Goal: Task Accomplishment & Management: Complete application form

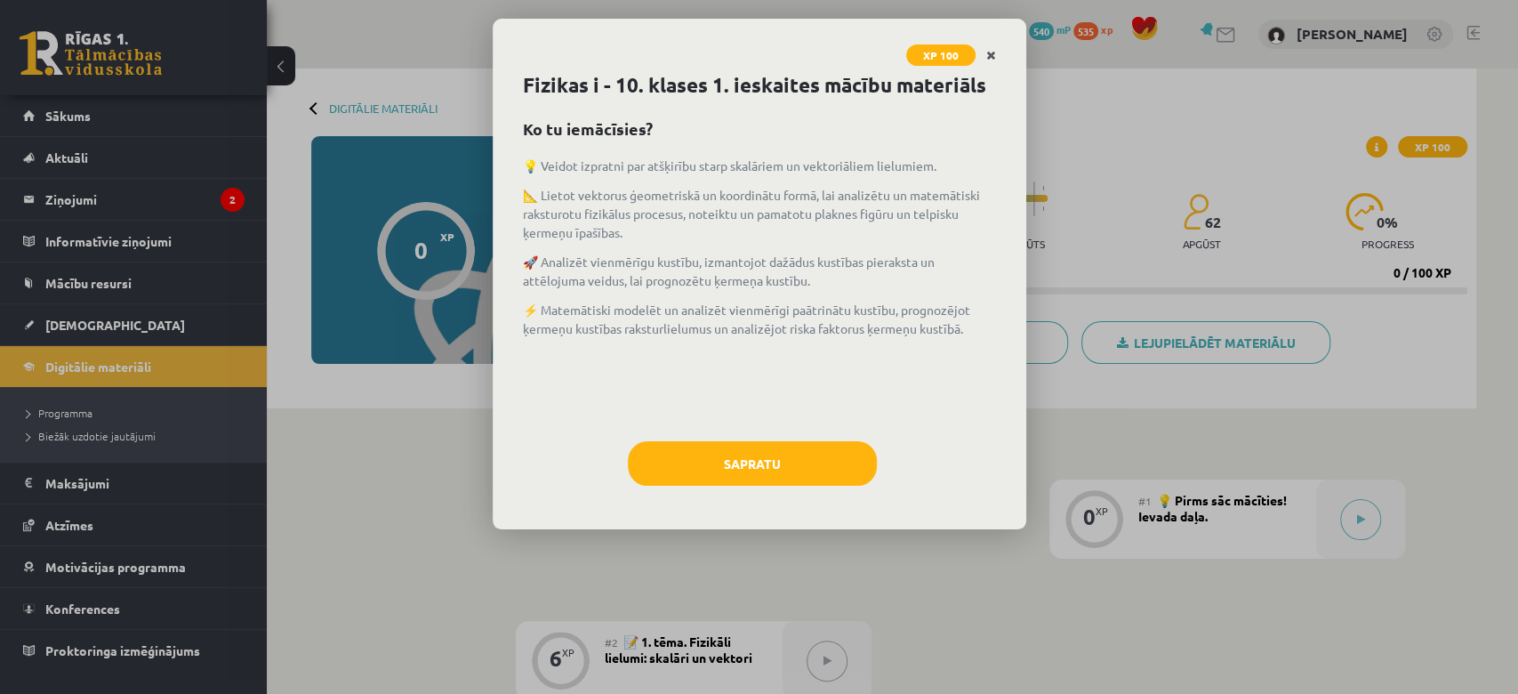
click at [1001, 52] on link "Close" at bounding box center [991, 55] width 31 height 35
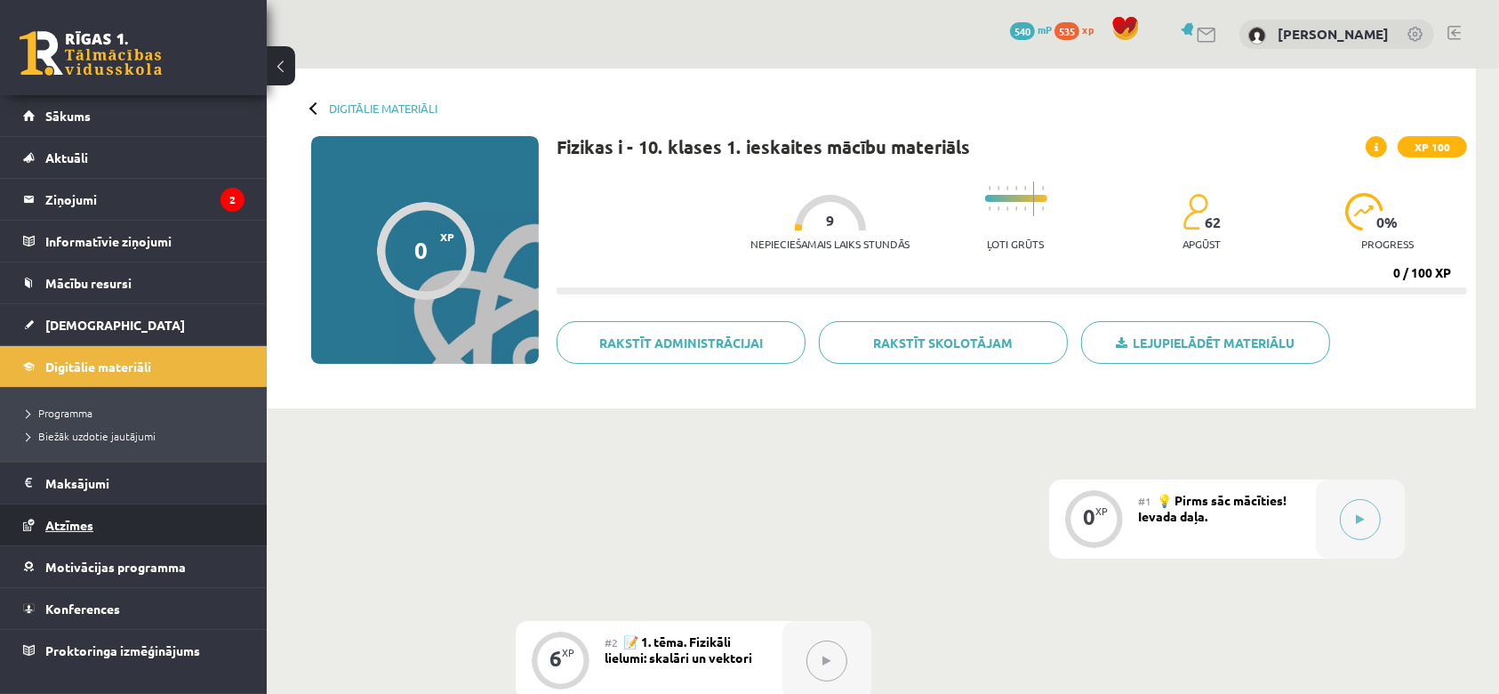
click at [85, 530] on link "Atzīmes" at bounding box center [133, 524] width 221 height 41
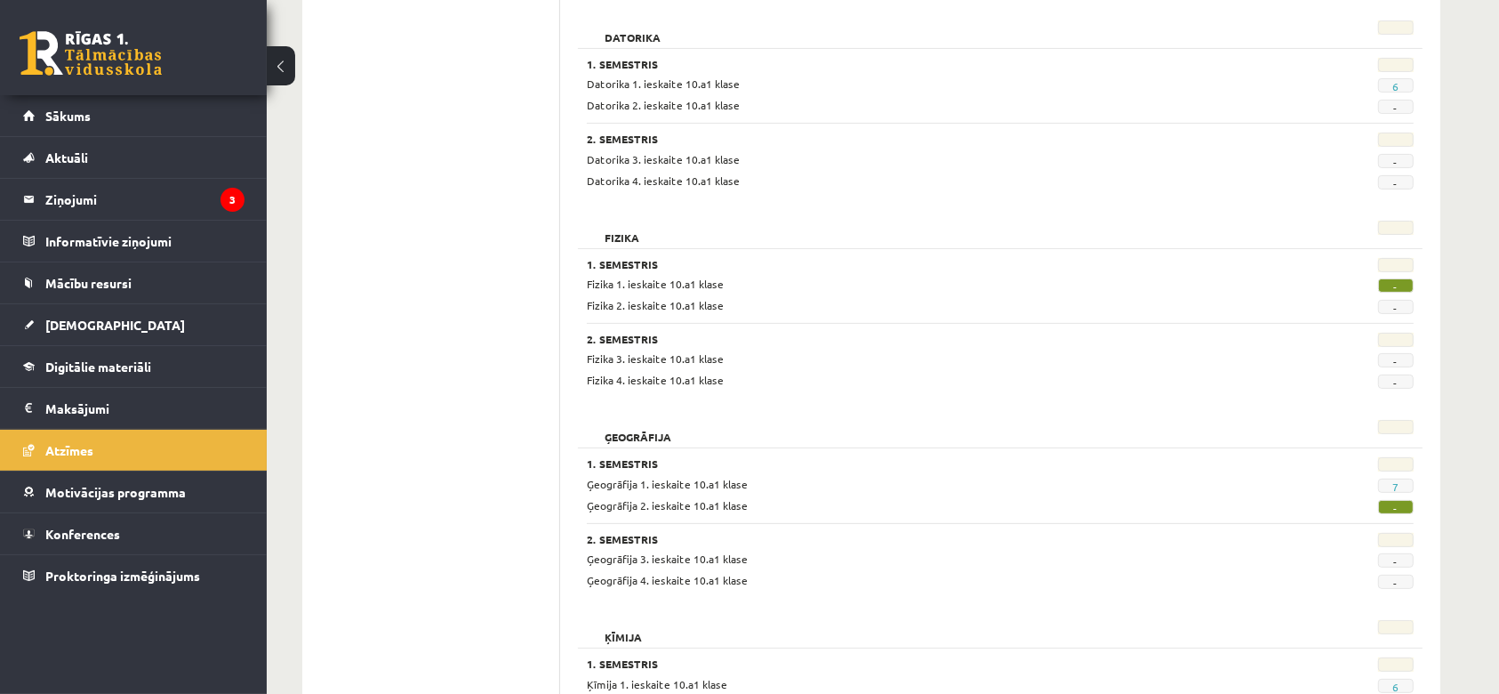
scroll to position [506, 0]
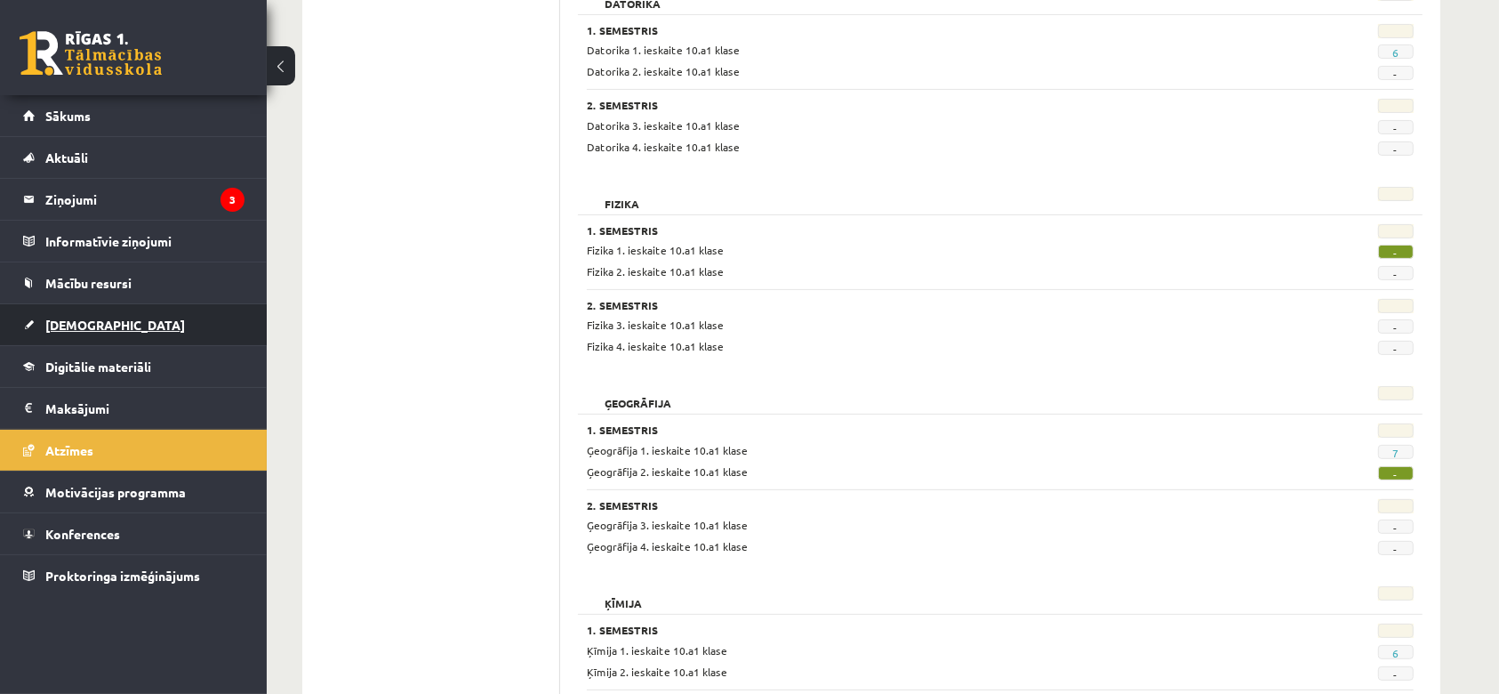
click at [95, 326] on span "[DEMOGRAPHIC_DATA]" at bounding box center [115, 325] width 140 height 16
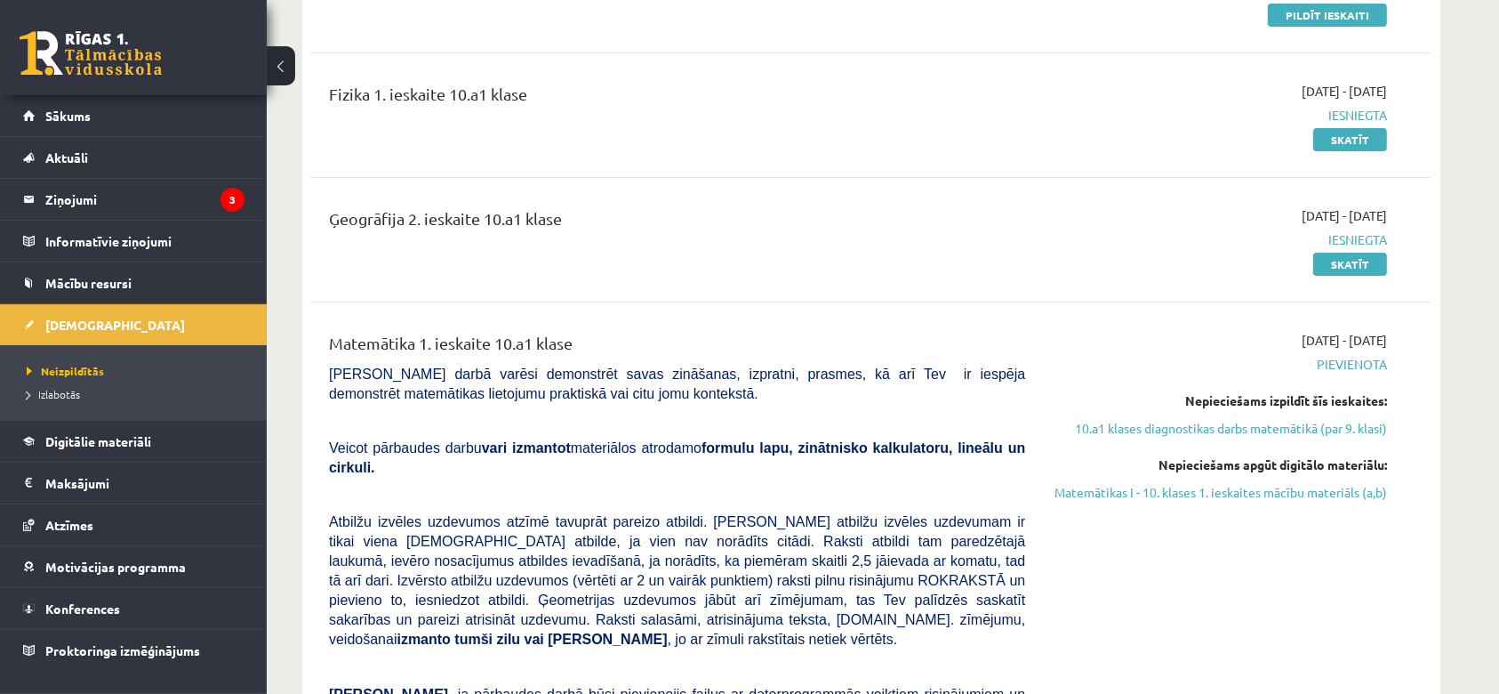
scroll to position [194, 0]
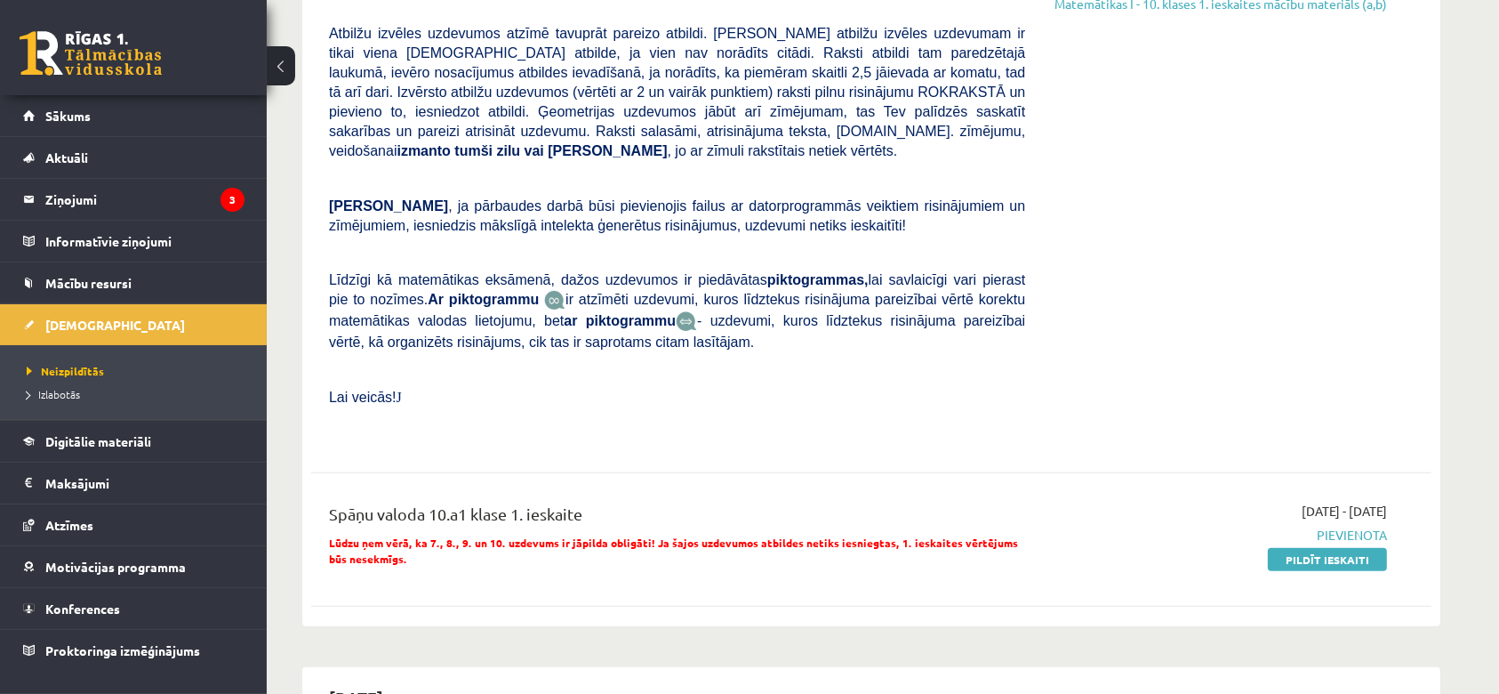
click at [1259, 165] on div "2025-10-01 - 2025-10-15 Pievienota Nepieciešams izpildīt šīs ieskaites: 10.a1 k…" at bounding box center [1220, 143] width 362 height 601
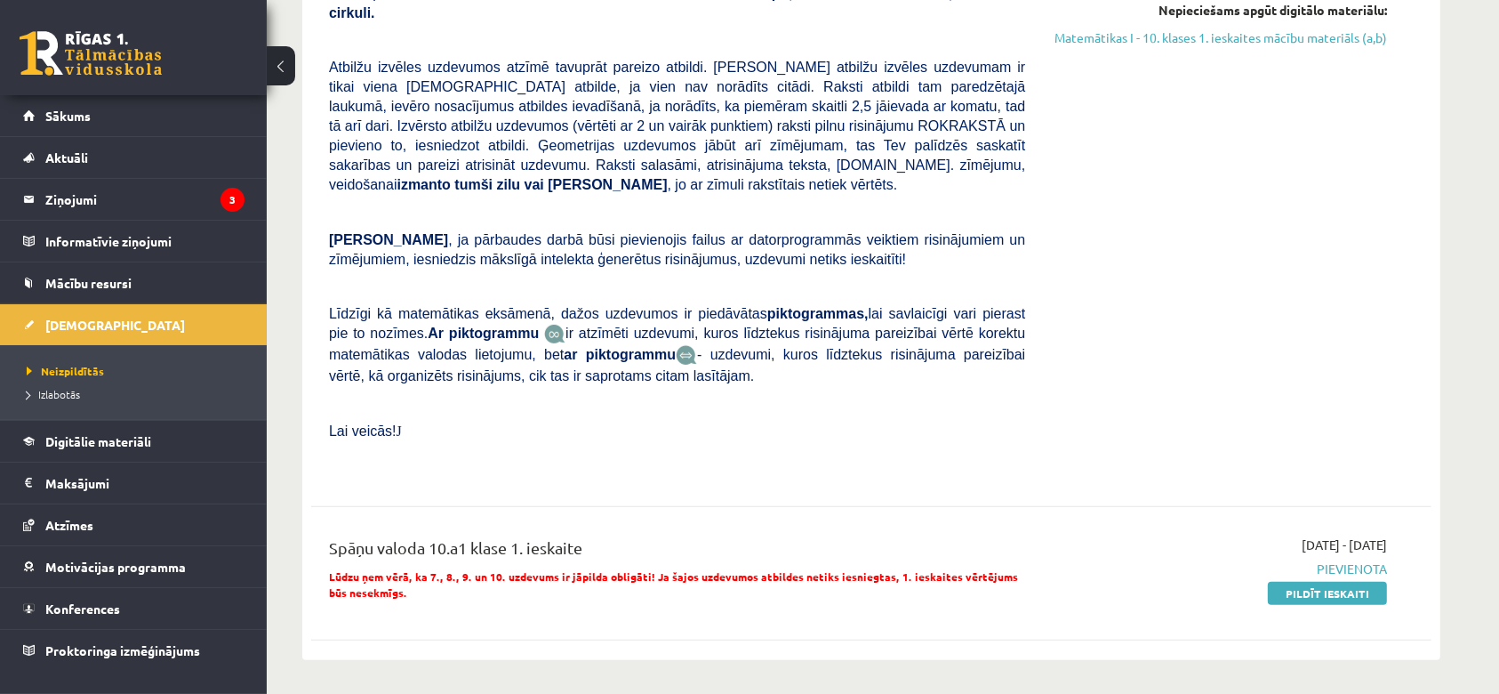
scroll to position [768, 0]
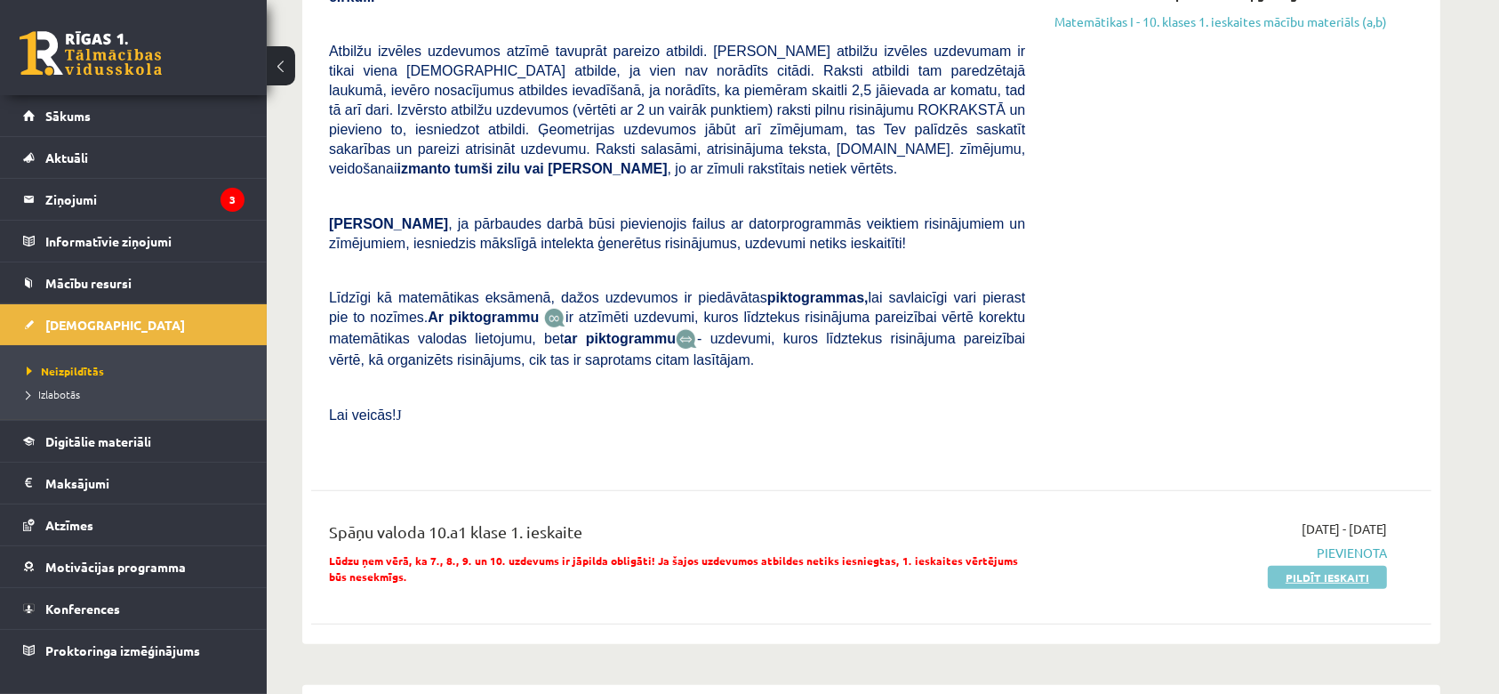
click at [1330, 566] on link "Pildīt ieskaiti" at bounding box center [1327, 577] width 119 height 23
click at [1363, 566] on link "Pildīt ieskaiti" at bounding box center [1327, 577] width 119 height 23
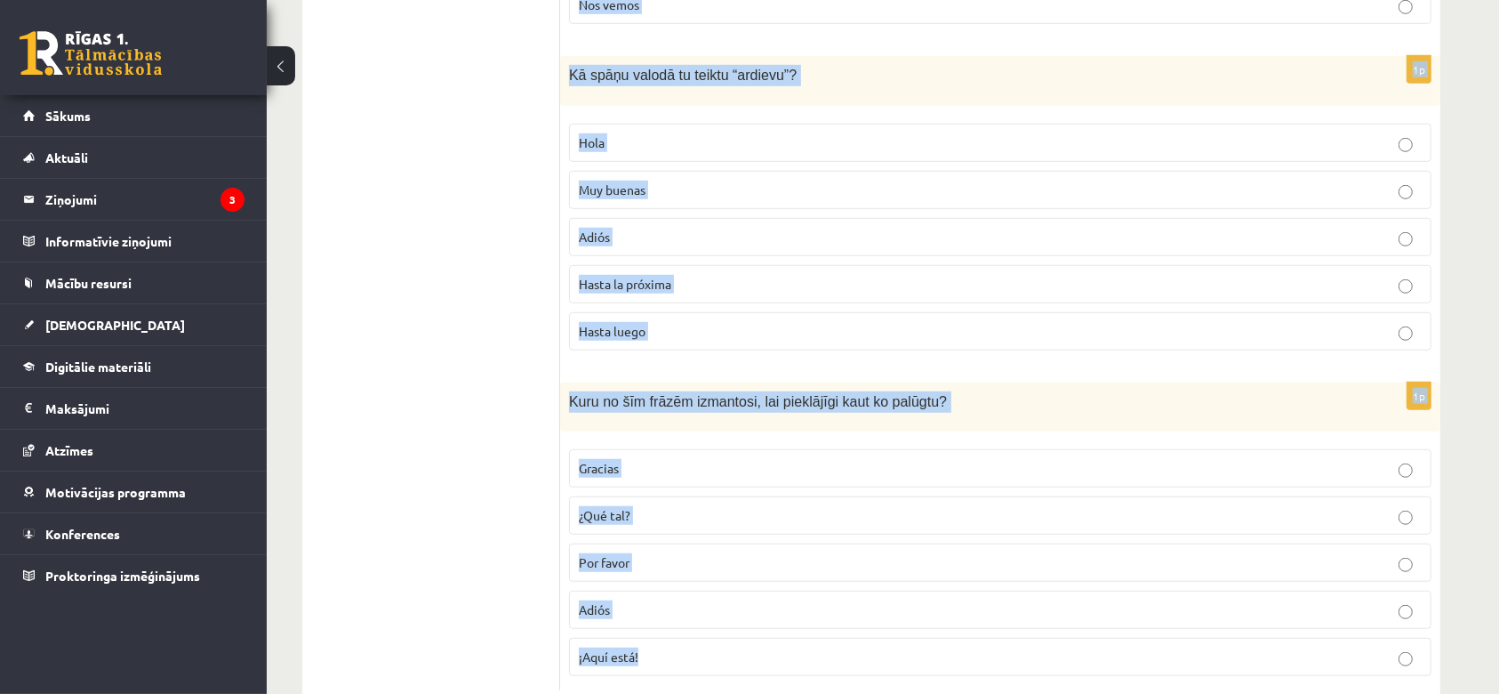
scroll to position [1358, 0]
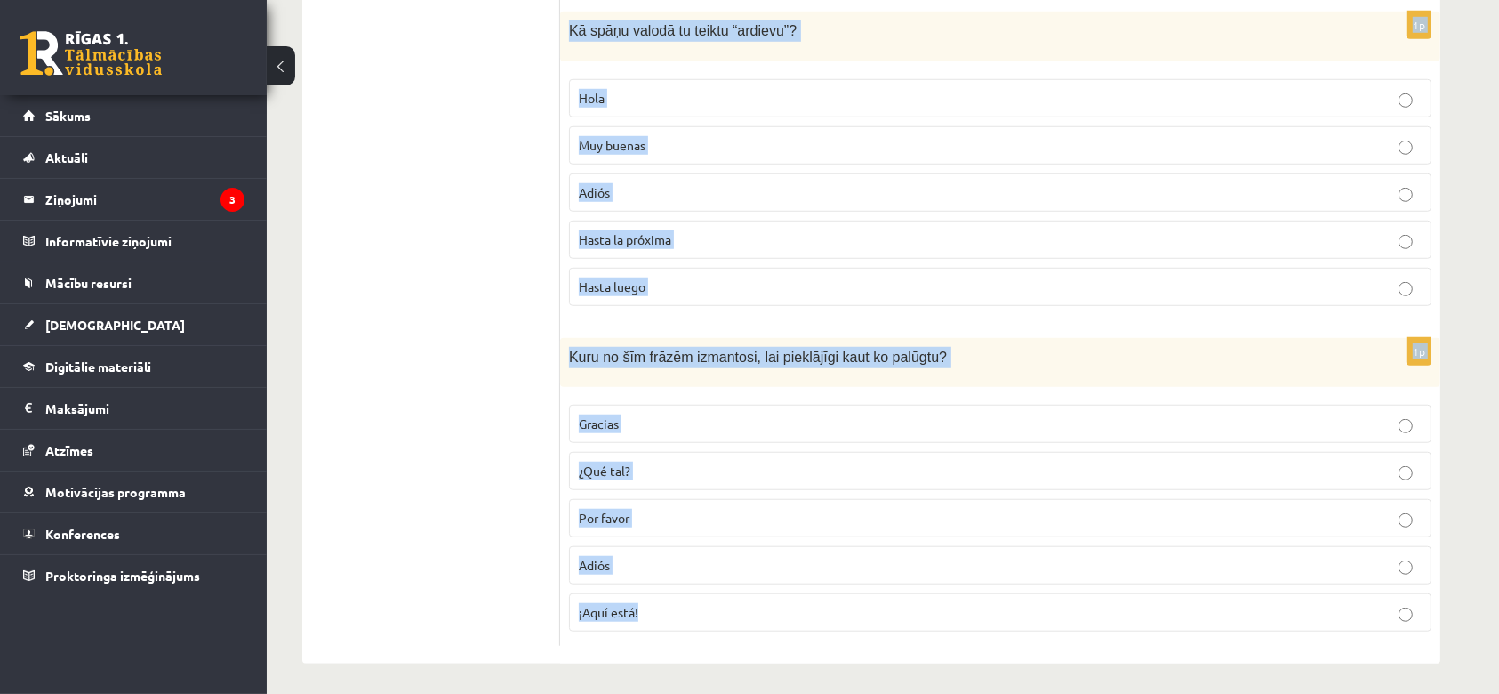
drag, startPoint x: 567, startPoint y: 203, endPoint x: 719, endPoint y: 623, distance: 447.0
copy form "Kura no šīm NAV pieklājības frāze? Por favor Gracias Perdón Hola De nada 1p Kur…"
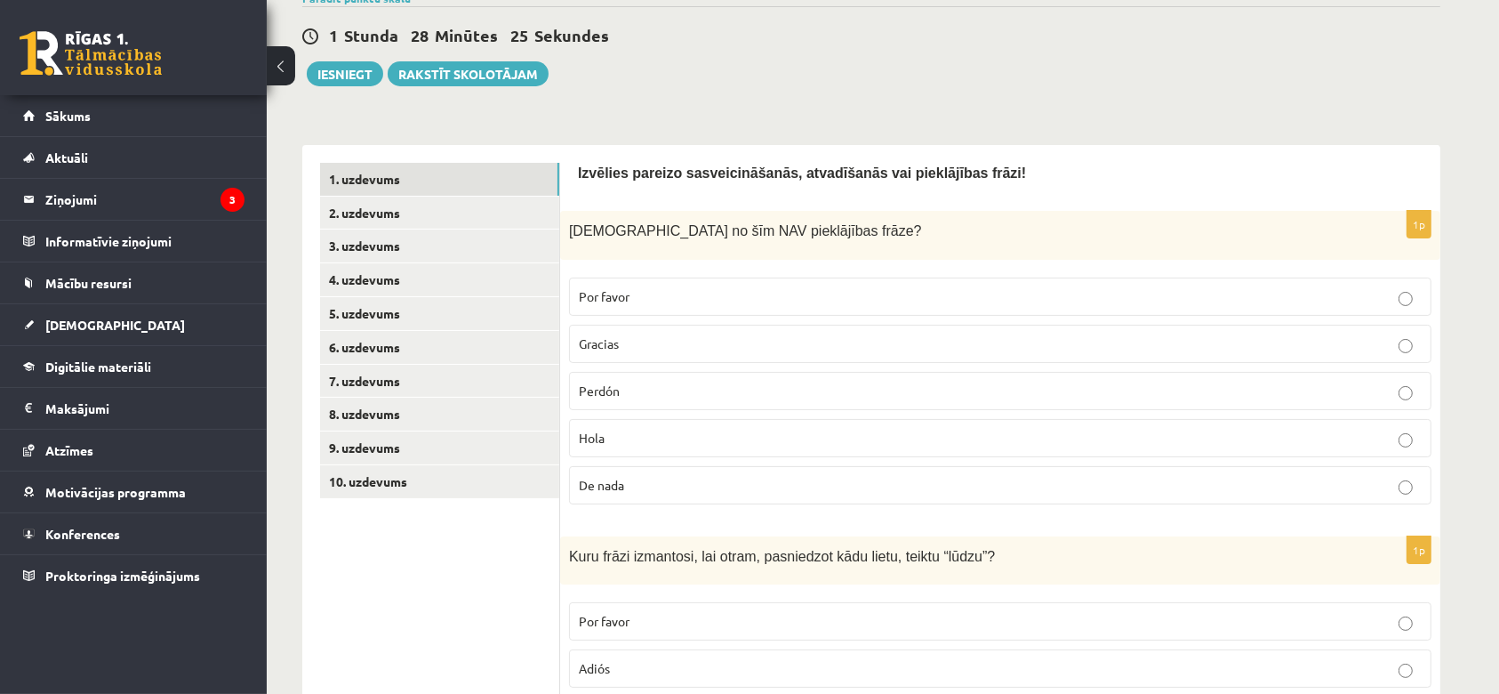
scroll to position [331, 0]
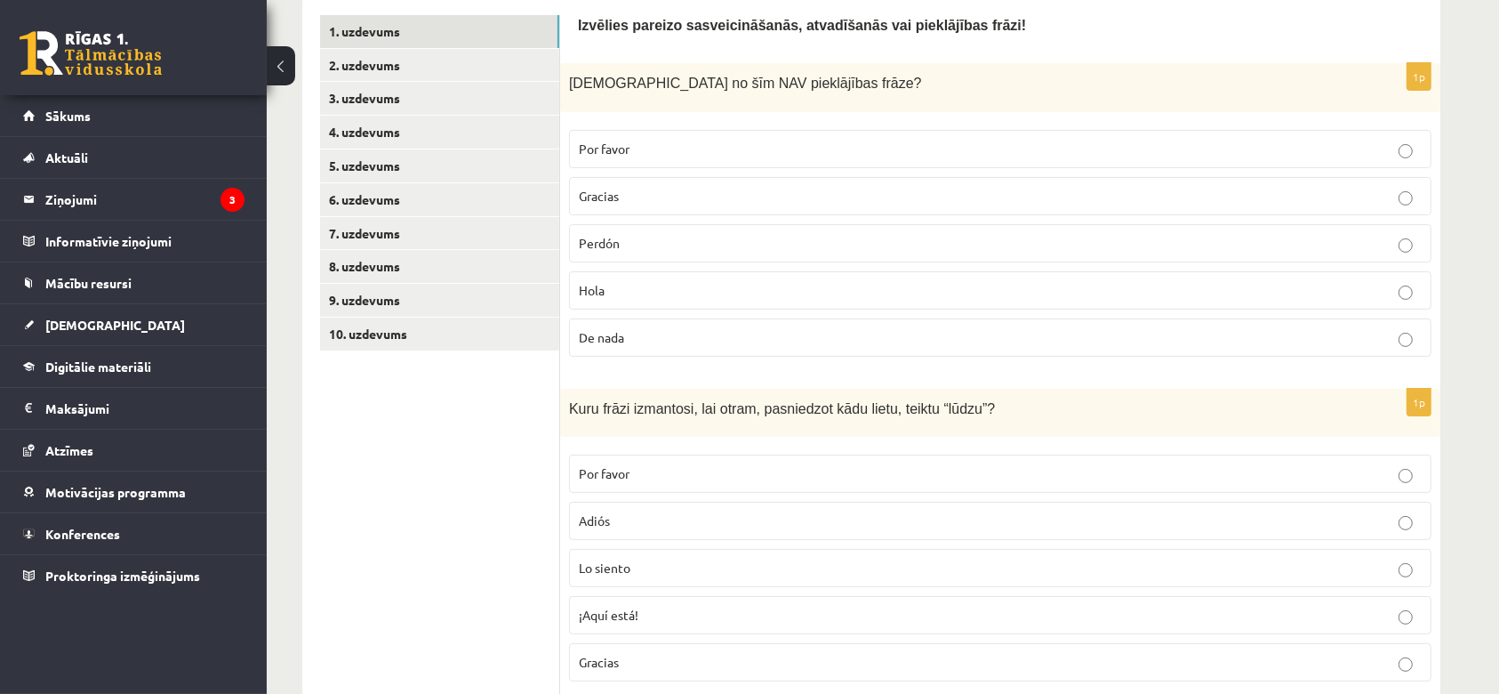
click at [712, 300] on label "Hola" at bounding box center [1000, 290] width 863 height 38
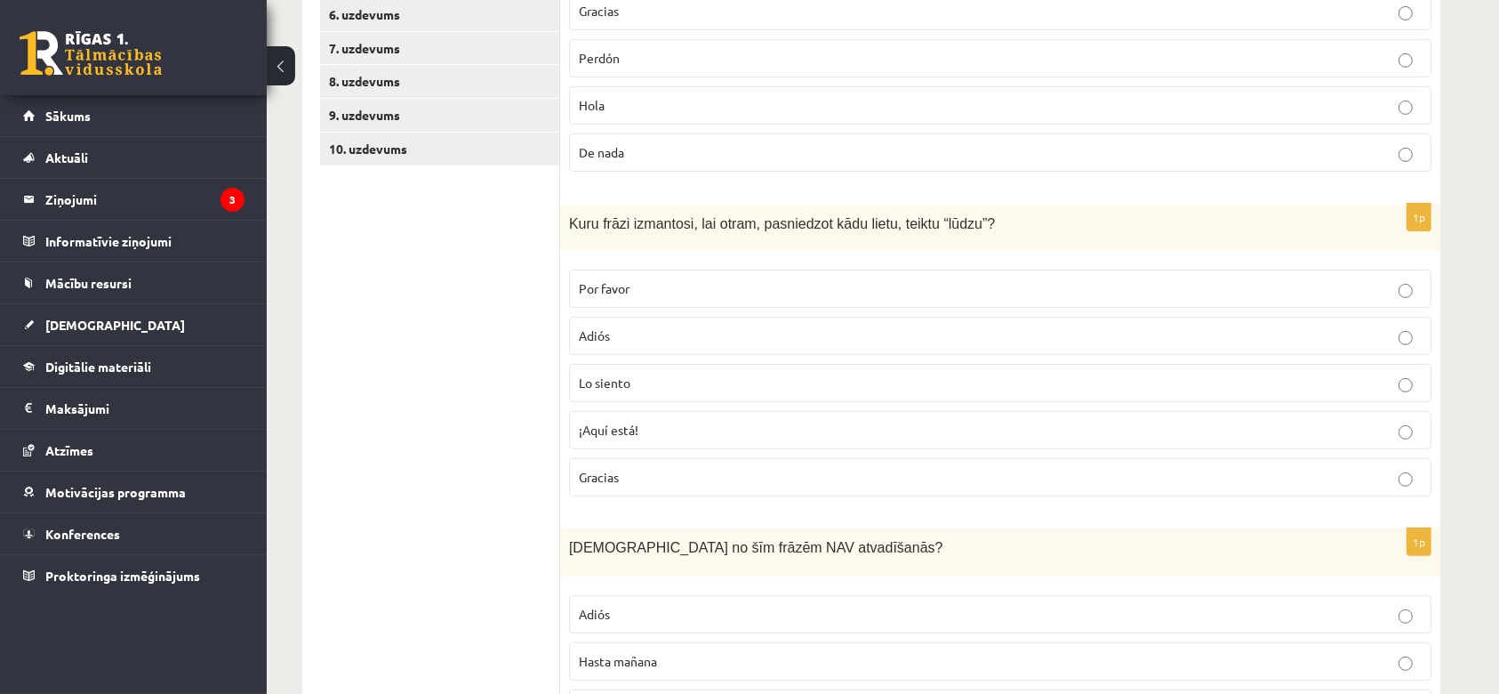
scroll to position [661, 0]
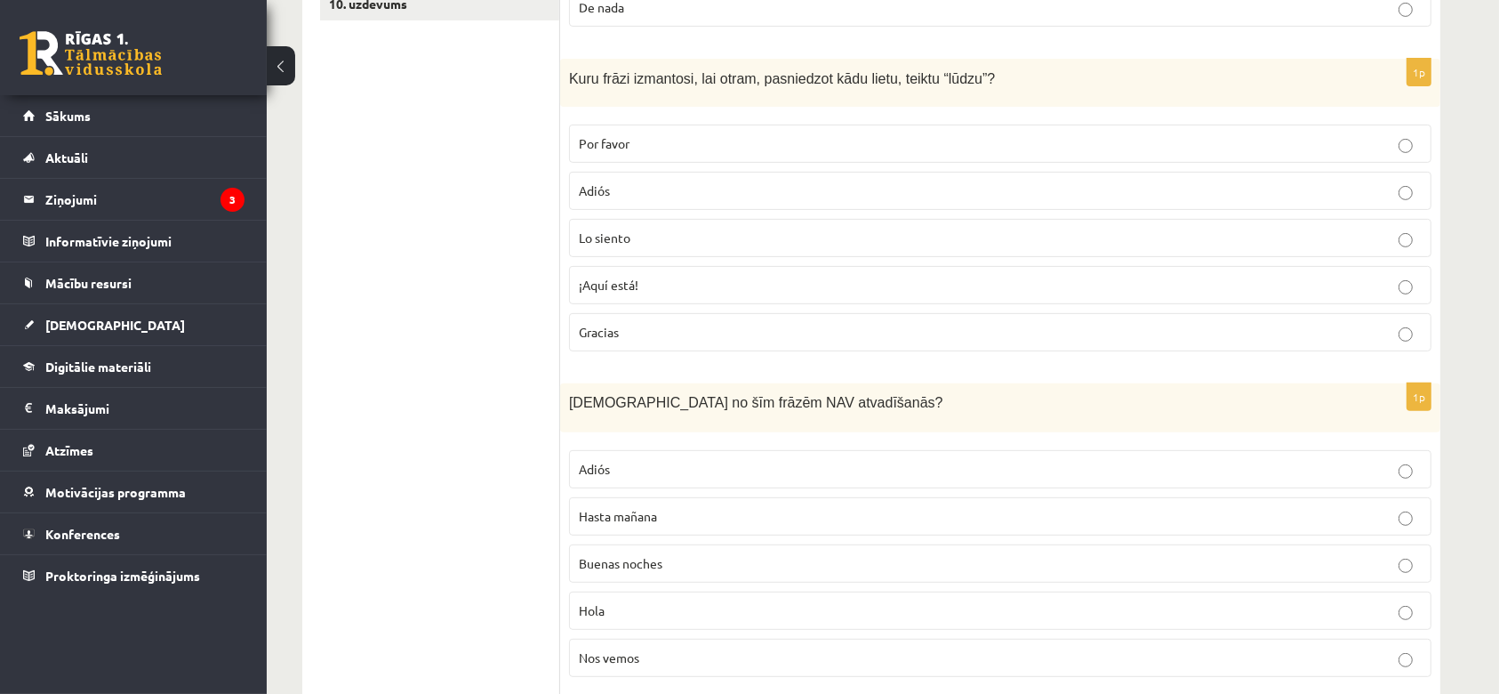
click at [717, 138] on p "Por favor" at bounding box center [1000, 143] width 843 height 19
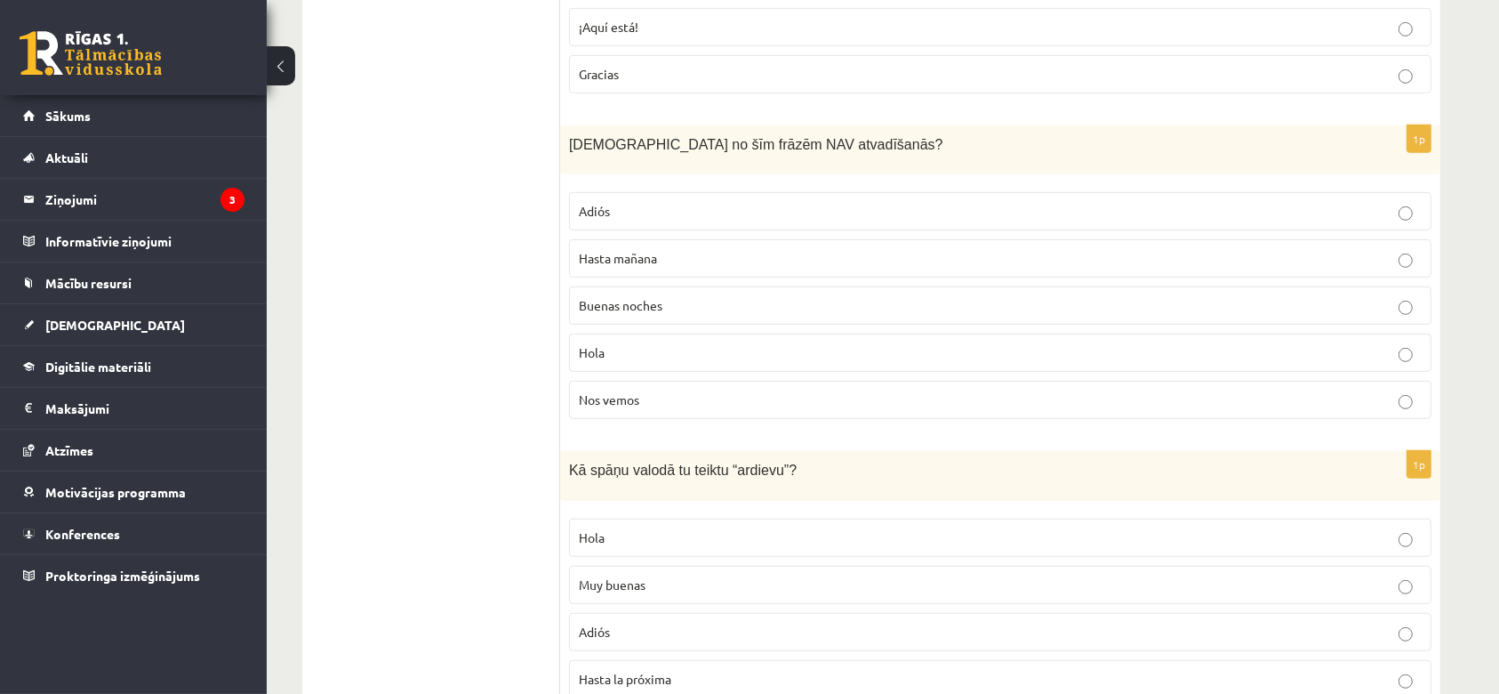
scroll to position [920, 0]
click at [698, 361] on label "Hola" at bounding box center [1000, 352] width 863 height 38
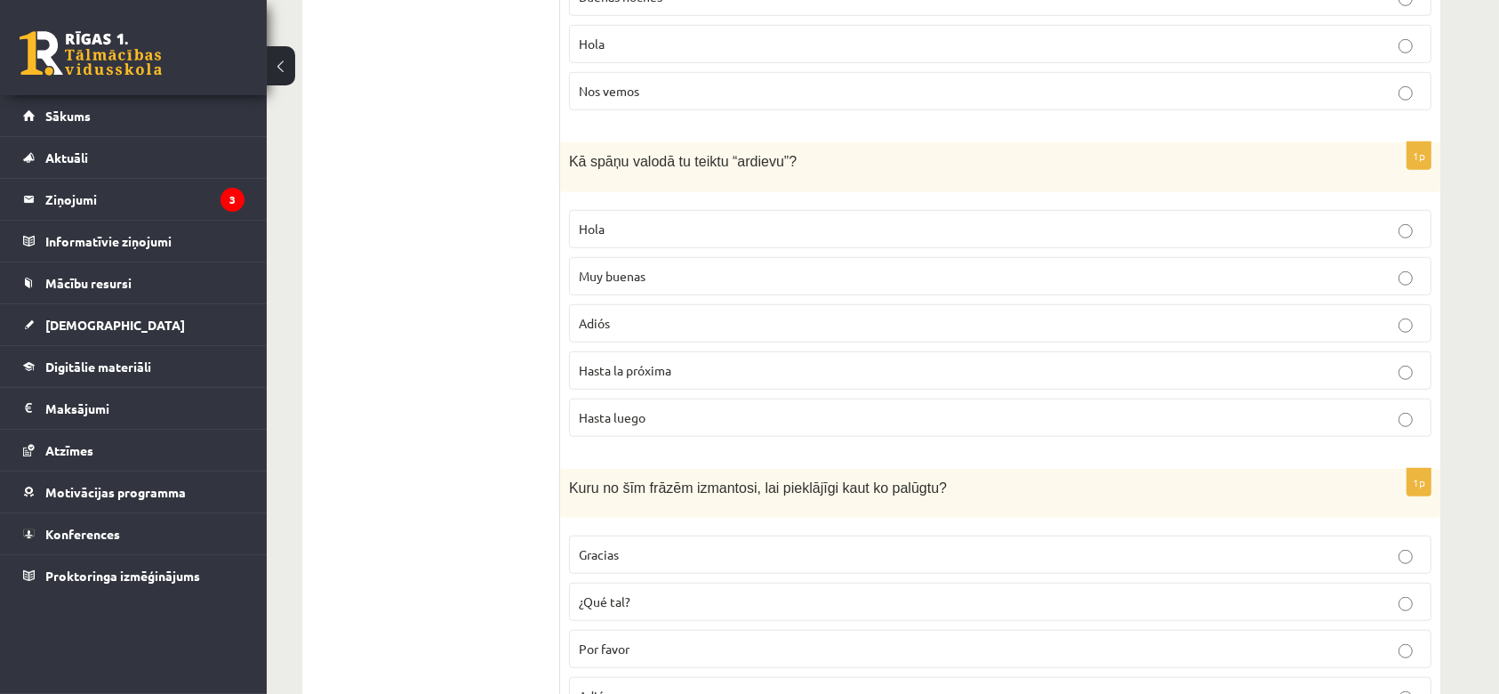
scroll to position [1228, 0]
click at [687, 325] on p "Adiós" at bounding box center [1000, 322] width 843 height 19
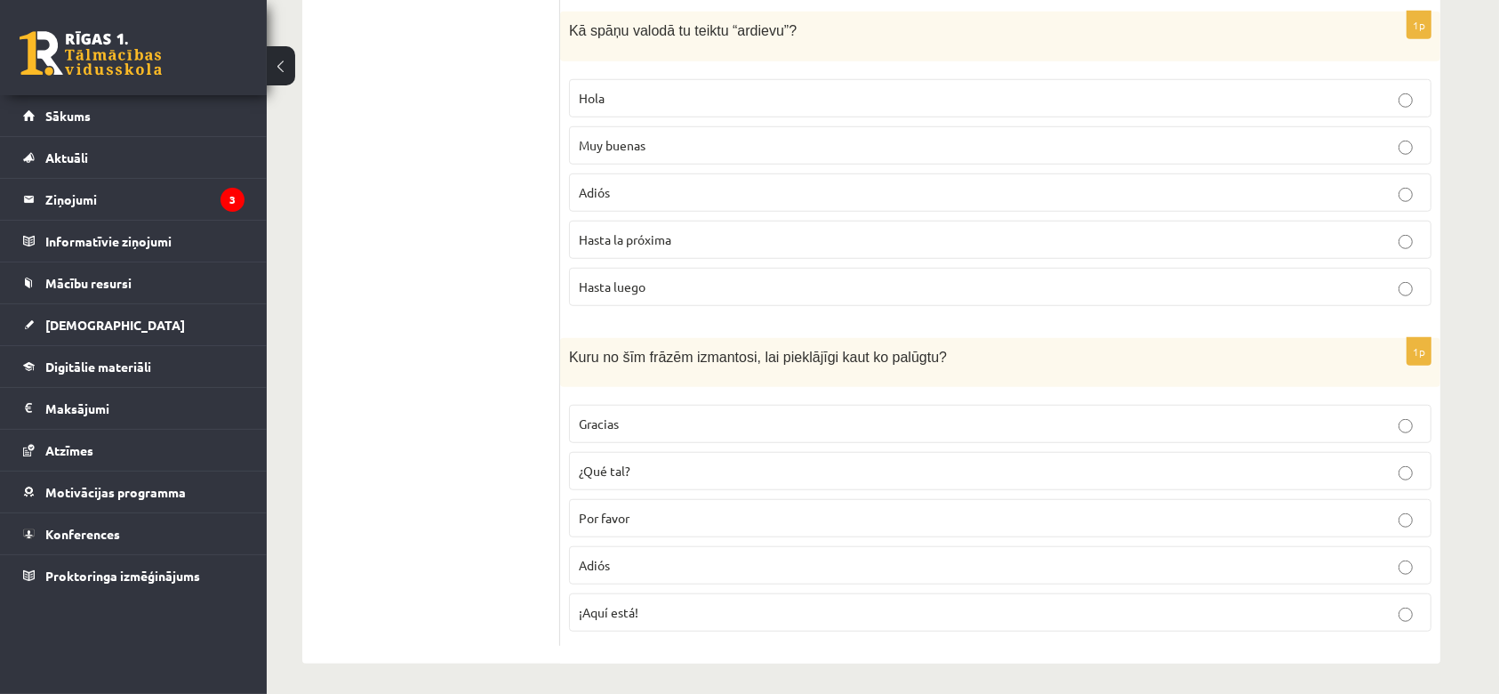
click at [612, 509] on p "Por favor" at bounding box center [1000, 518] width 843 height 19
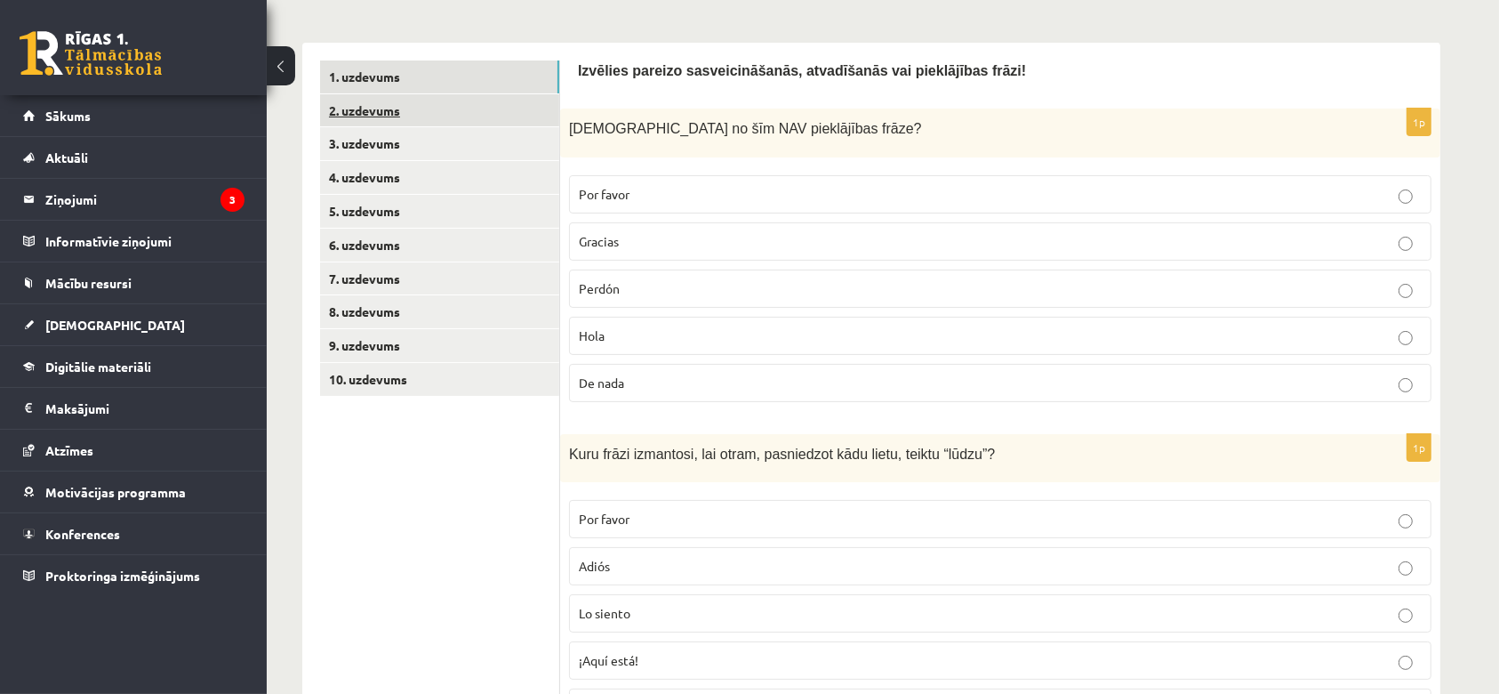
scroll to position [284, 0]
click at [363, 118] on link "2. uzdevums" at bounding box center [439, 112] width 239 height 33
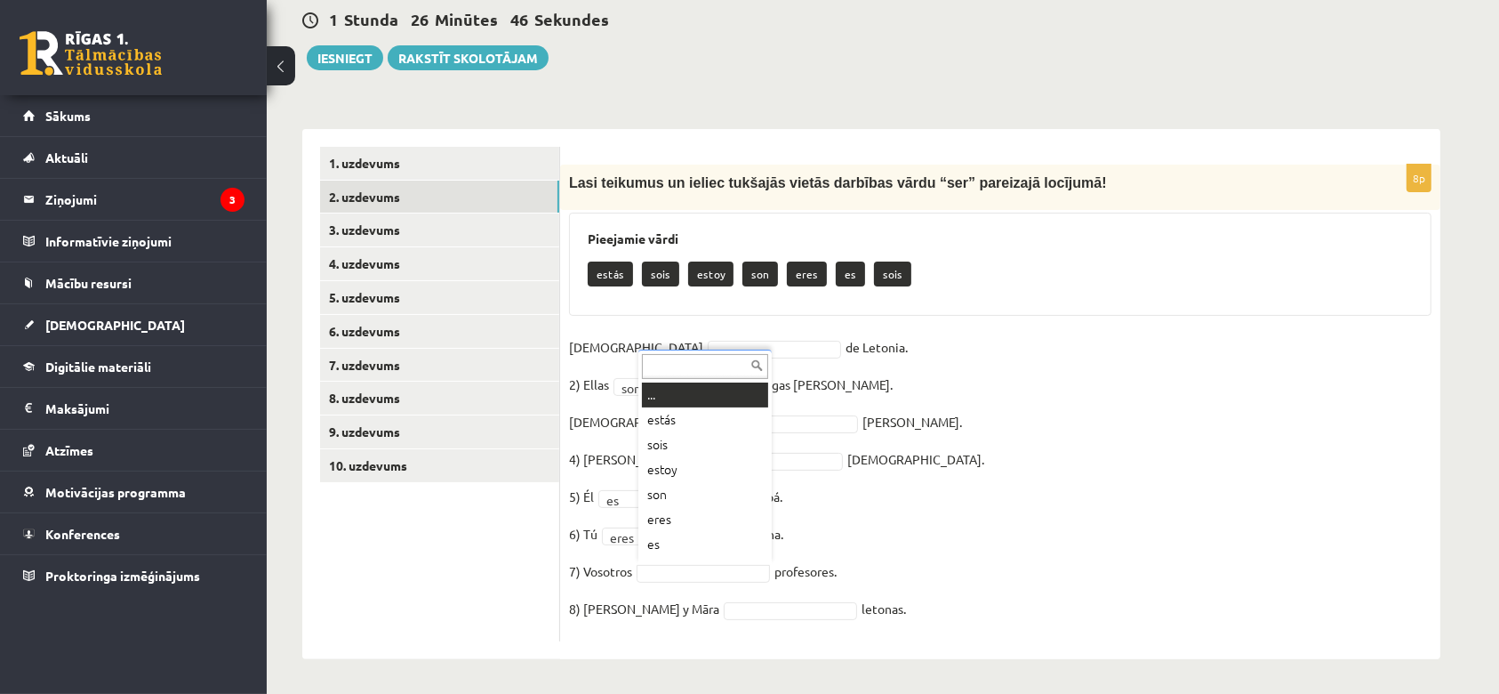
scroll to position [21, 0]
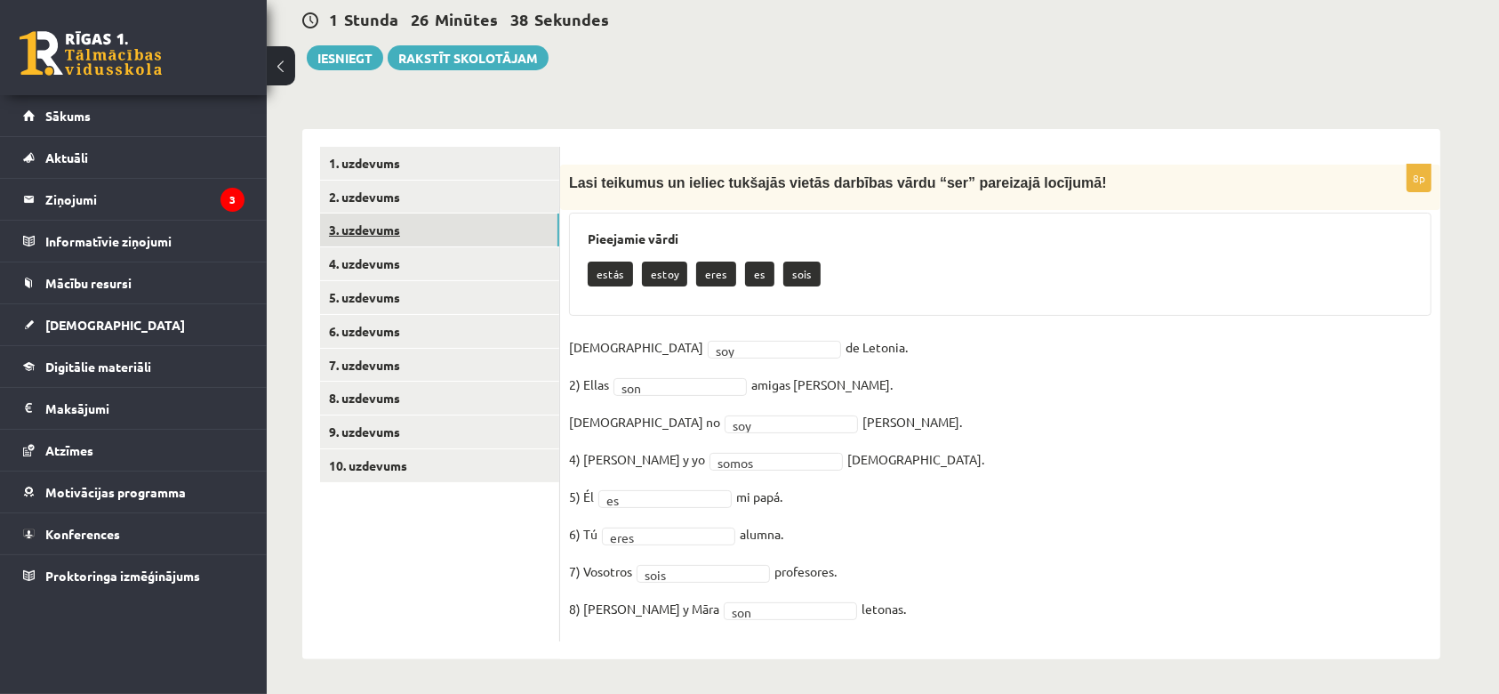
click at [387, 232] on link "3. uzdevums" at bounding box center [439, 229] width 239 height 33
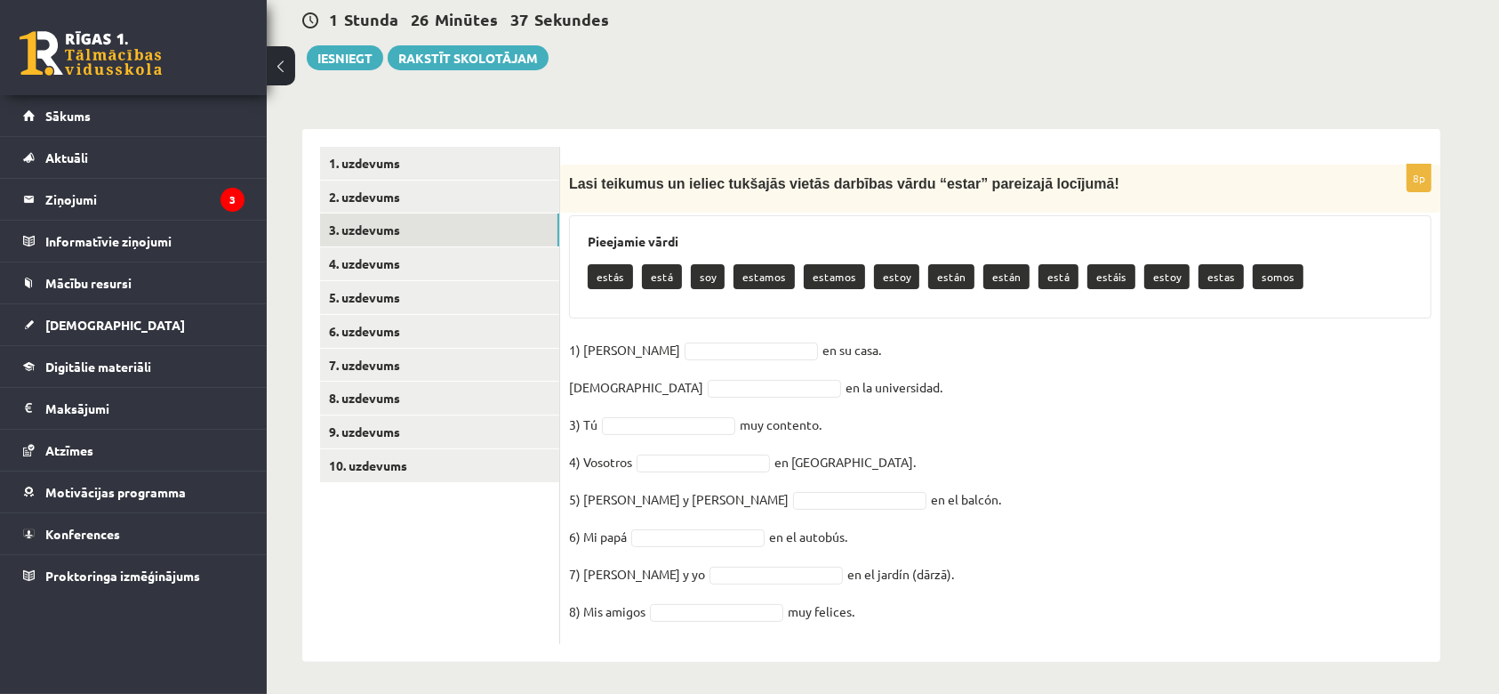
scroll to position [202, 0]
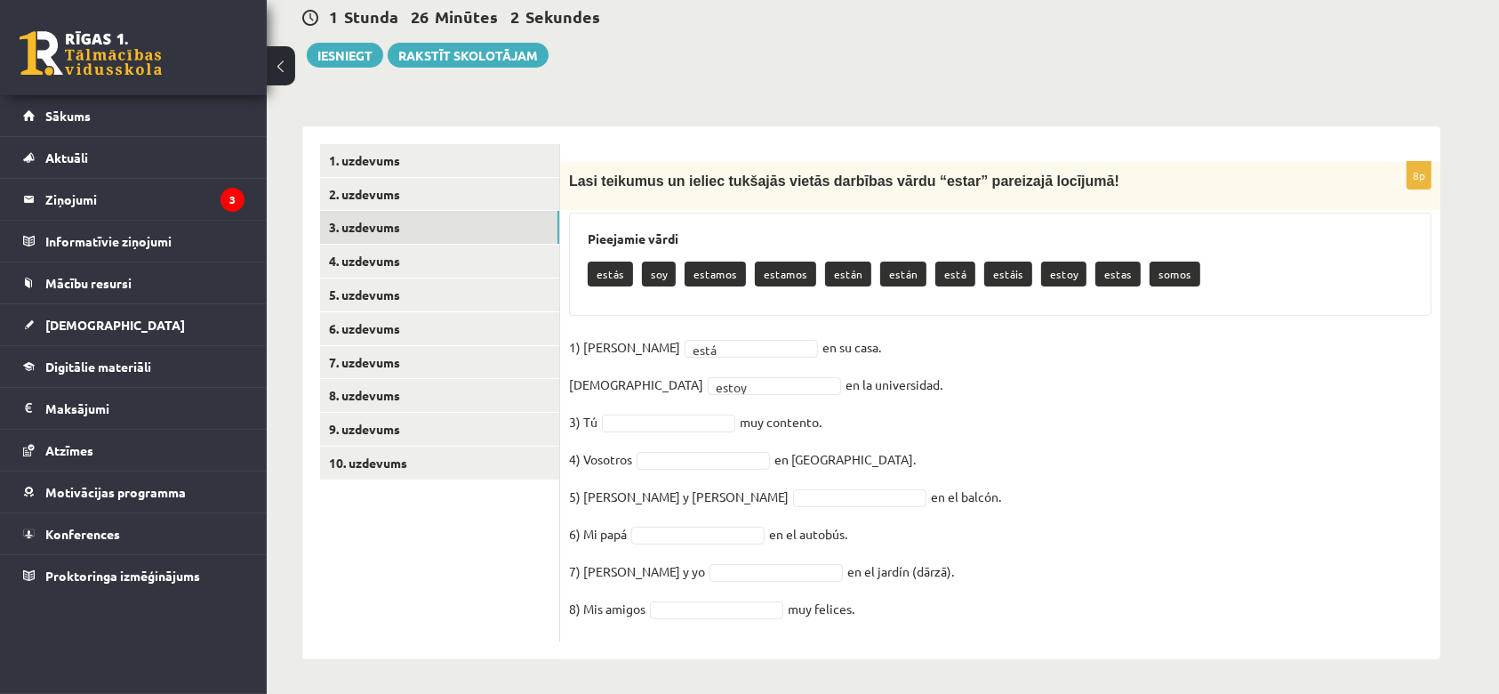
drag, startPoint x: 634, startPoint y: 409, endPoint x: 636, endPoint y: 420, distance: 10.8
click at [636, 420] on fieldset "1) Ella está **** en su casa. 2) Yo estoy ***** en la universidad. 3) Tú muy co…" at bounding box center [1000, 483] width 863 height 299
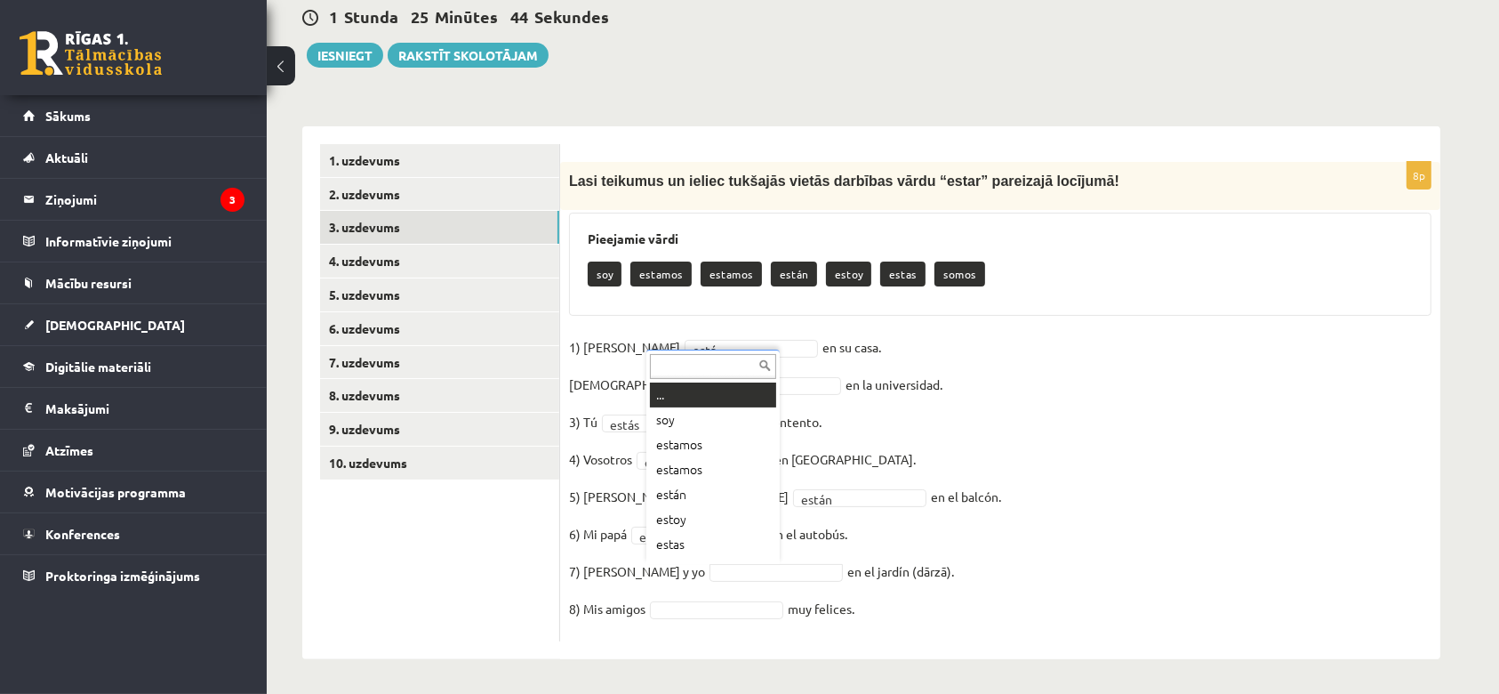
scroll to position [21, 0]
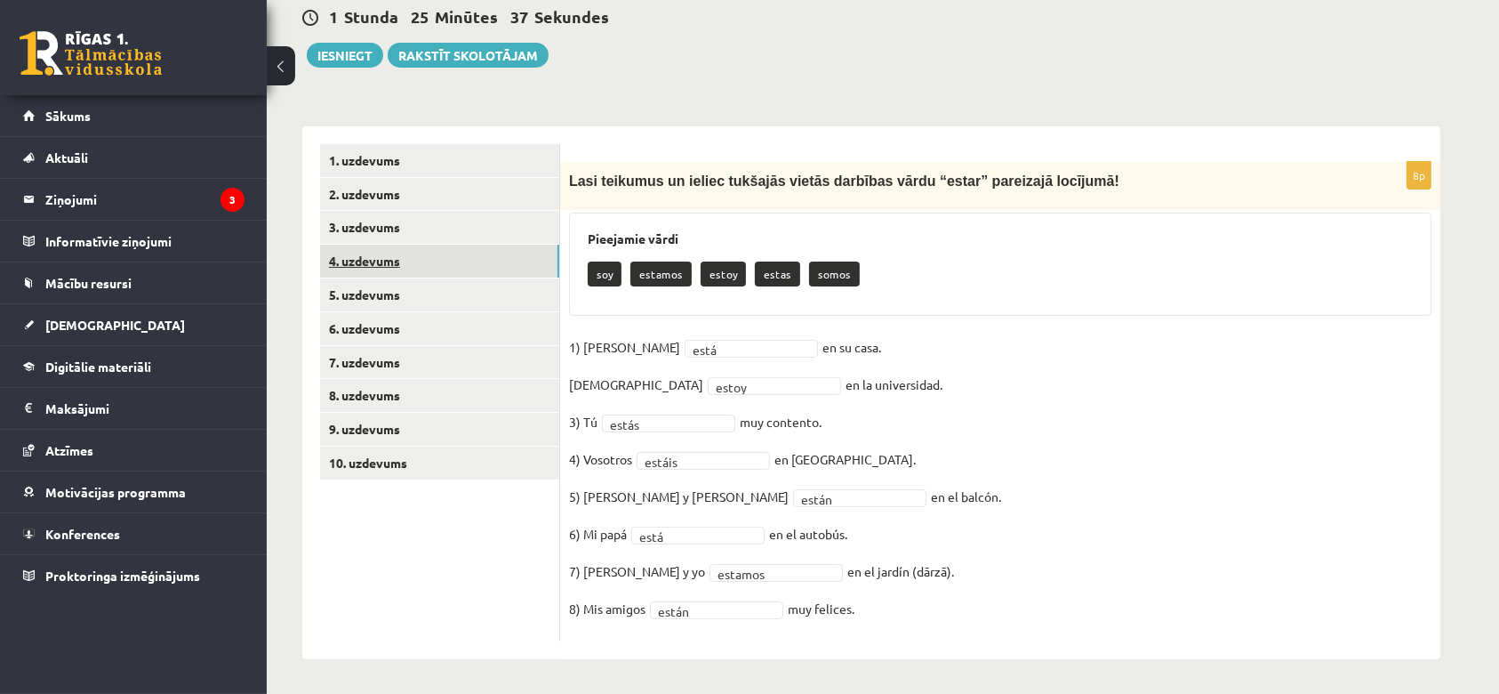
click at [384, 246] on link "4. uzdevums" at bounding box center [439, 261] width 239 height 33
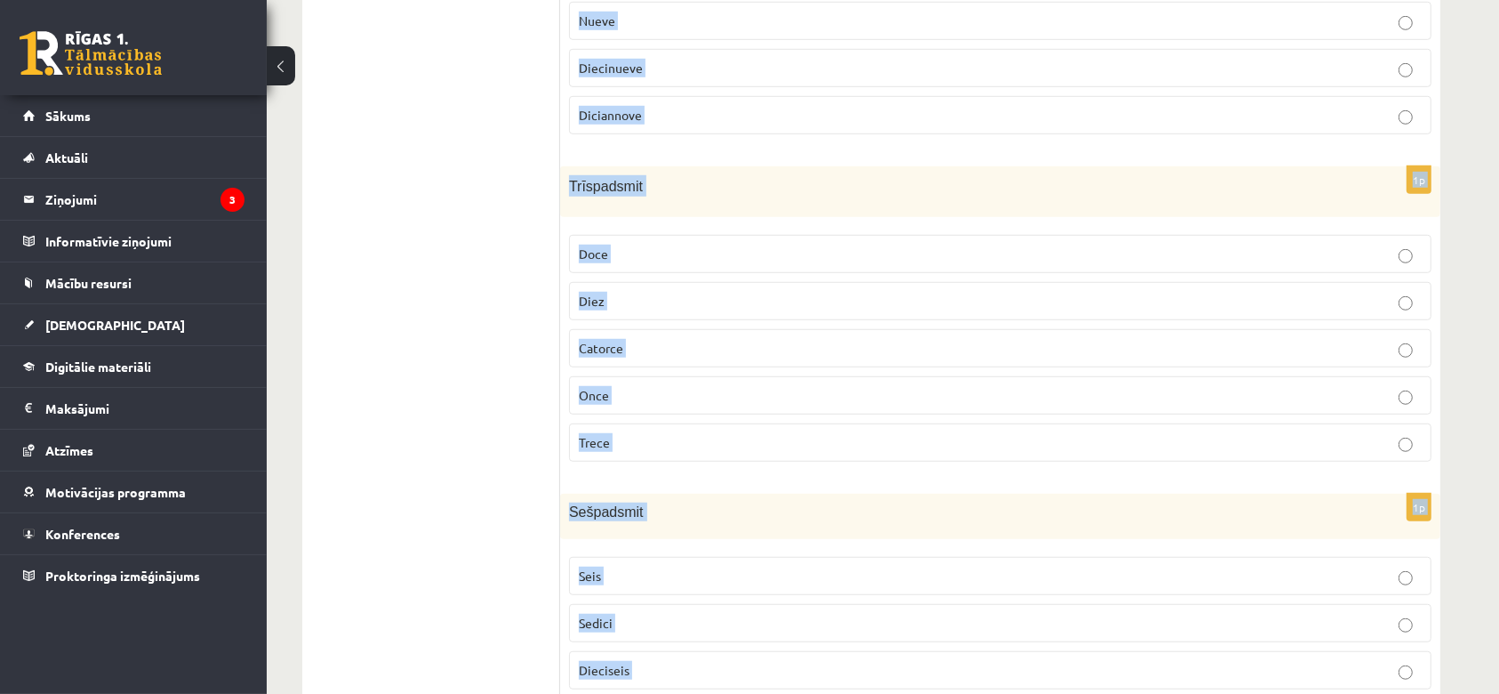
scroll to position [1380, 0]
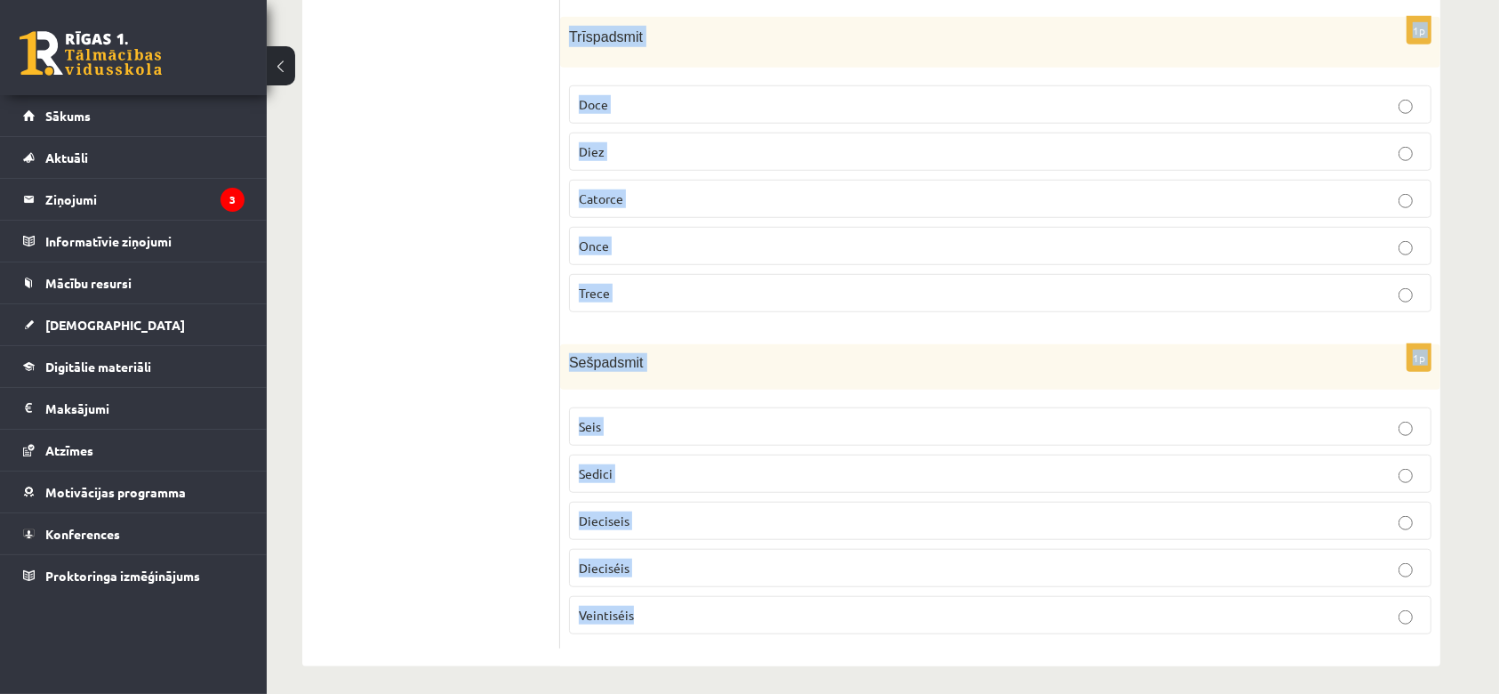
drag, startPoint x: 564, startPoint y: 233, endPoint x: 669, endPoint y: 607, distance: 388.9
copy form "Divdesmit septiņi Veintiocho Veintiseis Veintiséis Veintisiete Veintinueve 1p P…"
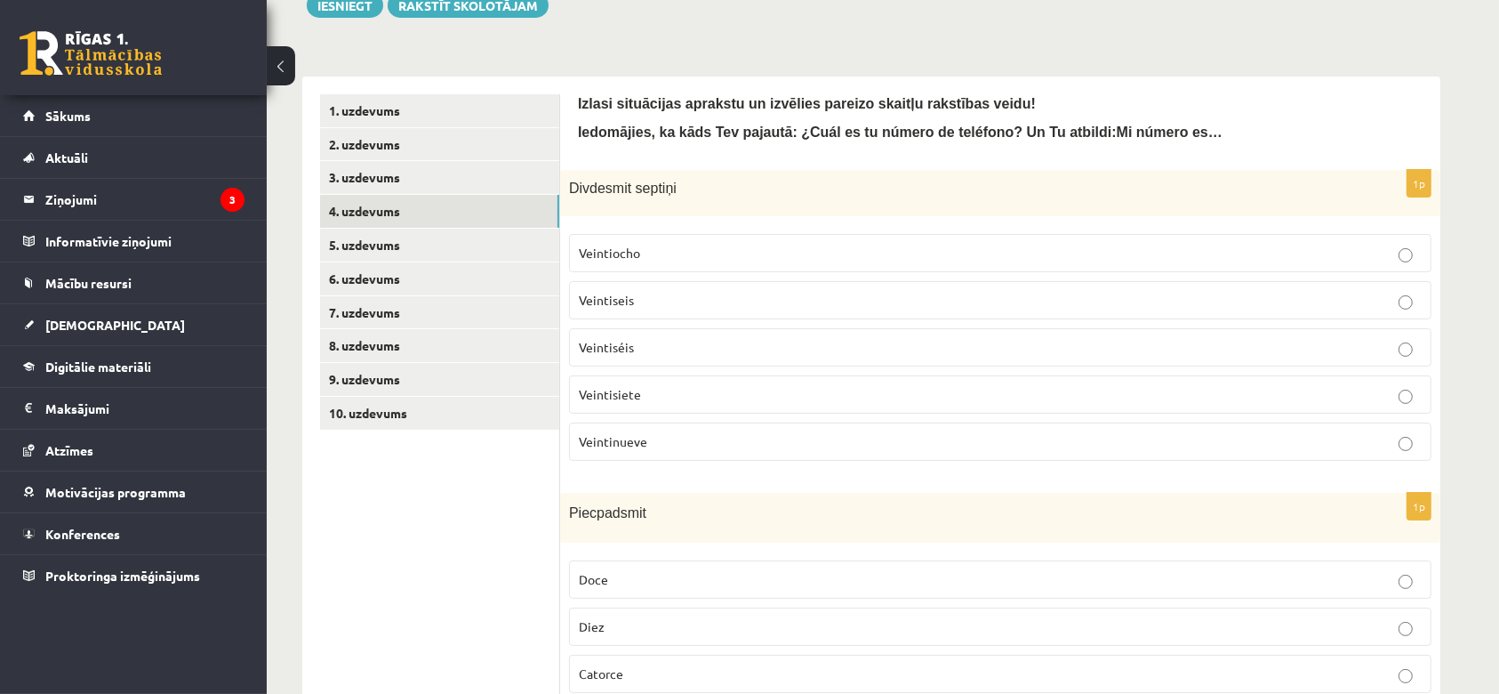
scroll to position [225, 0]
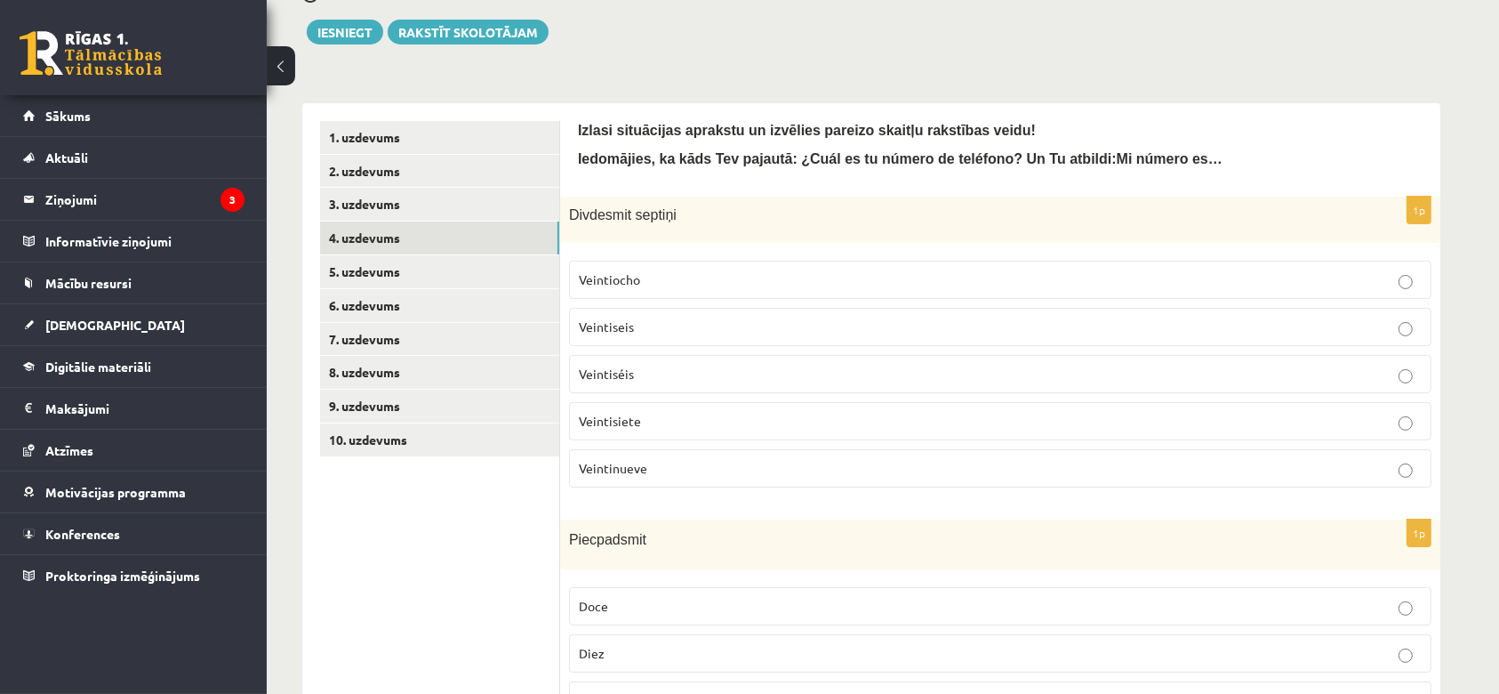
click at [657, 430] on label "Veintisiete" at bounding box center [1000, 421] width 863 height 38
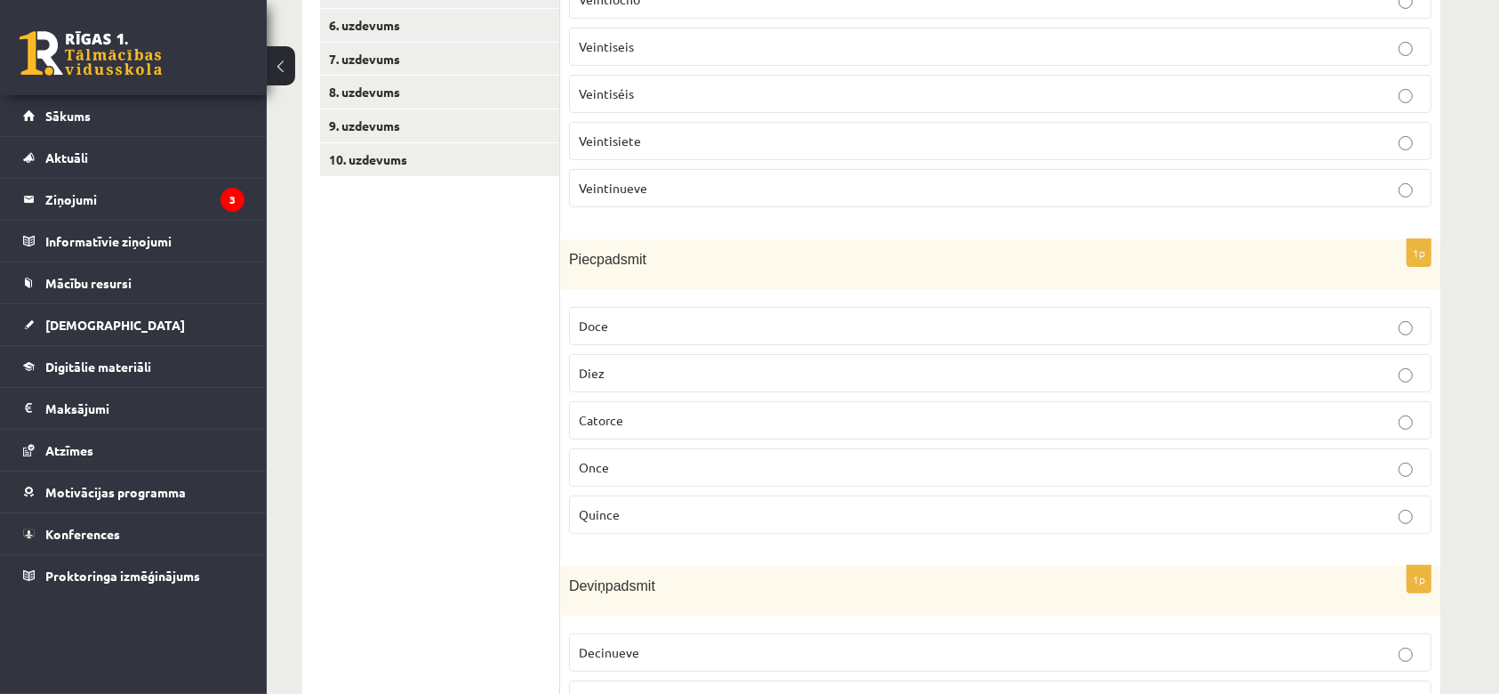
scroll to position [534, 0]
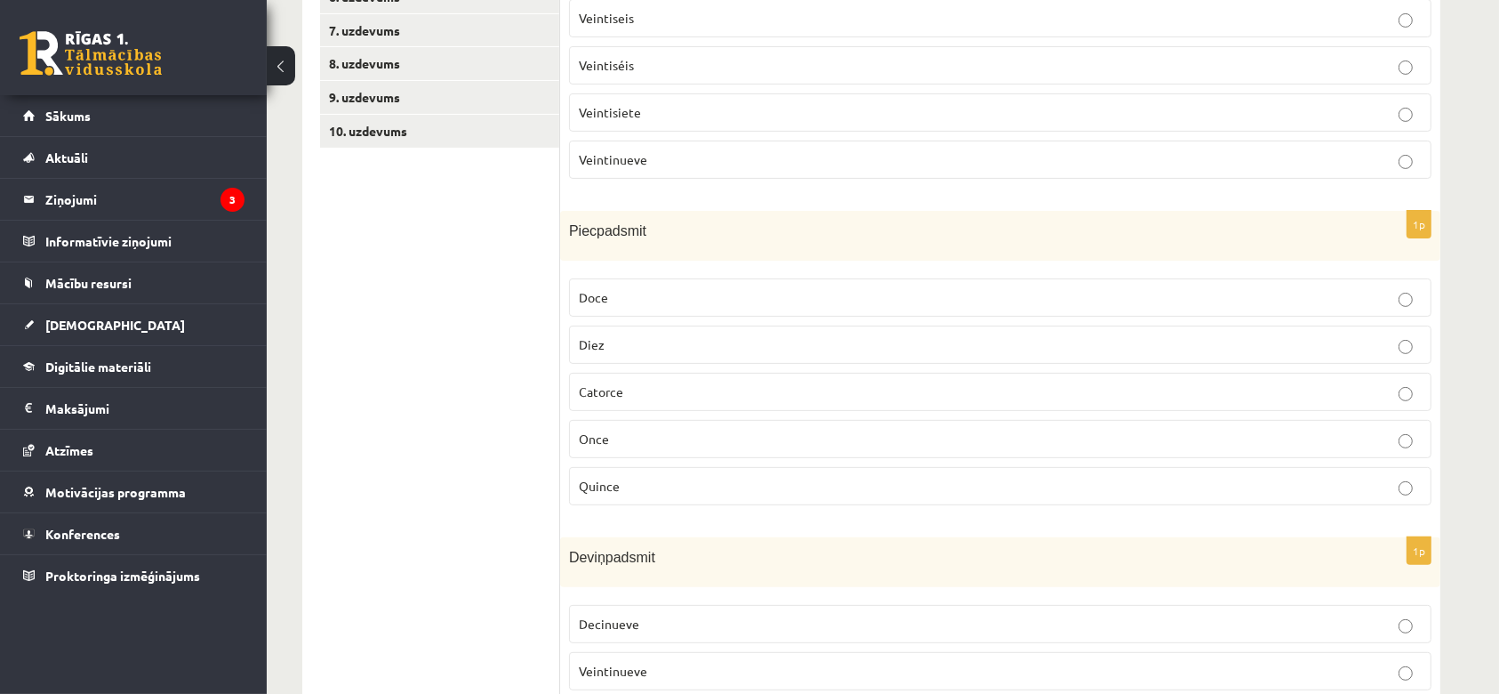
click at [643, 494] on label "Quince" at bounding box center [1000, 486] width 863 height 38
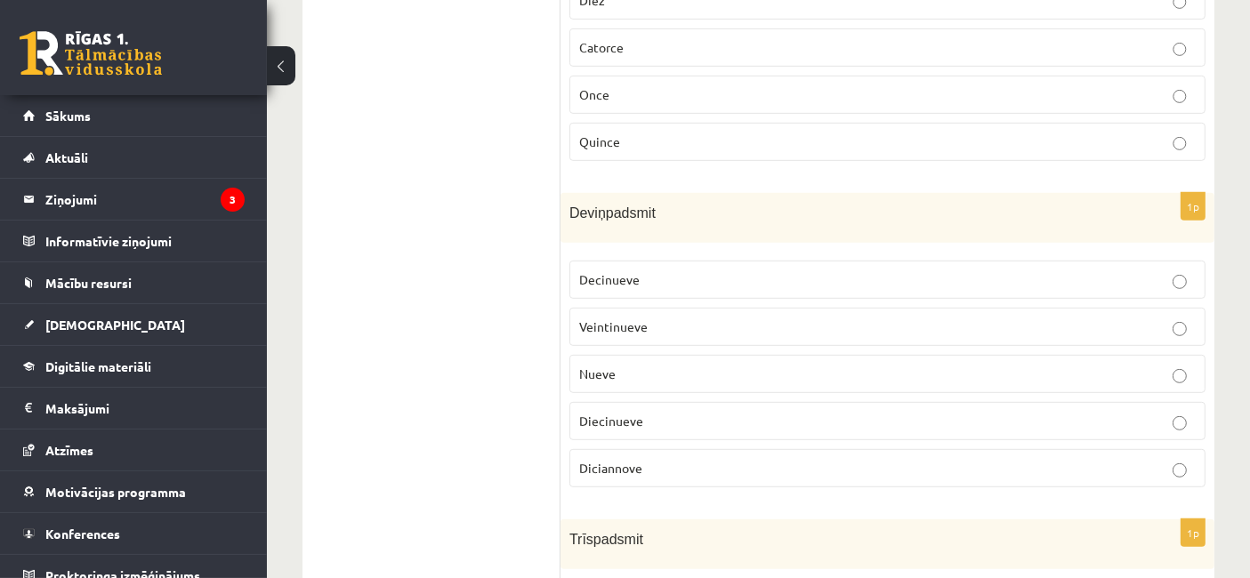
scroll to position [898, 0]
click at [644, 410] on p "Diecinueve" at bounding box center [887, 419] width 616 height 19
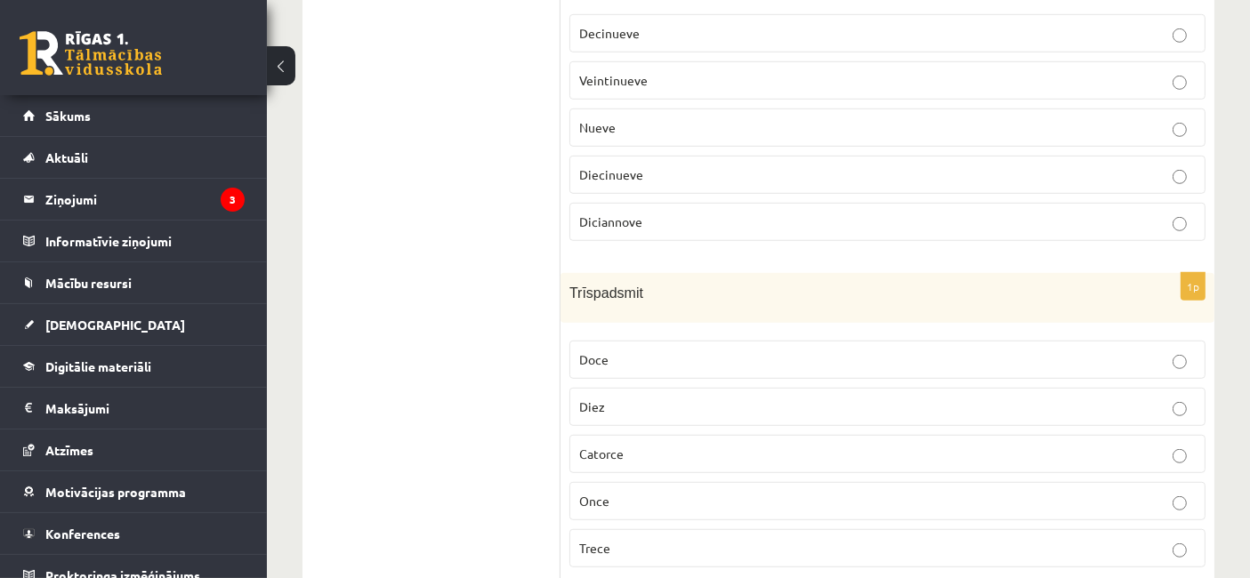
scroll to position [1158, 0]
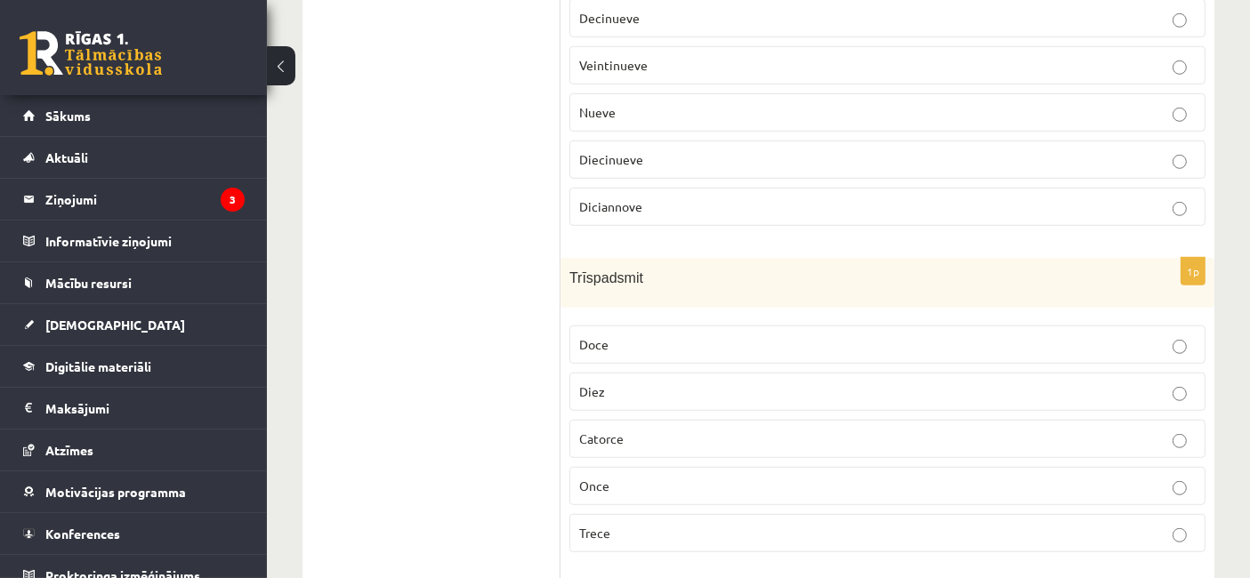
click at [629, 514] on label "Trece" at bounding box center [887, 533] width 636 height 38
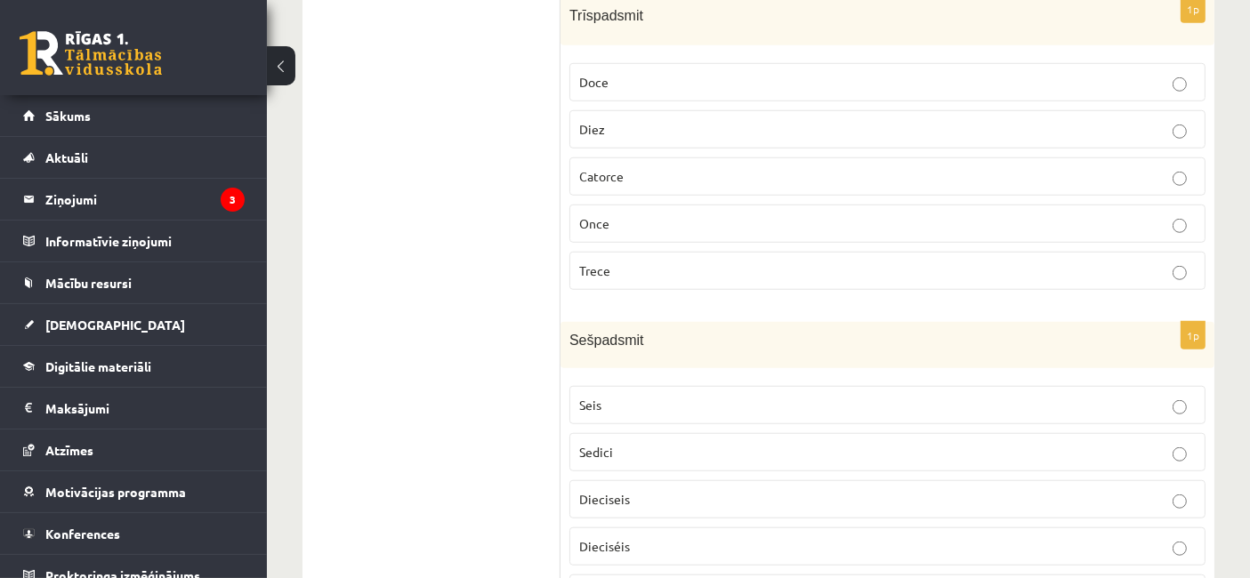
scroll to position [1487, 0]
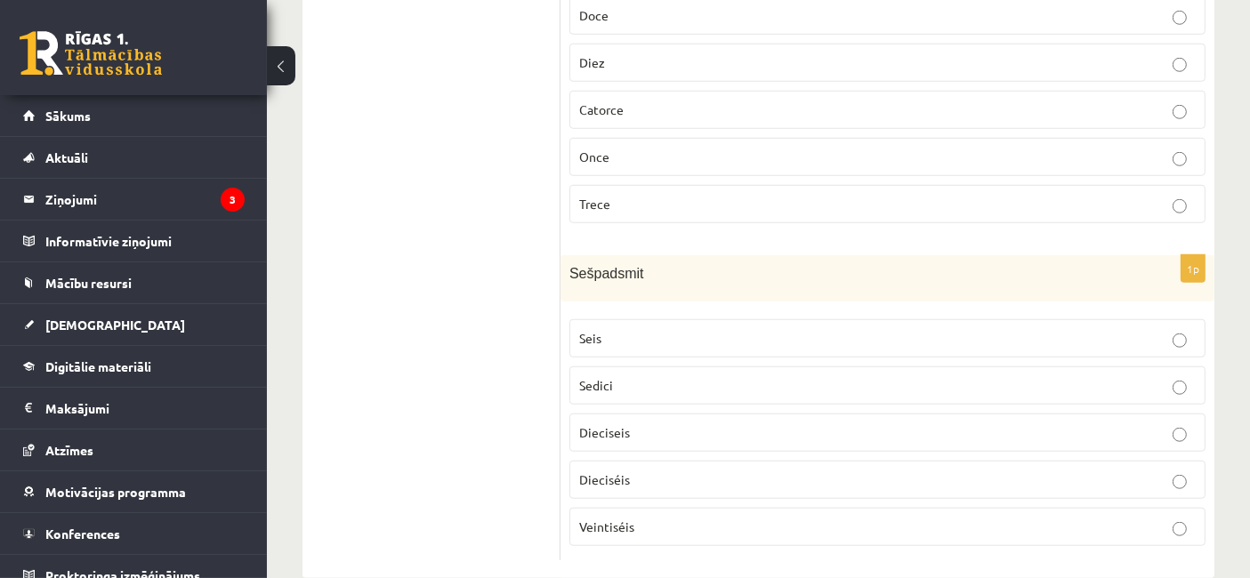
click at [653, 470] on p "Dieciséis" at bounding box center [887, 479] width 616 height 19
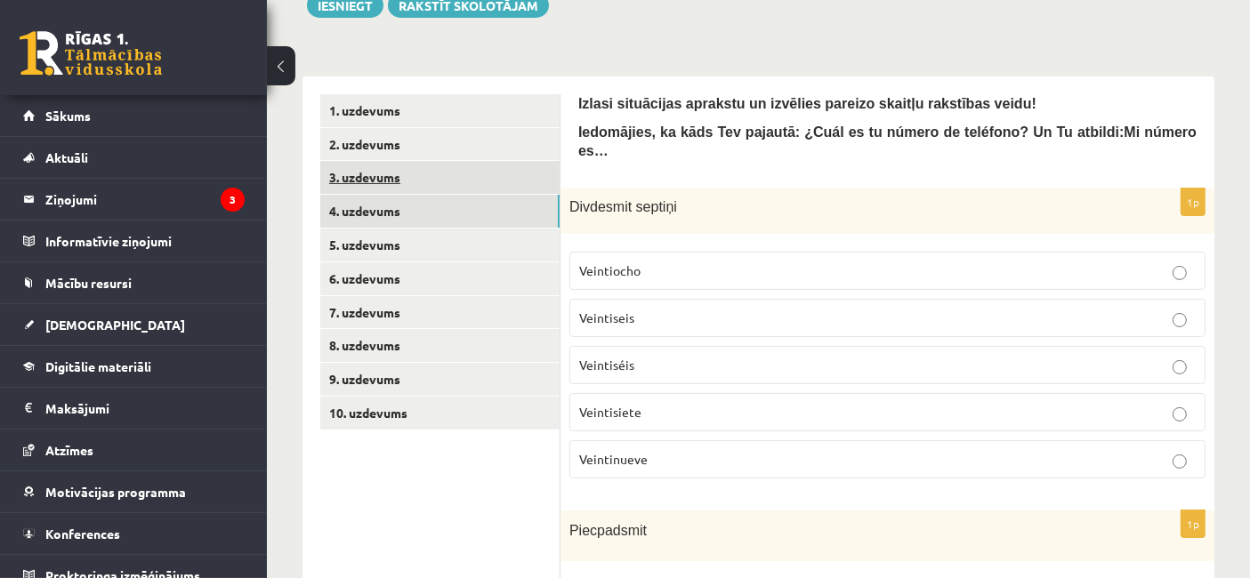
scroll to position [231, 0]
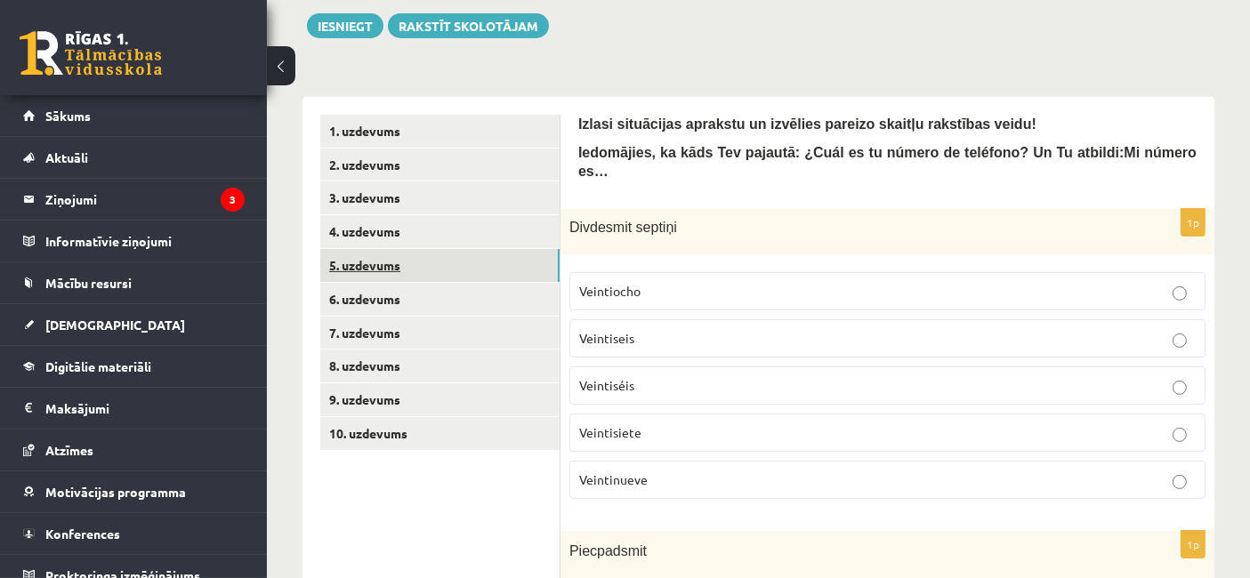
click at [362, 269] on link "5. uzdevums" at bounding box center [439, 265] width 239 height 33
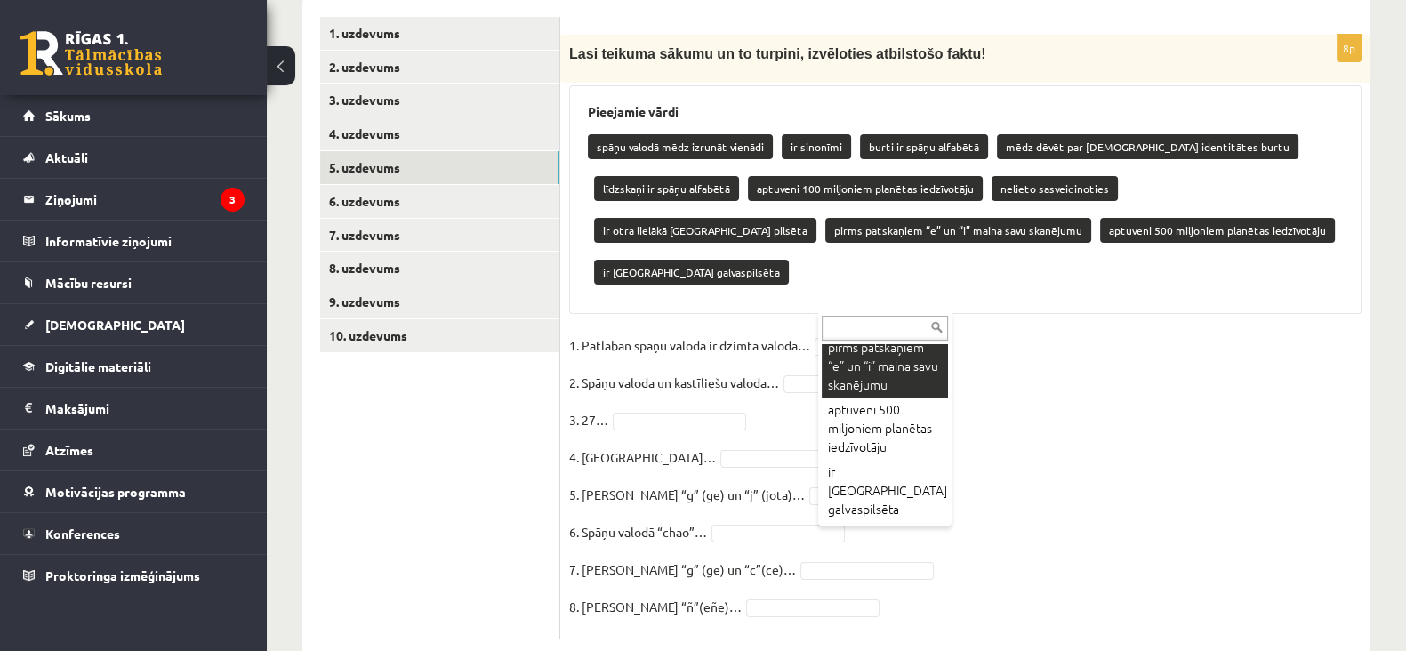
scroll to position [429, 0]
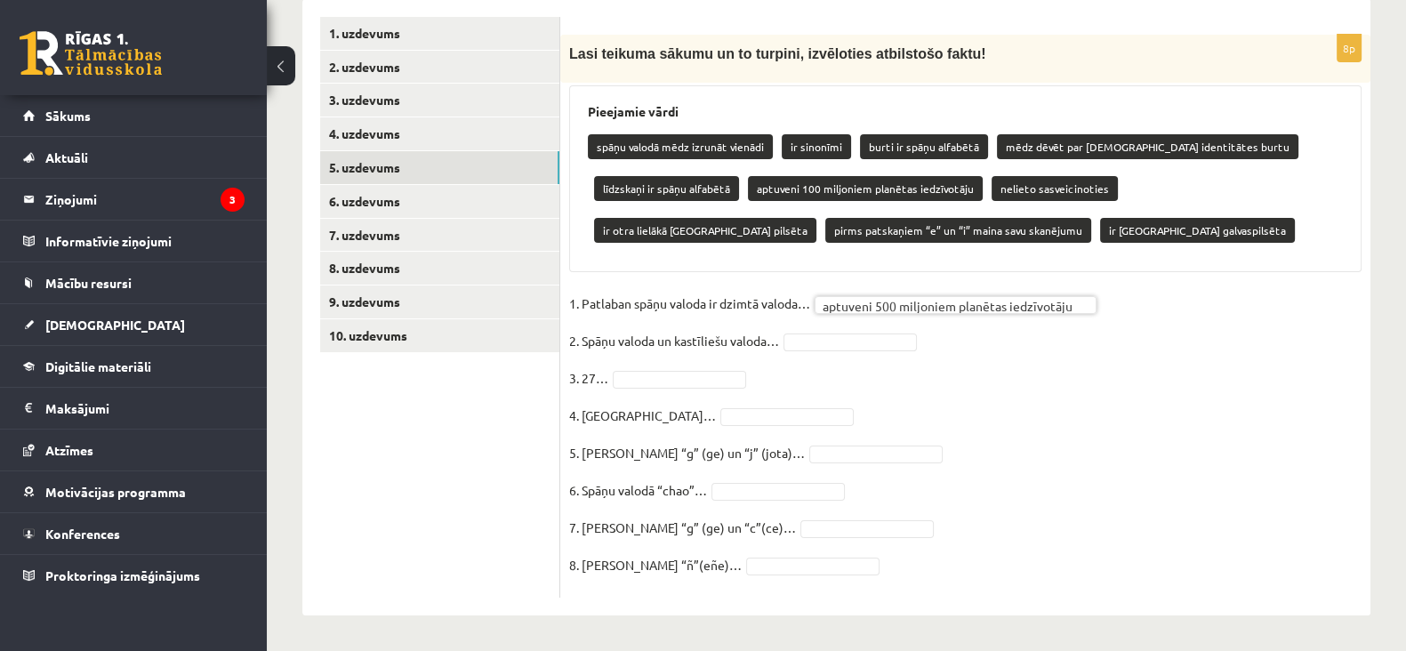
click at [855, 350] on fieldset "**********" at bounding box center [965, 439] width 792 height 299
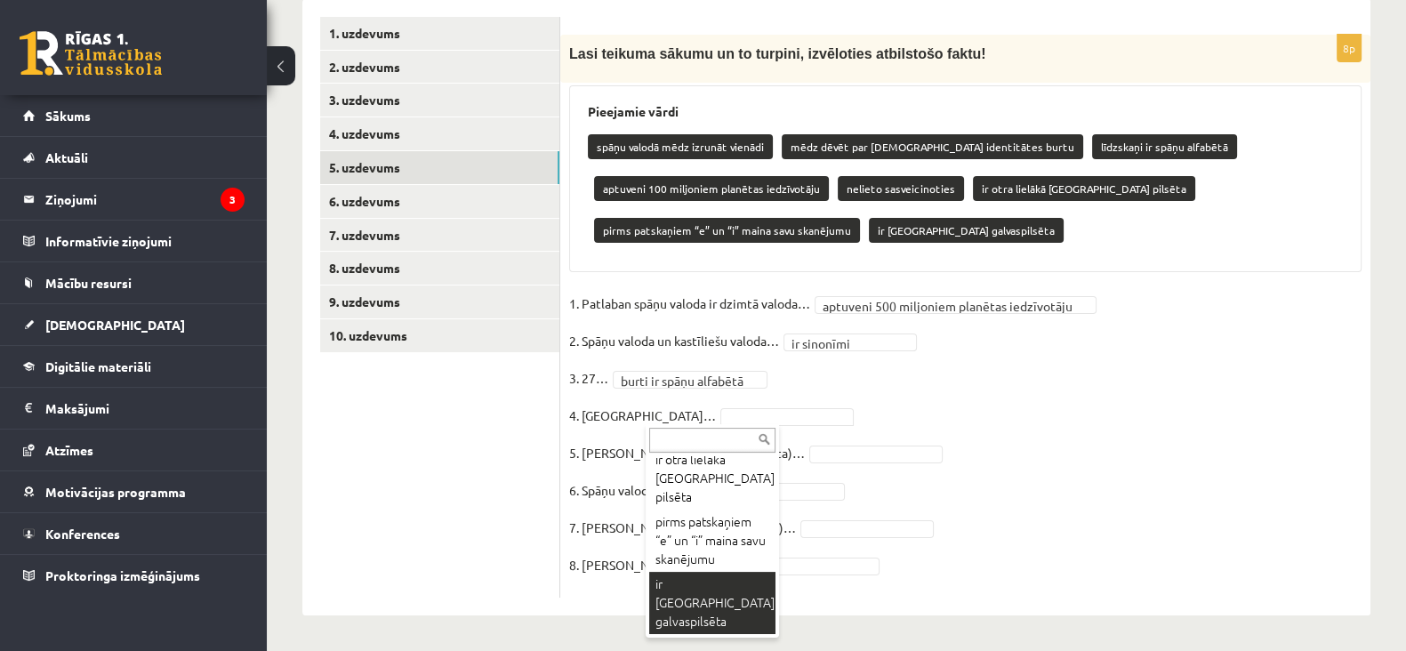
scroll to position [307, 0]
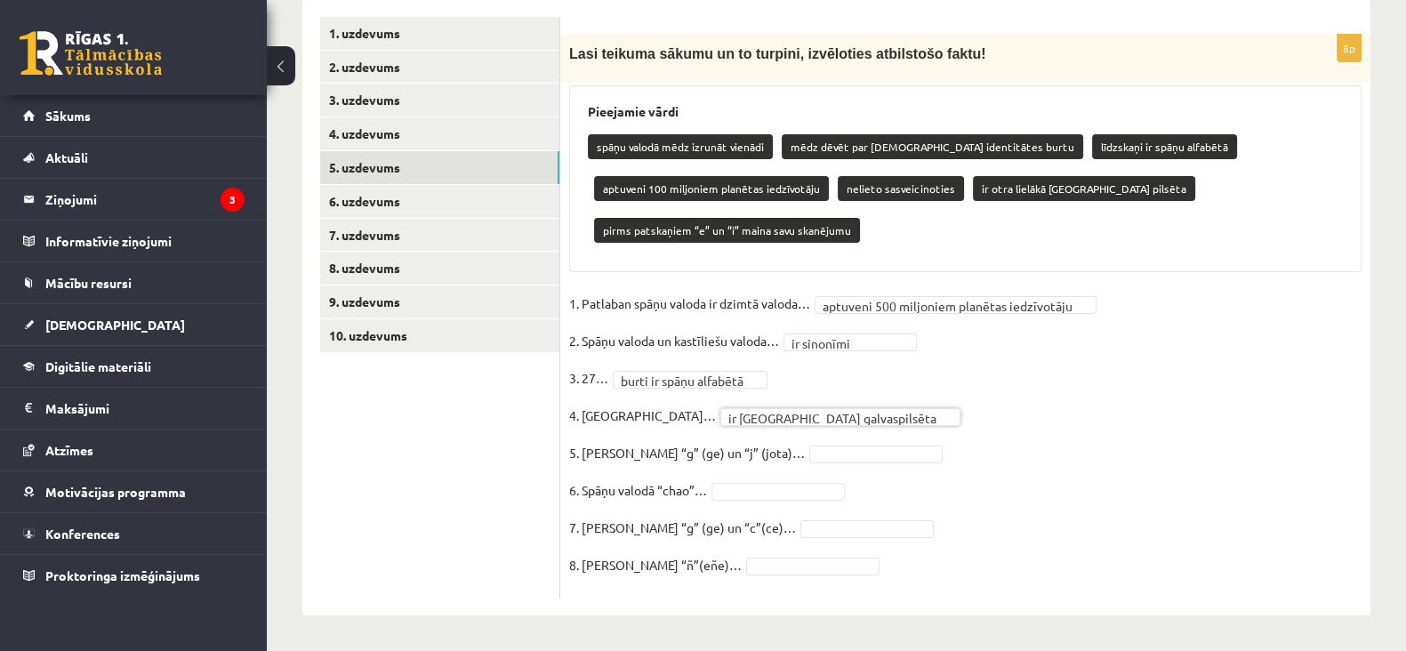
click at [764, 481] on fieldset "**********" at bounding box center [965, 439] width 792 height 299
click at [776, 463] on fieldset "**********" at bounding box center [965, 439] width 792 height 299
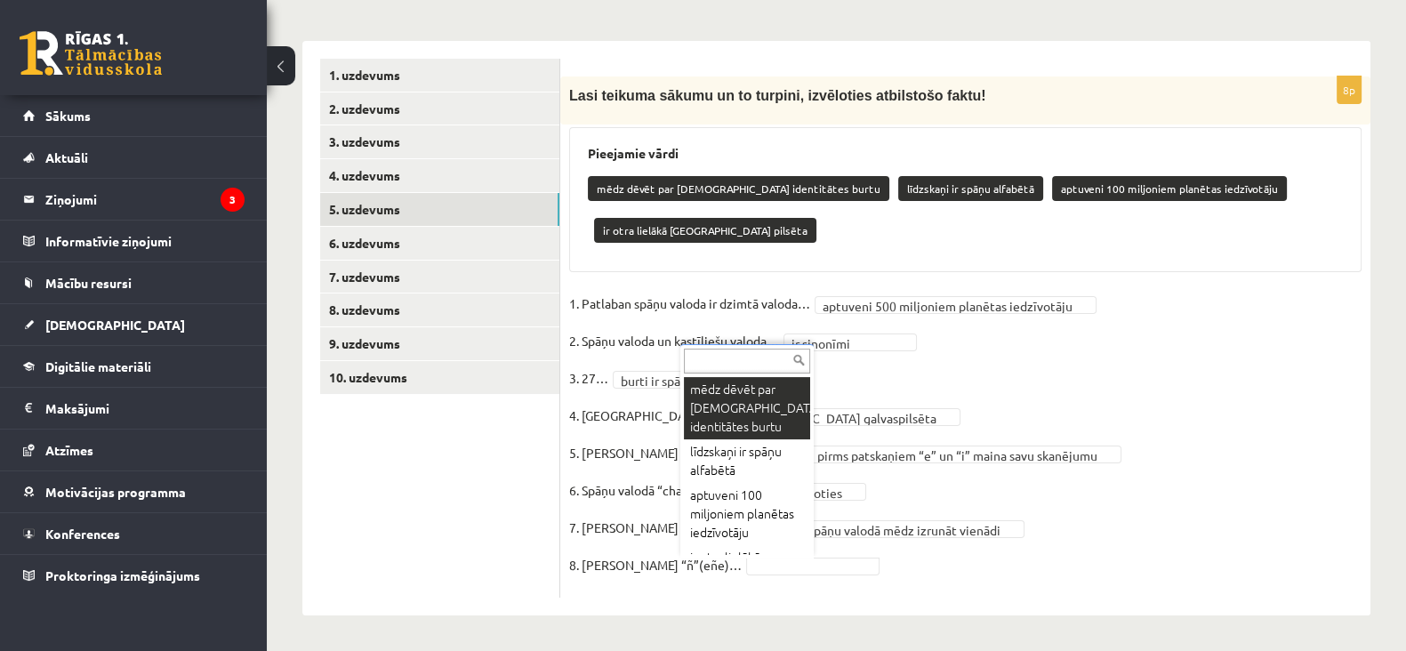
scroll to position [245, 0]
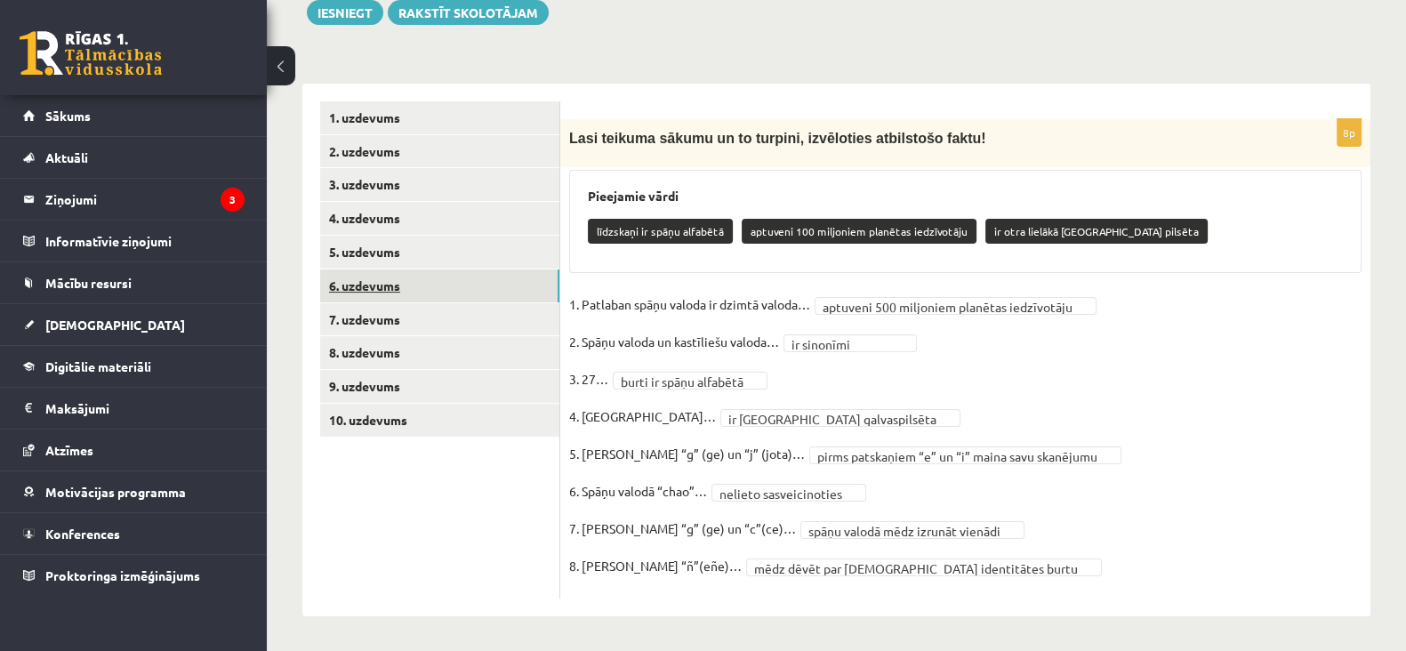
click at [392, 295] on link "6. uzdevums" at bounding box center [439, 285] width 239 height 33
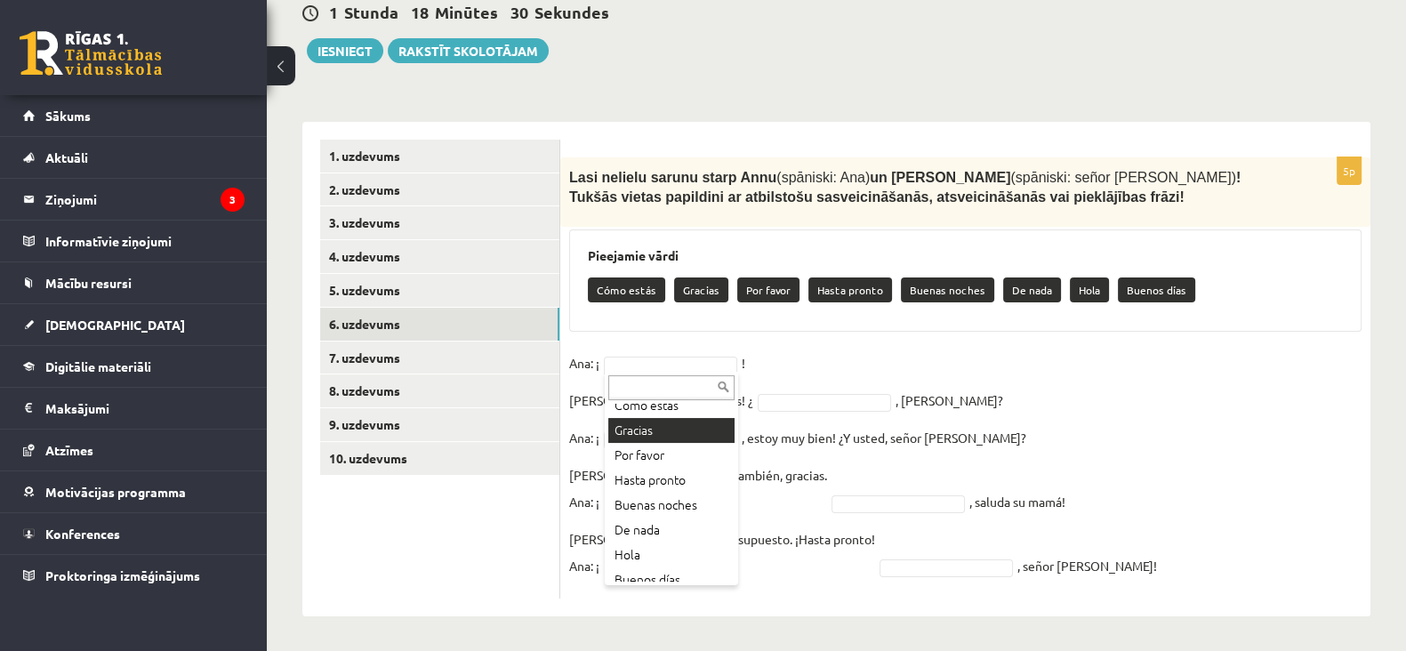
scroll to position [45, 0]
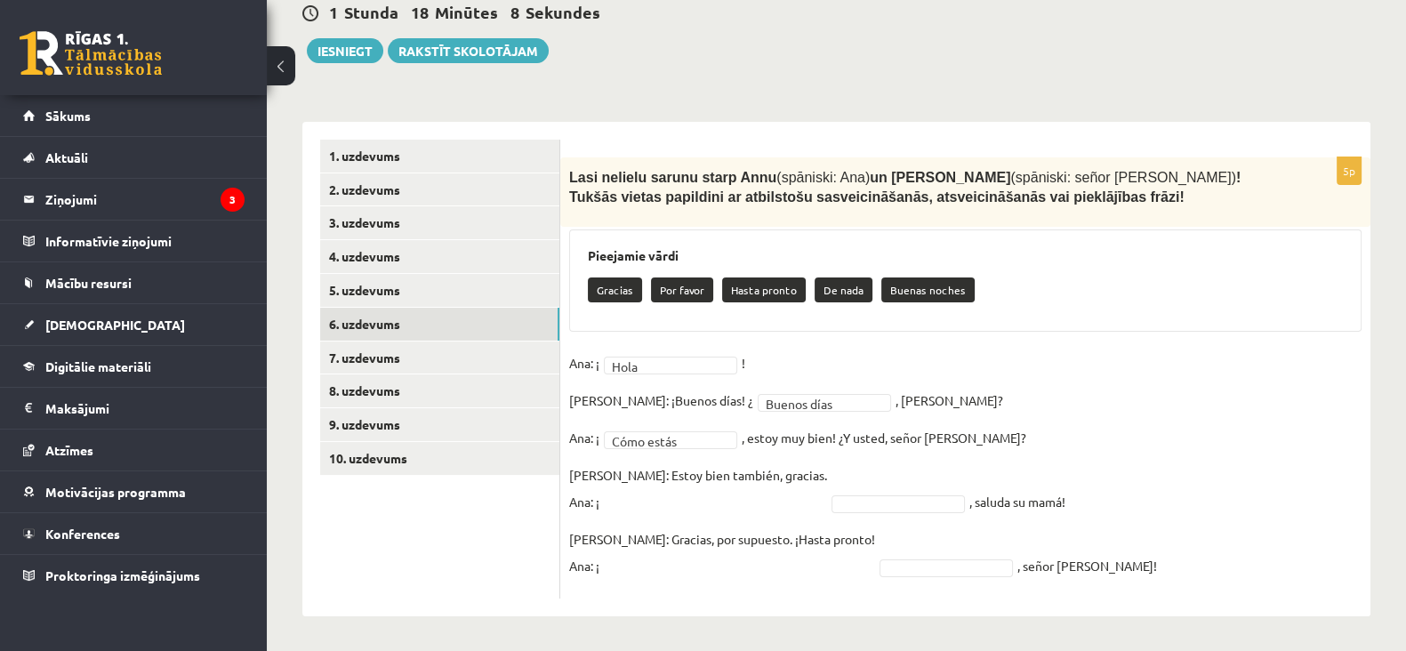
click at [672, 501] on p "Luis: Estoy bien también, gracias. Ana: ¡" at bounding box center [698, 488] width 258 height 53
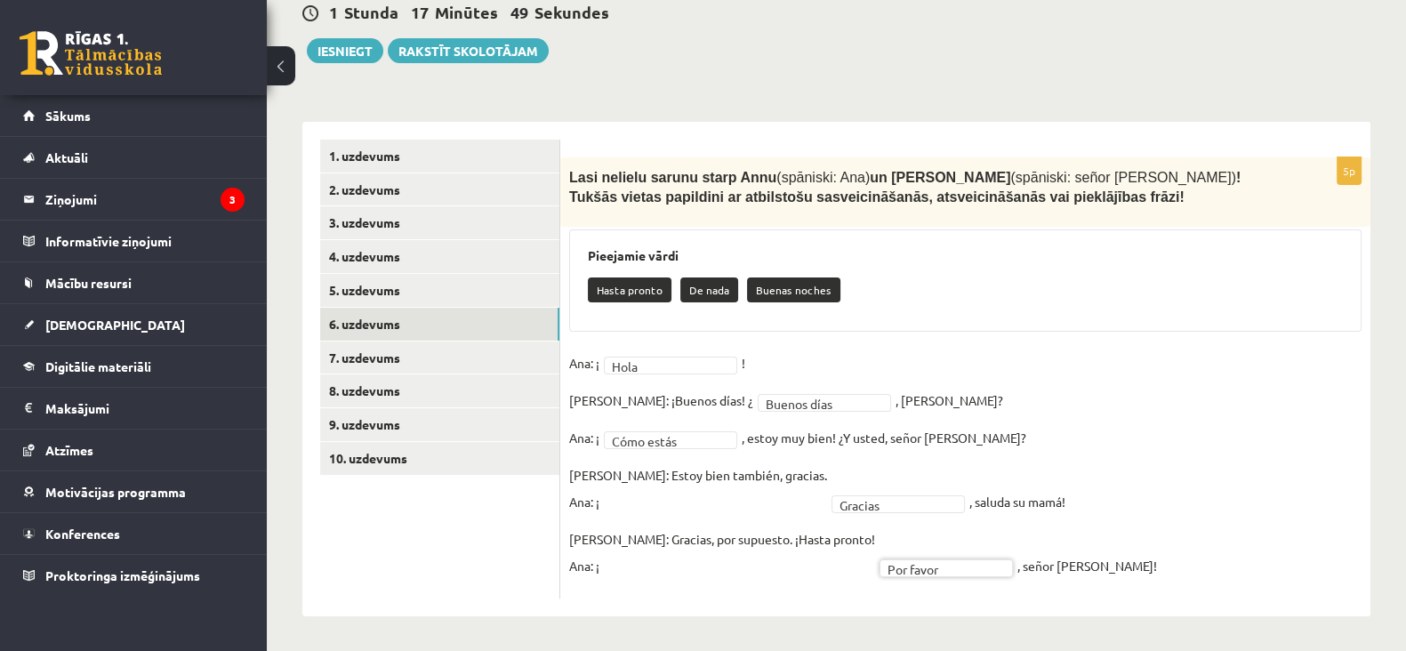
click at [623, 504] on p "Luis: Estoy bien también, gracias. Ana: ¡" at bounding box center [698, 488] width 258 height 53
click at [657, 505] on p "Luis: Estoy bien también, gracias. Ana: ¡" at bounding box center [698, 488] width 258 height 53
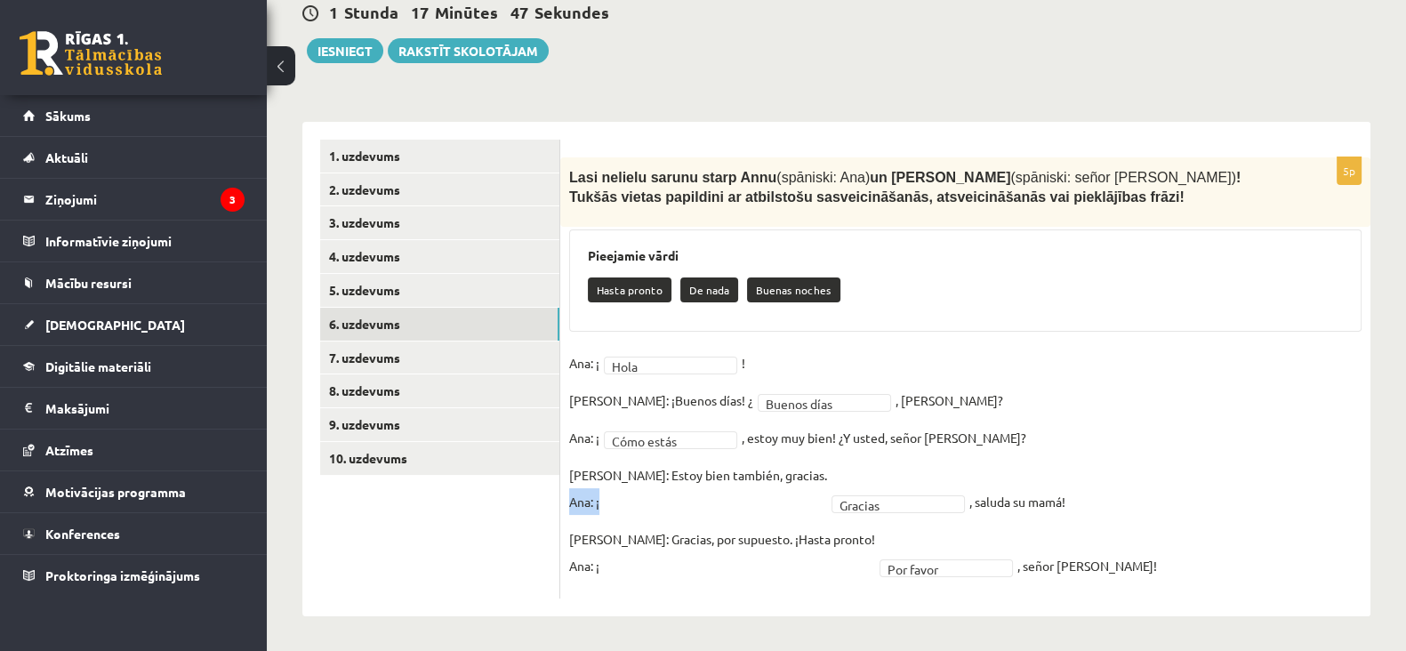
click at [657, 505] on p "Luis: Estoy bien también, gracias. Ana: ¡" at bounding box center [698, 488] width 258 height 53
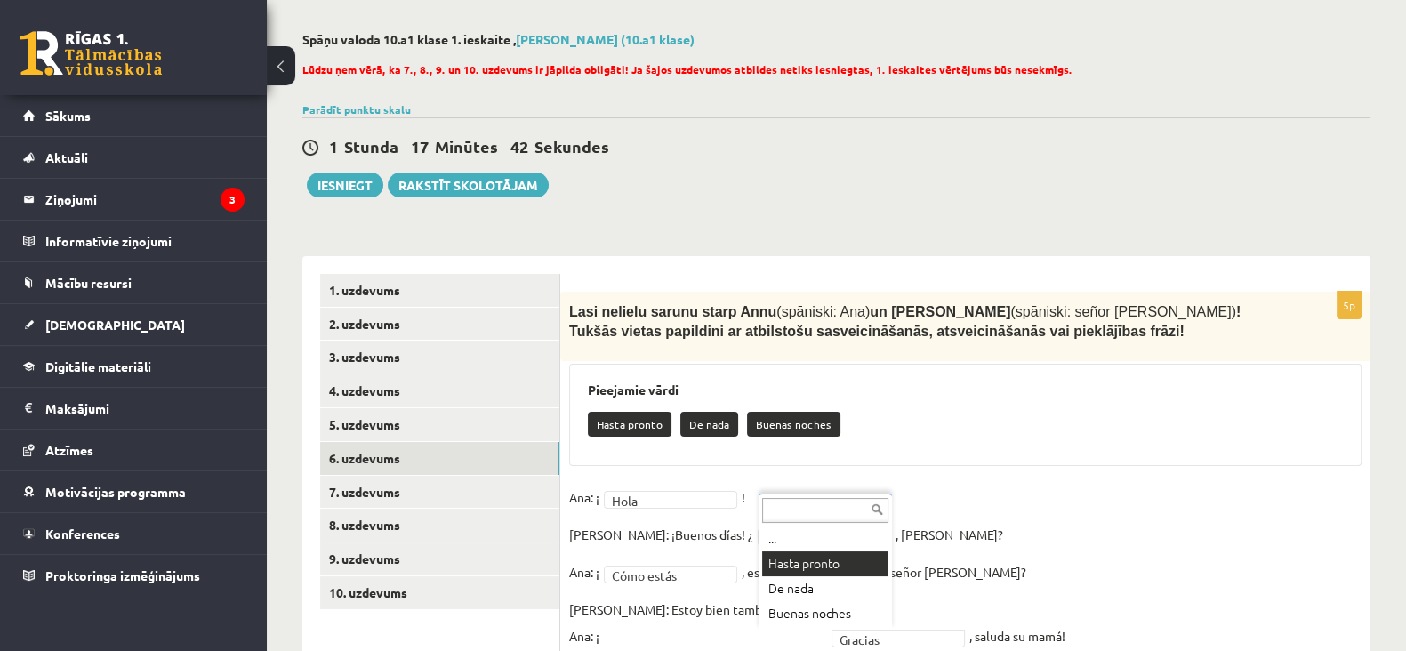
scroll to position [206, 0]
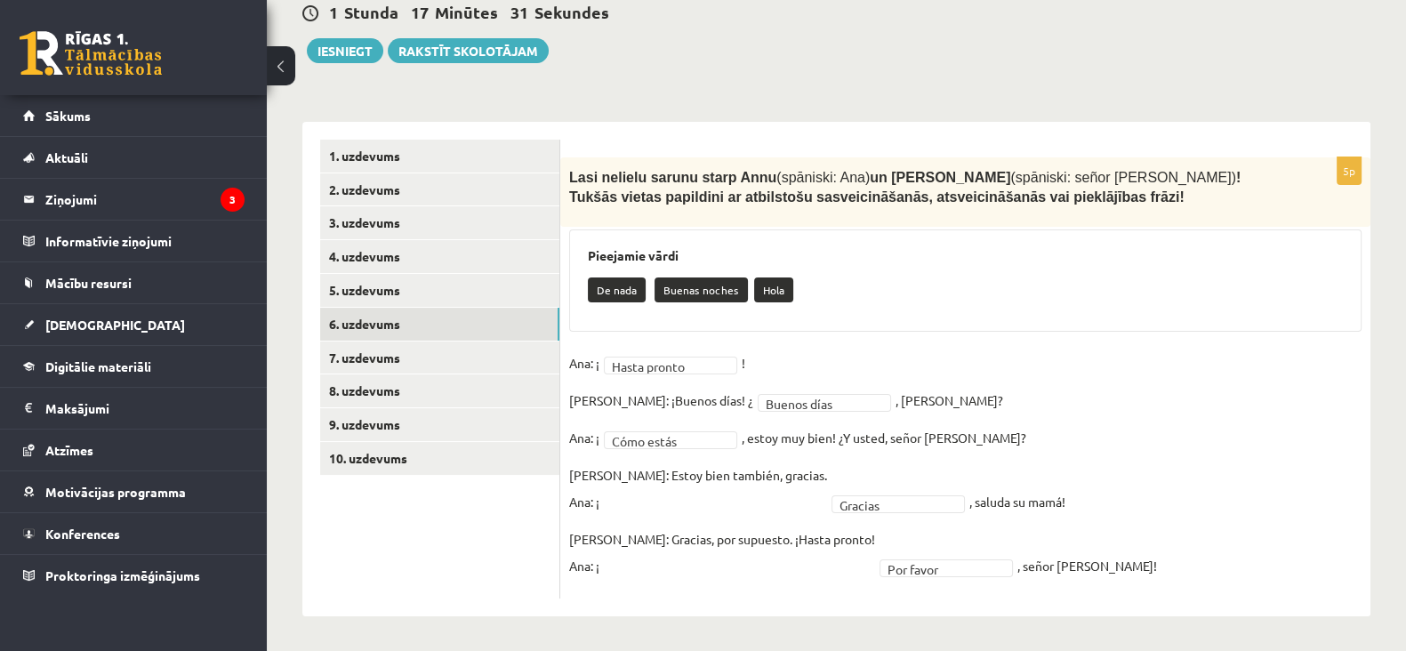
click at [687, 378] on fieldset "**********" at bounding box center [965, 470] width 792 height 240
click at [351, 358] on link "7. uzdevums" at bounding box center [439, 358] width 239 height 33
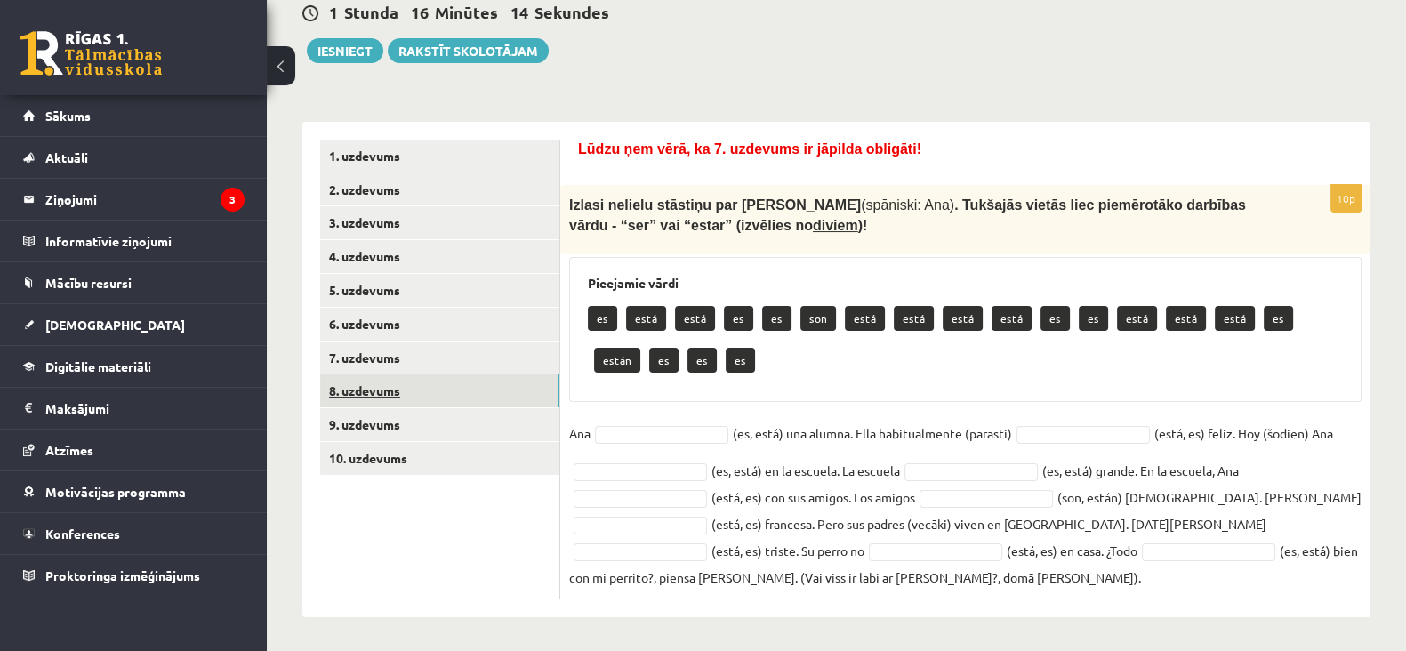
click at [384, 384] on link "8. uzdevums" at bounding box center [439, 390] width 239 height 33
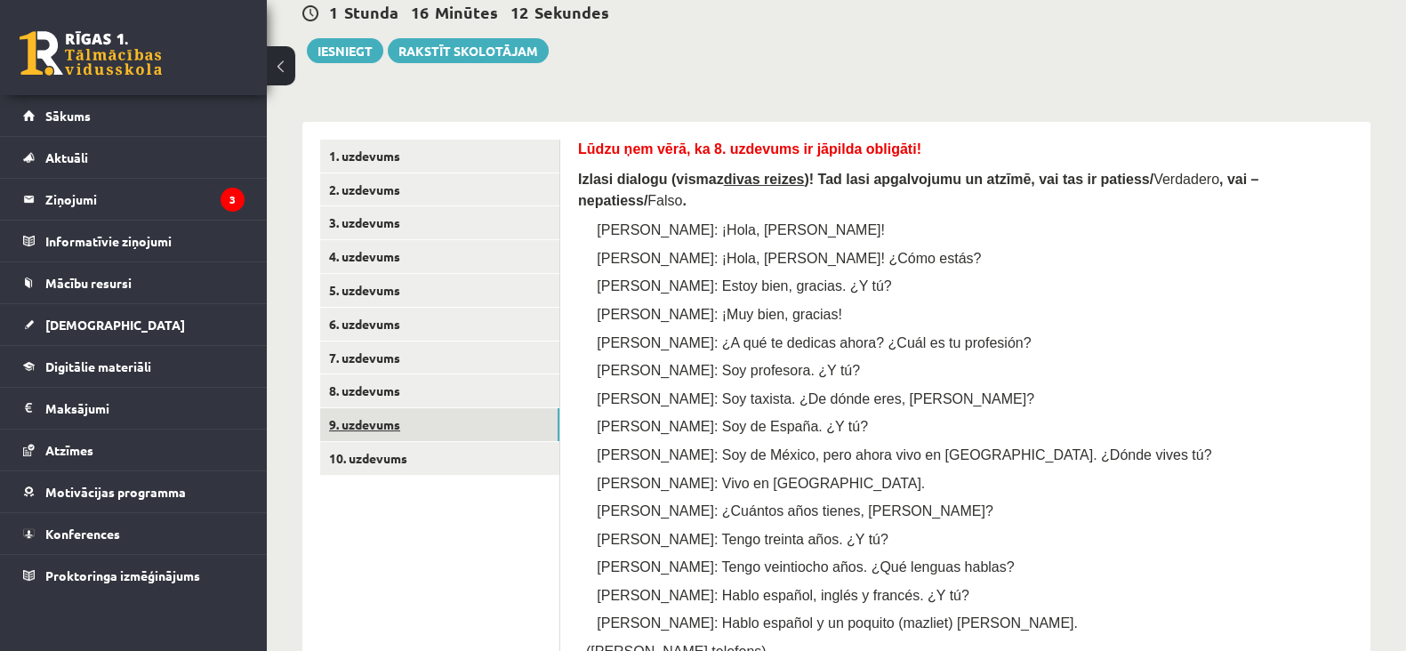
click at [387, 420] on link "9. uzdevums" at bounding box center [439, 424] width 239 height 33
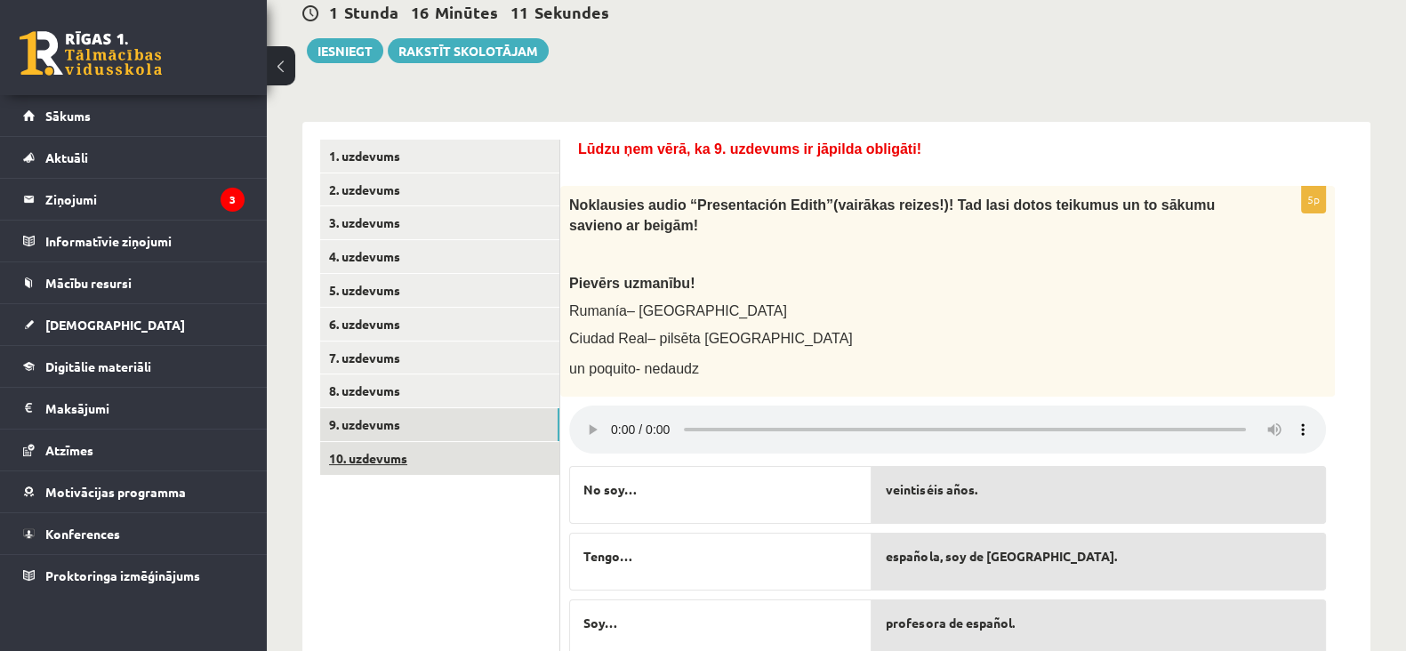
click at [391, 454] on link "10. uzdevums" at bounding box center [439, 458] width 239 height 33
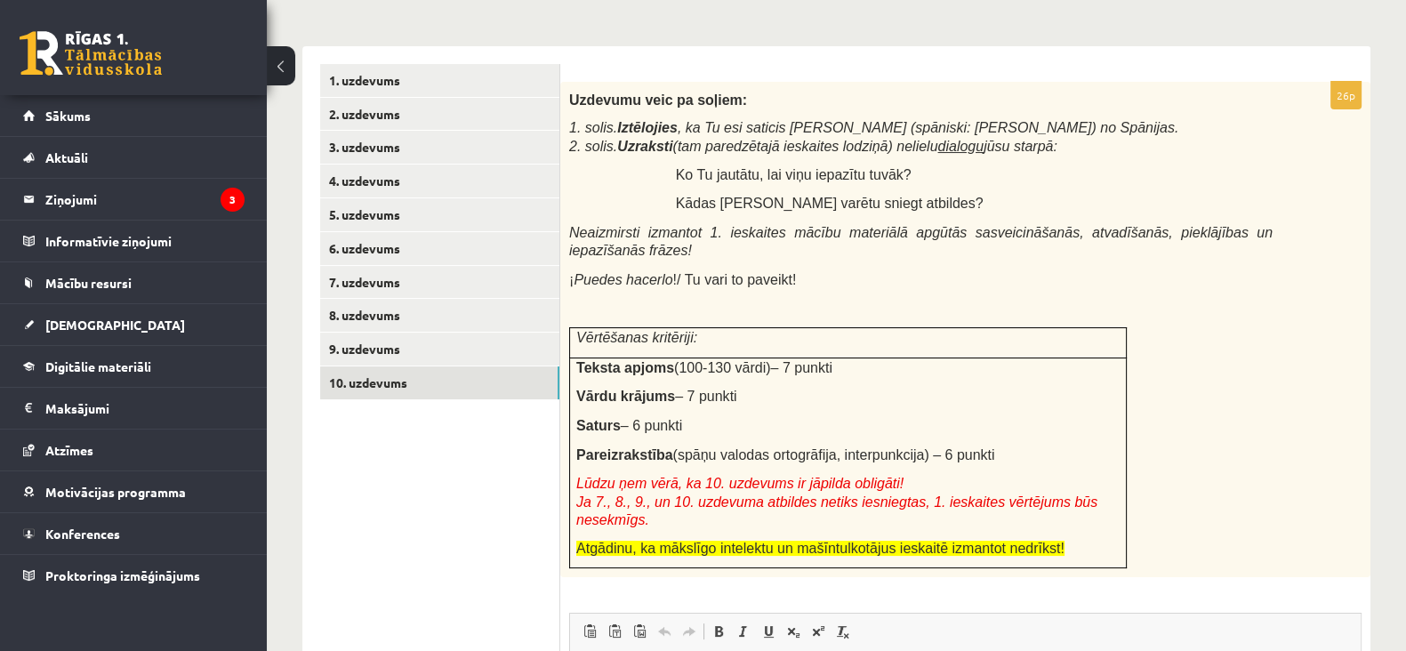
scroll to position [276, 0]
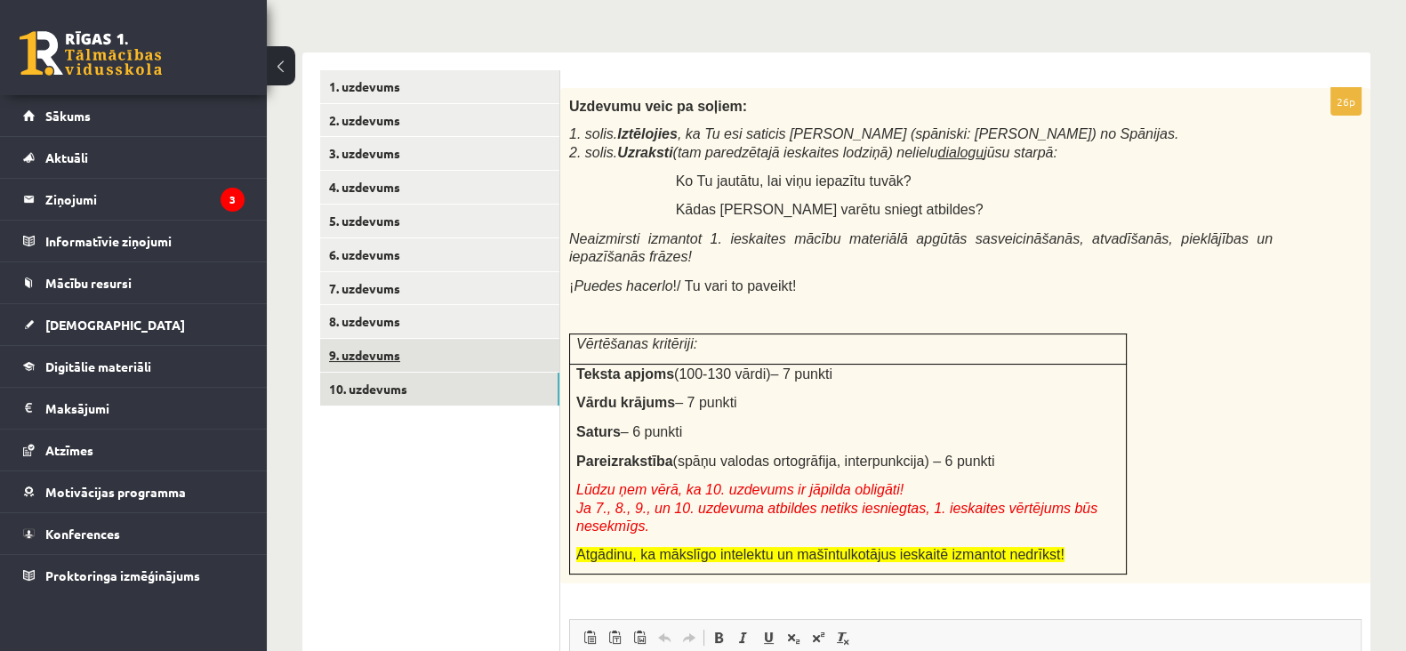
click at [402, 349] on link "9. uzdevums" at bounding box center [439, 355] width 239 height 33
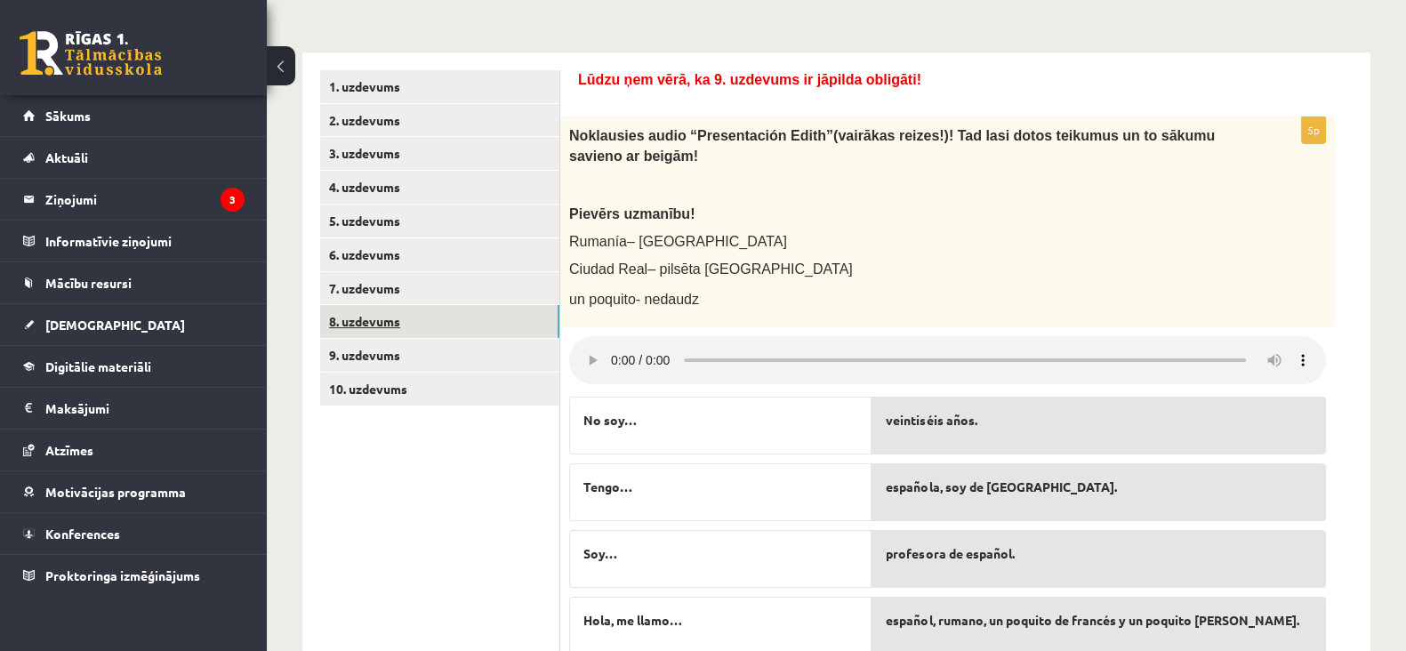
click at [382, 328] on link "8. uzdevums" at bounding box center [439, 321] width 239 height 33
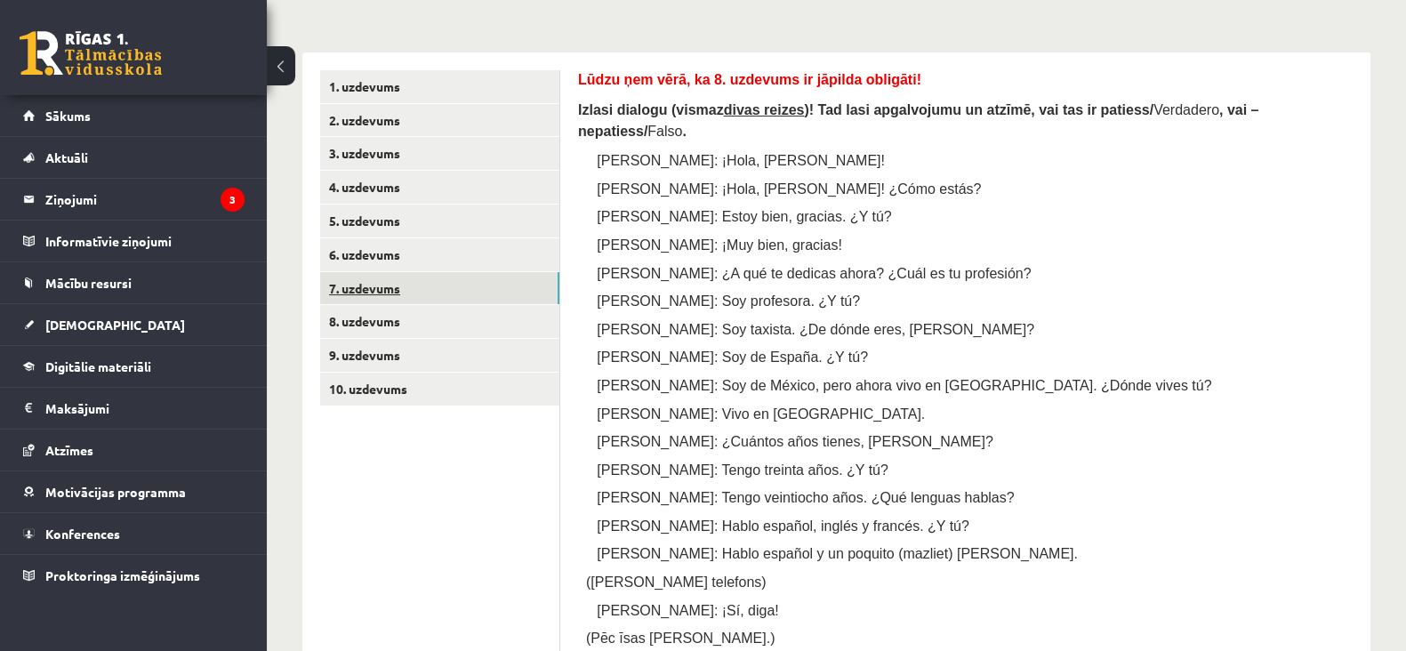
click at [362, 295] on link "7. uzdevums" at bounding box center [439, 288] width 239 height 33
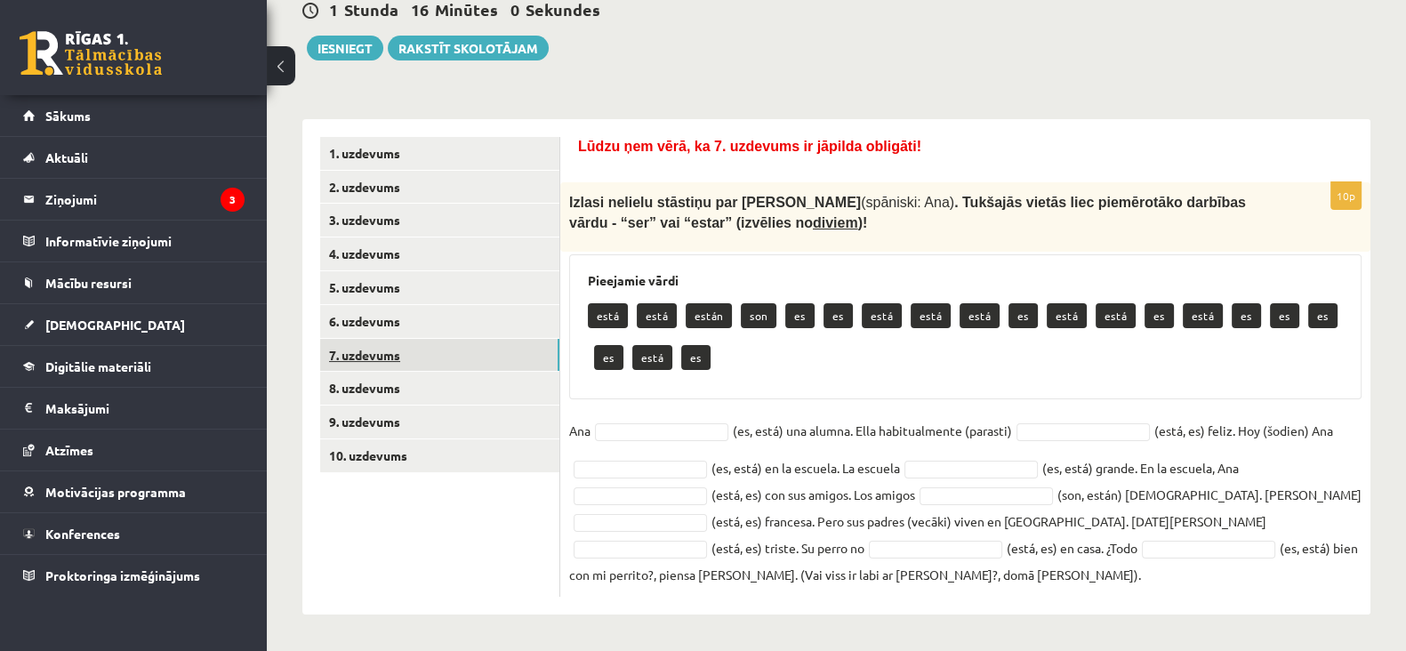
scroll to position [208, 0]
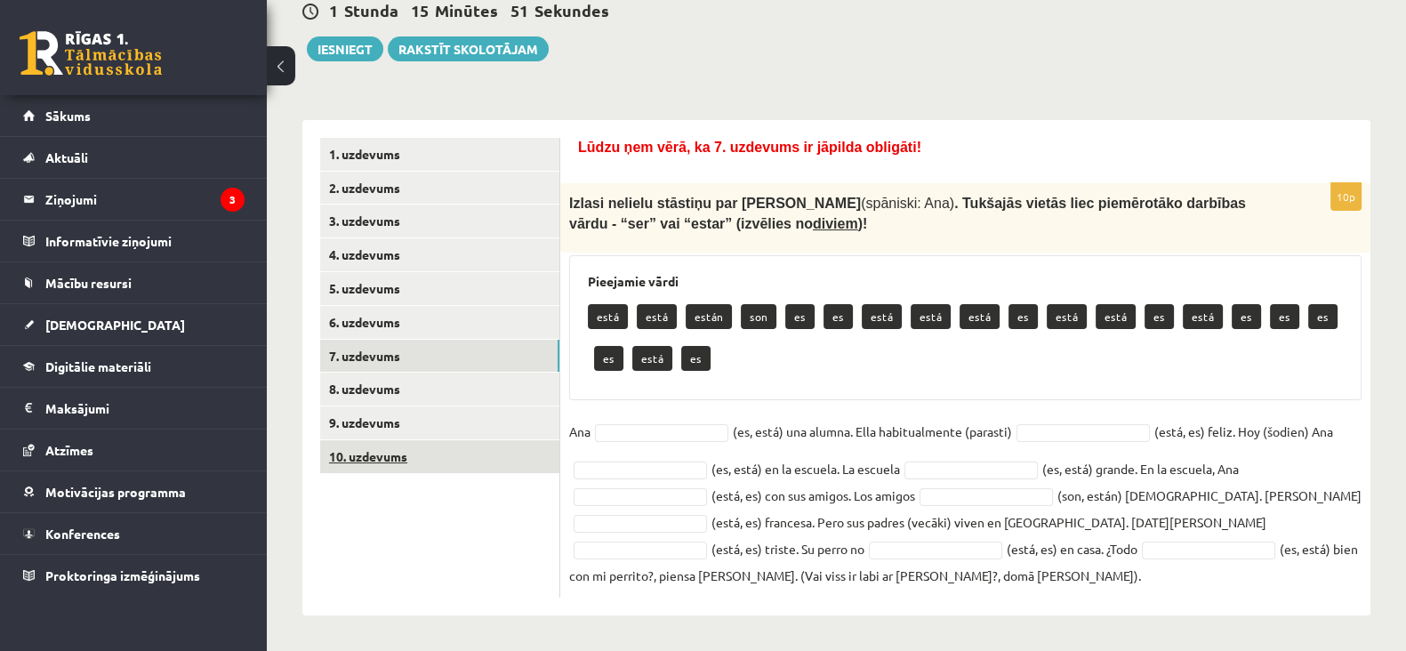
click at [369, 459] on link "10. uzdevums" at bounding box center [439, 456] width 239 height 33
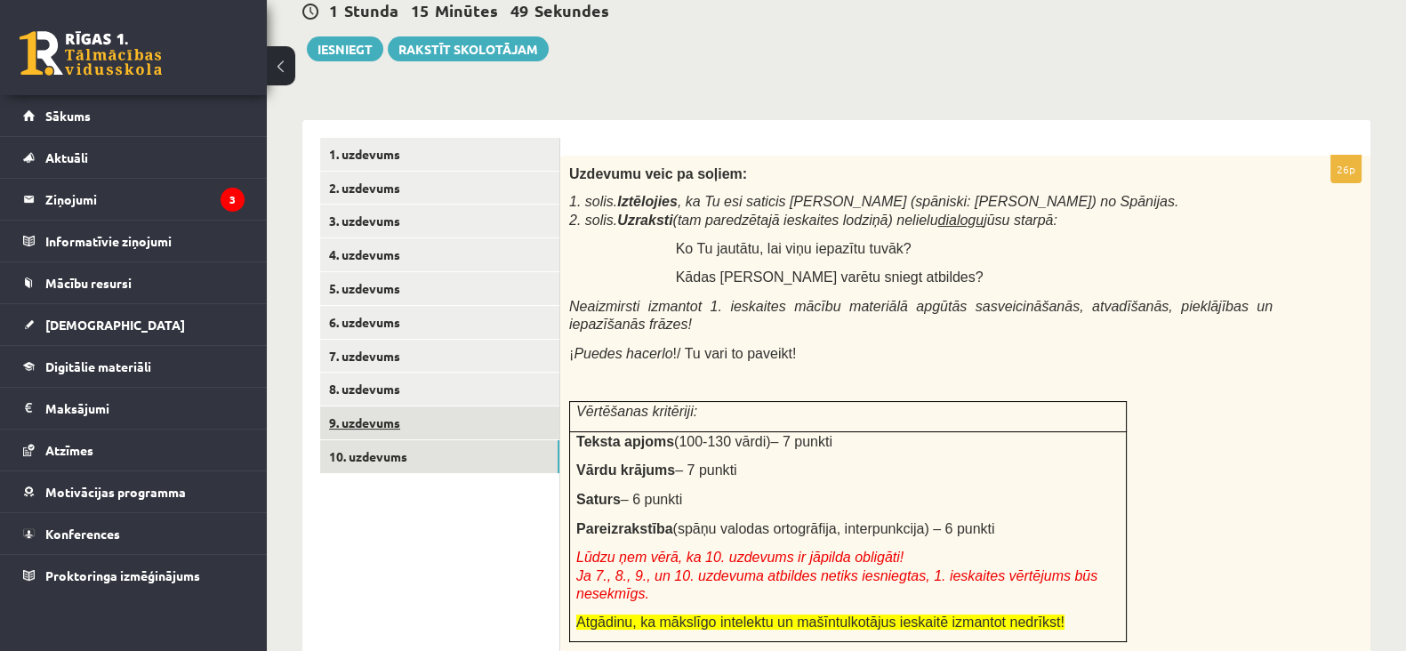
scroll to position [0, 0]
click at [365, 414] on link "9. uzdevums" at bounding box center [439, 422] width 239 height 33
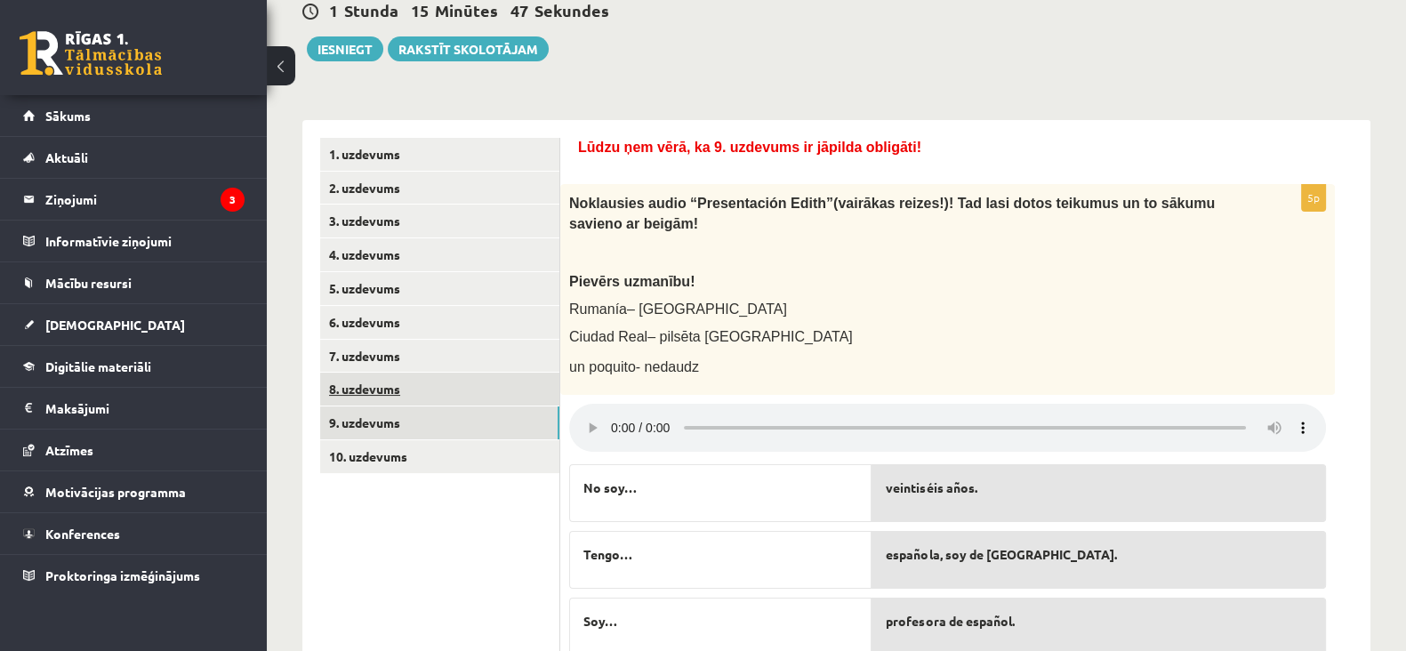
click at [355, 392] on link "8. uzdevums" at bounding box center [439, 389] width 239 height 33
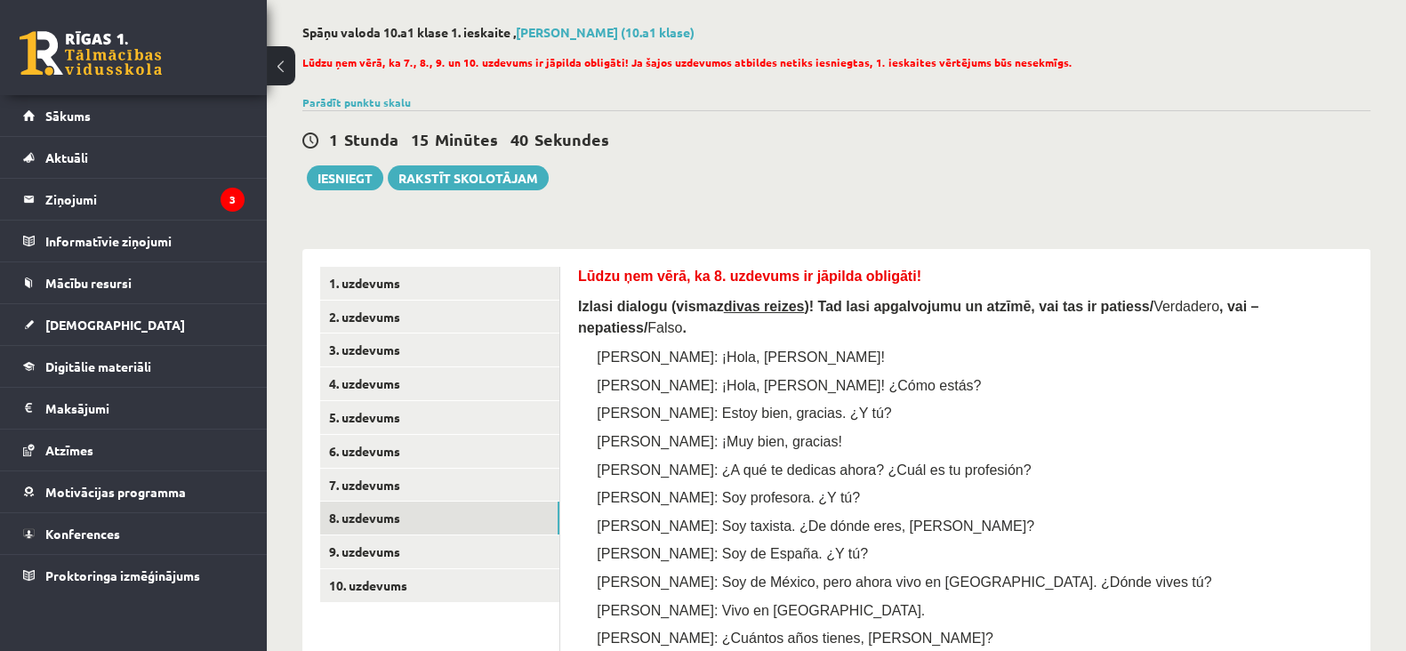
scroll to position [80, 0]
click at [373, 490] on link "7. uzdevums" at bounding box center [439, 484] width 239 height 33
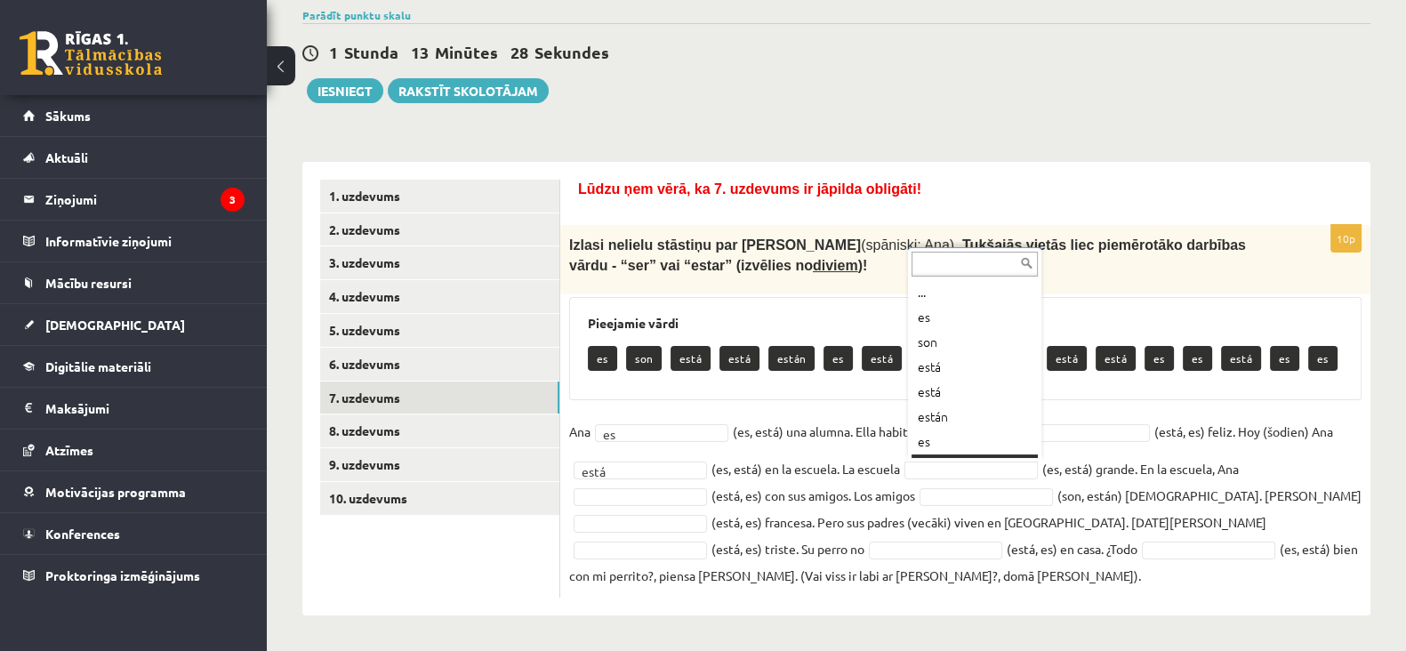
scroll to position [21, 0]
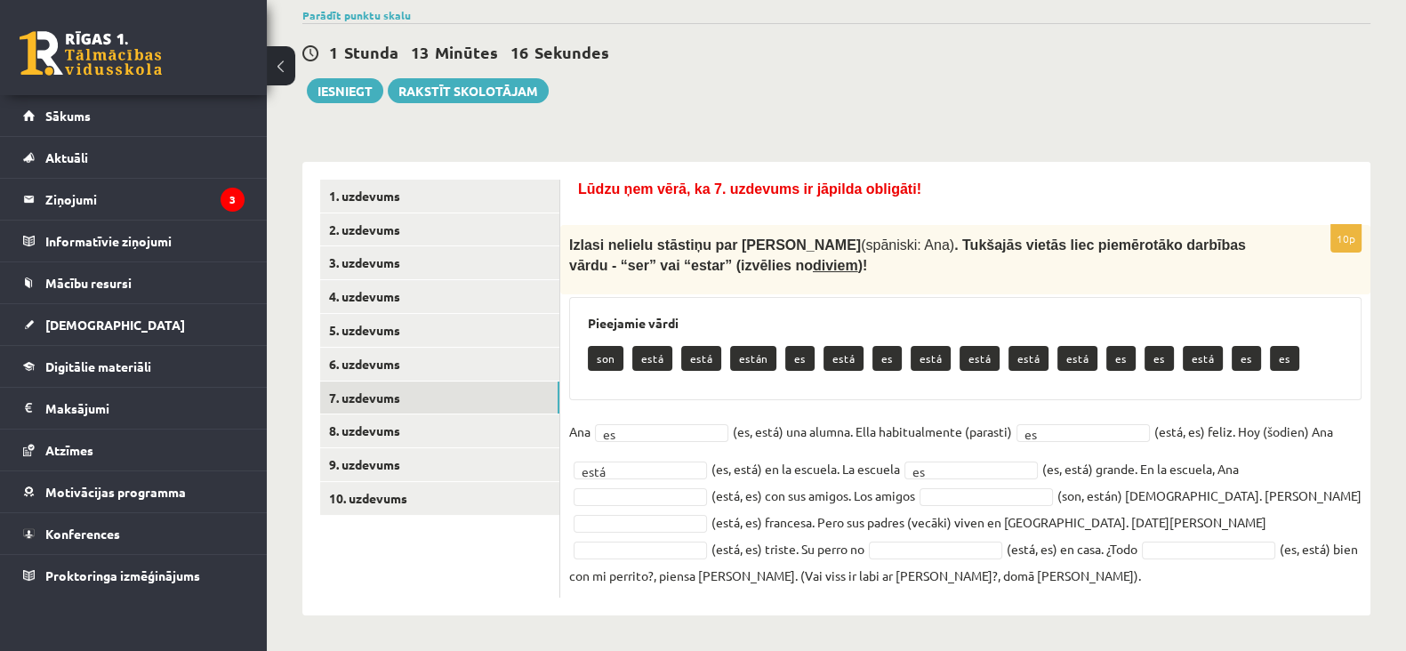
click at [654, 506] on fieldset "Ana es ** (es, está) una alumna. Ella habitualmente (parasti) es ** (está, es) …" at bounding box center [965, 503] width 792 height 171
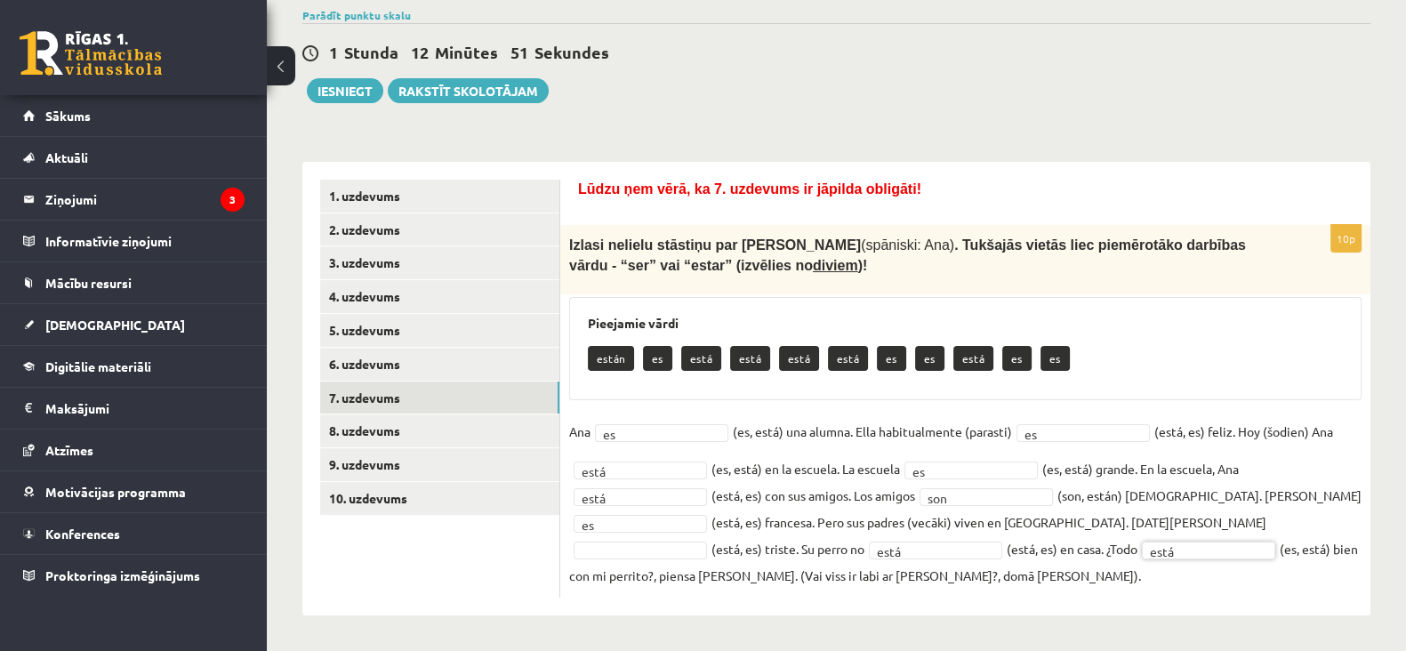
click at [734, 587] on div "10p Izlasi nelielu stāstiņu par Annu (spāniski: Ana) . Tukšajās vietās liec pie…" at bounding box center [965, 411] width 810 height 373
click at [385, 438] on link "8. uzdevums" at bounding box center [439, 430] width 239 height 33
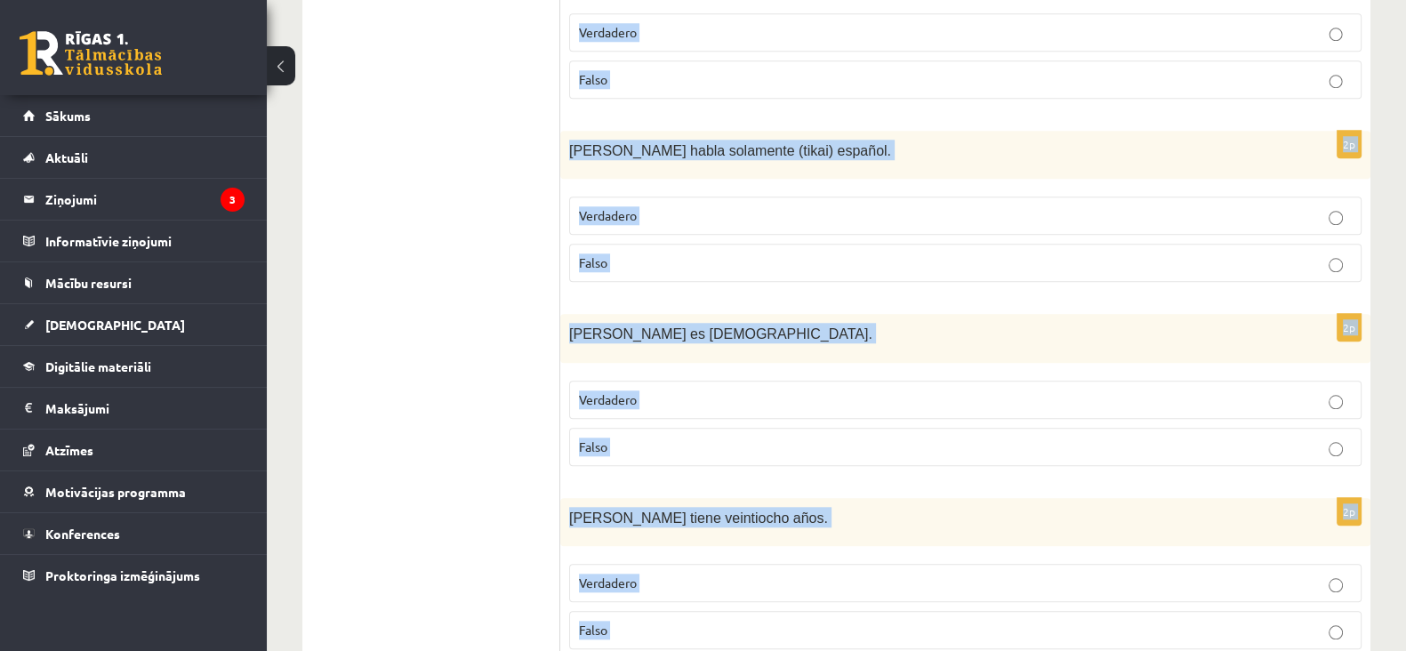
scroll to position [2339, 0]
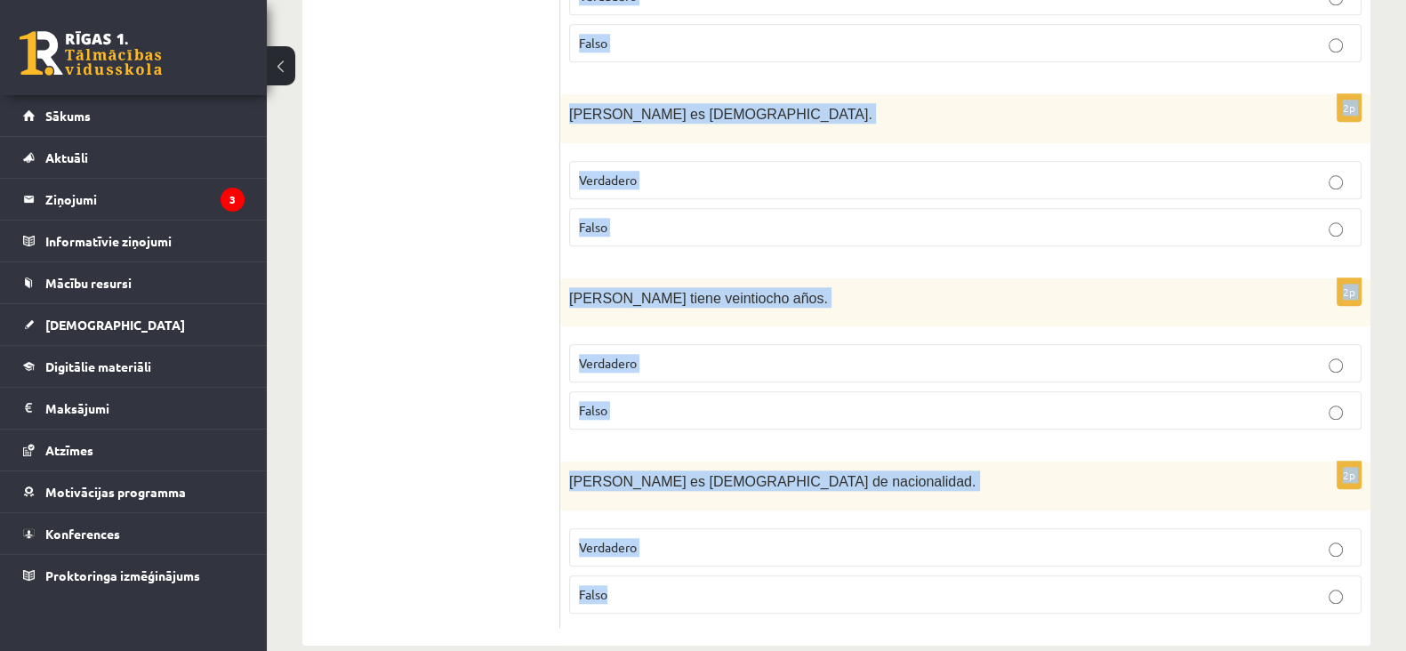
drag, startPoint x: 574, startPoint y: 222, endPoint x: 725, endPoint y: 559, distance: 369.4
copy form "Izlasi dialogu (vismaz divas reizes )! Tad lasi apgalvojumu un atzīmē, vai tas …"
click at [634, 474] on span "Marta es española de nacionalidad." at bounding box center [772, 481] width 406 height 15
drag, startPoint x: 577, startPoint y: 378, endPoint x: 728, endPoint y: 580, distance: 252.2
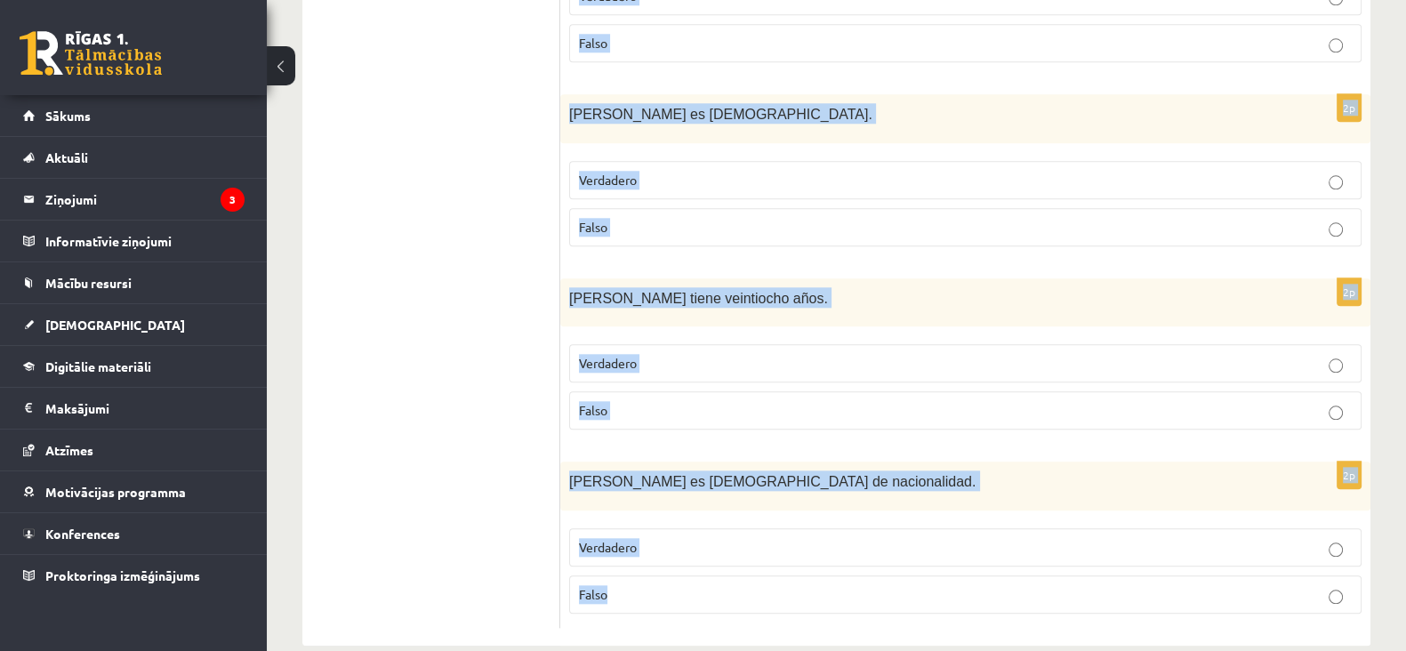
click at [727, 580] on label "Falso" at bounding box center [965, 594] width 792 height 38
copy form "Izlasi dialogu (vismaz divas reizes )! Tad lasi apgalvojumu un atzīmē, vai tas …"
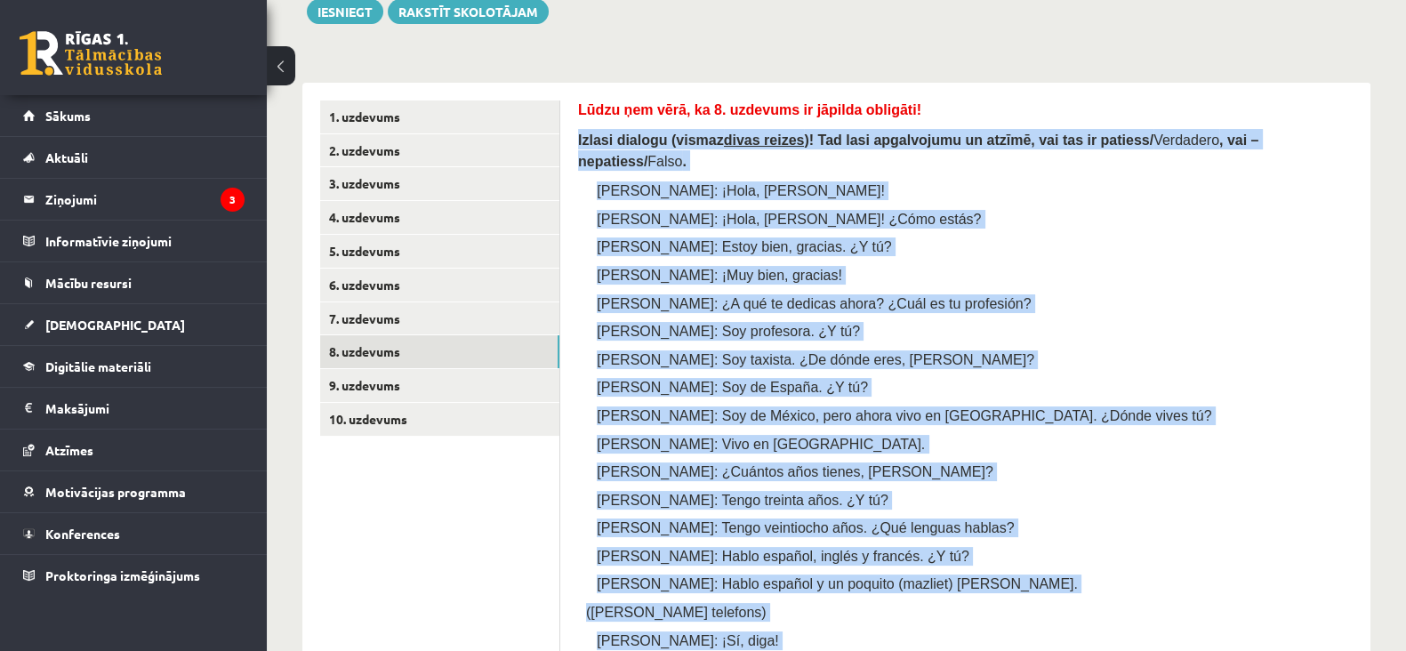
scroll to position [245, 0]
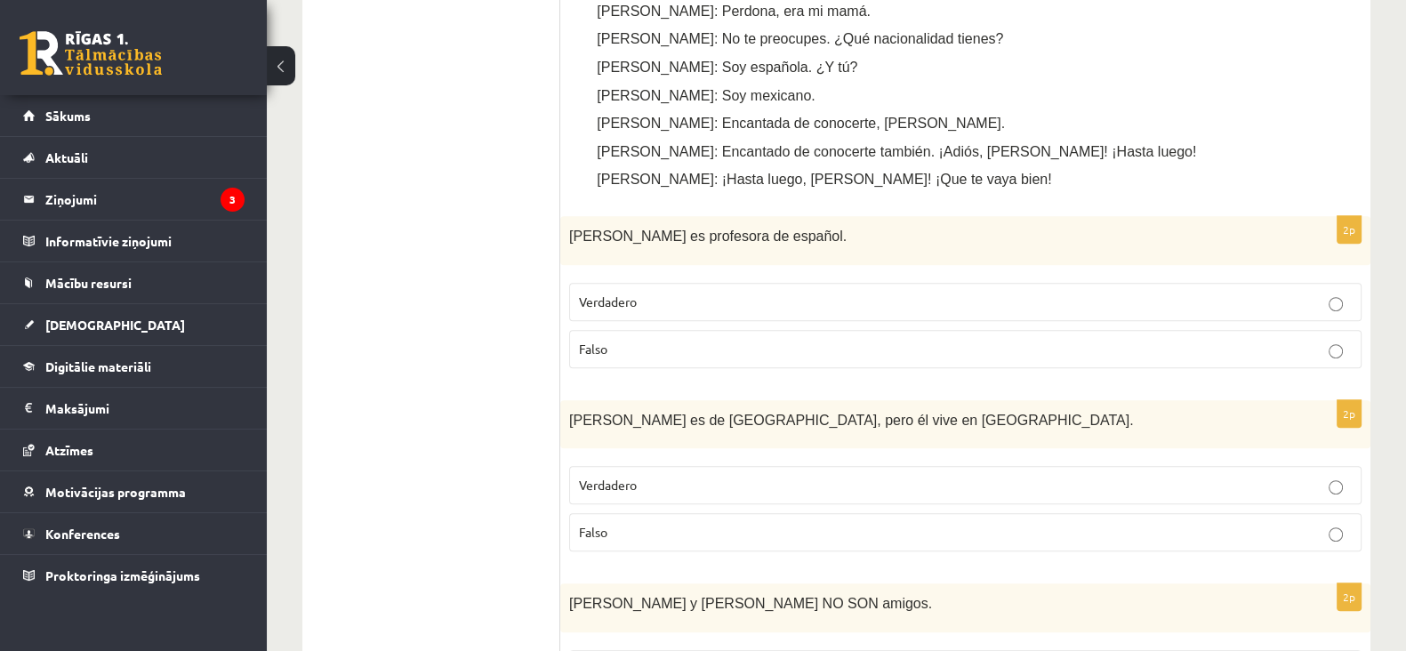
scroll to position [948, 0]
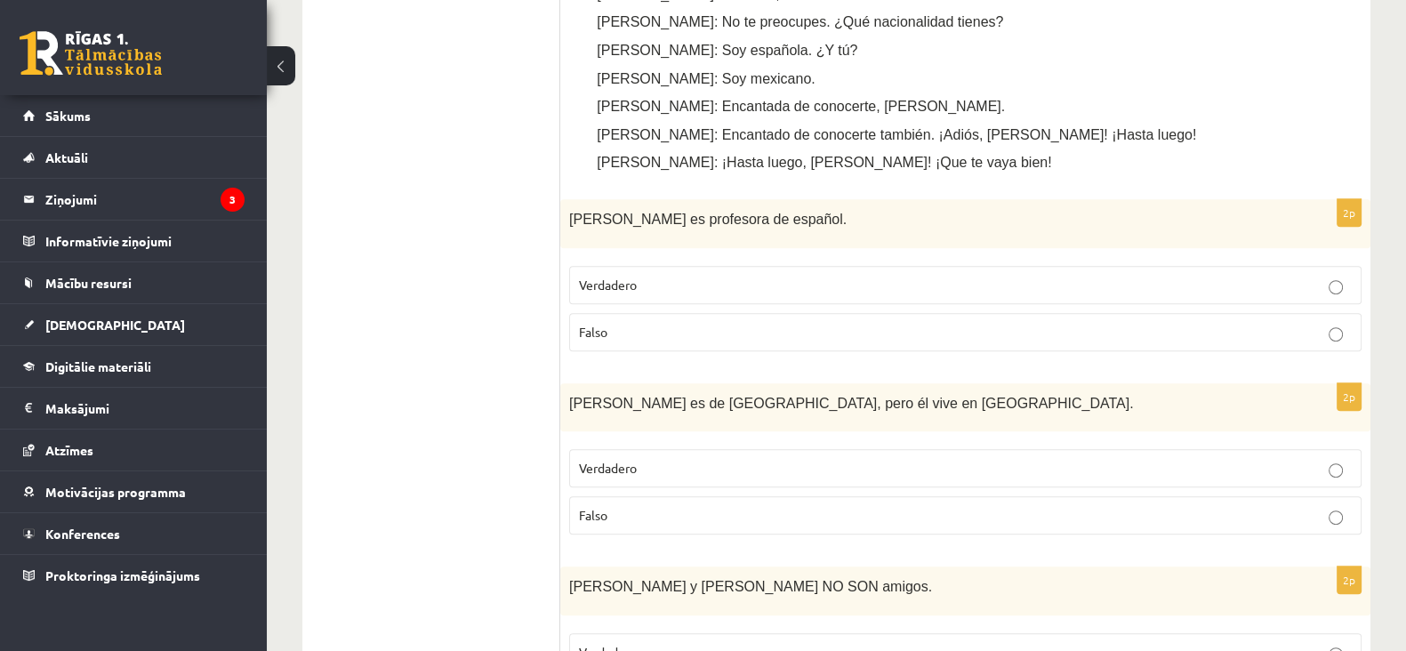
click at [734, 323] on p "Falso" at bounding box center [965, 332] width 773 height 19
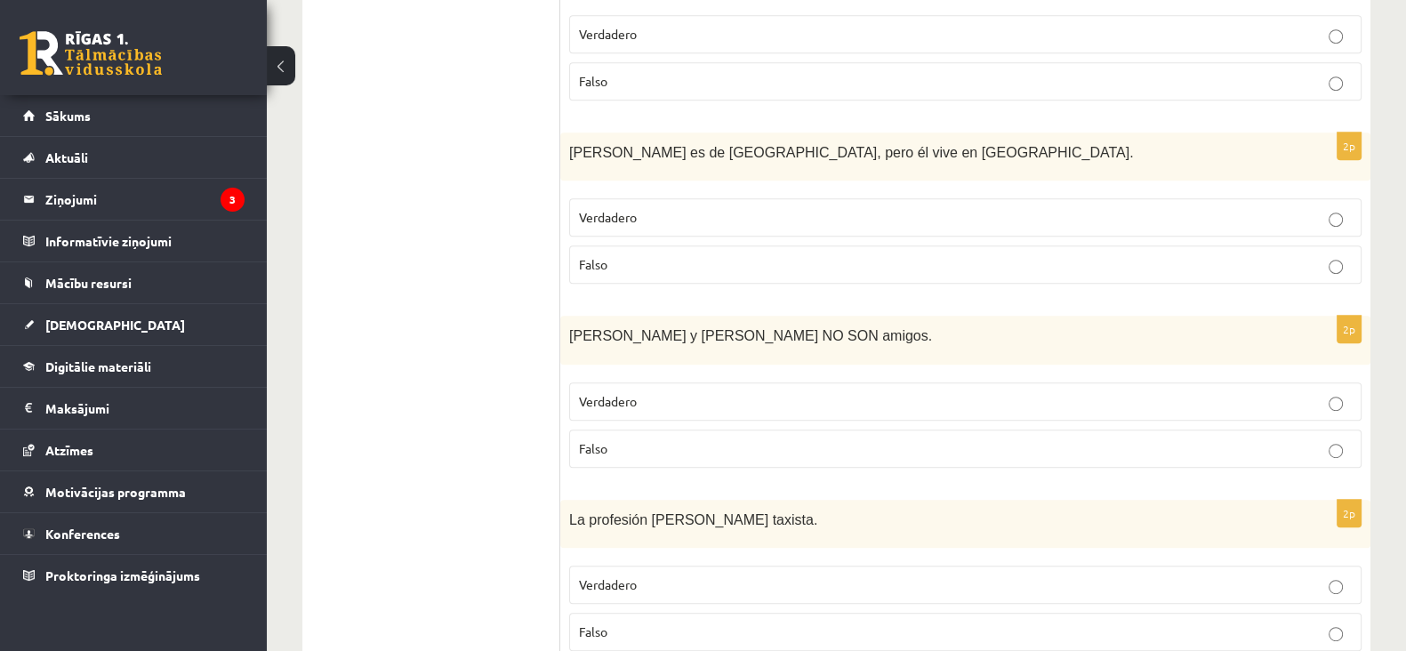
scroll to position [1202, 0]
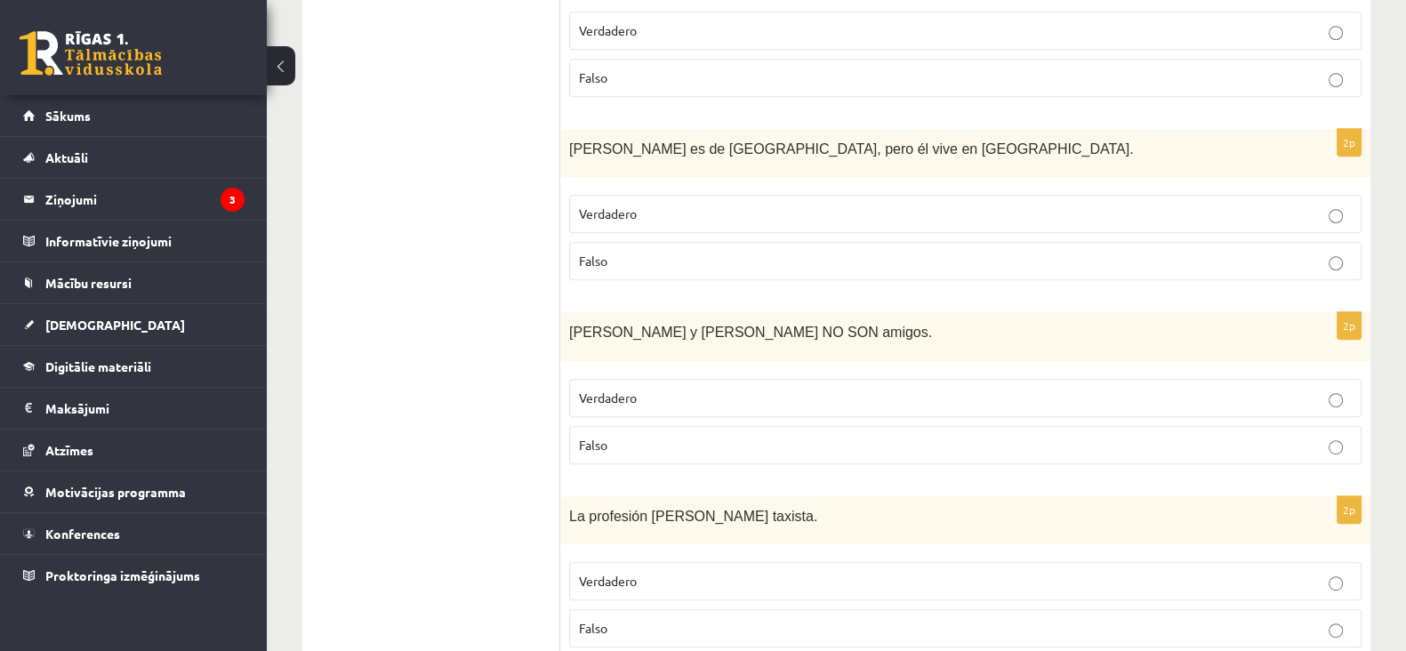
click at [727, 205] on p "Verdadero" at bounding box center [965, 214] width 773 height 19
click at [711, 246] on label "Falso" at bounding box center [965, 261] width 792 height 38
click at [711, 205] on p "Verdadero" at bounding box center [965, 214] width 773 height 19
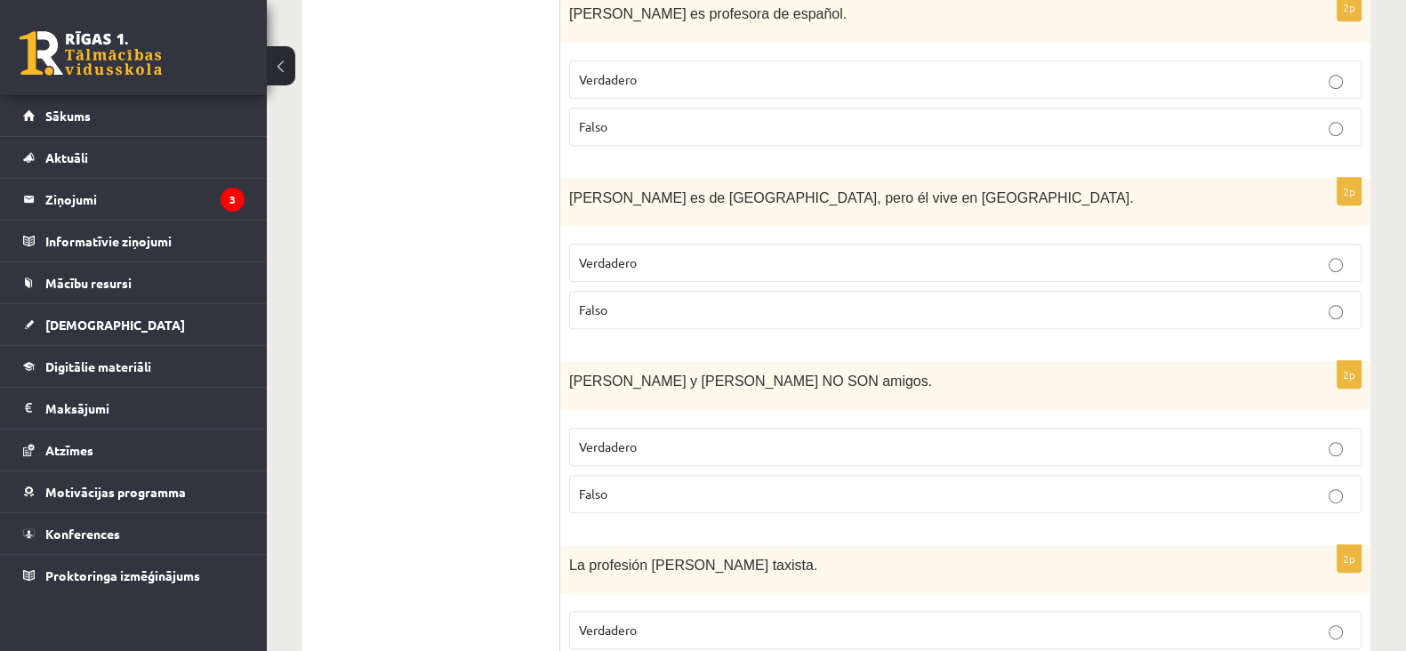
scroll to position [1154, 0]
click at [668, 484] on p "Falso" at bounding box center [965, 493] width 773 height 19
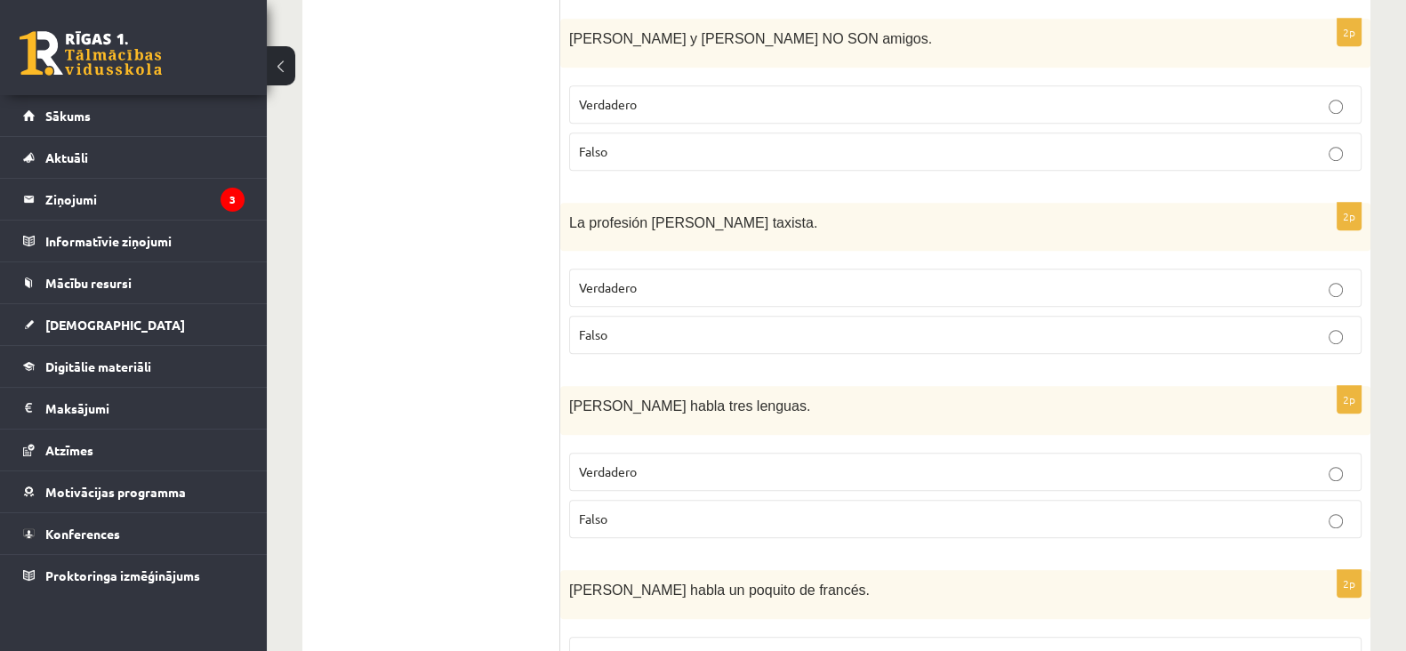
scroll to position [1523, 0]
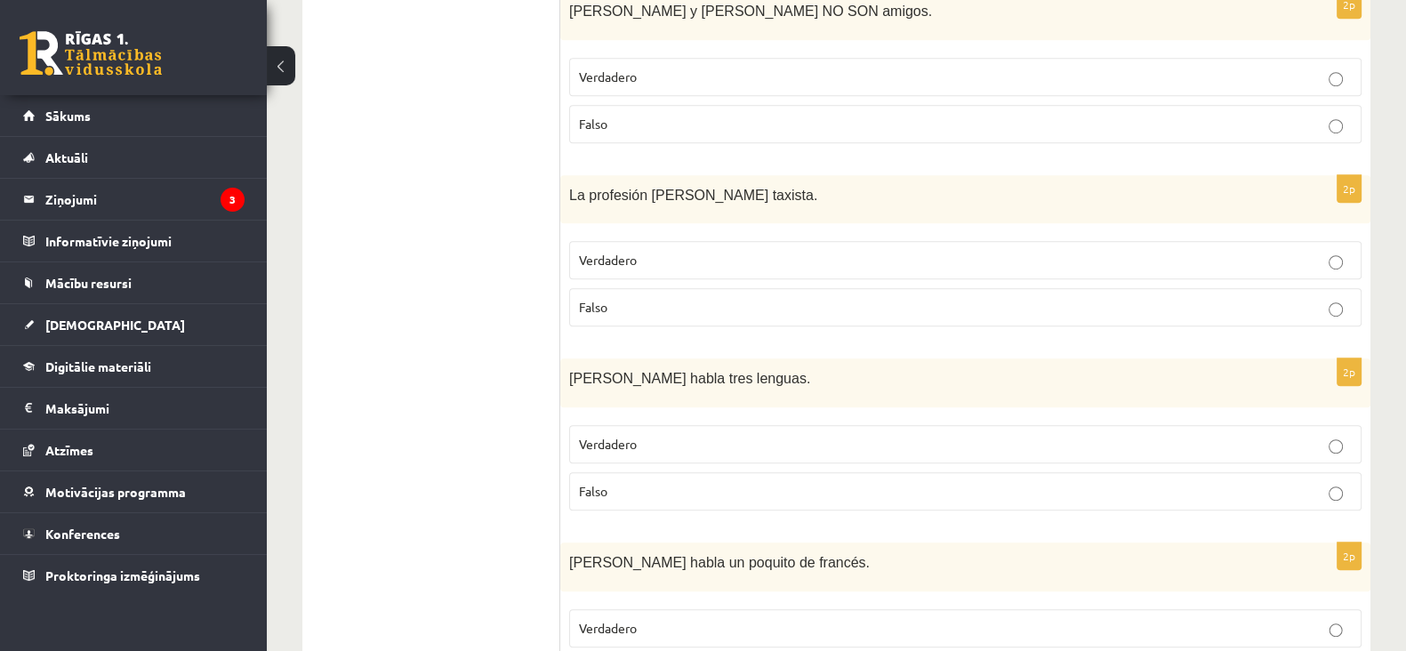
click at [719, 251] on p "Verdadero" at bounding box center [965, 260] width 773 height 19
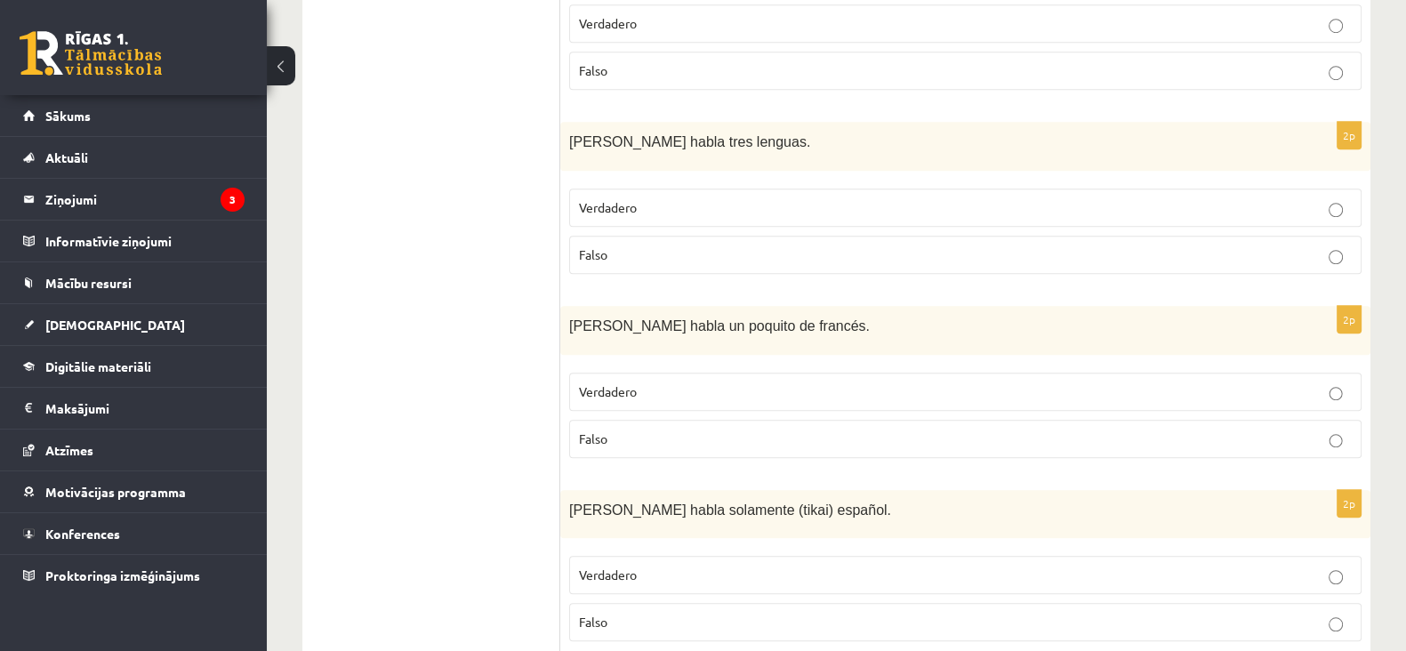
scroll to position [1762, 0]
click at [711, 244] on p "Falso" at bounding box center [965, 253] width 773 height 19
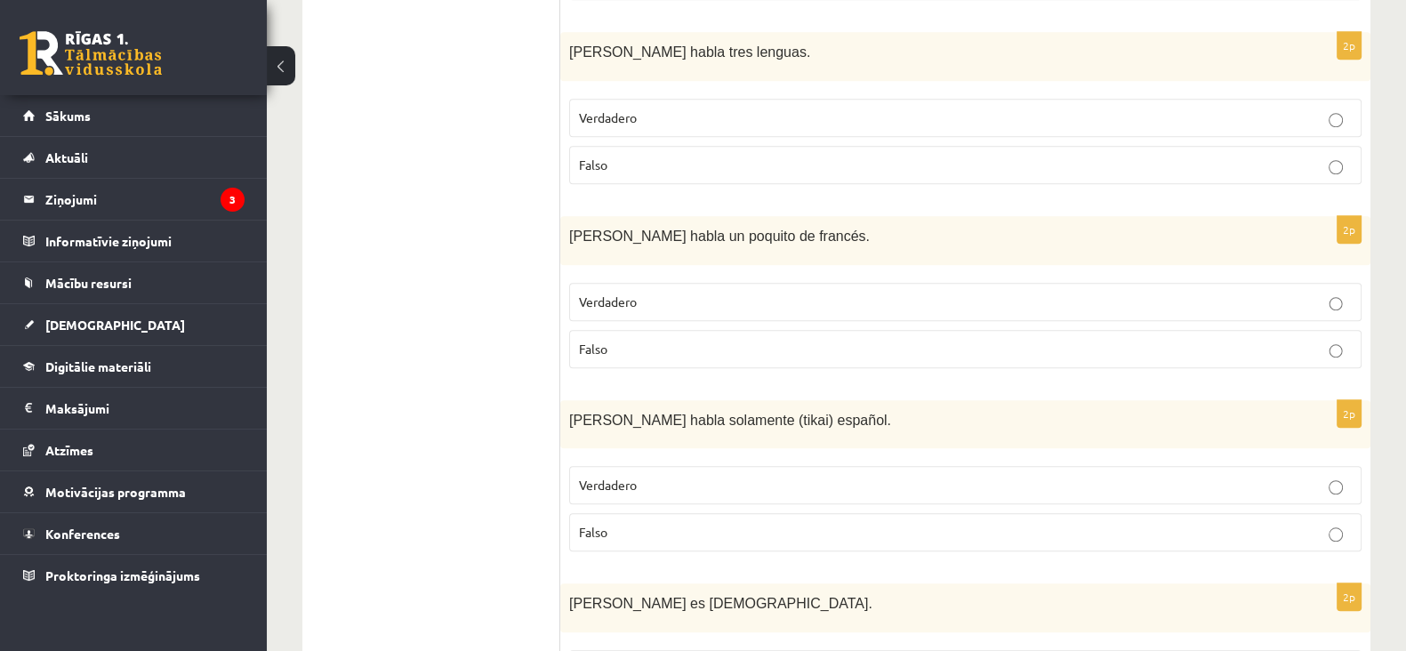
scroll to position [1851, 0]
click at [738, 339] on p "Falso" at bounding box center [965, 348] width 773 height 19
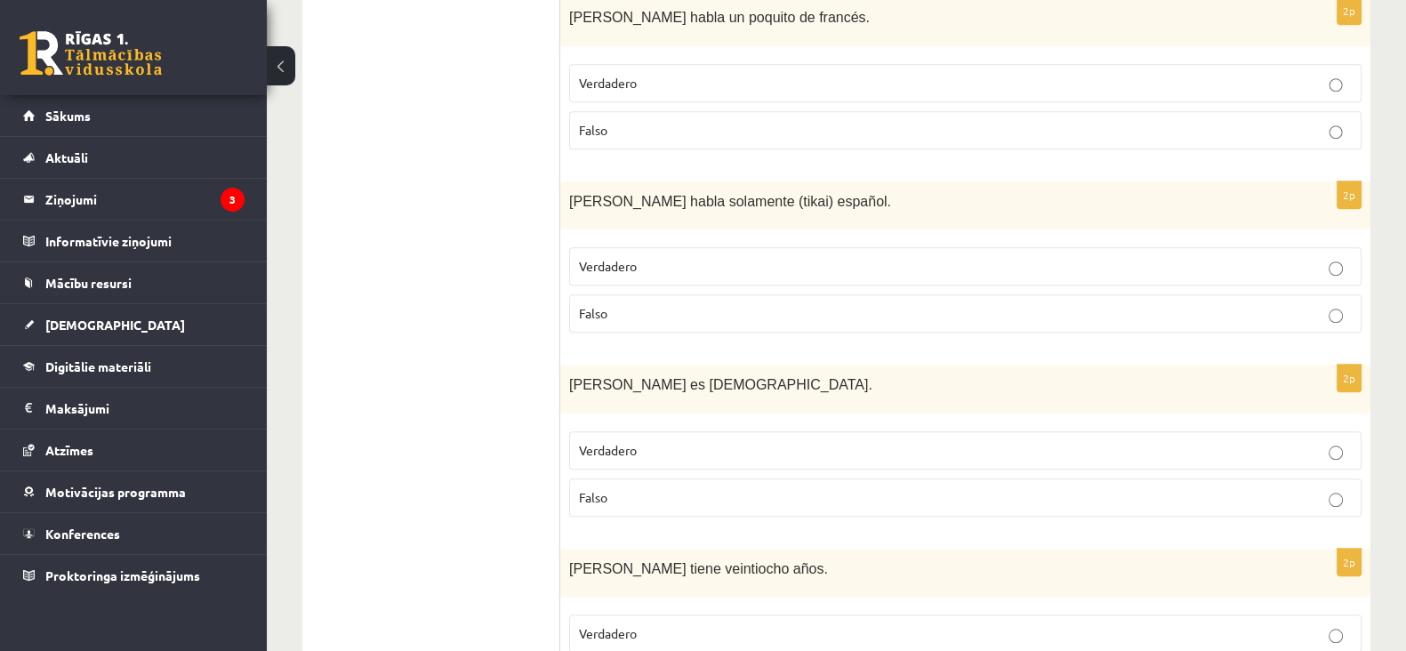
scroll to position [2123, 0]
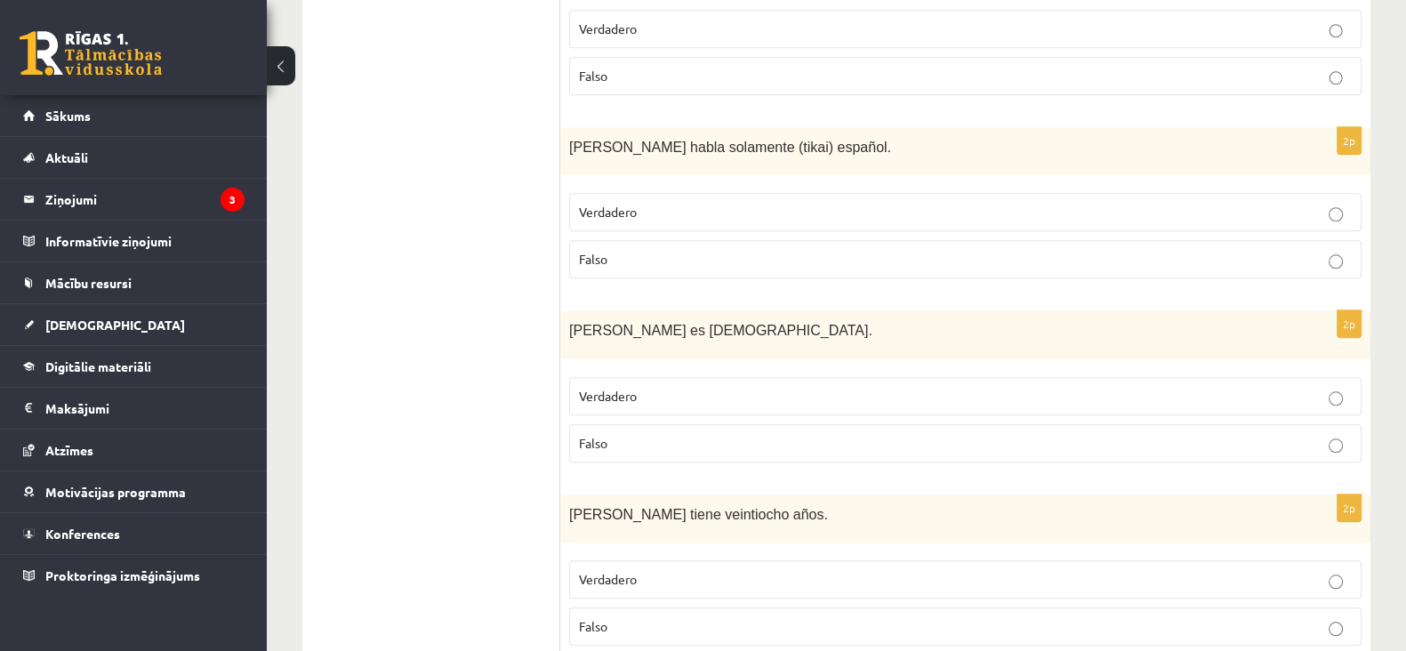
click at [756, 245] on label "Falso" at bounding box center [965, 259] width 792 height 38
click at [711, 434] on p "Falso" at bounding box center [965, 443] width 773 height 19
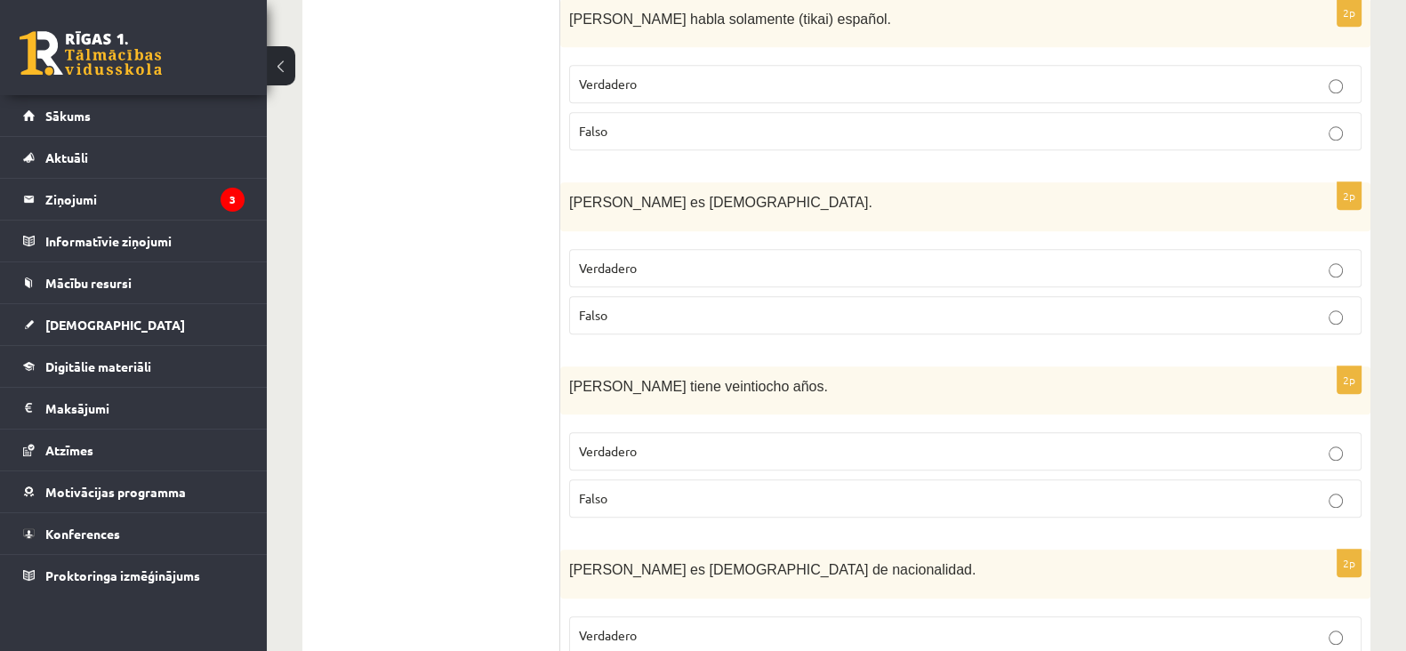
scroll to position [2302, 0]
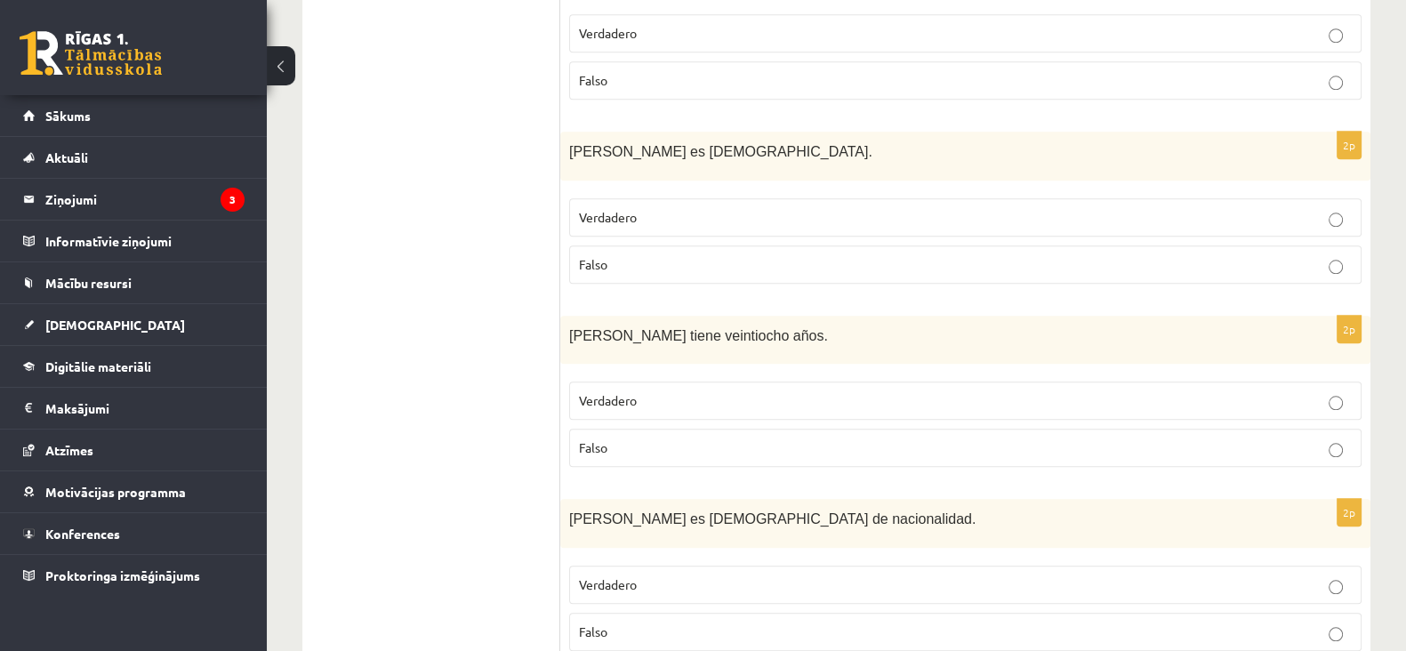
click at [711, 429] on label "Falso" at bounding box center [965, 448] width 792 height 38
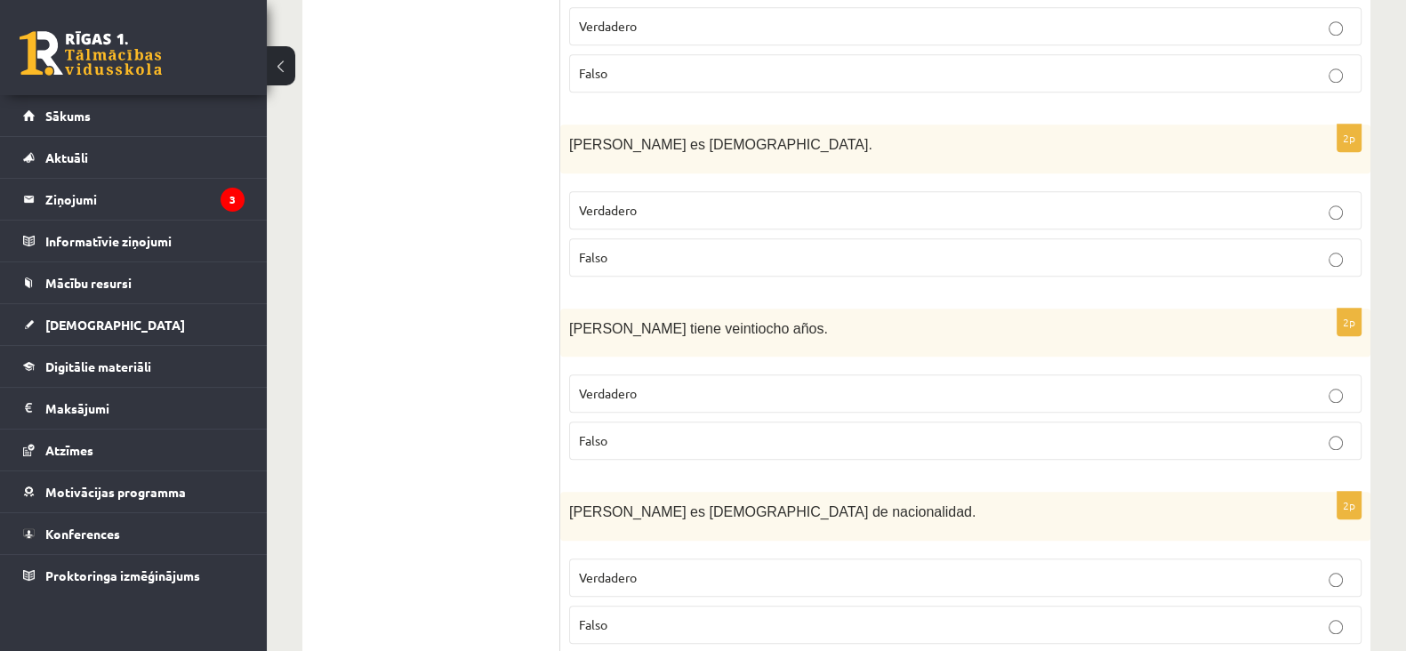
scroll to position [2339, 0]
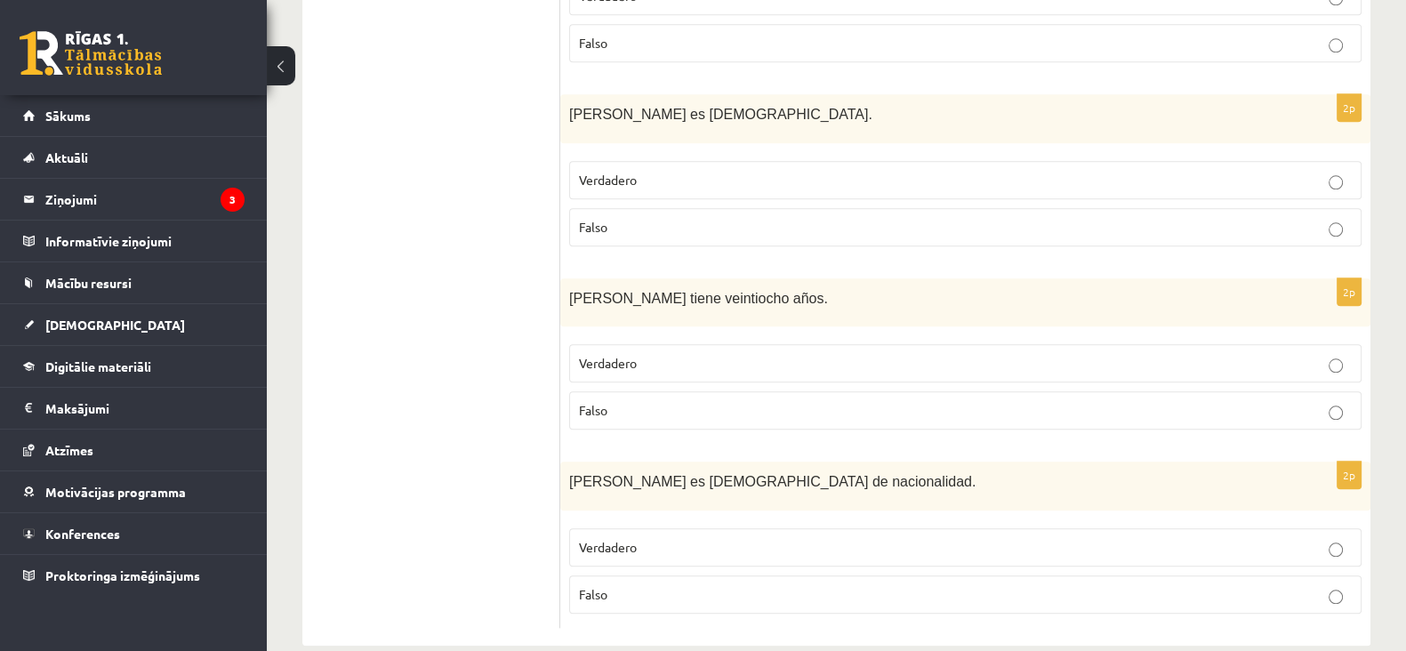
click at [706, 538] on p "Verdadero" at bounding box center [965, 547] width 773 height 19
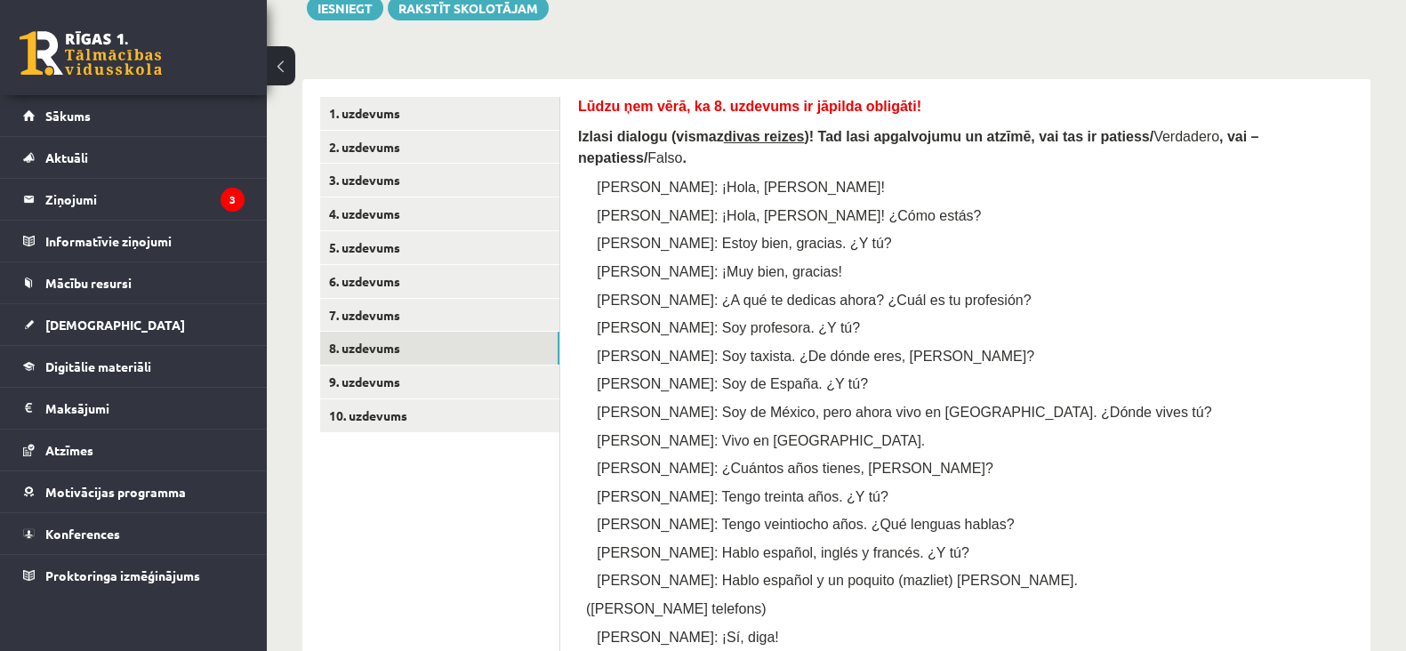
scroll to position [249, 0]
click at [369, 384] on link "9. uzdevums" at bounding box center [439, 382] width 239 height 33
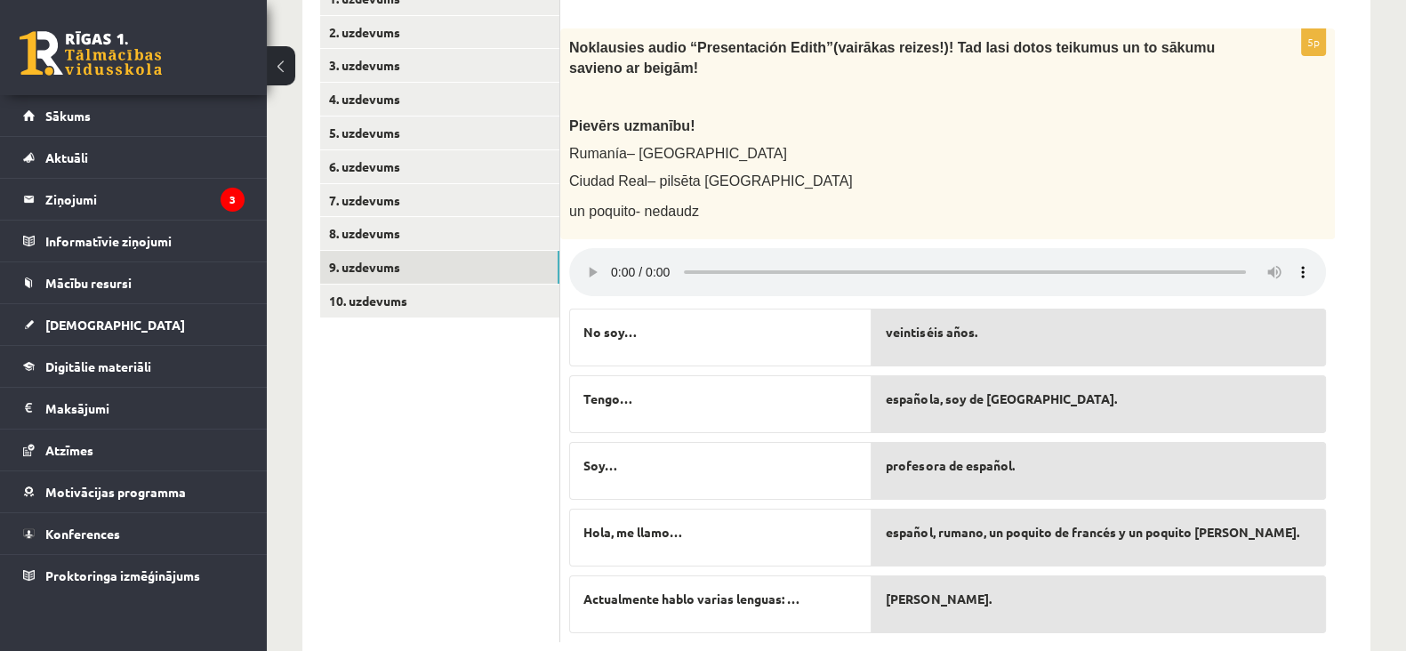
scroll to position [408, 0]
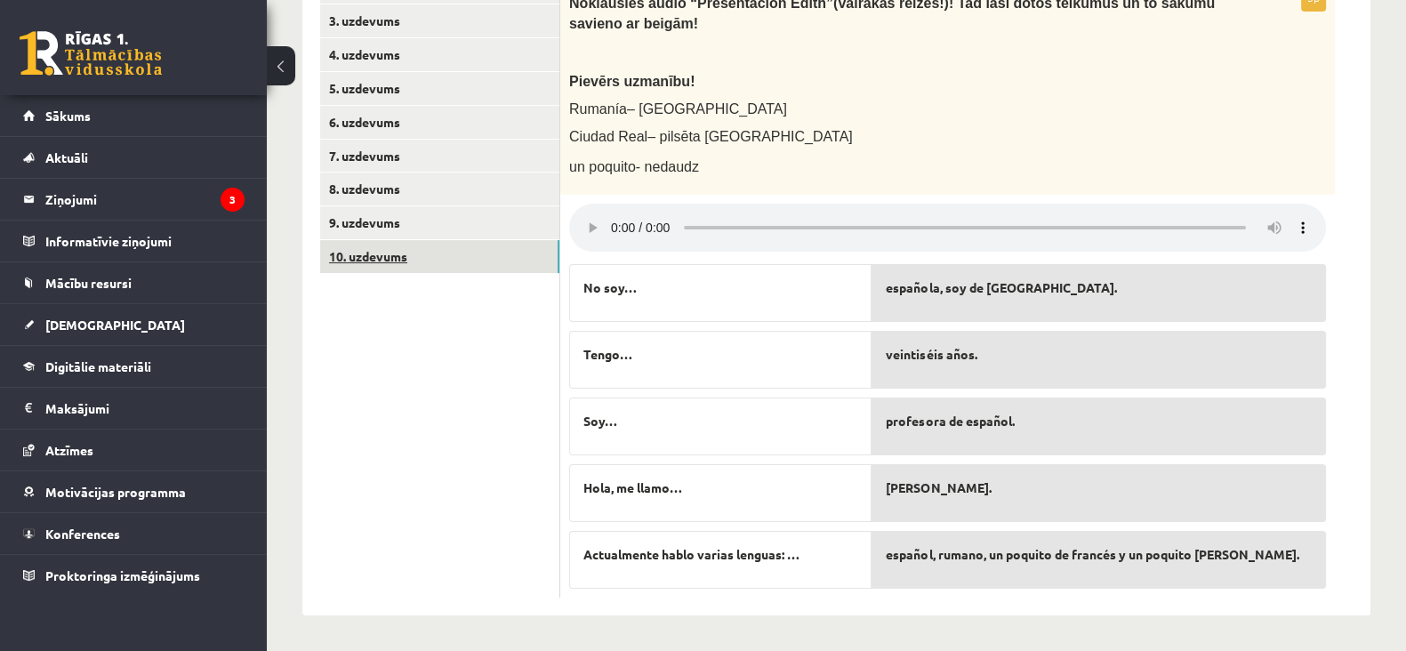
click at [389, 255] on link "10. uzdevums" at bounding box center [439, 256] width 239 height 33
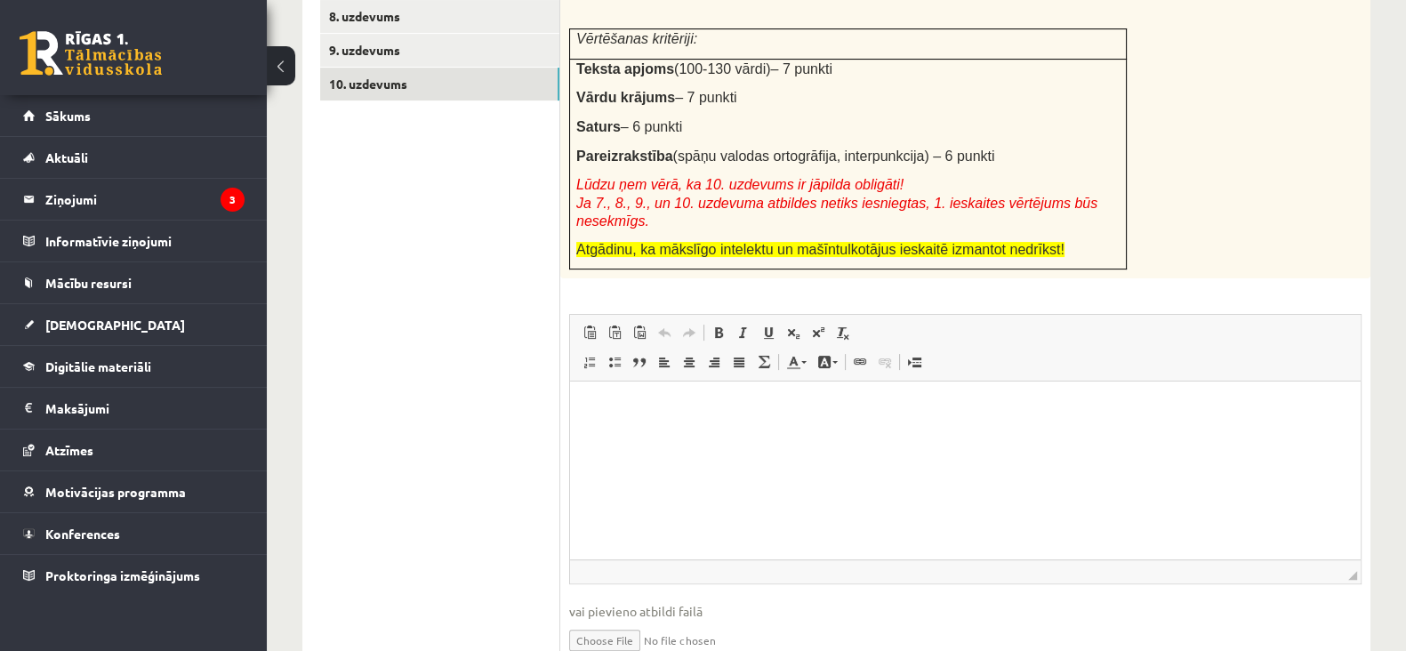
scroll to position [582, 0]
click at [639, 412] on p "Визуальный текстовый редактор, wiswyg-editor-user-answer-47433869818520" at bounding box center [965, 407] width 755 height 19
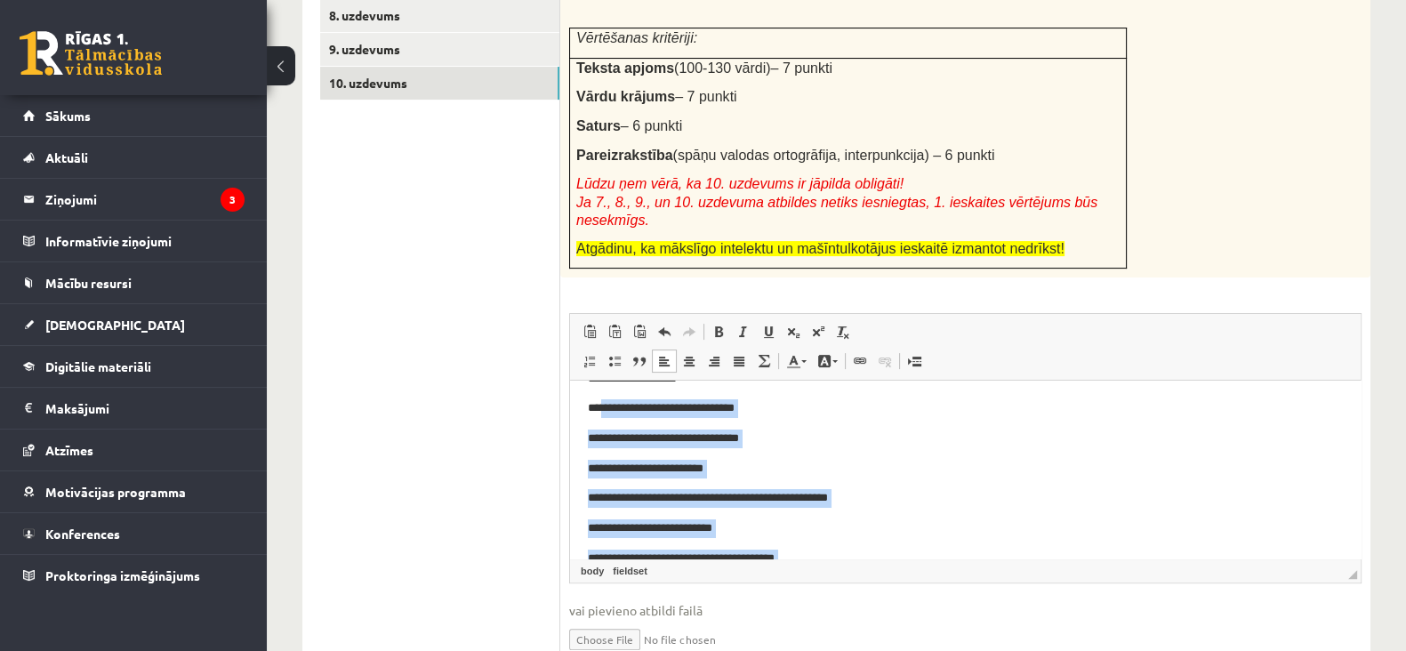
scroll to position [0, 0]
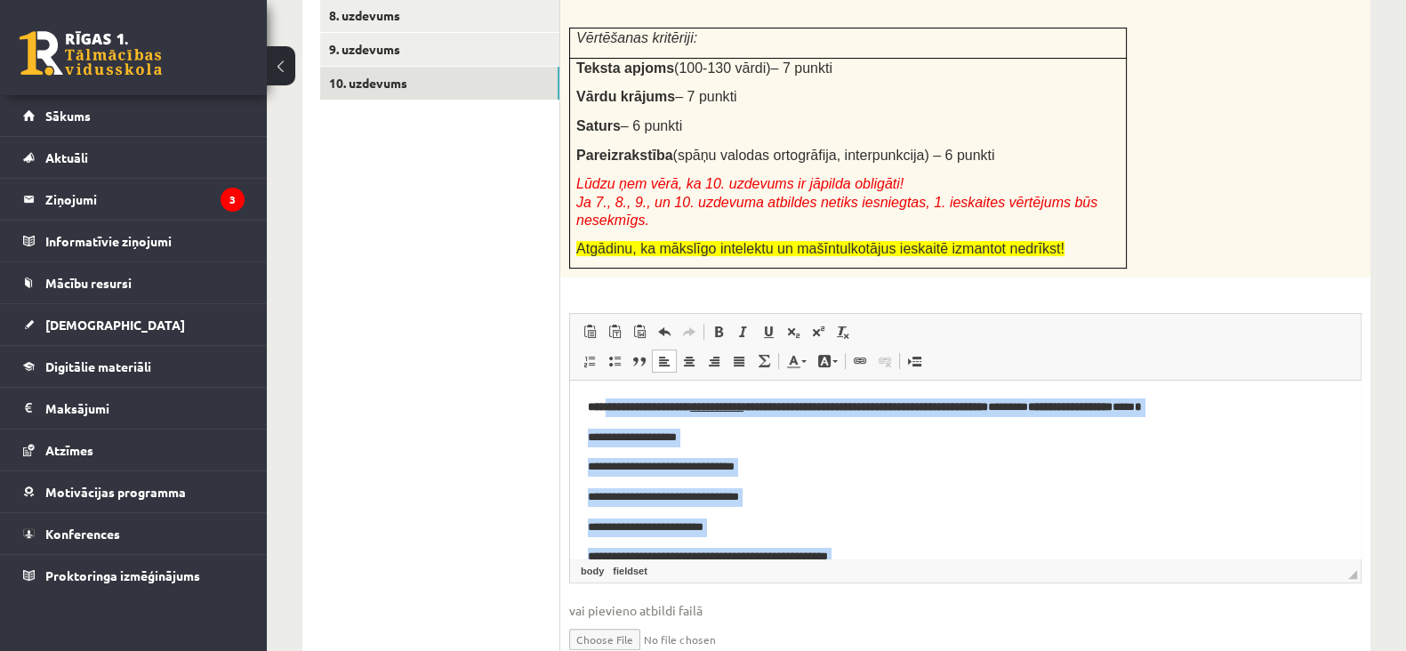
drag, startPoint x: 1326, startPoint y: 535, endPoint x: 606, endPoint y: 383, distance: 736.1
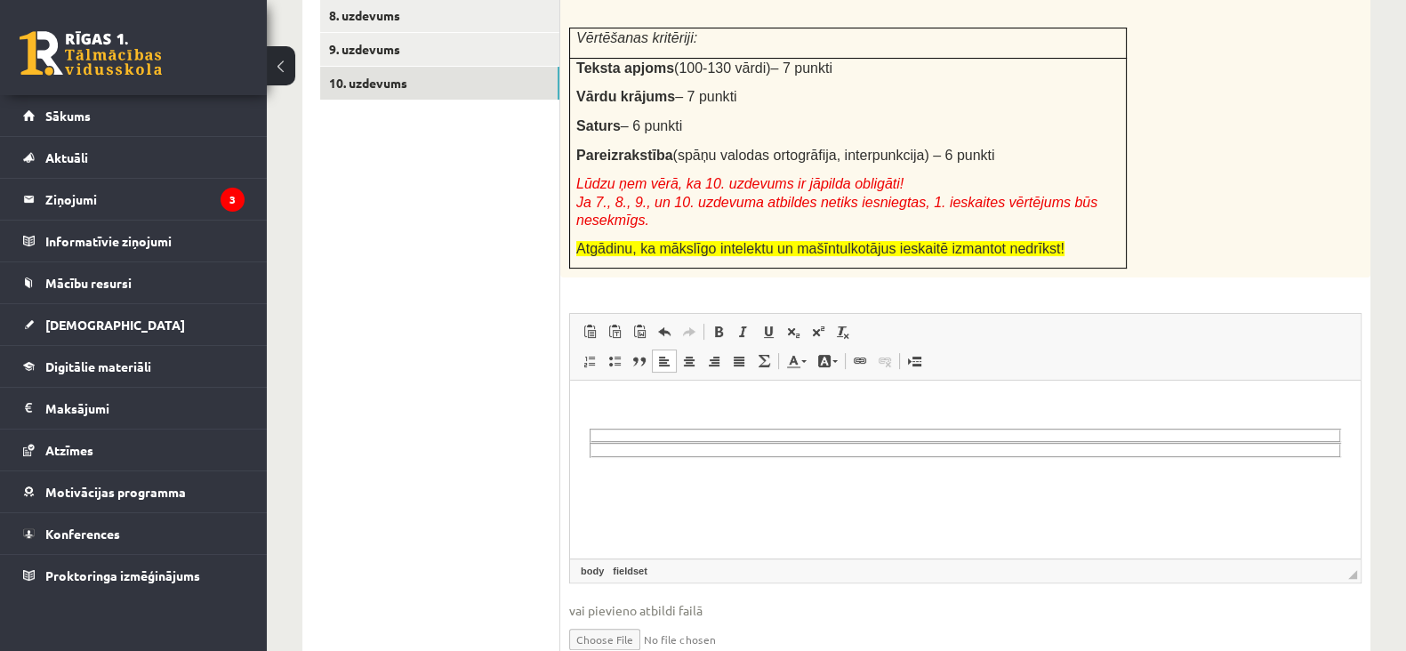
drag, startPoint x: 583, startPoint y: 438, endPoint x: 961, endPoint y: 480, distance: 379.5
click at [954, 476] on html at bounding box center [965, 428] width 791 height 95
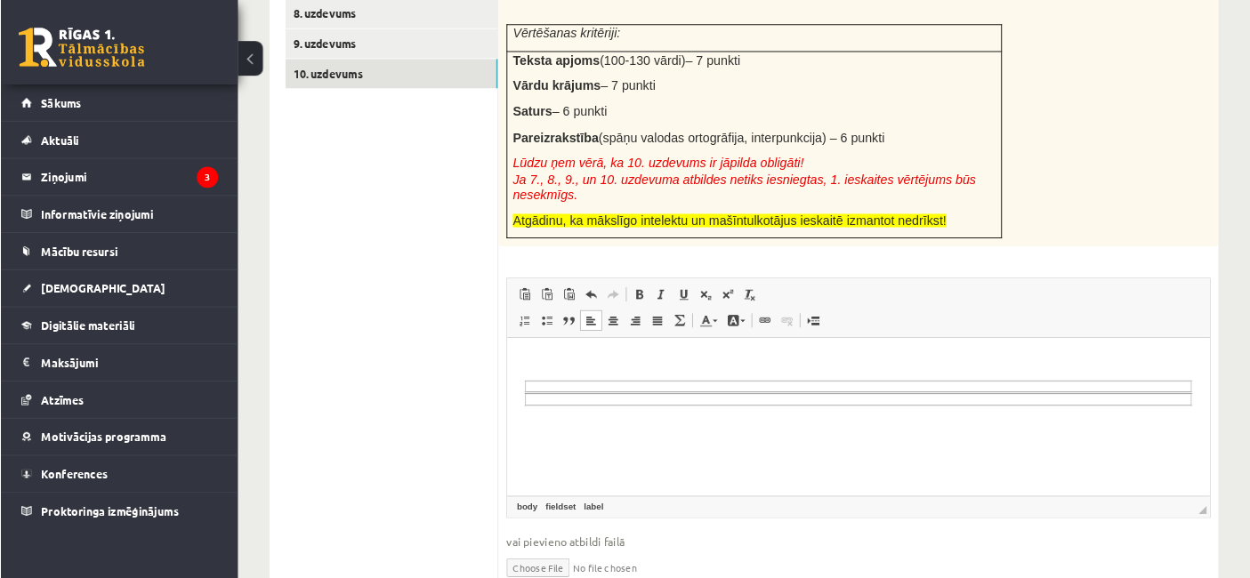
scroll to position [582, 0]
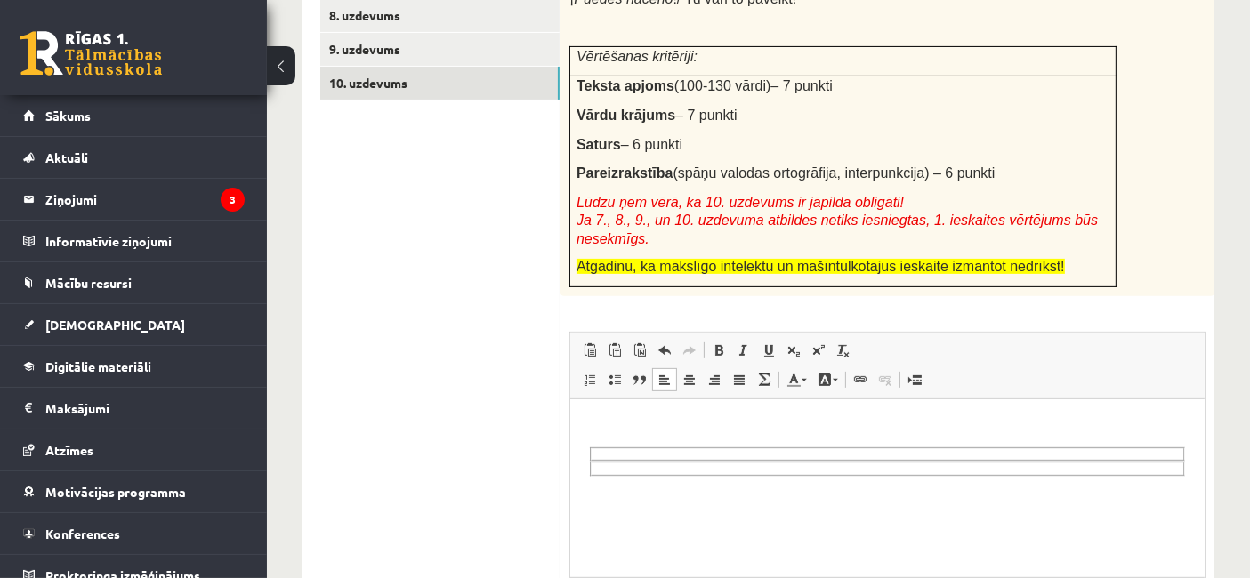
click at [1138, 462] on fieldset "Визуальный текстовый редактор, wiswyg-editor-user-answer-47433869818520" at bounding box center [886, 469] width 595 height 15
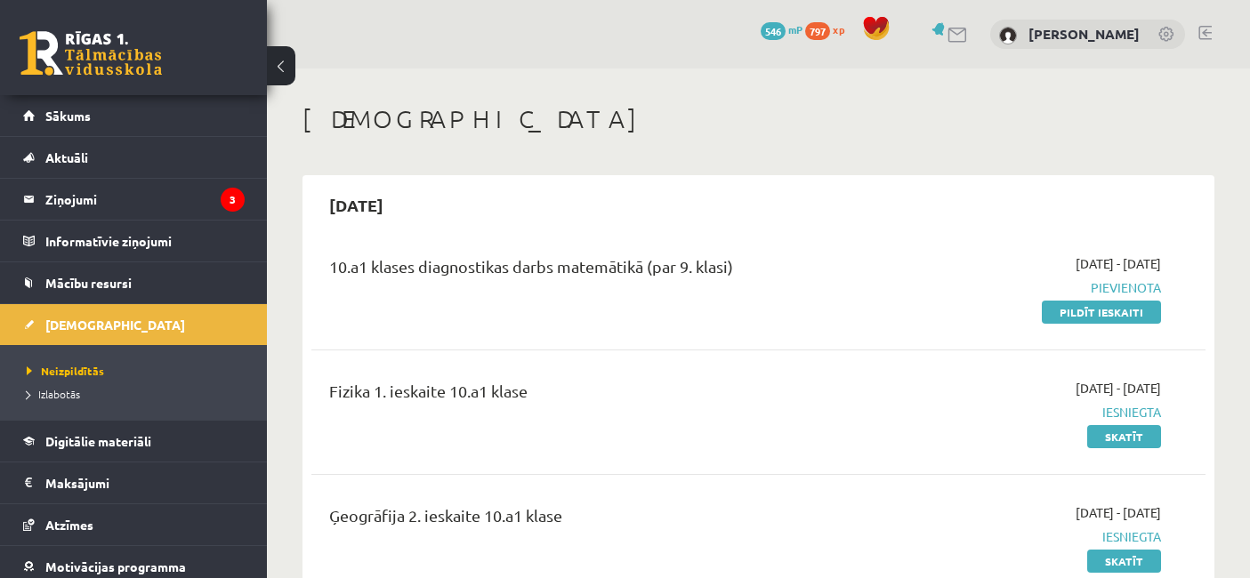
scroll to position [784, 0]
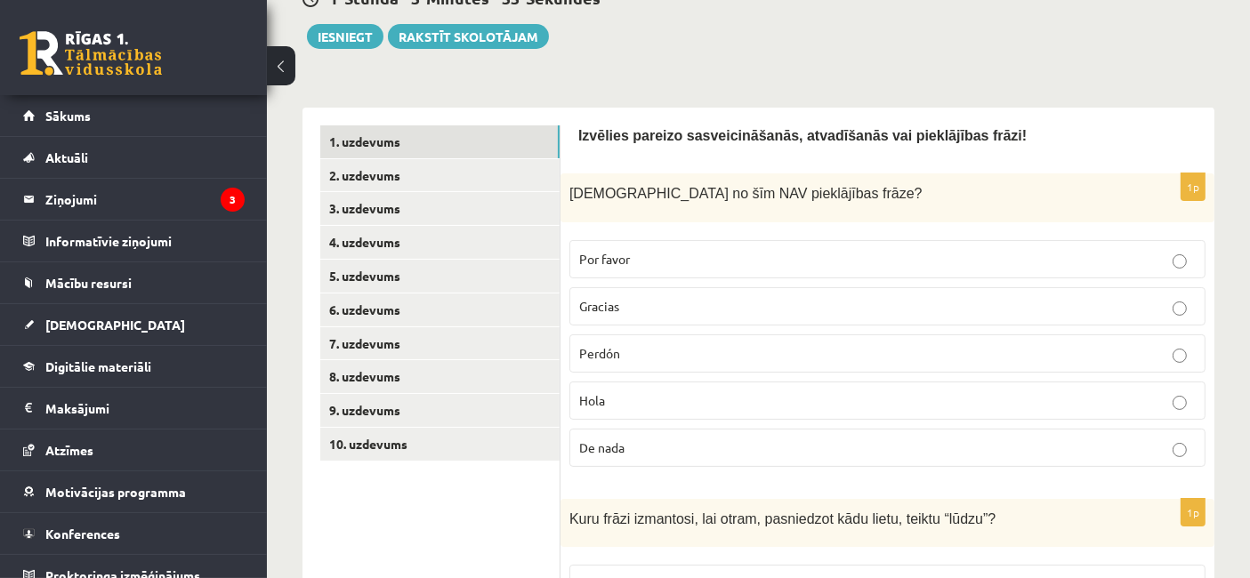
scroll to position [221, 0]
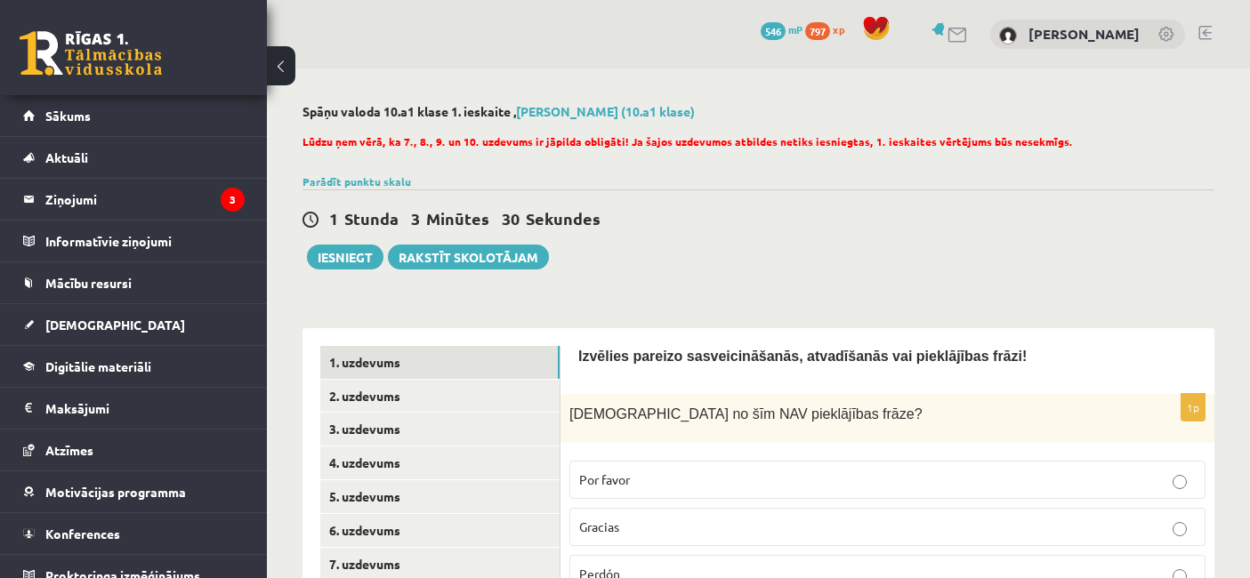
scroll to position [244, 0]
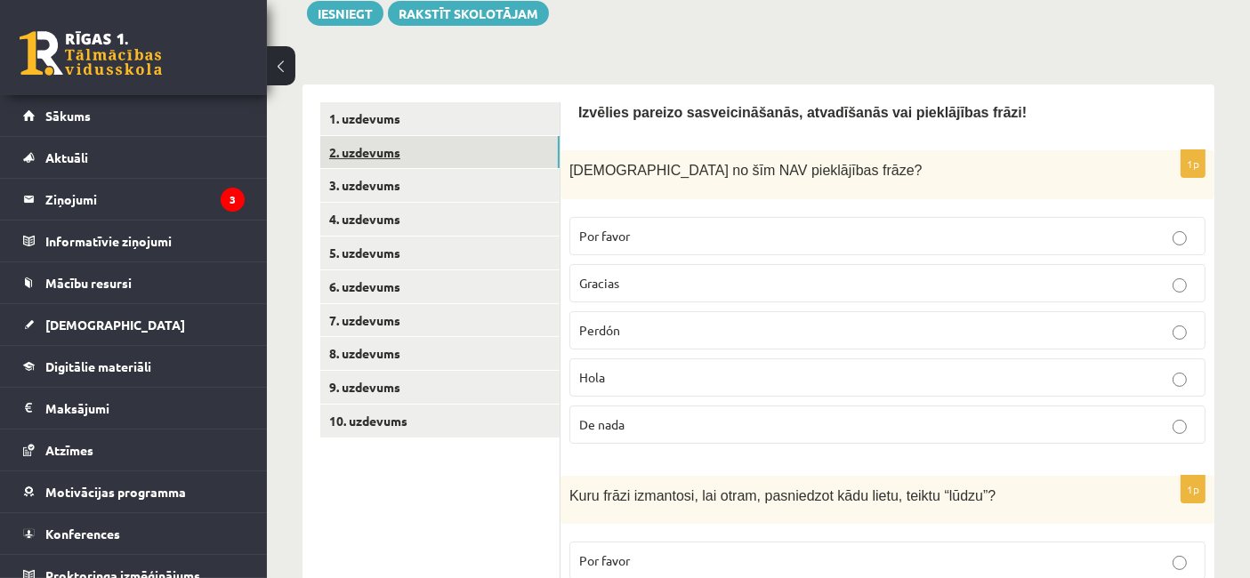
click at [375, 157] on link "2. uzdevums" at bounding box center [439, 152] width 239 height 33
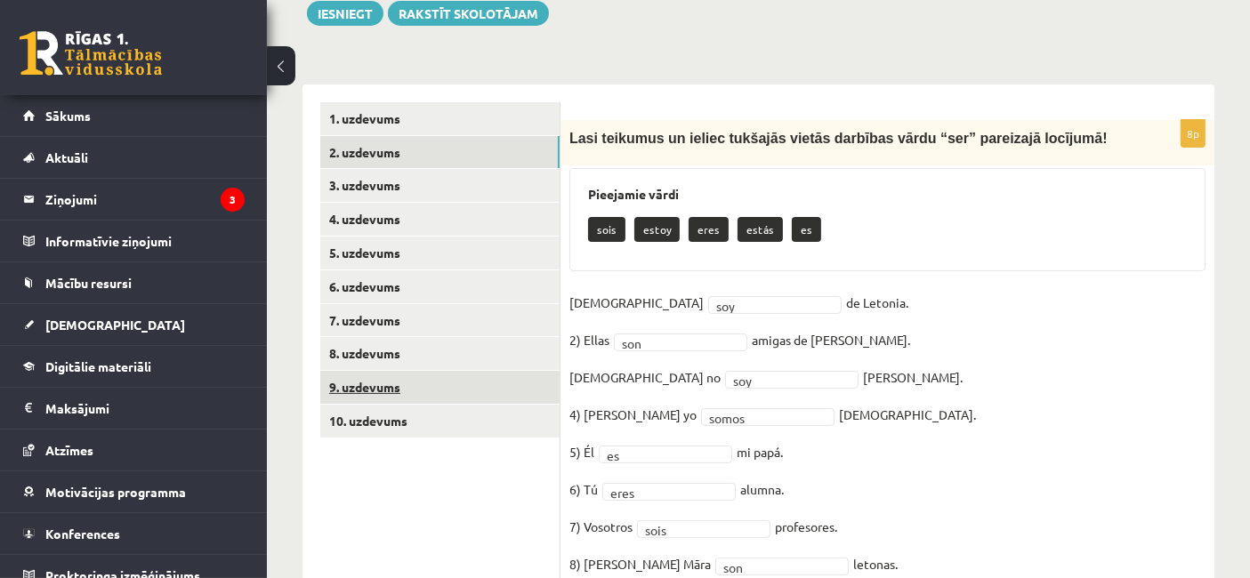
click at [371, 376] on link "9. uzdevums" at bounding box center [439, 387] width 239 height 33
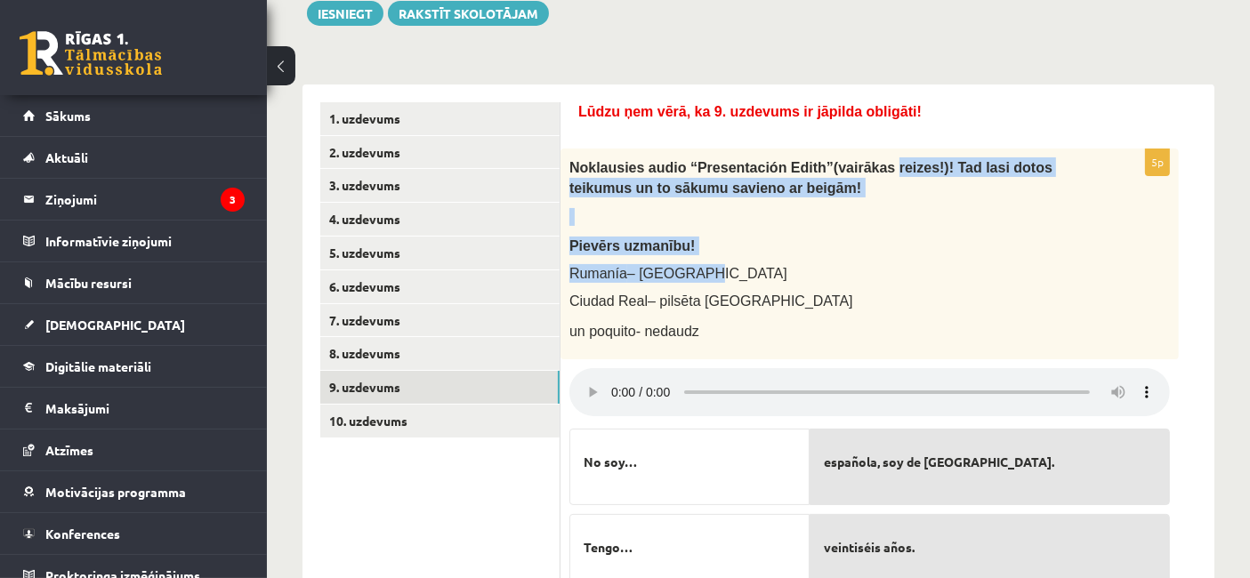
drag, startPoint x: 869, startPoint y: 274, endPoint x: 864, endPoint y: 205, distance: 68.7
click at [864, 205] on div "Noklausies audio “Presentaci ón Edith” (vairākas reizes!)! Tad lasi dotos teiku…" at bounding box center [869, 254] width 618 height 211
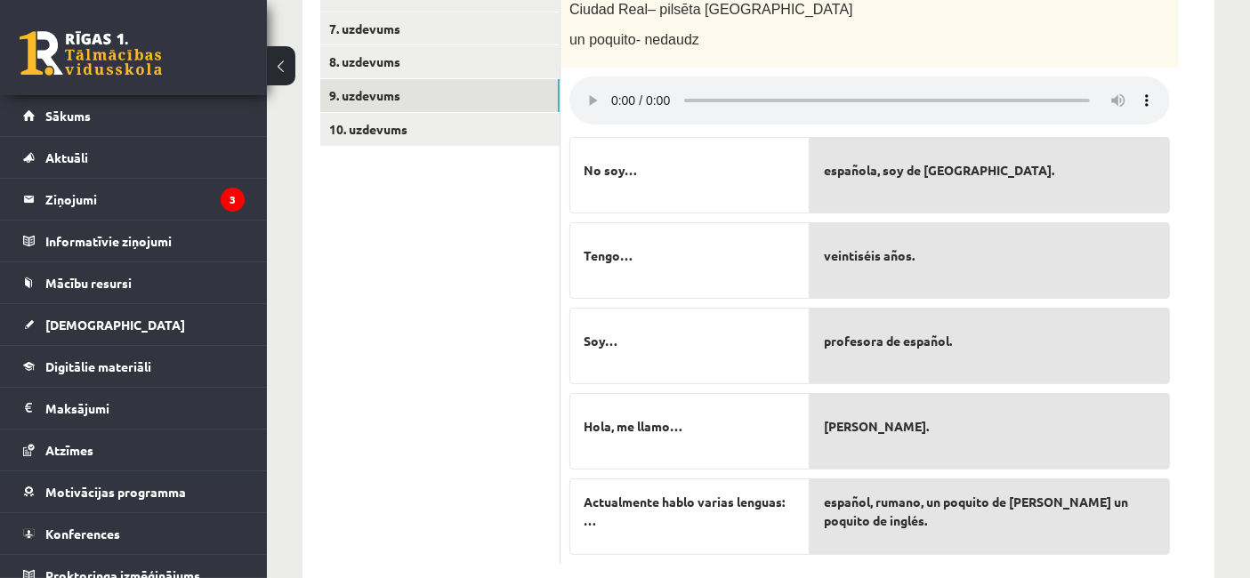
scroll to position [548, 0]
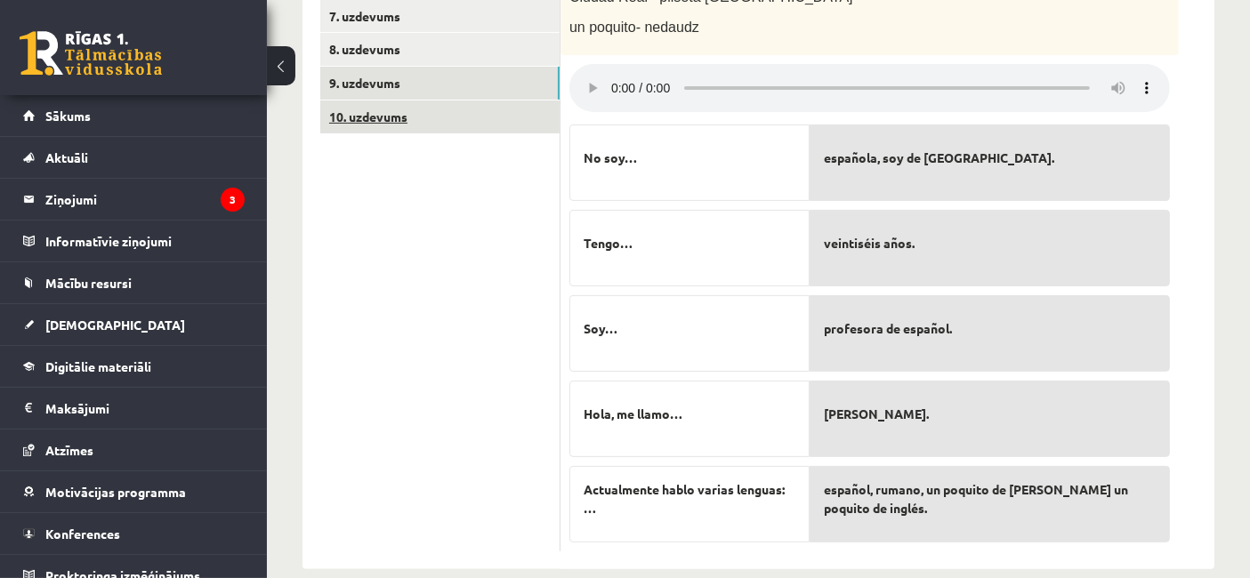
click at [398, 116] on link "10. uzdevums" at bounding box center [439, 116] width 239 height 33
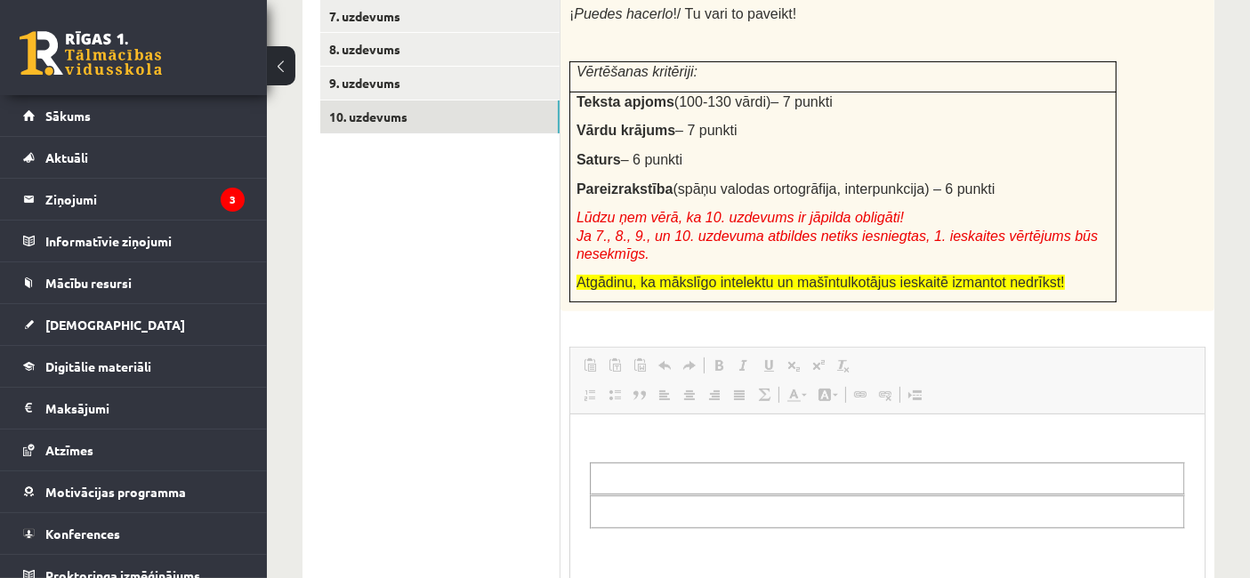
scroll to position [0, 0]
click at [672, 456] on body "Визуальный текстовый редактор, wiswyg-editor-user-answer-47433875805520" at bounding box center [886, 480] width 599 height 97
click at [673, 456] on body "Визуальный текстовый редактор, wiswyg-editor-user-answer-47433875805520" at bounding box center [886, 480] width 599 height 97
click at [673, 457] on body "Визуальный текстовый редактор, wiswyg-editor-user-answer-47433875805520" at bounding box center [886, 480] width 599 height 97
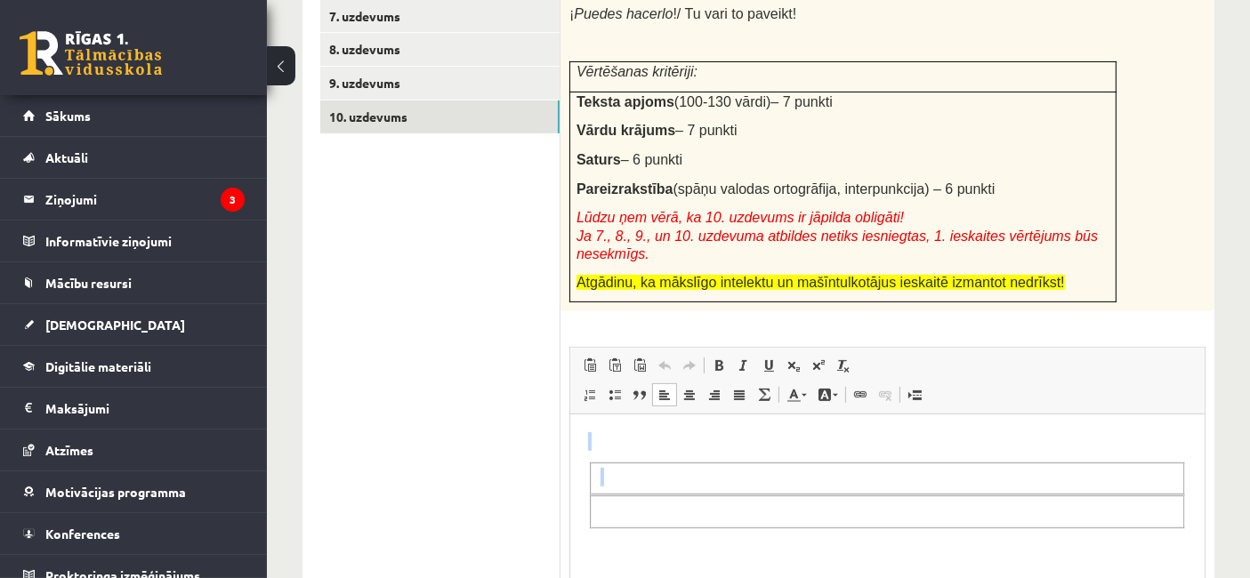
click at [673, 457] on body "Визуальный текстовый редактор, wiswyg-editor-user-answer-47433875805520" at bounding box center [886, 480] width 599 height 97
click at [673, 459] on body "Визуальный текстовый редактор, wiswyg-editor-user-answer-47433875805520" at bounding box center [886, 480] width 599 height 97
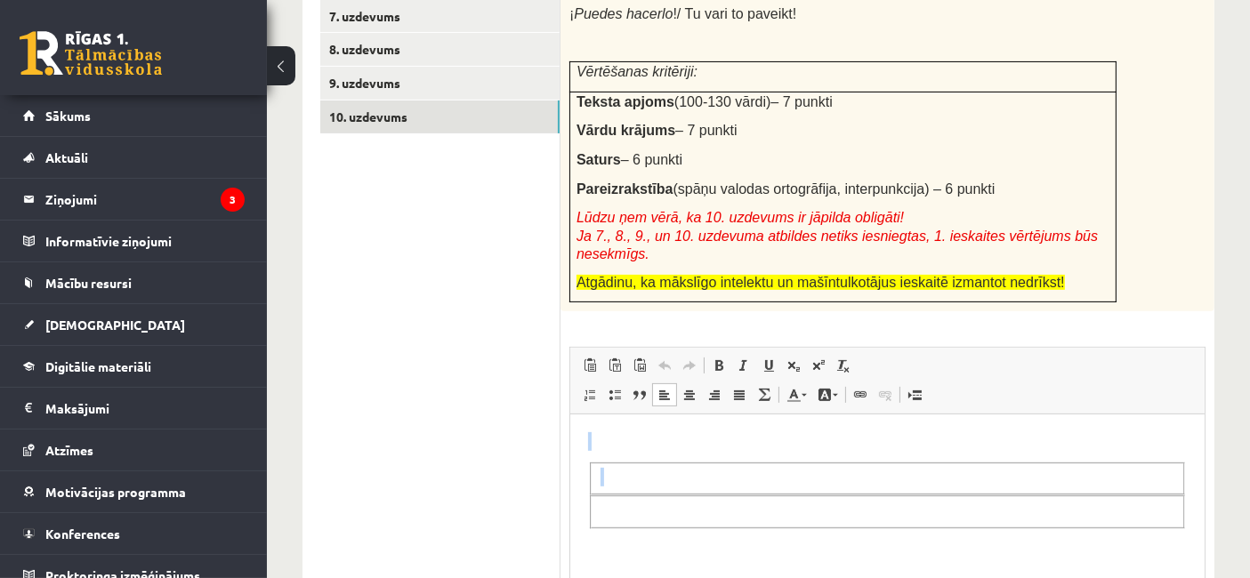
click at [673, 459] on body "Визуальный текстовый редактор, wiswyg-editor-user-answer-47433875805520" at bounding box center [886, 480] width 599 height 97
click at [1202, 527] on html at bounding box center [886, 480] width 634 height 133
click at [953, 478] on fieldset "Визуальный текстовый редактор, wiswyg-editor-user-answer-47433875805520" at bounding box center [886, 478] width 595 height 33
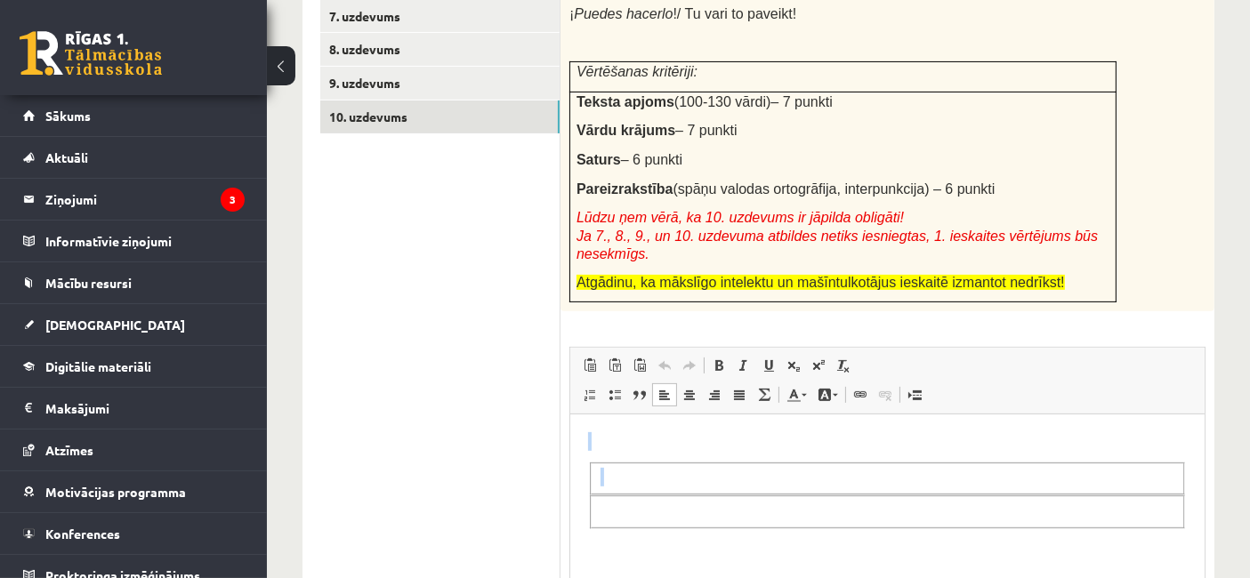
click at [953, 478] on fieldset "Визуальный текстовый редактор, wiswyg-editor-user-answer-47433875805520" at bounding box center [886, 478] width 595 height 33
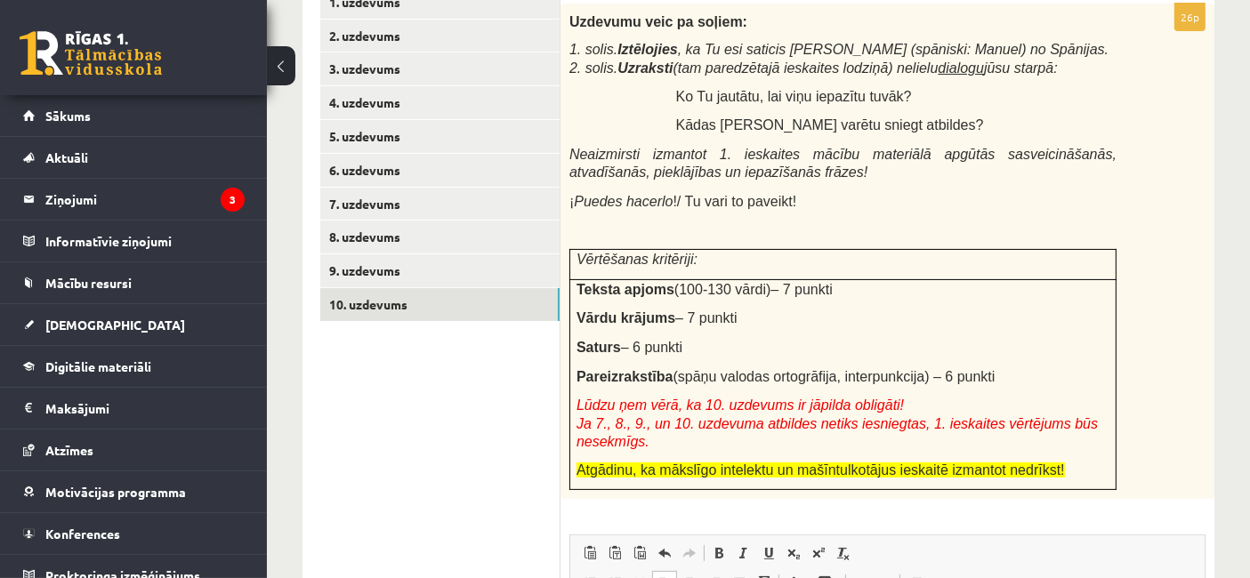
scroll to position [362, 0]
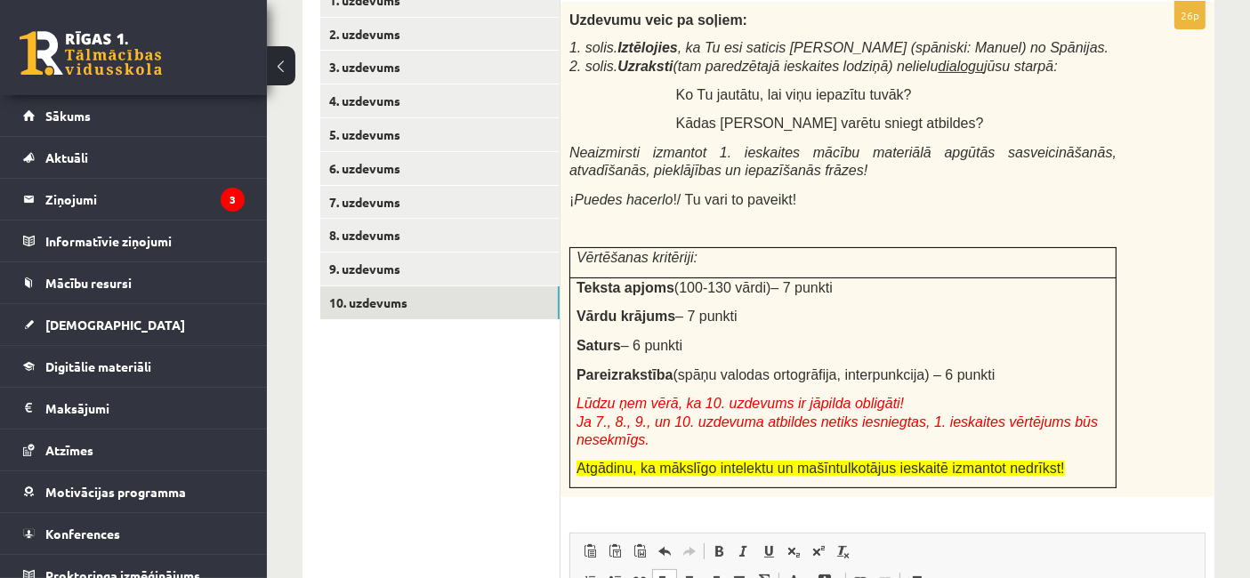
click at [953, 461] on td "Teksta apjoms (100-130 vārdi) – 7 punkti Vārdu krājums – 7 punkti Saturs – 6 pu…" at bounding box center [843, 382] width 546 height 211
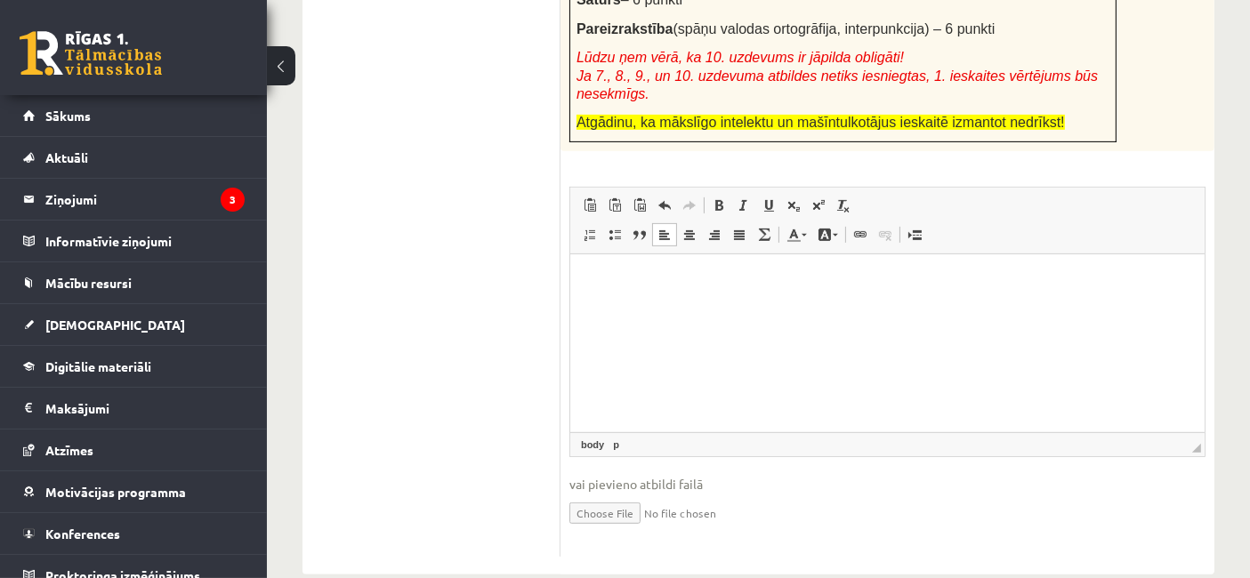
scroll to position [721, 0]
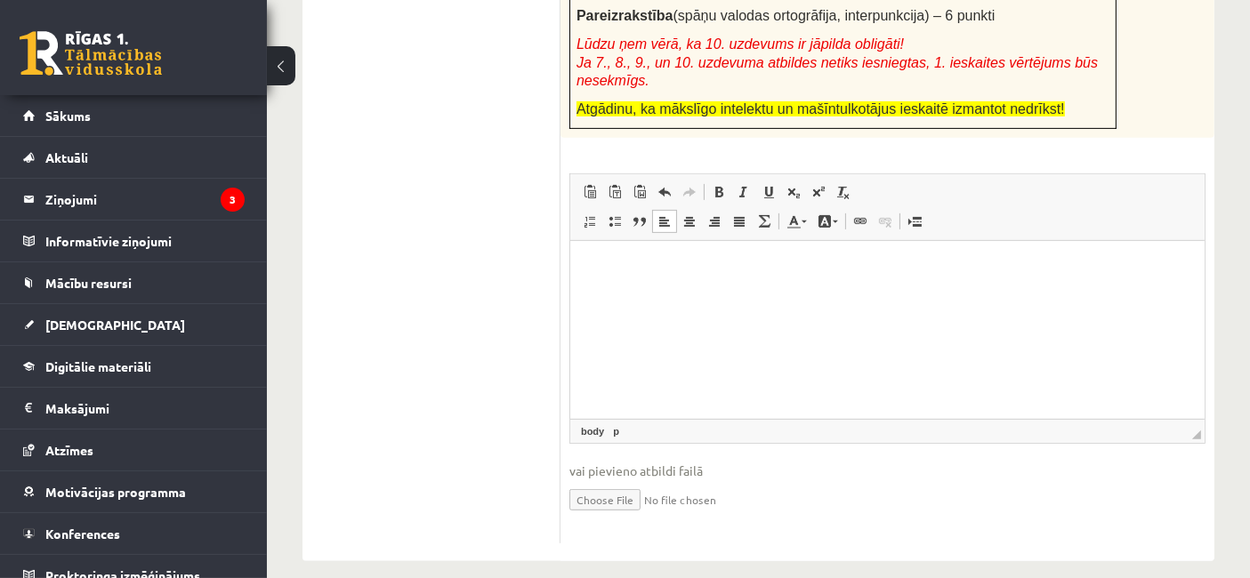
click at [629, 280] on html at bounding box center [886, 268] width 634 height 54
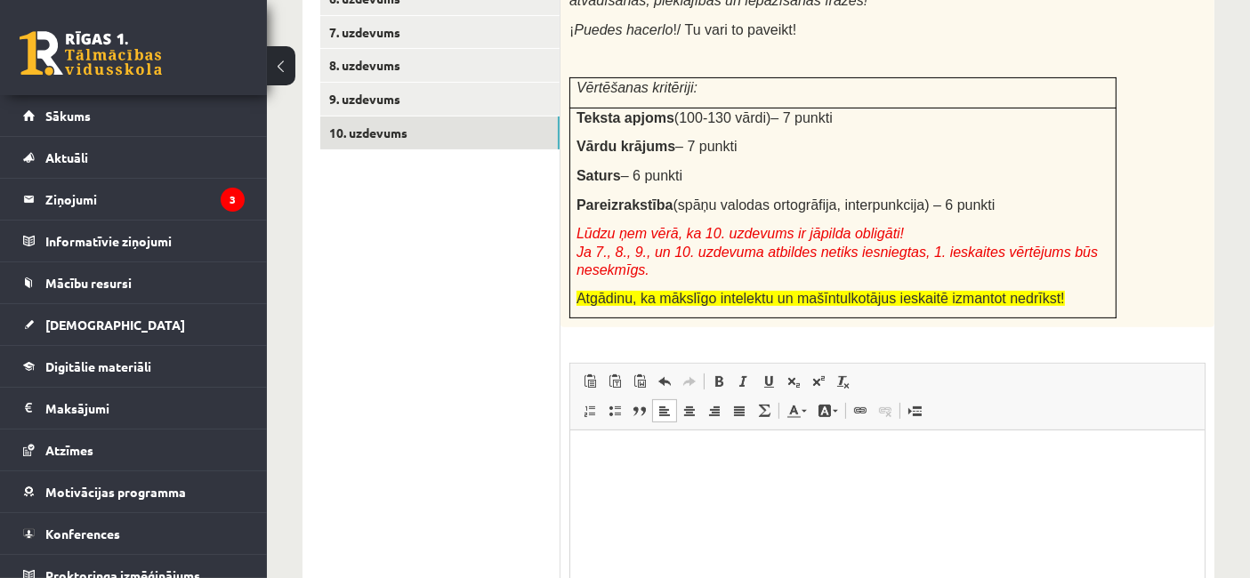
scroll to position [633, 0]
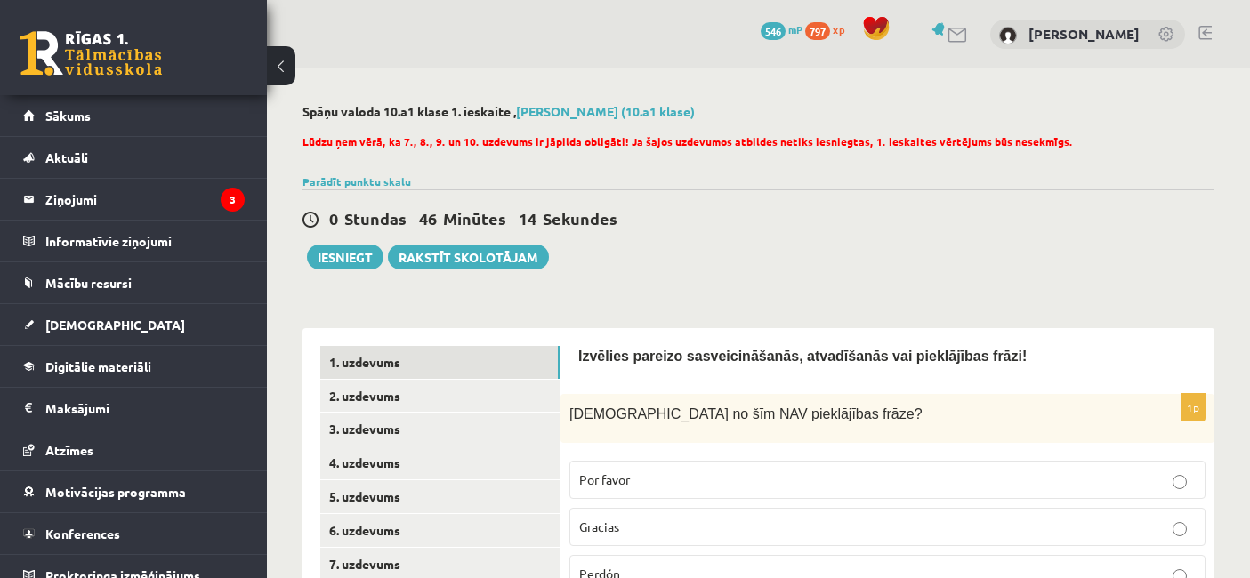
scroll to position [624, 0]
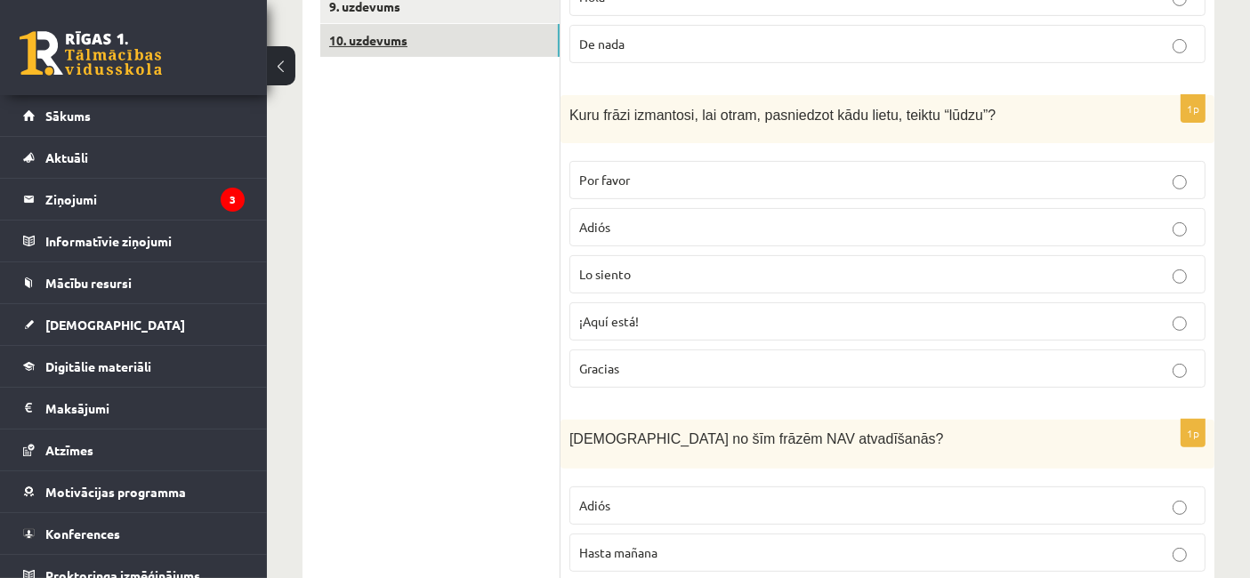
click at [372, 46] on link "10. uzdevums" at bounding box center [439, 40] width 239 height 33
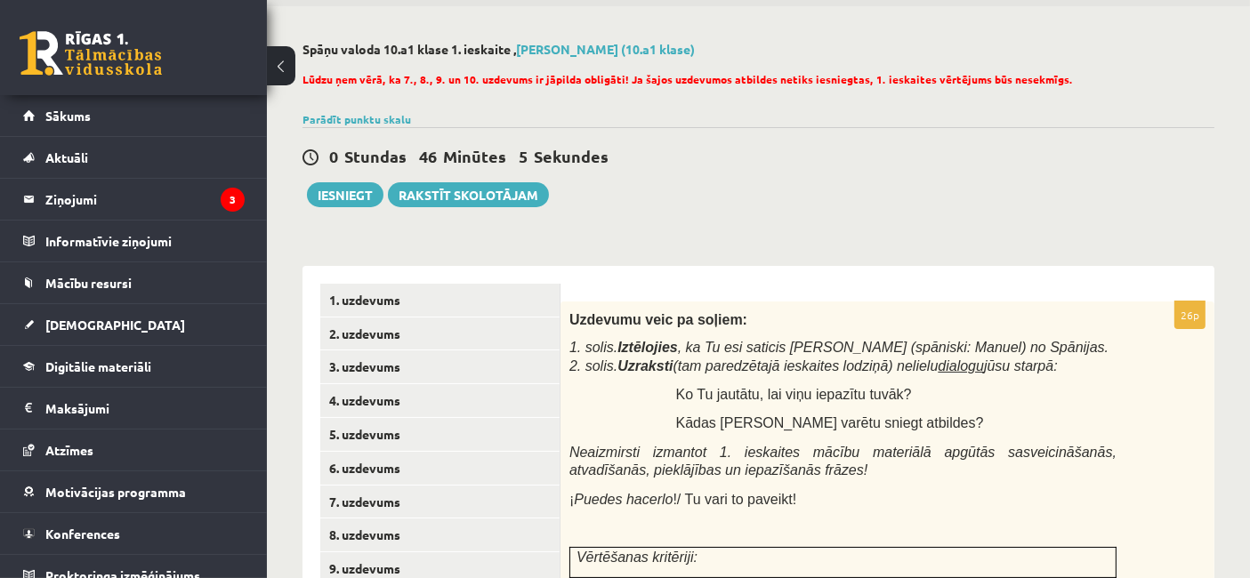
scroll to position [58, 0]
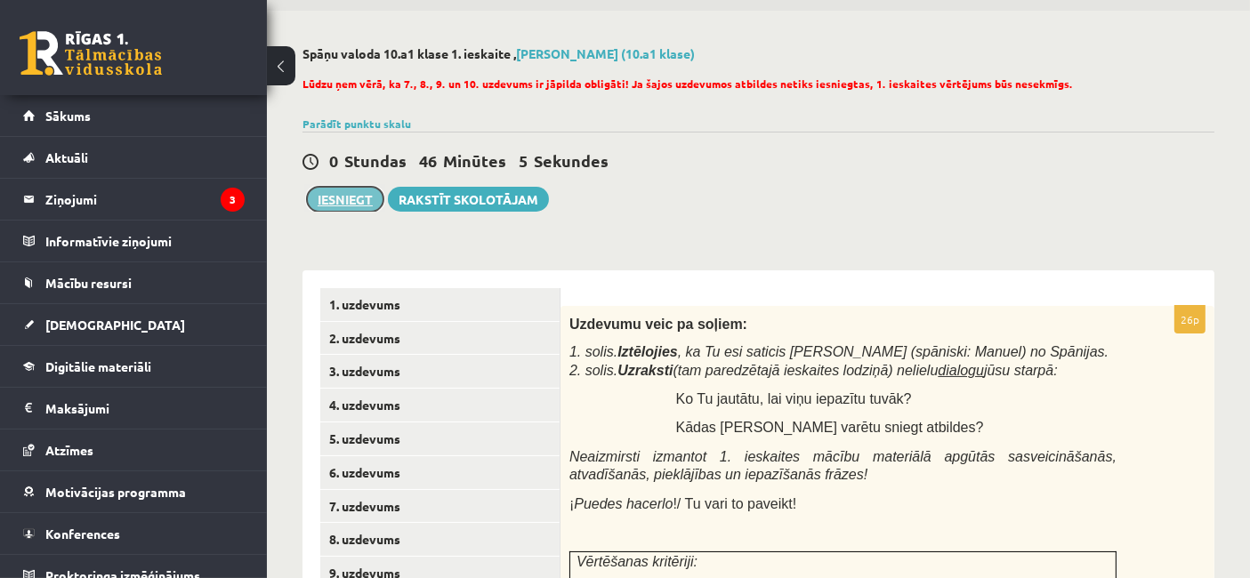
click at [351, 187] on button "Iesniegt" at bounding box center [345, 199] width 76 height 25
click at [408, 407] on link "4. uzdevums" at bounding box center [439, 405] width 239 height 33
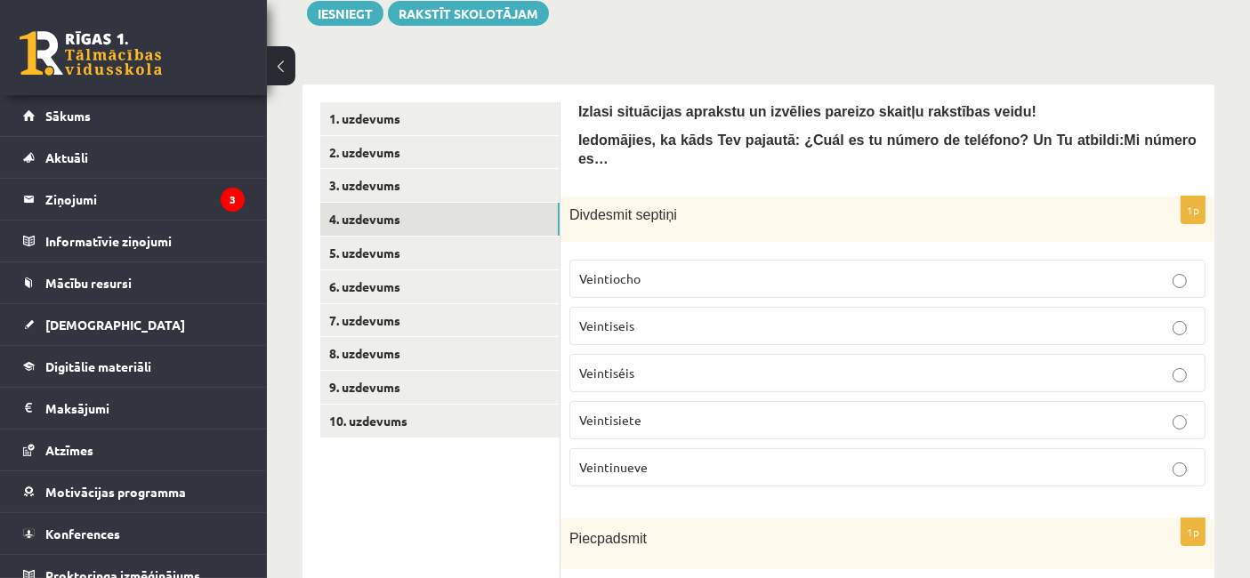
scroll to position [173, 0]
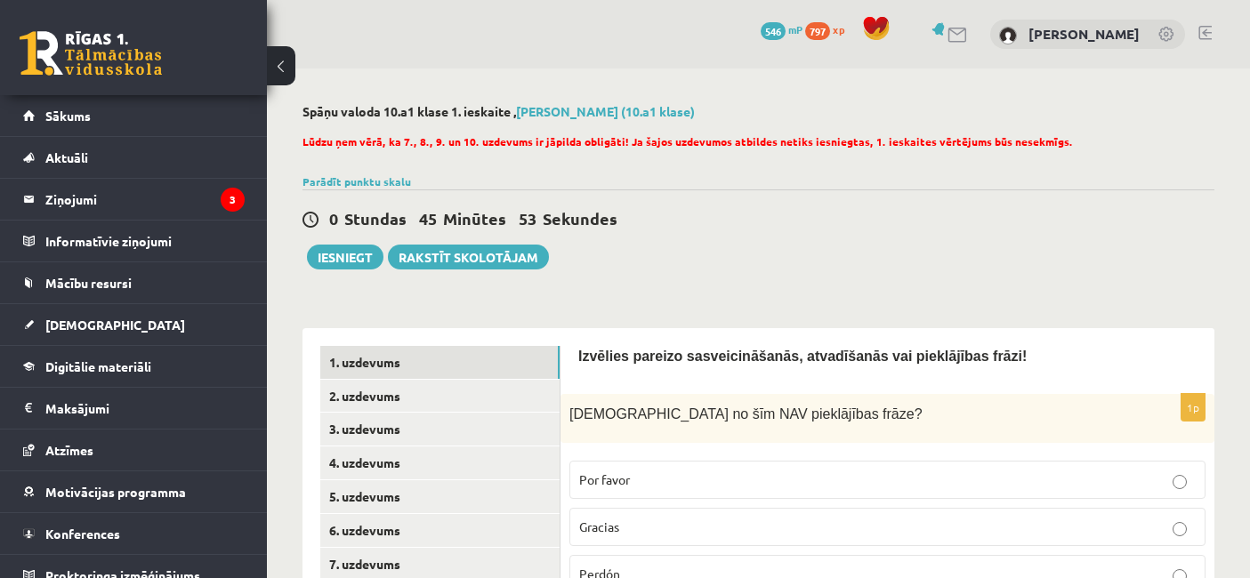
scroll to position [173, 0]
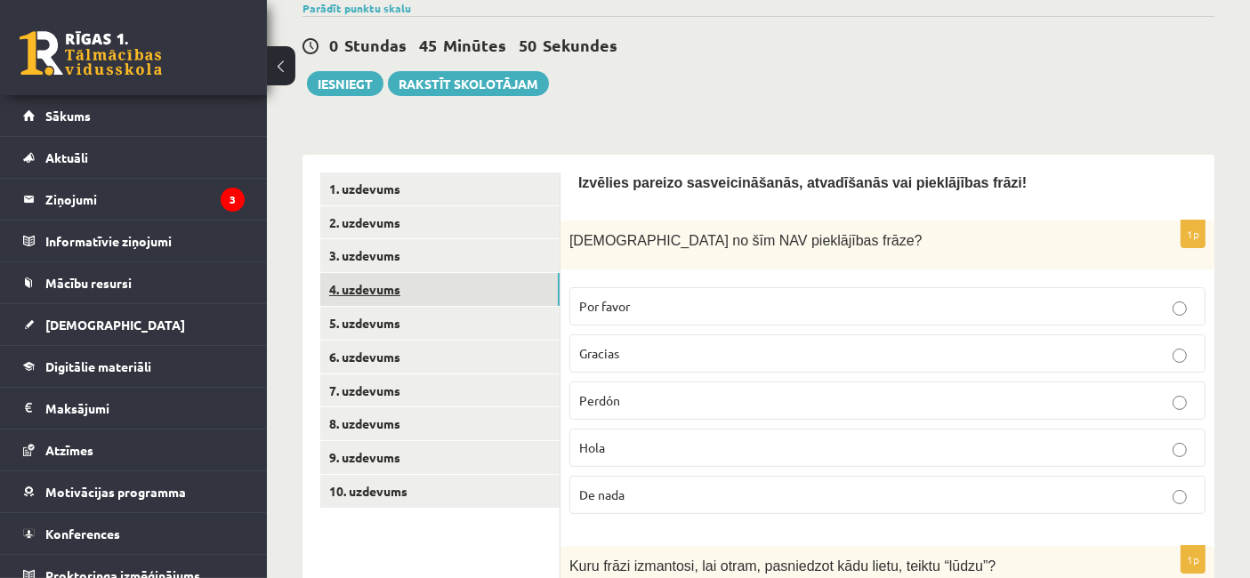
click at [383, 298] on link "4. uzdevums" at bounding box center [439, 289] width 239 height 33
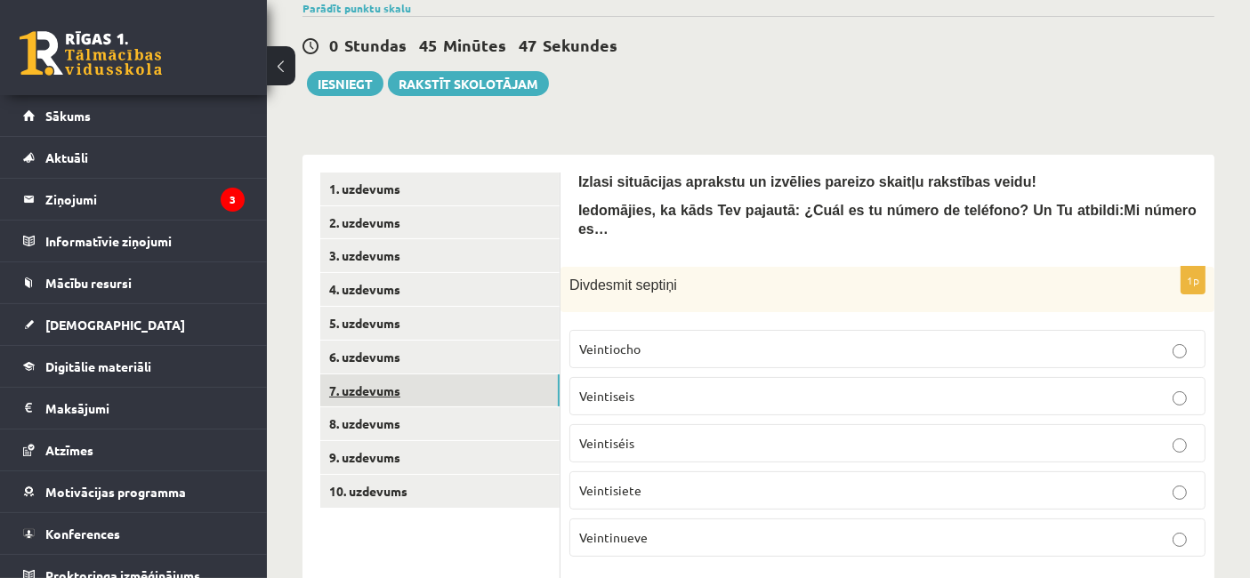
click at [371, 387] on link "7. uzdevums" at bounding box center [439, 390] width 239 height 33
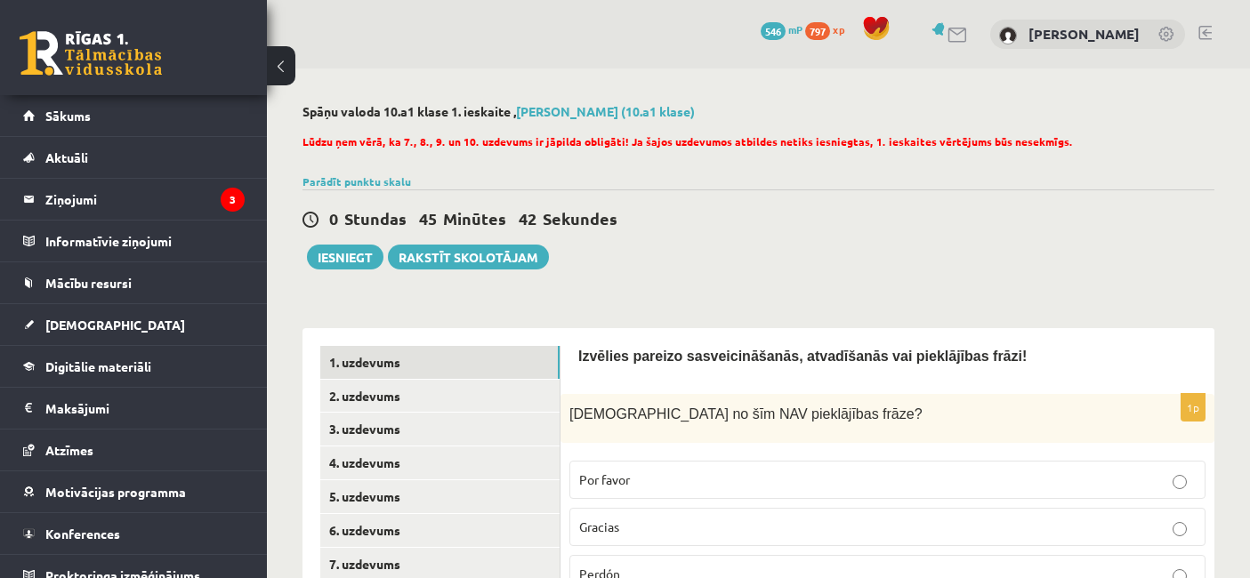
scroll to position [173, 0]
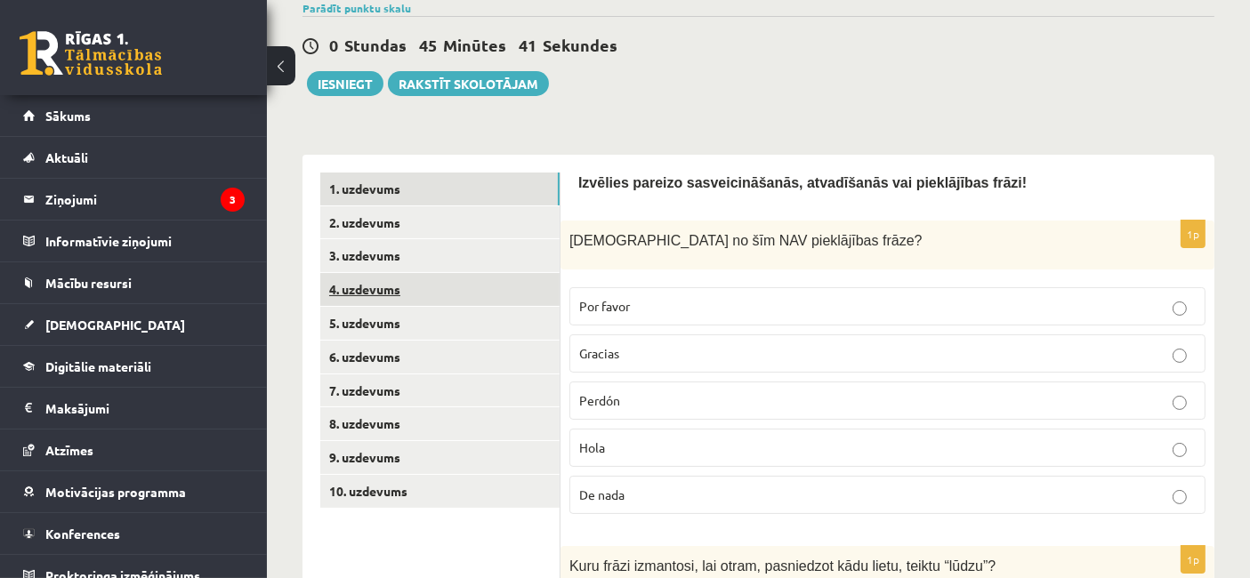
click at [360, 298] on link "4. uzdevums" at bounding box center [439, 289] width 239 height 33
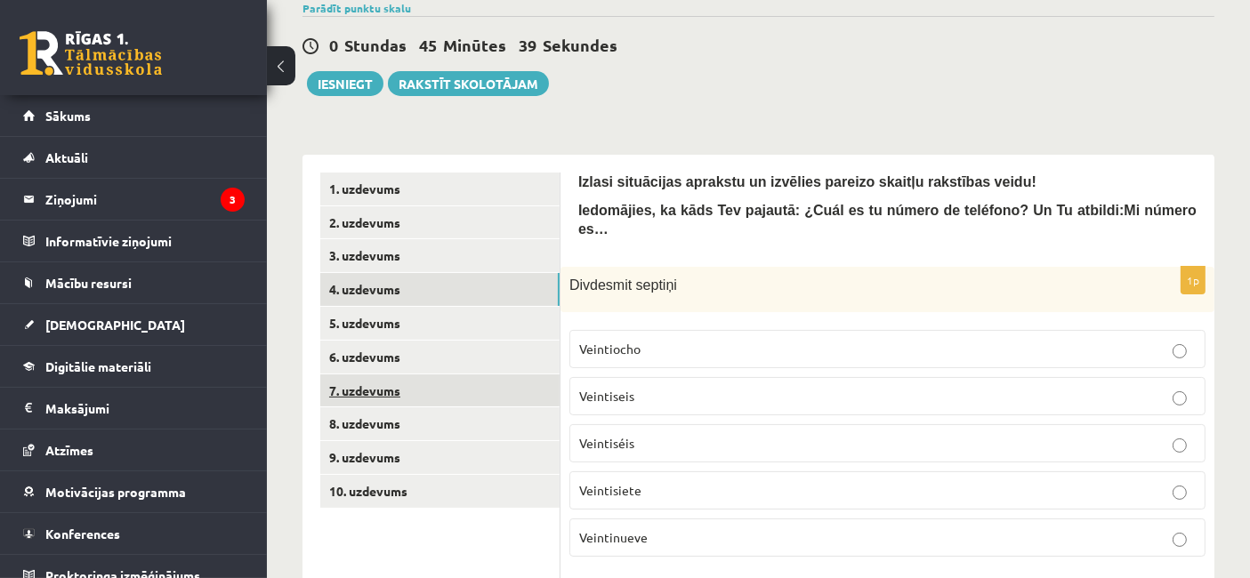
click at [393, 389] on link "7. uzdevums" at bounding box center [439, 390] width 239 height 33
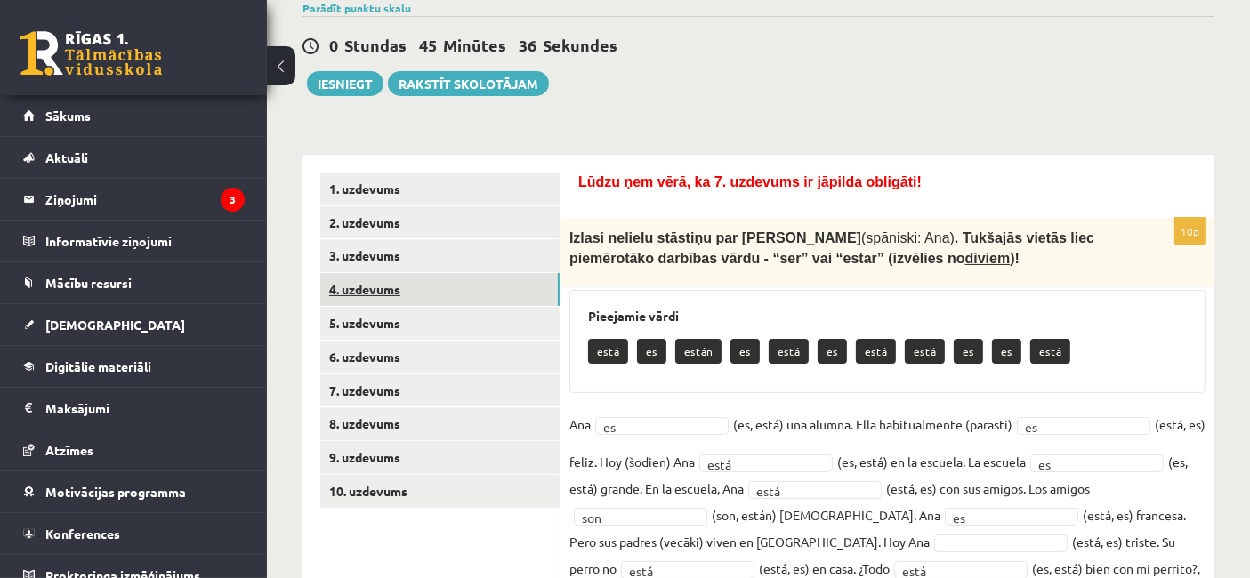
click at [364, 297] on link "4. uzdevums" at bounding box center [439, 289] width 239 height 33
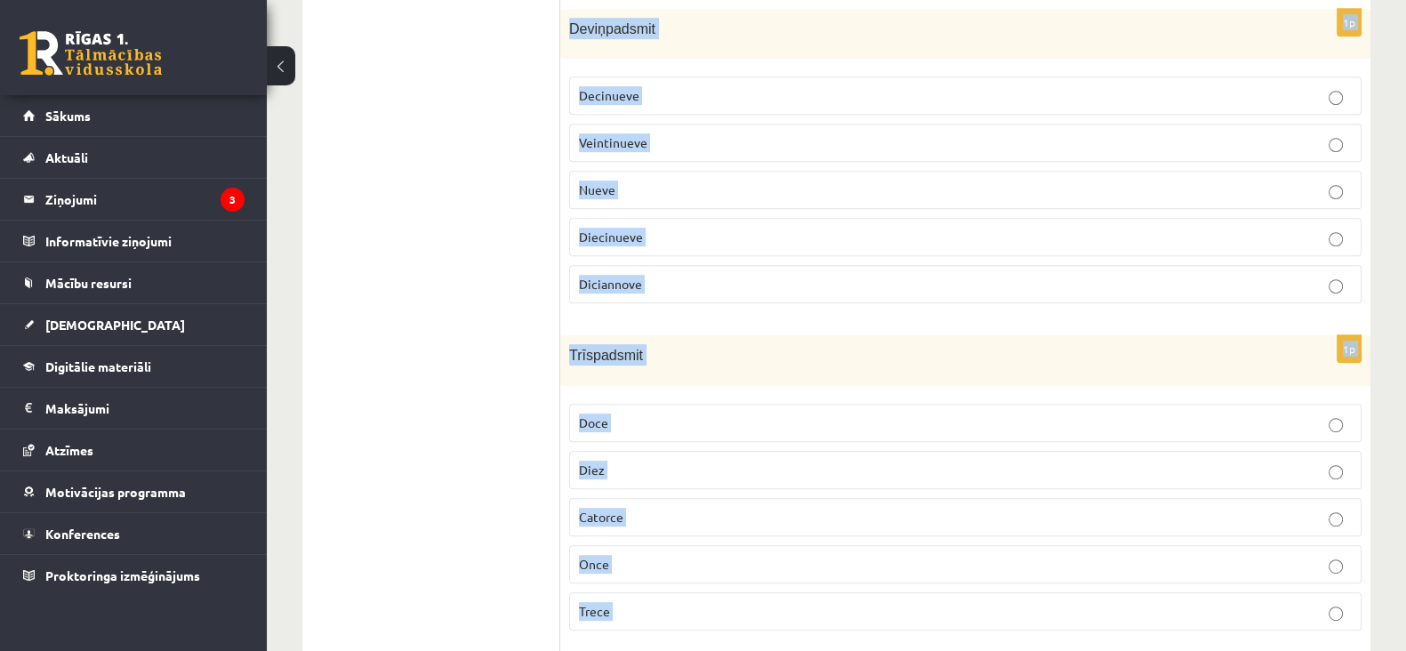
scroll to position [1420, 0]
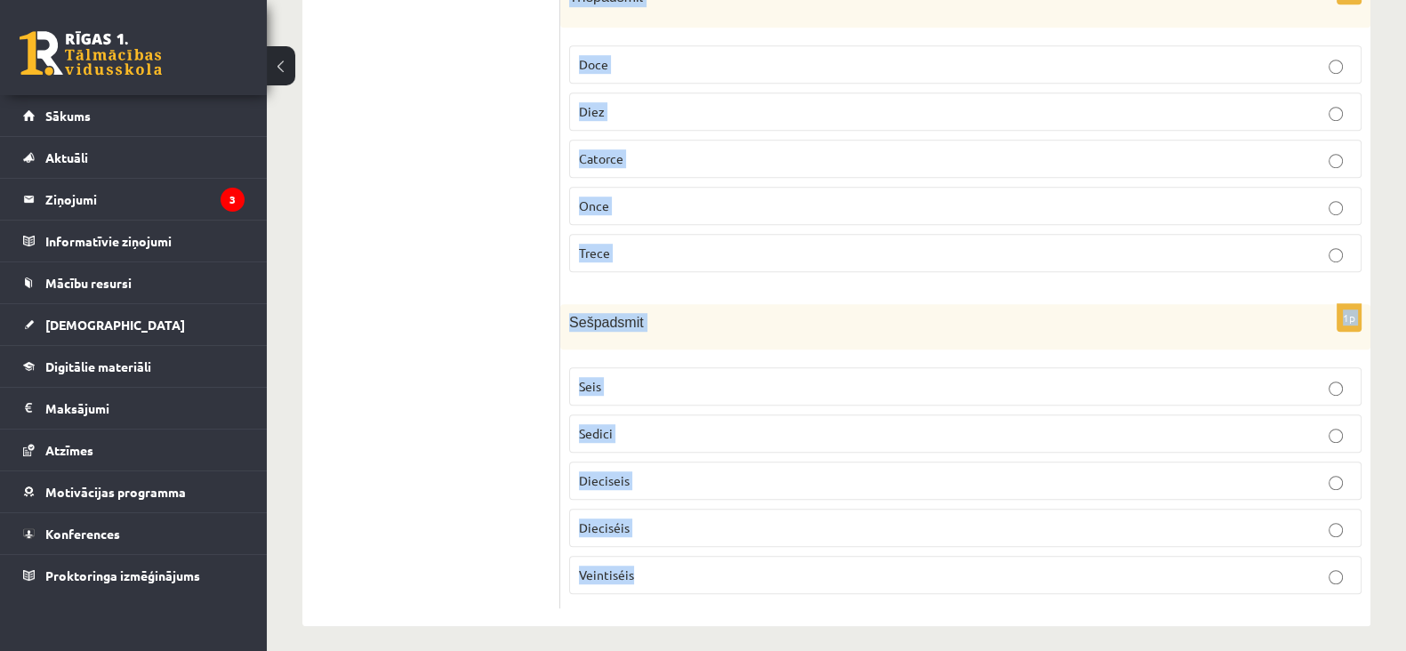
drag, startPoint x: 569, startPoint y: 220, endPoint x: 765, endPoint y: 625, distance: 450.3
copy form "Divdesmit septiņi Veintiocho Veintiseis Veintiséis Veintisiete Veintinueve 1p P…"
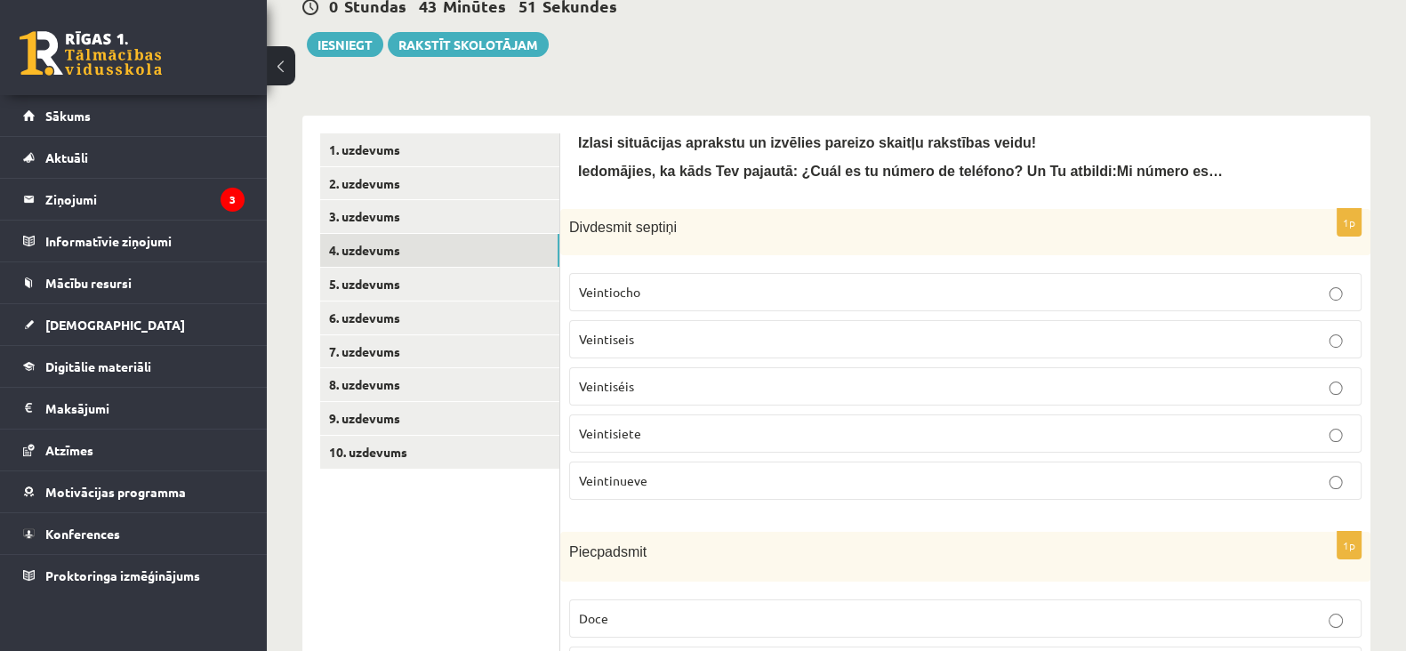
scroll to position [213, 0]
click at [703, 435] on p "Veintisiete" at bounding box center [965, 433] width 773 height 19
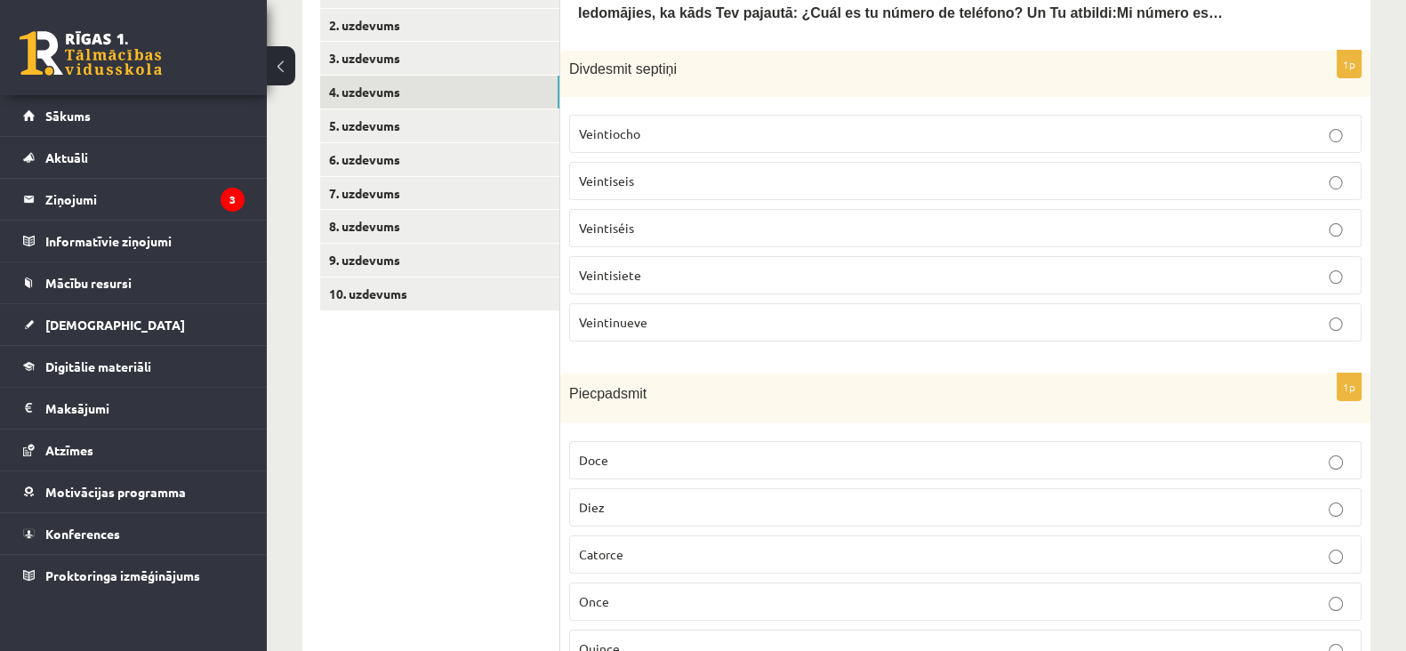
scroll to position [384, 0]
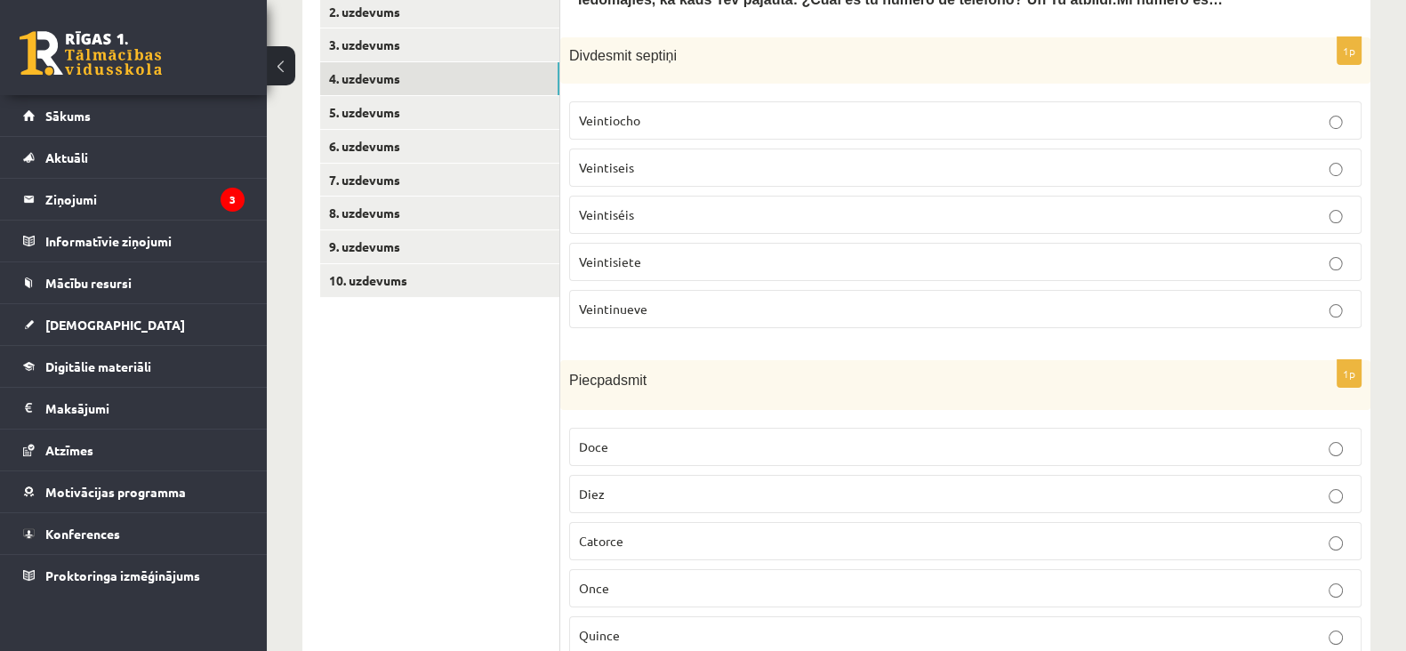
click at [643, 577] on p "Quince" at bounding box center [965, 635] width 773 height 19
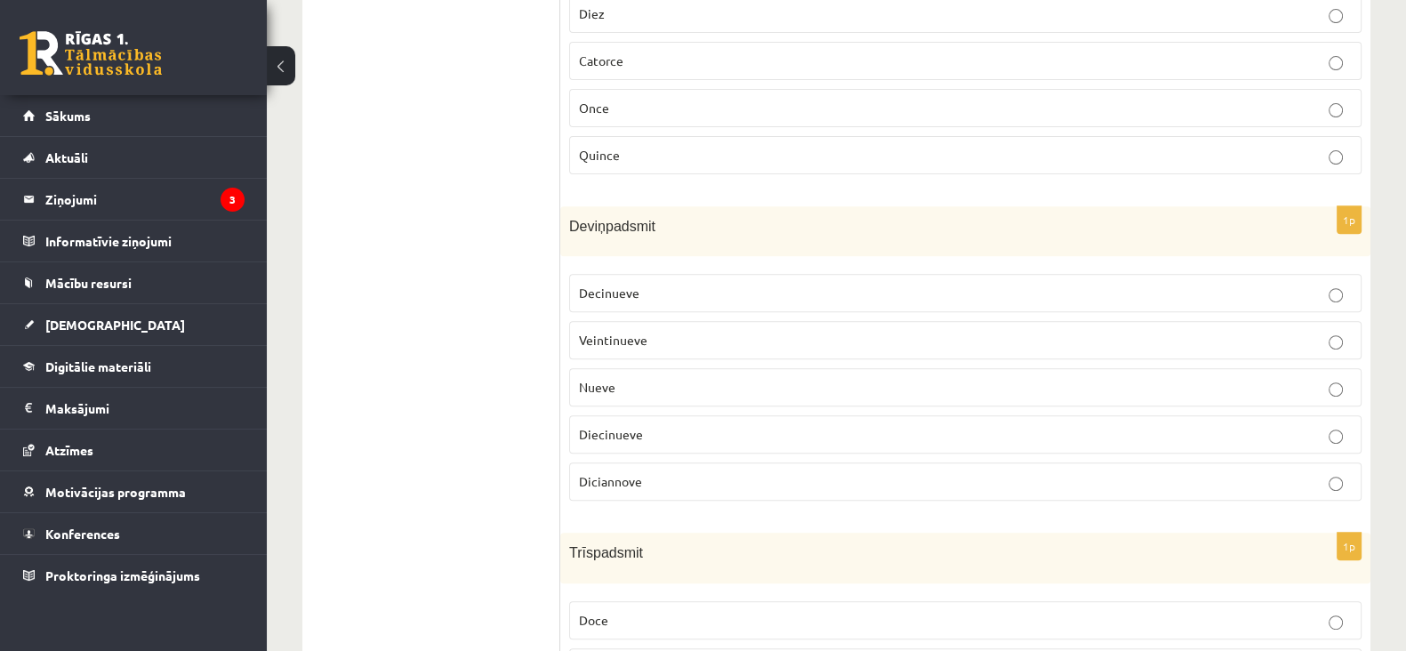
scroll to position [865, 0]
click at [669, 437] on label "Diecinueve" at bounding box center [965, 433] width 792 height 38
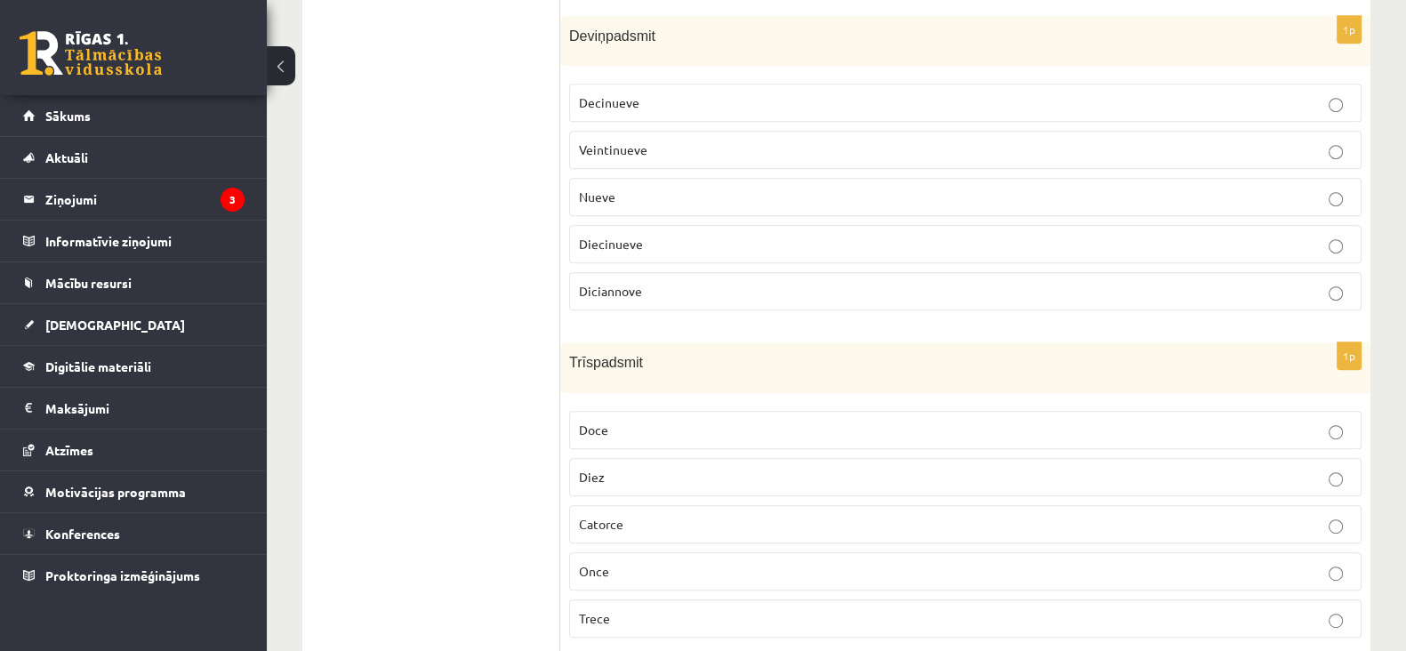
scroll to position [1154, 0]
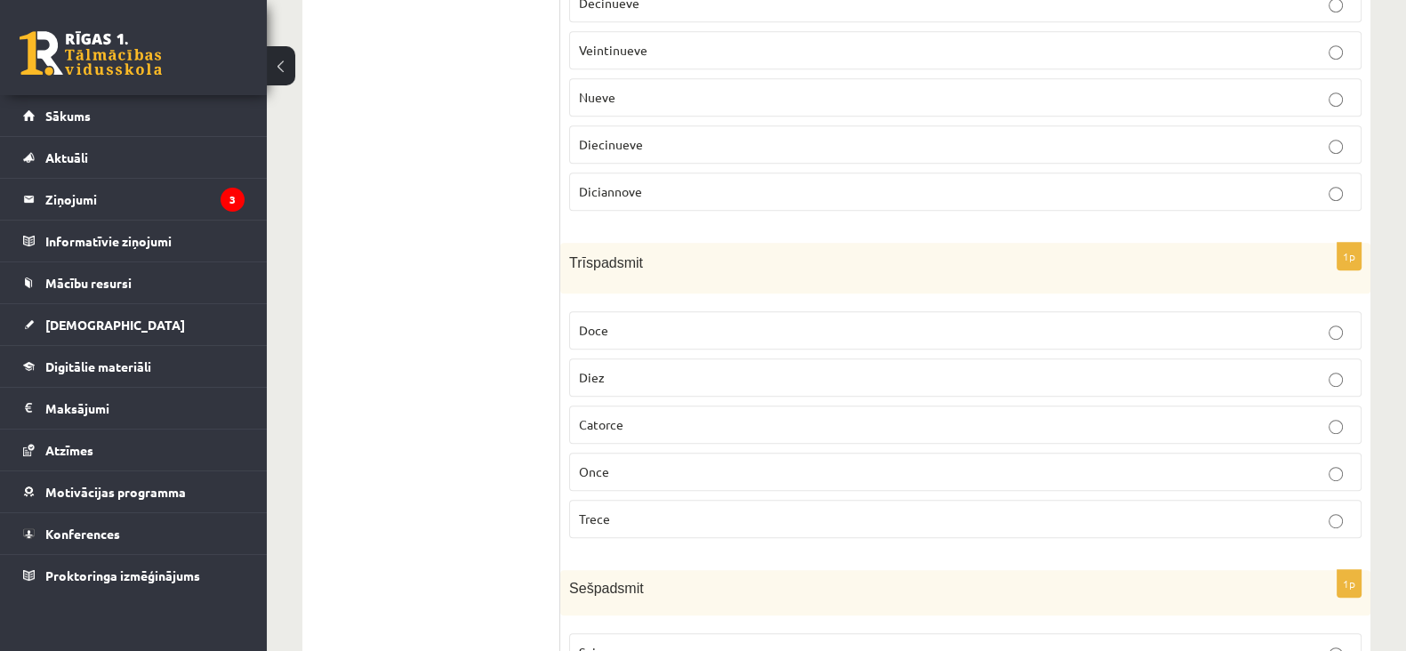
click at [631, 512] on p "Trece" at bounding box center [965, 519] width 773 height 19
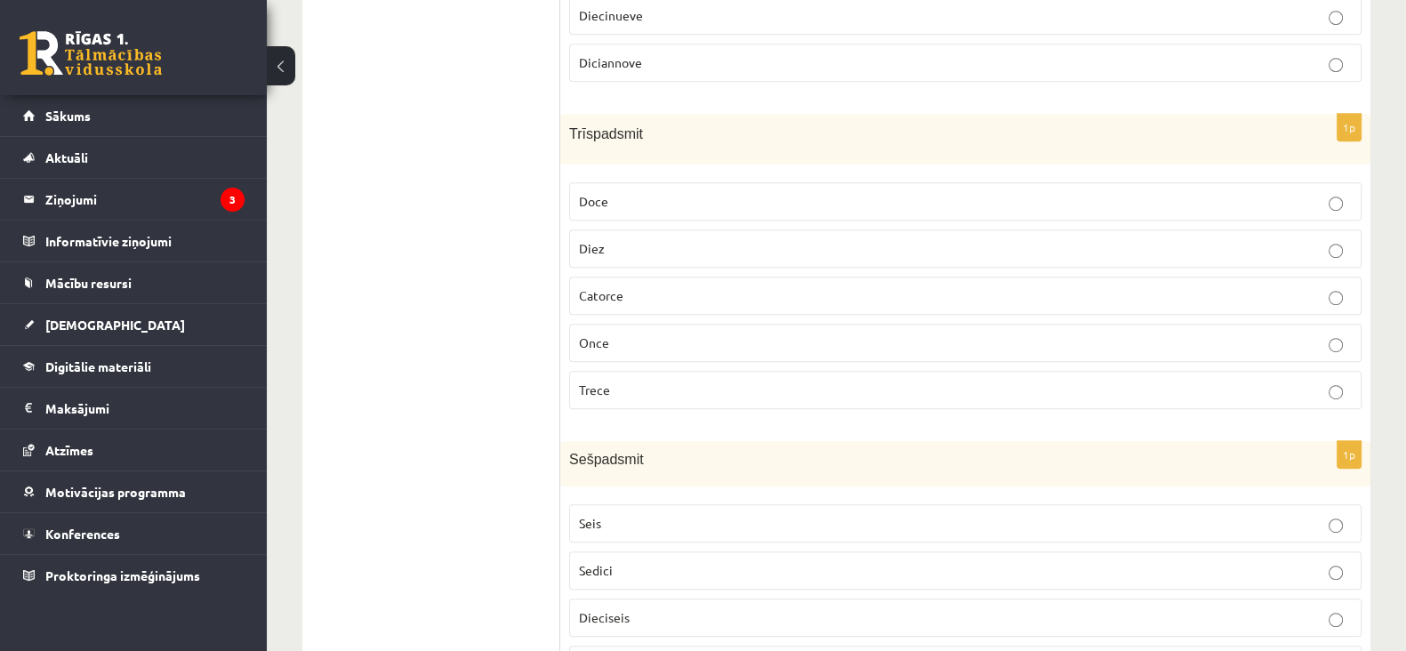
scroll to position [1420, 0]
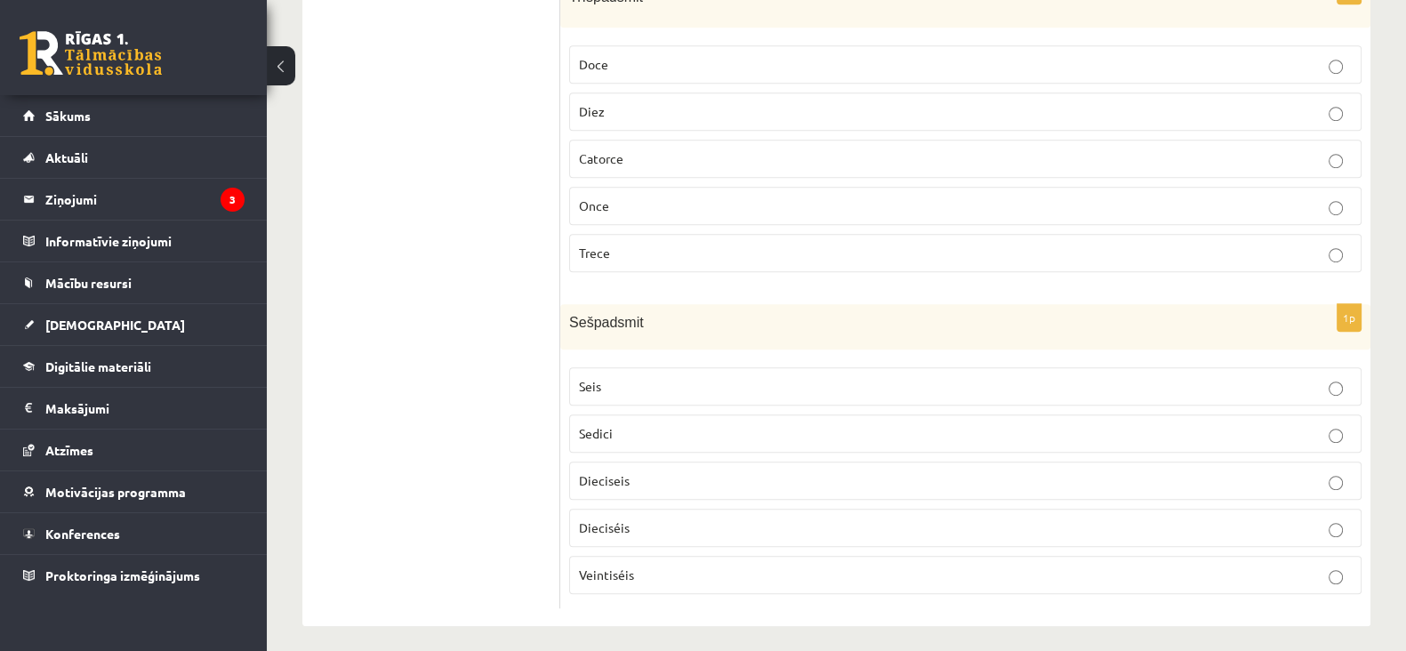
click at [676, 520] on p "Dieciséis" at bounding box center [965, 527] width 773 height 19
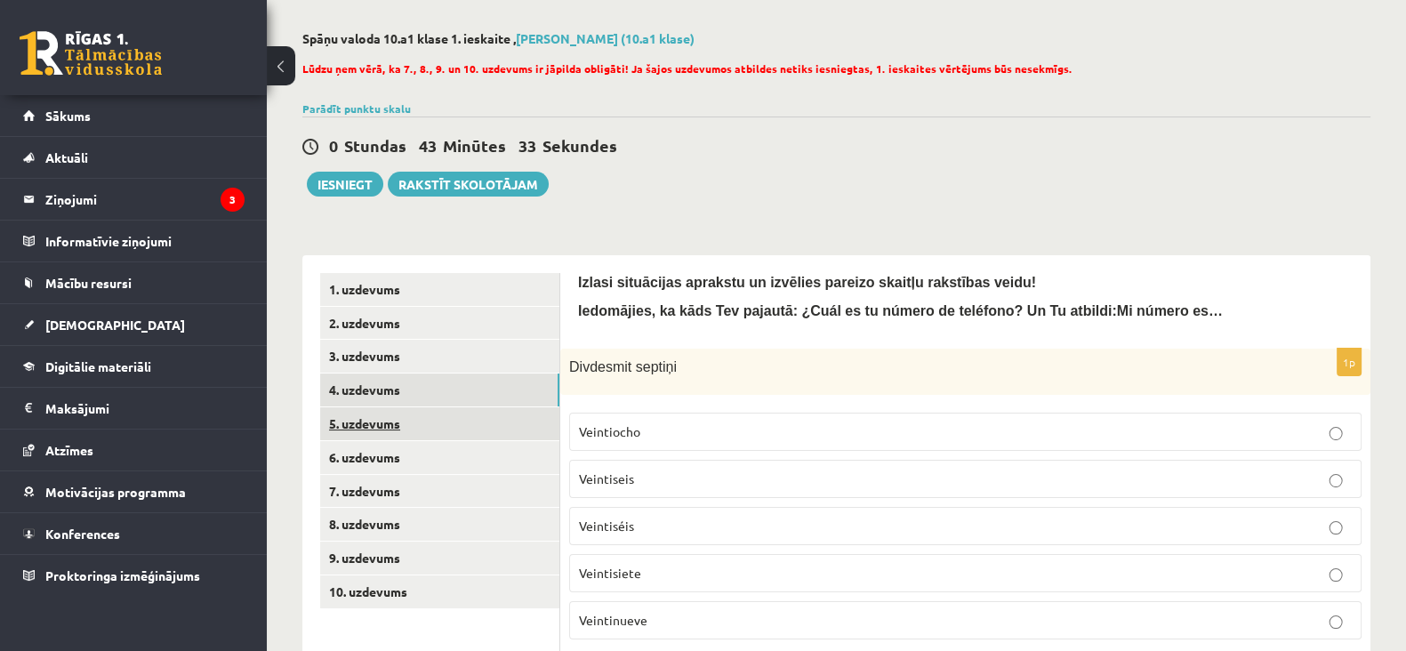
scroll to position [43, 0]
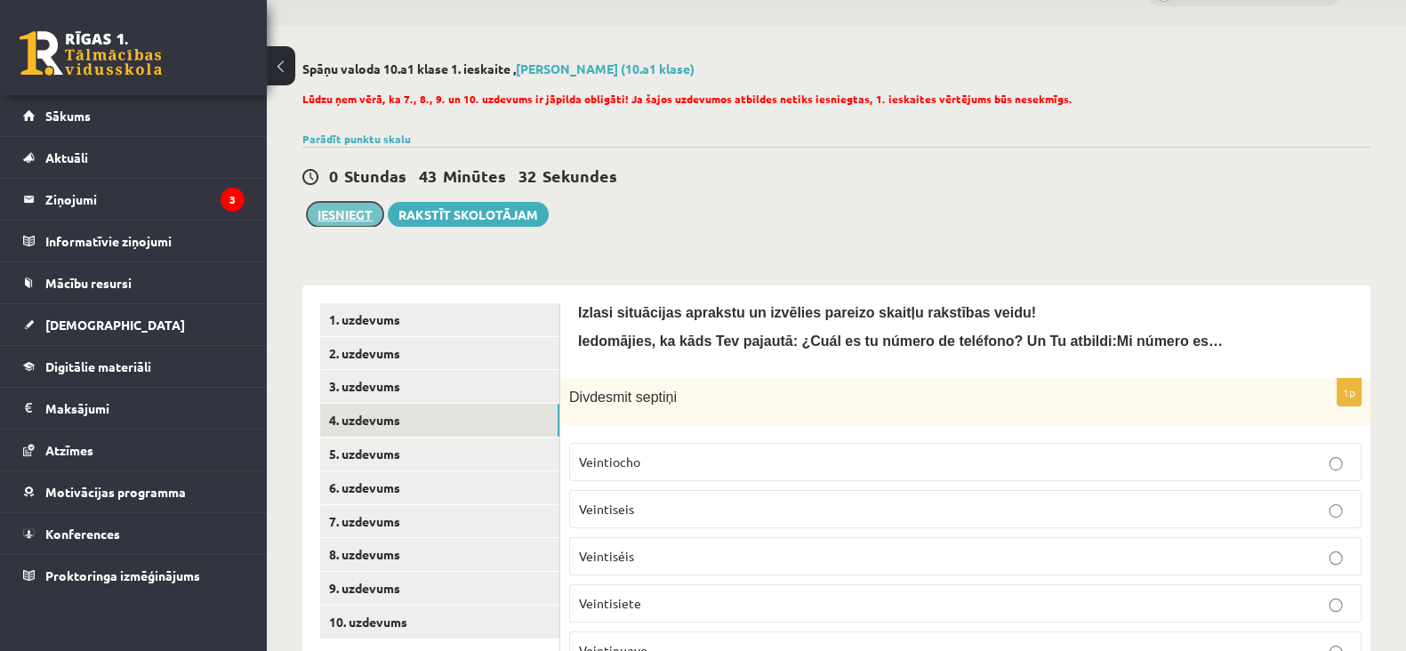
click at [351, 223] on button "Iesniegt" at bounding box center [345, 214] width 76 height 25
click at [419, 511] on link "7. uzdevums" at bounding box center [439, 521] width 239 height 33
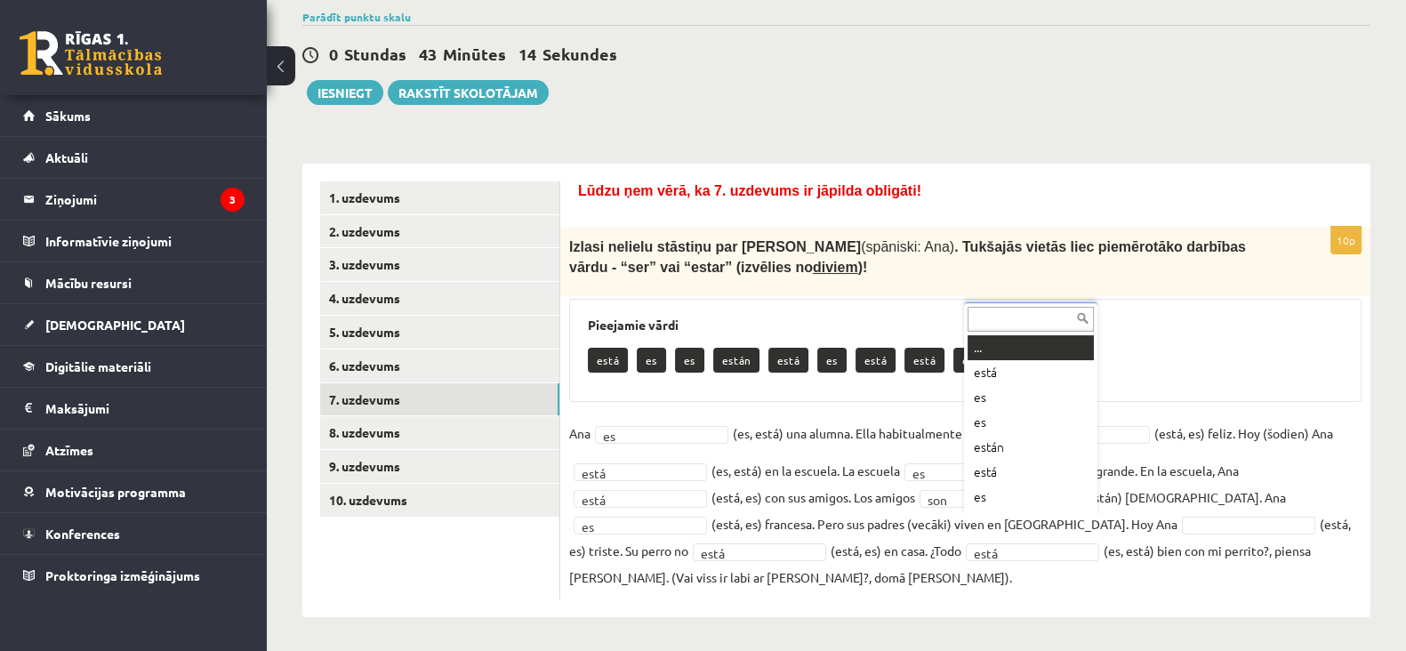
scroll to position [21, 0]
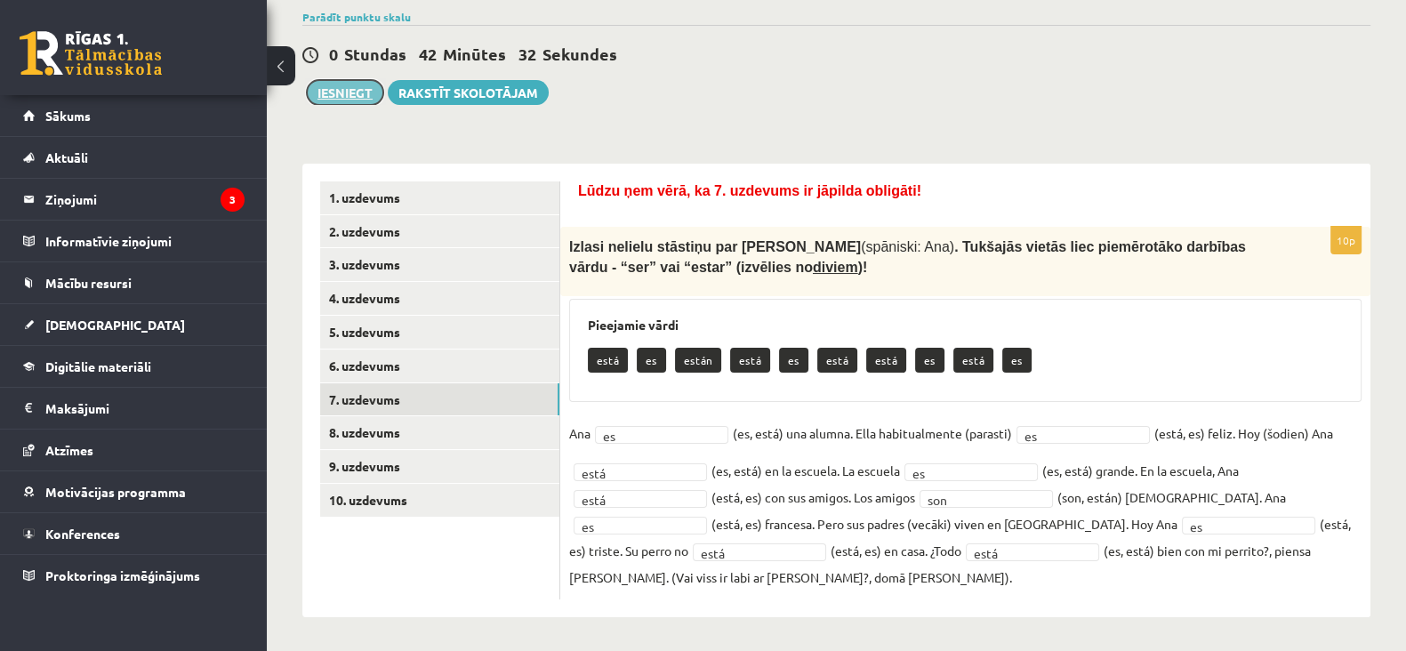
click at [336, 82] on button "Iesniegt" at bounding box center [345, 92] width 76 height 25
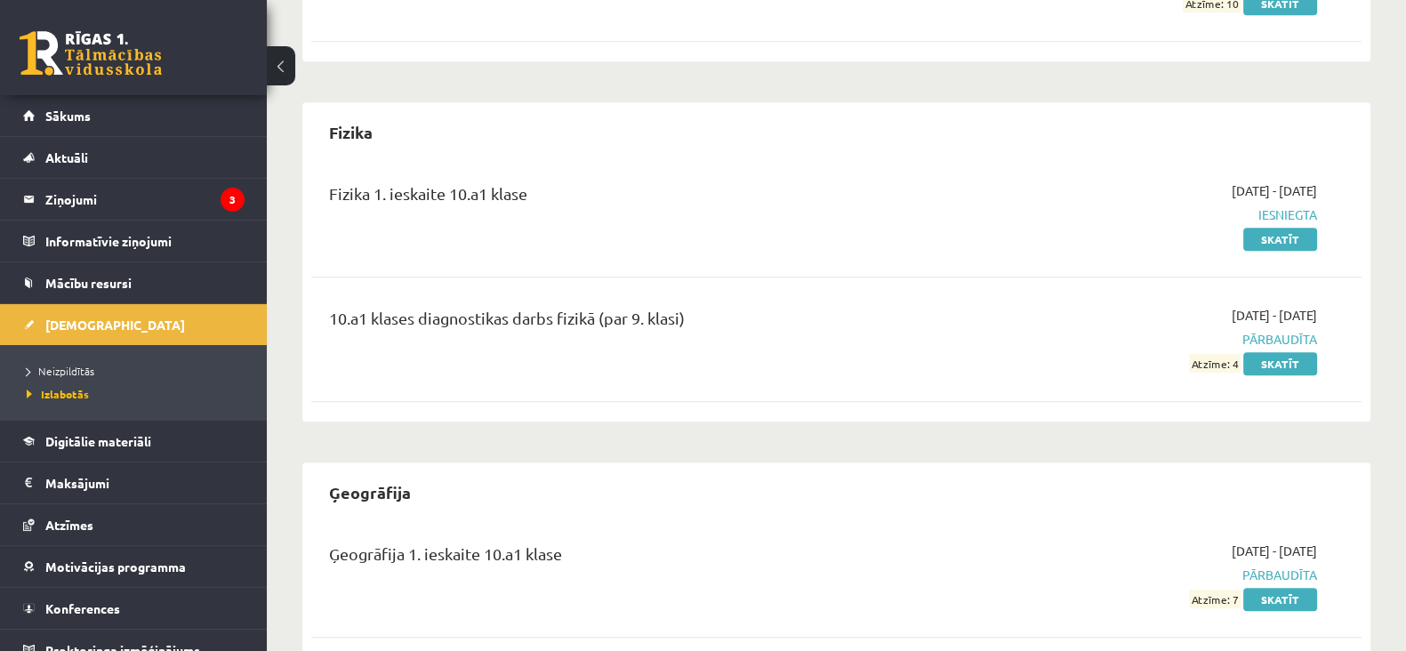
scroll to position [1065, 0]
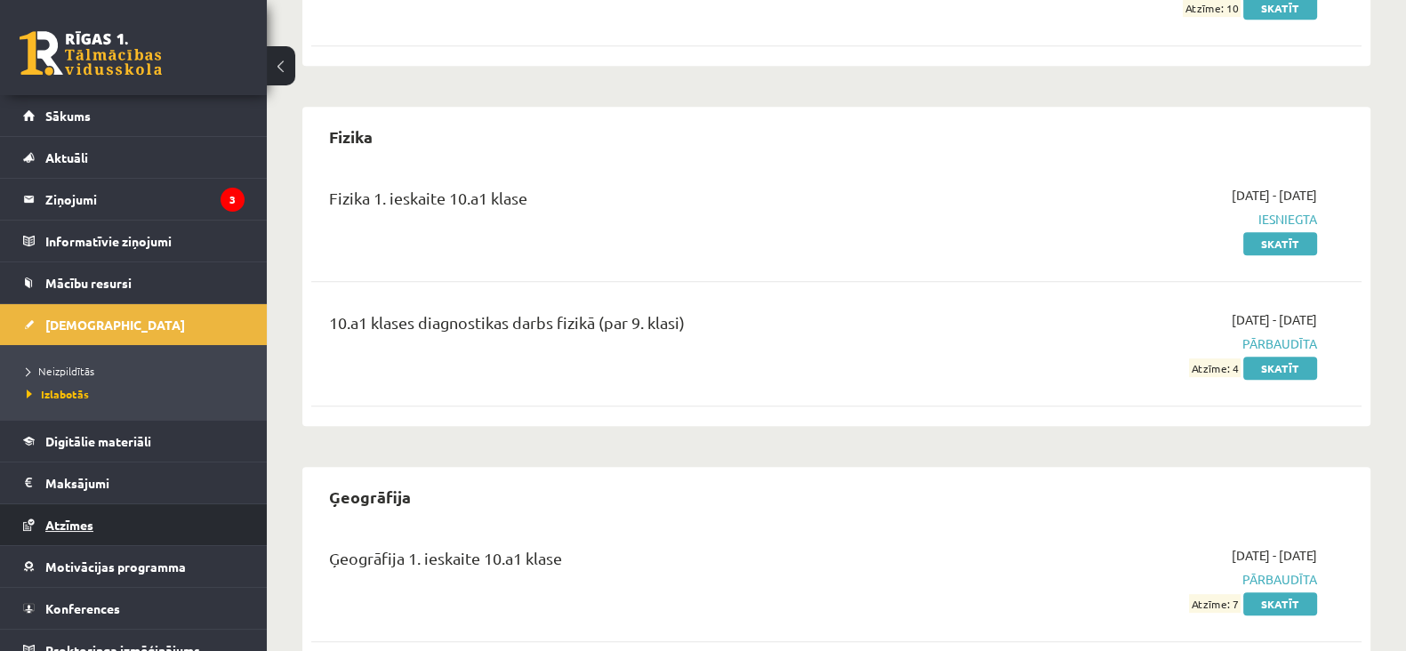
click at [50, 514] on link "Atzīmes" at bounding box center [133, 524] width 221 height 41
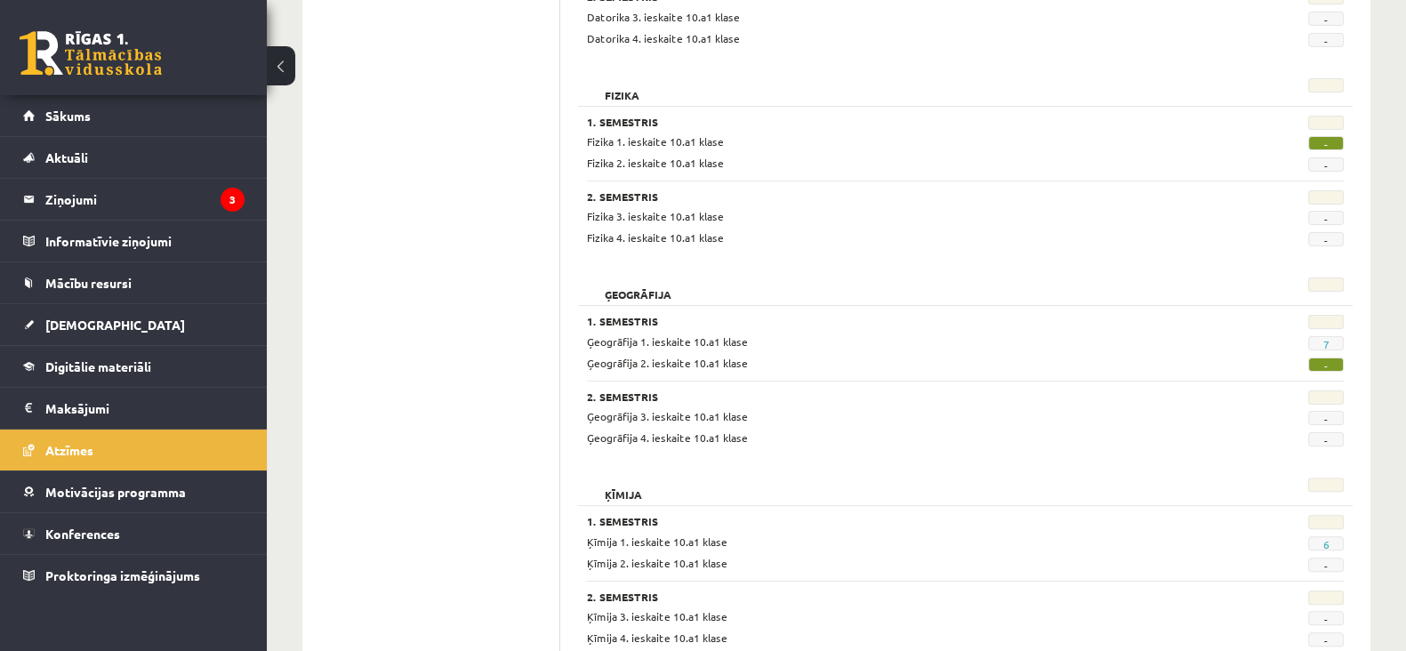
scroll to position [662, 0]
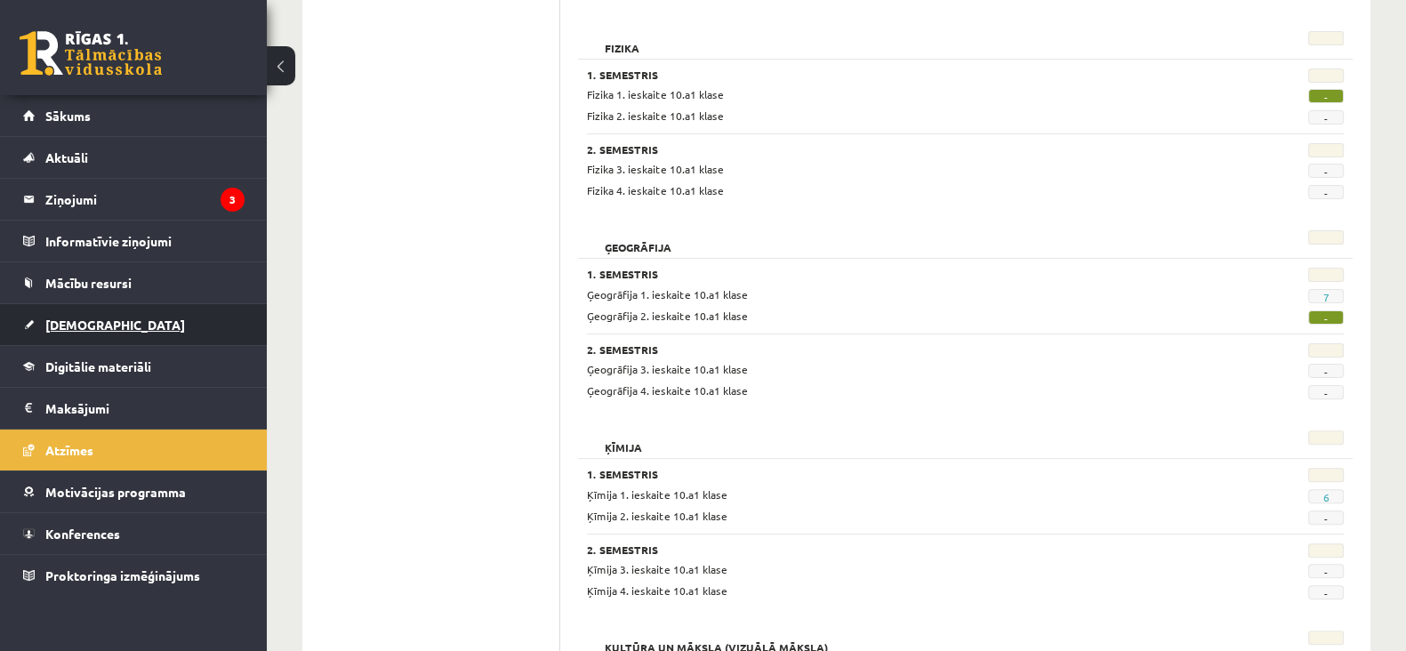
click at [93, 318] on span "[DEMOGRAPHIC_DATA]" at bounding box center [115, 325] width 140 height 16
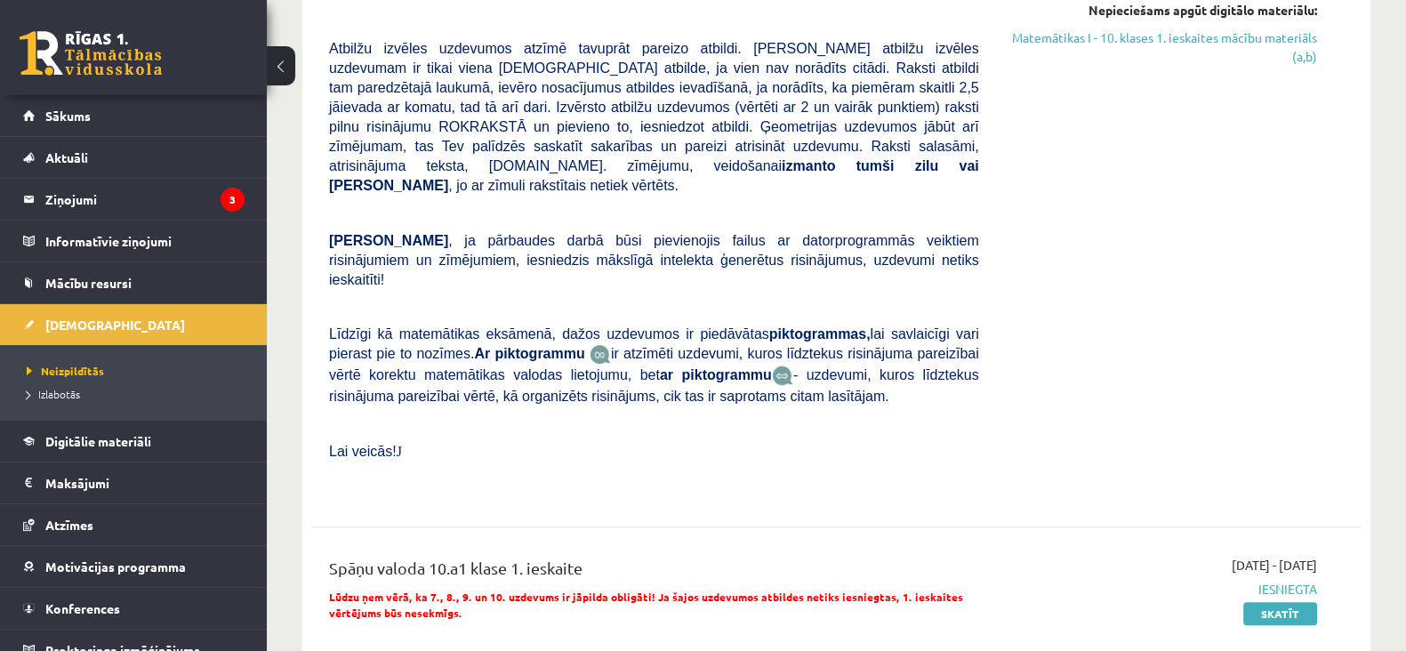
scroll to position [808, 0]
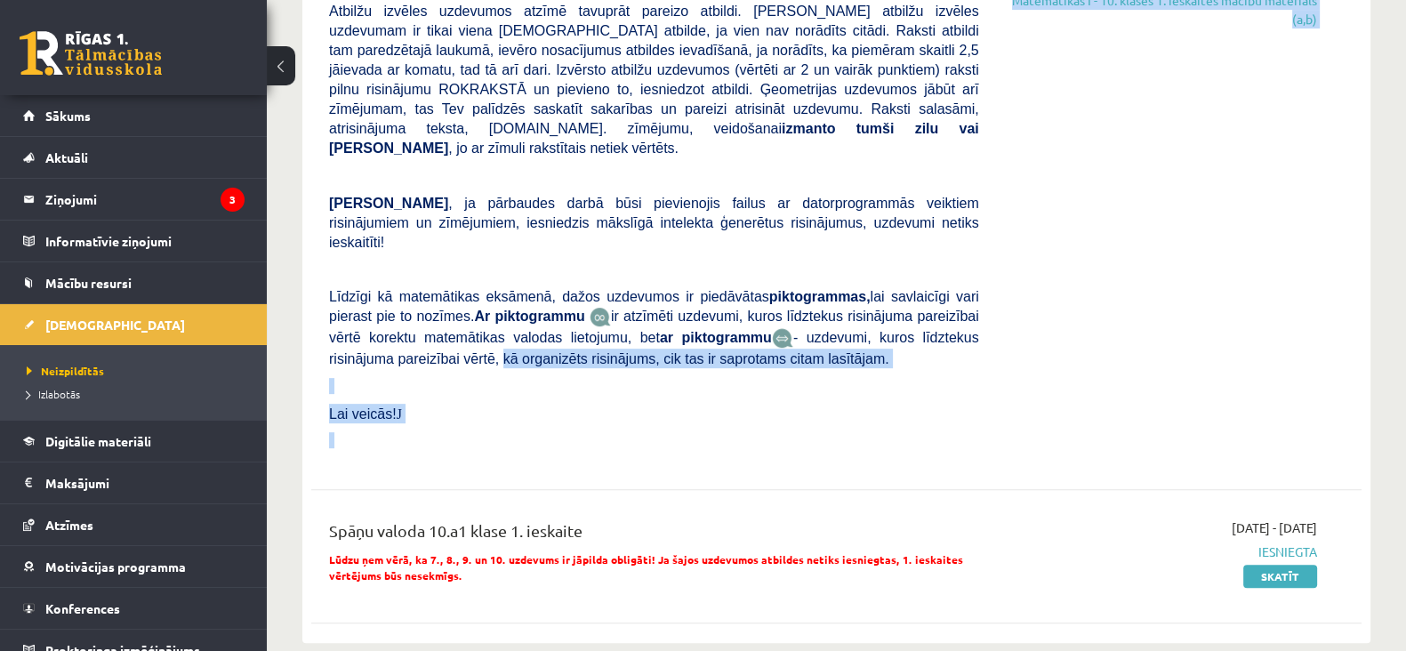
drag, startPoint x: 983, startPoint y: 291, endPoint x: 992, endPoint y: 209, distance: 82.3
click at [992, 209] on div "Matemātika 1. ieskaite 10.a1 klase Pārbaudes darbā varēsi demonstrēt savas zinā…" at bounding box center [823, 140] width 1015 height 640
click at [1249, 267] on div "2025-10-01 - 2025-10-15 Pievienota Nepieciešams izpildīt šīs ieskaites: 10.a1 k…" at bounding box center [1162, 140] width 338 height 640
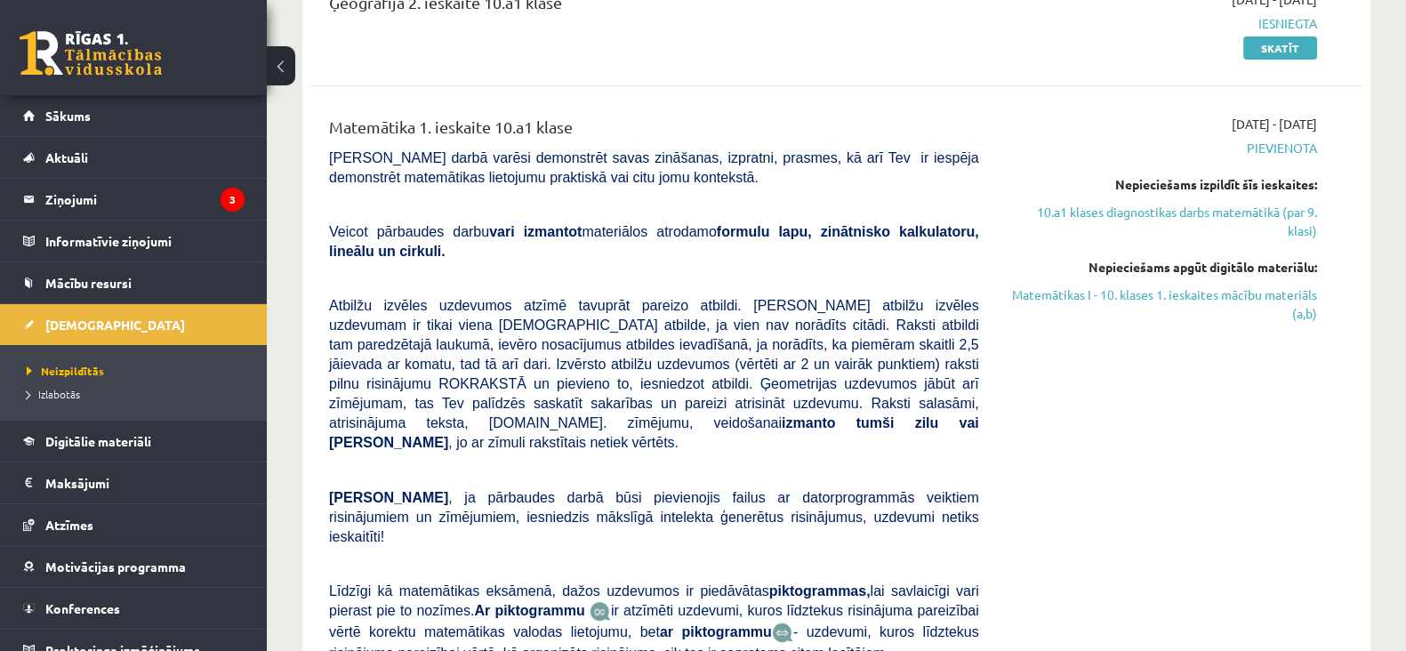
scroll to position [511, 0]
click at [1257, 346] on div "2025-10-01 - 2025-10-15 Pievienota Nepieciešams izpildīt šīs ieskaites: 10.a1 k…" at bounding box center [1162, 437] width 338 height 640
click at [1258, 349] on div "2025-10-01 - 2025-10-15 Pievienota Nepieciešams izpildīt šīs ieskaites: 10.a1 k…" at bounding box center [1162, 437] width 338 height 640
drag, startPoint x: 1259, startPoint y: 348, endPoint x: 1255, endPoint y: 359, distance: 12.4
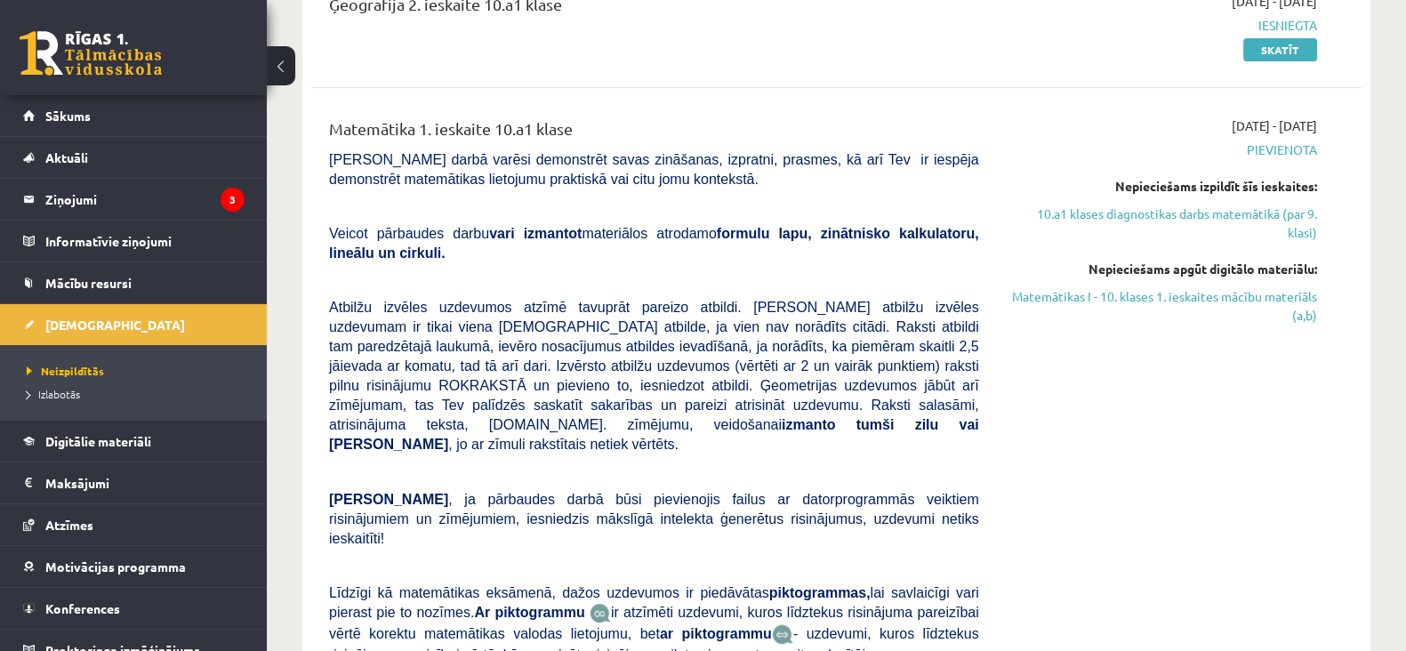
click at [1255, 359] on div "2025-10-01 - 2025-10-15 Pievienota Nepieciešams izpildīt šīs ieskaites: 10.a1 k…" at bounding box center [1162, 437] width 338 height 640
click at [1256, 359] on div "2025-10-01 - 2025-10-15 Pievienota Nepieciešams izpildīt šīs ieskaites: 10.a1 k…" at bounding box center [1162, 437] width 338 height 640
click at [1258, 358] on div "2025-10-01 - 2025-10-15 Pievienota Nepieciešams izpildīt šīs ieskaites: 10.a1 k…" at bounding box center [1162, 437] width 338 height 640
drag, startPoint x: 1272, startPoint y: 347, endPoint x: 1284, endPoint y: 342, distance: 13.2
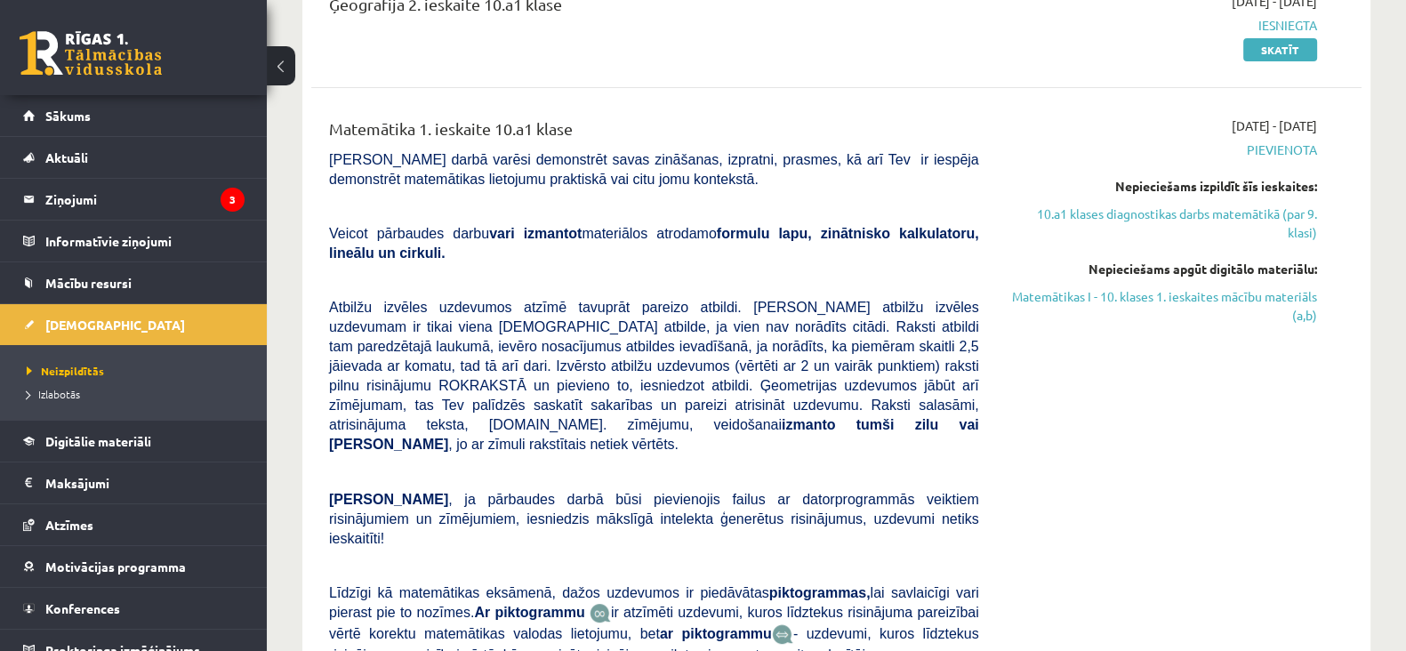
click at [1284, 342] on div "2025-10-01 - 2025-10-15 Pievienota Nepieciešams izpildīt šīs ieskaites: 10.a1 k…" at bounding box center [1162, 437] width 338 height 640
click at [1266, 349] on div "2025-10-01 - 2025-10-15 Pievienota Nepieciešams izpildīt šīs ieskaites: 10.a1 k…" at bounding box center [1162, 437] width 338 height 640
click at [1274, 346] on div "2025-10-01 - 2025-10-15 Pievienota Nepieciešams izpildīt šīs ieskaites: 10.a1 k…" at bounding box center [1162, 437] width 338 height 640
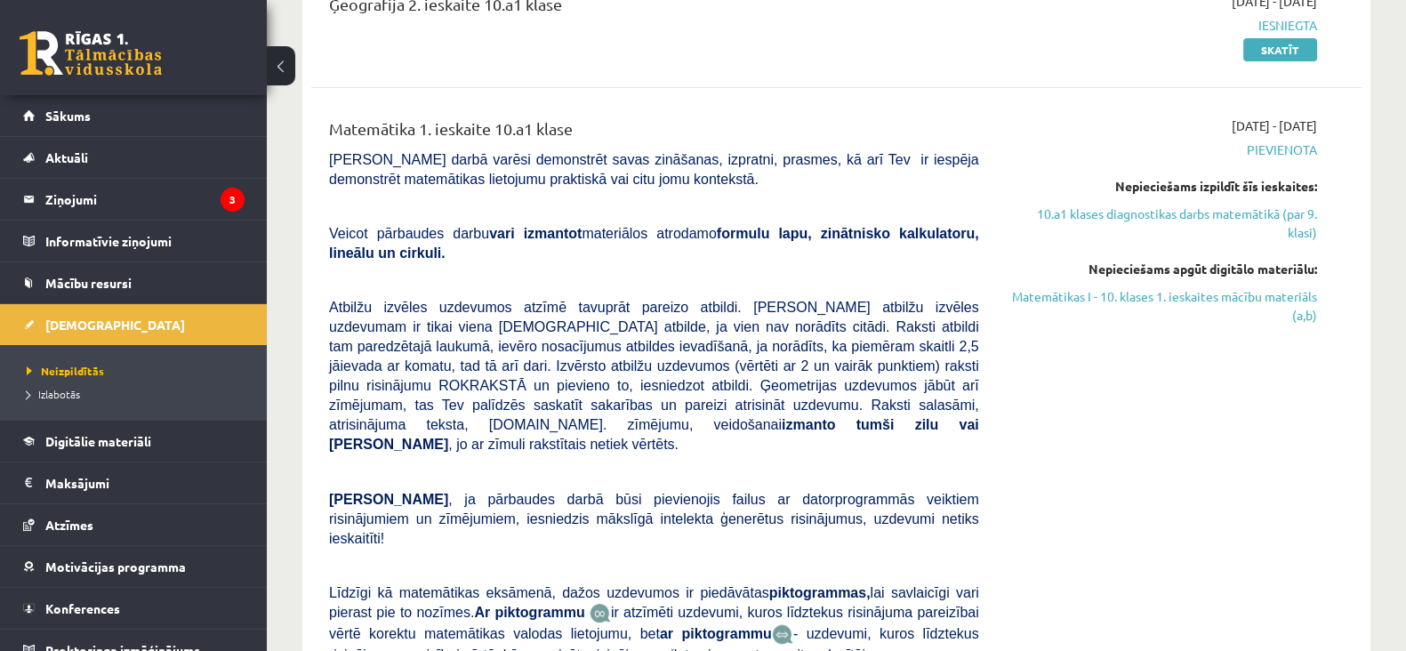
click at [1245, 337] on div "2025-10-01 - 2025-10-15 Pievienota Nepieciešams izpildīt šīs ieskaites: 10.a1 k…" at bounding box center [1162, 437] width 338 height 640
click at [1282, 231] on link "10.a1 klases diagnostikas darbs matemātikā (par 9. klasi)" at bounding box center [1161, 223] width 311 height 37
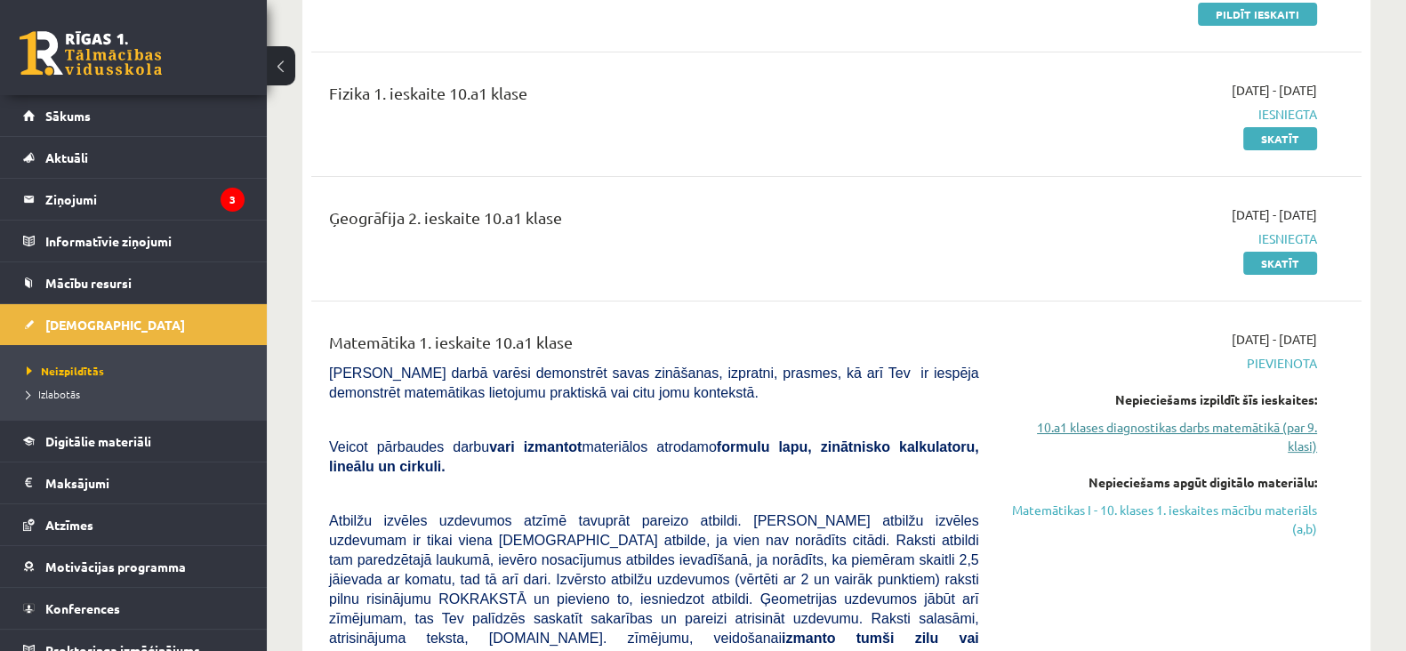
scroll to position [307, 0]
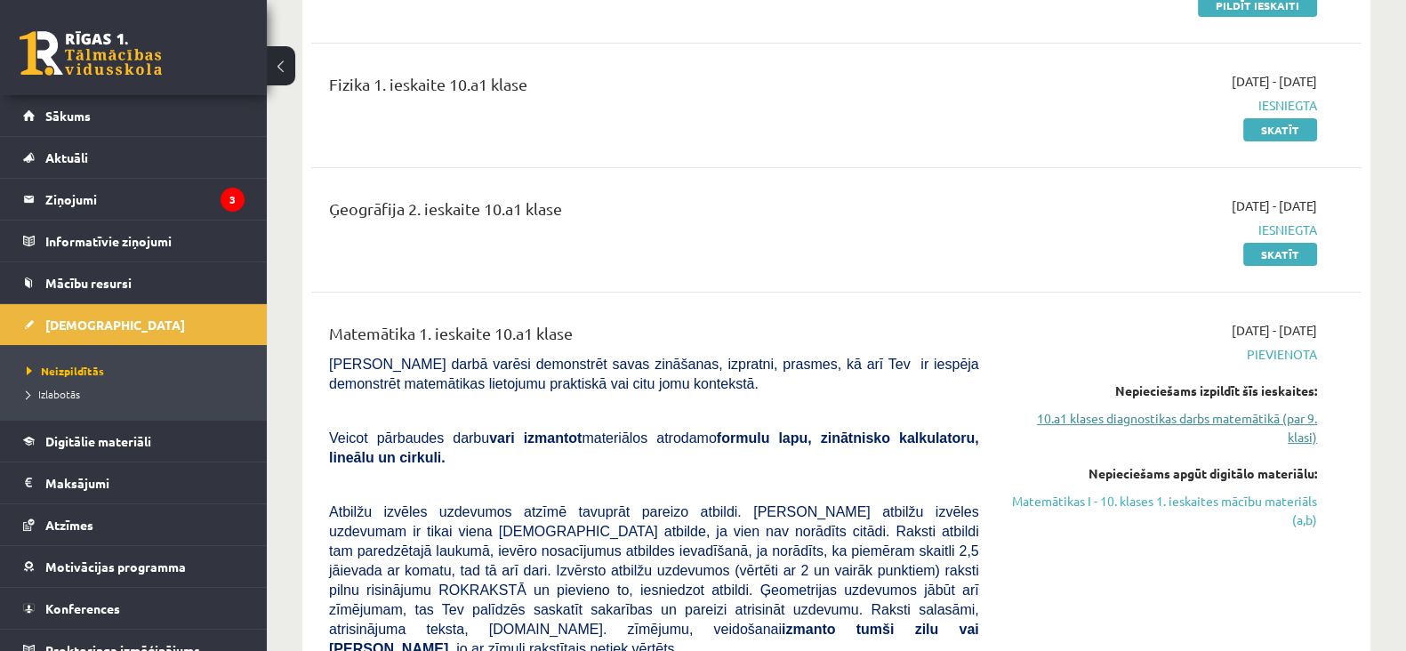
click at [1259, 415] on link "10.a1 klases diagnostikas darbs matemātikā (par 9. klasi)" at bounding box center [1161, 427] width 311 height 37
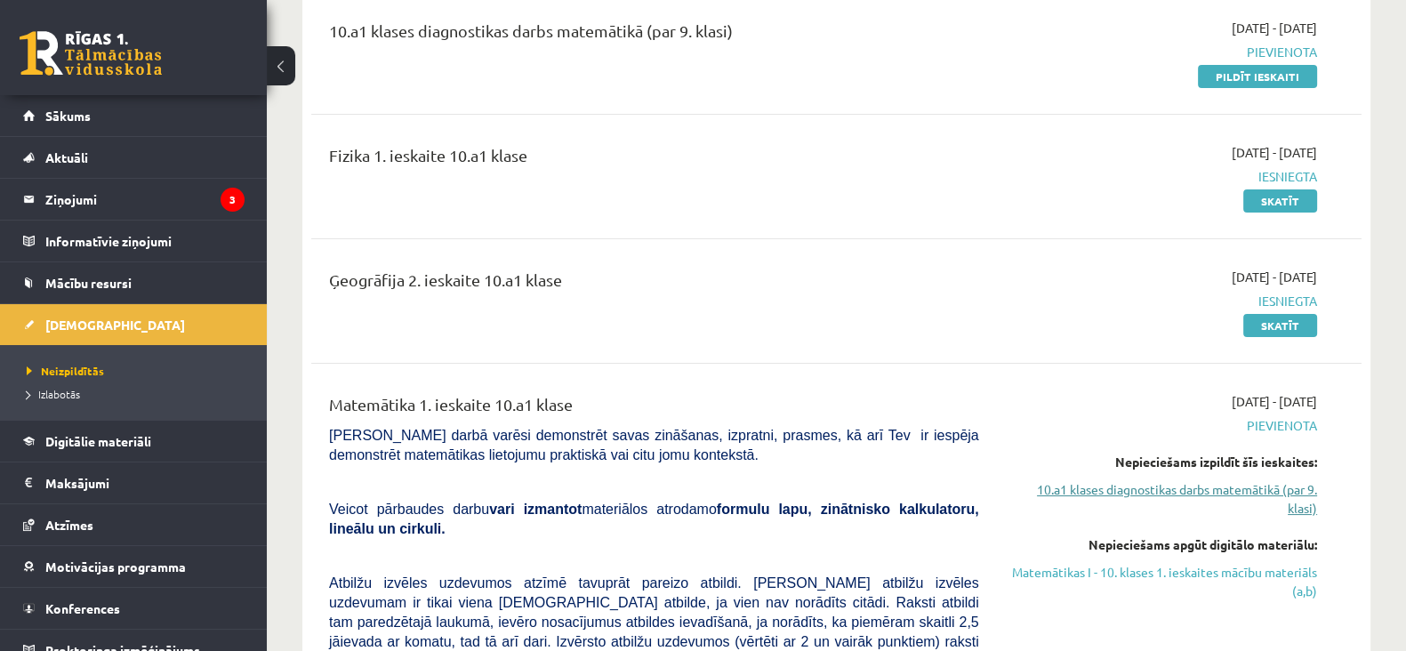
click at [1242, 482] on link "10.a1 klases diagnostikas darbs matemātikā (par 9. klasi)" at bounding box center [1161, 498] width 311 height 37
click at [1294, 501] on link "10.a1 klases diagnostikas darbs matemātikā (par 9. klasi)" at bounding box center [1161, 498] width 311 height 37
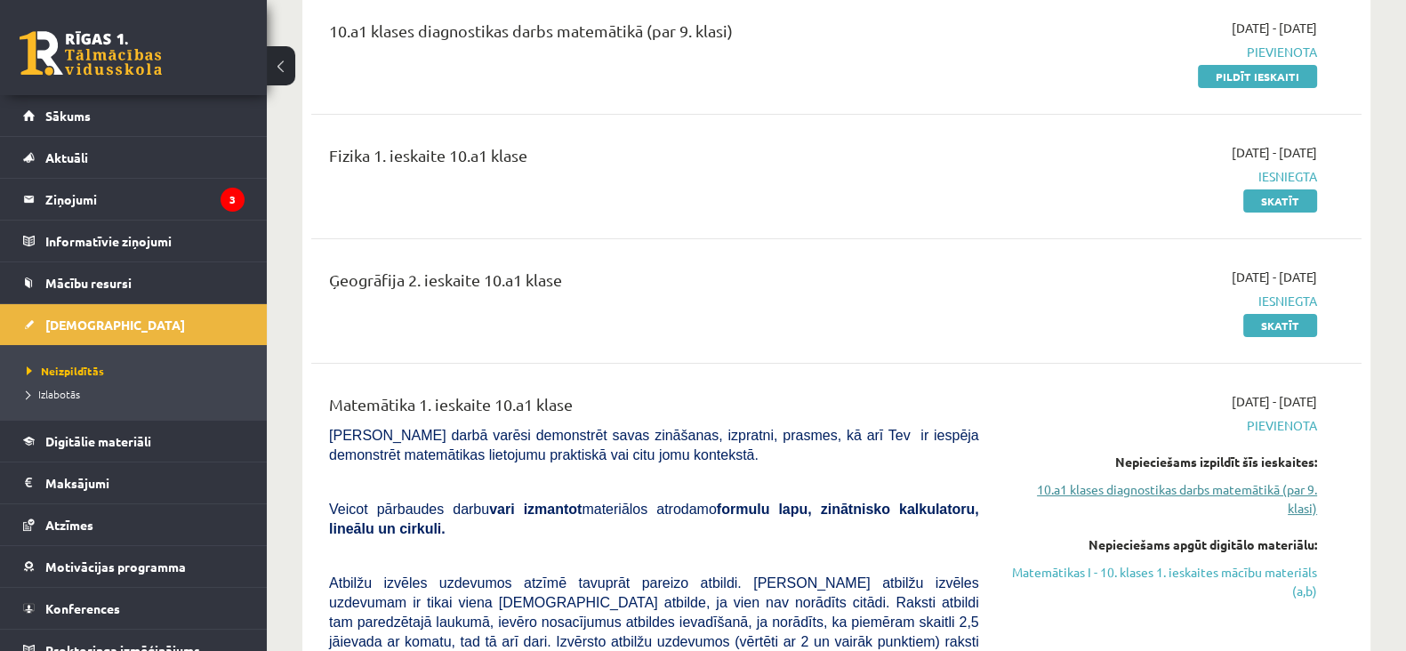
click at [1302, 508] on link "10.a1 klases diagnostikas darbs matemātikā (par 9. klasi)" at bounding box center [1161, 498] width 311 height 37
click at [1276, 493] on link "10.a1 klases diagnostikas darbs matemātikā (par 9. klasi)" at bounding box center [1161, 498] width 311 height 37
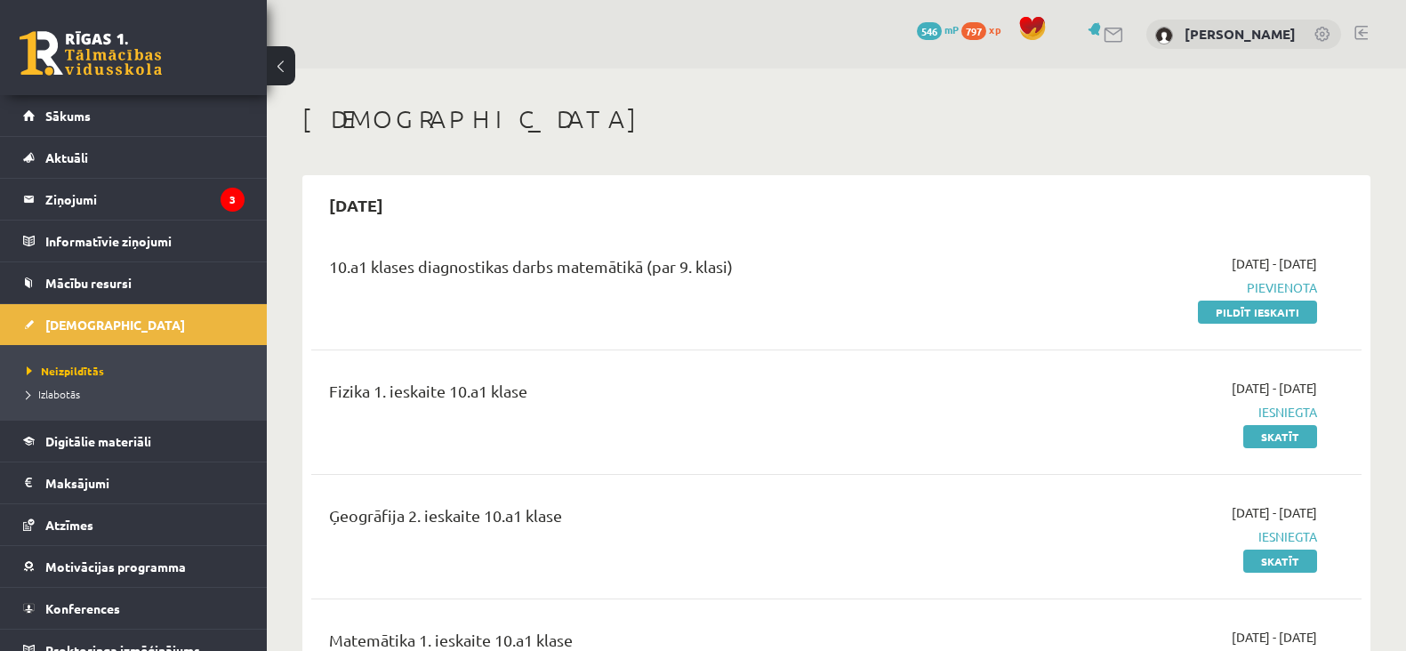
scroll to position [236, 0]
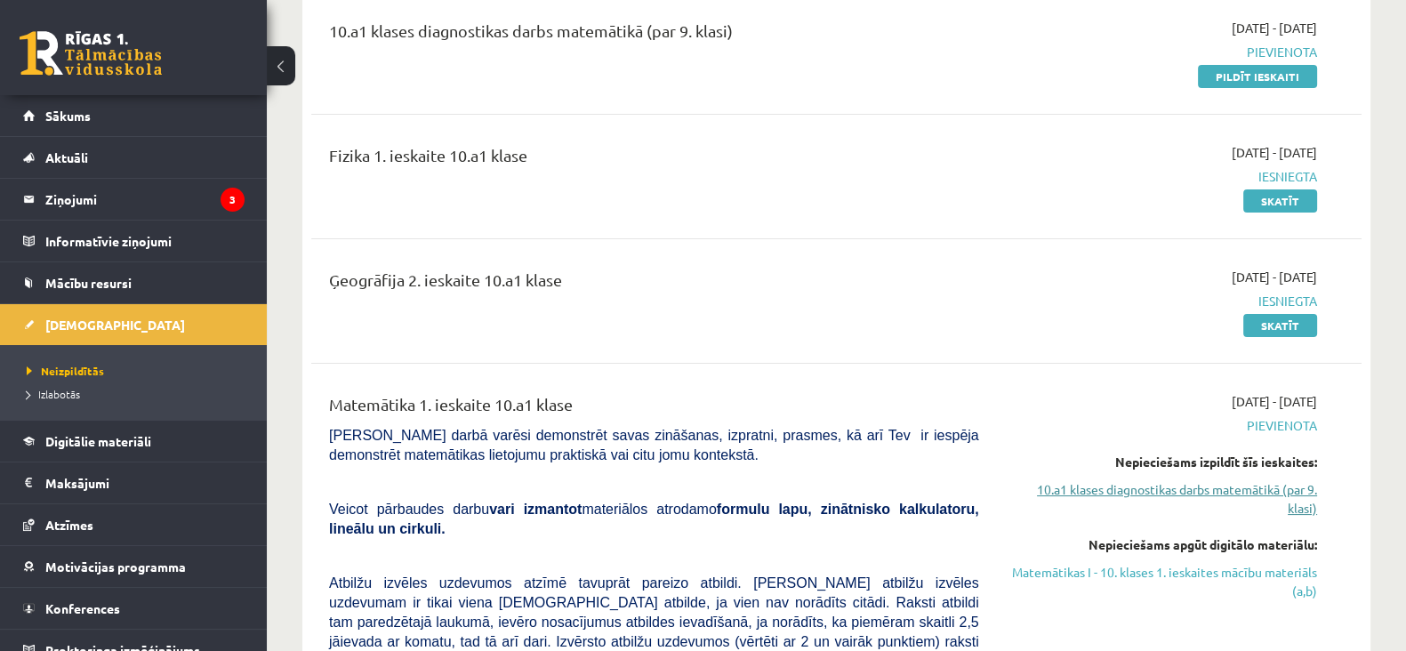
click at [1049, 490] on link "10.a1 klases diagnostikas darbs matemātikā (par 9. klasi)" at bounding box center [1161, 498] width 311 height 37
click at [1214, 74] on link "Pildīt ieskaiti" at bounding box center [1257, 76] width 119 height 23
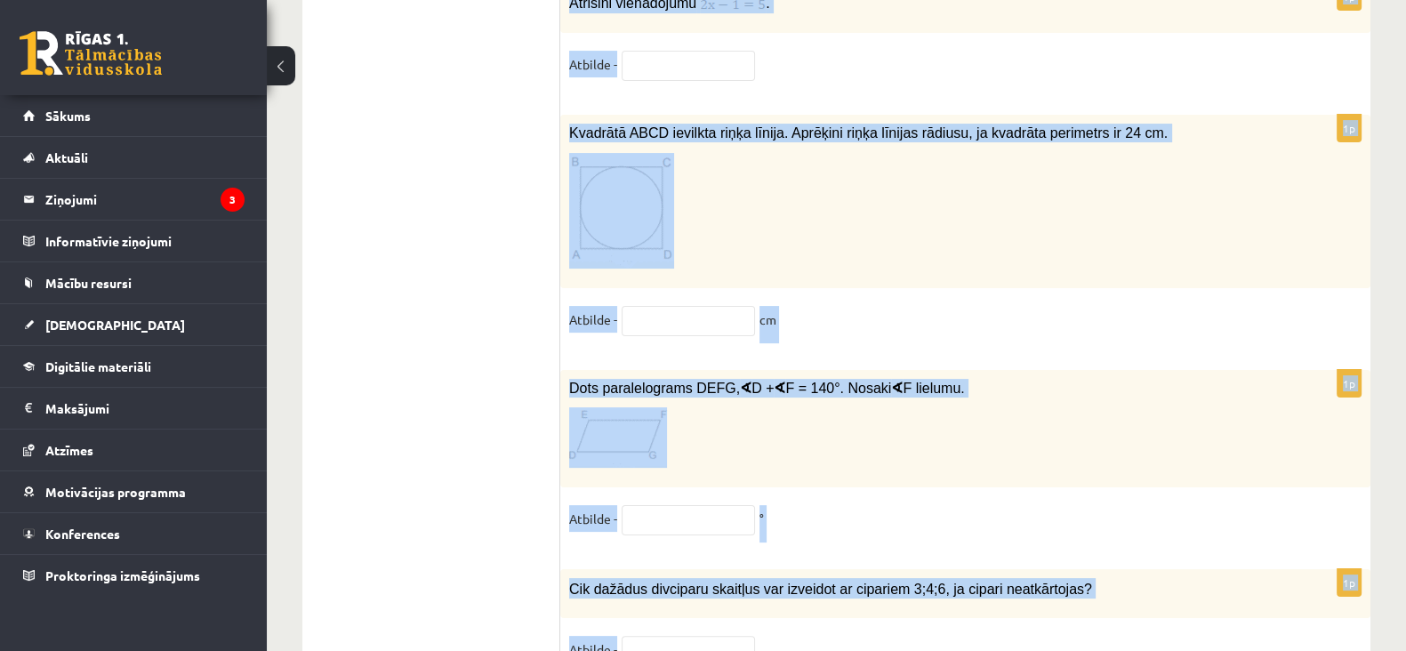
scroll to position [9134, 0]
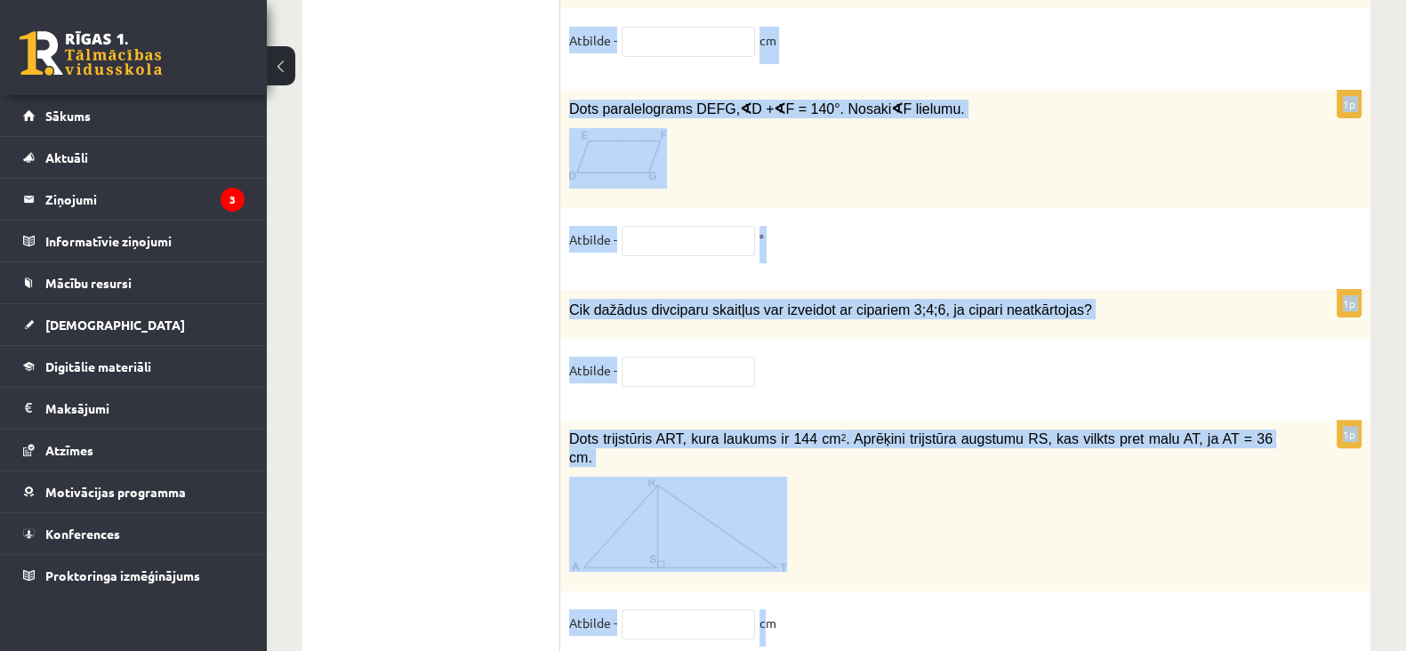
drag, startPoint x: 564, startPoint y: 165, endPoint x: 763, endPoint y: 593, distance: 472.7
copy form "5567. lore 57. ipsumdol Sitamet co adipisc elitsed doeiusmodte INC utlabore etd…"
click at [1000, 494] on p at bounding box center [920, 524] width 703 height 95
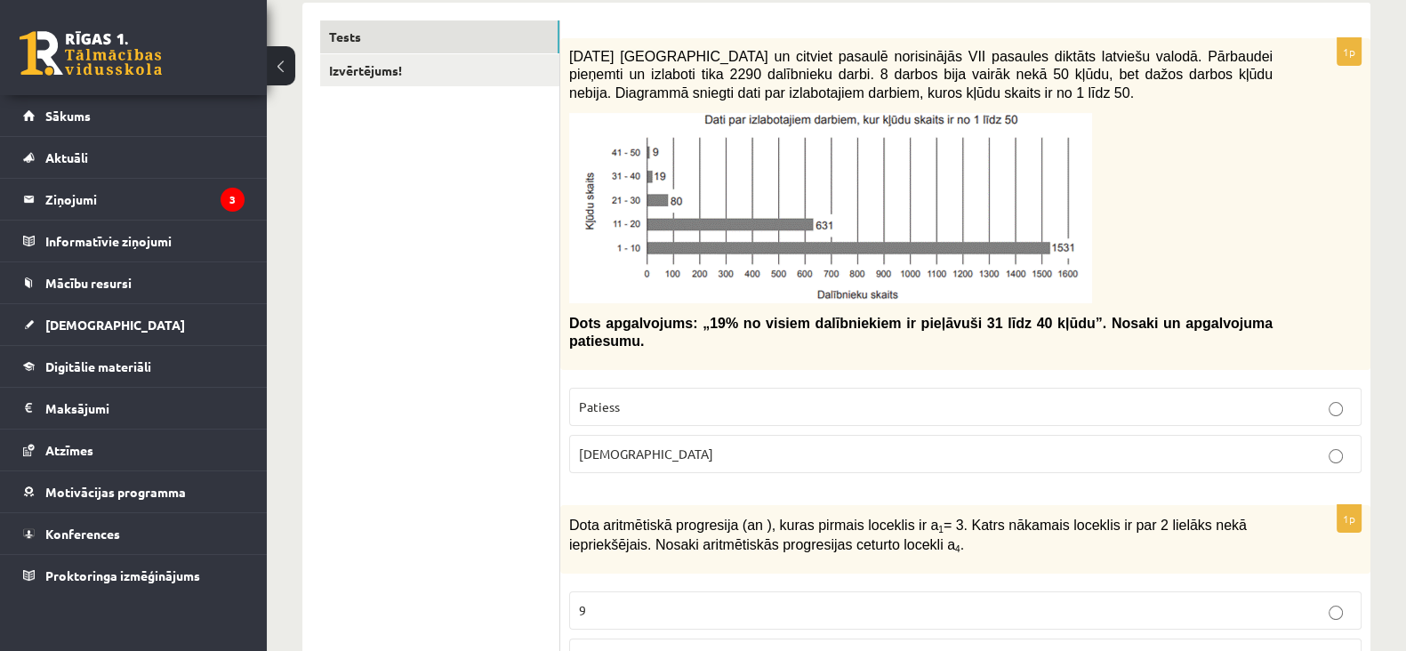
scroll to position [253, 0]
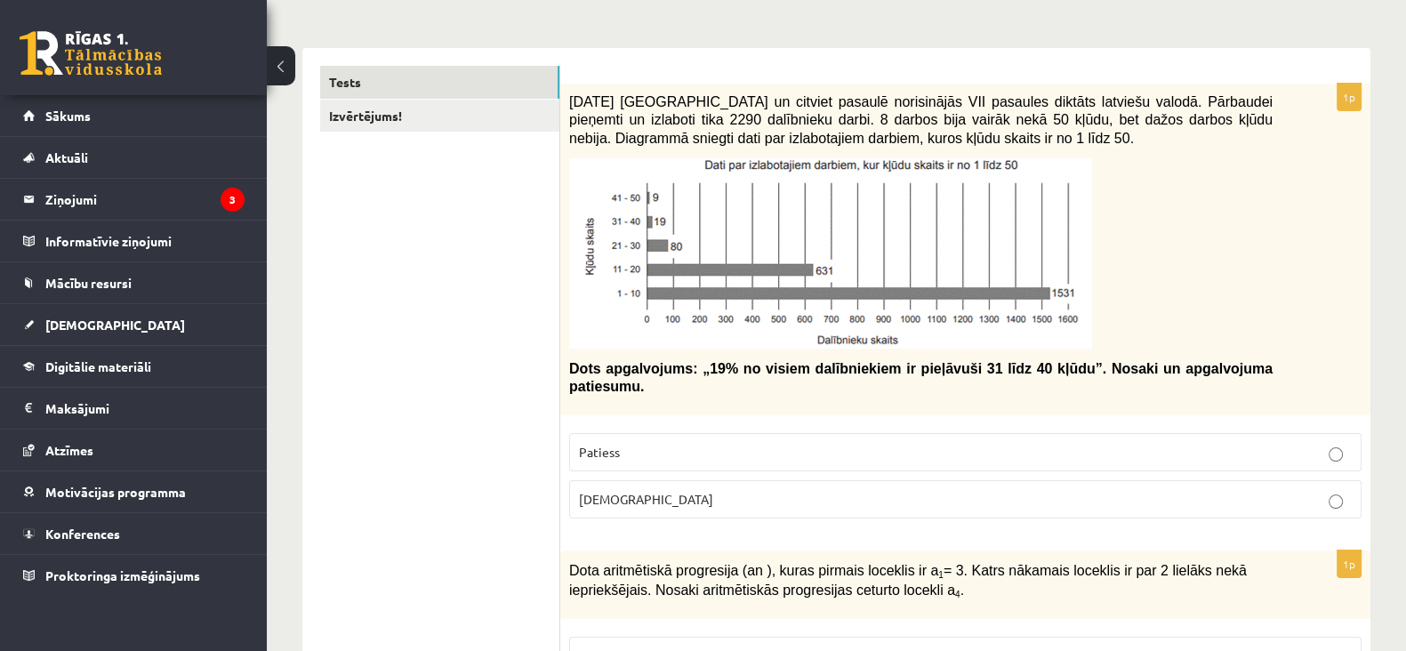
click at [1103, 490] on p "[DEMOGRAPHIC_DATA]" at bounding box center [965, 499] width 773 height 19
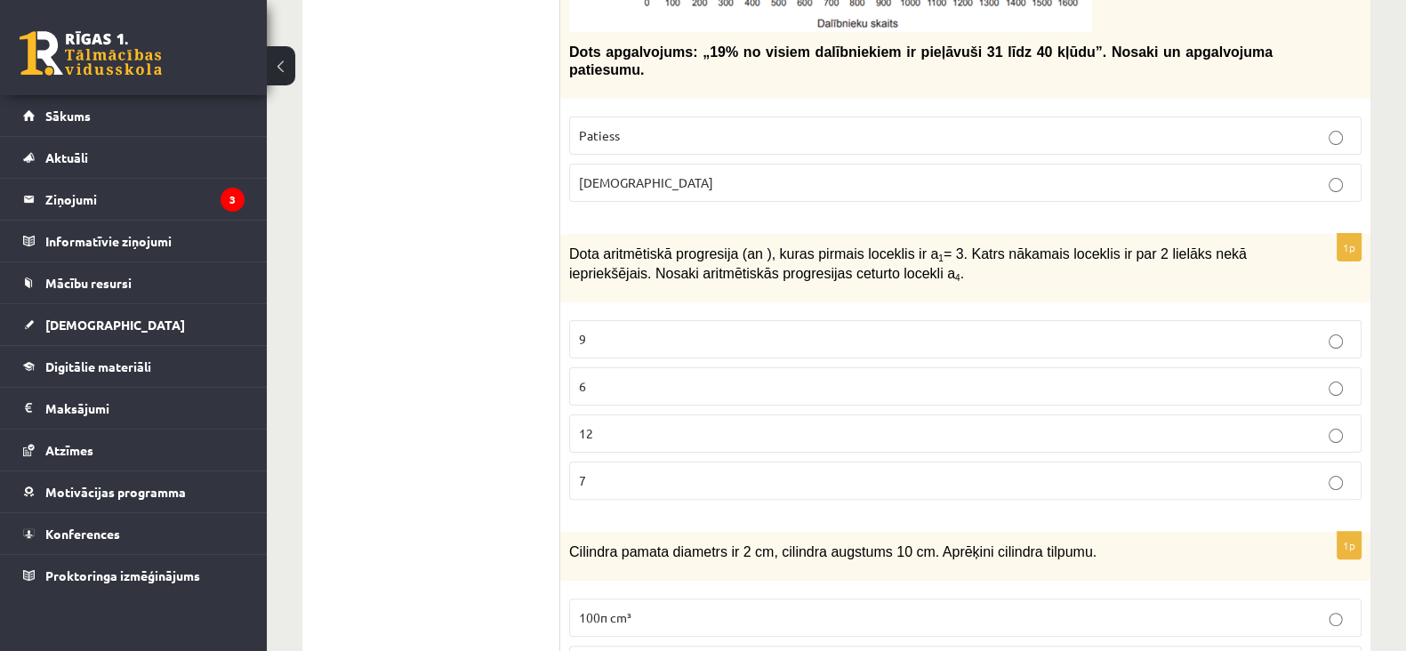
scroll to position [578, 0]
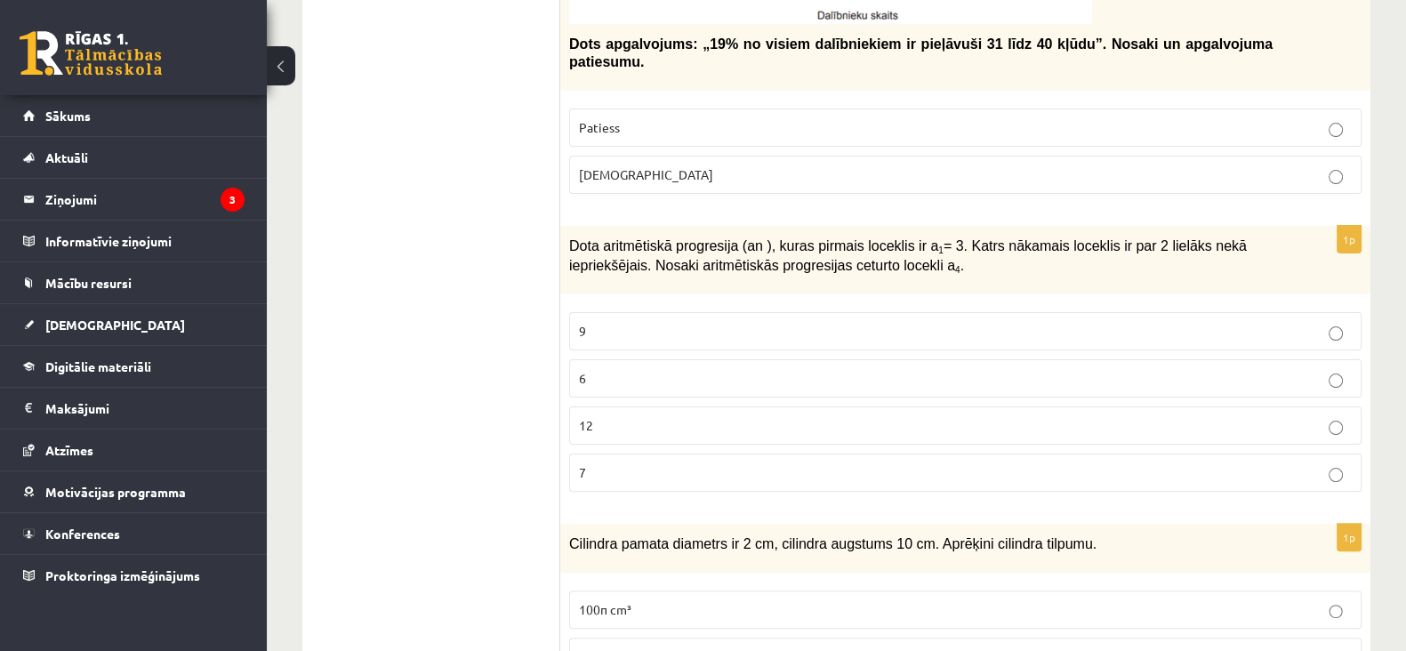
click at [1165, 322] on label "9" at bounding box center [965, 331] width 792 height 38
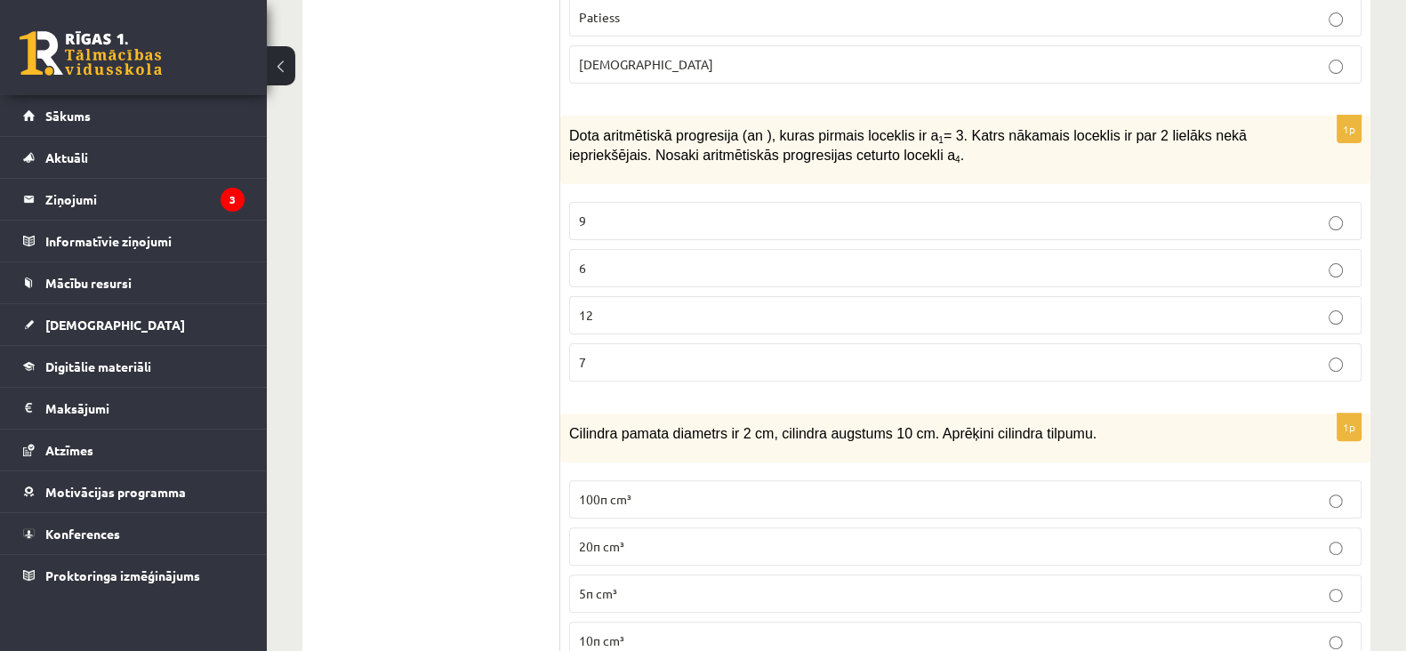
scroll to position [835, 0]
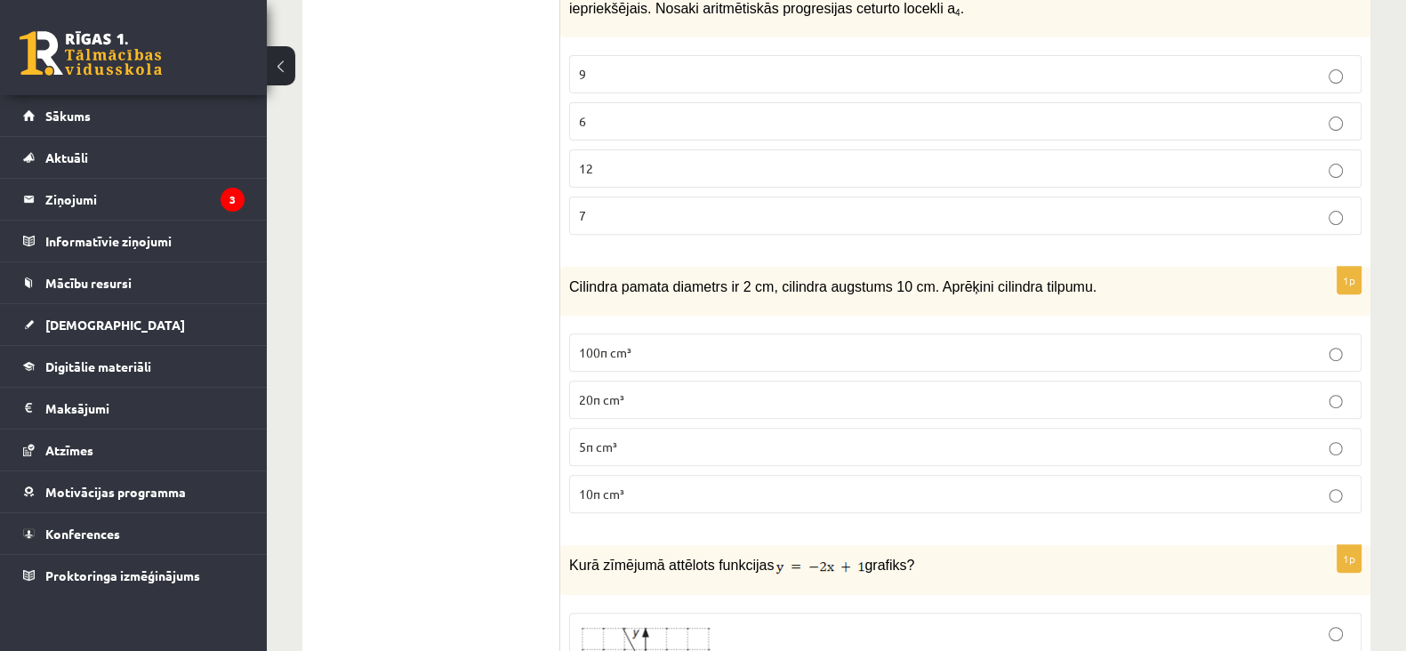
click at [1043, 351] on fieldset "100π cm³ 20π cm³ 5π cm³ 10π cm³" at bounding box center [965, 422] width 792 height 194
click at [1000, 485] on p "10π cm³" at bounding box center [965, 494] width 773 height 19
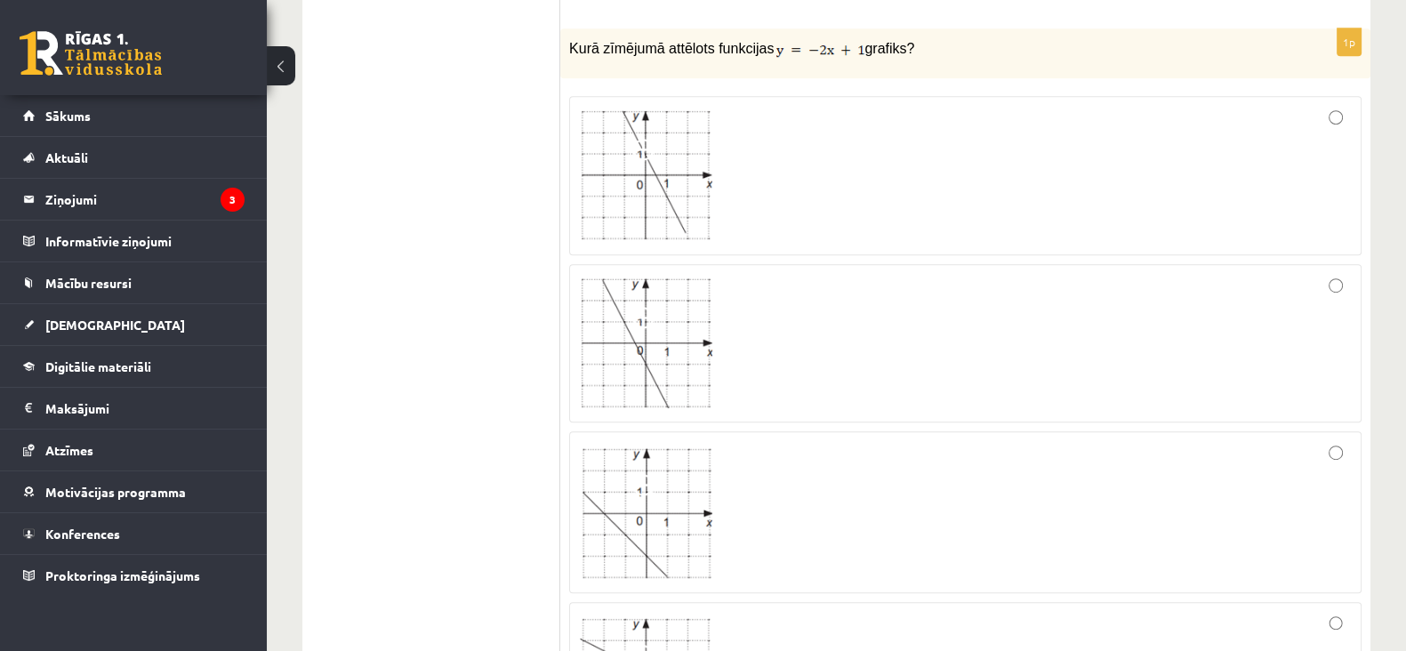
scroll to position [1317, 0]
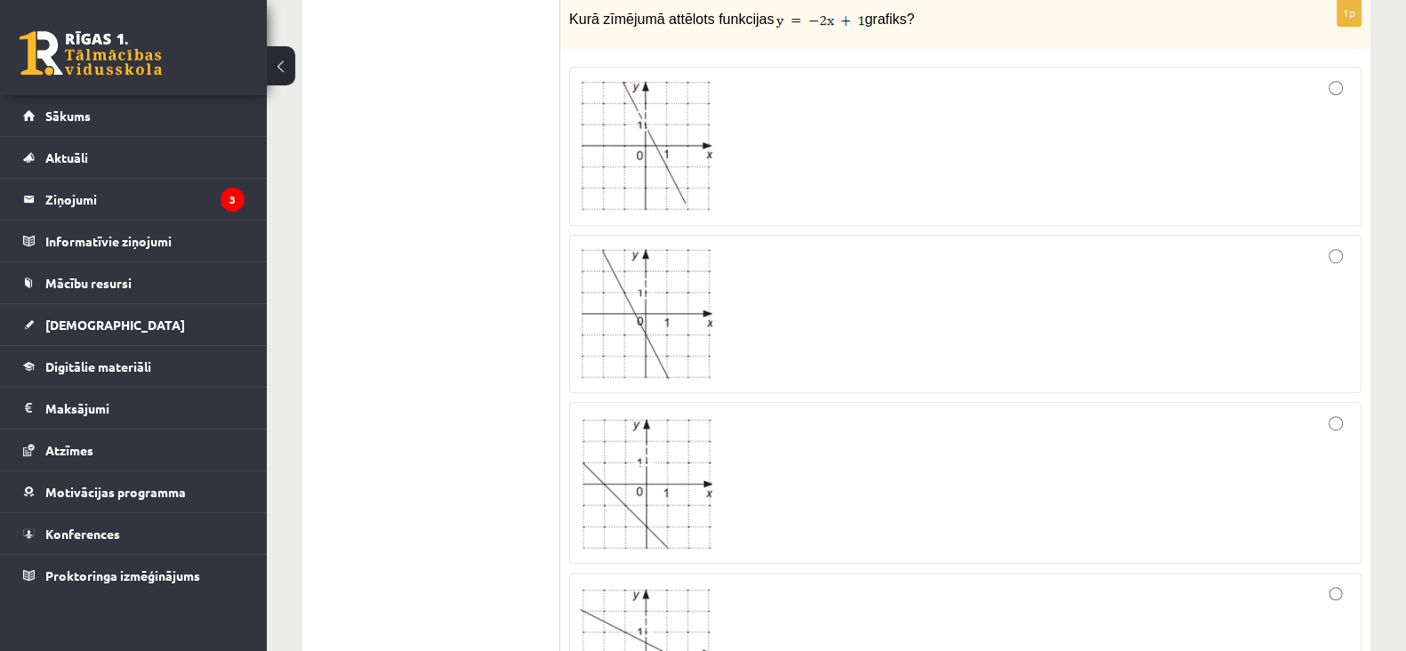
click at [1000, 471] on div at bounding box center [965, 482] width 773 height 141
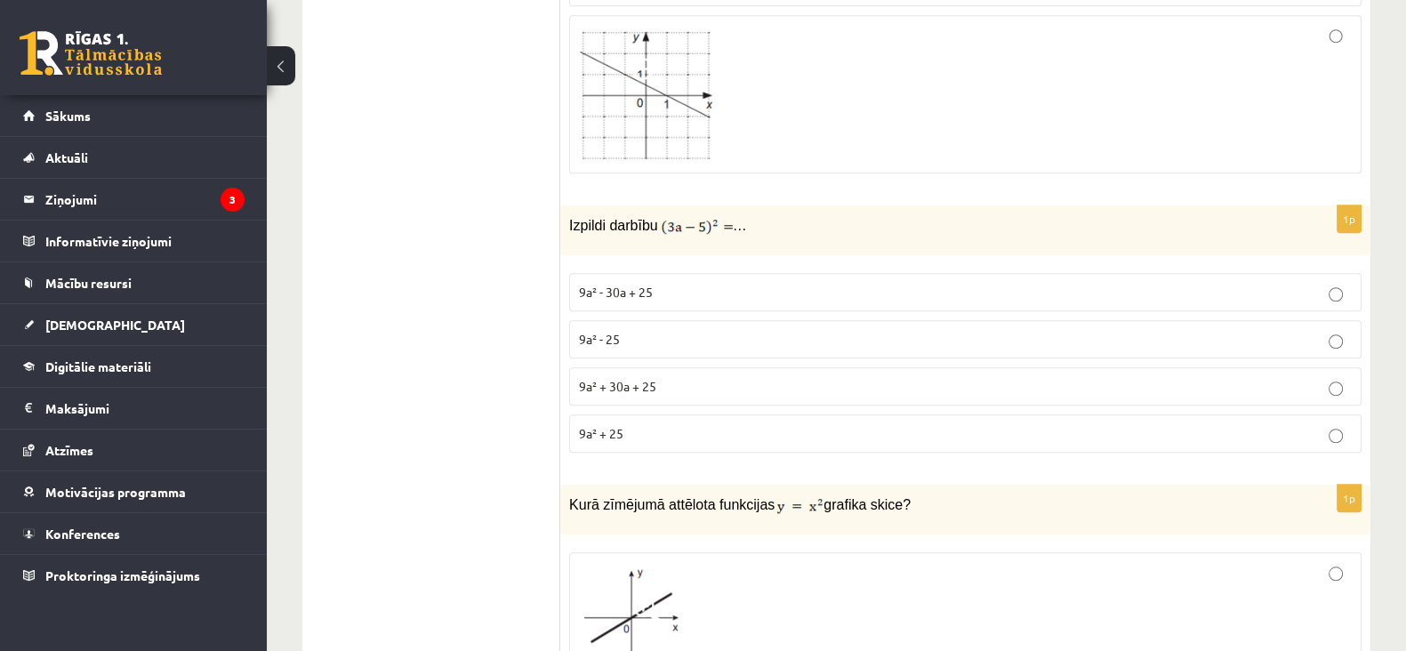
scroll to position [1941, 0]
click at [916, 375] on p "9a² + 30a + 25" at bounding box center [965, 384] width 773 height 19
click at [910, 281] on p "9a² - 30a + 25" at bounding box center [965, 290] width 773 height 19
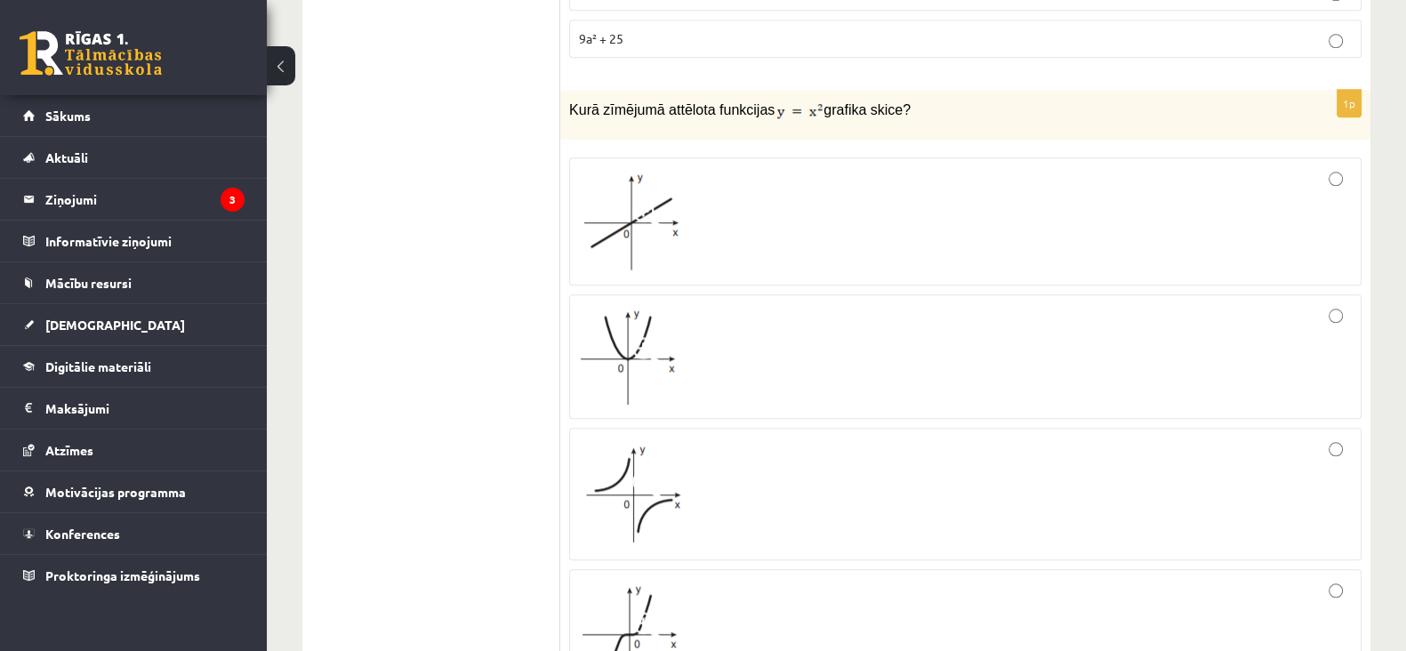
scroll to position [2348, 0]
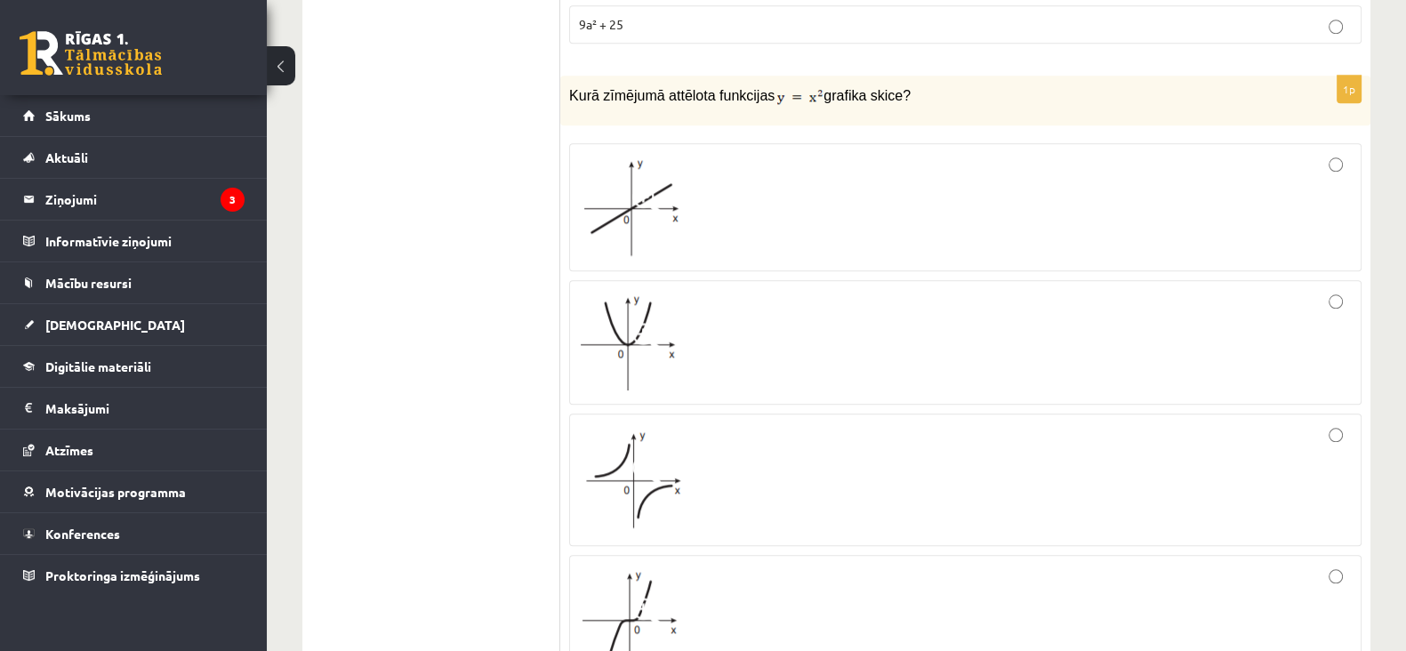
click at [883, 356] on div at bounding box center [965, 342] width 773 height 105
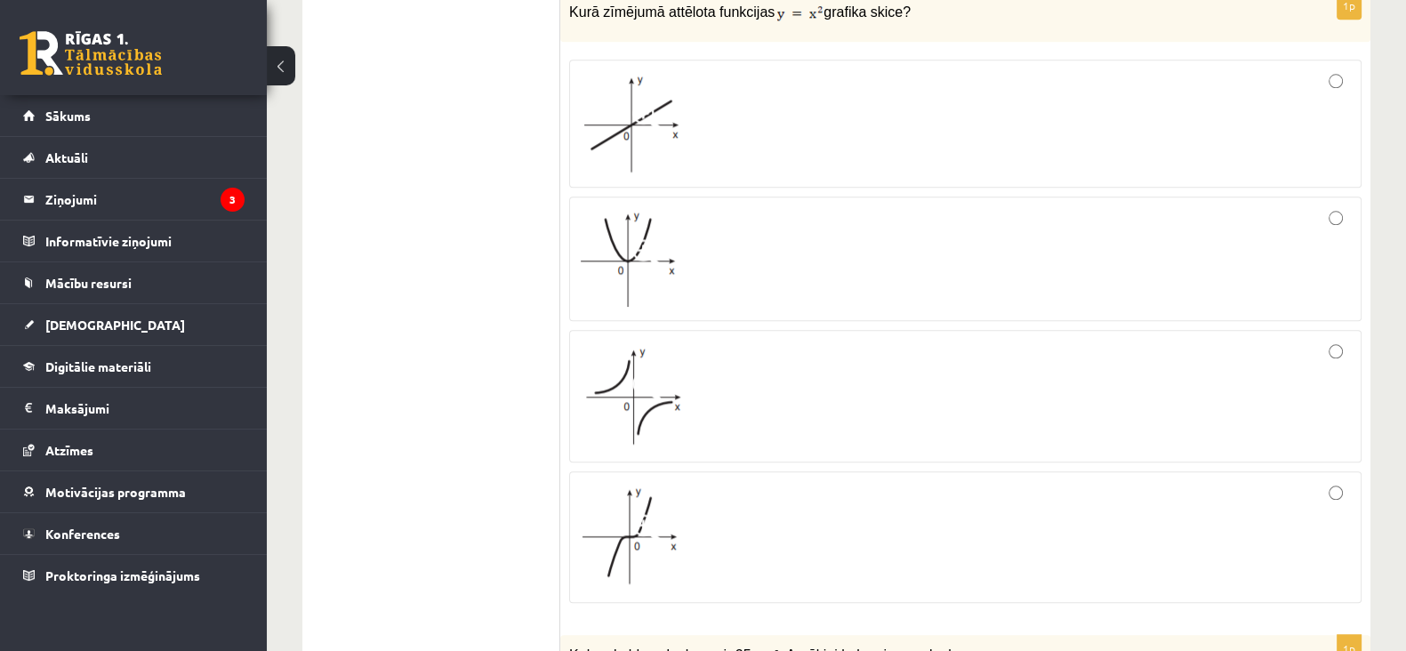
scroll to position [2430, 0]
click at [880, 383] on div at bounding box center [965, 398] width 773 height 113
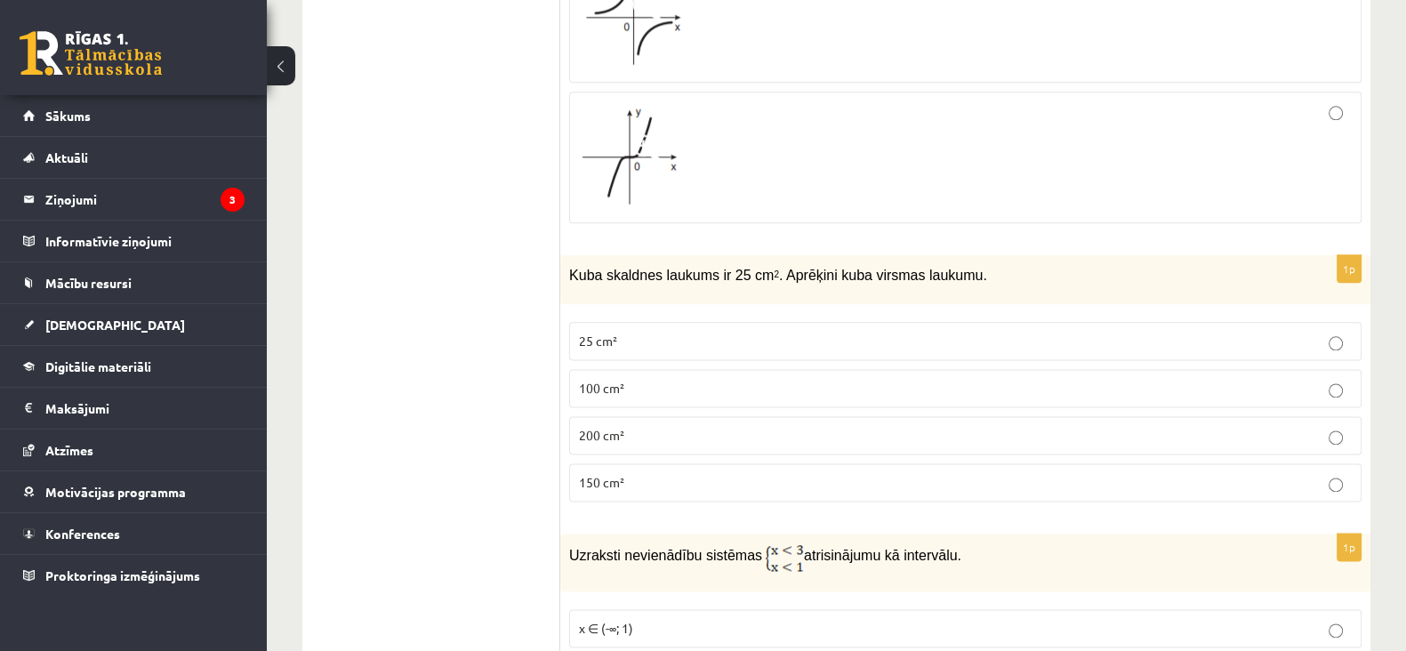
scroll to position [2818, 0]
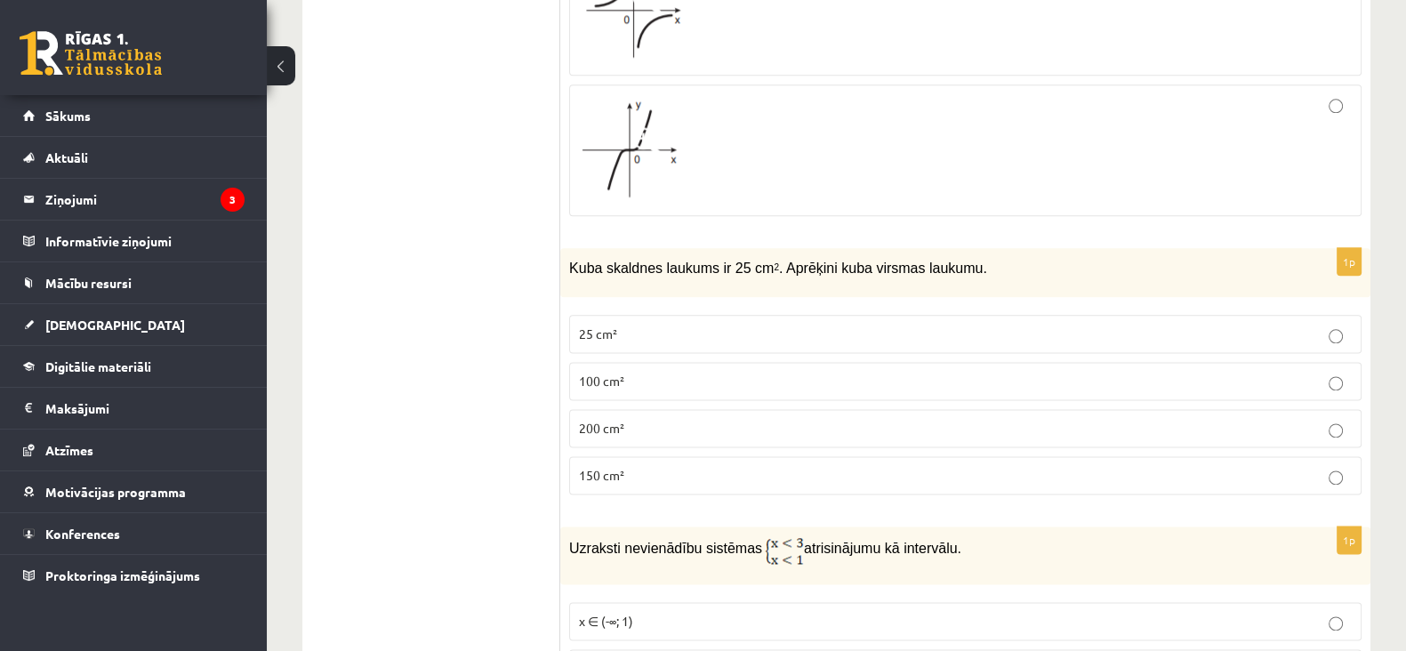
click at [753, 466] on p "150 cm²" at bounding box center [965, 475] width 773 height 19
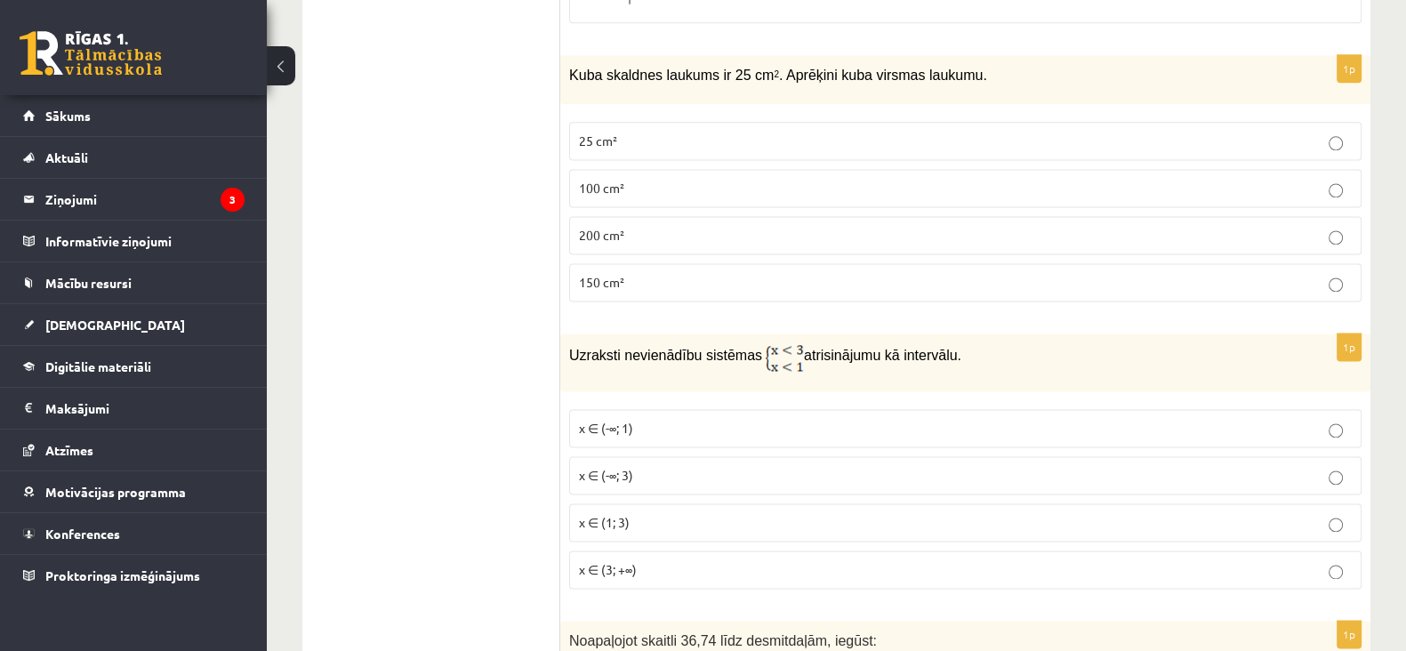
scroll to position [3109, 0]
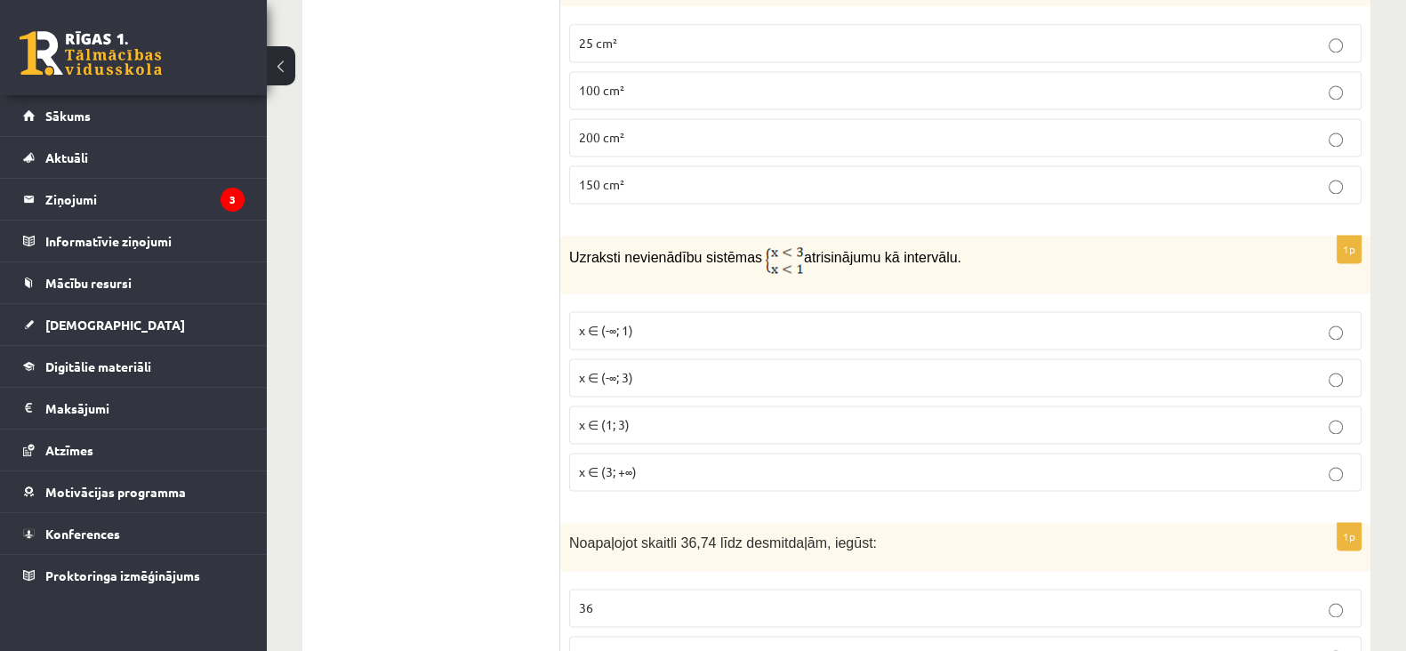
click at [756, 368] on p "x ∈ (-∞; 3)" at bounding box center [965, 377] width 773 height 19
click at [749, 415] on p "x ∈ (1; 3)" at bounding box center [965, 424] width 773 height 19
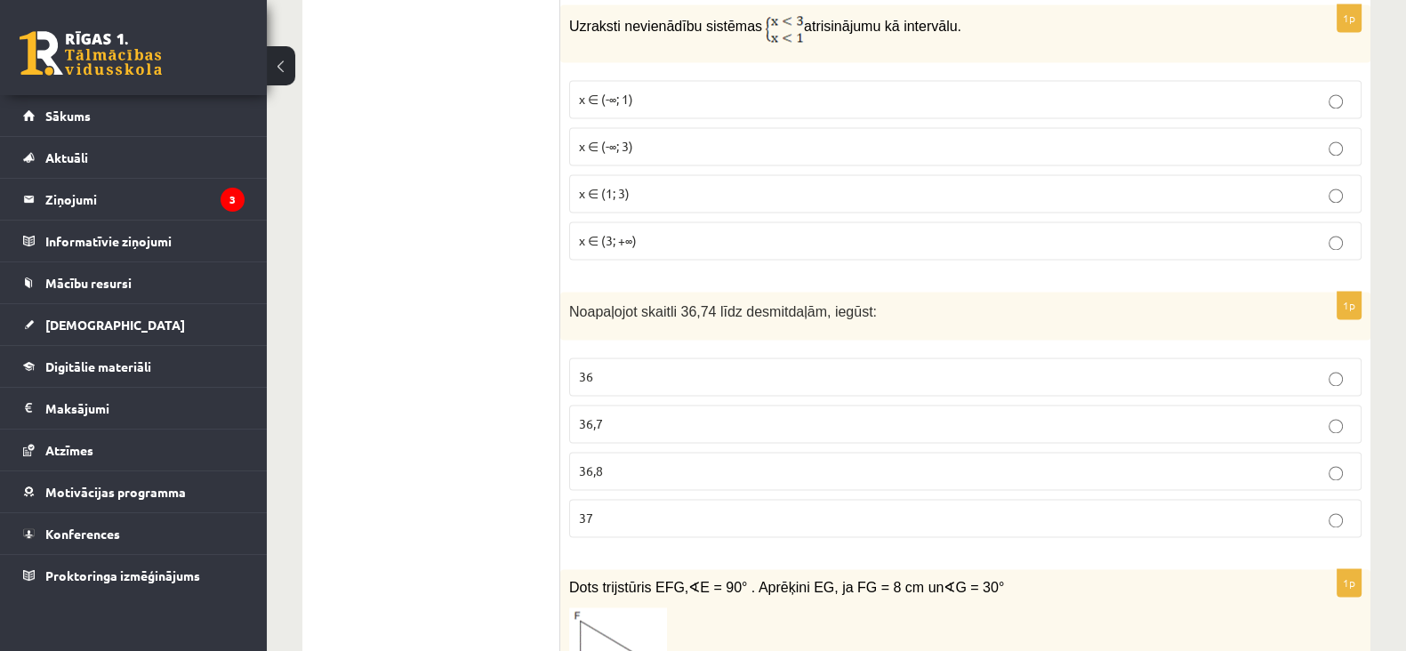
scroll to position [3365, 0]
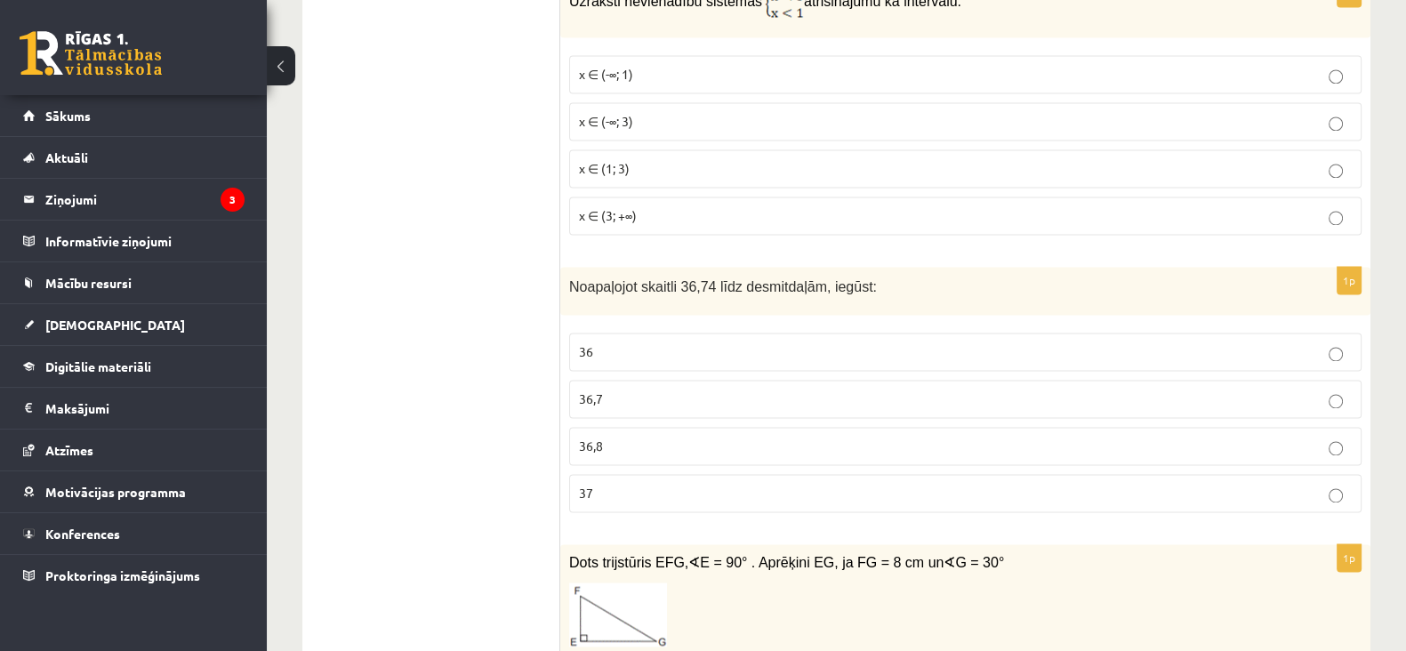
click at [707, 380] on label "36,7" at bounding box center [965, 399] width 792 height 38
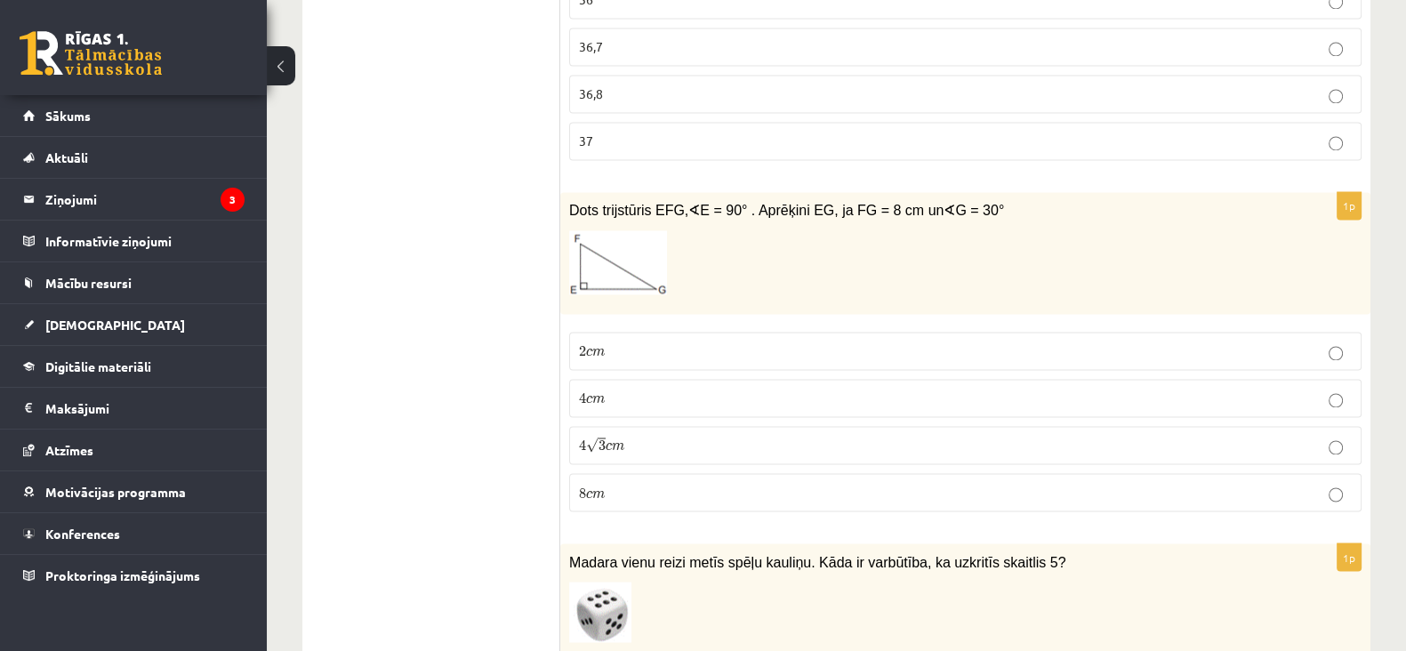
scroll to position [3722, 0]
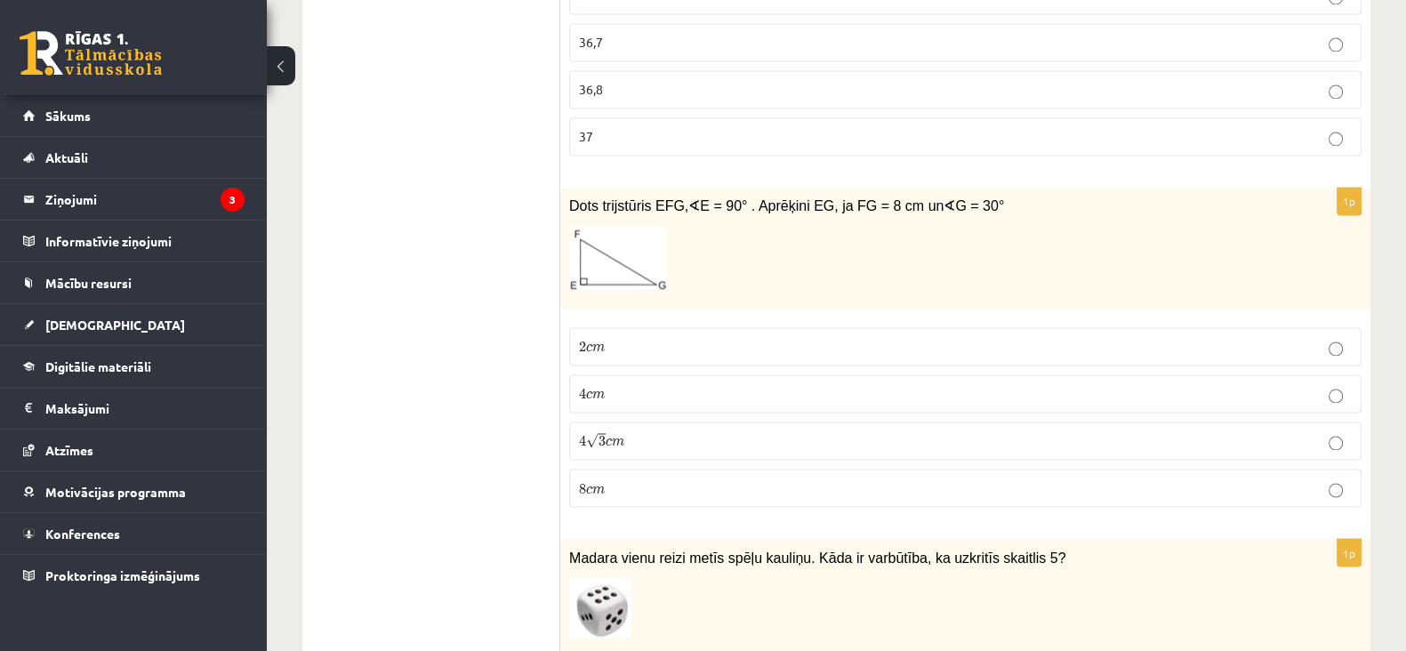
click at [681, 431] on p "4 √ 3 c m 4 3 c m" at bounding box center [965, 440] width 773 height 19
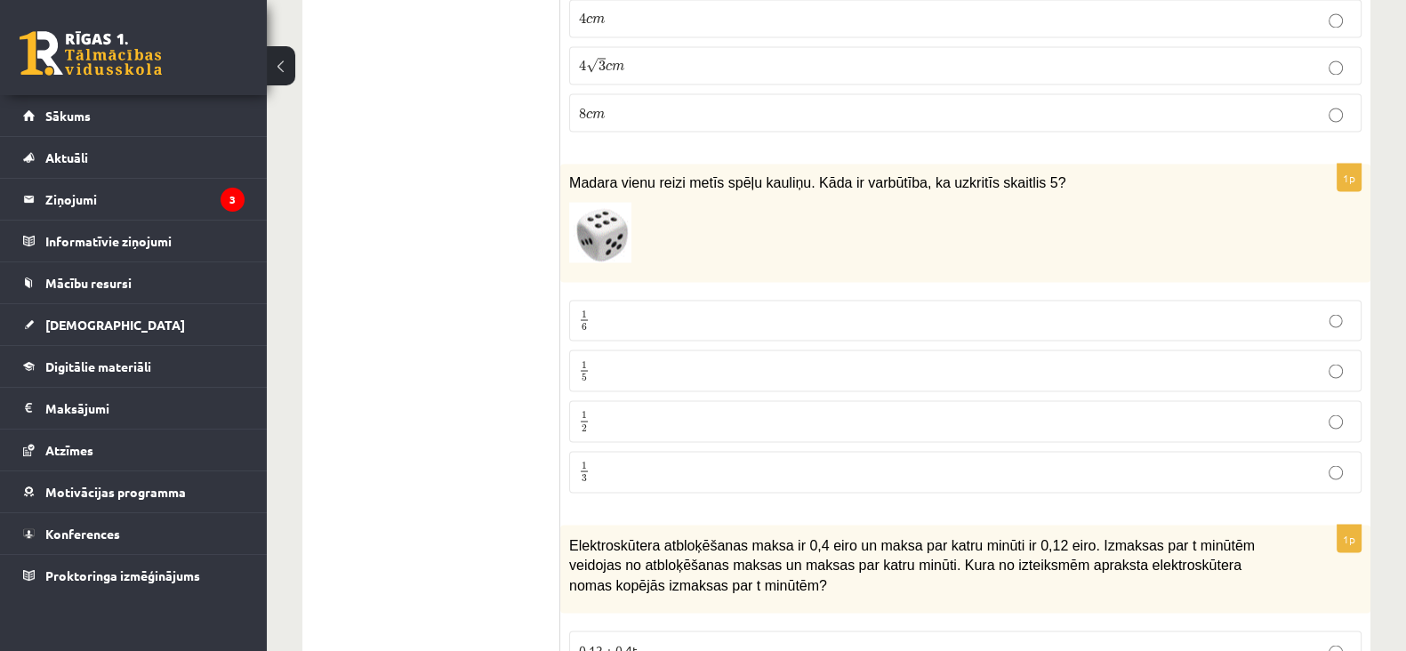
scroll to position [4098, 0]
click at [671, 358] on p "1 5 1 5" at bounding box center [965, 369] width 773 height 22
click at [672, 309] on p "1 6 1 6" at bounding box center [965, 320] width 773 height 22
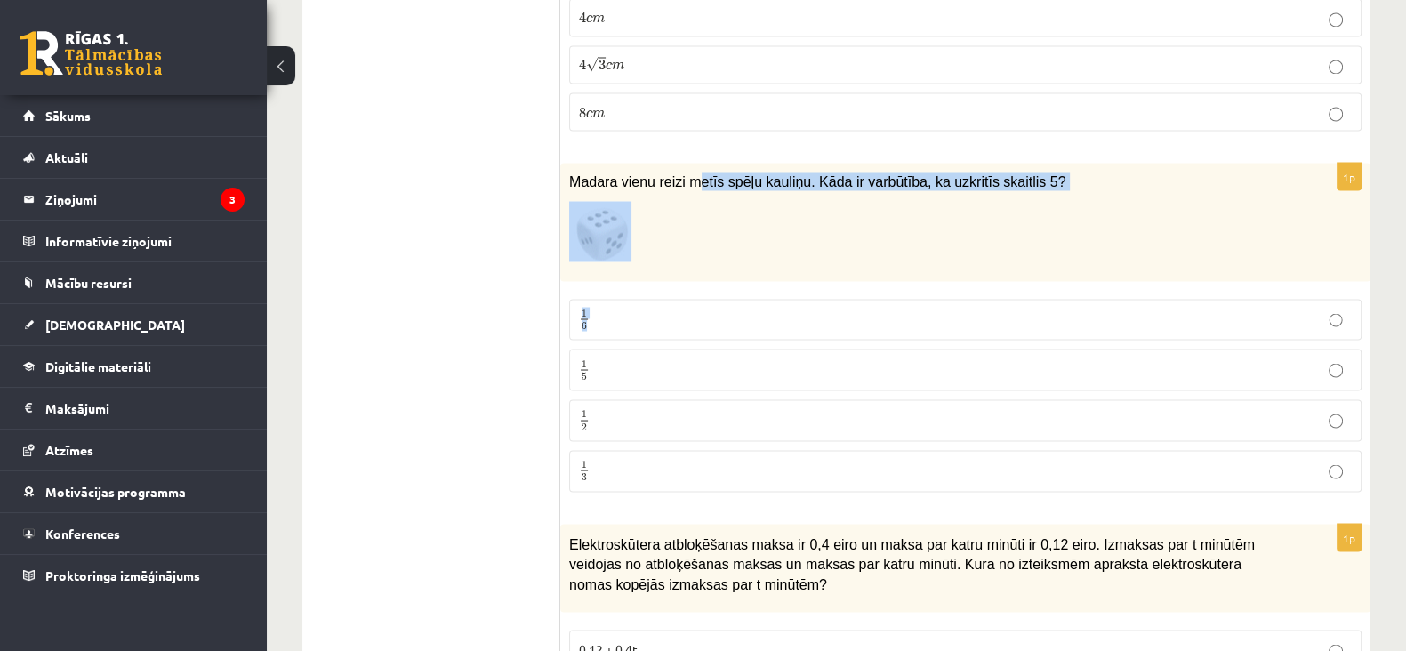
drag, startPoint x: 672, startPoint y: 289, endPoint x: 692, endPoint y: 121, distance: 169.2
click at [703, 163] on div "Madara vienu reizi metīs spēļu kauliņu. Kāda ir varbūtība, ka uzkritīs skaitlis…" at bounding box center [965, 222] width 810 height 118
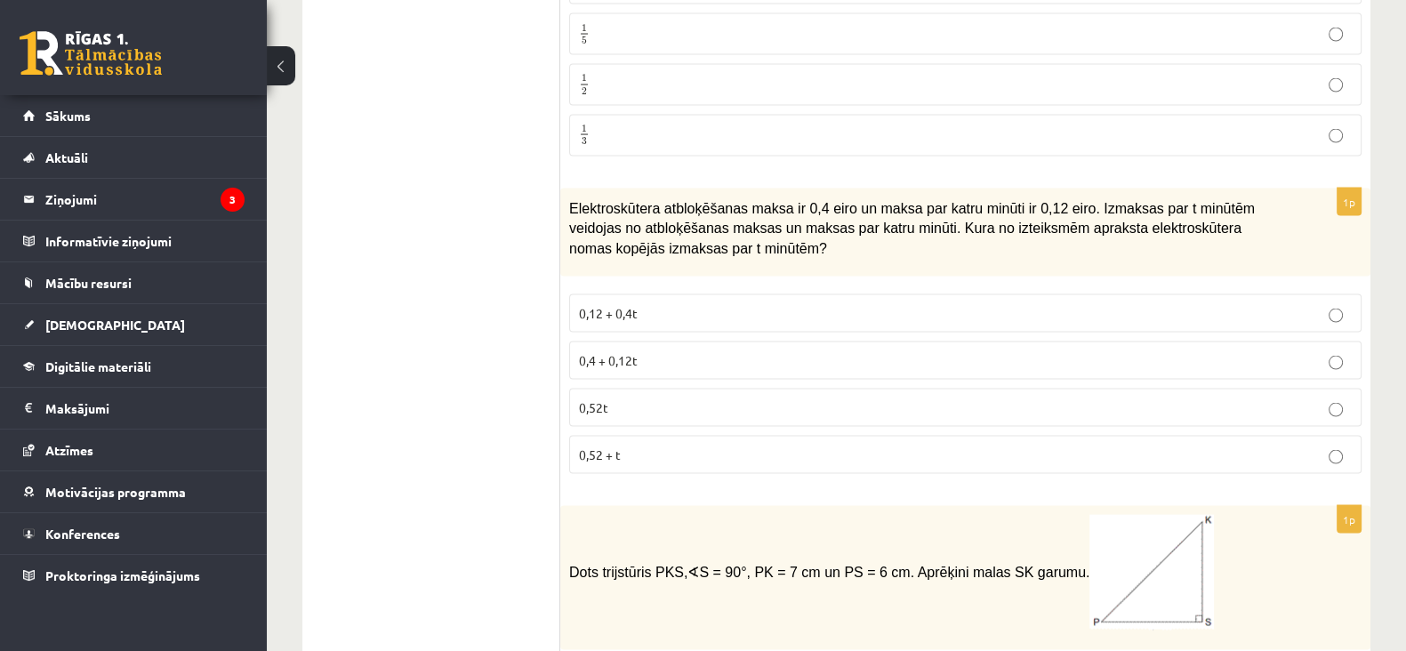
scroll to position [4433, 0]
click at [680, 351] on p "0,4 + 0,12t" at bounding box center [965, 360] width 773 height 19
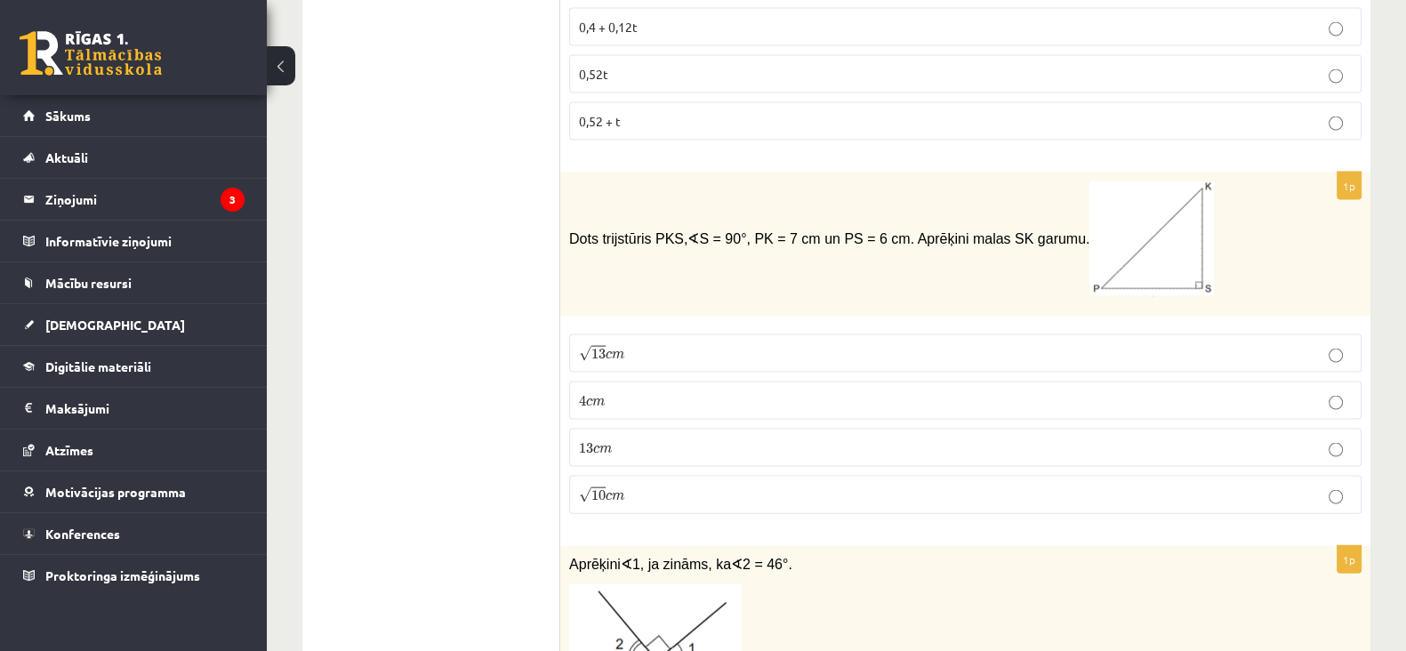
scroll to position [4768, 0]
click at [649, 343] on p "√ 13 c m 13 c m" at bounding box center [965, 352] width 773 height 19
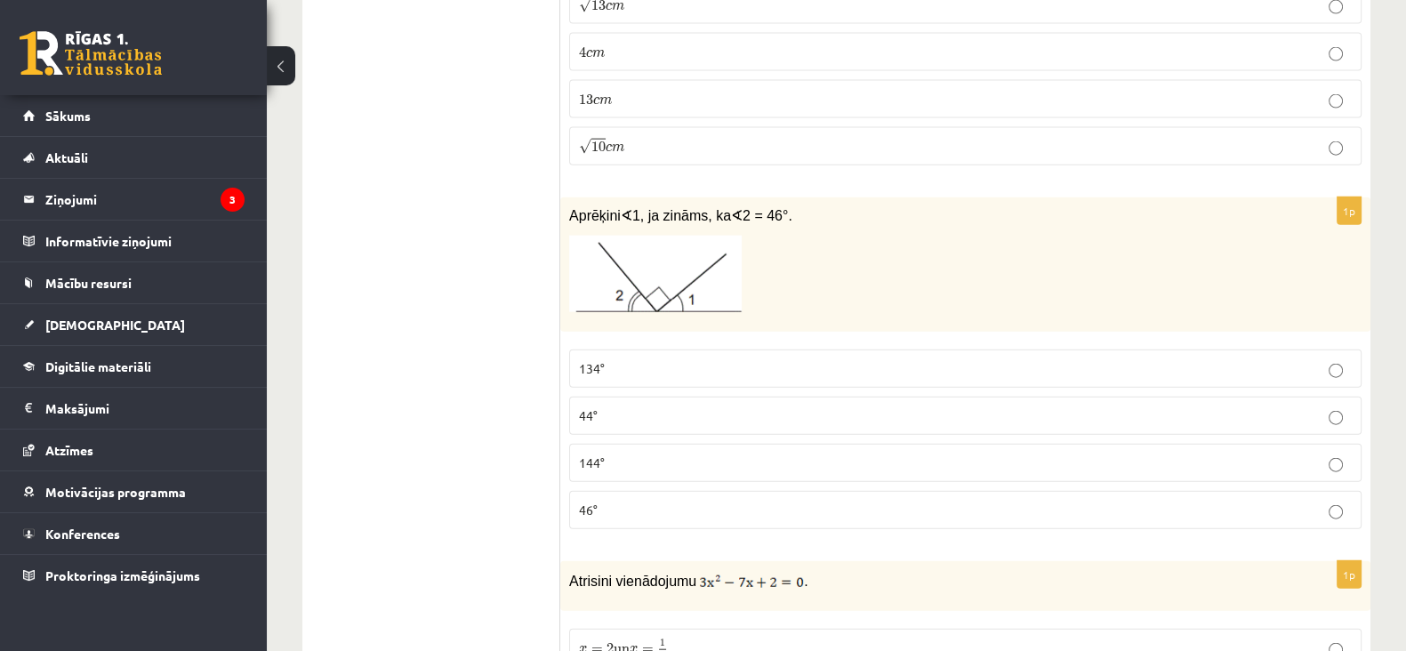
scroll to position [5117, 0]
click at [667, 396] on label "44°" at bounding box center [965, 415] width 792 height 38
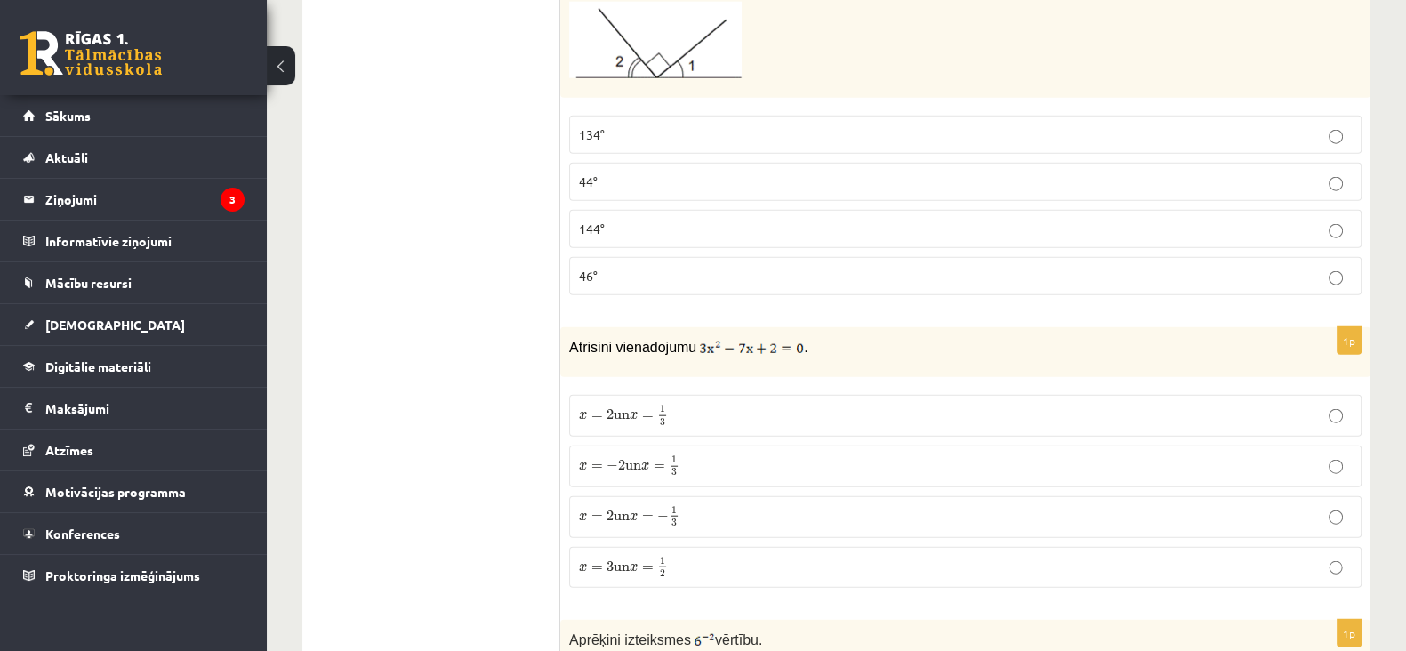
scroll to position [5401, 0]
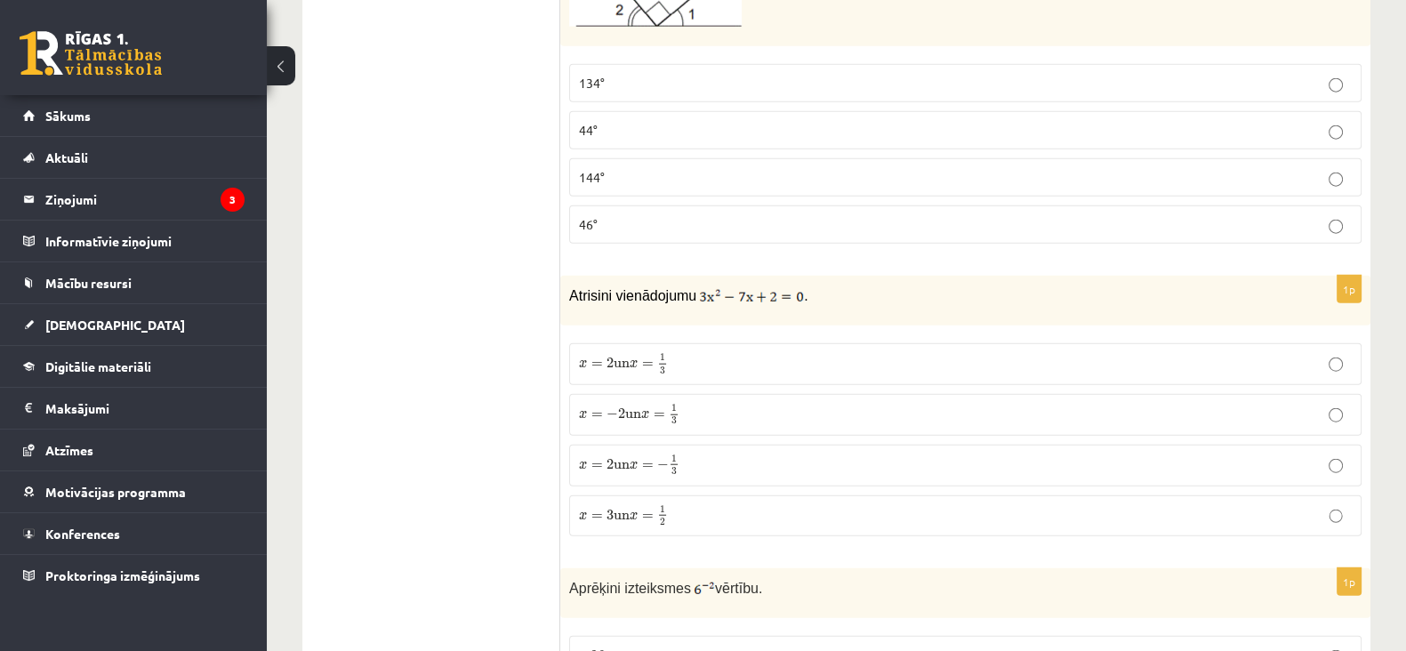
click at [695, 495] on label "x = 3 un x = 1 2 x = 3 un x = 1 2" at bounding box center [965, 516] width 792 height 42
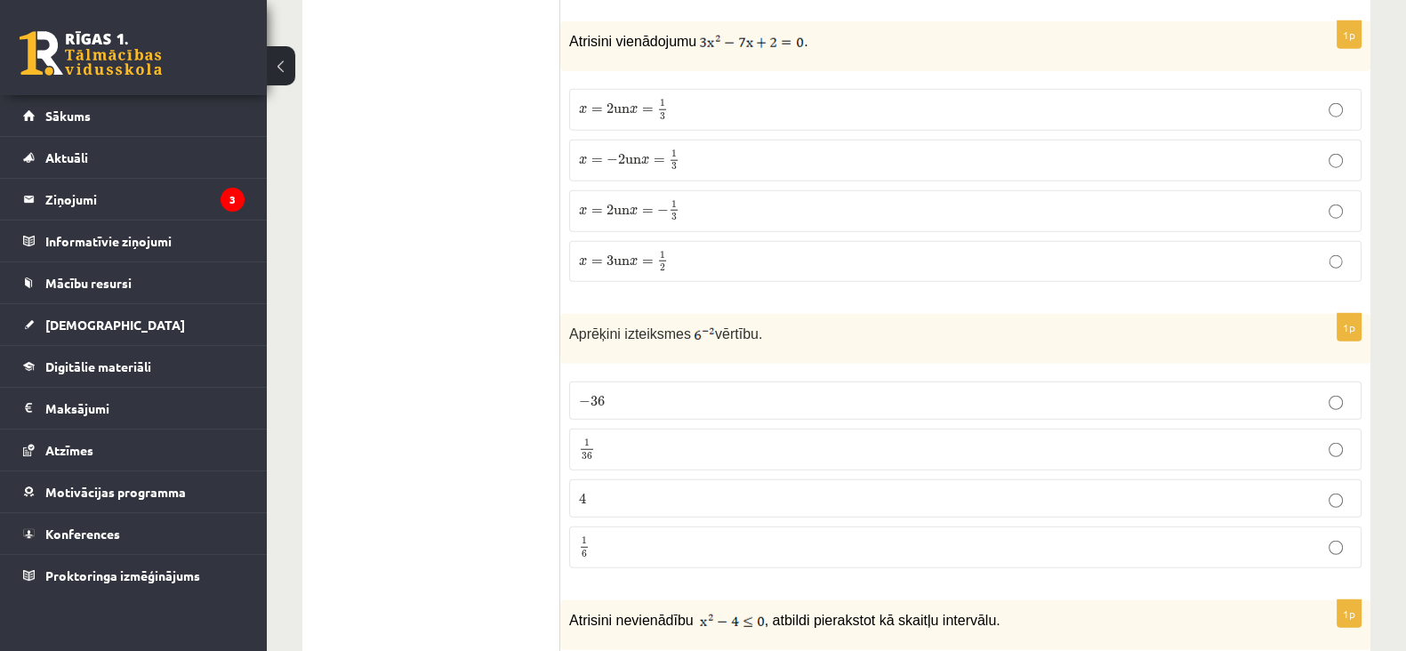
scroll to position [5725, 0]
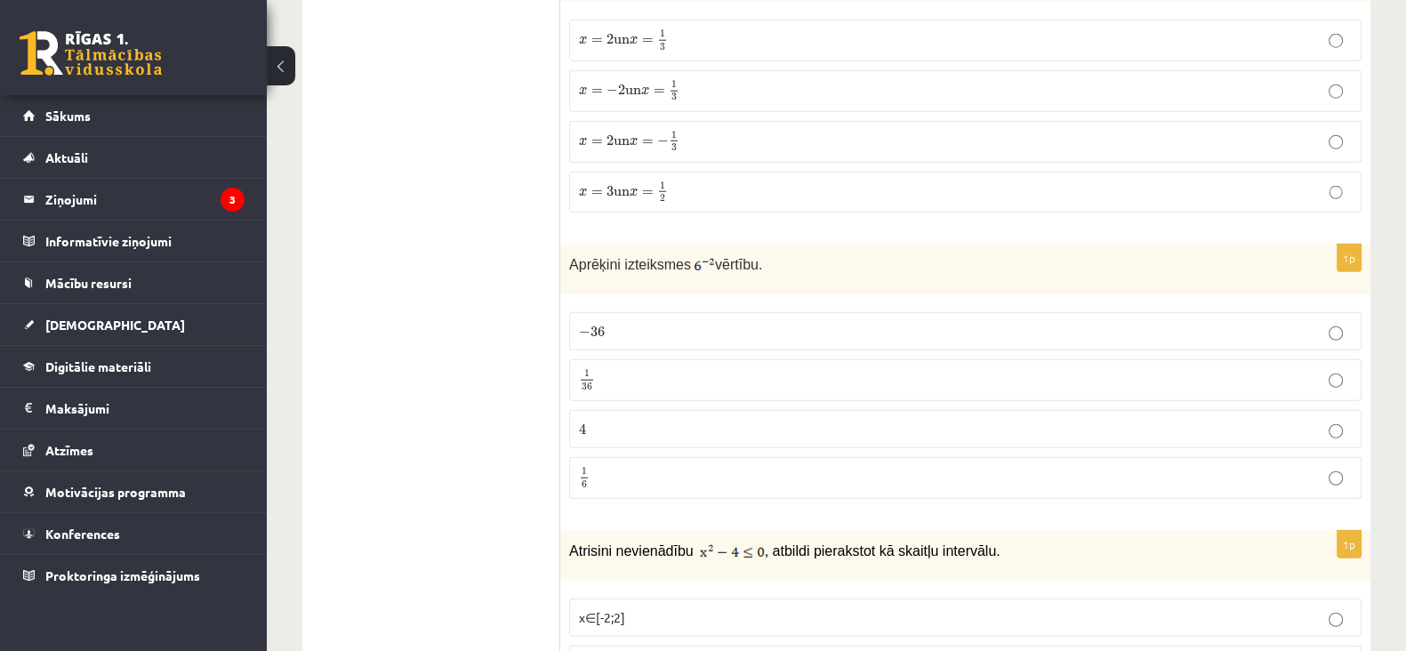
click at [679, 369] on p "1 36 1 36" at bounding box center [965, 380] width 773 height 22
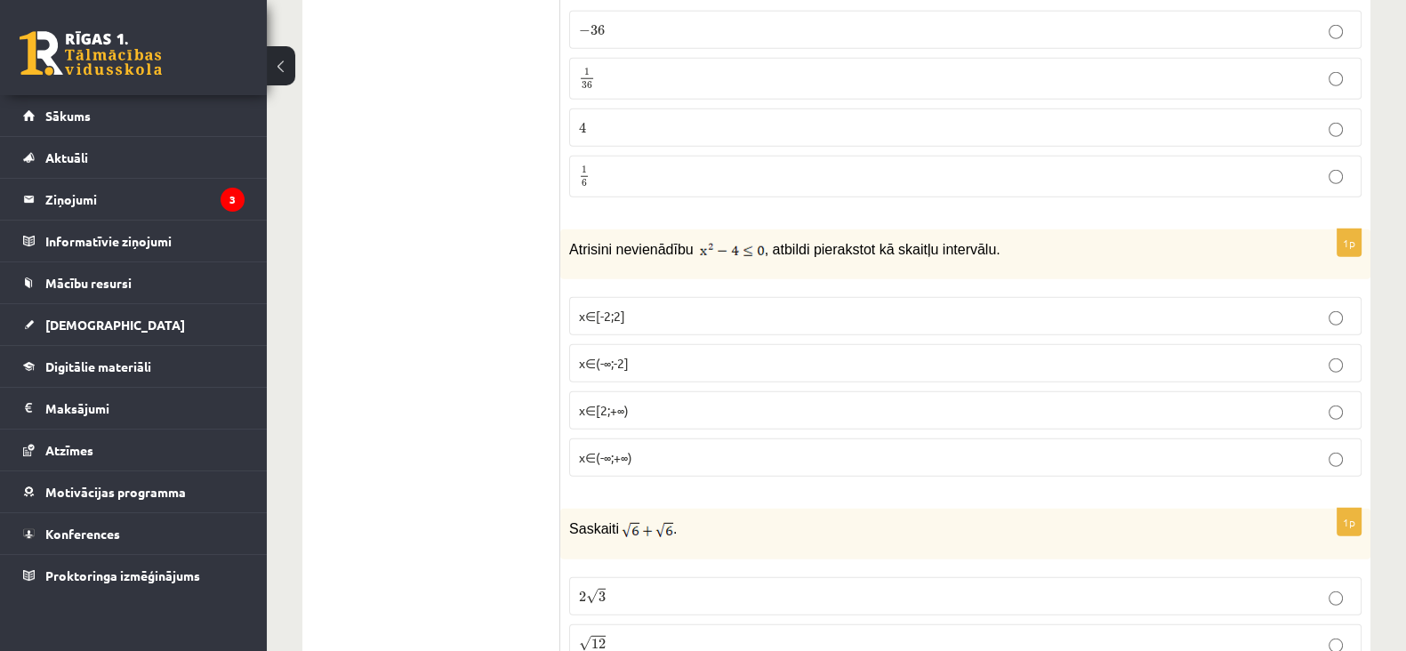
scroll to position [6027, 0]
click at [663, 306] on p "x∈[-2;2]" at bounding box center [965, 315] width 773 height 19
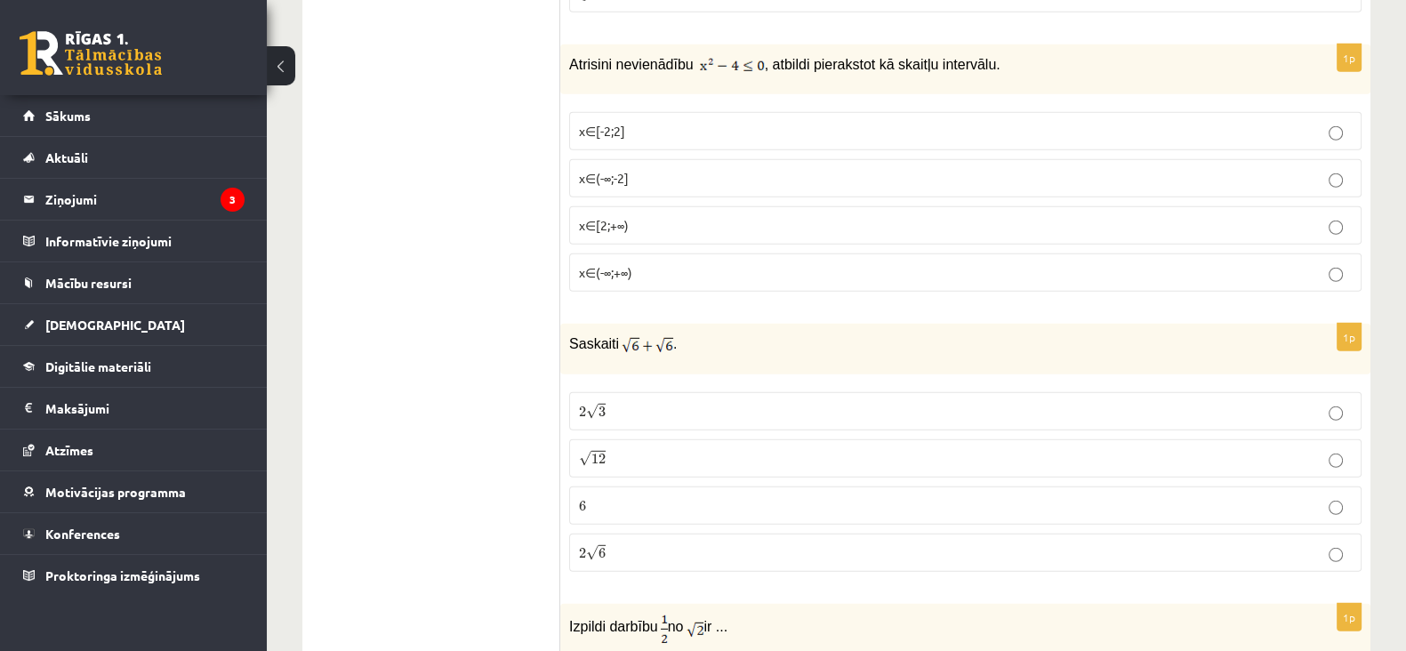
scroll to position [6289, 0]
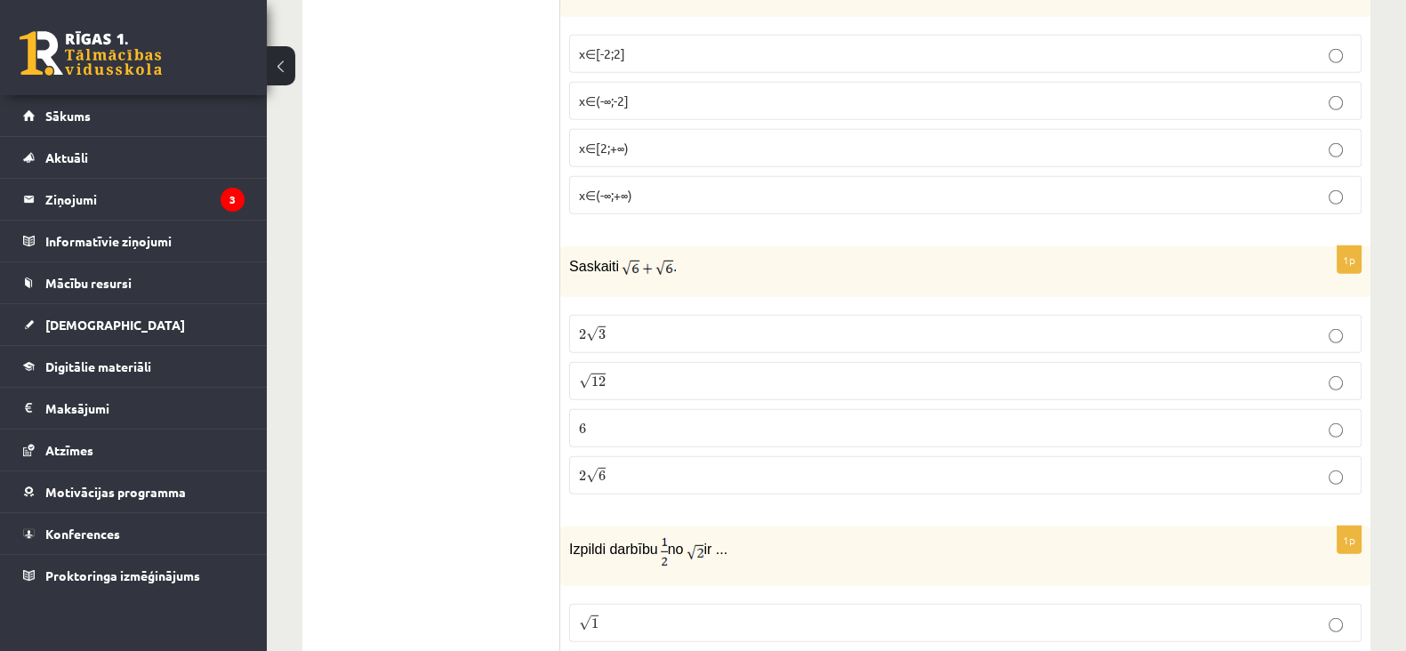
click at [628, 466] on p "2 √ 6 2 6" at bounding box center [965, 475] width 773 height 19
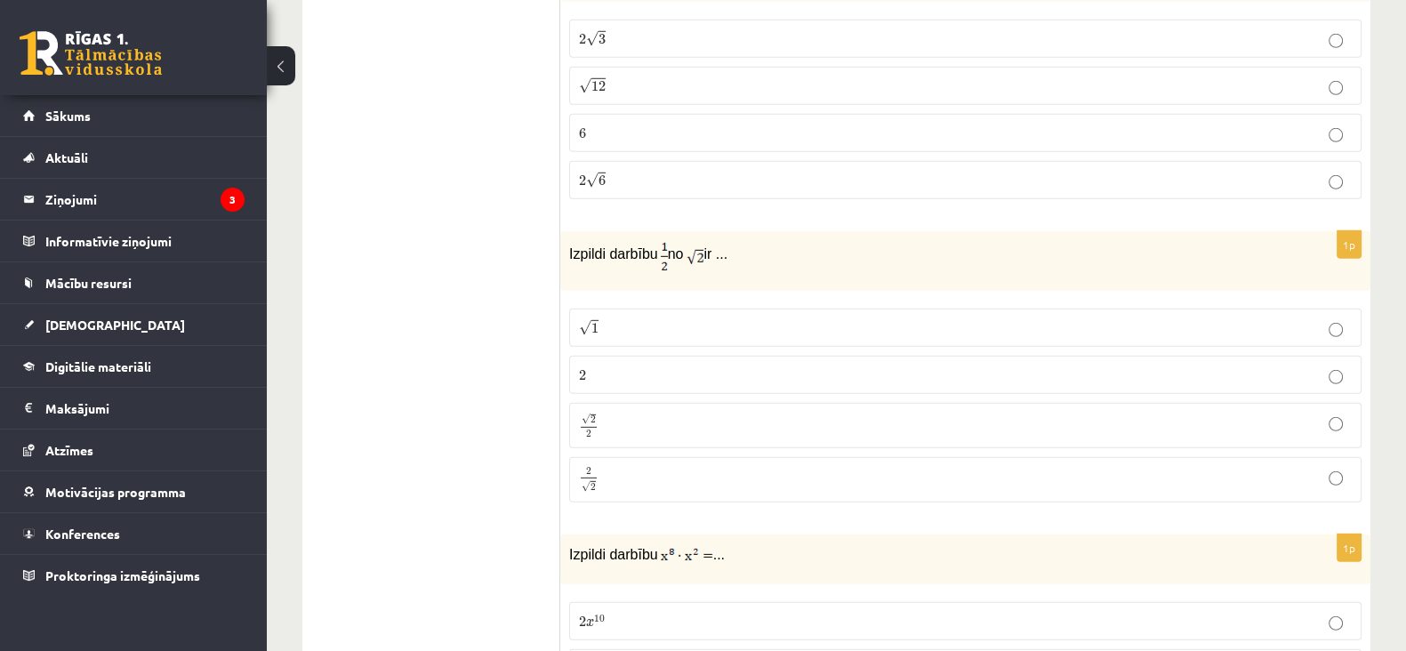
scroll to position [6588, 0]
click at [647, 408] on p "√ 2 2 2 2" at bounding box center [965, 421] width 773 height 26
click at [667, 361] on p "2 2" at bounding box center [965, 370] width 773 height 19
click at [708, 408] on p "√ 2 2 2 2" at bounding box center [965, 421] width 773 height 26
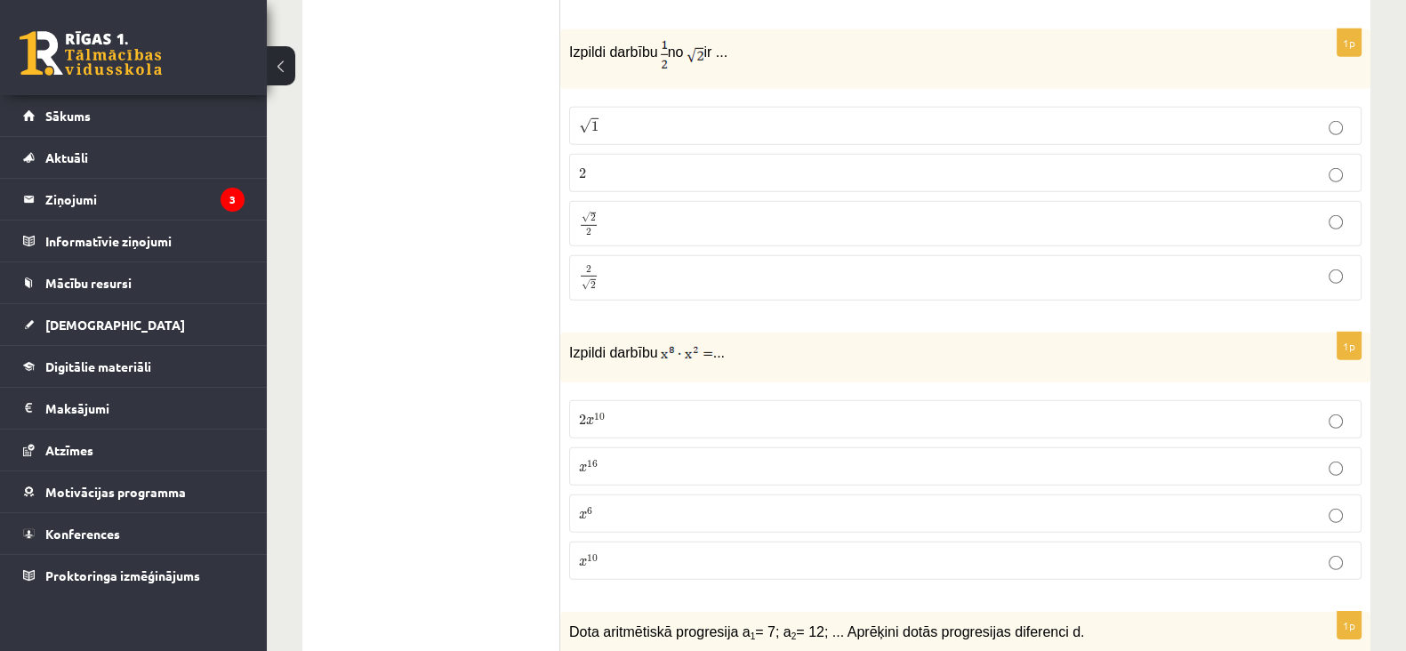
scroll to position [6944, 0]
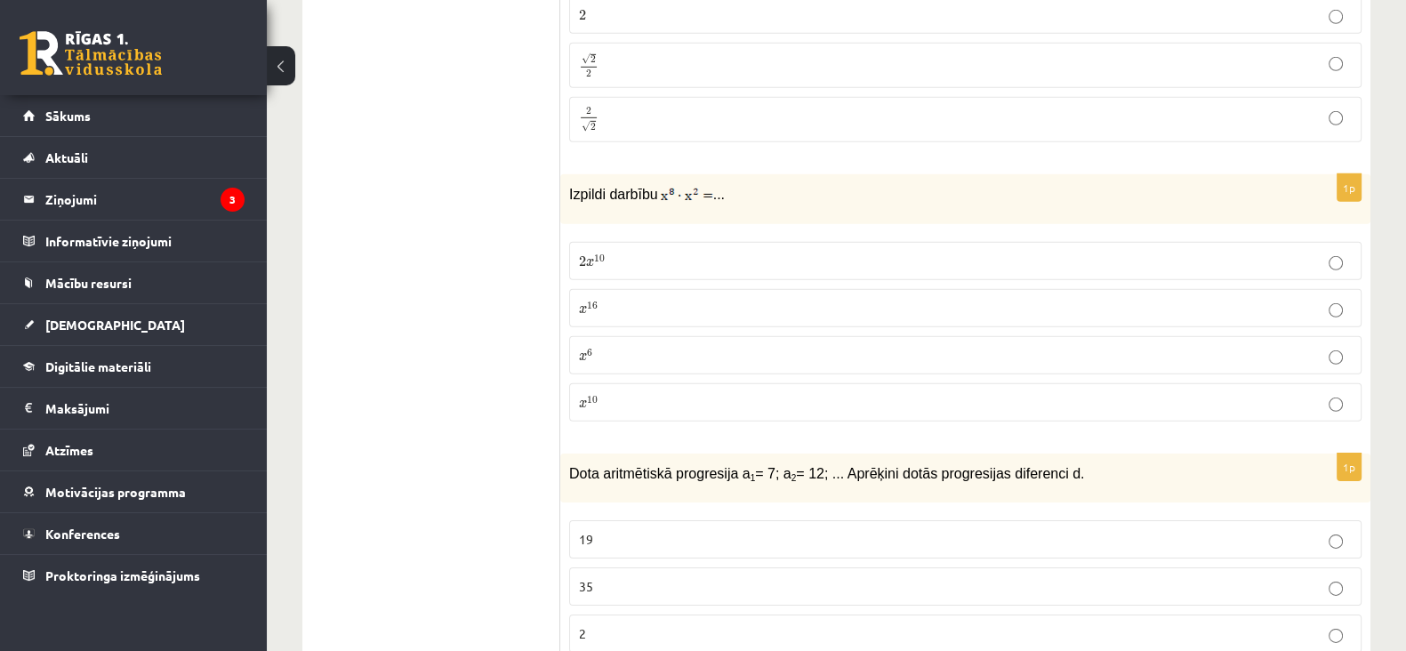
click at [674, 242] on label "2 x 10 2 x 10" at bounding box center [965, 261] width 792 height 38
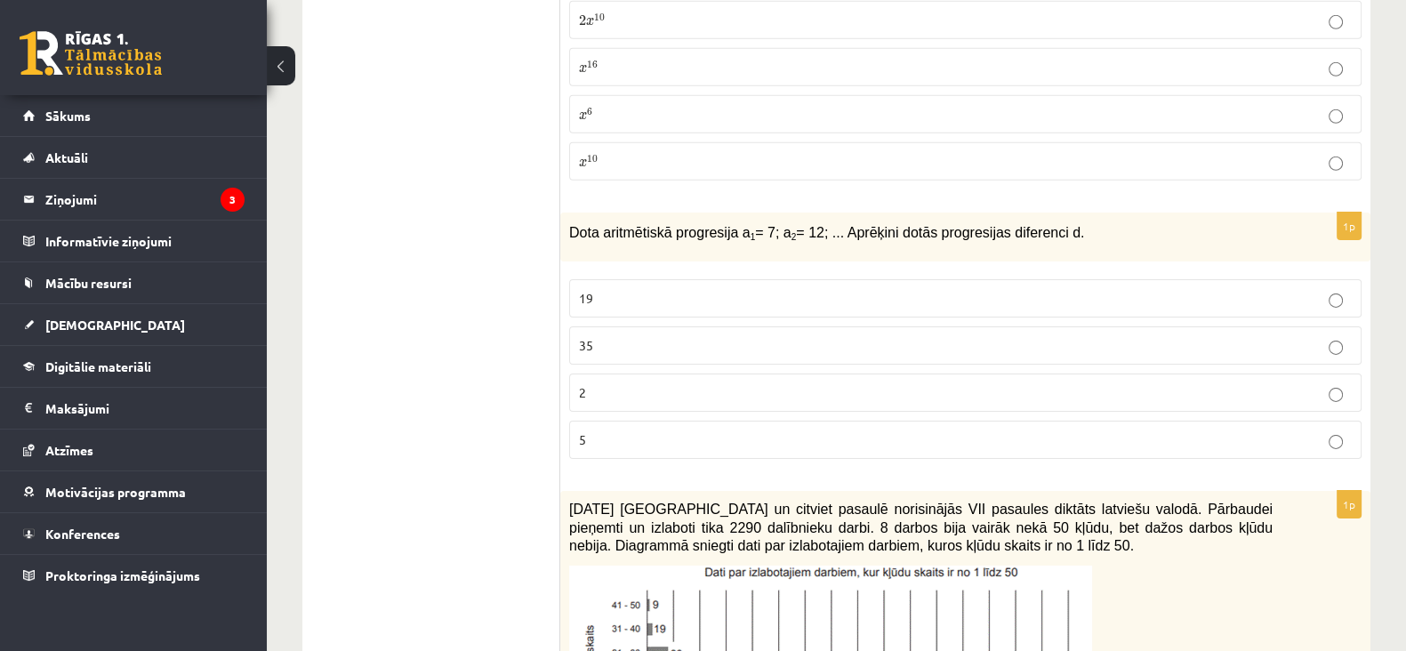
scroll to position [7218, 0]
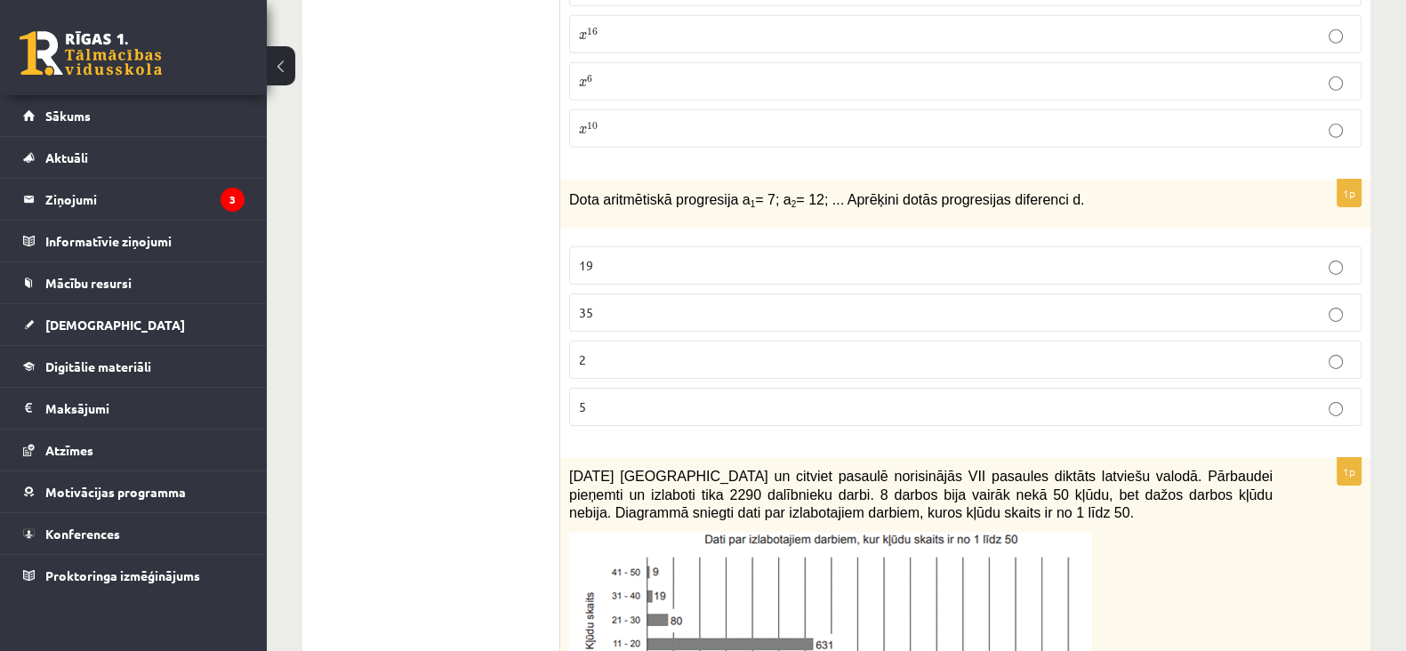
click at [657, 388] on label "5" at bounding box center [965, 407] width 792 height 38
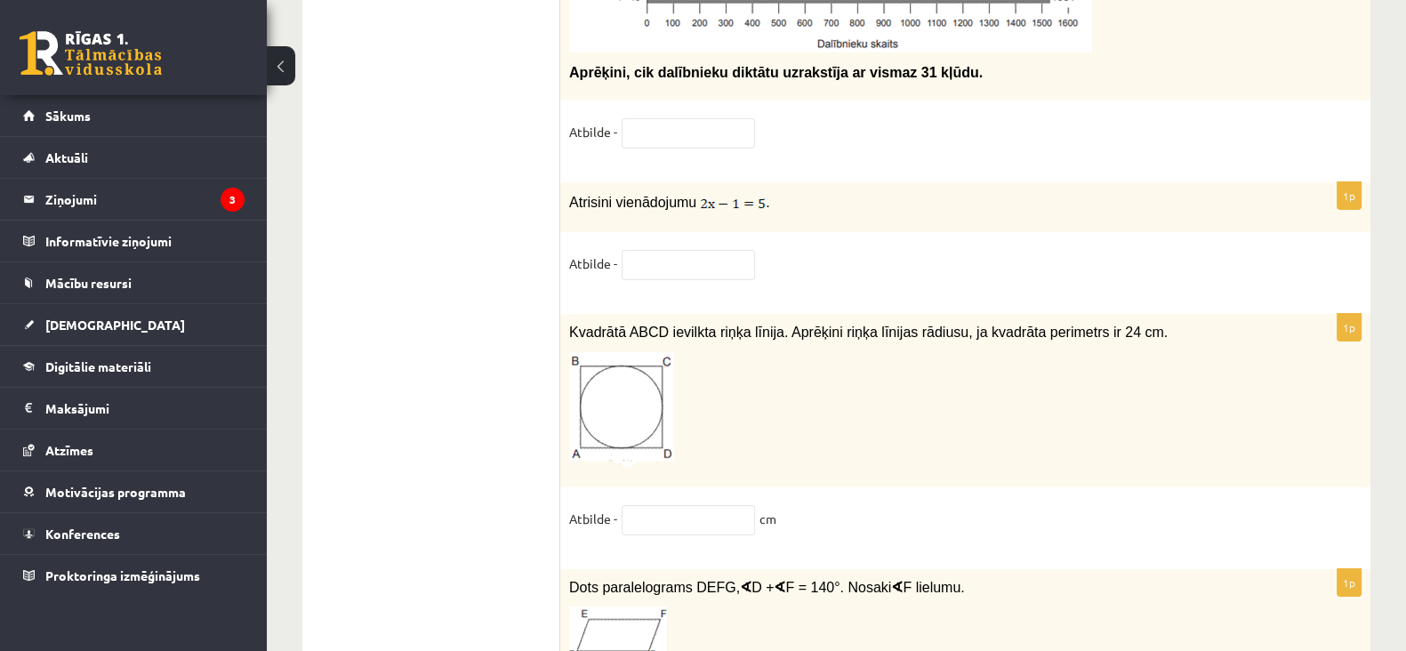
scroll to position [8656, 0]
click at [700, 249] on input "text" at bounding box center [688, 264] width 133 height 30
type input "*"
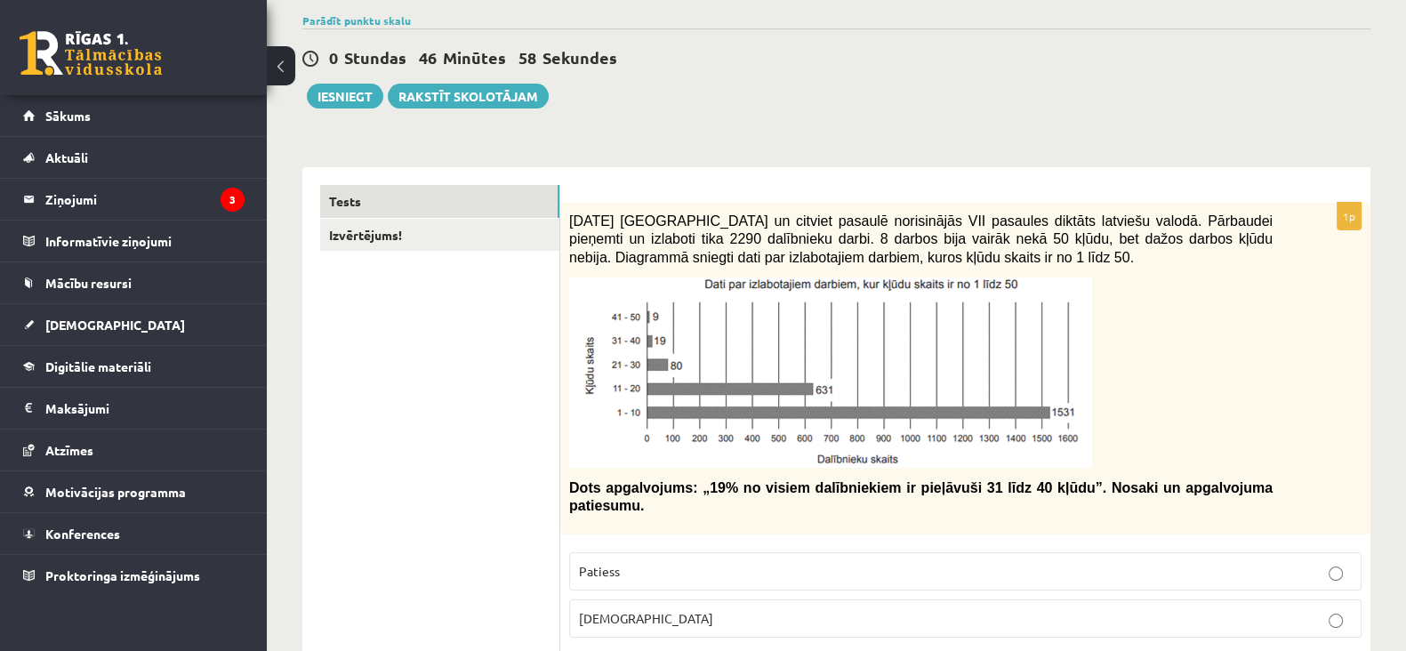
scroll to position [0, 0]
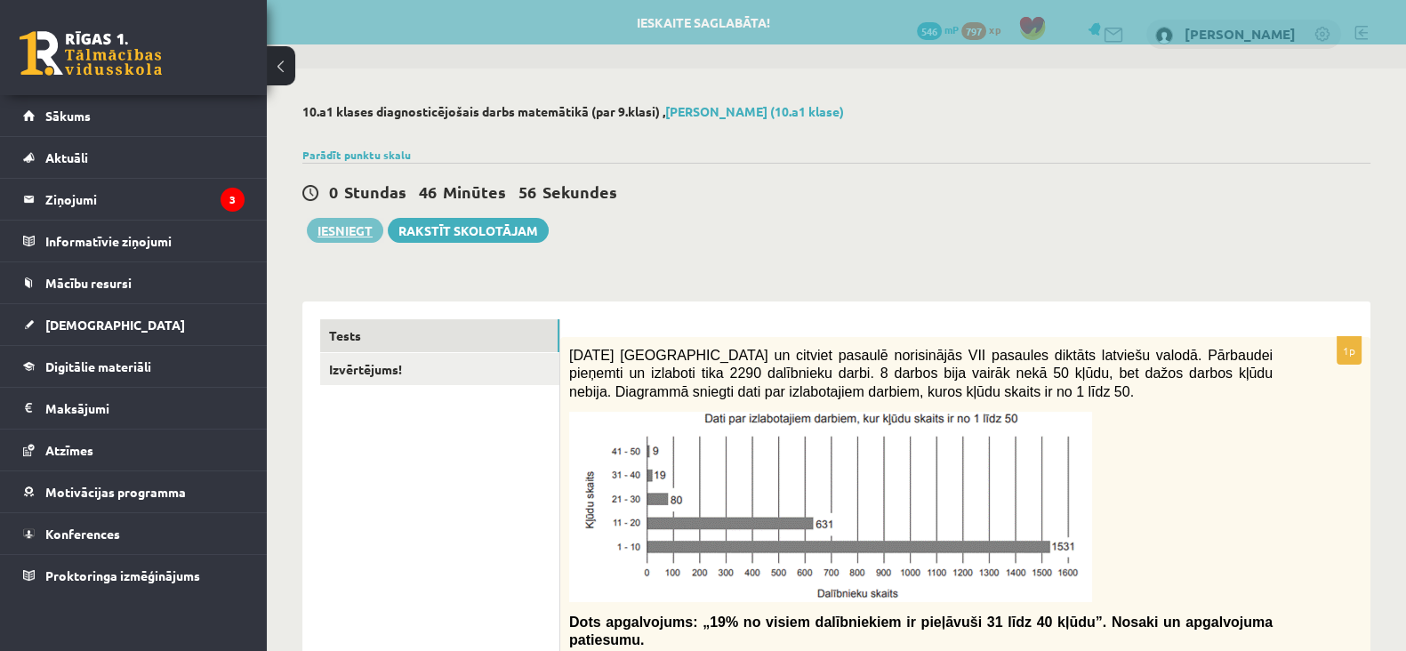
type input "***"
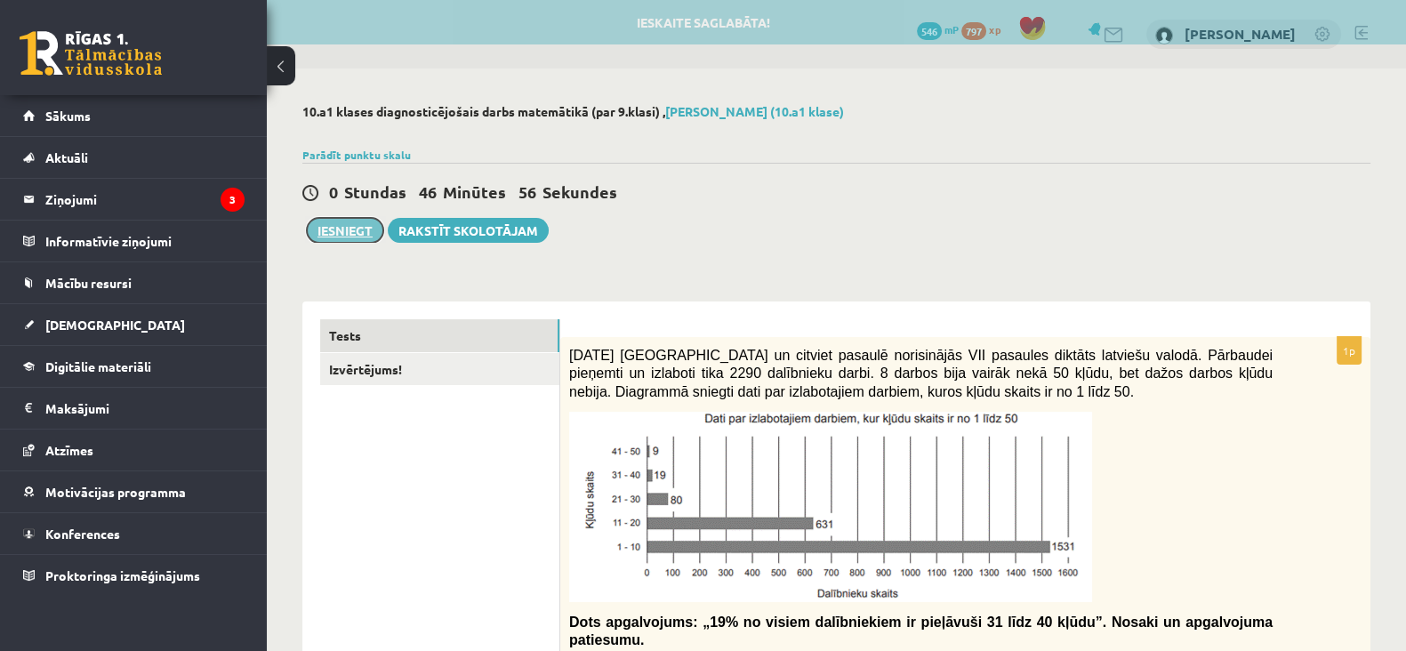
click at [348, 229] on button "Iesniegt" at bounding box center [345, 230] width 76 height 25
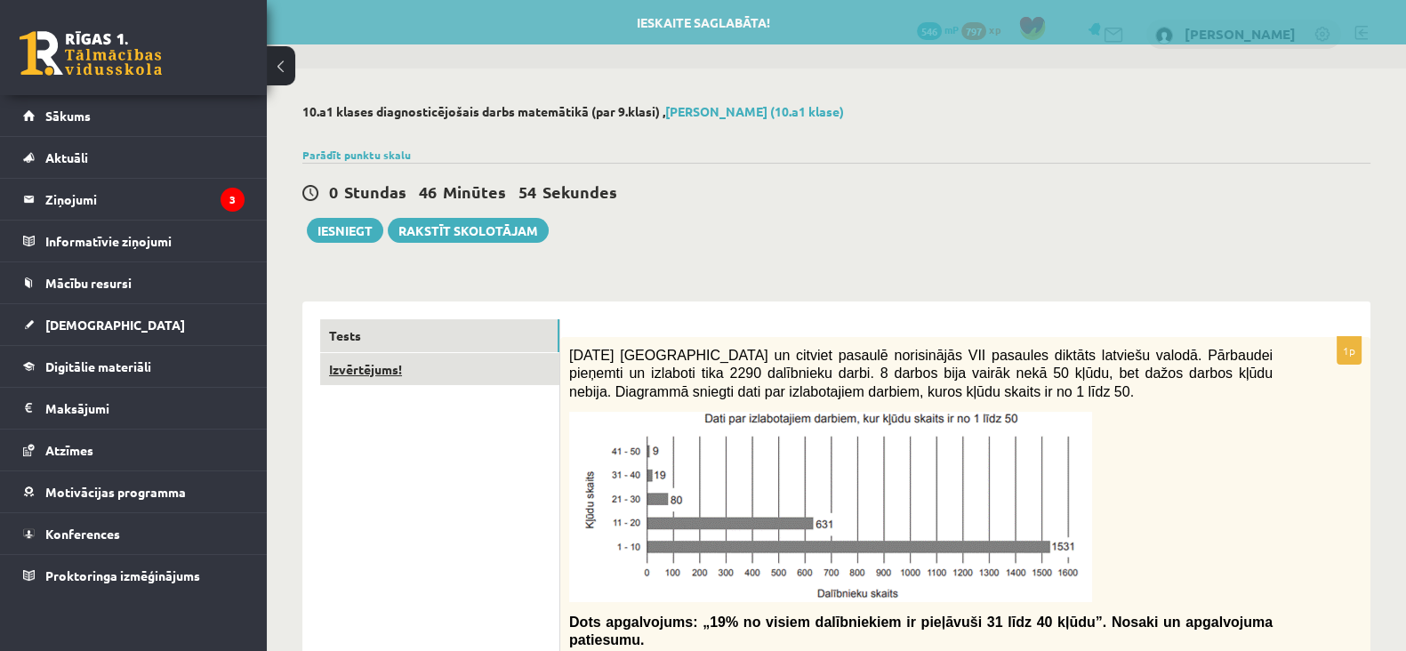
click at [352, 368] on link "Izvērtējums!" at bounding box center [439, 369] width 239 height 33
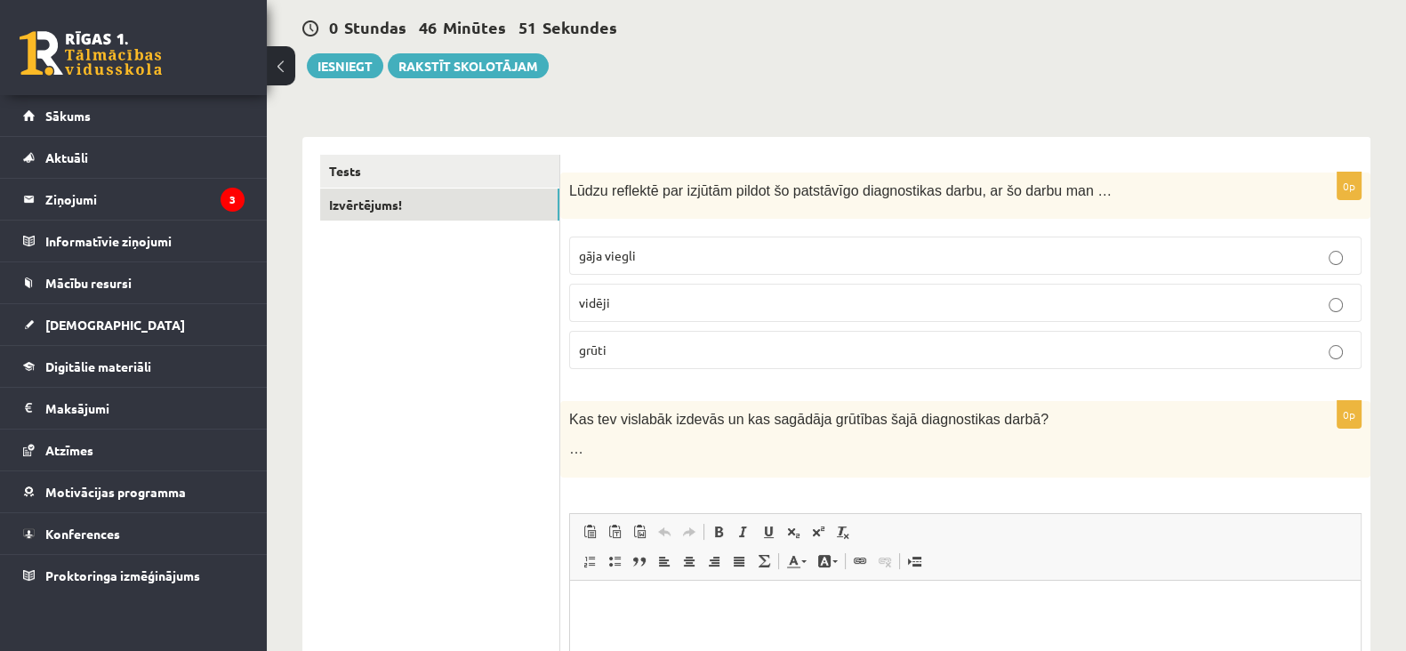
click at [747, 351] on p "grūti" at bounding box center [965, 350] width 773 height 19
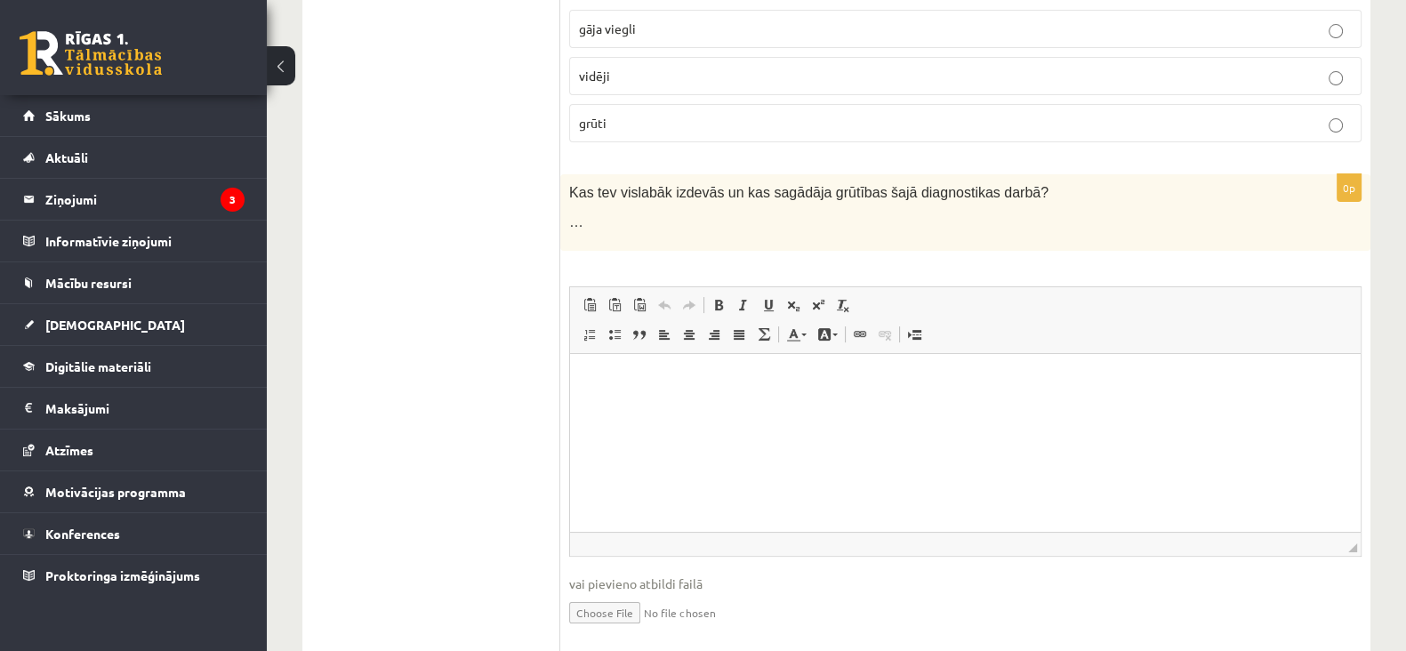
scroll to position [422, 0]
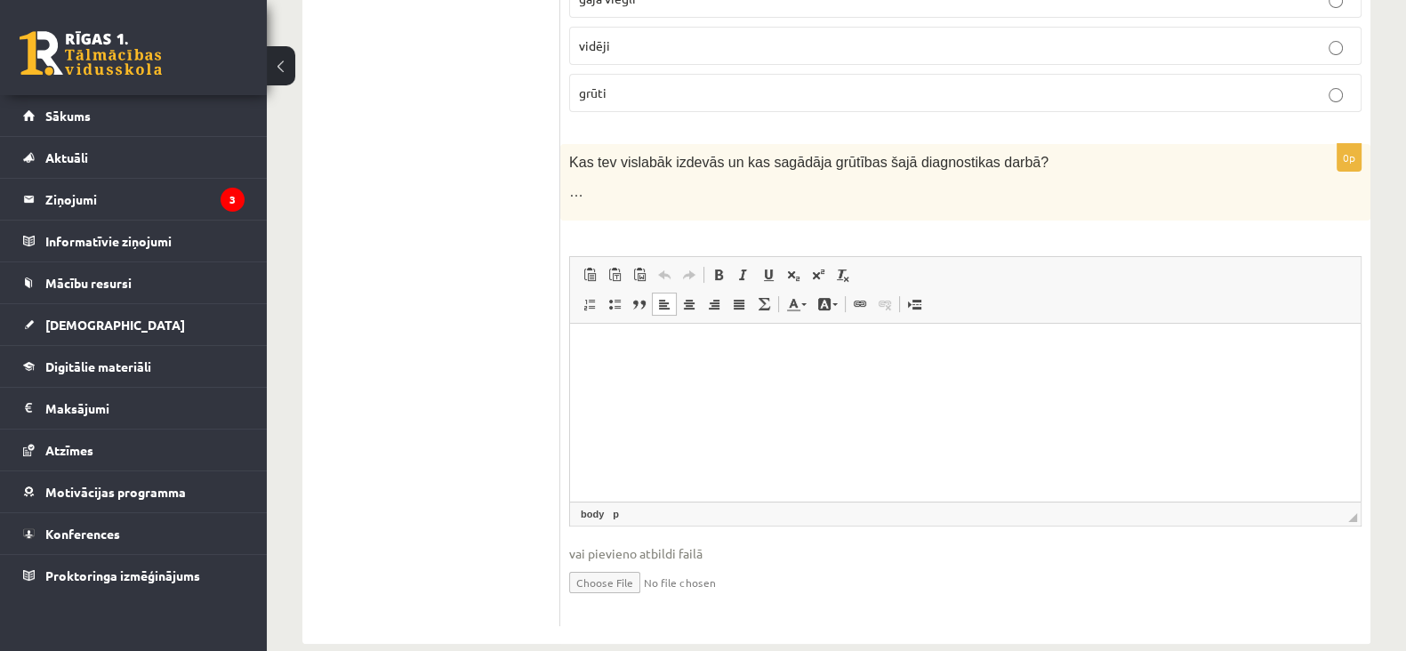
click at [747, 353] on p "Визуальный текстовый редактор, wiswyg-editor-user-answer-47433998134740" at bounding box center [965, 350] width 755 height 19
click at [797, 164] on span "Kas tev vislabāk izdevās un kas sagādāja grūtības šajā diagnostikas darbā?" at bounding box center [808, 162] width 479 height 15
copy span "g"
click at [740, 339] on html "**" at bounding box center [965, 350] width 791 height 54
click at [600, 346] on p "****" at bounding box center [965, 350] width 755 height 19
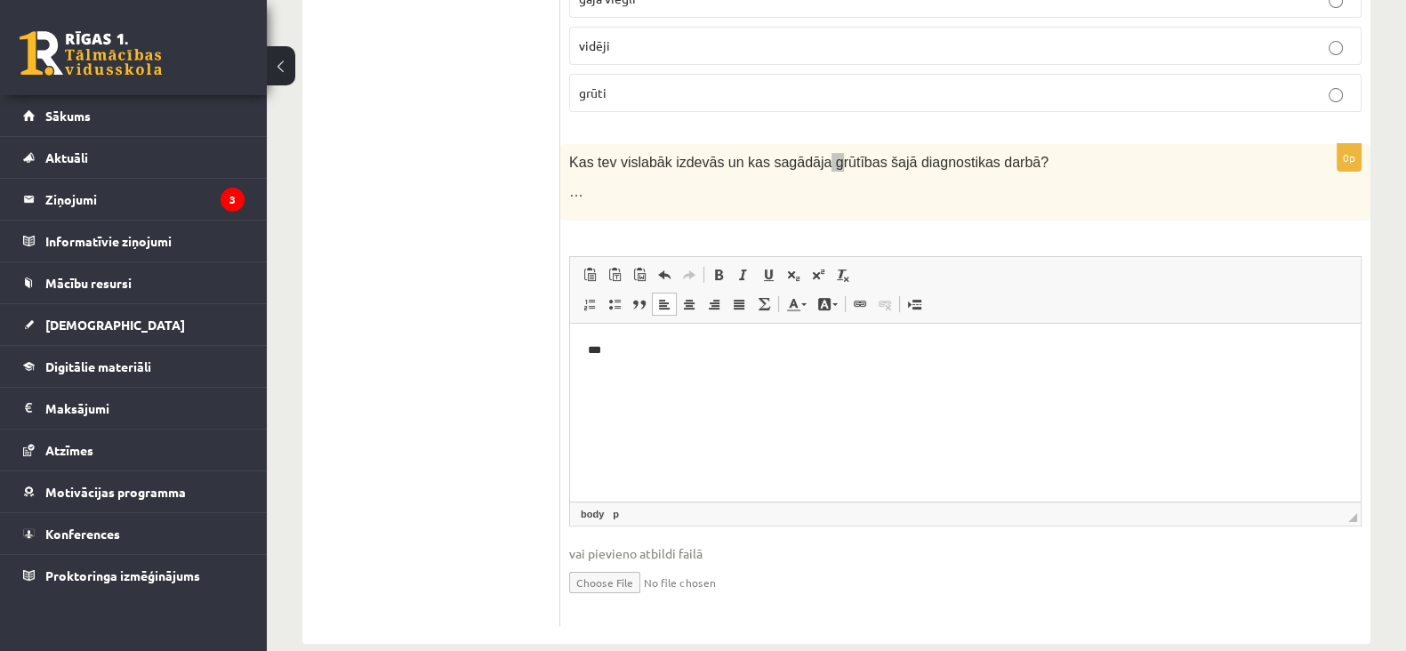
click at [615, 350] on p "***" at bounding box center [965, 350] width 755 height 19
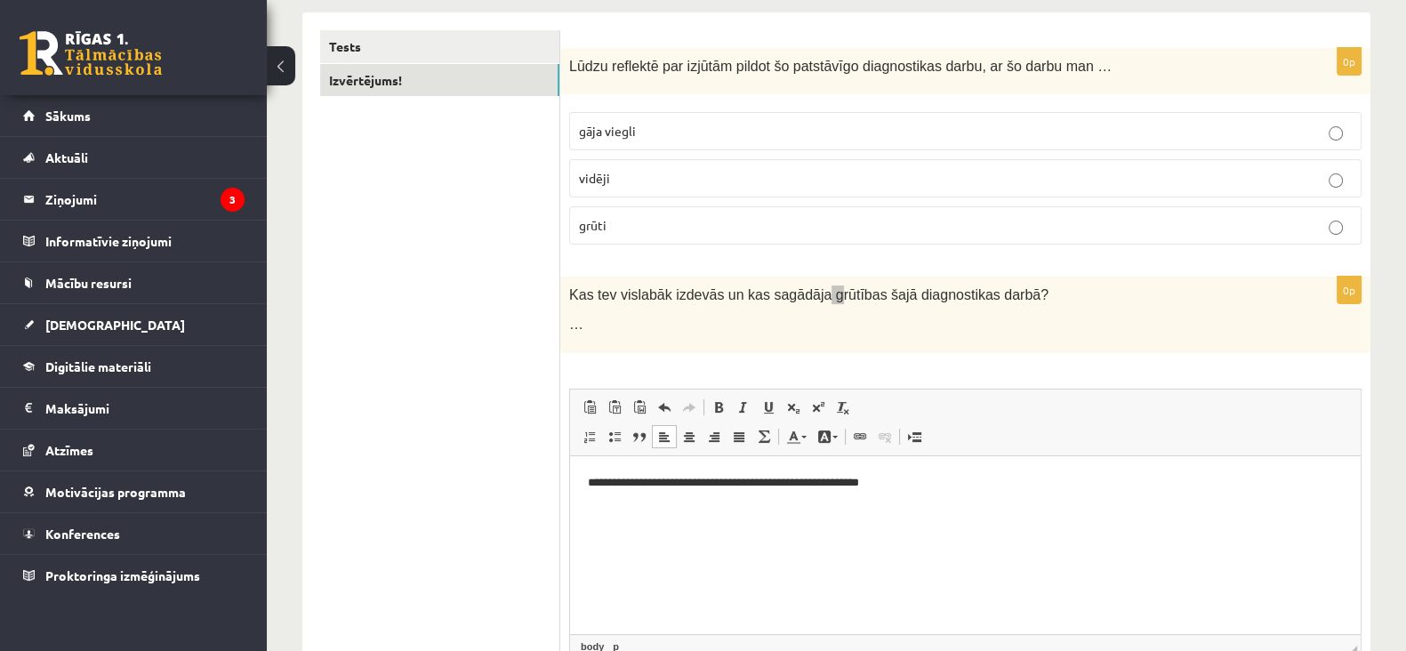
scroll to position [0, 0]
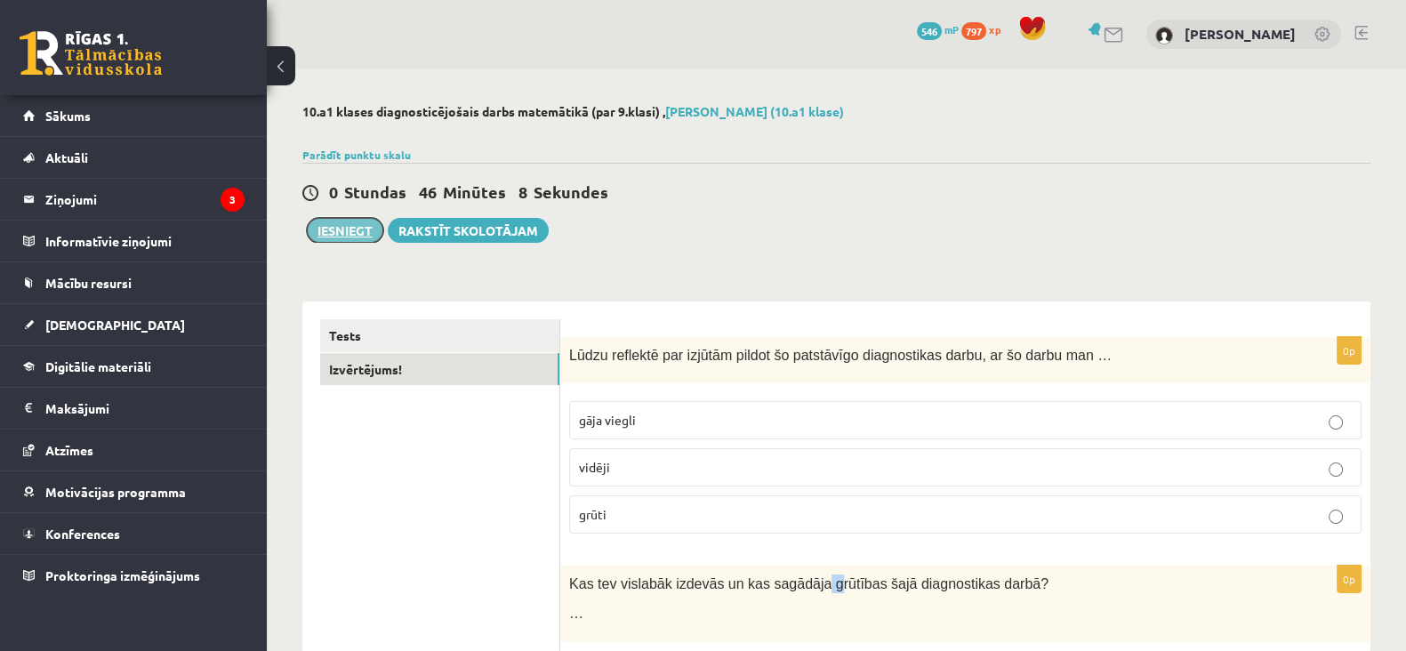
click at [319, 234] on button "Iesniegt" at bounding box center [345, 230] width 76 height 25
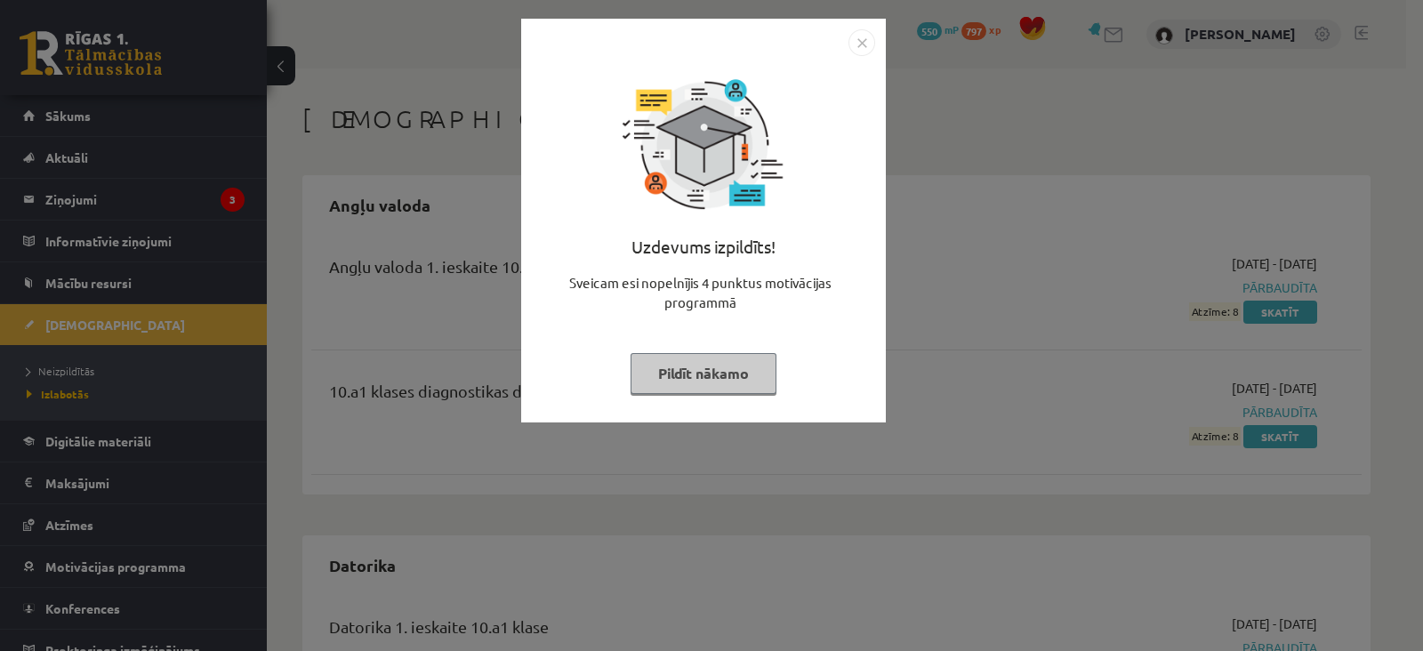
click at [743, 387] on button "Pildīt nākamo" at bounding box center [704, 373] width 146 height 41
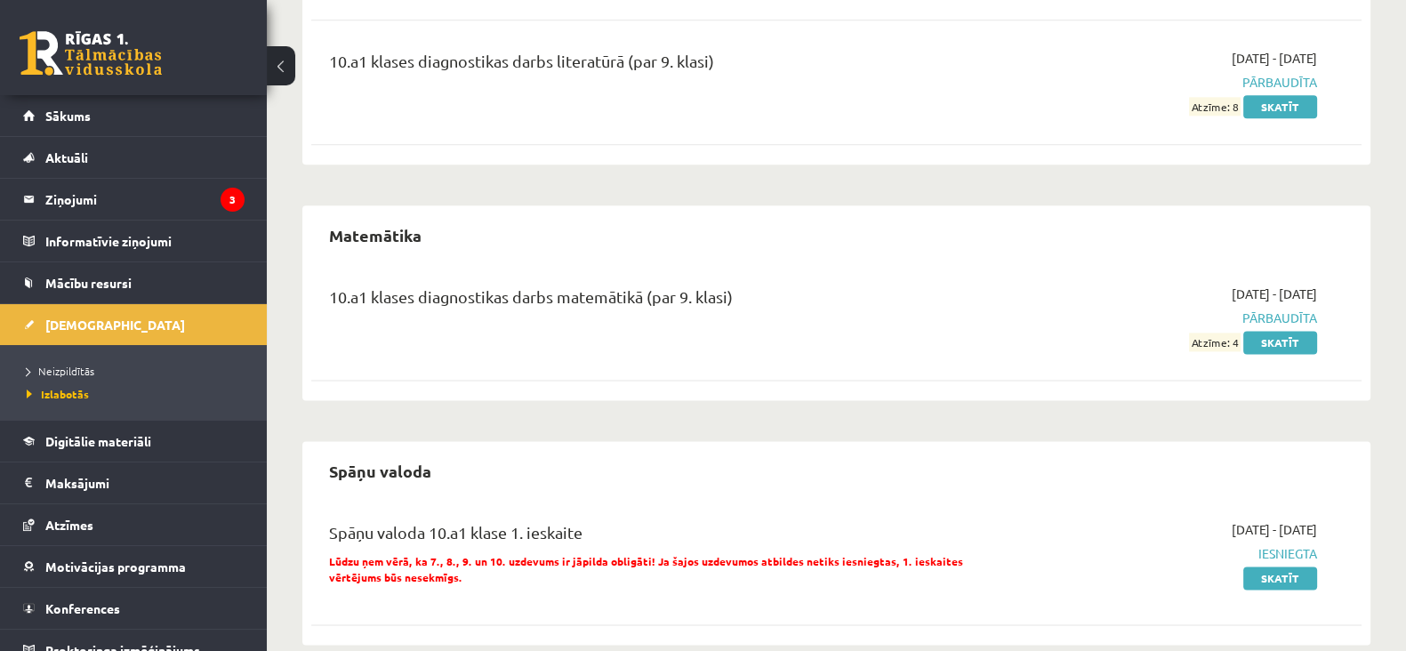
scroll to position [2906, 0]
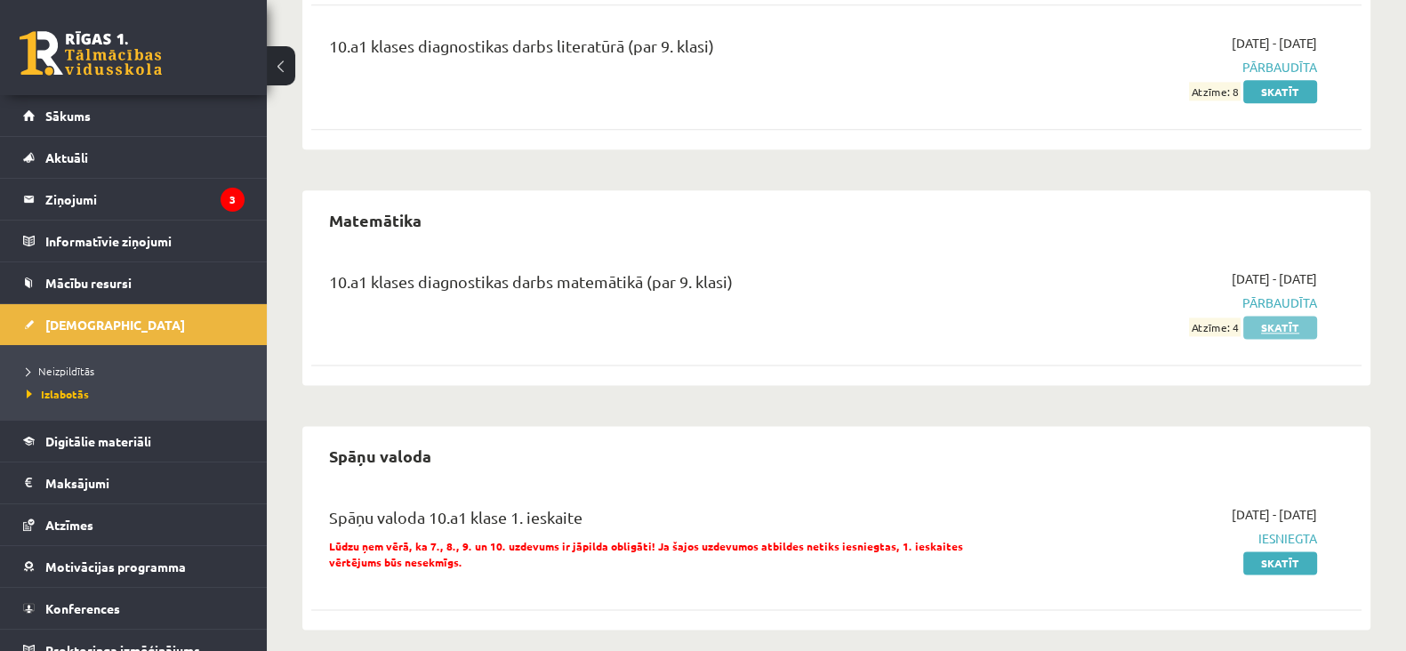
click at [1310, 316] on link "Skatīt" at bounding box center [1280, 327] width 74 height 23
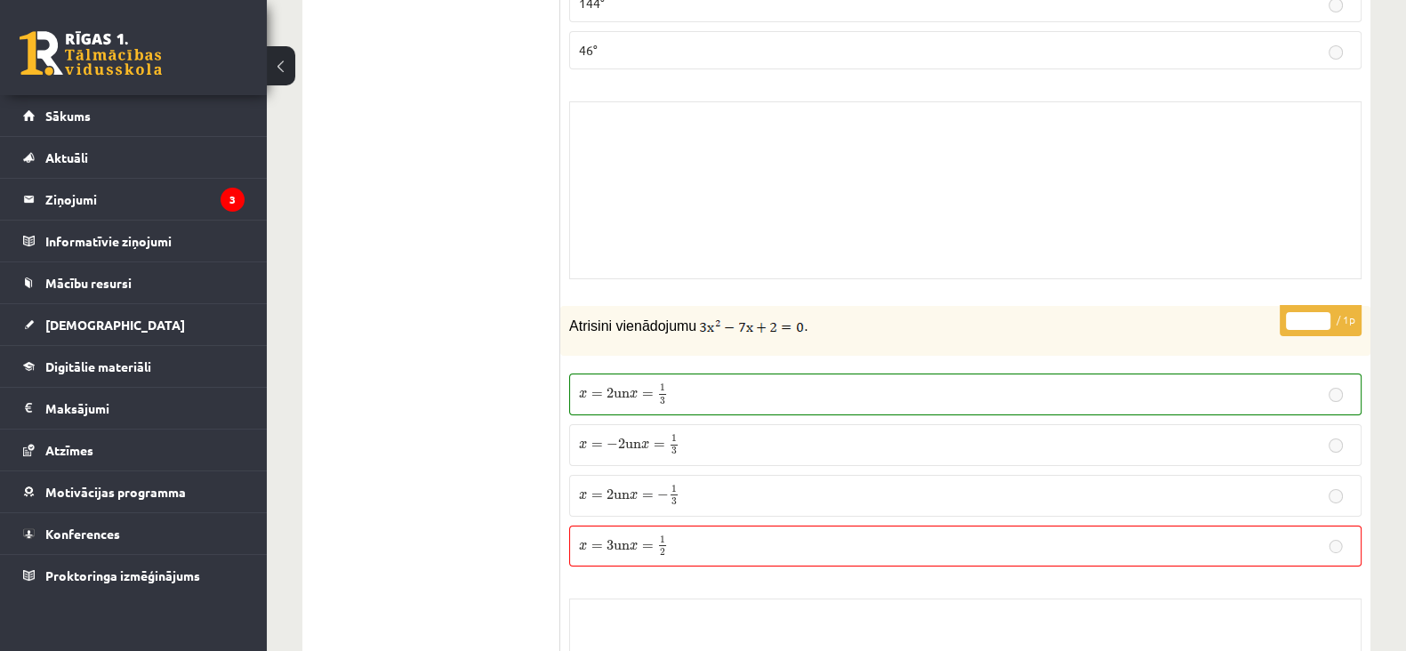
scroll to position [8194, 0]
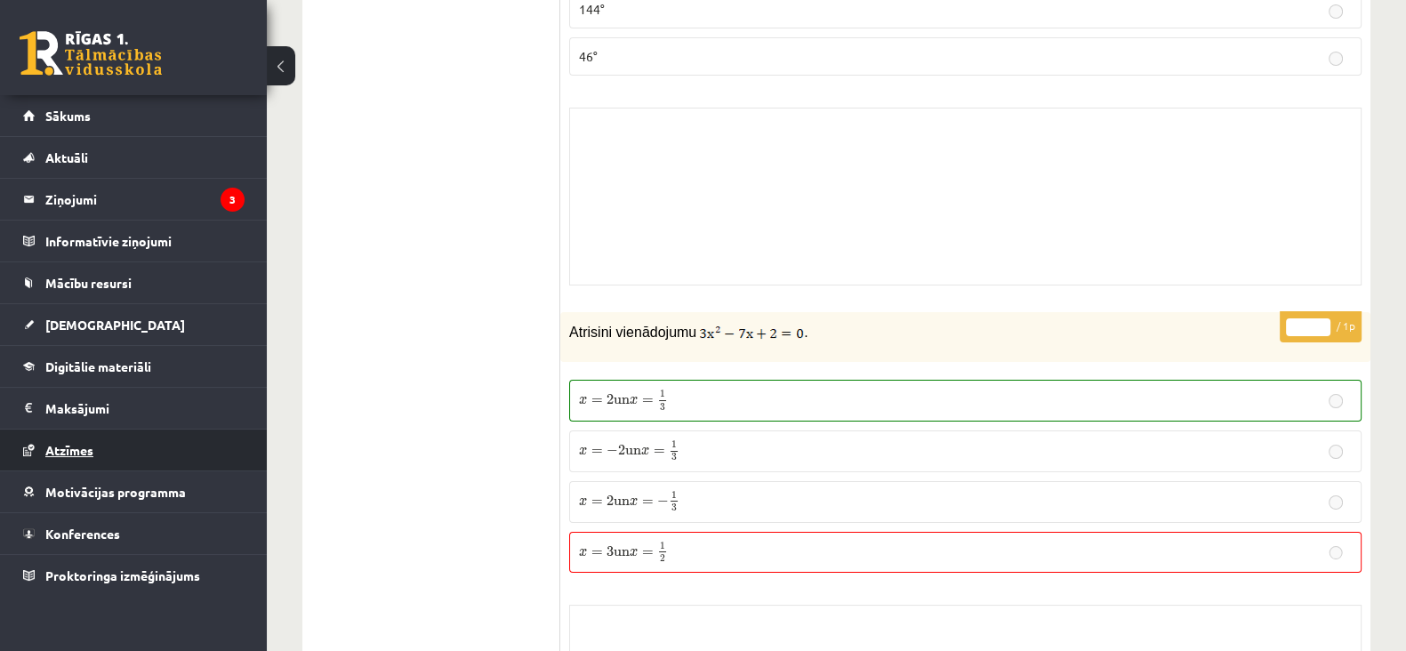
click at [104, 458] on link "Atzīmes" at bounding box center [133, 450] width 221 height 41
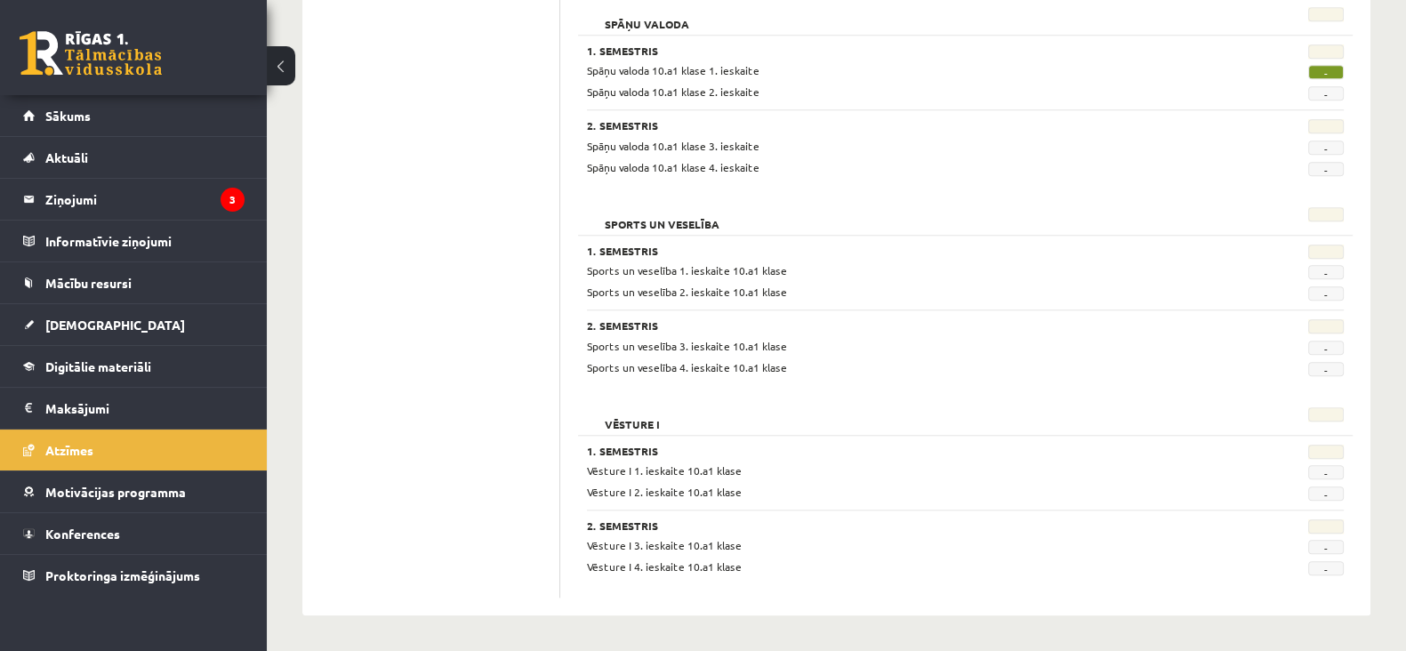
scroll to position [2081, 0]
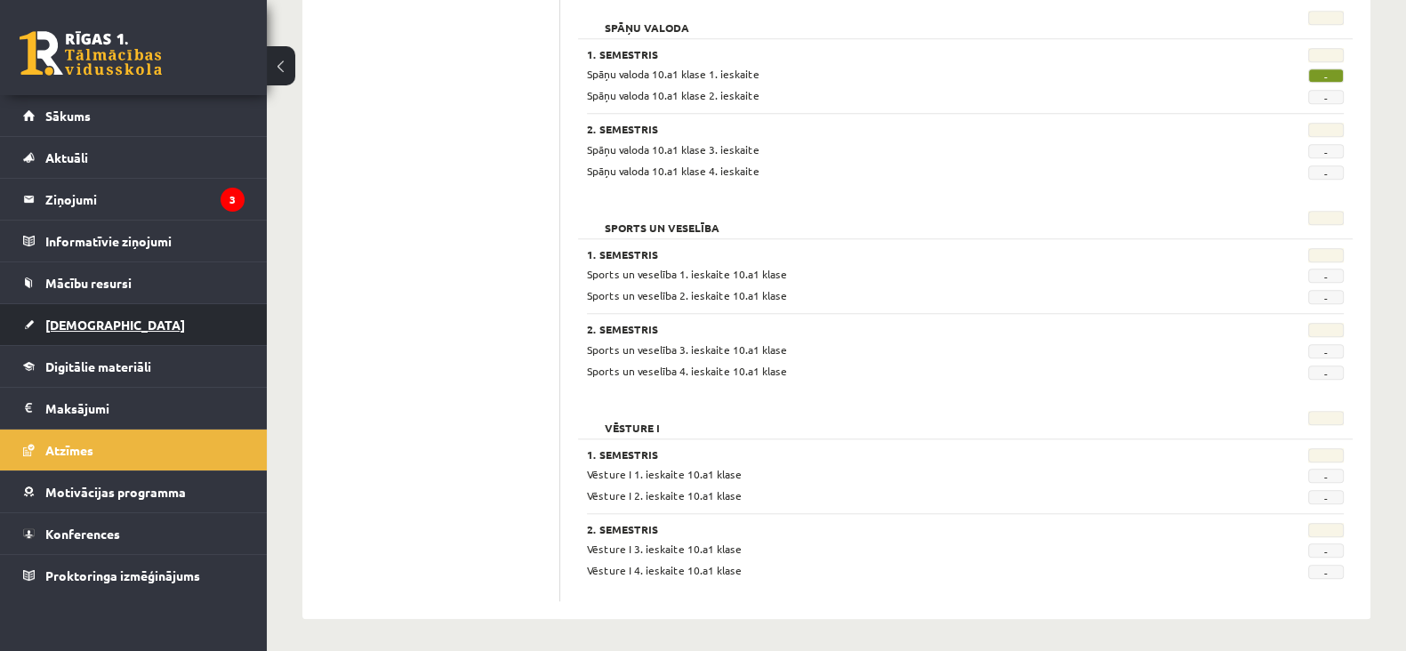
click at [152, 335] on link "[DEMOGRAPHIC_DATA]" at bounding box center [133, 324] width 221 height 41
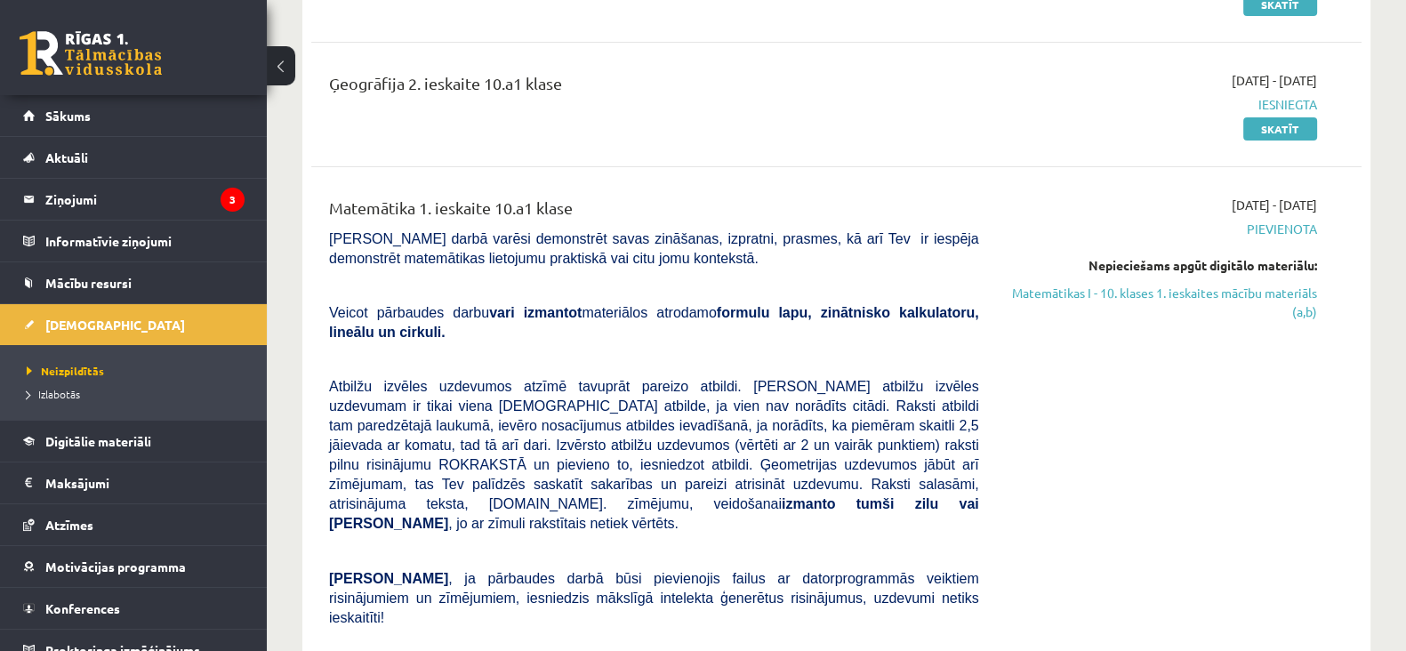
scroll to position [304, 0]
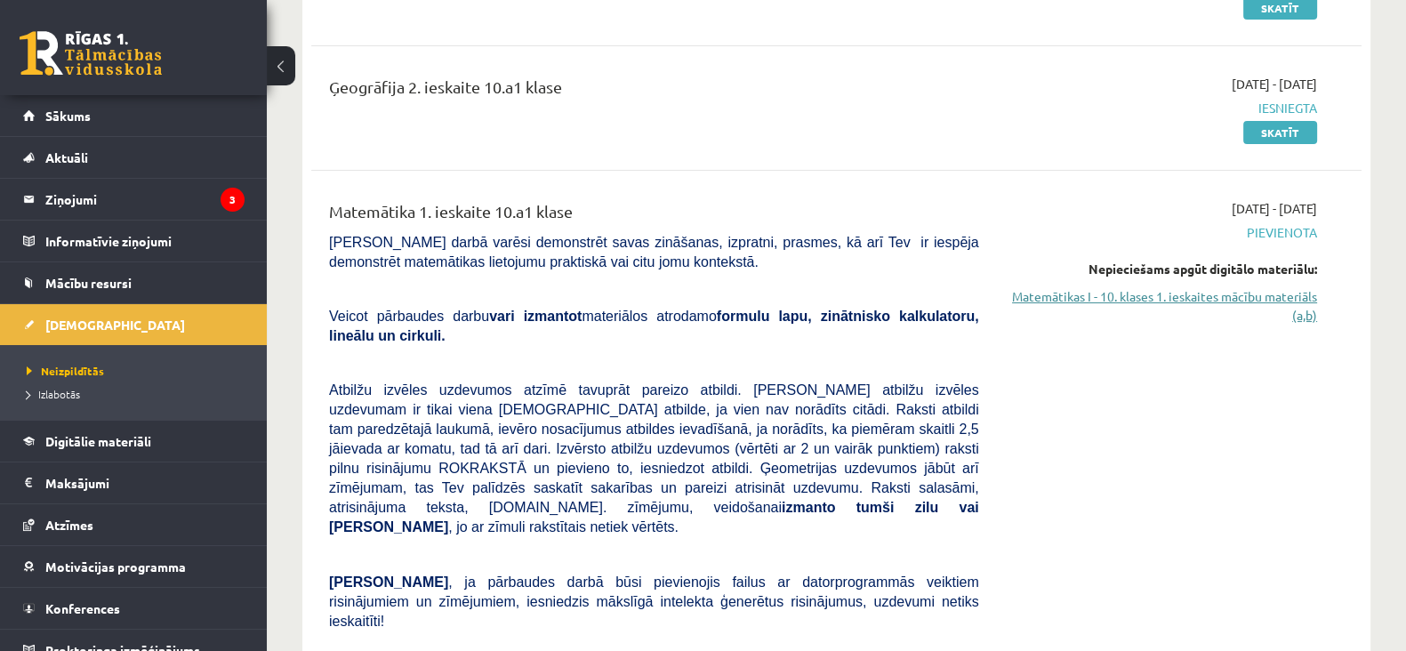
click at [1116, 297] on link "Matemātikas I - 10. klases 1. ieskaites mācību materiāls (a,b)" at bounding box center [1161, 305] width 311 height 37
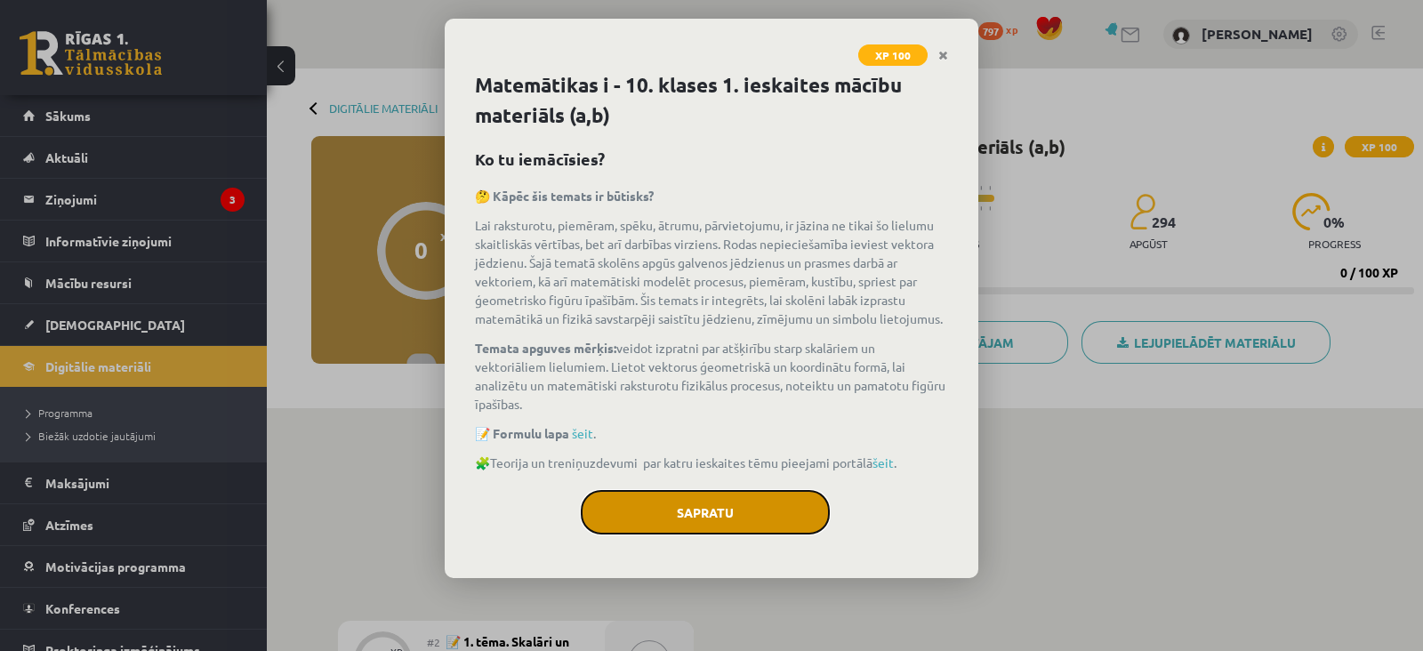
click at [758, 521] on button "Sapratu" at bounding box center [705, 512] width 249 height 44
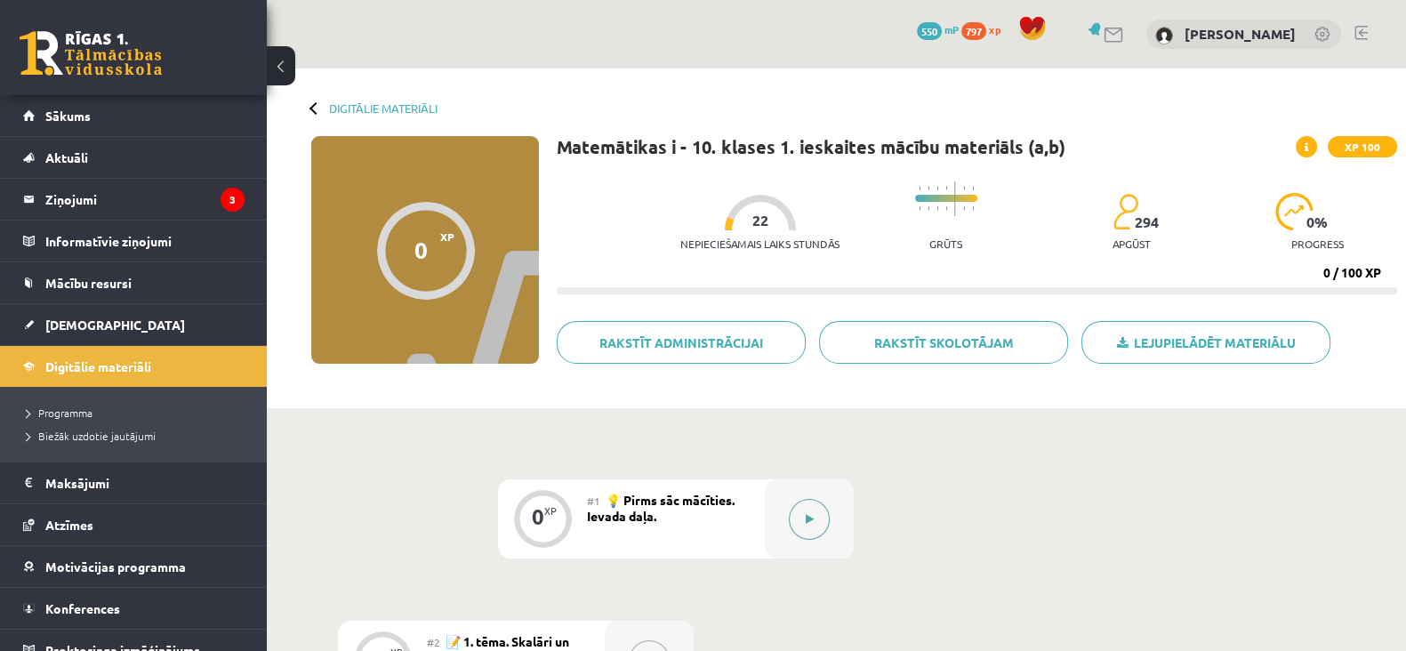
click at [806, 524] on button at bounding box center [809, 519] width 41 height 41
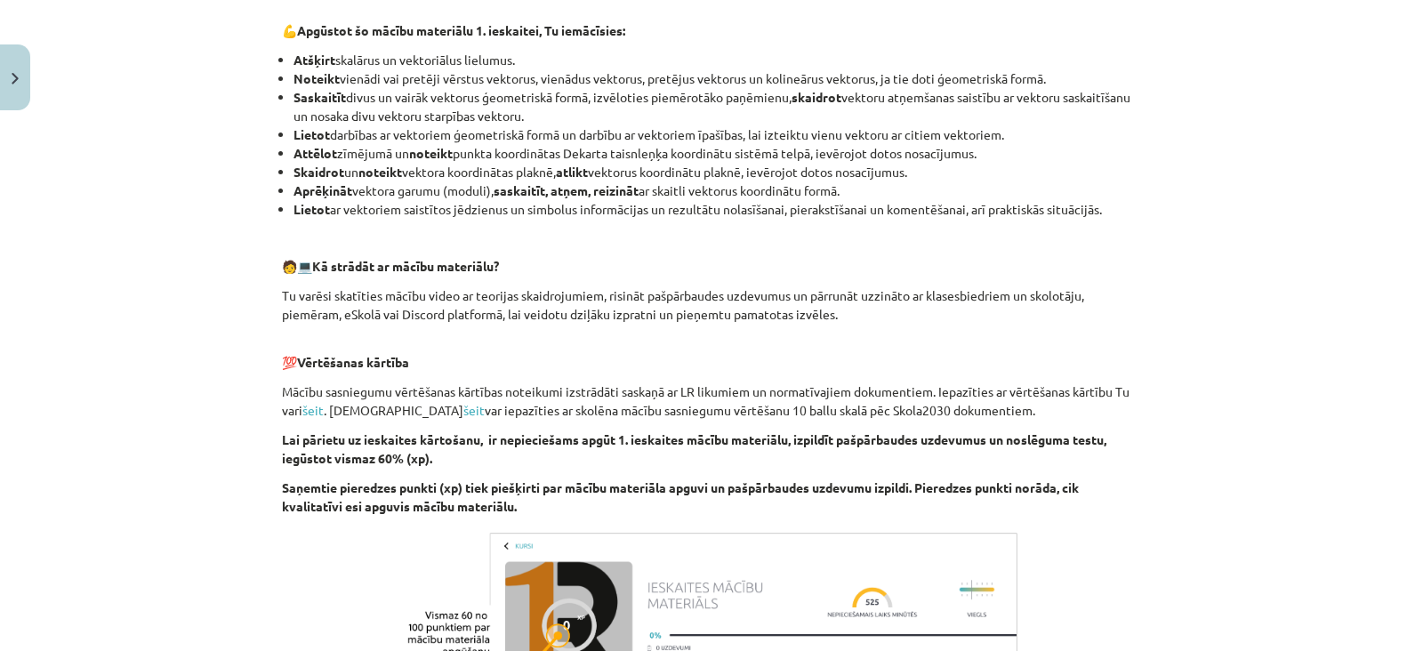
scroll to position [934, 0]
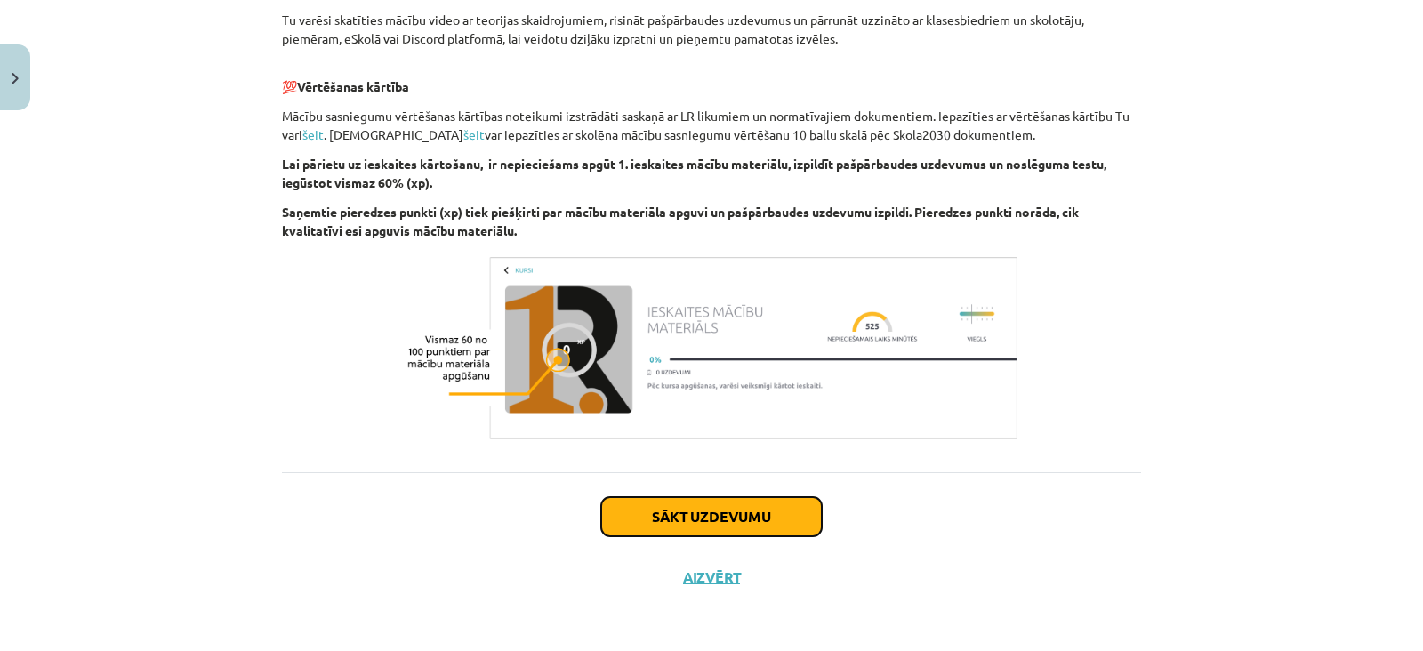
click at [792, 524] on button "Sākt uzdevumu" at bounding box center [711, 516] width 221 height 39
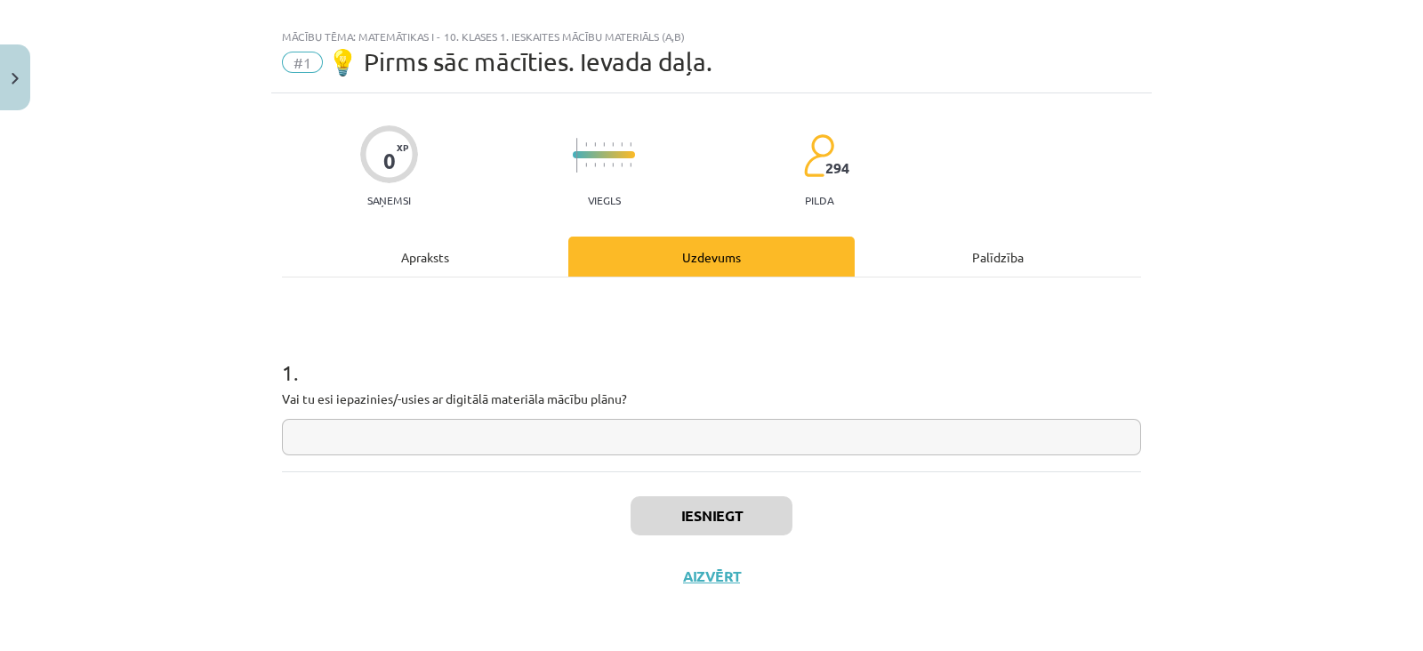
scroll to position [24, 0]
click at [712, 427] on input "text" at bounding box center [711, 438] width 859 height 36
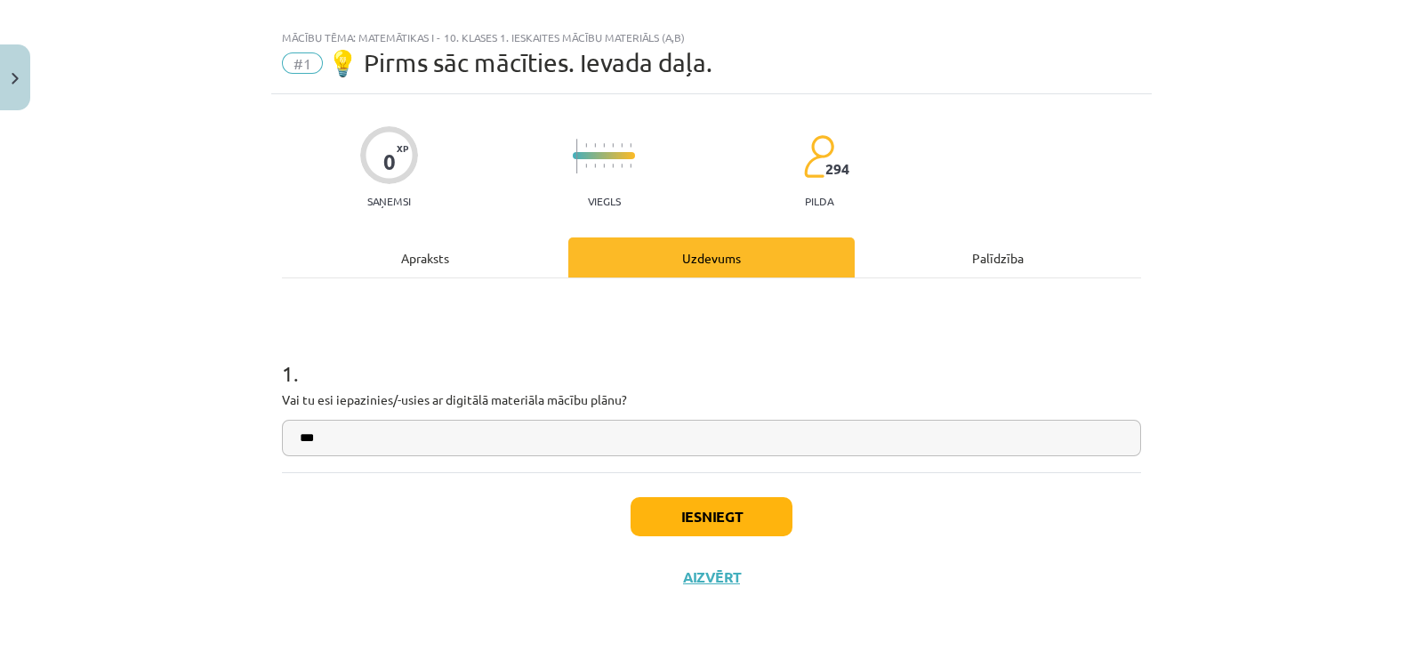
type input "***"
click at [715, 512] on button "Iesniegt" at bounding box center [712, 516] width 162 height 39
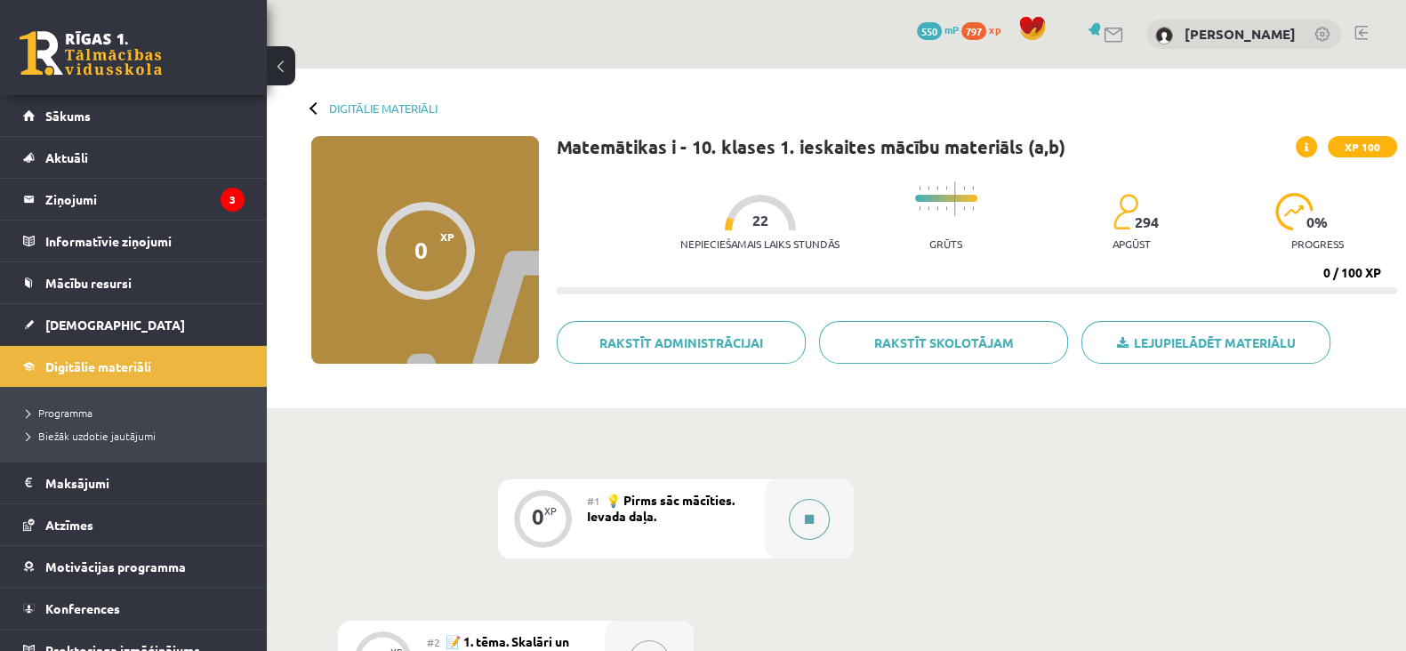
click at [796, 522] on button at bounding box center [809, 519] width 41 height 41
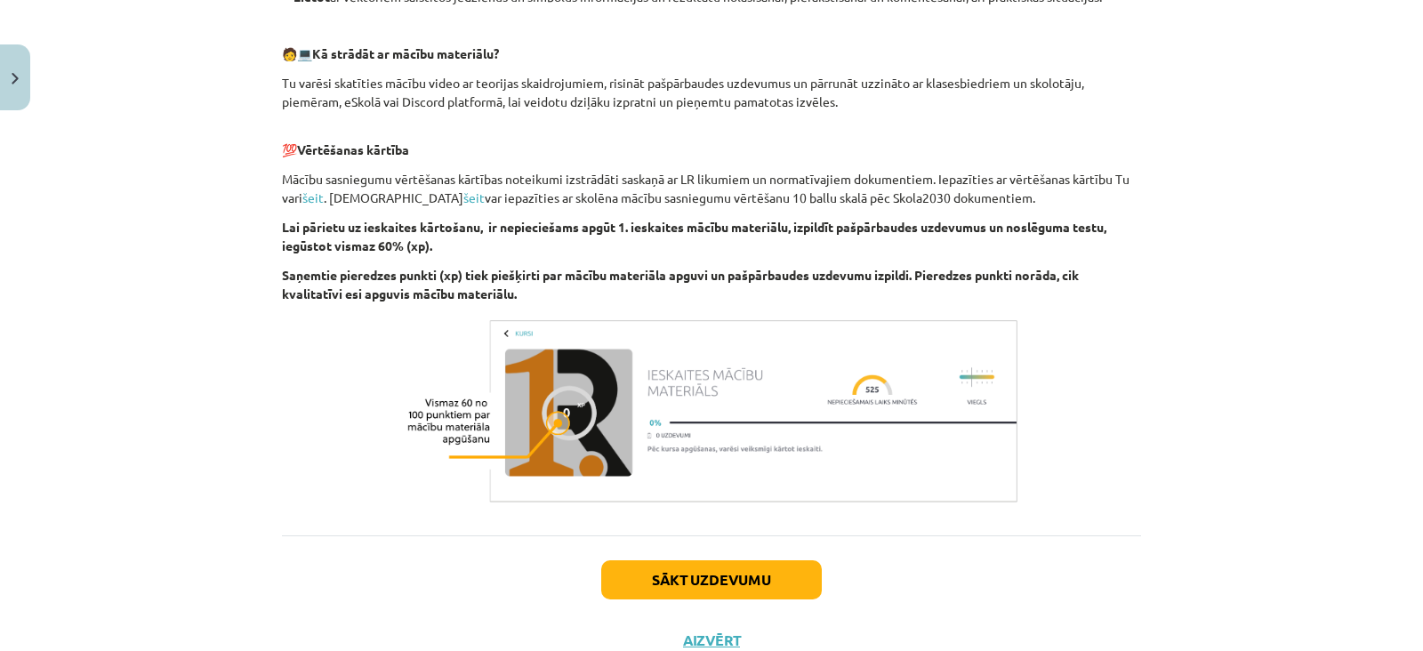
scroll to position [874, 0]
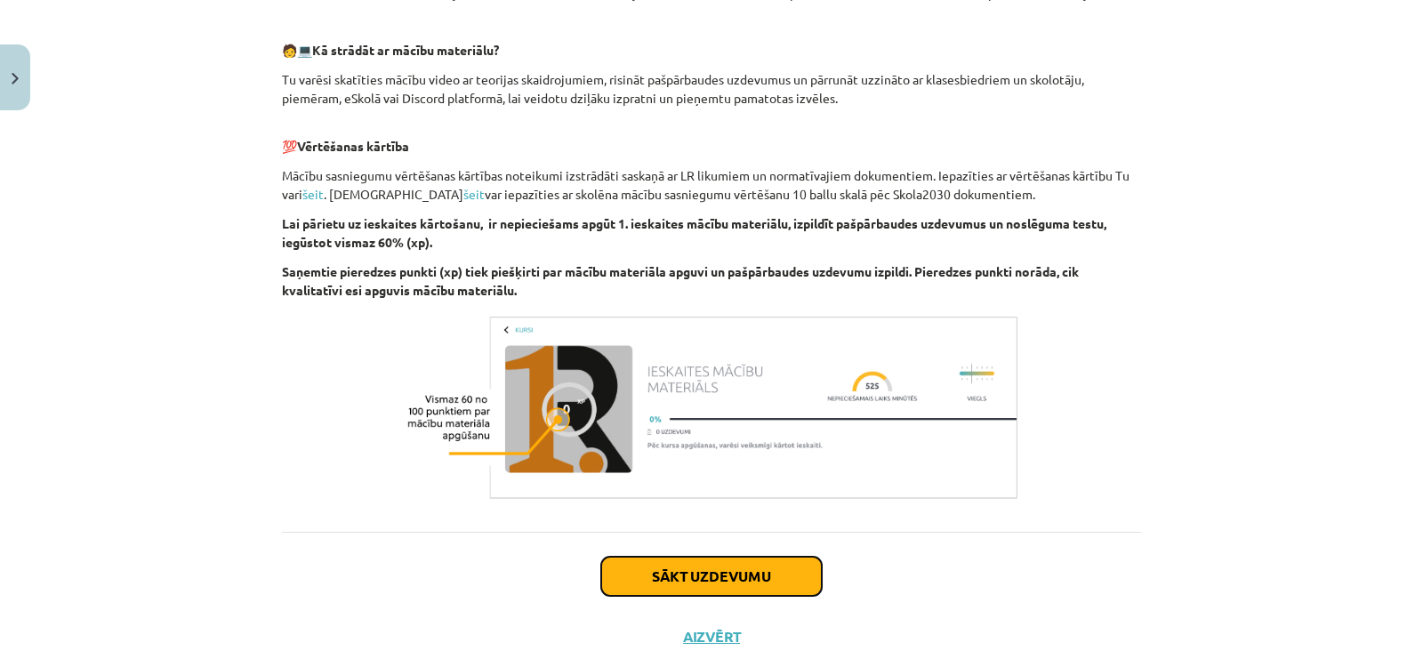
click at [776, 570] on button "Sākt uzdevumu" at bounding box center [711, 576] width 221 height 39
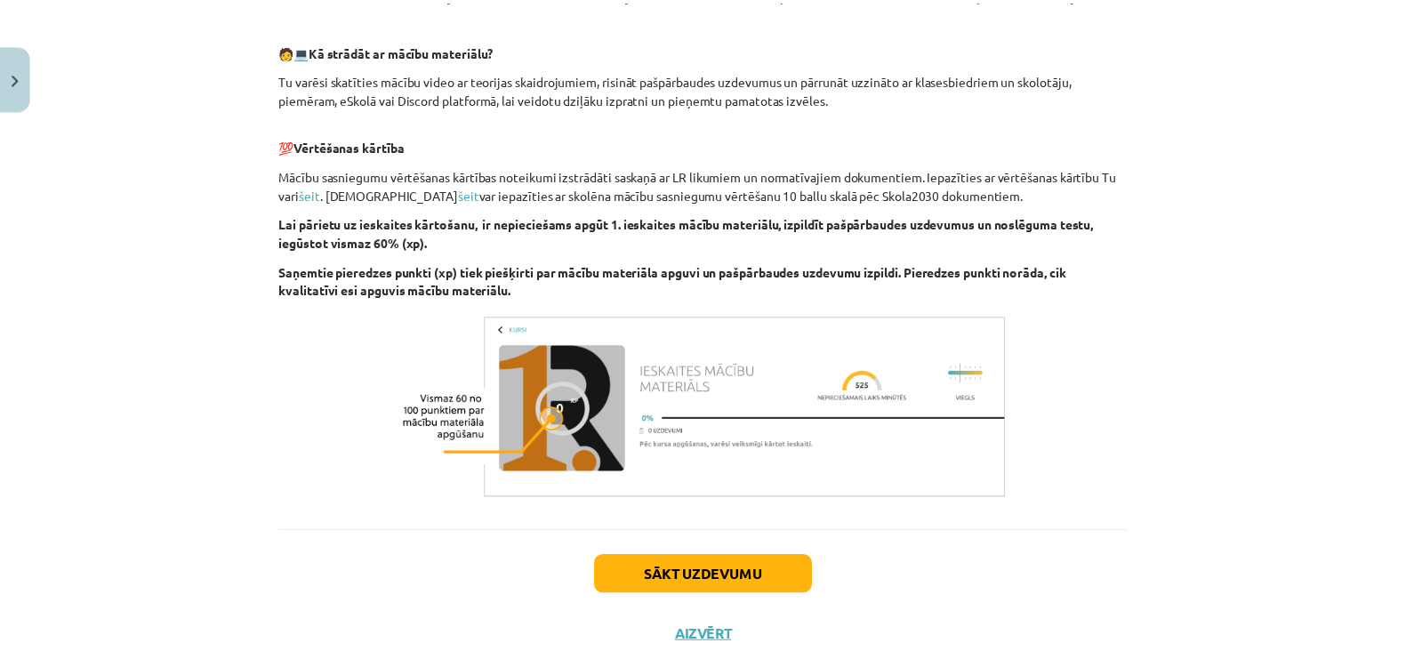
scroll to position [24, 0]
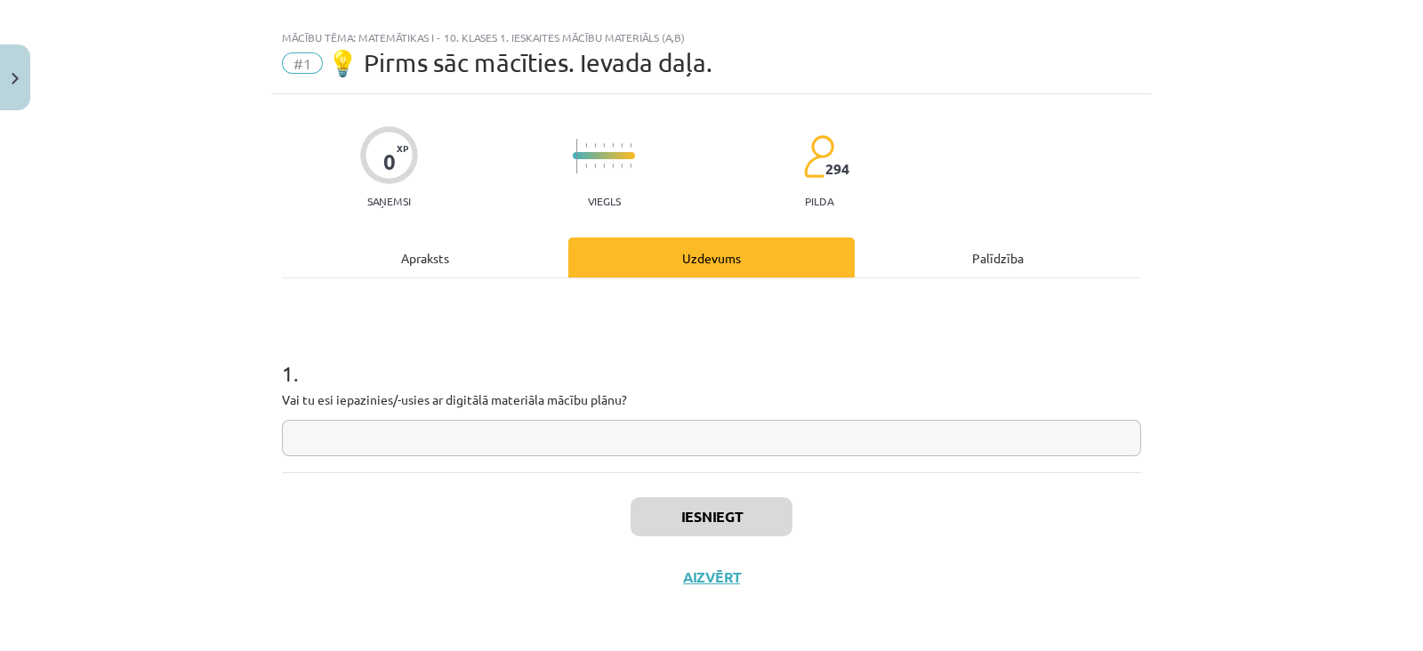
drag, startPoint x: 634, startPoint y: 434, endPoint x: 681, endPoint y: 569, distance: 143.2
click at [681, 569] on div "0 XP Saņemsi Viegls 294 pilda Apraksts Uzdevums Palīdzība 1 . Vai tu esi iepazi…" at bounding box center [711, 350] width 880 height 513
click at [697, 581] on button "Aizvērt" at bounding box center [712, 577] width 68 height 18
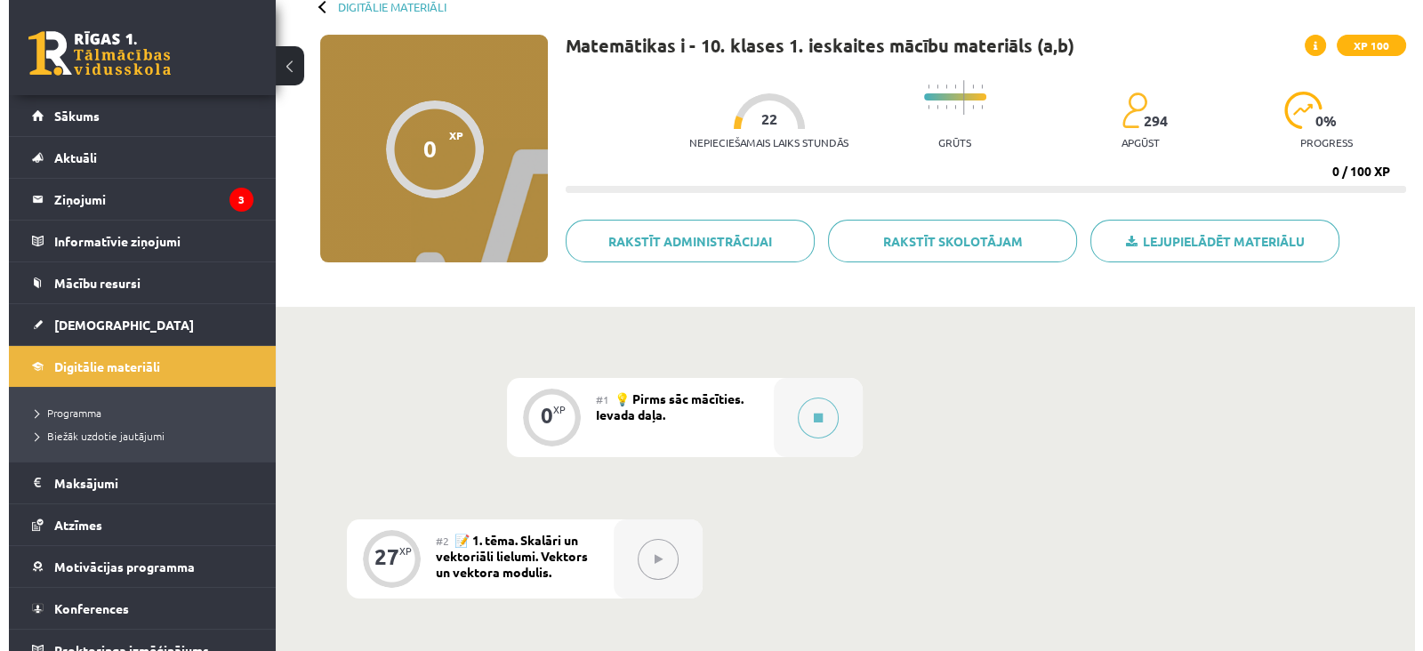
scroll to position [151, 0]
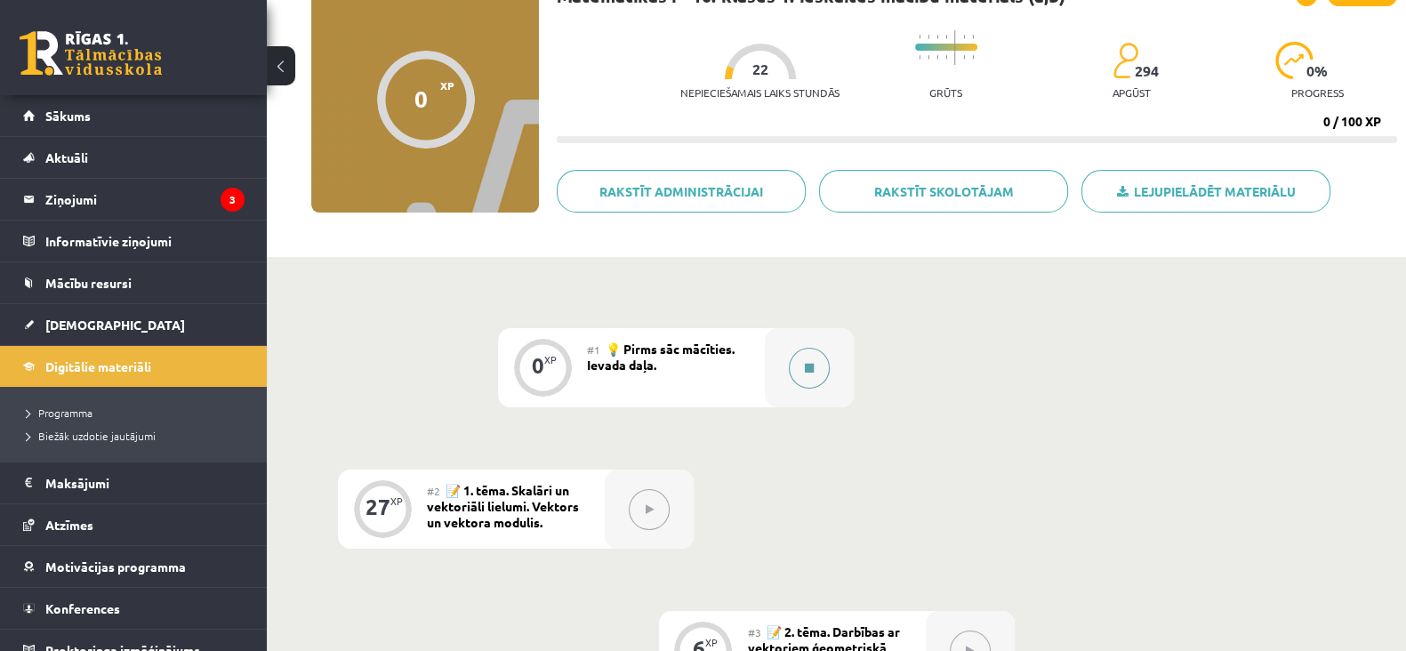
click at [809, 371] on icon at bounding box center [809, 368] width 9 height 11
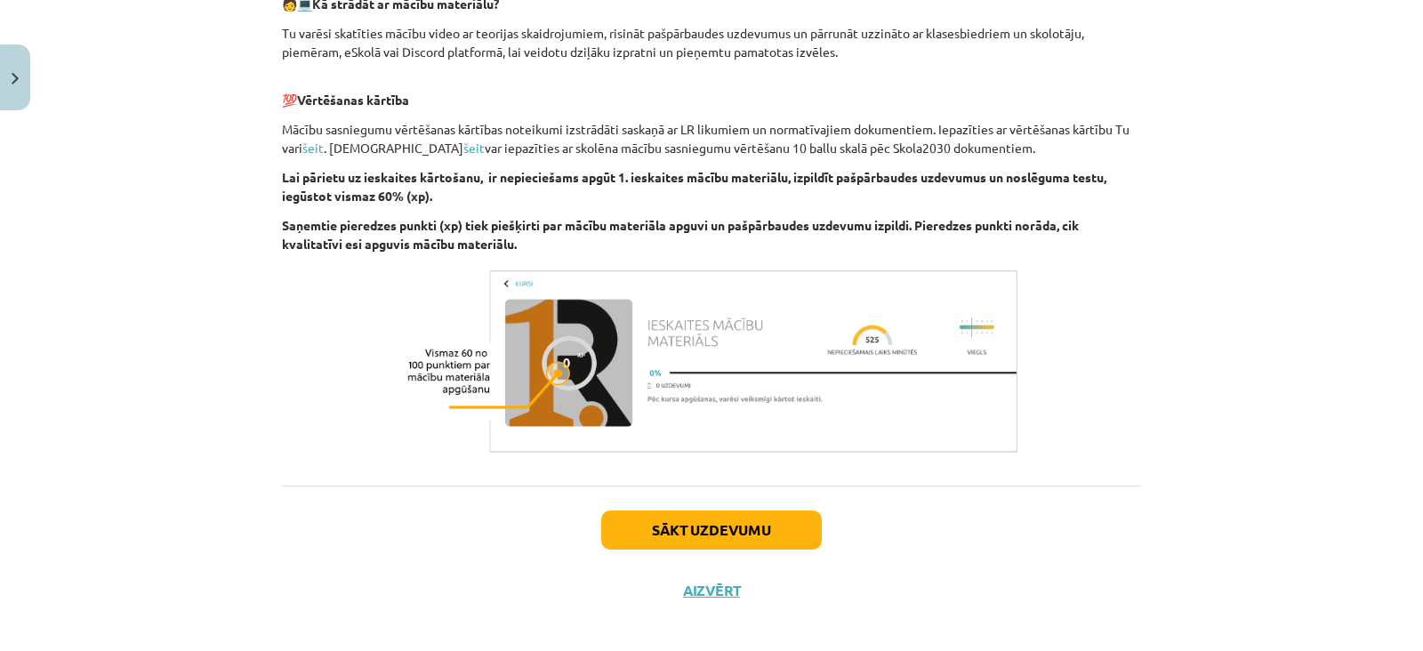
scroll to position [934, 0]
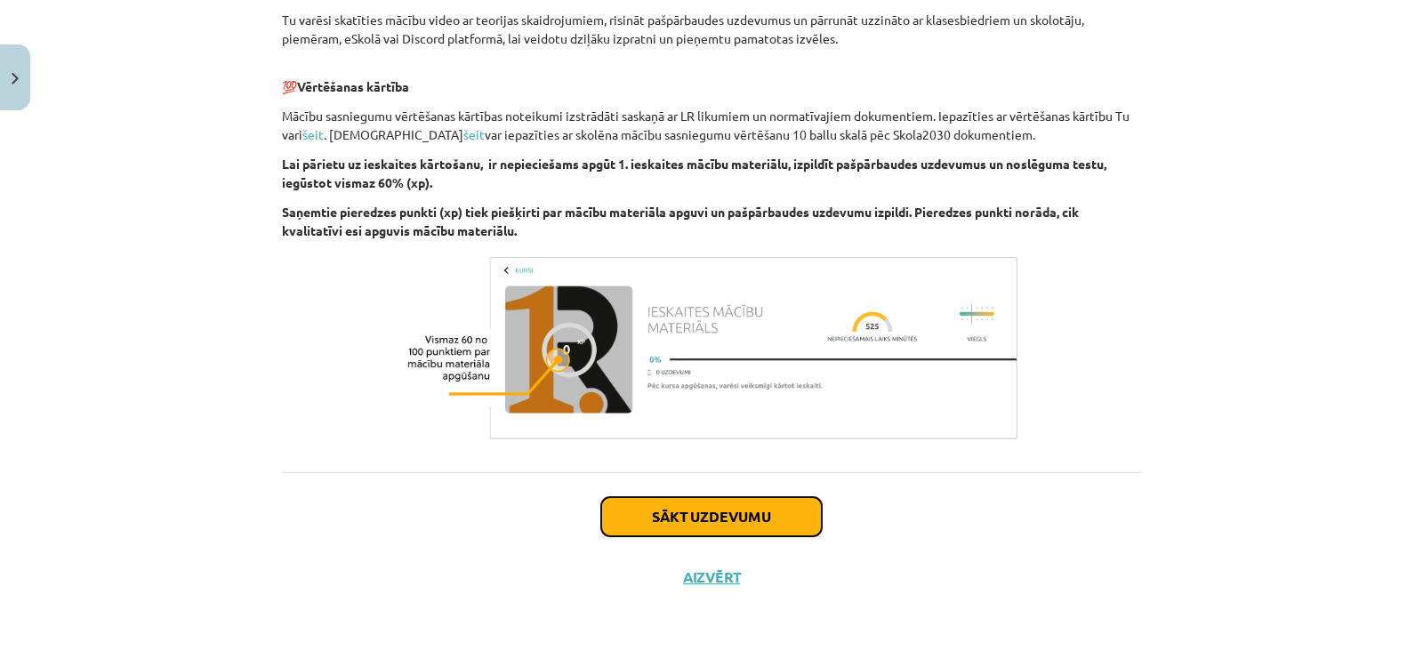
click at [699, 506] on button "Sākt uzdevumu" at bounding box center [711, 516] width 221 height 39
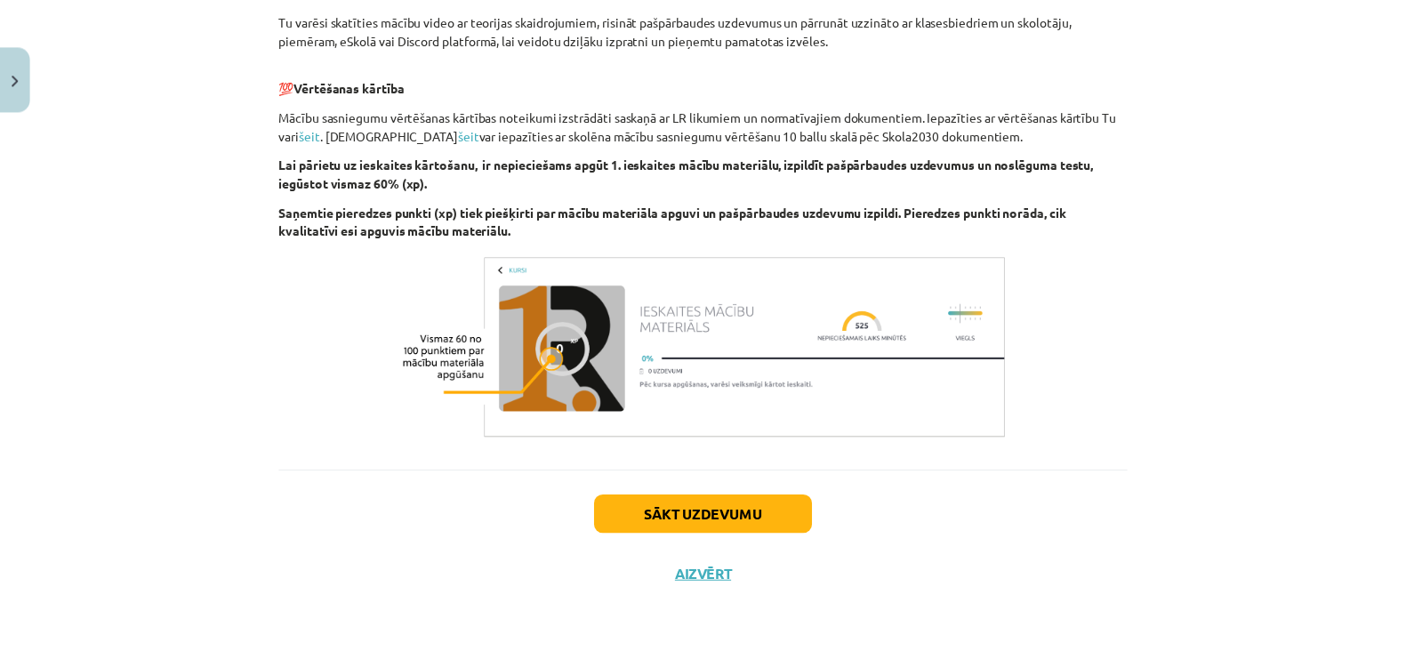
scroll to position [24, 0]
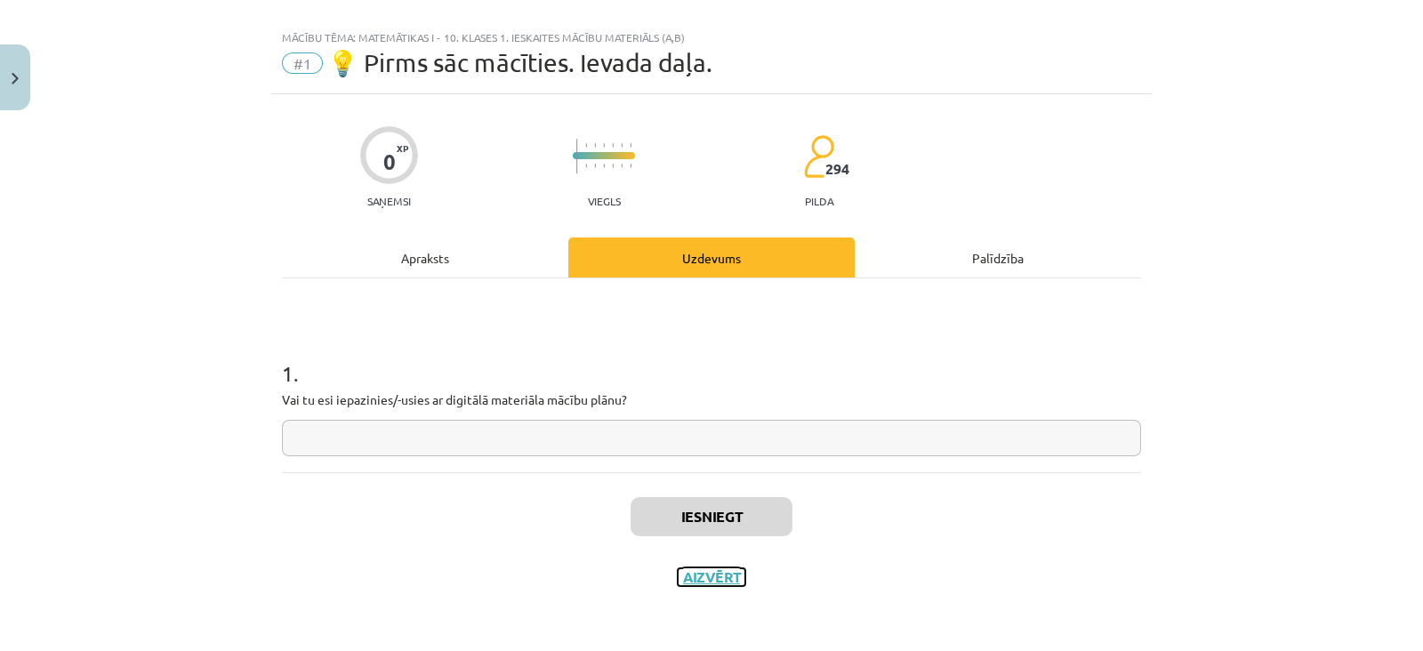
click at [691, 571] on button "Aizvērt" at bounding box center [712, 577] width 68 height 18
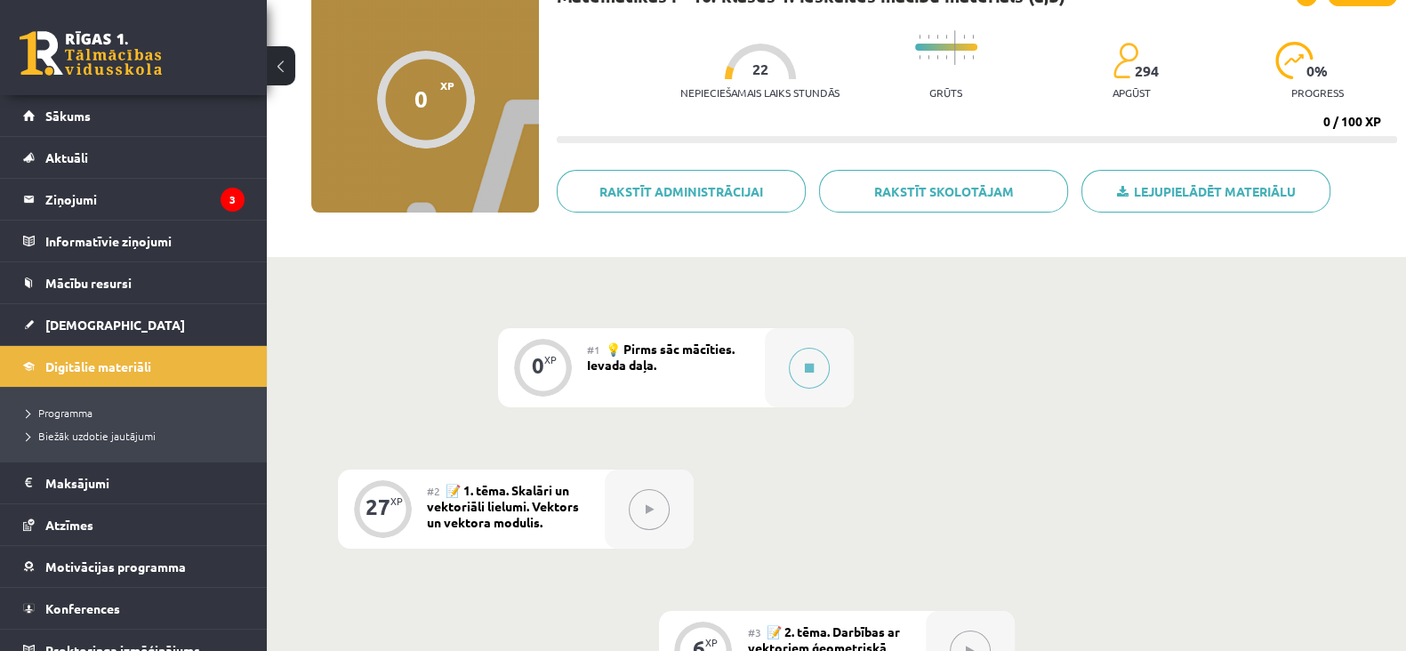
click at [653, 515] on button at bounding box center [649, 509] width 41 height 41
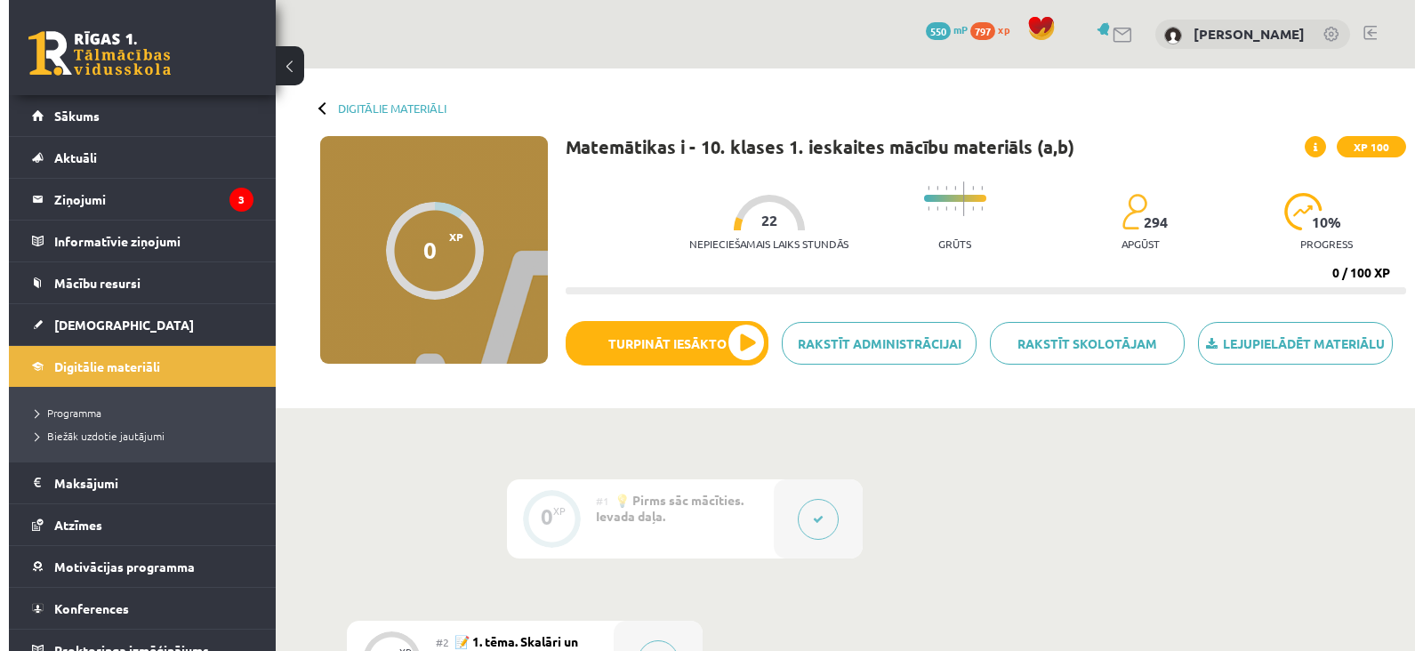
scroll to position [151, 0]
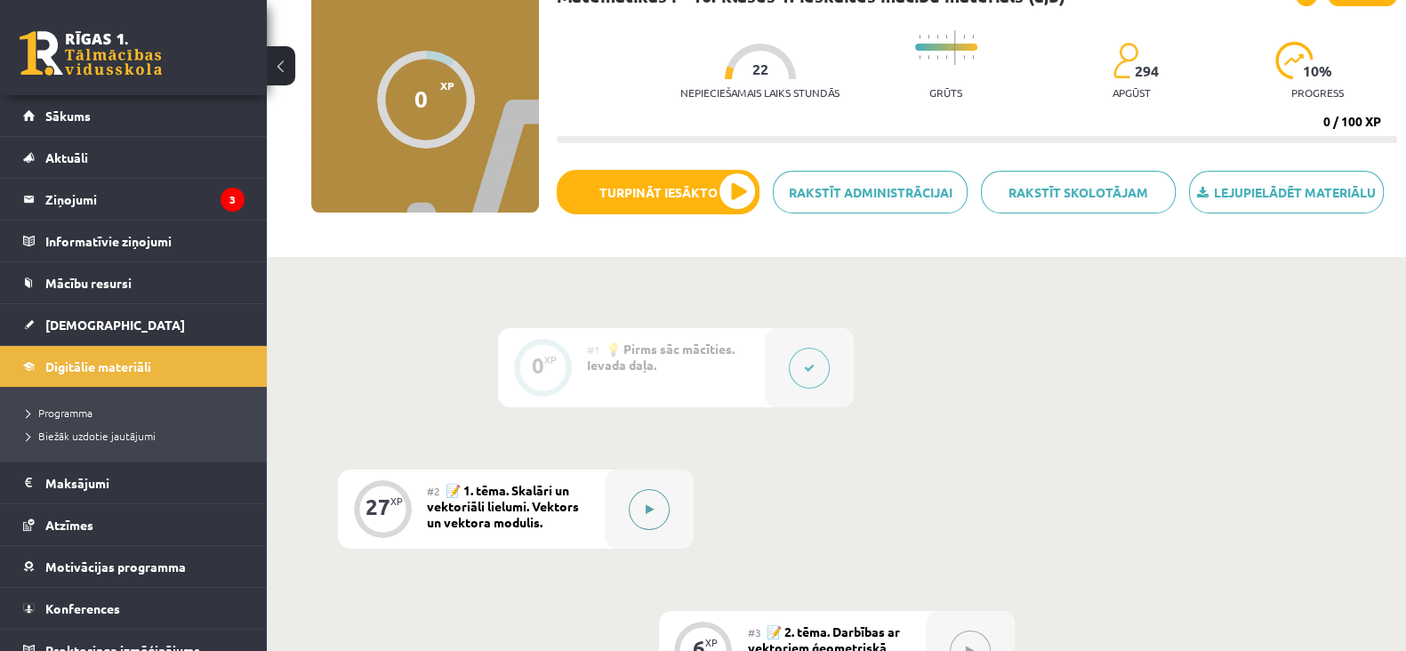
click at [649, 517] on button at bounding box center [649, 509] width 41 height 41
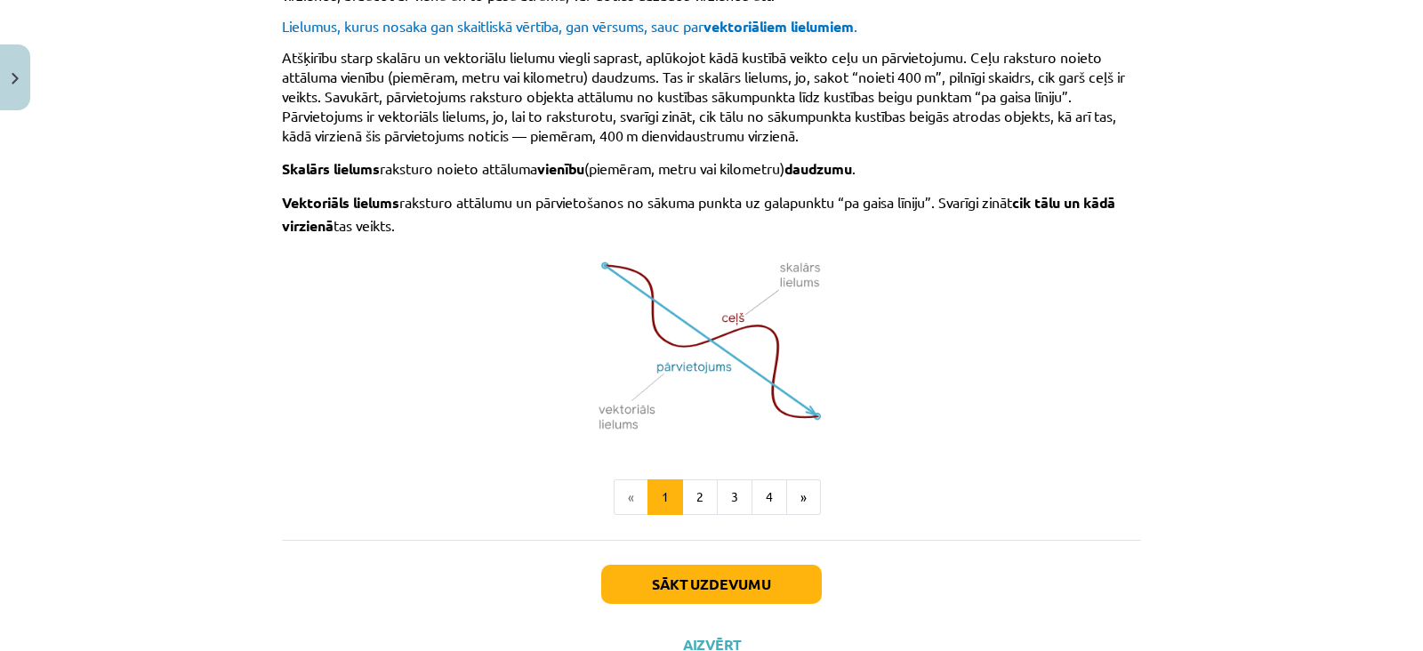
scroll to position [1170, 0]
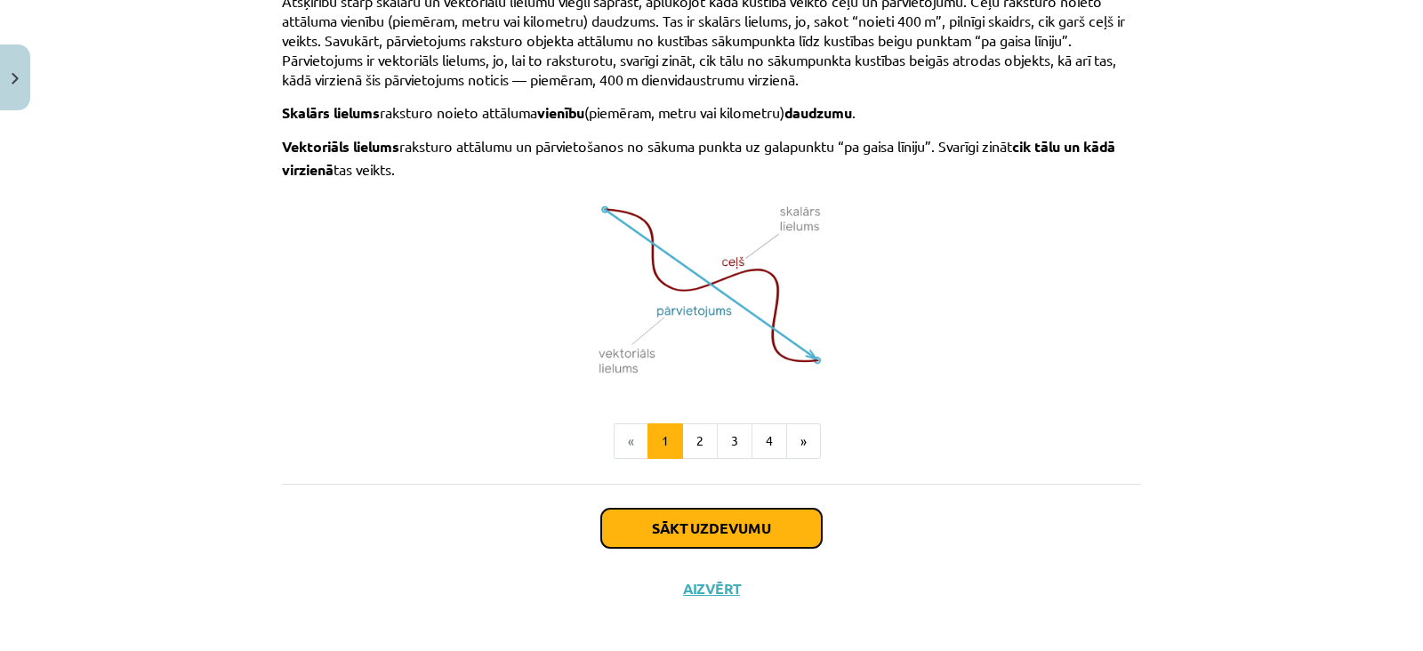
click at [695, 535] on button "Sākt uzdevumu" at bounding box center [711, 528] width 221 height 39
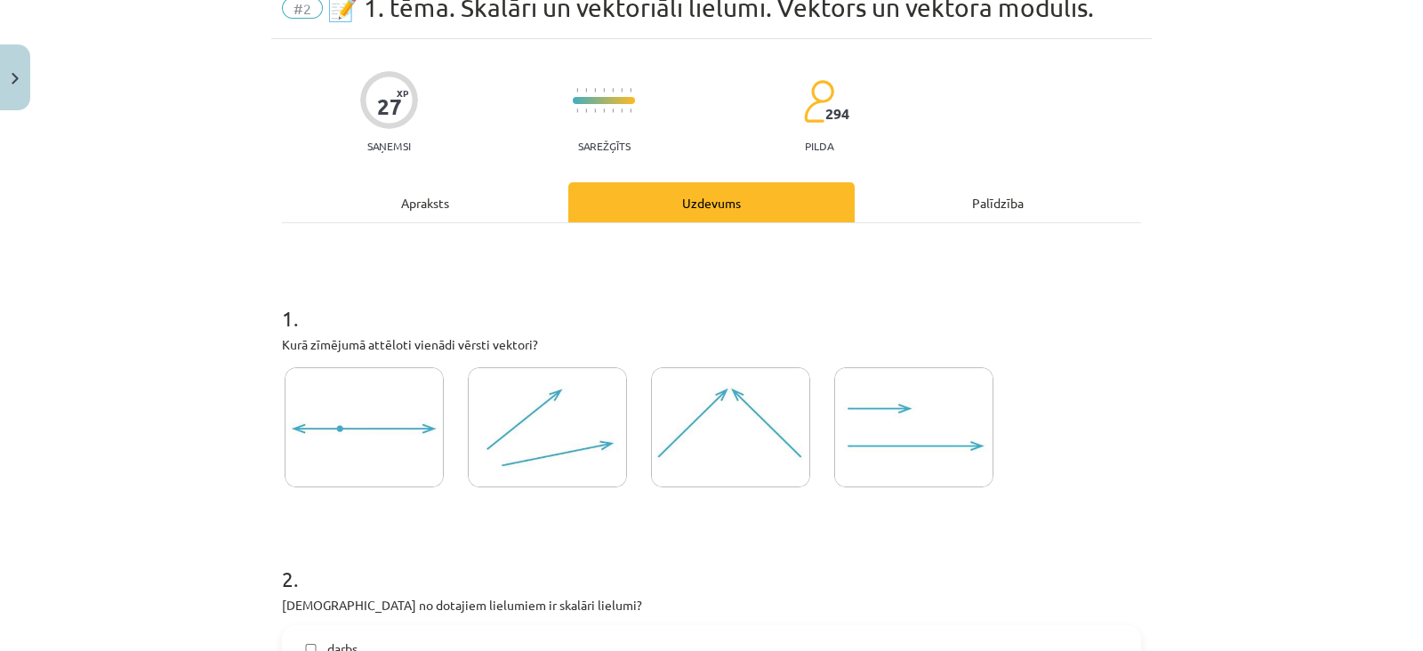
scroll to position [80, 0]
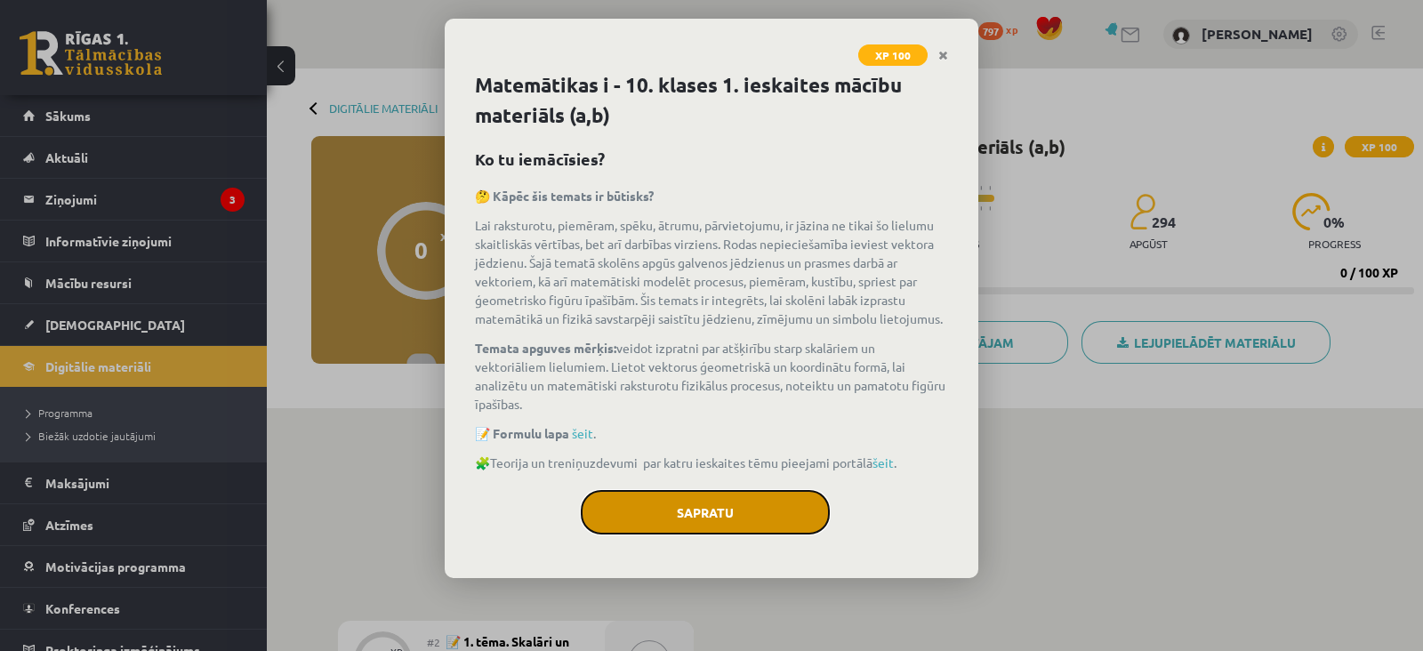
click at [694, 498] on button "Sapratu" at bounding box center [705, 512] width 249 height 44
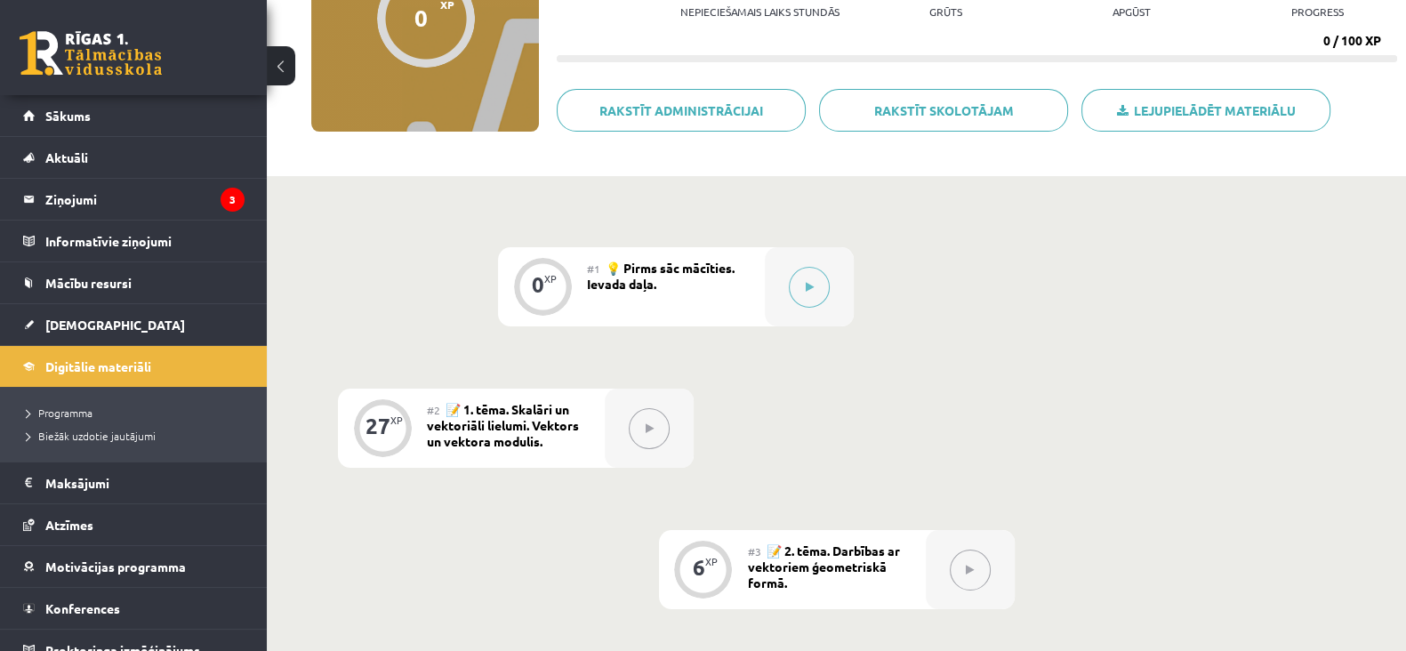
scroll to position [258, 0]
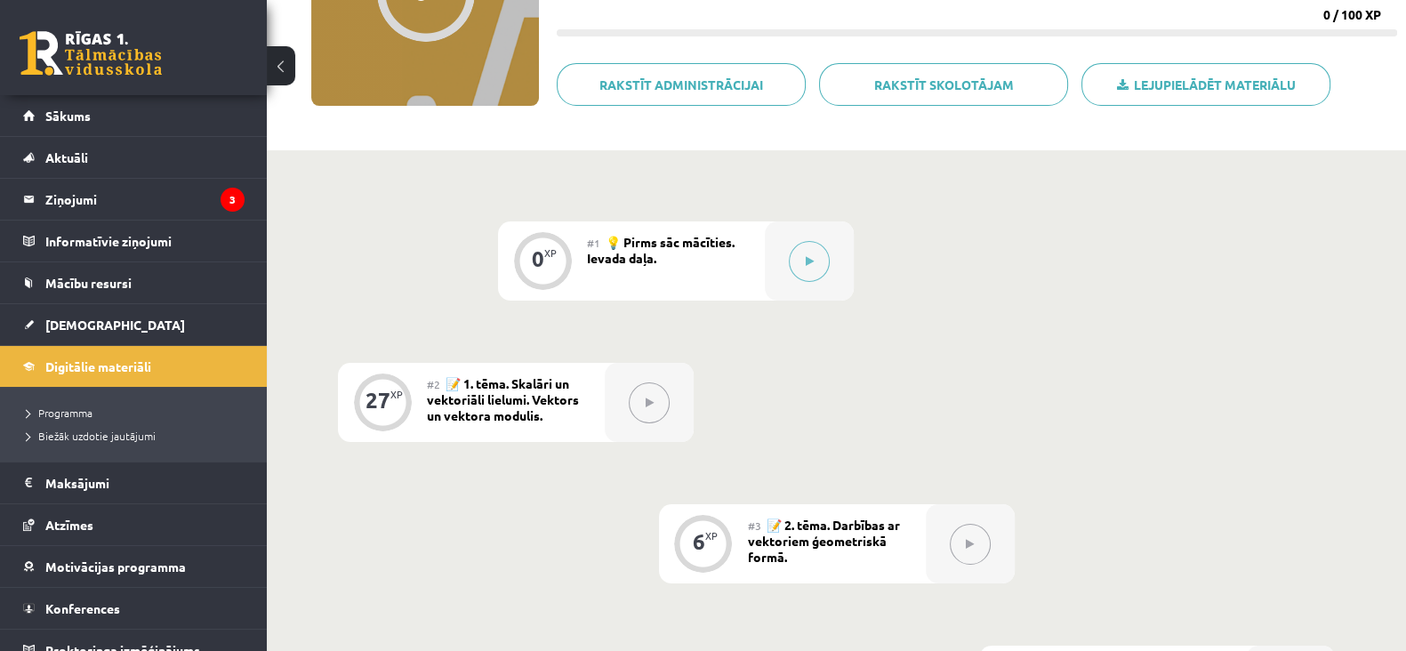
click at [661, 414] on button at bounding box center [649, 402] width 41 height 41
drag, startPoint x: 648, startPoint y: 398, endPoint x: 789, endPoint y: 319, distance: 160.8
click at [664, 396] on button at bounding box center [649, 402] width 41 height 41
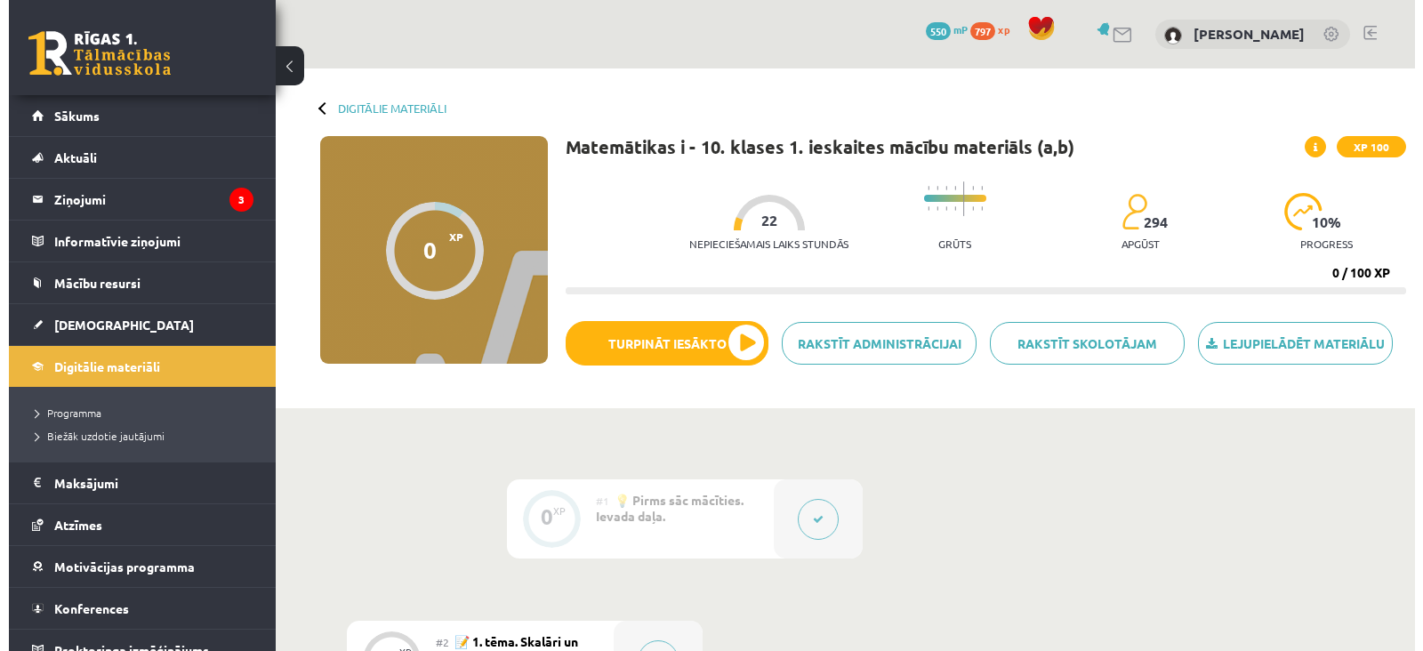
scroll to position [258, 0]
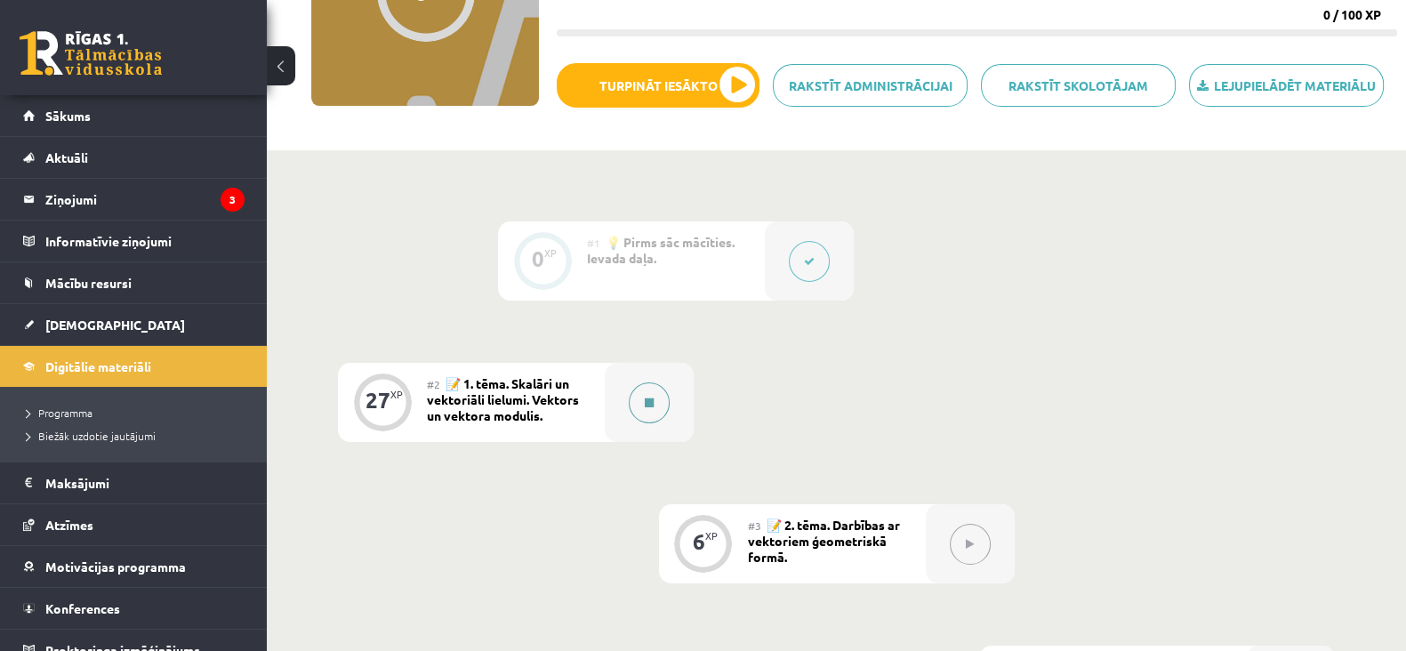
click at [633, 393] on button at bounding box center [649, 402] width 41 height 41
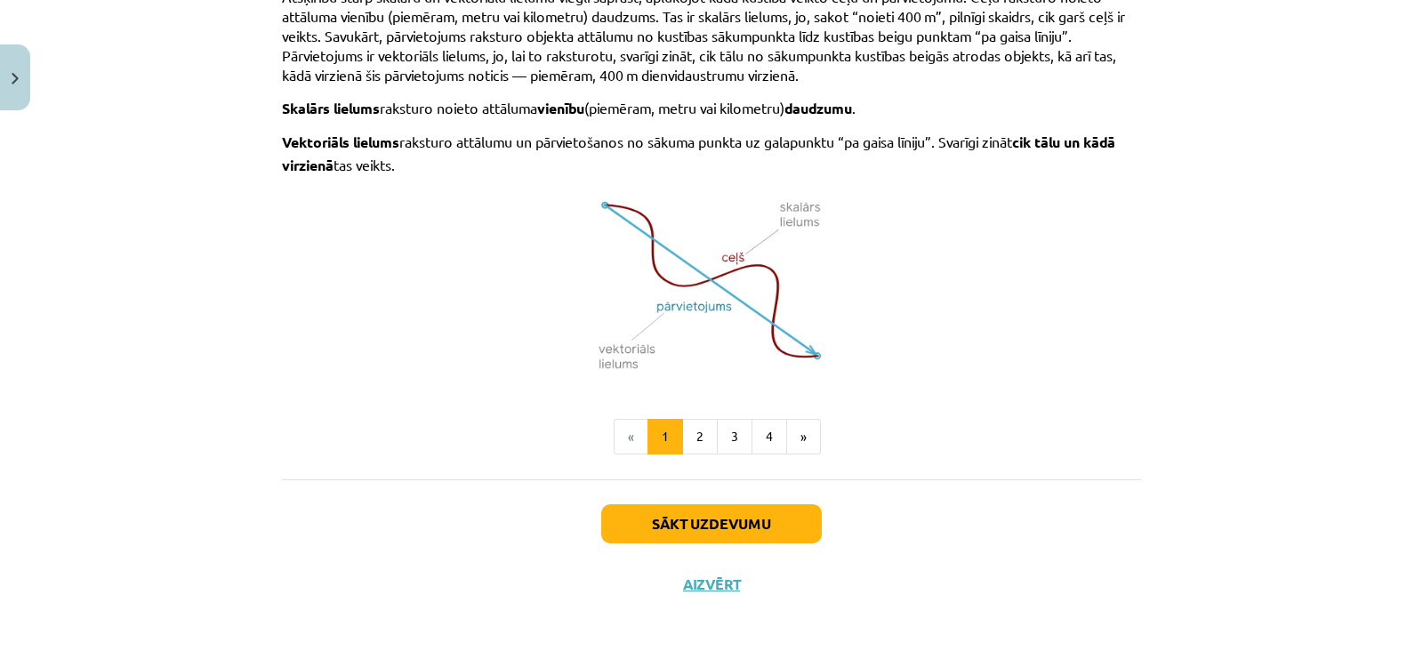
scroll to position [1175, 0]
click at [703, 510] on button "Sākt uzdevumu" at bounding box center [711, 522] width 221 height 39
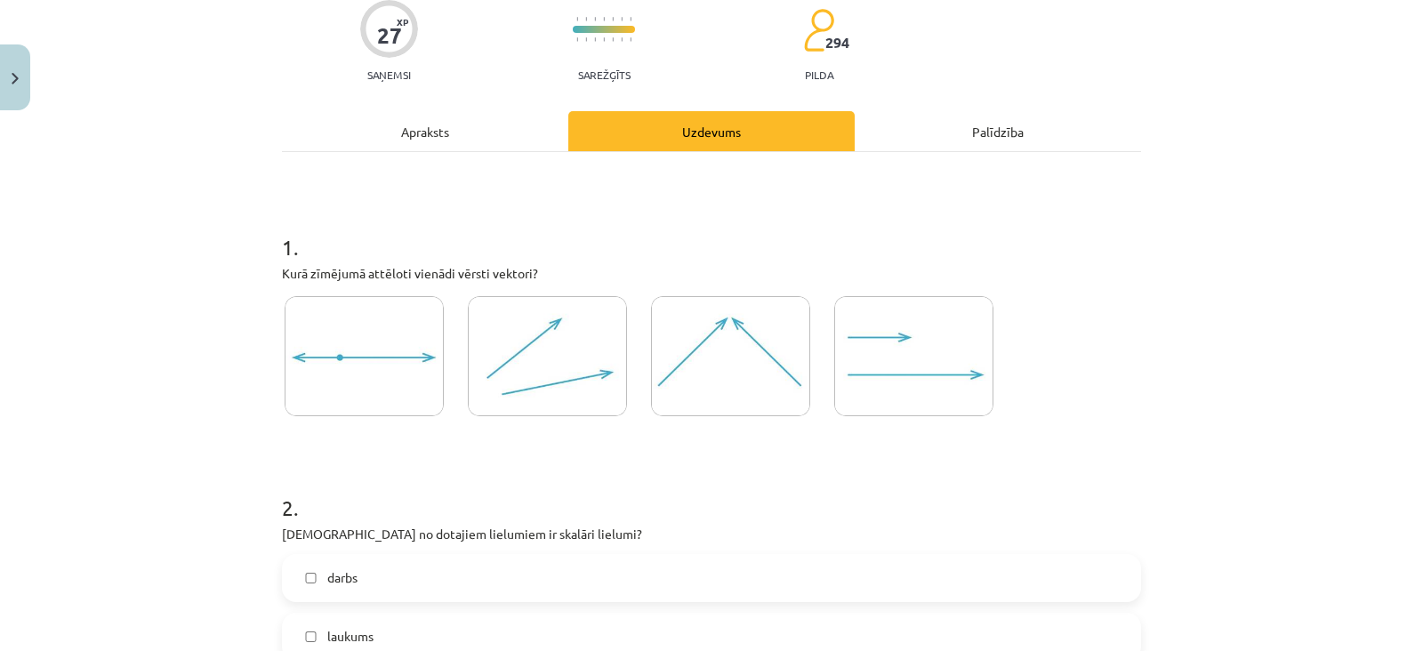
scroll to position [151, 0]
click at [577, 350] on img at bounding box center [547, 355] width 159 height 120
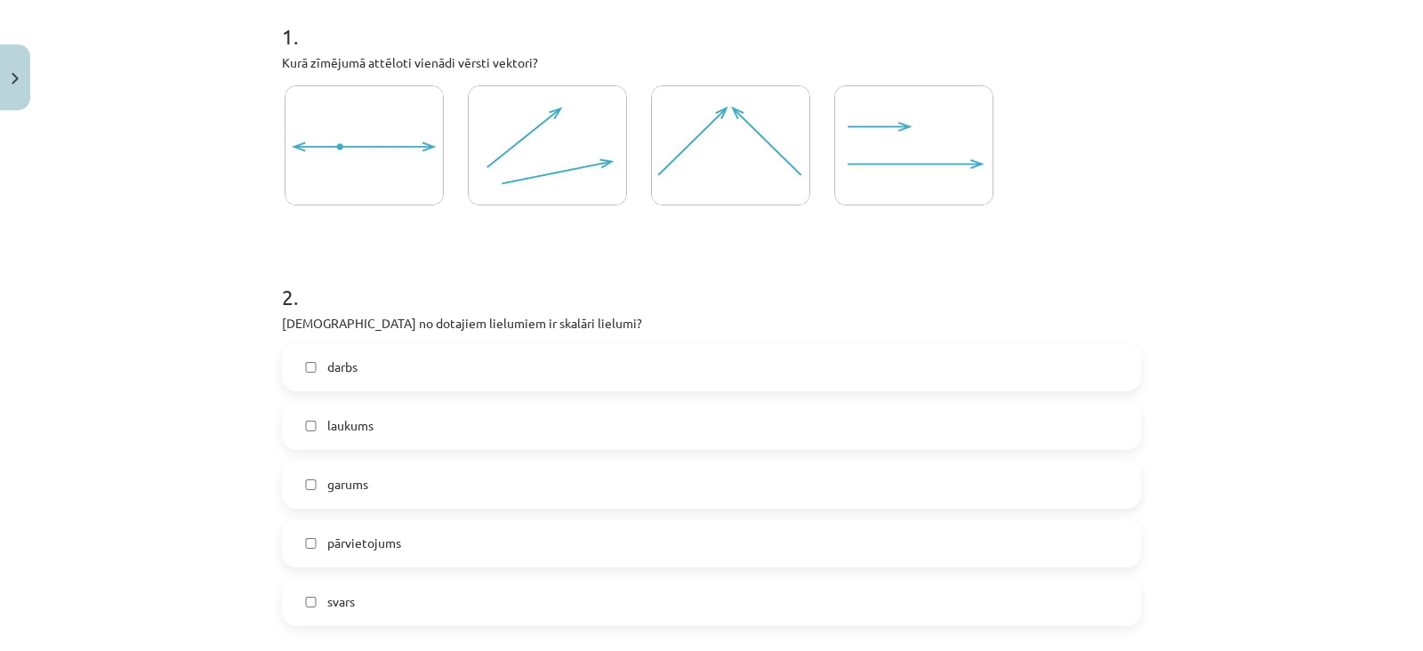
scroll to position [359, 0]
click at [489, 369] on label "darbs" at bounding box center [712, 369] width 856 height 44
click at [484, 415] on label "laukums" at bounding box center [712, 428] width 856 height 44
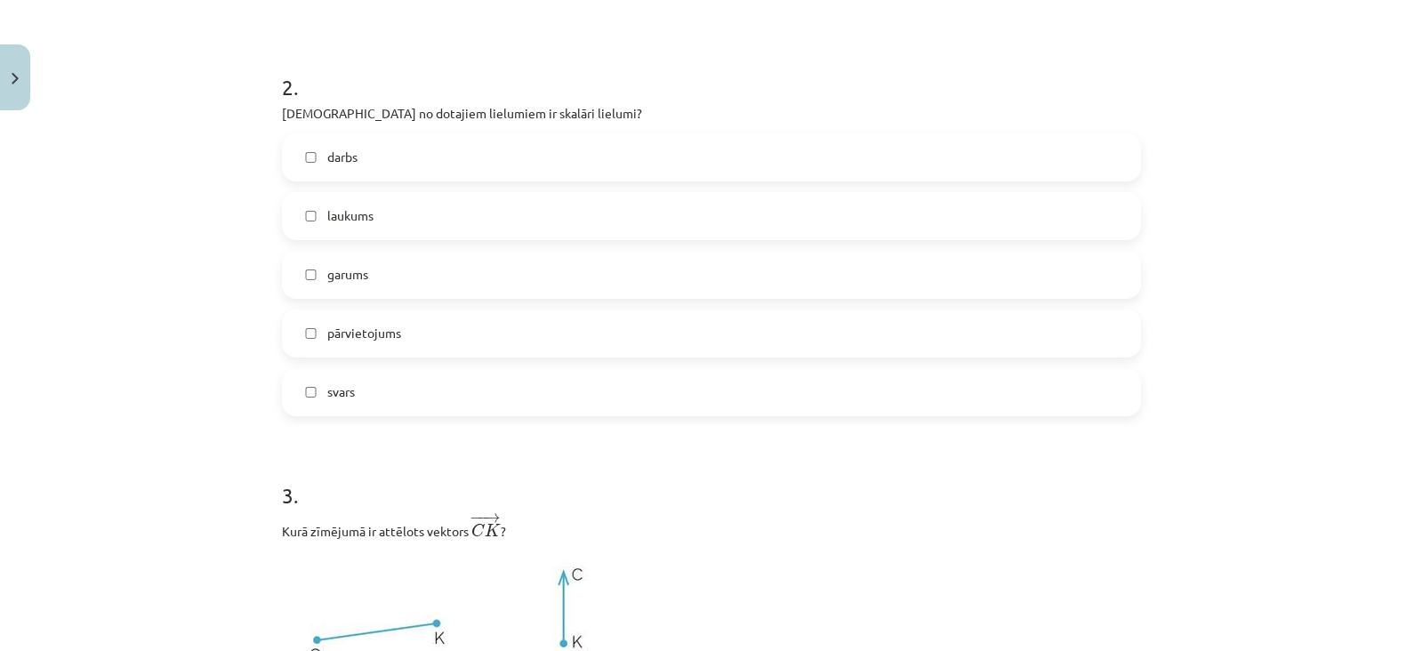
scroll to position [549, 0]
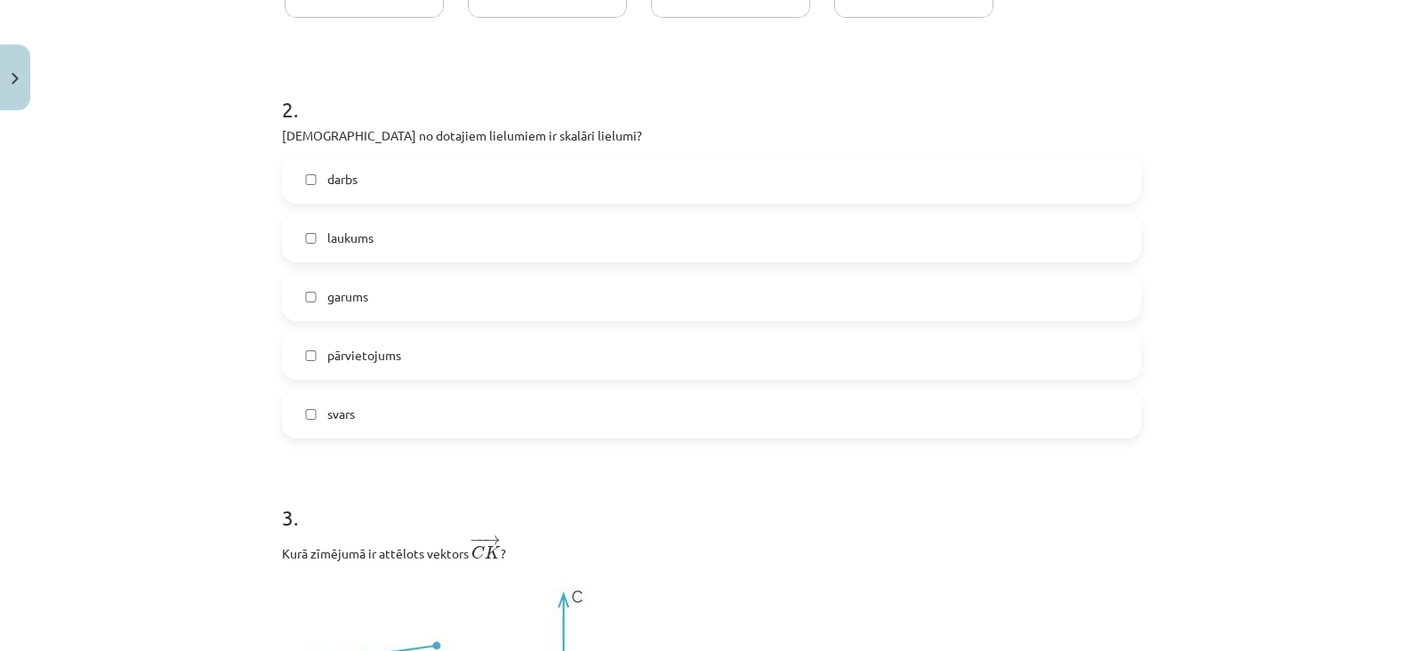
click at [473, 291] on label "garums" at bounding box center [712, 297] width 856 height 44
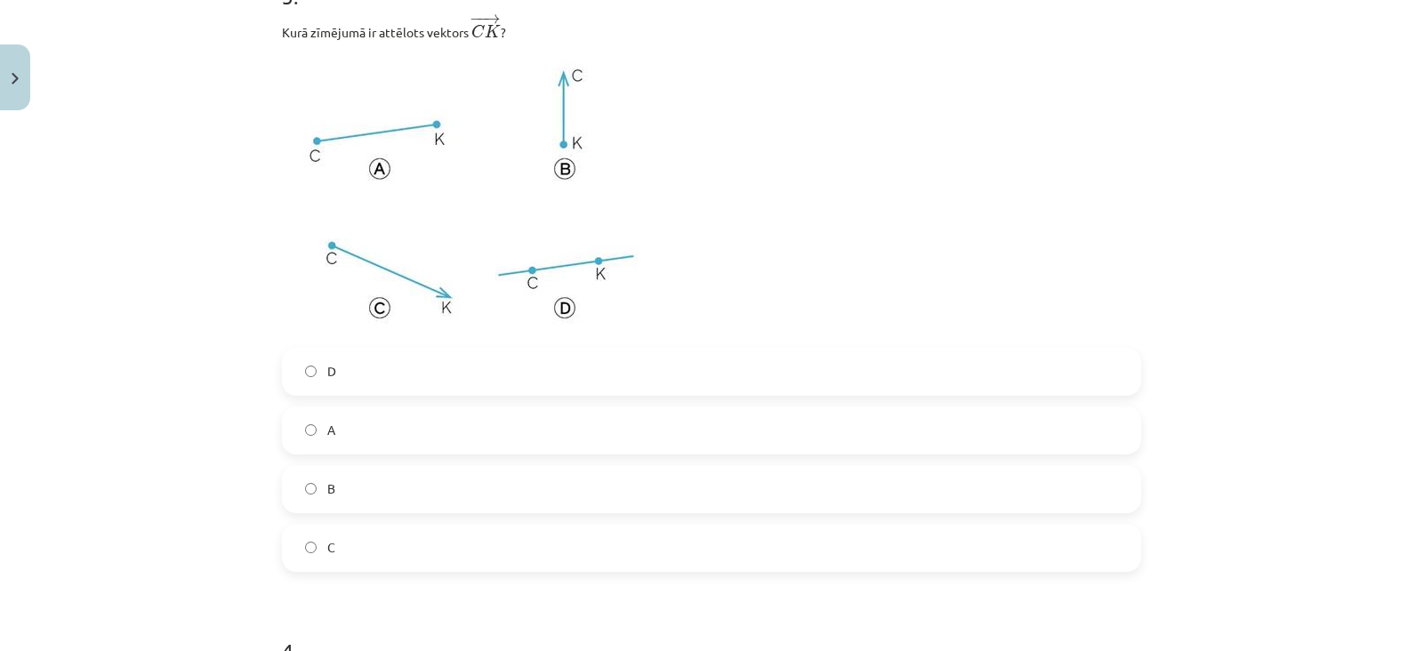
scroll to position [1073, 0]
click at [391, 436] on label "A" at bounding box center [712, 428] width 856 height 44
click at [397, 354] on label "D" at bounding box center [712, 369] width 856 height 44
click at [396, 430] on label "A" at bounding box center [712, 428] width 856 height 44
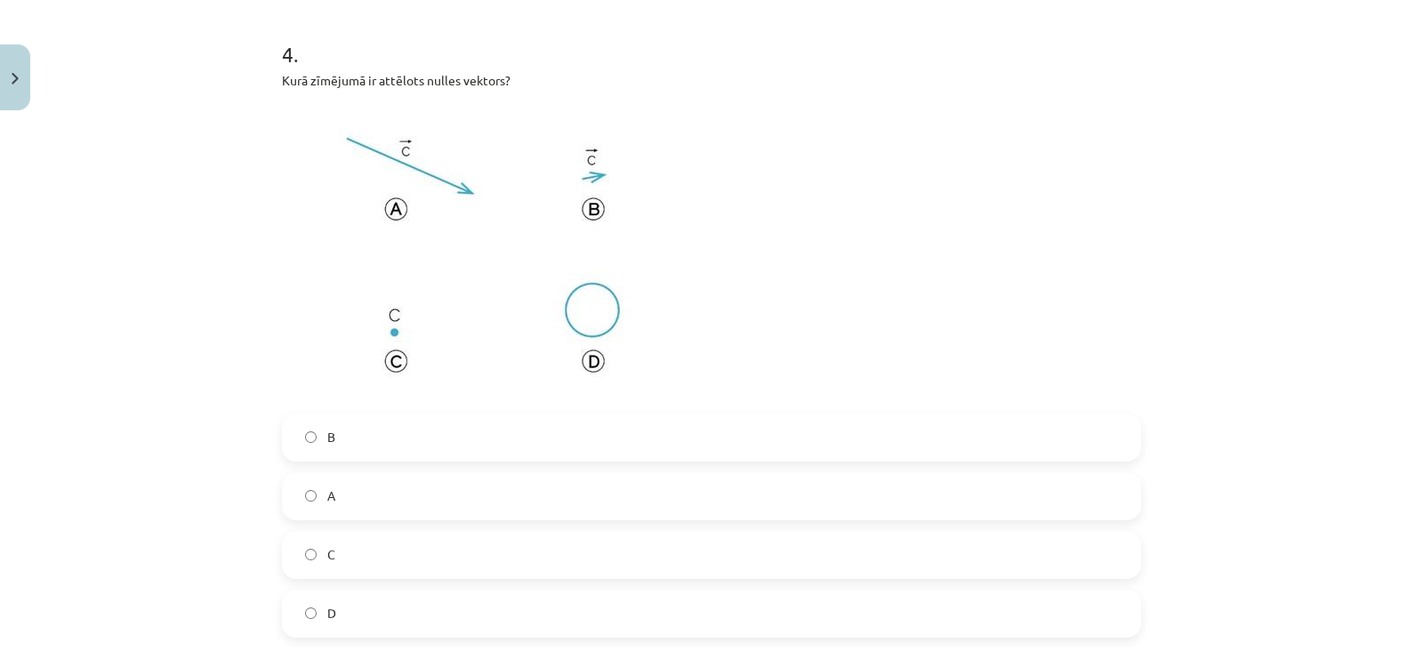
scroll to position [1664, 0]
click at [364, 429] on label "B" at bounding box center [712, 440] width 856 height 44
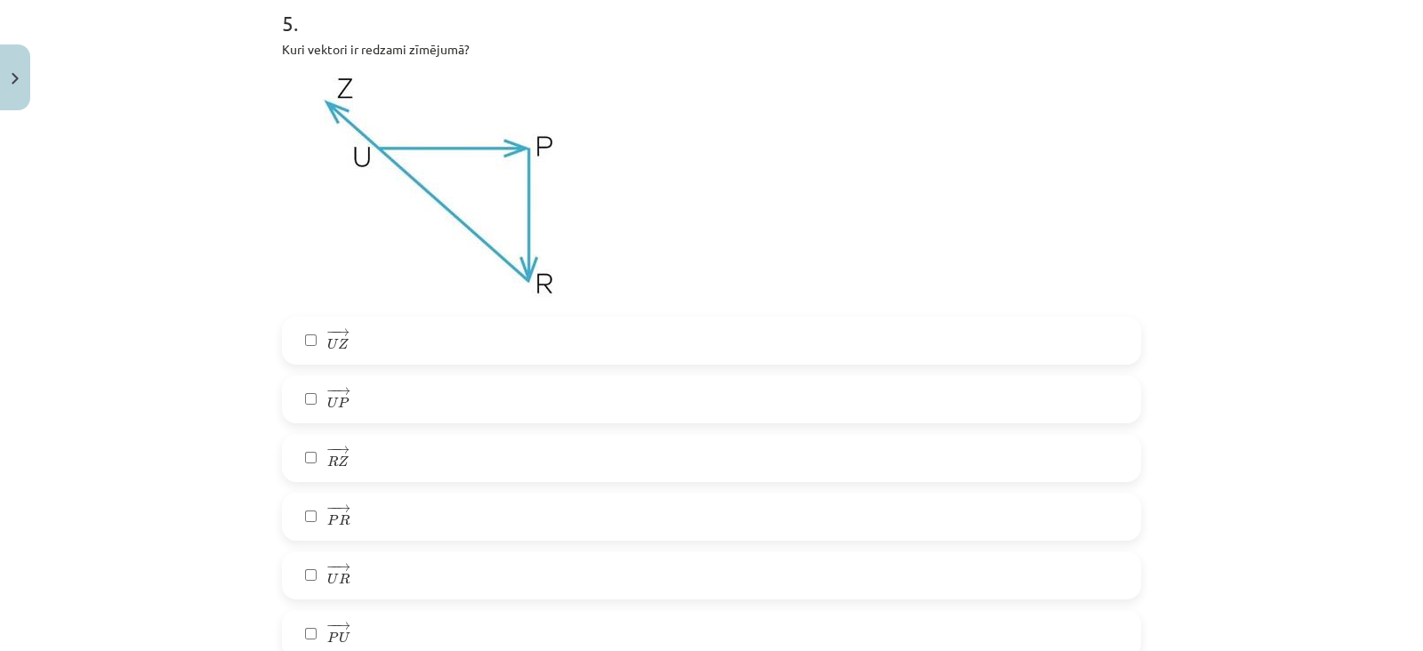
scroll to position [2361, 0]
click at [351, 486] on div "− − → U Z U Z → − − → U P U P → − − → R Z R Z → − − → P R P R → − − → U R U R →…" at bounding box center [711, 487] width 859 height 342
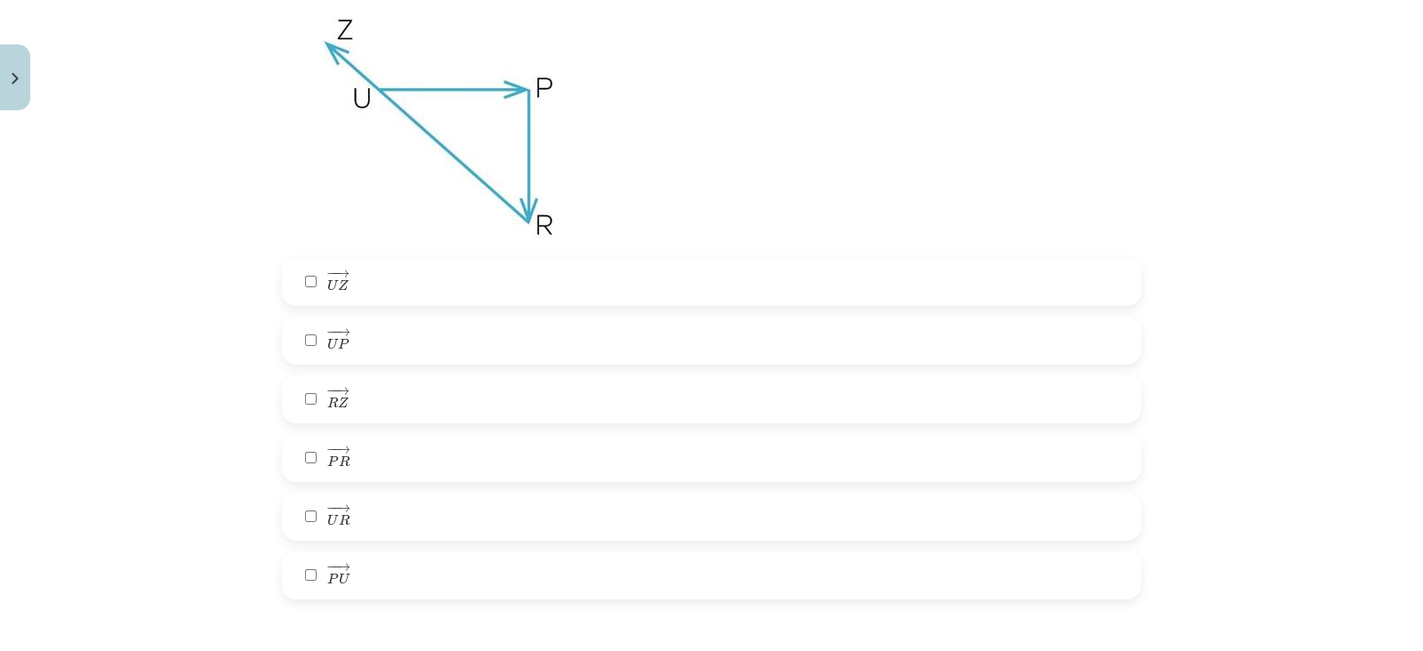
scroll to position [2444, 0]
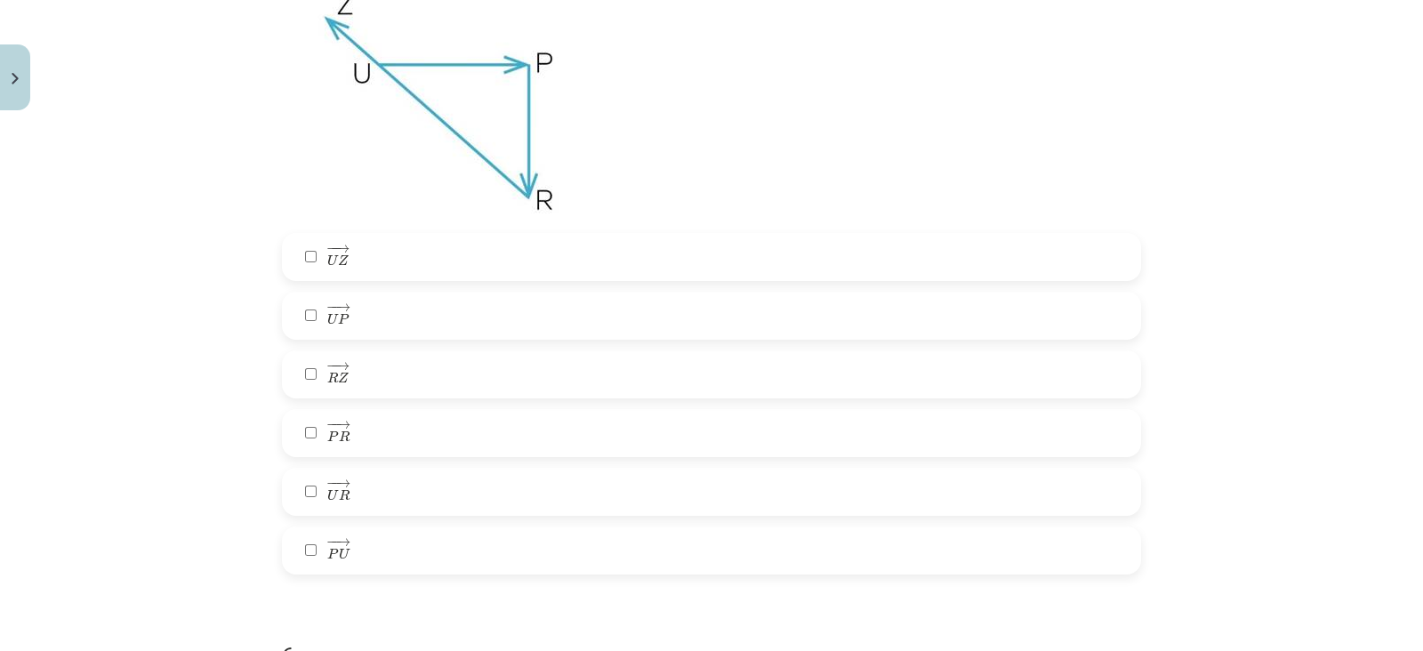
click at [428, 296] on label "− − → U P U P →" at bounding box center [712, 315] width 856 height 44
click at [383, 446] on label "− − → P R P R →" at bounding box center [712, 433] width 856 height 44
click at [387, 501] on label "− − → U R U R →" at bounding box center [712, 492] width 856 height 44
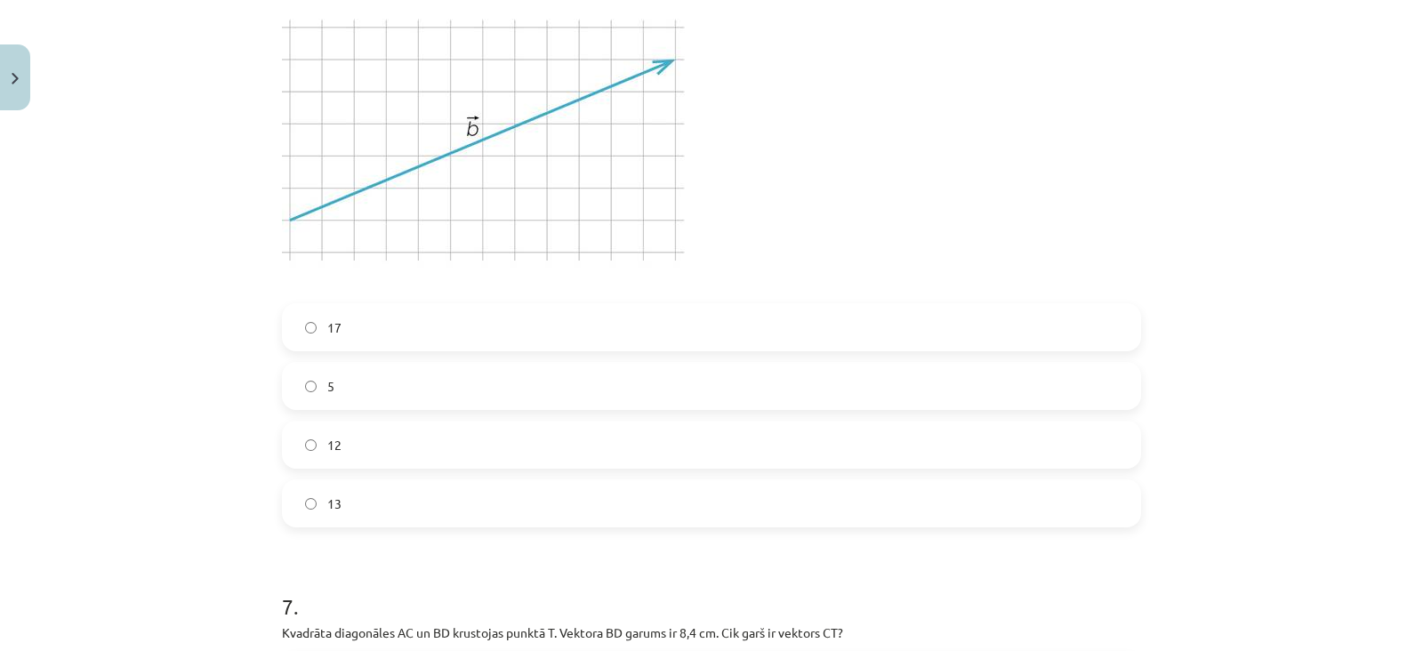
scroll to position [3201, 0]
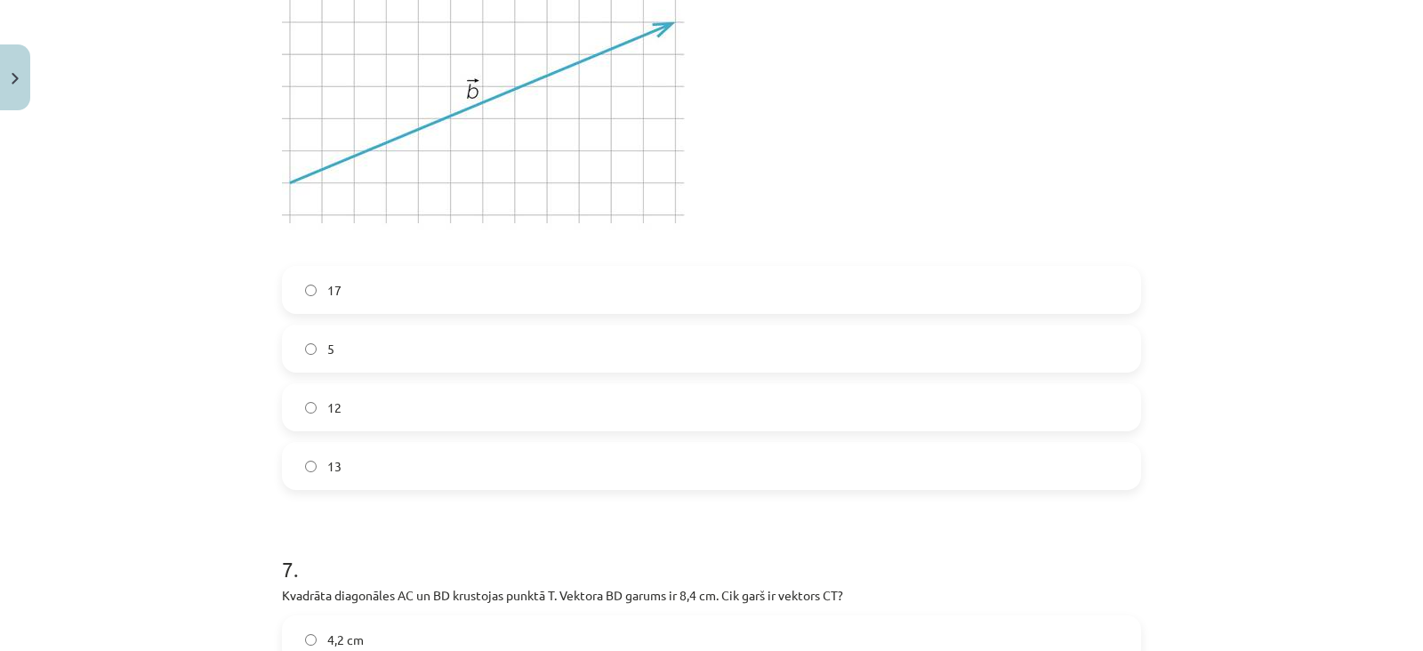
click at [387, 483] on label "13" at bounding box center [712, 466] width 856 height 44
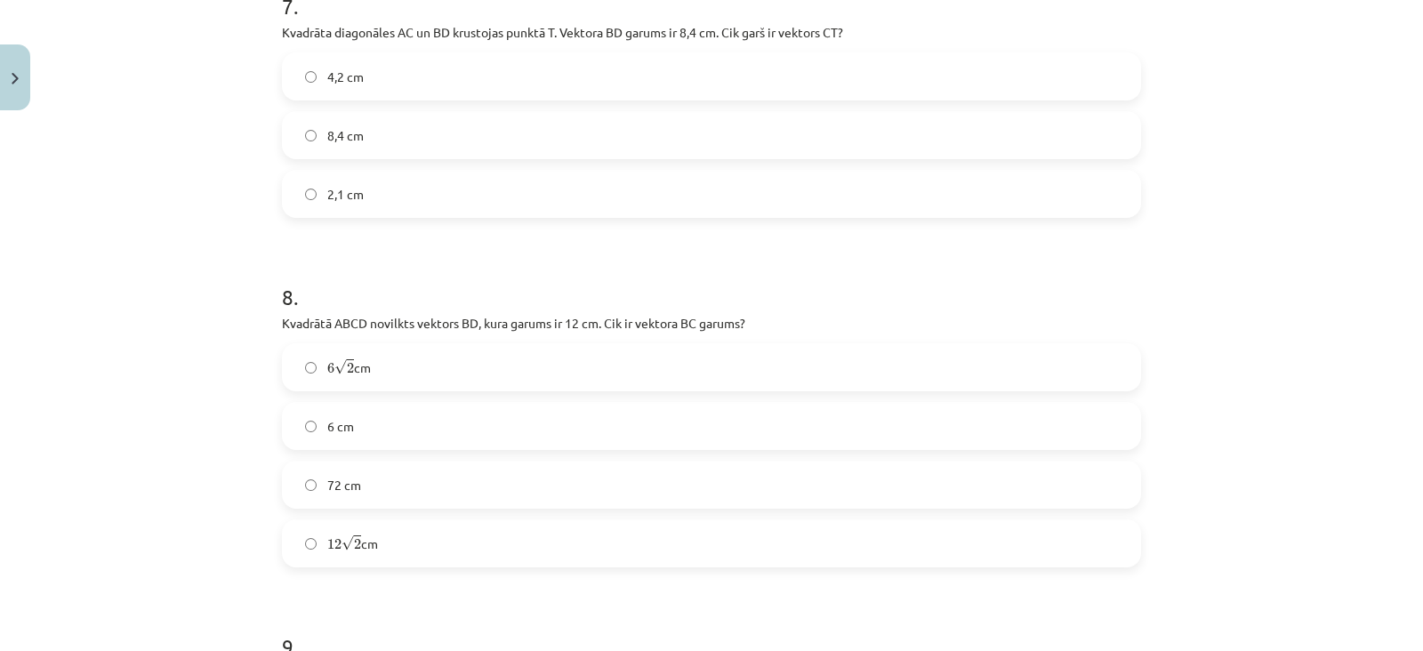
scroll to position [3735, 0]
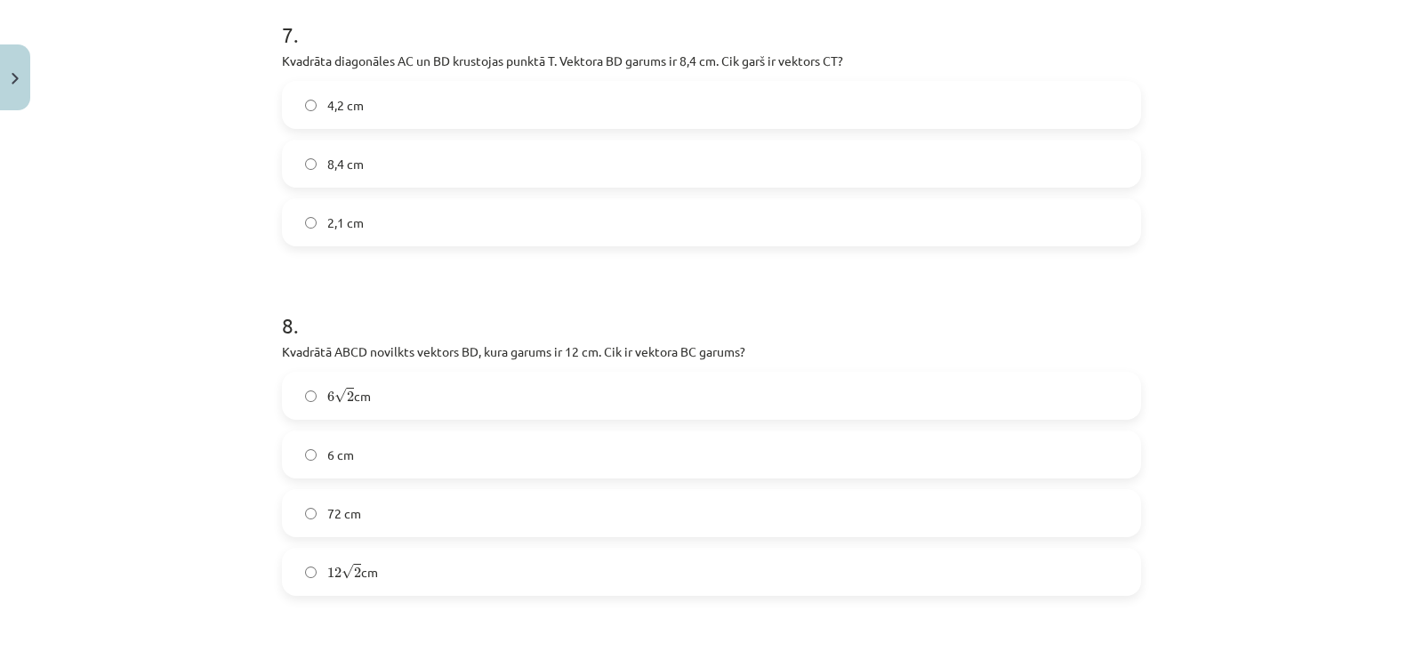
click at [374, 112] on label "4,2 cm" at bounding box center [712, 105] width 856 height 44
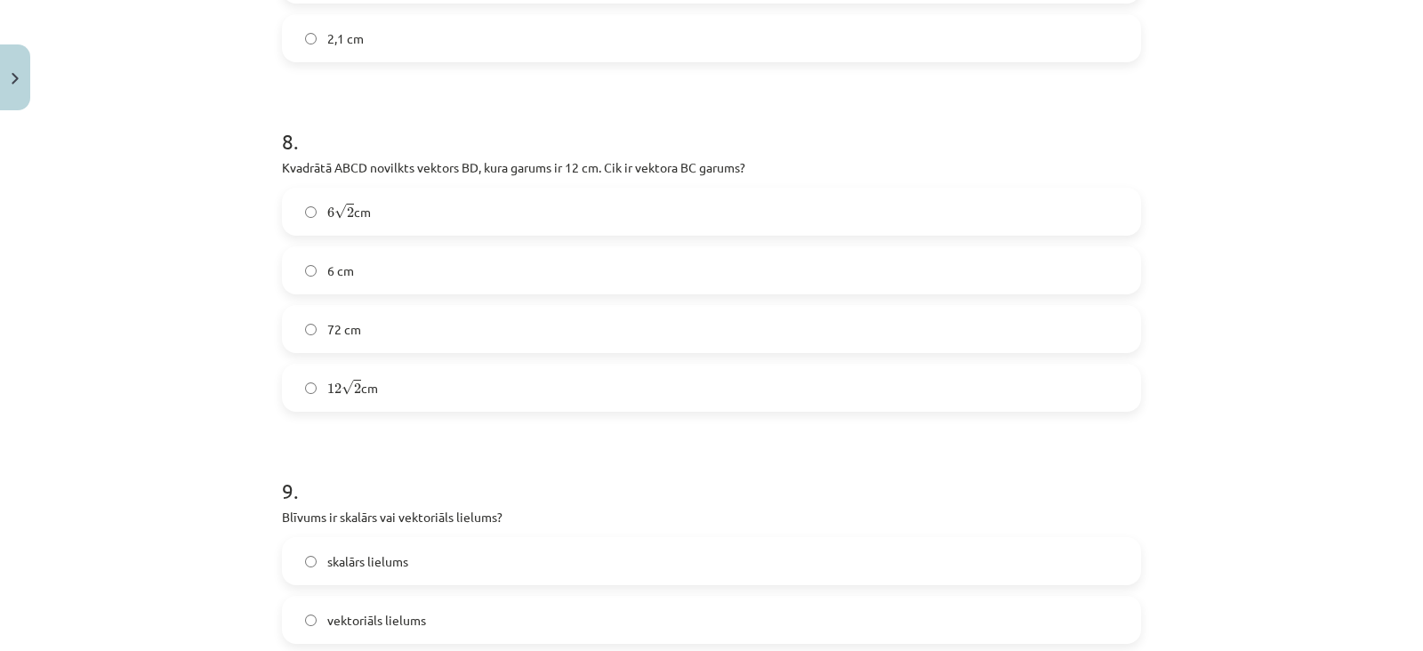
scroll to position [3999, 0]
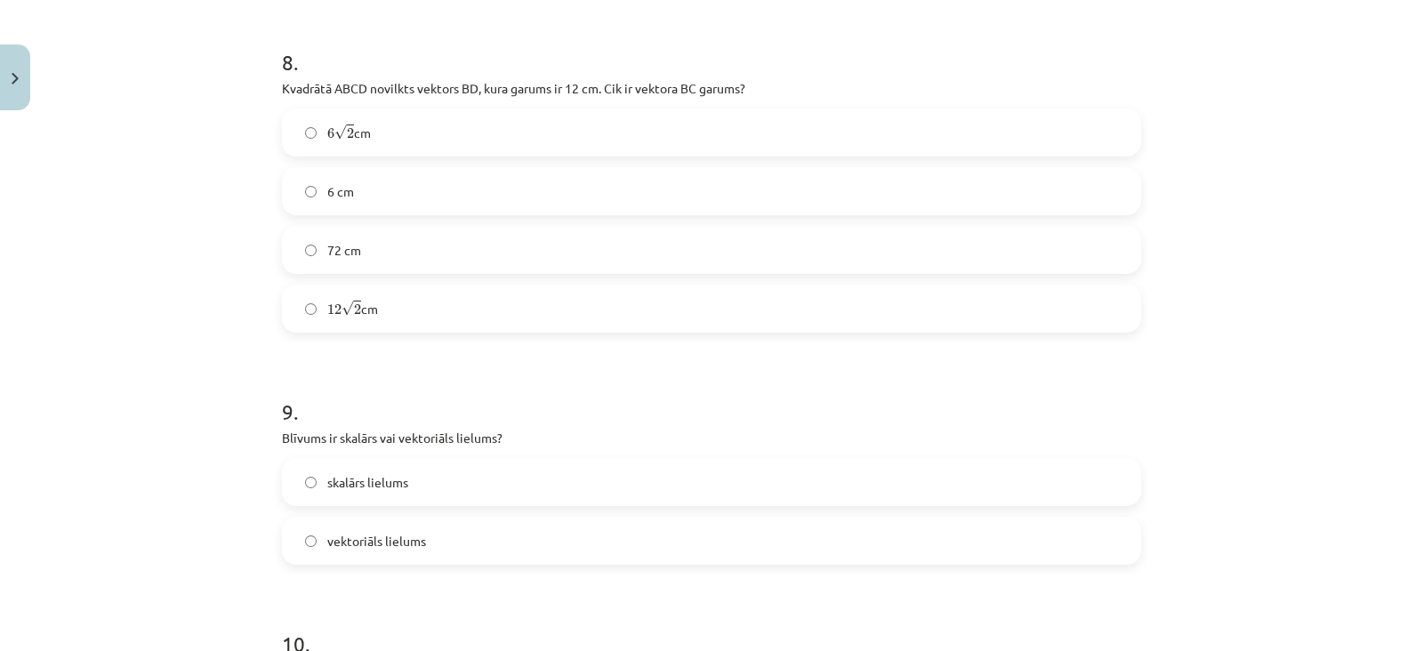
click at [388, 141] on label "6 √ 2 6 2 cm" at bounding box center [712, 132] width 856 height 44
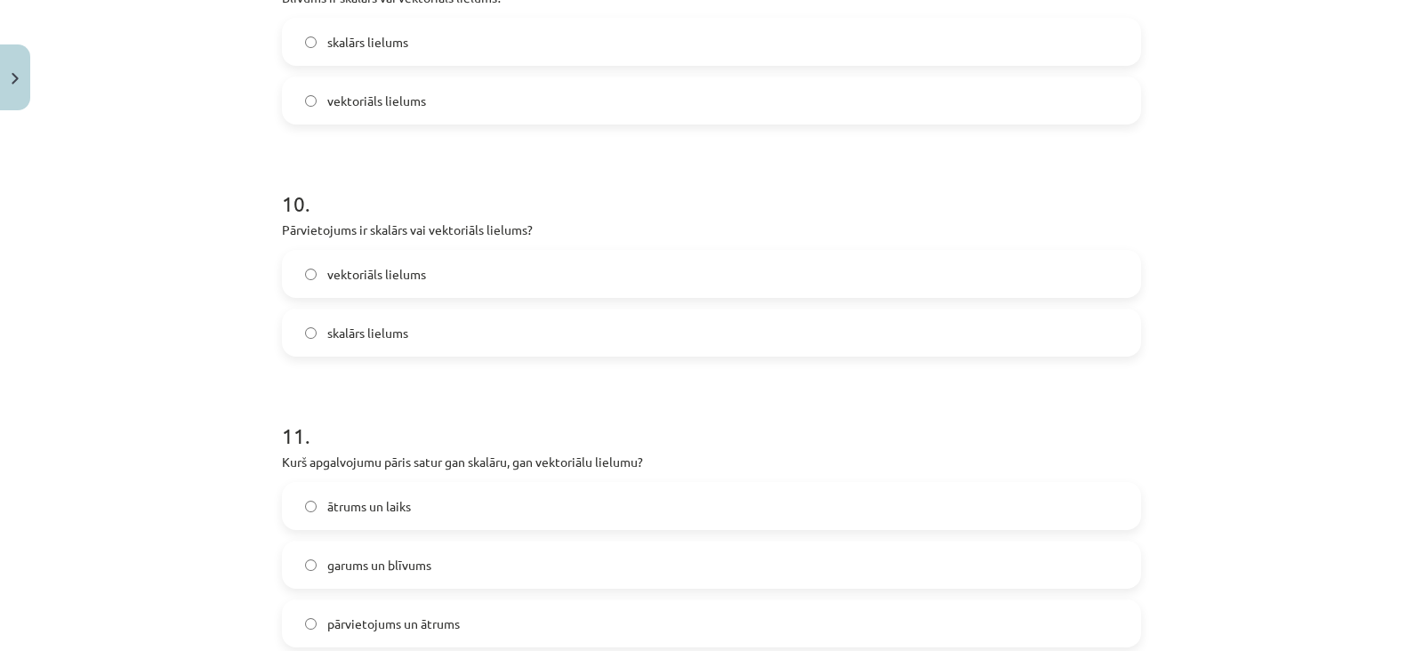
scroll to position [4416, 0]
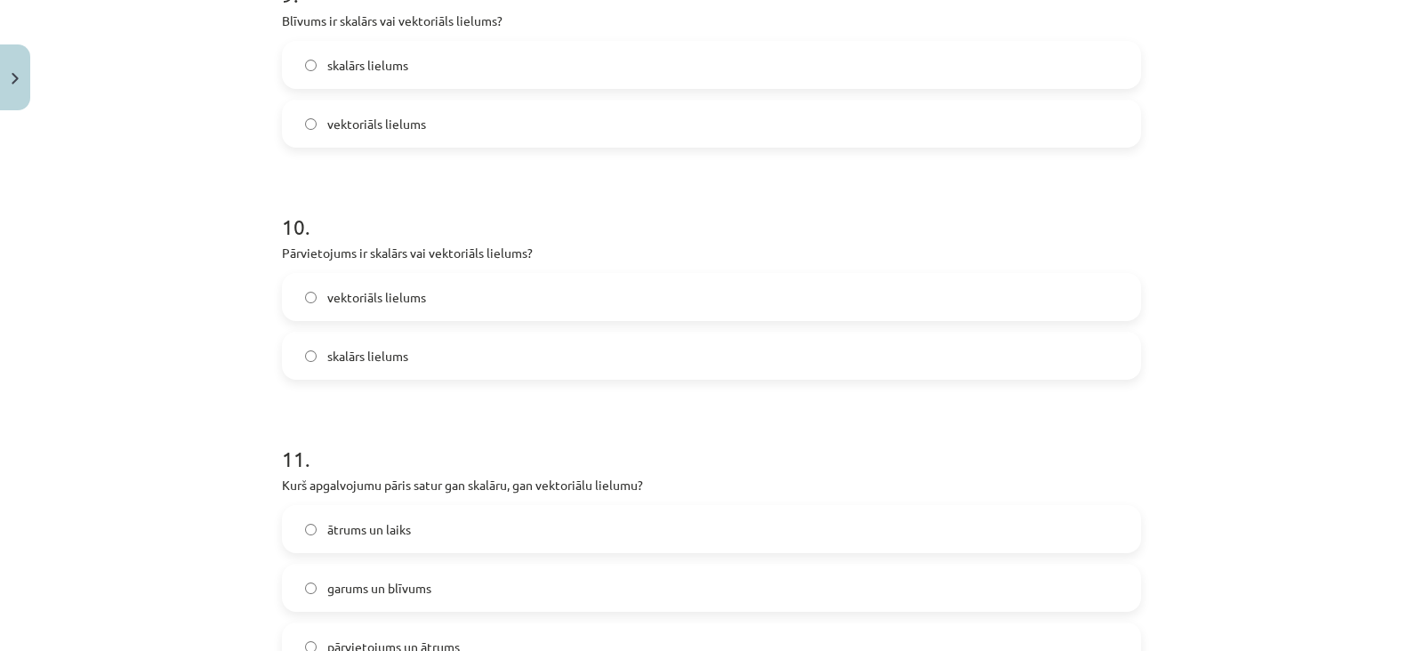
click at [426, 77] on label "skalārs lielums" at bounding box center [712, 65] width 856 height 44
click at [387, 307] on span "vektoriāls lielums" at bounding box center [376, 297] width 99 height 19
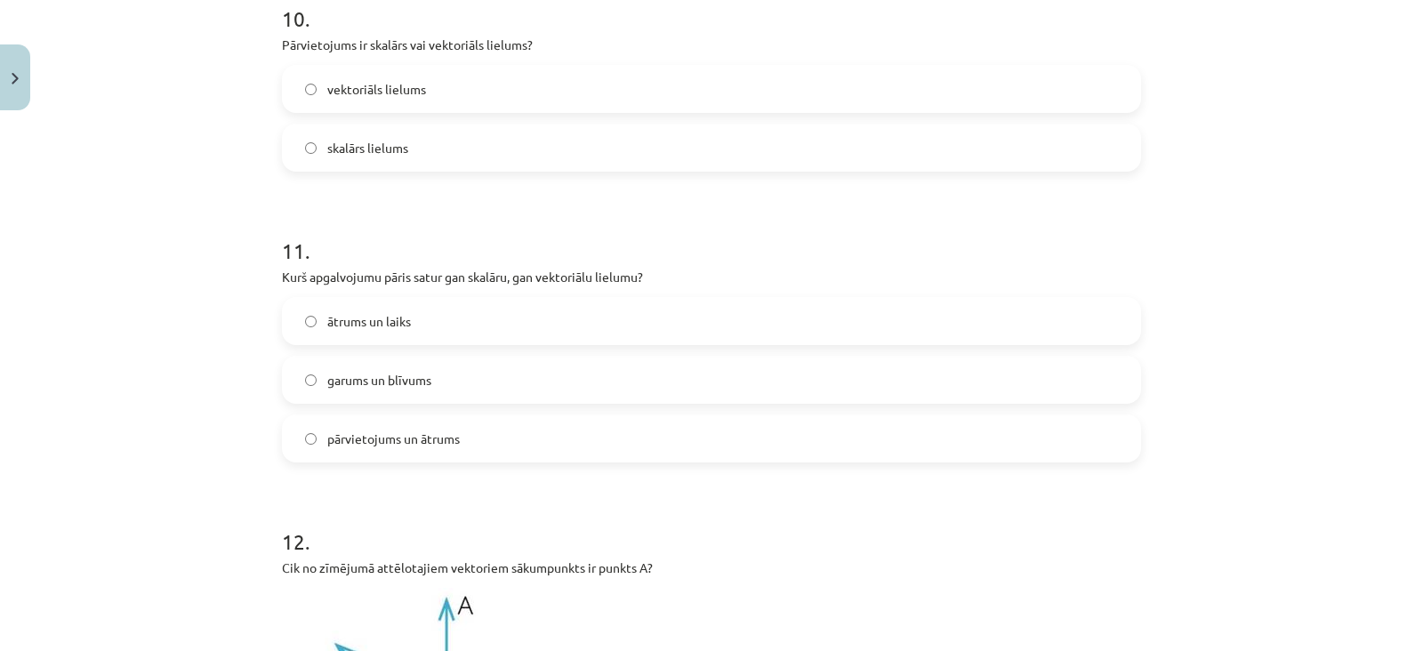
scroll to position [4642, 0]
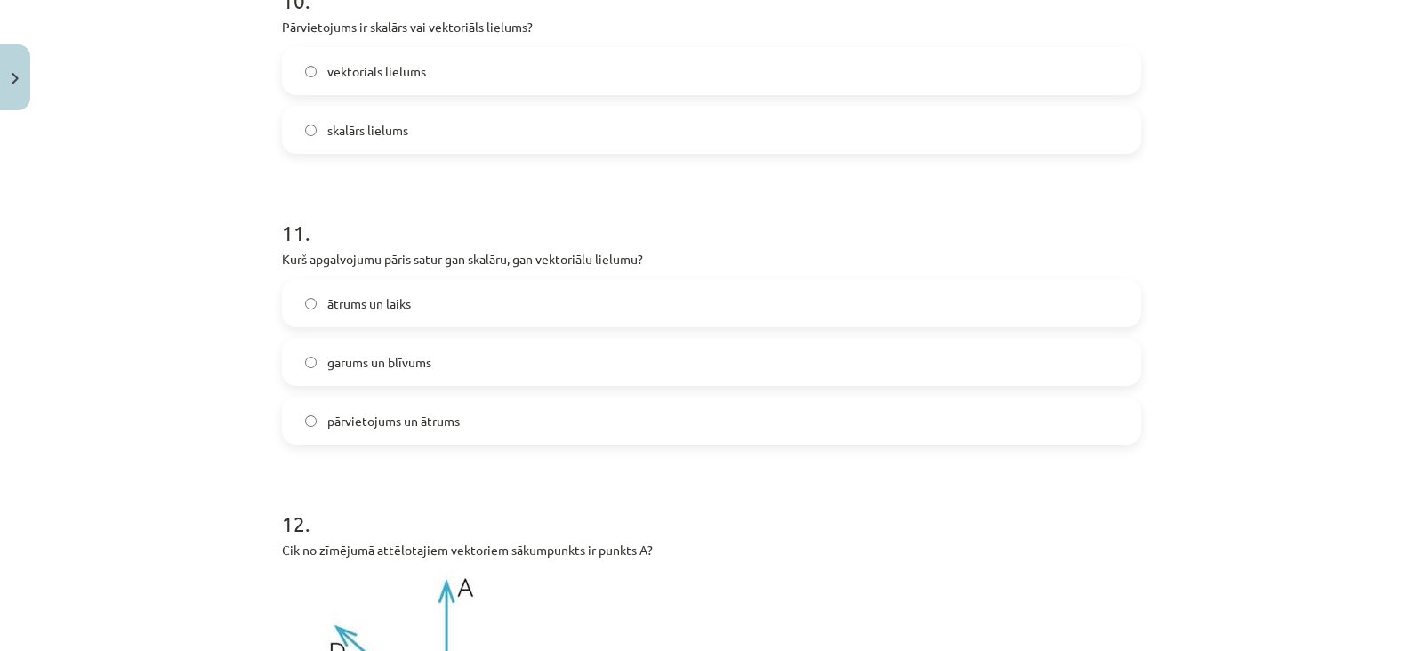
click at [398, 313] on label "ātrums un laiks" at bounding box center [712, 303] width 856 height 44
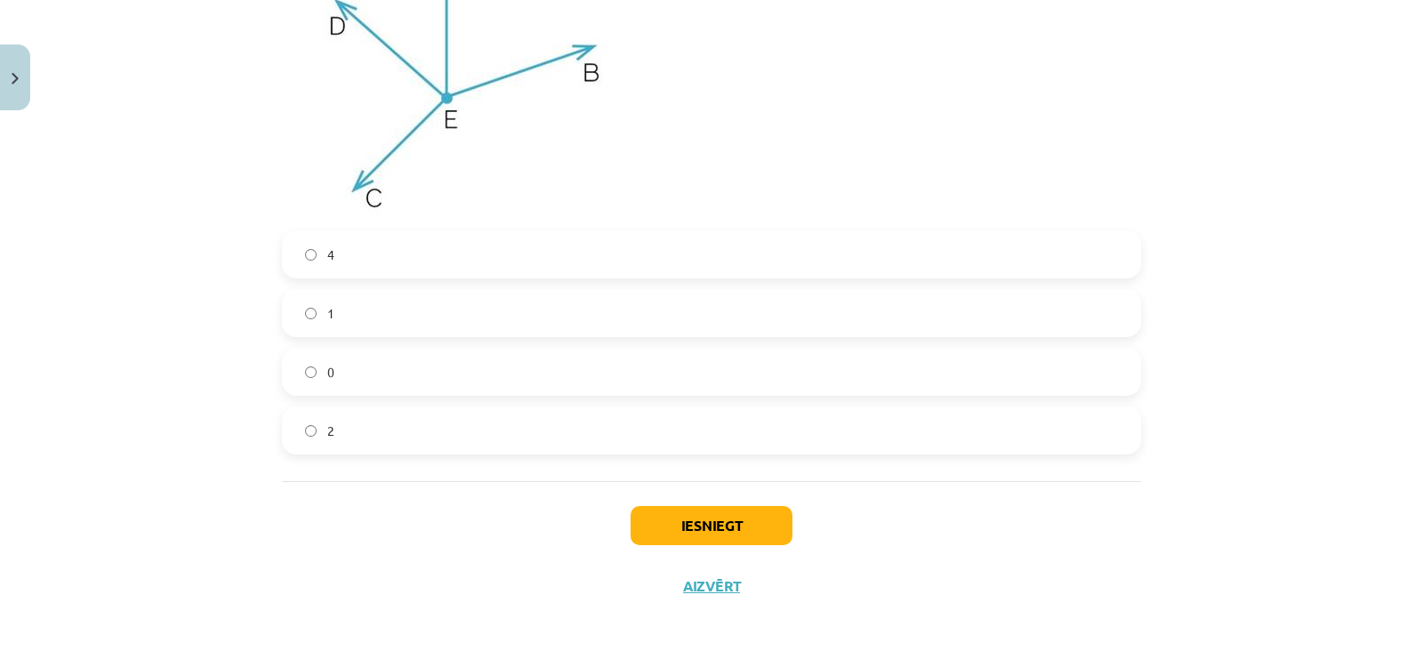
scroll to position [5278, 0]
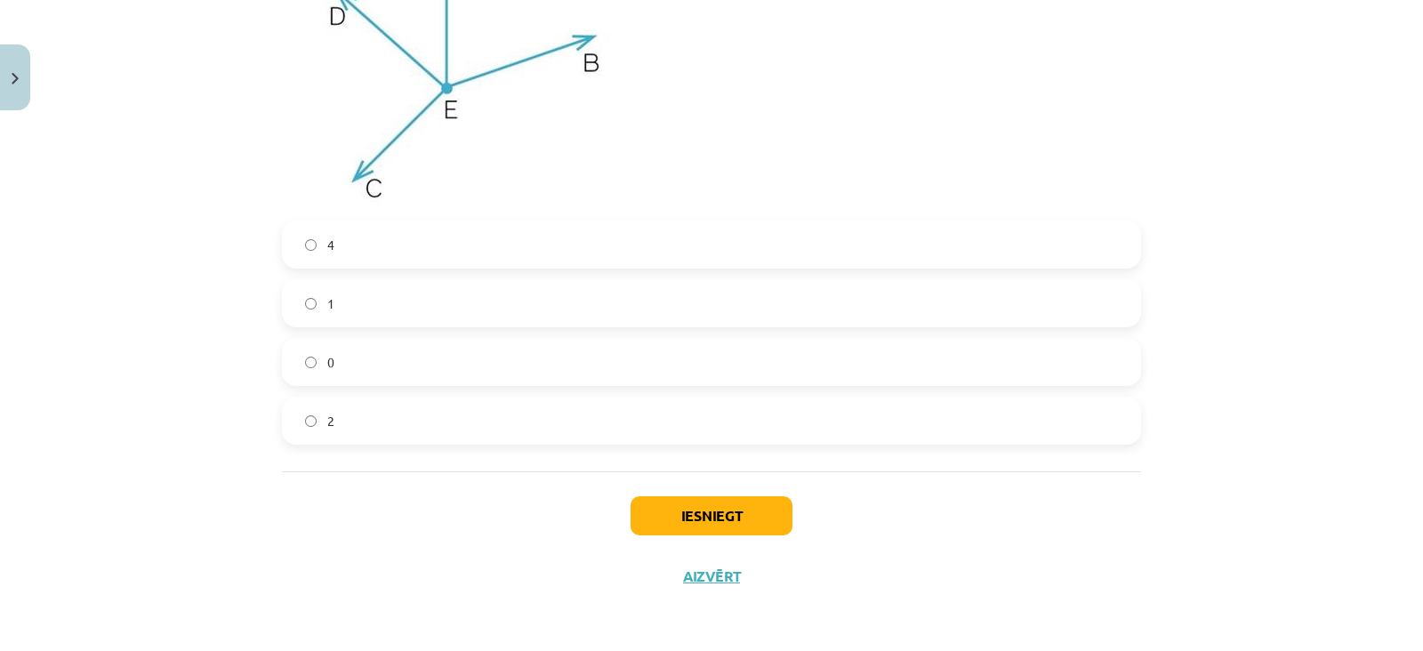
click at [386, 253] on label "4" at bounding box center [712, 244] width 856 height 44
click at [636, 515] on button "Iesniegt" at bounding box center [712, 515] width 162 height 39
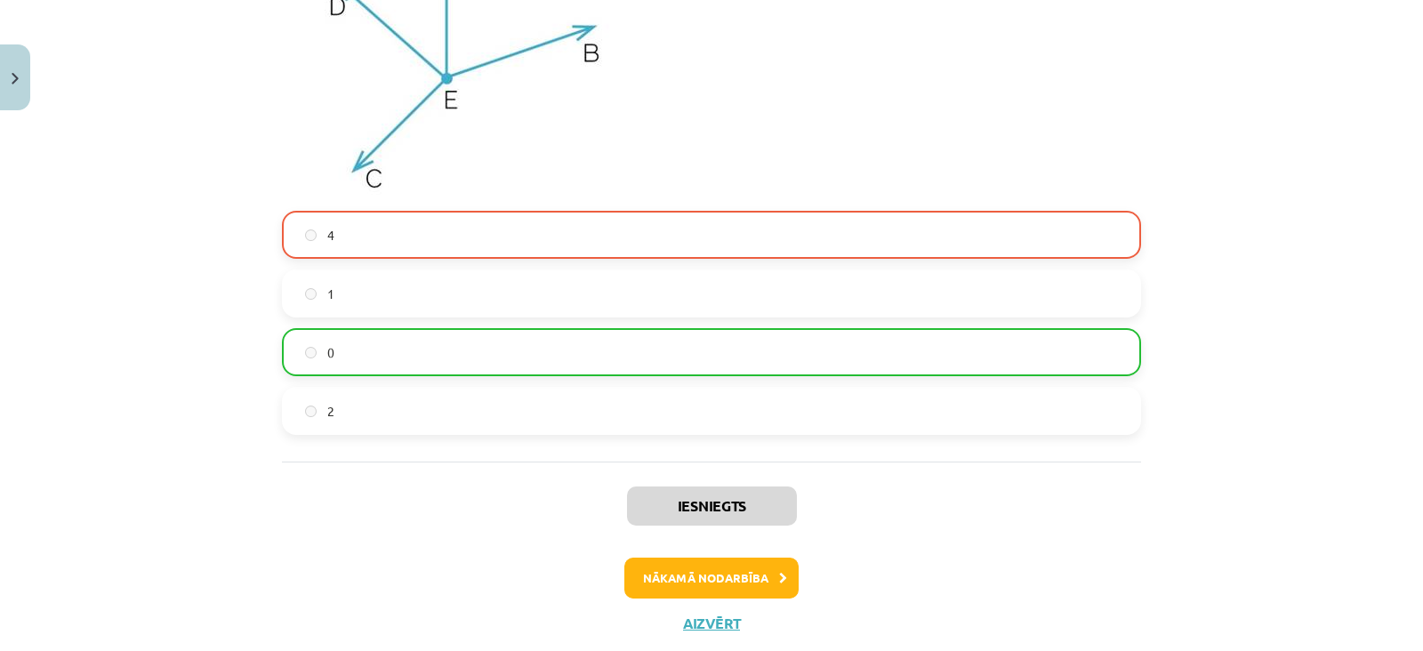
scroll to position [5334, 0]
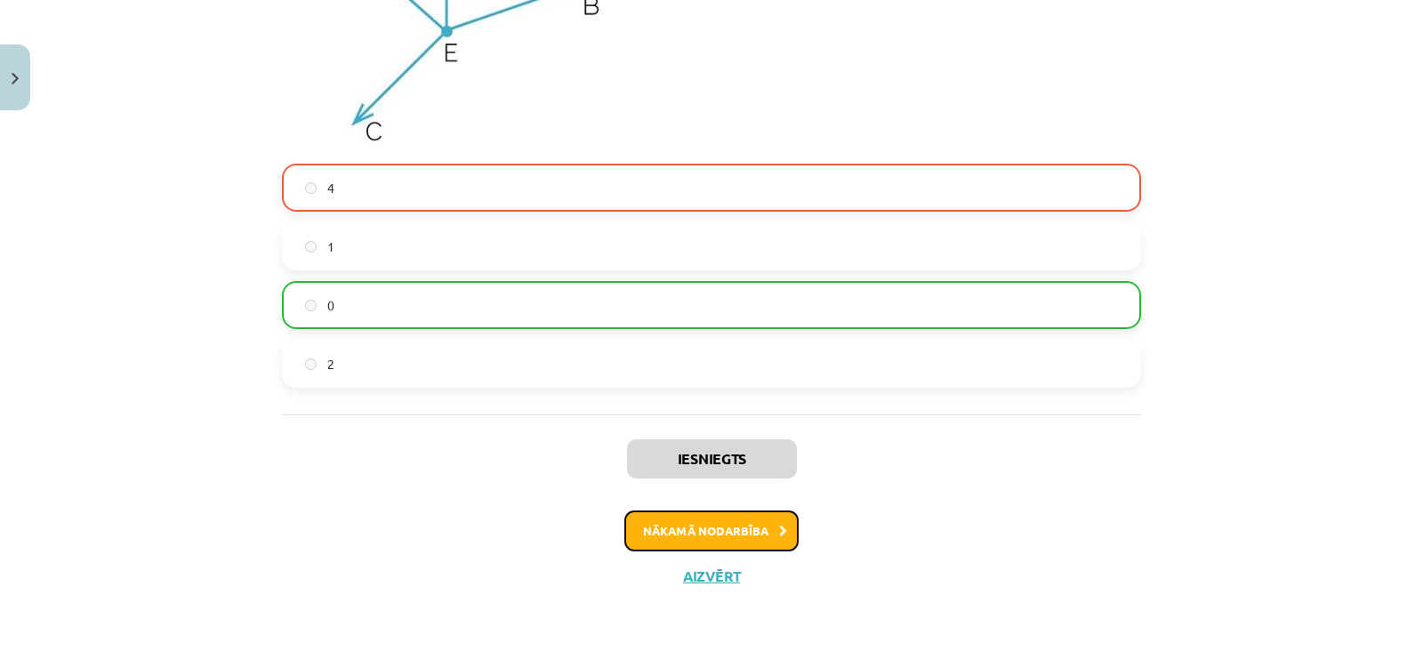
click at [719, 518] on button "Nākamā nodarbība" at bounding box center [711, 530] width 174 height 41
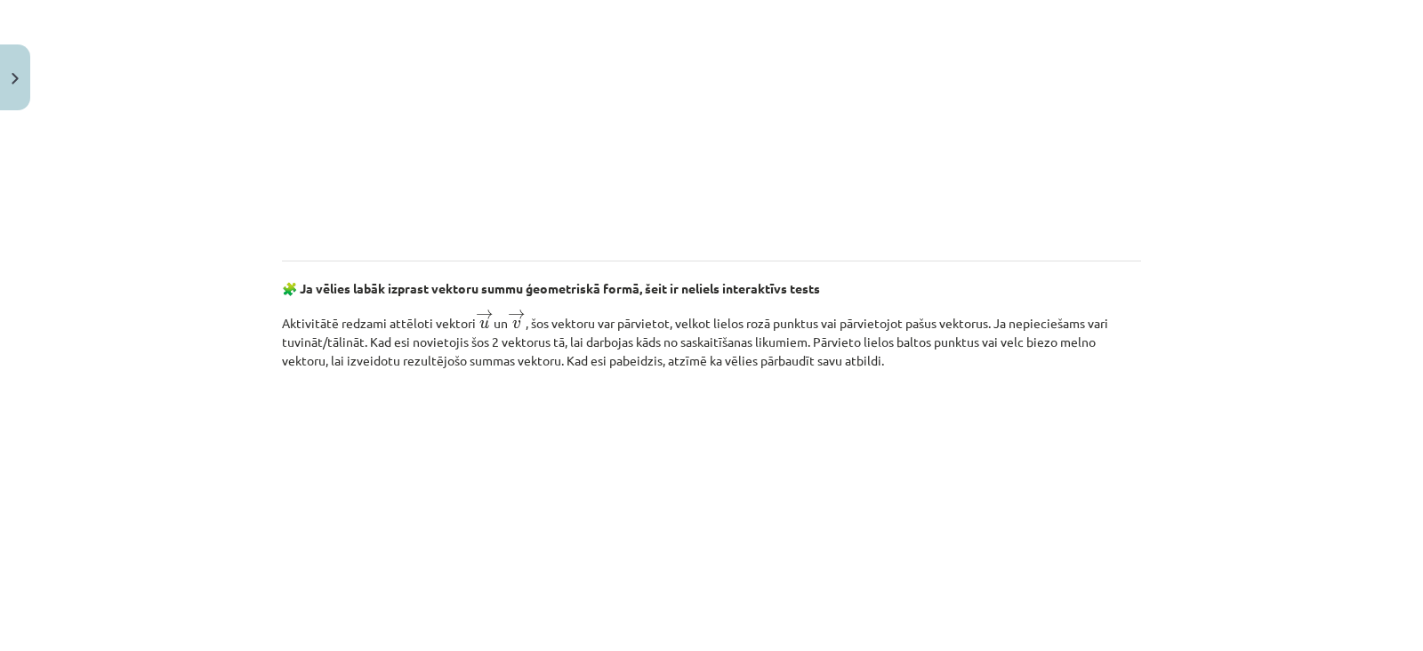
scroll to position [2729, 0]
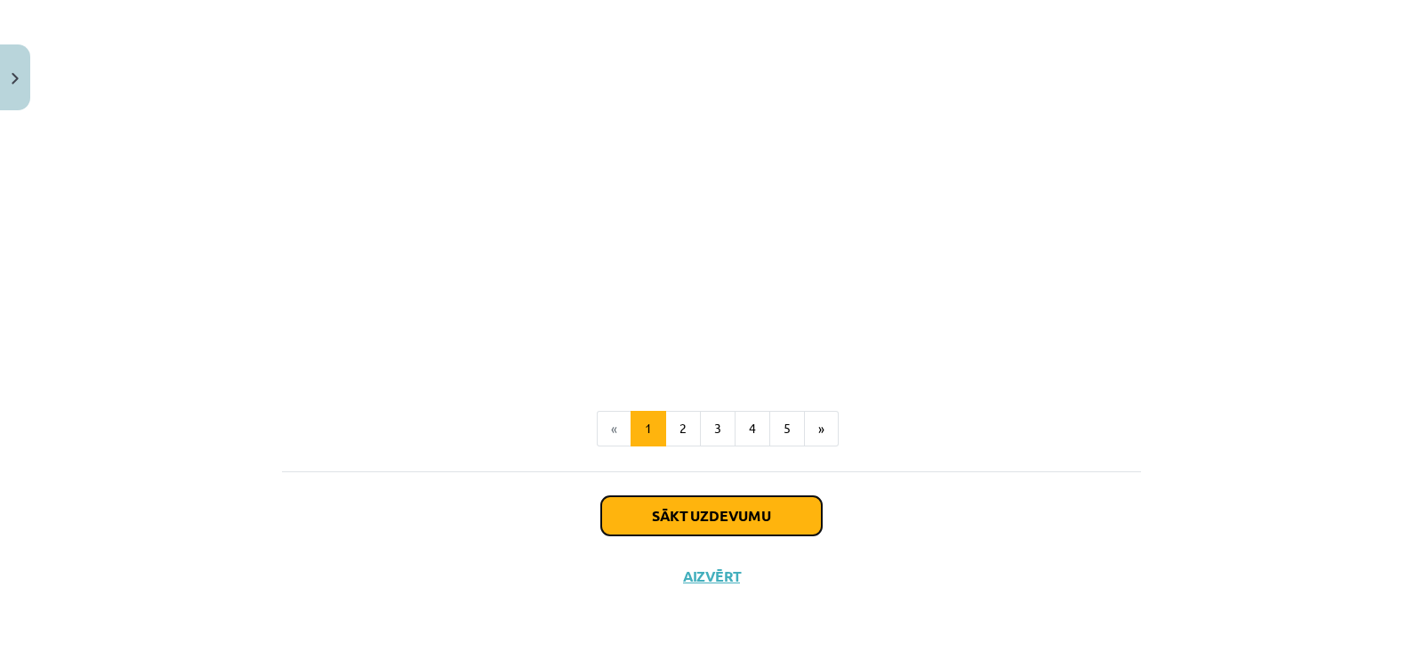
click at [691, 518] on button "Sākt uzdevumu" at bounding box center [711, 515] width 221 height 39
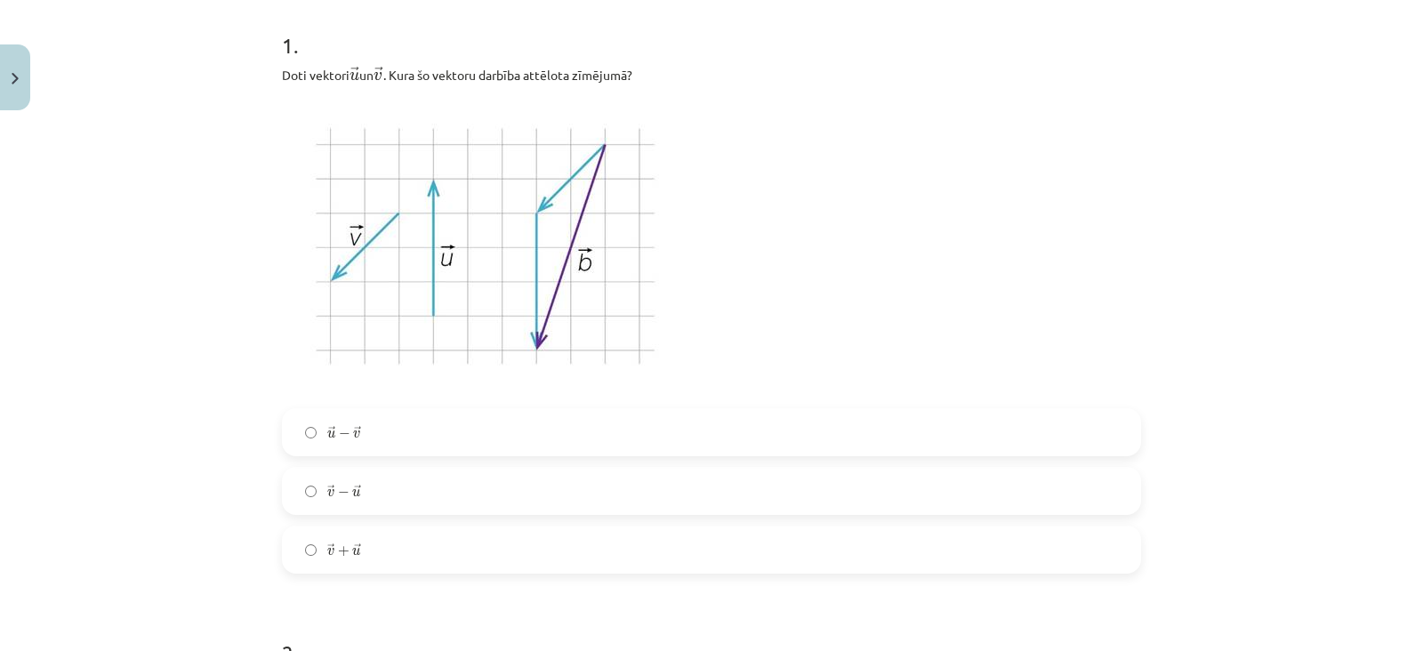
scroll to position [385, 0]
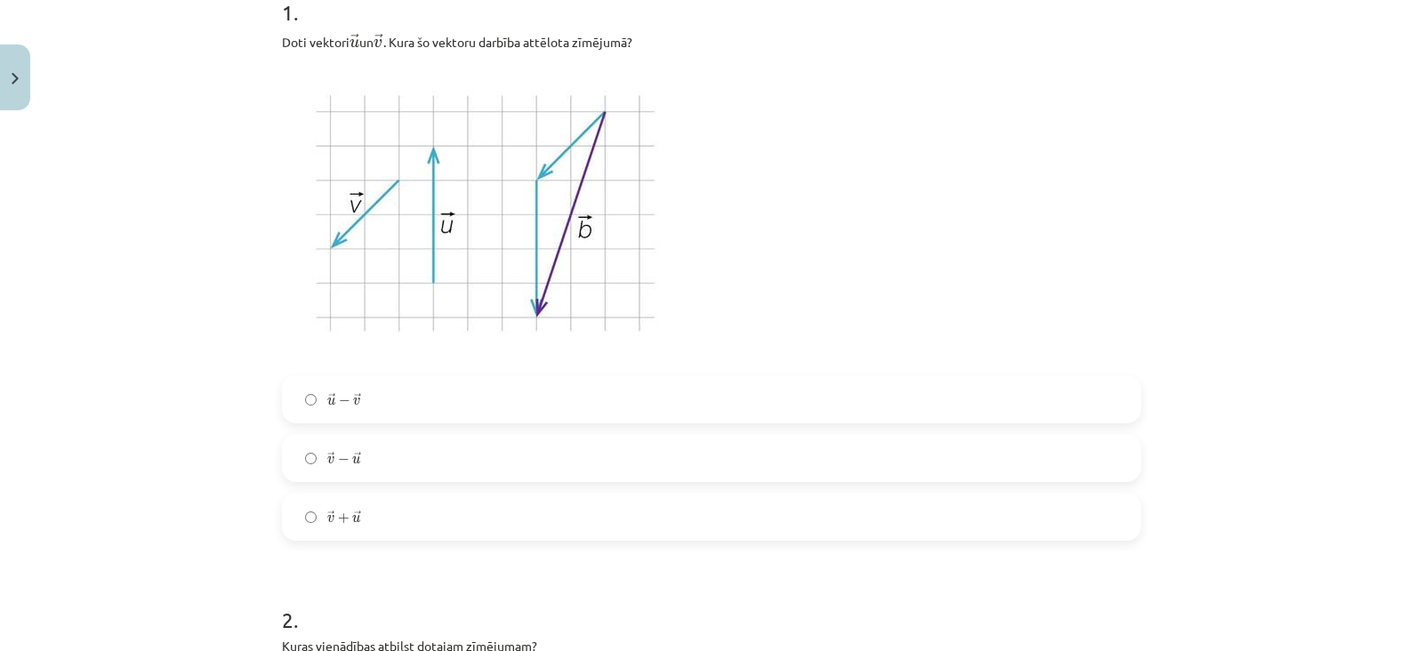
click at [430, 473] on label "→ v − → u v → − u →" at bounding box center [712, 458] width 856 height 44
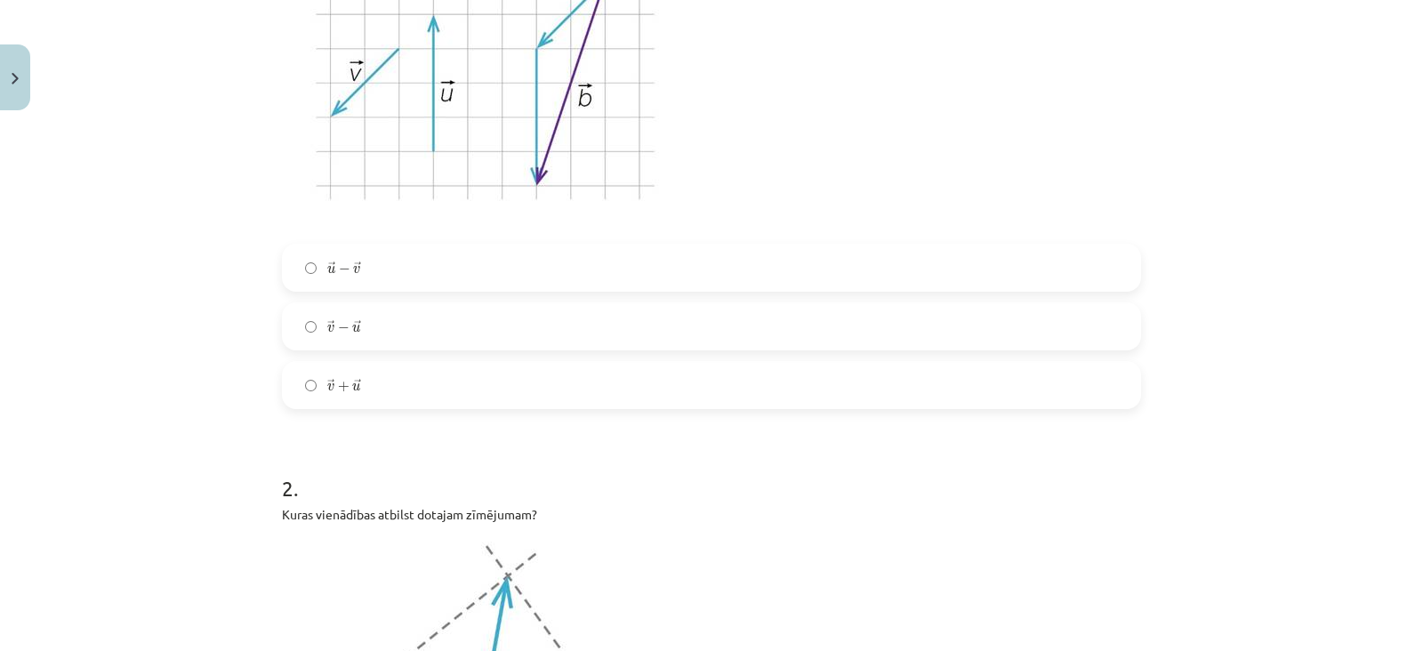
click at [428, 391] on label "→ v + → u v → + u →" at bounding box center [712, 385] width 856 height 44
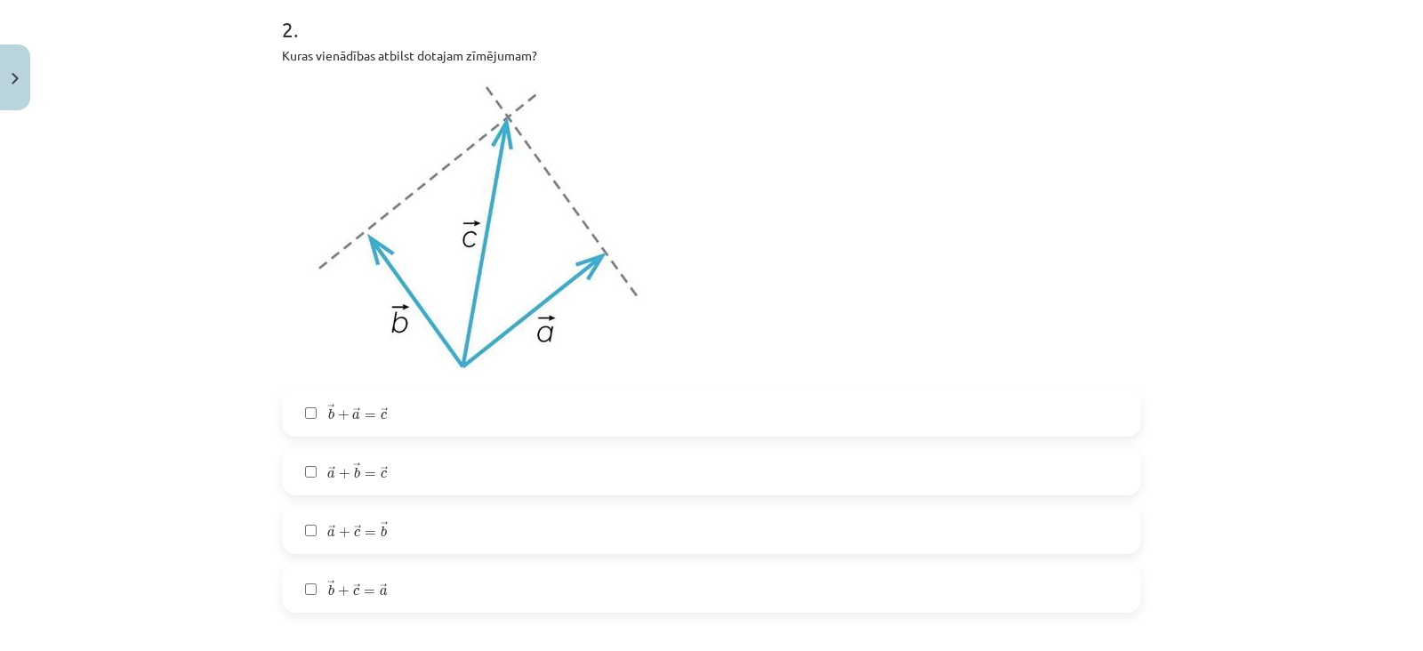
scroll to position [977, 0]
click at [391, 478] on label "→ a + → b = → c a → + b → = c →" at bounding box center [712, 470] width 856 height 44
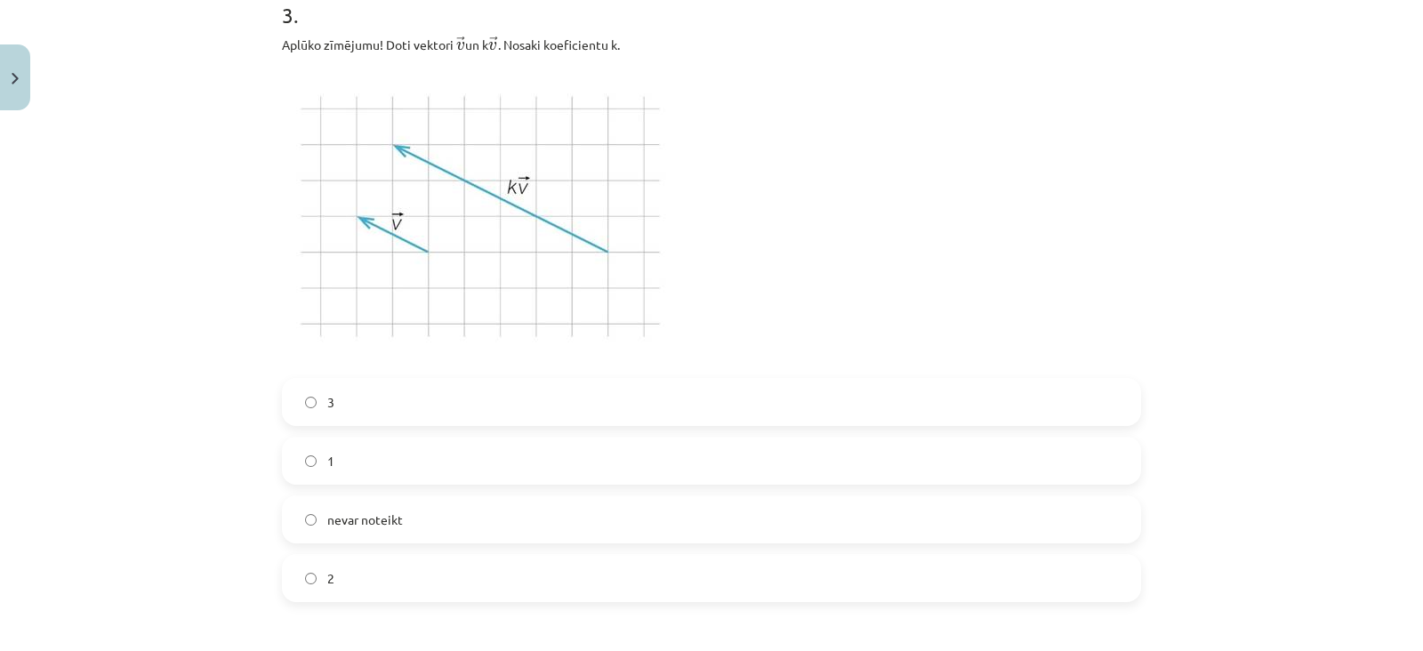
scroll to position [1653, 0]
click at [419, 557] on label "2" at bounding box center [712, 577] width 856 height 44
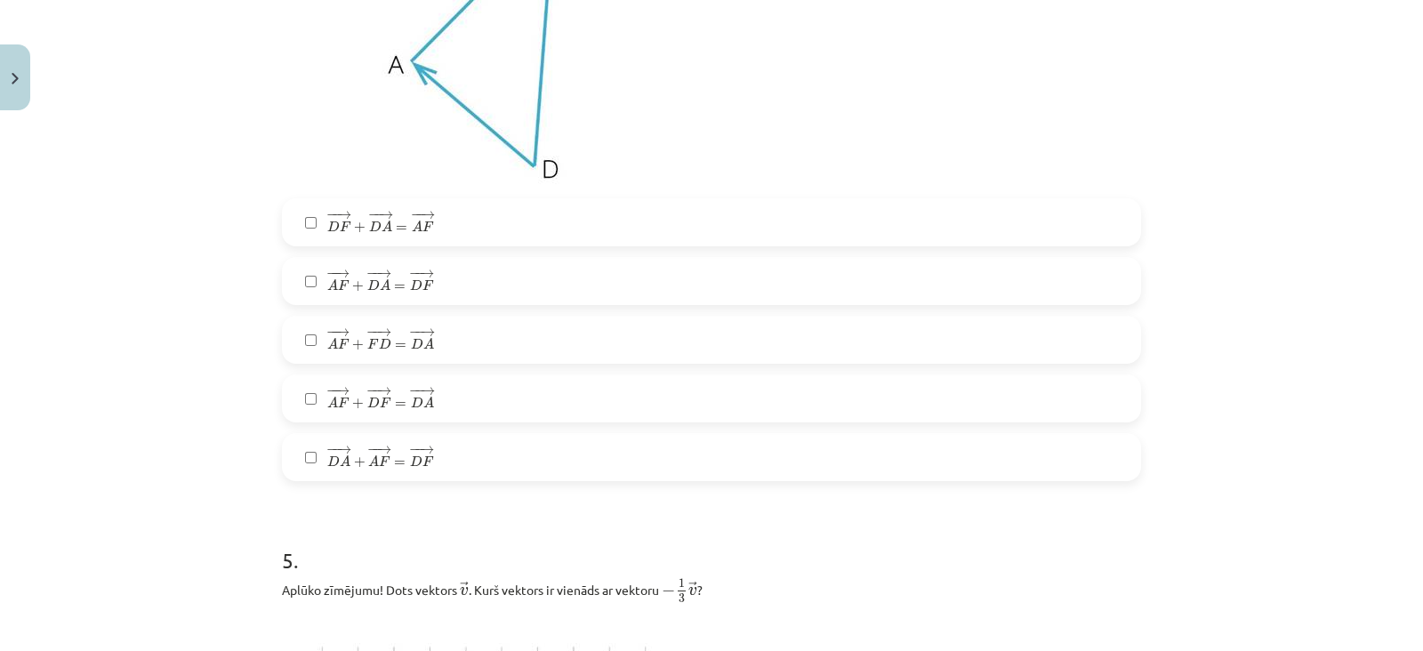
scroll to position [2530, 0]
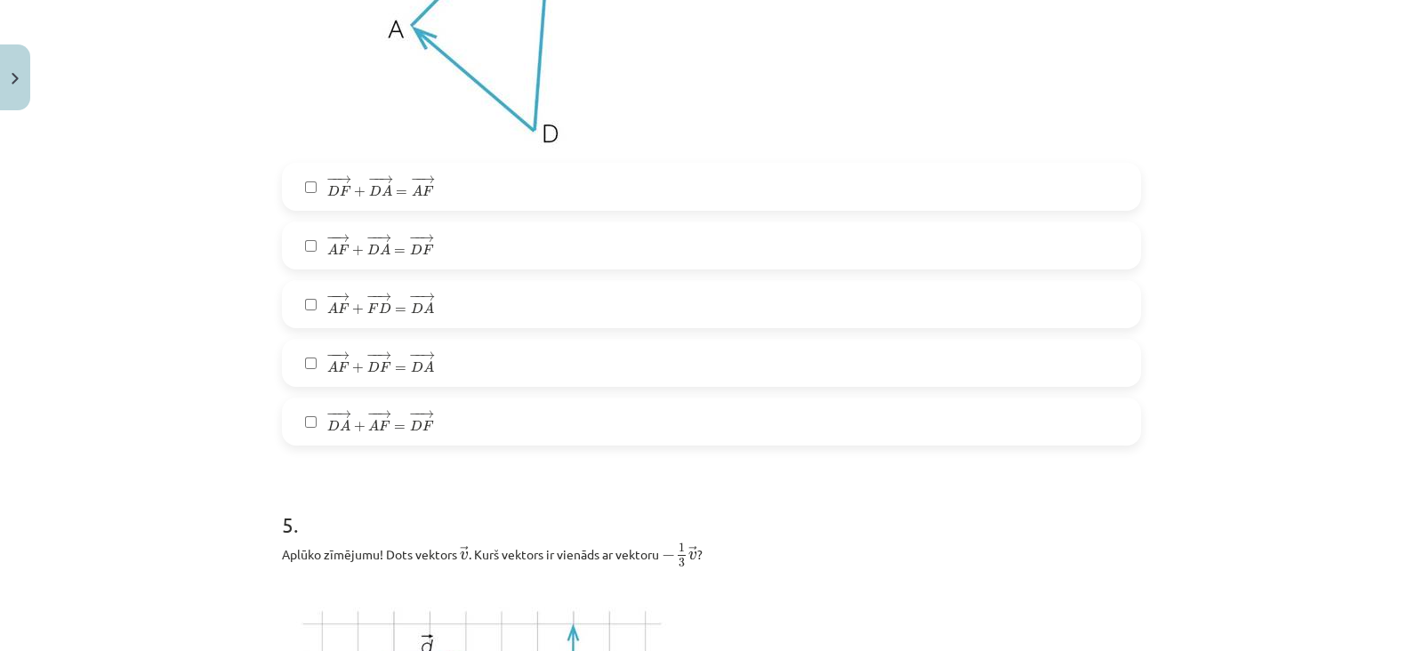
click at [452, 350] on label "− − → A F + − − → D F = − − → D A A F → + D F → = D A →" at bounding box center [712, 363] width 856 height 44
click at [445, 242] on label "− − → A F + − − → D A = − − → D F A F → + D A → = D F →" at bounding box center [712, 245] width 856 height 44
click at [379, 421] on span "F" at bounding box center [385, 426] width 12 height 11
click at [391, 382] on label "− − → A F + − − → D F = − − → D A A F → + D F → = D A →" at bounding box center [712, 363] width 856 height 44
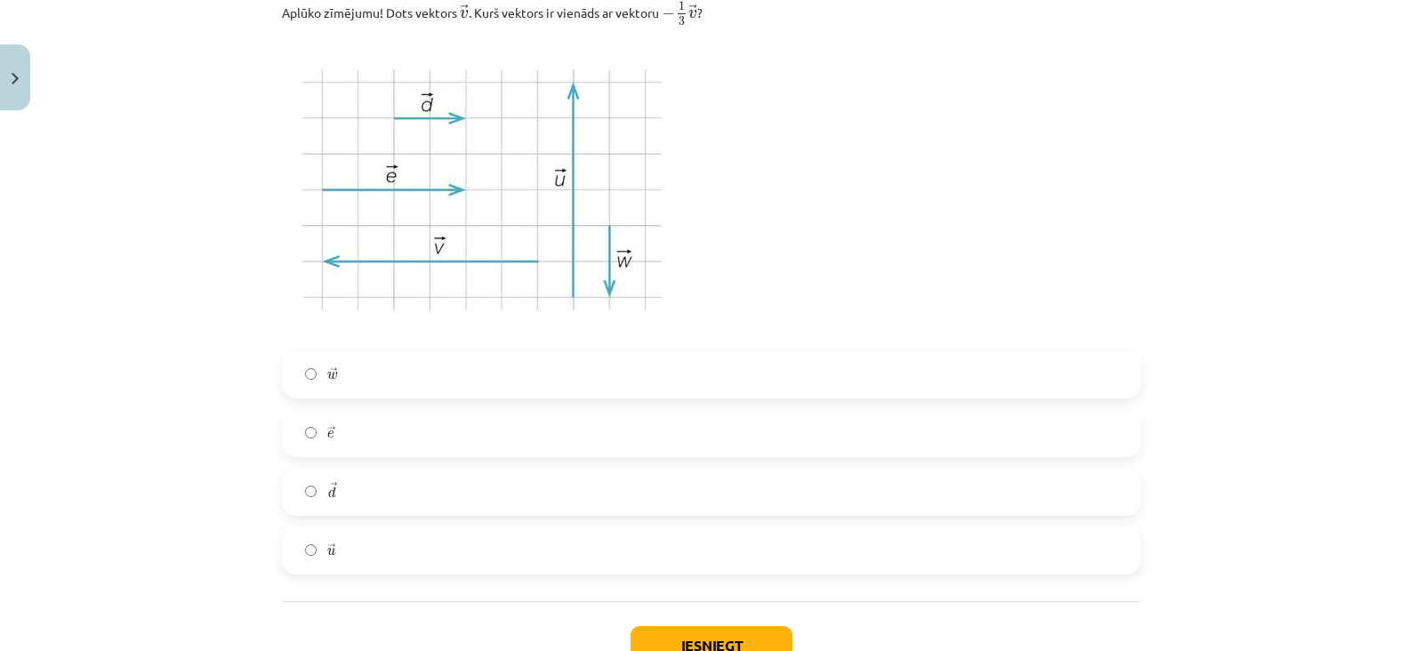
scroll to position [3076, 0]
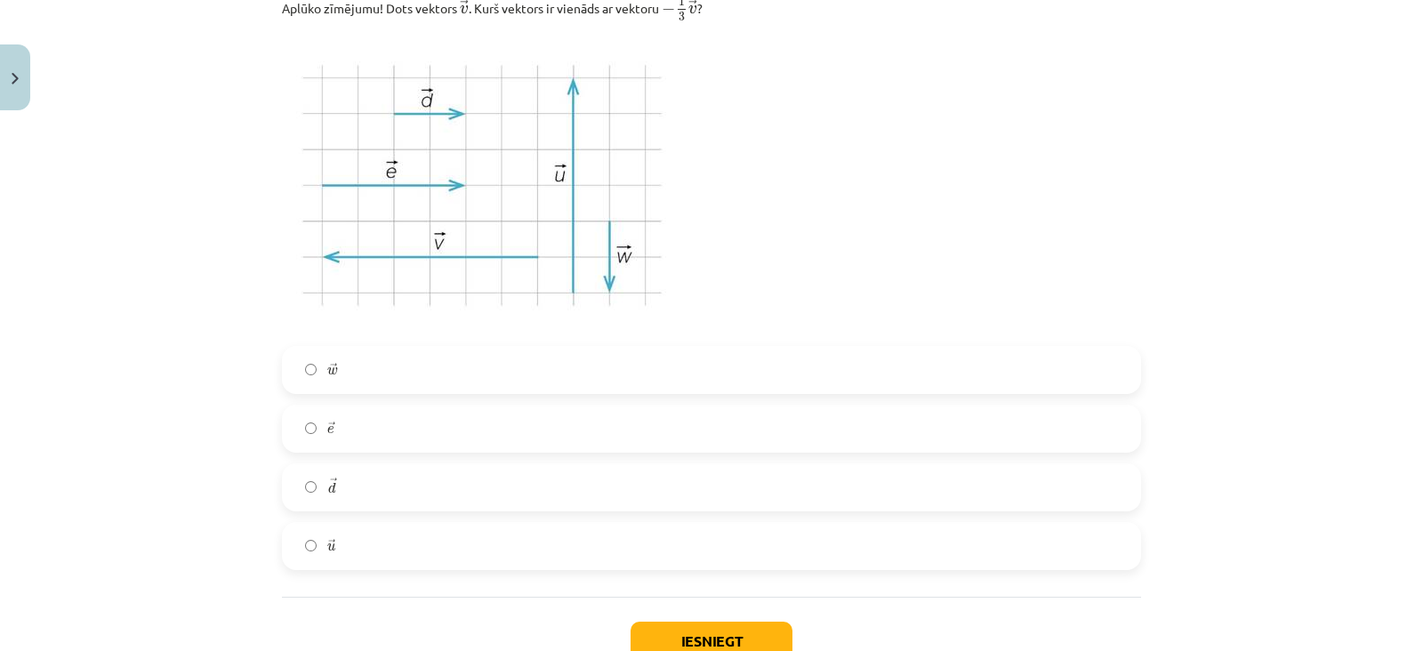
click at [545, 376] on label "→ w w →" at bounding box center [712, 370] width 856 height 44
click at [720, 634] on button "Iesniegt" at bounding box center [712, 641] width 162 height 39
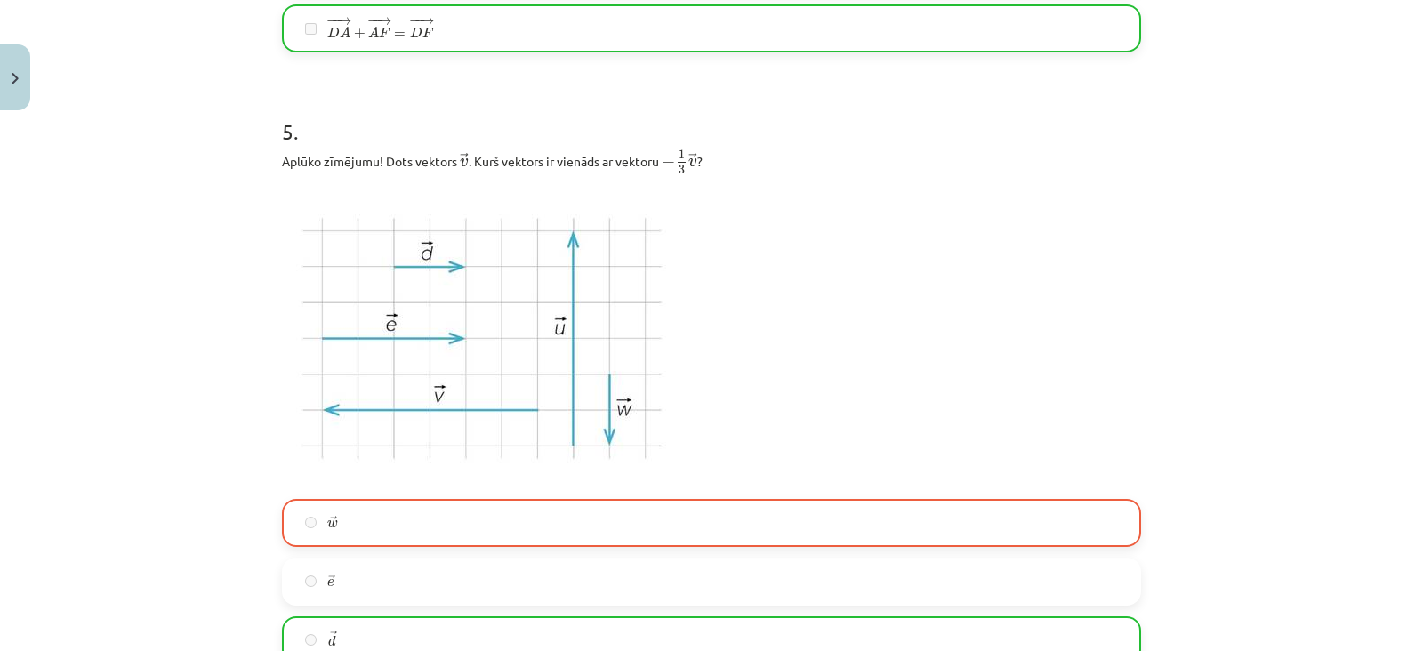
scroll to position [3255, 0]
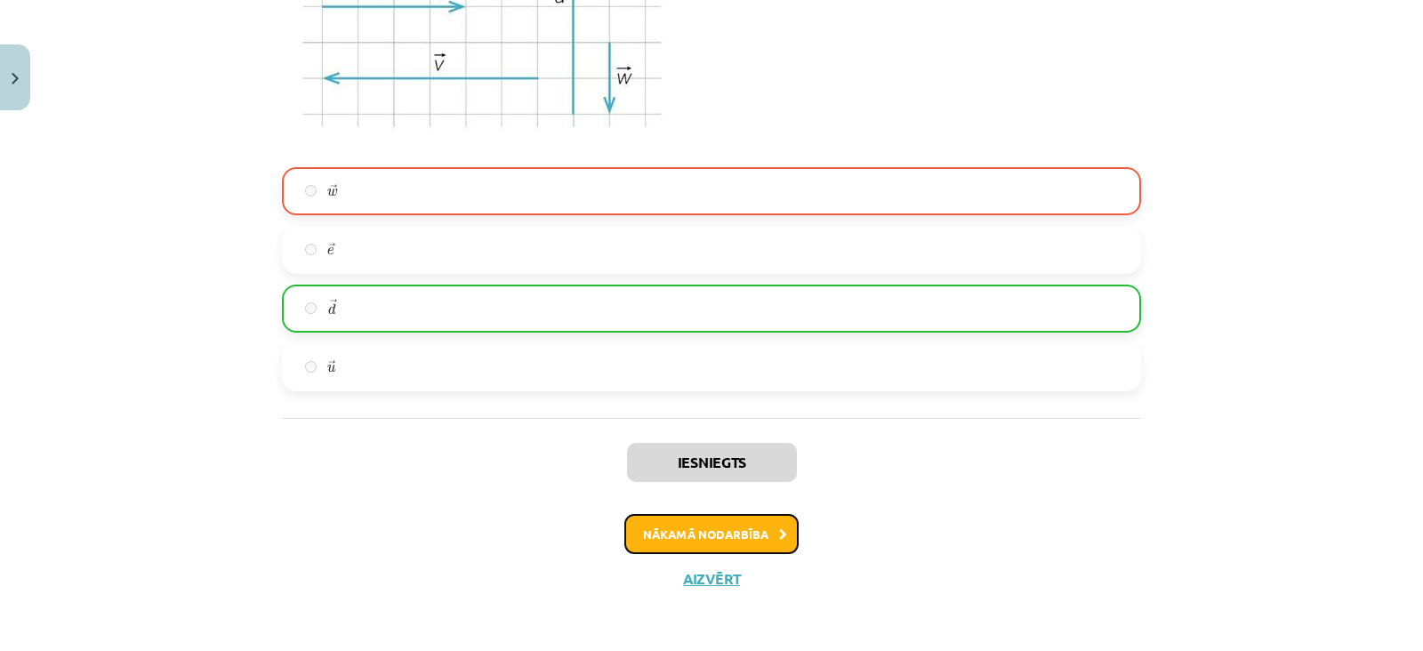
click at [753, 521] on button "Nākamā nodarbība" at bounding box center [711, 534] width 174 height 41
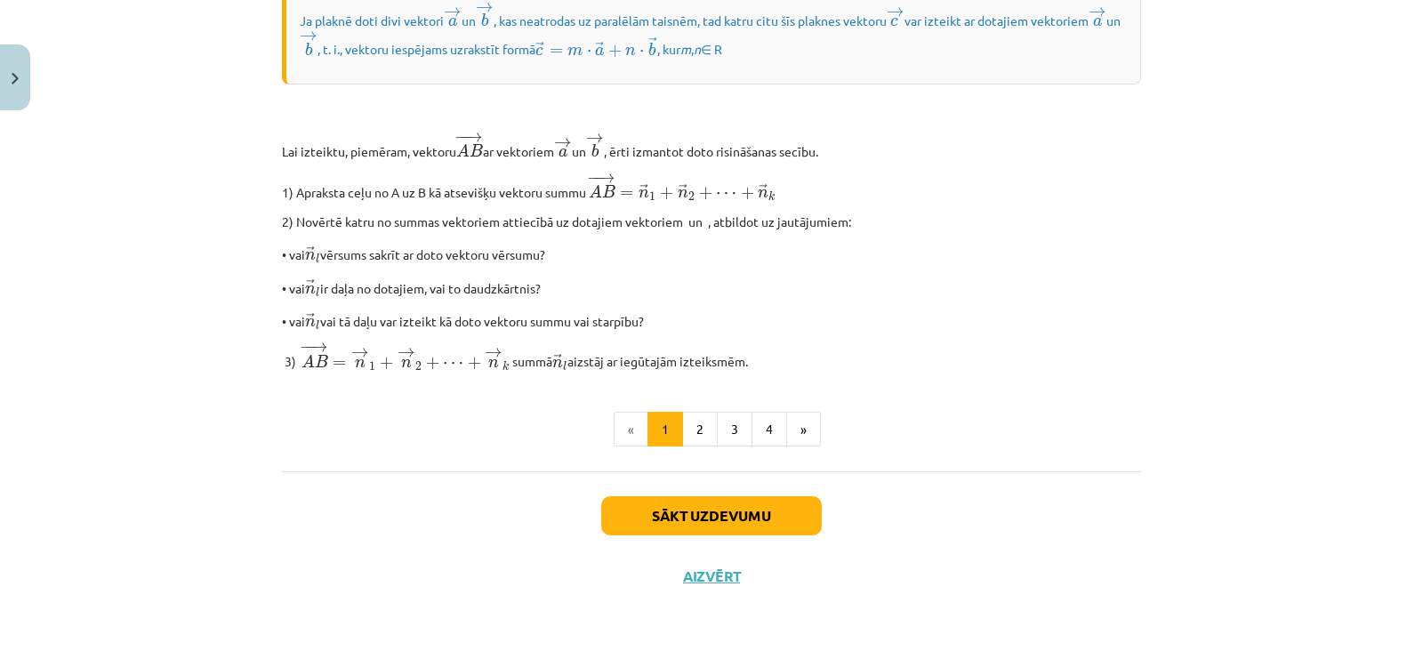
scroll to position [1482, 0]
click at [802, 432] on button "»" at bounding box center [803, 430] width 35 height 36
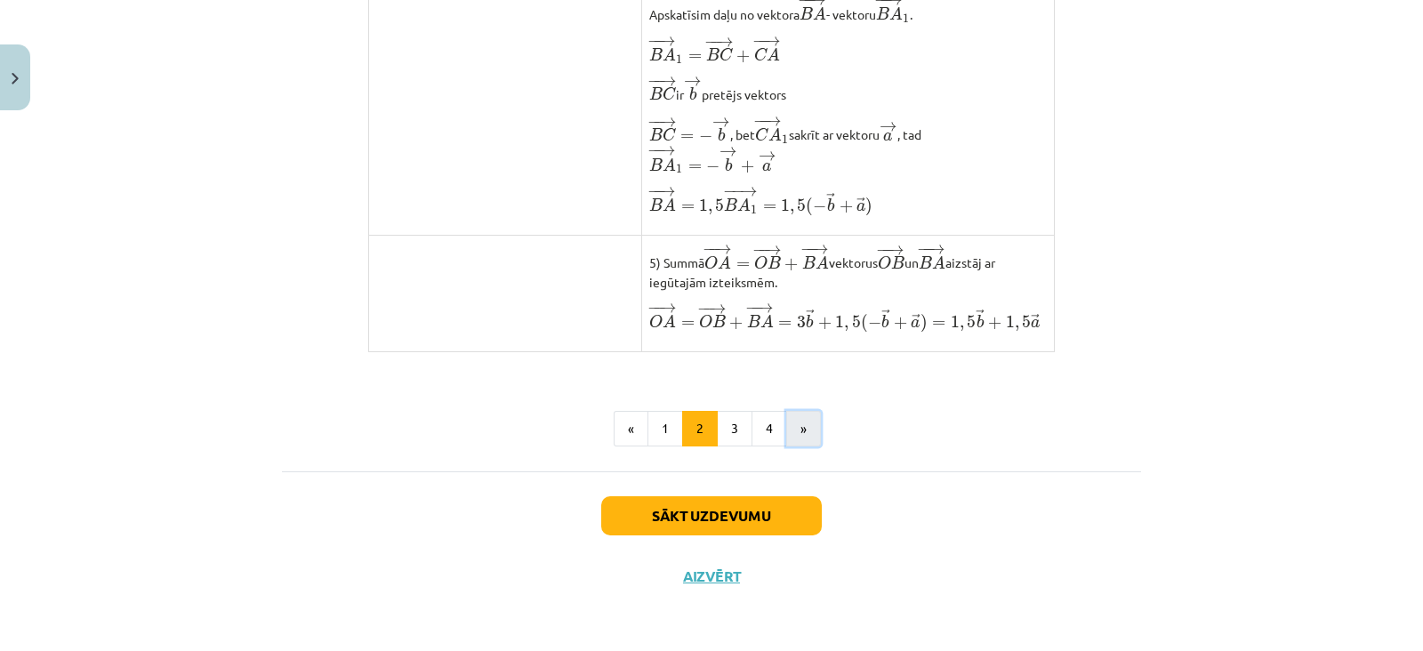
scroll to position [1477, 0]
click at [624, 438] on button "«" at bounding box center [631, 429] width 35 height 36
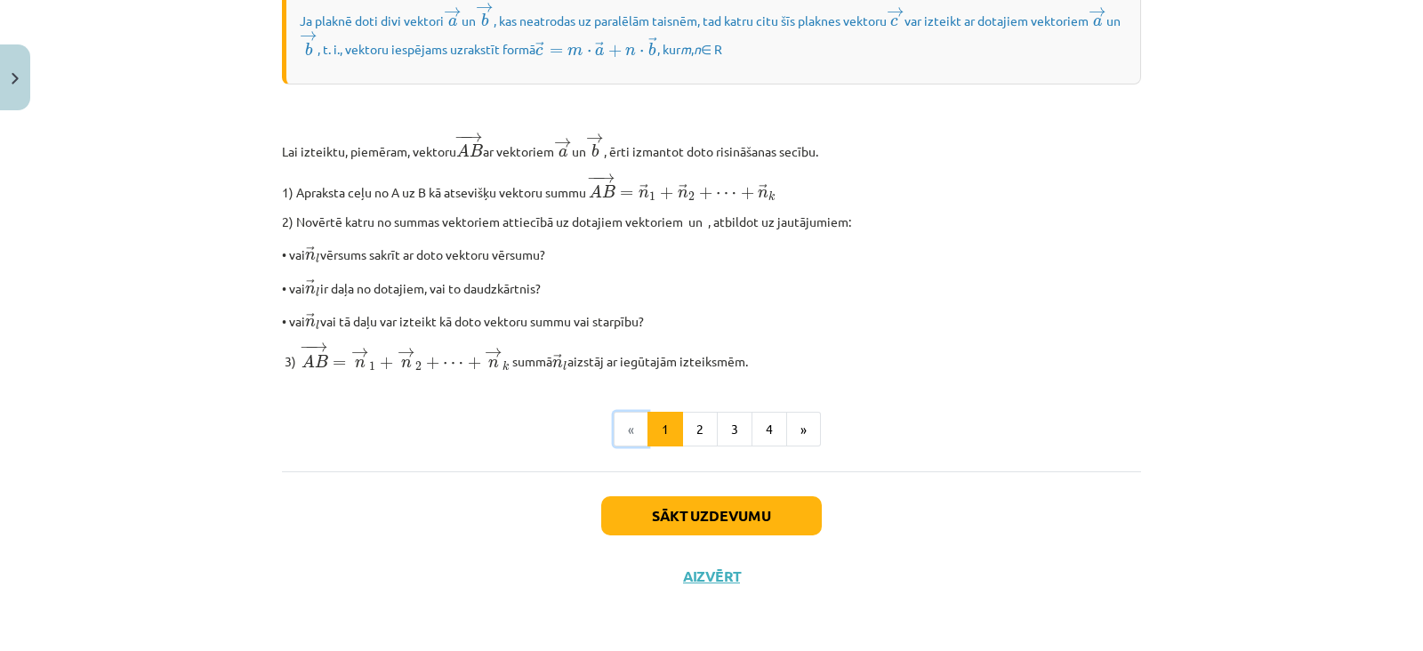
scroll to position [1482, 0]
click at [721, 569] on button "Aizvērt" at bounding box center [712, 576] width 68 height 18
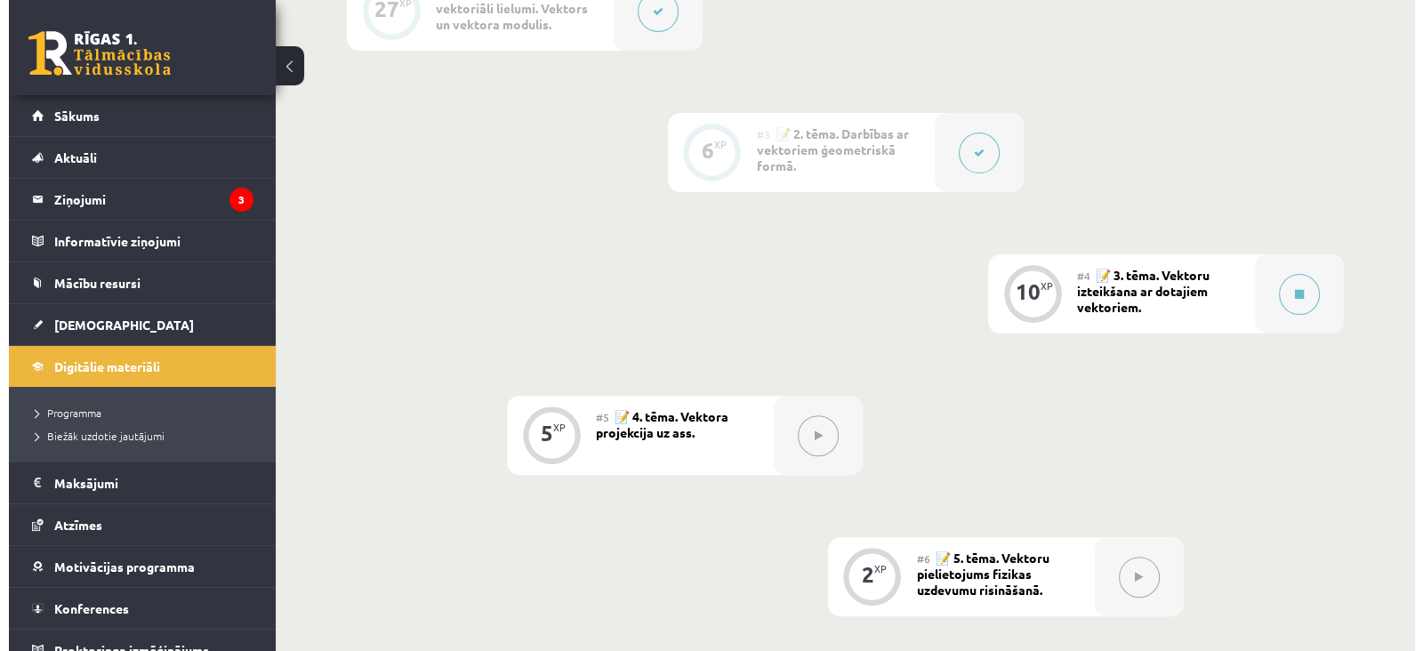
scroll to position [605, 0]
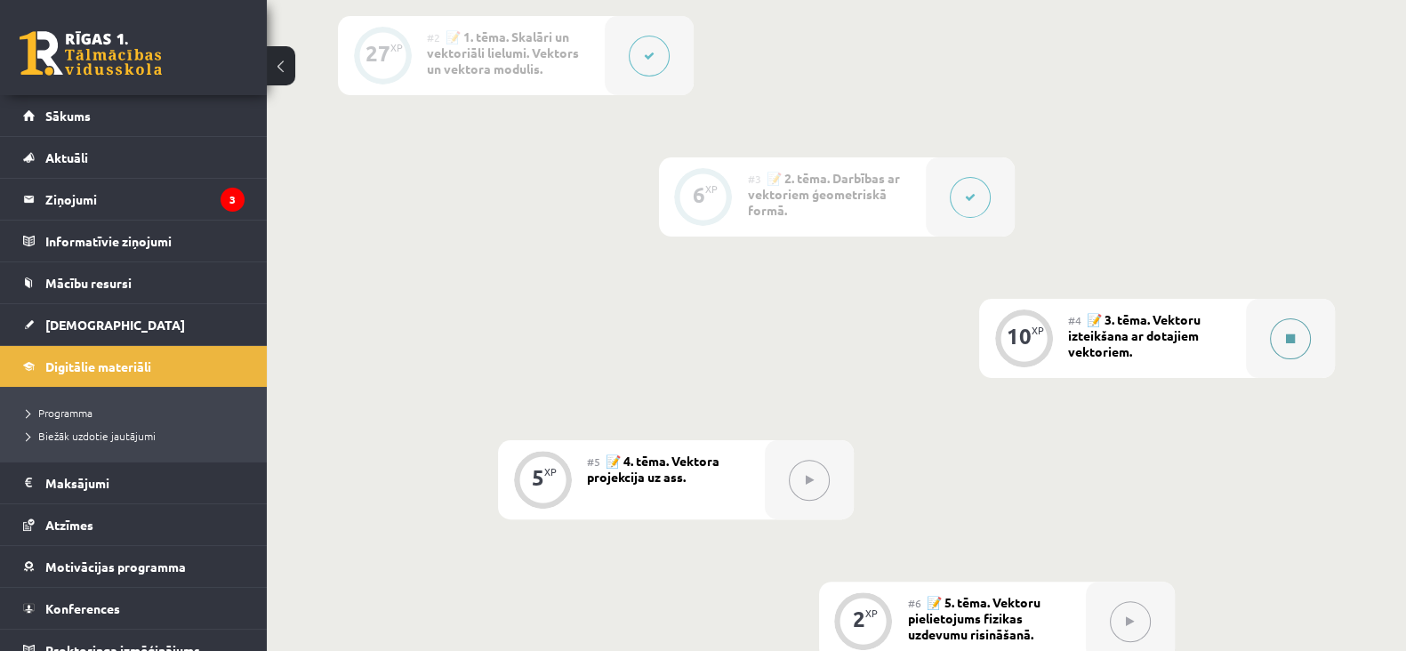
click at [1281, 343] on button at bounding box center [1290, 338] width 41 height 41
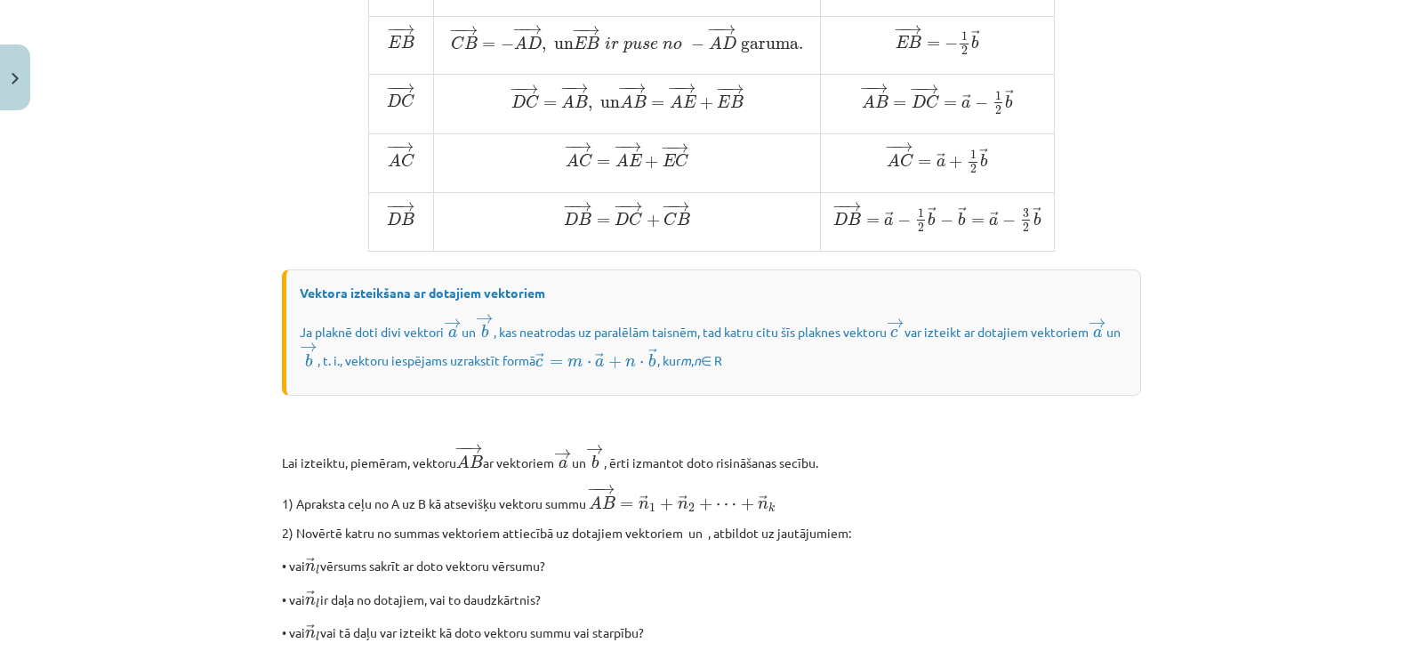
scroll to position [1482, 0]
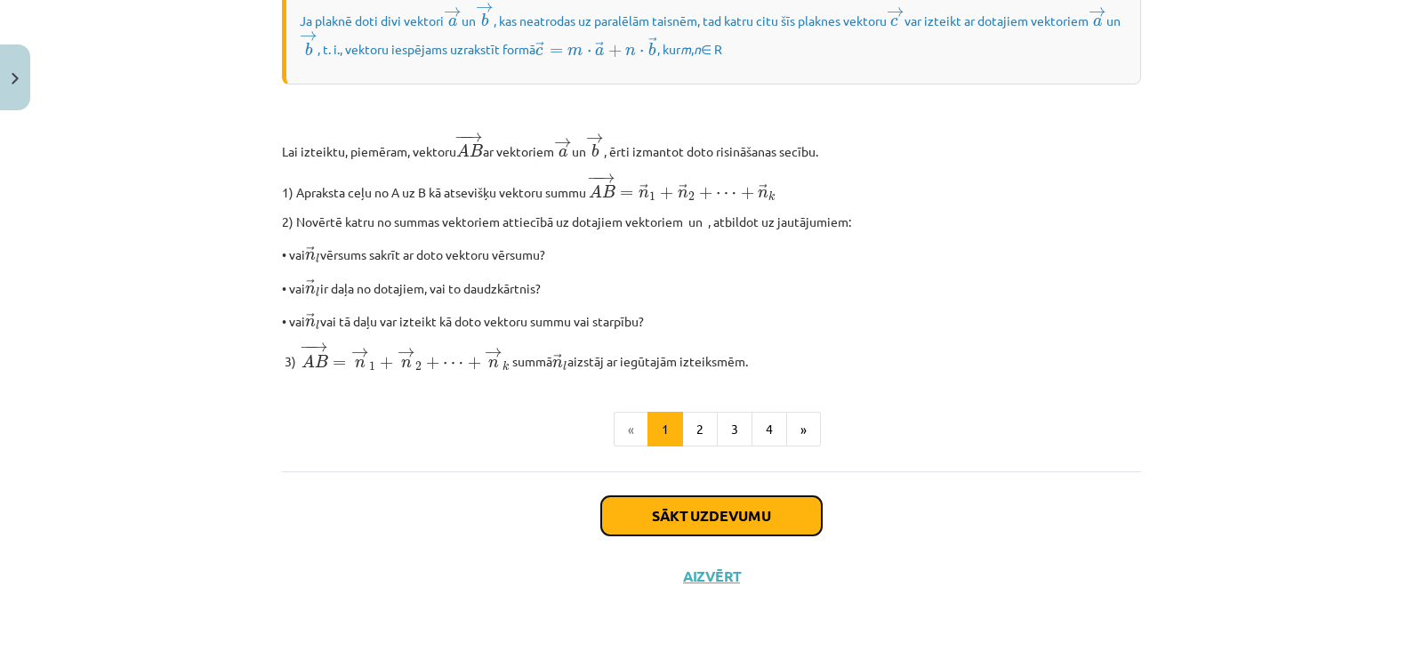
click at [729, 527] on button "Sākt uzdevumu" at bounding box center [711, 515] width 221 height 39
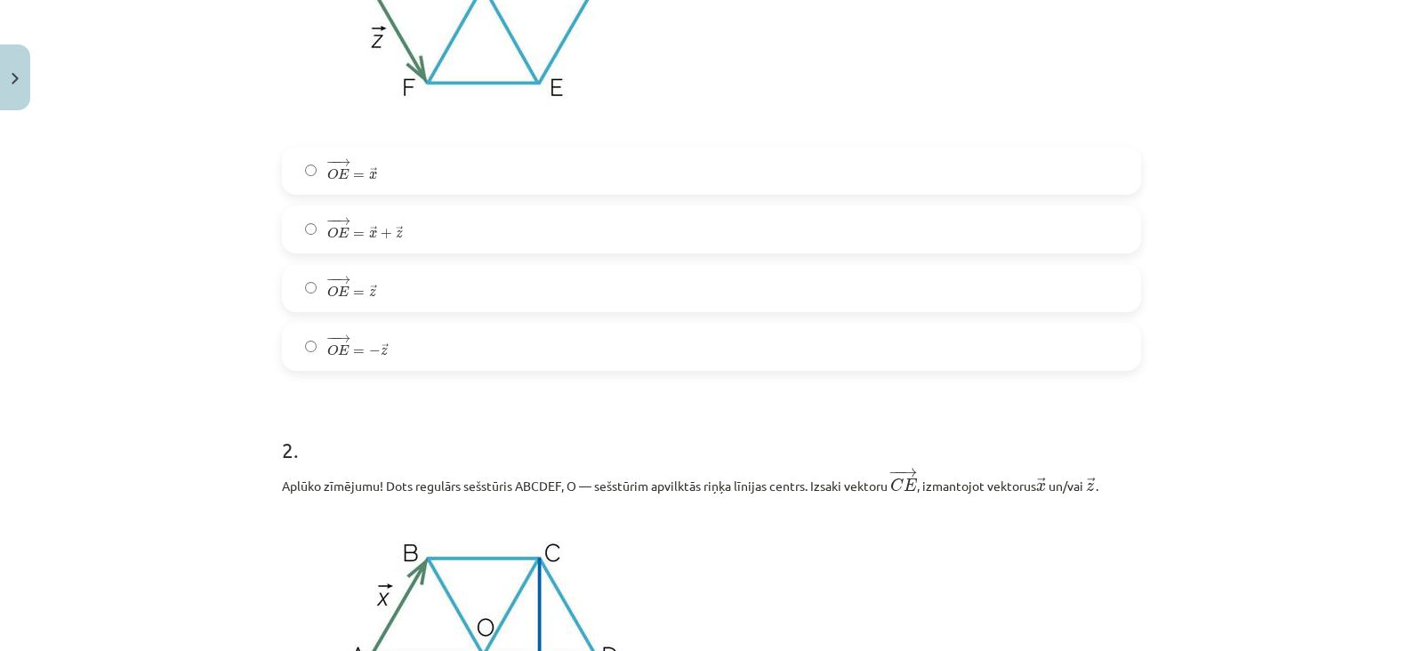
scroll to position [633, 0]
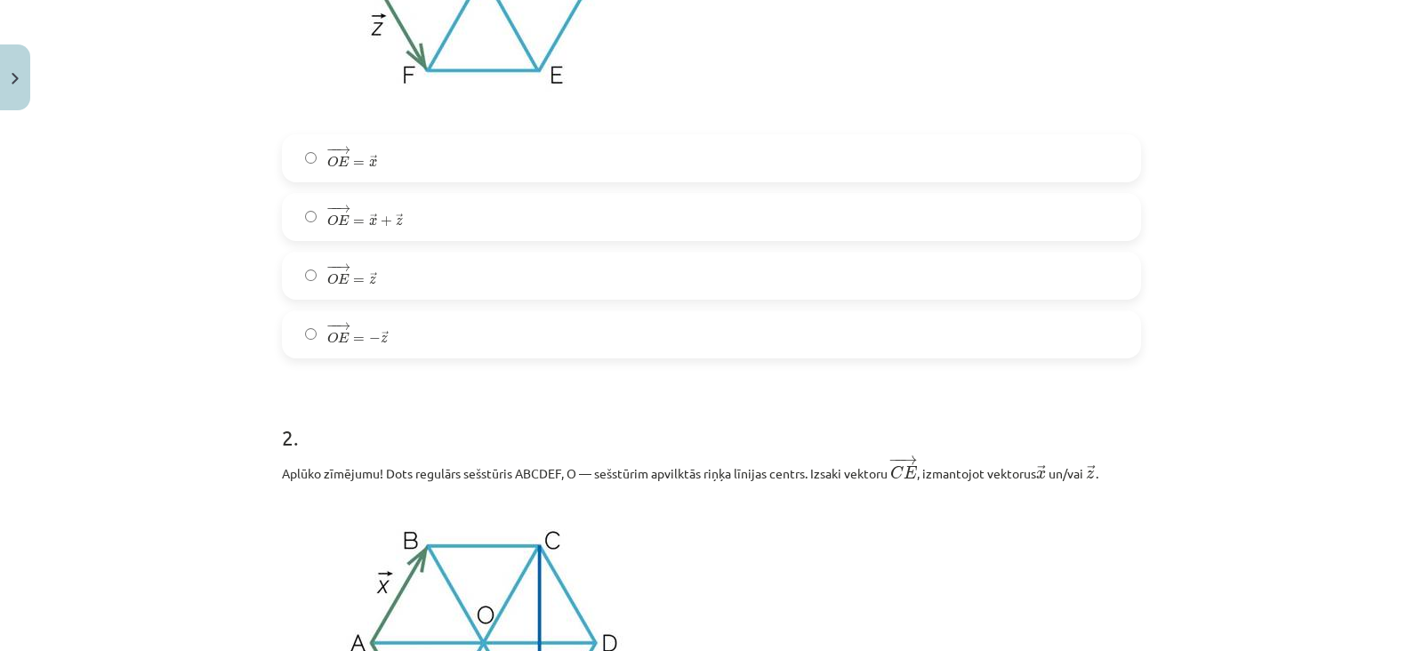
click at [493, 280] on label "− − → O E = → z O E → = z →" at bounding box center [712, 275] width 856 height 44
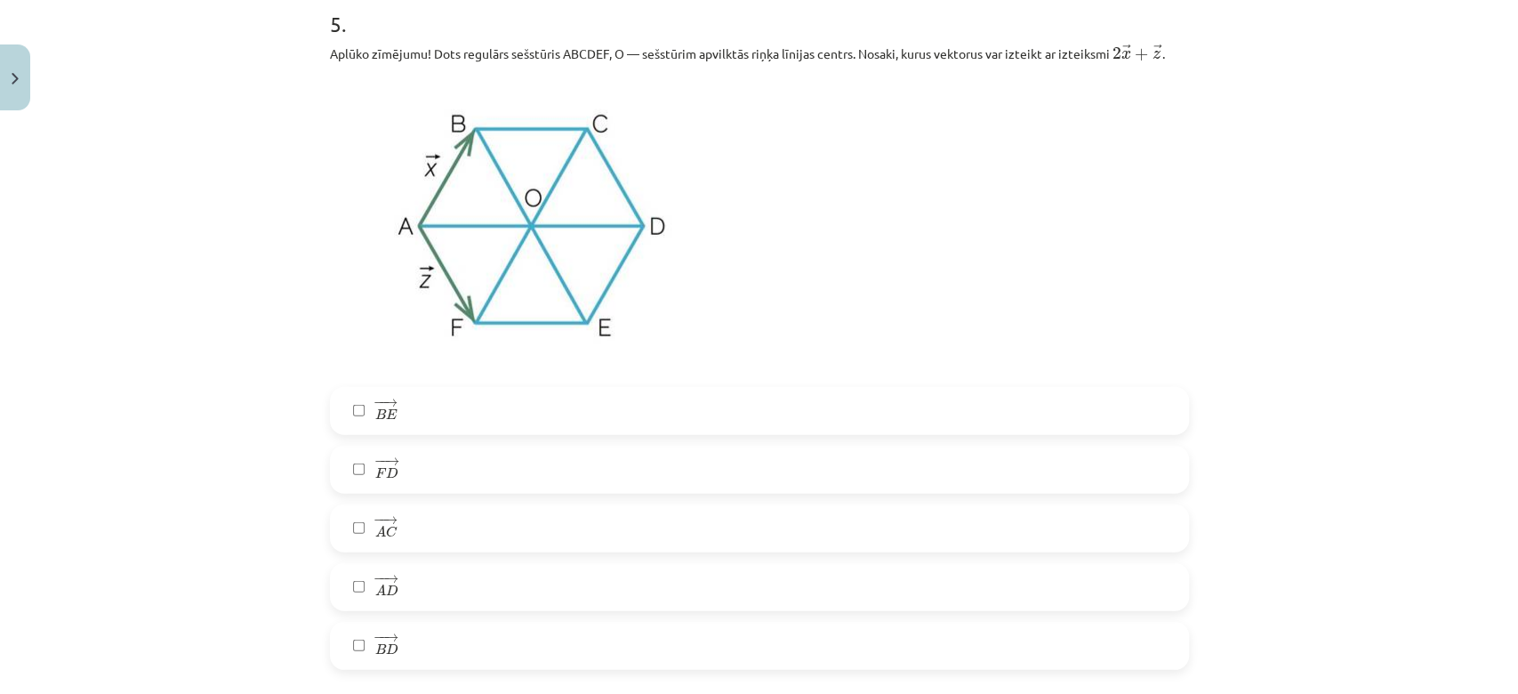
scroll to position [3065, 0]
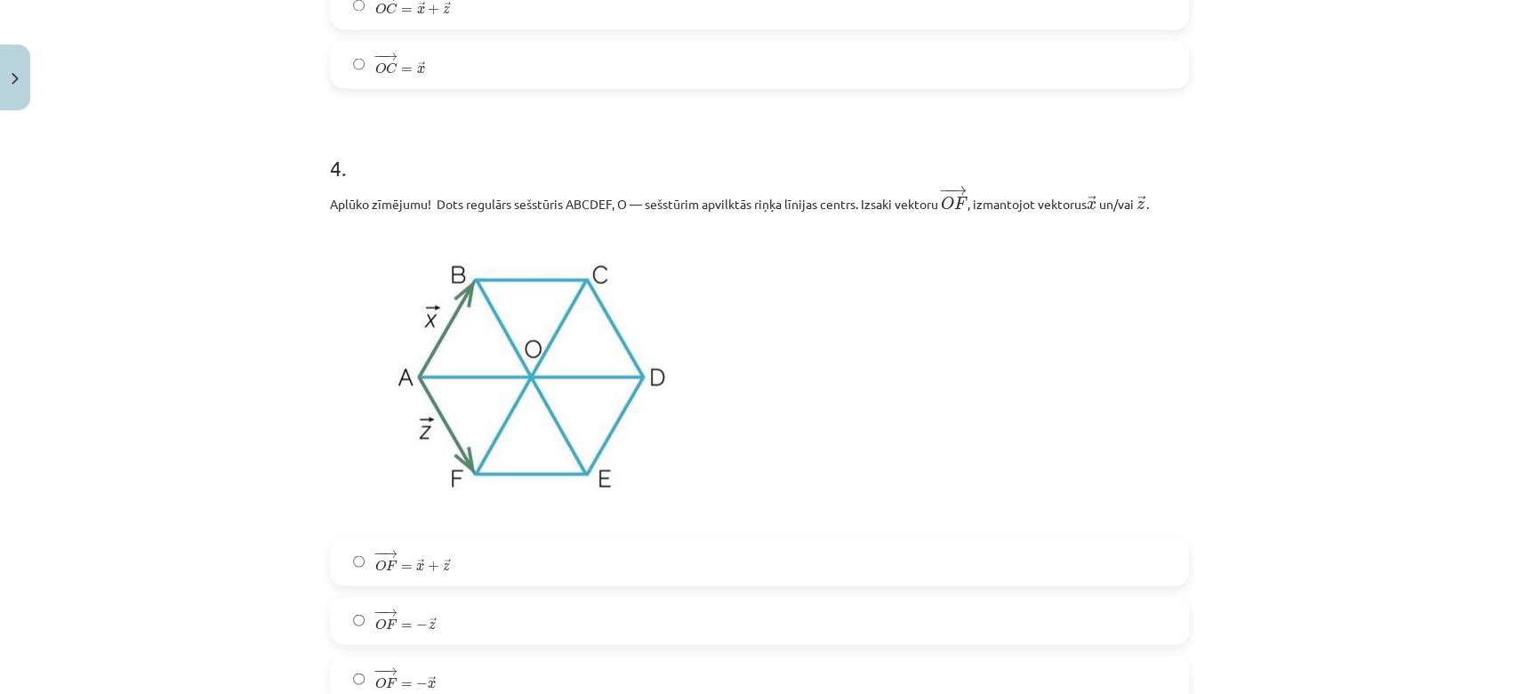
click at [526, 179] on h1 "4 ." at bounding box center [759, 151] width 859 height 55
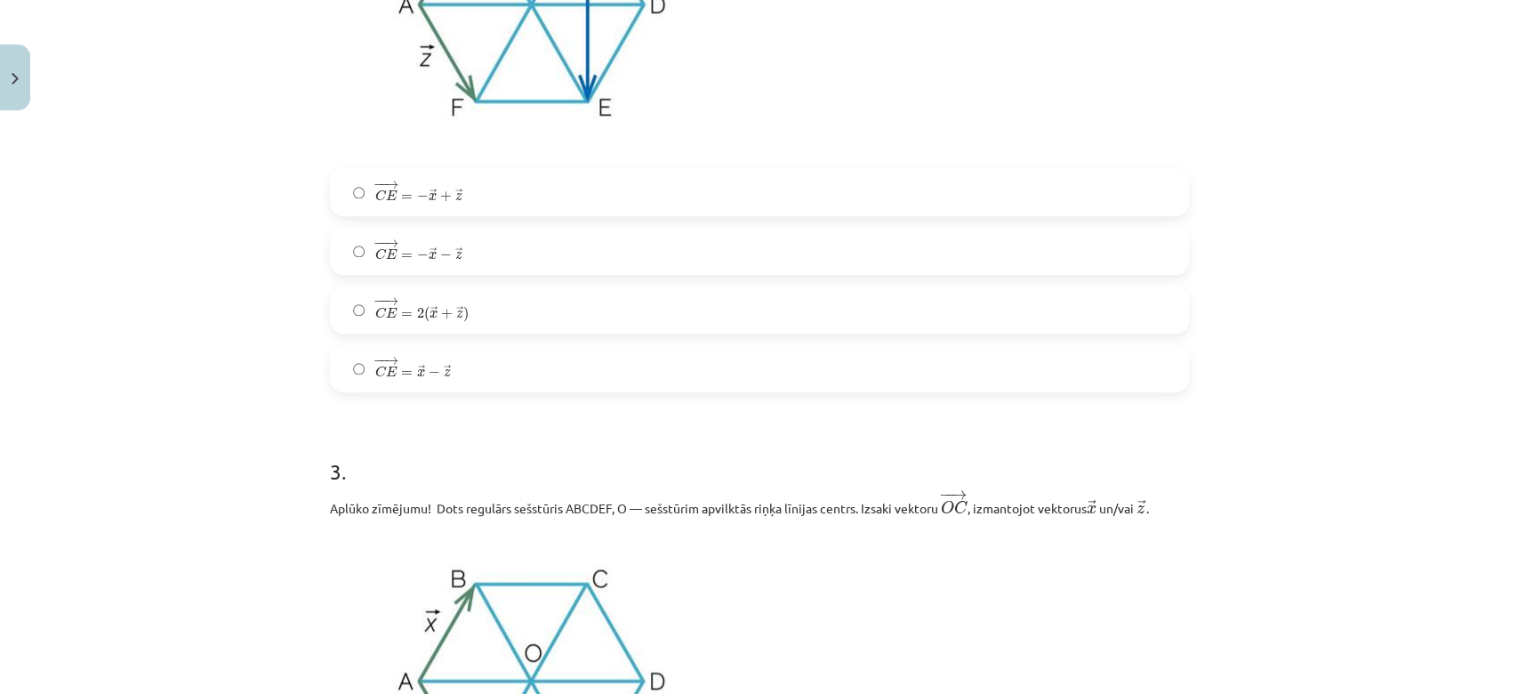
scroll to position [1308, 0]
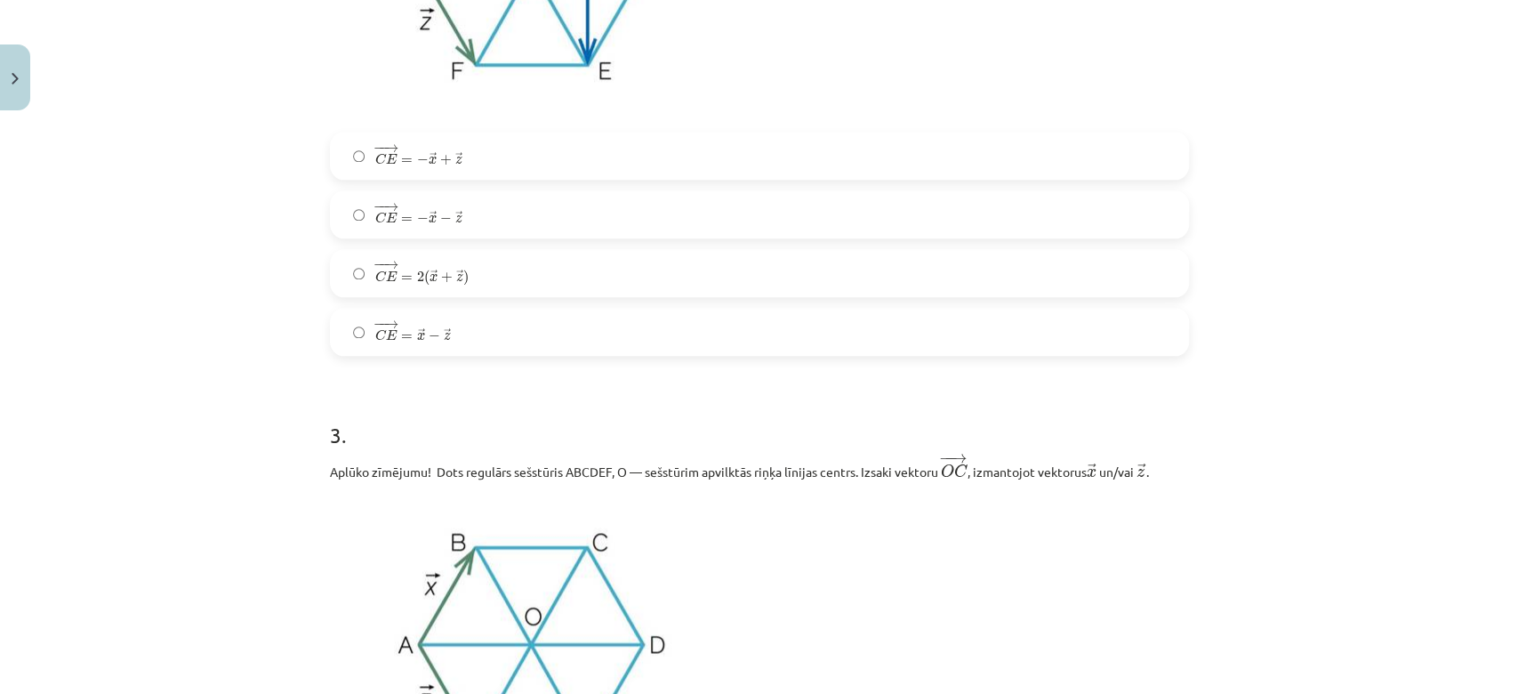
click at [466, 336] on label "− − → C E = → x − → z C E → = x → − z →" at bounding box center [760, 331] width 856 height 44
click at [478, 222] on label "− − → C E = − → x − → z C E → = − x → − z →" at bounding box center [760, 214] width 856 height 44
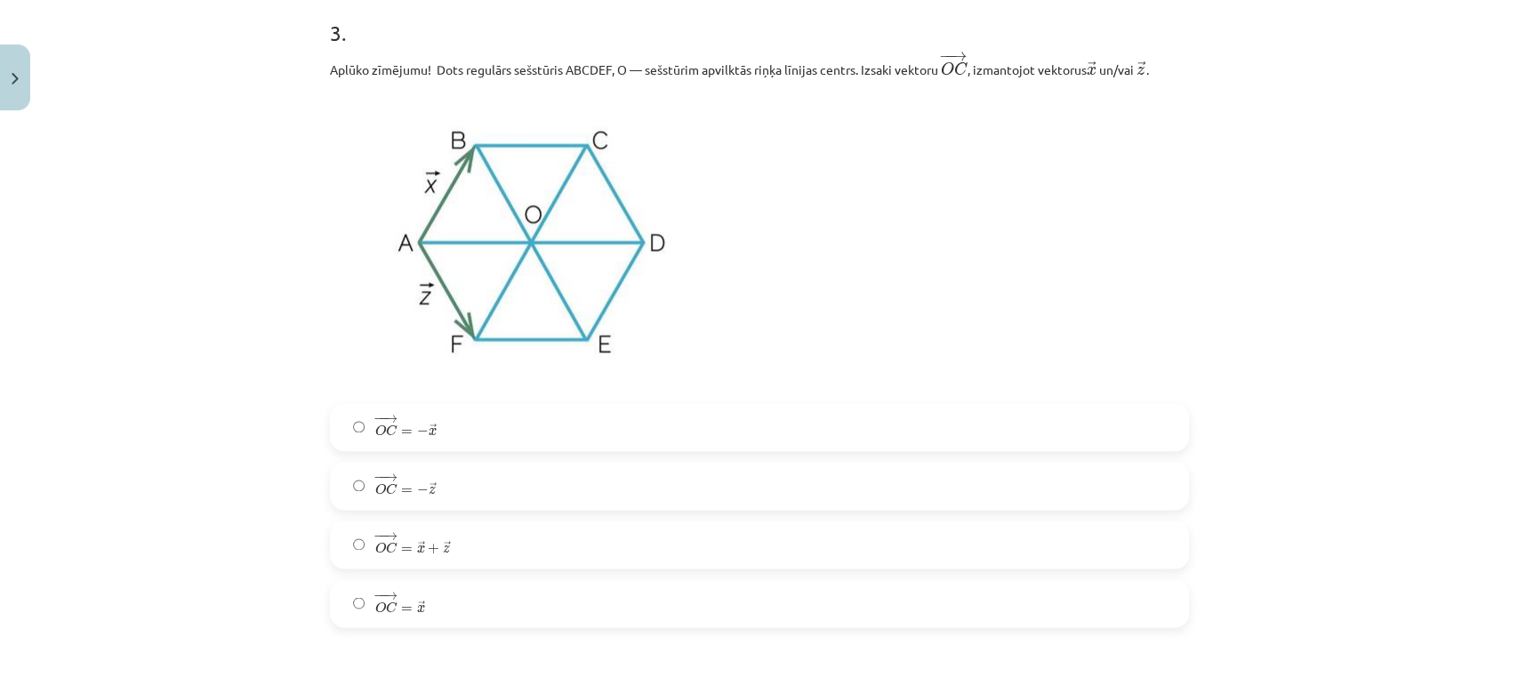
scroll to position [1711, 0]
click at [479, 491] on label "− − → O C = − → z O C → = − z →" at bounding box center [760, 484] width 856 height 44
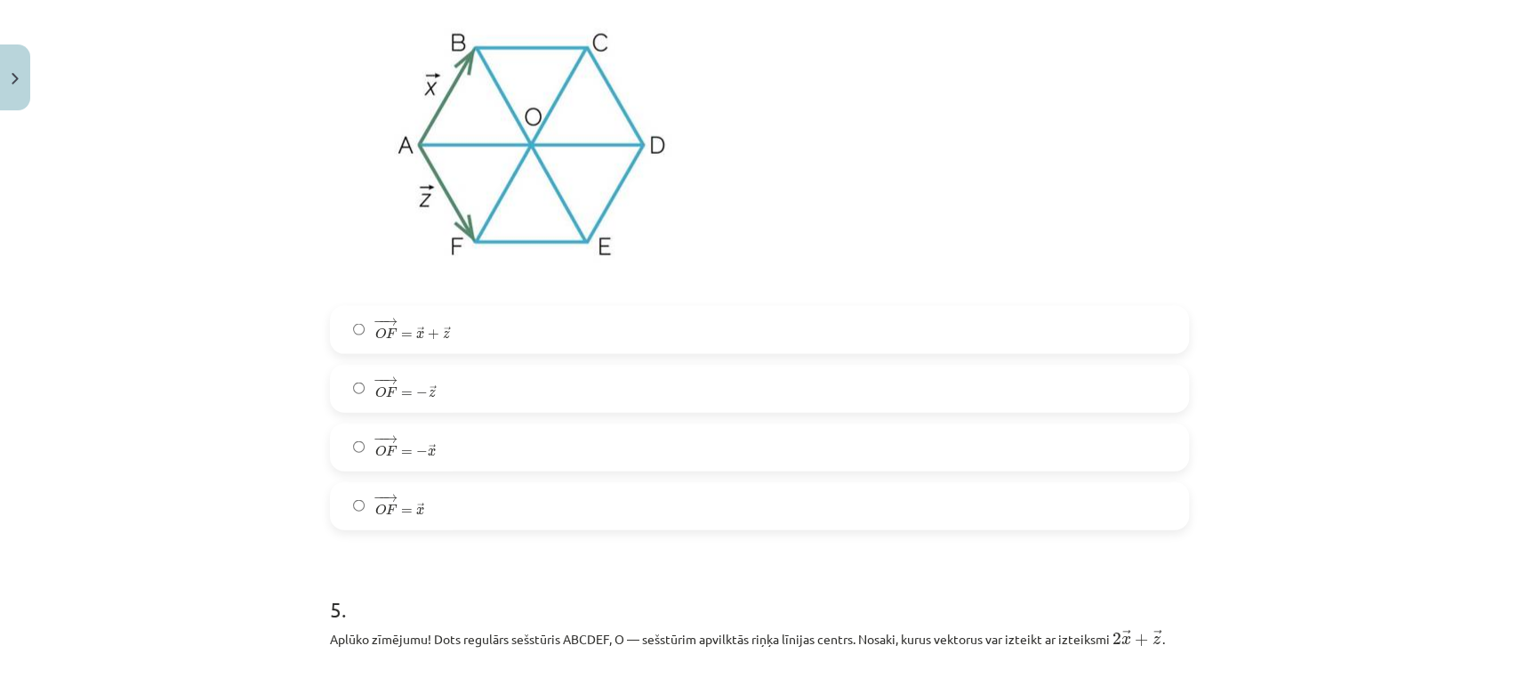
scroll to position [2408, 0]
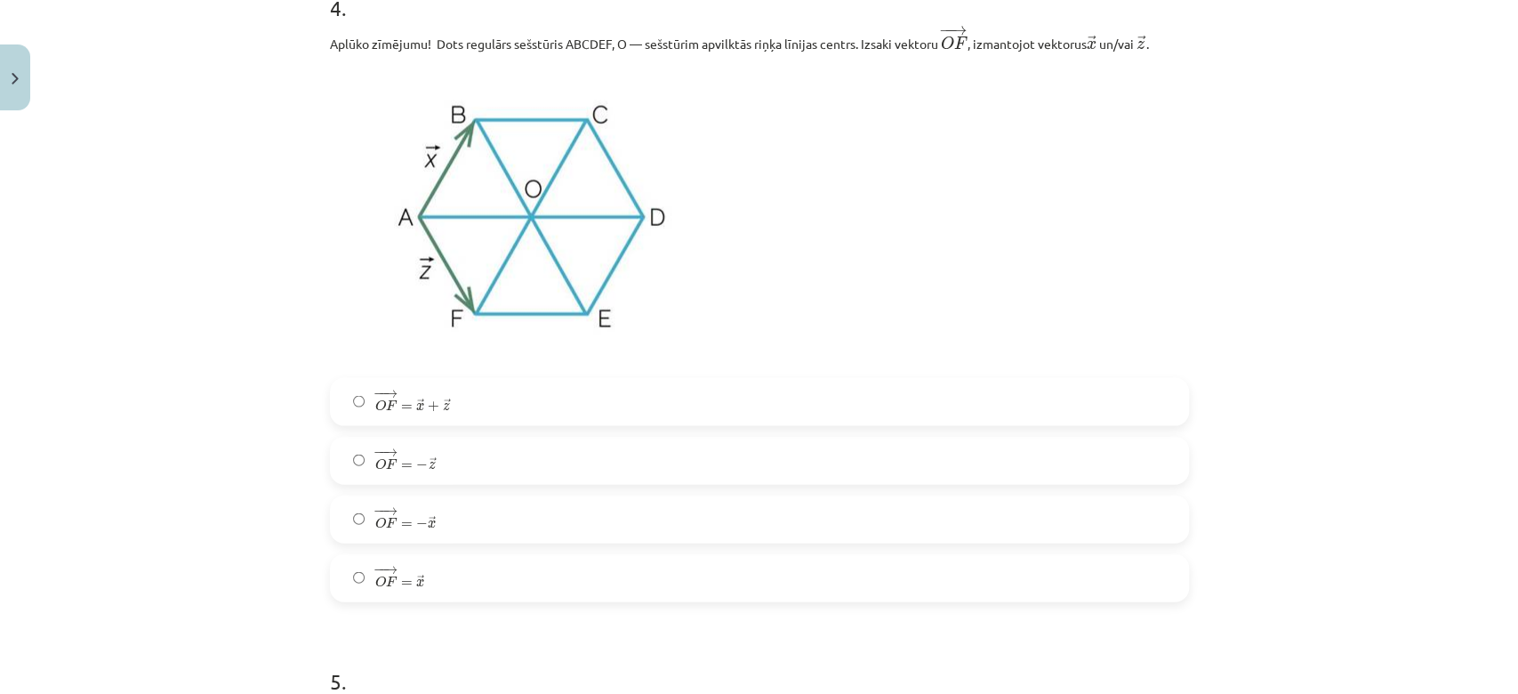
click at [448, 517] on label "− − → O F = − → x O F → = − x →" at bounding box center [760, 519] width 856 height 44
click at [464, 469] on label "− − → O F = − → z O F → = − z →" at bounding box center [760, 460] width 856 height 44
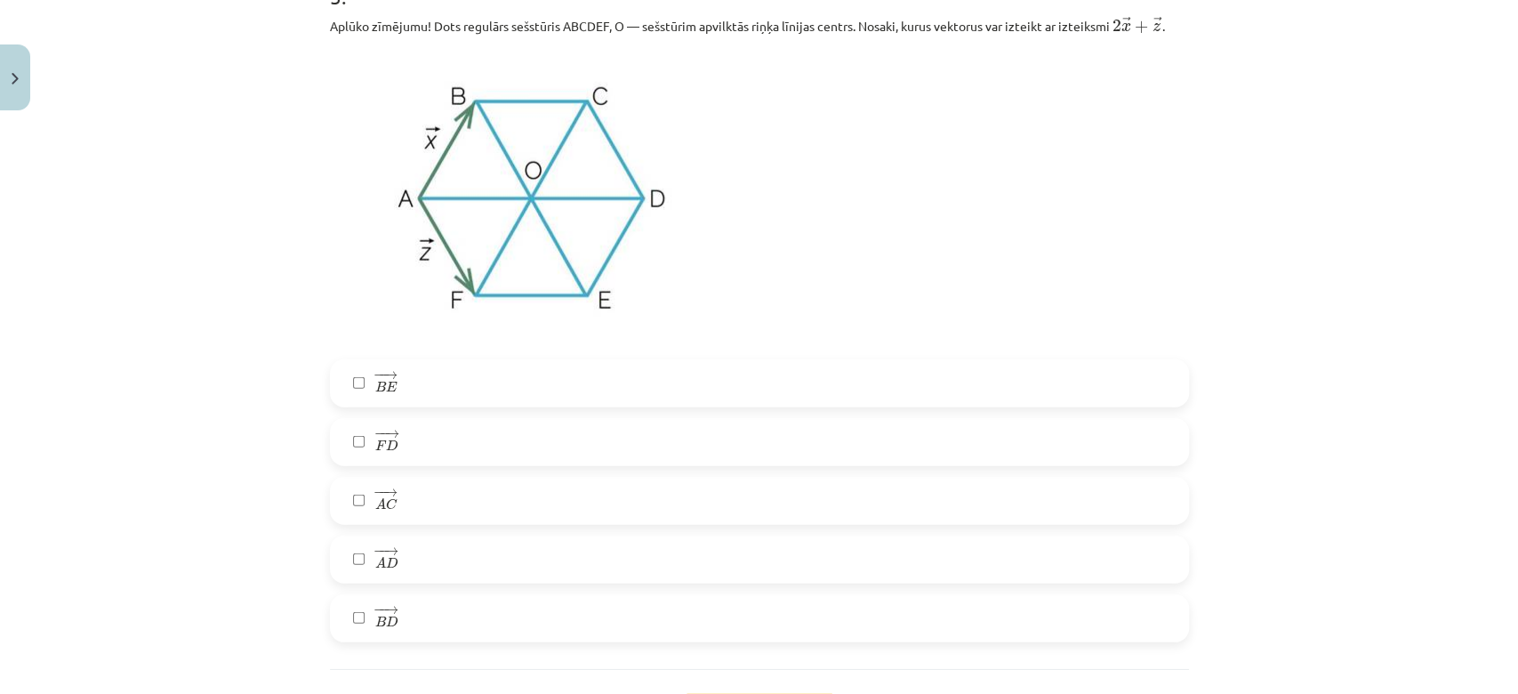
scroll to position [3102, 0]
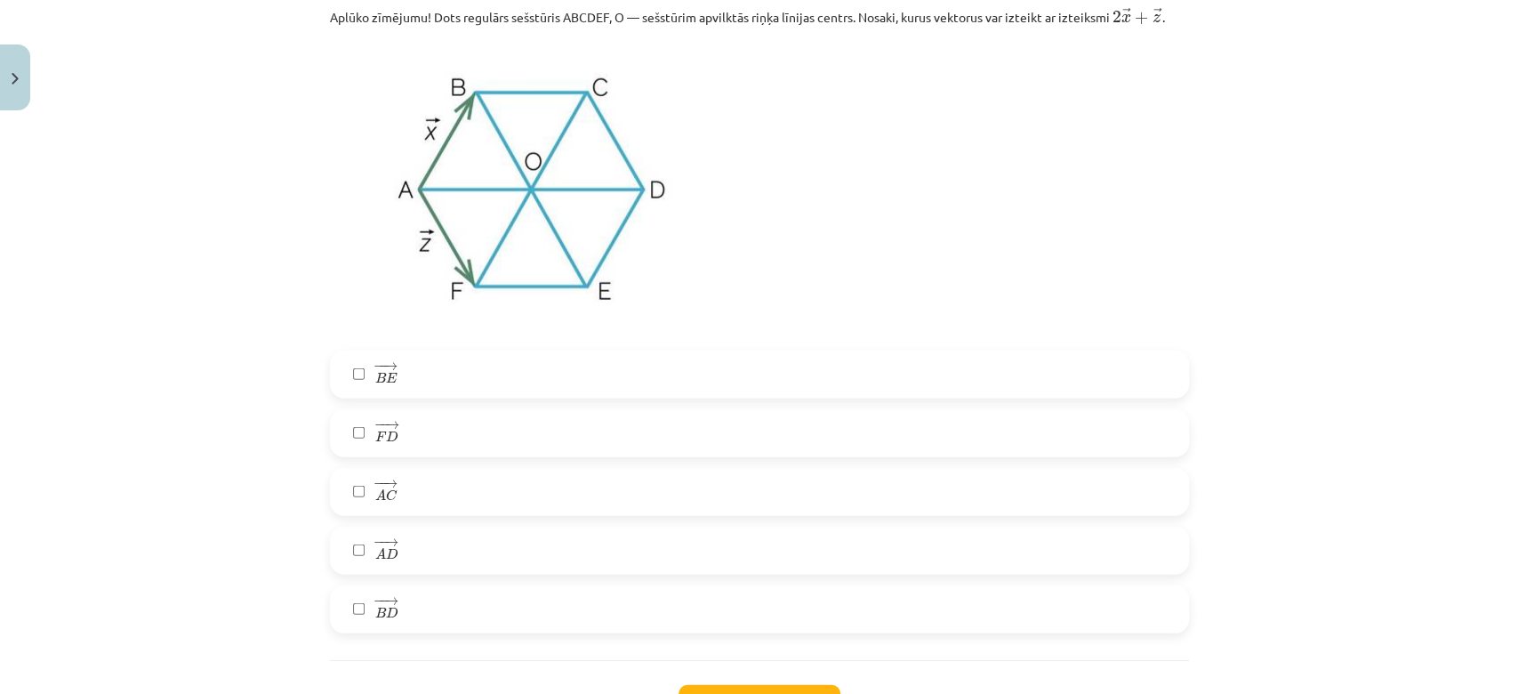
click at [462, 430] on label "− − → F D F D →" at bounding box center [760, 433] width 856 height 44
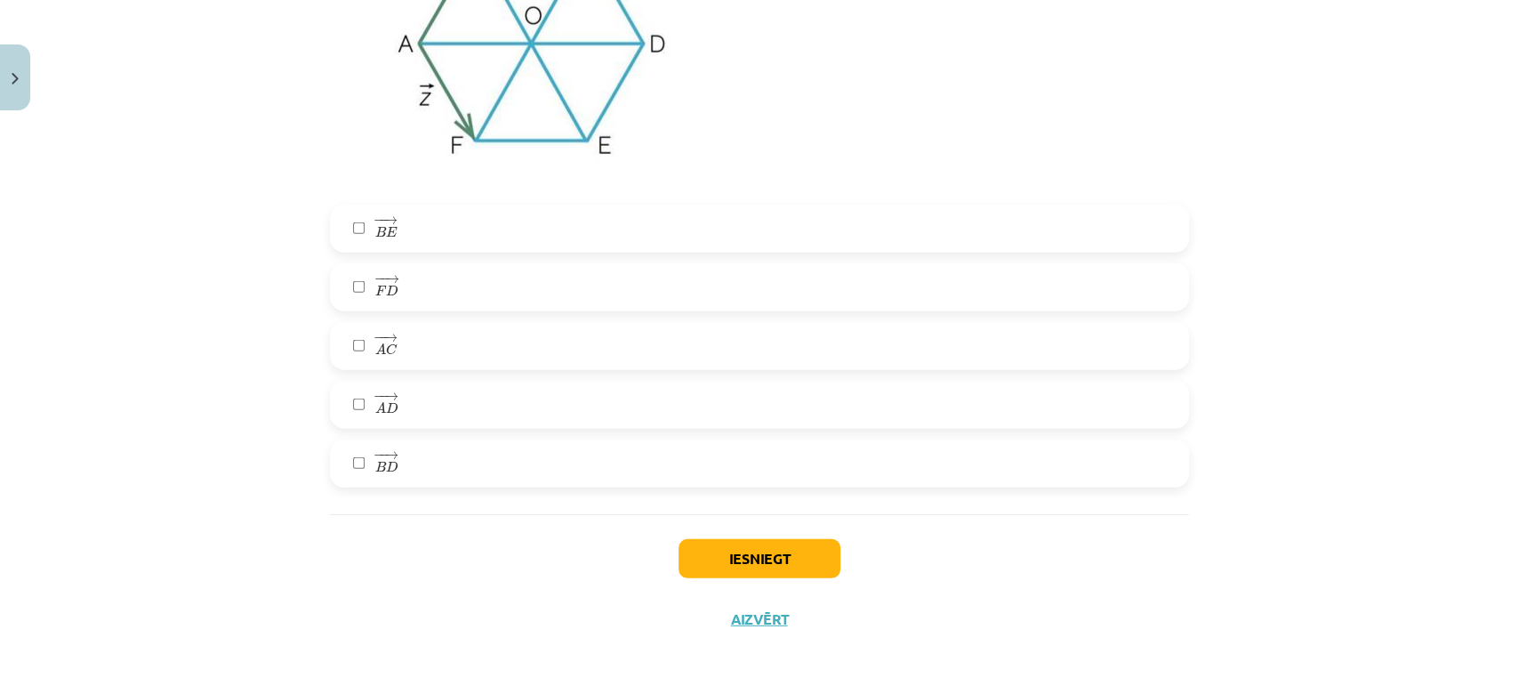
scroll to position [3250, 0]
click at [733, 558] on button "Iesniegt" at bounding box center [760, 558] width 162 height 39
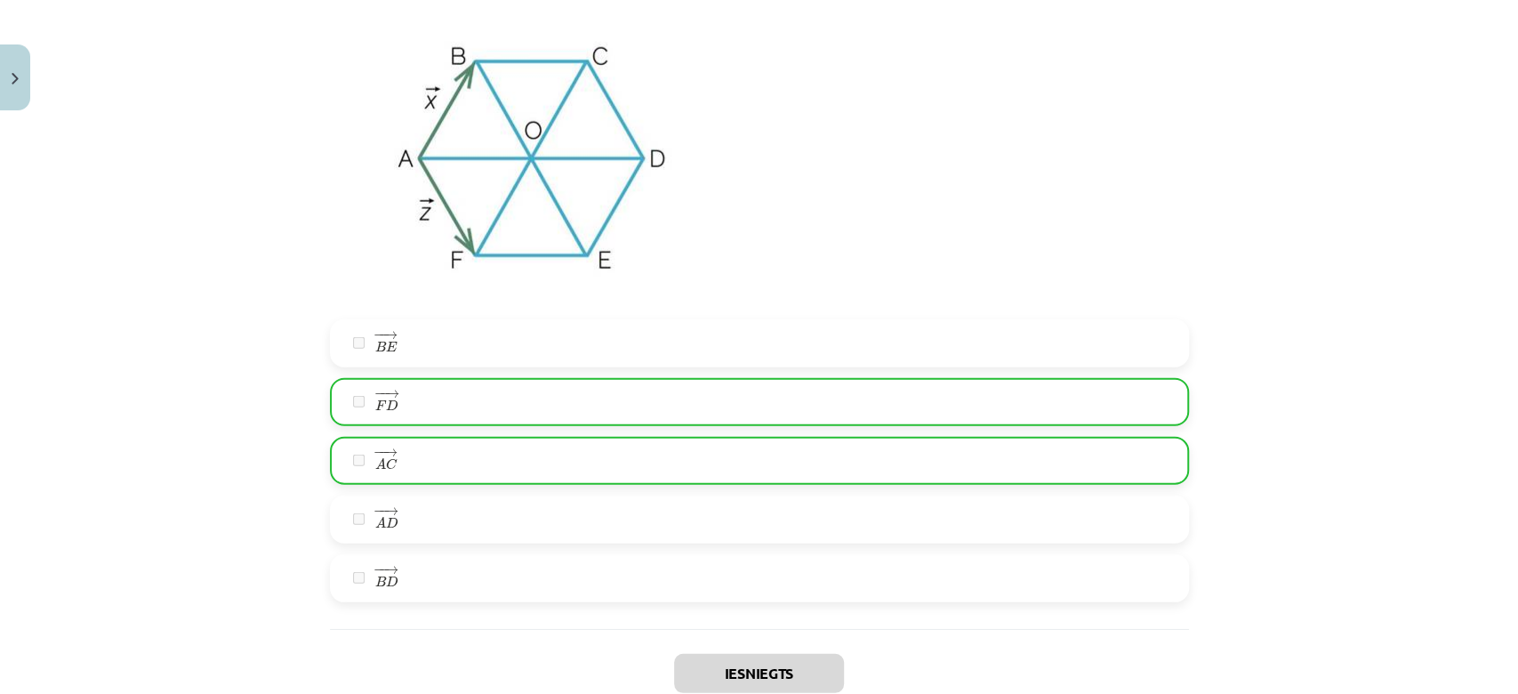
scroll to position [3306, 0]
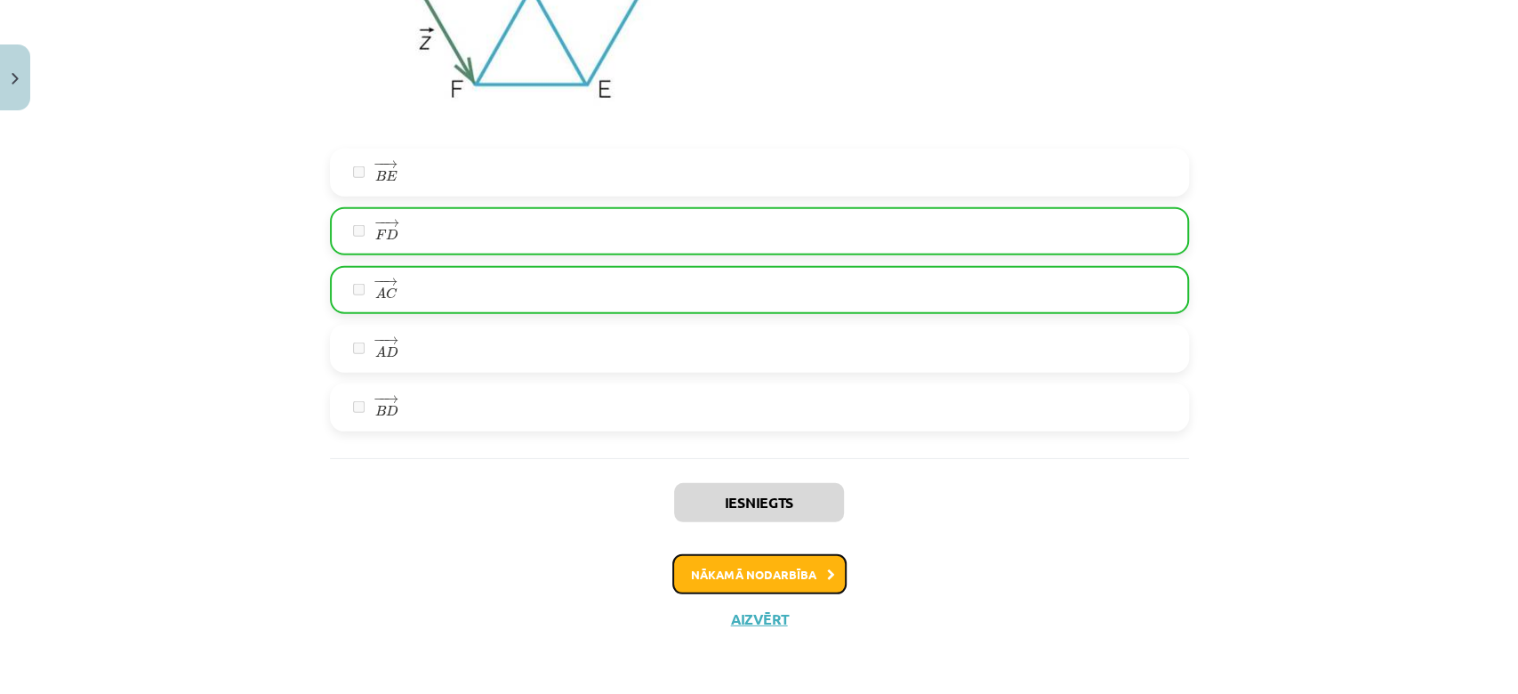
click at [740, 577] on button "Nākamā nodarbība" at bounding box center [759, 574] width 174 height 41
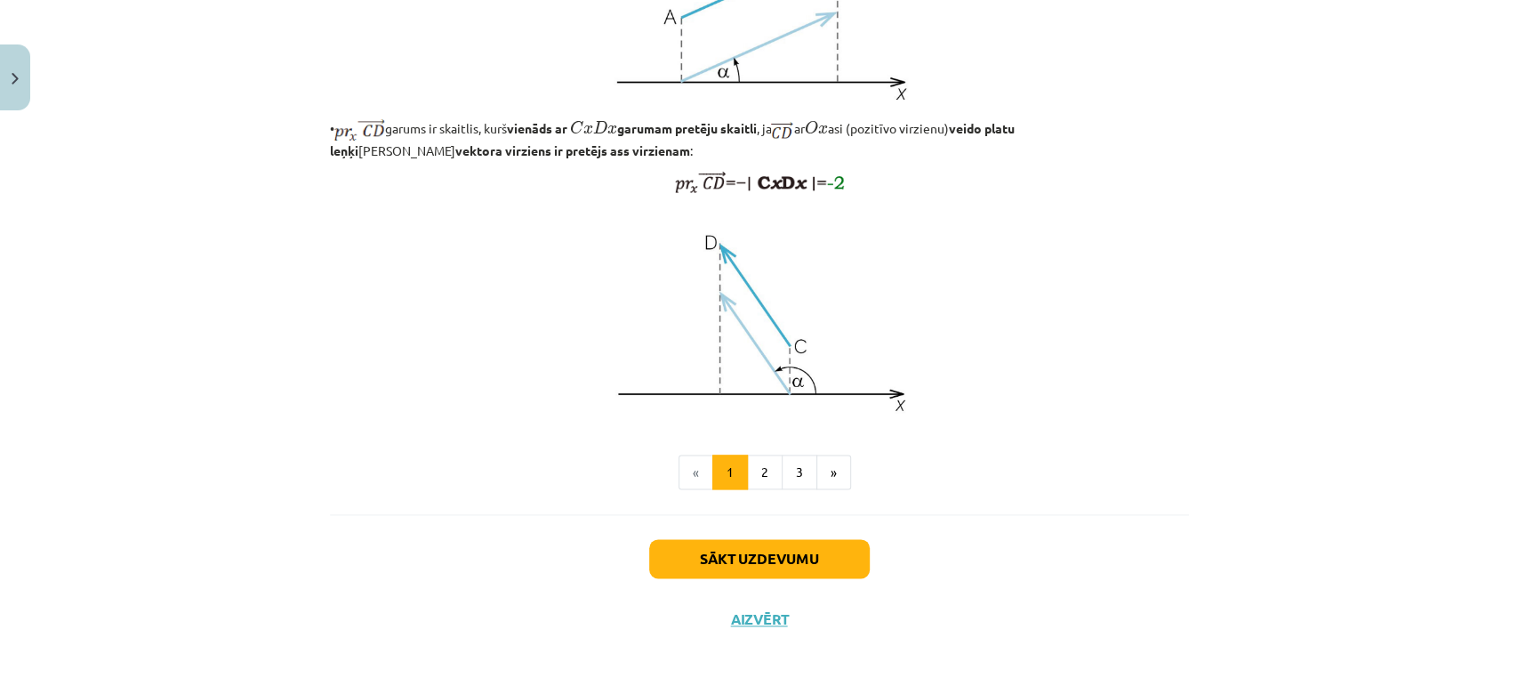
scroll to position [1417, 0]
click at [741, 567] on button "Sākt uzdevumu" at bounding box center [759, 558] width 221 height 39
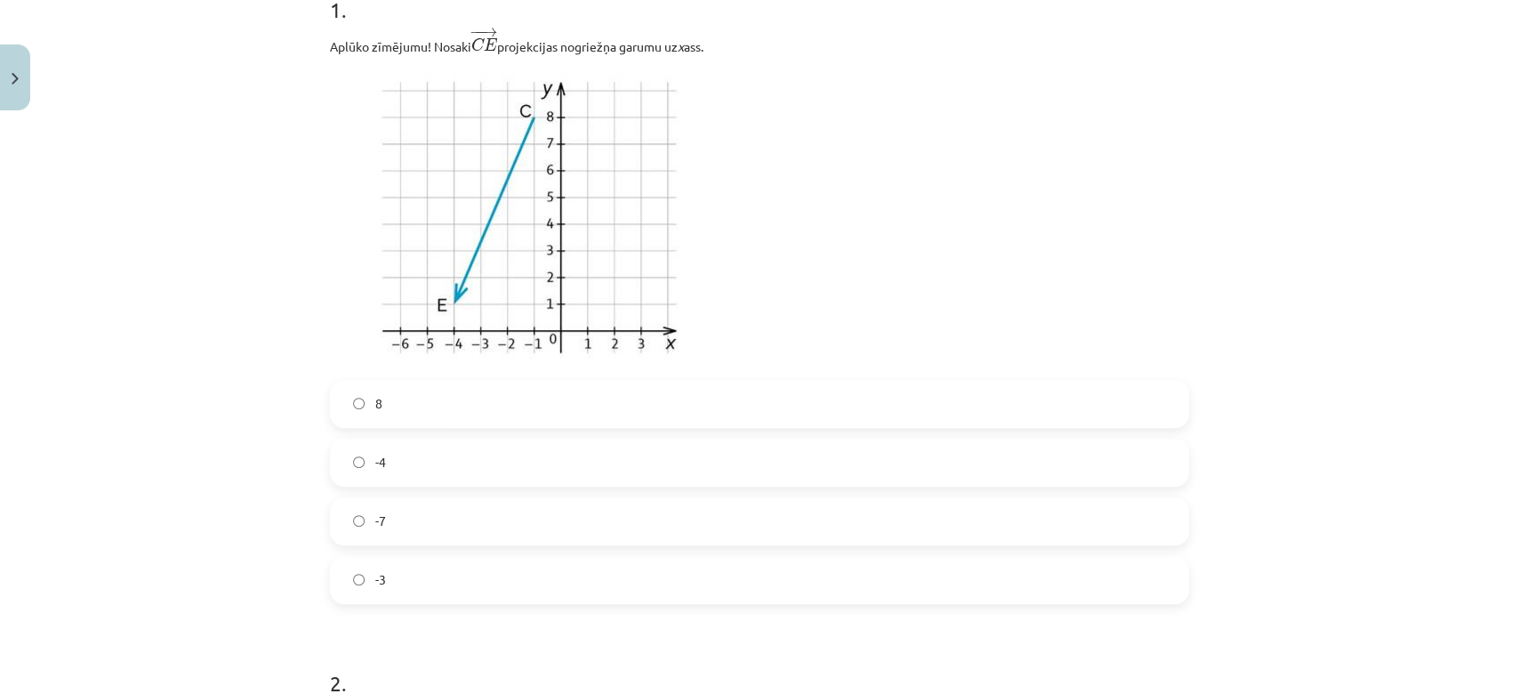
scroll to position [390, 0]
click at [524, 399] on label "8" at bounding box center [760, 401] width 856 height 44
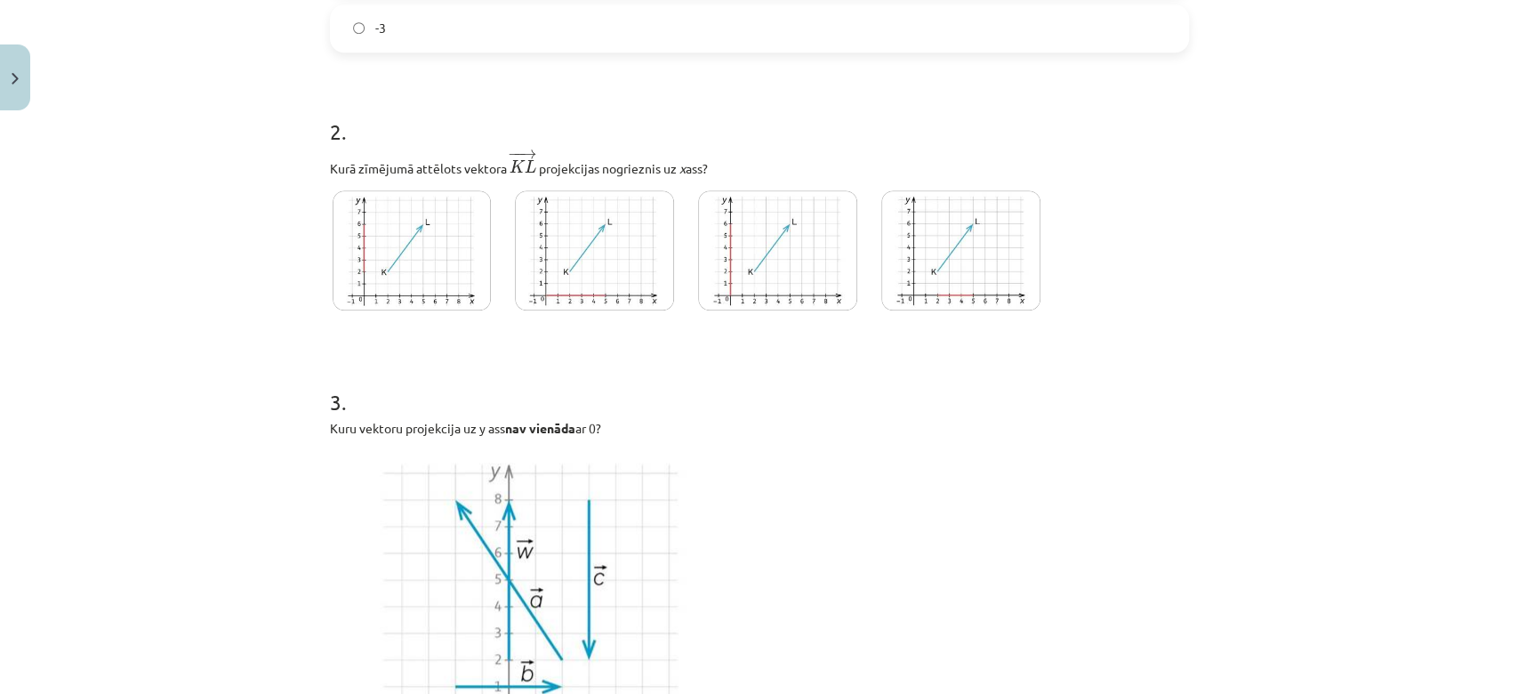
scroll to position [964, 0]
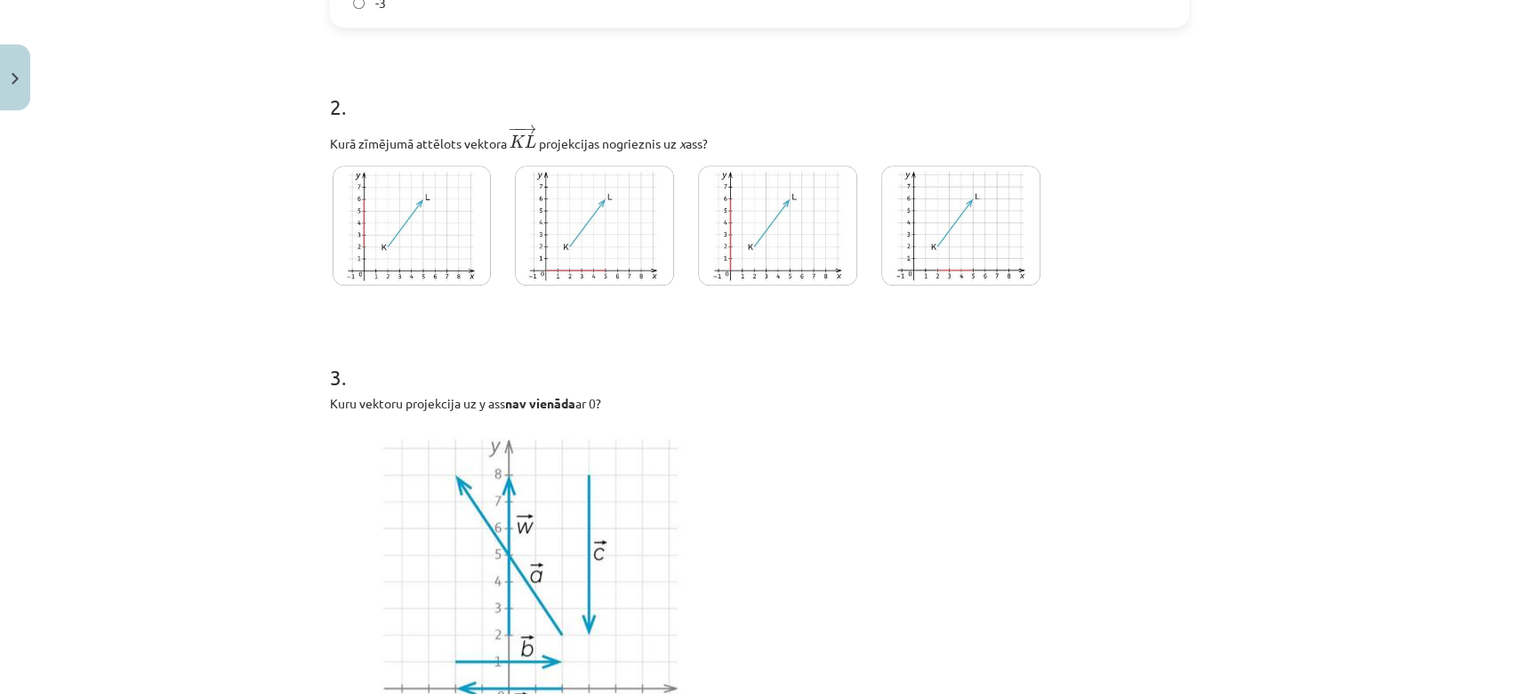
click at [560, 235] on img at bounding box center [594, 225] width 159 height 120
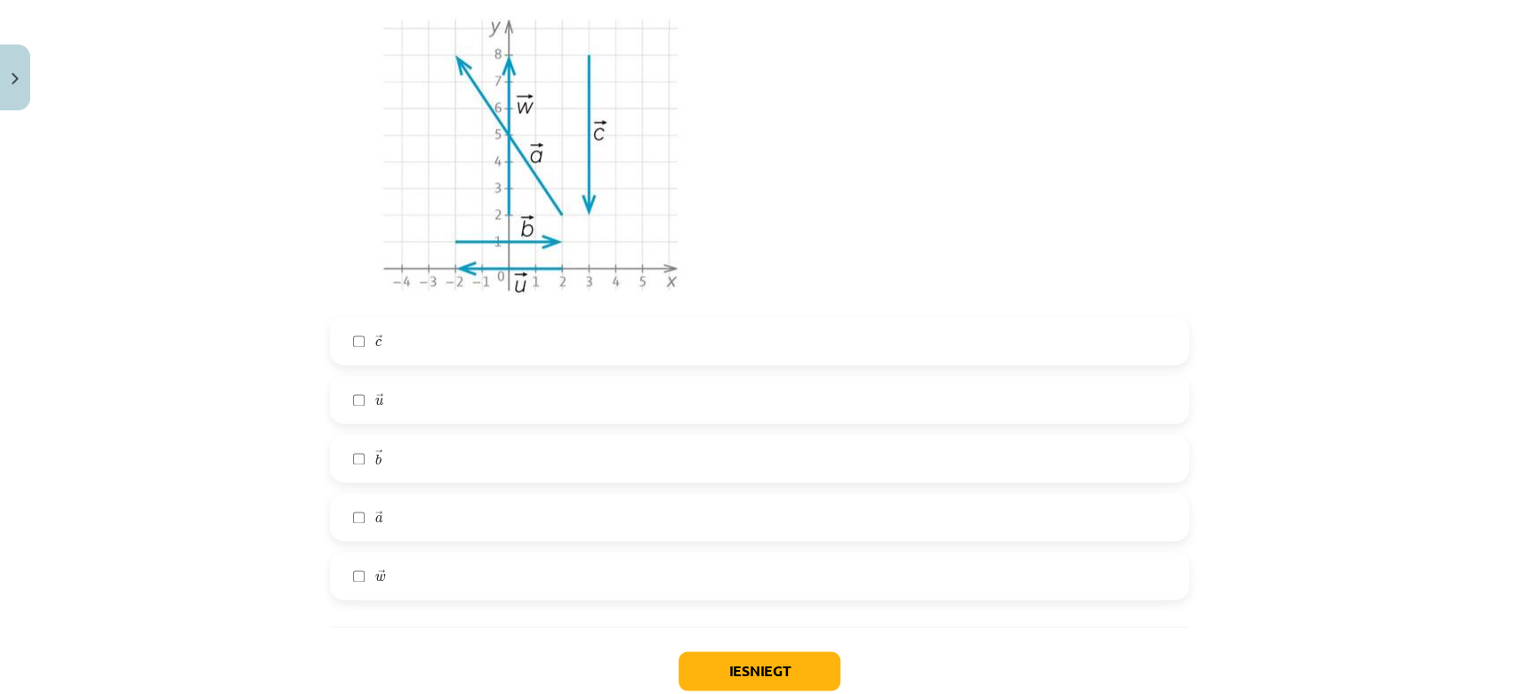
scroll to position [1497, 0]
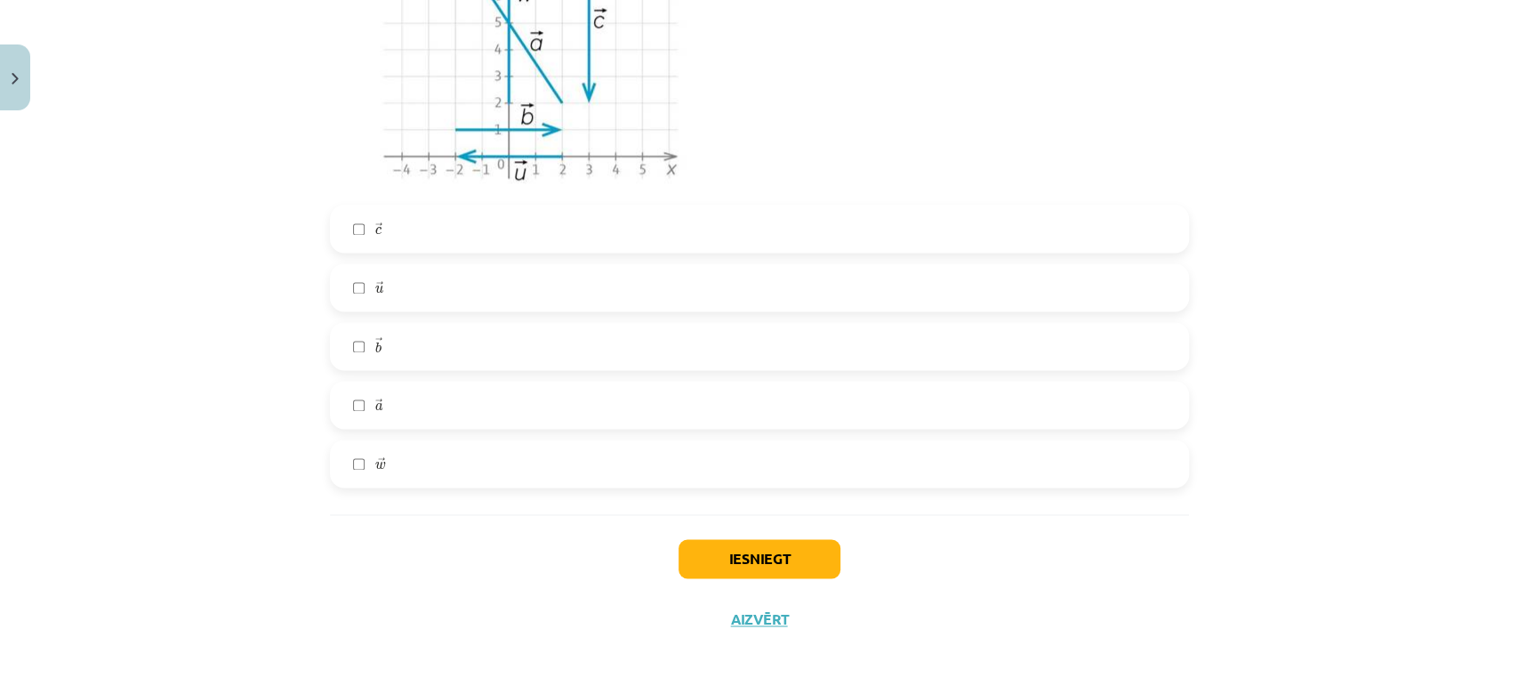
click at [510, 404] on label "→ a a →" at bounding box center [760, 404] width 856 height 44
click at [548, 322] on div "→ b b →" at bounding box center [759, 346] width 859 height 48
click at [547, 298] on label "→ u u →" at bounding box center [760, 287] width 856 height 44
click at [596, 471] on label "→ w w →" at bounding box center [760, 463] width 856 height 44
click at [688, 551] on button "Iesniegt" at bounding box center [760, 558] width 162 height 39
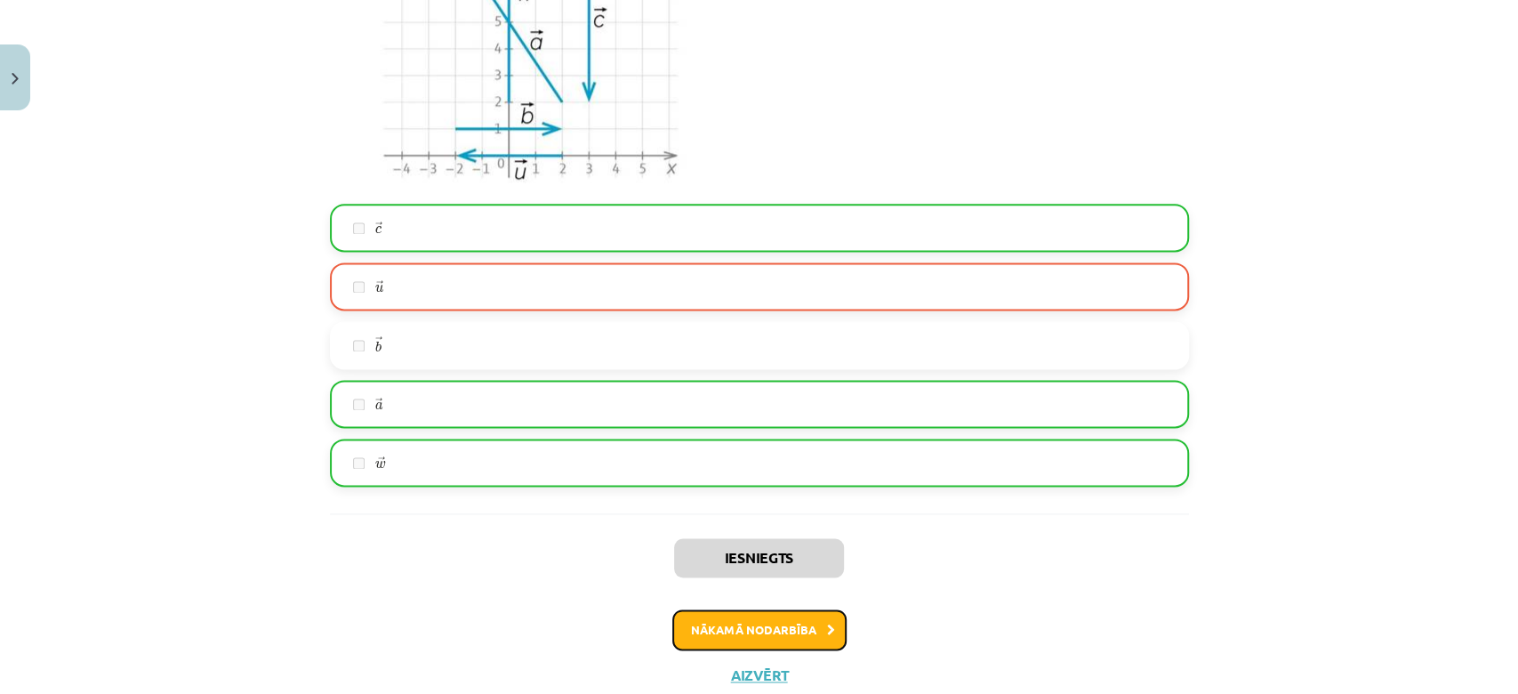
click at [731, 631] on button "Nākamā nodarbība" at bounding box center [759, 629] width 174 height 41
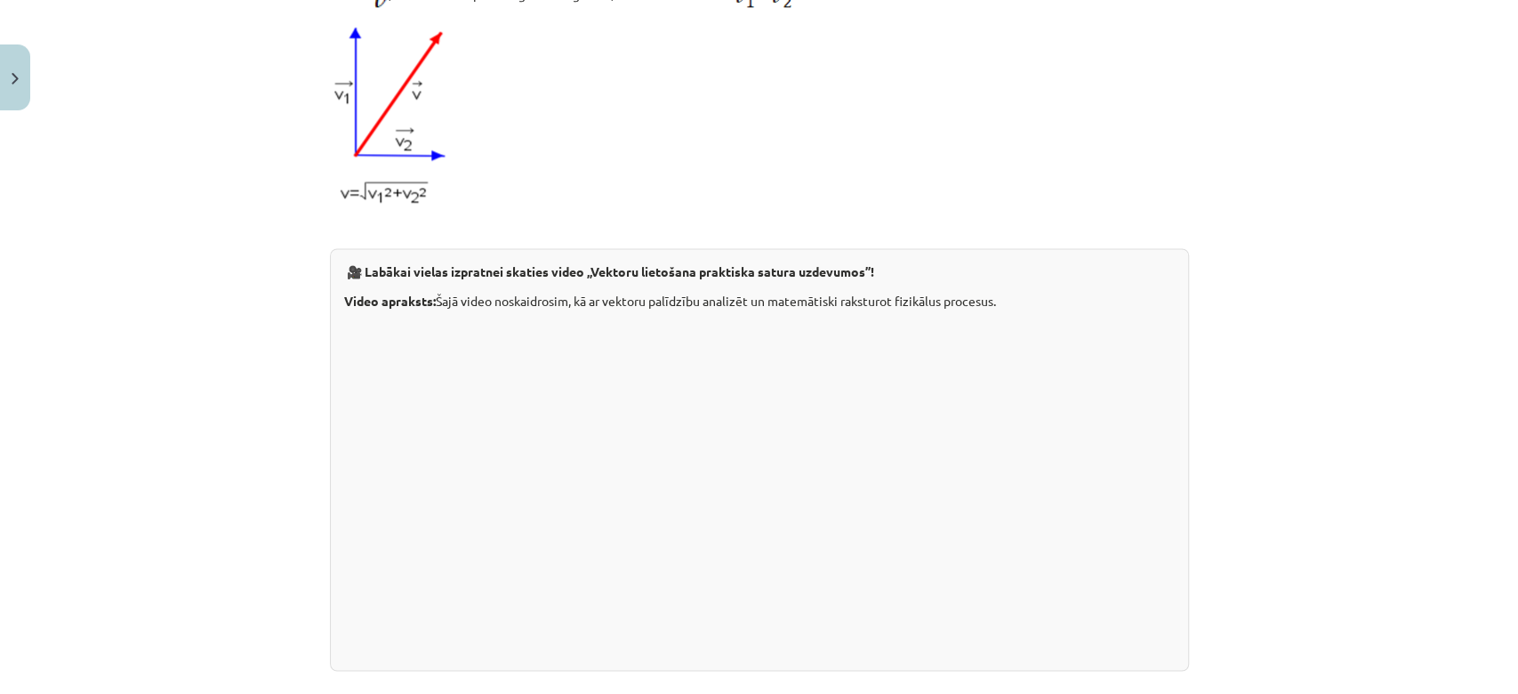
scroll to position [1813, 0]
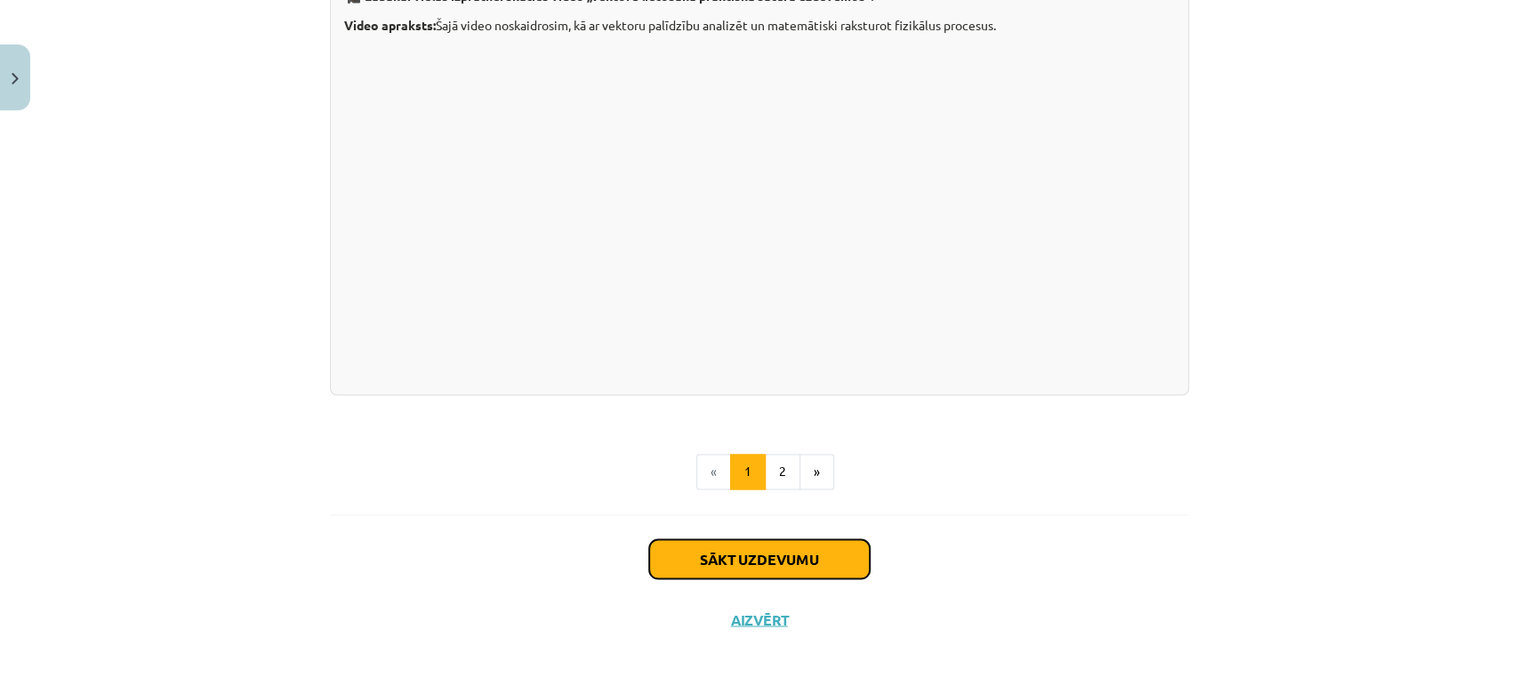
click at [749, 549] on button "Sākt uzdevumu" at bounding box center [759, 558] width 221 height 39
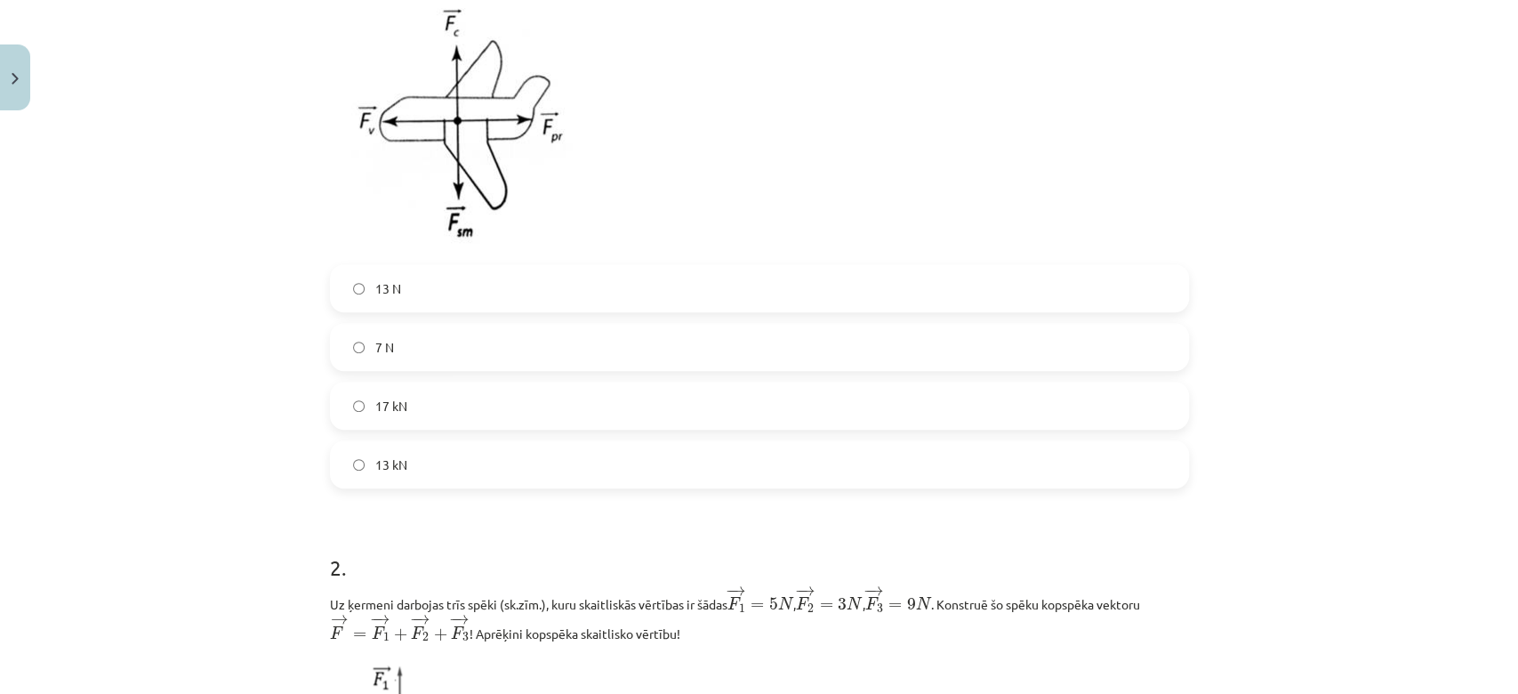
click at [726, 423] on label "17 kN" at bounding box center [760, 405] width 856 height 44
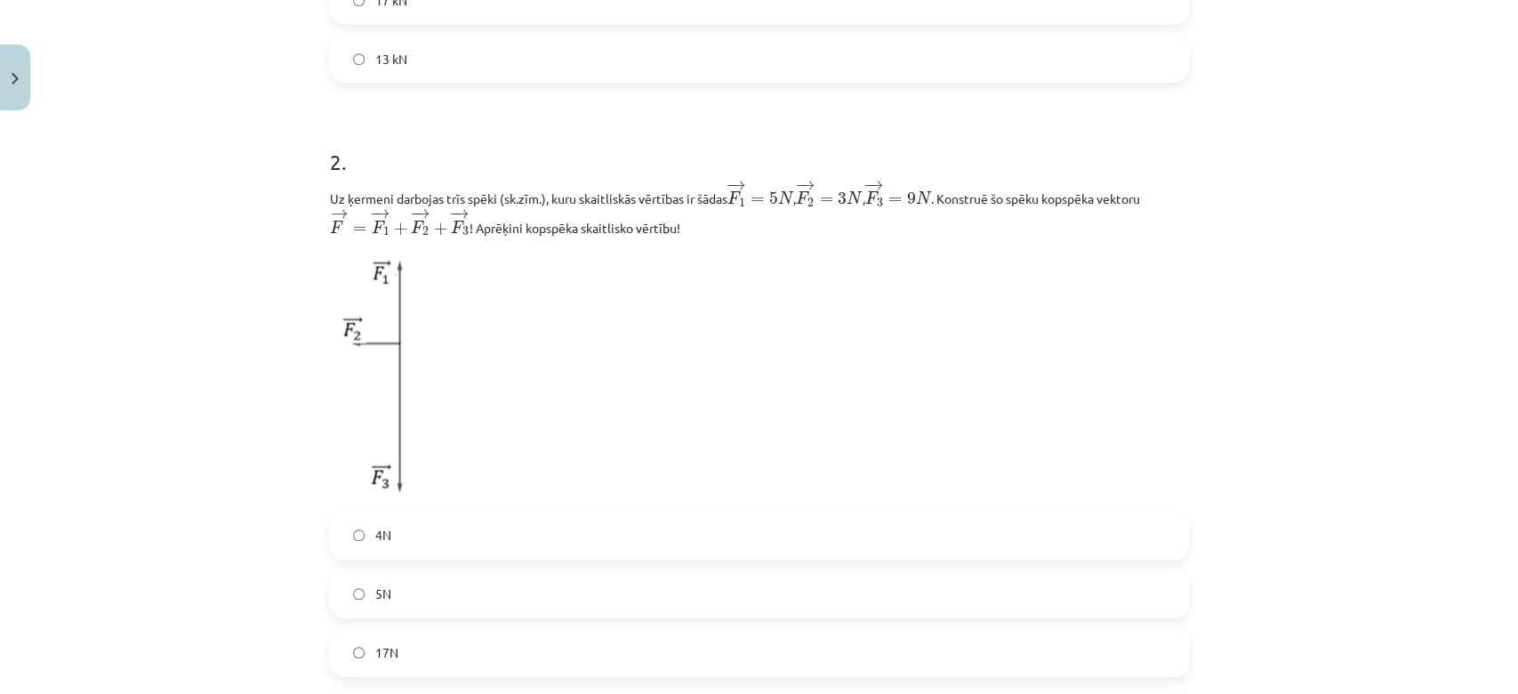
scroll to position [921, 0]
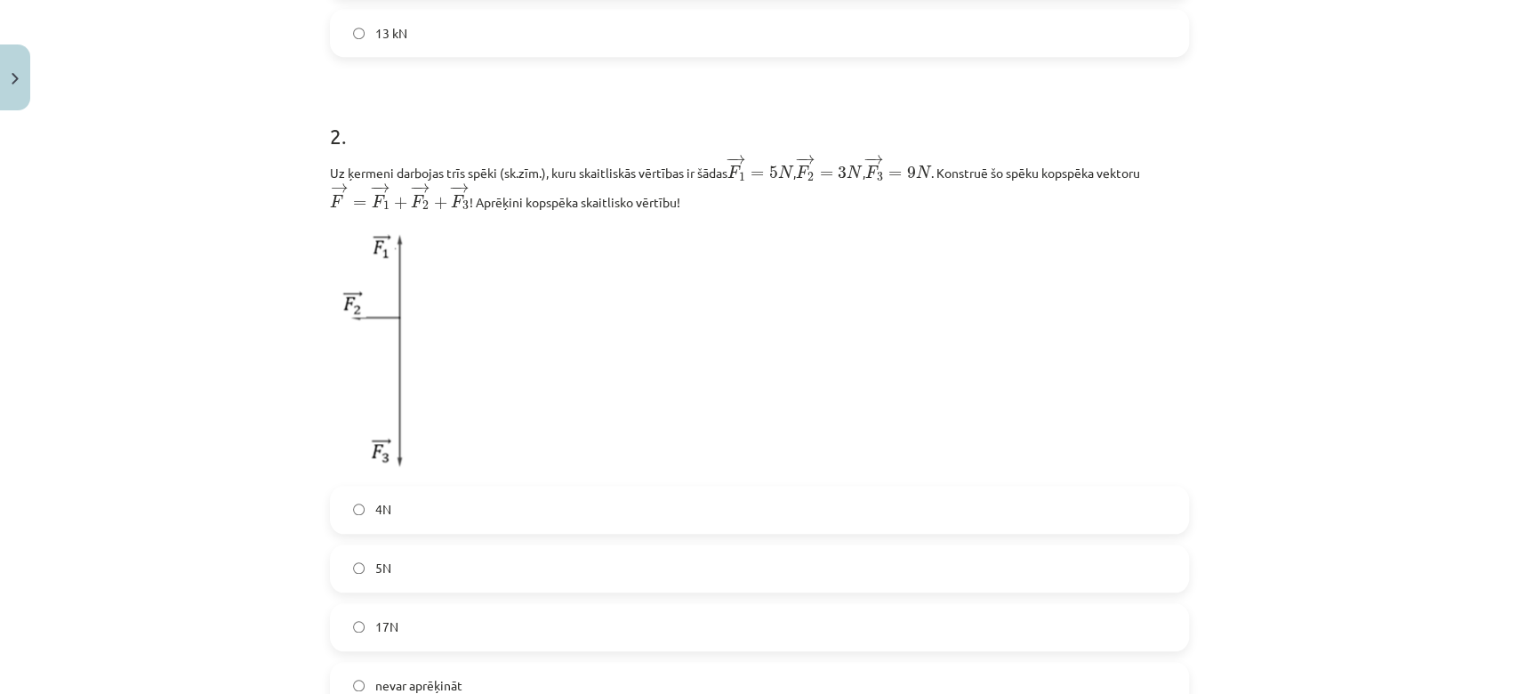
click at [616, 492] on label "4N" at bounding box center [760, 509] width 856 height 44
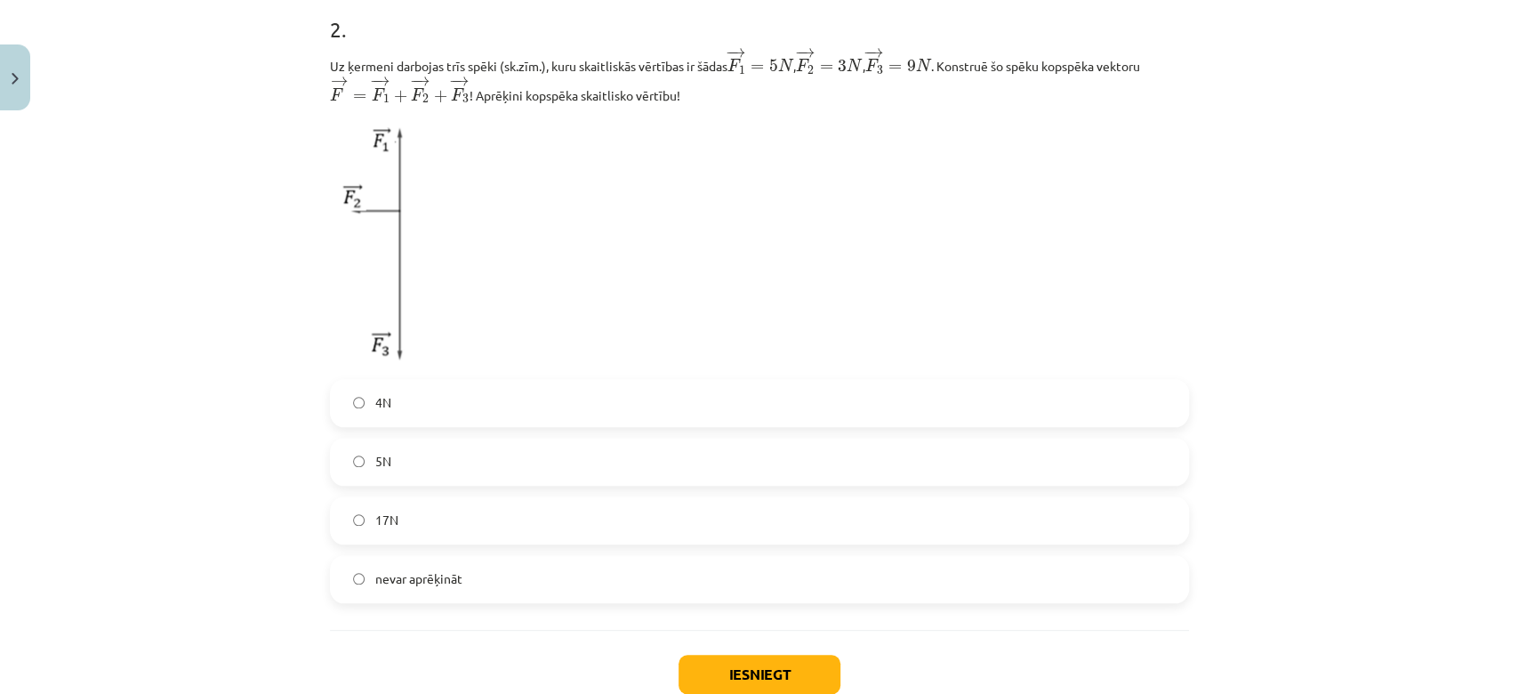
scroll to position [1145, 0]
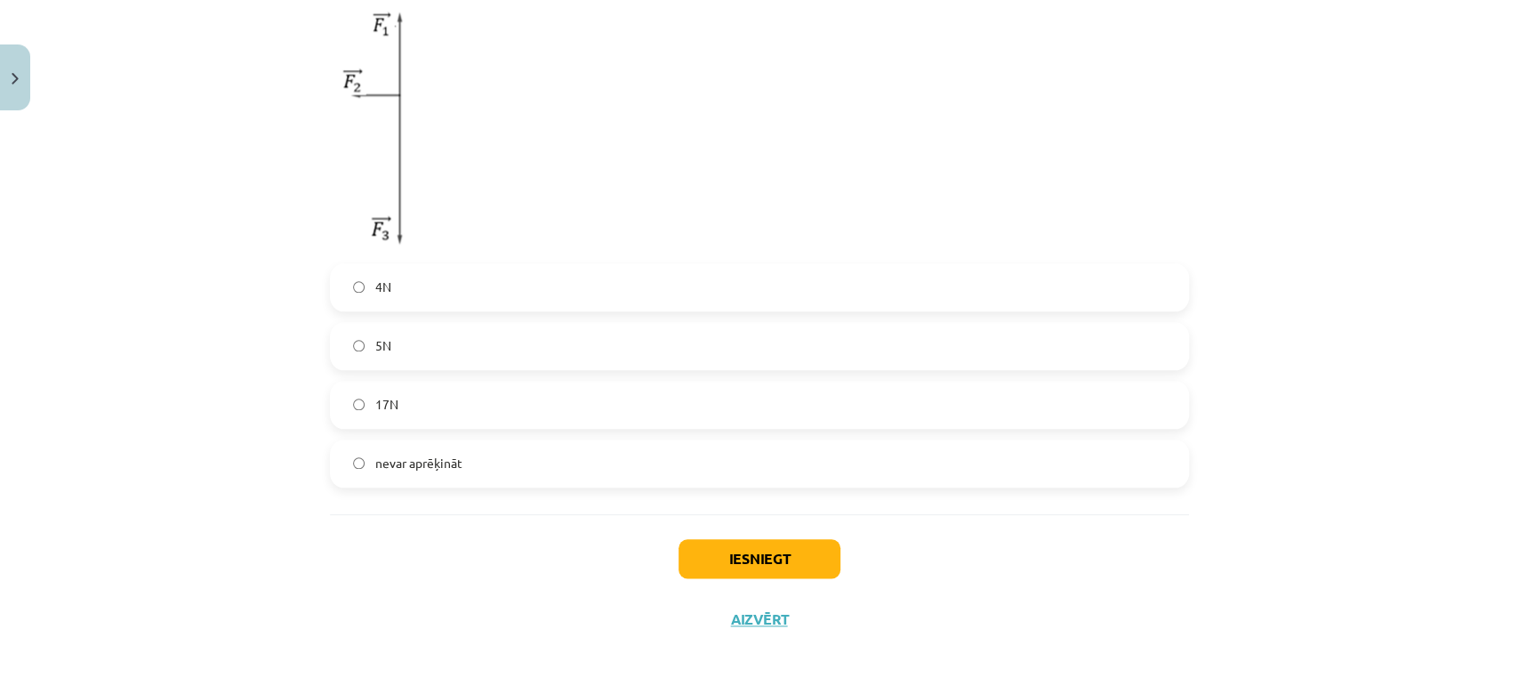
click at [598, 391] on label "17N" at bounding box center [760, 404] width 856 height 44
click at [600, 356] on label "5N" at bounding box center [760, 346] width 856 height 44
click at [600, 398] on label "17N" at bounding box center [760, 404] width 856 height 44
click at [700, 551] on button "Iesniegt" at bounding box center [760, 558] width 162 height 39
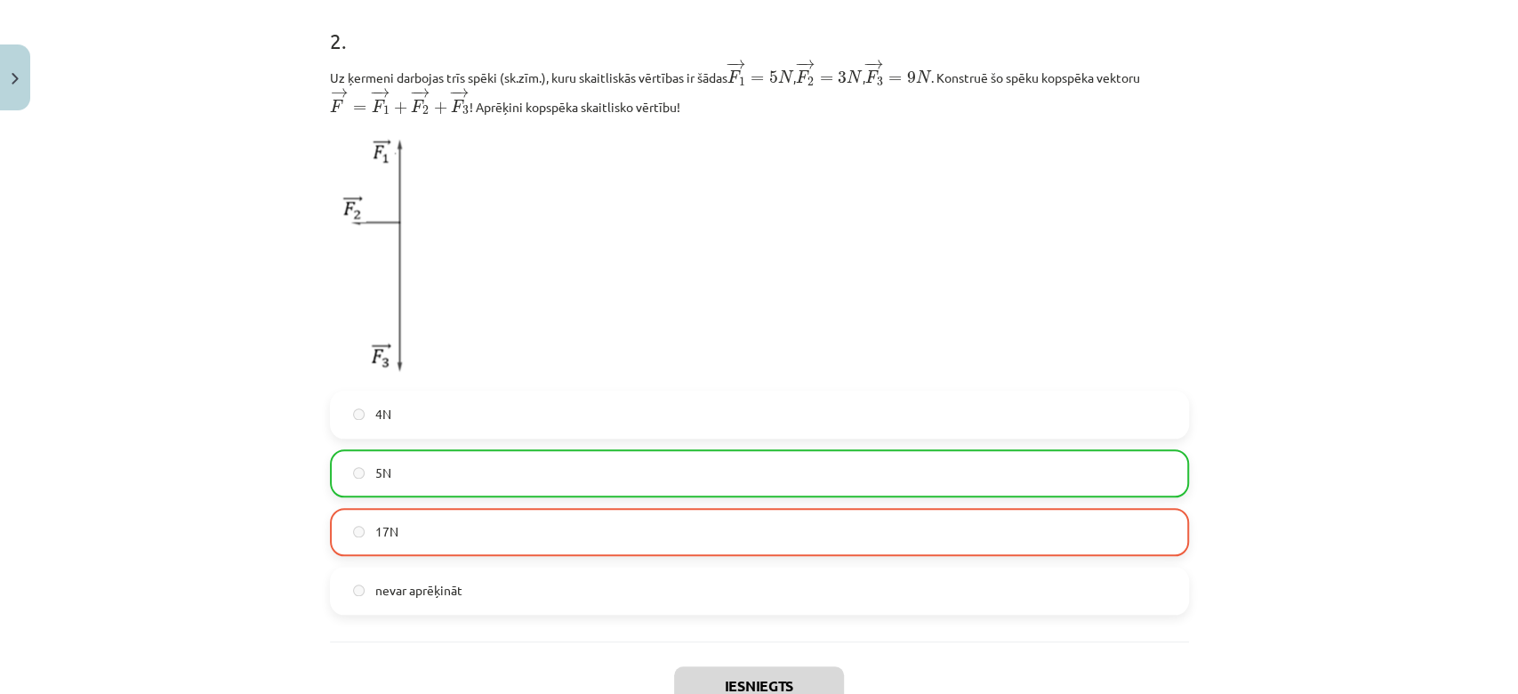
scroll to position [1178, 0]
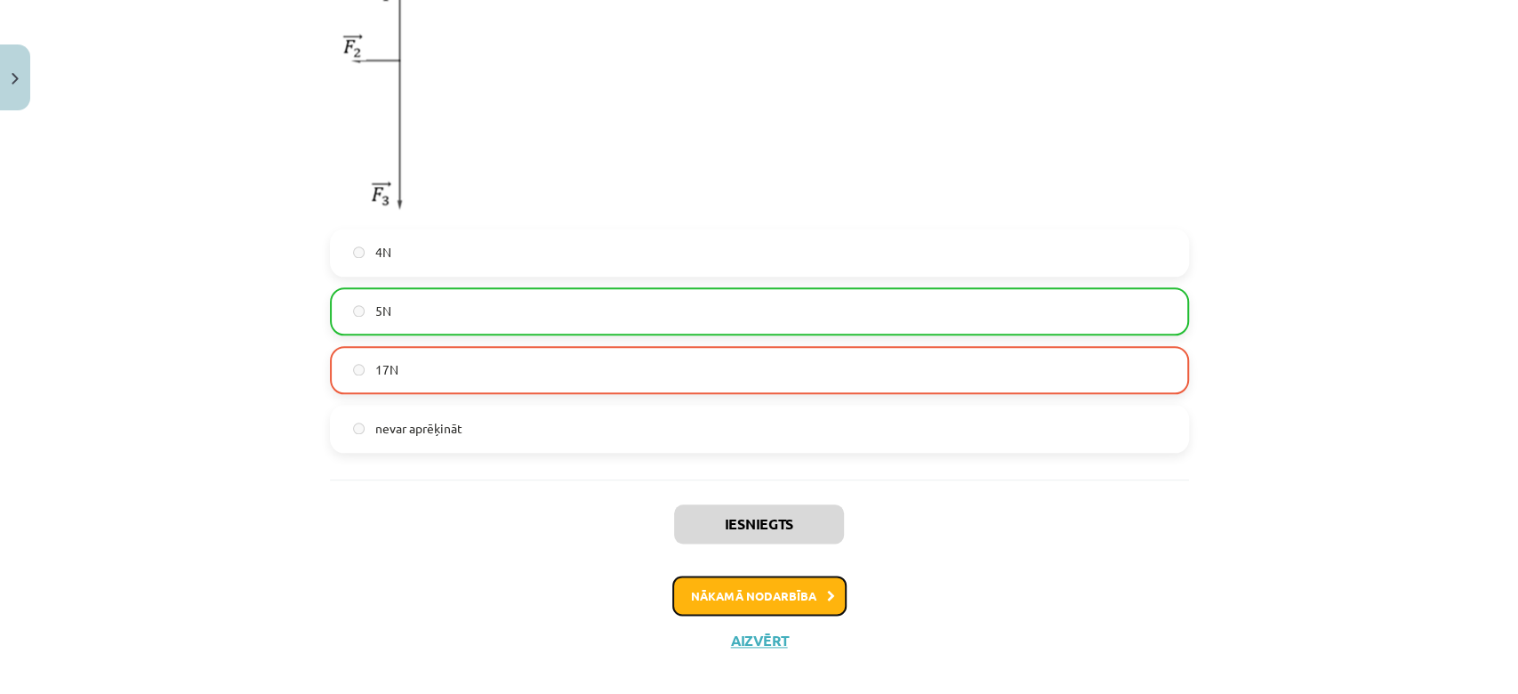
click at [710, 594] on button "Nākamā nodarbība" at bounding box center [759, 595] width 174 height 41
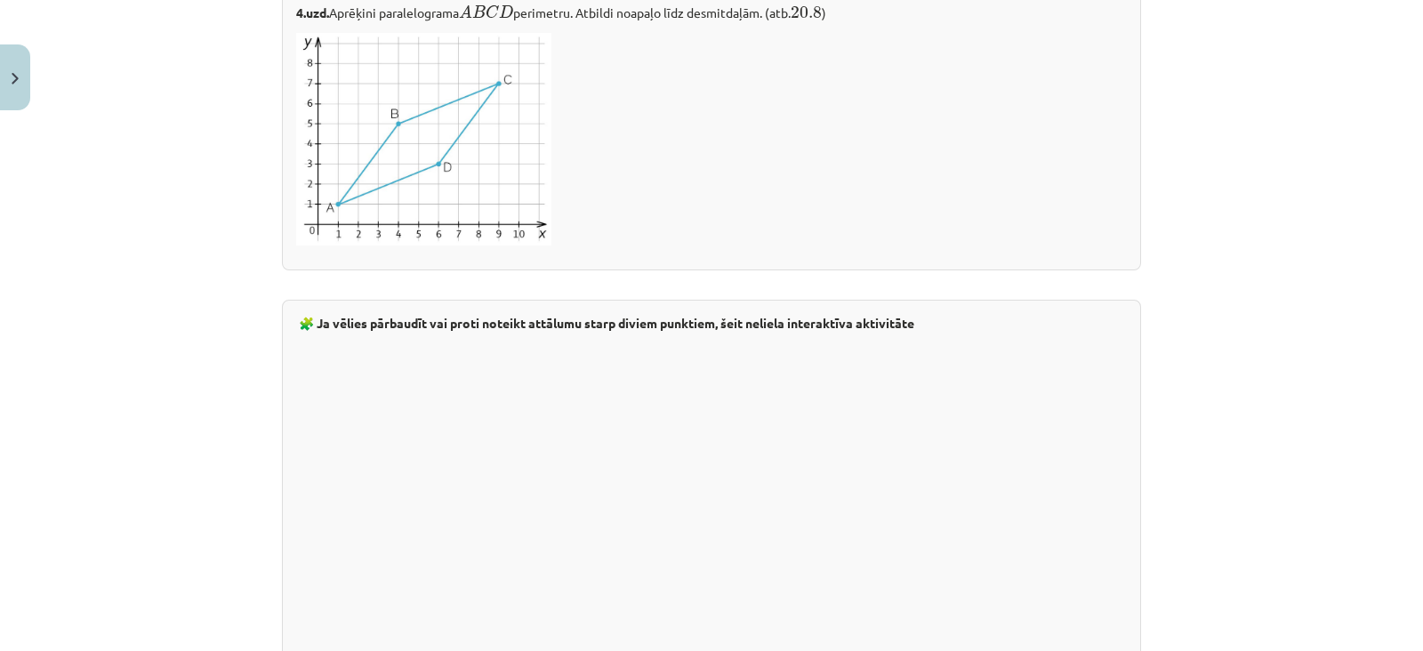
scroll to position [3136, 0]
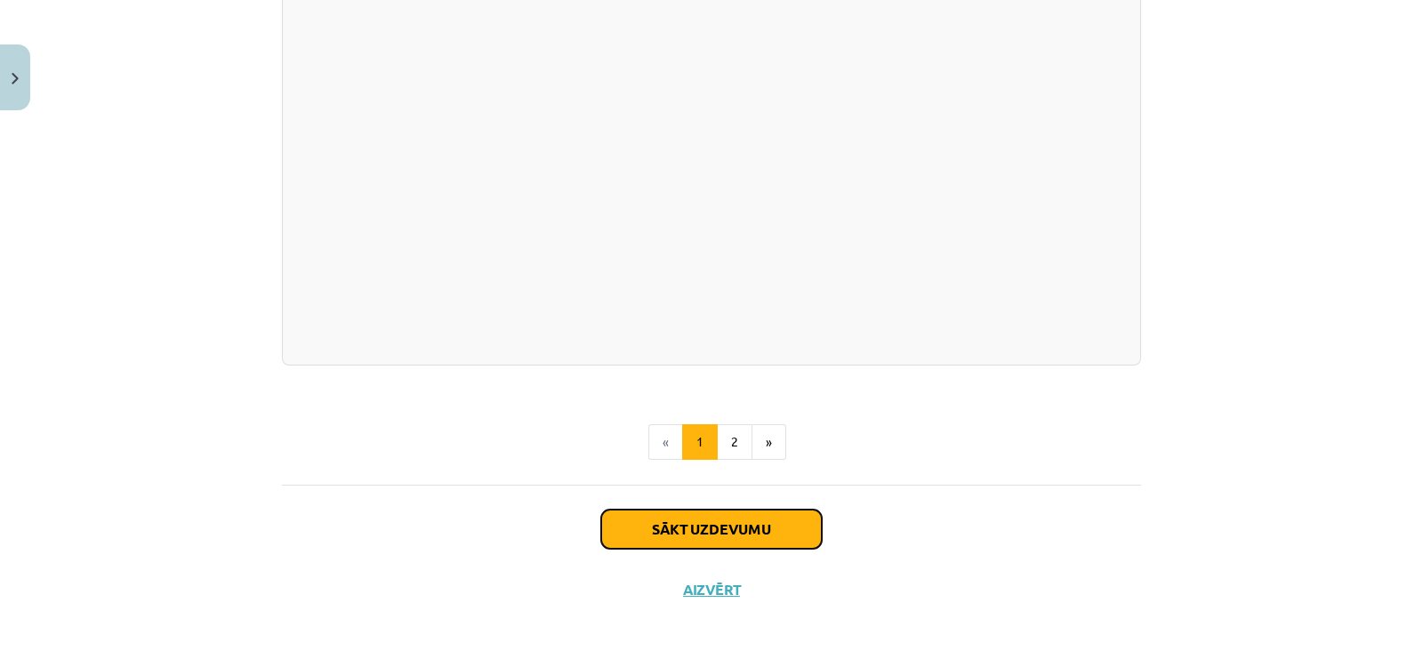
click at [663, 518] on button "Sākt uzdevumu" at bounding box center [711, 529] width 221 height 39
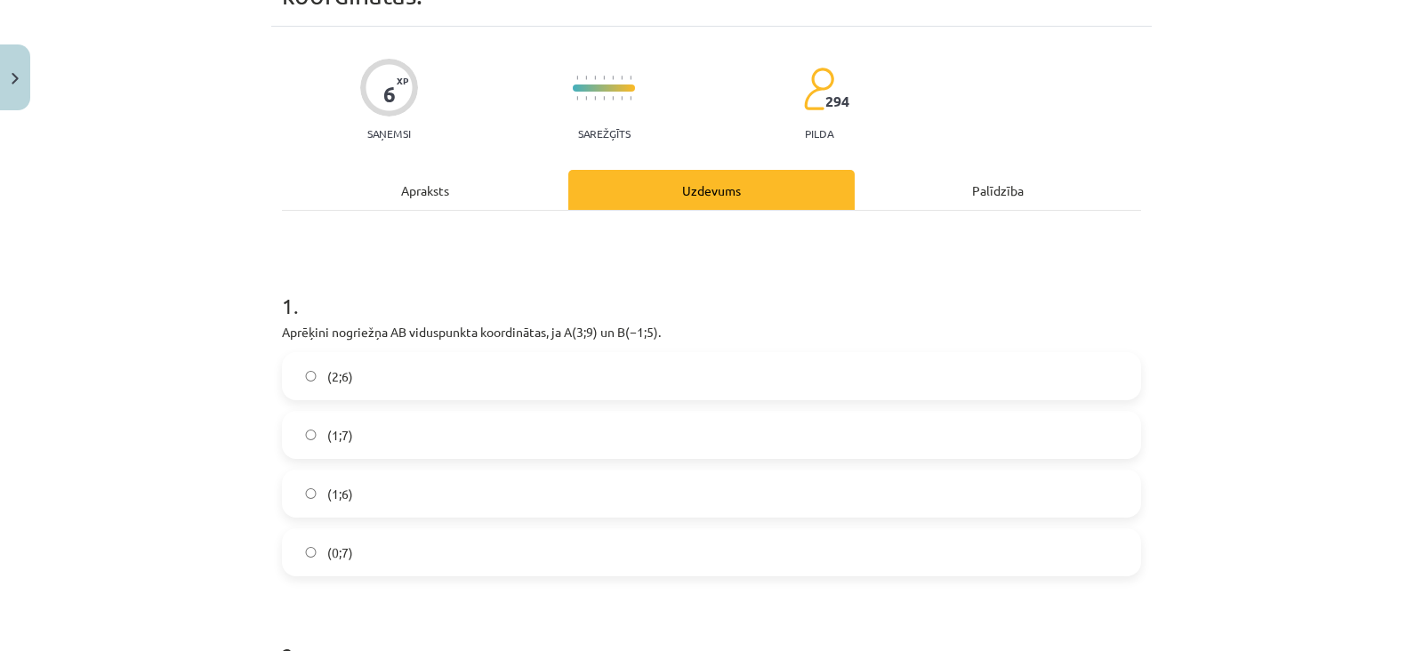
click at [651, 495] on label "(1;6)" at bounding box center [712, 493] width 856 height 44
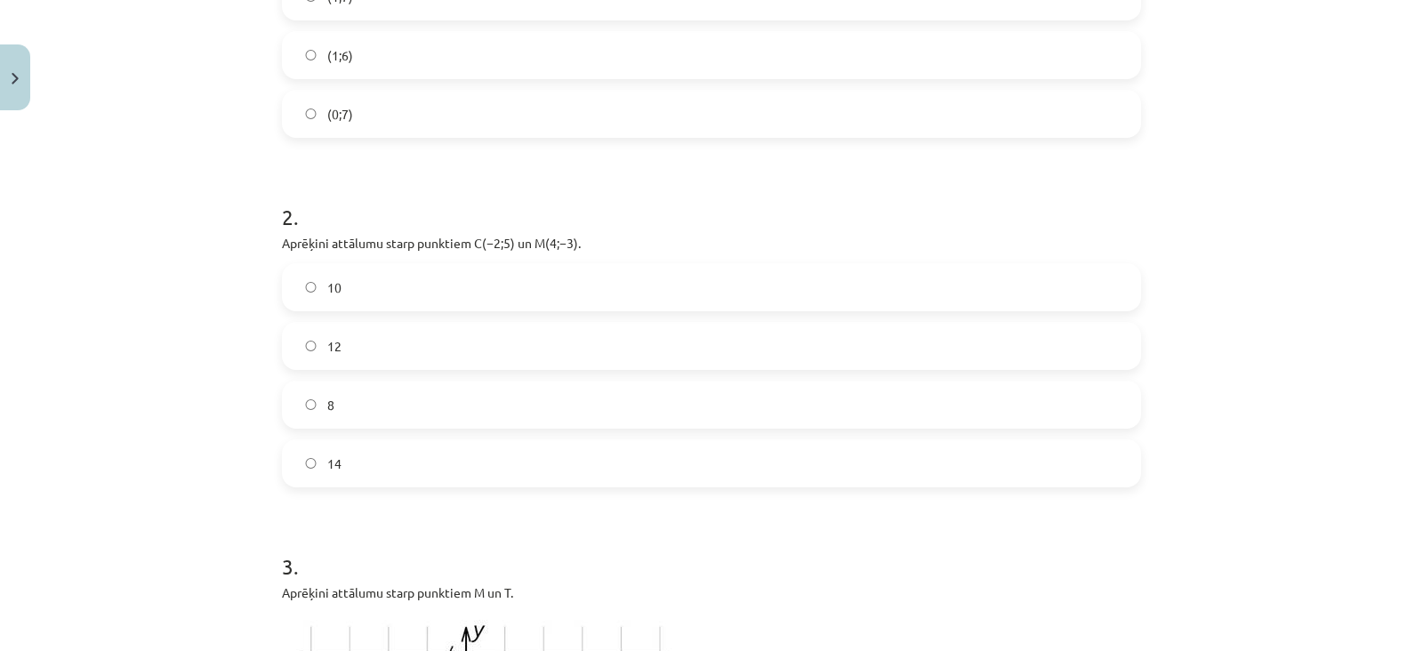
click at [647, 353] on label "12" at bounding box center [712, 346] width 856 height 44
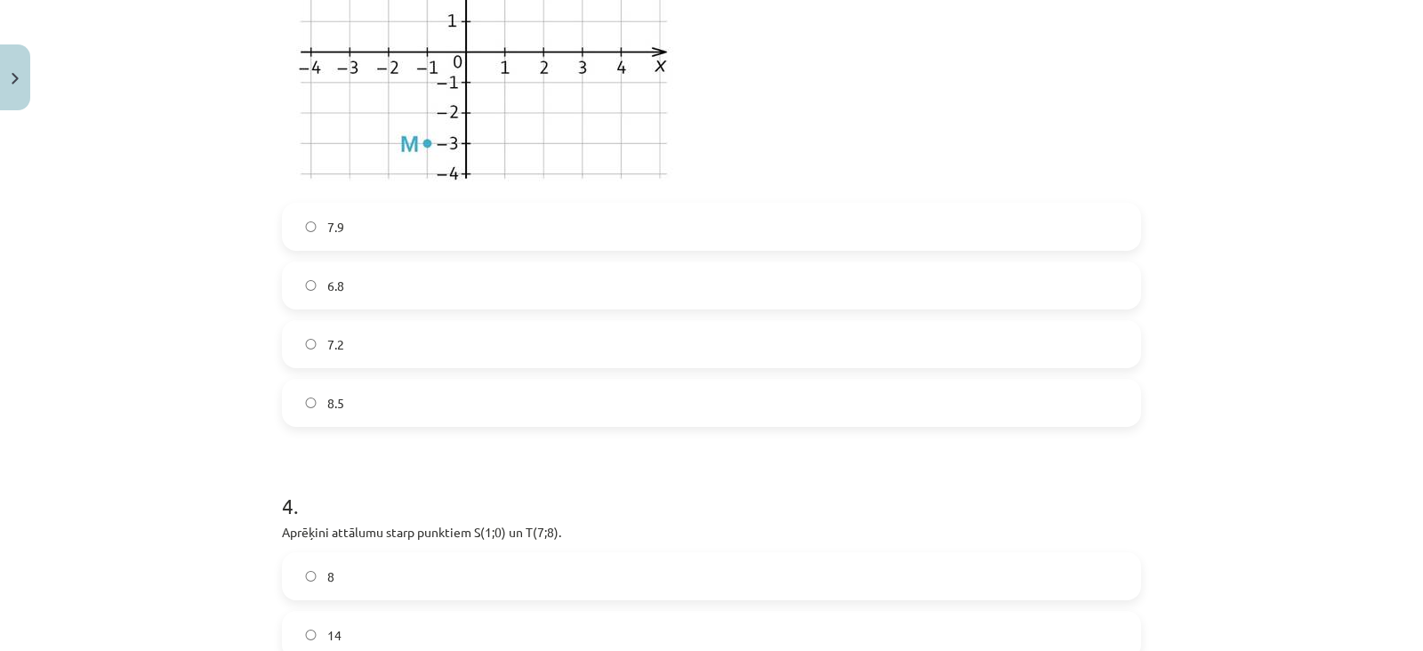
click at [561, 370] on div "7.9 6.8 7.2 8.5" at bounding box center [711, 315] width 859 height 224
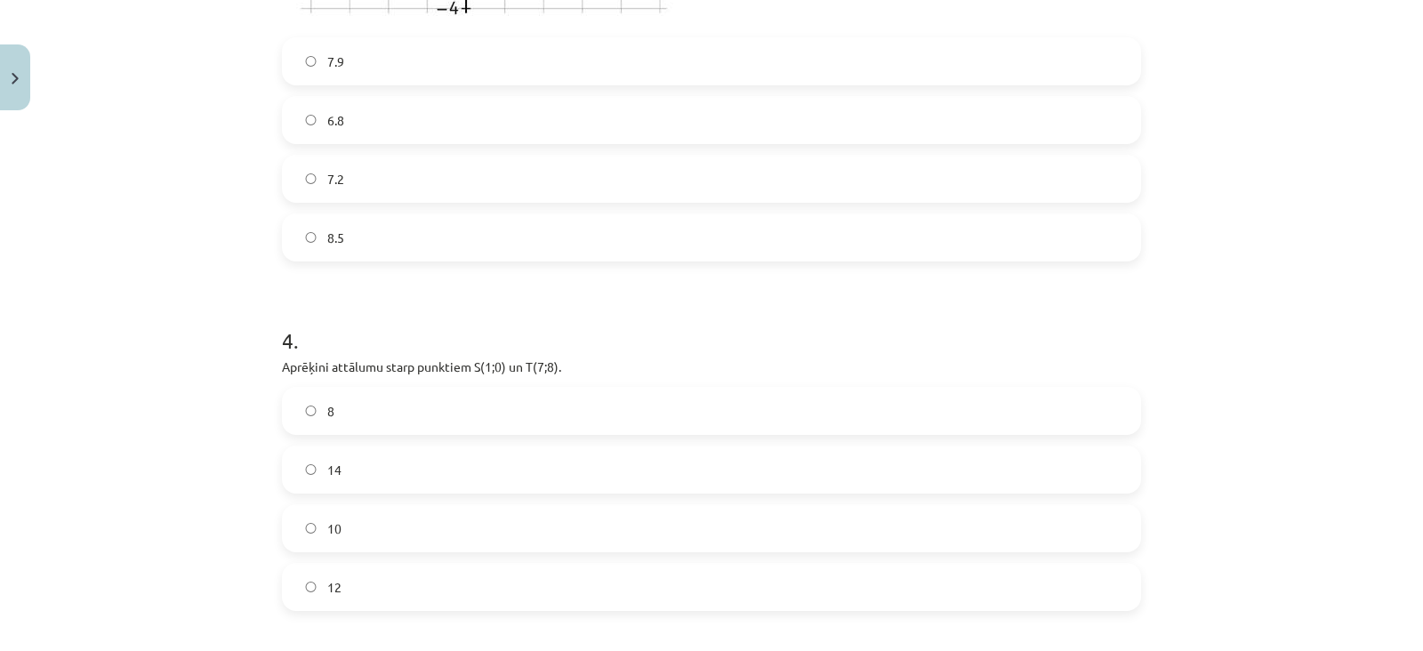
scroll to position [1449, 0]
click at [601, 186] on label "7.2" at bounding box center [712, 177] width 856 height 44
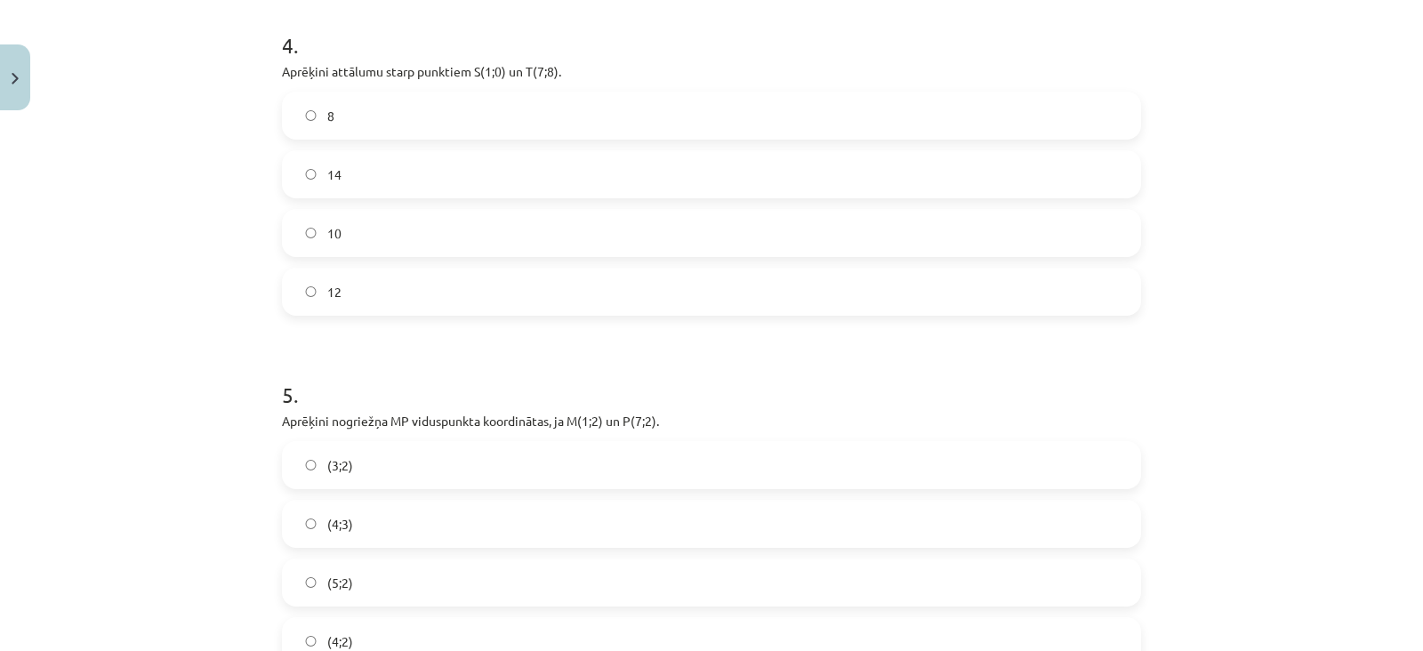
scroll to position [1777, 0]
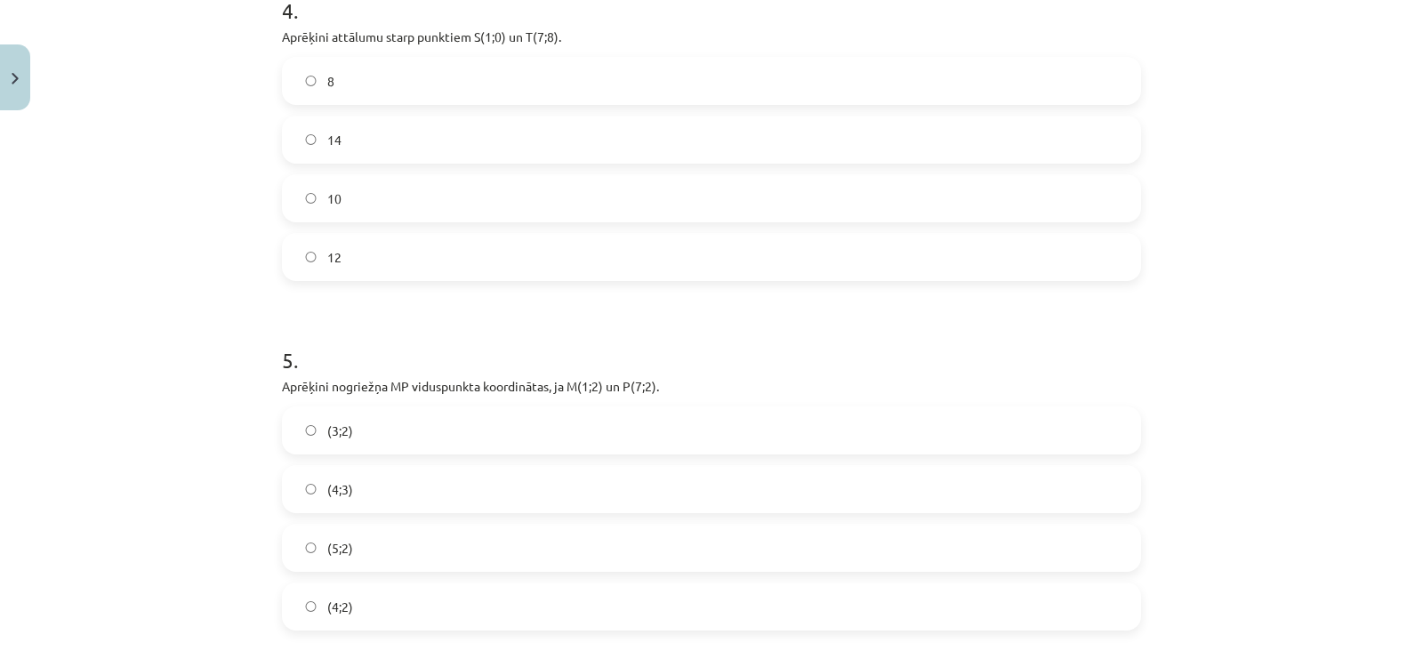
click at [582, 174] on div "10" at bounding box center [711, 198] width 859 height 48
click at [583, 141] on label "14" at bounding box center [712, 139] width 856 height 44
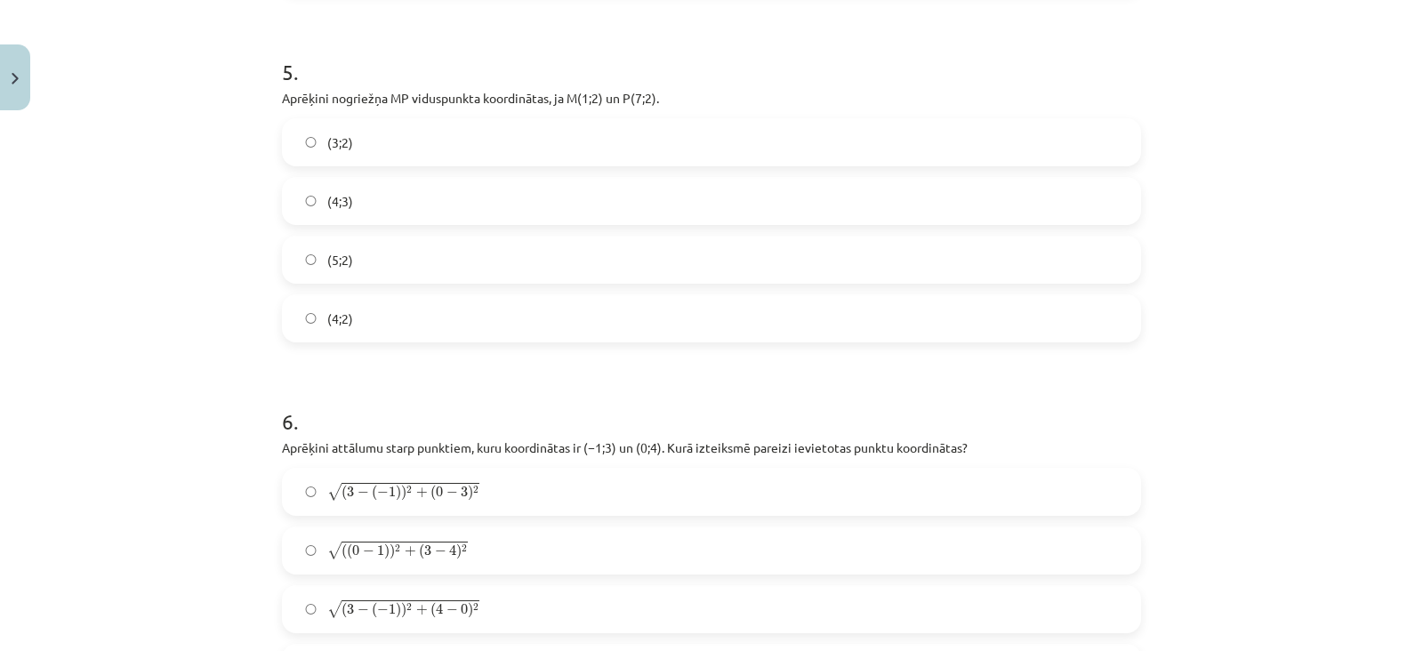
scroll to position [2115, 0]
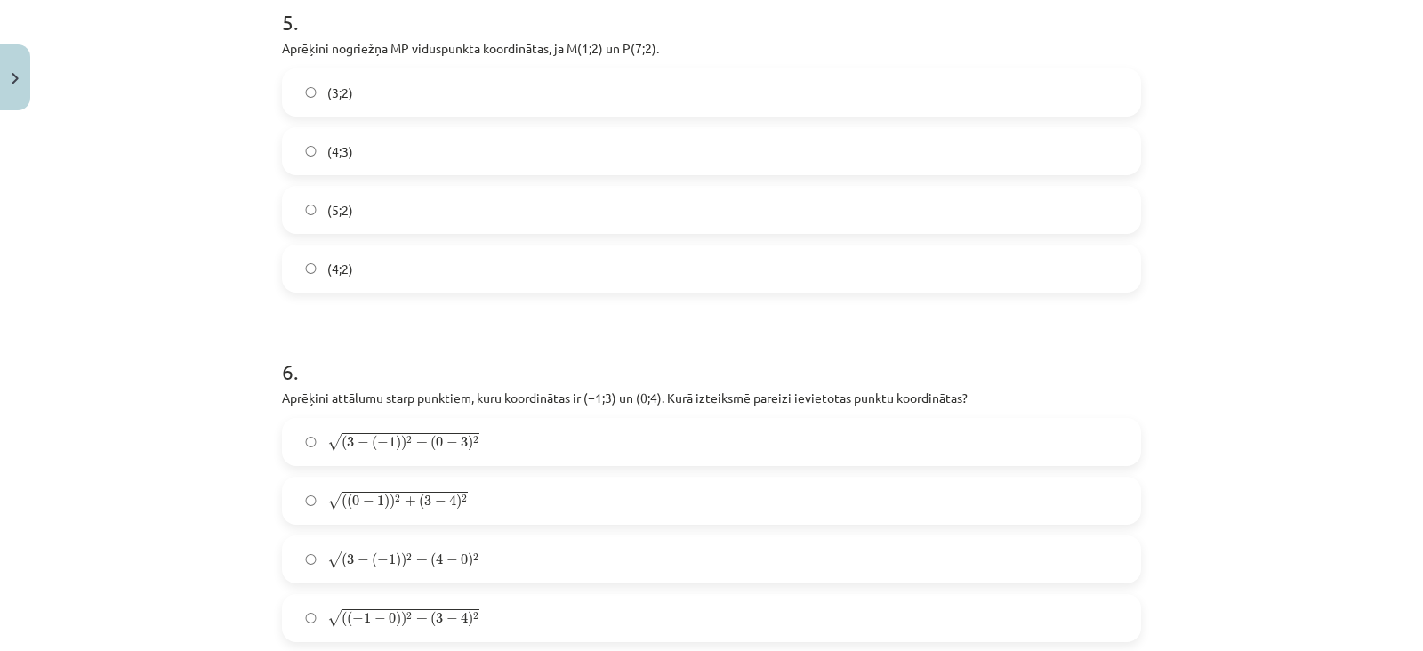
click at [560, 211] on label "(5;2)" at bounding box center [712, 210] width 856 height 44
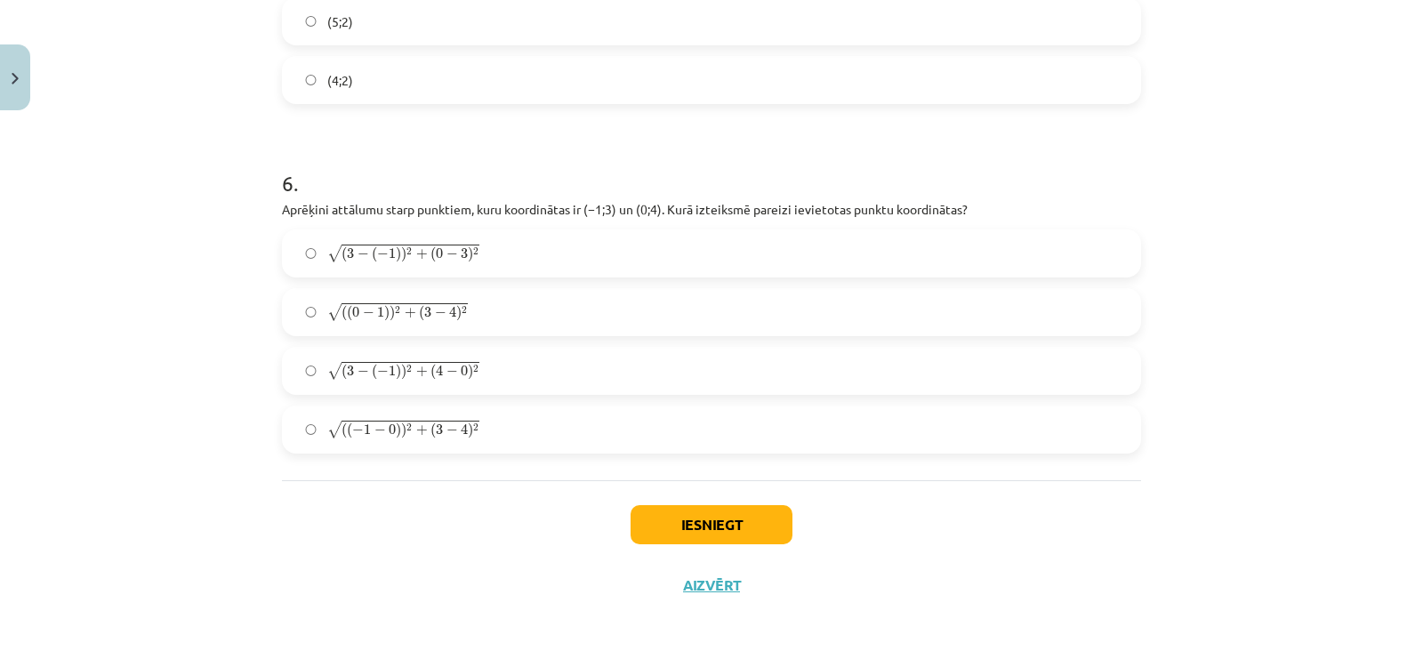
scroll to position [2311, 0]
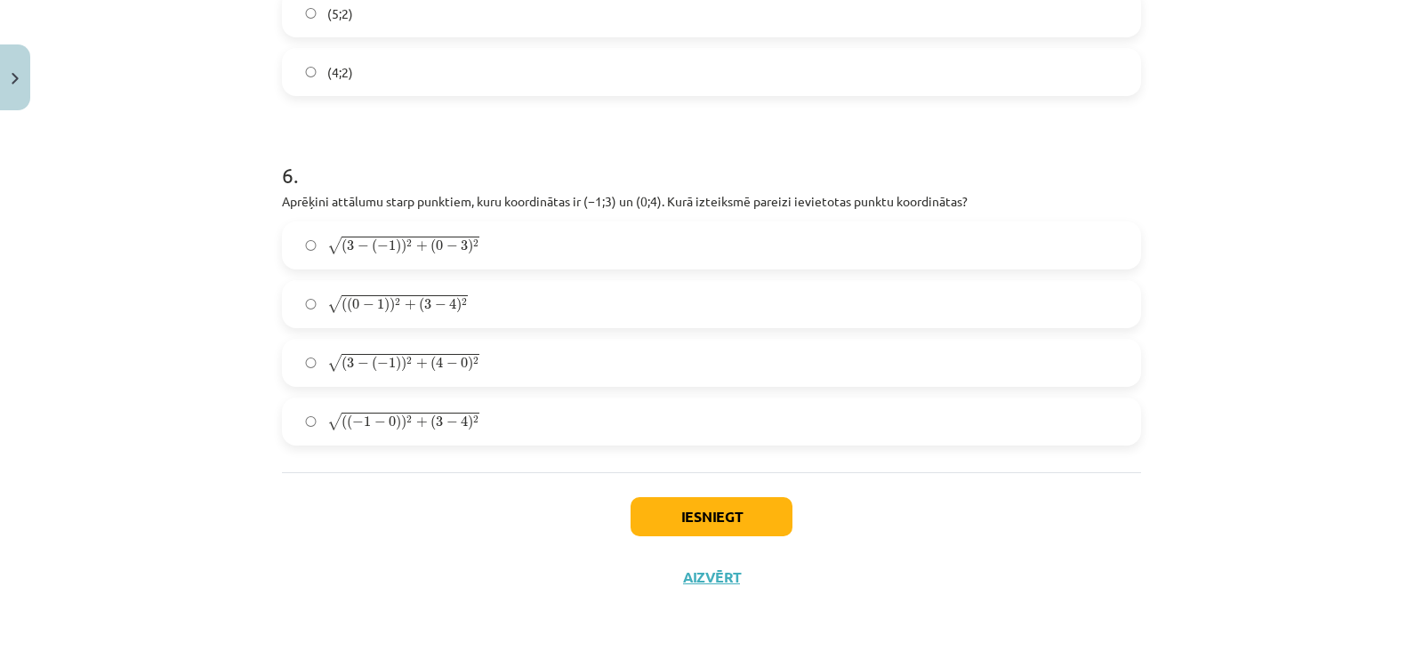
click at [513, 346] on label "√ ( 3 − ( − 1 ) ) 2 + ( 4 − 0 ) 2 ( 3 − ( − 1 ) ) 2 + ( 4 − 0 ) 2" at bounding box center [712, 363] width 856 height 44
click at [638, 497] on button "Iesniegt" at bounding box center [712, 516] width 162 height 39
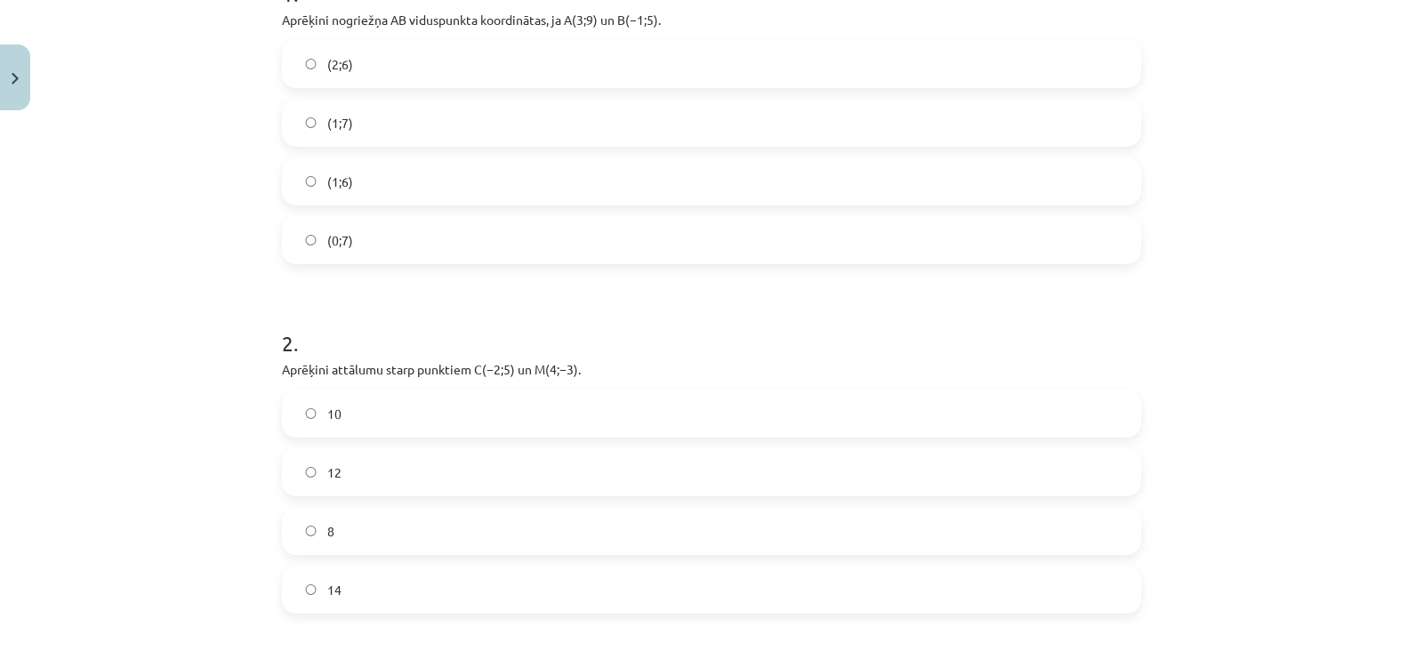
scroll to position [0, 0]
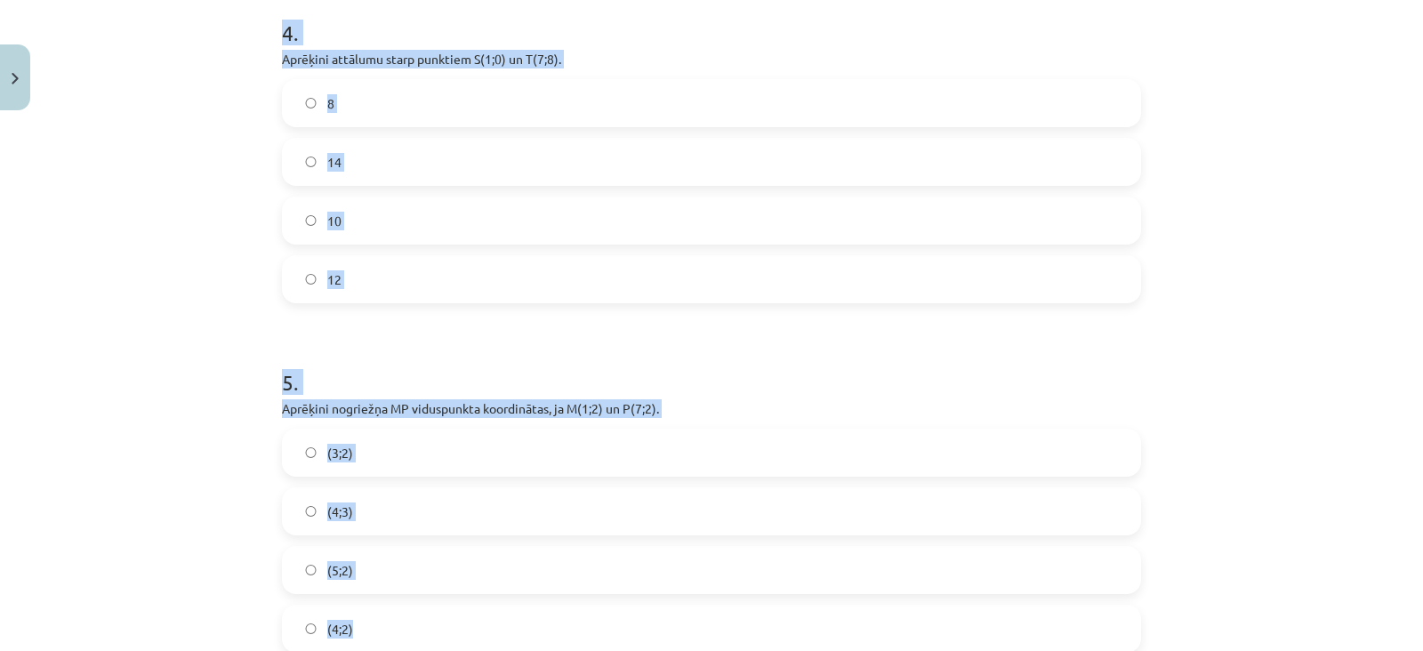
drag, startPoint x: 655, startPoint y: 636, endPoint x: 867, endPoint y: 210, distance: 475.7
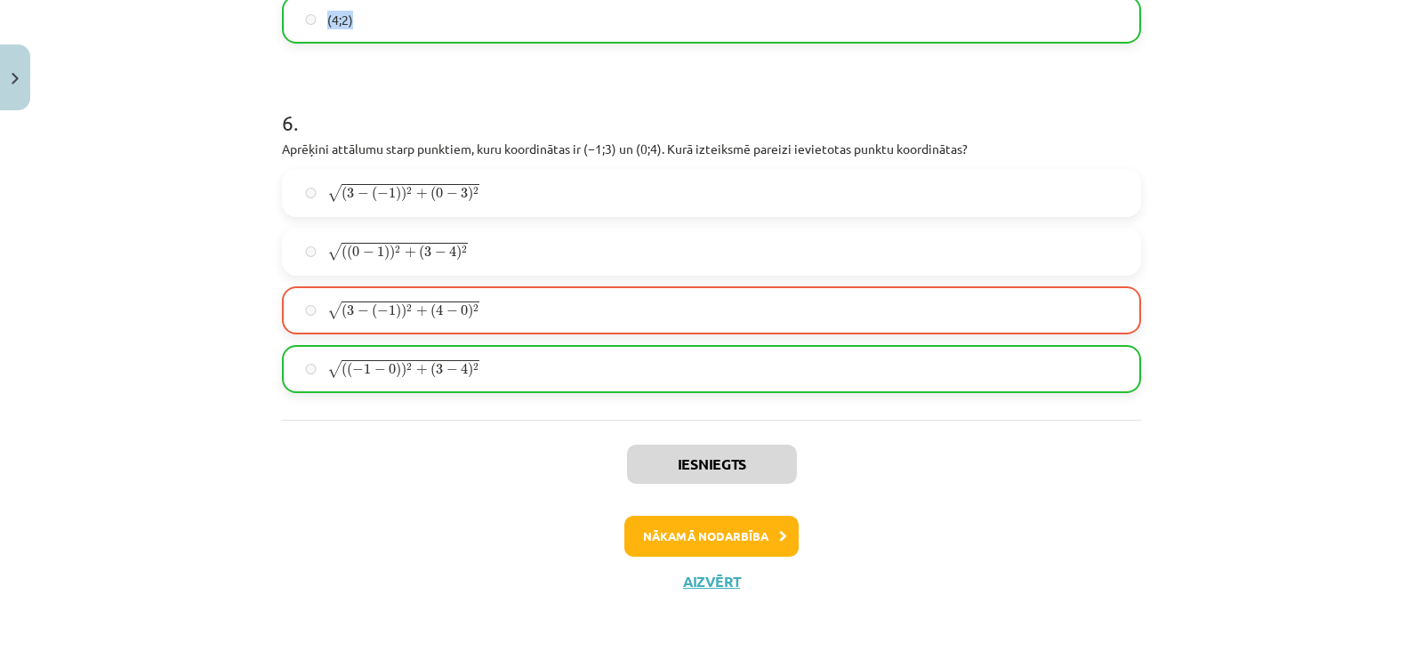
scroll to position [2367, 0]
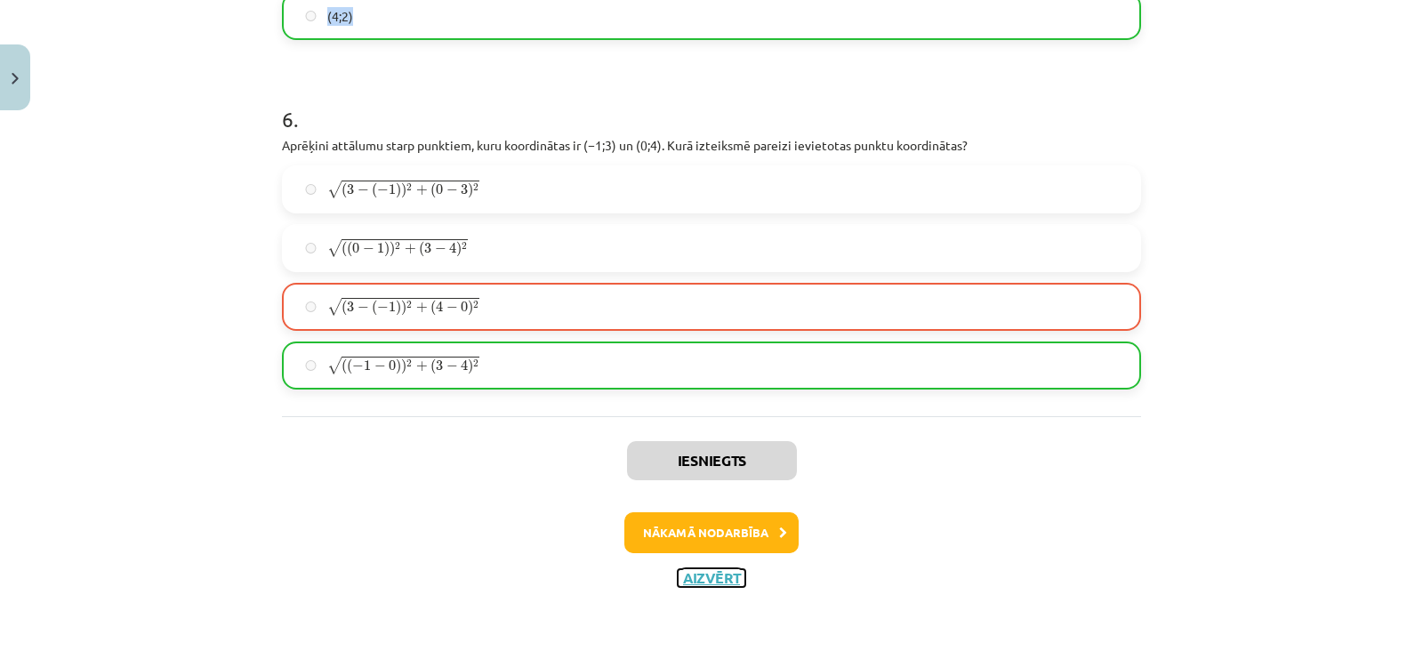
drag, startPoint x: 710, startPoint y: 572, endPoint x: 714, endPoint y: 523, distance: 49.1
click at [714, 523] on div "Iesniegts Nākamā nodarbība Aizvērt" at bounding box center [711, 506] width 859 height 181
click at [714, 523] on button "Nākamā nodarbība" at bounding box center [711, 532] width 174 height 41
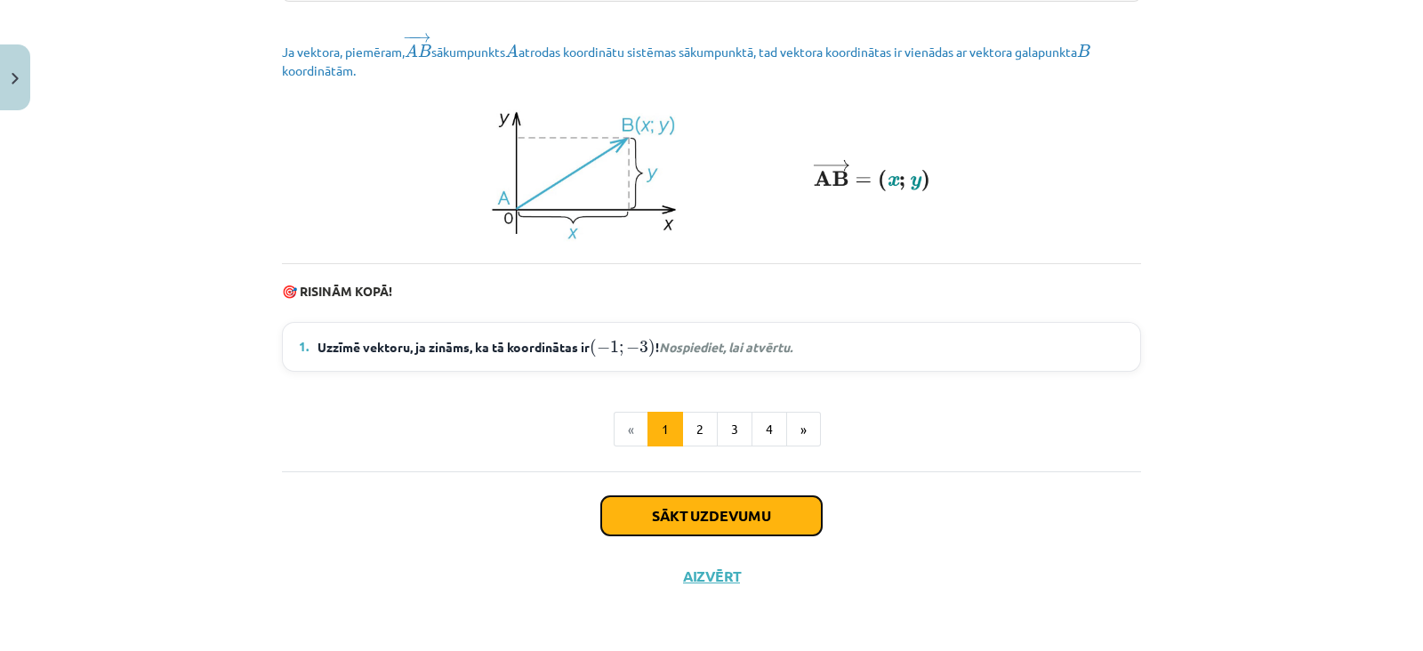
click at [714, 523] on button "Sākt uzdevumu" at bounding box center [711, 515] width 221 height 39
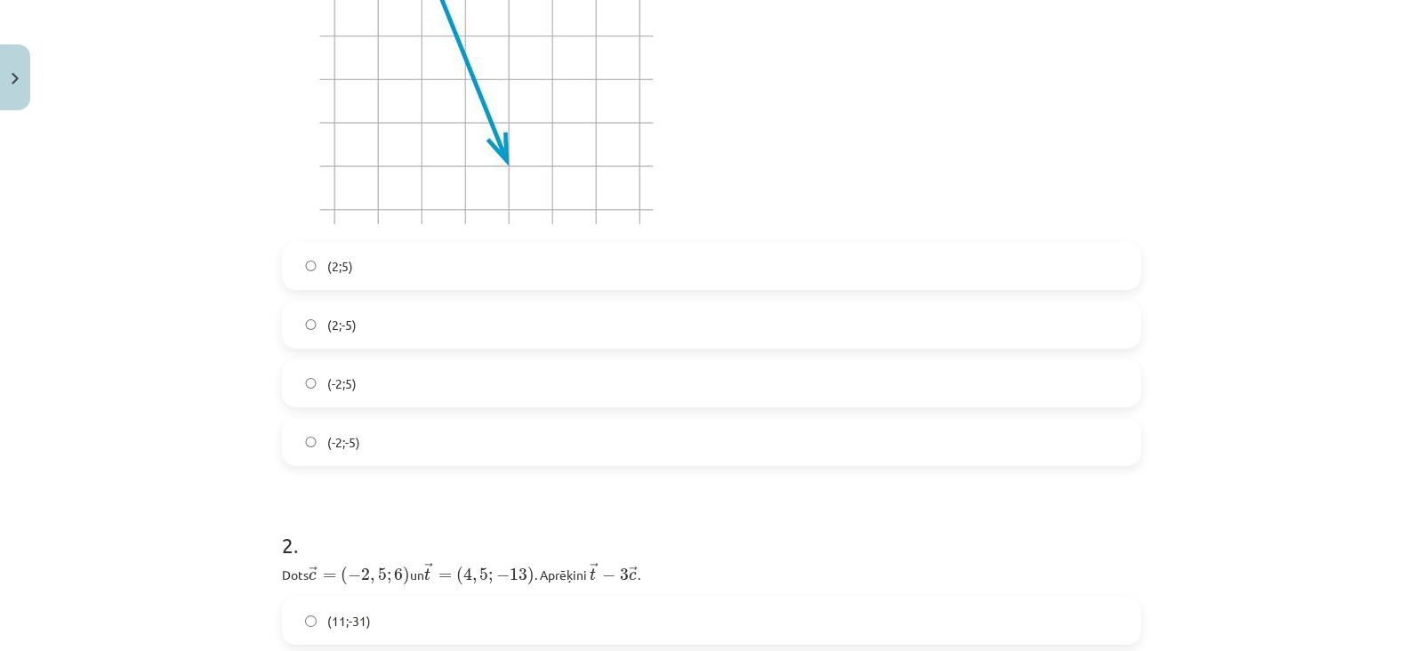
scroll to position [532, 0]
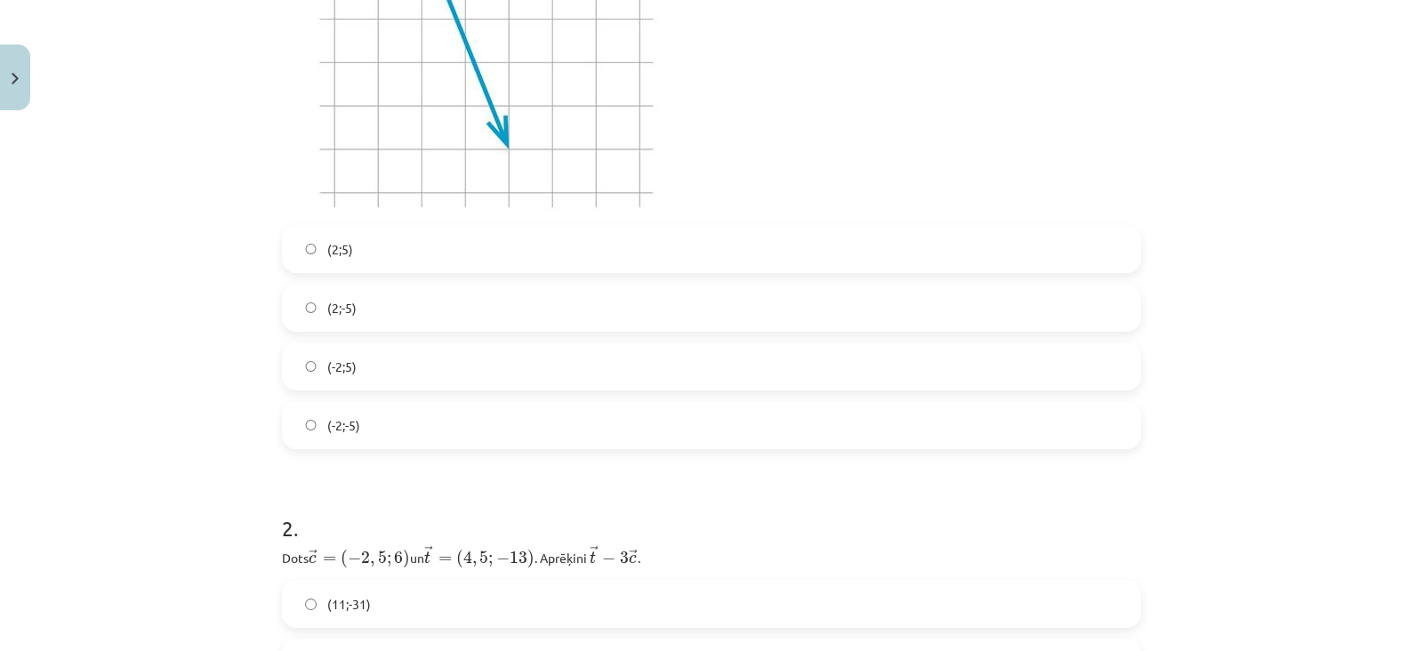
click at [675, 318] on label "(2;-5)" at bounding box center [712, 307] width 856 height 44
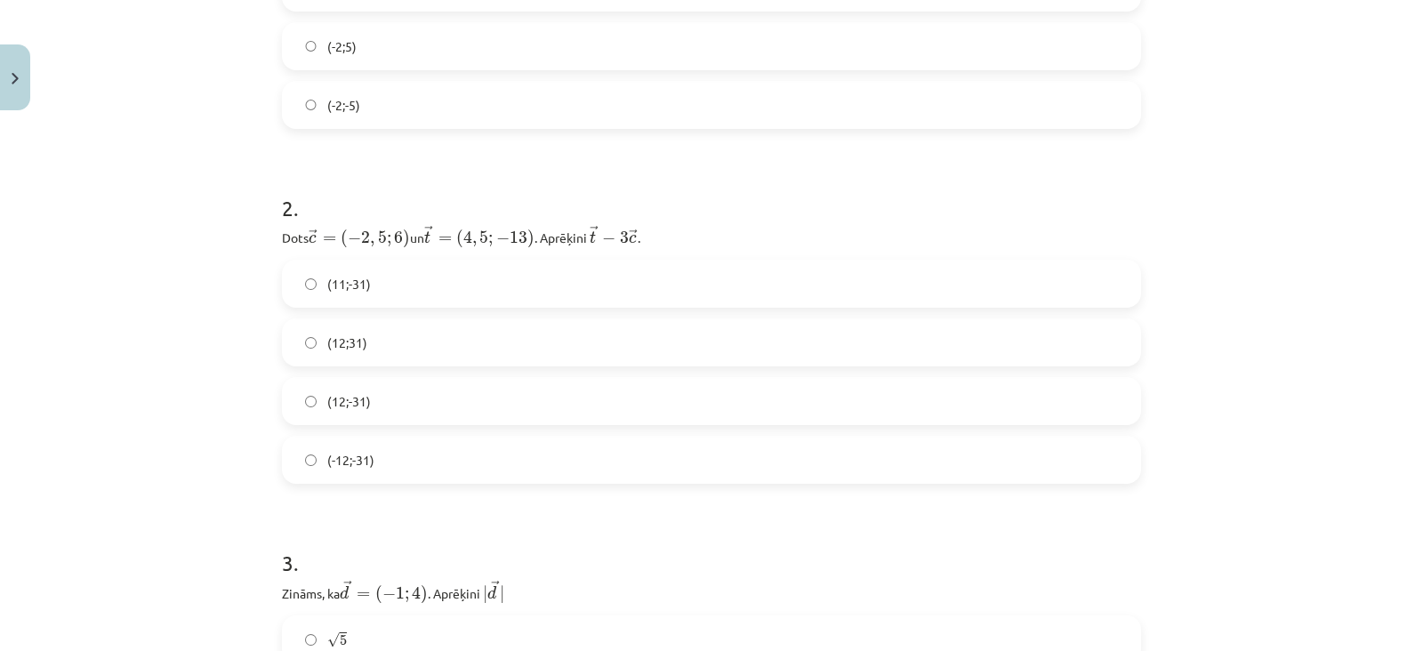
scroll to position [904, 0]
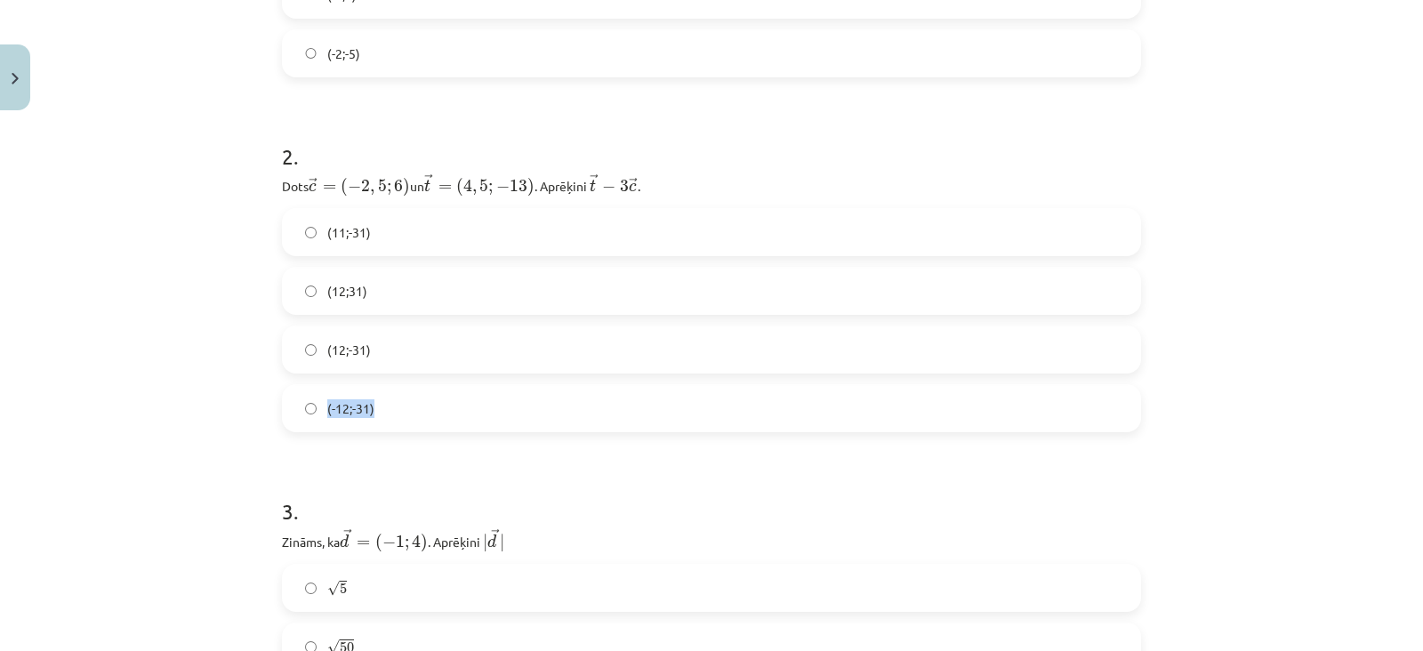
drag, startPoint x: 676, startPoint y: 388, endPoint x: 671, endPoint y: 358, distance: 30.6
click at [671, 358] on div "(11;-31) (12;31) (12;-31) (-12;-31)" at bounding box center [711, 320] width 859 height 224
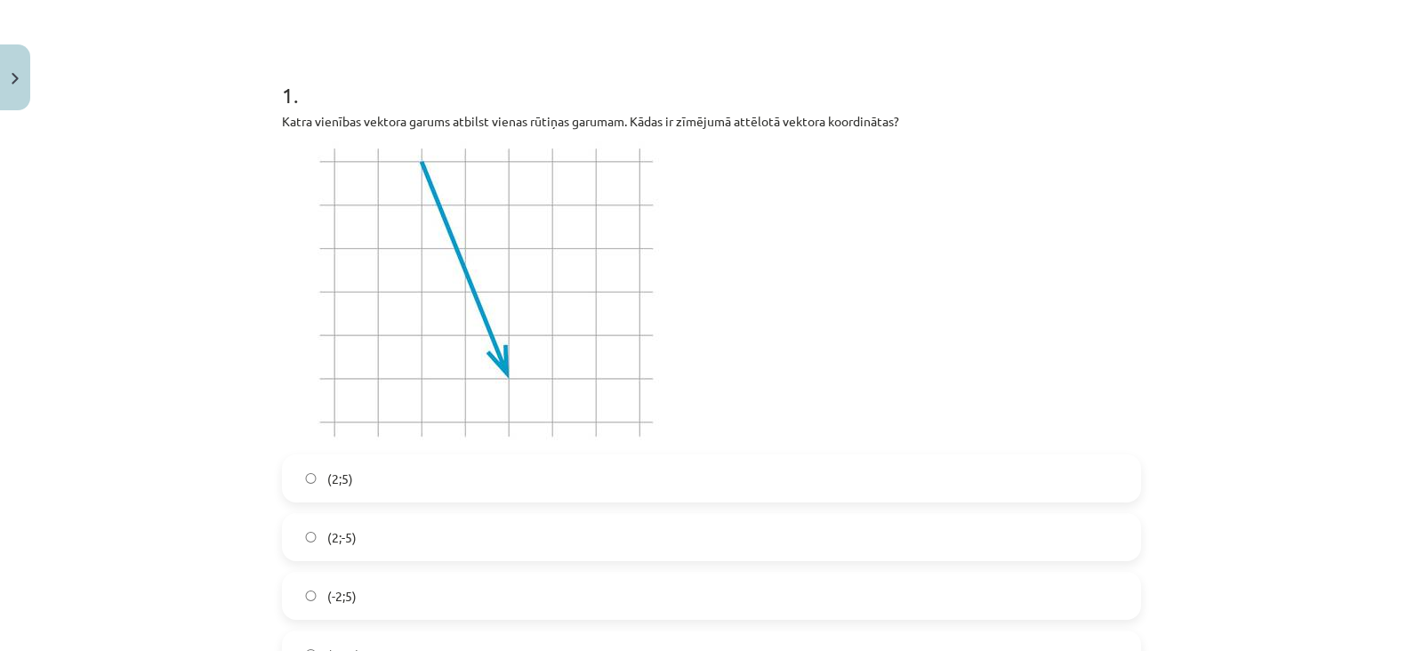
click at [819, 214] on p at bounding box center [711, 292] width 859 height 302
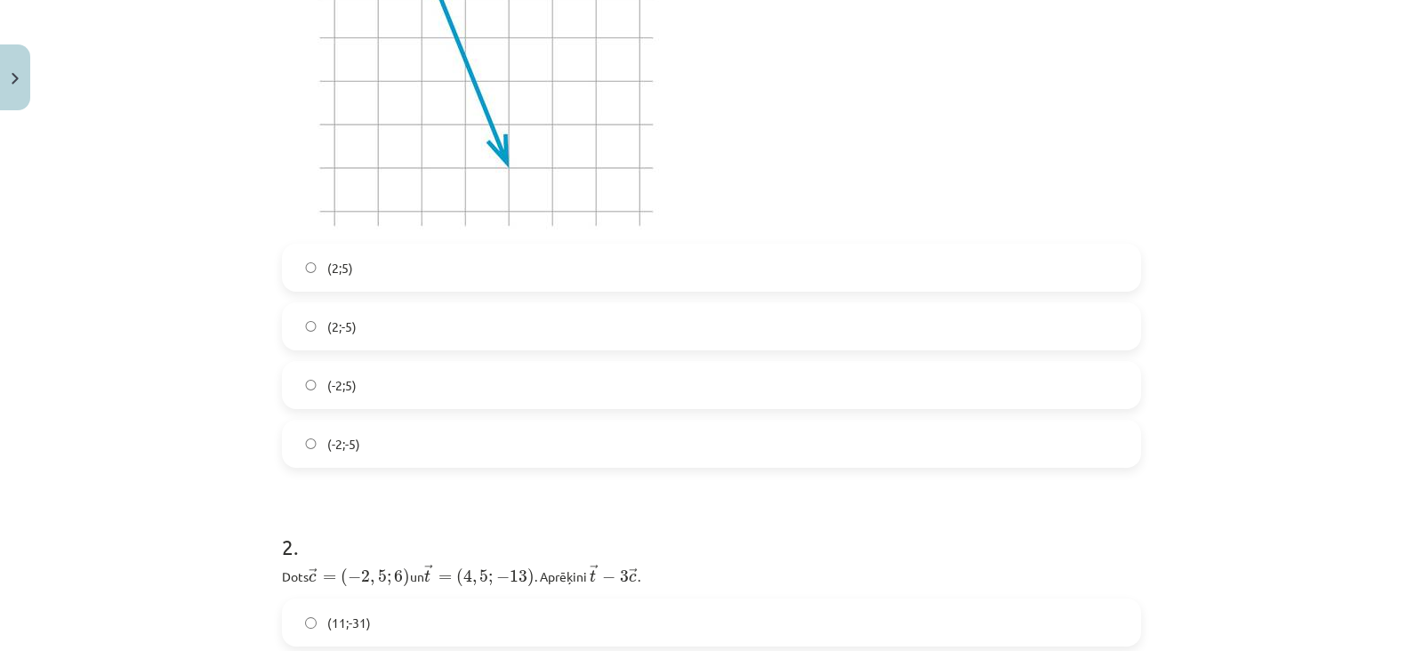
scroll to position [514, 0]
click at [716, 419] on div "(-2;-5)" at bounding box center [711, 443] width 859 height 48
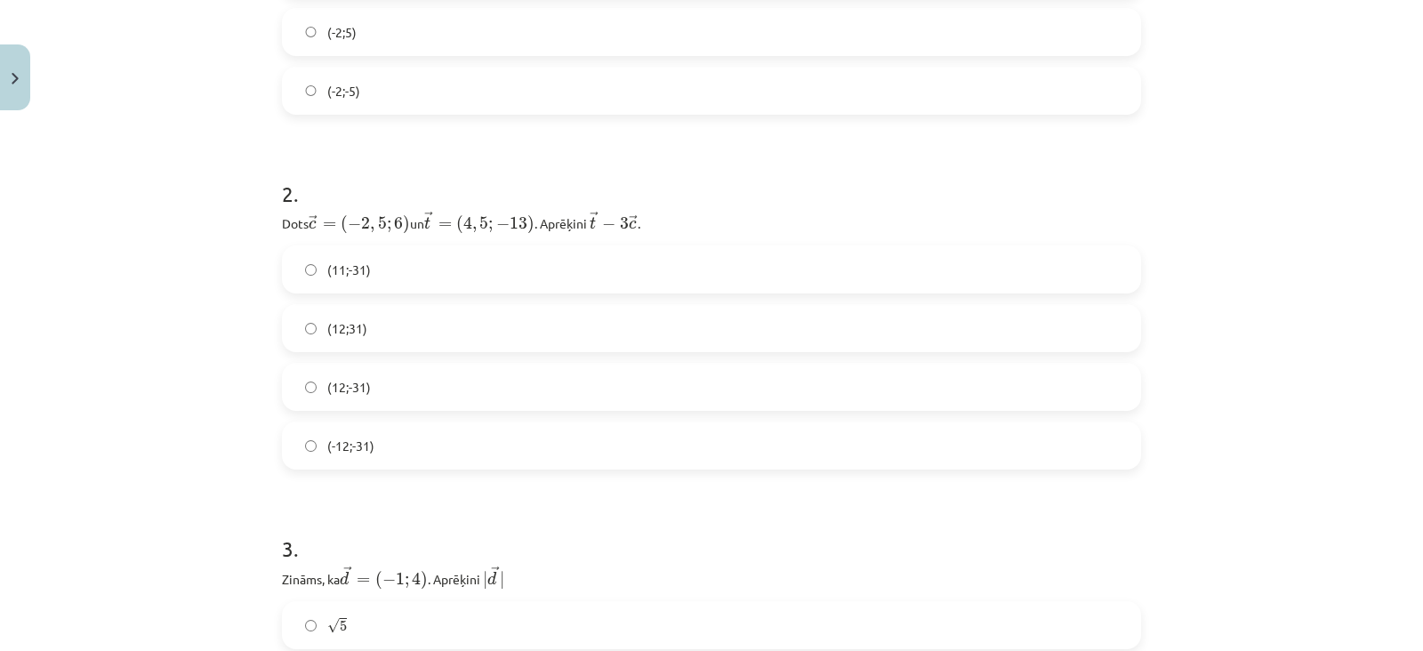
scroll to position [871, 0]
click at [639, 372] on label "(12;-31)" at bounding box center [712, 382] width 856 height 44
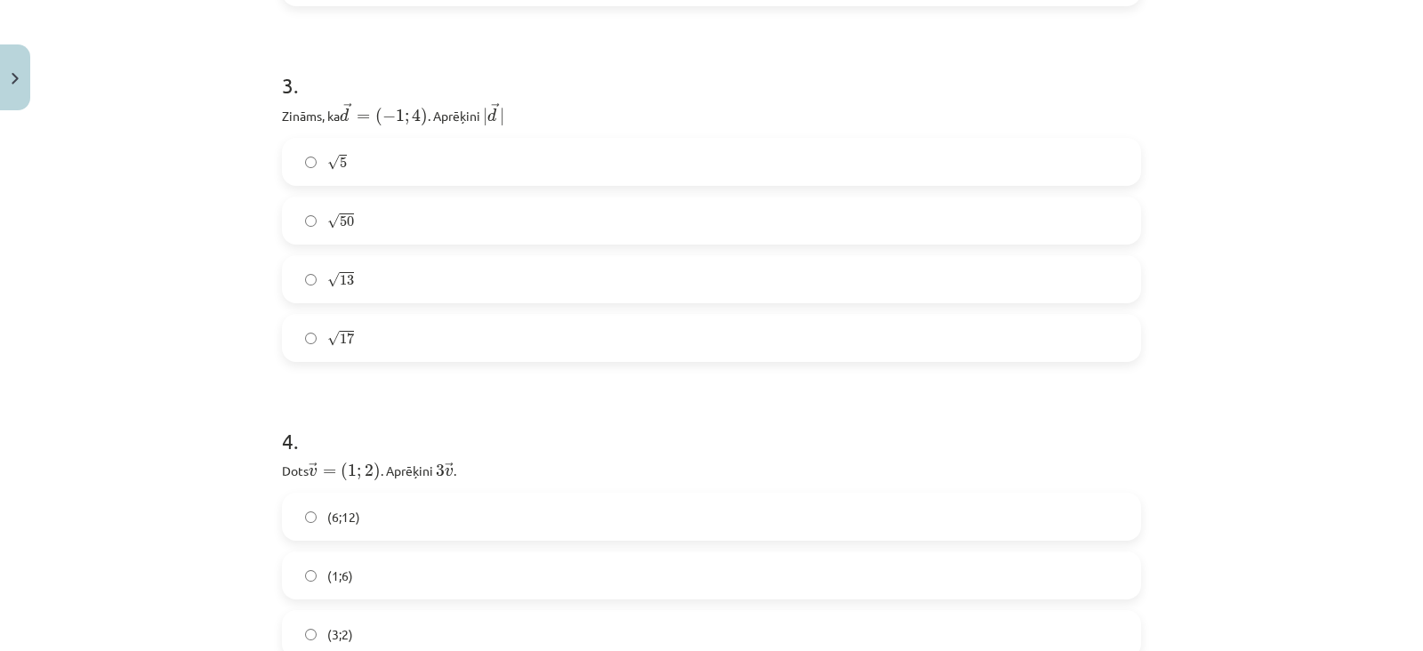
scroll to position [1334, 0]
click at [634, 287] on label "√ 13 13" at bounding box center [712, 275] width 856 height 44
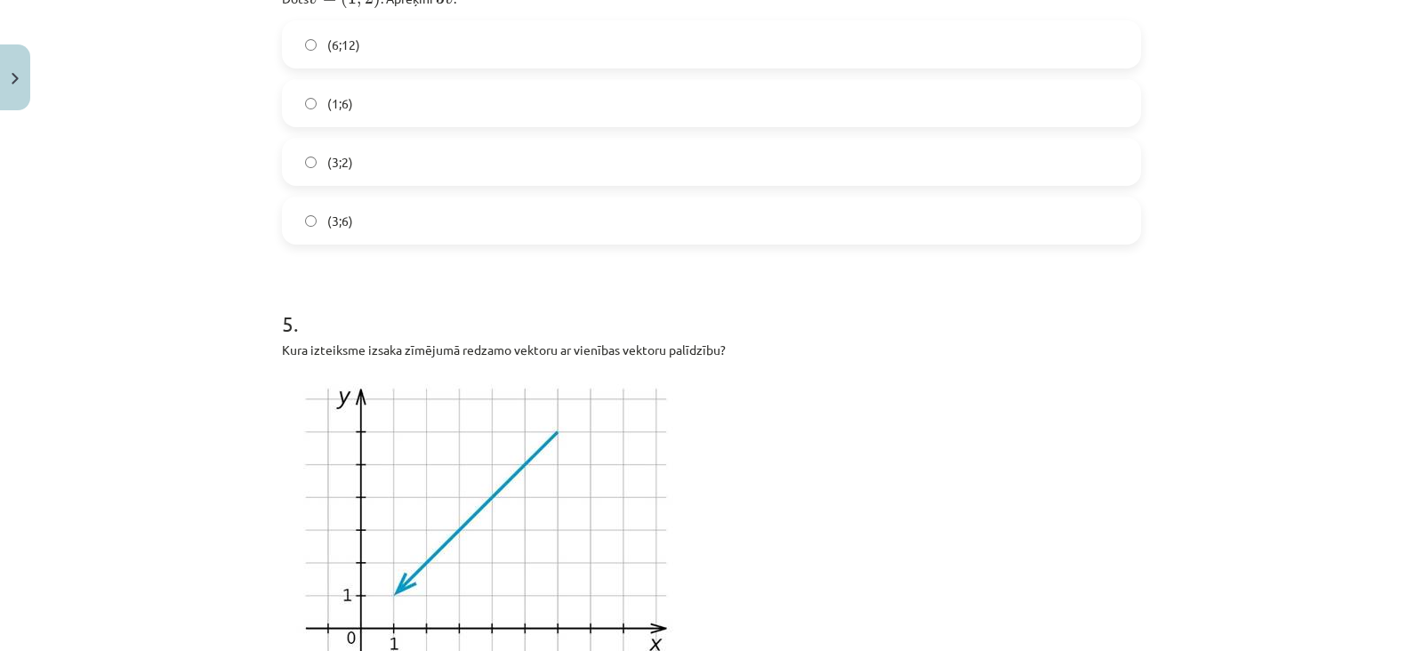
scroll to position [1803, 0]
click at [655, 94] on label "(1;6)" at bounding box center [712, 102] width 856 height 44
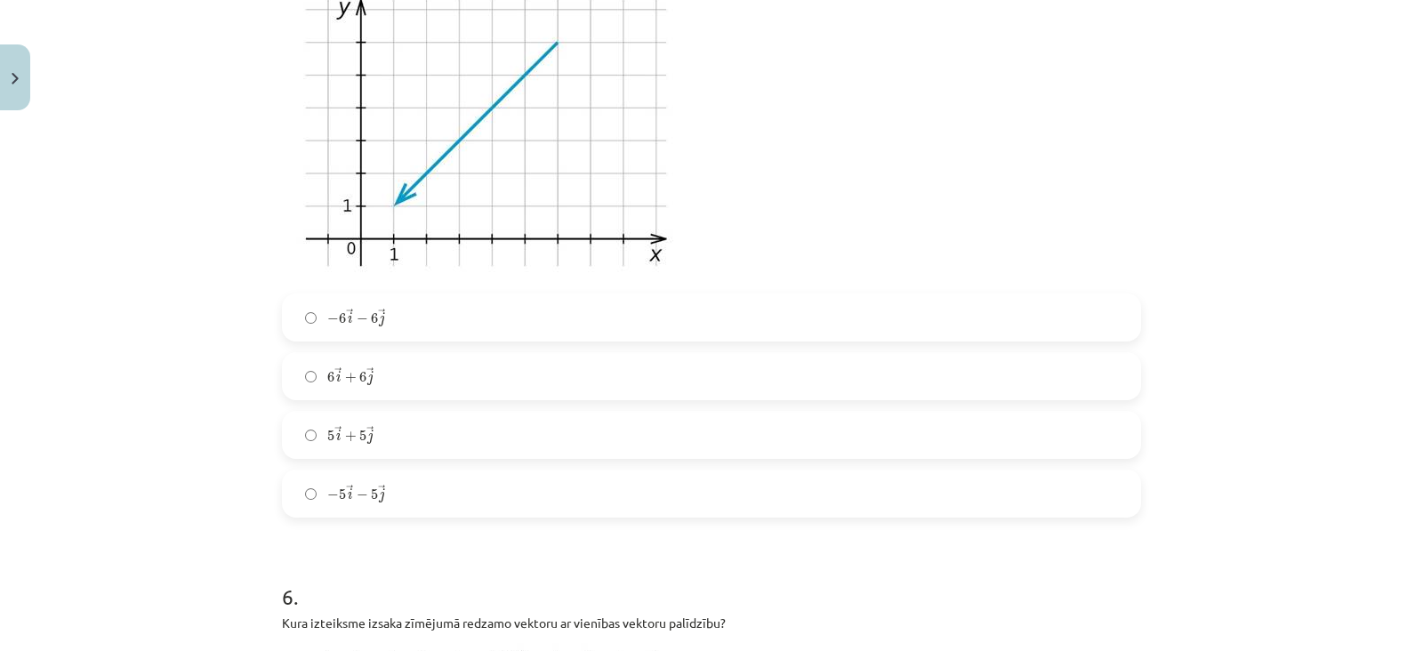
scroll to position [2211, 0]
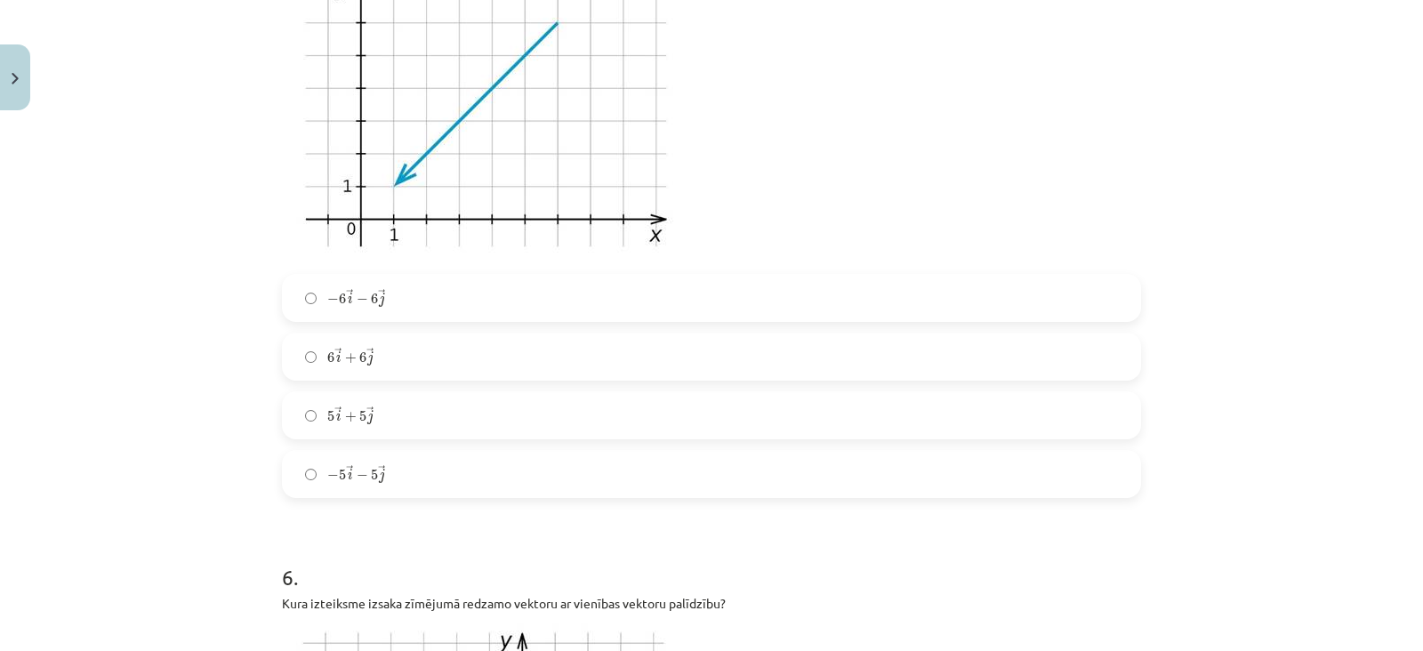
click at [551, 416] on label "5 → i + 5 → j 5 i → + 5 j →" at bounding box center [712, 415] width 856 height 44
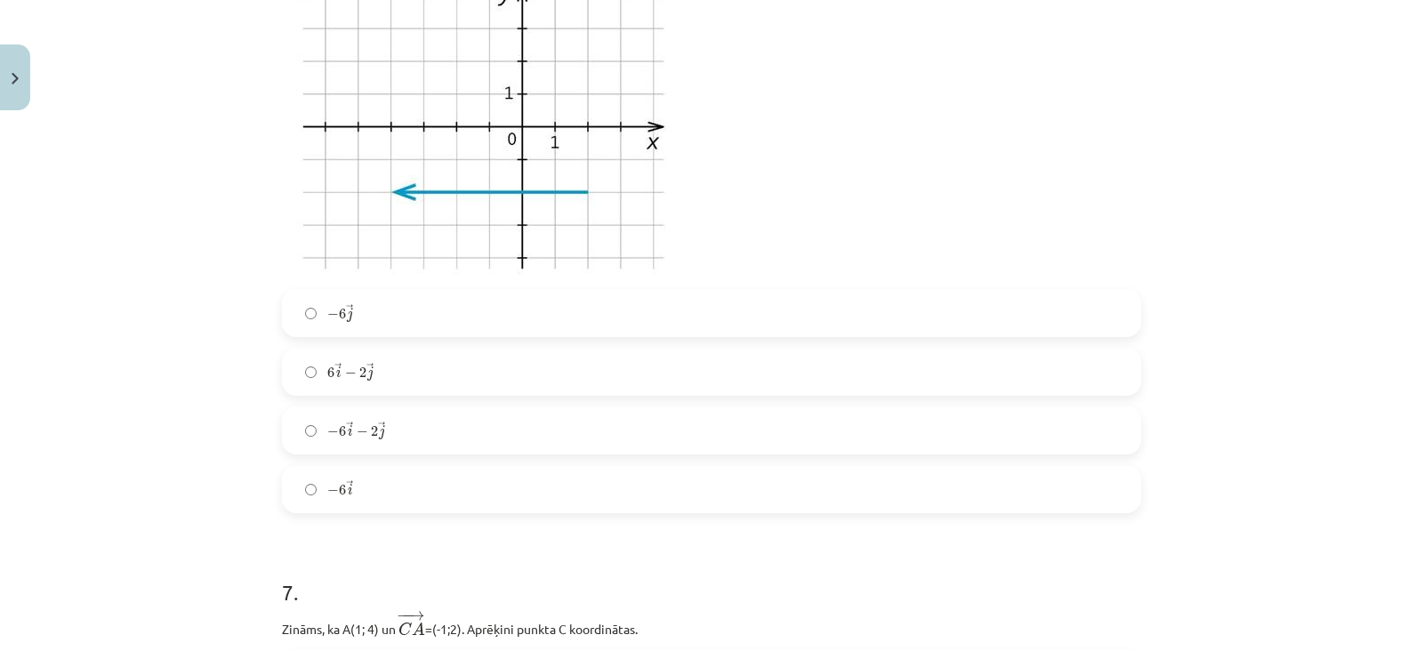
click at [528, 394] on div "− 6 → j − 6 j → 6 → i − 2 → j 6 i → − 2 j → − 6 → i − 2 → j − 6 i → − 2 j → − 6…" at bounding box center [711, 401] width 859 height 224
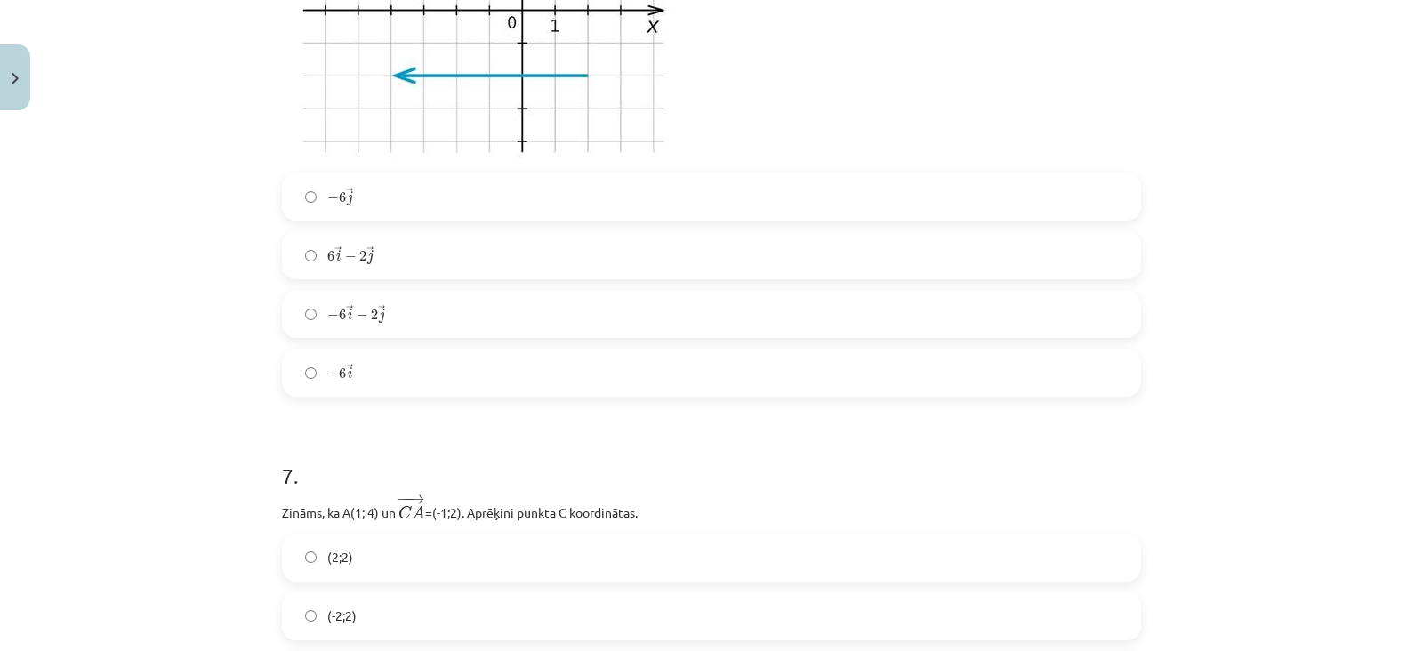
click at [539, 272] on label "6 → i − 2 → j 6 i → − 2 j →" at bounding box center [712, 255] width 856 height 44
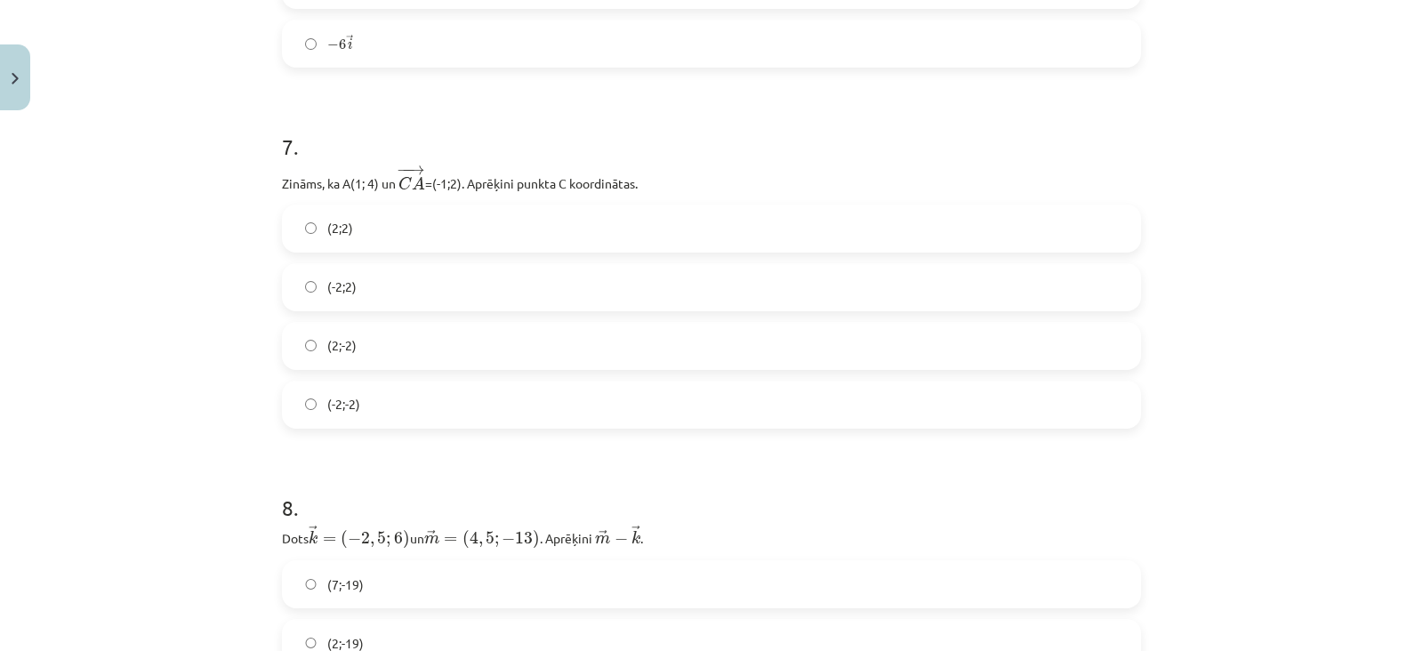
scroll to position [3322, 0]
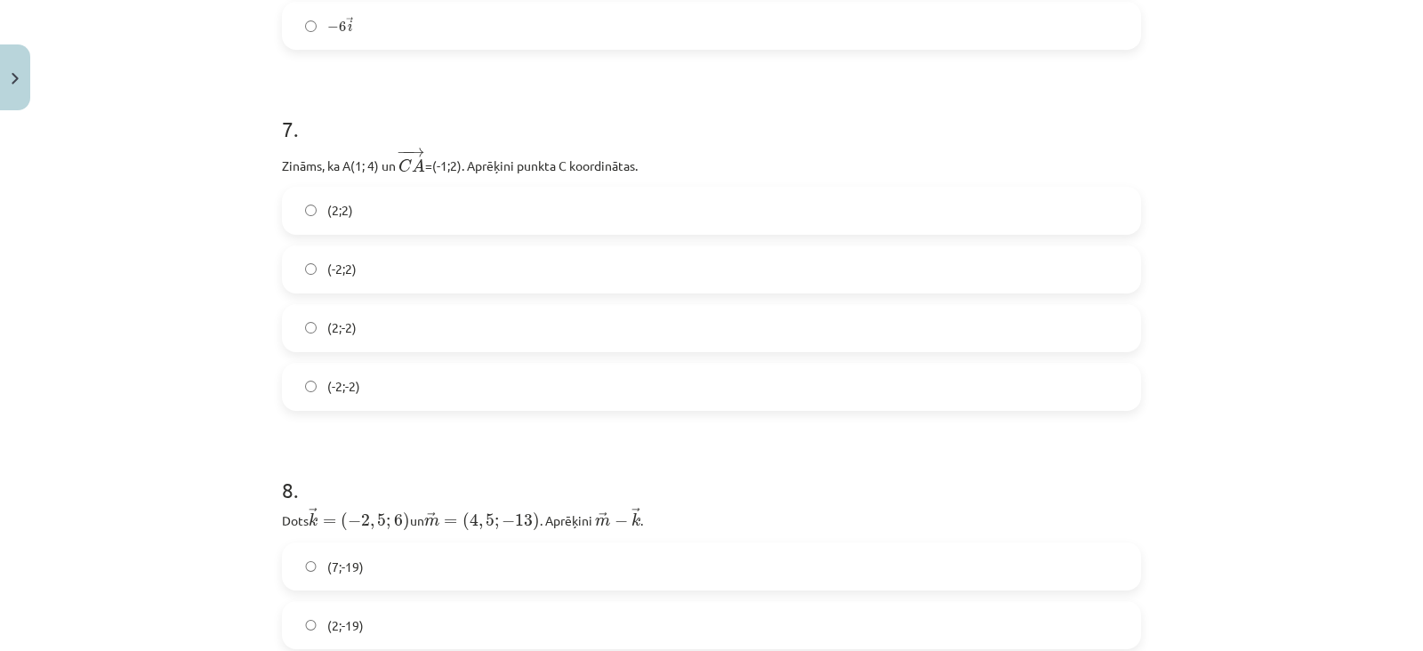
click at [516, 293] on div "(2;2) (-2;2) (2;-2) (-2;-2)" at bounding box center [711, 299] width 859 height 224
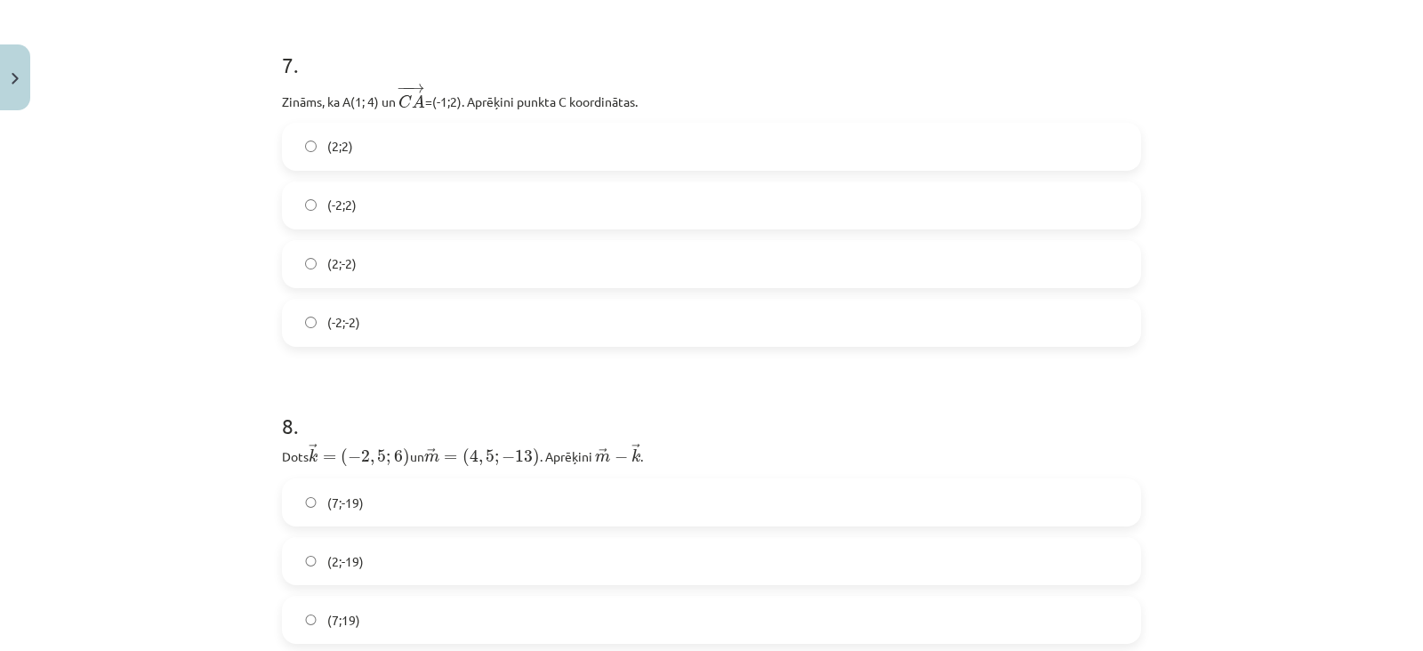
scroll to position [3183, 0]
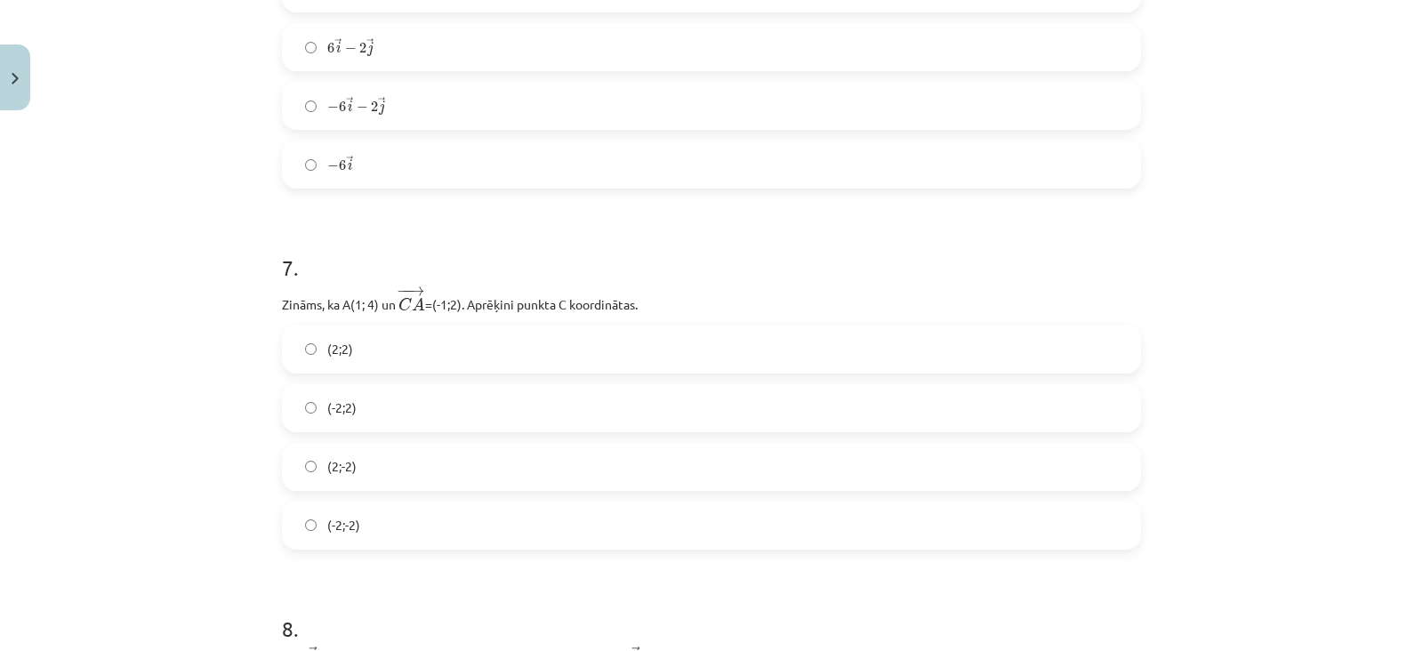
click at [486, 419] on label "(-2;2)" at bounding box center [712, 408] width 856 height 44
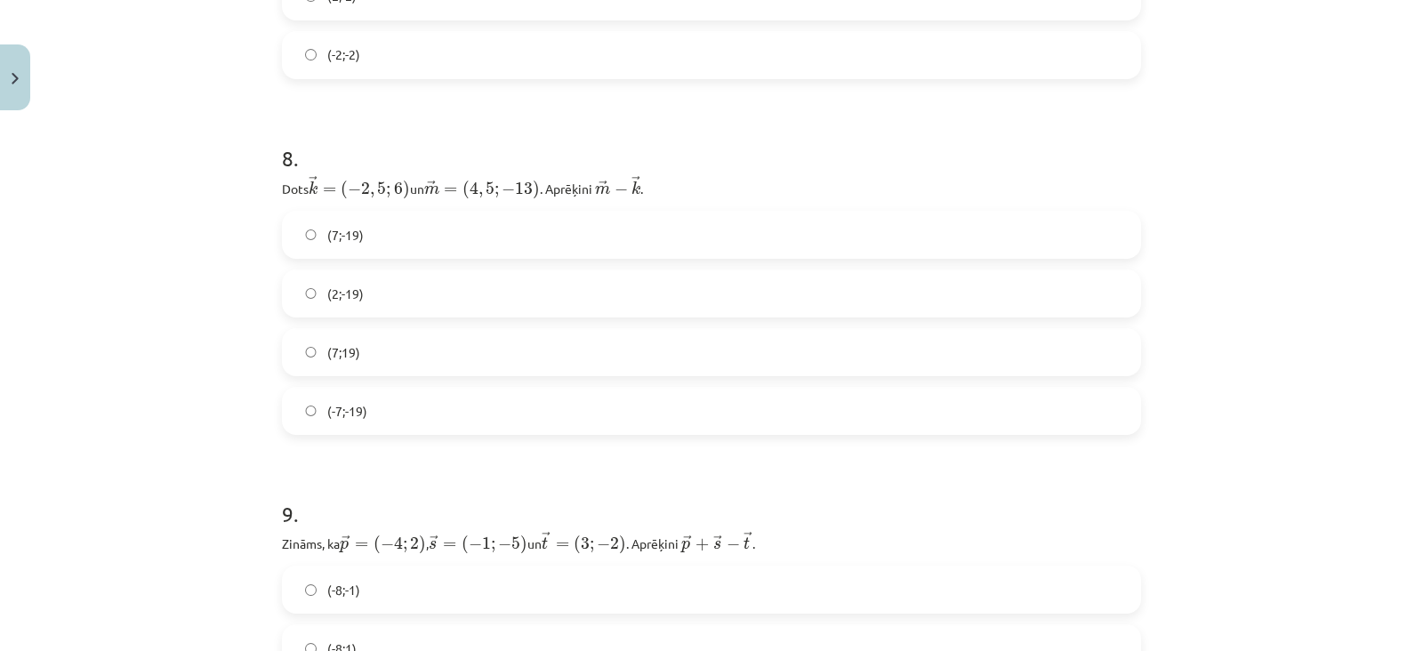
scroll to position [3657, 0]
drag, startPoint x: 486, startPoint y: 419, endPoint x: 494, endPoint y: 395, distance: 25.3
click at [486, 415] on label "(-7;-19)" at bounding box center [712, 407] width 856 height 44
click at [490, 406] on label "(-7;-19)" at bounding box center [712, 407] width 856 height 44
click at [494, 395] on label "(-7;-19)" at bounding box center [712, 407] width 856 height 44
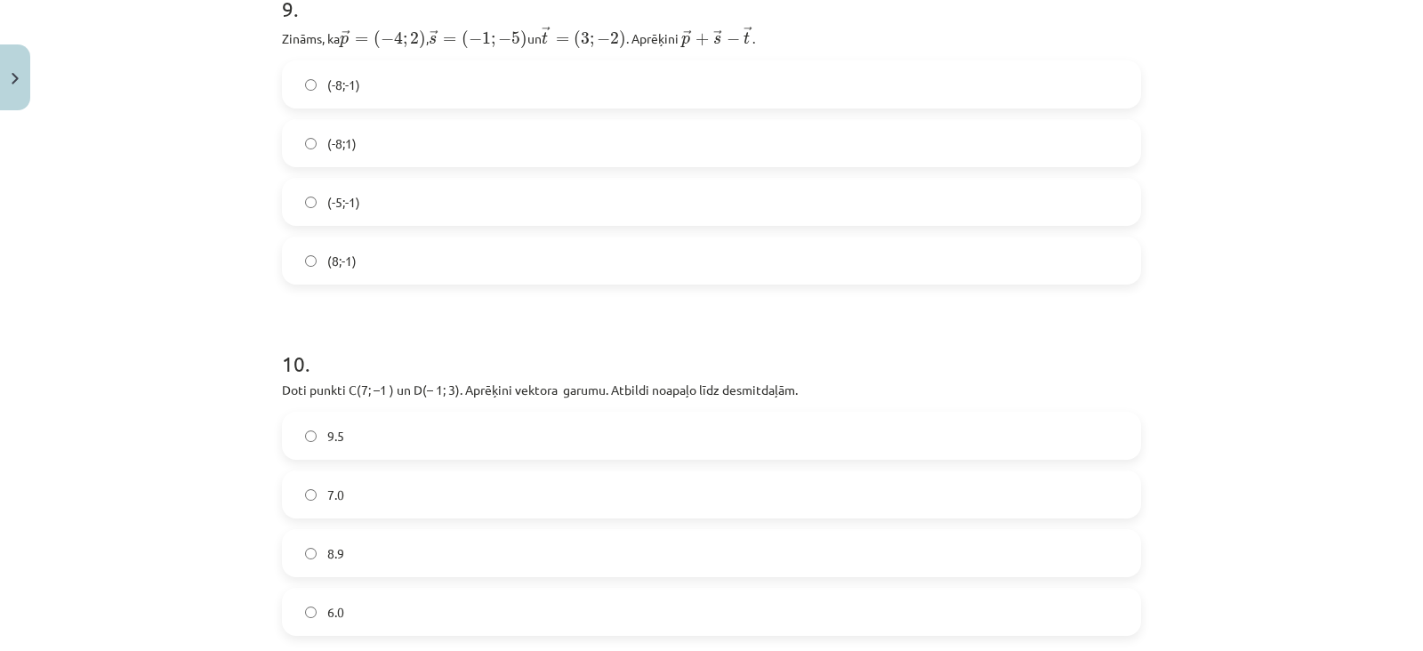
scroll to position [4189, 0]
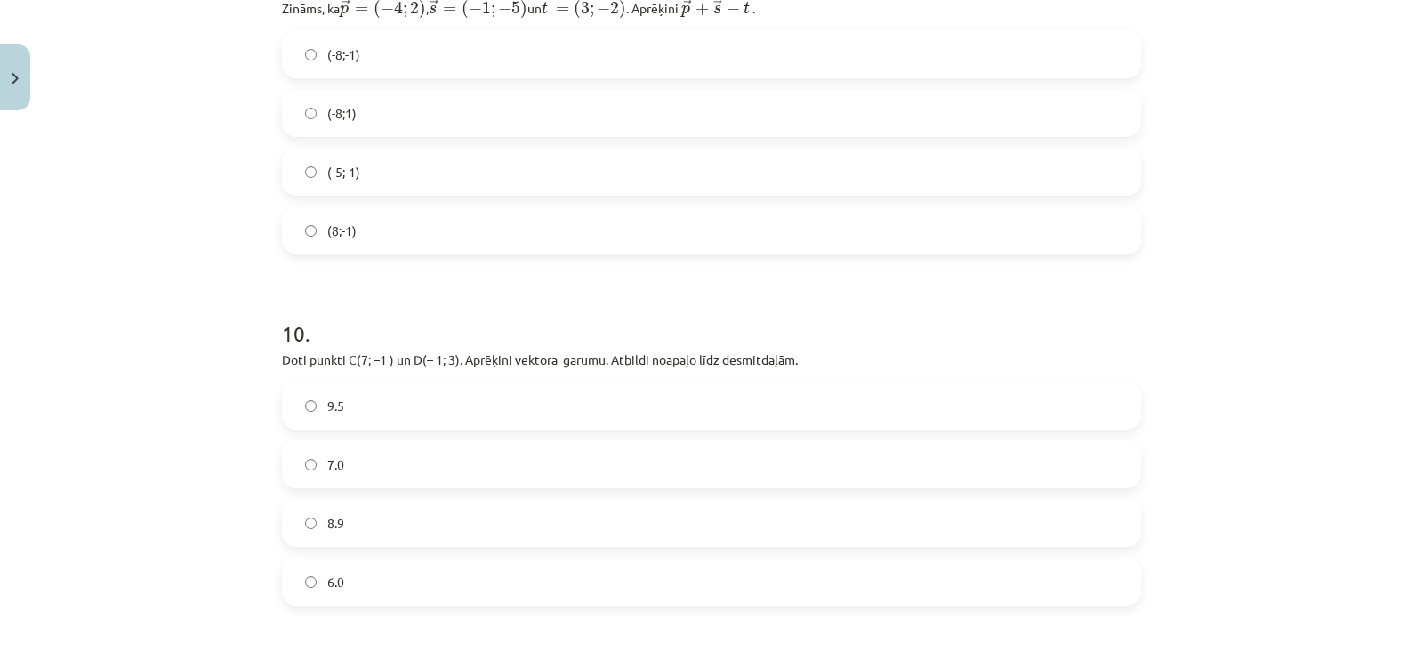
click at [526, 76] on div "(-8;-1)" at bounding box center [711, 54] width 859 height 48
click at [516, 140] on div "(-8;-1) (-8;1) (-5;-1) (8;-1)" at bounding box center [711, 142] width 859 height 224
click at [517, 112] on label "(-8;1)" at bounding box center [712, 113] width 856 height 44
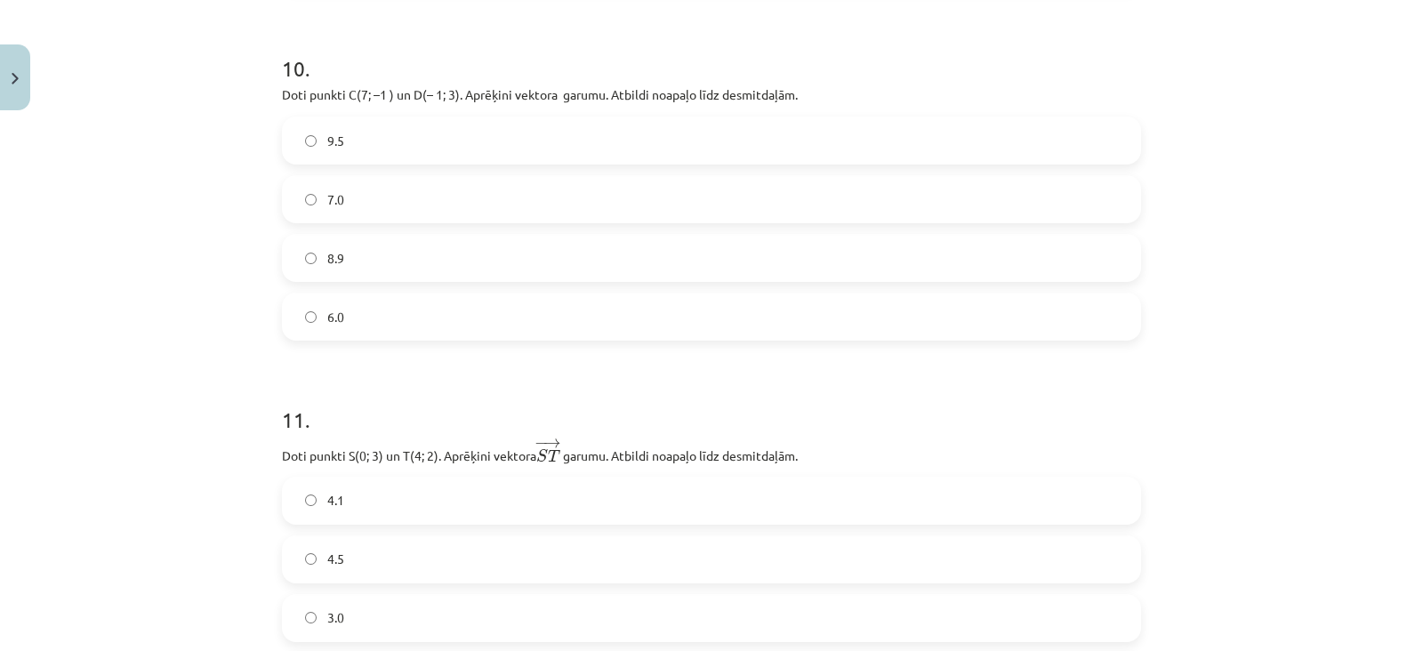
scroll to position [4514, 0]
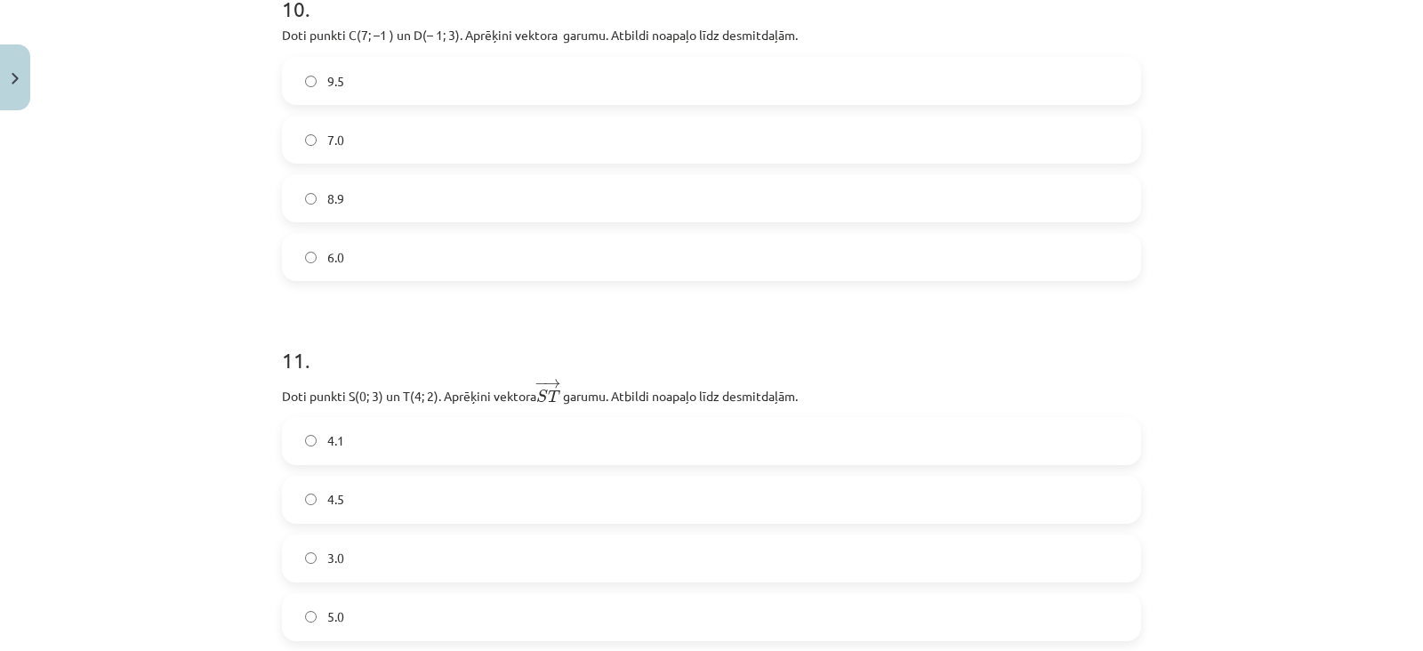
click at [475, 261] on label "6.0" at bounding box center [712, 257] width 856 height 44
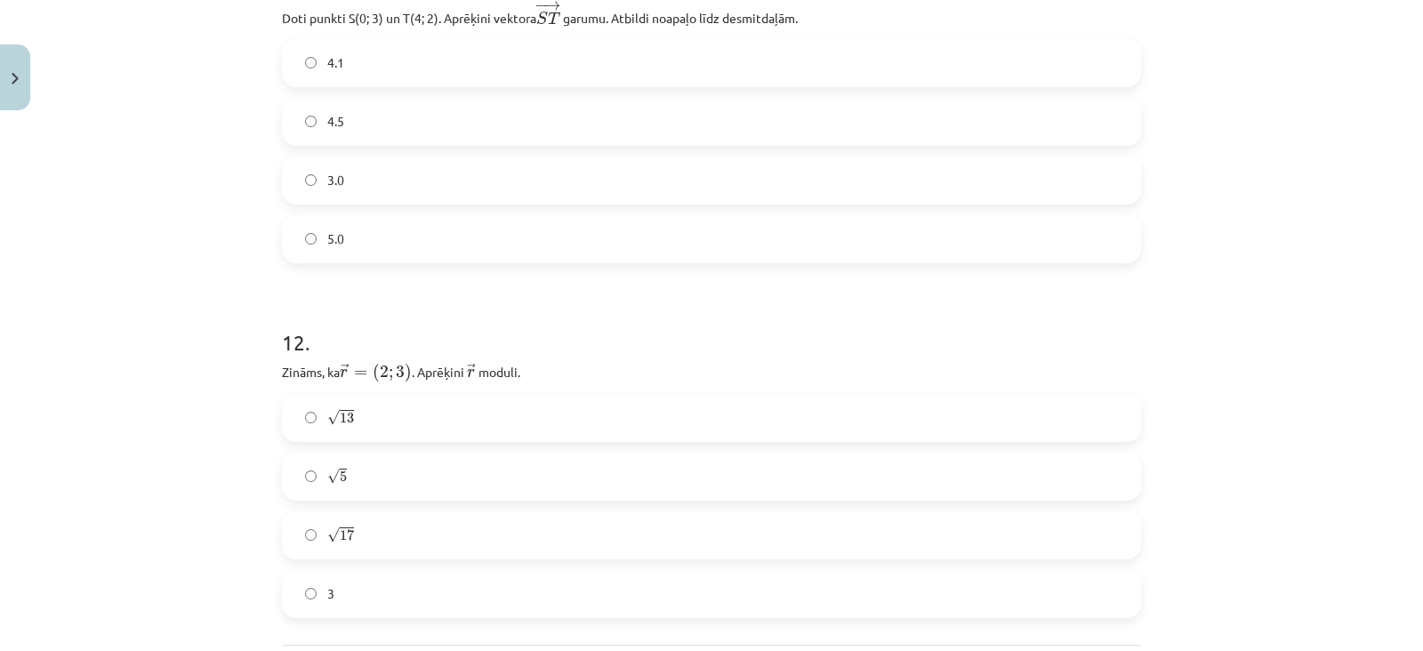
click at [498, 118] on label "4.5" at bounding box center [712, 122] width 856 height 44
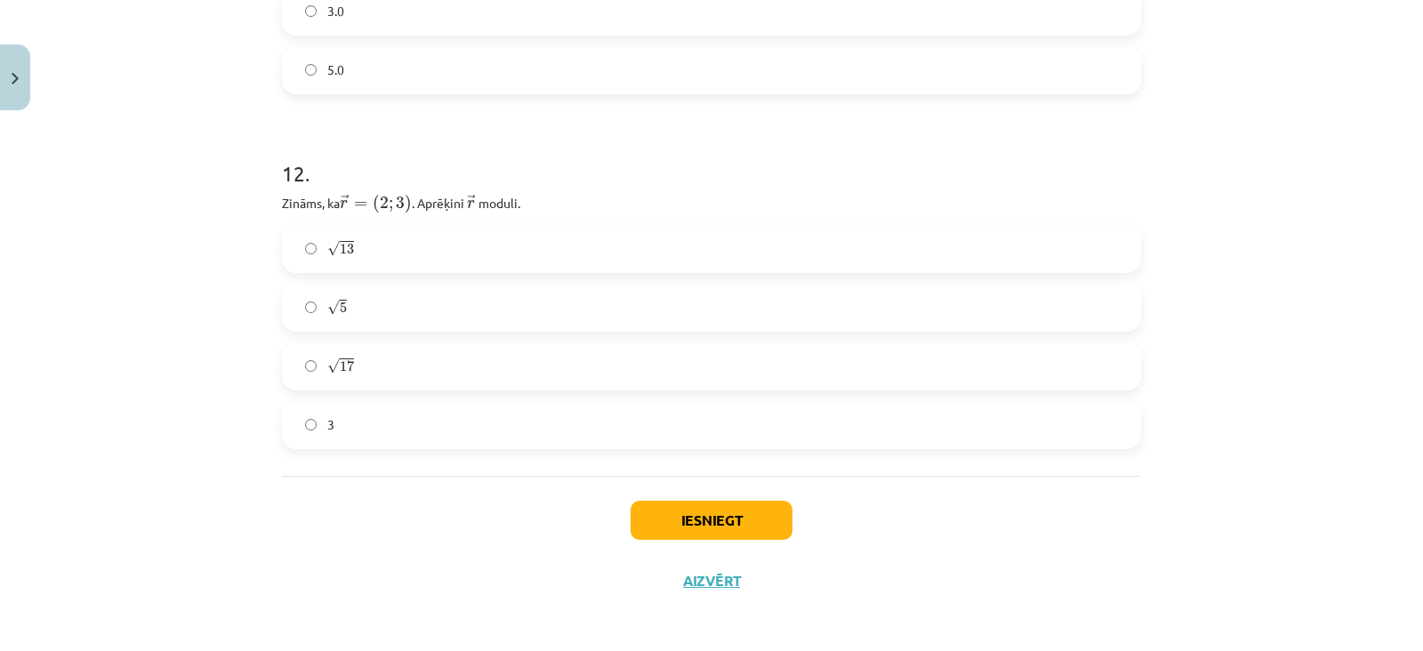
scroll to position [5062, 0]
click at [440, 250] on label "√ 13 13" at bounding box center [712, 247] width 856 height 44
click at [647, 439] on label "3" at bounding box center [712, 423] width 856 height 44
click at [689, 512] on button "Iesniegt" at bounding box center [712, 518] width 162 height 39
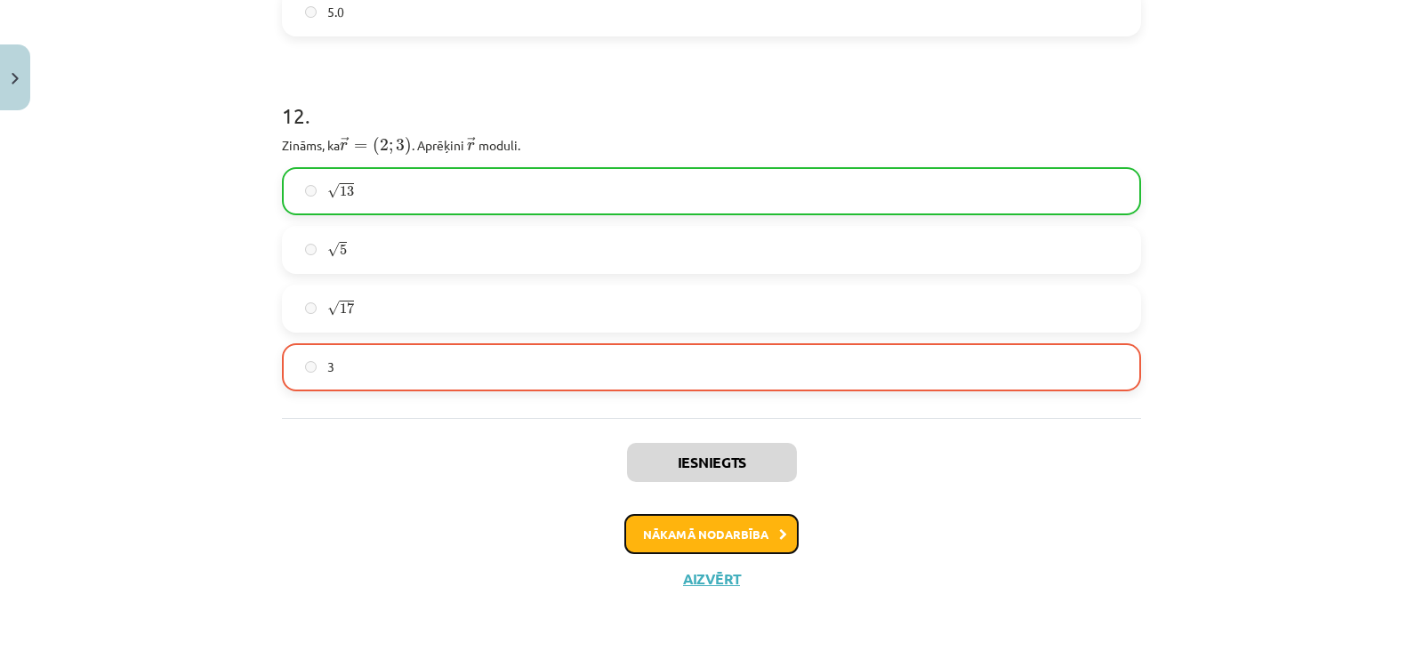
click at [705, 532] on button "Nākamā nodarbība" at bounding box center [711, 534] width 174 height 41
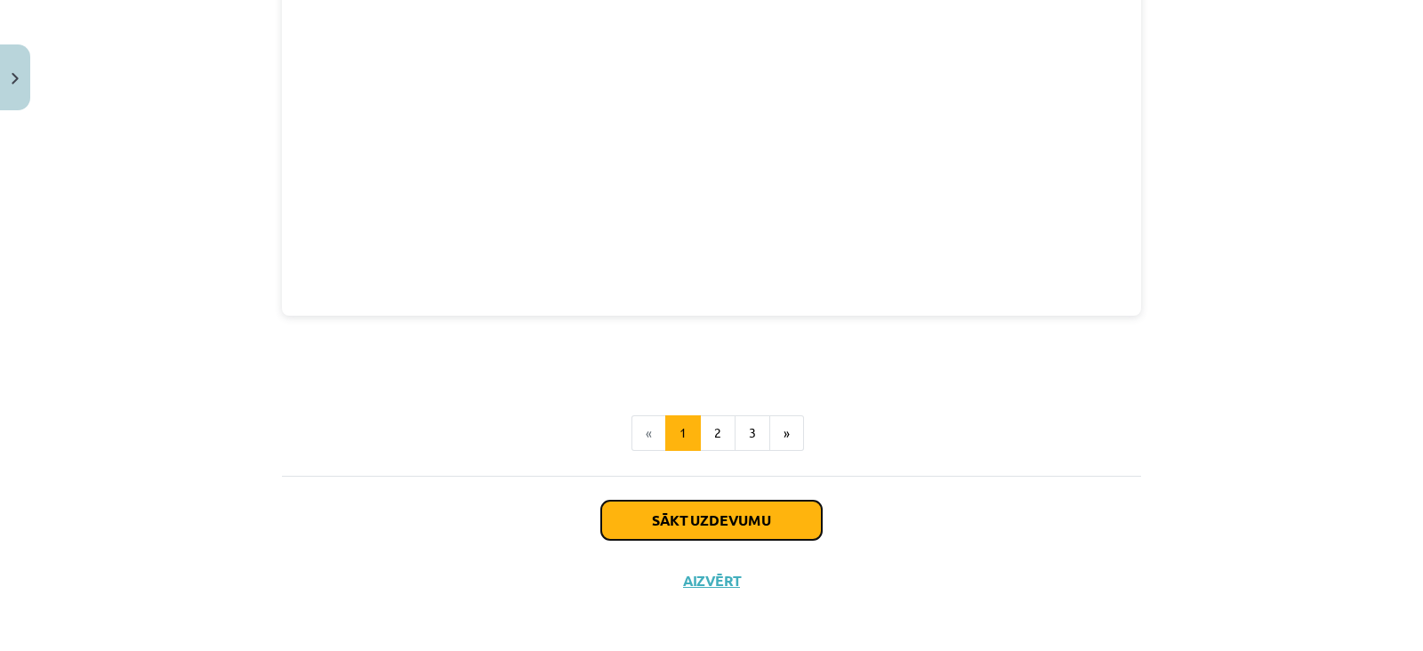
drag, startPoint x: 705, startPoint y: 530, endPoint x: 704, endPoint y: 502, distance: 28.5
click at [704, 502] on button "Sākt uzdevumu" at bounding box center [711, 520] width 221 height 39
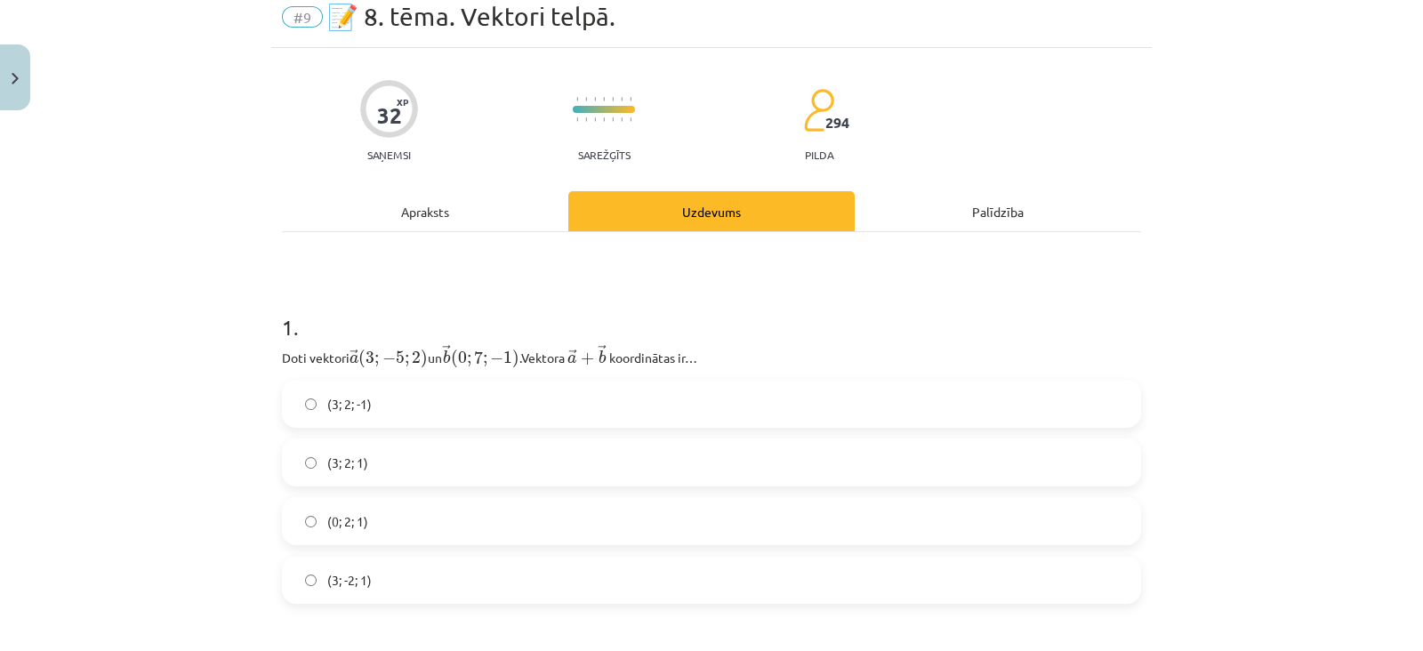
scroll to position [84, 0]
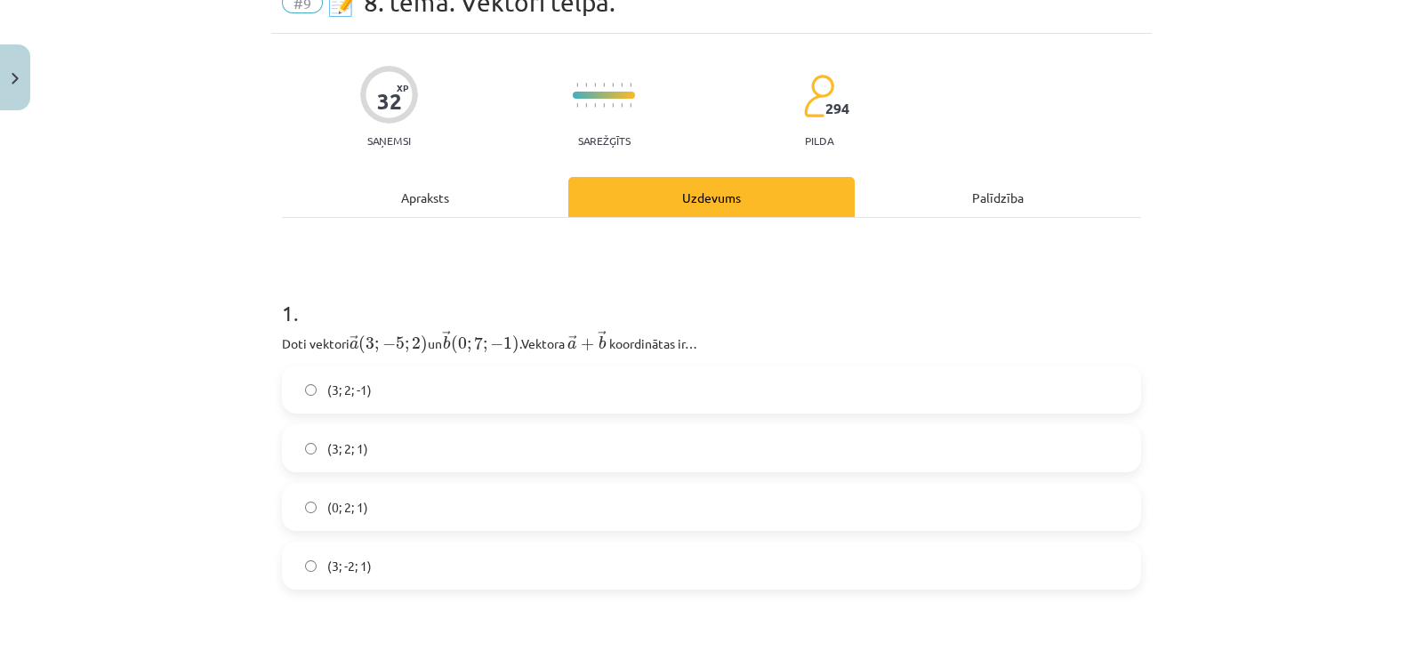
click at [653, 491] on label "(0; 2; 1)" at bounding box center [712, 507] width 856 height 44
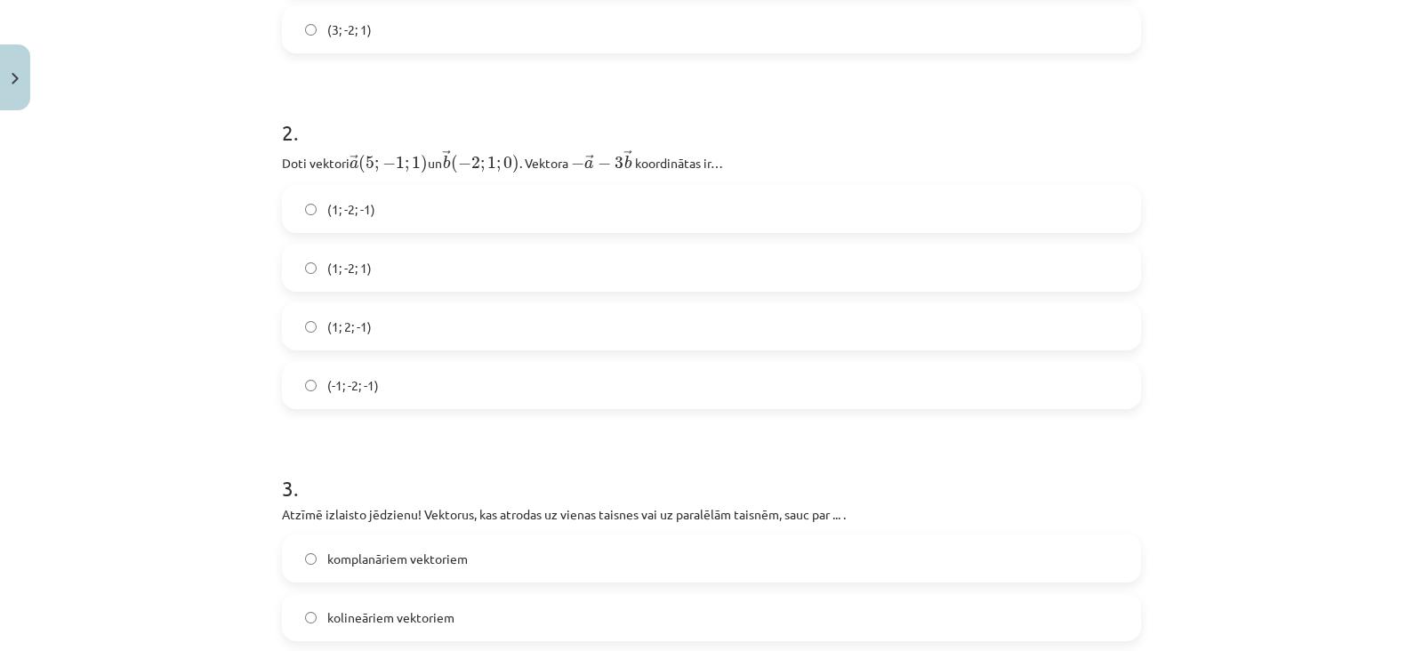
click at [627, 285] on label "(1; -2; 1)" at bounding box center [712, 267] width 856 height 44
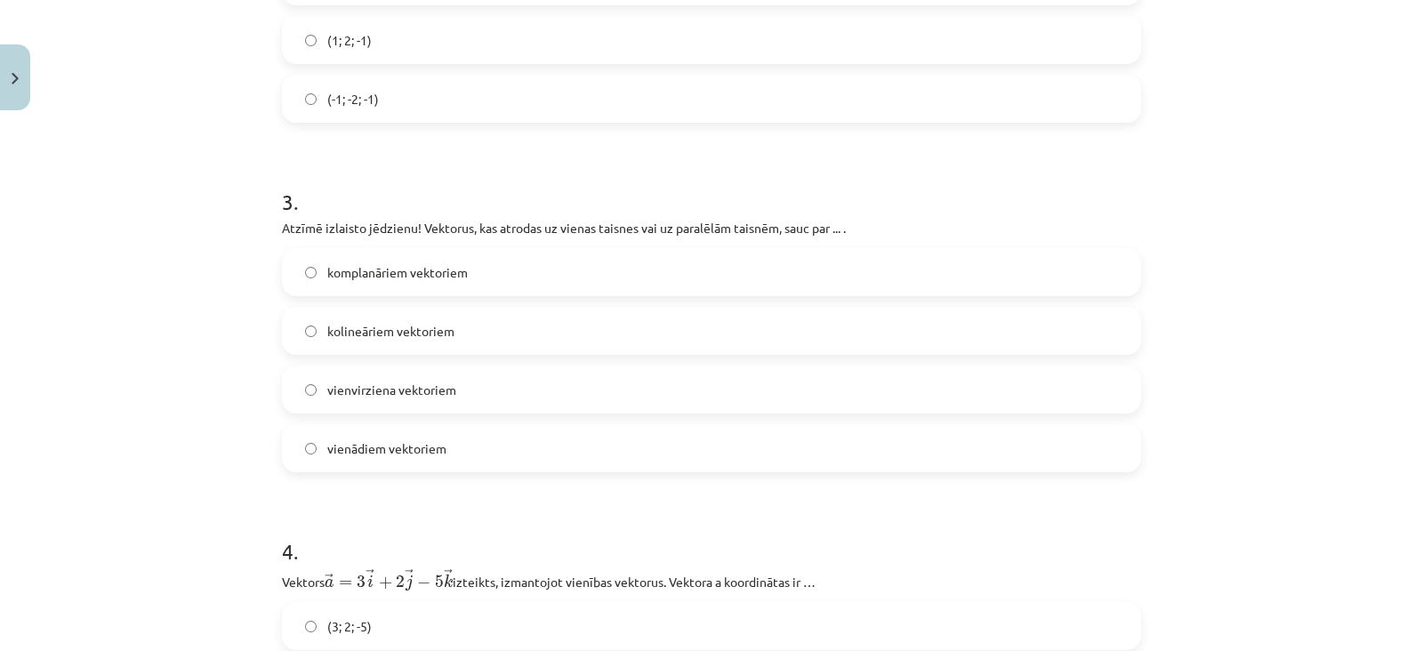
scroll to position [919, 0]
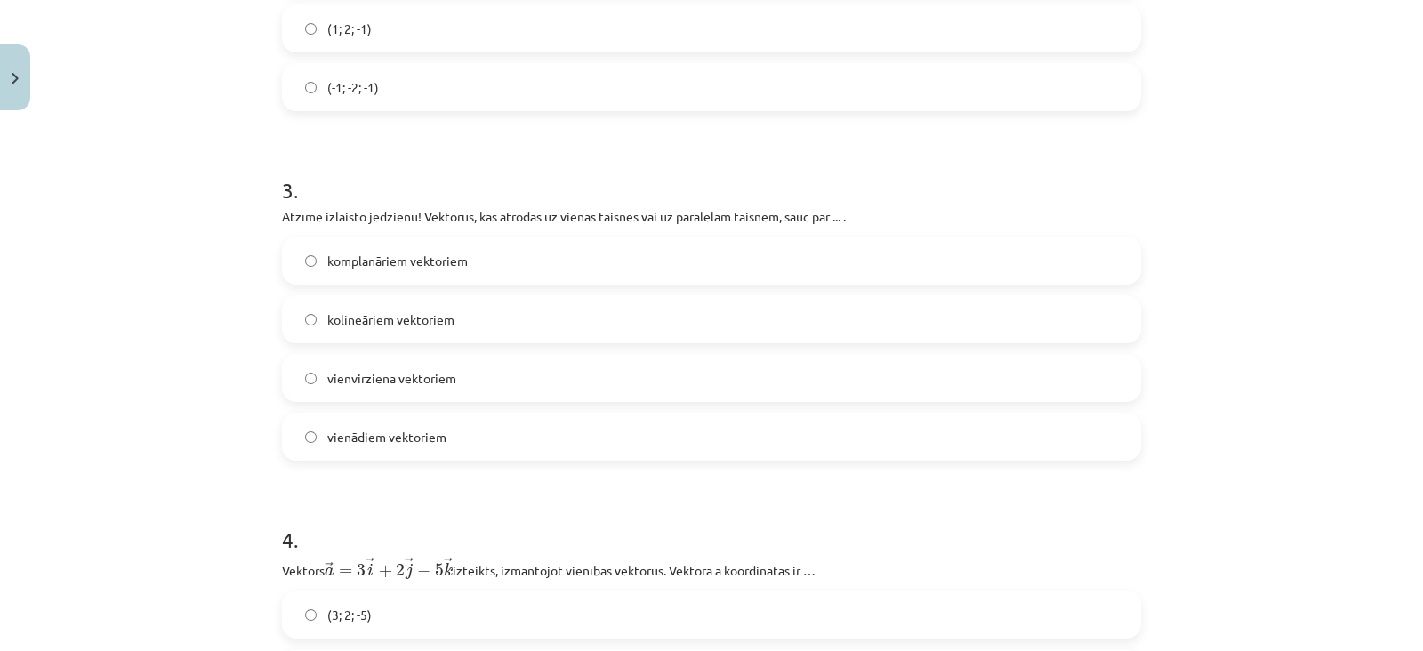
click at [615, 315] on label "kolineāriem vektoriem" at bounding box center [712, 319] width 856 height 44
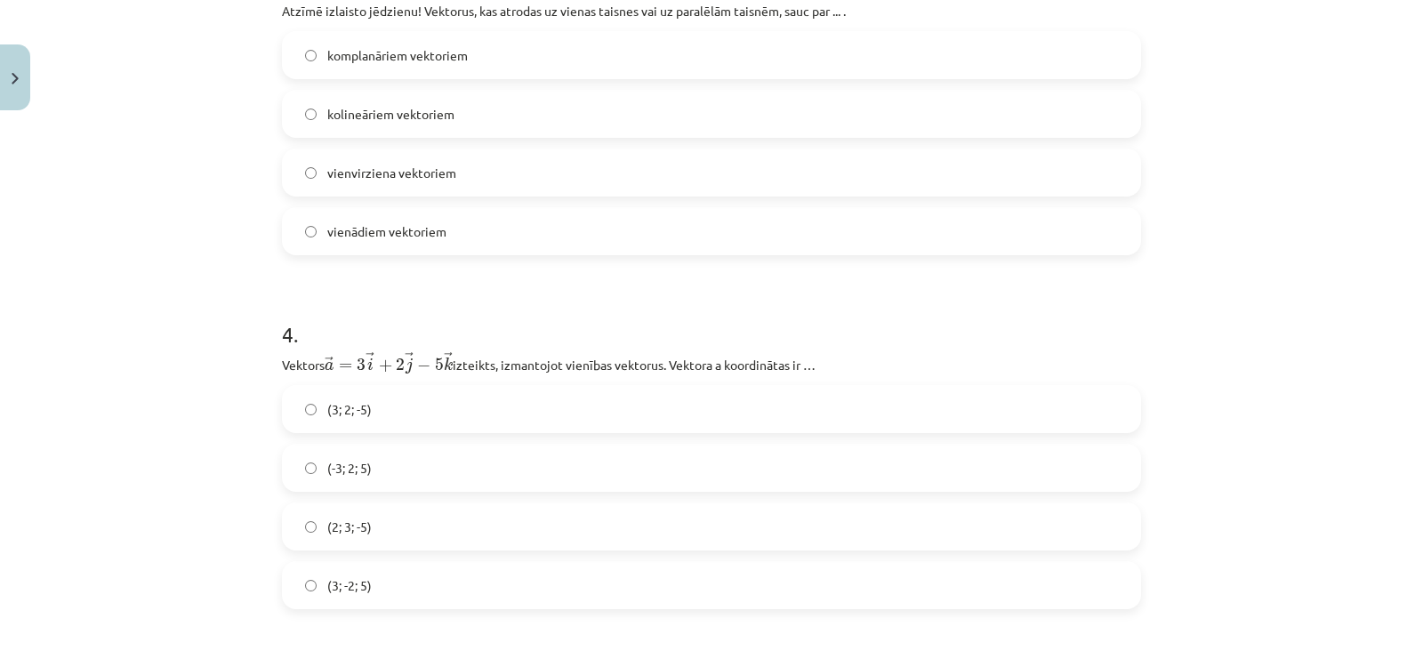
scroll to position [1125, 0]
click at [525, 531] on label "(2; 3; -5)" at bounding box center [712, 525] width 856 height 44
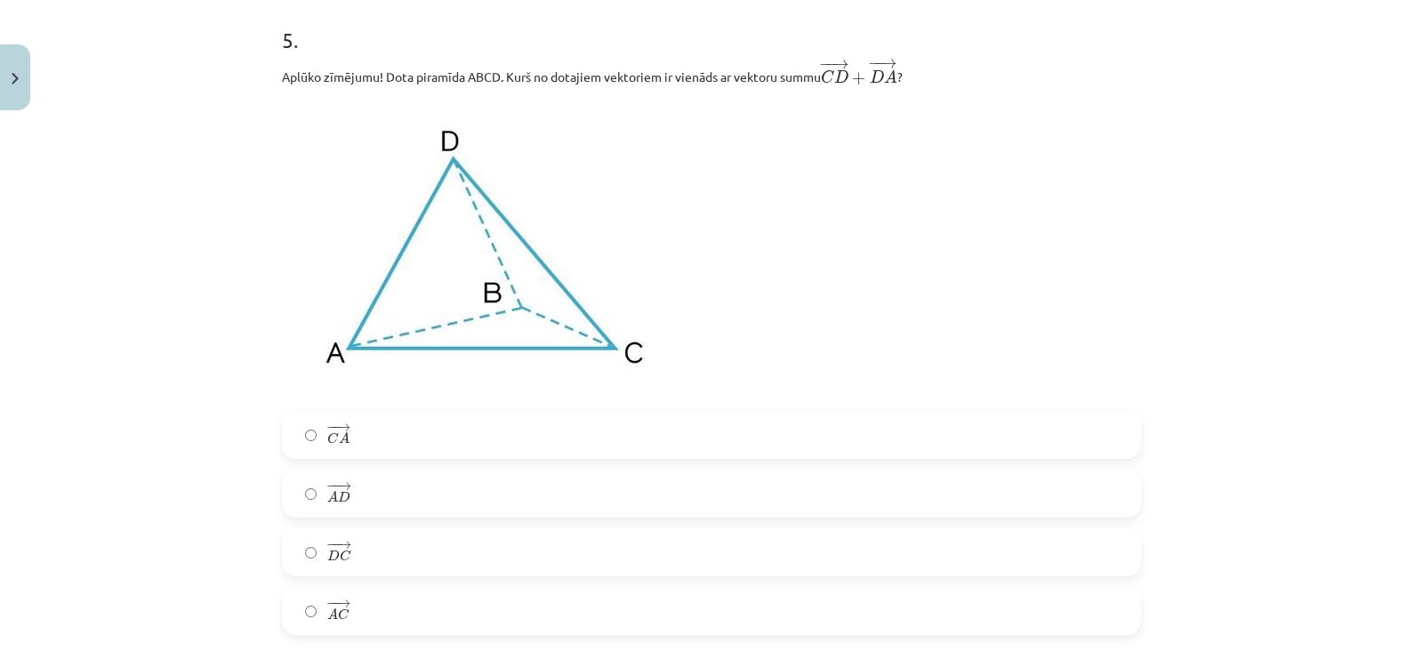
scroll to position [1781, 0]
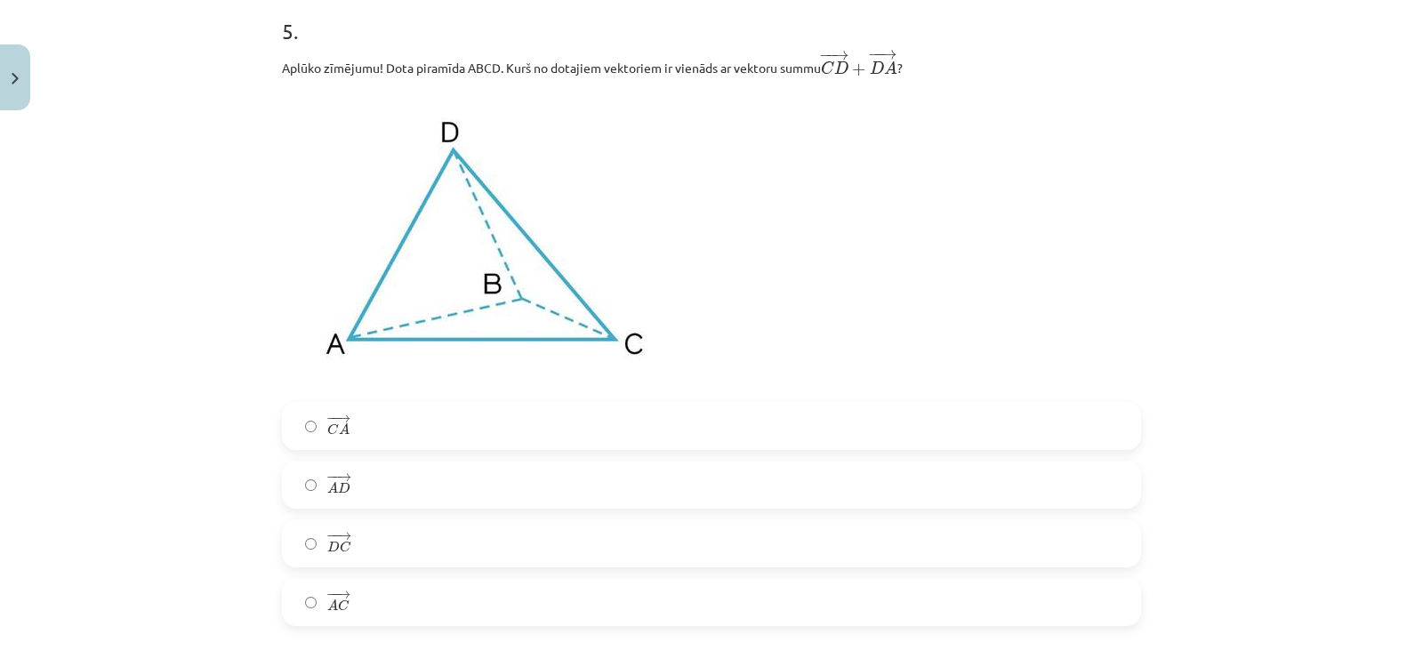
click at [480, 543] on label "− − → D C D C →" at bounding box center [712, 543] width 856 height 44
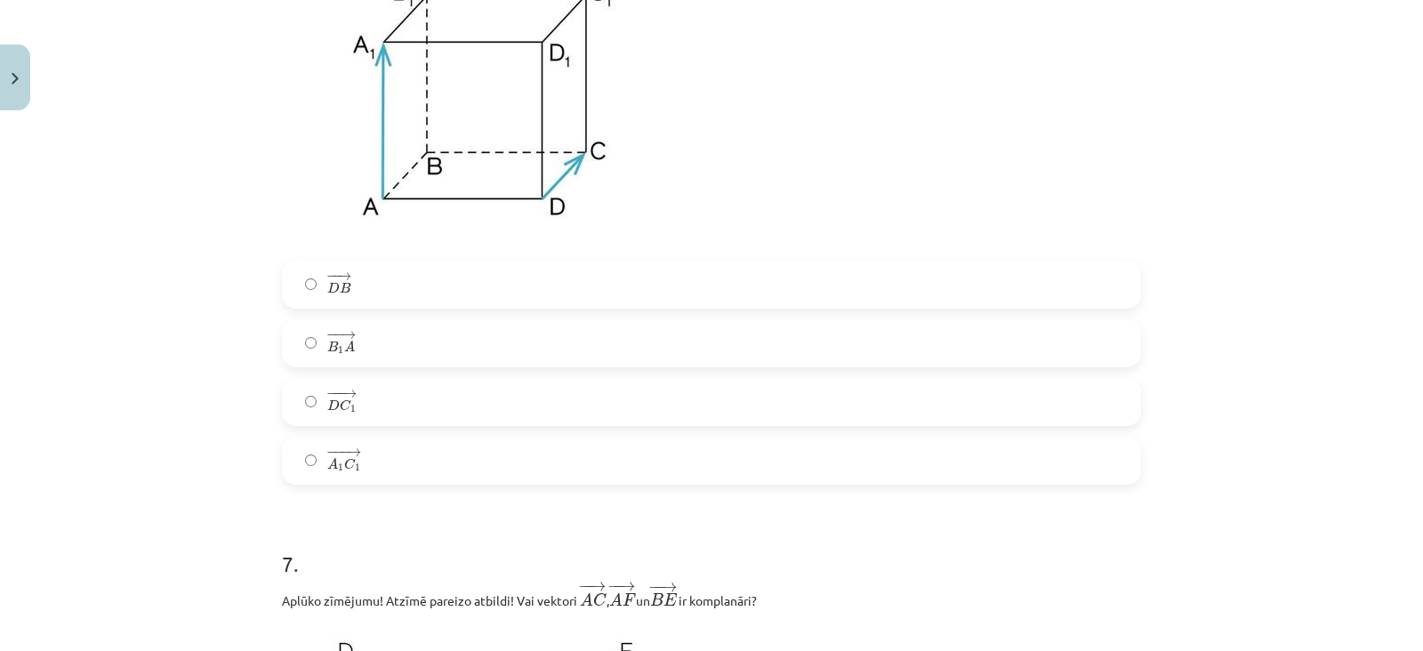
scroll to position [2644, 0]
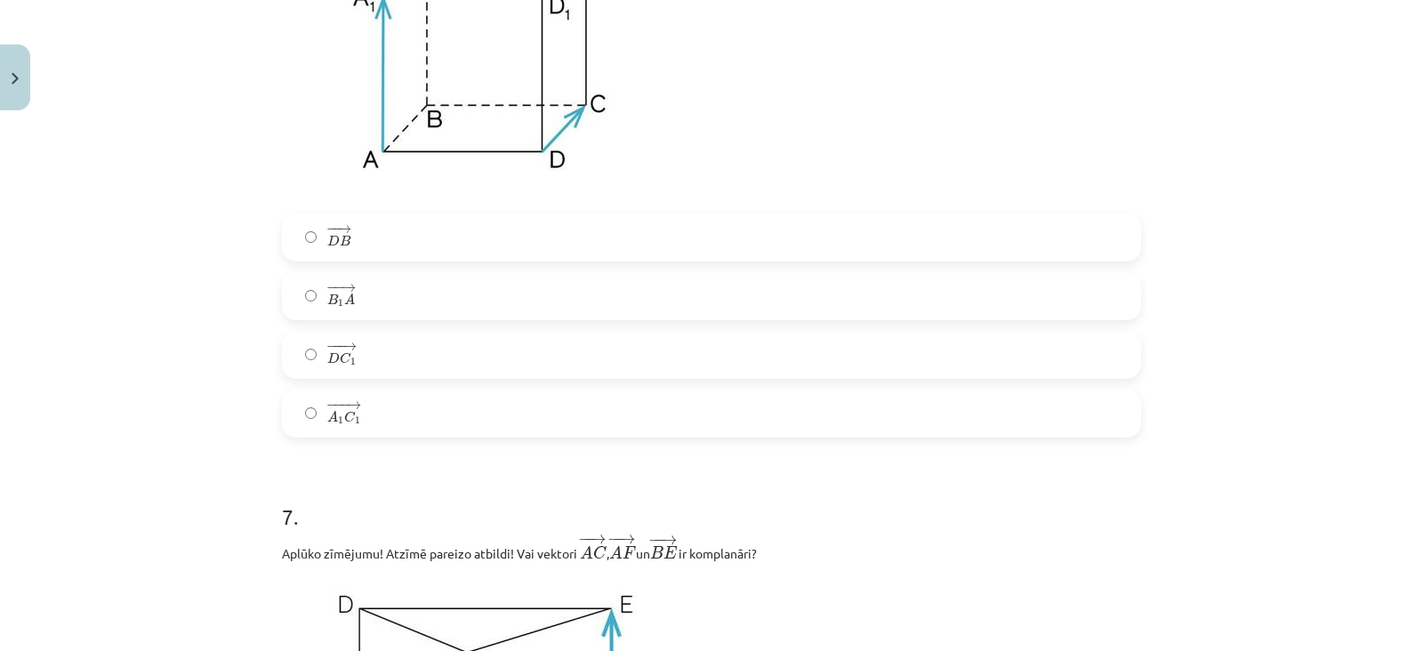
click at [439, 291] on label "− − → B 1 A B 1 A →" at bounding box center [712, 296] width 856 height 44
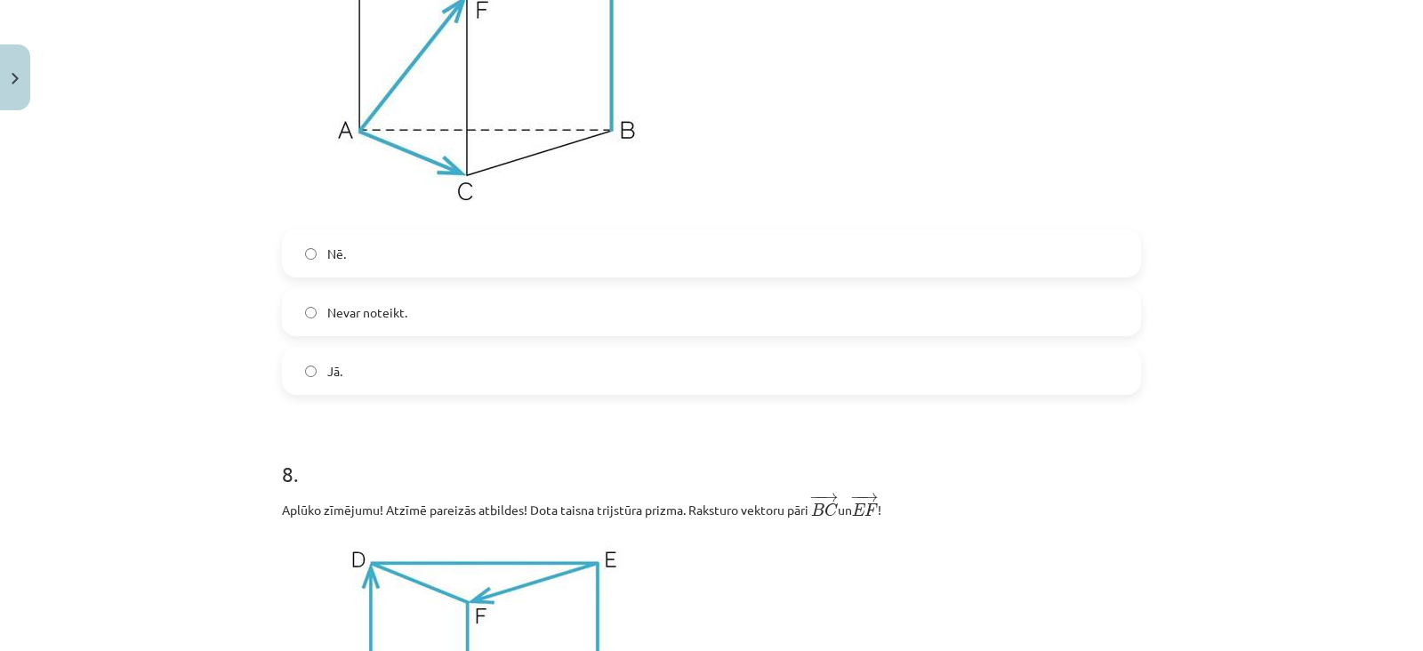
scroll to position [3308, 0]
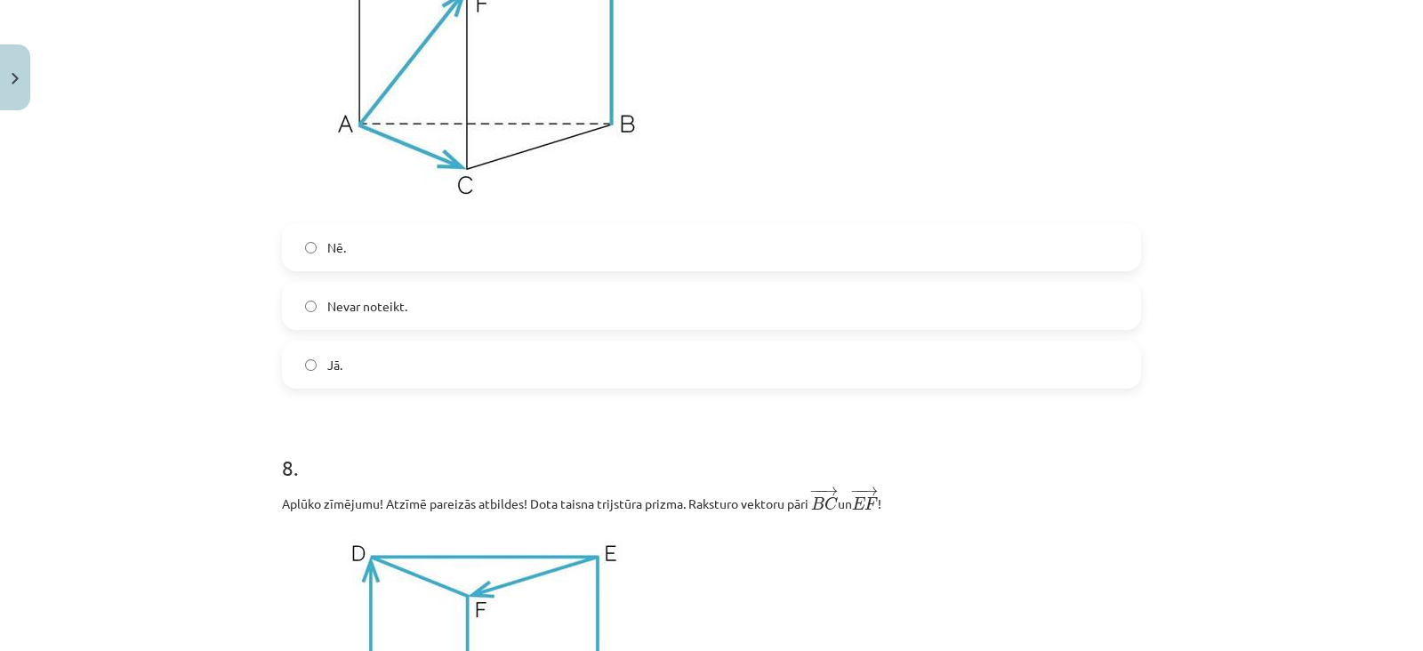
click at [435, 342] on div "Nē. Nevar noteikt. Jā." at bounding box center [711, 305] width 859 height 165
click at [435, 312] on label "Nevar noteikt." at bounding box center [712, 306] width 856 height 44
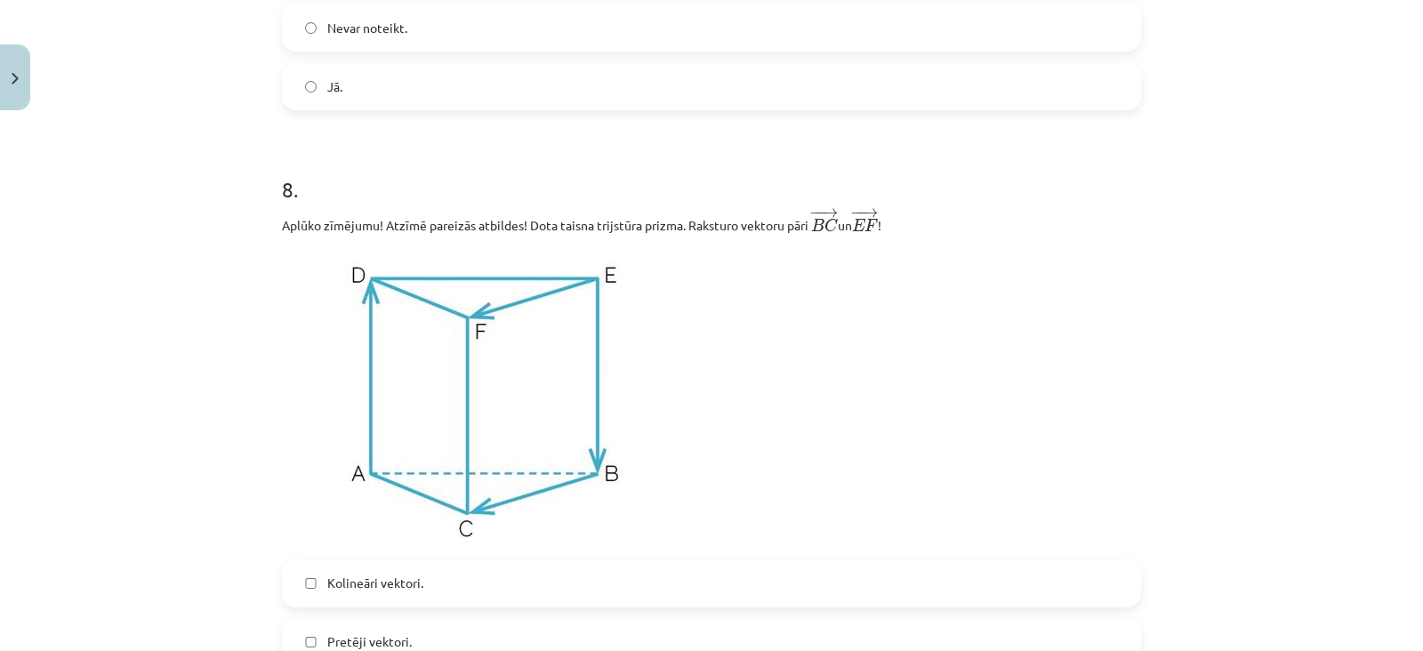
click at [438, 100] on label "Jā." at bounding box center [712, 86] width 856 height 44
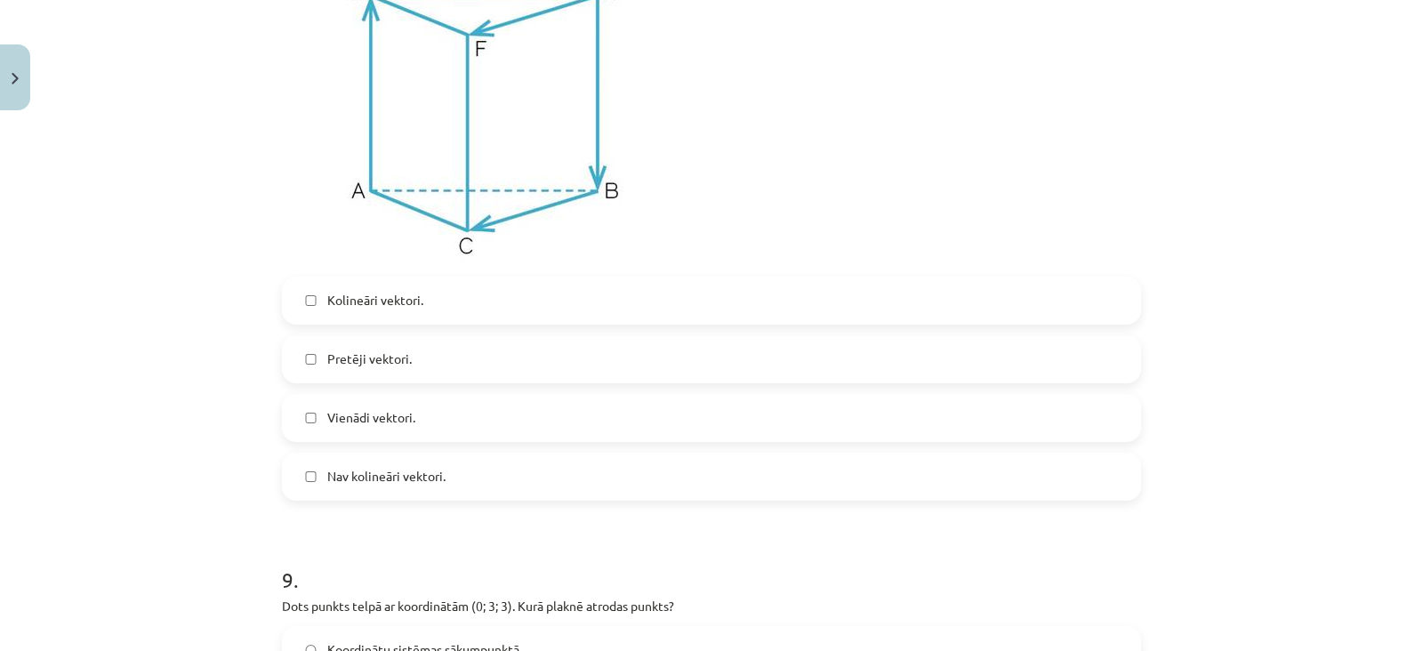
scroll to position [3899, 0]
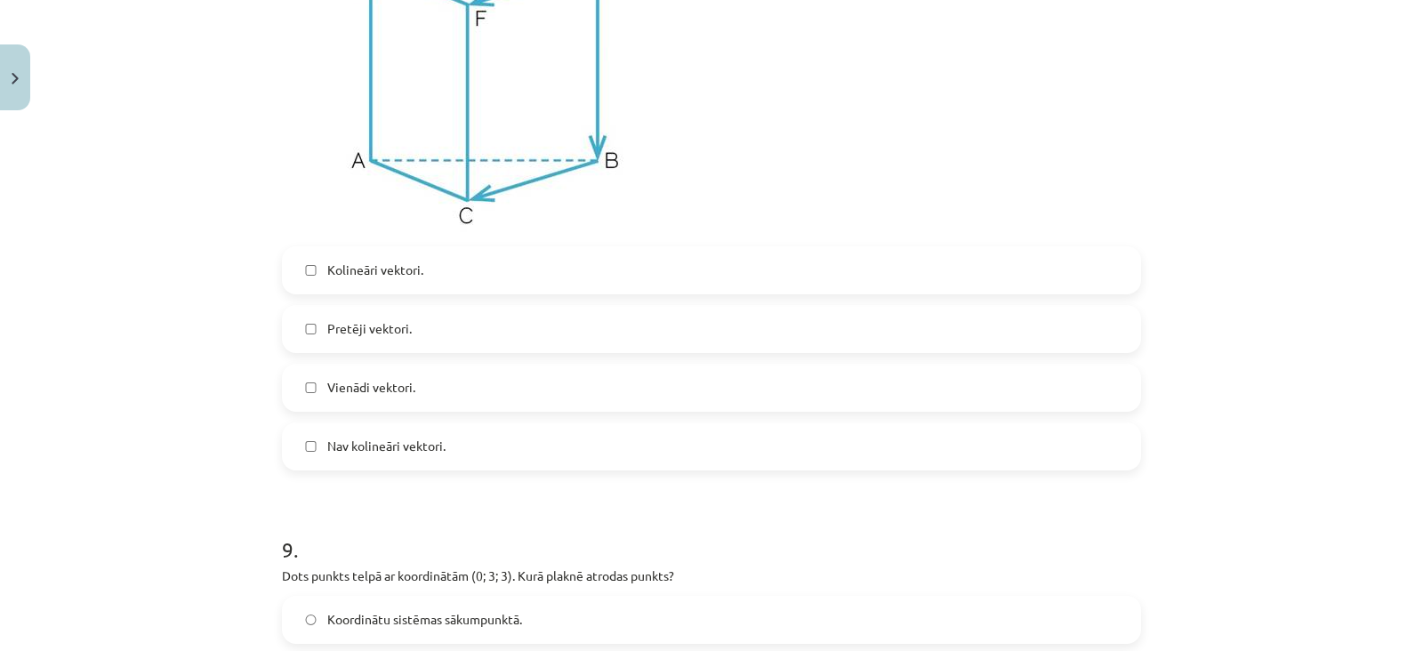
click at [445, 381] on label "Vienādi vektori." at bounding box center [712, 388] width 856 height 44
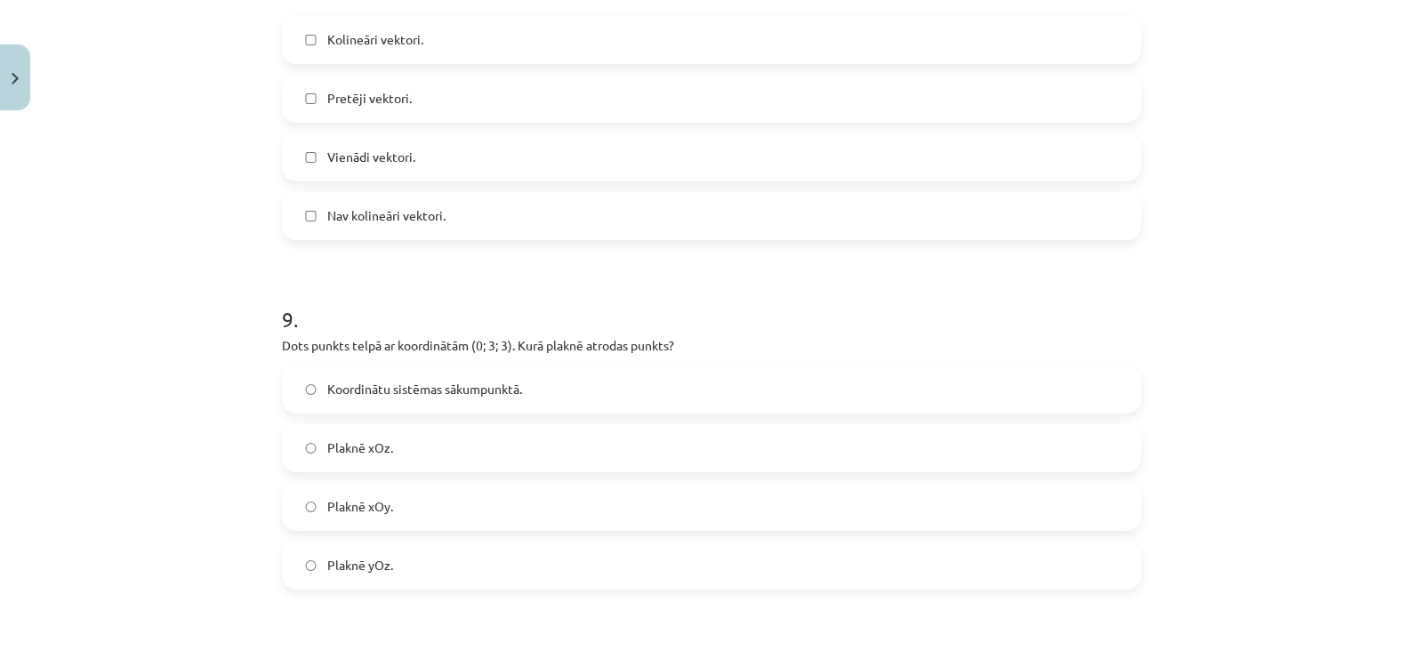
scroll to position [4158, 0]
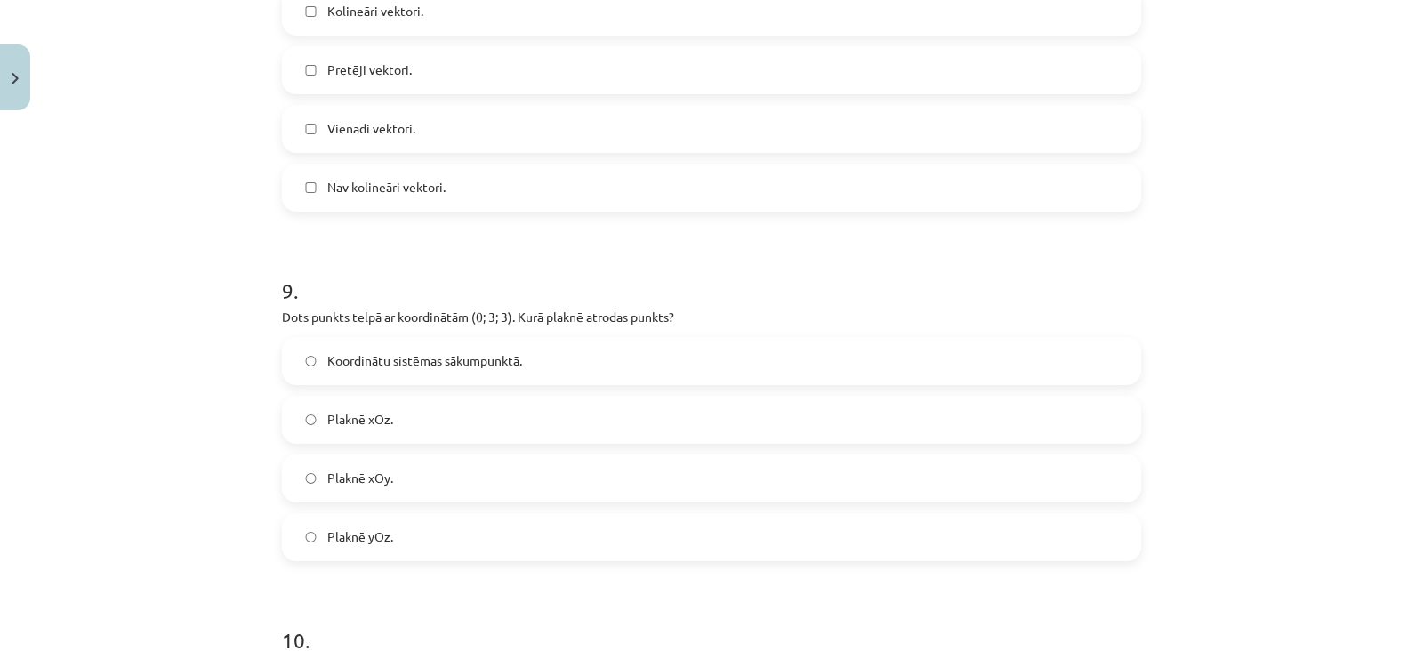
click at [443, 379] on label "Koordinātu sistēmas sākumpunktā." at bounding box center [712, 361] width 856 height 44
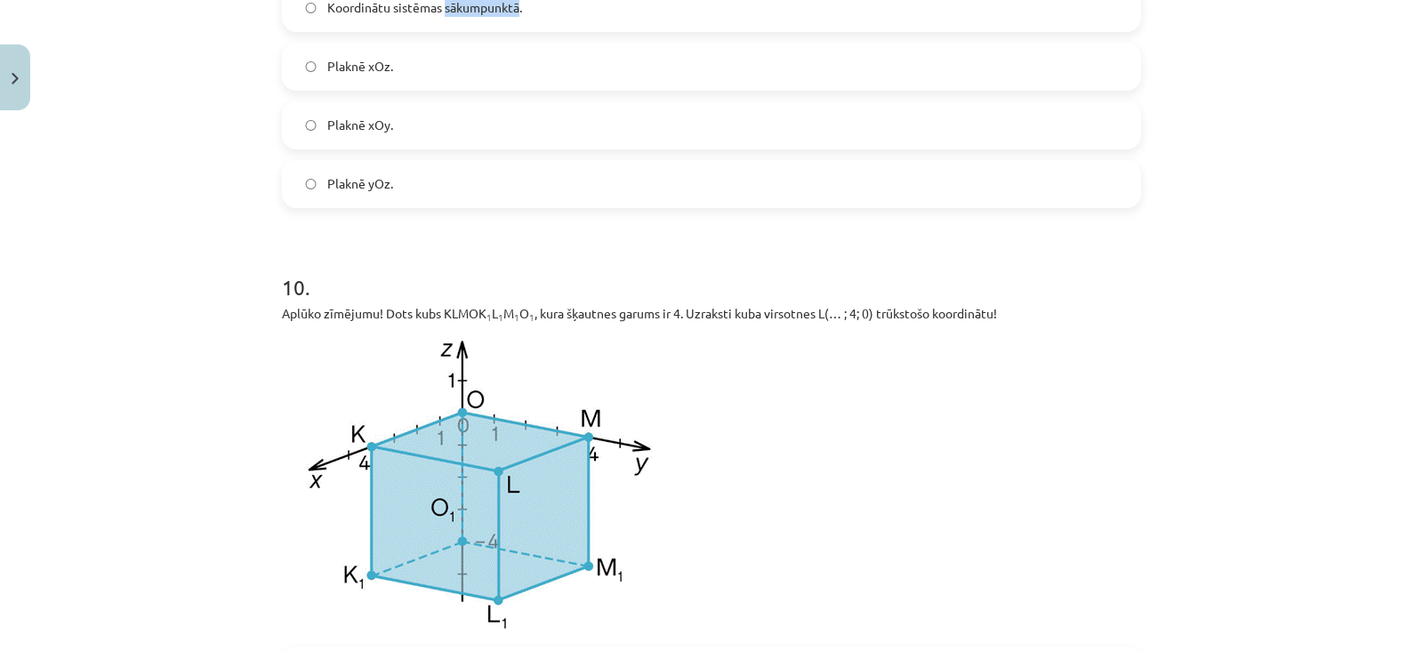
scroll to position [4678, 0]
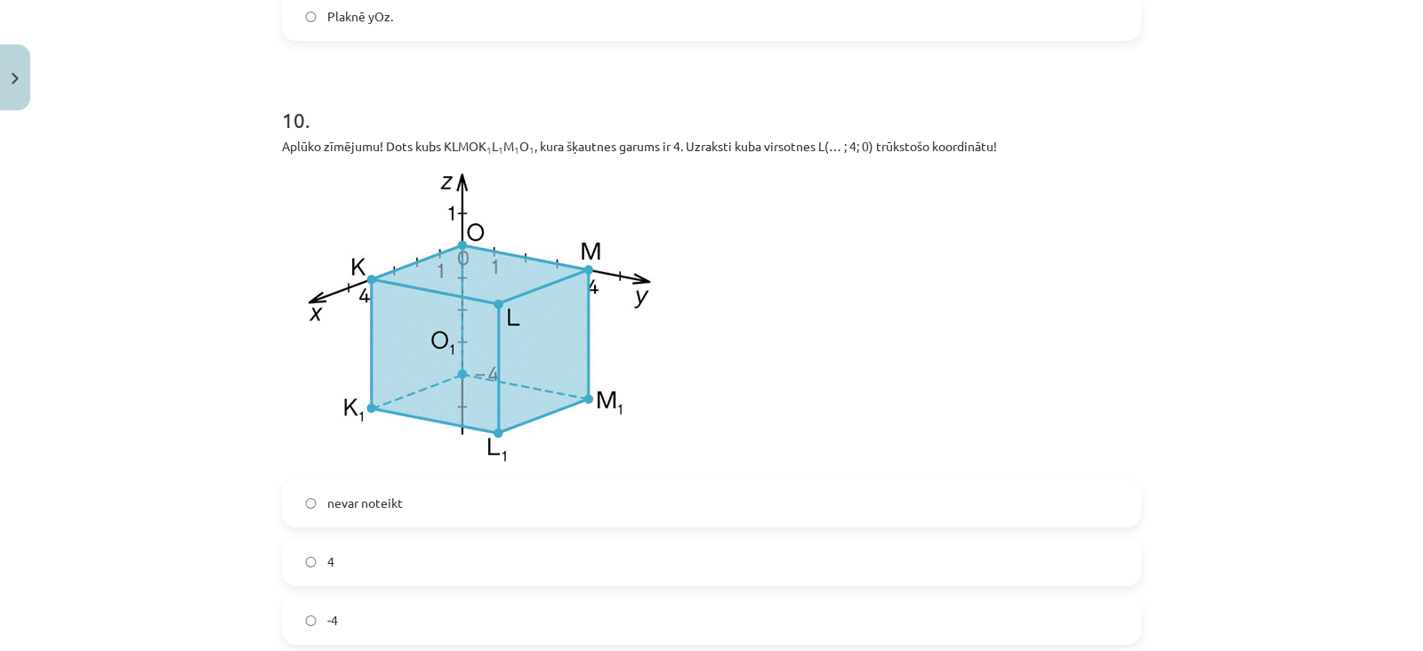
click at [407, 544] on div "4" at bounding box center [711, 562] width 859 height 48
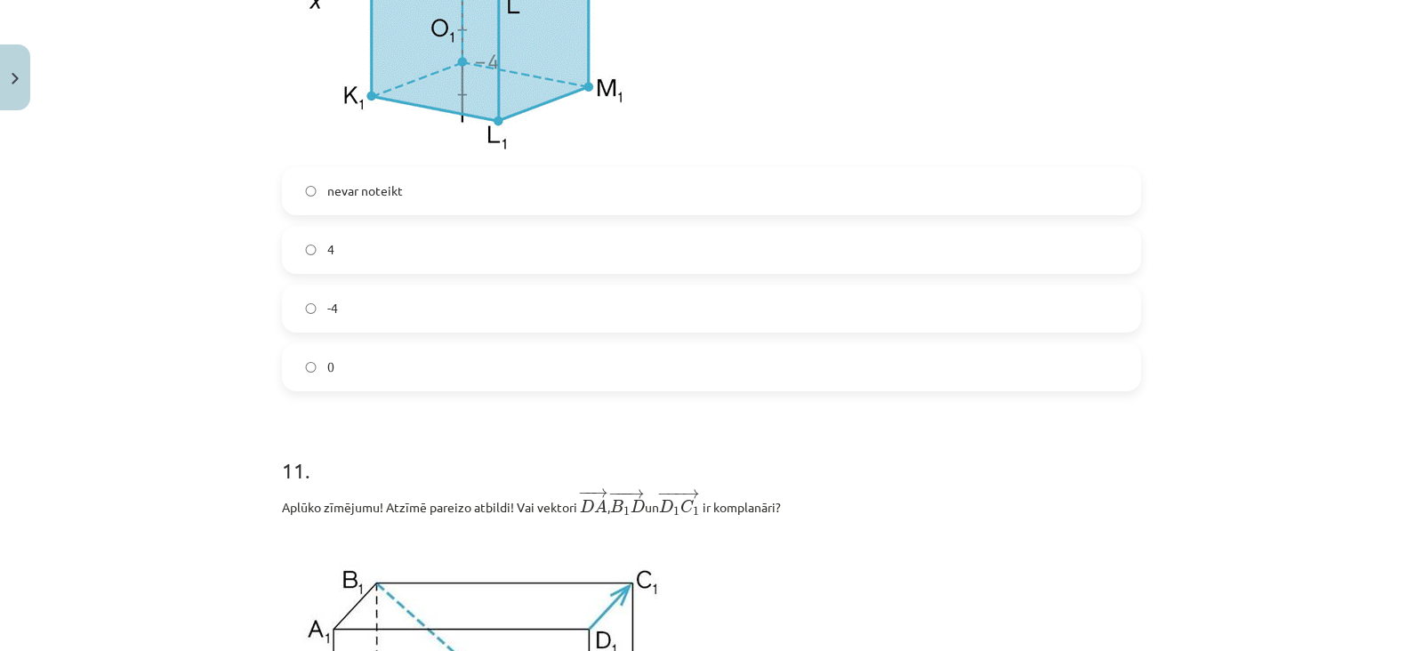
scroll to position [5011, 0]
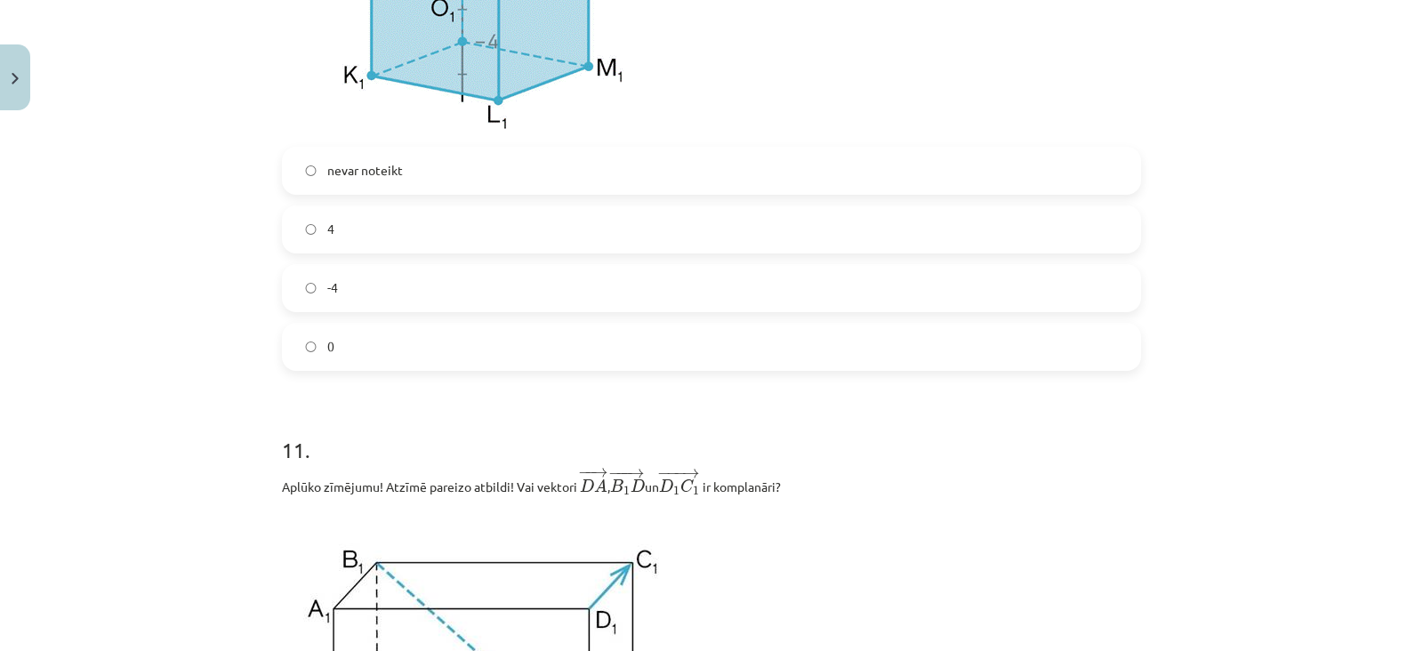
click at [467, 273] on label "-4" at bounding box center [712, 288] width 856 height 44
click at [472, 248] on label "4" at bounding box center [712, 229] width 856 height 44
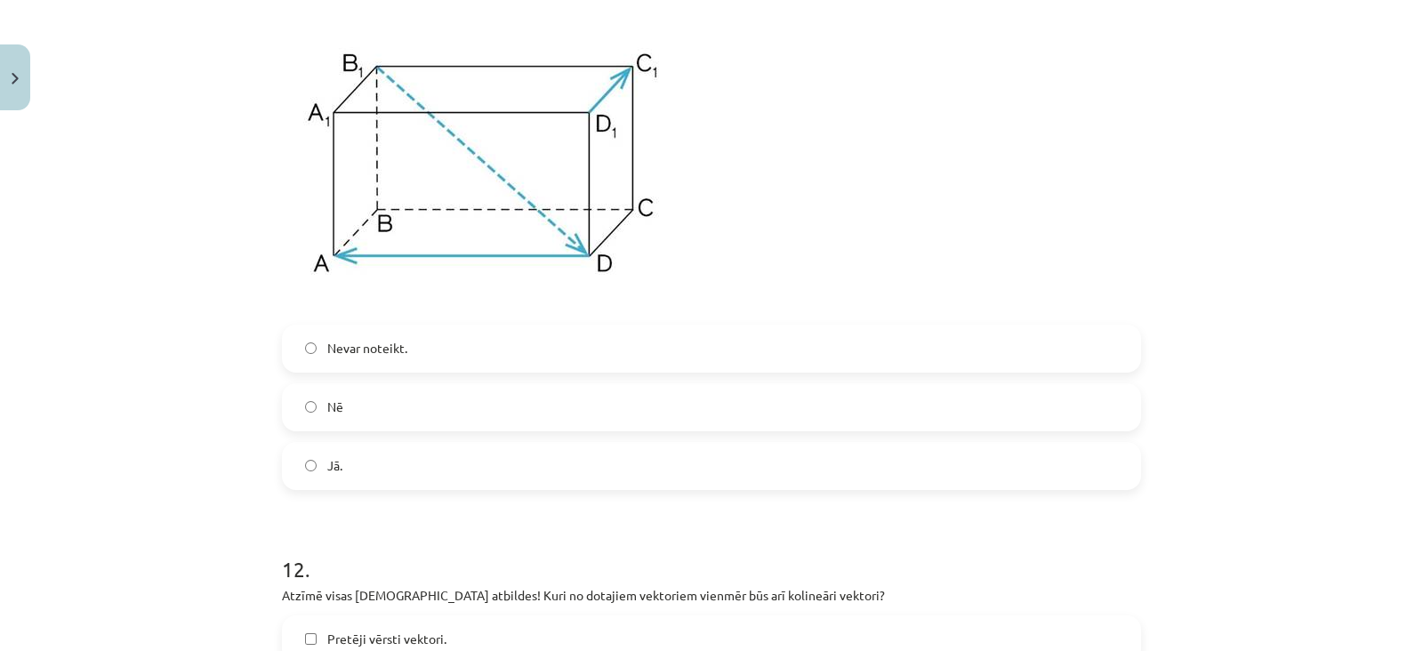
scroll to position [5512, 0]
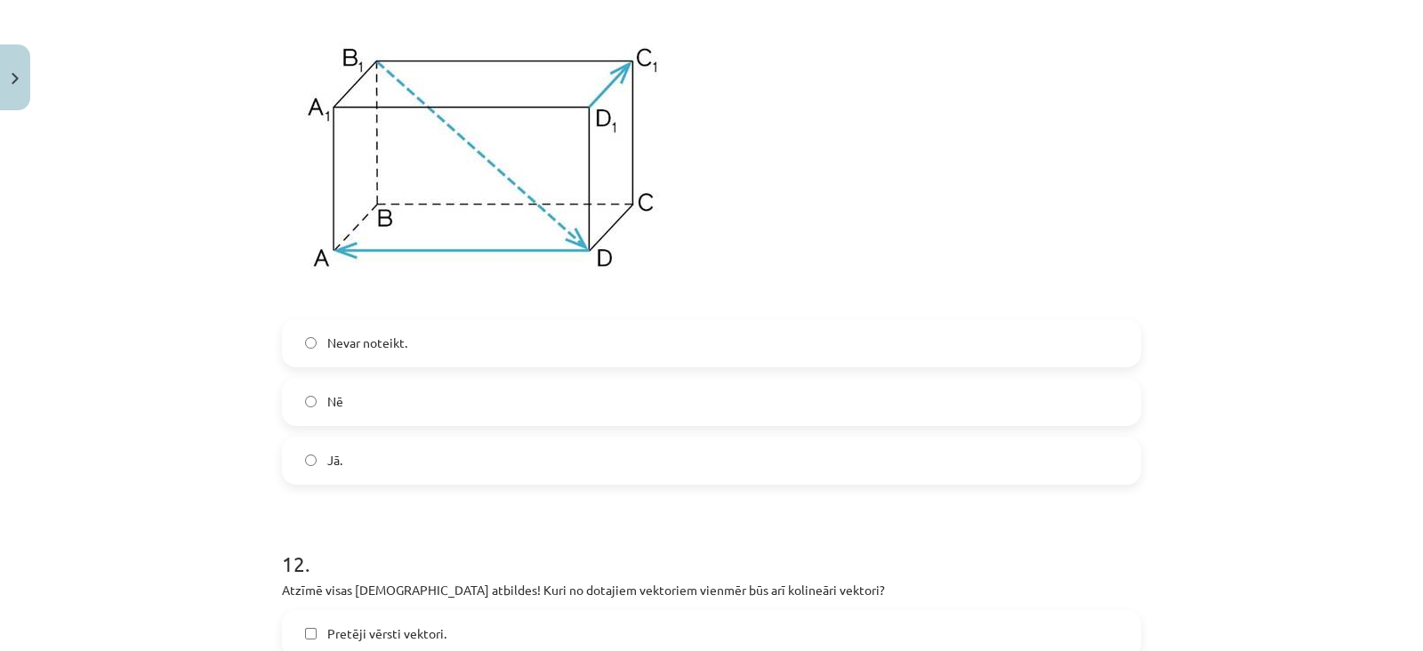
click at [418, 410] on label "Nē" at bounding box center [712, 402] width 856 height 44
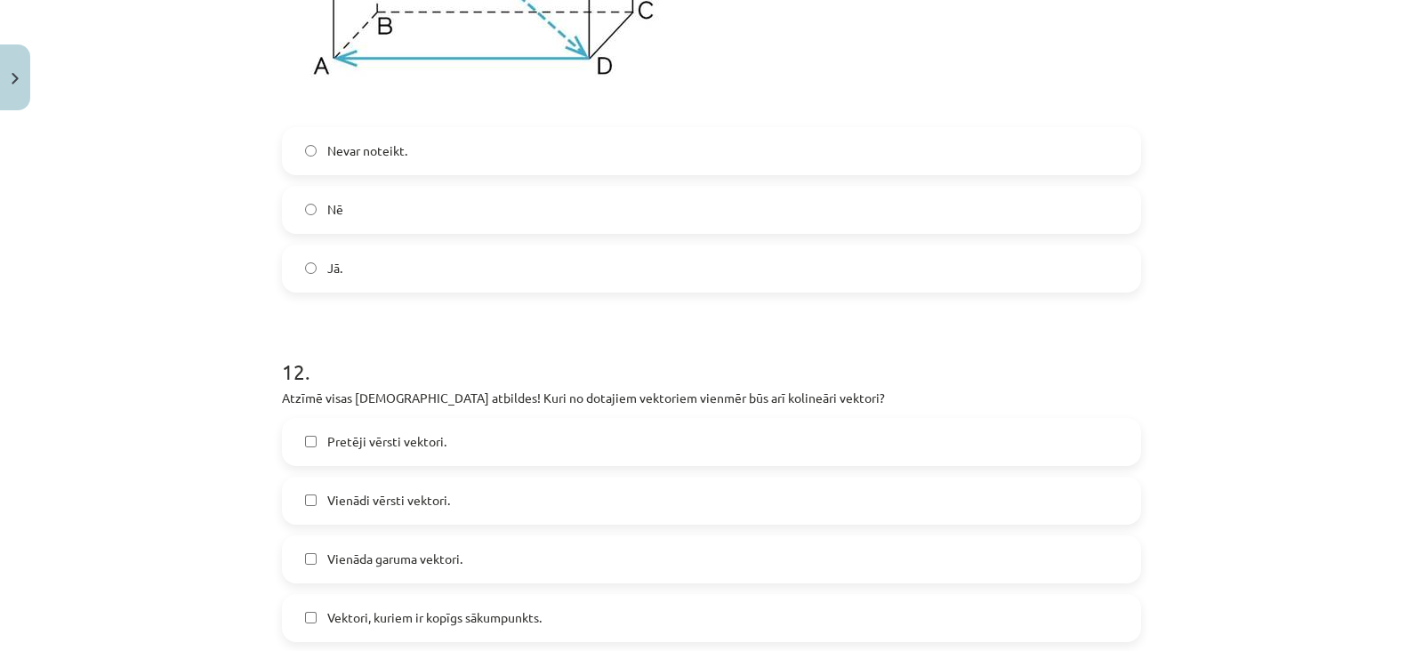
scroll to position [5970, 0]
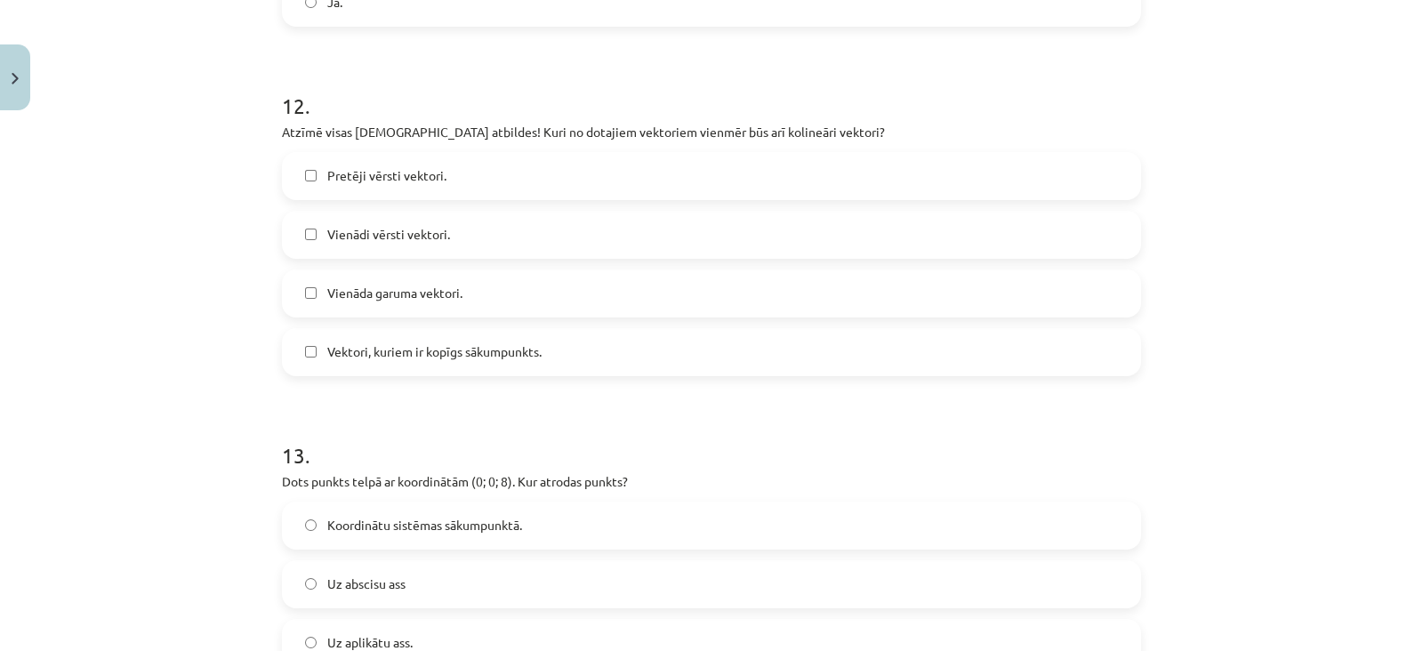
click at [427, 224] on label "Vienādi vērsti vektori." at bounding box center [712, 235] width 856 height 44
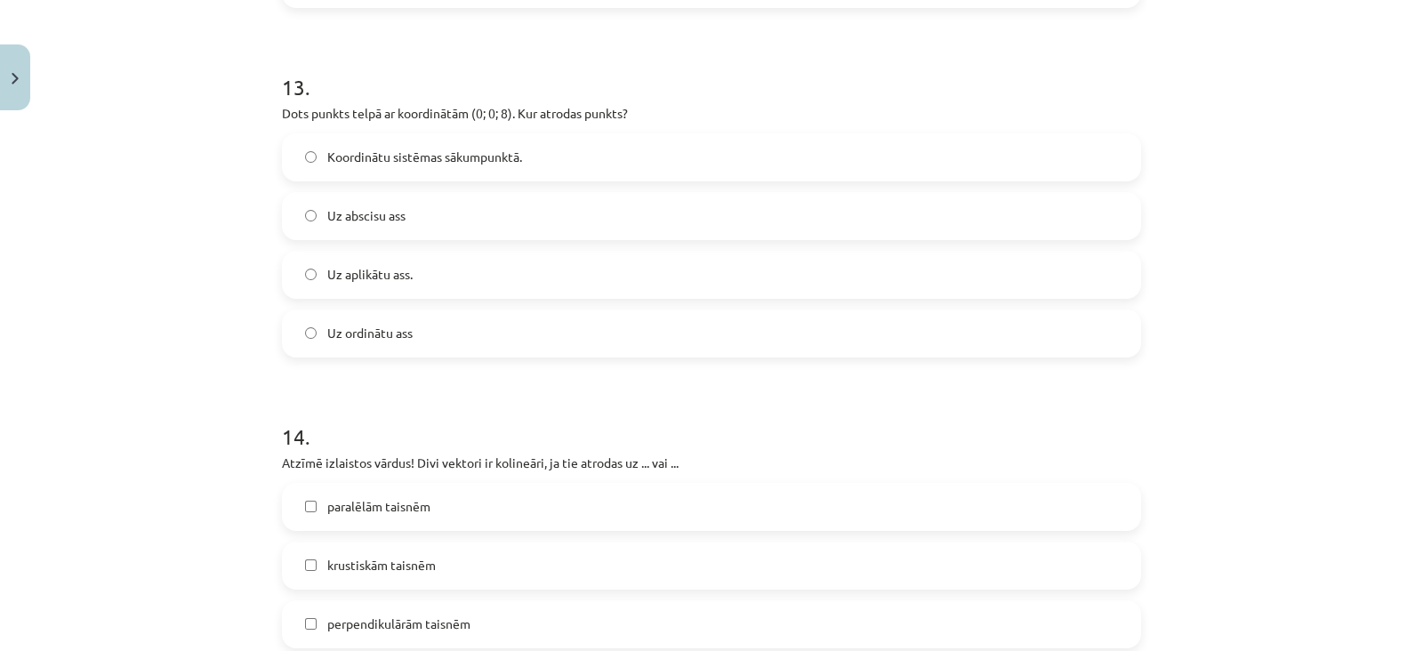
scroll to position [6345, 0]
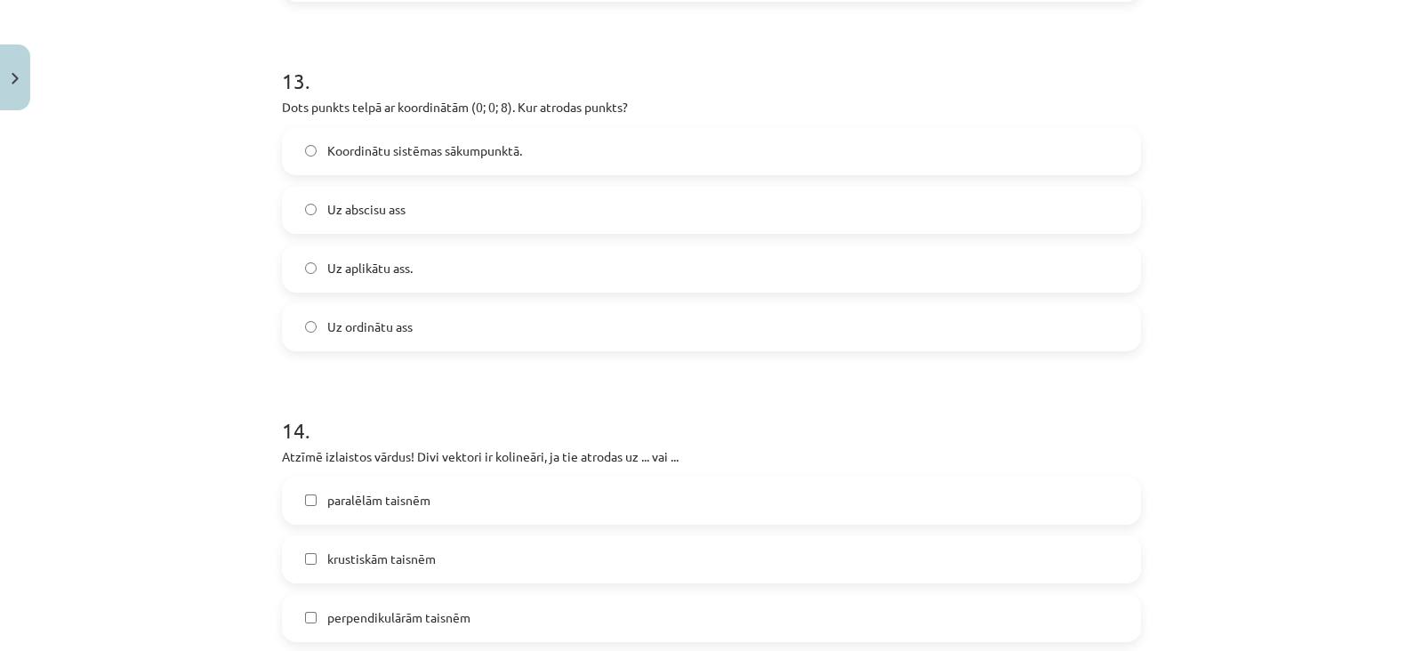
click at [410, 282] on label "Uz aplikātu ass." at bounding box center [712, 268] width 856 height 44
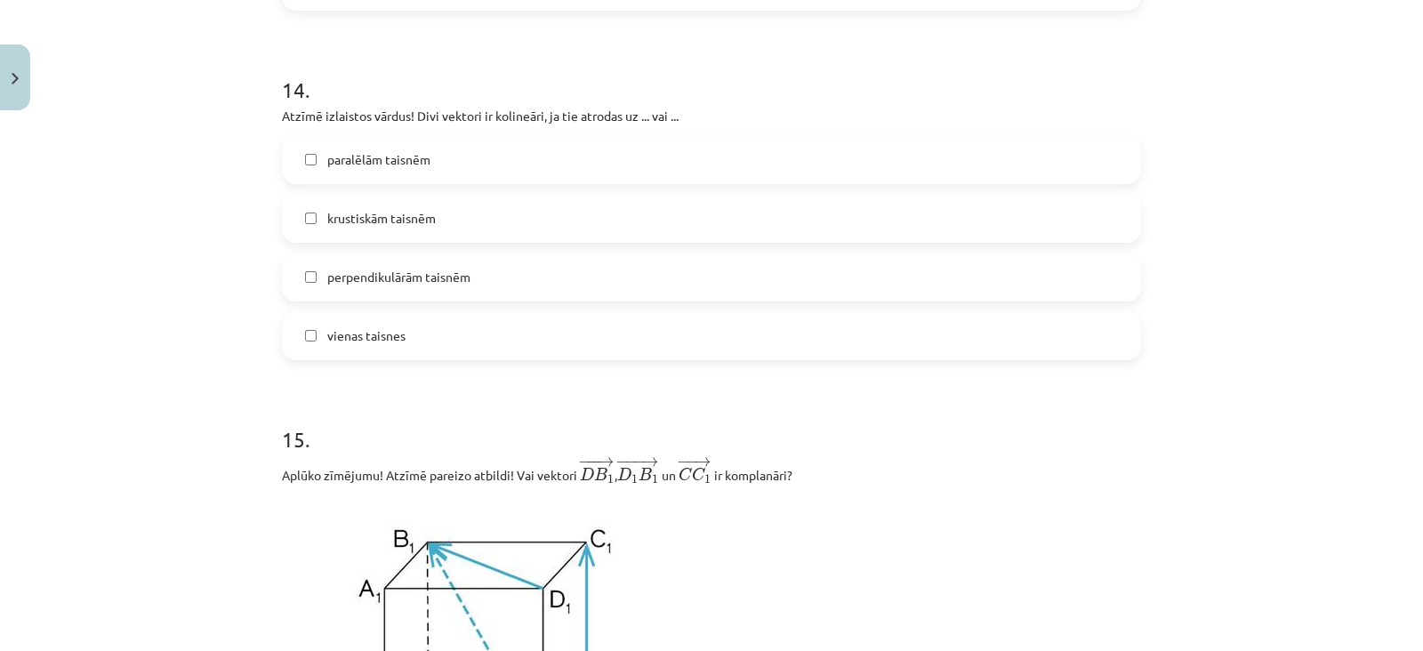
click at [410, 282] on span "perpendikulārām taisnēm" at bounding box center [398, 277] width 143 height 19
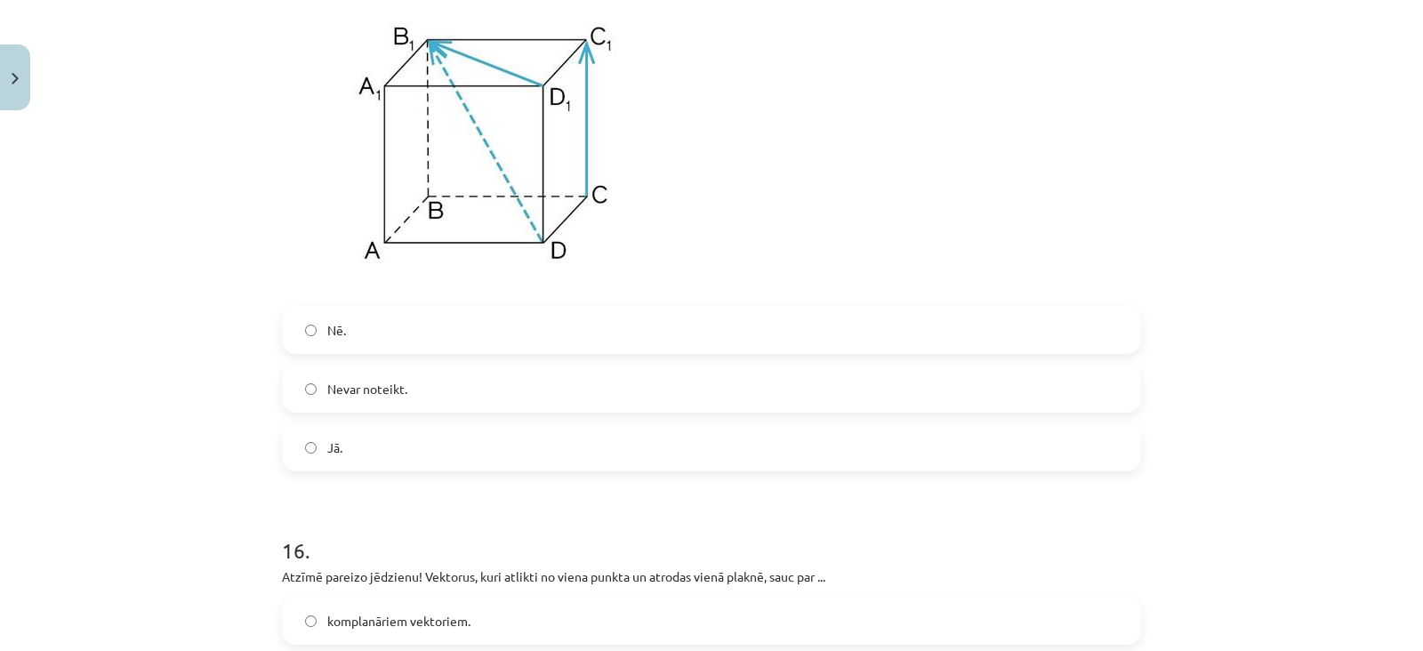
scroll to position [7189, 0]
click at [395, 369] on div "Nē. Nevar noteikt. Jā." at bounding box center [711, 387] width 859 height 165
click at [398, 326] on label "Nē." at bounding box center [712, 329] width 856 height 44
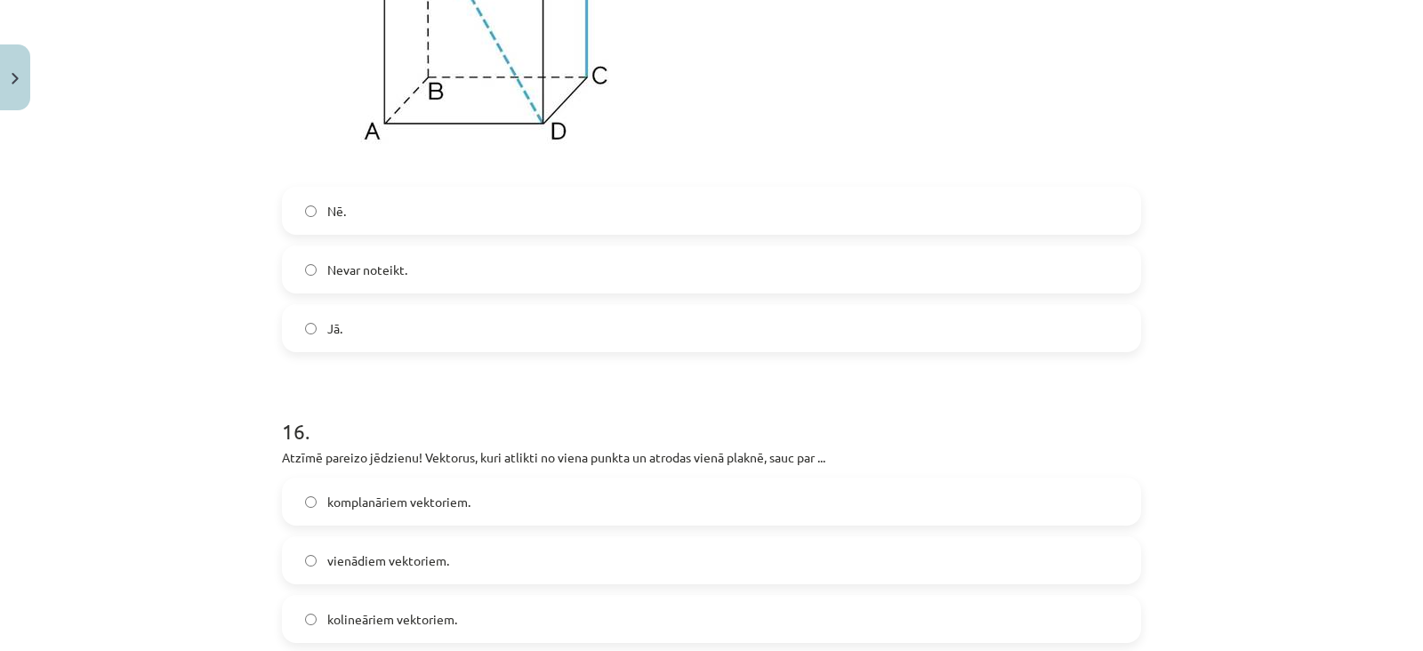
scroll to position [7573, 0]
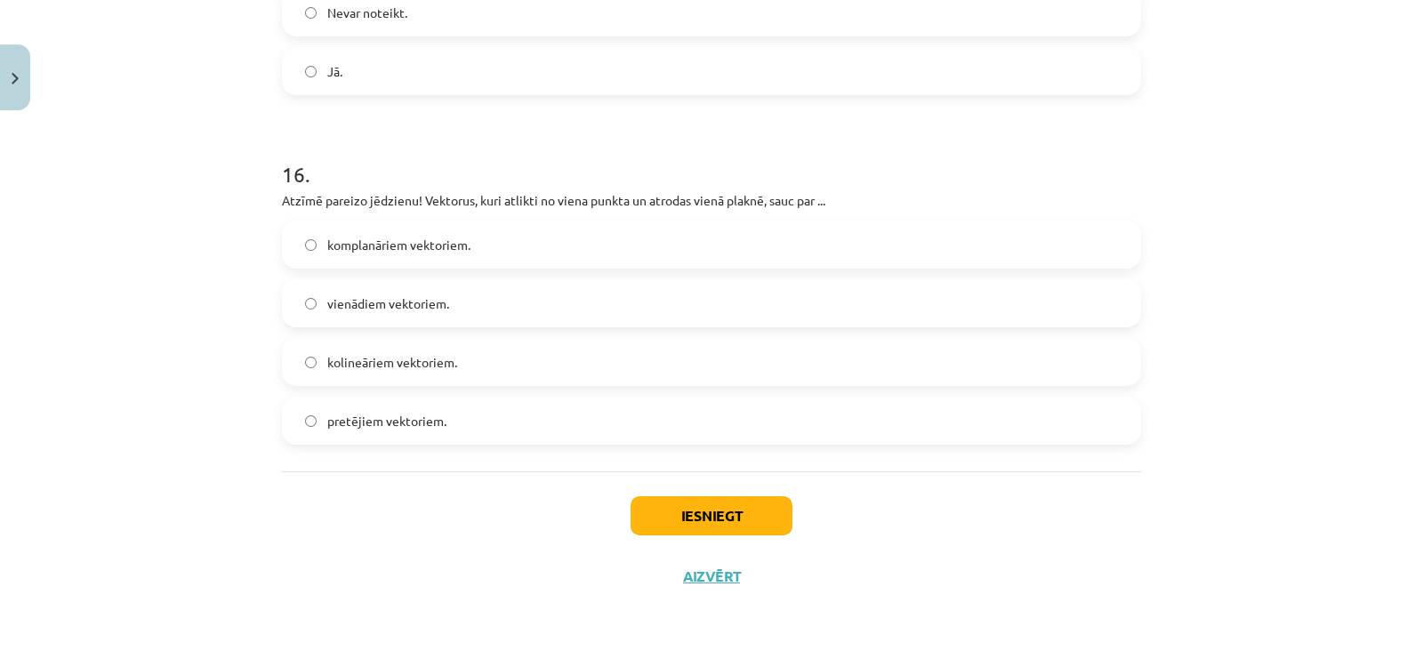
click at [402, 319] on label "vienādiem vektoriem." at bounding box center [712, 303] width 856 height 44
click at [637, 507] on button "Iesniegt" at bounding box center [712, 515] width 162 height 39
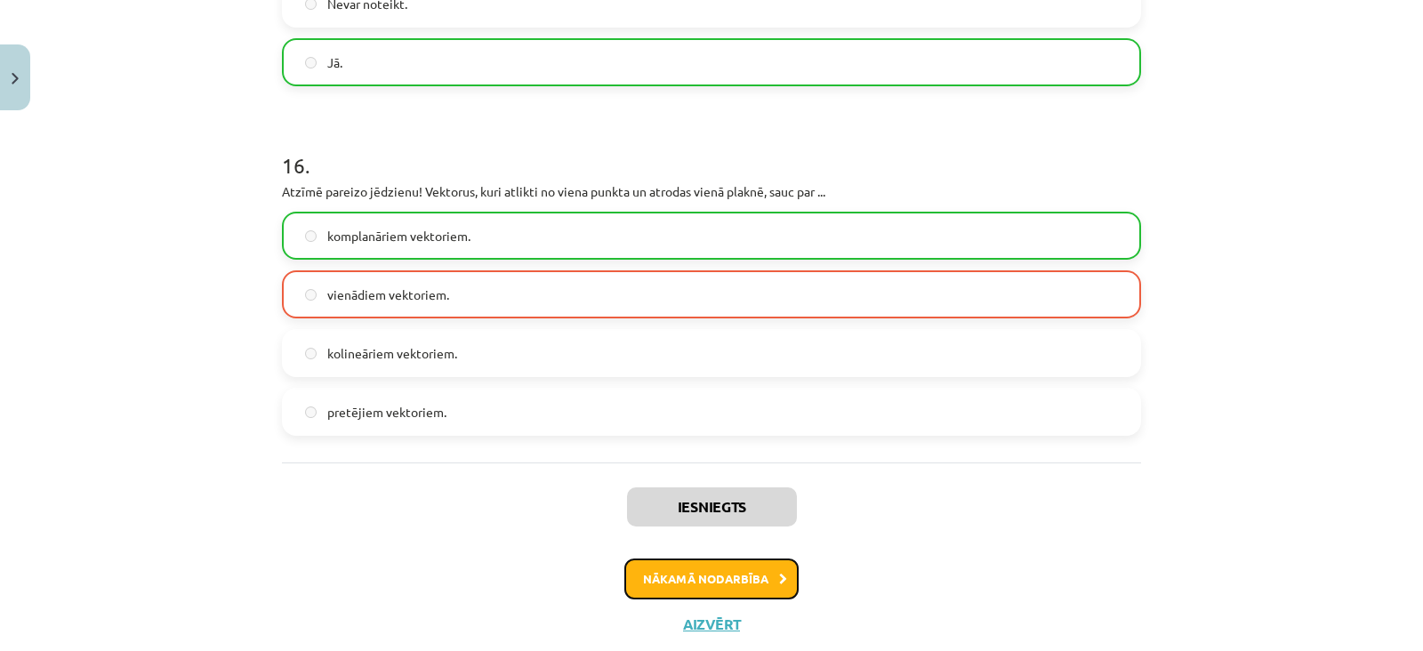
click at [644, 578] on button "Nākamā nodarbība" at bounding box center [711, 579] width 174 height 41
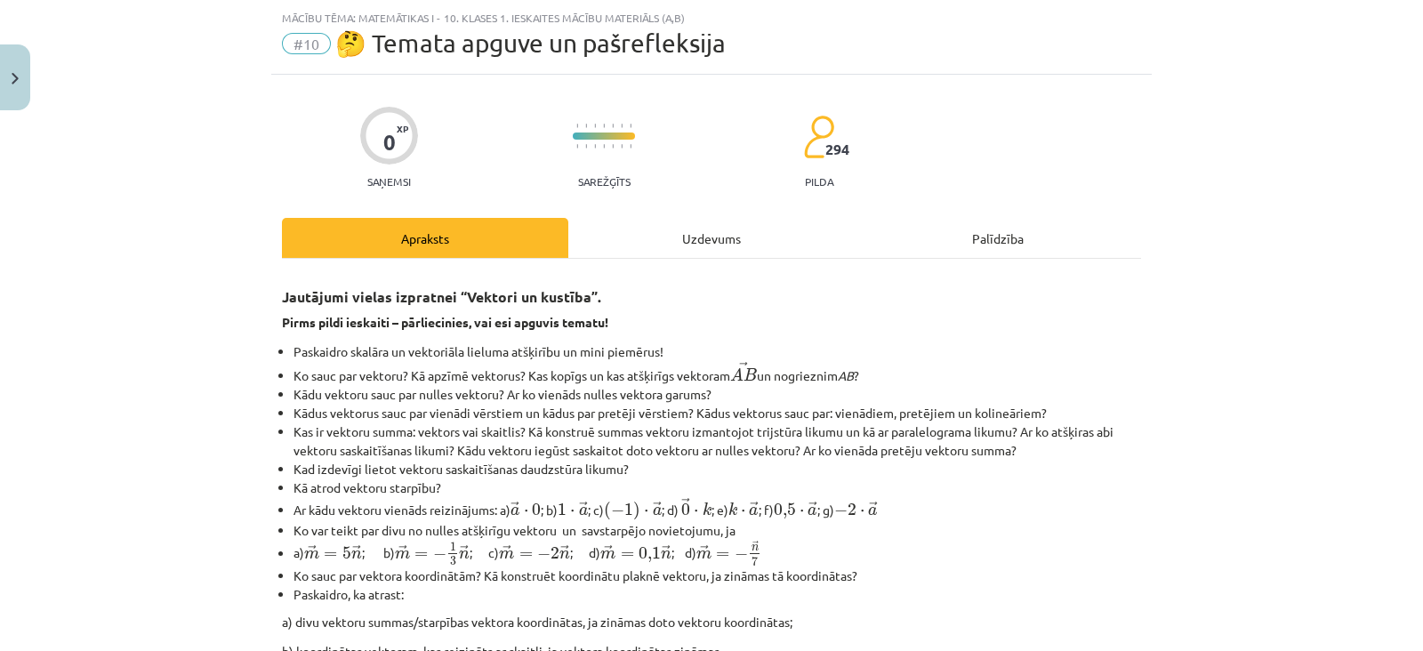
scroll to position [764, 0]
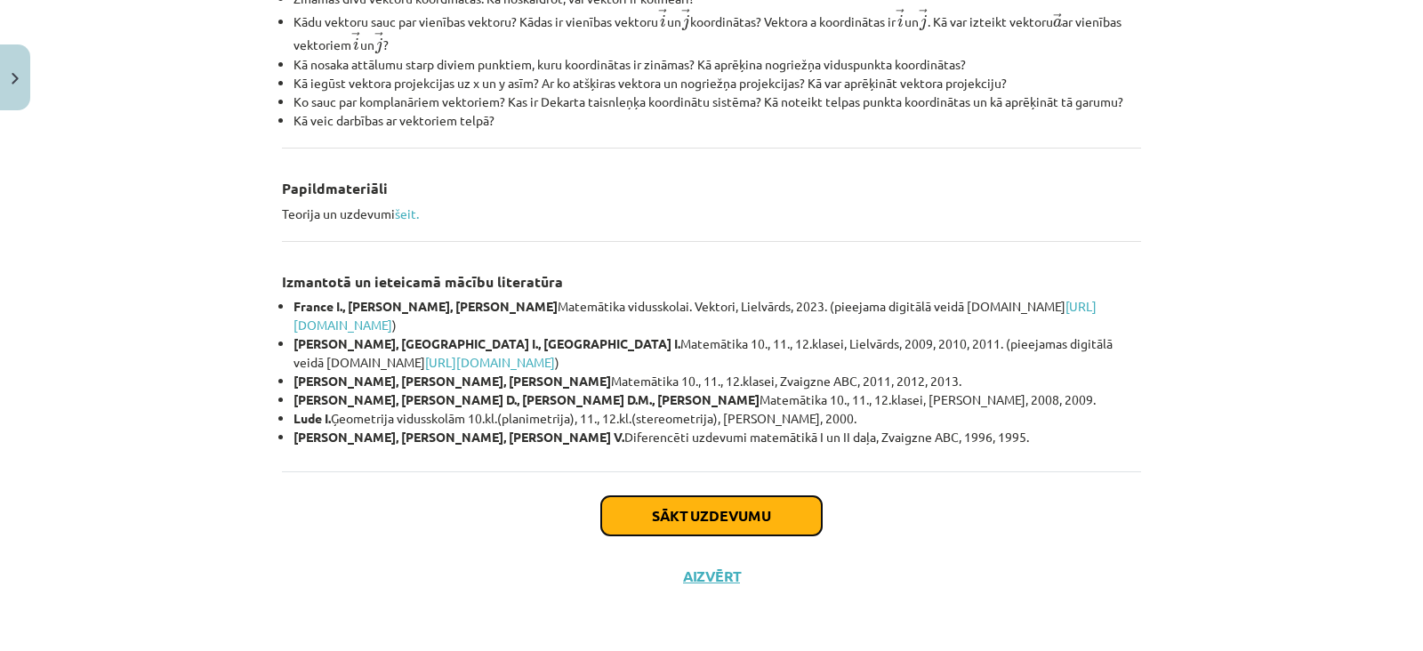
click at [642, 522] on button "Sākt uzdevumu" at bounding box center [711, 515] width 221 height 39
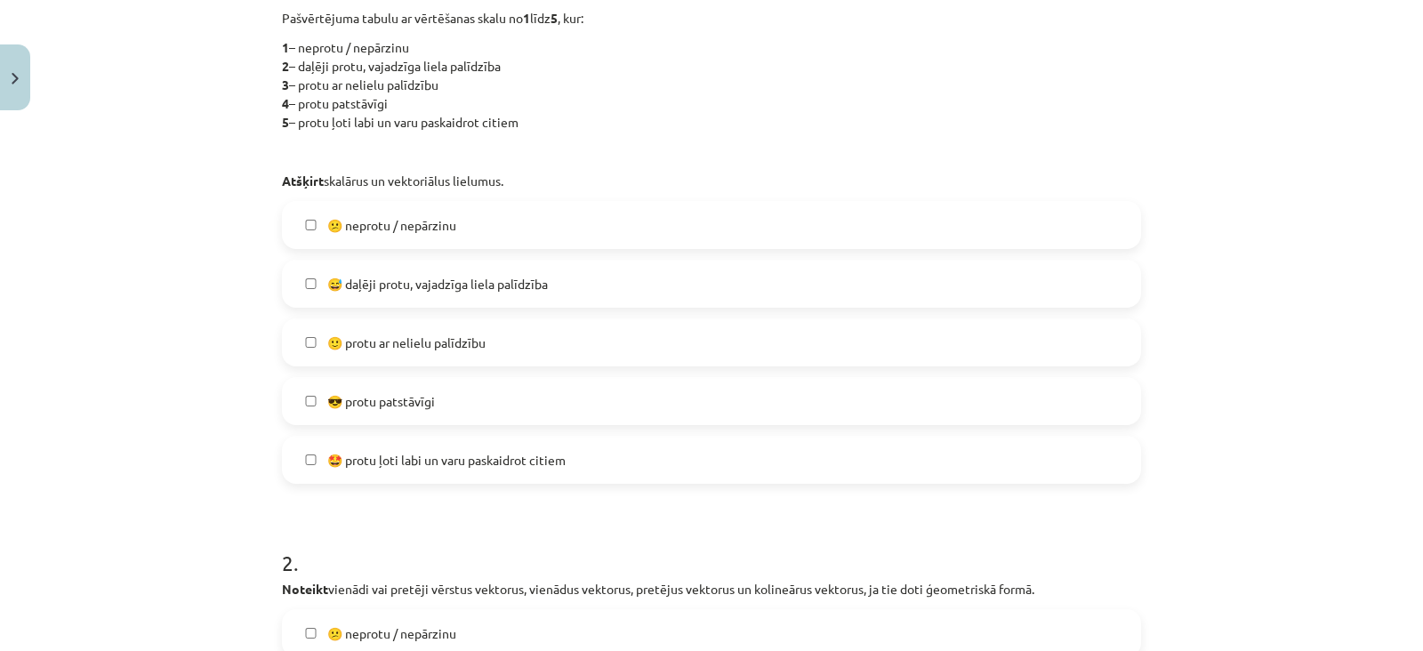
scroll to position [408, 0]
click at [498, 236] on label "😕 neprotu / nepārzinu" at bounding box center [712, 222] width 856 height 44
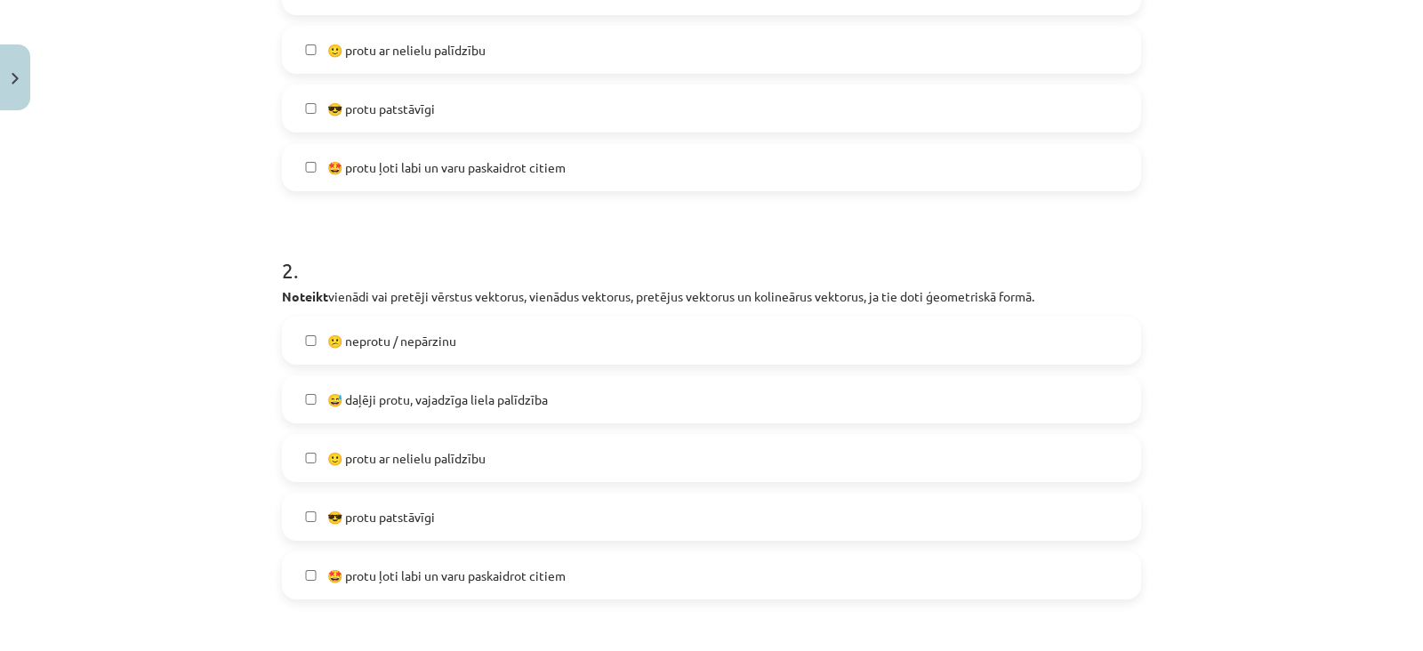
scroll to position [723, 0]
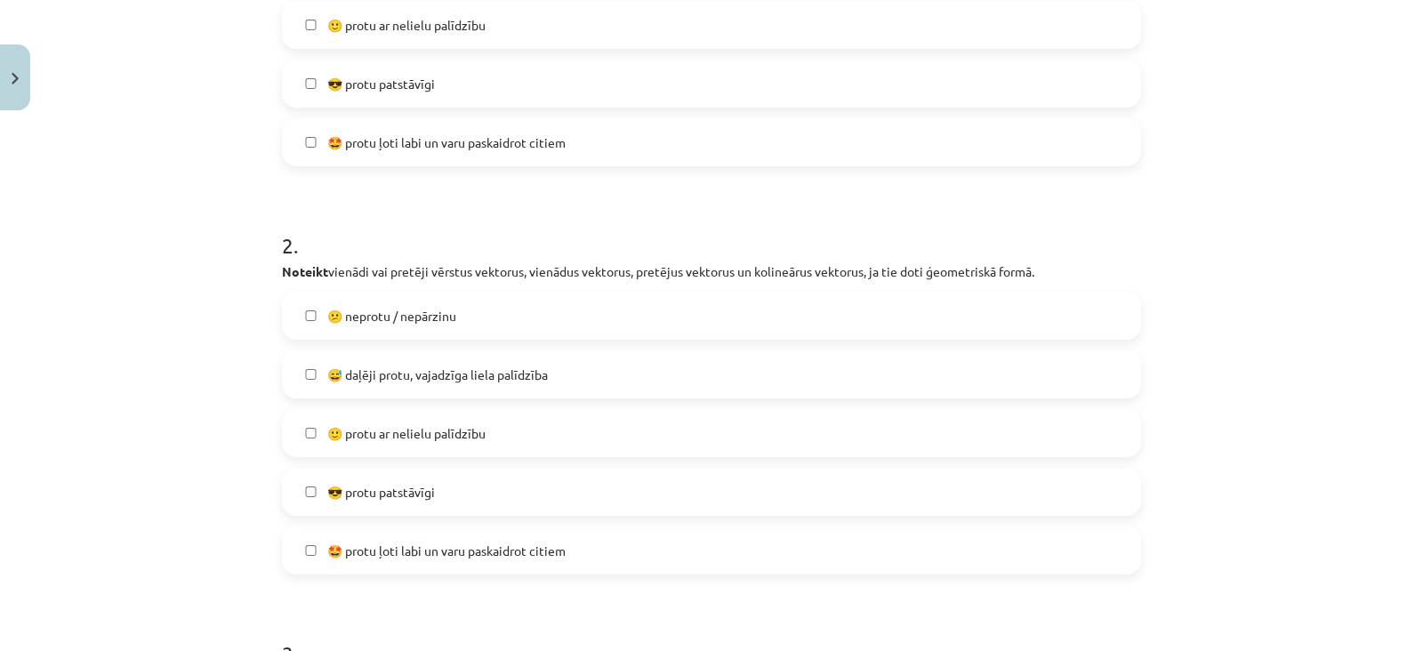
click at [466, 329] on label "😕 neprotu / nepārzinu" at bounding box center [712, 315] width 856 height 44
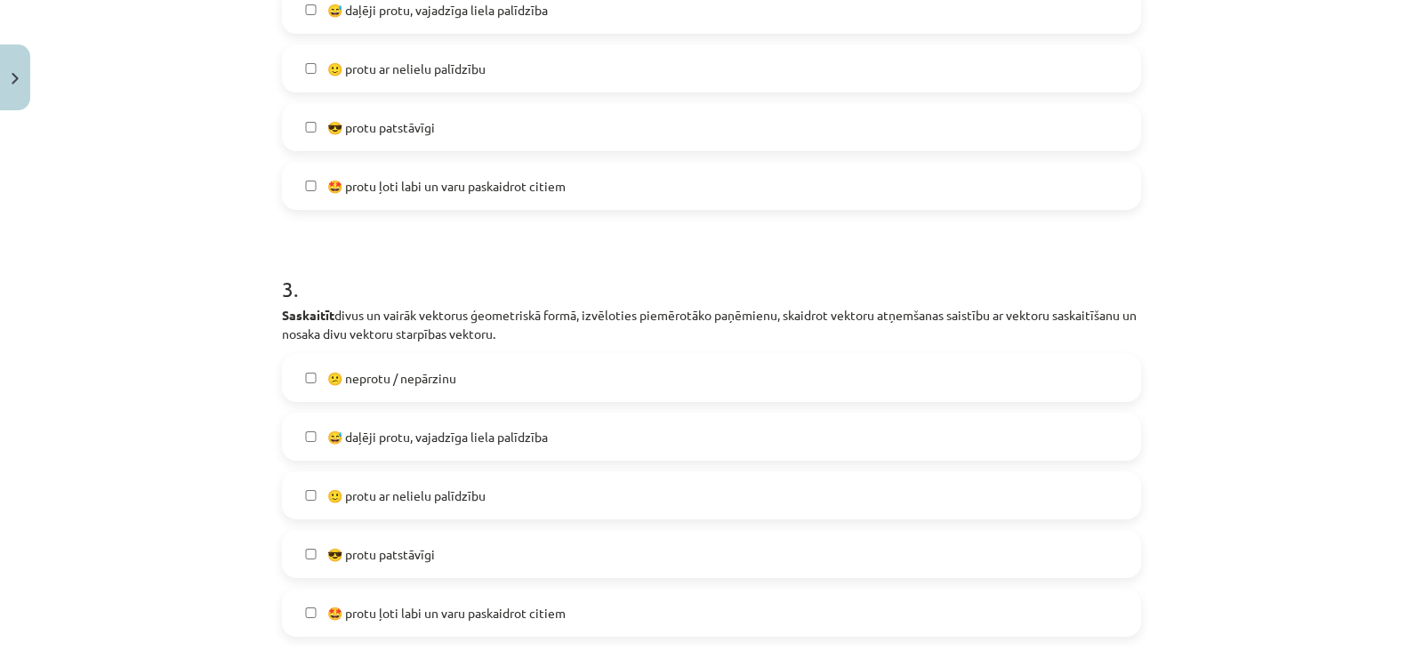
click at [459, 374] on label "😕 neprotu / nepārzinu" at bounding box center [712, 378] width 856 height 44
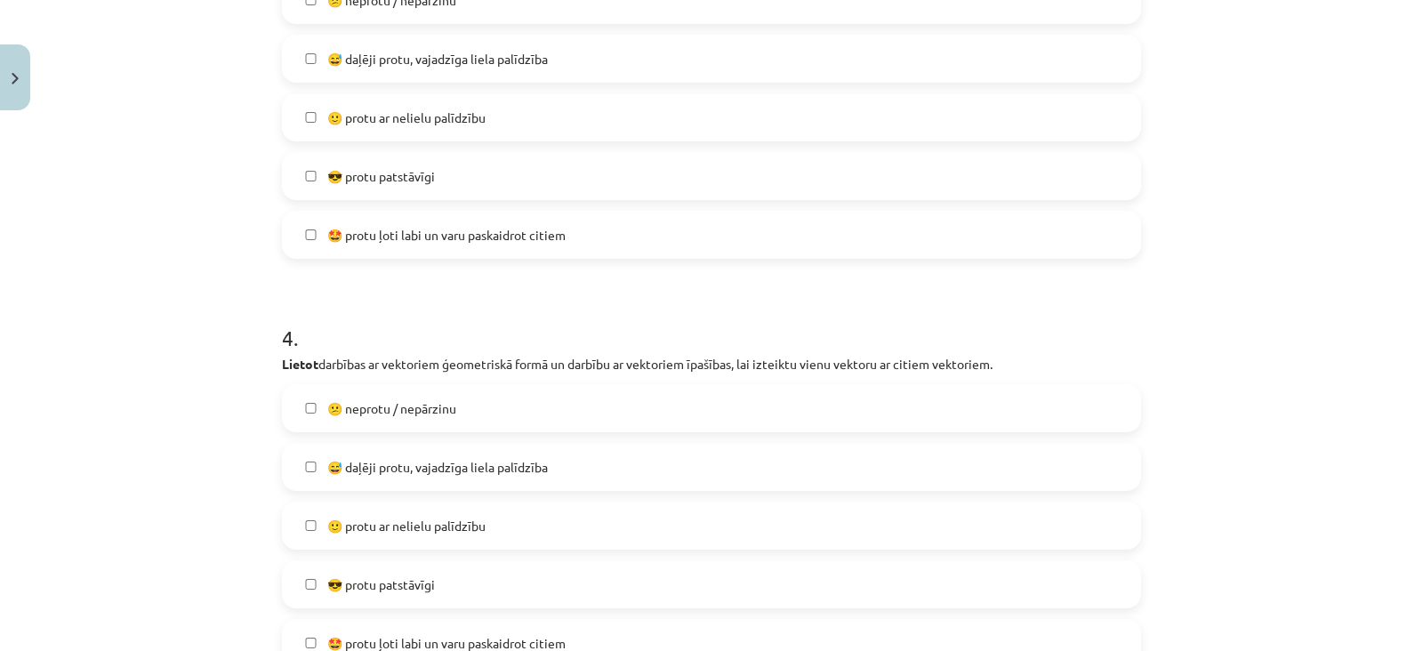
click at [449, 419] on label "😕 neprotu / nepārzinu" at bounding box center [712, 408] width 856 height 44
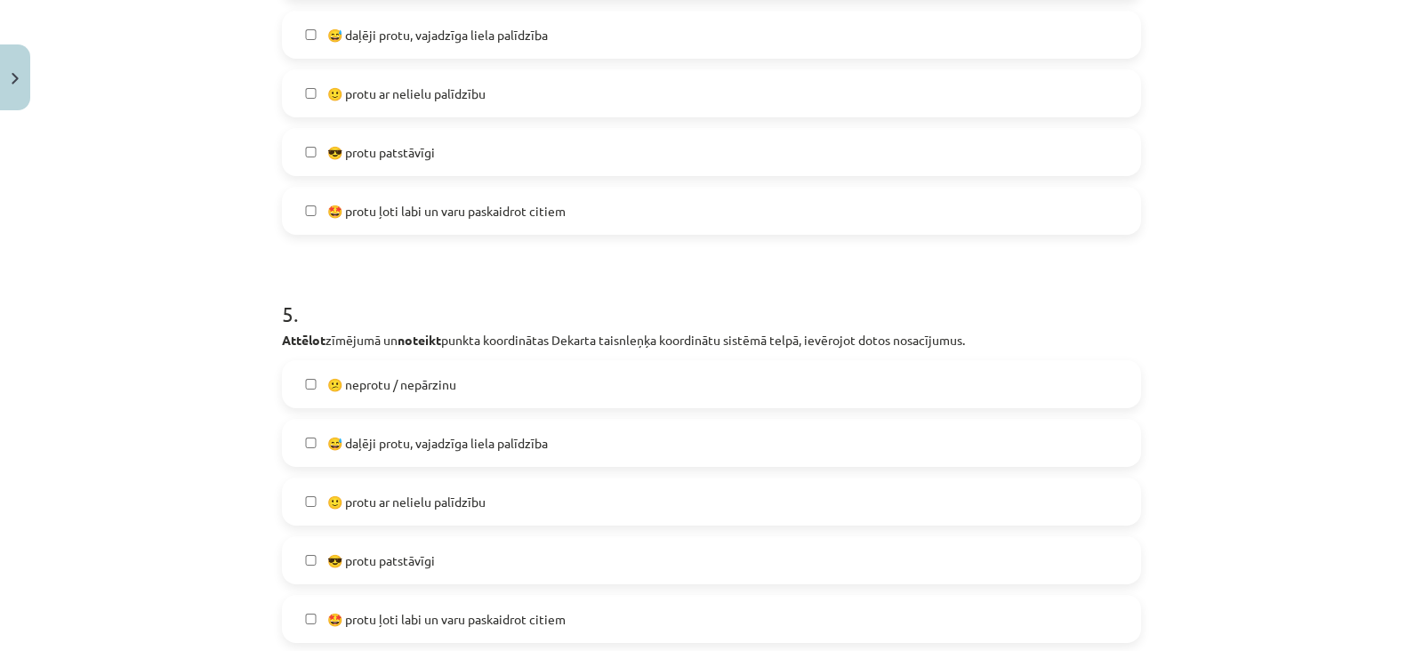
click at [448, 393] on label "😕 neprotu / nepārzinu" at bounding box center [712, 384] width 856 height 44
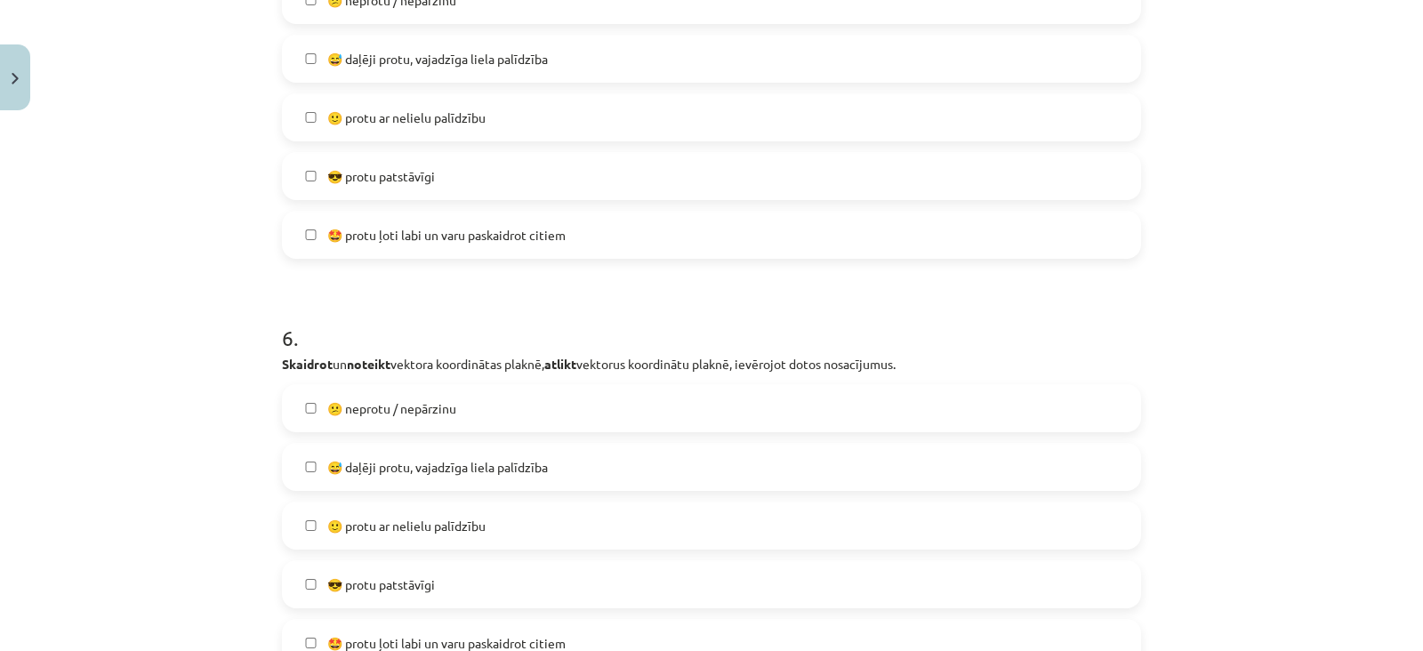
click at [448, 393] on label "😕 neprotu / nepārzinu" at bounding box center [712, 408] width 856 height 44
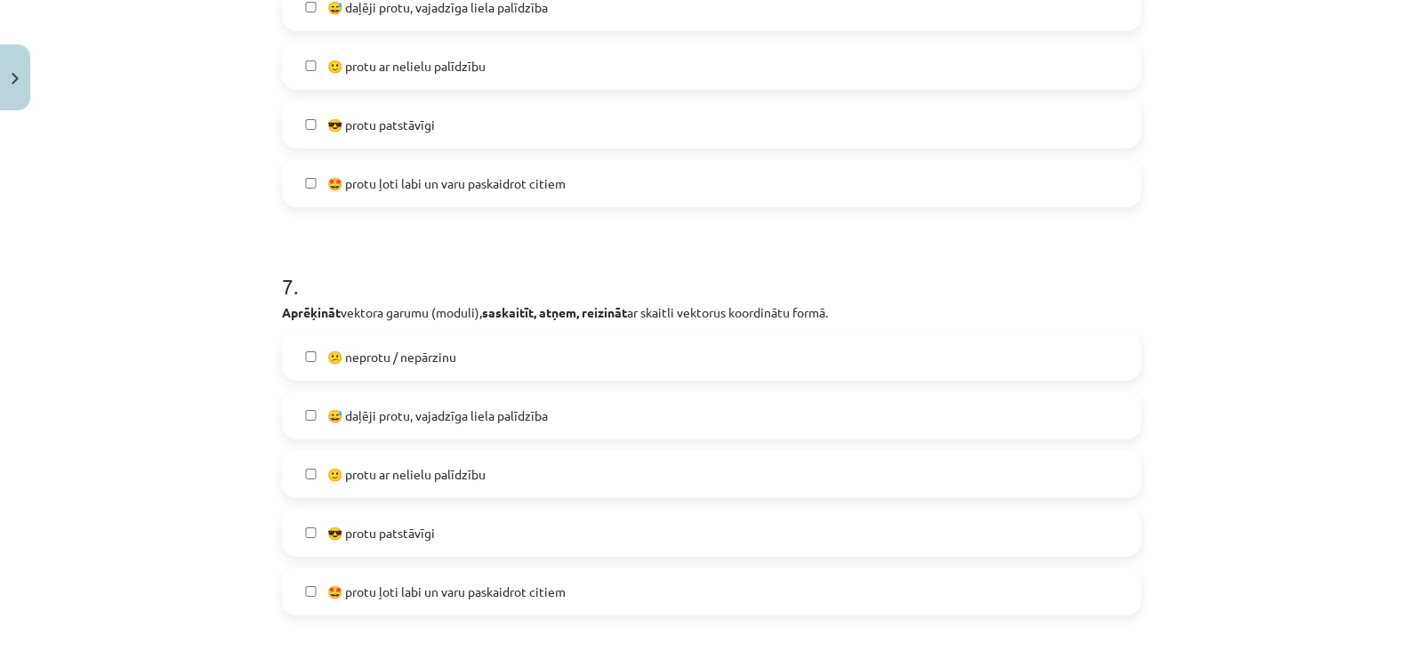
scroll to position [2753, 0]
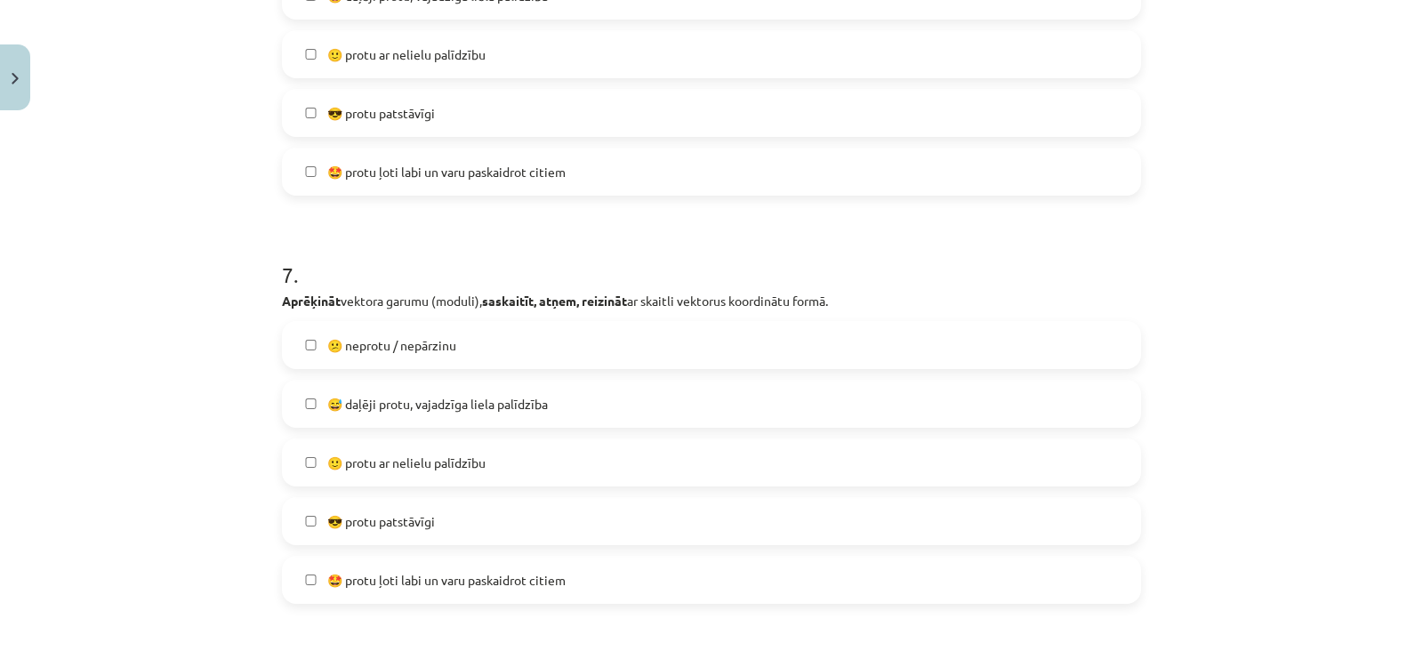
click at [454, 341] on label "😕 neprotu / nepārzinu" at bounding box center [712, 345] width 856 height 44
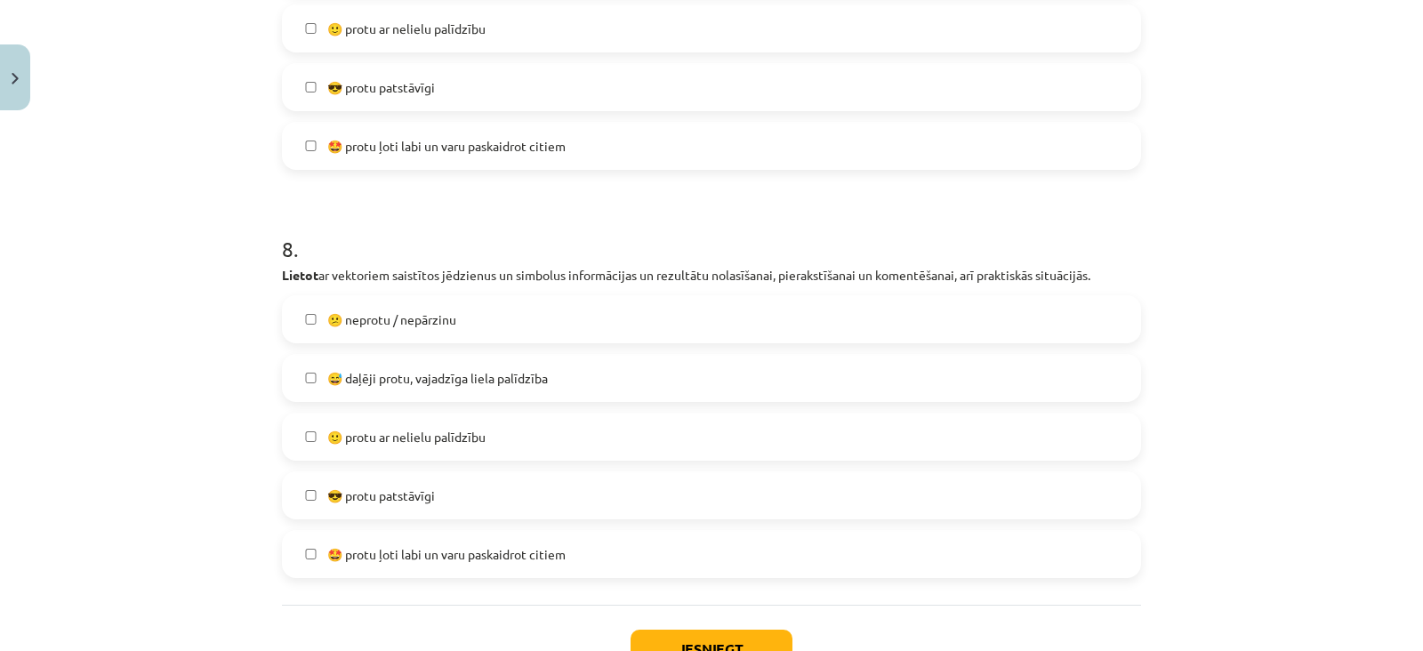
scroll to position [3193, 0]
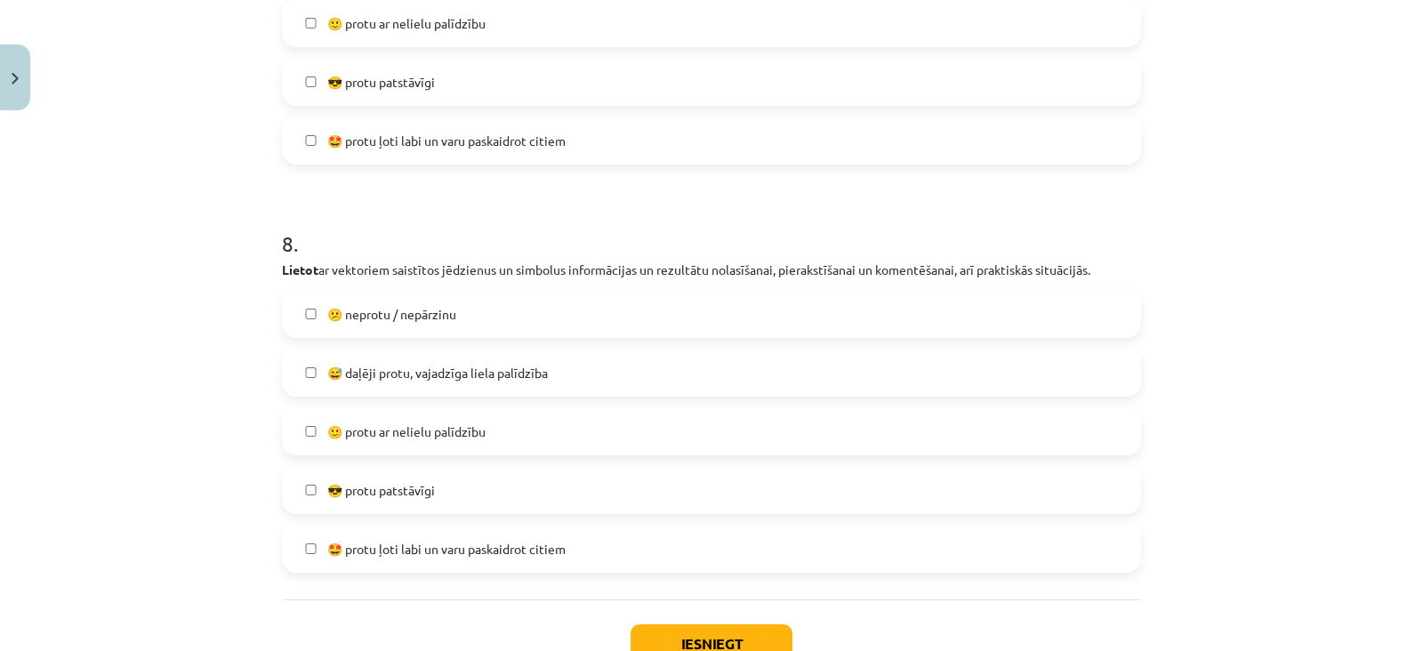
click at [456, 293] on label "😕 neprotu / nepārzinu" at bounding box center [712, 314] width 856 height 44
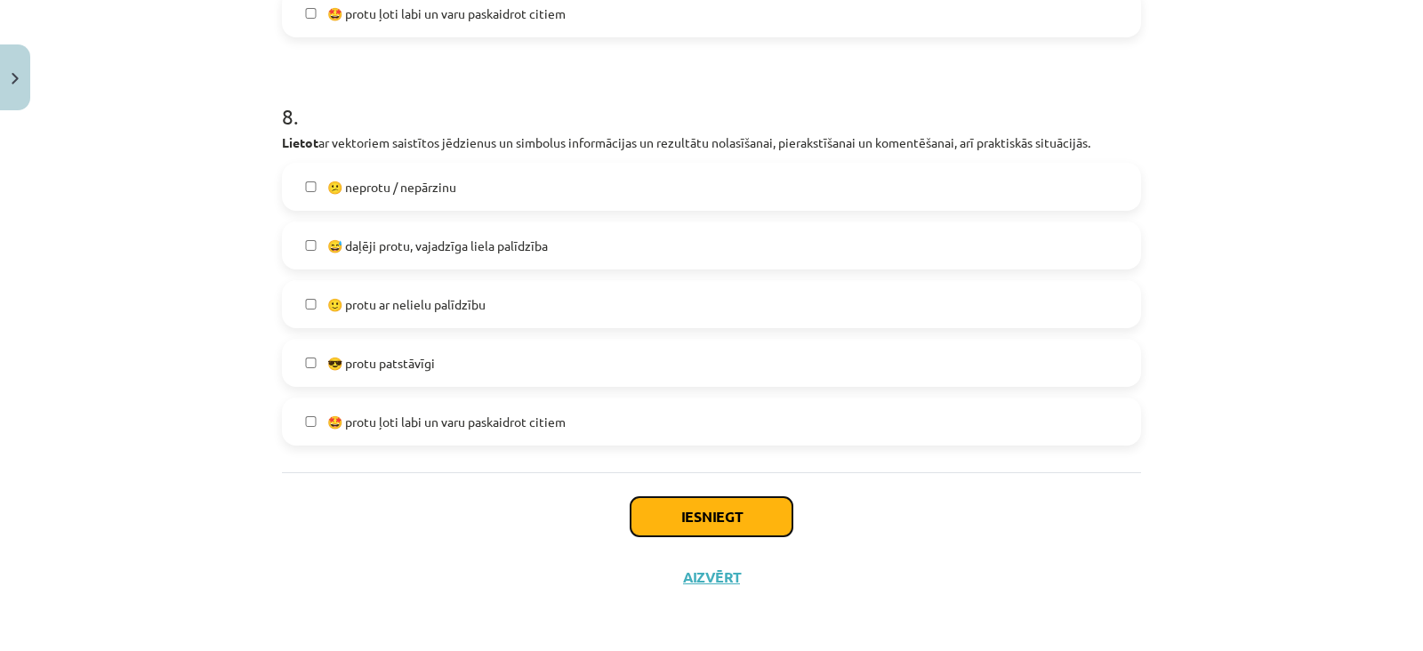
click at [704, 513] on button "Iesniegt" at bounding box center [712, 516] width 162 height 39
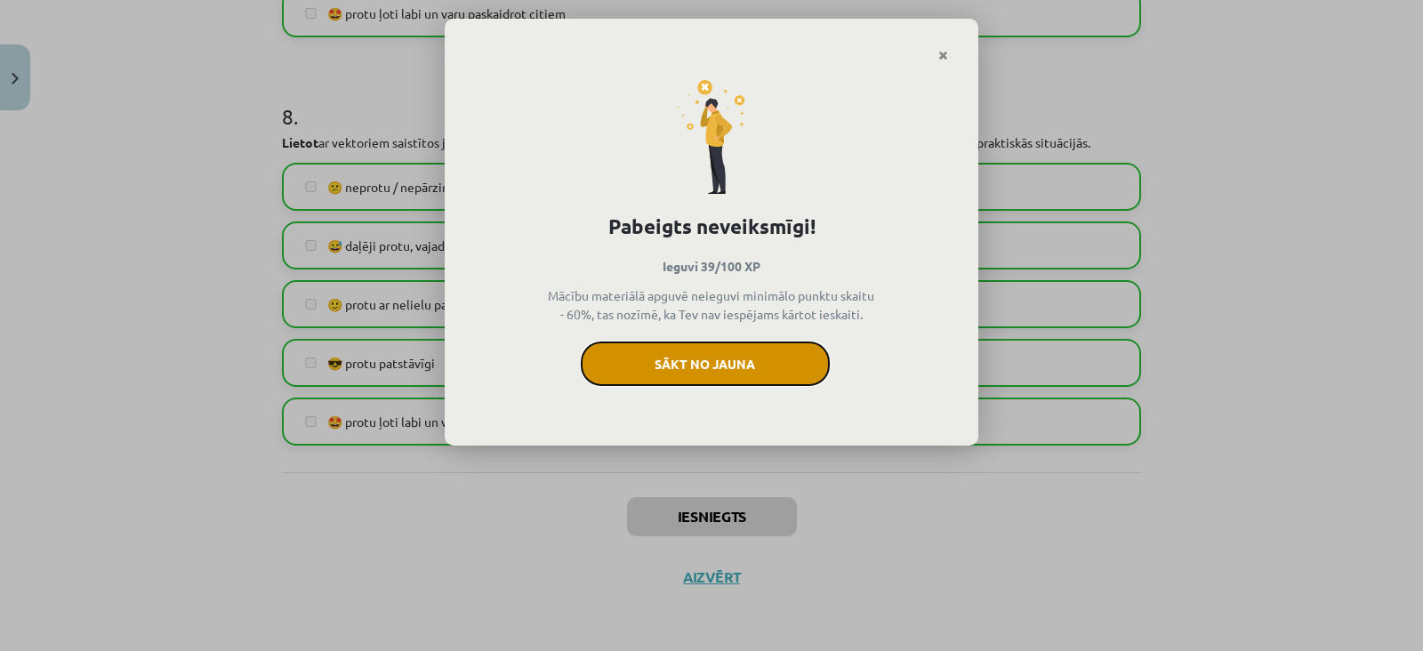
click at [809, 349] on button "Sākt no jauna" at bounding box center [705, 364] width 249 height 44
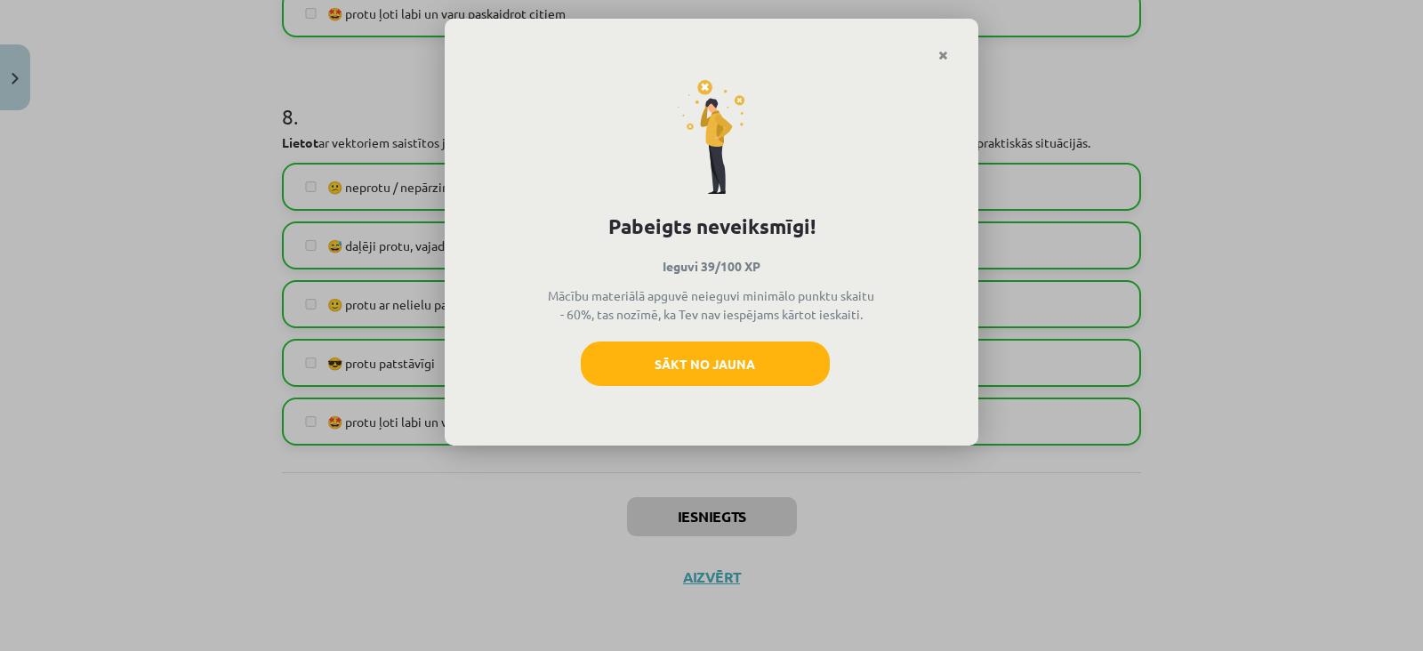
click at [736, 339] on div "Pabeigts neveiksmīgi! Ieguvi 39/100 XP Mācību materiālā apguvē neieguvi minimāl…" at bounding box center [712, 254] width 534 height 384
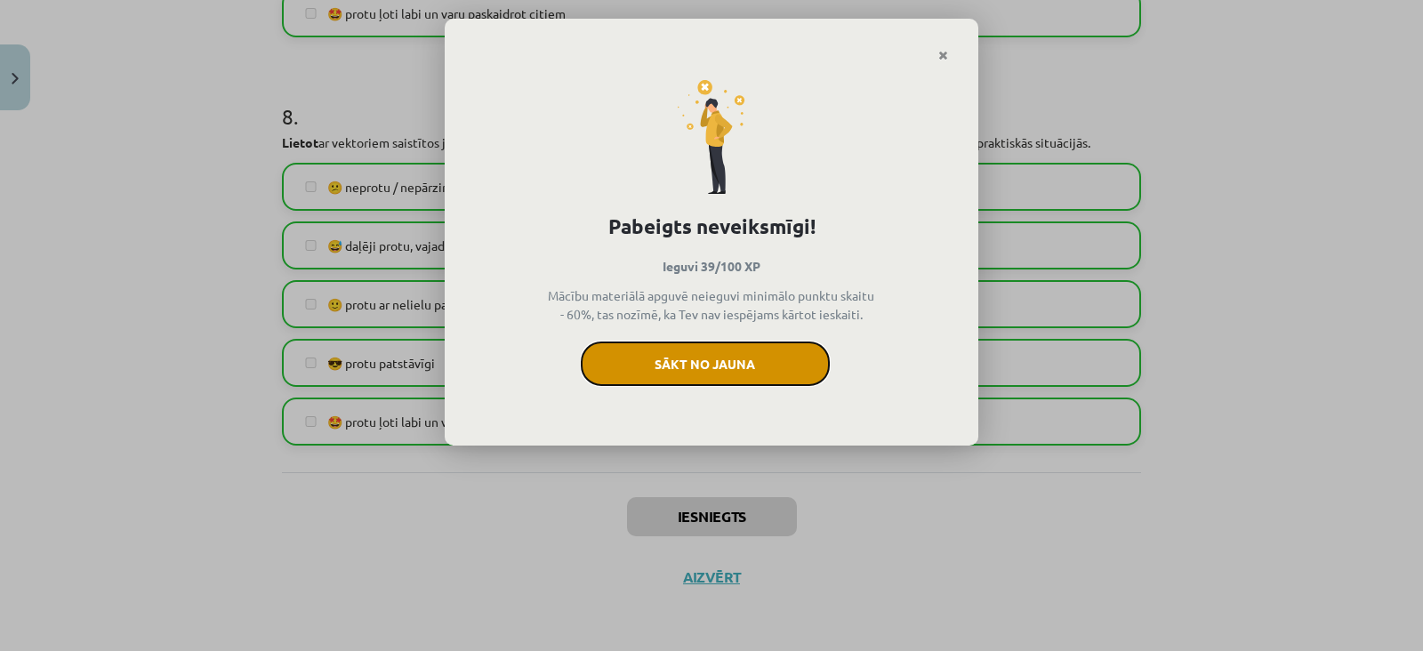
click at [736, 362] on button "Sākt no jauna" at bounding box center [705, 364] width 249 height 44
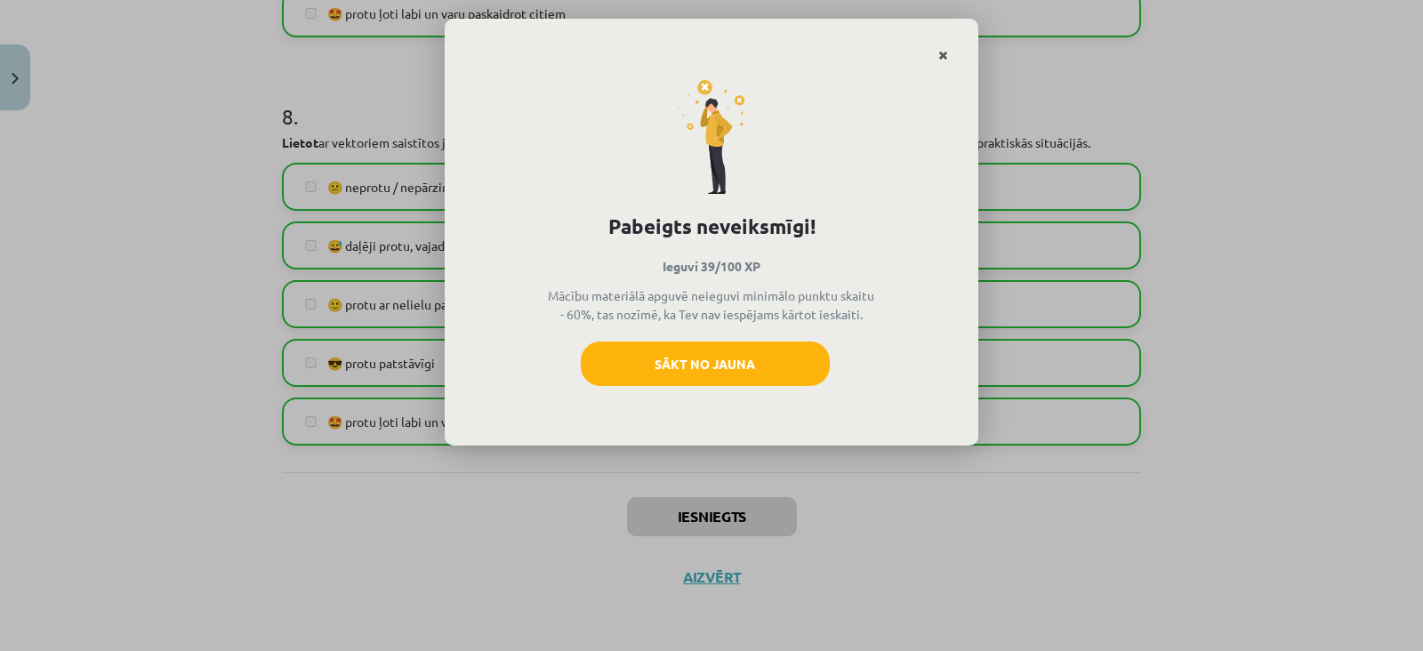
click at [937, 50] on link "Close" at bounding box center [943, 55] width 31 height 35
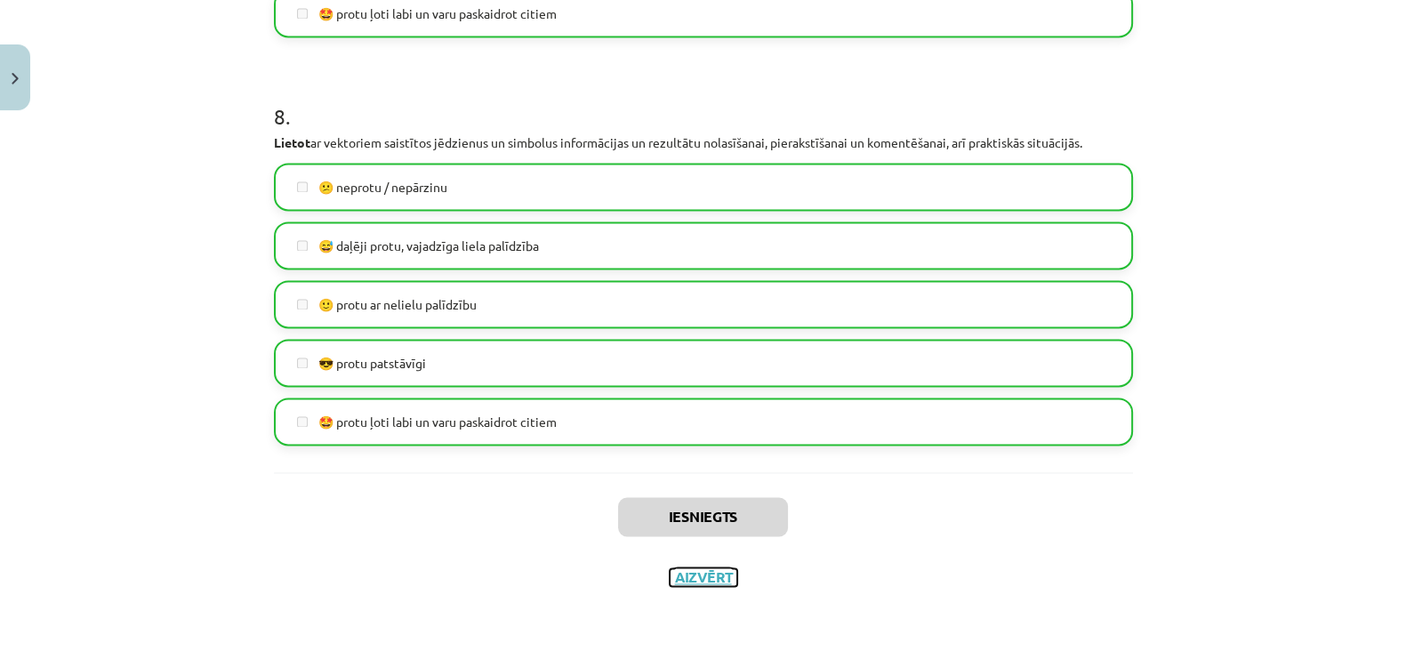
click at [698, 568] on button "Aizvērt" at bounding box center [704, 577] width 68 height 18
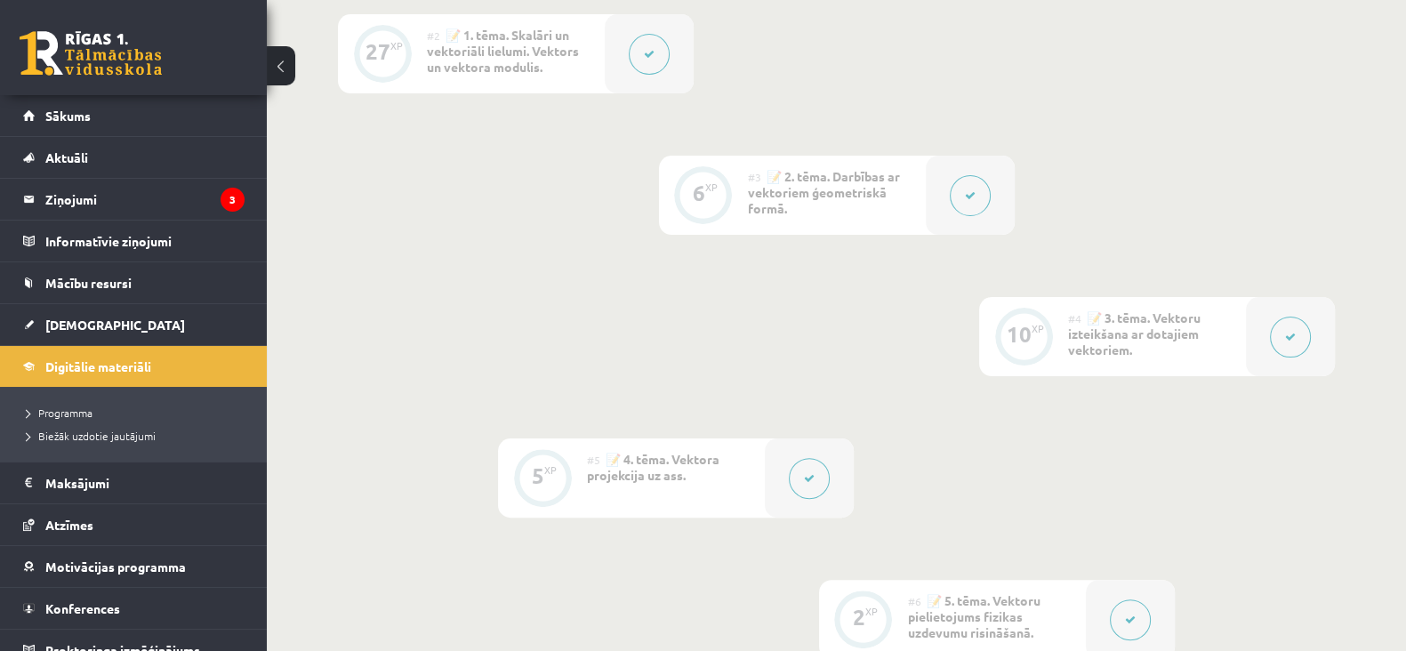
scroll to position [390, 0]
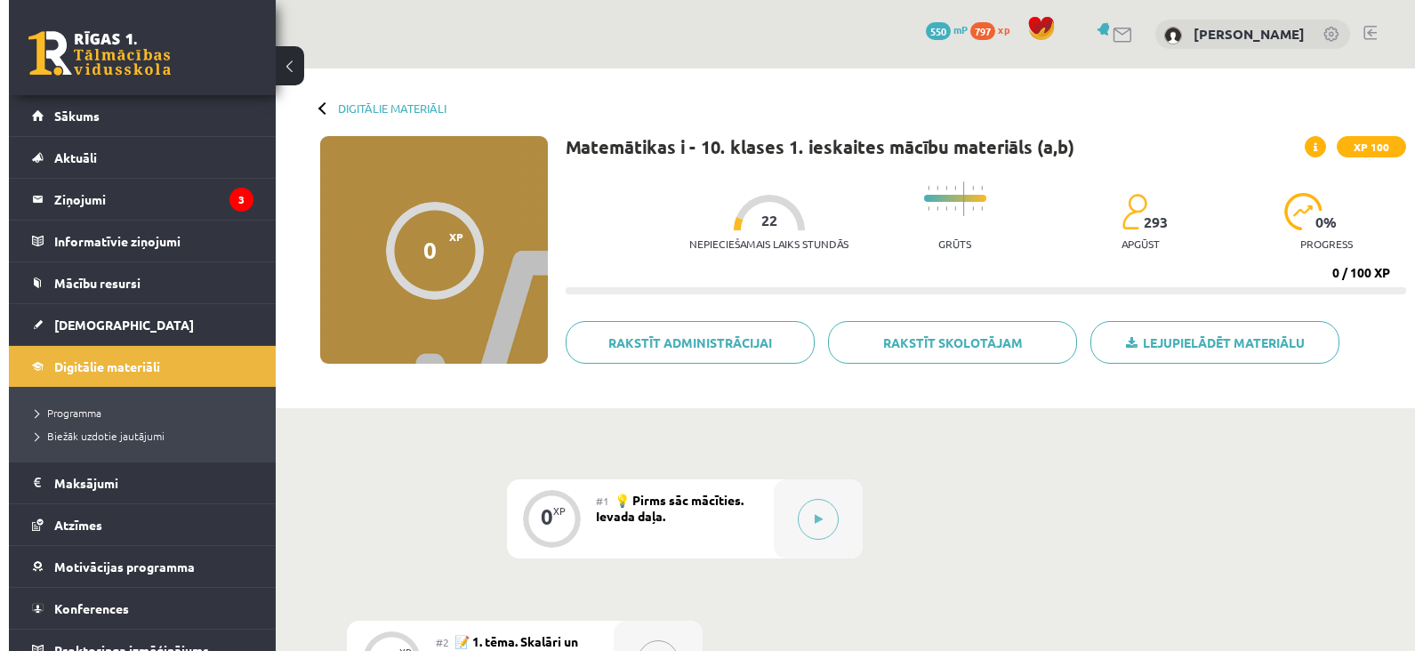
scroll to position [390, 0]
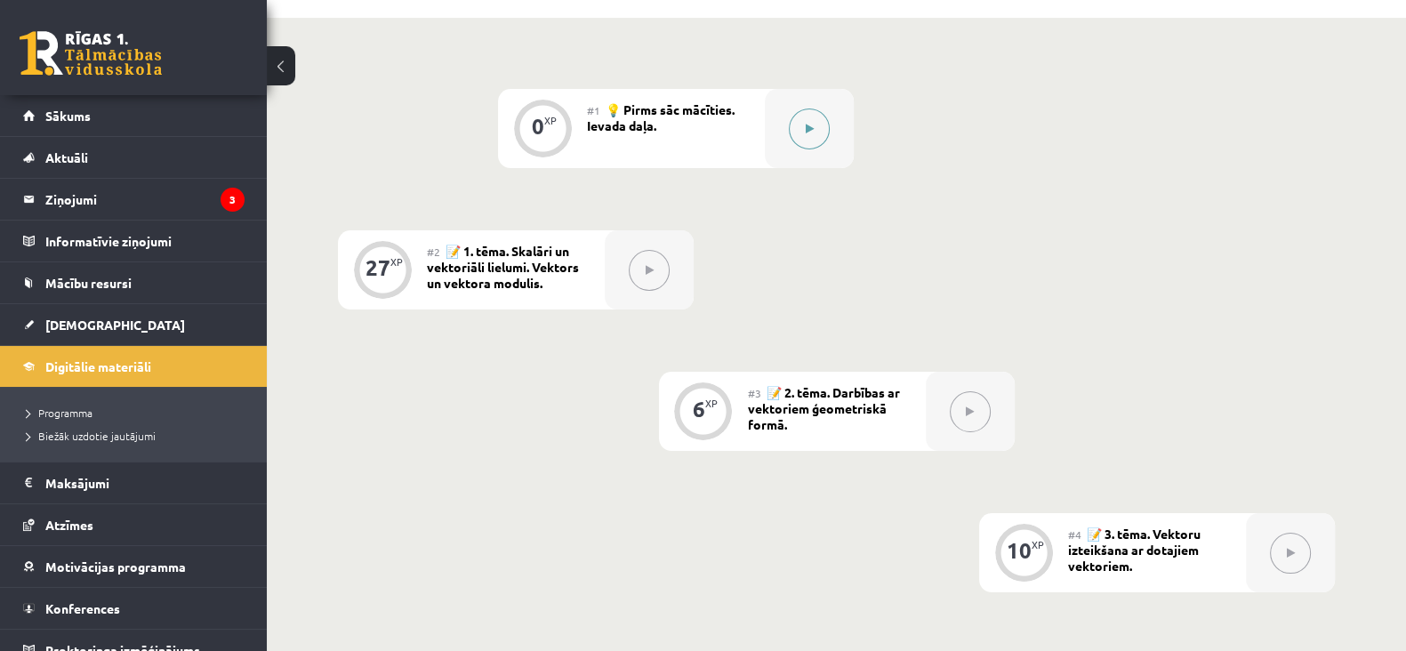
click at [808, 133] on button at bounding box center [809, 129] width 41 height 41
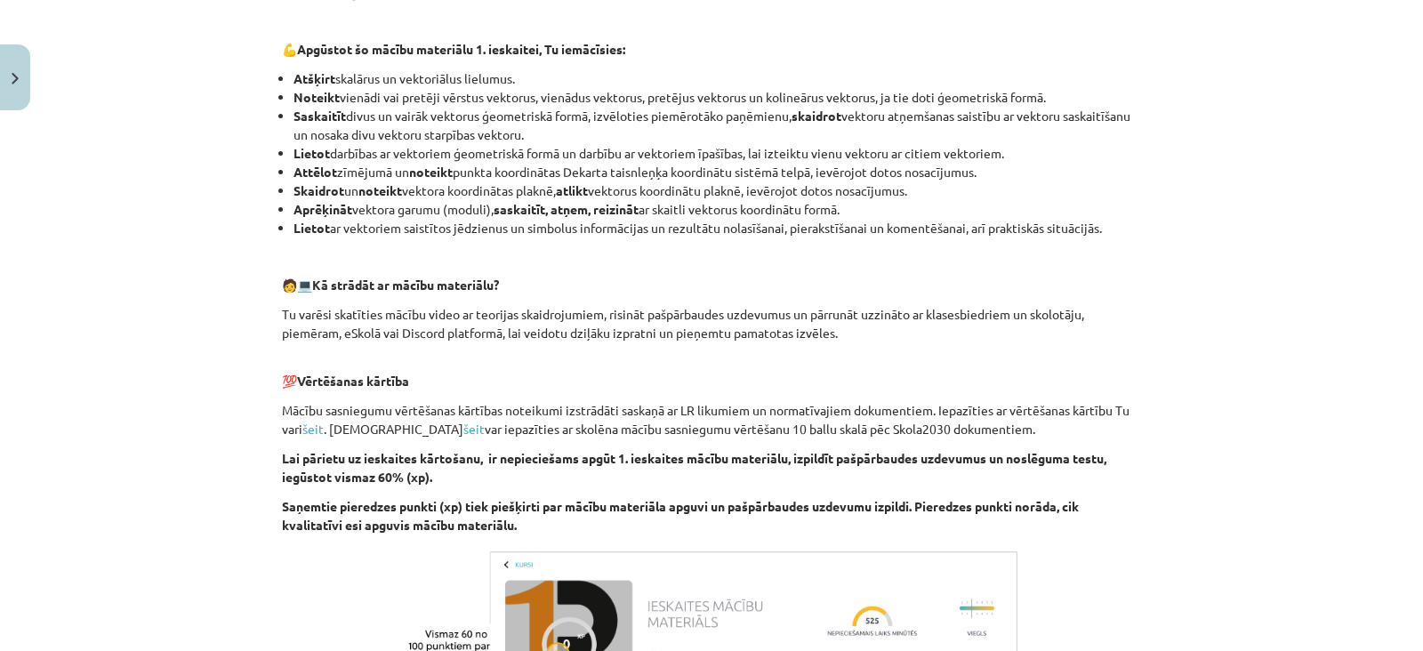
scroll to position [934, 0]
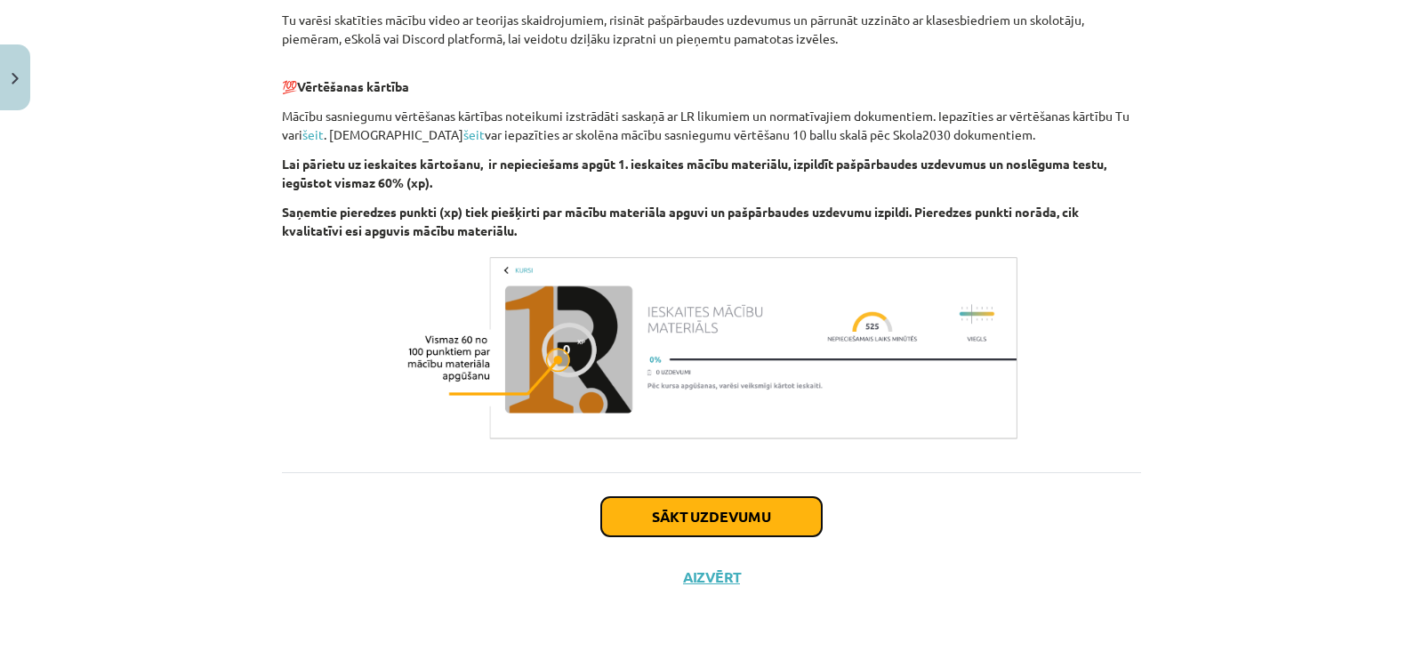
click at [616, 509] on button "Sākt uzdevumu" at bounding box center [711, 516] width 221 height 39
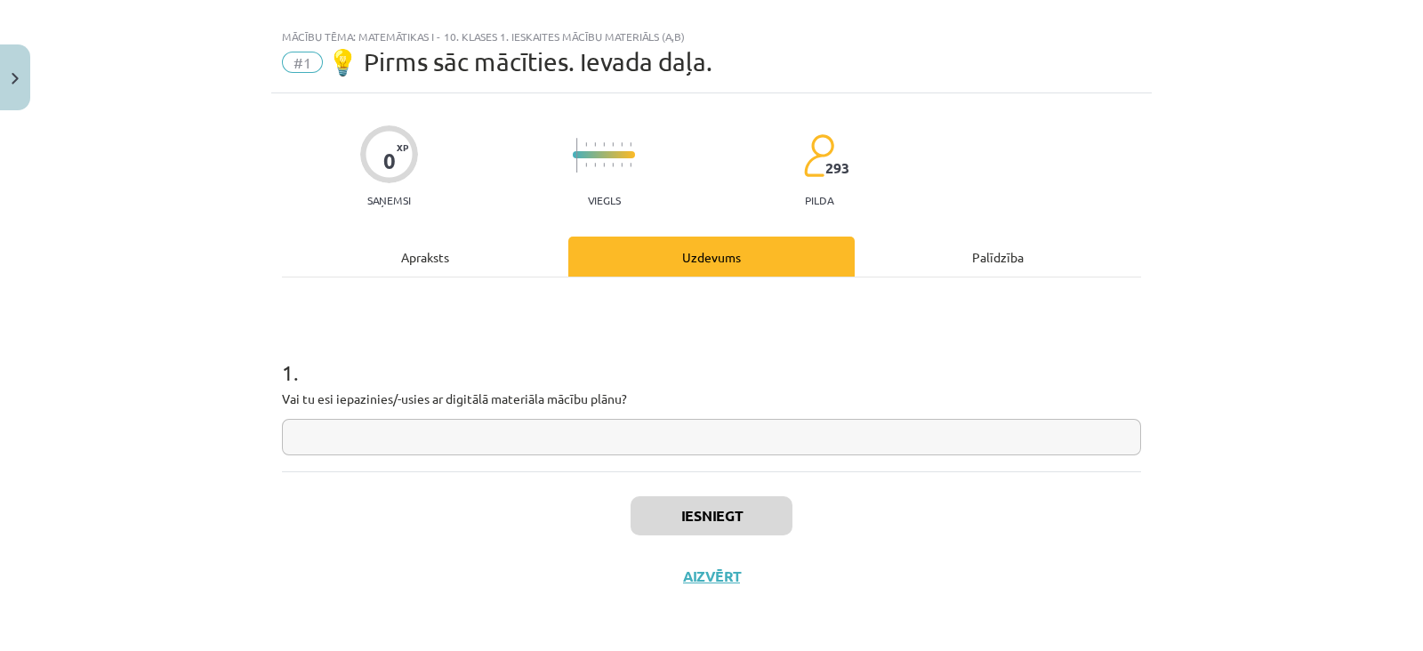
scroll to position [24, 0]
click at [589, 442] on input "text" at bounding box center [711, 438] width 859 height 36
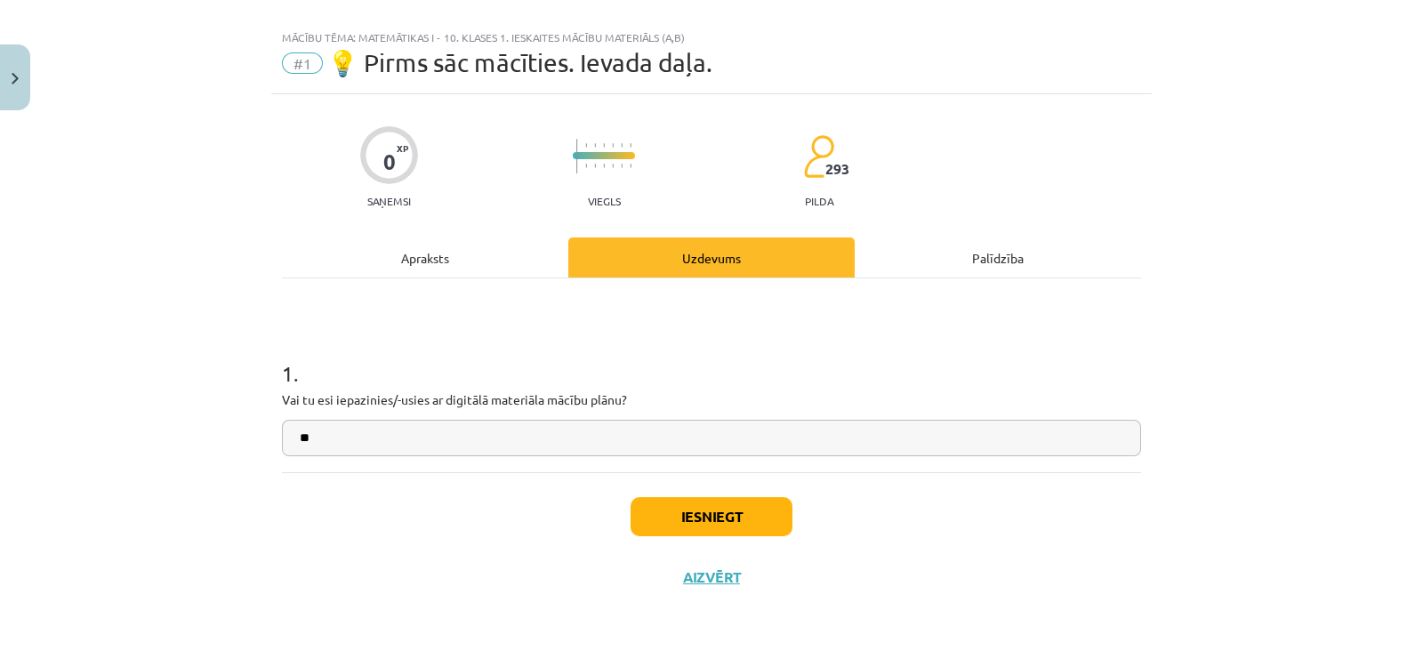
type input "**"
click at [631, 510] on button "Iesniegt" at bounding box center [712, 516] width 162 height 39
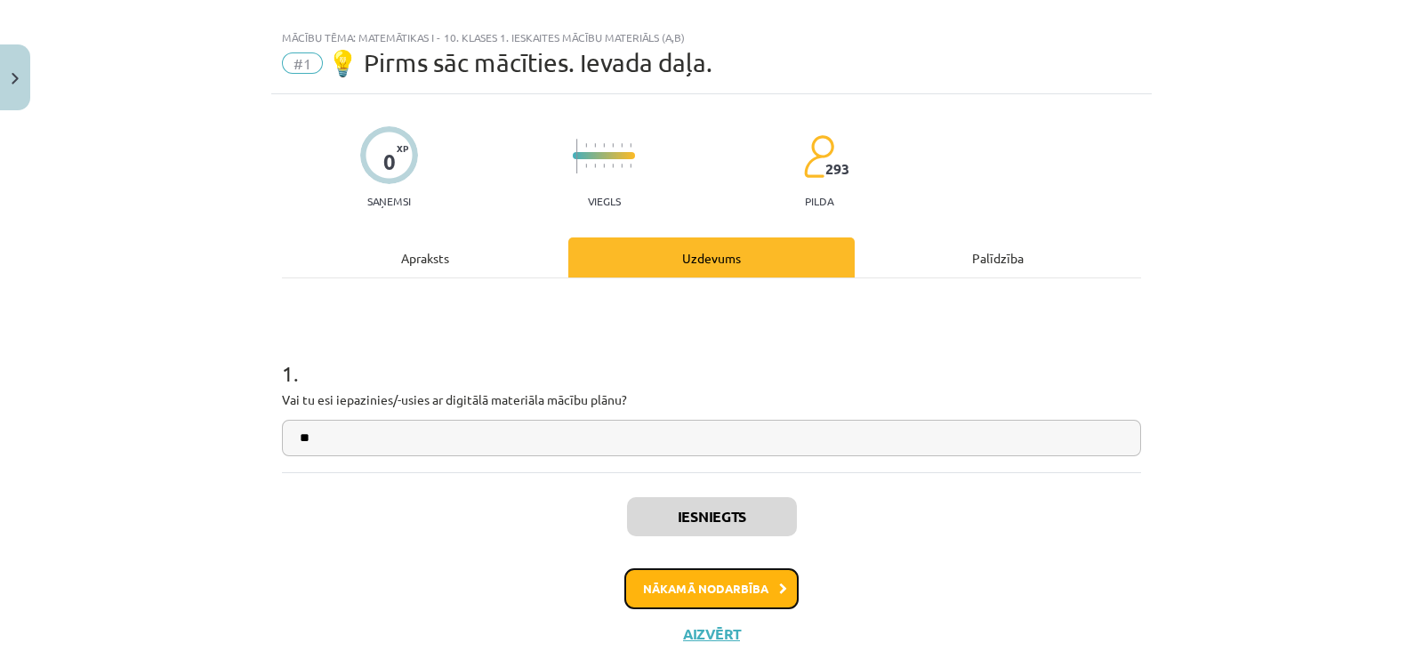
click at [669, 577] on button "Nākamā nodarbība" at bounding box center [711, 588] width 174 height 41
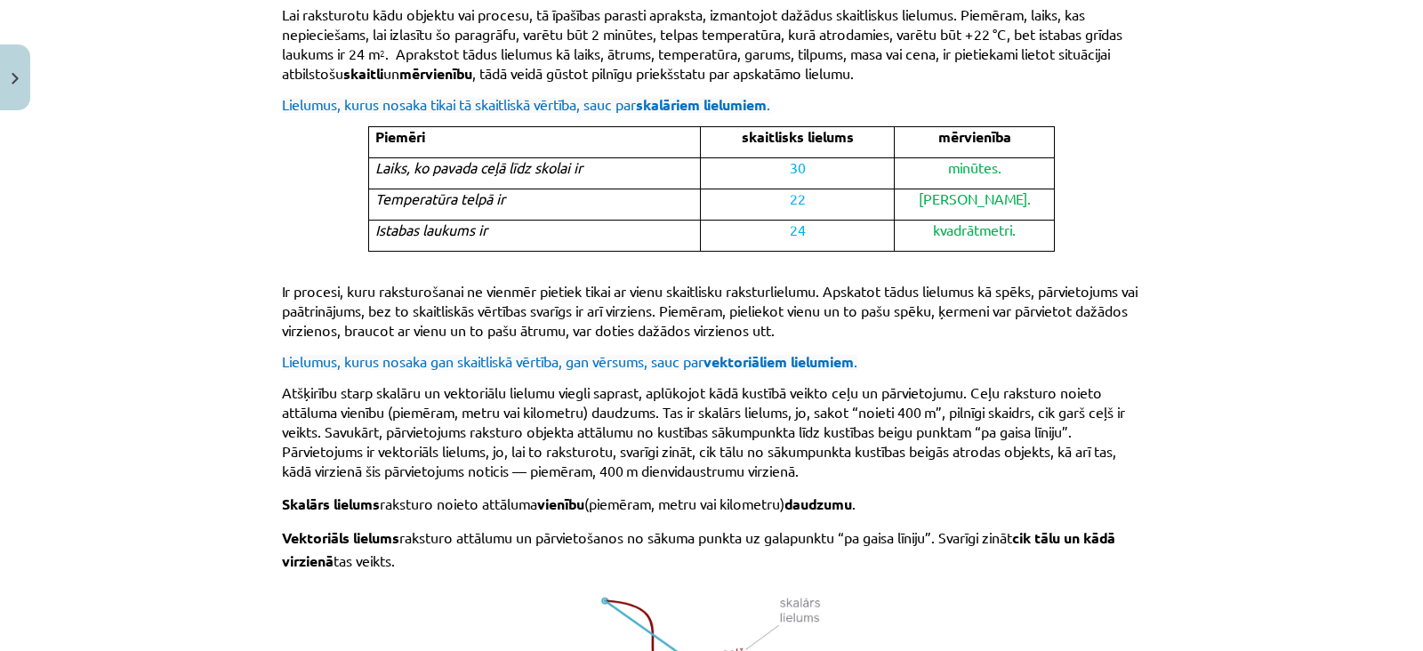
scroll to position [1175, 0]
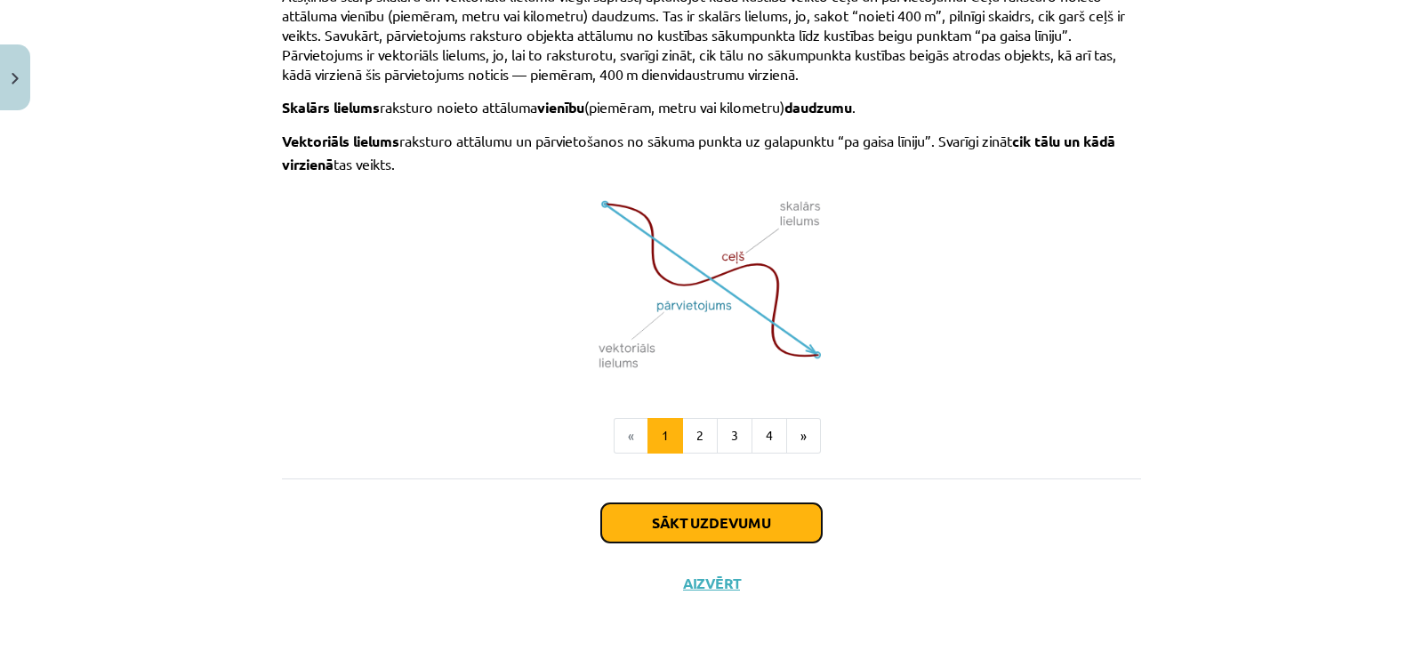
click at [707, 505] on button "Sākt uzdevumu" at bounding box center [711, 522] width 221 height 39
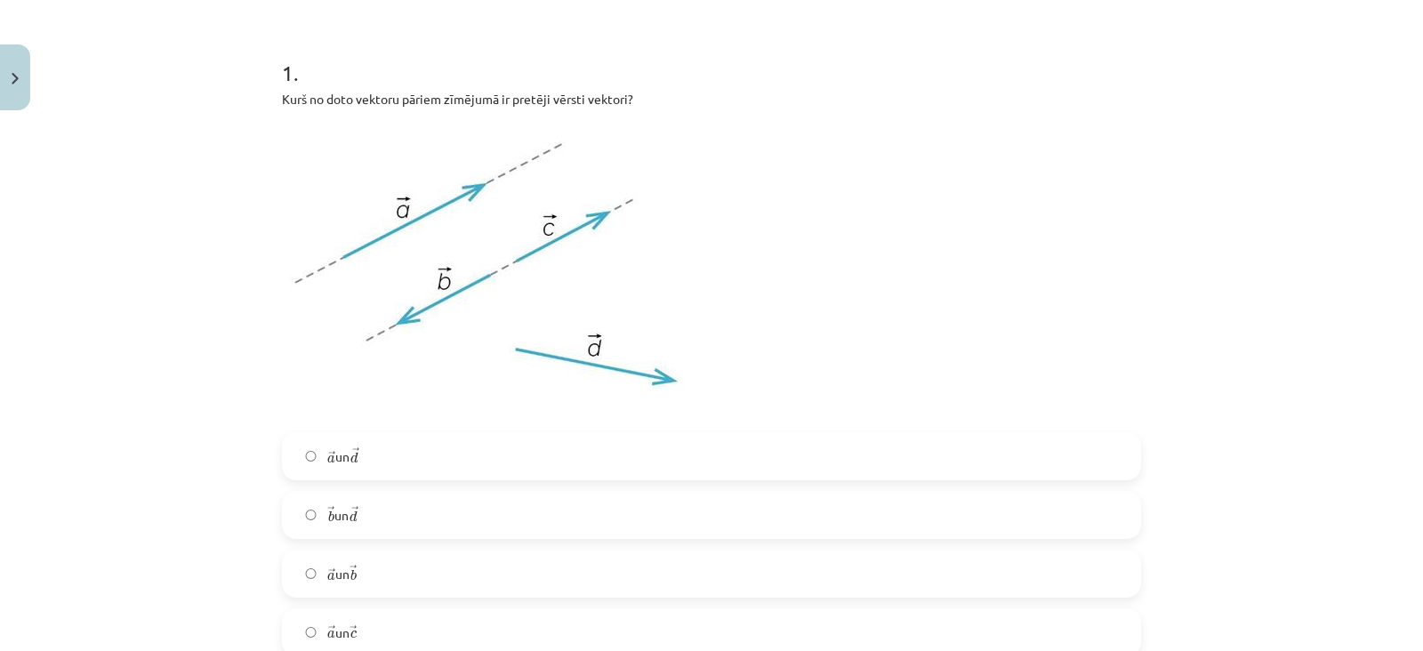
scroll to position [378, 0]
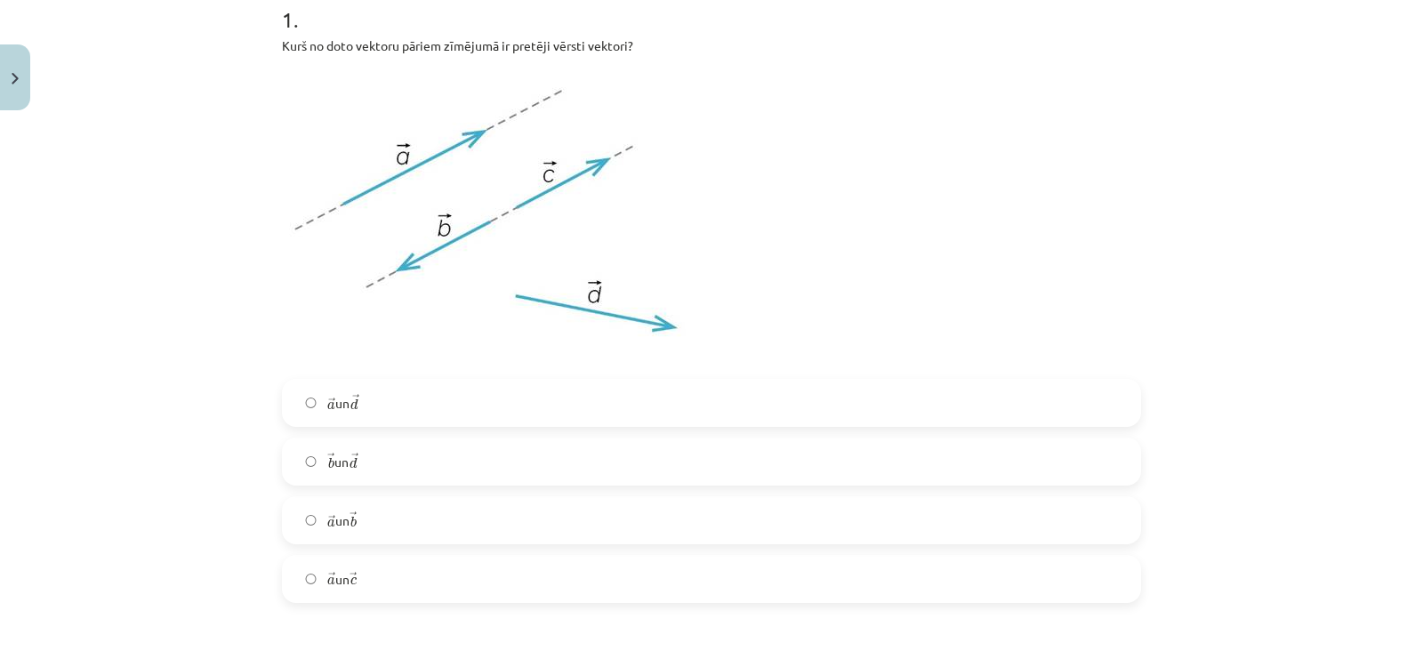
click at [701, 473] on label "→ b b → un → d d →" at bounding box center [712, 461] width 856 height 44
click at [575, 578] on label "→ a a → un → c c →" at bounding box center [712, 579] width 856 height 44
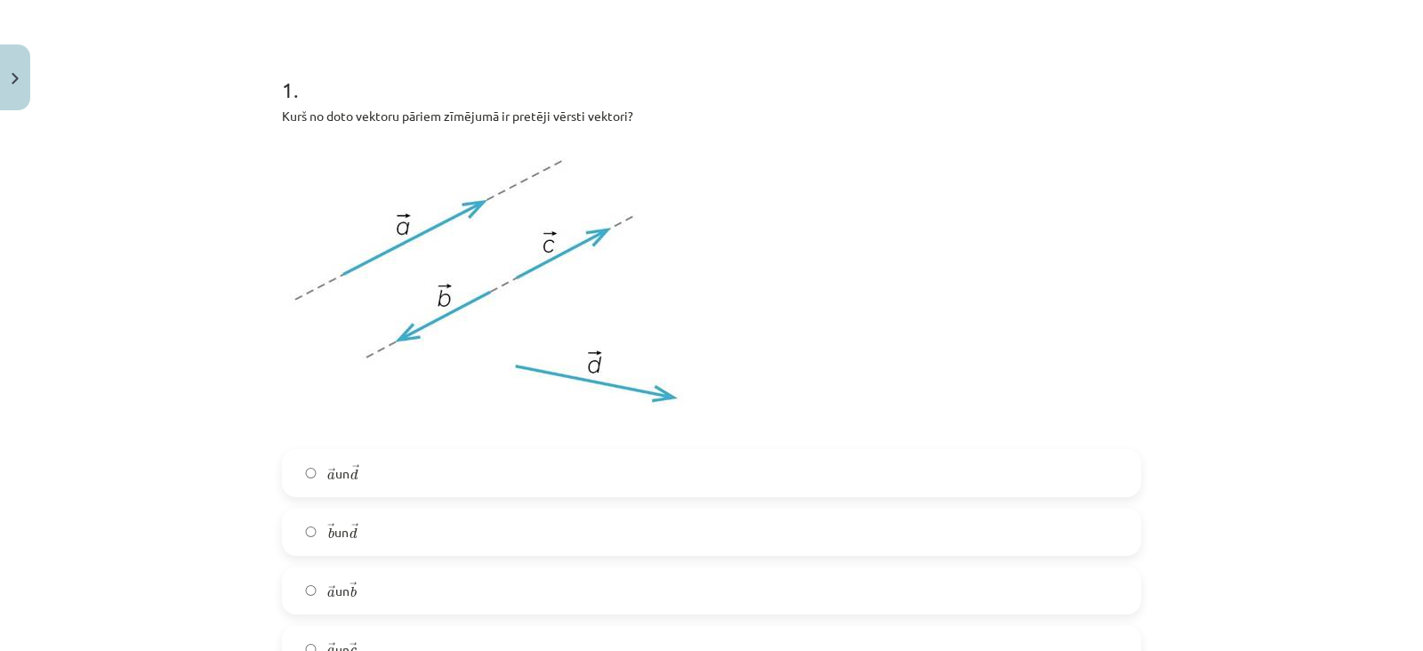
scroll to position [277, 0]
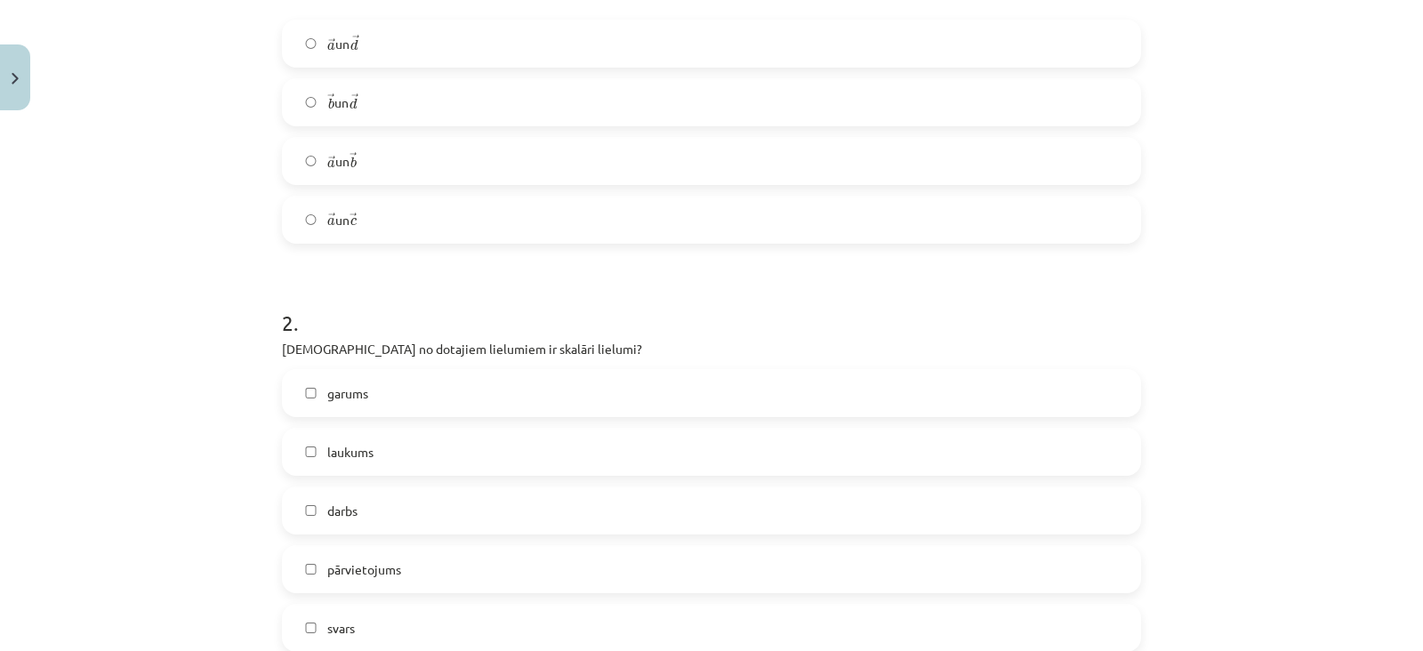
click at [575, 571] on label "pārvietojums" at bounding box center [712, 569] width 856 height 44
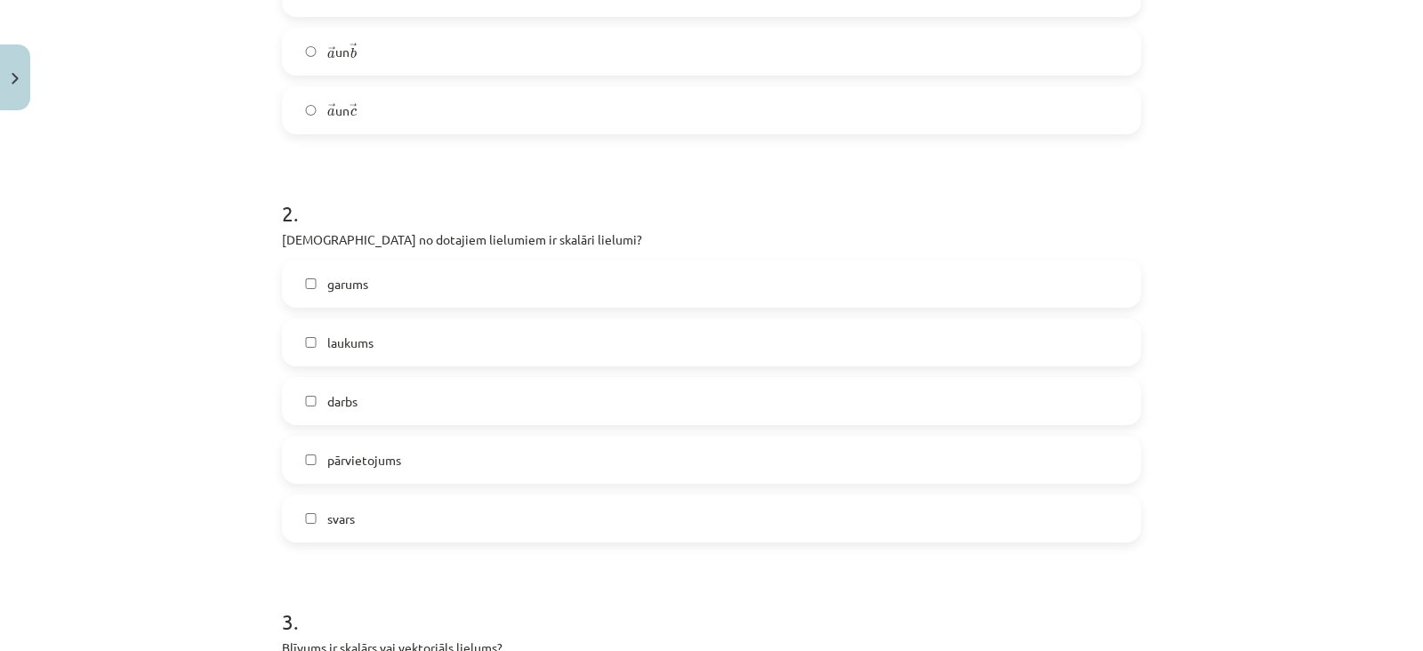
scroll to position [848, 0]
click at [532, 279] on label "garums" at bounding box center [712, 283] width 856 height 44
click at [537, 326] on label "laukums" at bounding box center [712, 341] width 856 height 44
click at [489, 408] on label "darbs" at bounding box center [712, 400] width 856 height 44
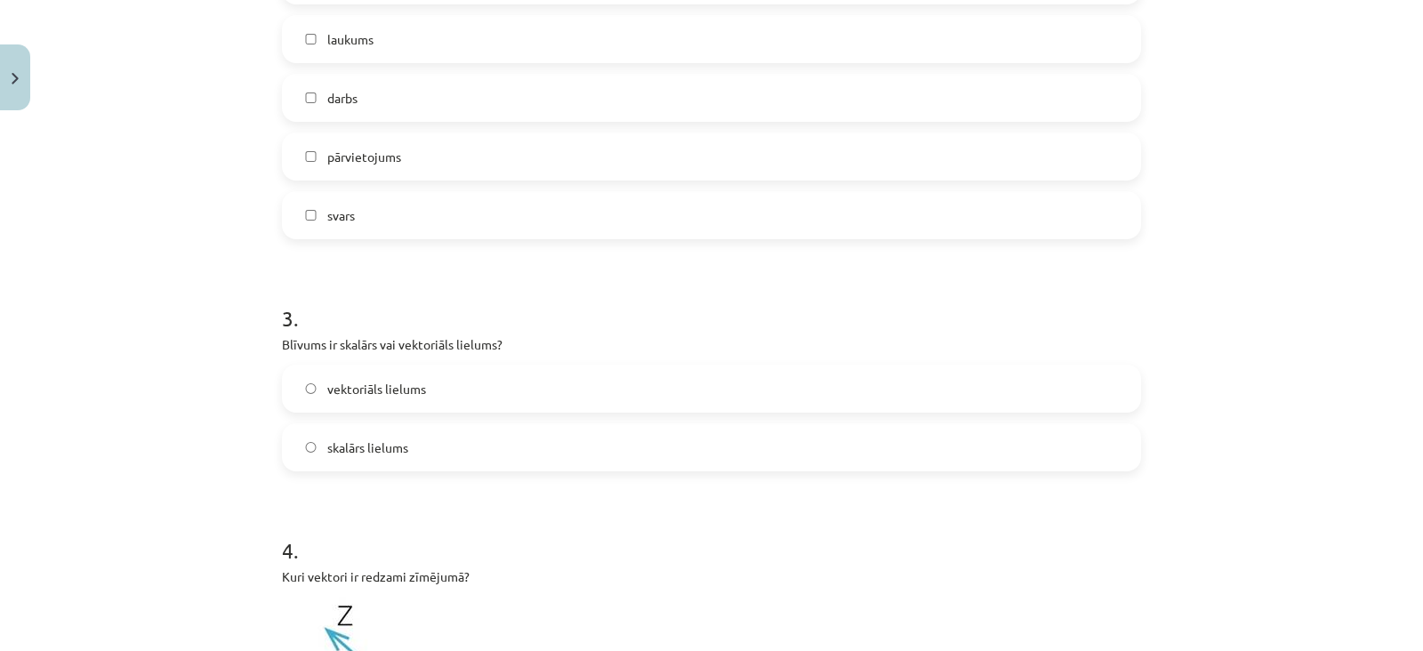
scroll to position [1156, 0]
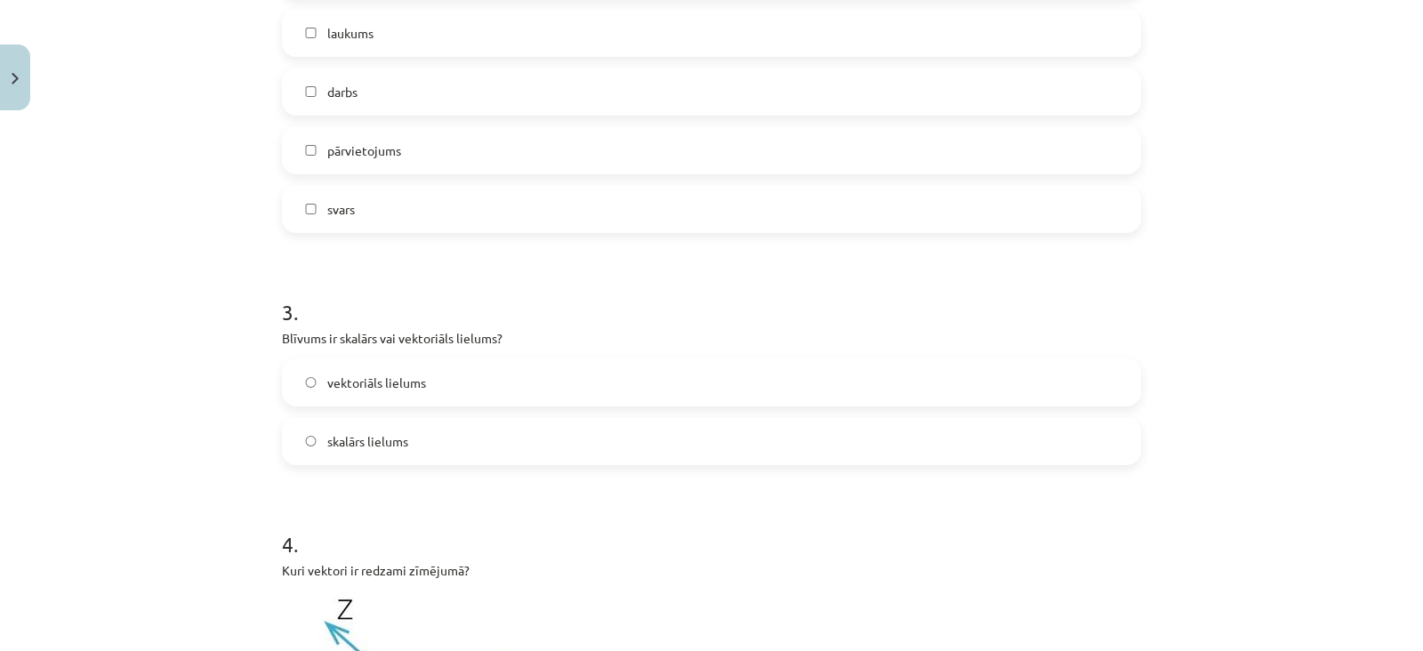
click at [482, 173] on div "pārvietojums" at bounding box center [711, 150] width 859 height 48
click at [482, 165] on label "pārvietojums" at bounding box center [712, 150] width 856 height 44
click at [486, 380] on label "vektoriāls lielums" at bounding box center [712, 382] width 856 height 44
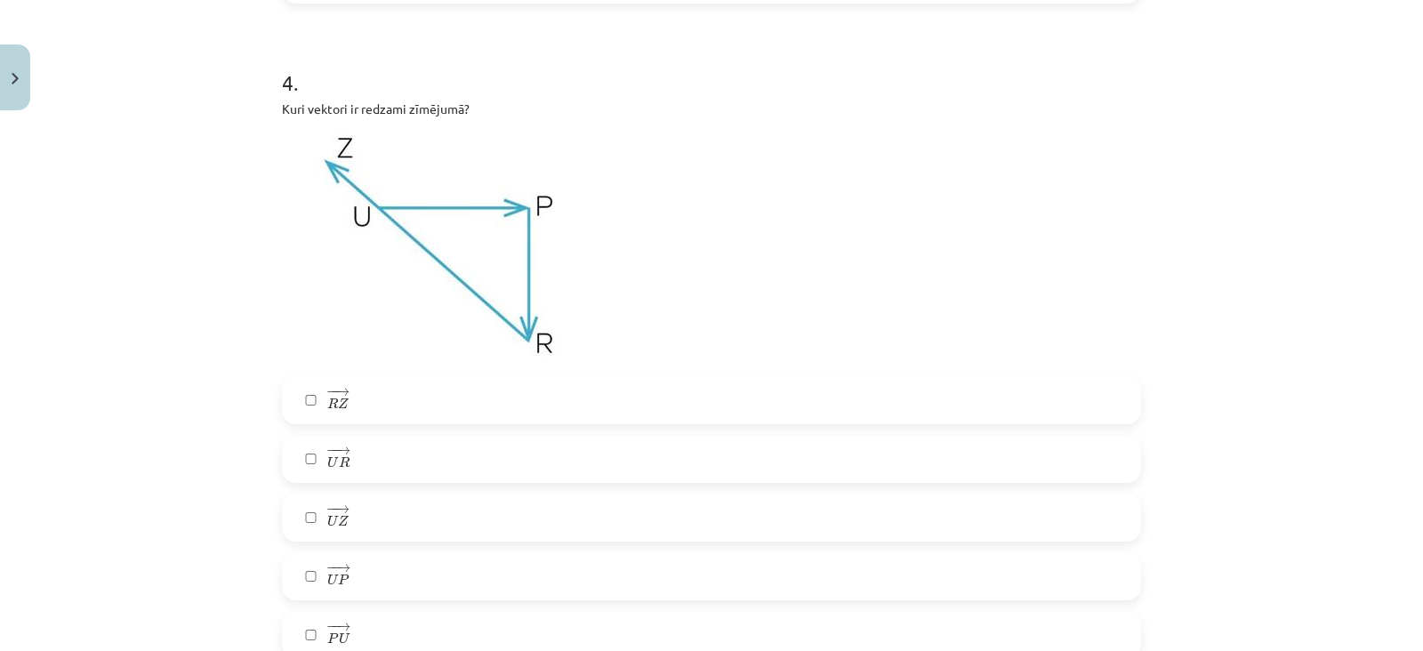
scroll to position [1636, 0]
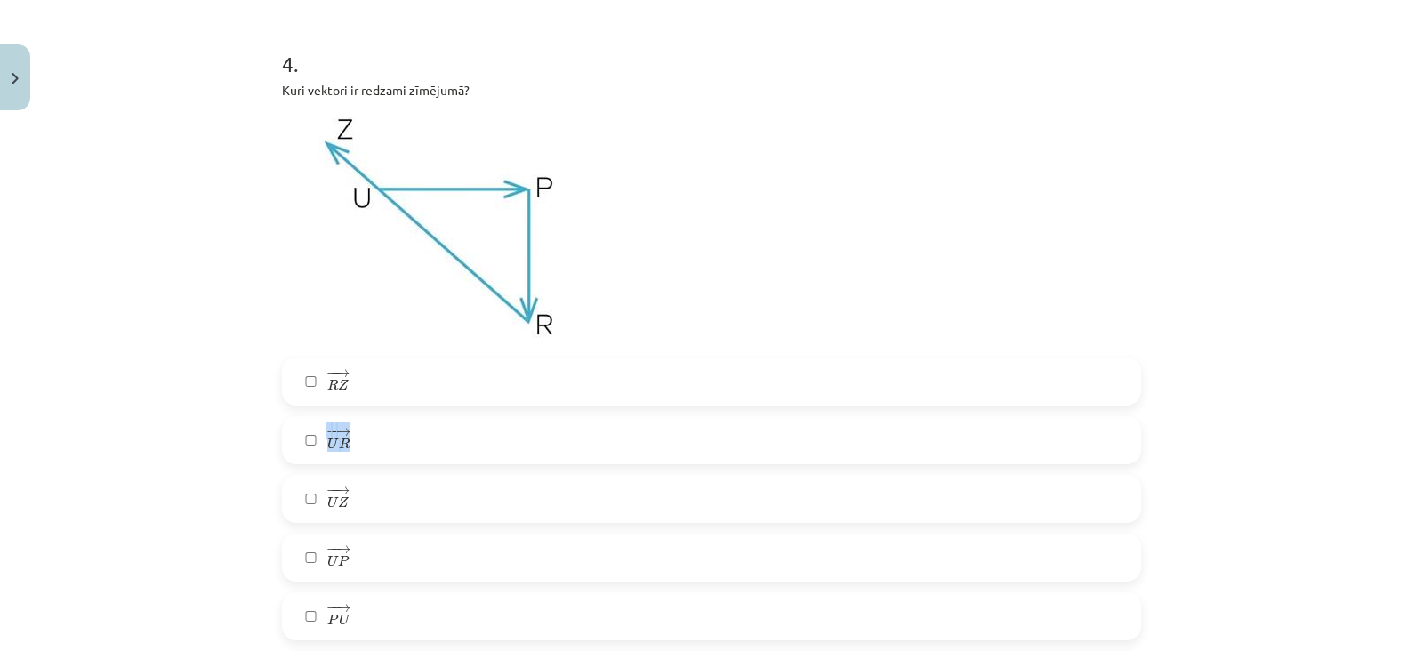
drag, startPoint x: 470, startPoint y: 375, endPoint x: 462, endPoint y: 434, distance: 59.2
click at [462, 434] on div "− − → R Z R Z → − − → U R U R → − − → U Z U Z → − − → U P U P → − − → P U P U →…" at bounding box center [711, 529] width 859 height 342
click at [462, 434] on label "− − → U R U R →" at bounding box center [712, 440] width 856 height 44
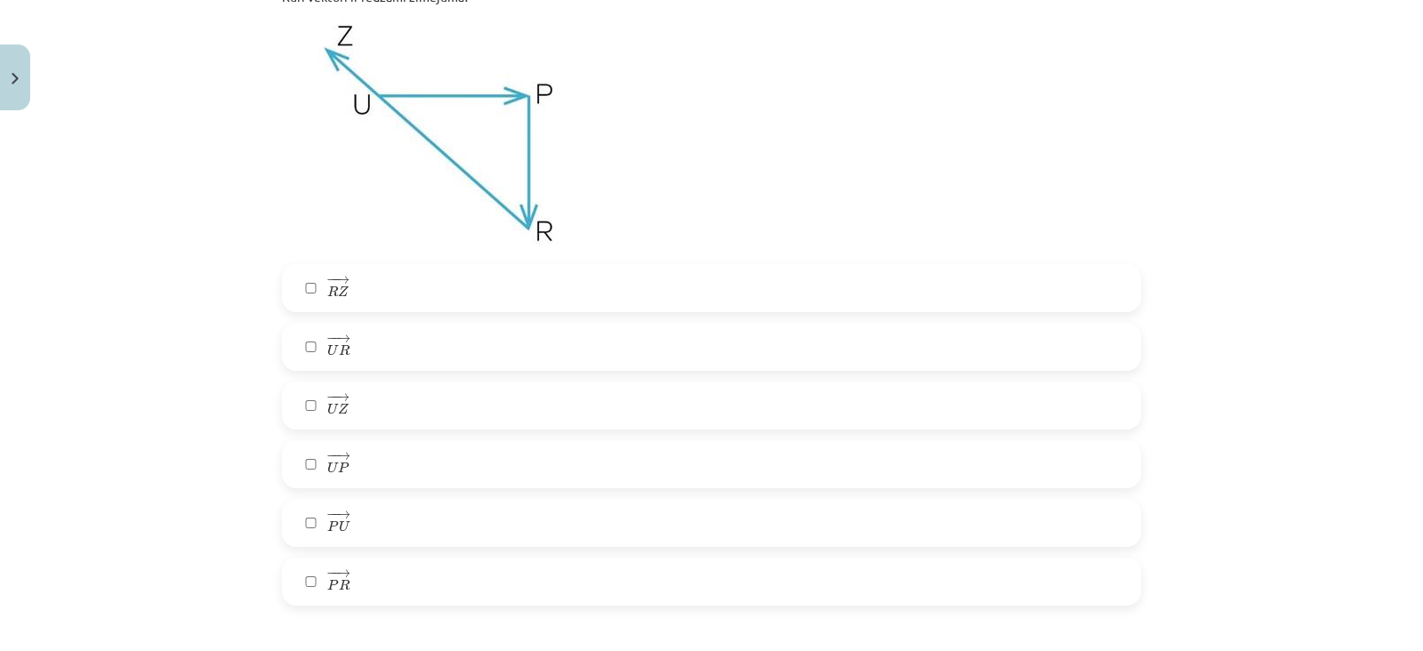
scroll to position [1742, 0]
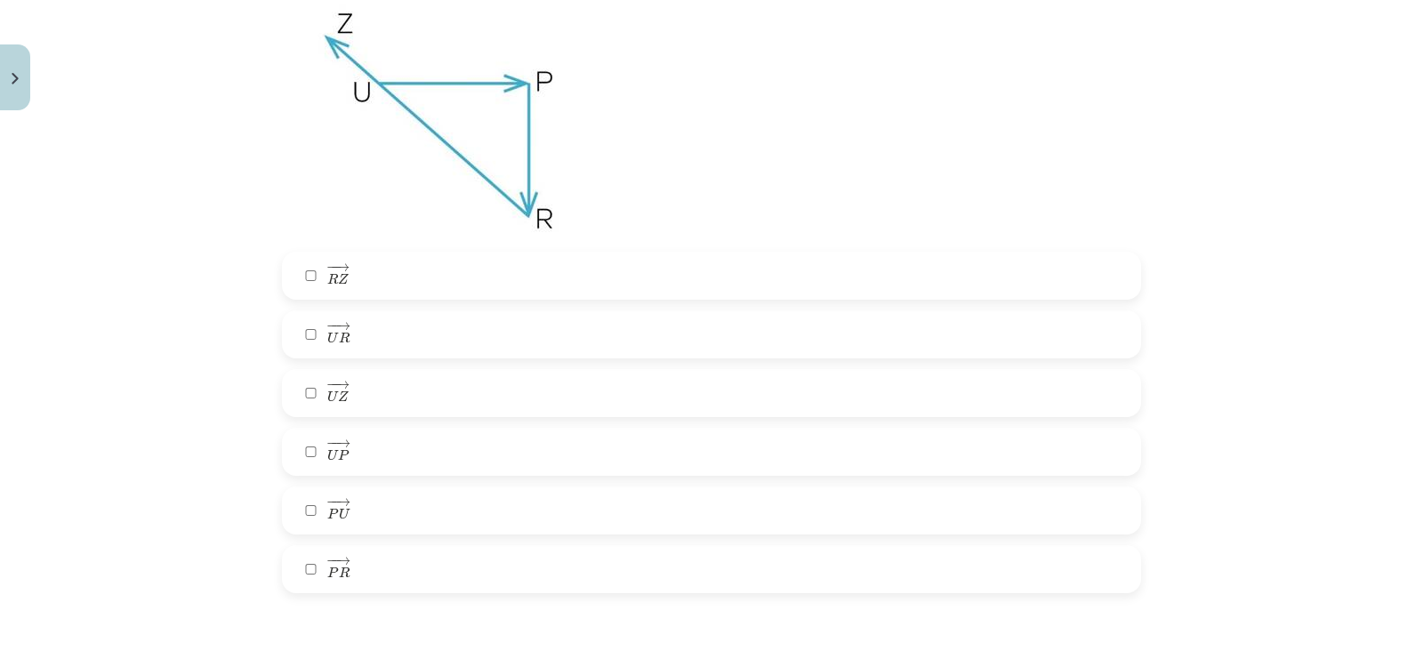
click at [427, 382] on label "− − → U Z U Z →" at bounding box center [712, 393] width 856 height 44
drag, startPoint x: 425, startPoint y: 318, endPoint x: 427, endPoint y: 284, distance: 33.8
click at [427, 284] on div "− − → R Z R Z → − − → U R U R → − − → U Z U Z → − − → U P U P → − − → P U P U →…" at bounding box center [711, 423] width 859 height 342
click at [427, 284] on label "− − → R Z R Z →" at bounding box center [712, 275] width 856 height 44
click at [421, 289] on label "− − → R Z R Z →" at bounding box center [712, 275] width 856 height 44
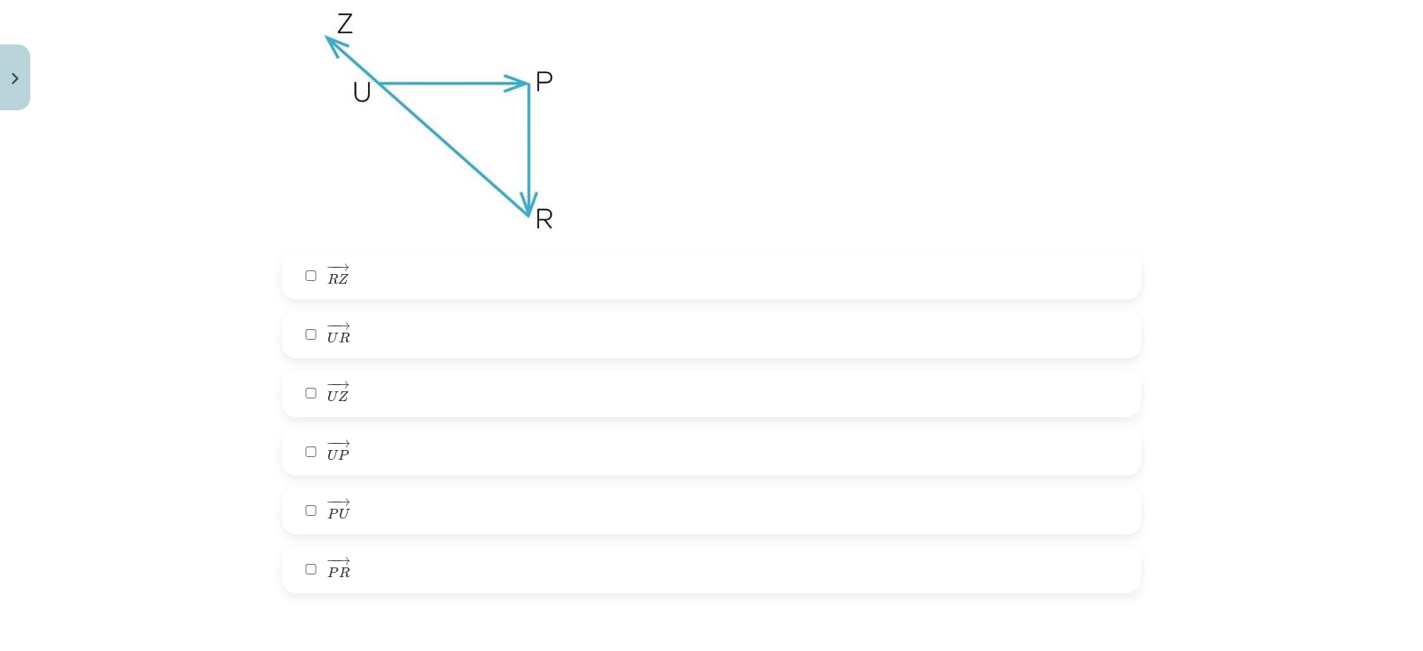
click at [394, 386] on label "− − → U Z U Z →" at bounding box center [712, 393] width 856 height 44
click at [390, 446] on label "− − → U P U P →" at bounding box center [712, 452] width 856 height 44
click at [387, 543] on div "− − → R Z R Z → − − → U R U R → − − → U Z U Z → − − → U P U P → − − → P U P U →…" at bounding box center [711, 423] width 859 height 342
click at [387, 547] on label "− − → P R P R →" at bounding box center [712, 569] width 856 height 44
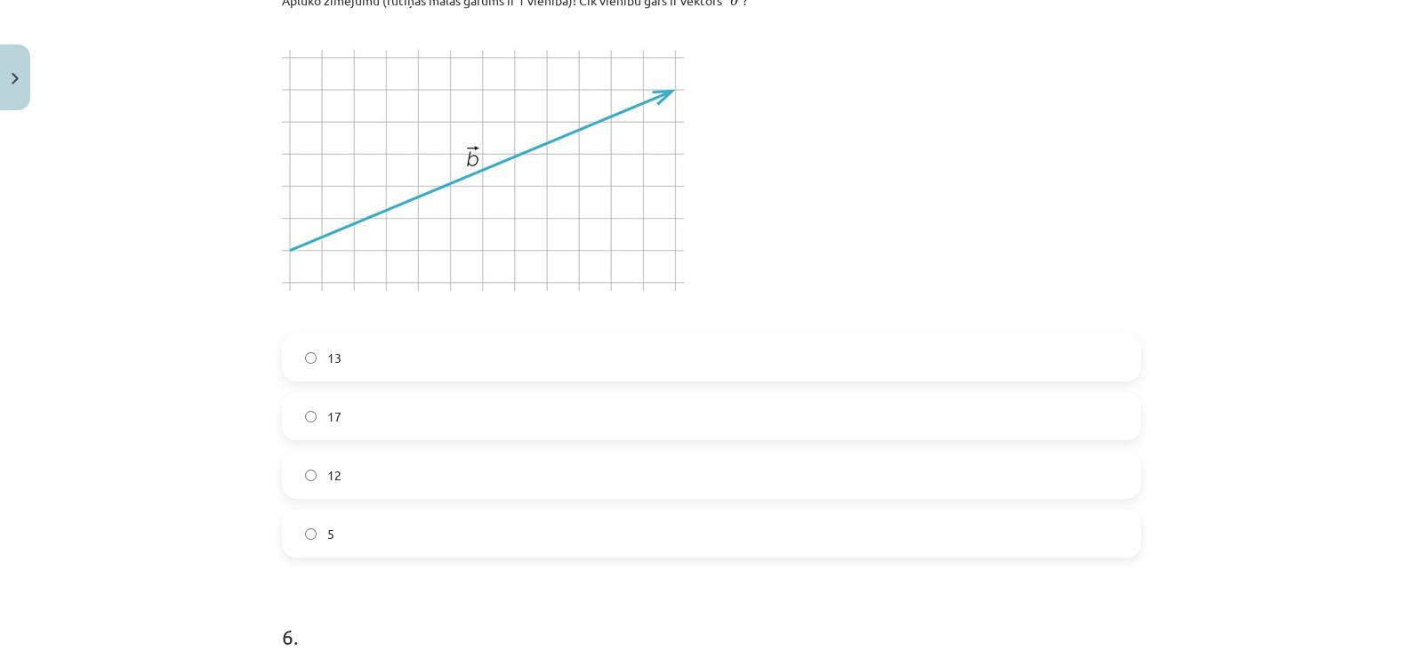
scroll to position [2437, 0]
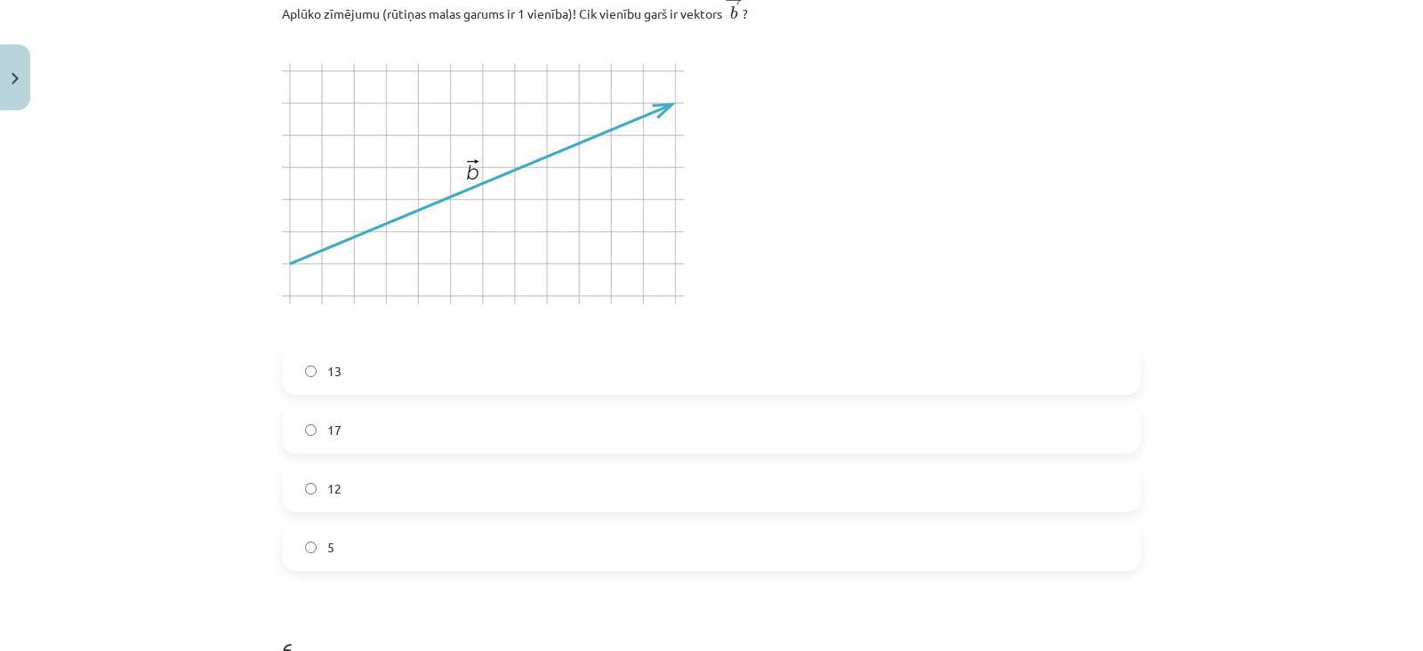
click at [383, 512] on div "12" at bounding box center [711, 488] width 859 height 48
click at [383, 484] on label "12" at bounding box center [712, 488] width 856 height 44
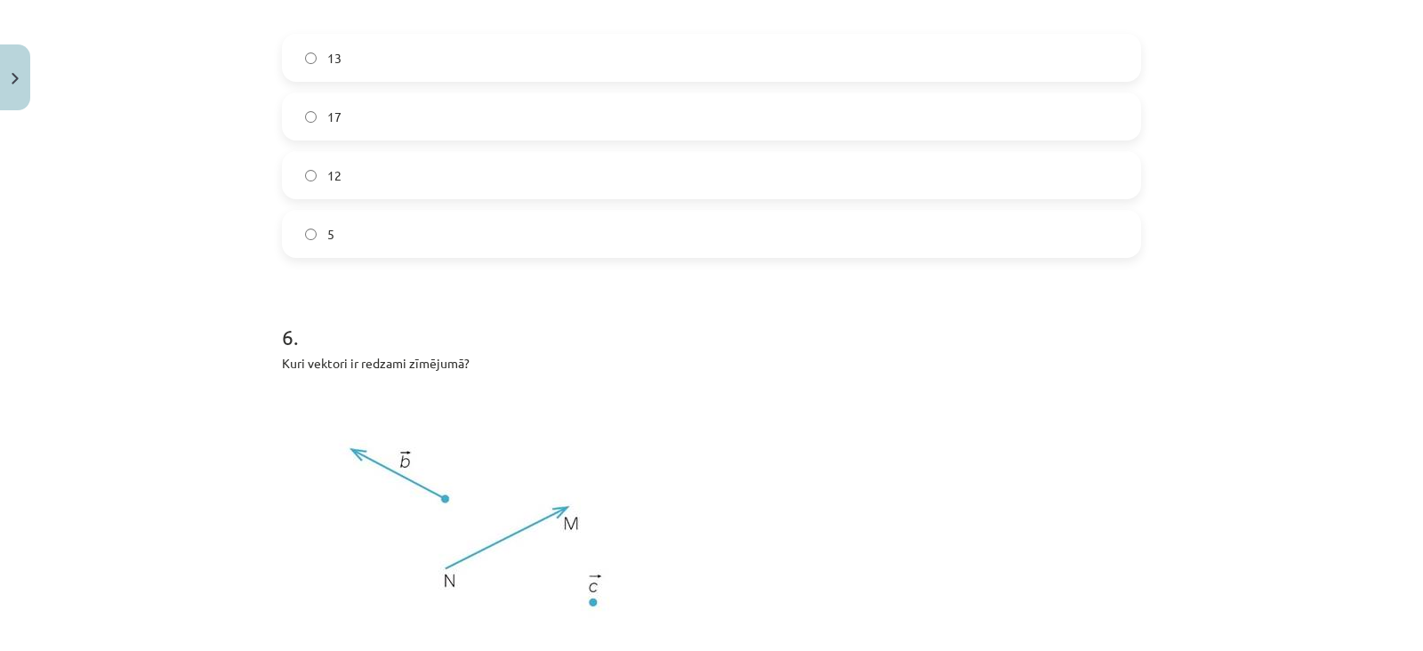
scroll to position [2768, 0]
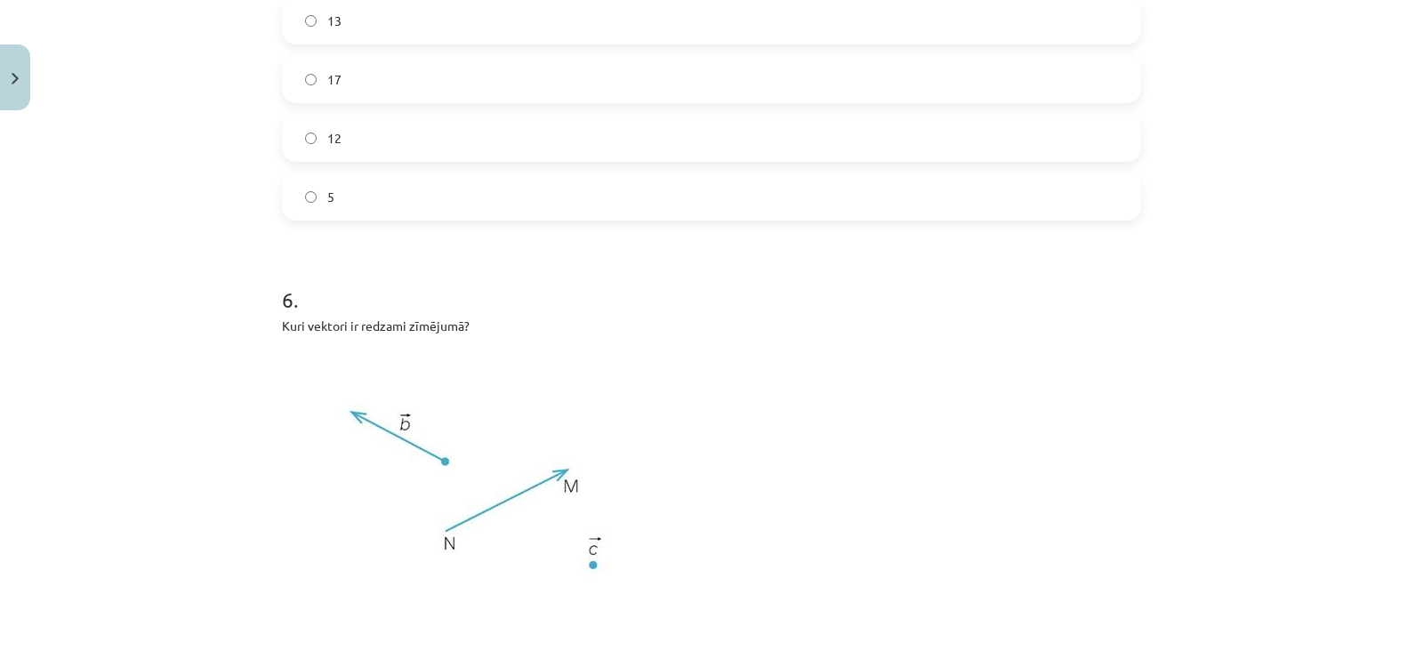
click at [380, 205] on label "5" at bounding box center [712, 196] width 856 height 44
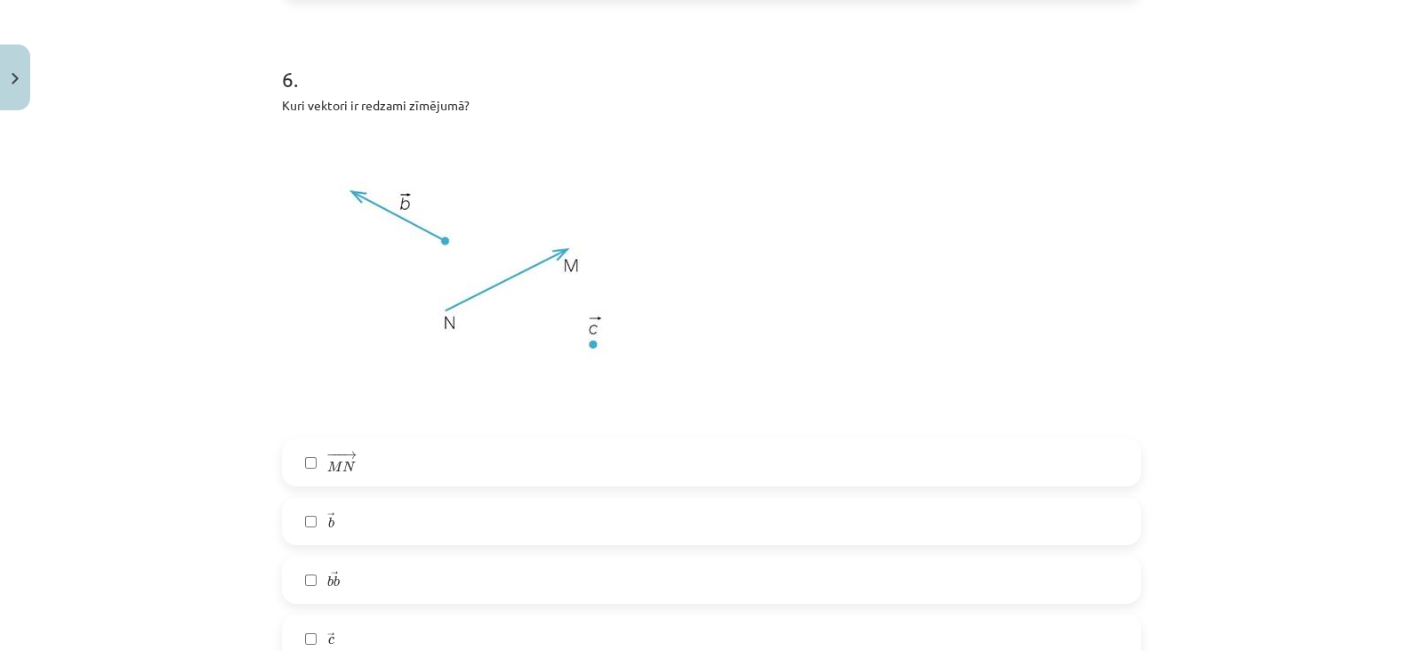
scroll to position [2983, 0]
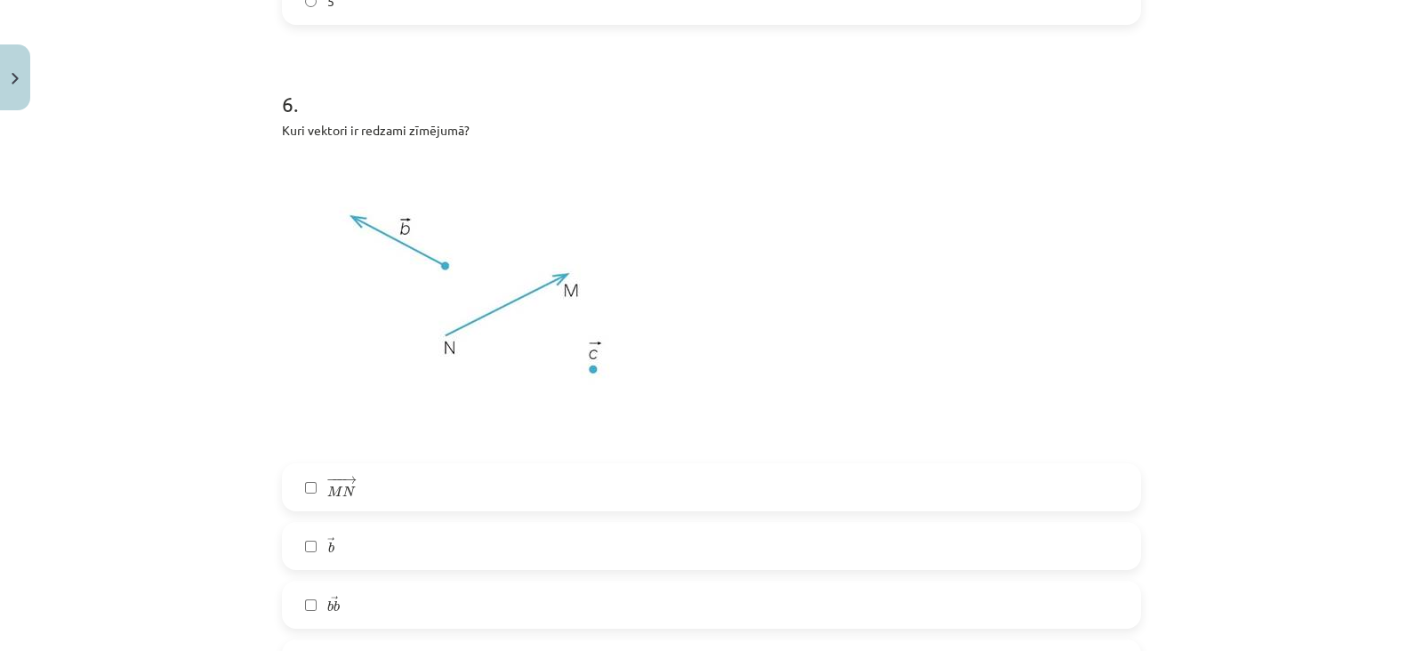
click at [381, 191] on img at bounding box center [483, 301] width 403 height 302
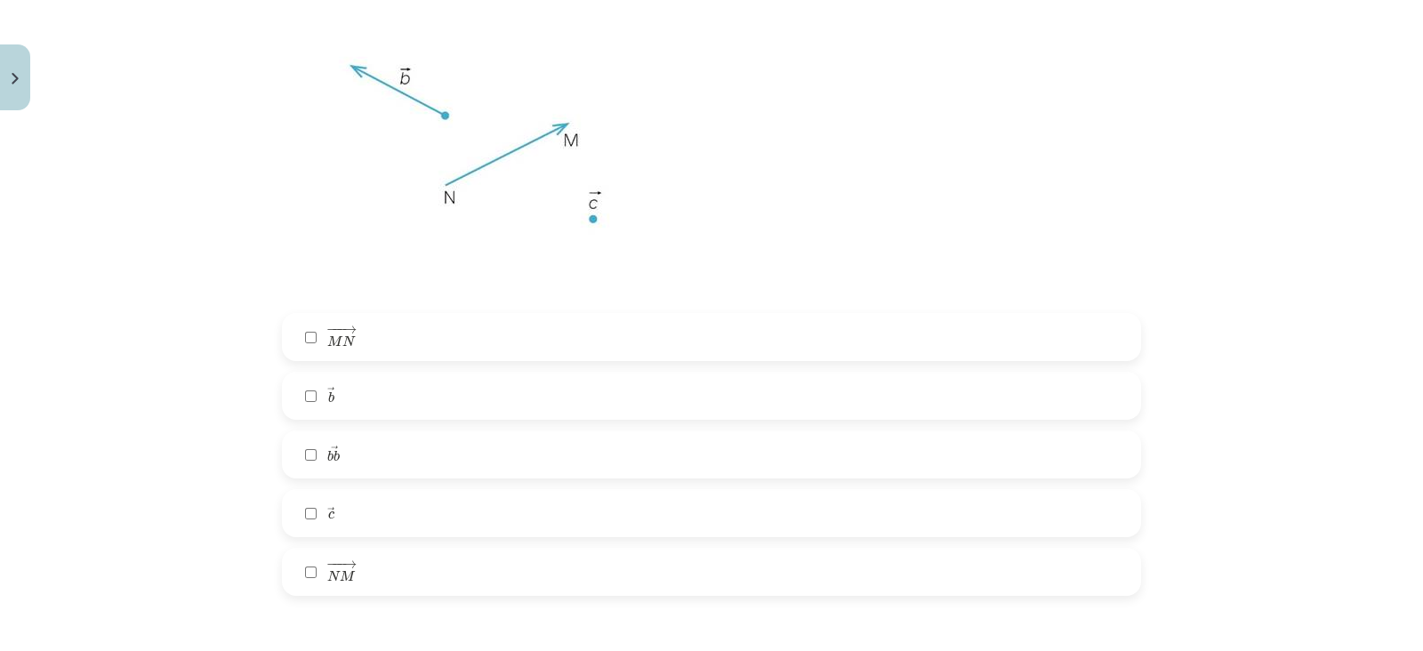
scroll to position [3160, 0]
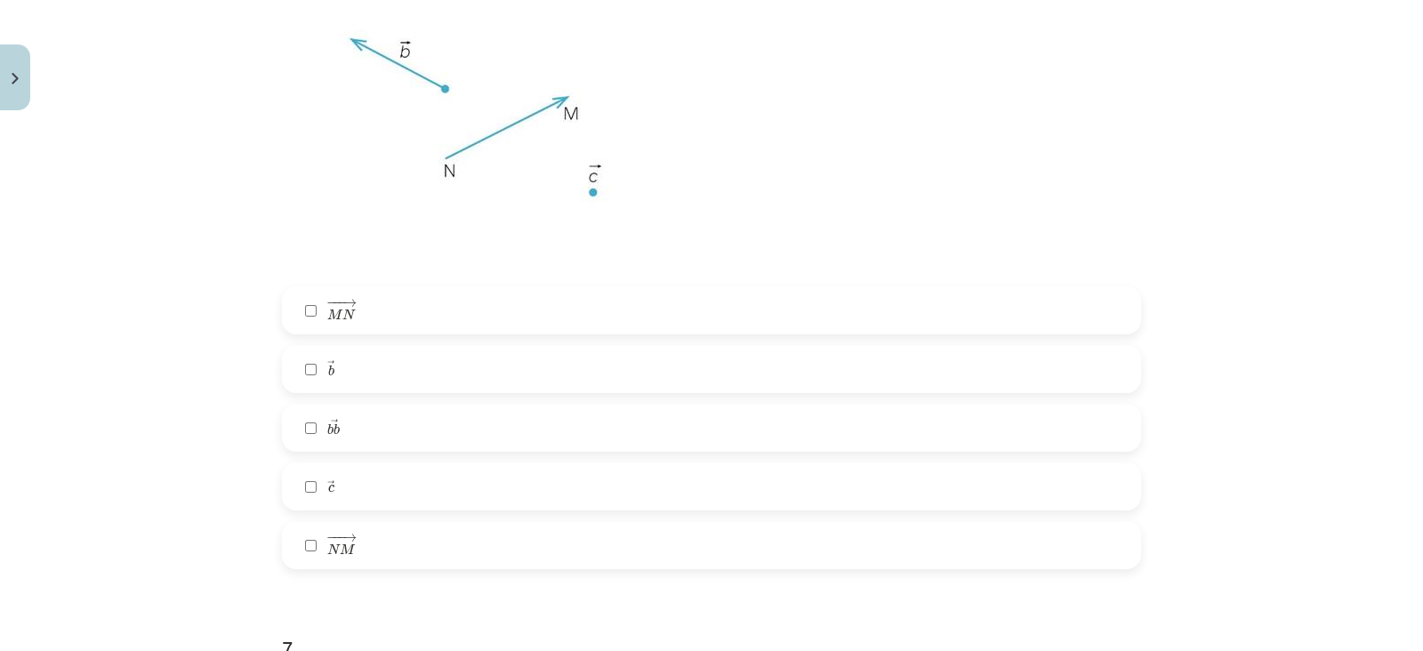
click at [342, 539] on span "→" at bounding box center [349, 538] width 14 height 8
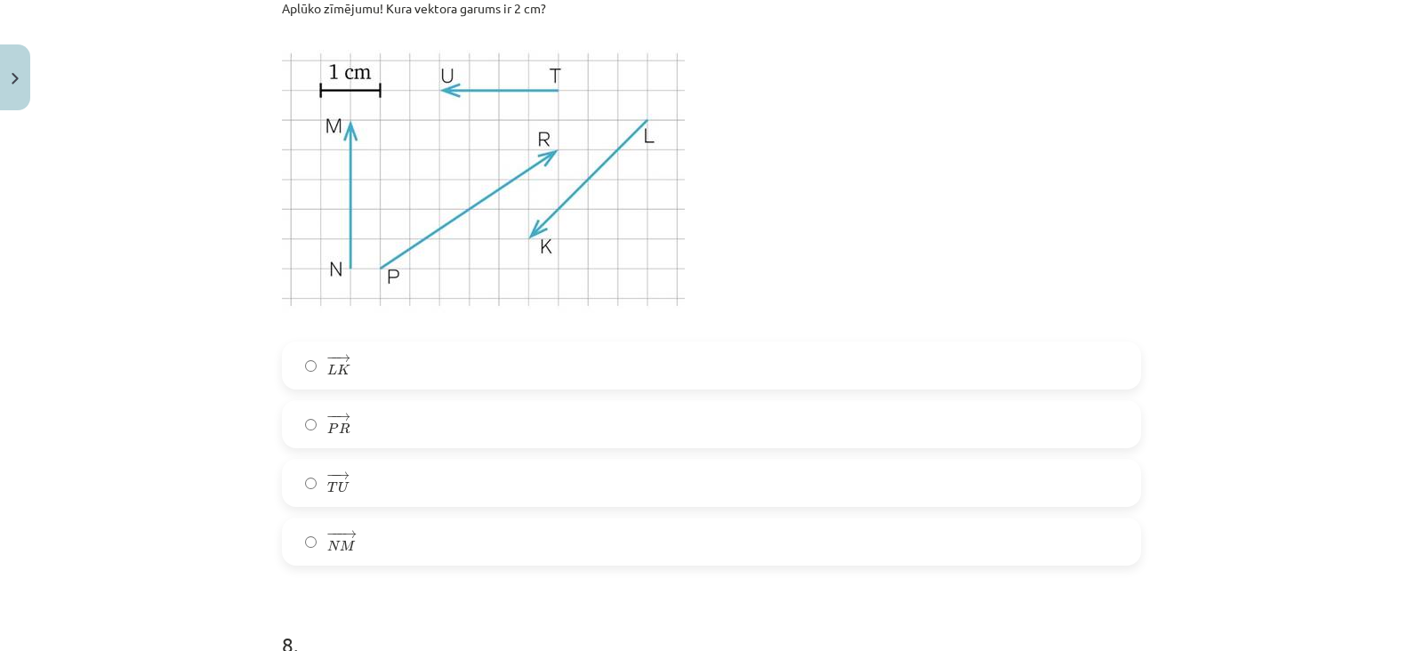
scroll to position [3827, 0]
click at [363, 478] on label "− − → T U T U →" at bounding box center [712, 482] width 856 height 44
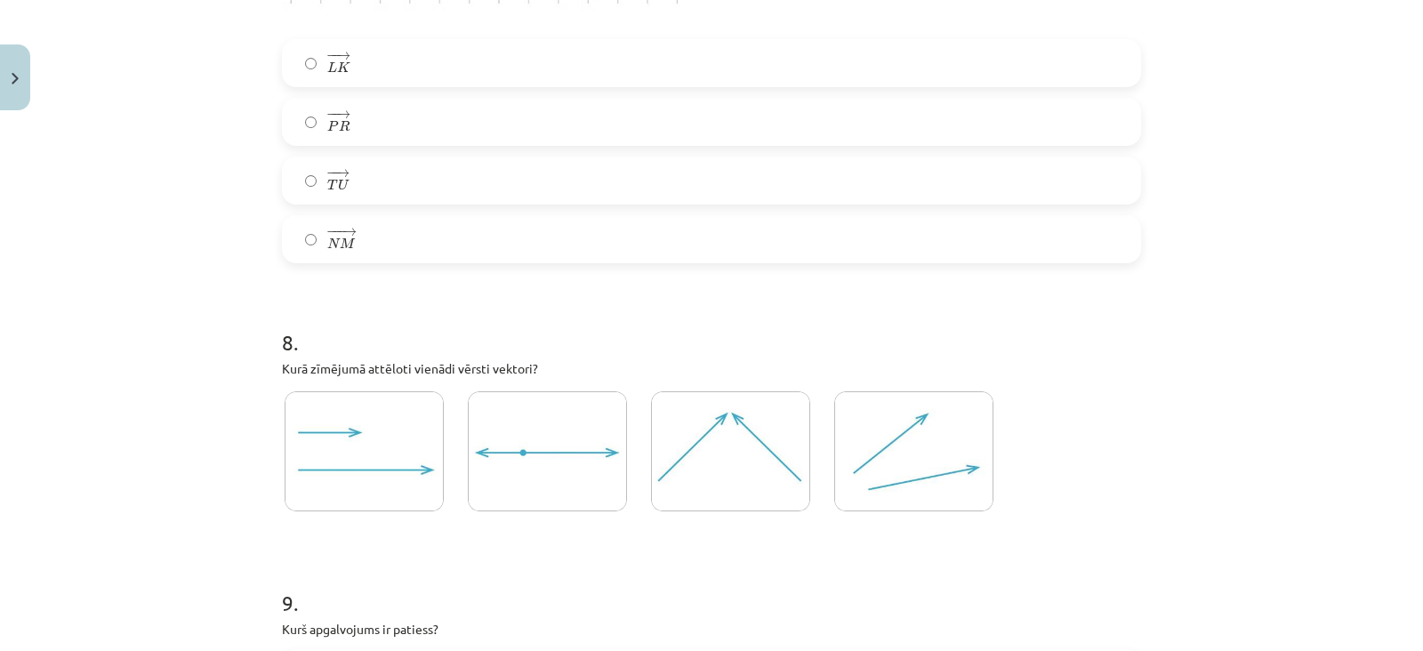
scroll to position [4251, 0]
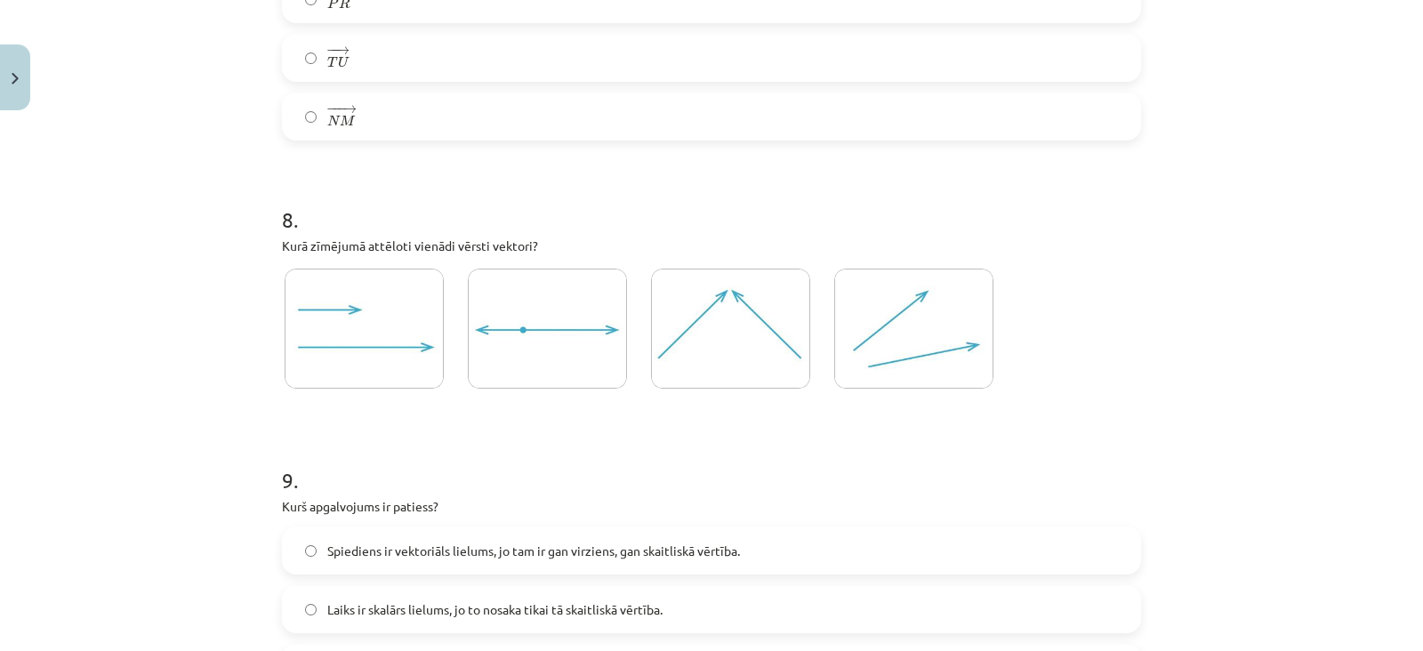
click at [848, 357] on img at bounding box center [913, 329] width 159 height 120
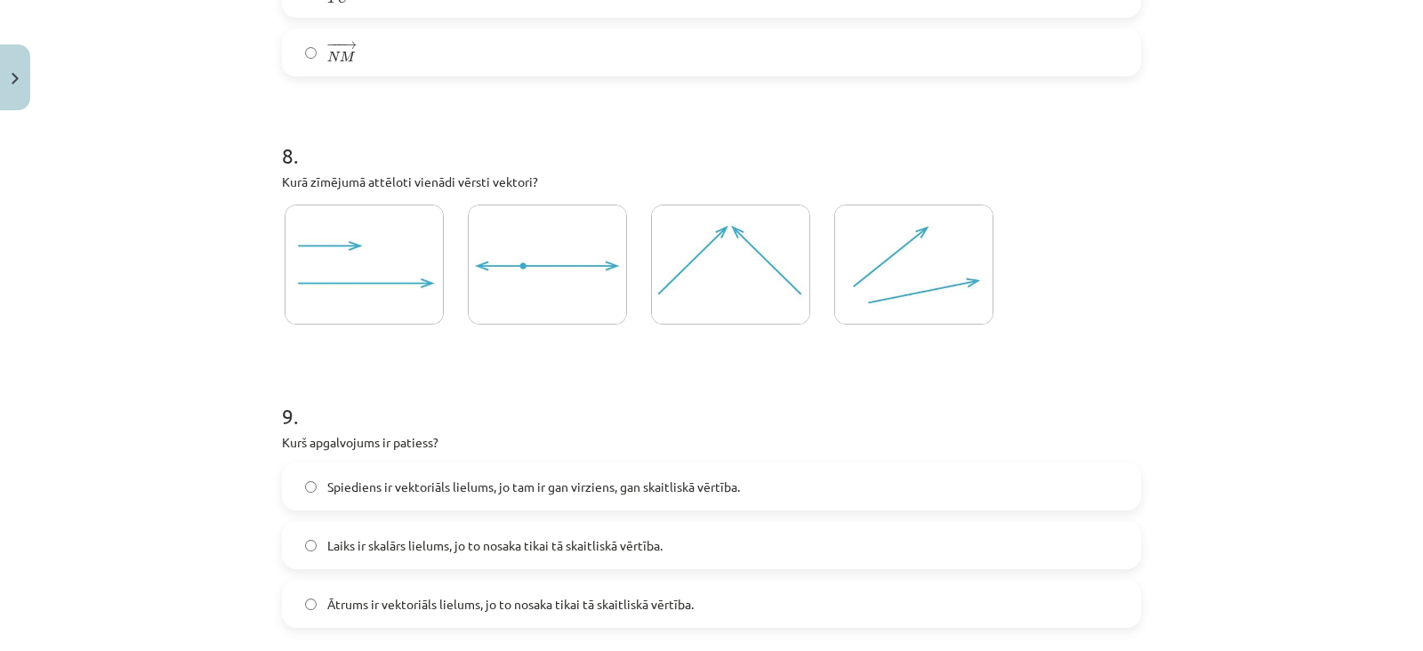
scroll to position [4343, 0]
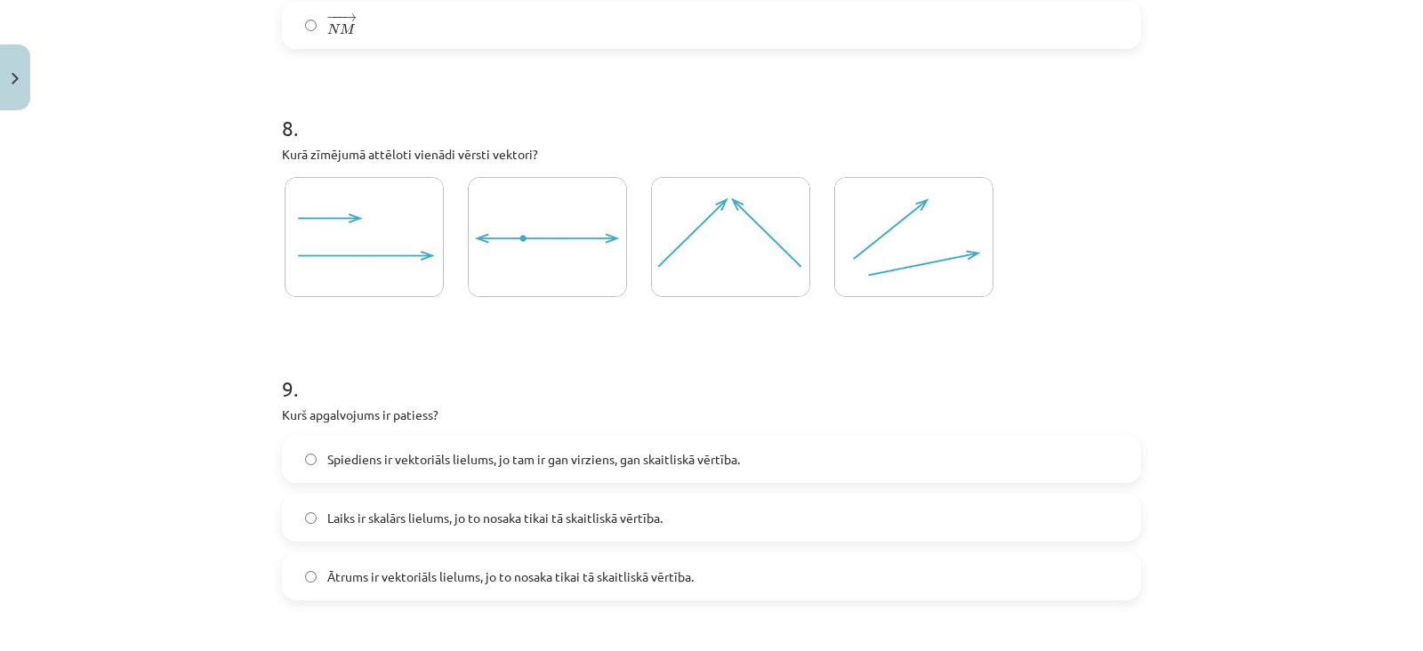
click at [334, 227] on img at bounding box center [364, 237] width 159 height 120
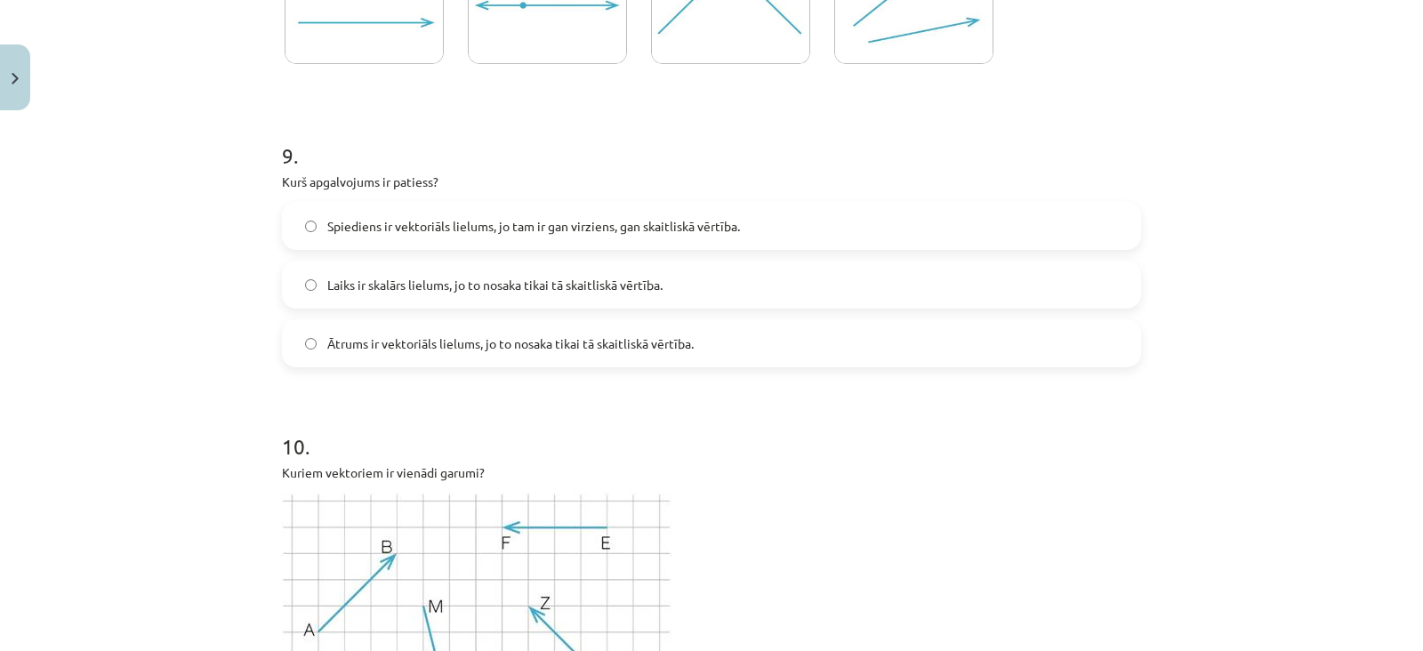
scroll to position [4598, 0]
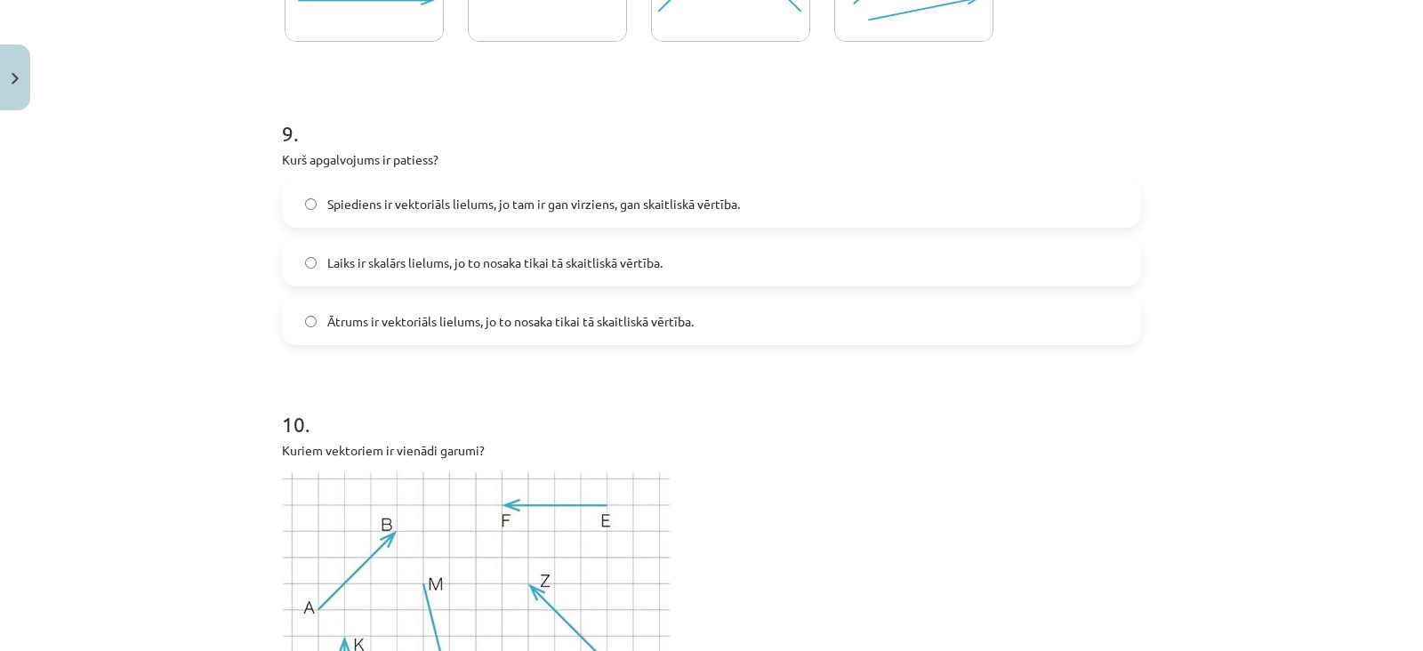
click at [386, 255] on span "Laiks ir skalārs lielums, jo to nosaka tikai tā skaitliskā vērtība." at bounding box center [494, 262] width 335 height 19
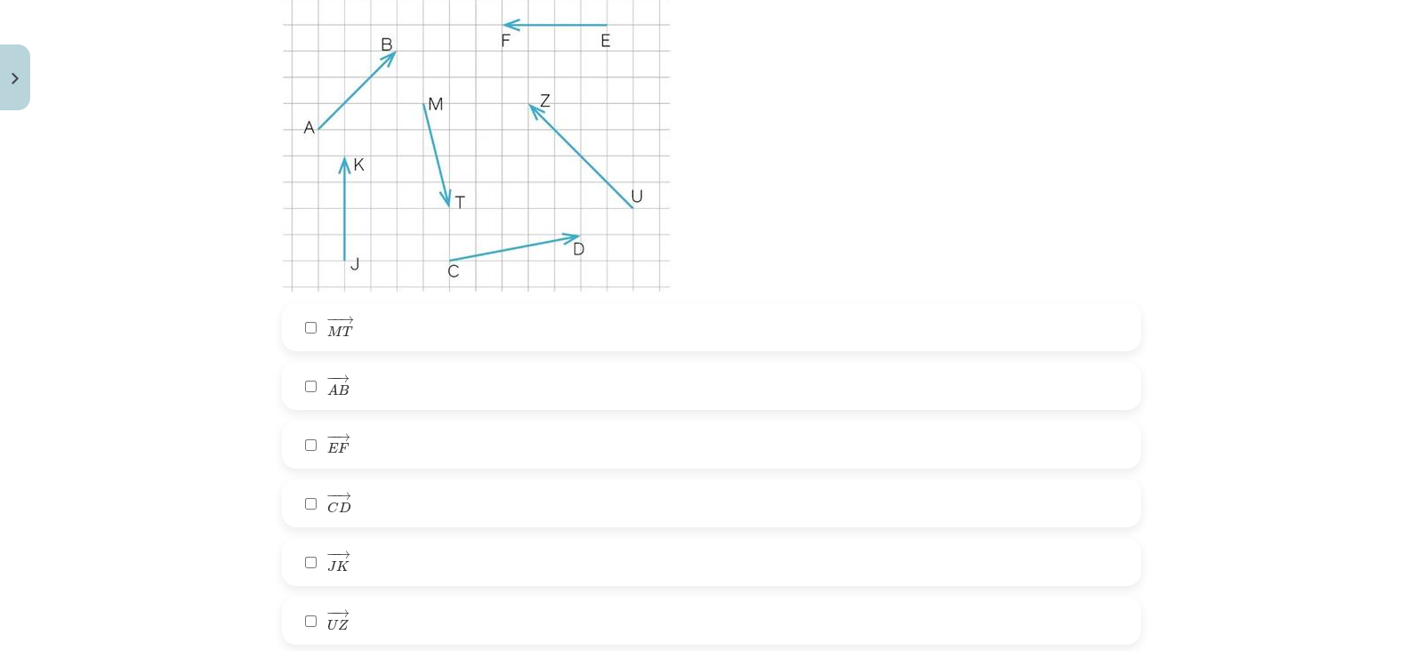
scroll to position [5097, 0]
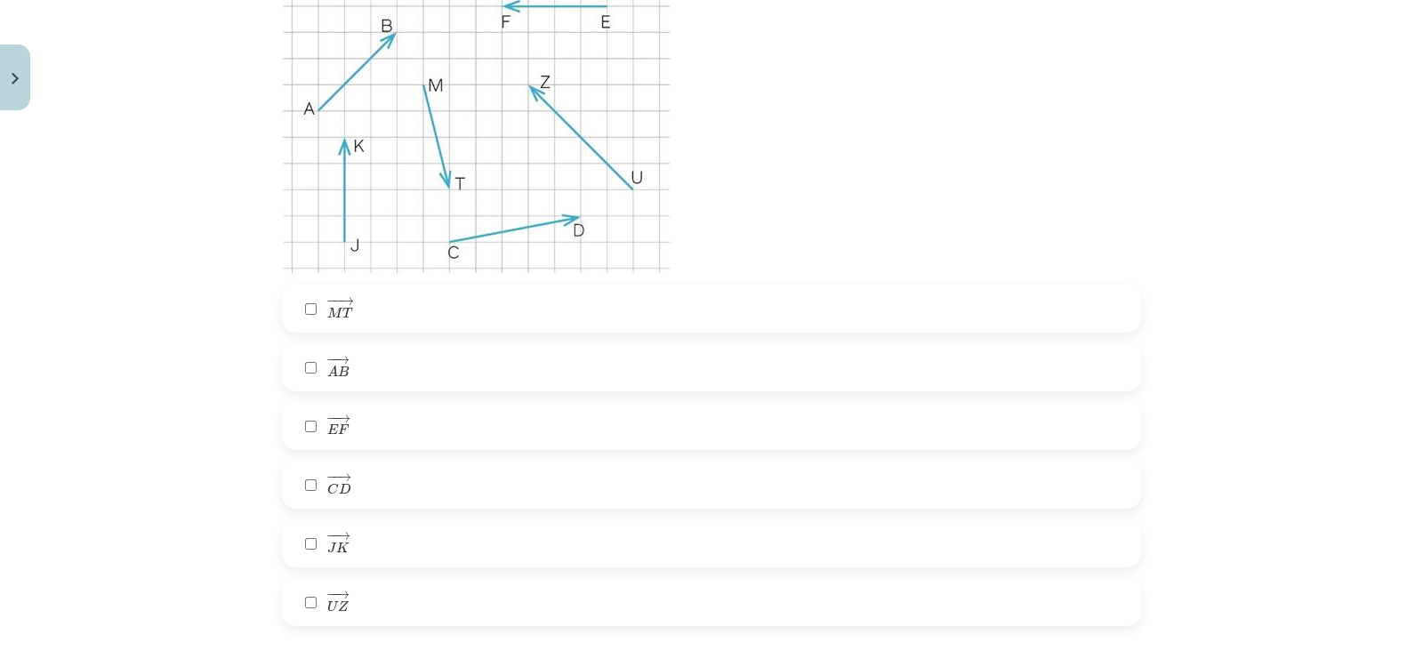
click at [365, 374] on label "− − → A B A B →" at bounding box center [712, 367] width 856 height 44
click at [368, 436] on label "− − → E F E F →" at bounding box center [712, 426] width 856 height 44
click at [376, 494] on label "− − → C D C D →" at bounding box center [712, 484] width 856 height 44
click at [384, 591] on label "− − → U Z U Z →" at bounding box center [712, 602] width 856 height 44
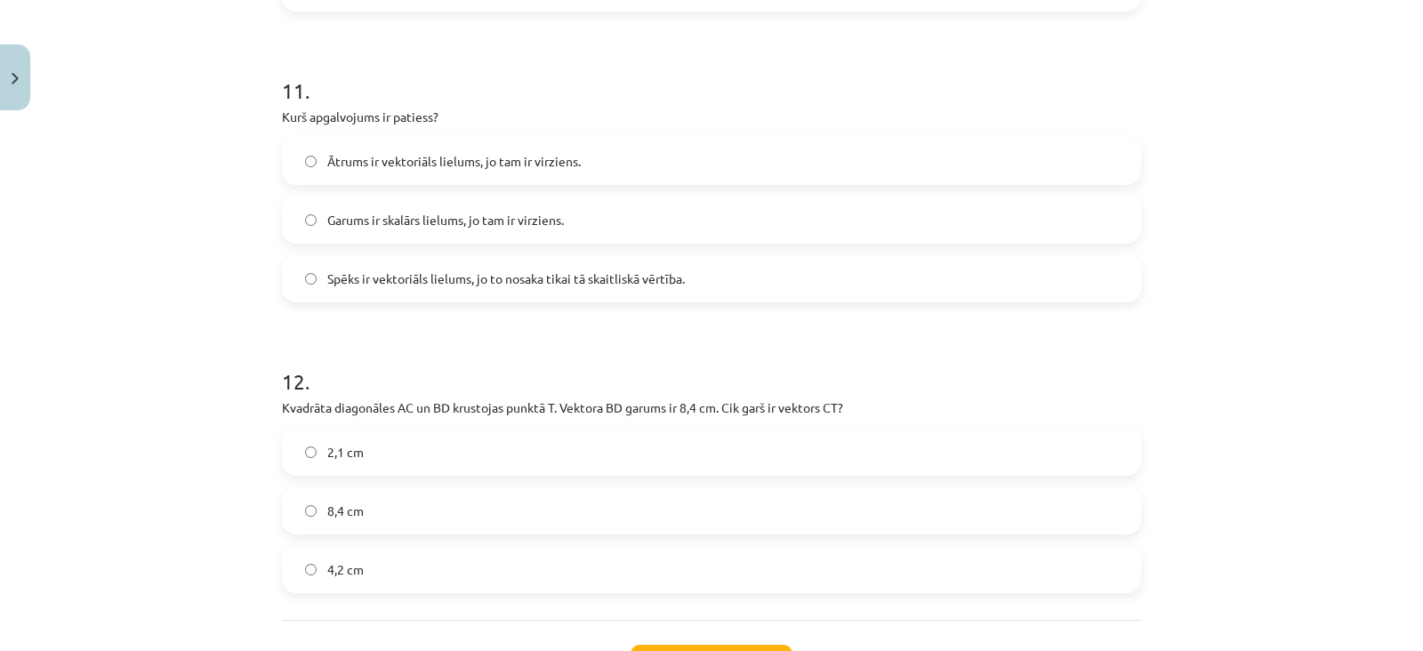
scroll to position [5727, 0]
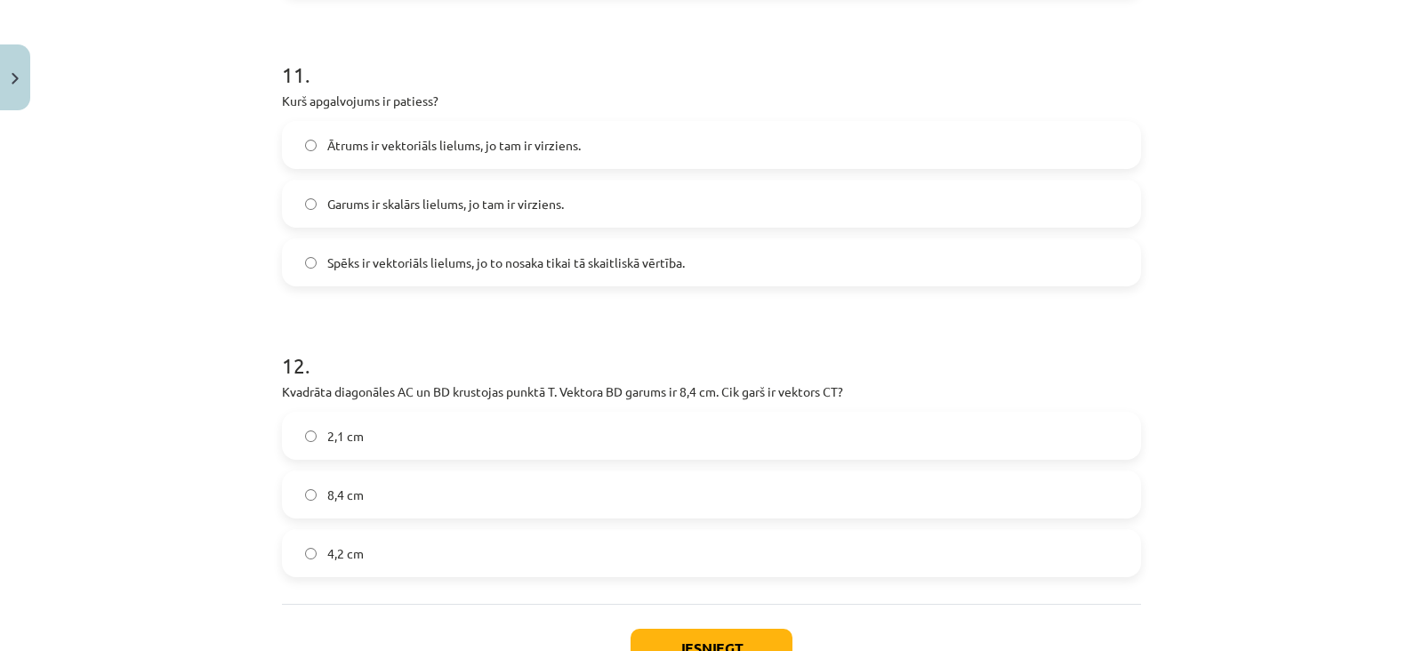
click at [476, 266] on span "Spēks ir vektoriāls lielums, jo to nosaka tikai tā skaitliskā vērtība." at bounding box center [506, 262] width 358 height 19
click at [435, 533] on label "4,2 cm" at bounding box center [712, 553] width 856 height 44
click at [662, 633] on button "Iesniegt" at bounding box center [712, 648] width 162 height 39
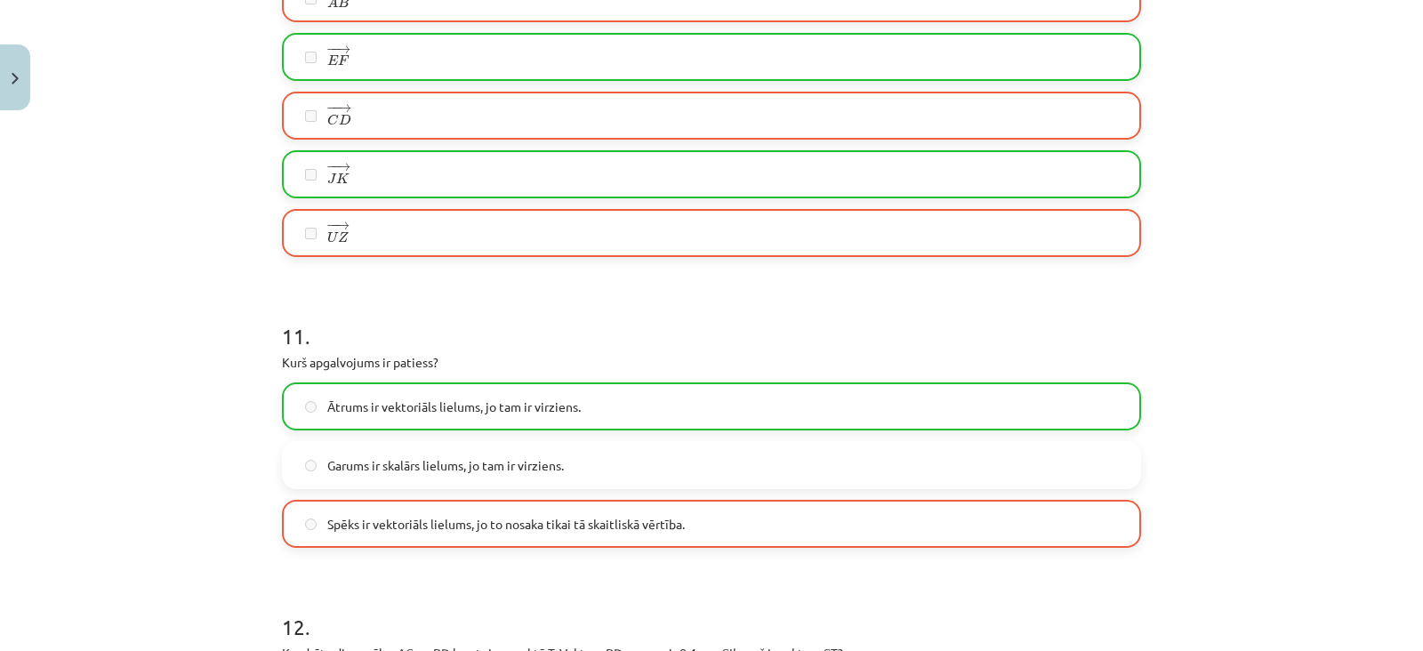
scroll to position [5916, 0]
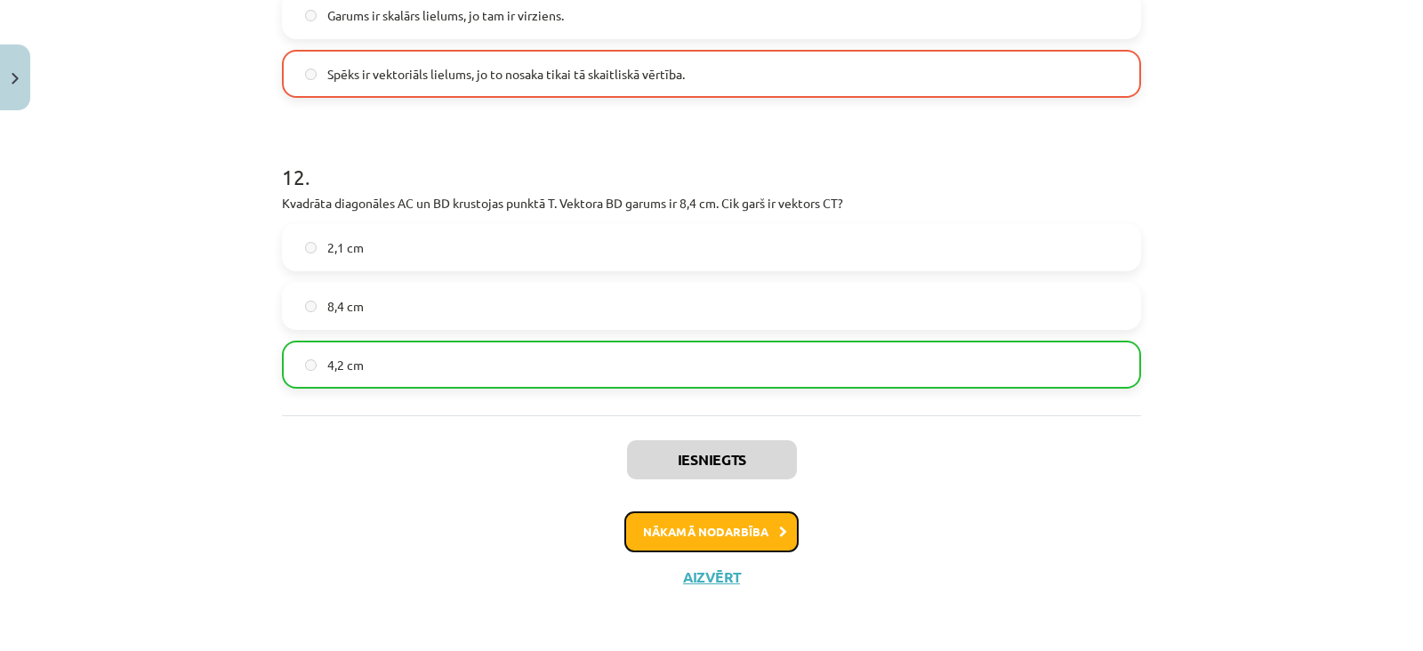
click at [658, 513] on button "Nākamā nodarbība" at bounding box center [711, 531] width 174 height 41
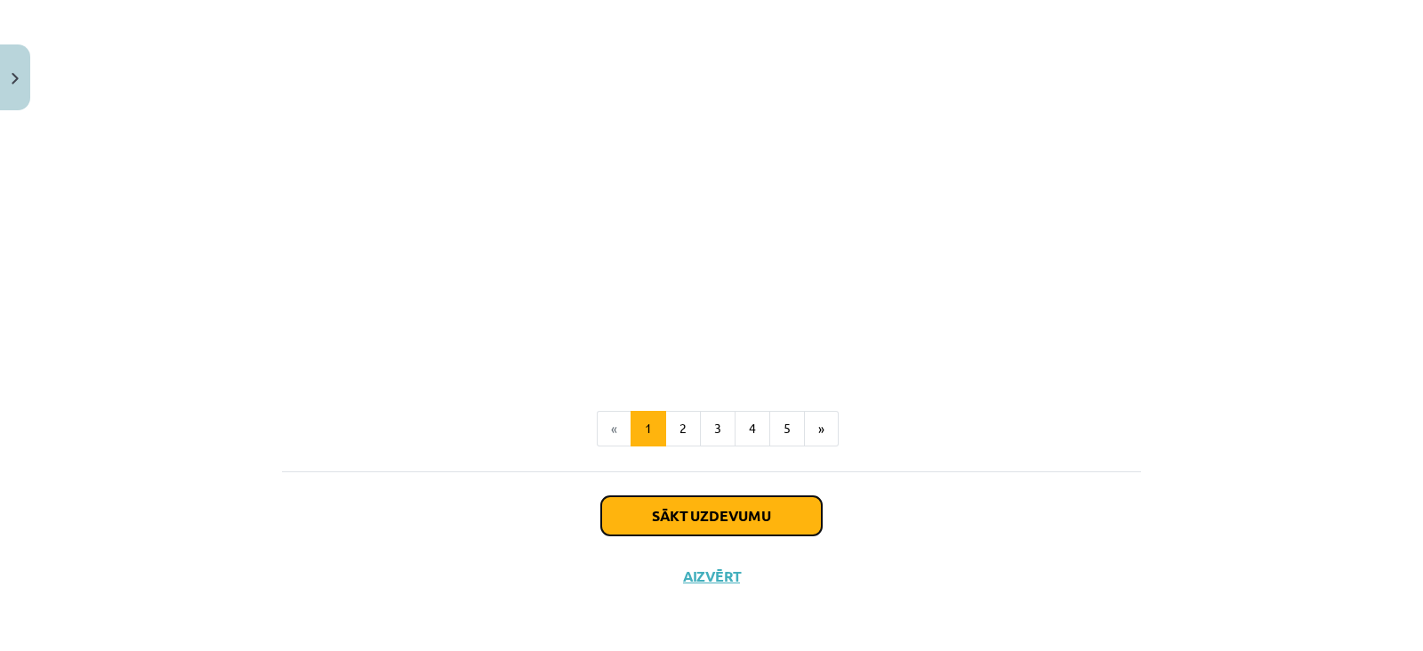
click at [658, 513] on button "Sākt uzdevumu" at bounding box center [711, 515] width 221 height 39
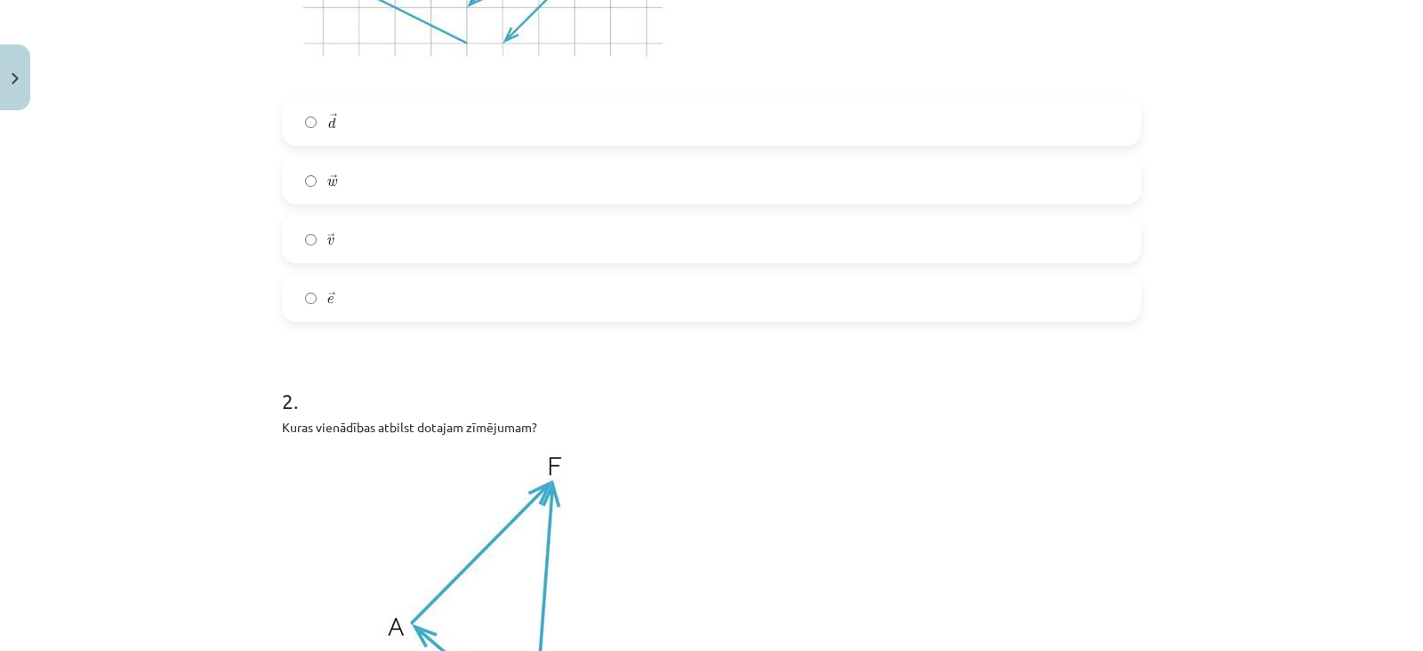
scroll to position [663, 0]
click at [557, 181] on label "→ w w →" at bounding box center [712, 180] width 856 height 44
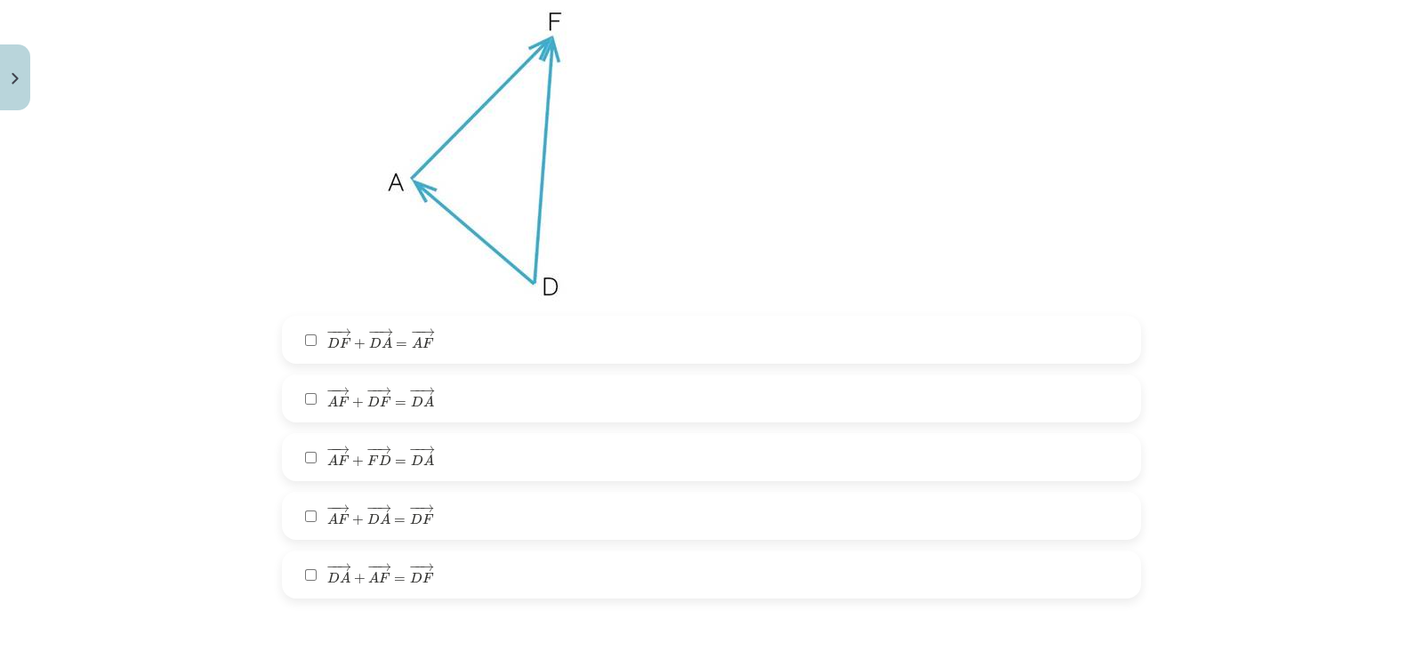
scroll to position [1107, 0]
click at [427, 483] on div "− − → D F + − − → D A = − − → A F D F → + D A → = A F → − − → A F + − − → D F =…" at bounding box center [711, 457] width 859 height 283
click at [409, 529] on label "− − → A F + − − → D A = − − → D F A F → + D A → = D F →" at bounding box center [712, 516] width 856 height 44
click at [414, 482] on div "− − → D F + − − → D A = − − → A F D F → + D A → = A F → − − → A F + − − → D F =…" at bounding box center [711, 457] width 859 height 283
click at [422, 446] on span "→" at bounding box center [428, 450] width 14 height 8
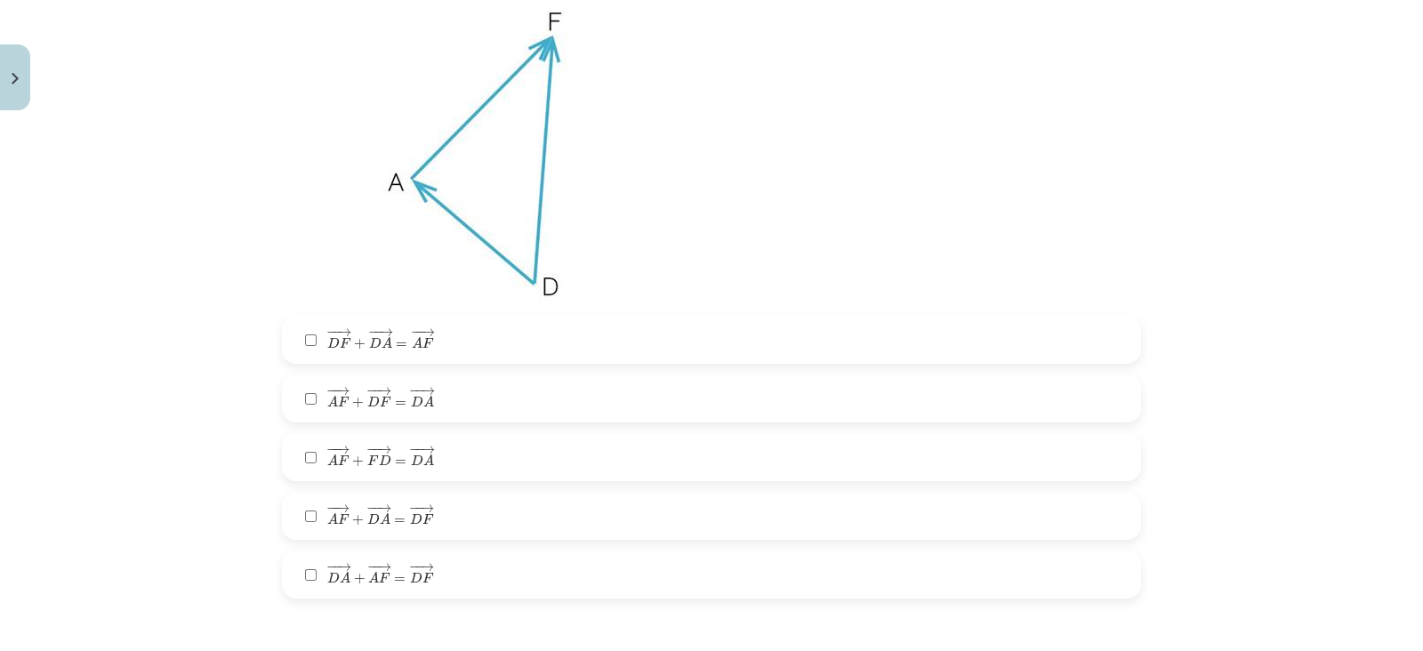
click at [446, 352] on label "− − → D F + − − → D A = − − → A F D F → + D A → = A F →" at bounding box center [712, 340] width 856 height 44
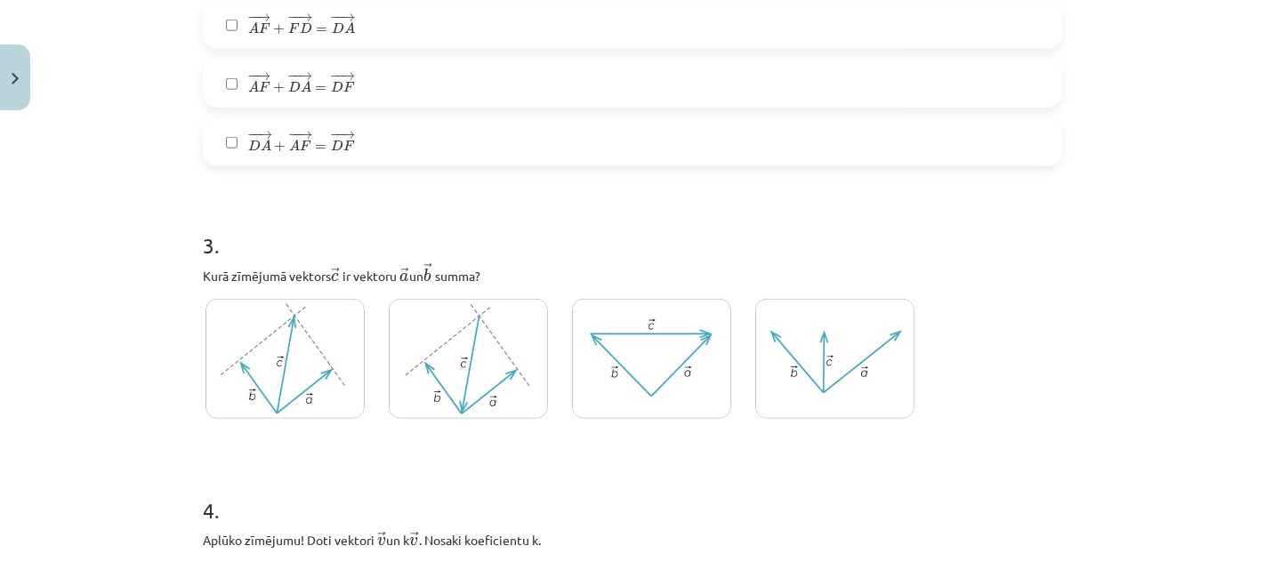
scroll to position [1542, 0]
click at [423, 342] on img at bounding box center [468, 356] width 159 height 120
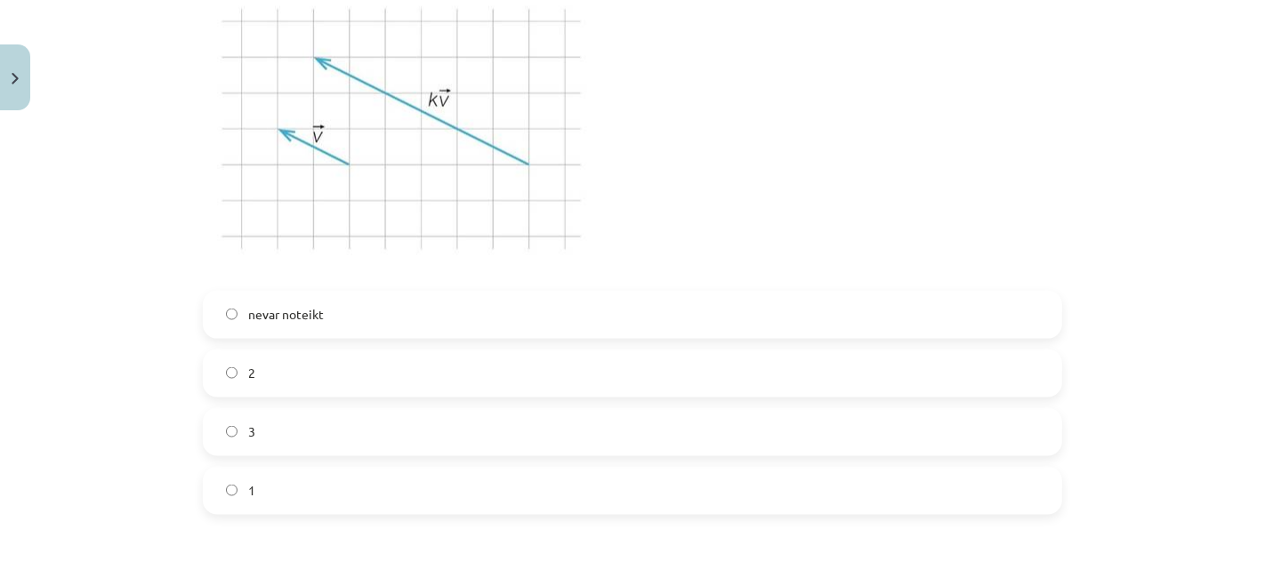
scroll to position [2132, 0]
click at [372, 382] on label "2" at bounding box center [633, 364] width 856 height 44
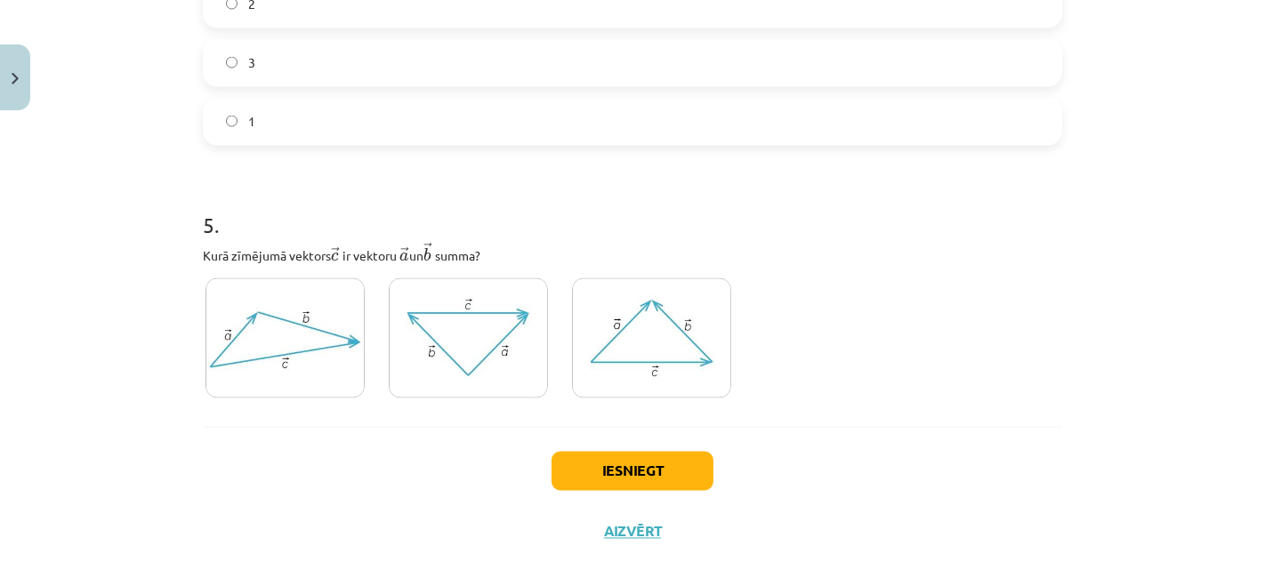
scroll to position [2505, 0]
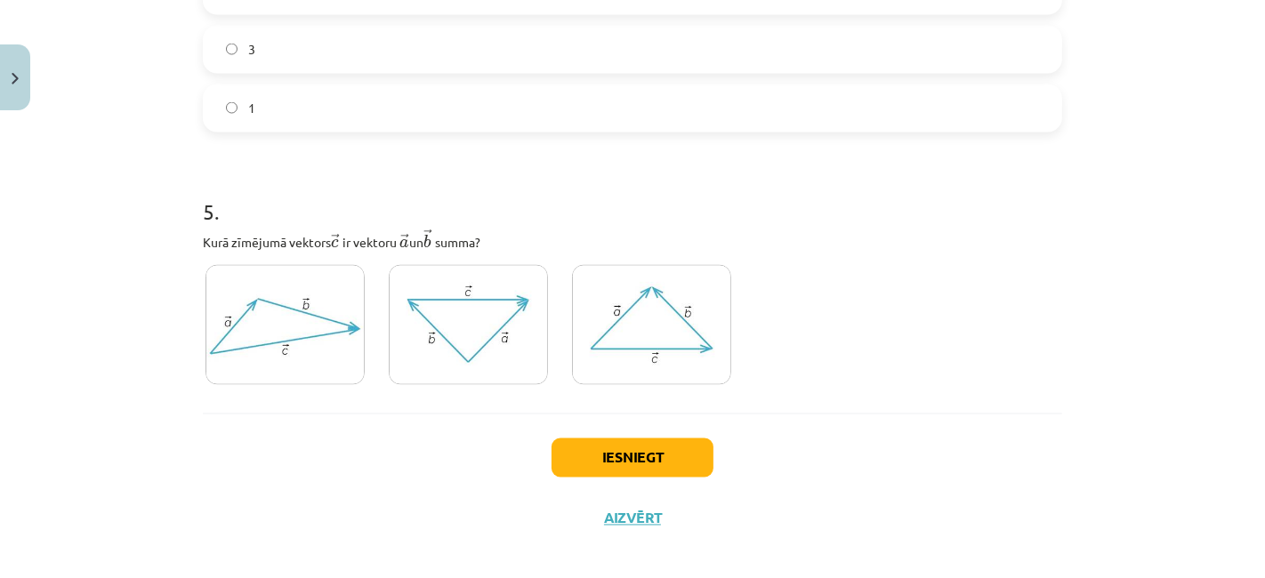
click at [490, 327] on img at bounding box center [468, 325] width 159 height 120
click at [593, 448] on button "Iesniegt" at bounding box center [632, 457] width 162 height 39
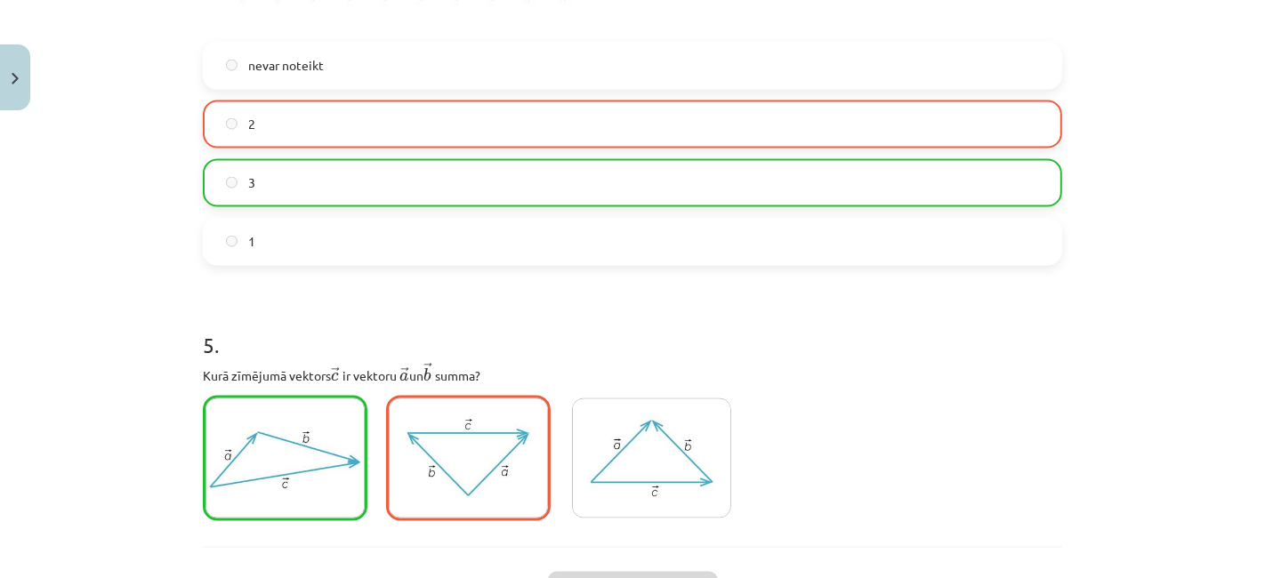
scroll to position [2576, 0]
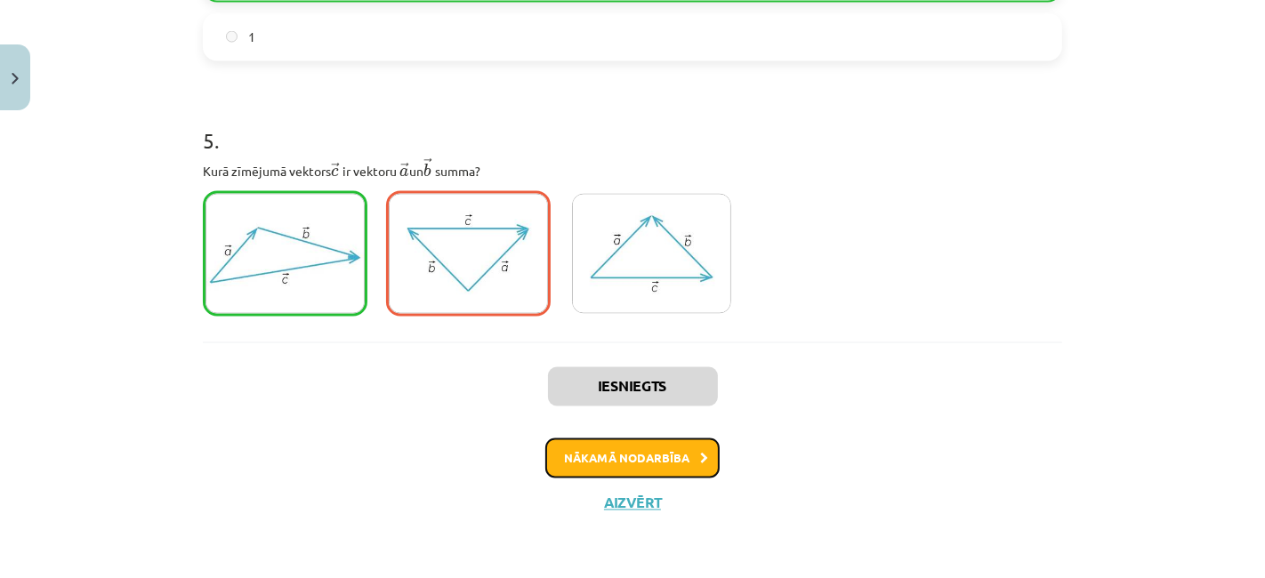
click at [601, 469] on button "Nākamā nodarbība" at bounding box center [632, 458] width 174 height 41
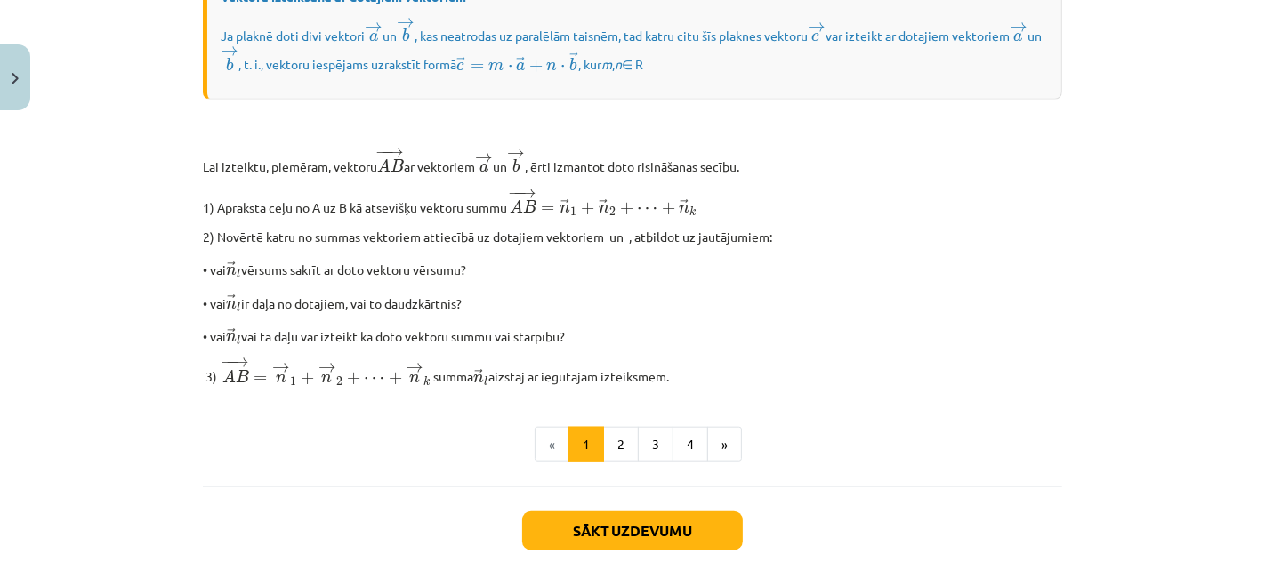
scroll to position [1546, 0]
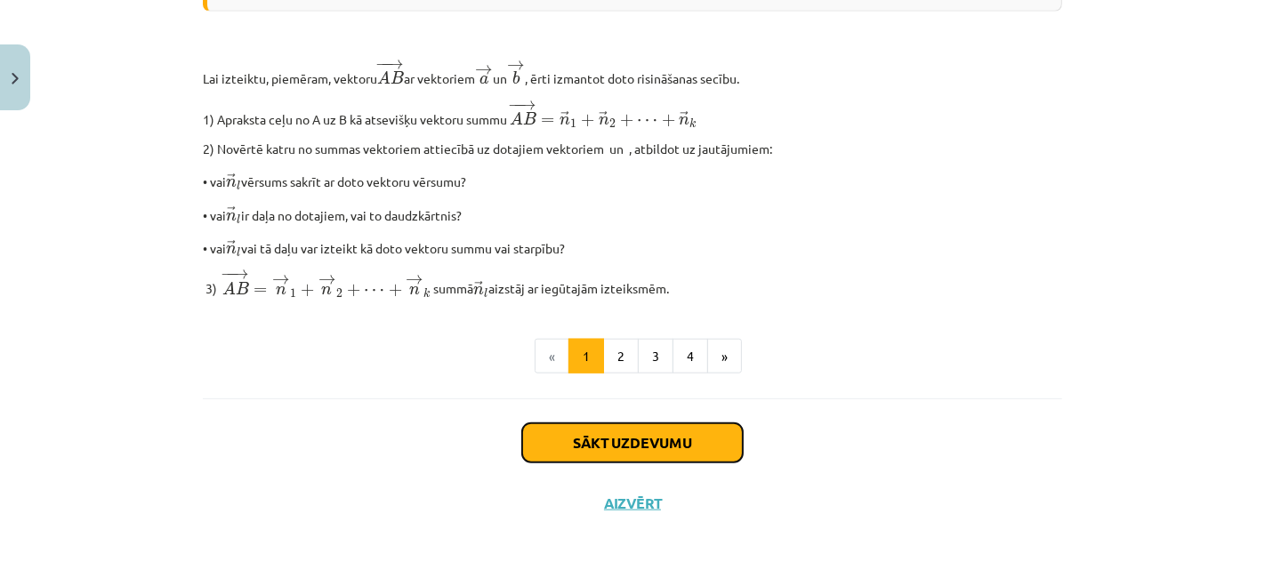
click at [609, 441] on button "Sākt uzdevumu" at bounding box center [632, 442] width 221 height 39
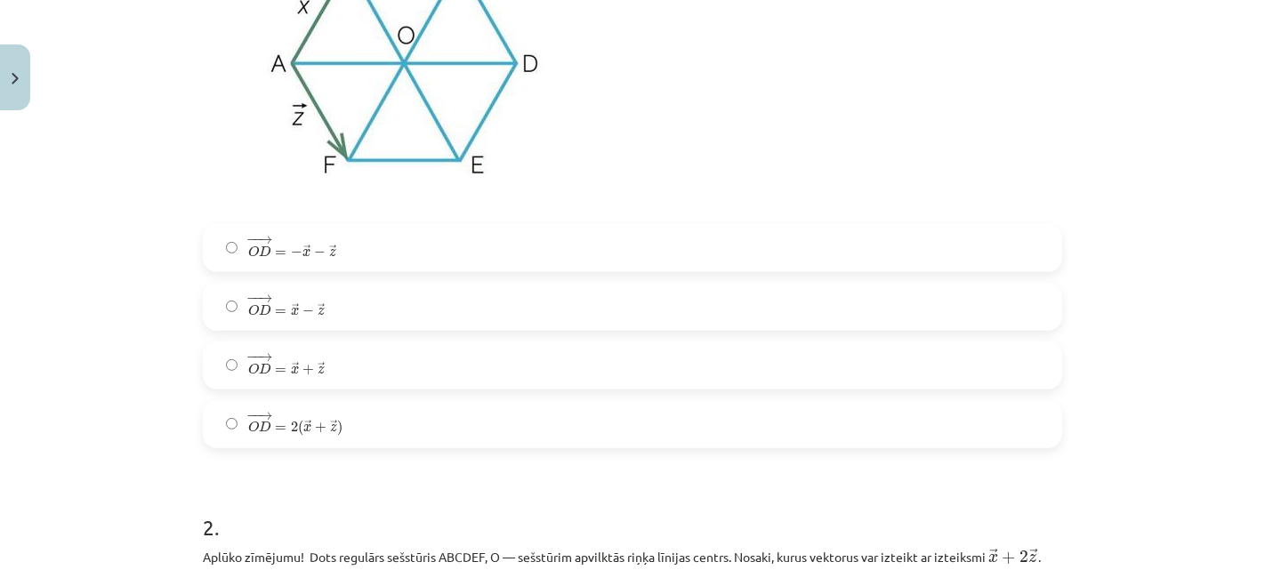
scroll to position [630, 0]
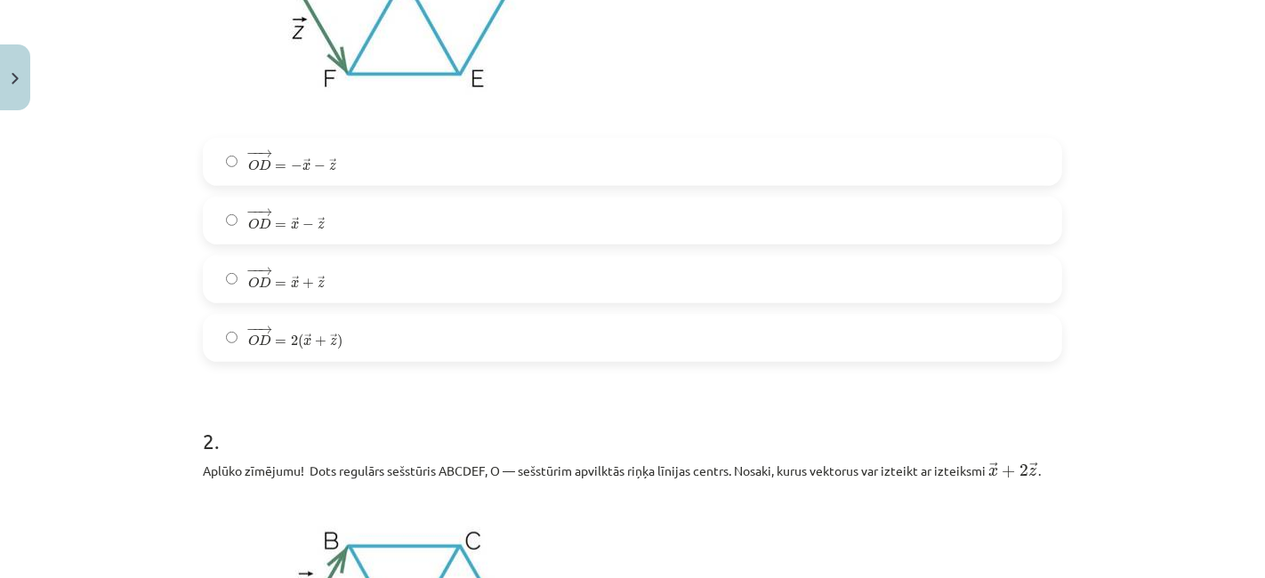
click at [554, 261] on label "− − → O D = → x + → z O D → = x → + z →" at bounding box center [633, 279] width 856 height 44
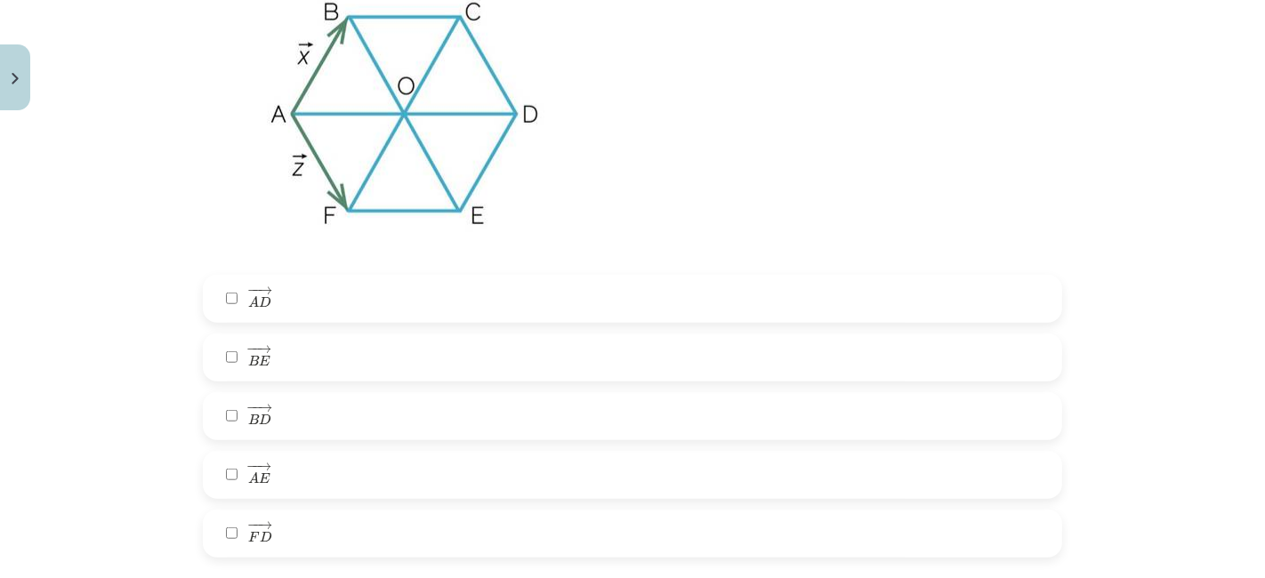
scroll to position [1180, 0]
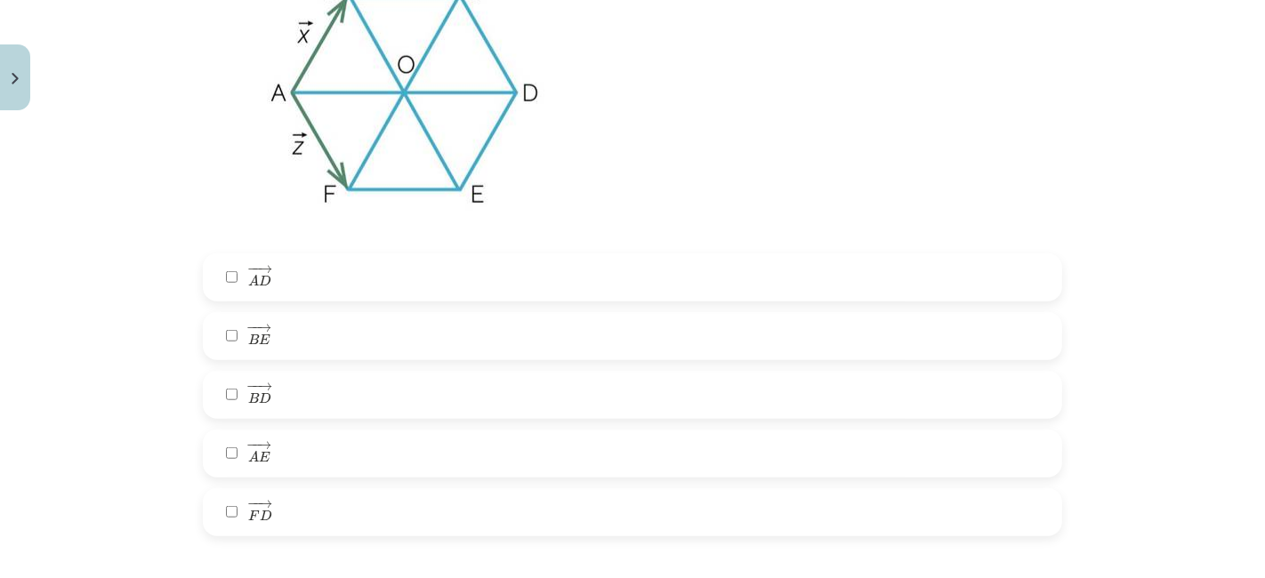
click at [465, 350] on label "− − → B E B E →" at bounding box center [633, 336] width 856 height 44
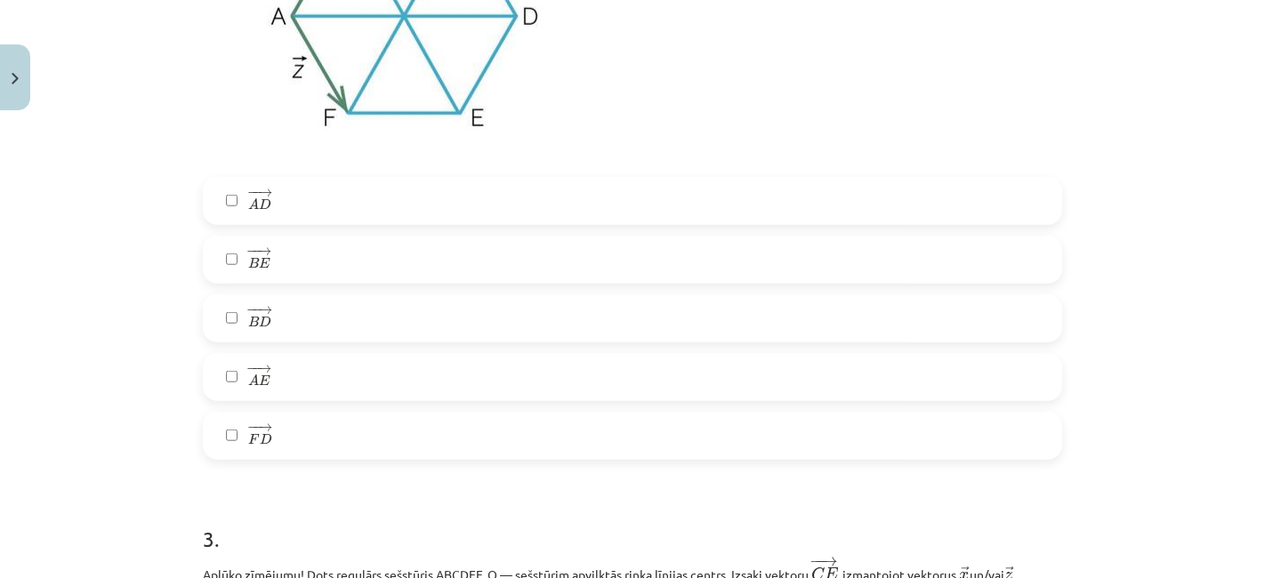
scroll to position [1265, 0]
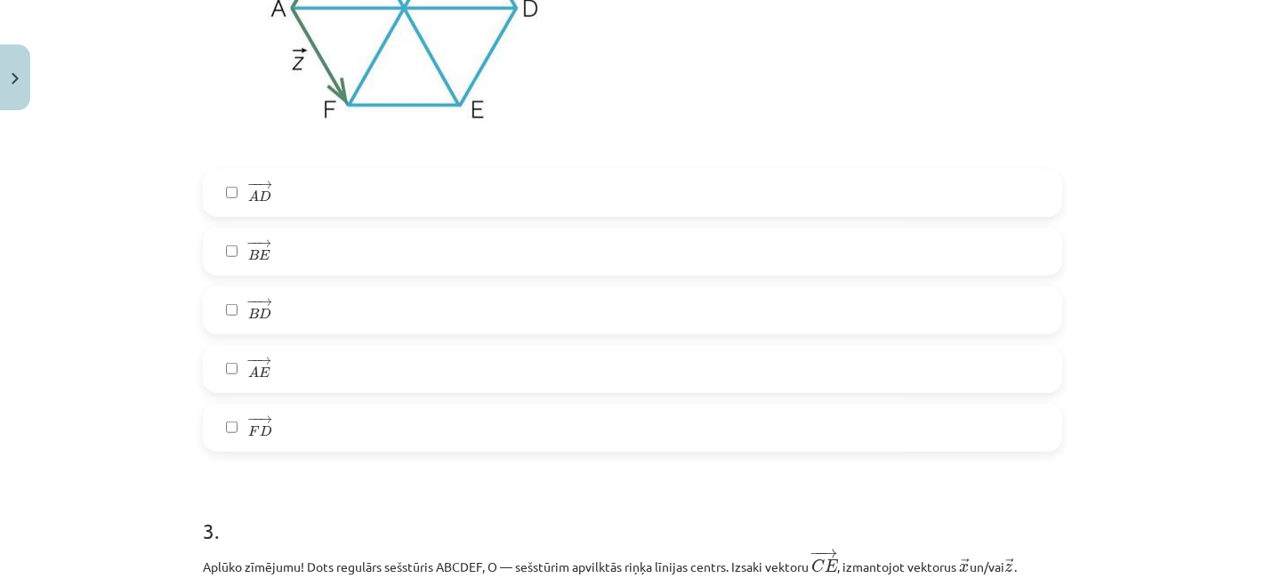
click at [454, 372] on label "− − → A E A E →" at bounding box center [633, 369] width 856 height 44
drag, startPoint x: 443, startPoint y: 398, endPoint x: 438, endPoint y: 419, distance: 22.0
click at [439, 411] on div "− − → A D A D → − − → B E B E → − − → B D B D → − − → A E A E → − − → F D F D →" at bounding box center [632, 310] width 859 height 283
click at [437, 422] on label "− − → F D F D →" at bounding box center [633, 428] width 856 height 44
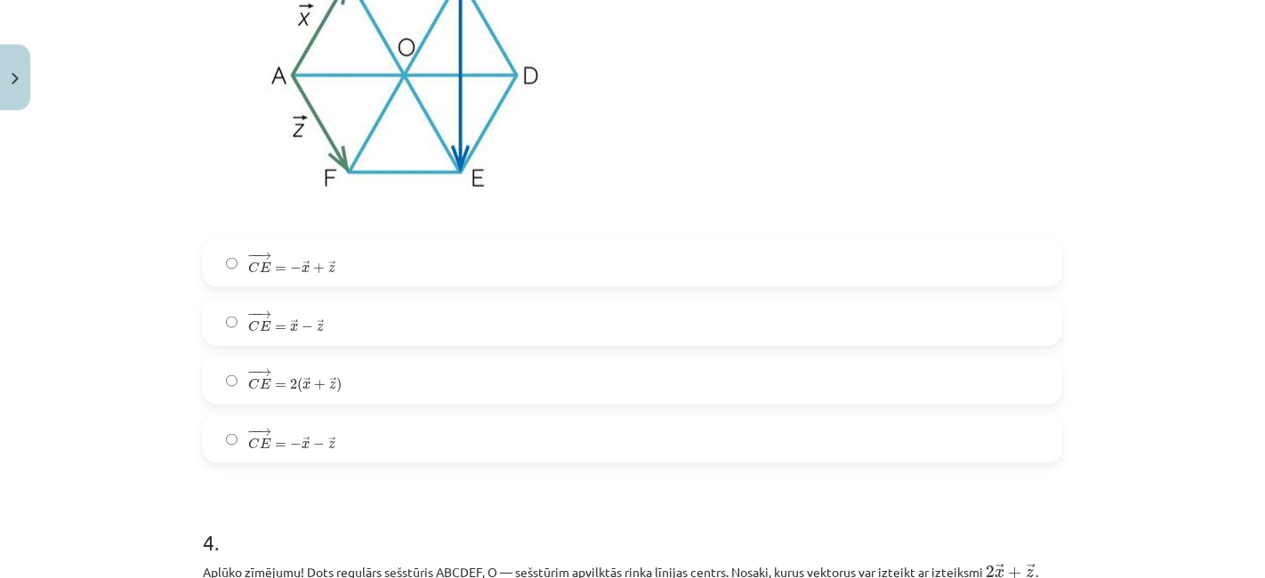
click at [424, 399] on label "− − → C E = 2 ( → x + → z ) C E → = 2 ( x → + z → )" at bounding box center [633, 380] width 856 height 44
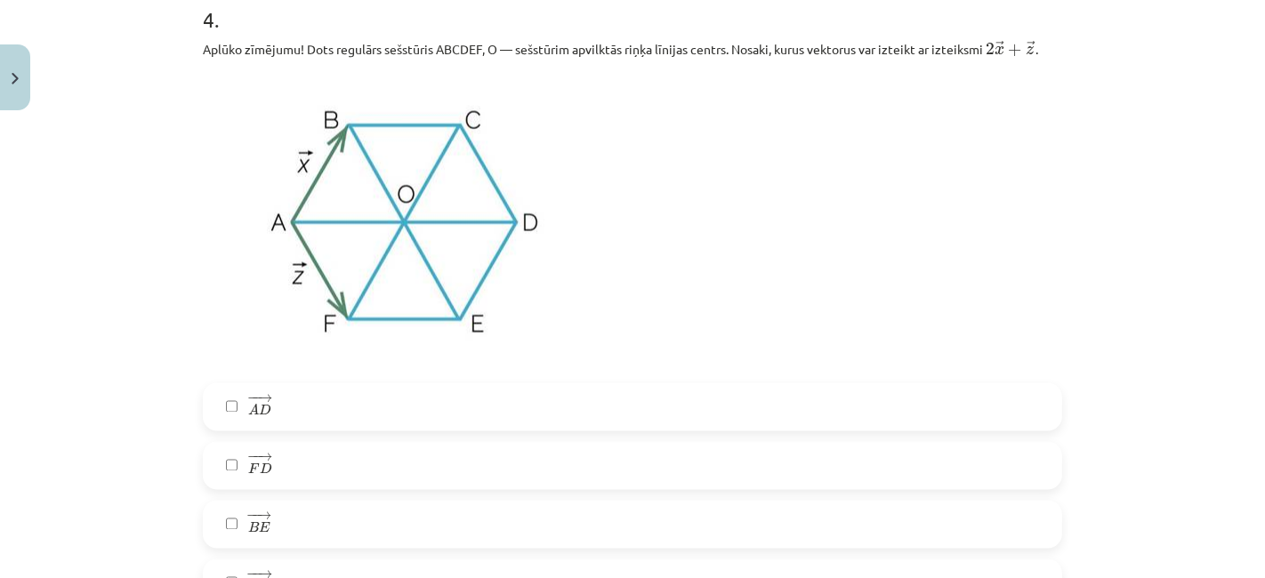
scroll to position [2478, 0]
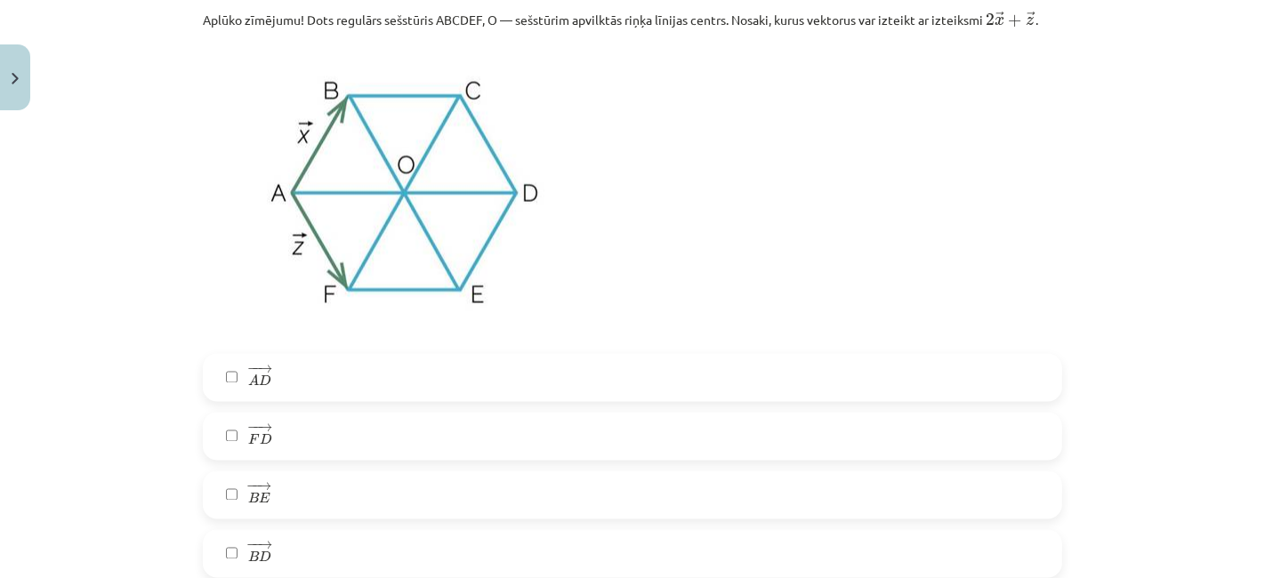
click at [393, 435] on label "− − → F D F D →" at bounding box center [633, 436] width 856 height 44
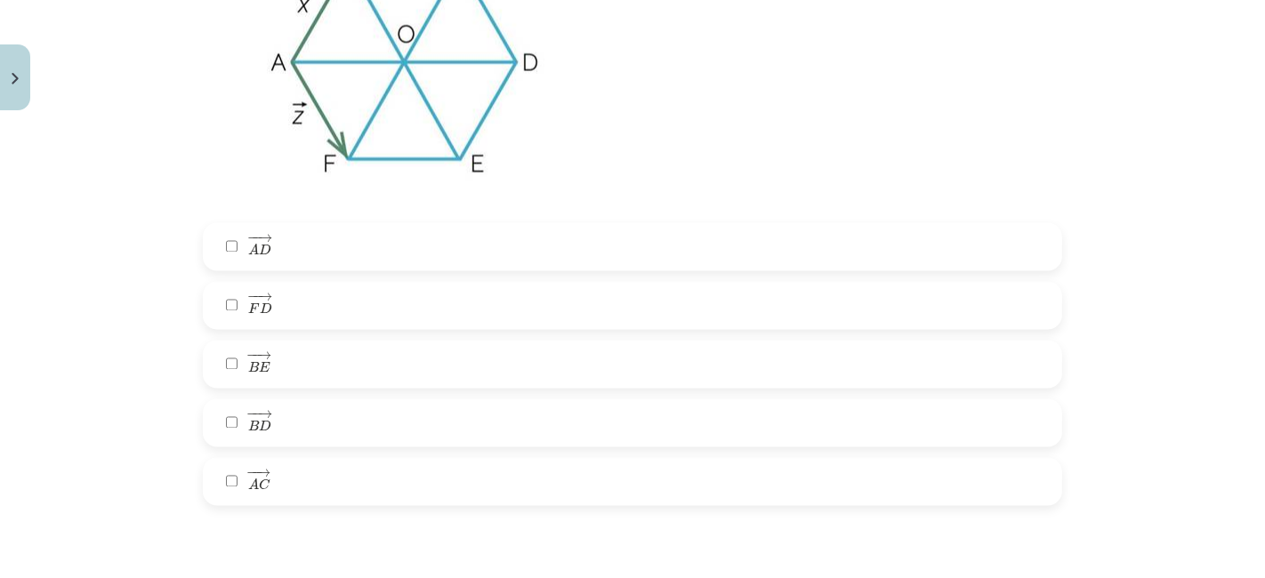
scroll to position [2693, 0]
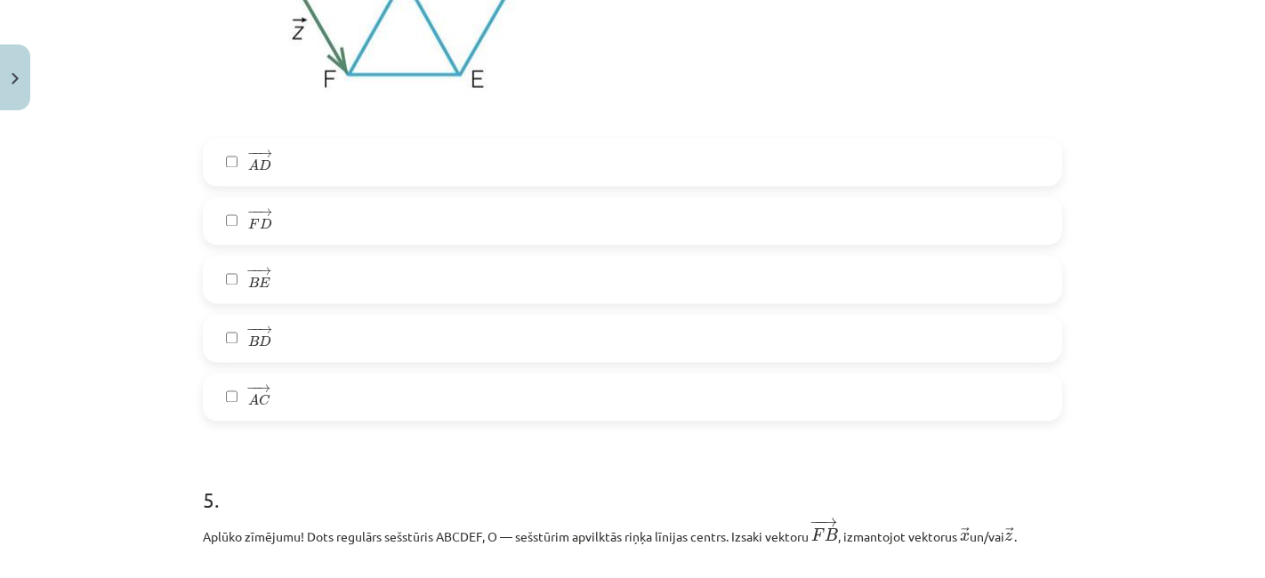
click at [377, 370] on div "− − → A D A D → − − → F D F D → − − → B E B E → − − → B D B D → − − → A C A C →" at bounding box center [632, 280] width 859 height 283
click at [368, 376] on label "− − → A C A C →" at bounding box center [633, 397] width 856 height 44
click at [372, 273] on label "− − → B E B E →" at bounding box center [633, 280] width 856 height 44
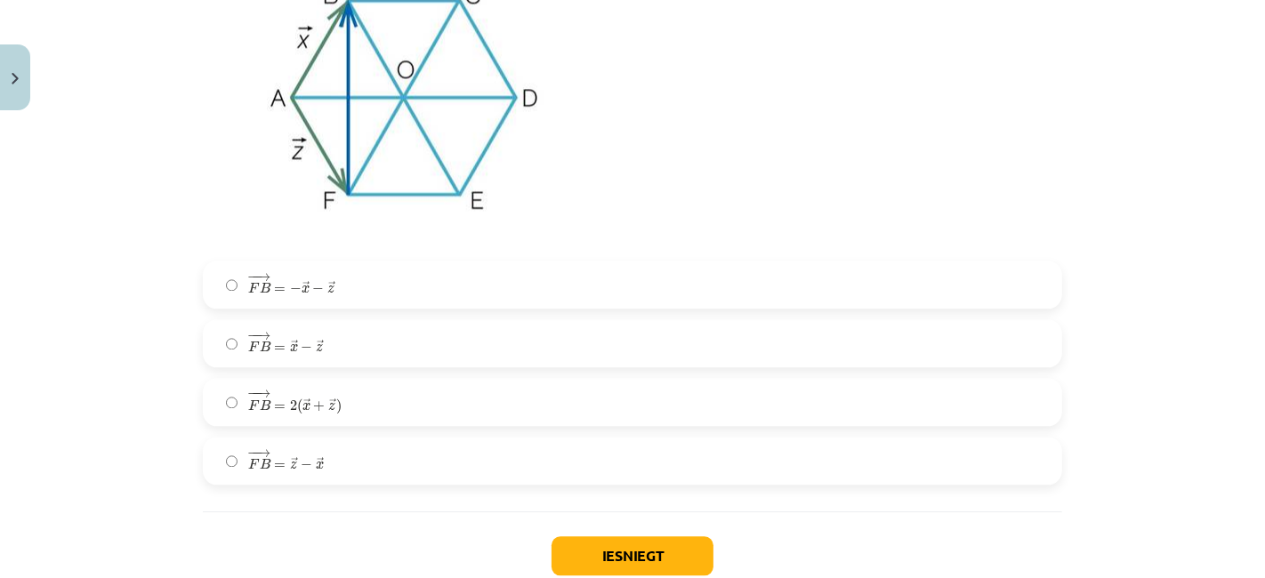
scroll to position [3345, 0]
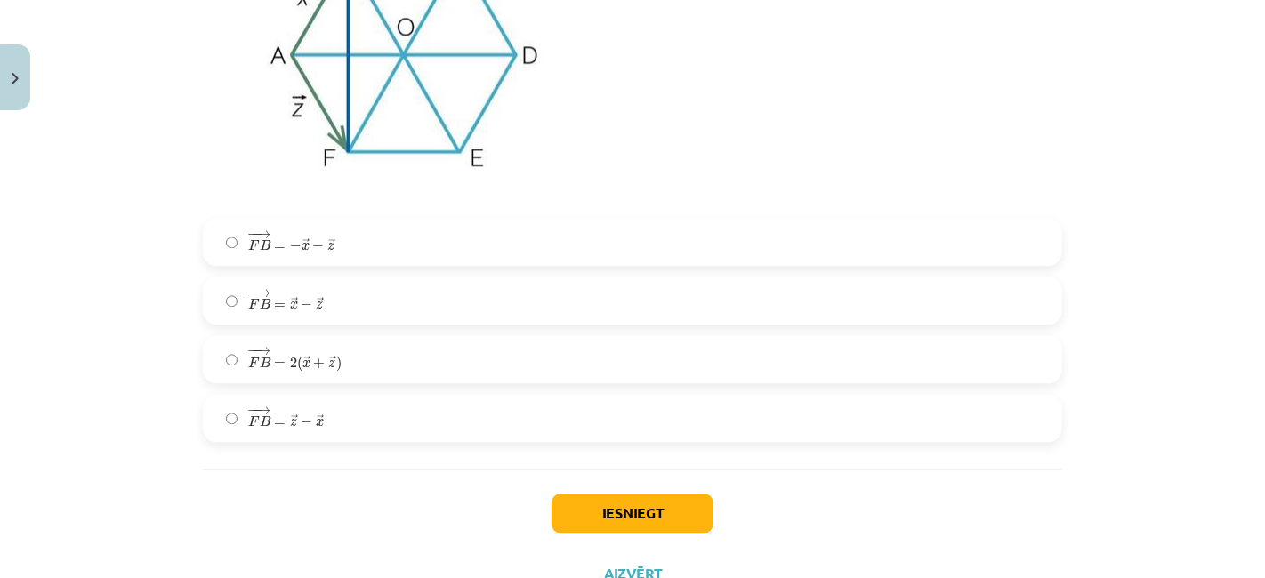
click at [353, 326] on div "− − → F B = − → x − → z F B → = − x → − z → − − → F B = → x − → z F B → = x → −…" at bounding box center [632, 330] width 859 height 224
click at [358, 343] on label "− − → F B = 2 ( → x + → z ) F B → = 2 ( x → + z → )" at bounding box center [633, 359] width 856 height 44
click at [490, 247] on label "− − → F B = − → x − → z F B → = − x → − z →" at bounding box center [633, 242] width 856 height 44
click at [594, 519] on button "Iesniegt" at bounding box center [632, 513] width 162 height 39
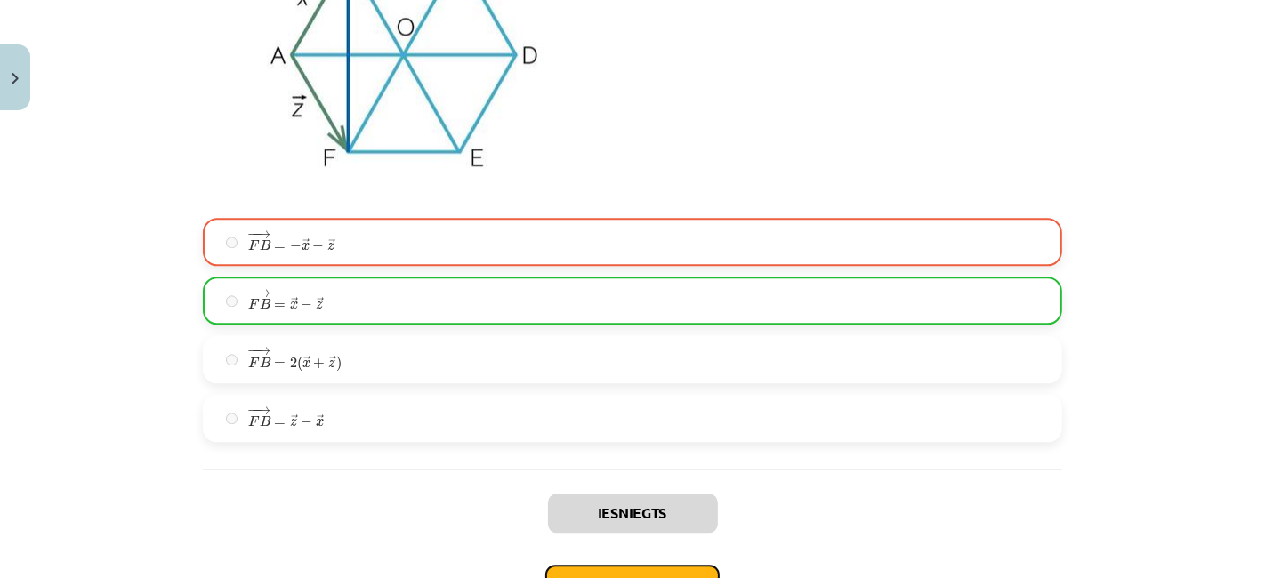
click at [594, 567] on button "Nākamā nodarbība" at bounding box center [632, 585] width 174 height 41
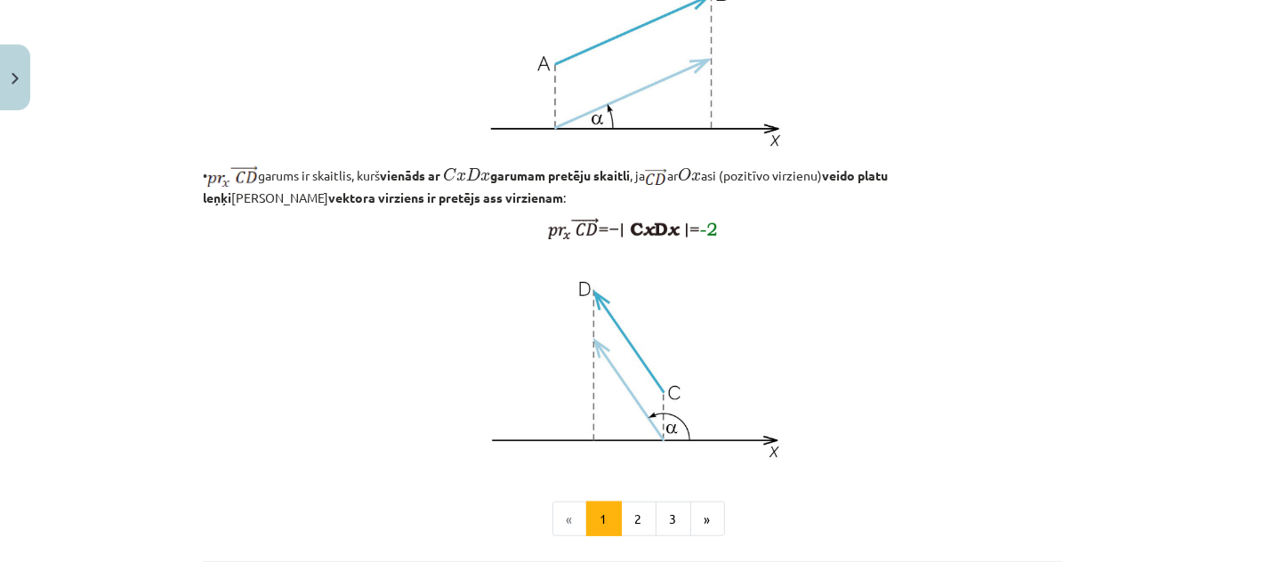
scroll to position [1531, 0]
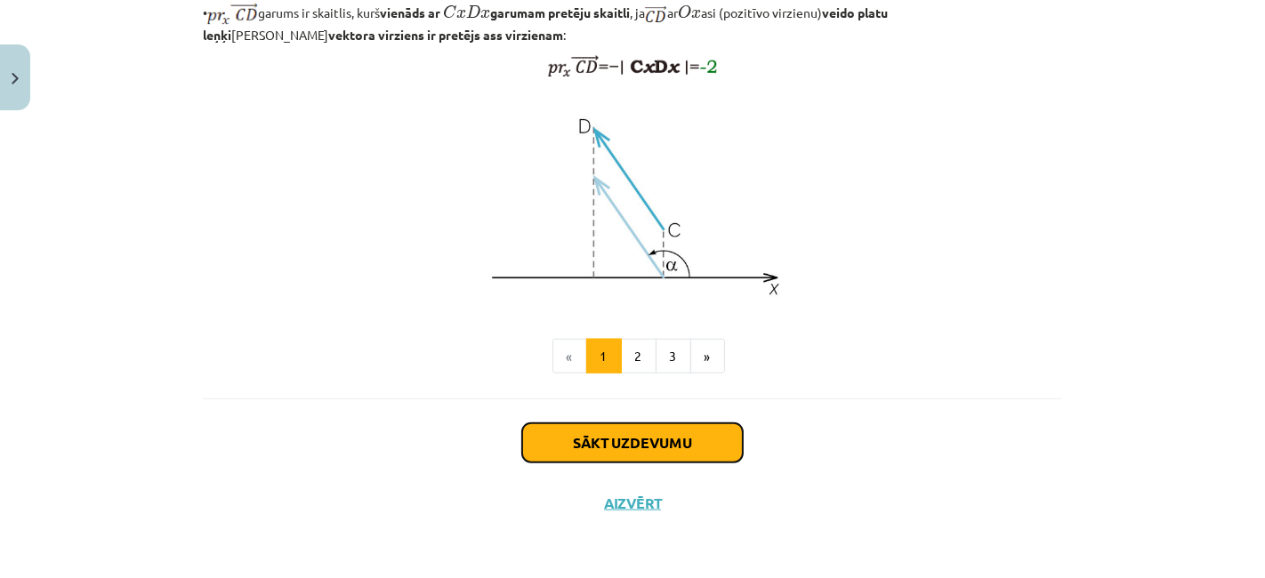
click at [599, 437] on button "Sākt uzdevumu" at bounding box center [632, 442] width 221 height 39
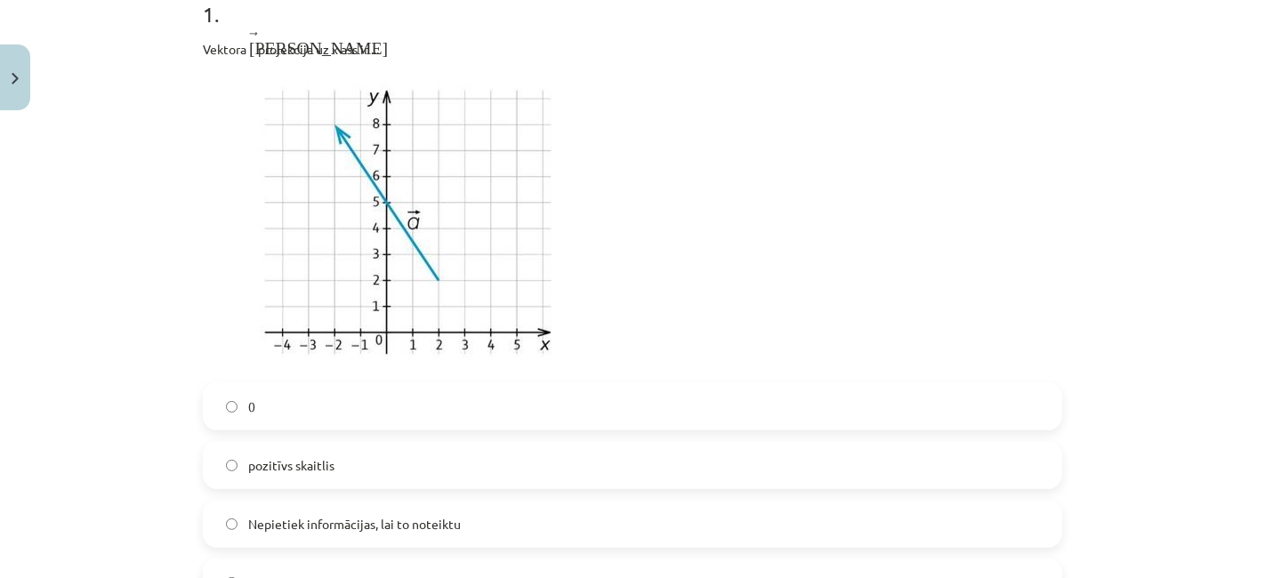
scroll to position [389, 0]
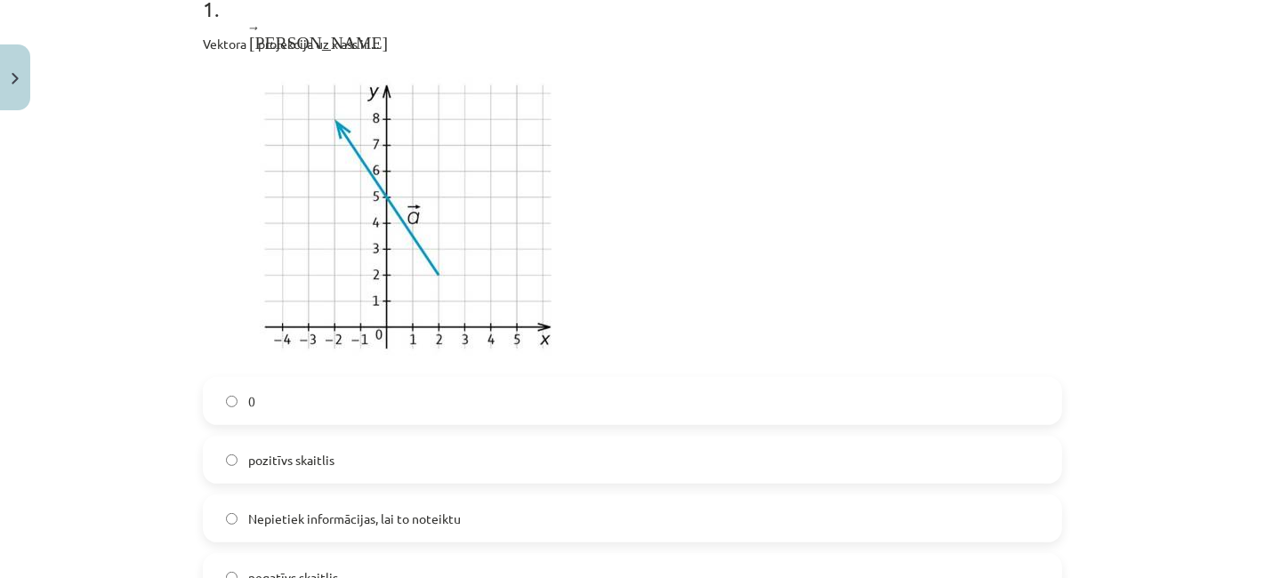
click at [519, 481] on label "pozitīvs skaitlis" at bounding box center [633, 460] width 856 height 44
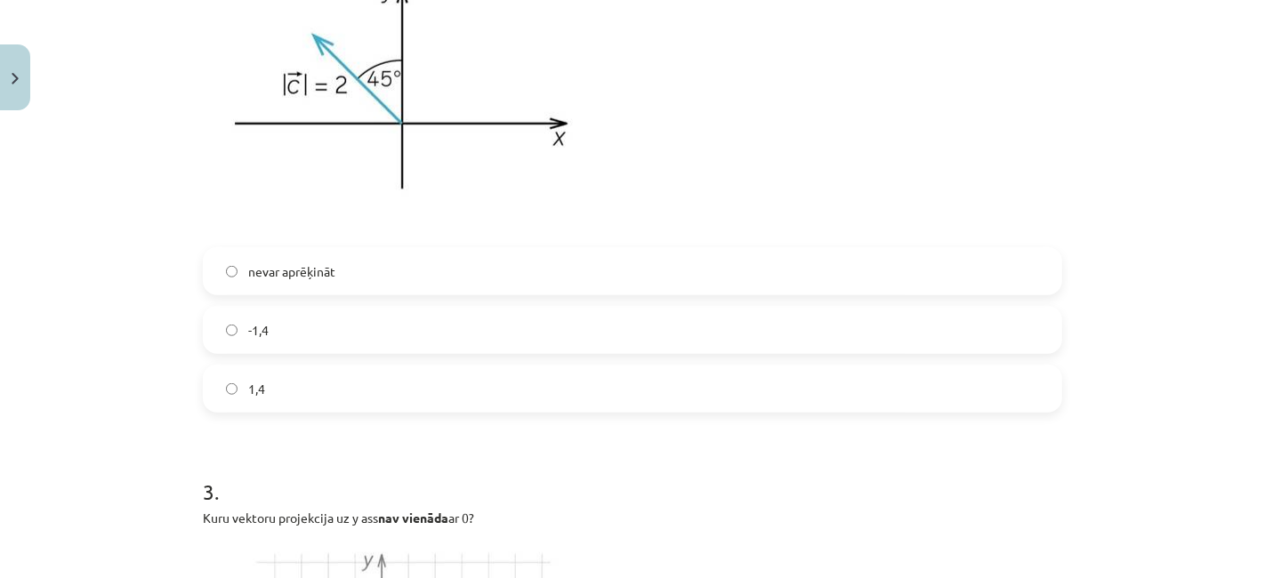
scroll to position [1220, 0]
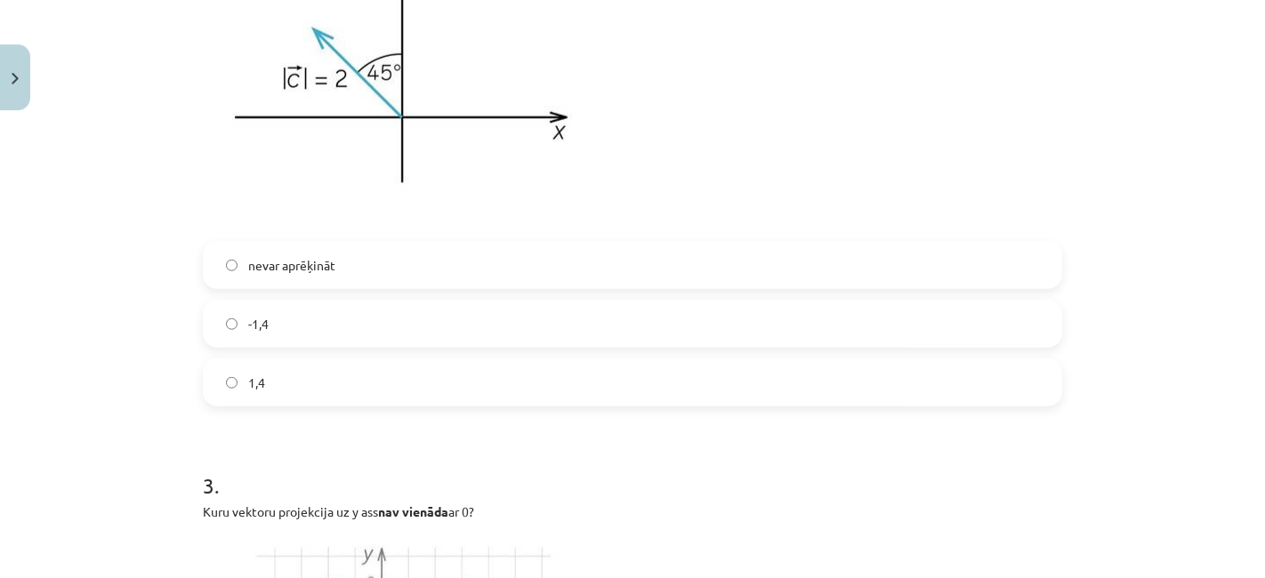
click at [488, 408] on form "1 . Vektora ﻿ → а а → projekcija uz x ass ir ... 0 pozitīvs skaitlis Nepietiek …" at bounding box center [632, 131] width 859 height 1994
click at [482, 367] on label "1,4" at bounding box center [633, 382] width 856 height 44
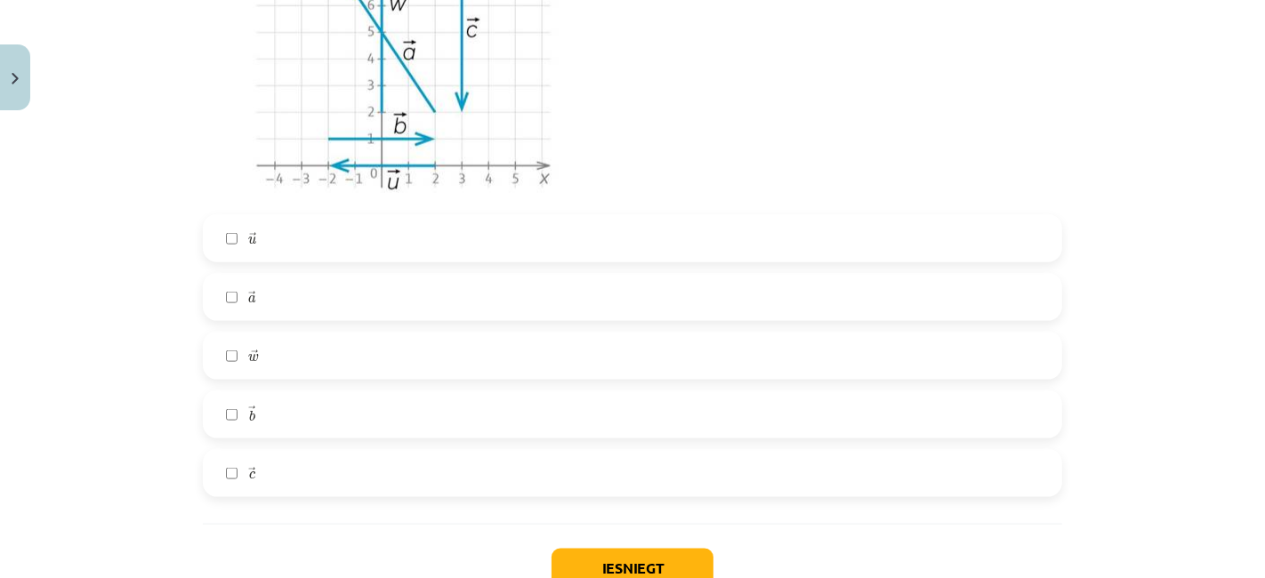
scroll to position [1880, 0]
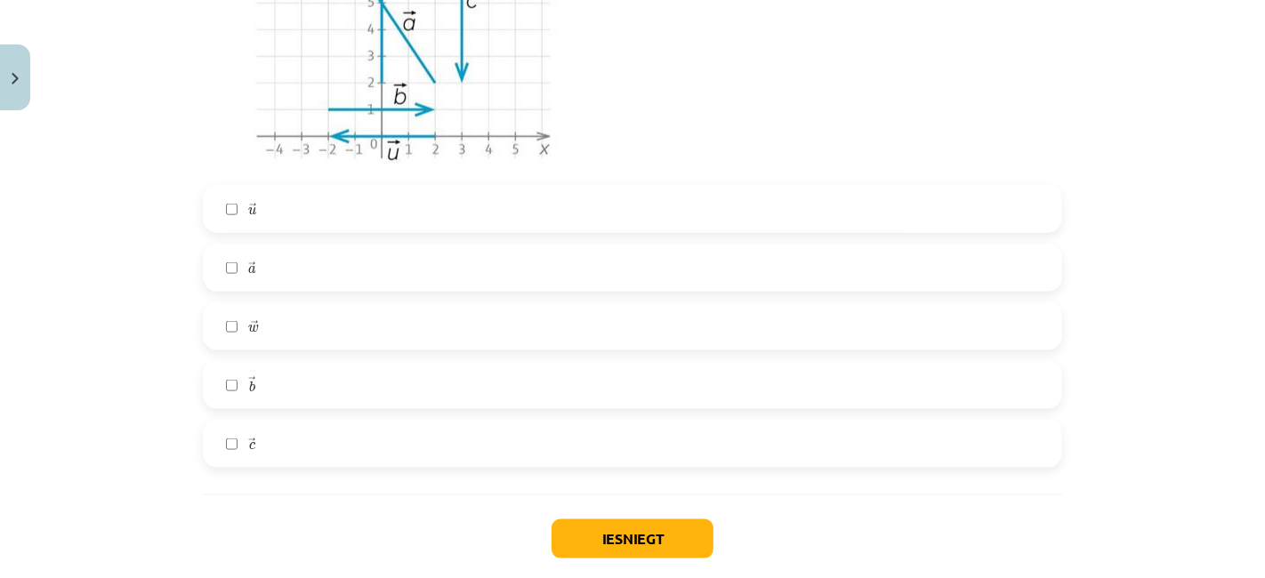
click at [399, 326] on label "→ w w →" at bounding box center [633, 326] width 856 height 44
click at [385, 438] on label "→ c c →" at bounding box center [633, 444] width 856 height 44
click at [396, 253] on label "→ a a →" at bounding box center [633, 267] width 856 height 44
click at [393, 380] on label "→ b b →" at bounding box center [633, 385] width 856 height 44
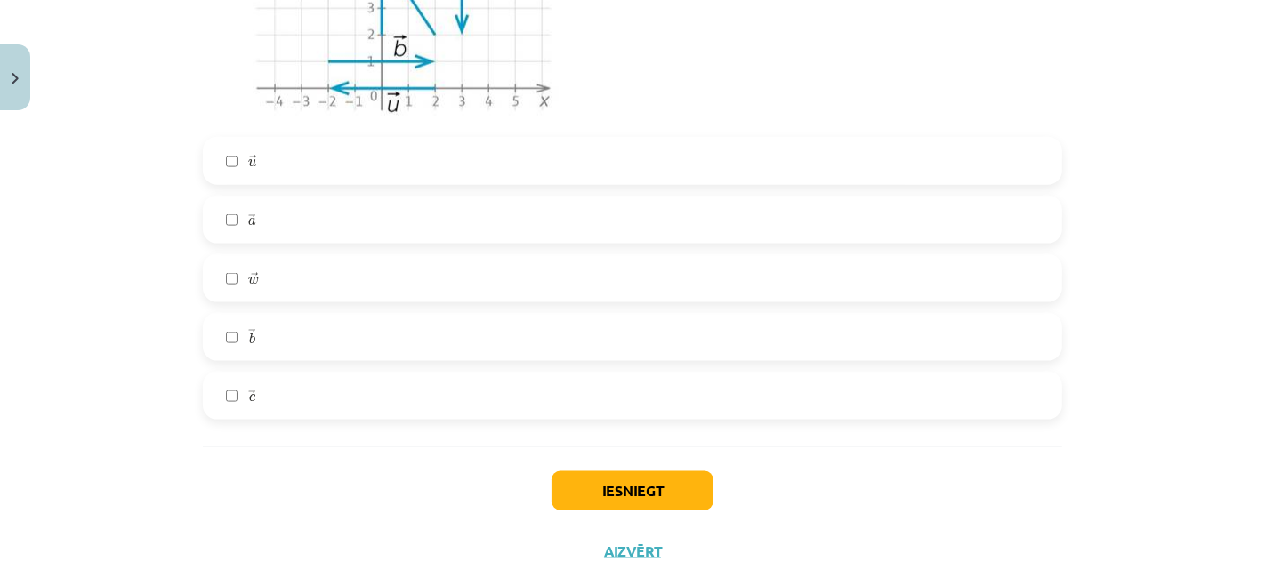
scroll to position [1941, 0]
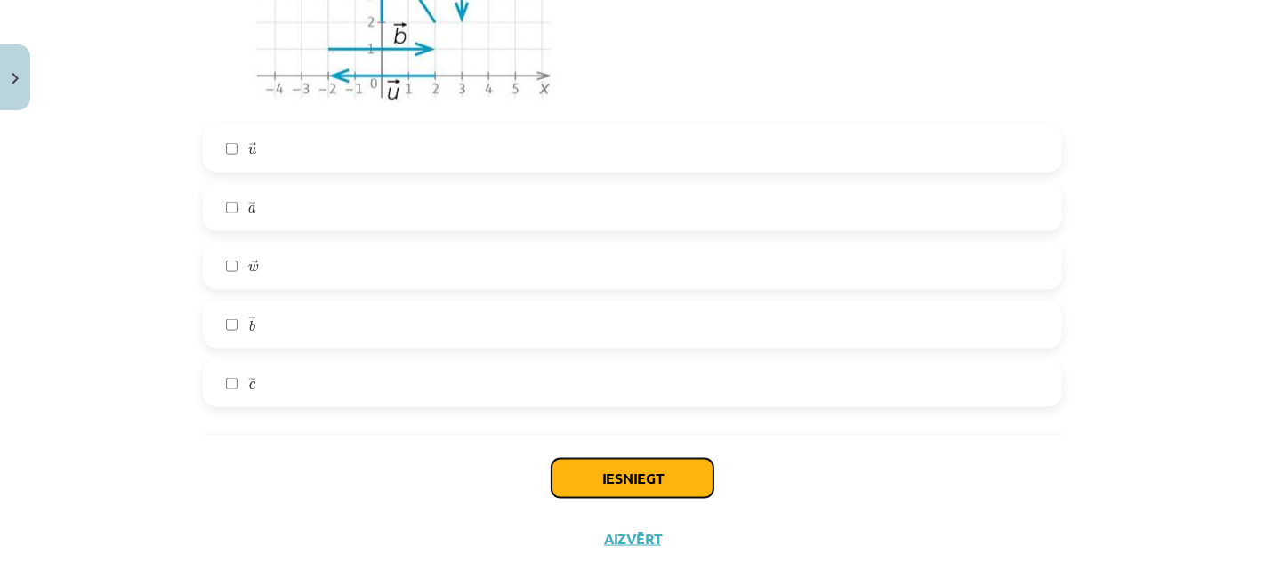
click at [677, 465] on button "Iesniegt" at bounding box center [632, 478] width 162 height 39
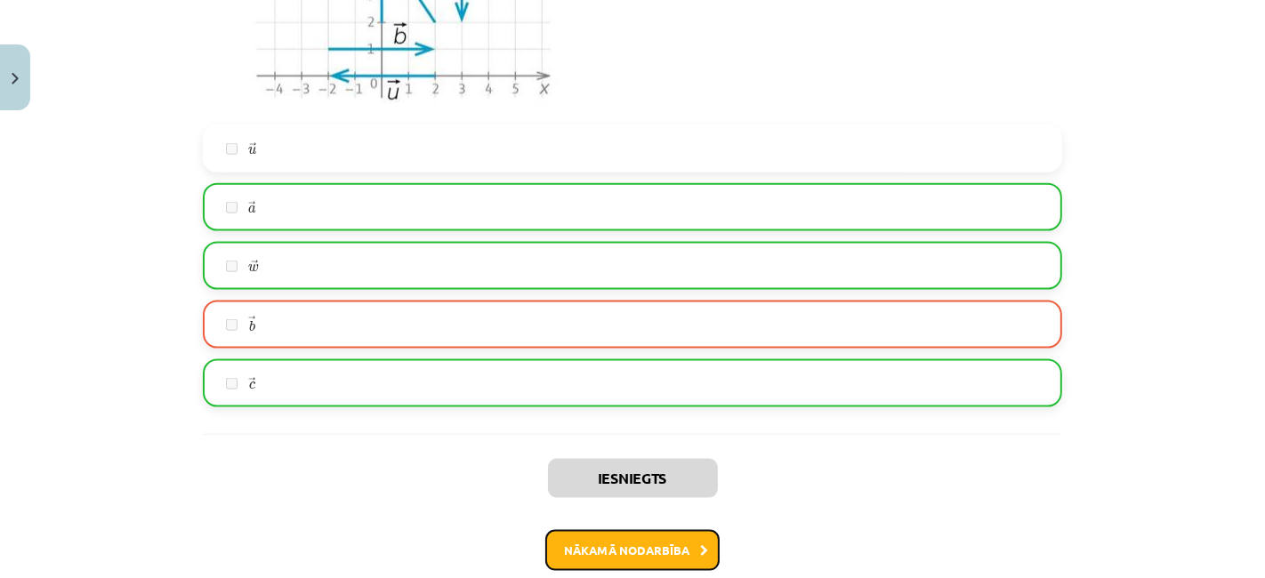
click at [666, 537] on button "Nākamā nodarbība" at bounding box center [632, 550] width 174 height 41
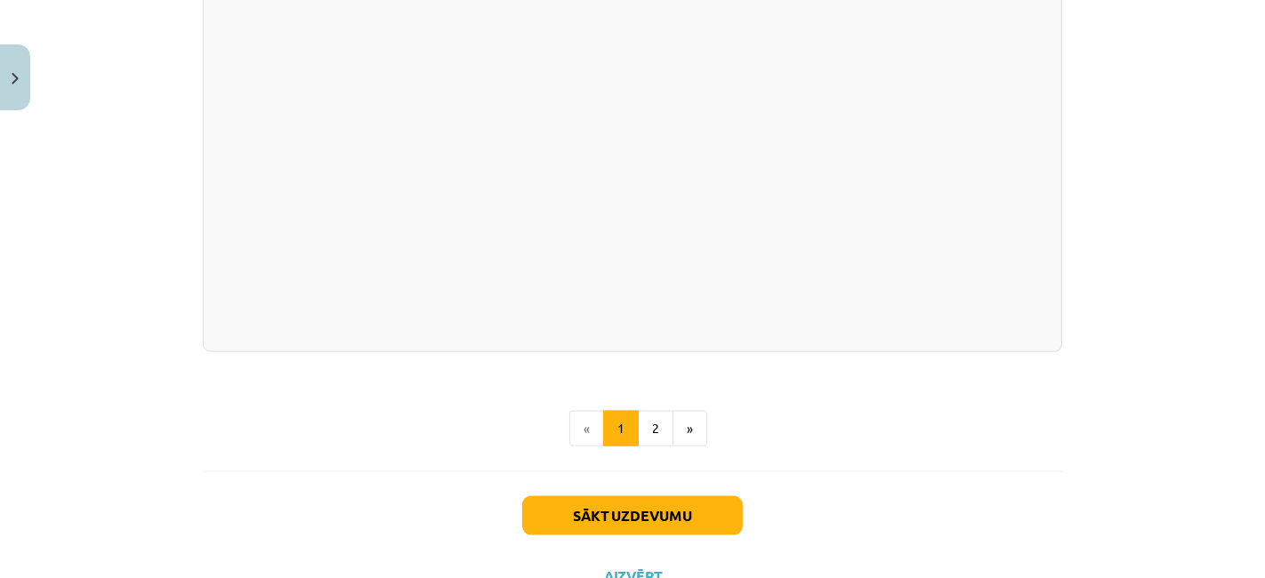
scroll to position [1927, 0]
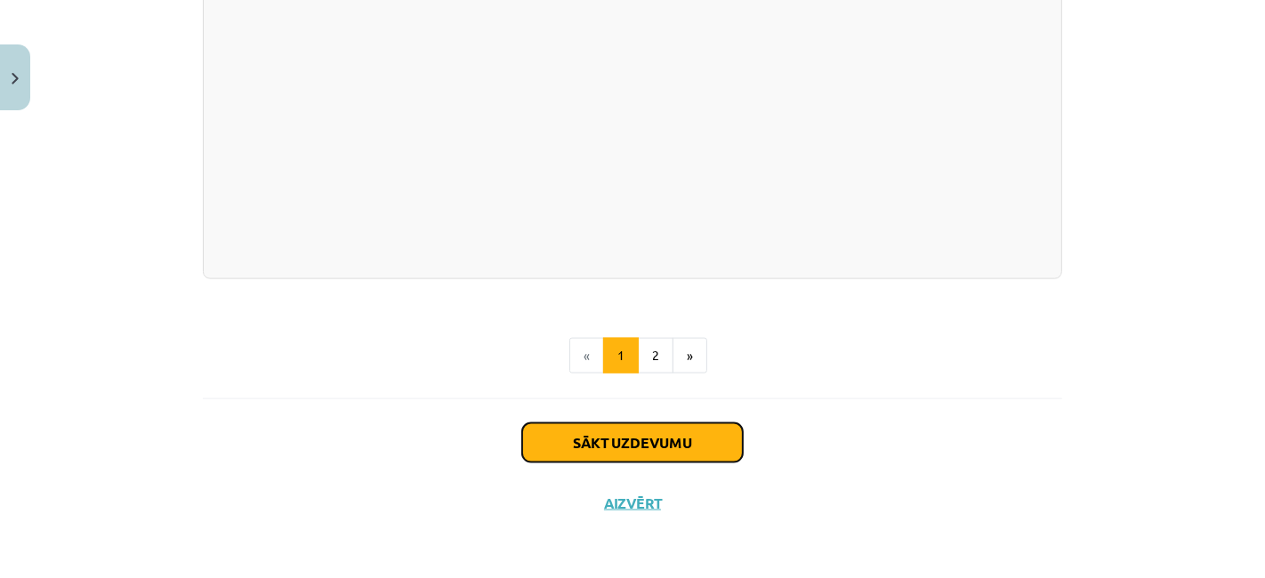
click at [636, 451] on button "Sākt uzdevumu" at bounding box center [632, 442] width 221 height 39
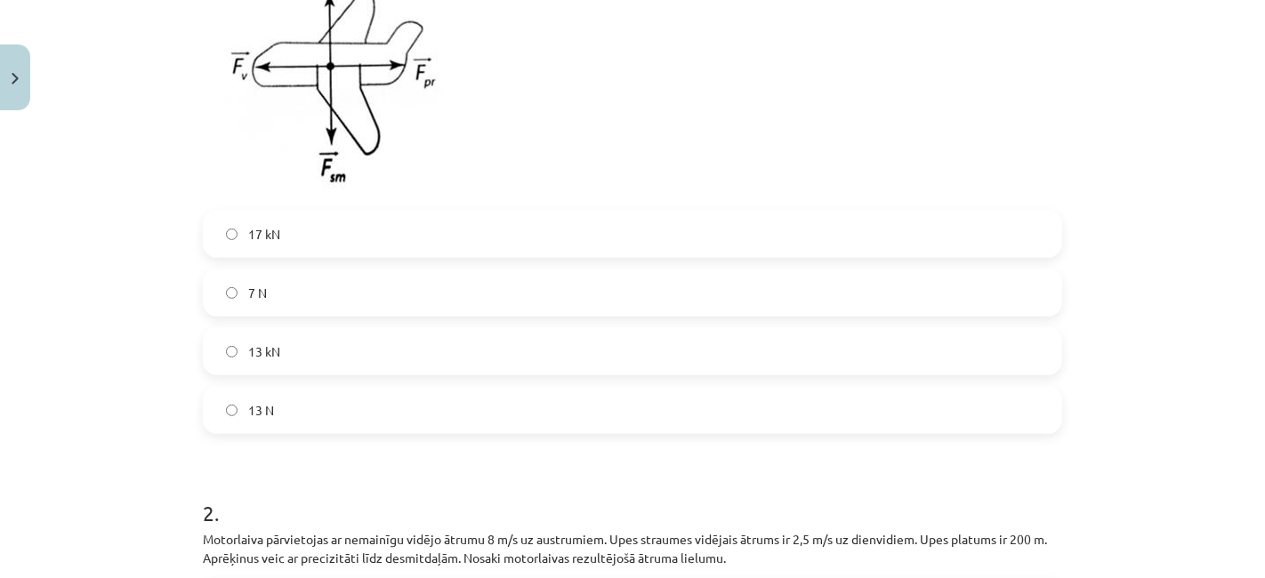
scroll to position [514, 0]
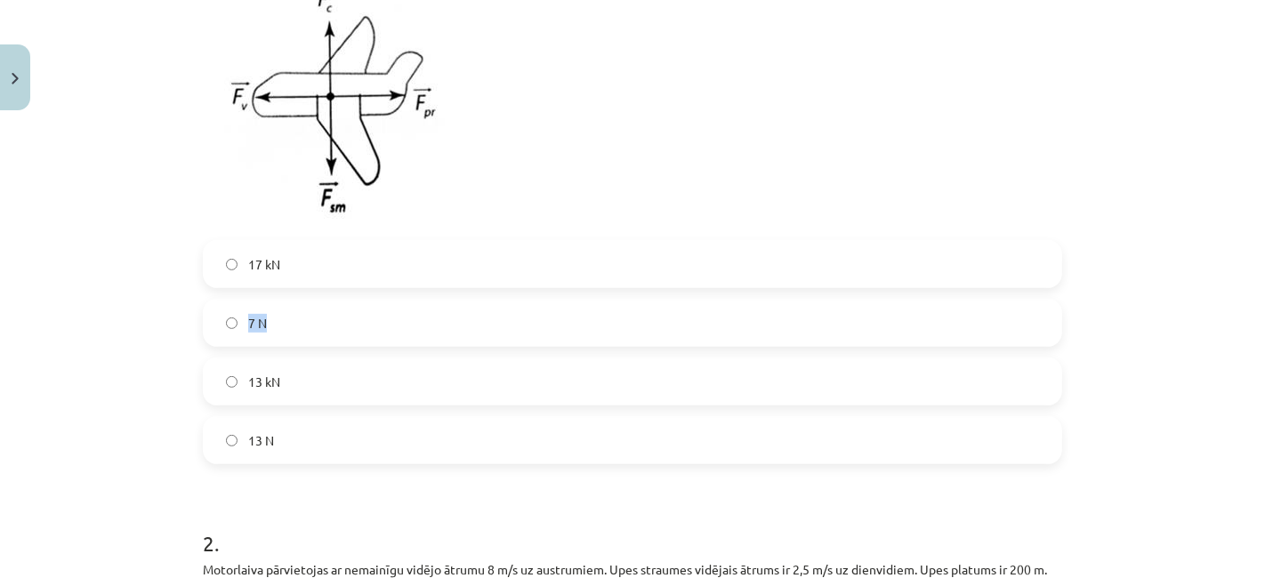
drag, startPoint x: 494, startPoint y: 301, endPoint x: 494, endPoint y: 276, distance: 24.9
click at [494, 276] on div "17 kN 7 N 13 kN 13 N" at bounding box center [632, 352] width 859 height 224
click at [494, 276] on label "17 kN" at bounding box center [633, 264] width 856 height 44
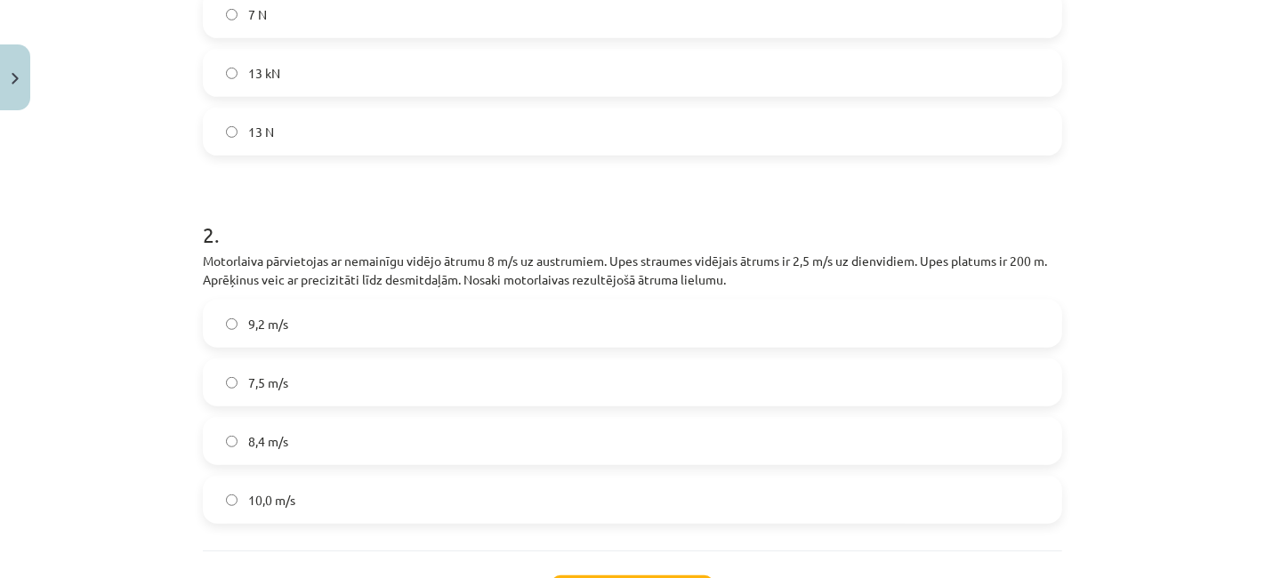
scroll to position [868, 0]
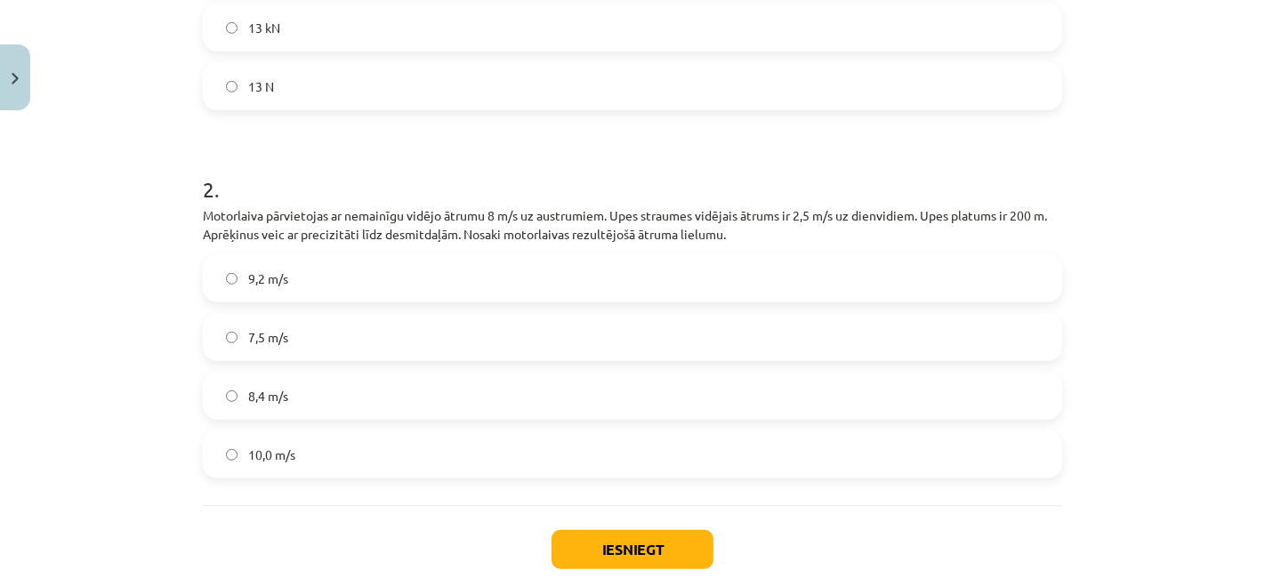
click at [427, 349] on label "7,5 m/s" at bounding box center [633, 337] width 856 height 44
click at [567, 561] on button "Iesniegt" at bounding box center [632, 549] width 162 height 39
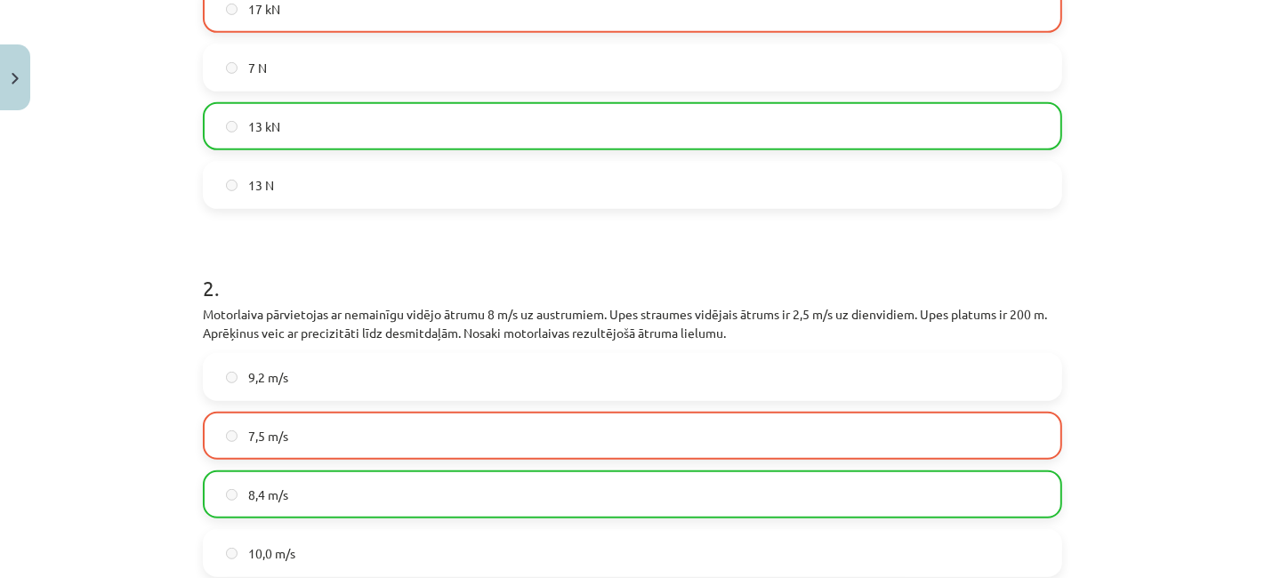
scroll to position [1030, 0]
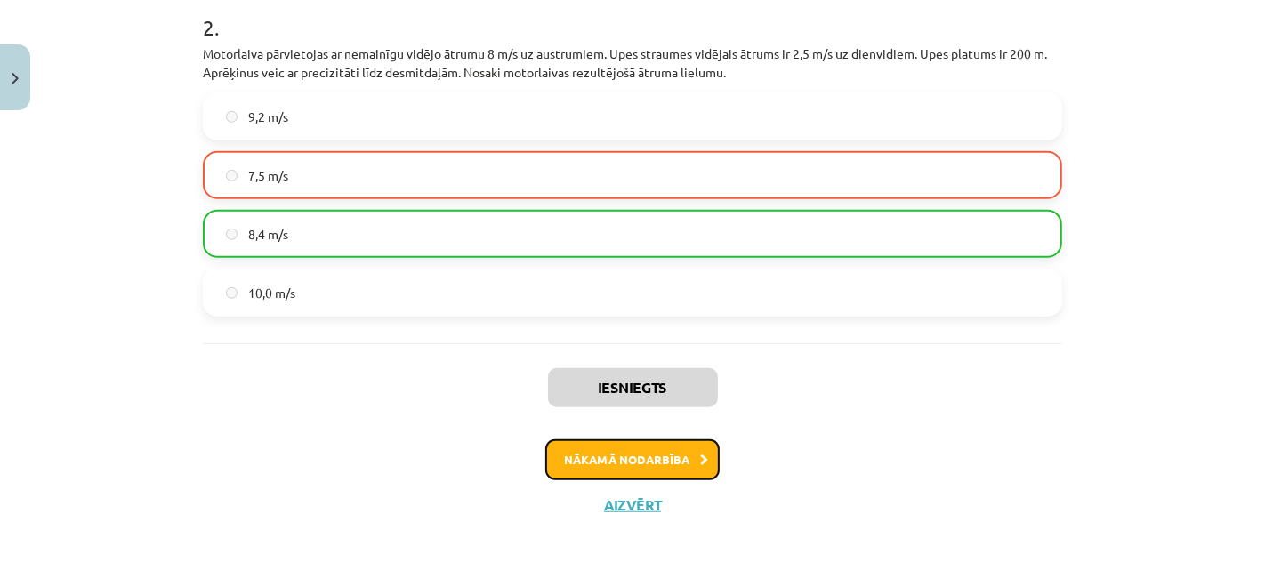
click at [631, 448] on button "Nākamā nodarbība" at bounding box center [632, 459] width 174 height 41
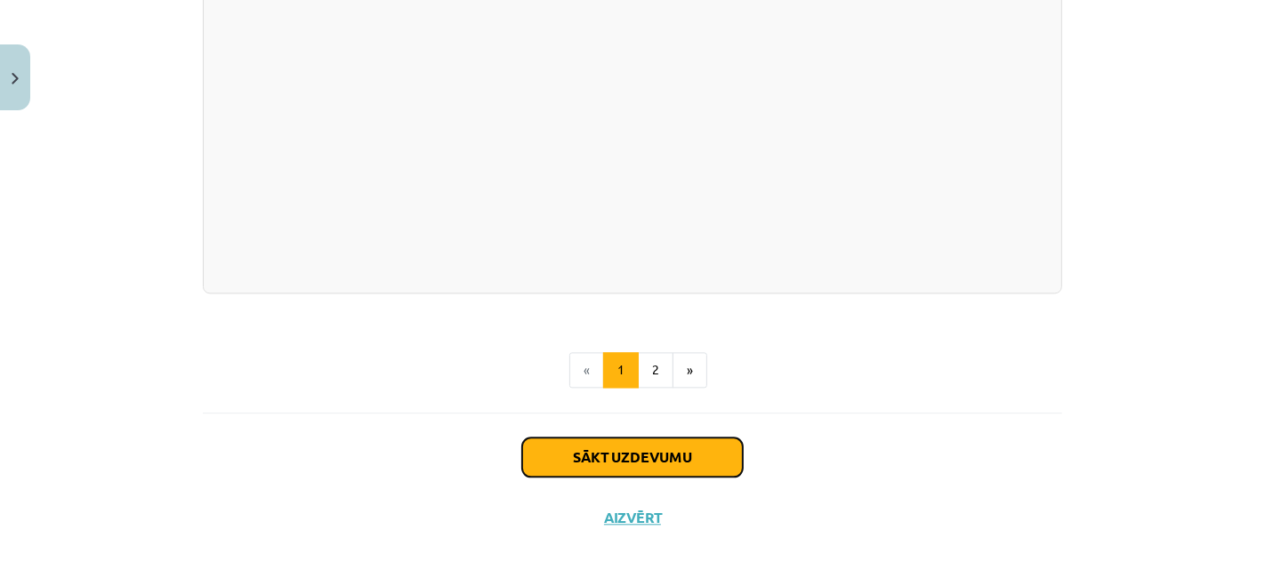
click at [627, 443] on button "Sākt uzdevumu" at bounding box center [632, 457] width 221 height 39
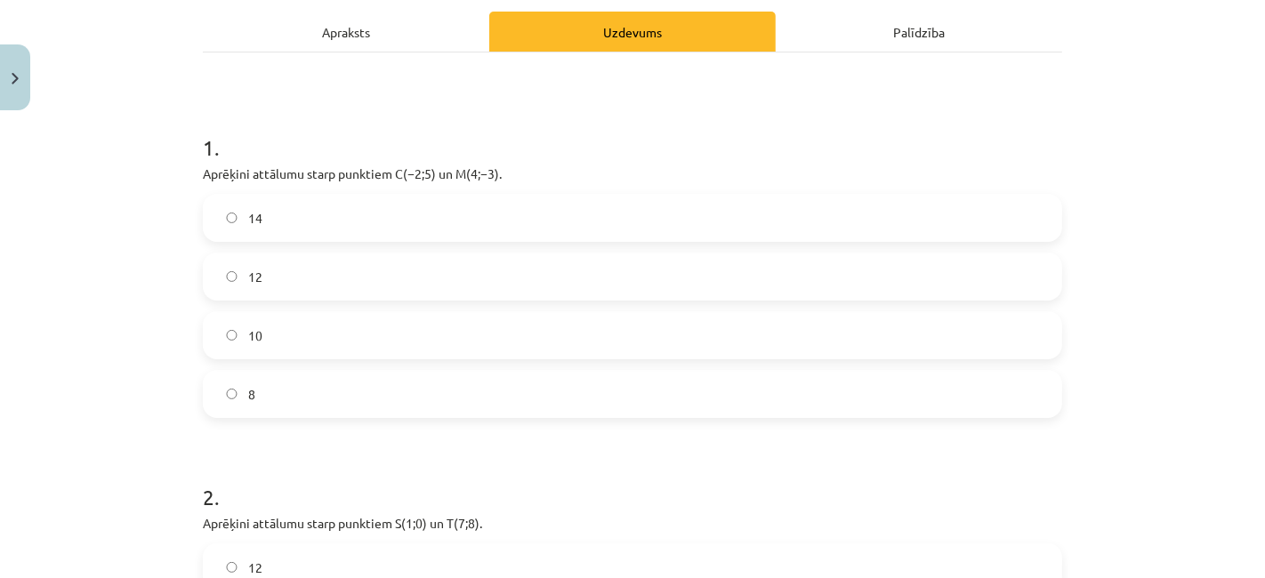
scroll to position [318, 0]
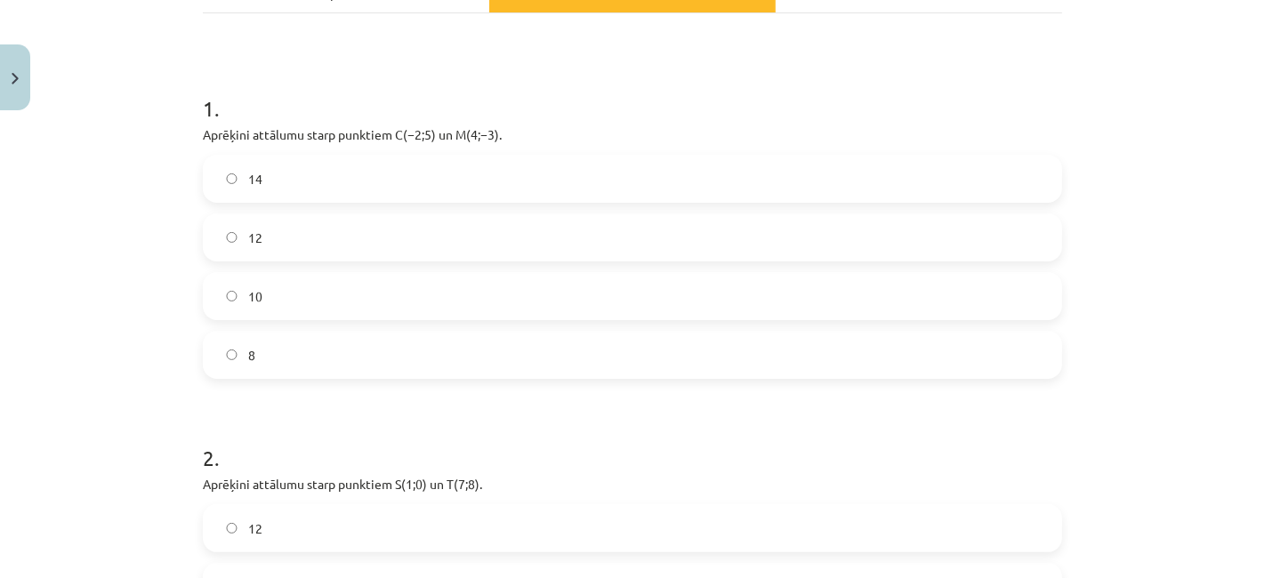
click at [543, 239] on label "12" at bounding box center [633, 237] width 856 height 44
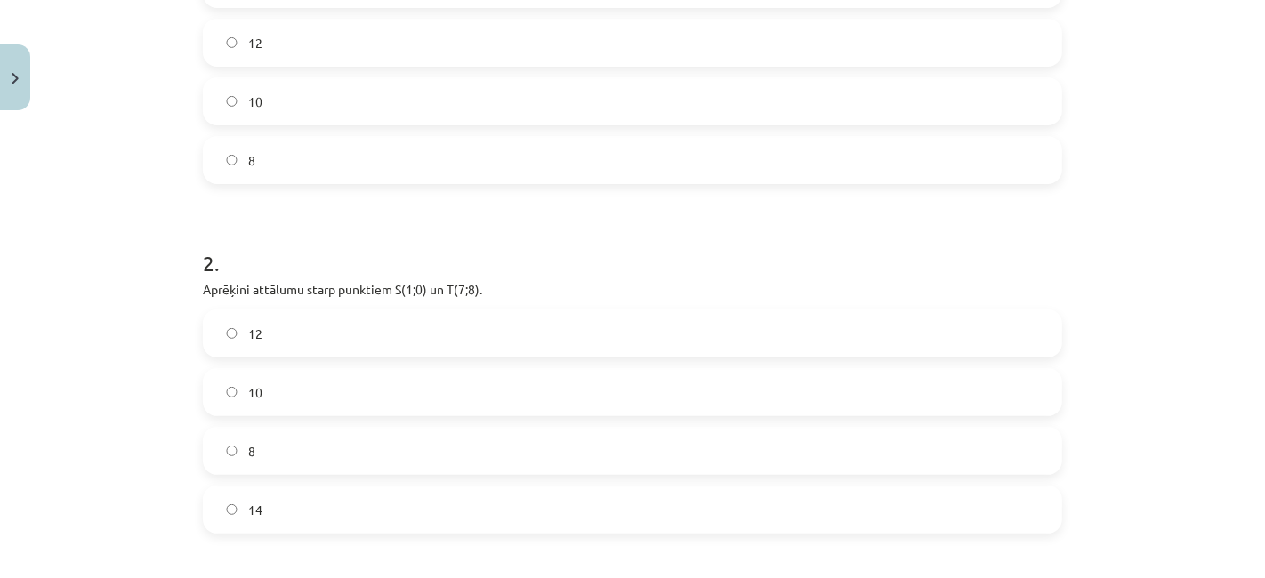
scroll to position [531, 0]
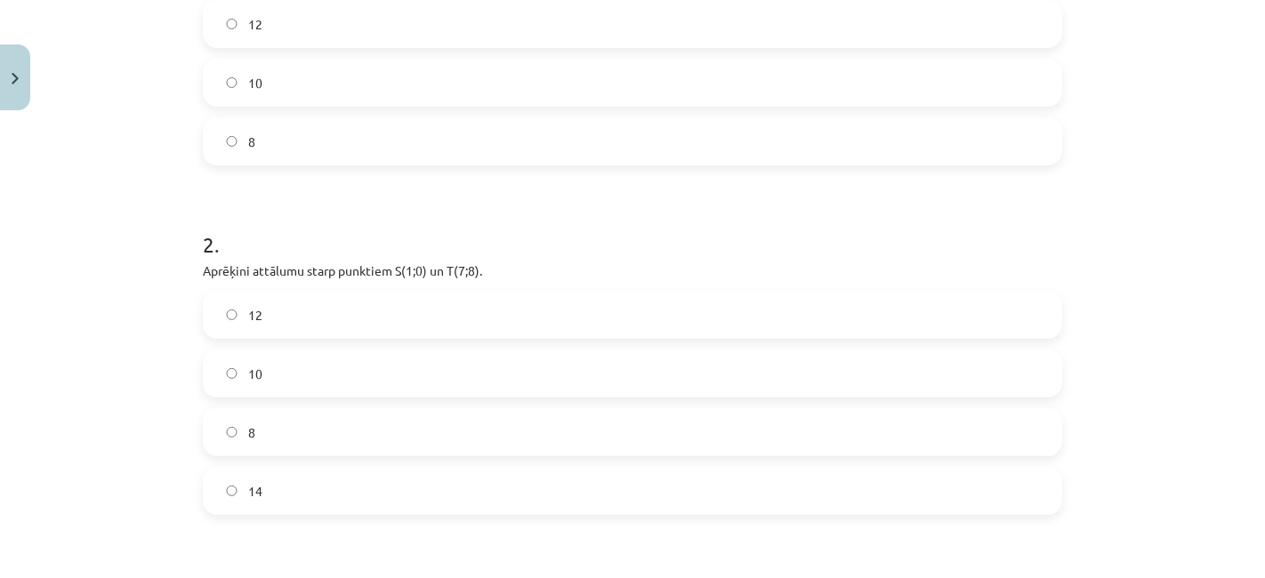
click at [519, 378] on label "10" at bounding box center [633, 373] width 856 height 44
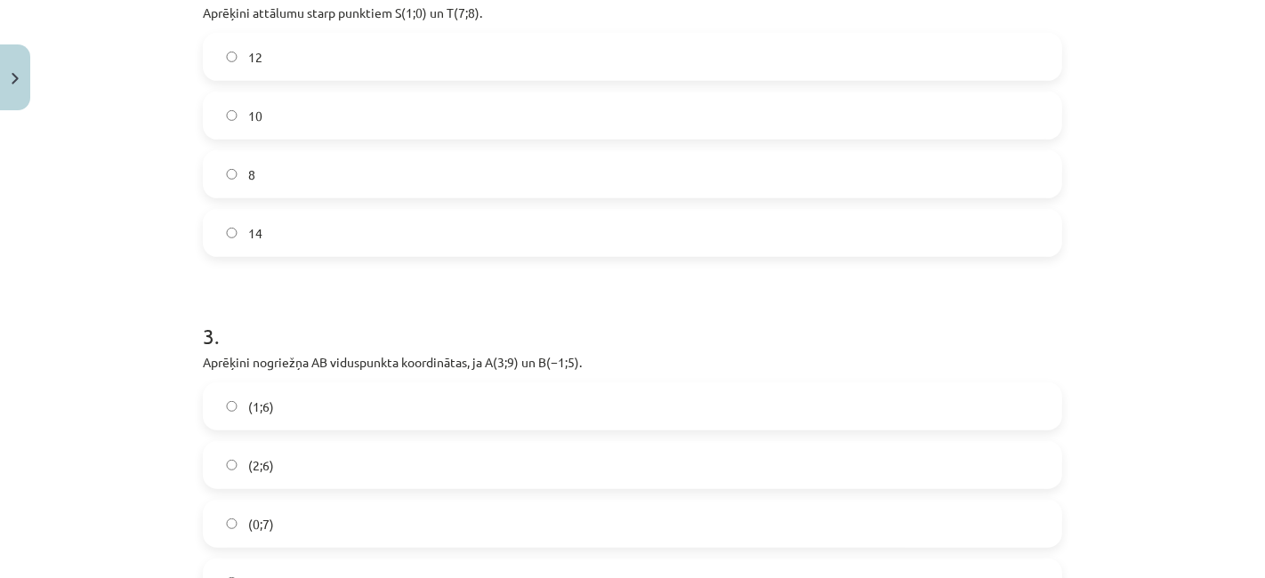
scroll to position [916, 0]
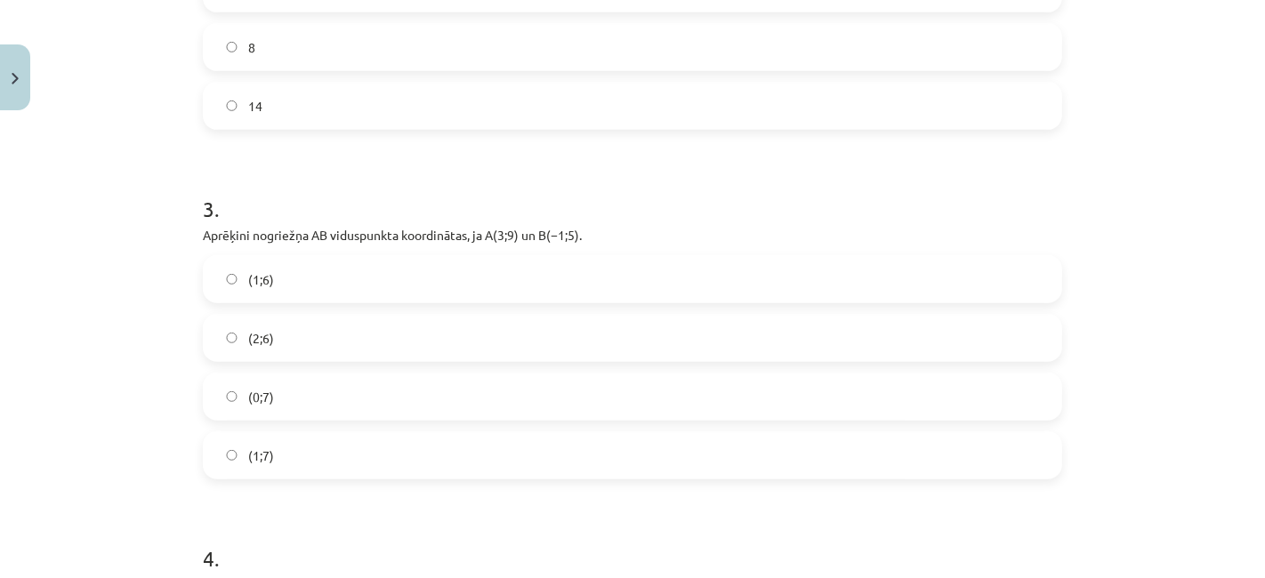
click at [446, 386] on label "(0;7)" at bounding box center [633, 396] width 856 height 44
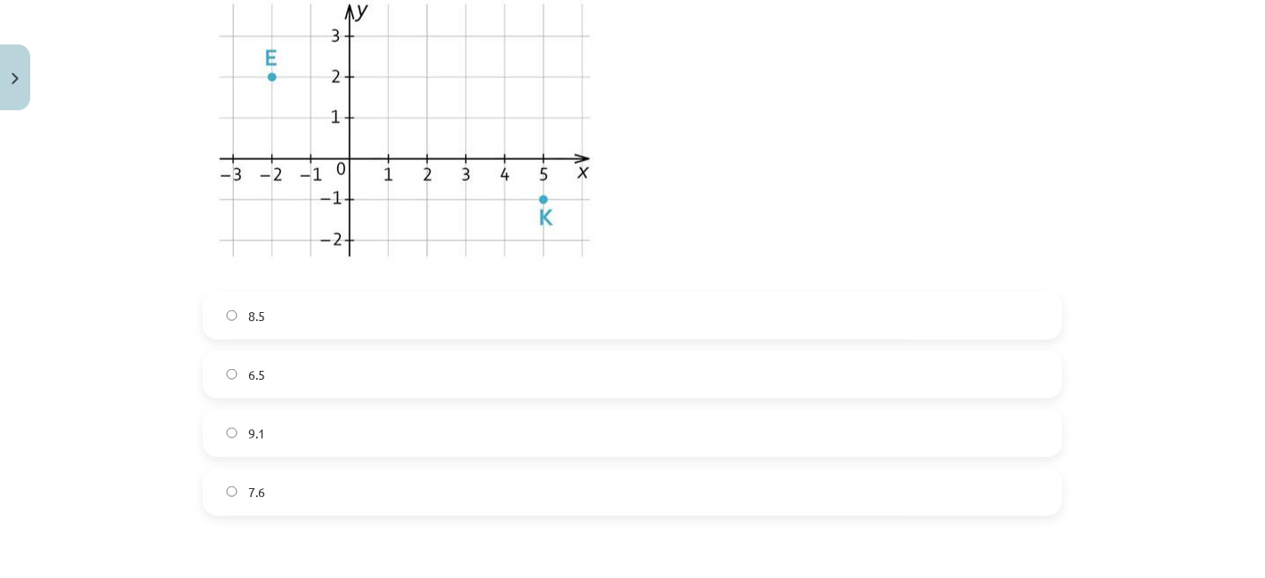
click at [426, 326] on label "8.5" at bounding box center [633, 315] width 856 height 44
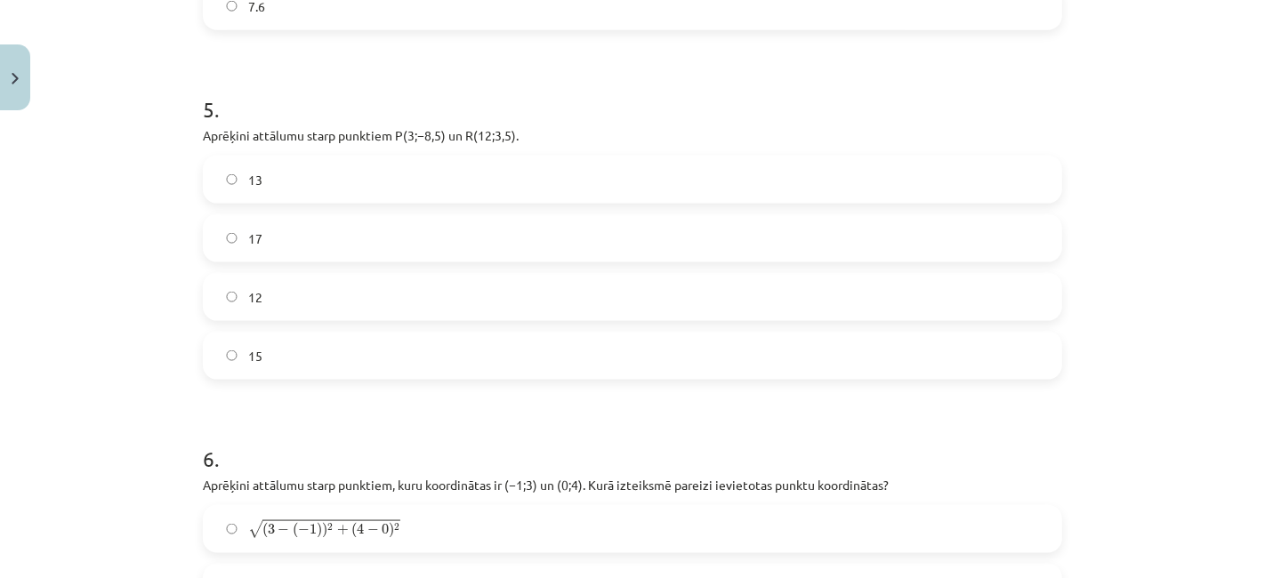
click at [422, 344] on label "15" at bounding box center [633, 356] width 856 height 44
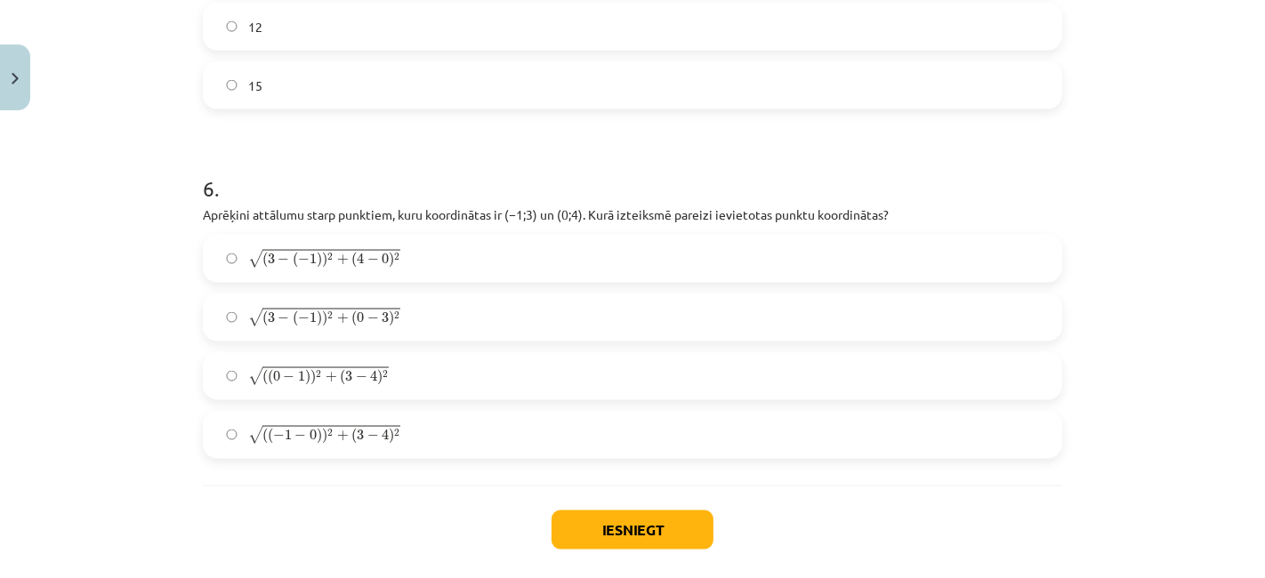
scroll to position [2301, 0]
click at [420, 234] on label "√ ( 3 − ( − 1 ) ) 2 + ( 4 − 0 ) 2 ( 3 − ( − 1 ) ) 2 + ( 4 − 0 ) 2" at bounding box center [633, 256] width 856 height 44
click at [416, 434] on label "√ ( ( − 1 − 0 ) ) 2 + ( 3 − 4 ) 2 ( ( − 1 − 0 ) ) 2 + ( 3 − 4 ) 2" at bounding box center [633, 432] width 856 height 44
click at [475, 229] on div "6 . Aprēķini attālumu starp punktiem, kuru koordinātas ir ﻿(−1;3) un ﻿(0;4). Ku…" at bounding box center [632, 299] width 859 height 314
click at [500, 266] on label "√ ( 3 − ( − 1 ) ) 2 + ( 4 − 0 ) 2 ( 3 − ( − 1 ) ) 2 + ( 4 − 0 ) 2" at bounding box center [633, 256] width 856 height 44
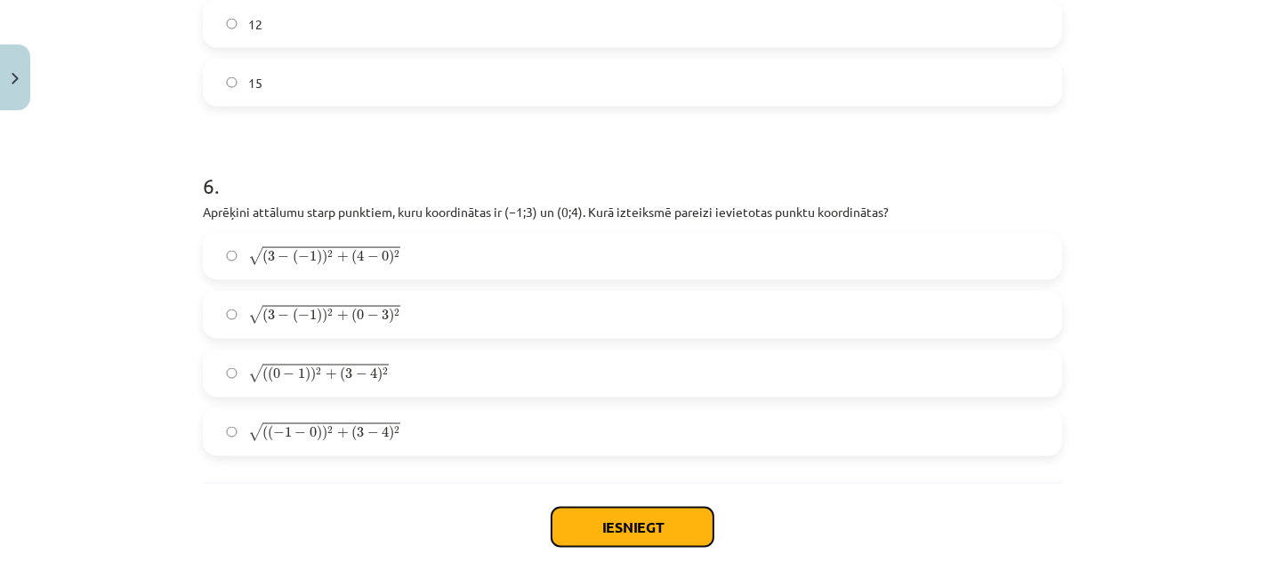
click at [591, 519] on button "Iesniegt" at bounding box center [632, 527] width 162 height 39
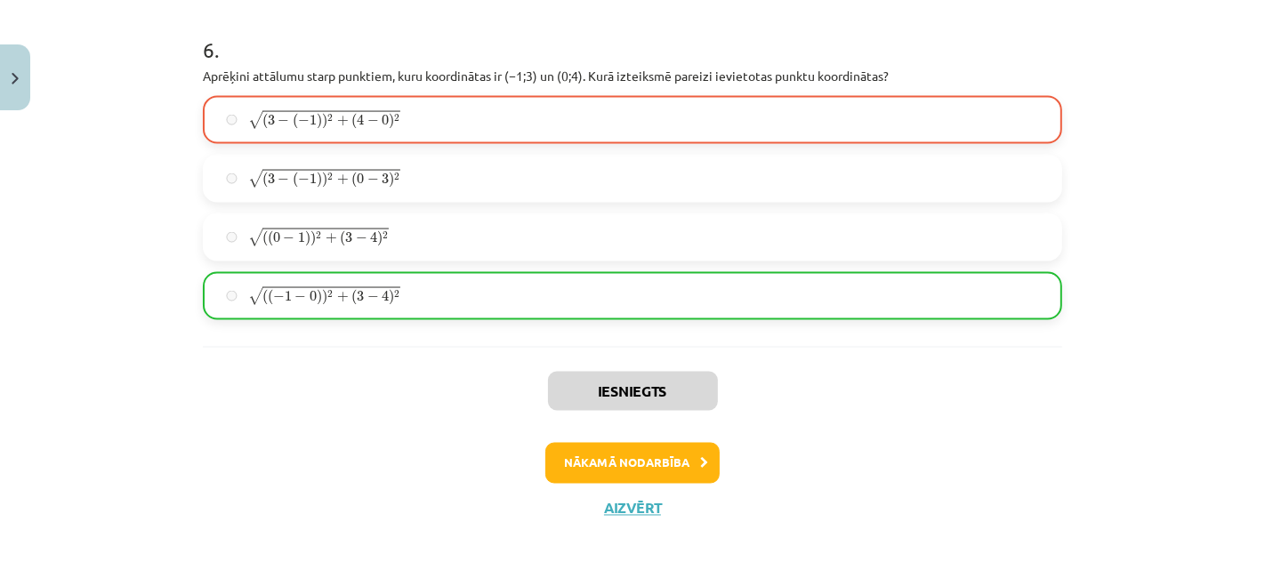
scroll to position [2439, 0]
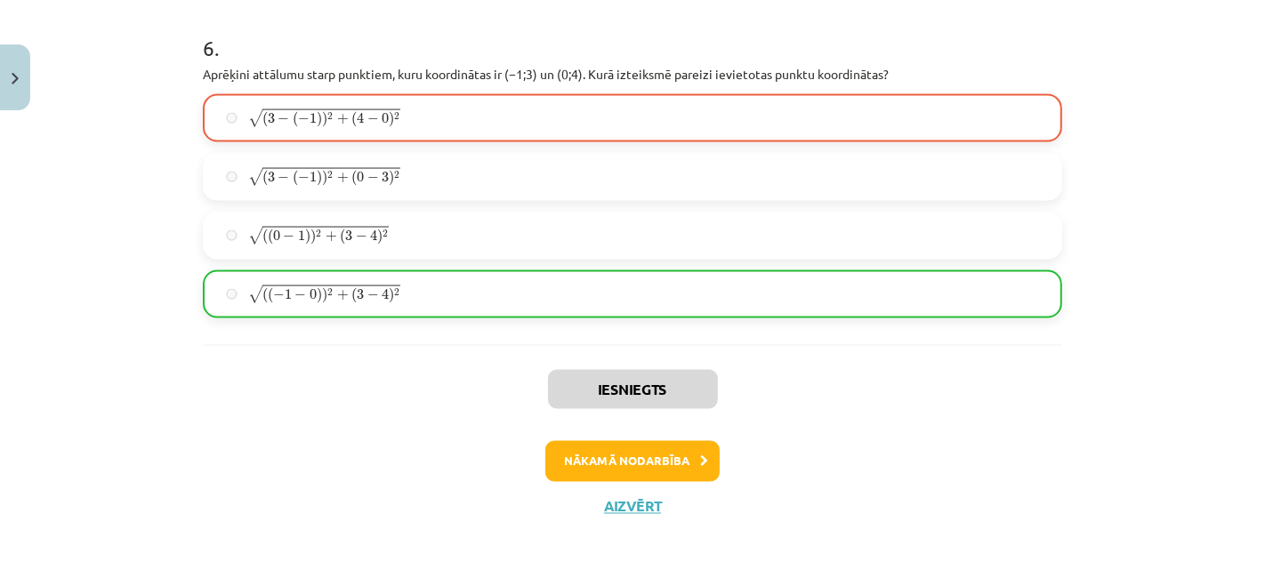
click at [645, 437] on div "Iesniegts Nākamā nodarbība Aizvērt" at bounding box center [632, 435] width 859 height 181
click at [647, 453] on button "Nākamā nodarbība" at bounding box center [632, 461] width 174 height 41
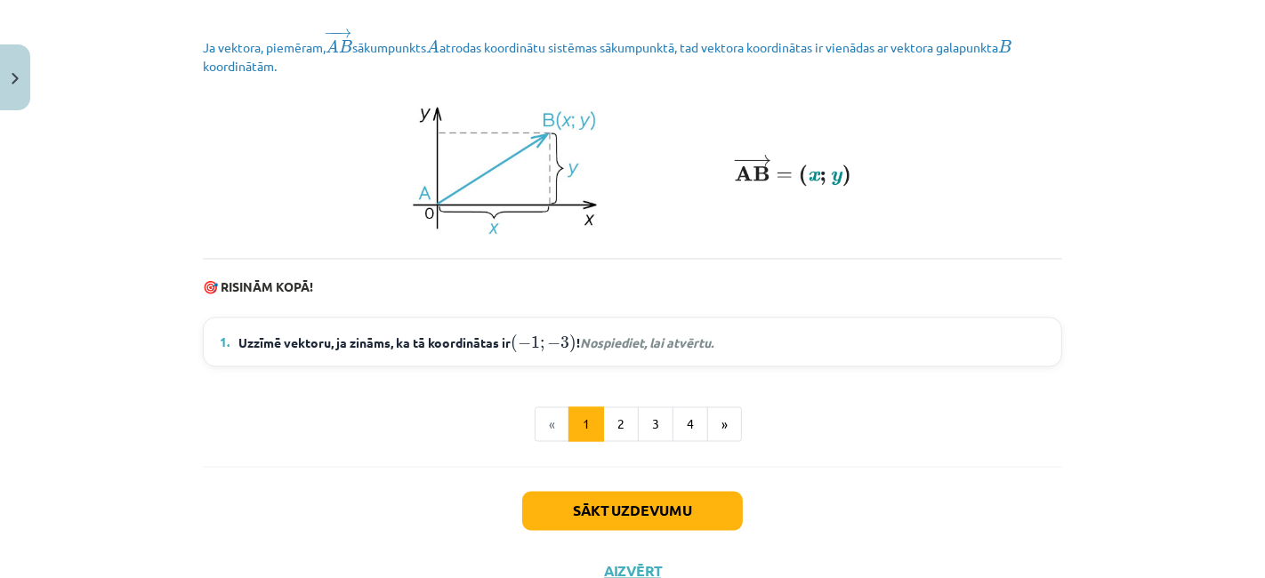
scroll to position [2541, 0]
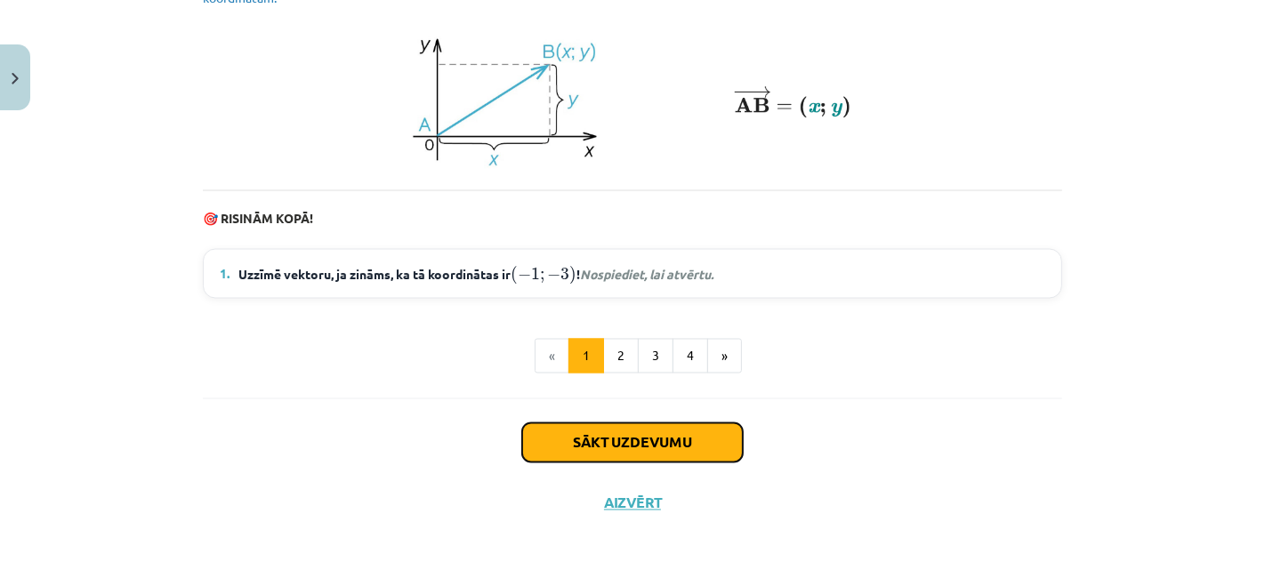
click at [652, 449] on button "Sākt uzdevumu" at bounding box center [632, 442] width 221 height 39
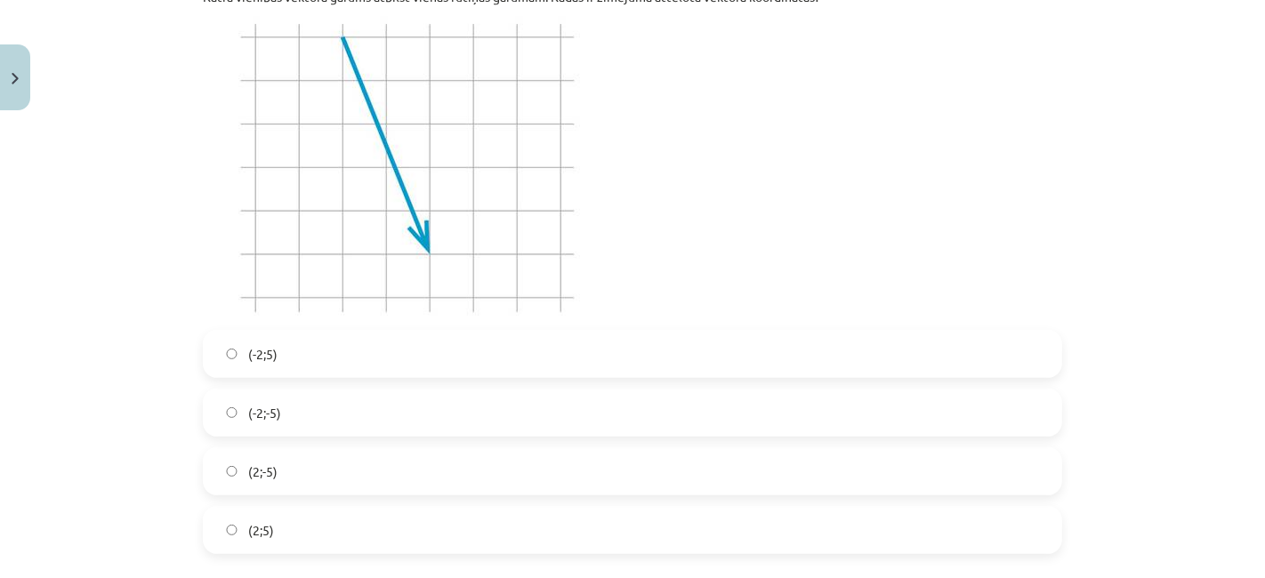
scroll to position [451, 0]
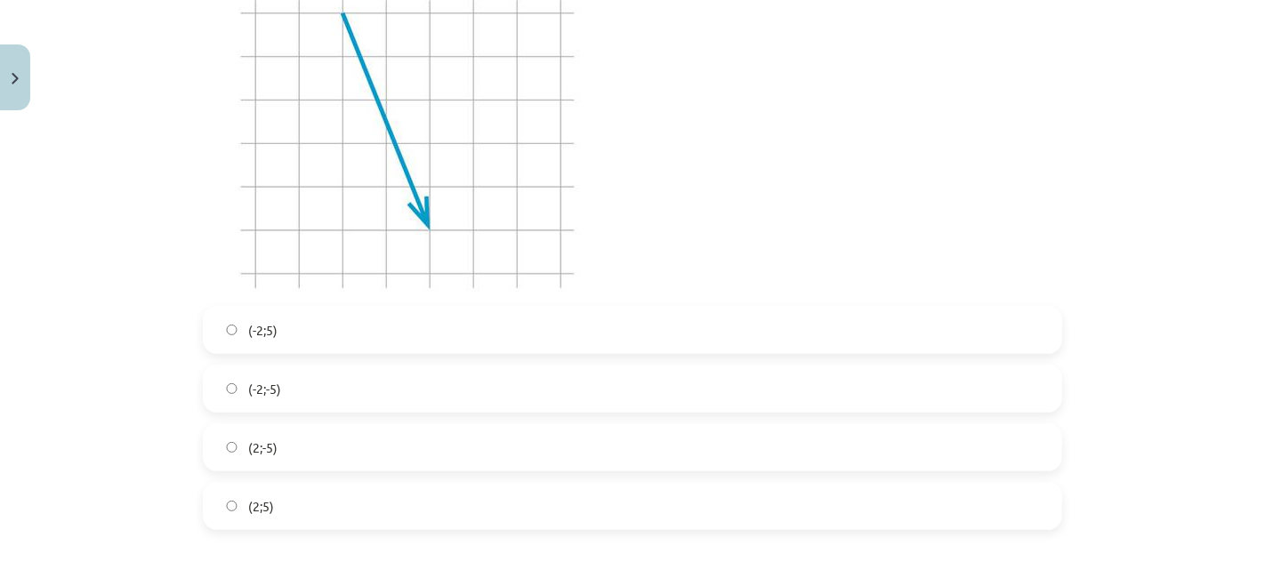
click at [389, 337] on label "(-2;5)" at bounding box center [633, 330] width 856 height 44
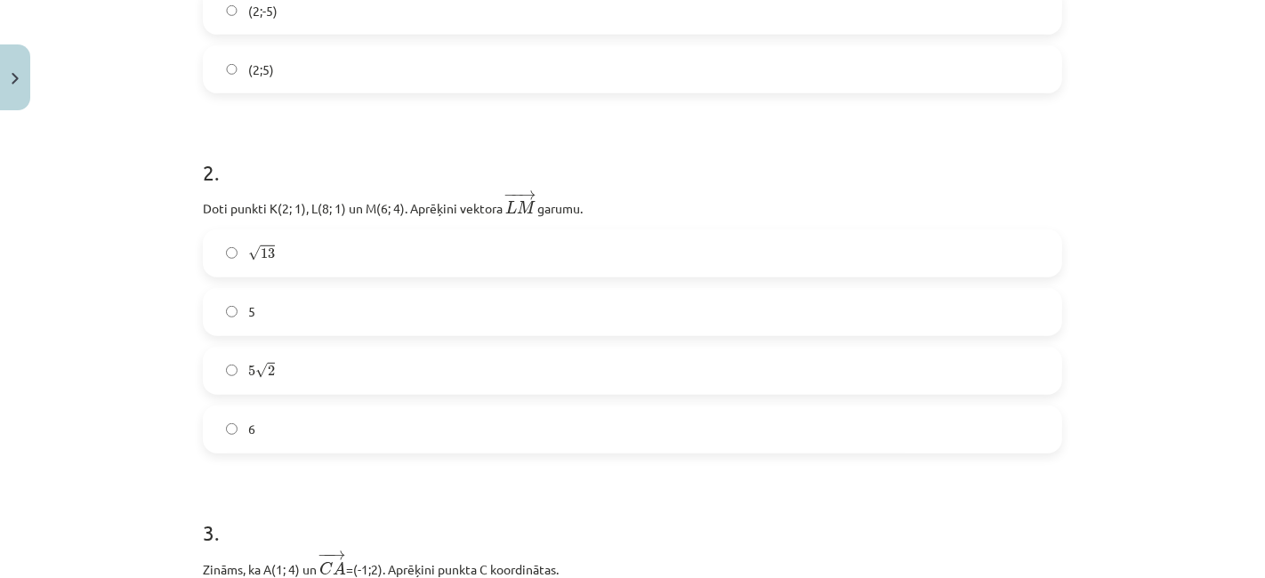
scroll to position [910, 0]
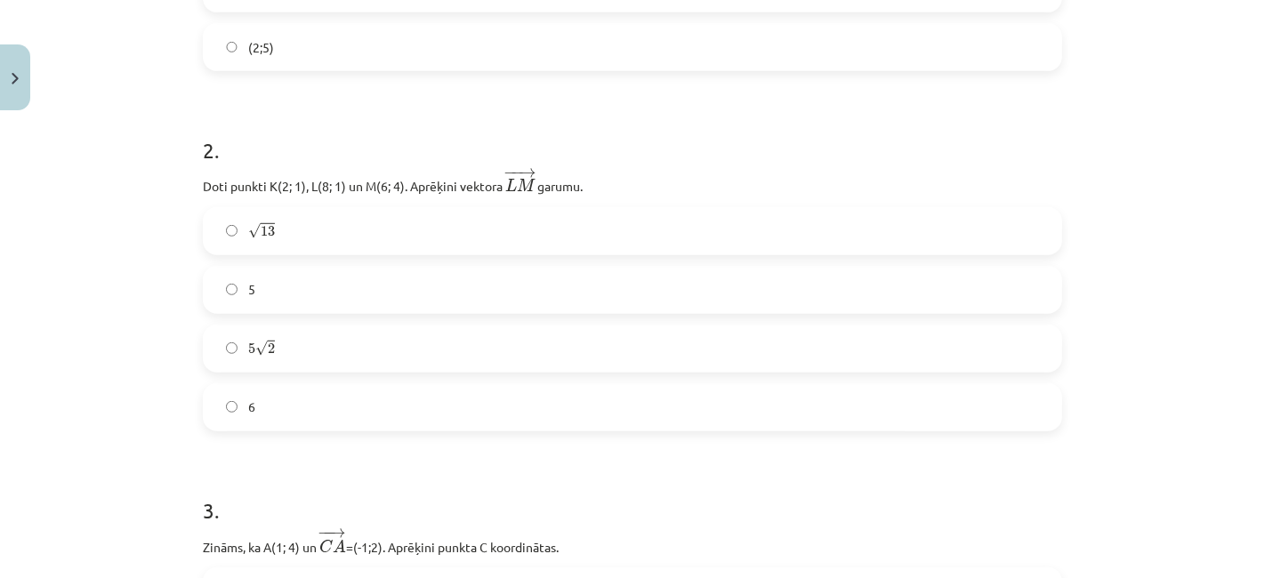
click at [378, 344] on label "5 √ 2 5 2" at bounding box center [633, 348] width 856 height 44
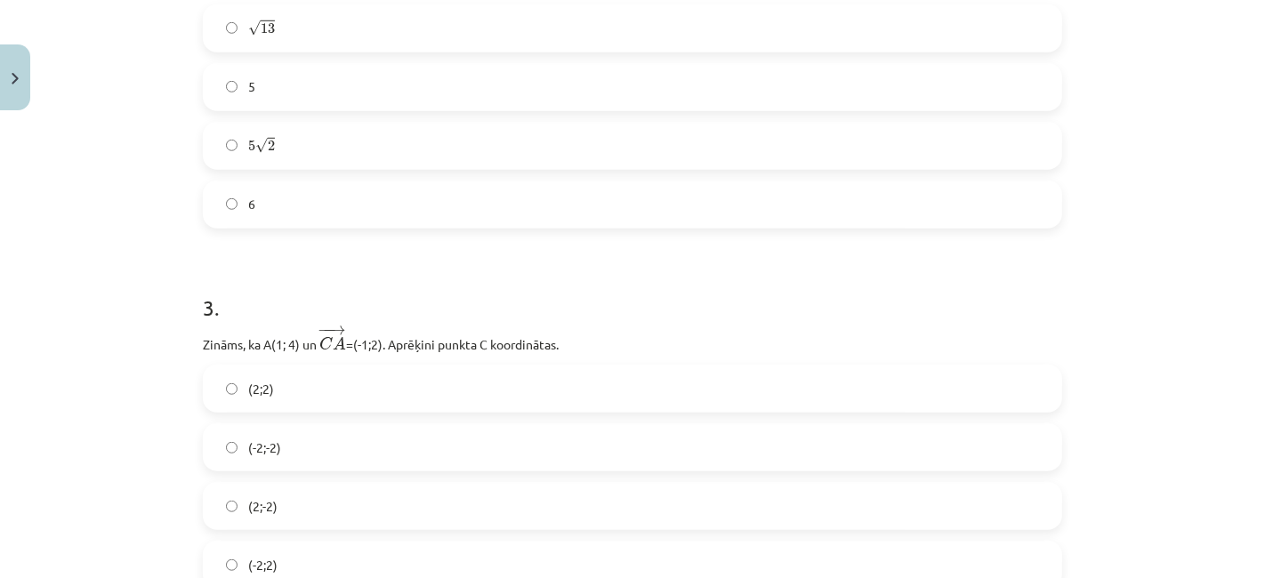
scroll to position [1137, 0]
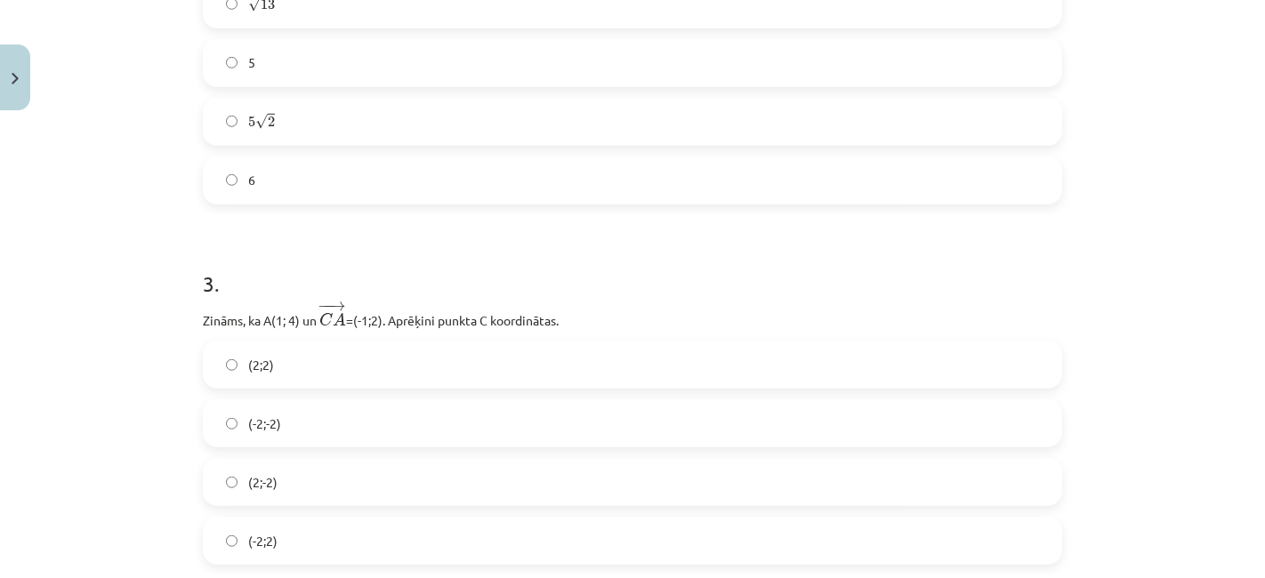
click at [358, 422] on label "(-2;-2)" at bounding box center [633, 423] width 856 height 44
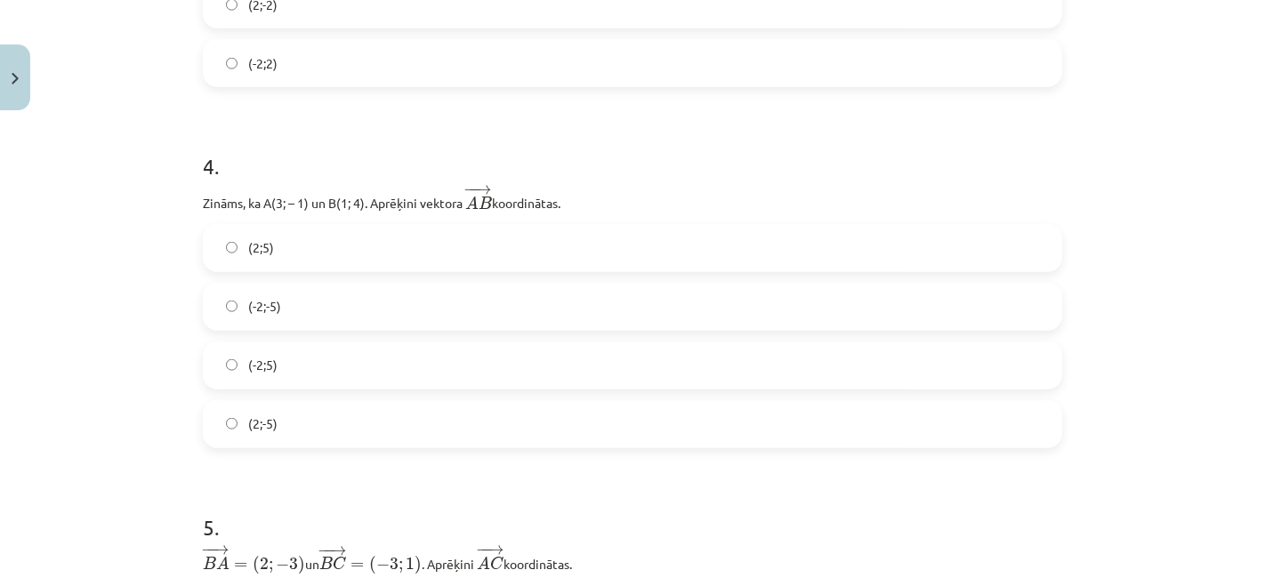
scroll to position [1628, 0]
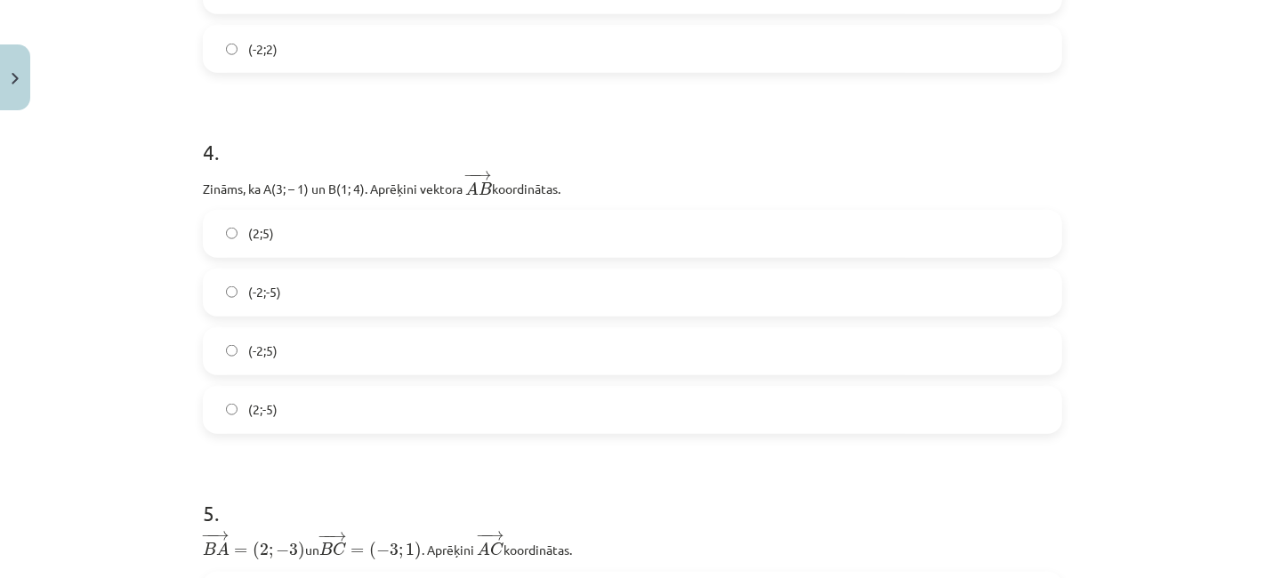
click at [375, 231] on label "(2;5)" at bounding box center [633, 234] width 856 height 44
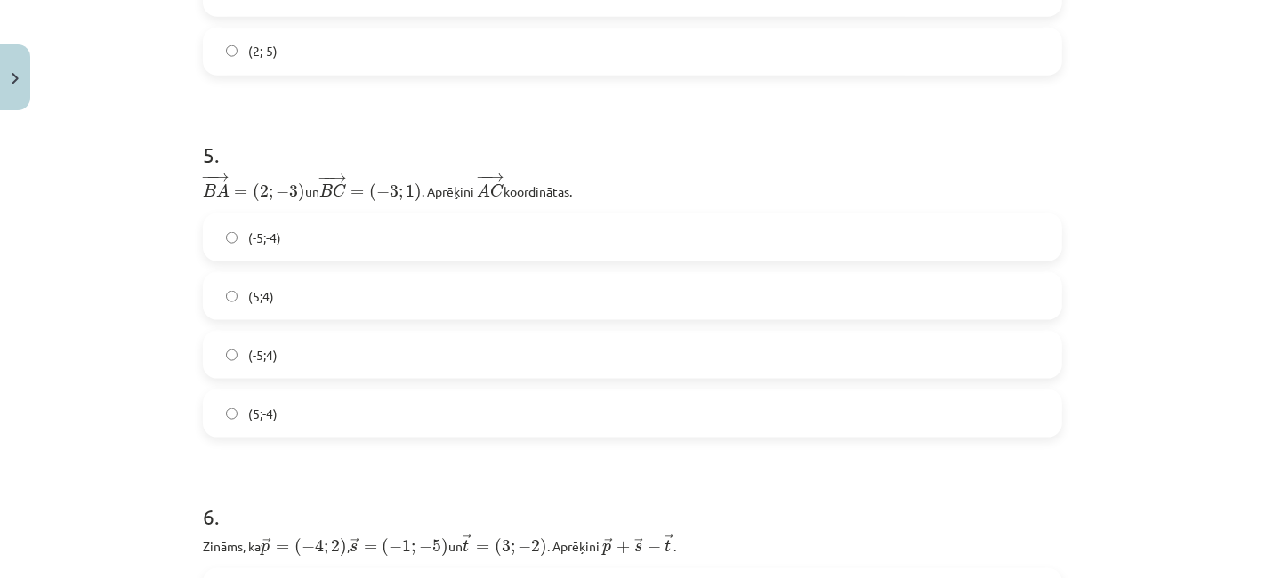
scroll to position [2032, 0]
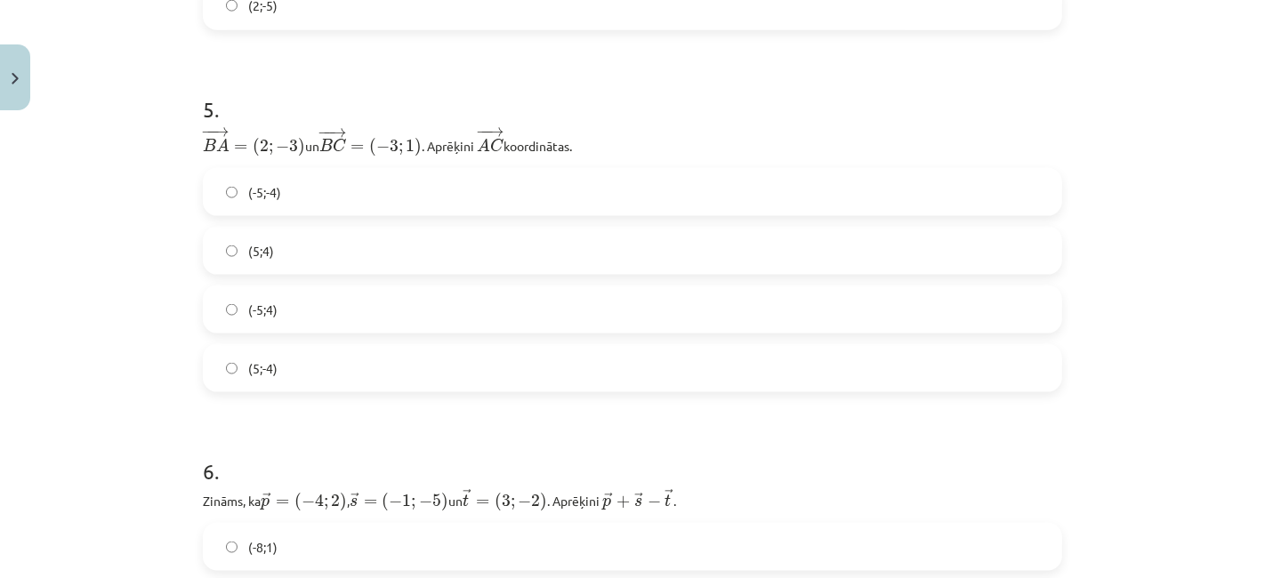
click at [333, 348] on label "(5;-4)" at bounding box center [633, 368] width 856 height 44
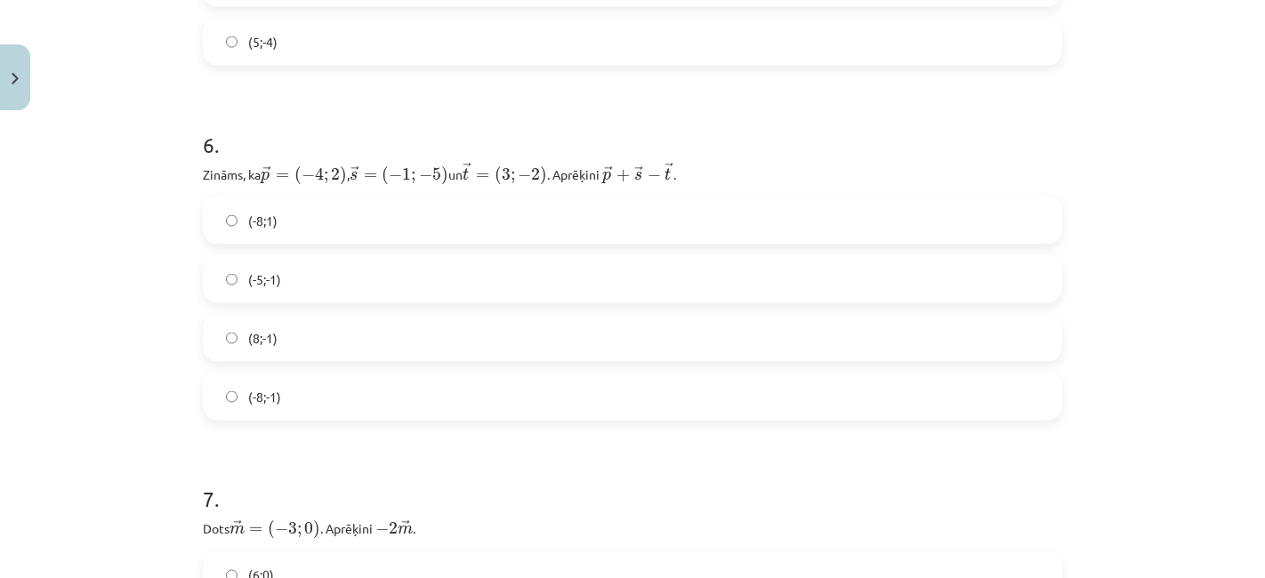
scroll to position [2366, 0]
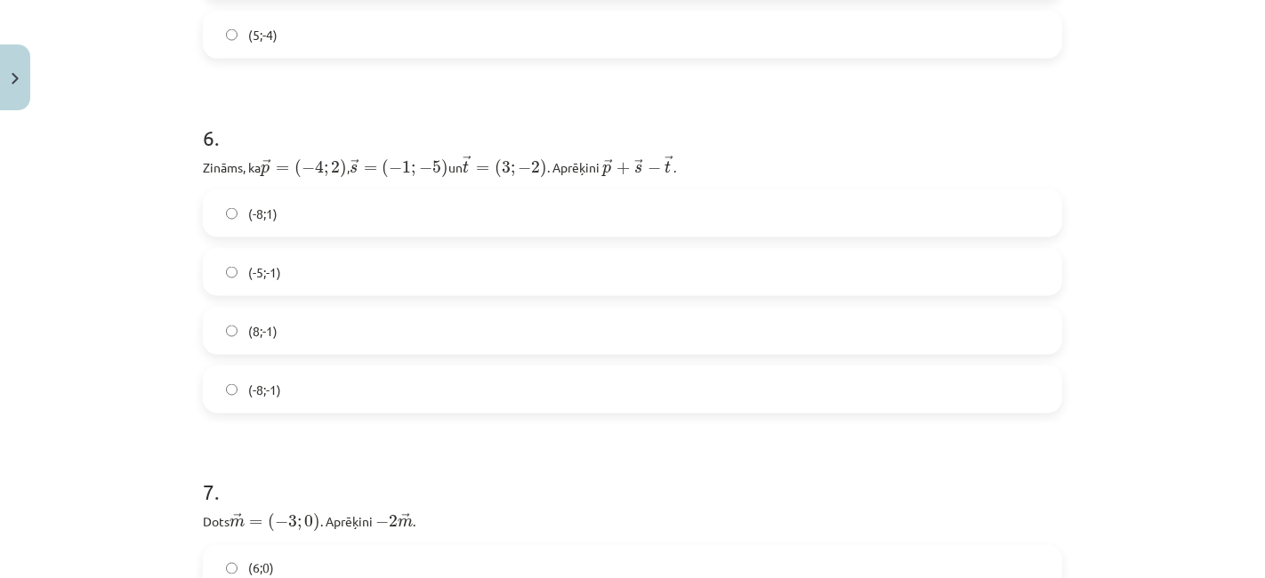
click at [358, 209] on label "(-8;1)" at bounding box center [633, 213] width 856 height 44
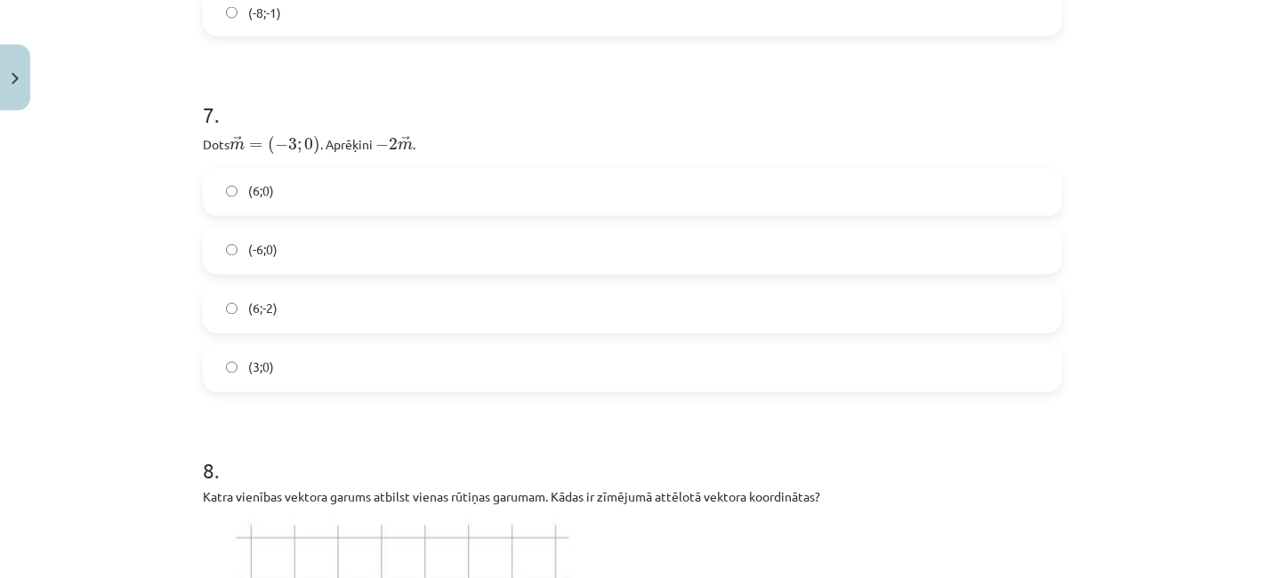
scroll to position [2773, 0]
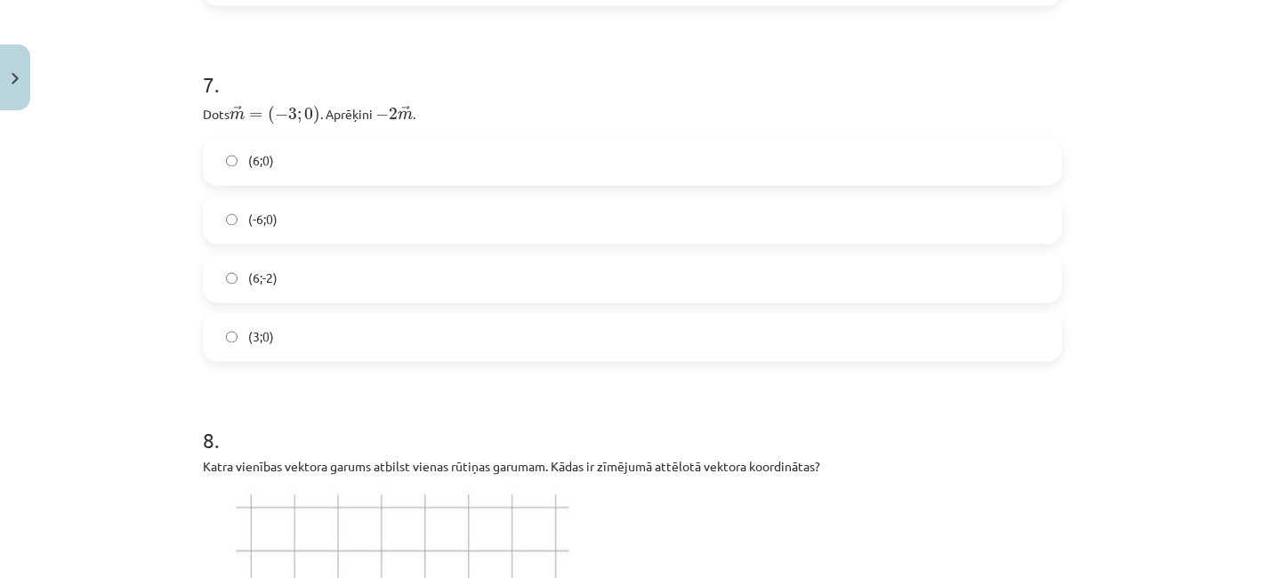
click at [337, 336] on label "(3;0)" at bounding box center [633, 338] width 856 height 44
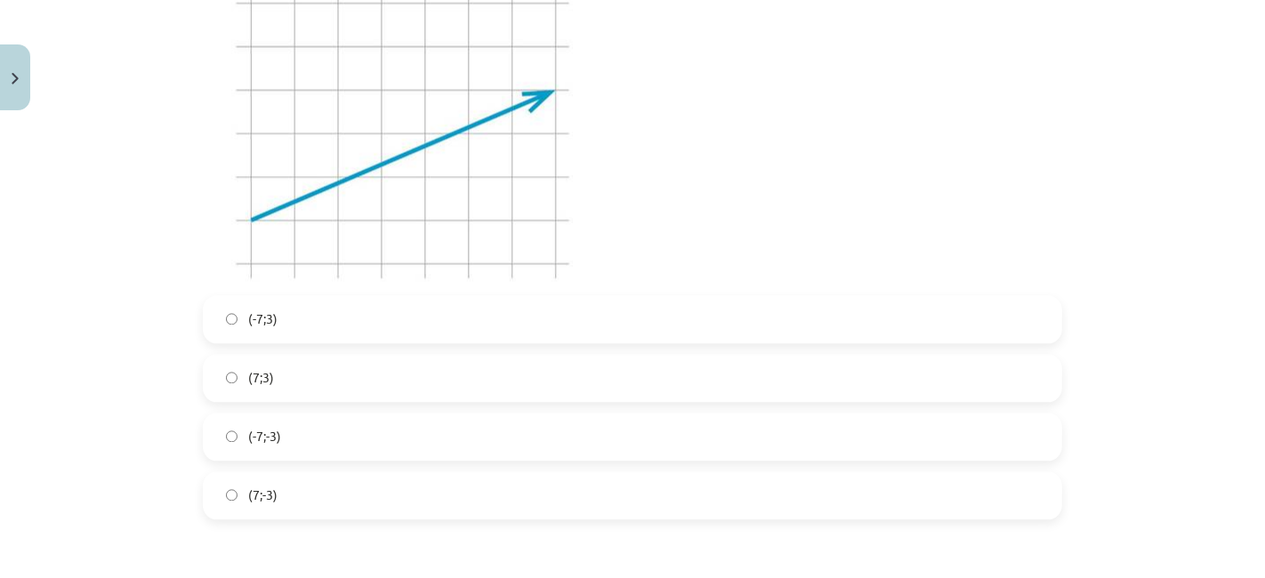
scroll to position [3273, 0]
click at [350, 380] on label "(7;3)" at bounding box center [633, 383] width 856 height 44
click at [318, 504] on label "(7;-3)" at bounding box center [633, 500] width 856 height 44
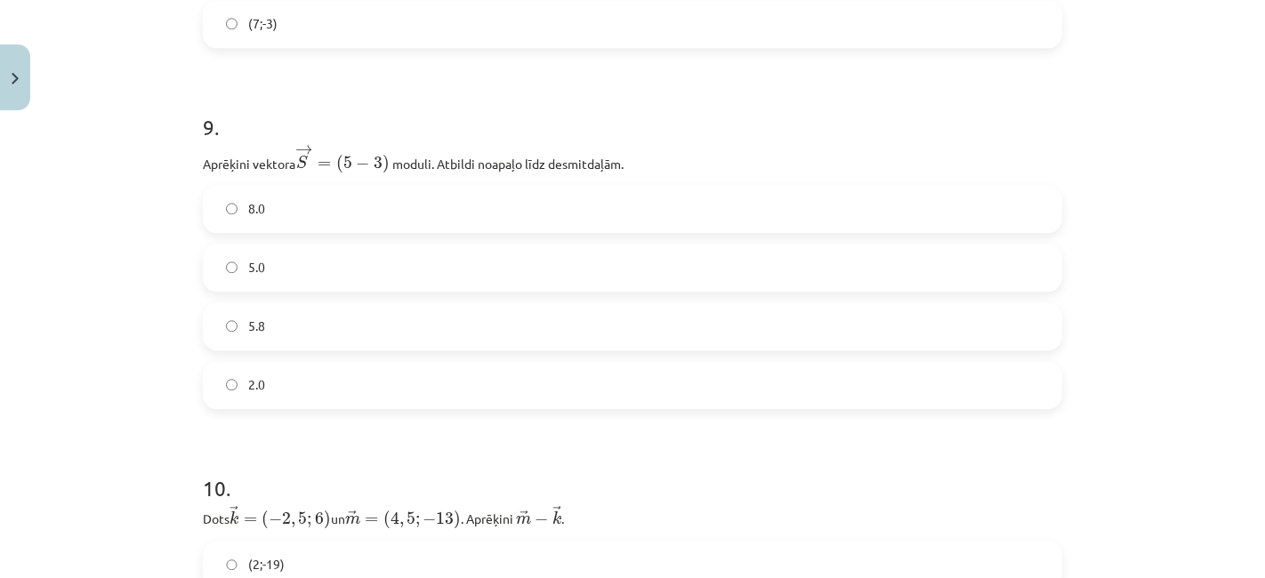
scroll to position [3793, 0]
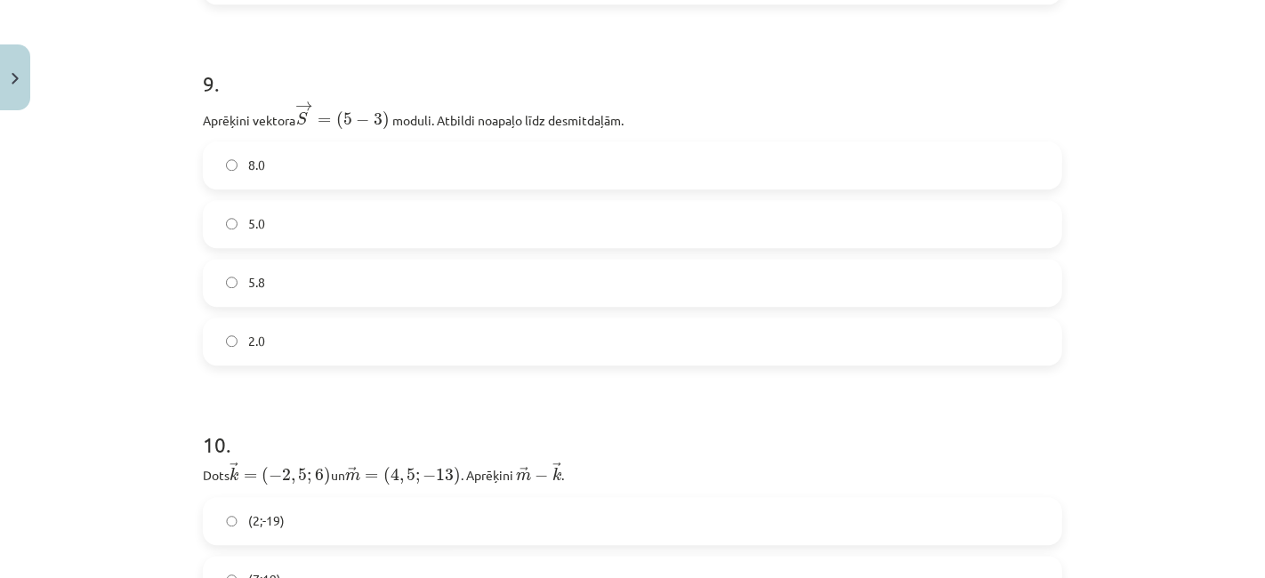
click at [360, 334] on label "2.0" at bounding box center [633, 341] width 856 height 44
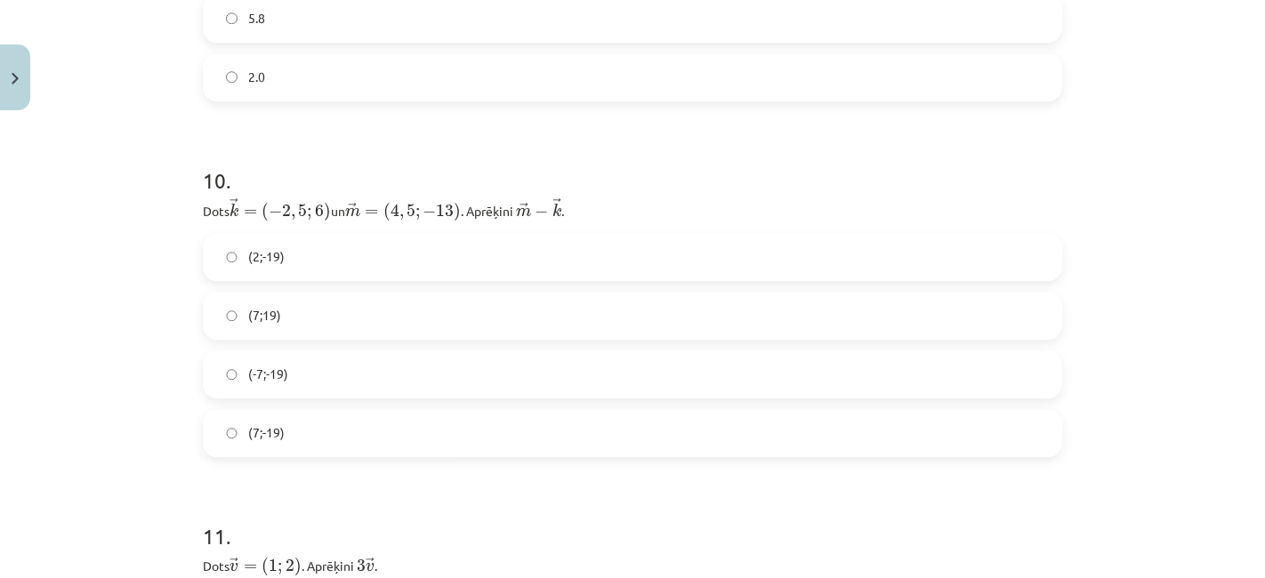
scroll to position [4072, 0]
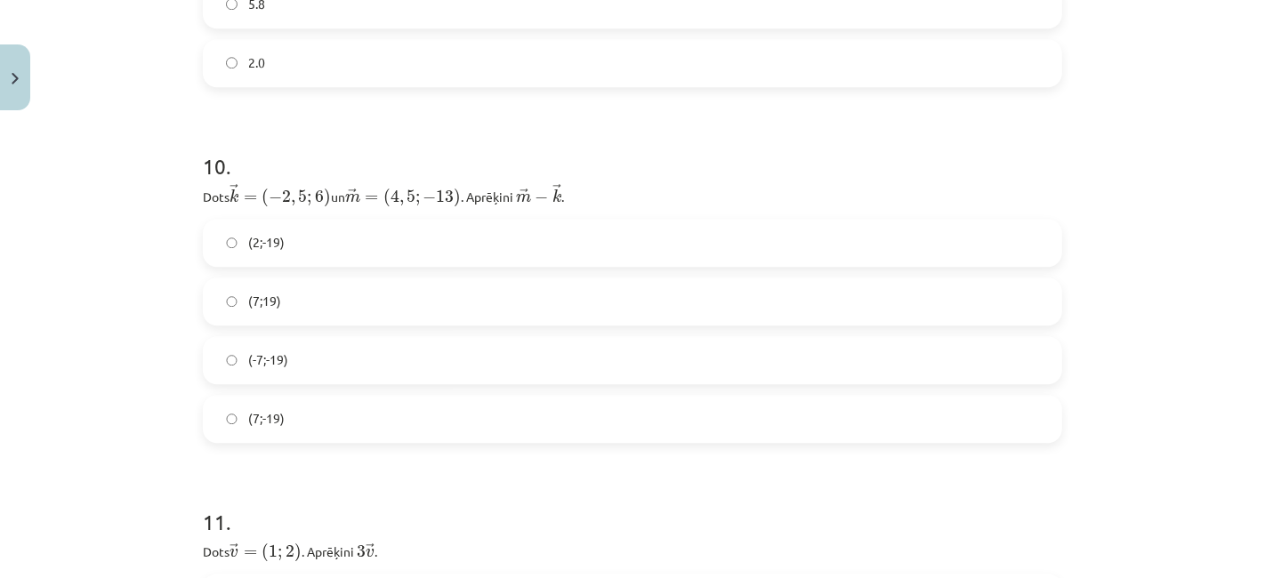
click at [401, 252] on label "(2;-19)" at bounding box center [633, 243] width 856 height 44
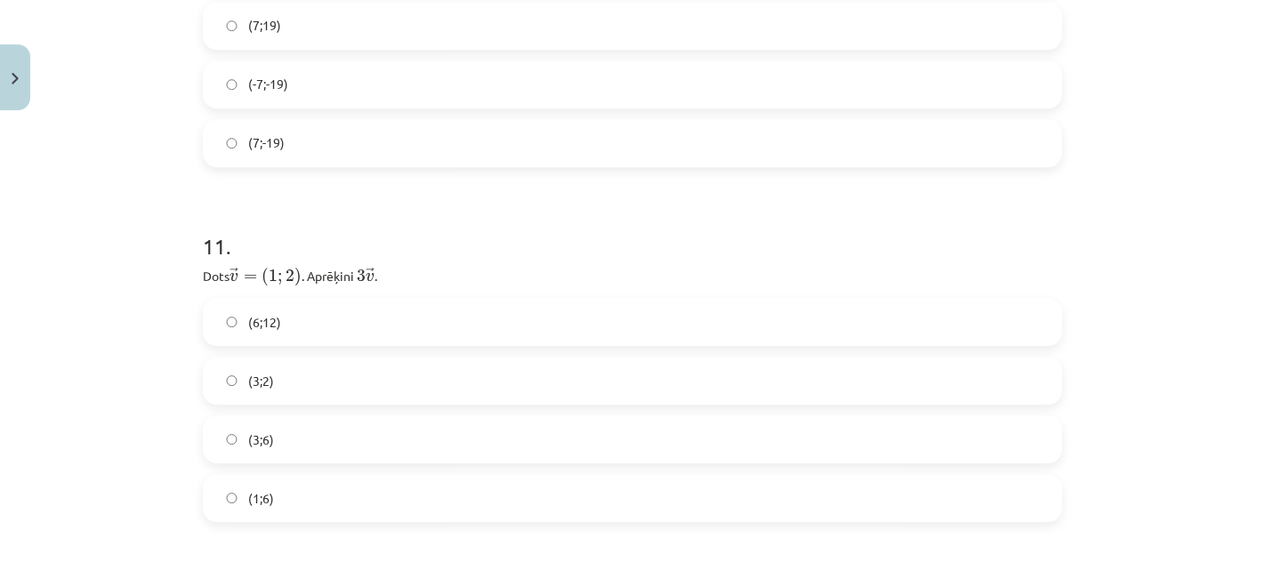
scroll to position [4355, 0]
click at [290, 477] on label "(1;6)" at bounding box center [633, 490] width 856 height 44
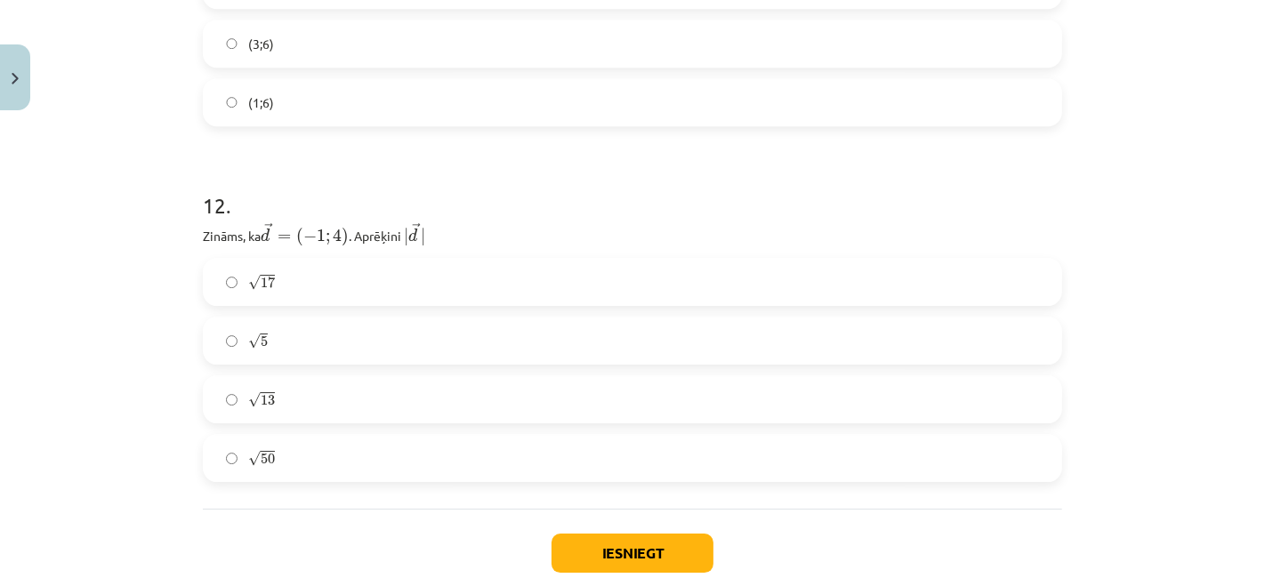
scroll to position [4747, 0]
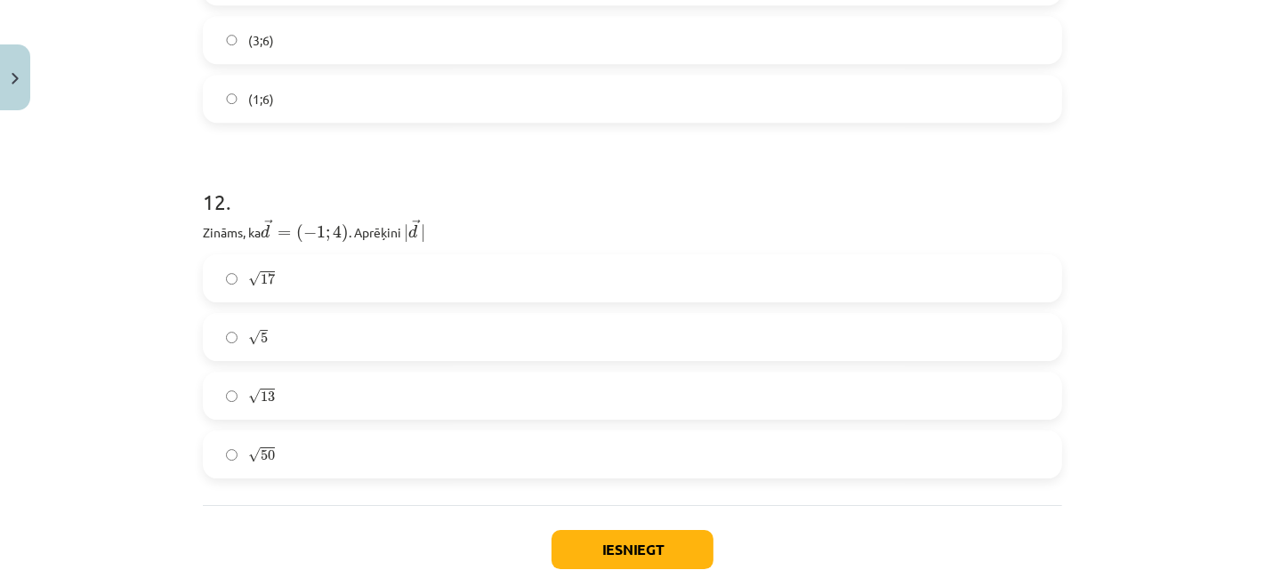
click at [348, 270] on label "√ 17 17" at bounding box center [633, 278] width 856 height 44
click at [507, 170] on h1 "12 ." at bounding box center [632, 185] width 859 height 55
click at [1103, 157] on div "Mācību tēma: Matemātikas i - 10. klases 1. ieskaites mācību materiāls (a,b) #8 …" at bounding box center [632, 289] width 1265 height 578
click at [584, 555] on button "Iesniegt" at bounding box center [632, 549] width 162 height 39
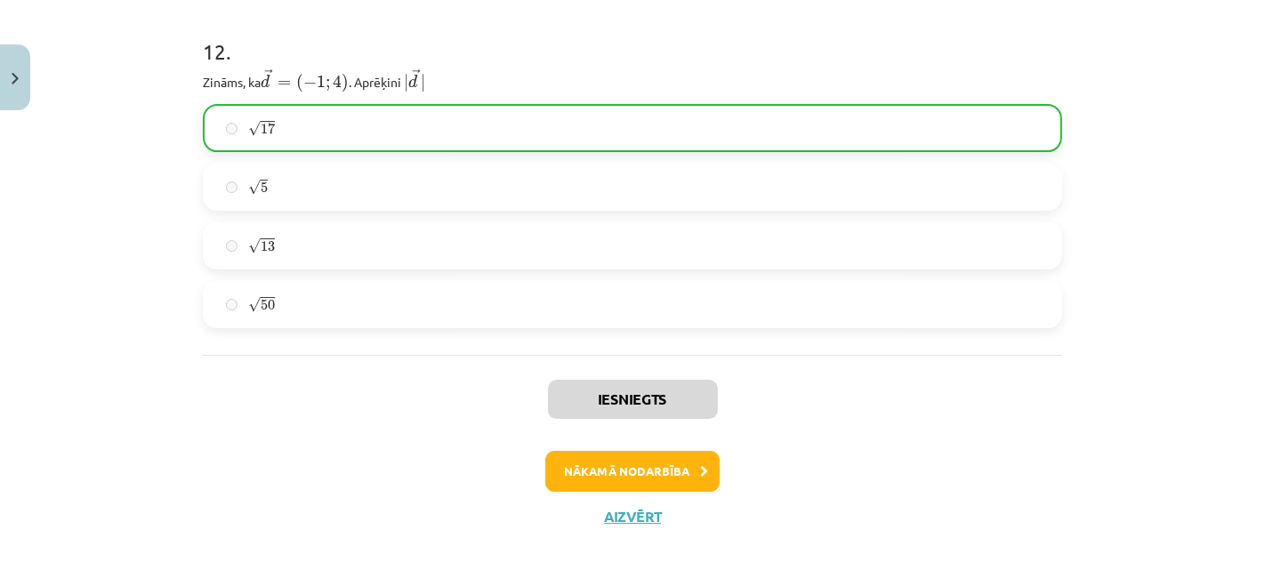
scroll to position [4904, 0]
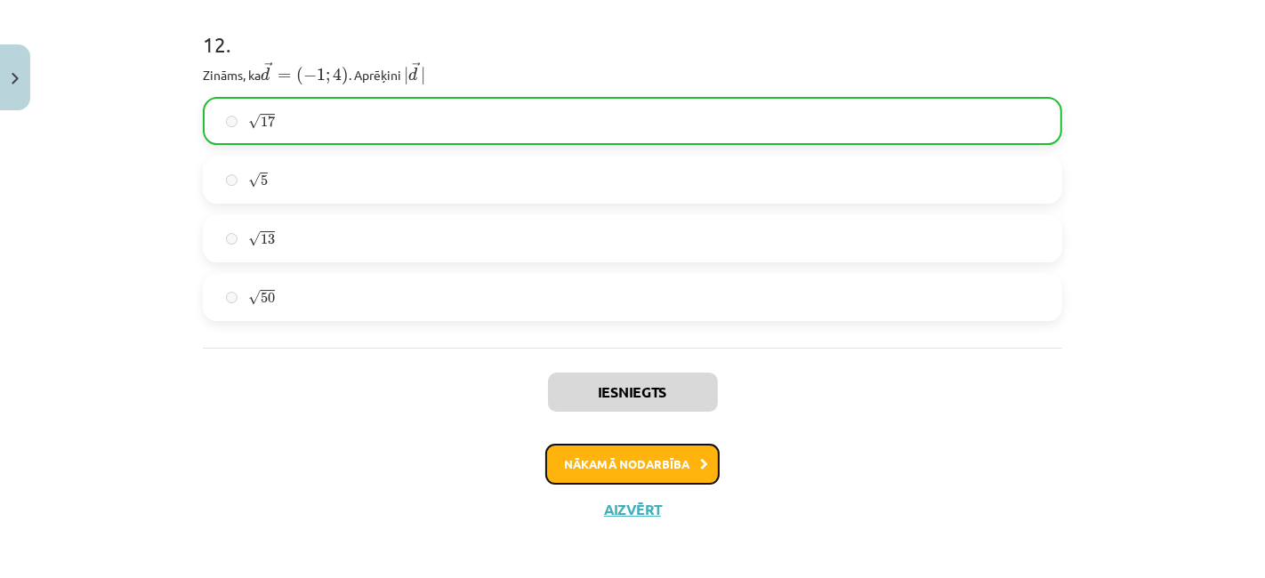
click at [613, 461] on button "Nākamā nodarbība" at bounding box center [632, 464] width 174 height 41
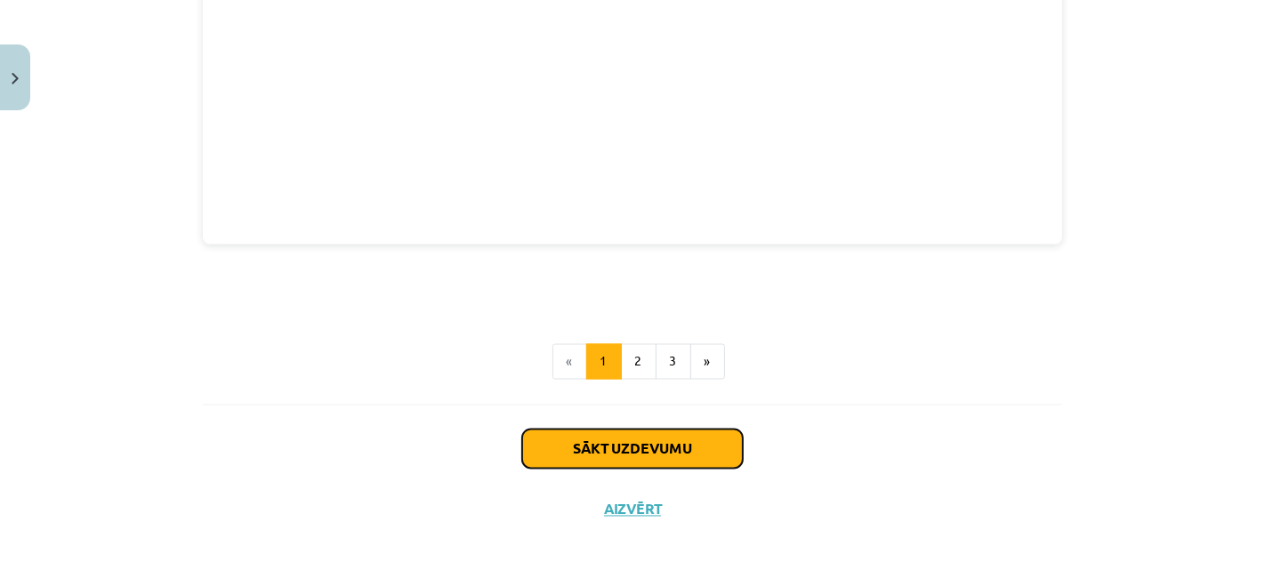
click at [612, 440] on button "Sākt uzdevumu" at bounding box center [632, 449] width 221 height 39
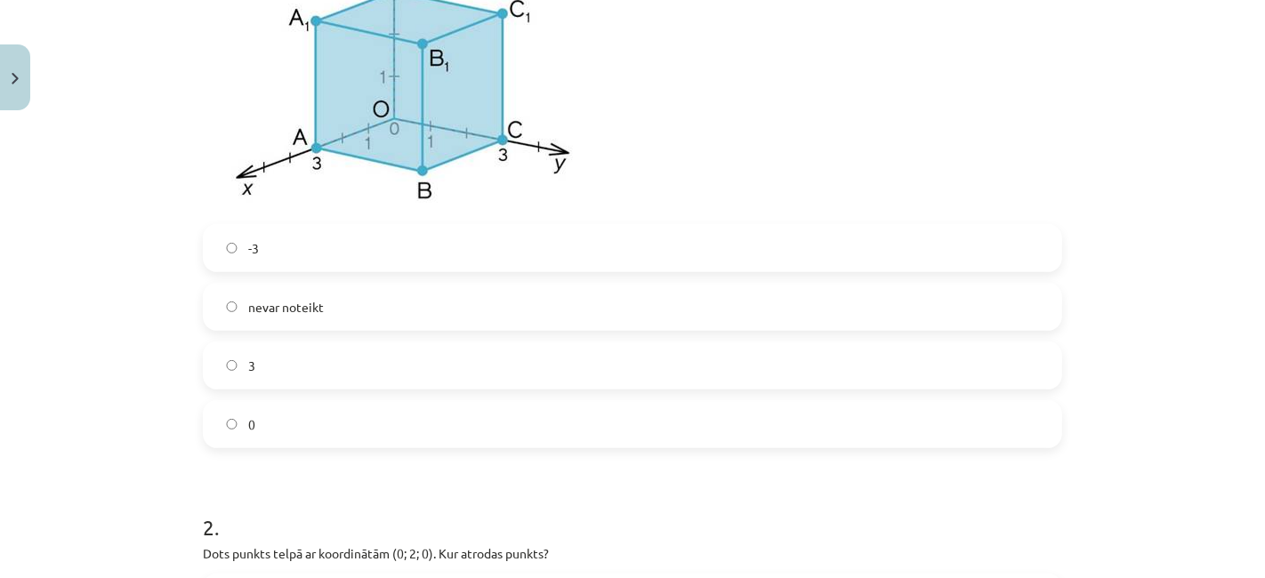
scroll to position [565, 0]
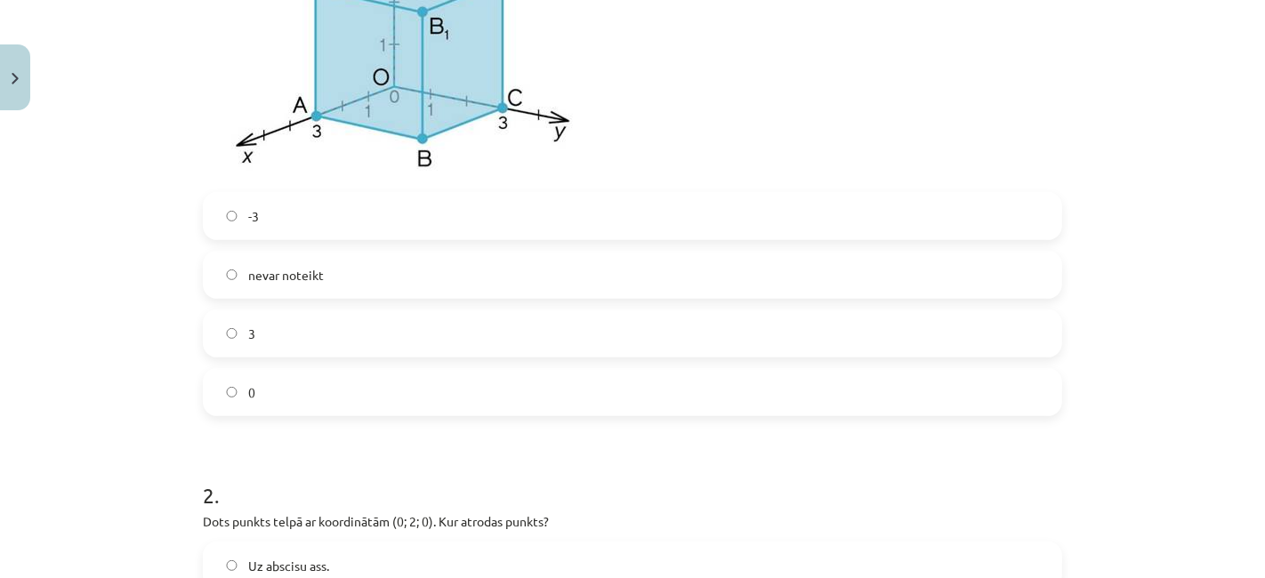
click at [546, 390] on label "0" at bounding box center [633, 392] width 856 height 44
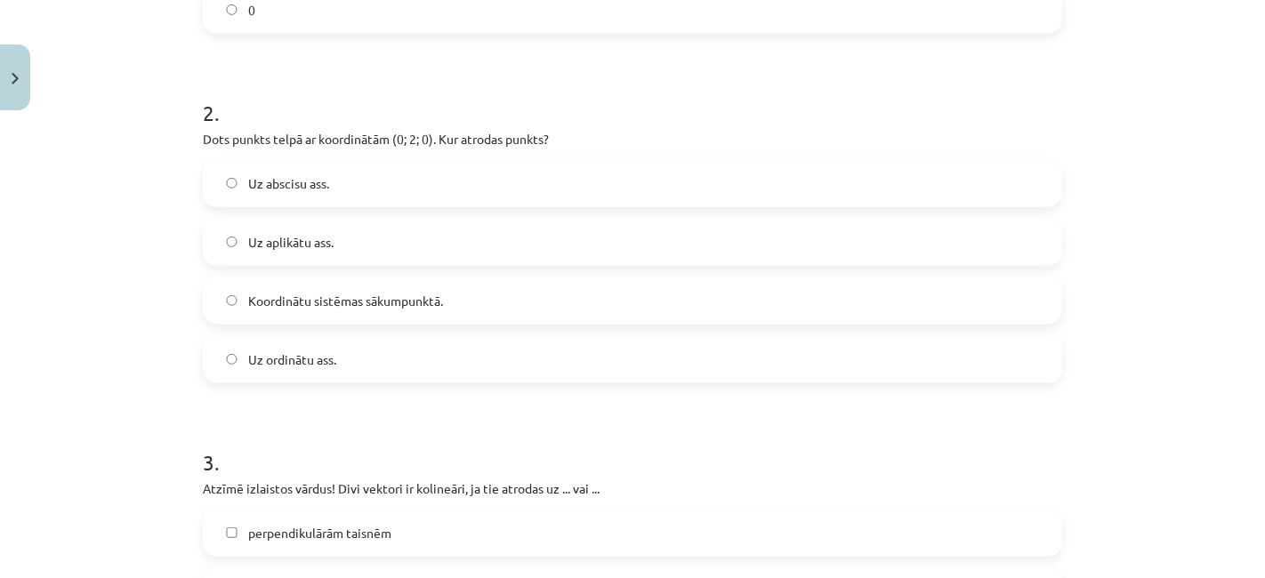
scroll to position [959, 0]
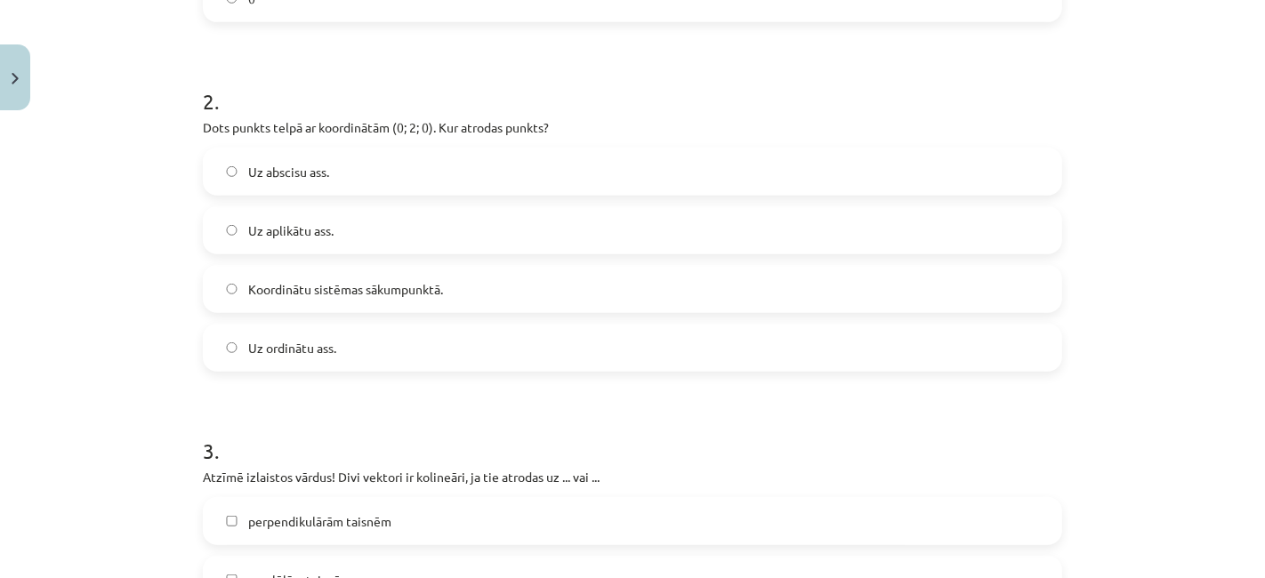
click at [447, 283] on label "Koordinātu sistēmas sākumpunktā." at bounding box center [633, 289] width 856 height 44
click at [403, 338] on label "Uz ordinātu ass." at bounding box center [633, 348] width 856 height 44
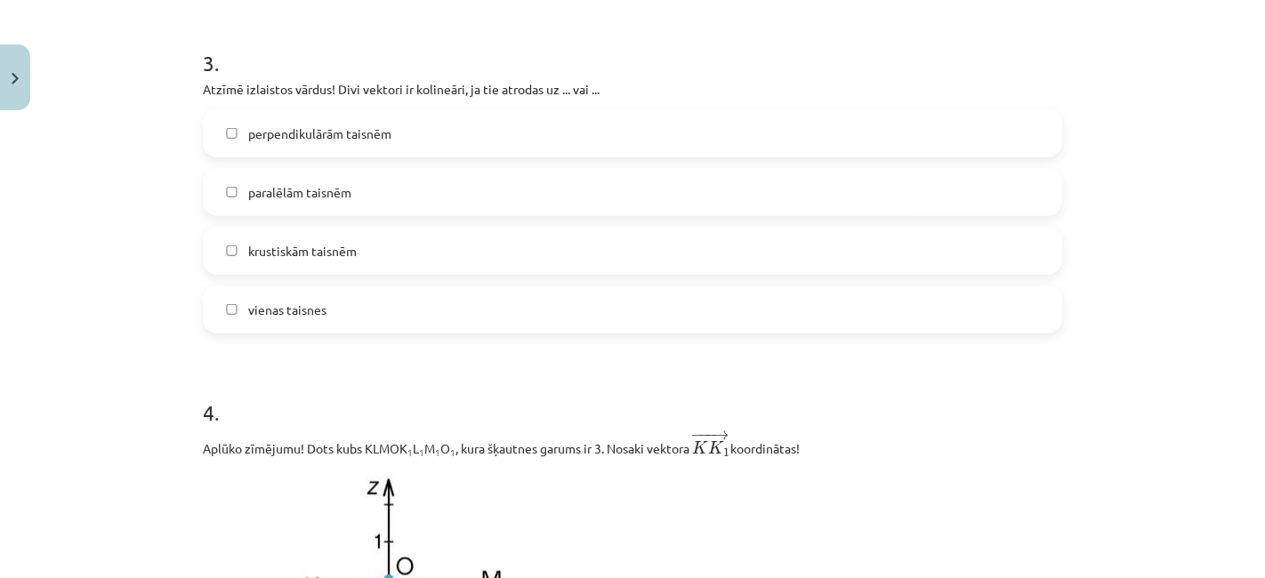
scroll to position [1365, 0]
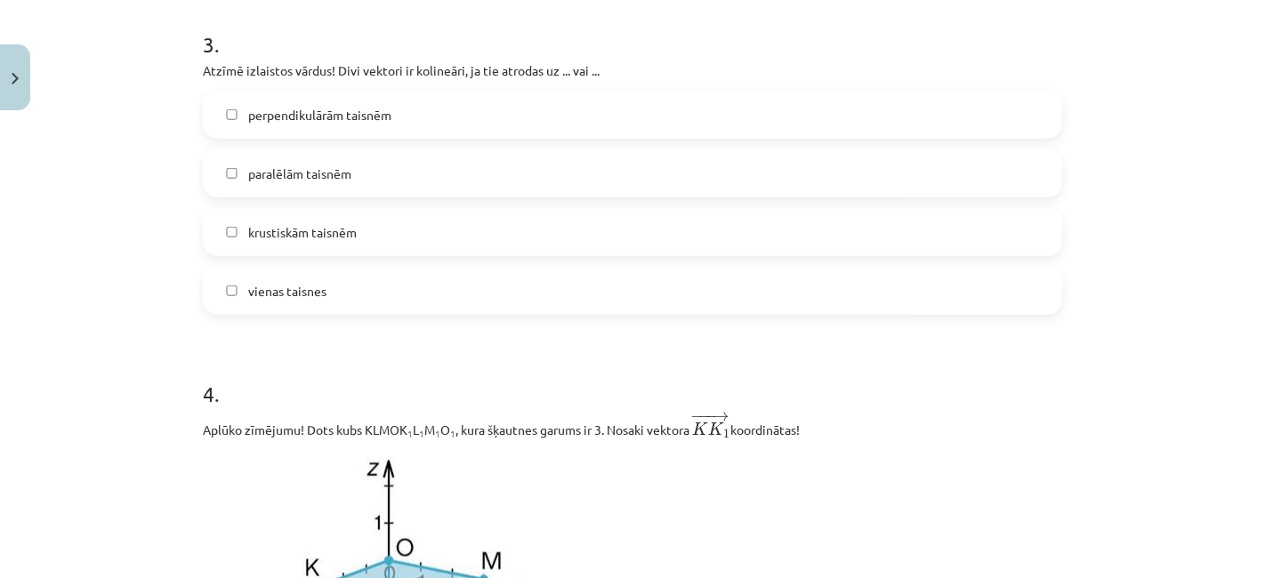
click at [397, 163] on label "paralēlām taisnēm" at bounding box center [633, 173] width 856 height 44
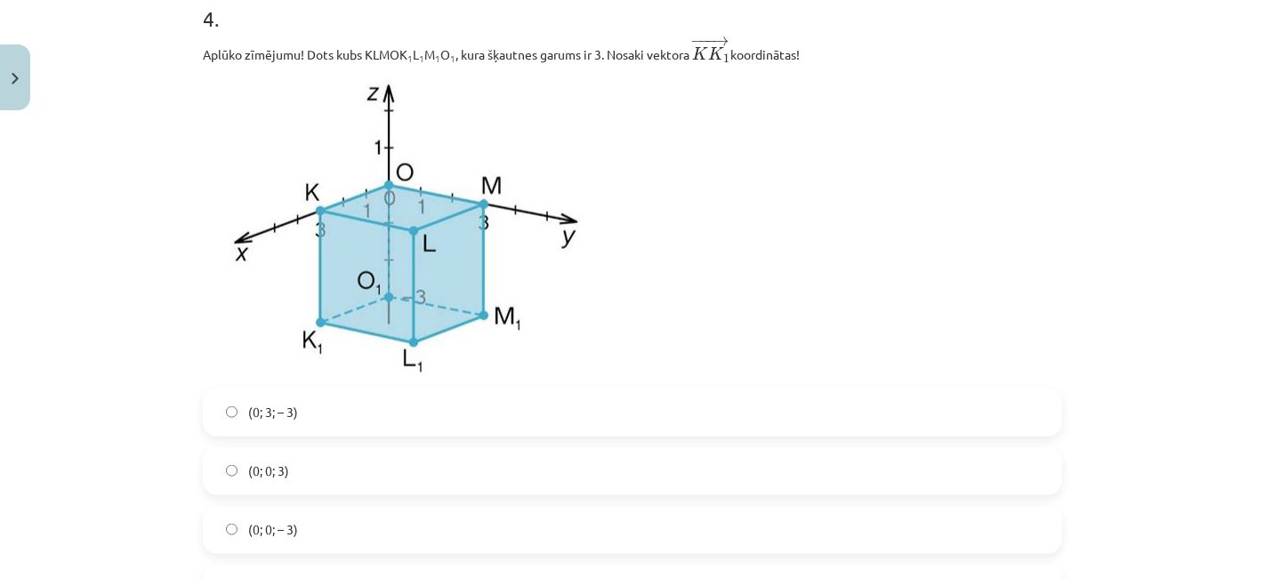
scroll to position [1742, 0]
click at [285, 481] on label "(0; 0; 3)" at bounding box center [633, 469] width 856 height 44
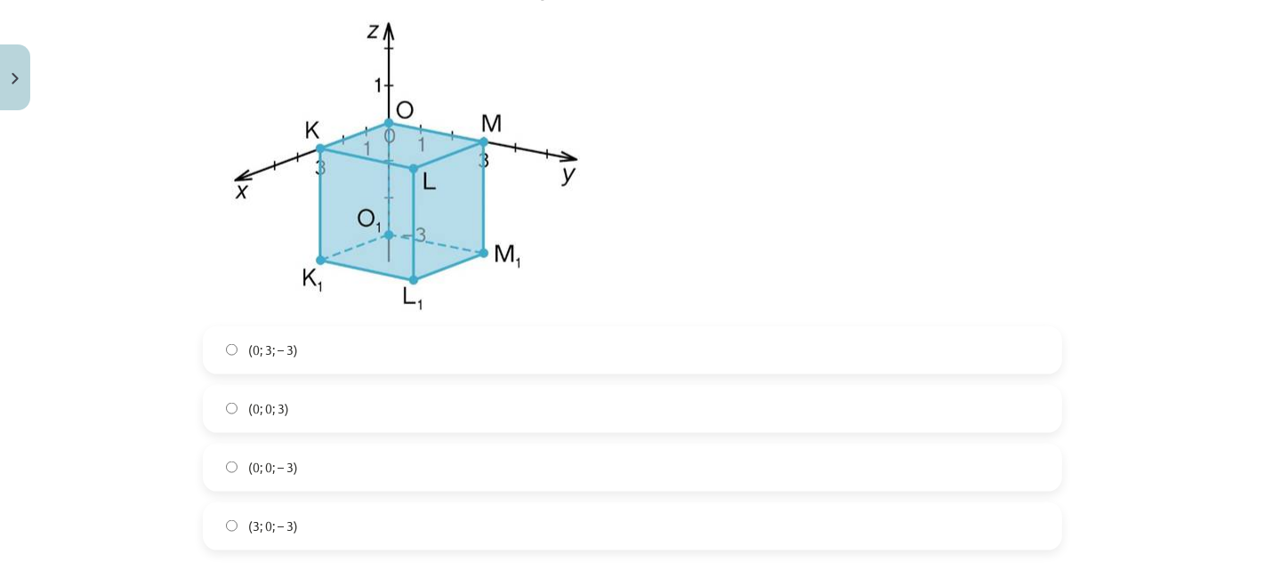
scroll to position [1809, 0]
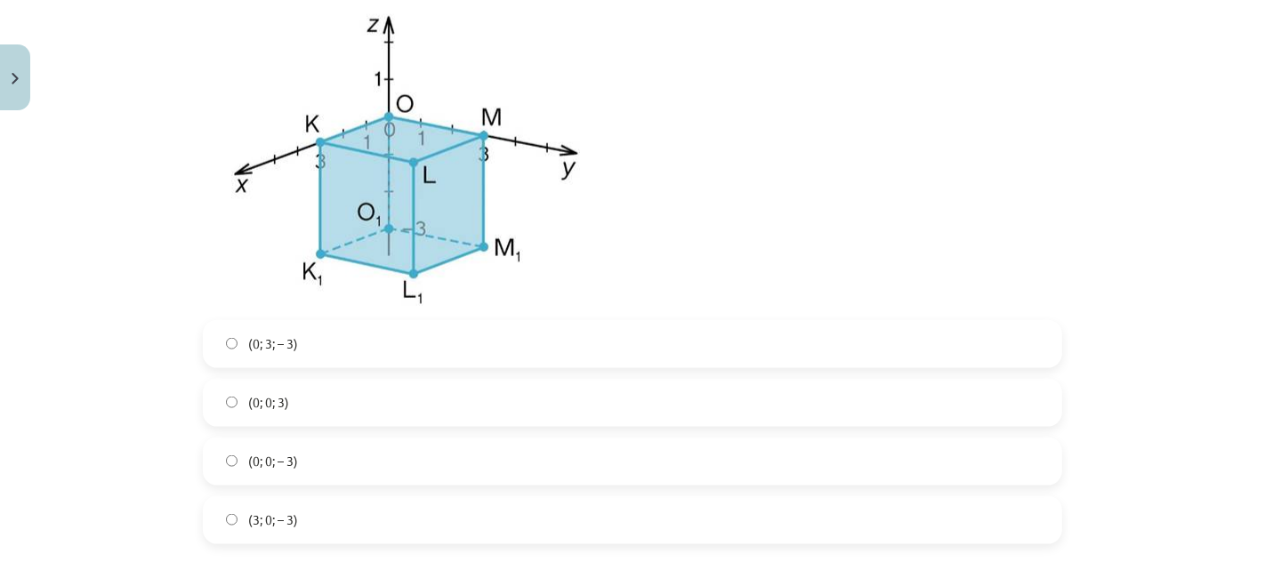
click at [301, 458] on label "(0; 0; – 3)" at bounding box center [633, 461] width 856 height 44
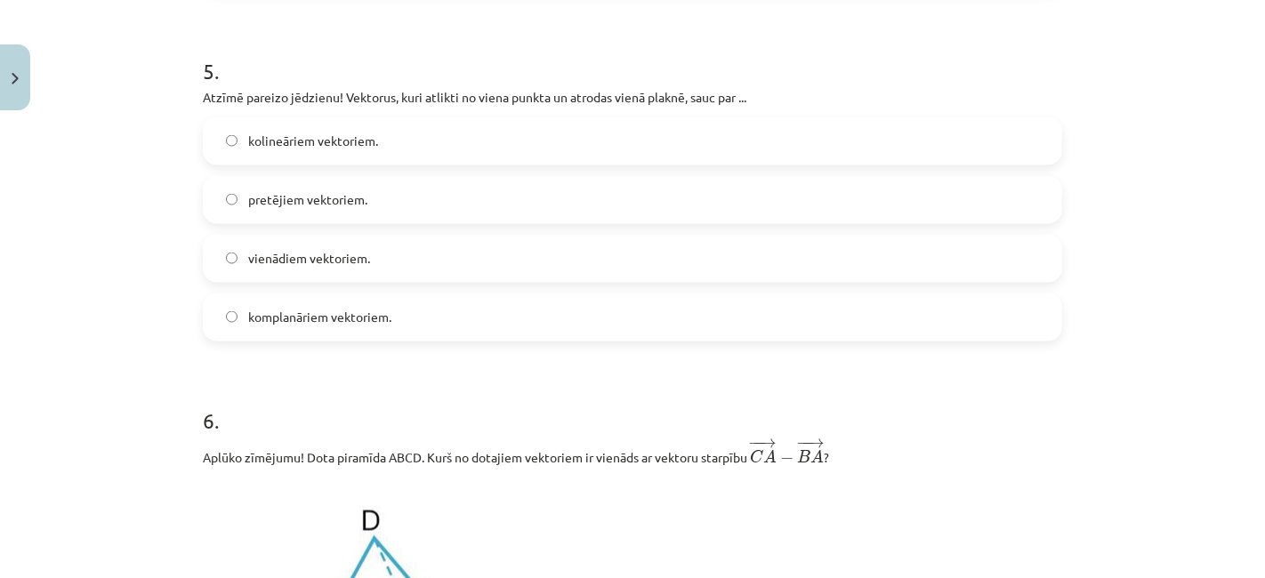
scroll to position [2360, 0]
click at [254, 221] on label "pretējiem vektoriem." at bounding box center [633, 201] width 856 height 44
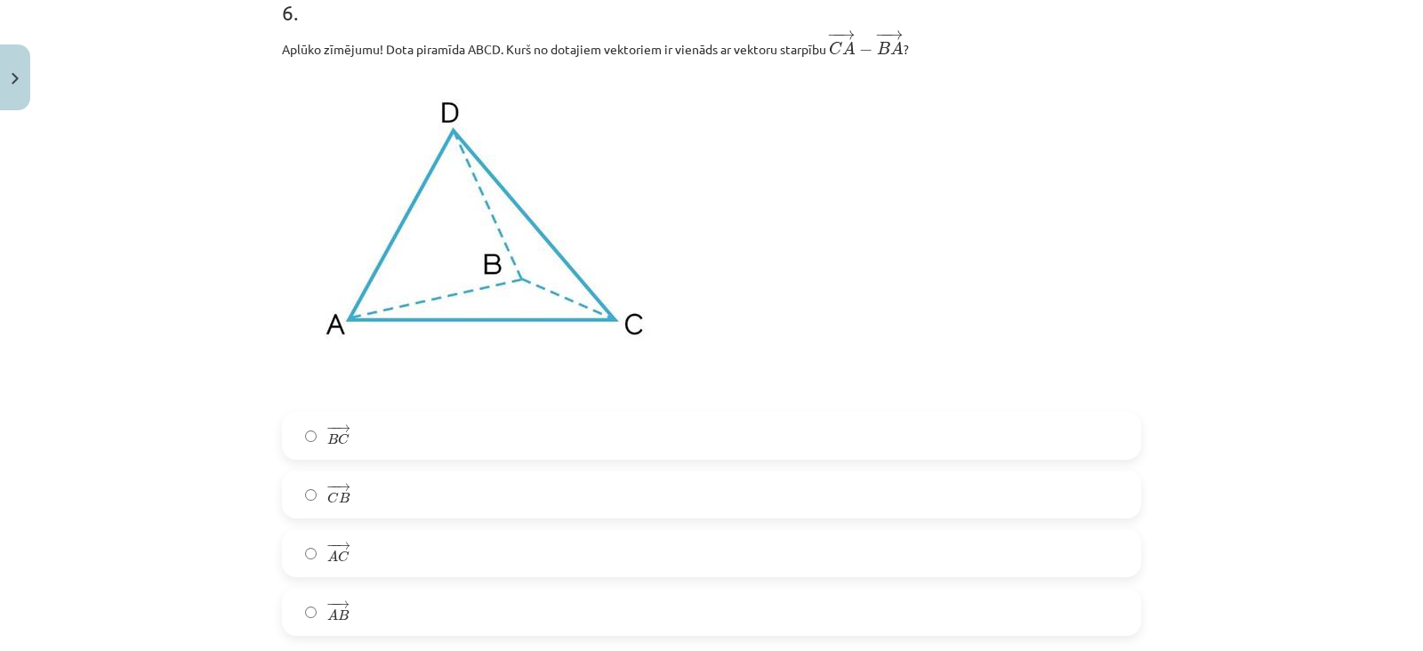
scroll to position [2758, 0]
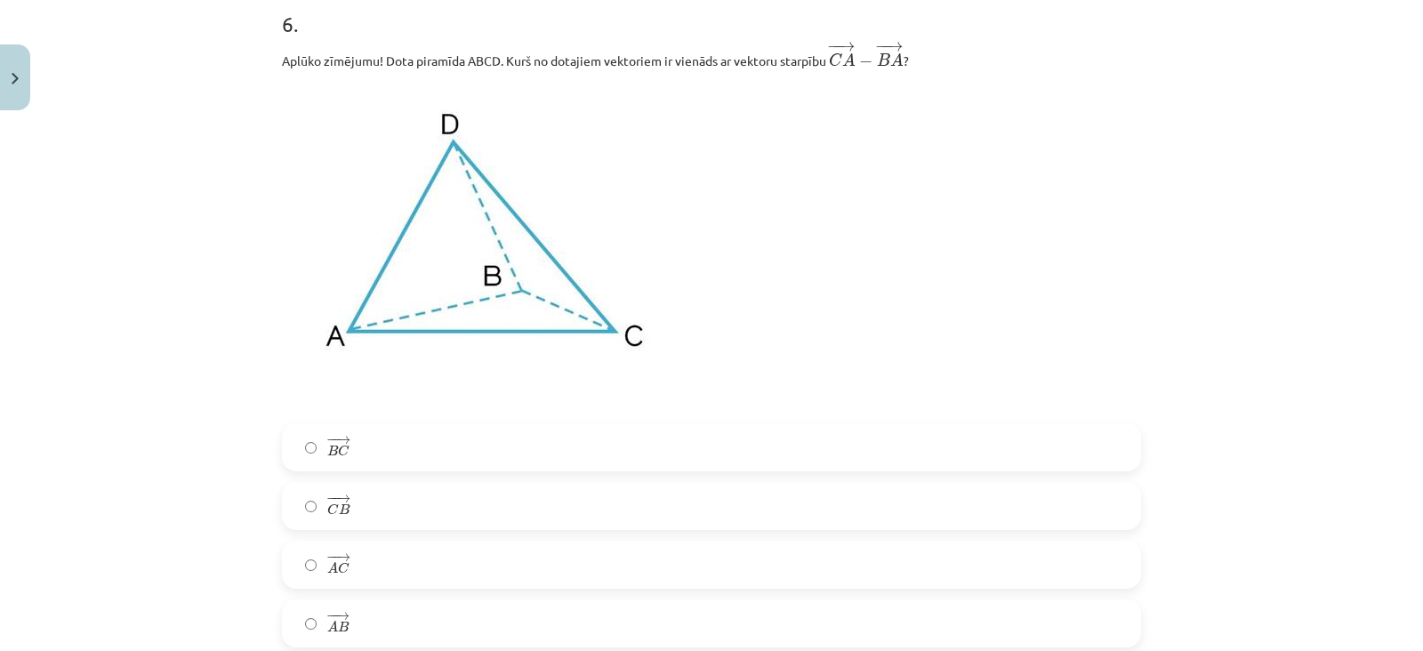
click at [340, 495] on span "→" at bounding box center [343, 498] width 14 height 8
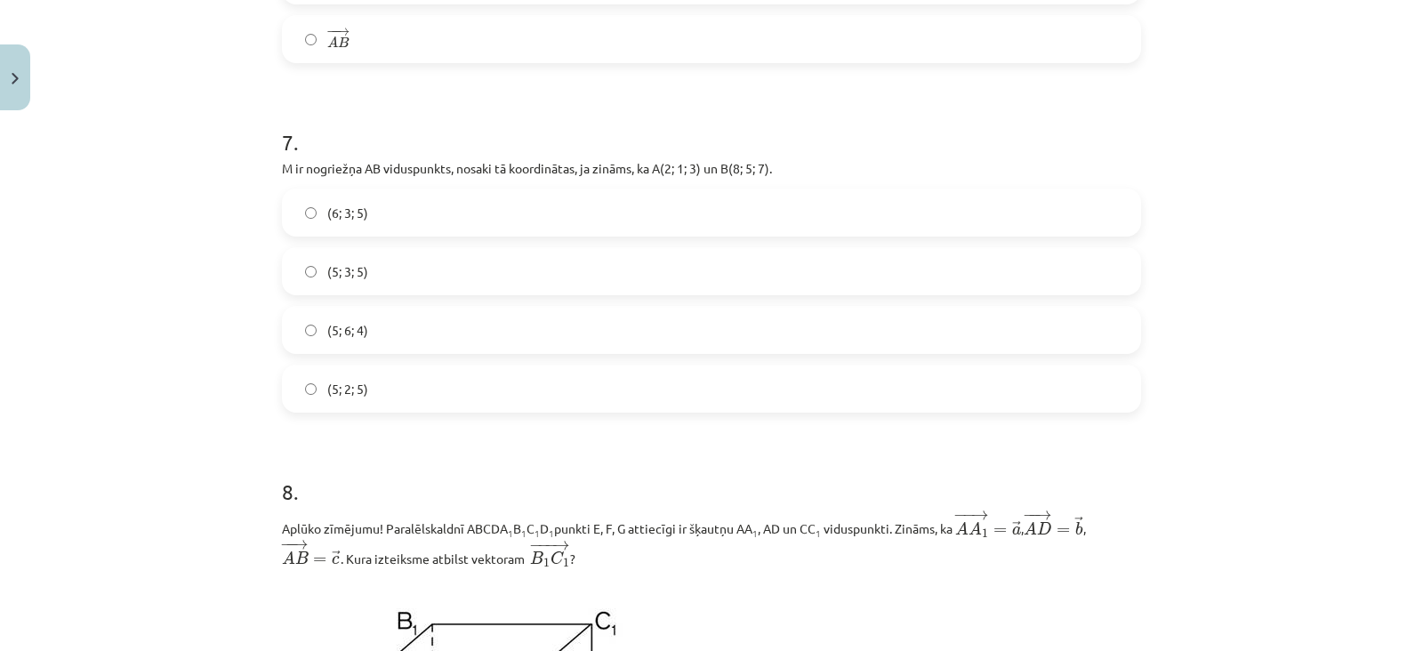
scroll to position [3325, 0]
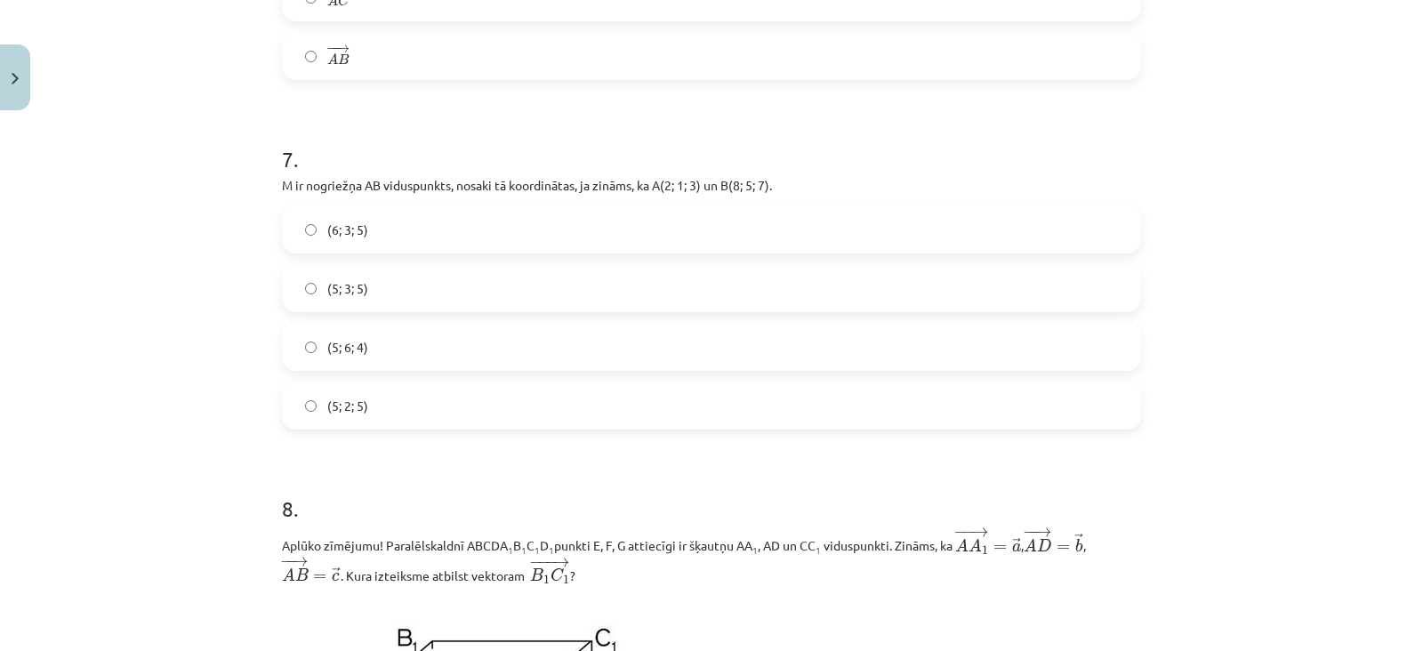
click at [396, 298] on label "(5; 3; 5)" at bounding box center [712, 288] width 856 height 44
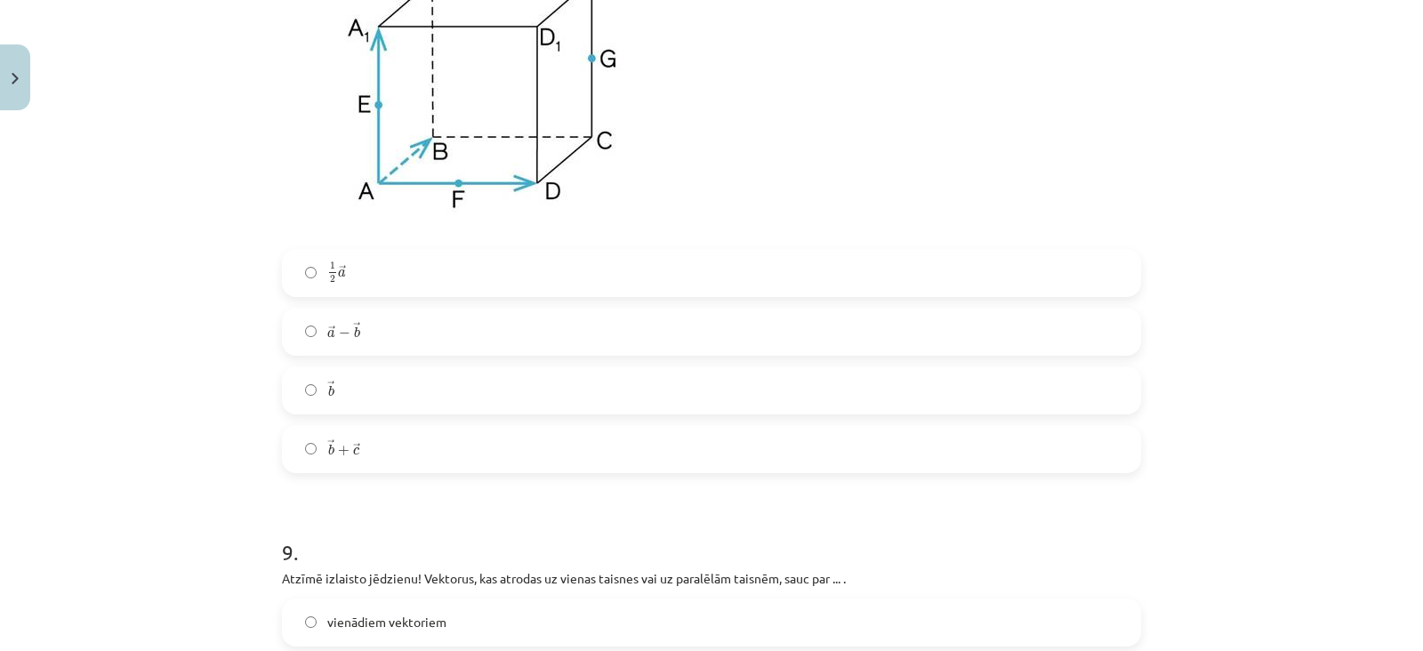
scroll to position [4003, 0]
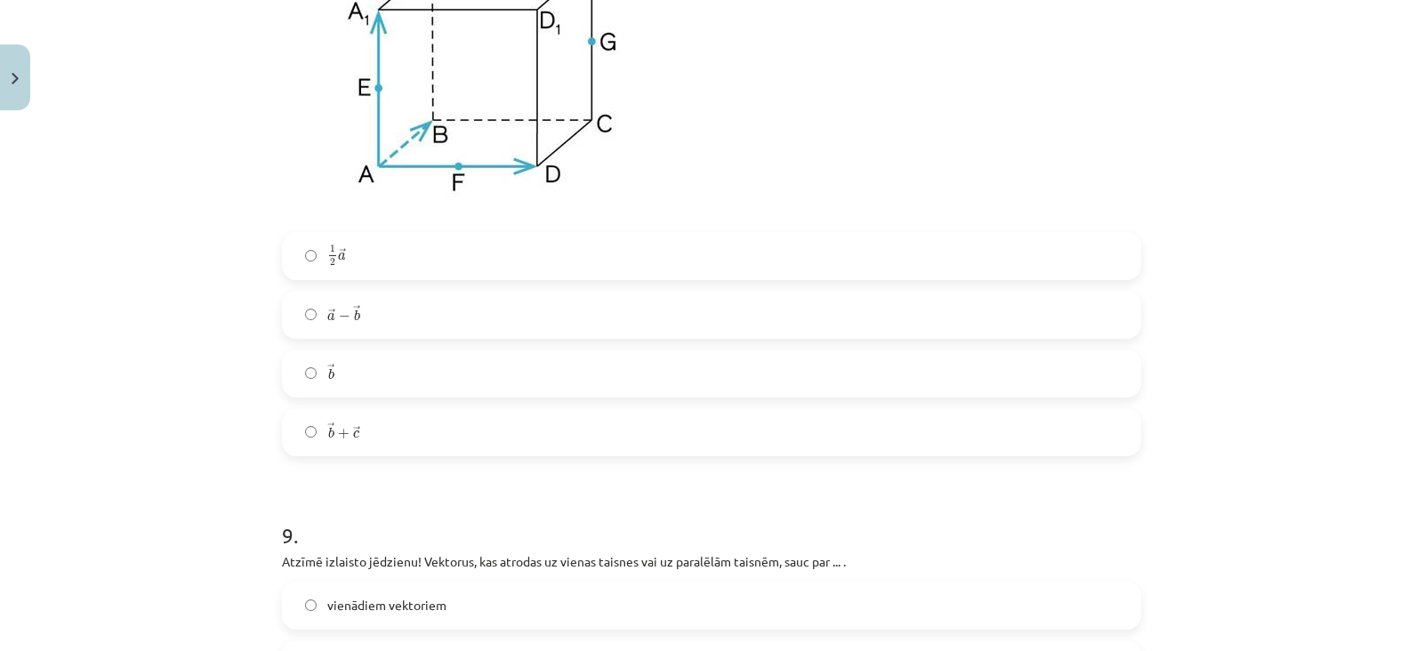
click at [378, 309] on label "→ a − → b a → − b →" at bounding box center [712, 315] width 856 height 44
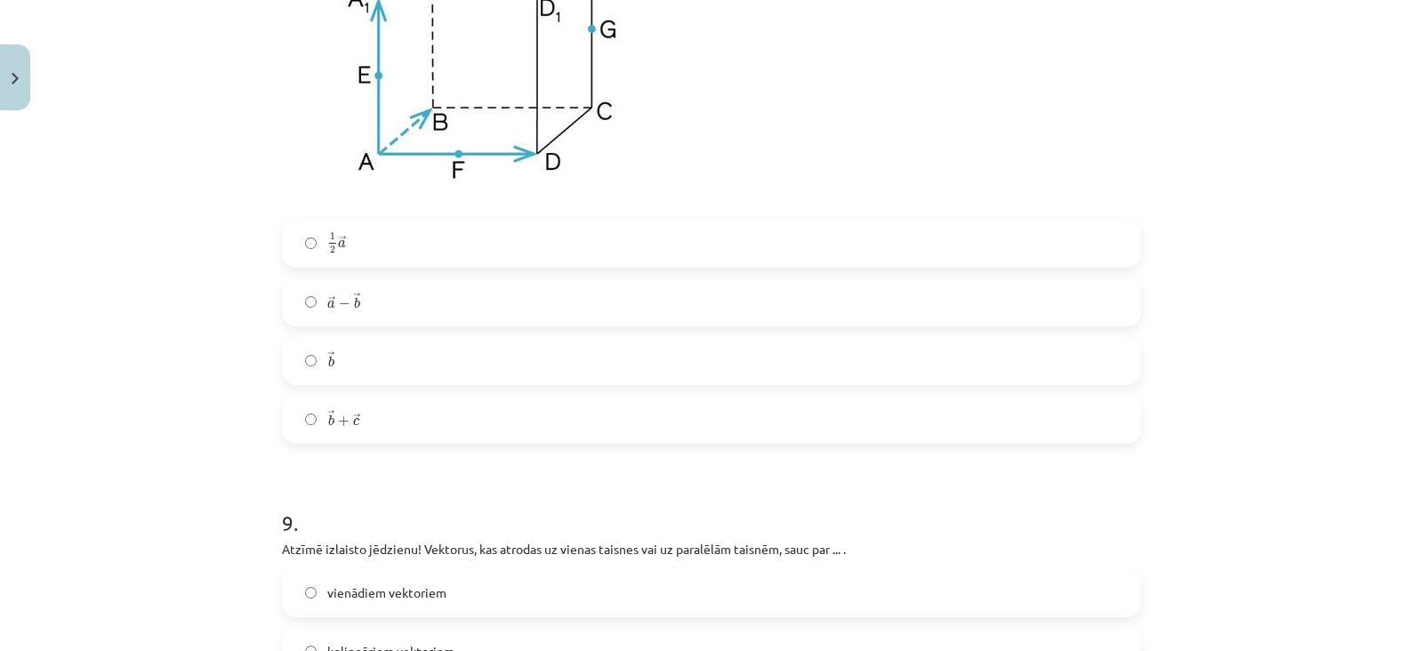
scroll to position [4023, 0]
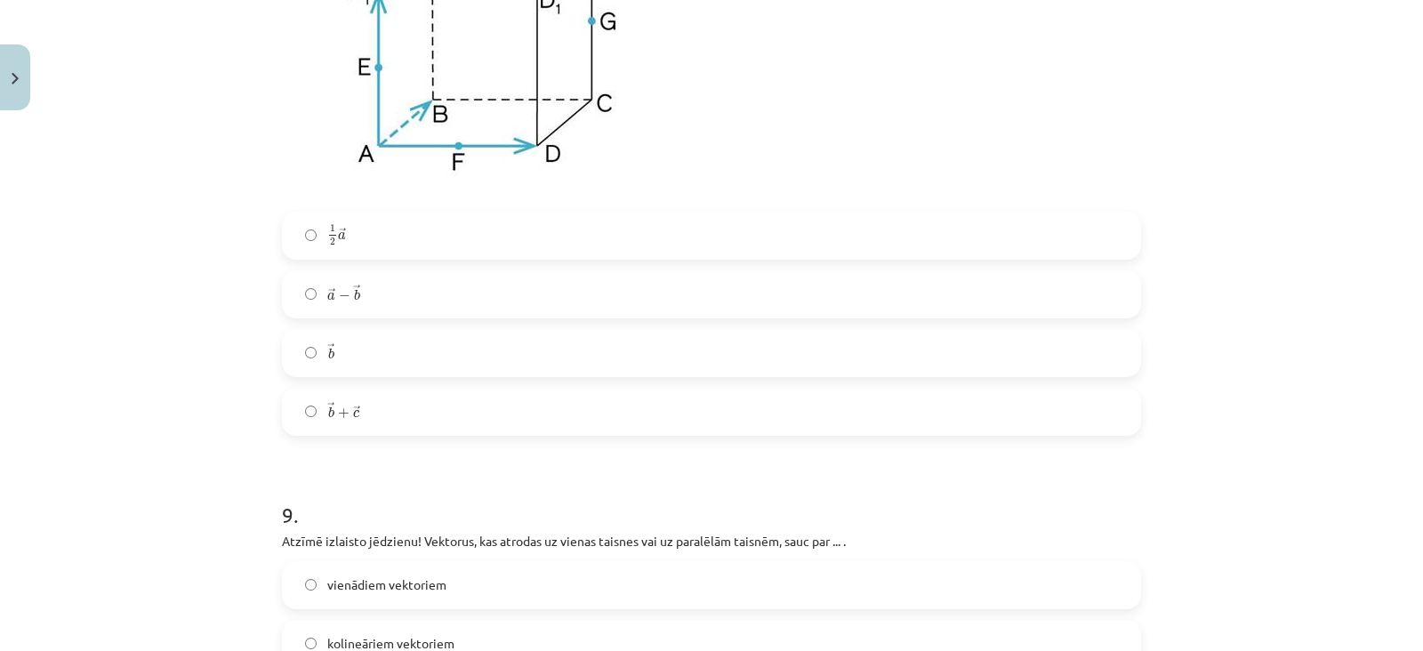
click at [394, 230] on label "1 2 → a 1 2 a →" at bounding box center [712, 235] width 856 height 44
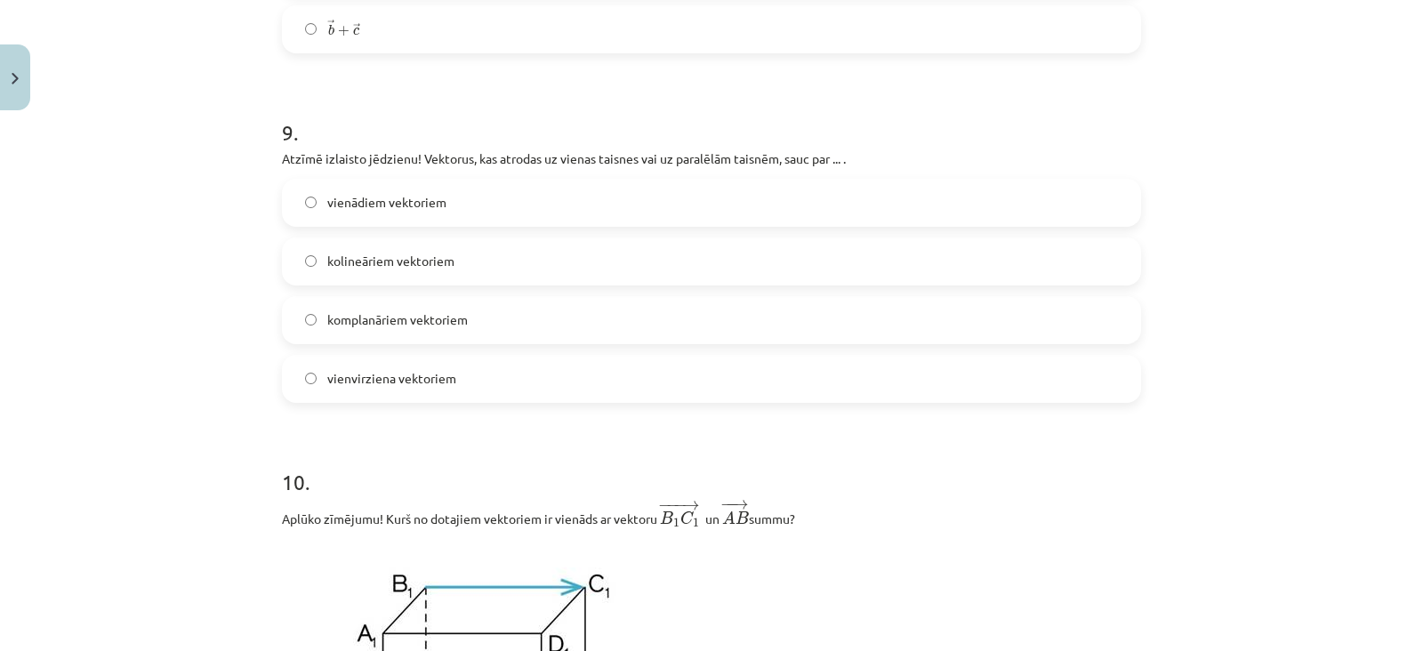
scroll to position [4423, 0]
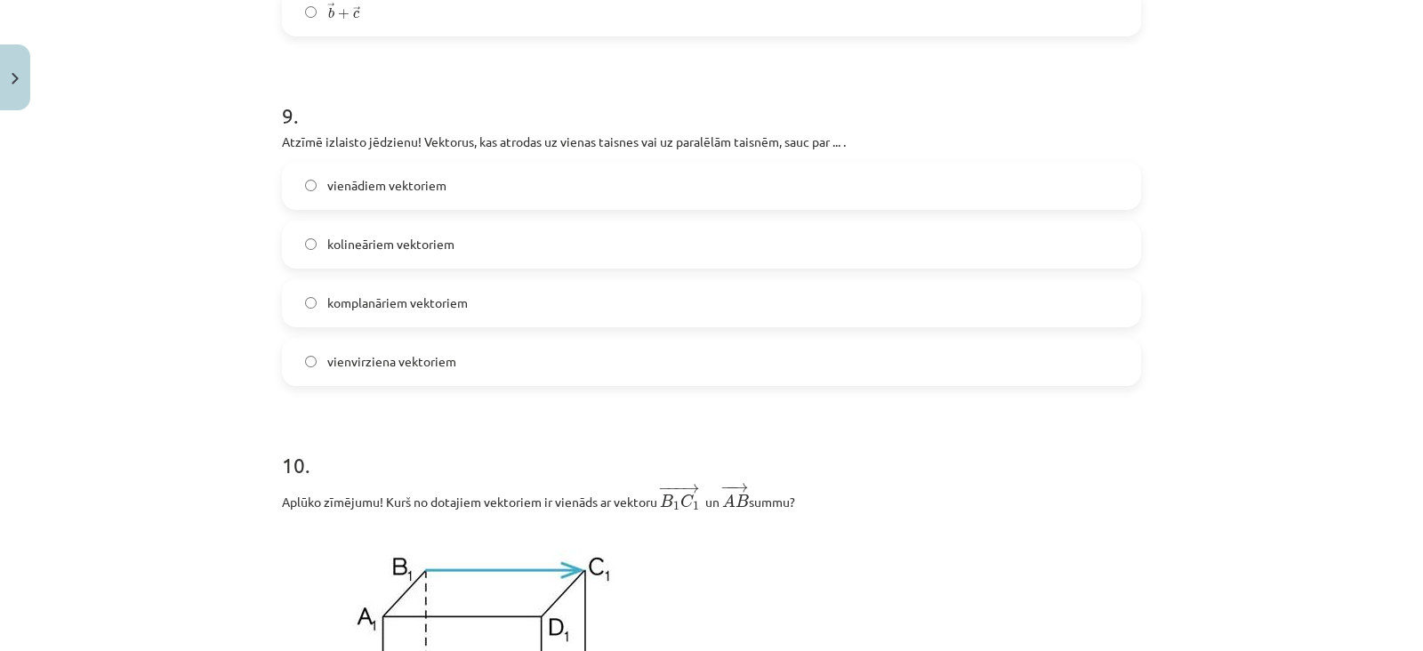
click at [441, 245] on span "kolineāriem vektoriem" at bounding box center [390, 244] width 127 height 19
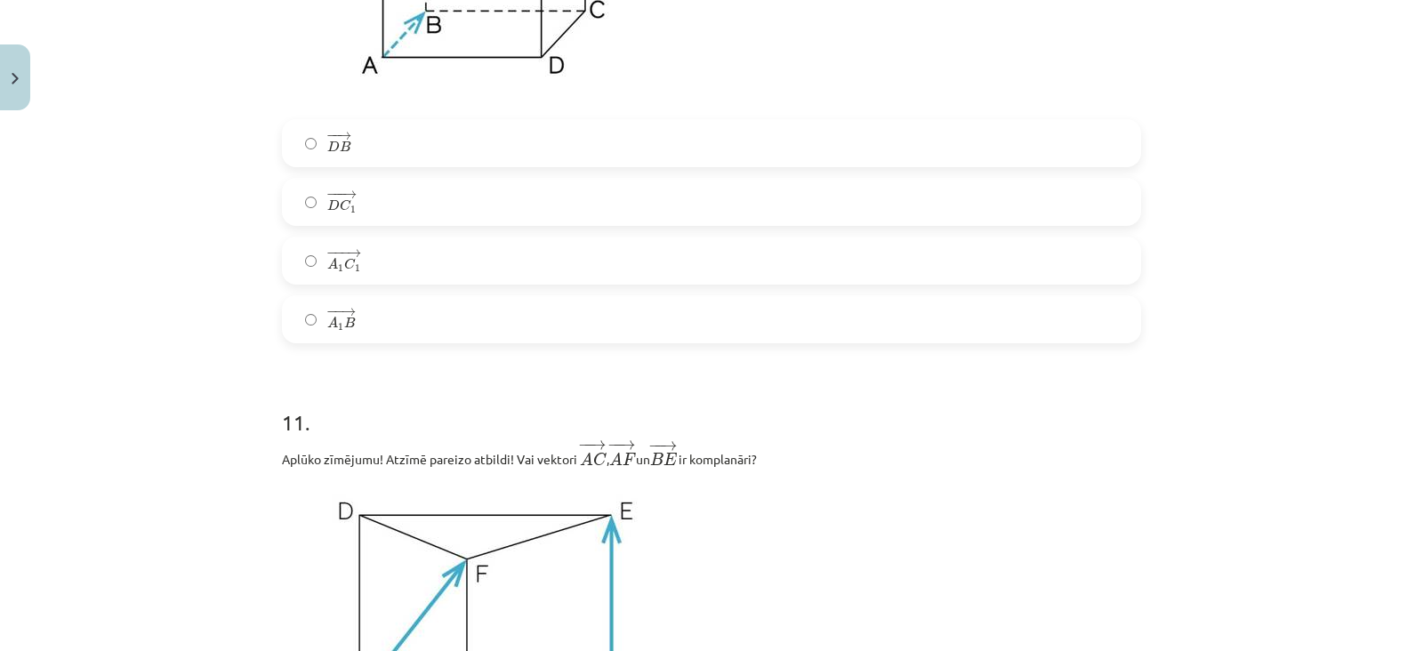
scroll to position [5163, 0]
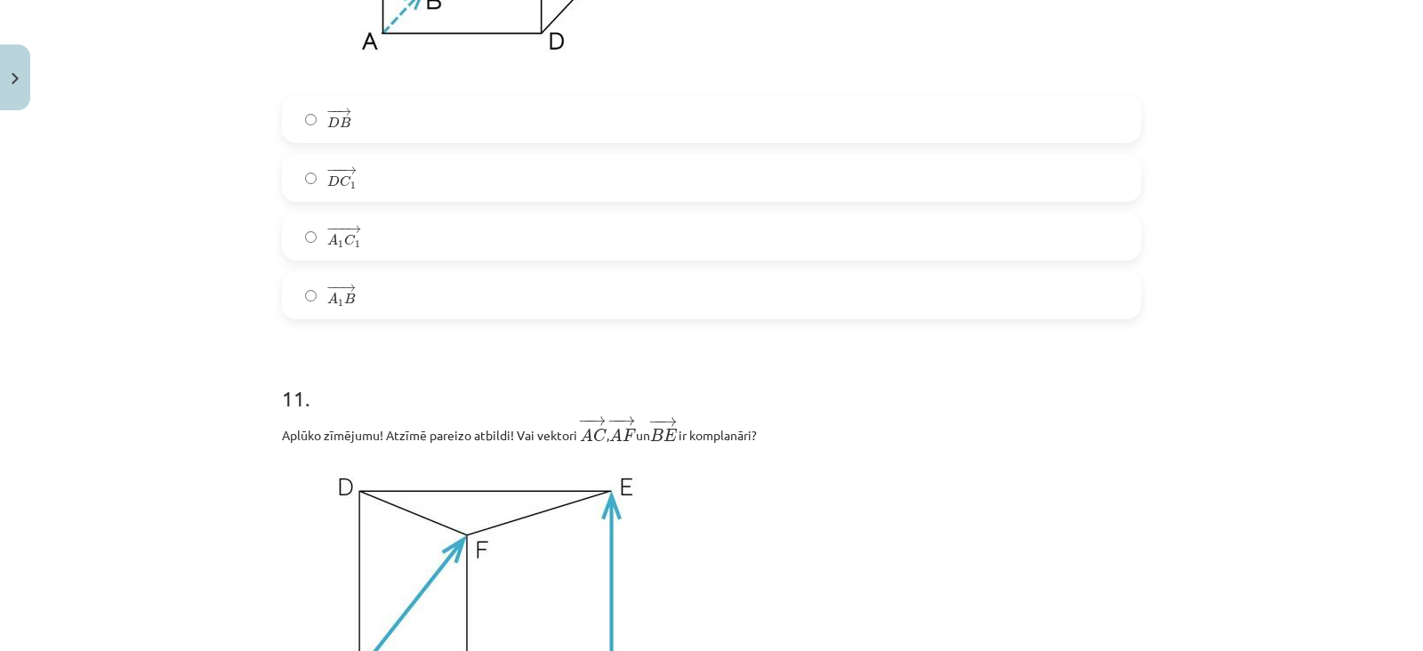
click at [405, 242] on label "− −− → A 1 C 1 A 1 C 1 →" at bounding box center [712, 236] width 856 height 44
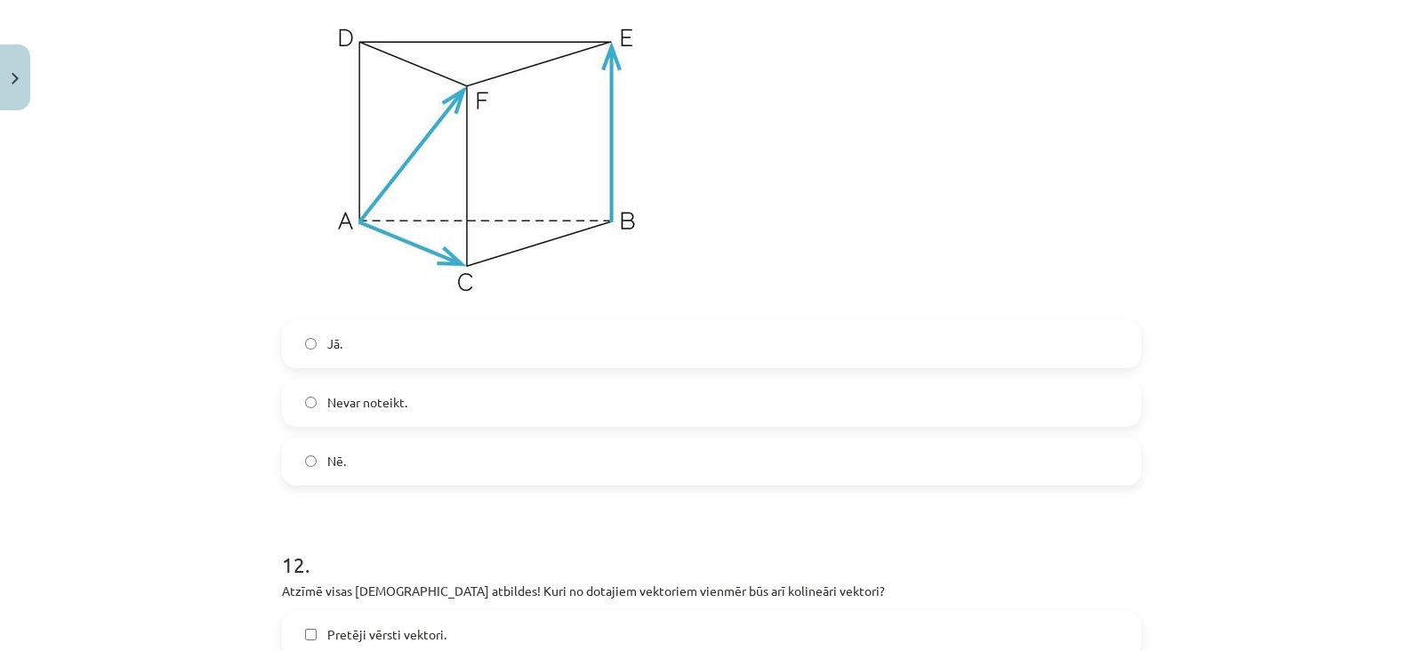
scroll to position [5663, 0]
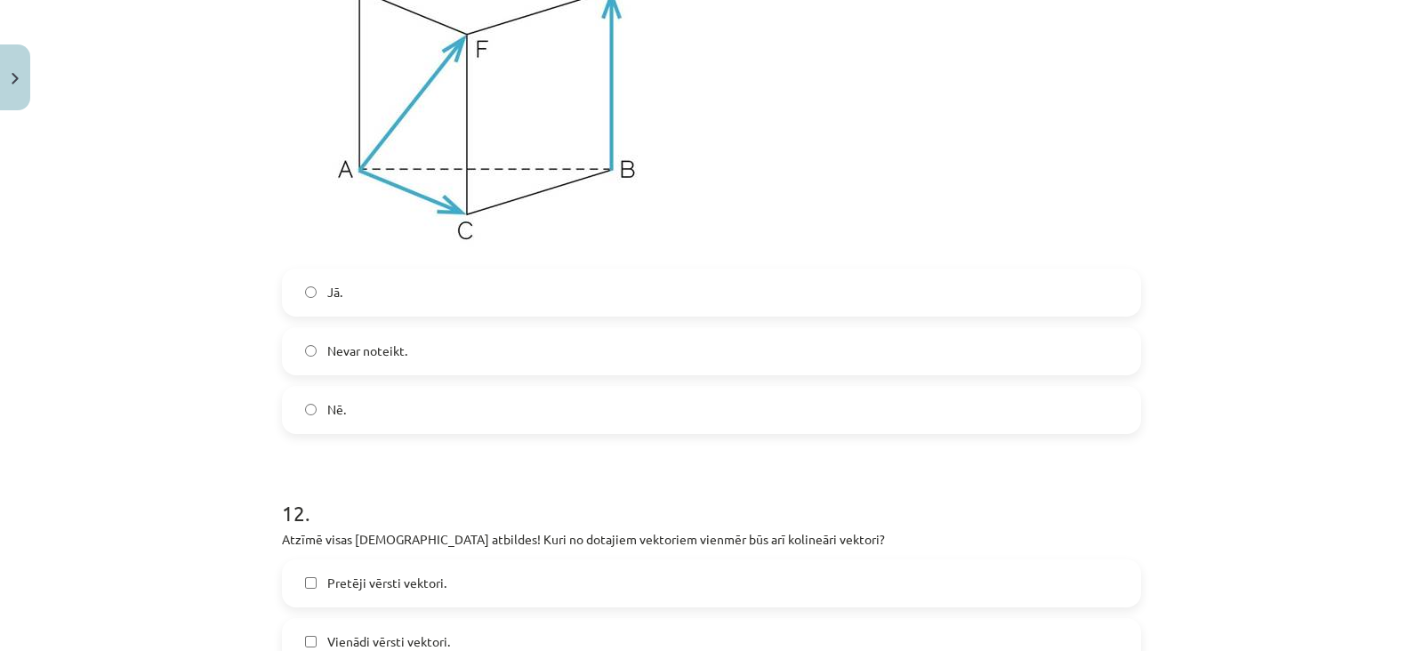
click at [352, 272] on div "11 . Aplūko zīmējumu! Atzīmē pareizo atbildi! Vai vektori ﻿ − − → A C A C → ﻿, …" at bounding box center [711, 144] width 859 height 580
click at [358, 288] on label "Jā." at bounding box center [712, 292] width 856 height 44
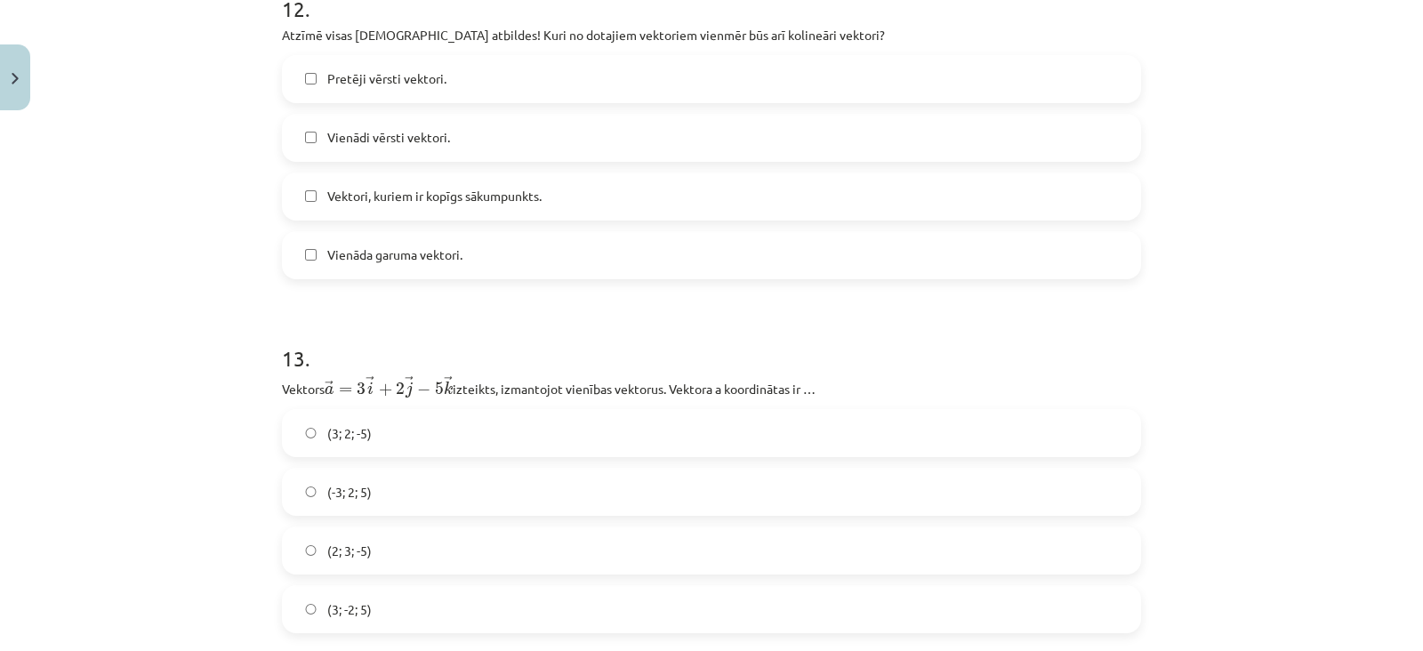
scroll to position [6172, 0]
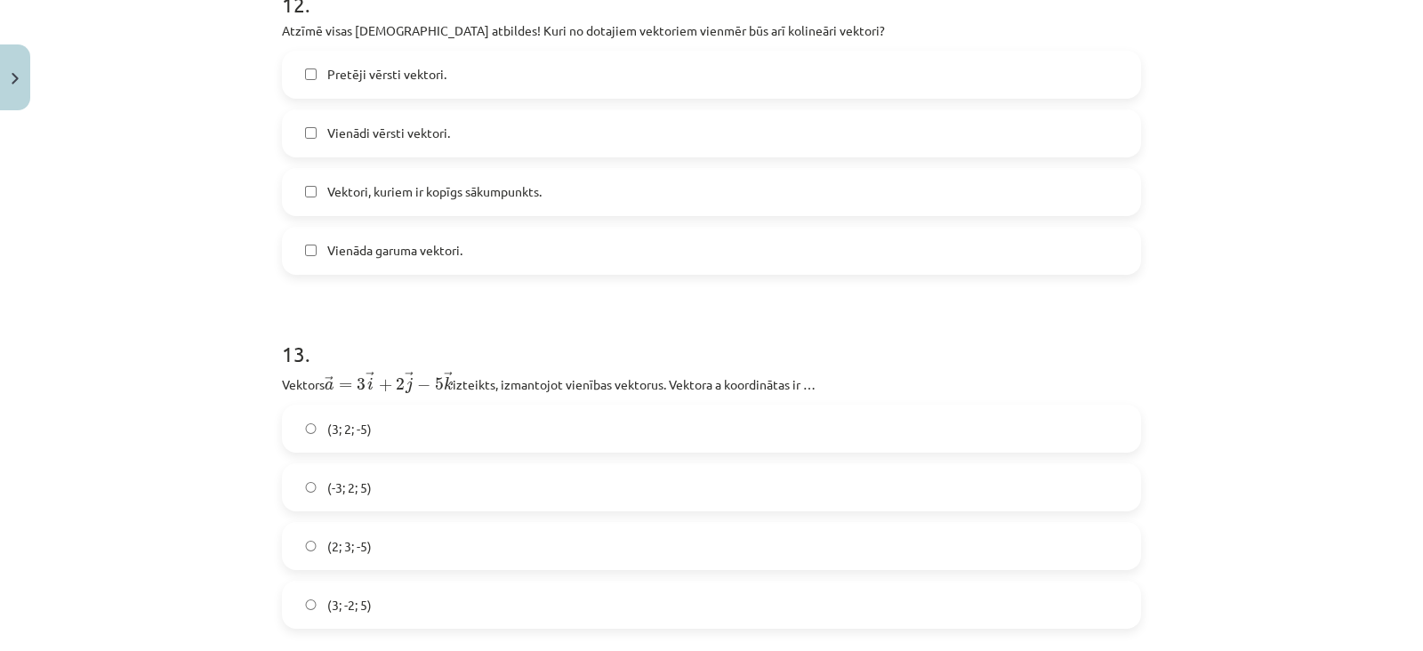
click at [386, 490] on label "(-3; 2; 5)" at bounding box center [712, 487] width 856 height 44
click at [382, 446] on label "(3; 2; -5)" at bounding box center [712, 428] width 856 height 44
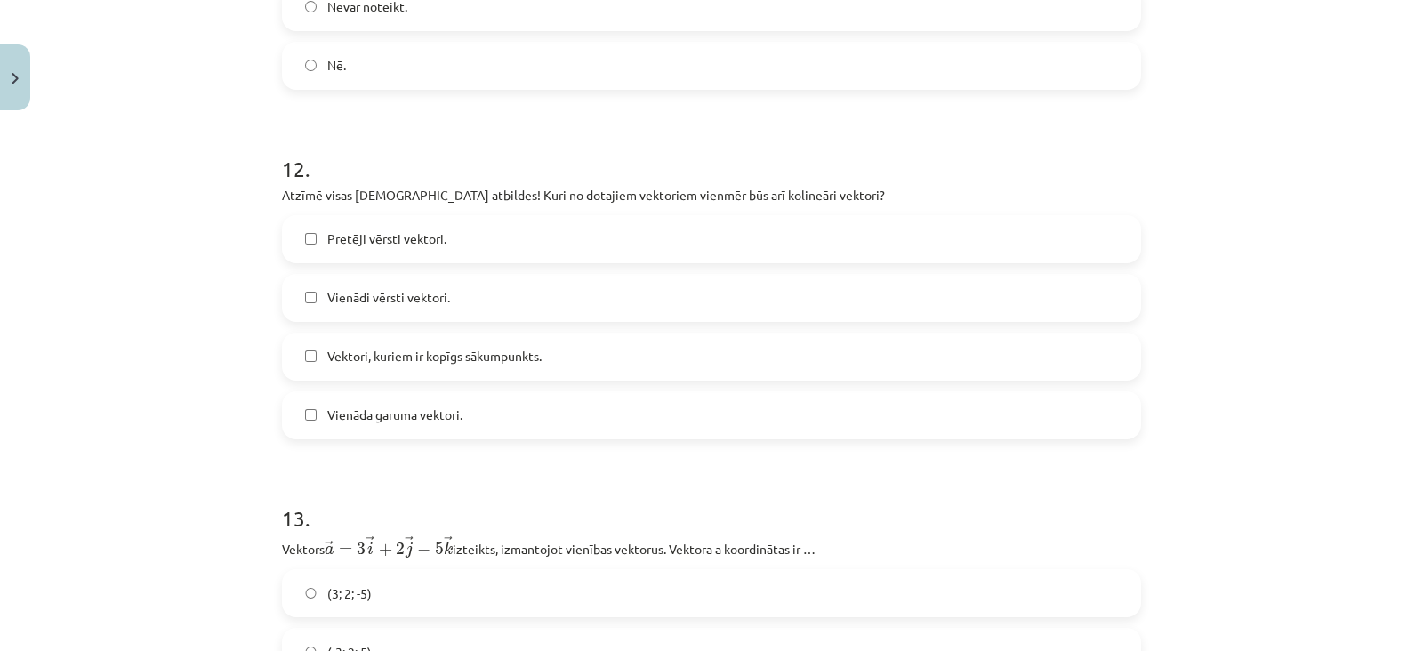
click at [418, 366] on span "Vektori, kuriem ir kopīgs sākumpunkts." at bounding box center [434, 356] width 214 height 19
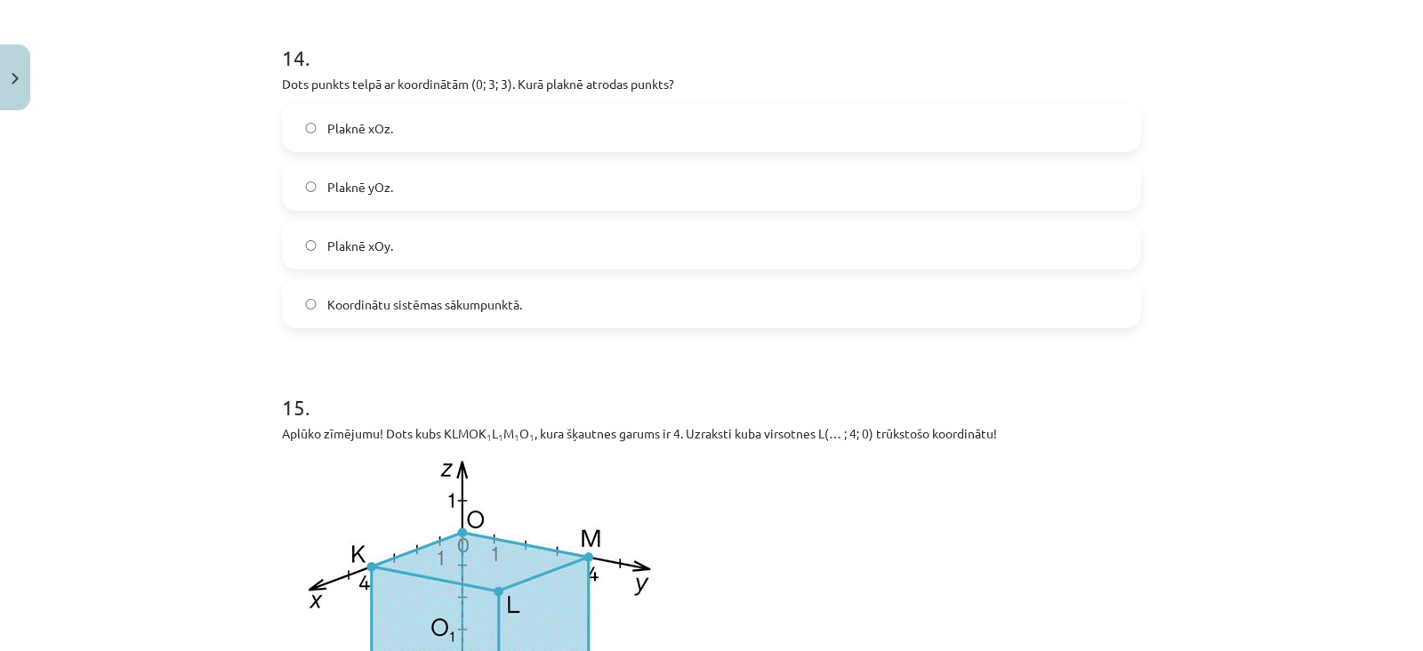
scroll to position [6813, 0]
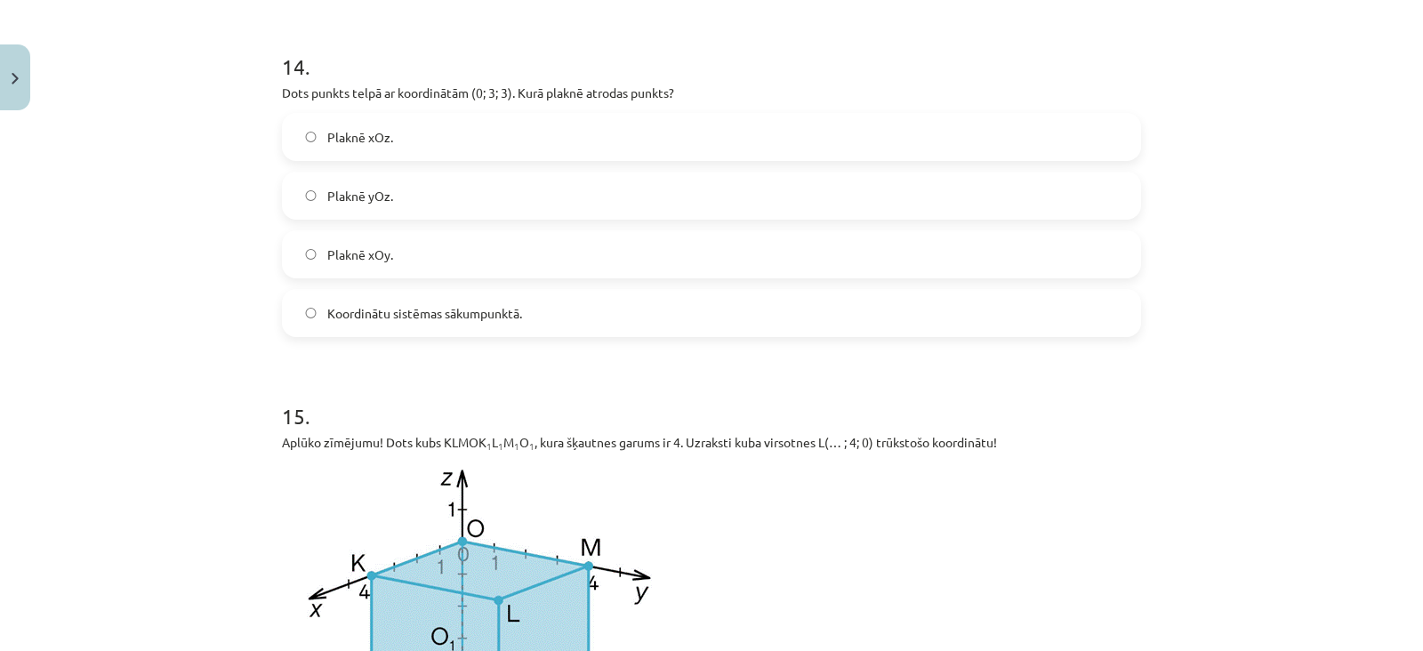
click at [429, 208] on label "Plaknē yOz." at bounding box center [712, 195] width 856 height 44
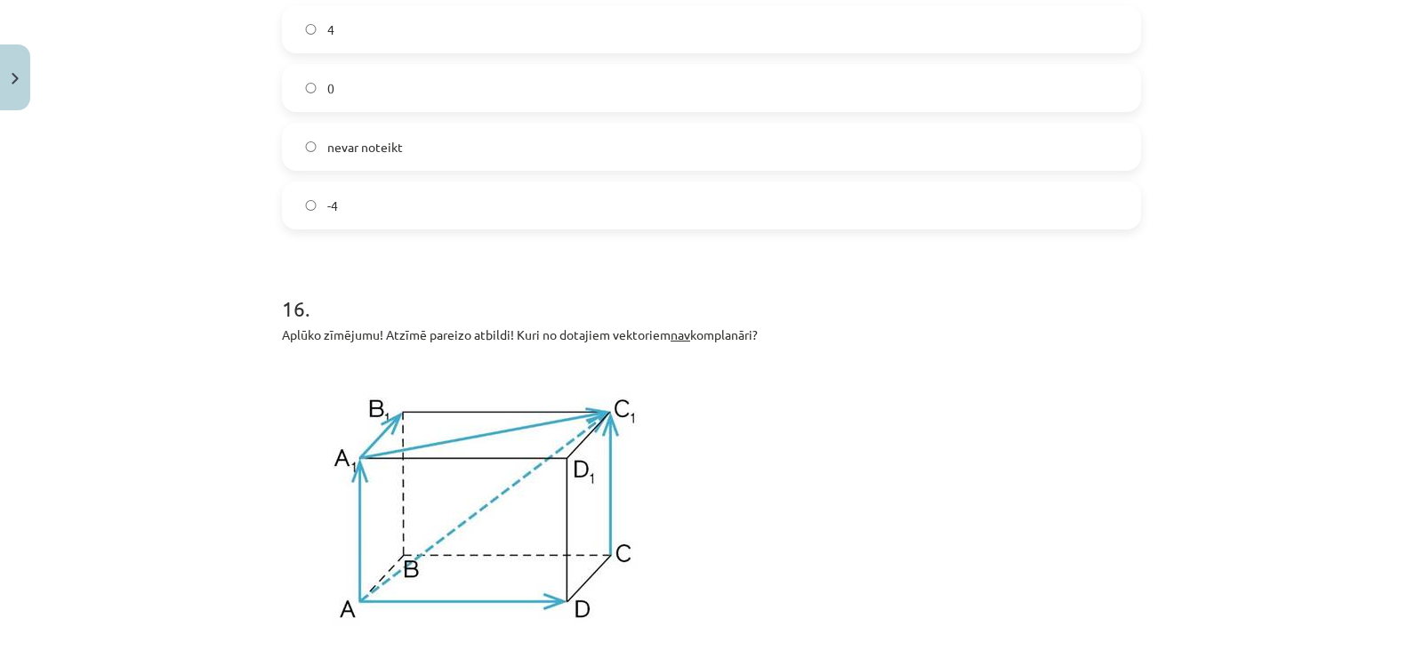
scroll to position [7584, 0]
click at [449, 21] on label "4" at bounding box center [712, 28] width 856 height 44
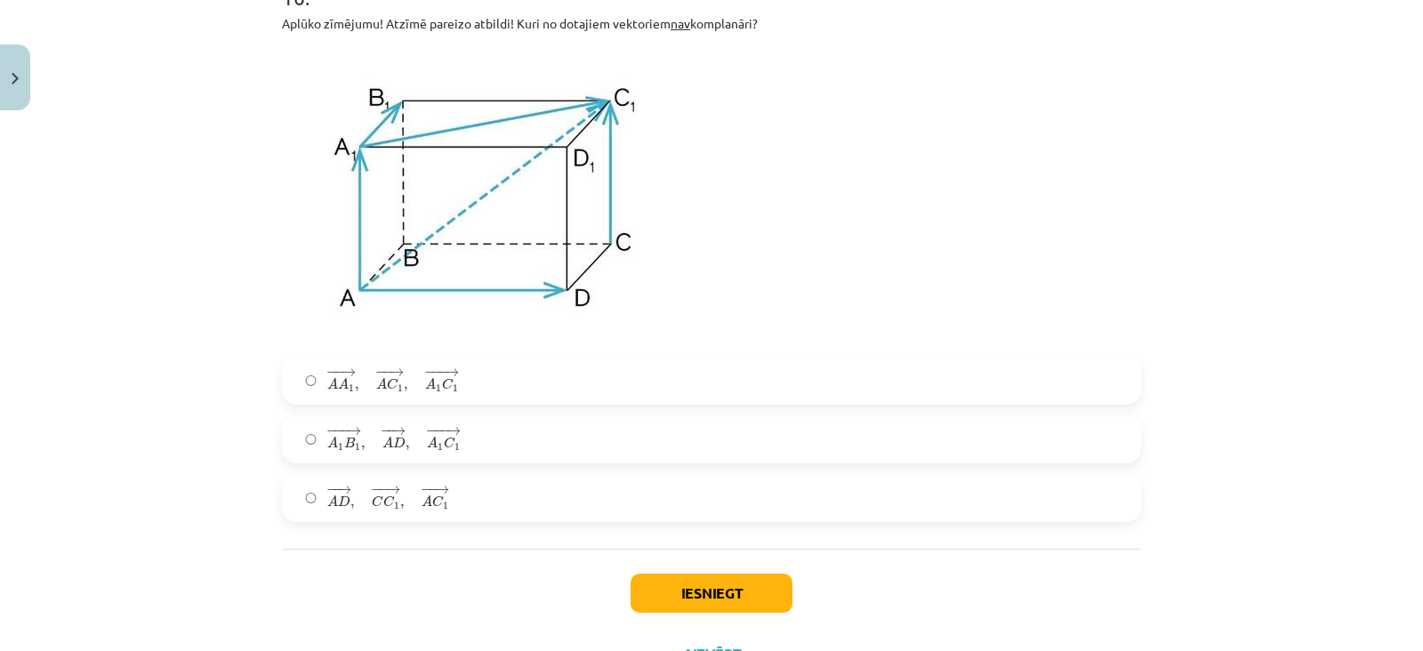
scroll to position [7906, 0]
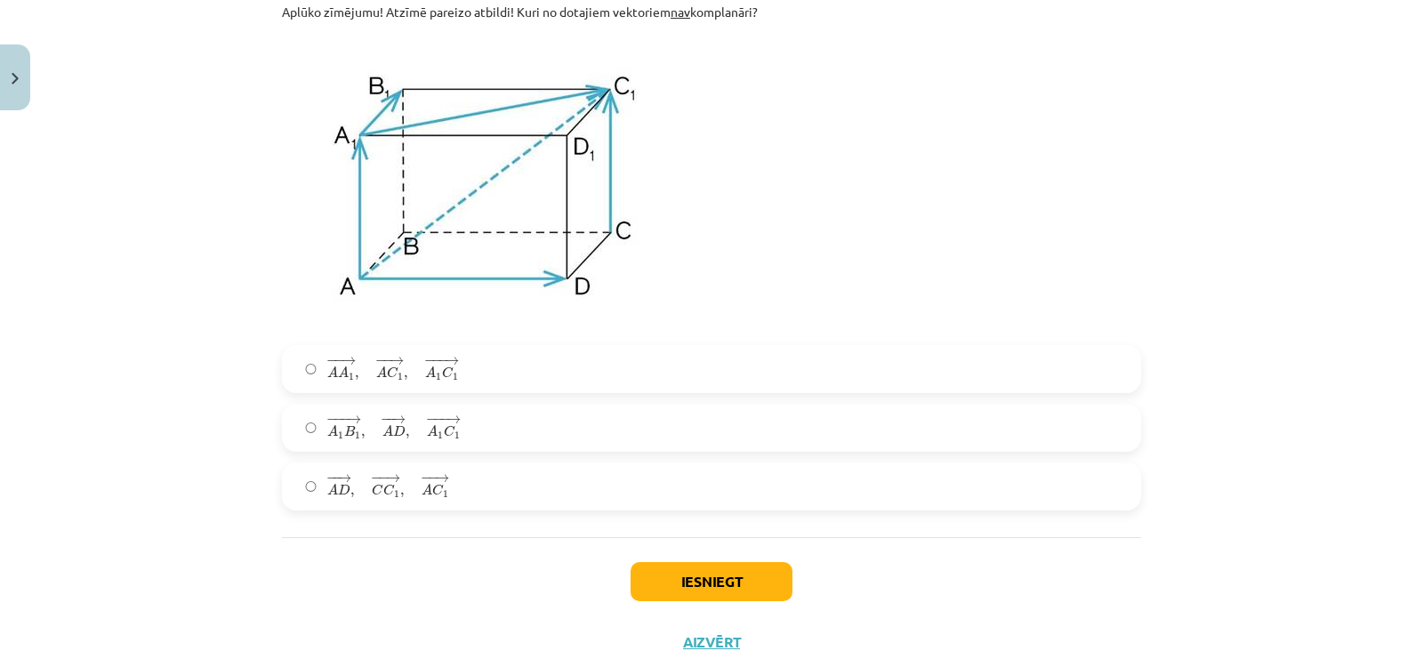
click at [418, 391] on label "− − → A A 1 , − − → A C 1 , − −− → A 1 C 1 A A 1 → , A C 1 → , A 1 C 1 →" at bounding box center [712, 369] width 856 height 44
click at [649, 581] on button "Iesniegt" at bounding box center [712, 581] width 162 height 39
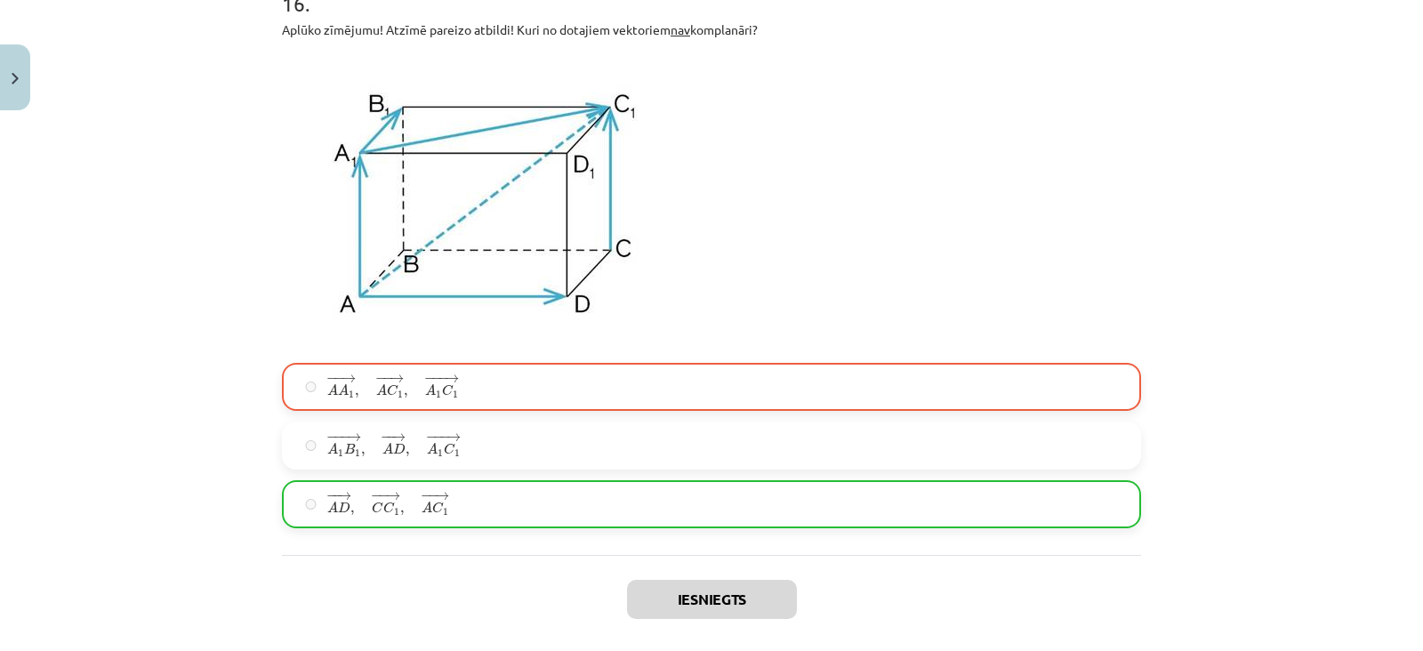
scroll to position [8037, 0]
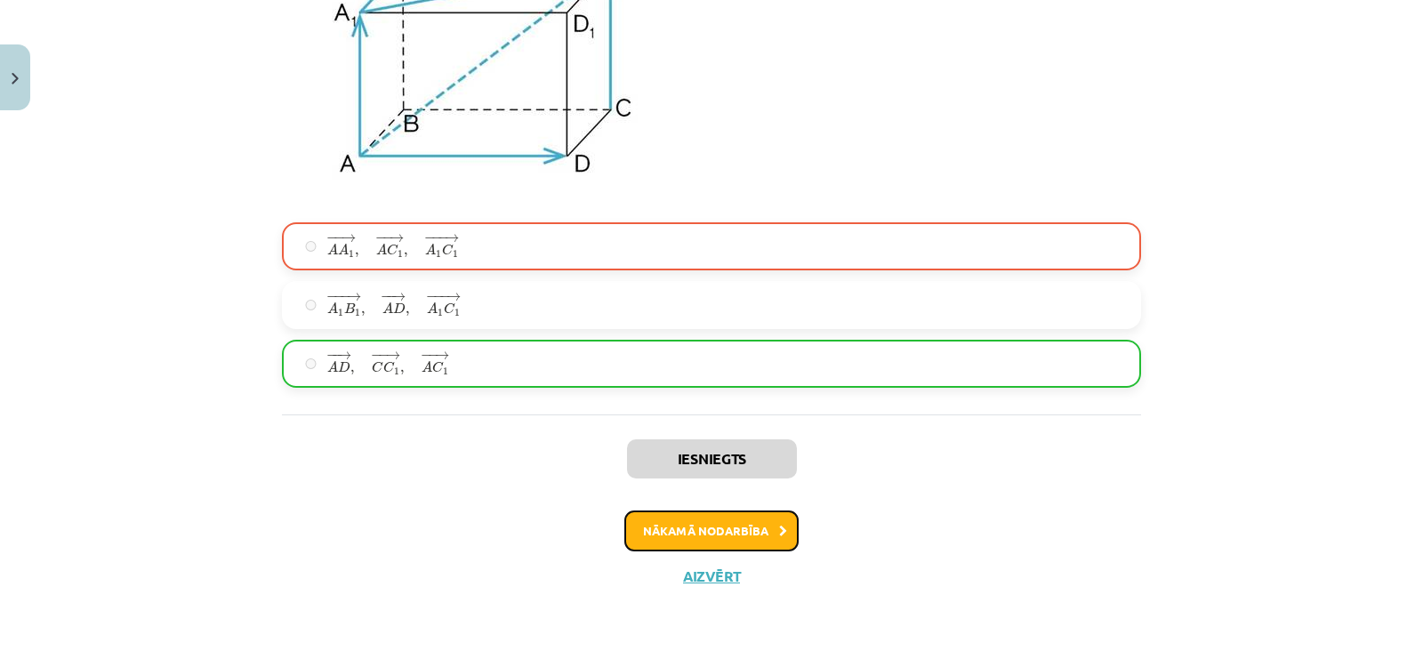
click at [686, 527] on button "Nākamā nodarbība" at bounding box center [711, 530] width 174 height 41
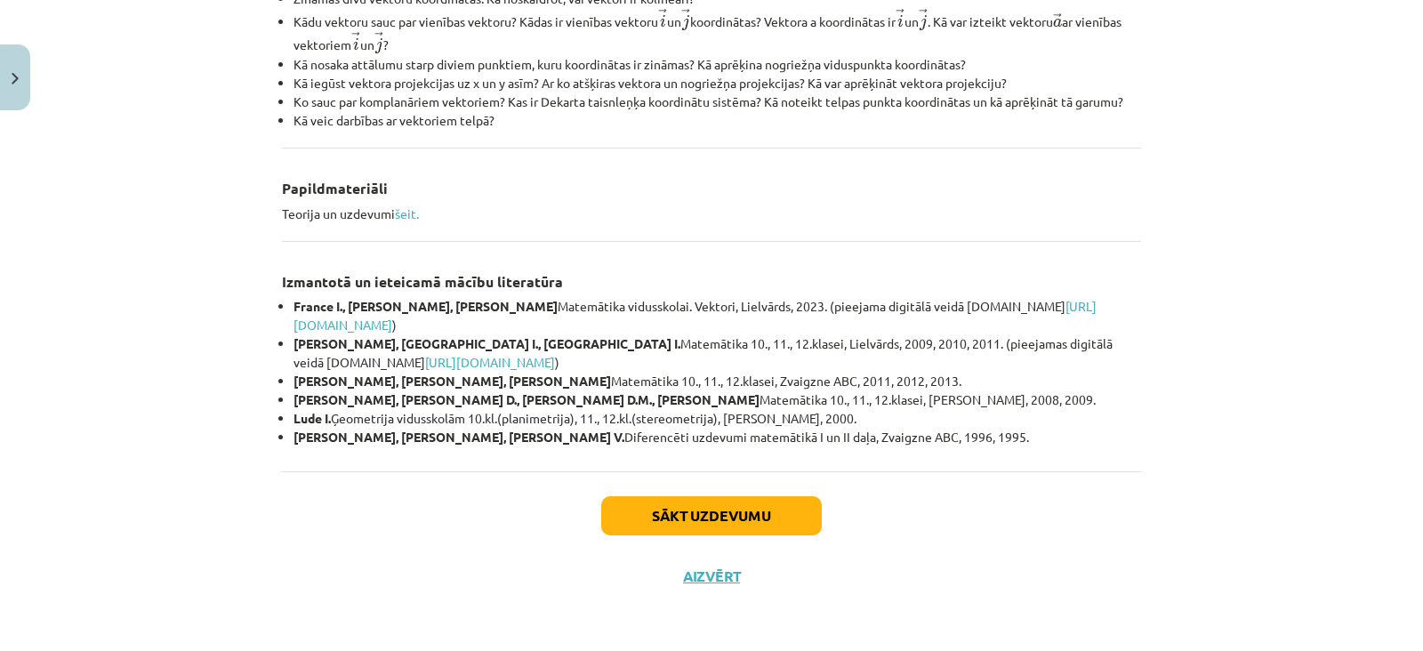
scroll to position [764, 0]
click at [686, 509] on button "Sākt uzdevumu" at bounding box center [711, 515] width 221 height 39
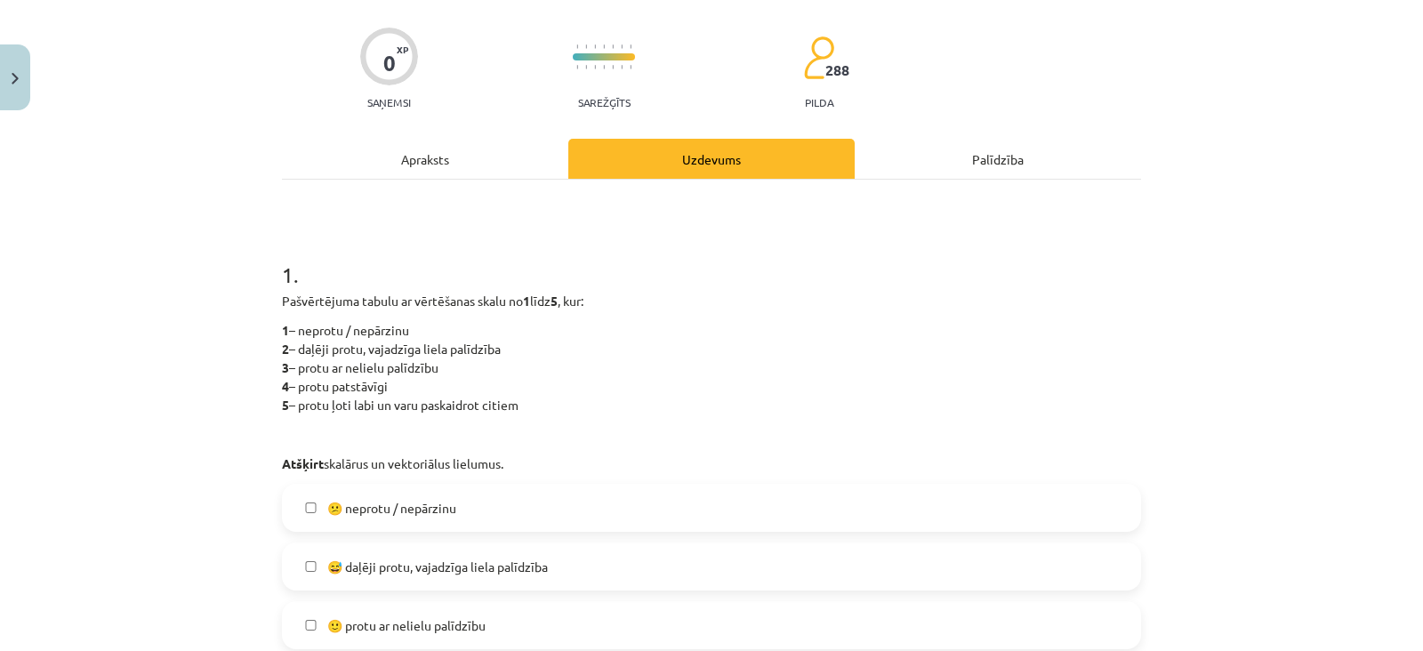
scroll to position [122, 0]
click at [492, 509] on label "😕 neprotu / nepārzinu" at bounding box center [712, 508] width 856 height 44
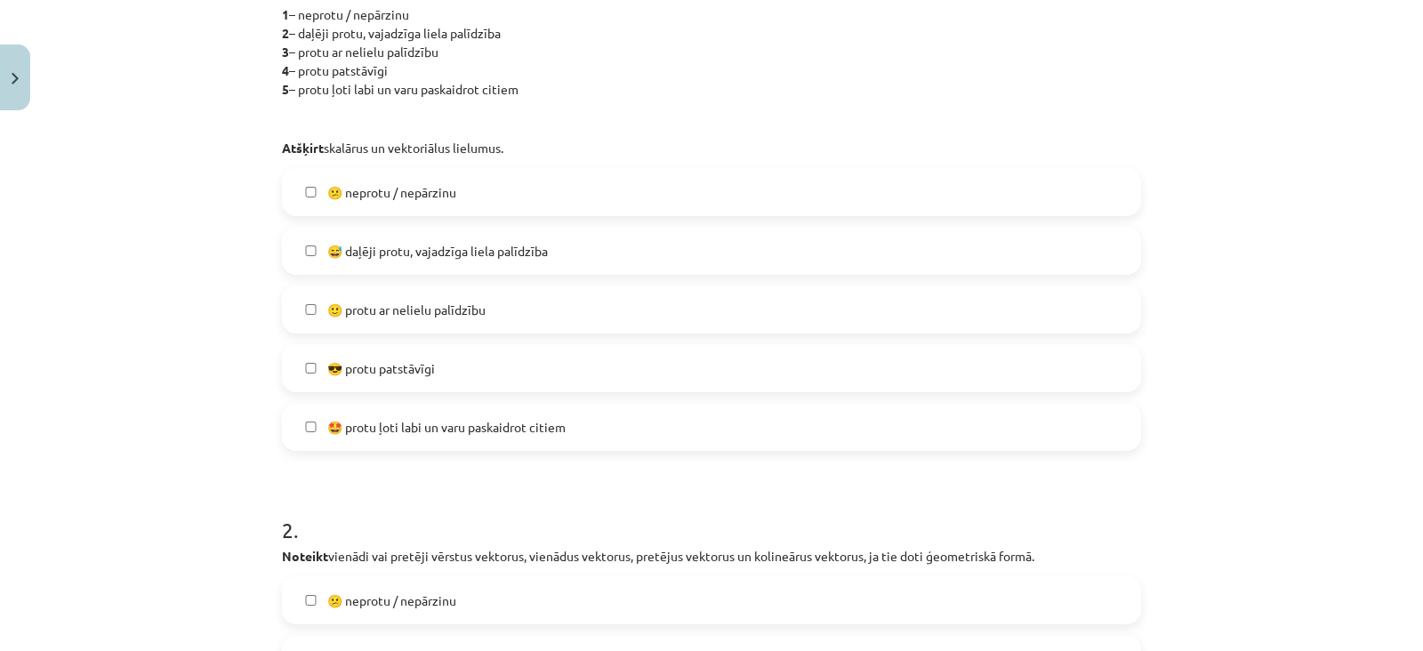
scroll to position [458, 0]
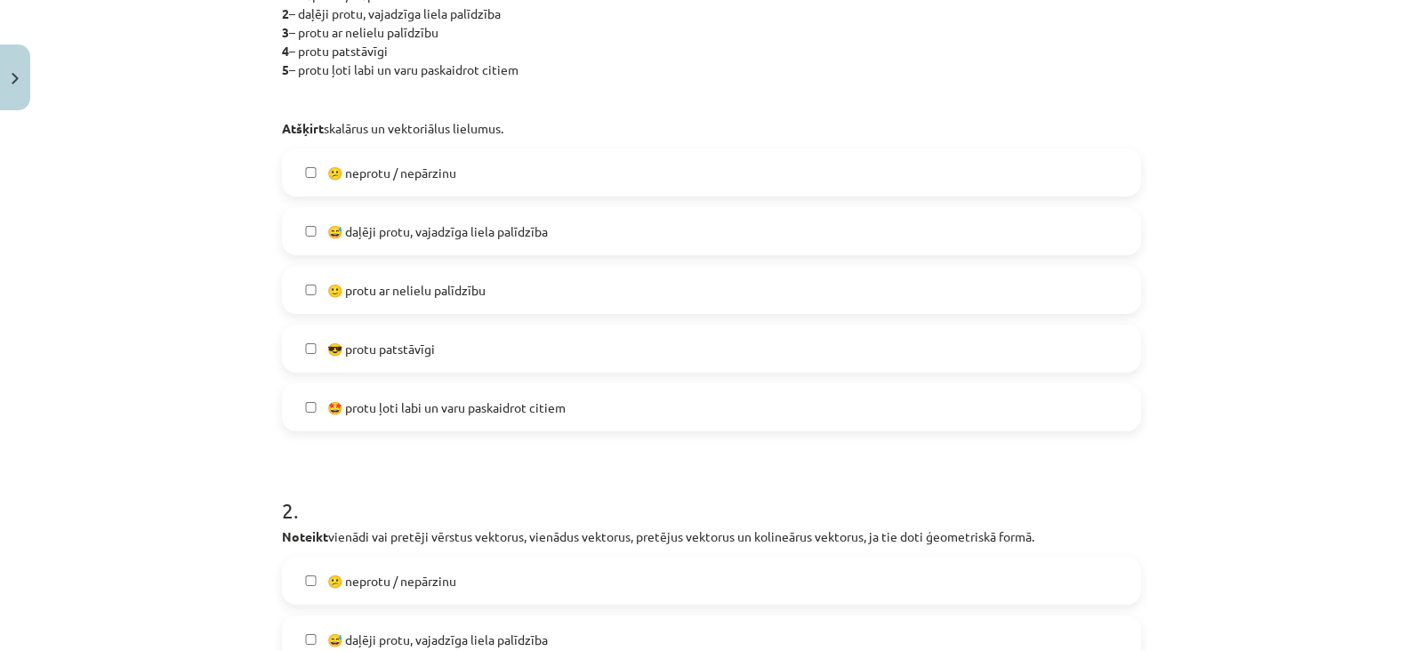
click at [467, 634] on span "😅 daļēji protu, vajadzīga liela palīdzība" at bounding box center [437, 640] width 221 height 19
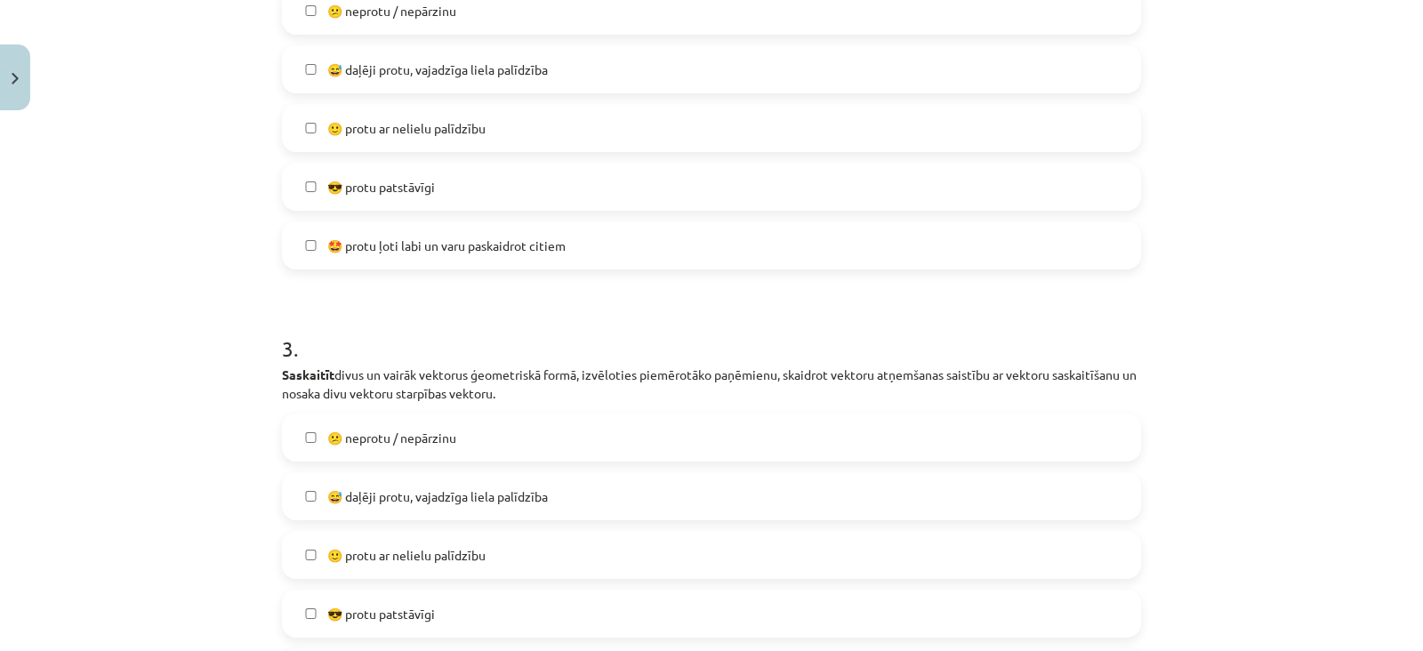
scroll to position [1066, 0]
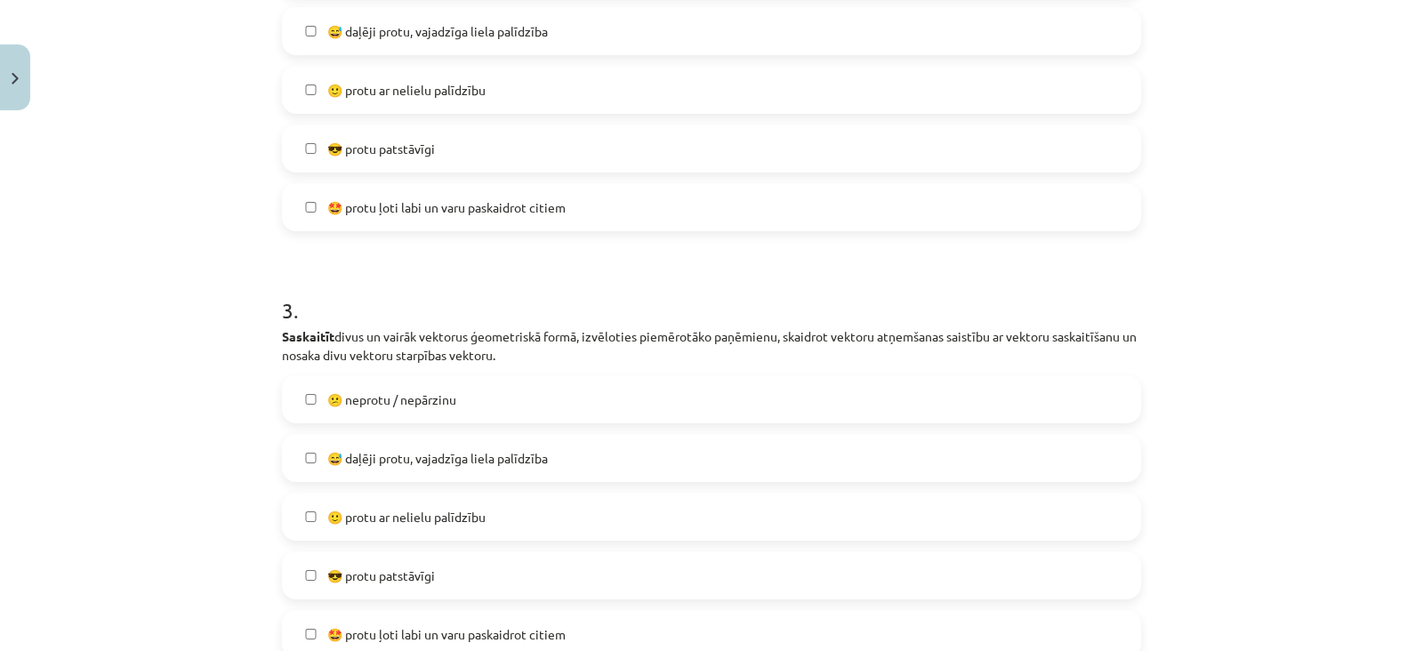
click at [470, 452] on span "😅 daļēji protu, vajadzīga liela palīdzība" at bounding box center [437, 458] width 221 height 19
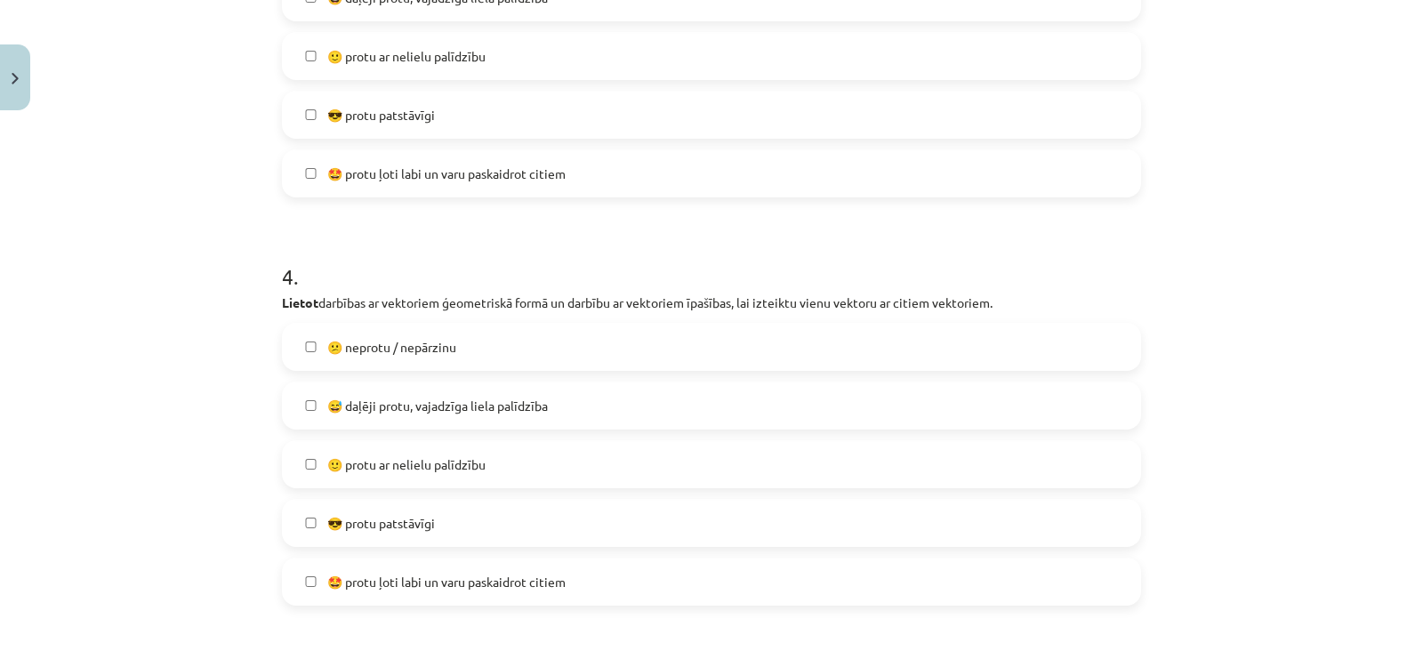
click at [467, 337] on label "😕 neprotu / nepārzinu" at bounding box center [712, 347] width 856 height 44
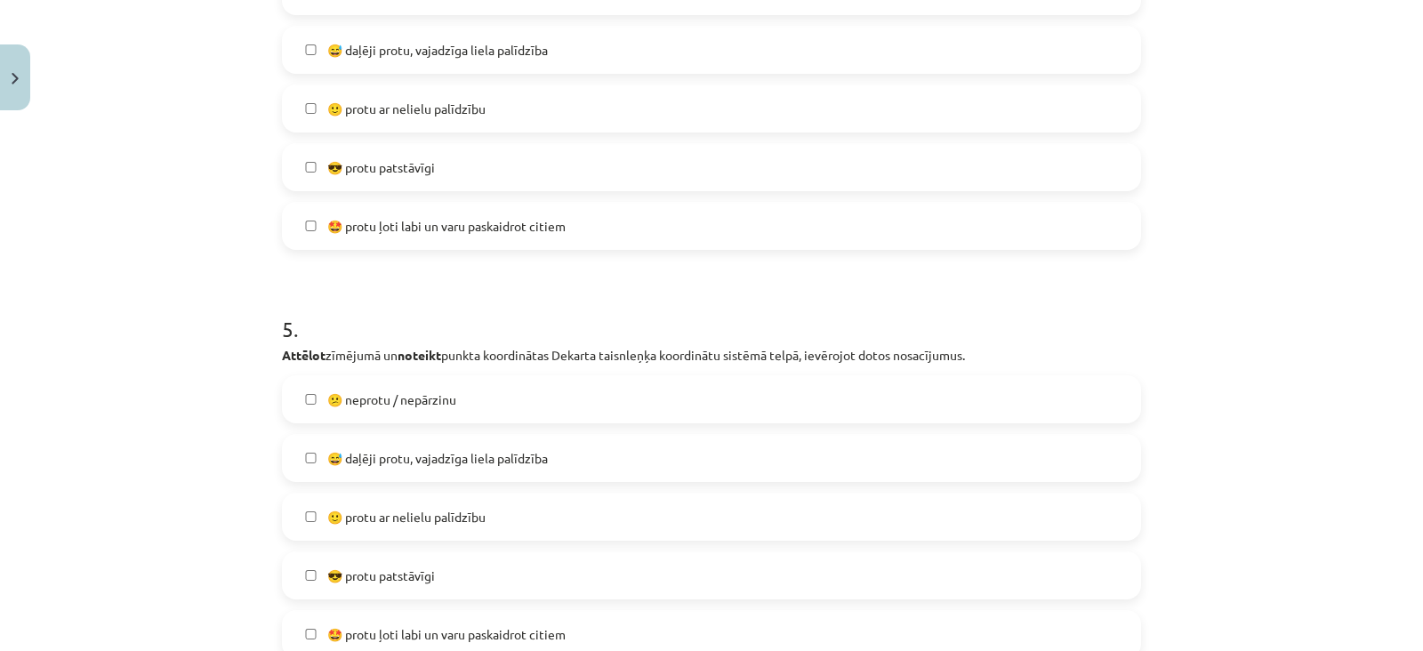
click at [456, 460] on span "😅 daļēji protu, vajadzīga liela palīdzība" at bounding box center [437, 458] width 221 height 19
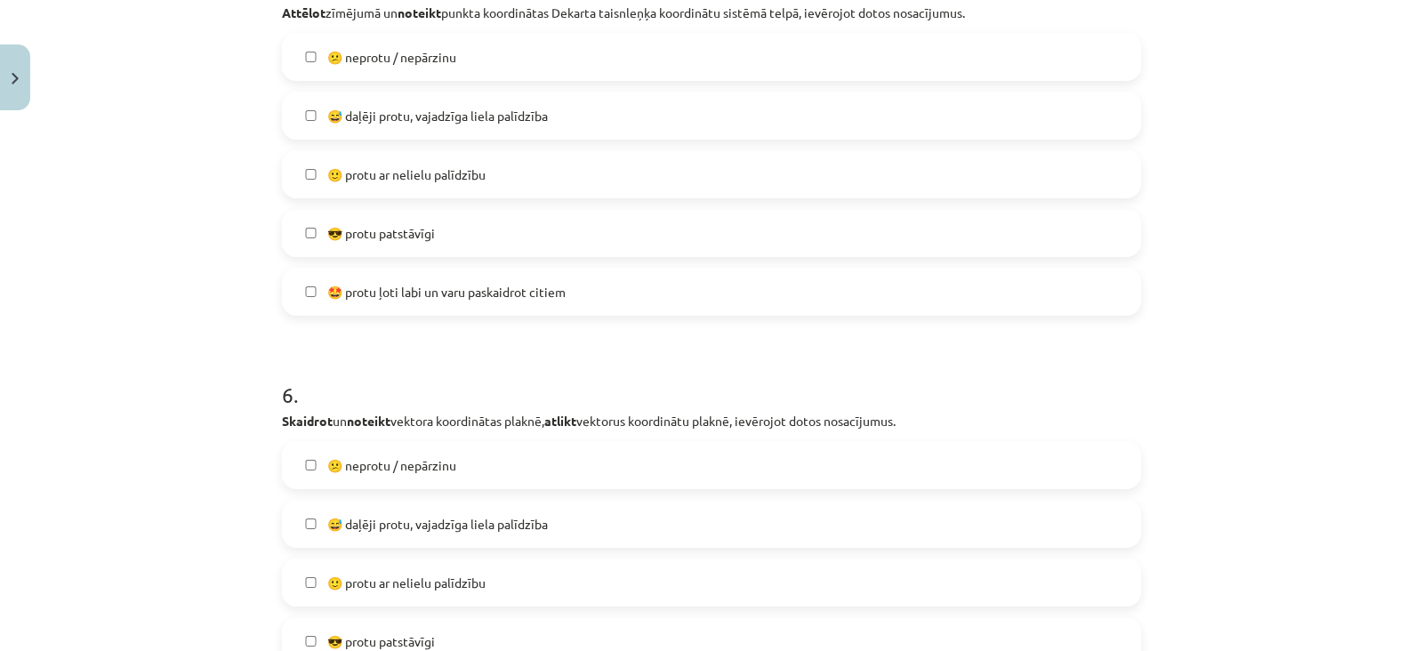
click at [456, 460] on label "😕 neprotu / nepārzinu" at bounding box center [712, 465] width 856 height 44
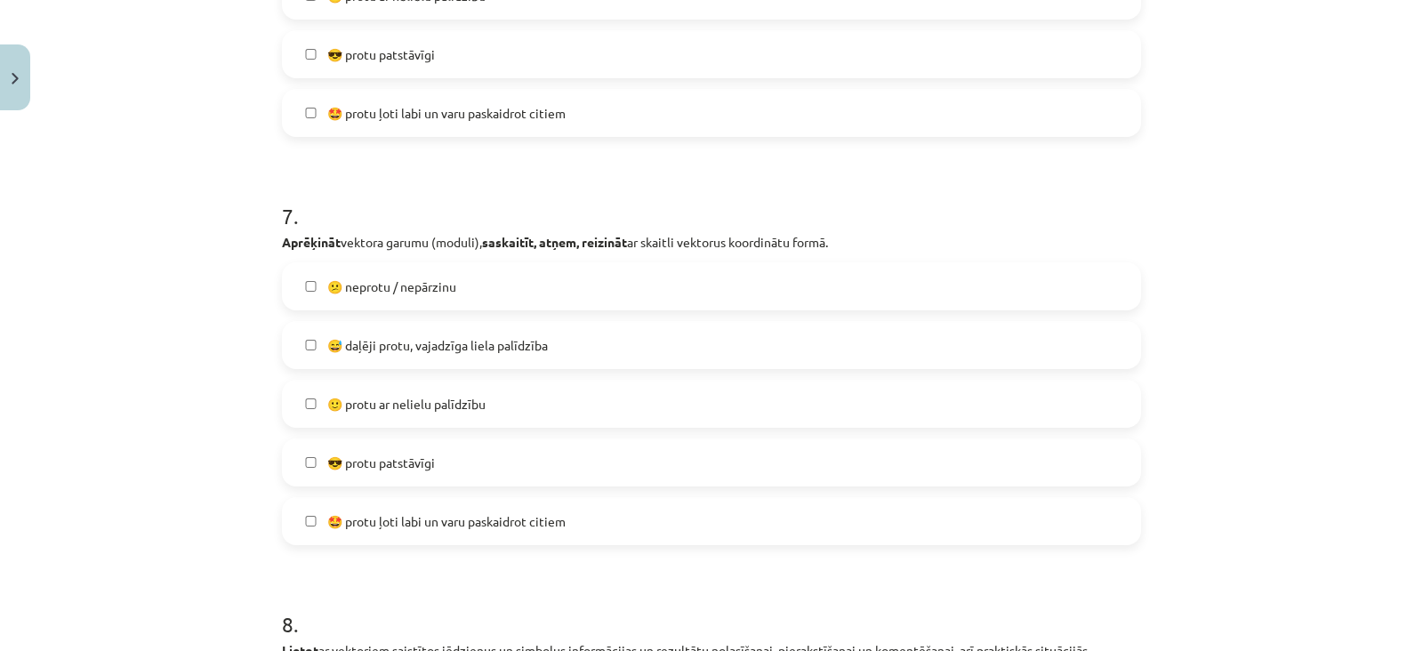
click at [457, 350] on span "😅 daļēji protu, vajadzīga liela palīdzība" at bounding box center [437, 345] width 221 height 19
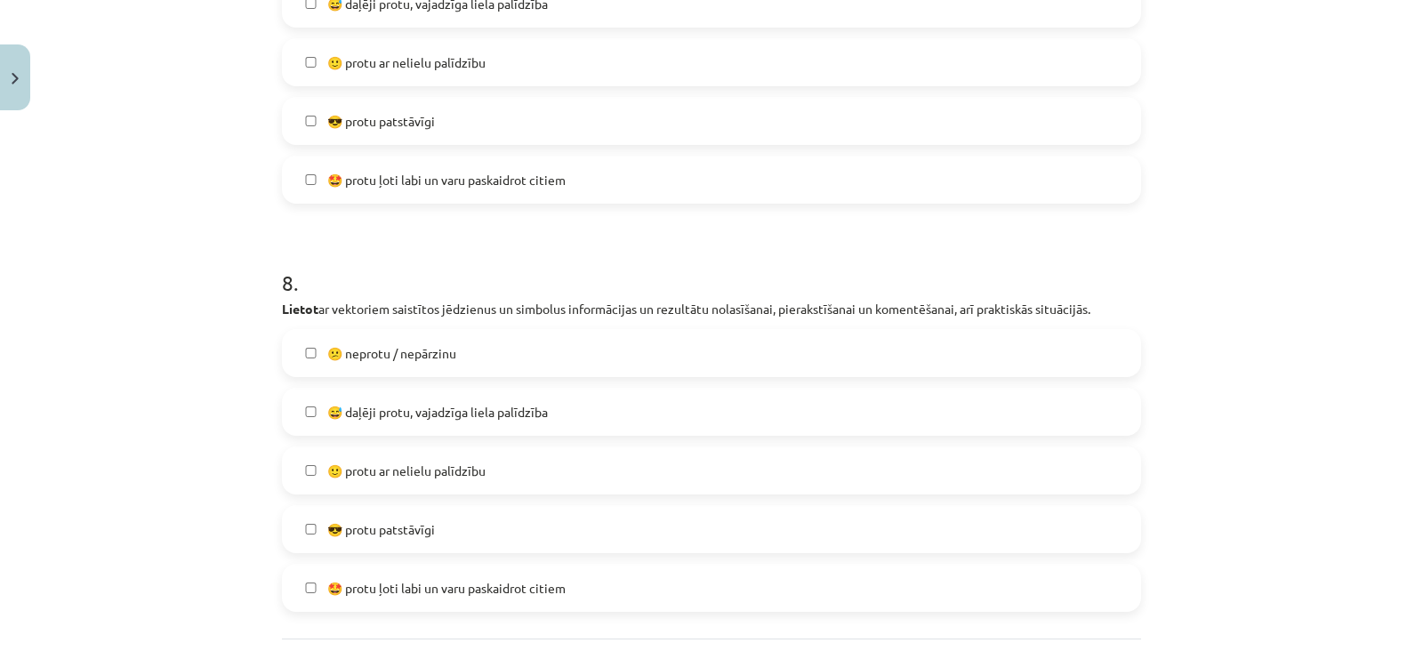
scroll to position [3171, 0]
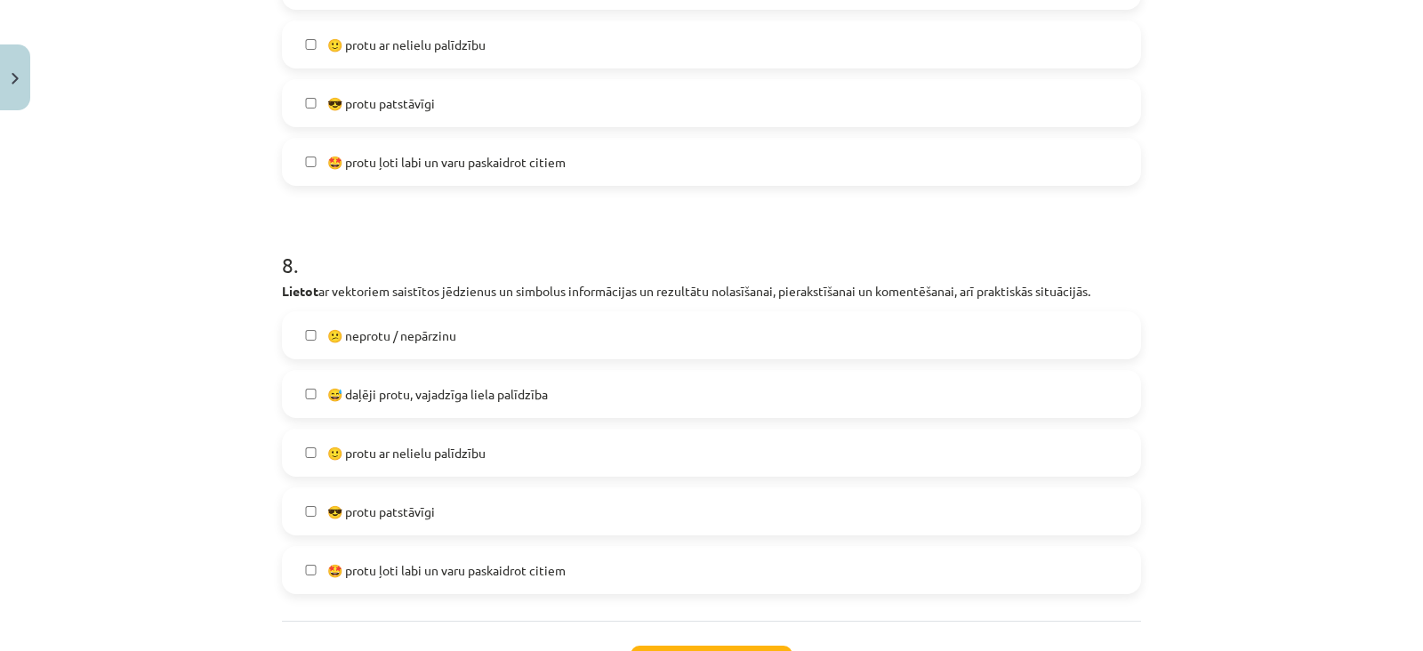
click at [457, 398] on span "😅 daļēji protu, vajadzīga liela palīdzība" at bounding box center [437, 394] width 221 height 19
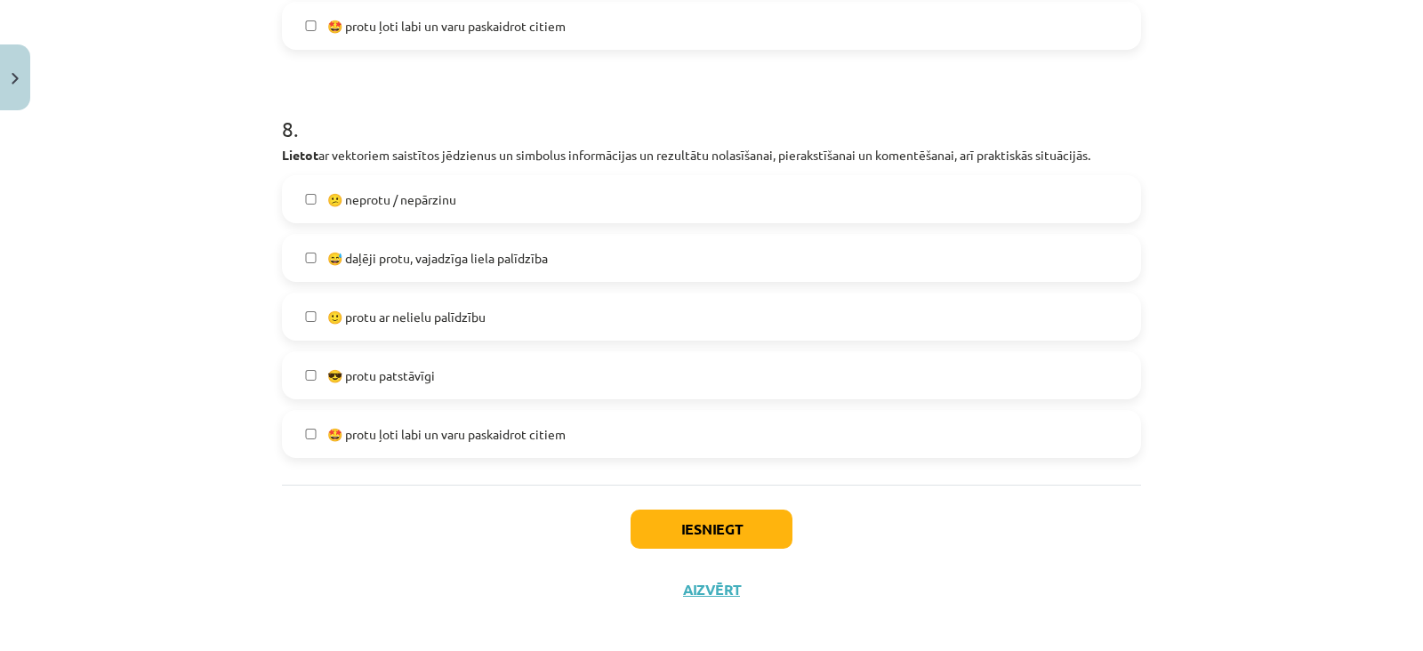
scroll to position [3320, 0]
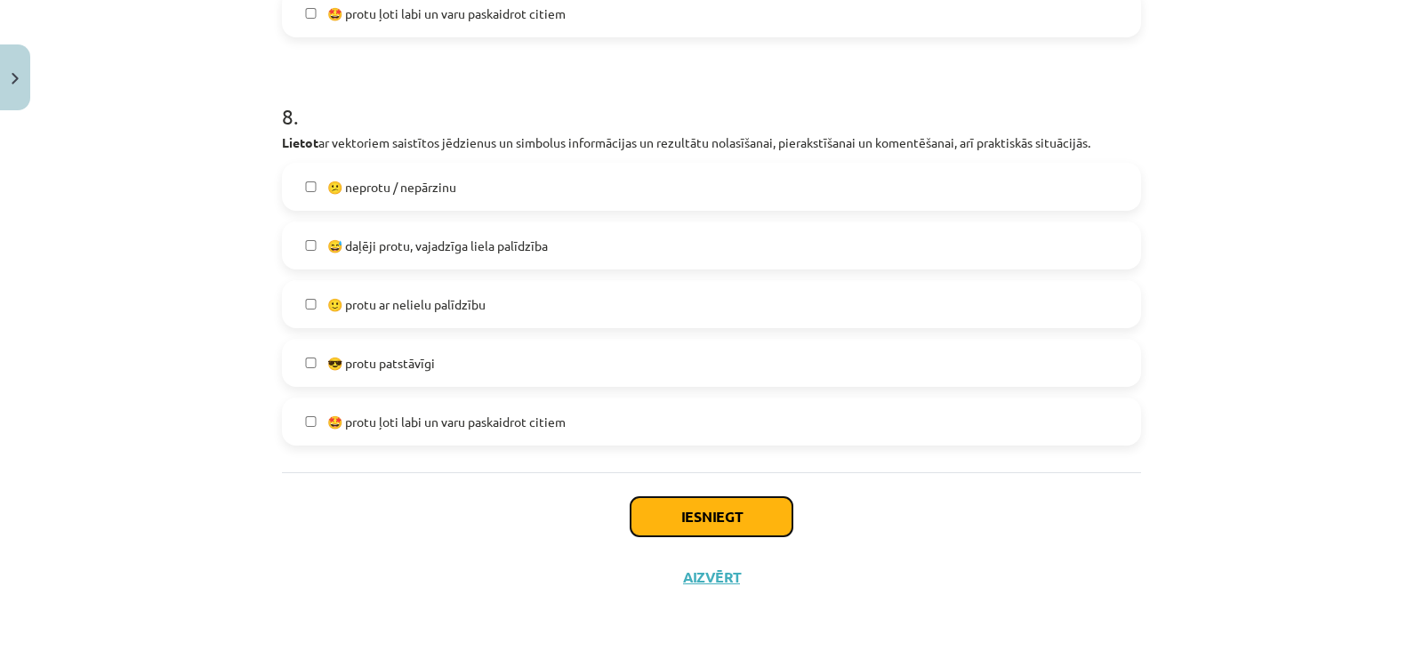
click at [666, 506] on button "Iesniegt" at bounding box center [712, 516] width 162 height 39
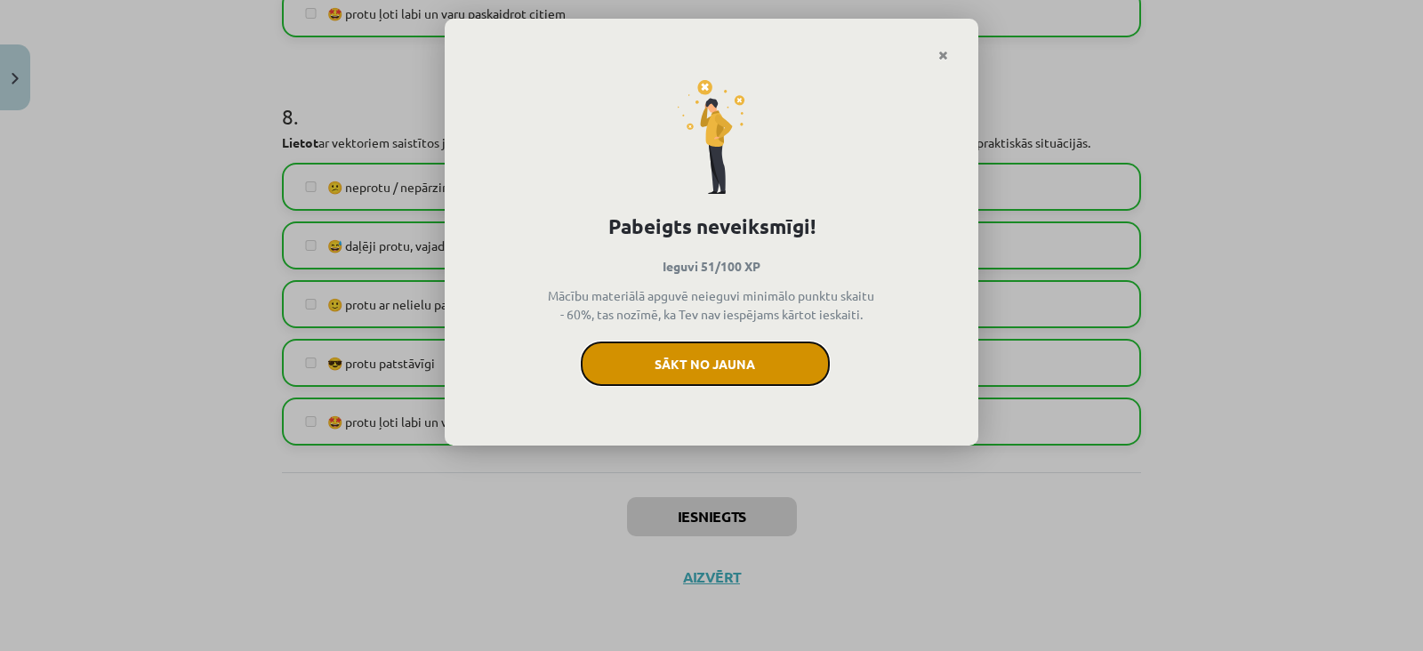
click at [710, 353] on button "Sākt no jauna" at bounding box center [705, 364] width 249 height 44
click at [796, 349] on button "Sākt no jauna" at bounding box center [705, 364] width 249 height 44
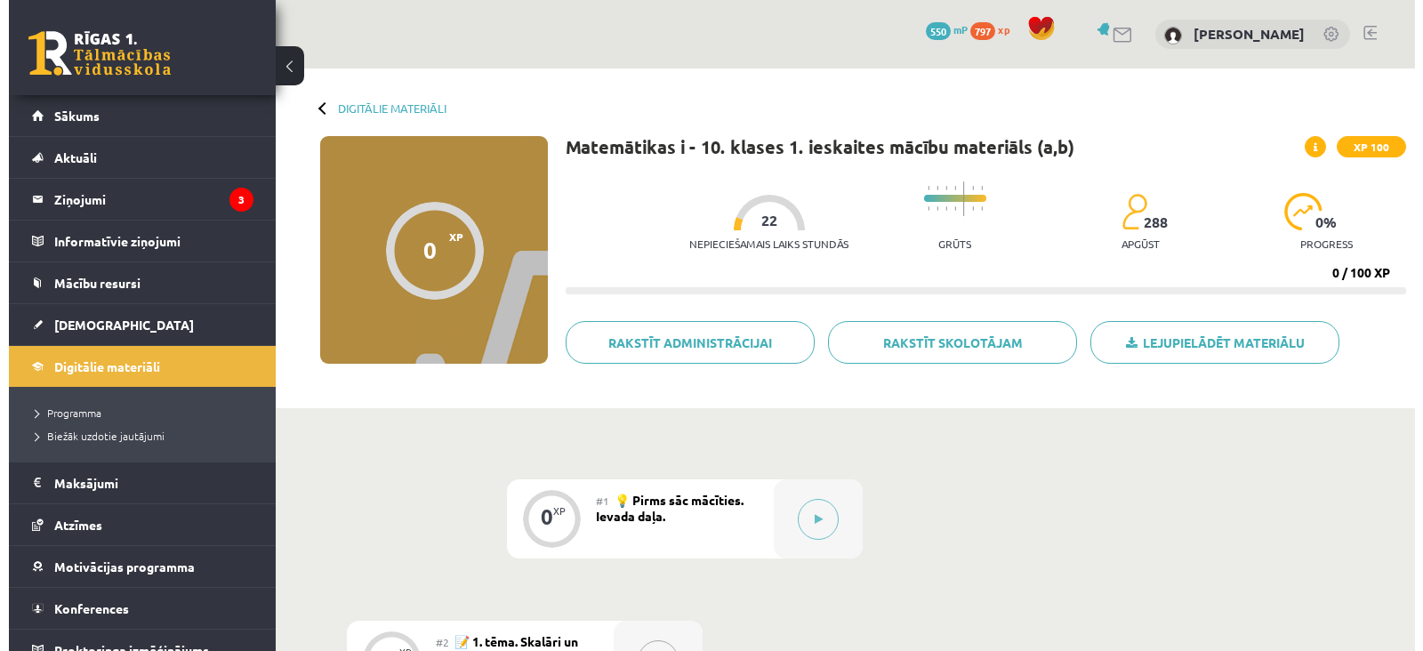
scroll to position [390, 0]
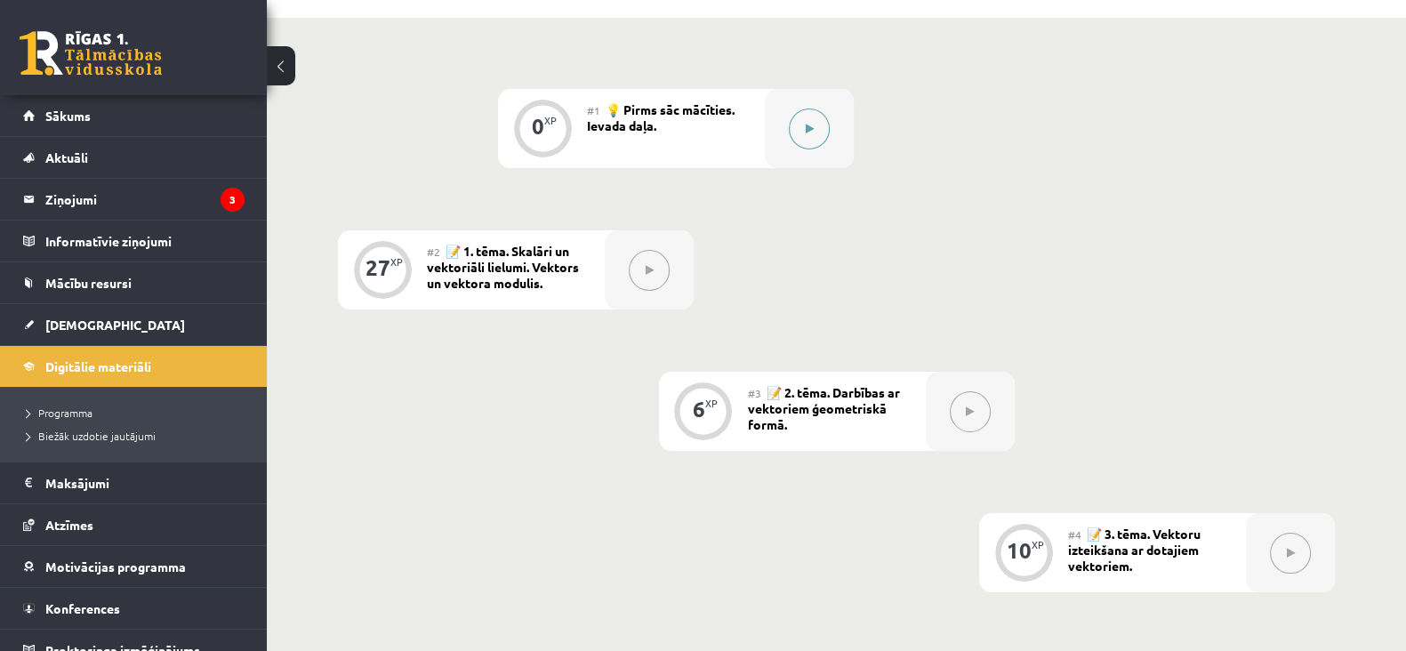
click at [823, 125] on button at bounding box center [809, 129] width 41 height 41
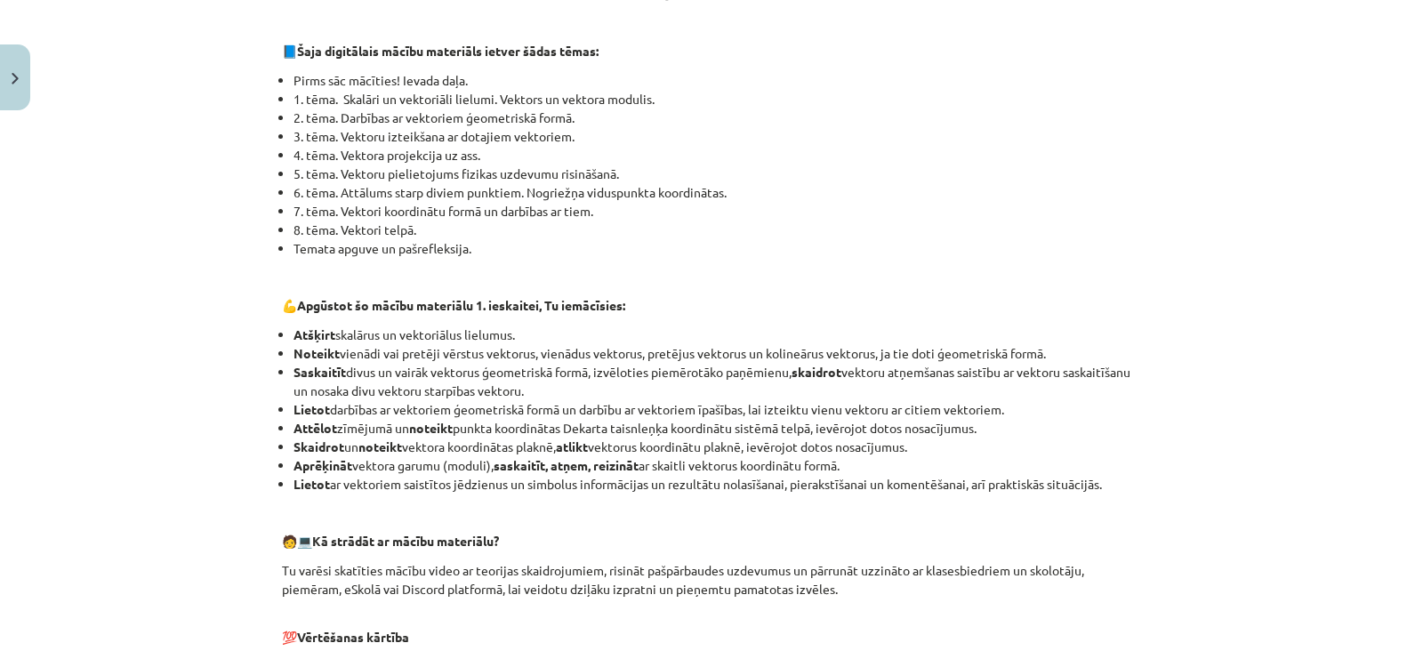
scroll to position [934, 0]
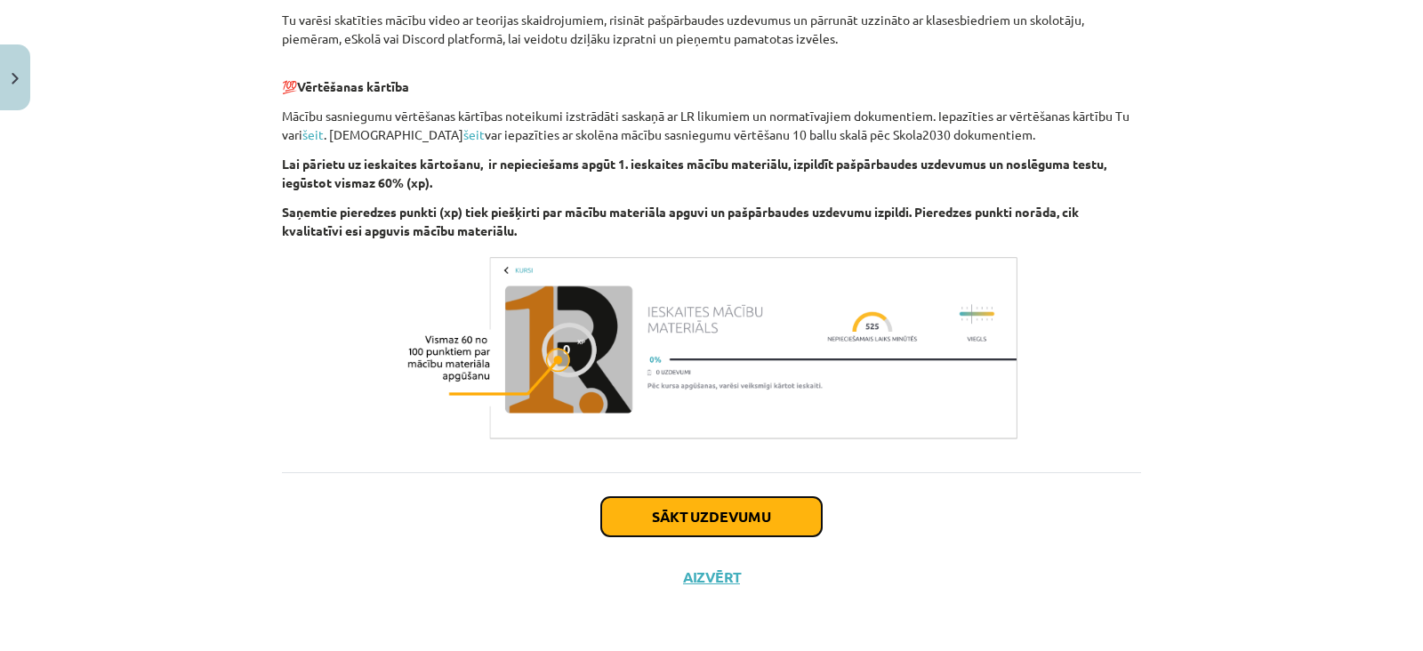
click at [717, 513] on button "Sākt uzdevumu" at bounding box center [711, 516] width 221 height 39
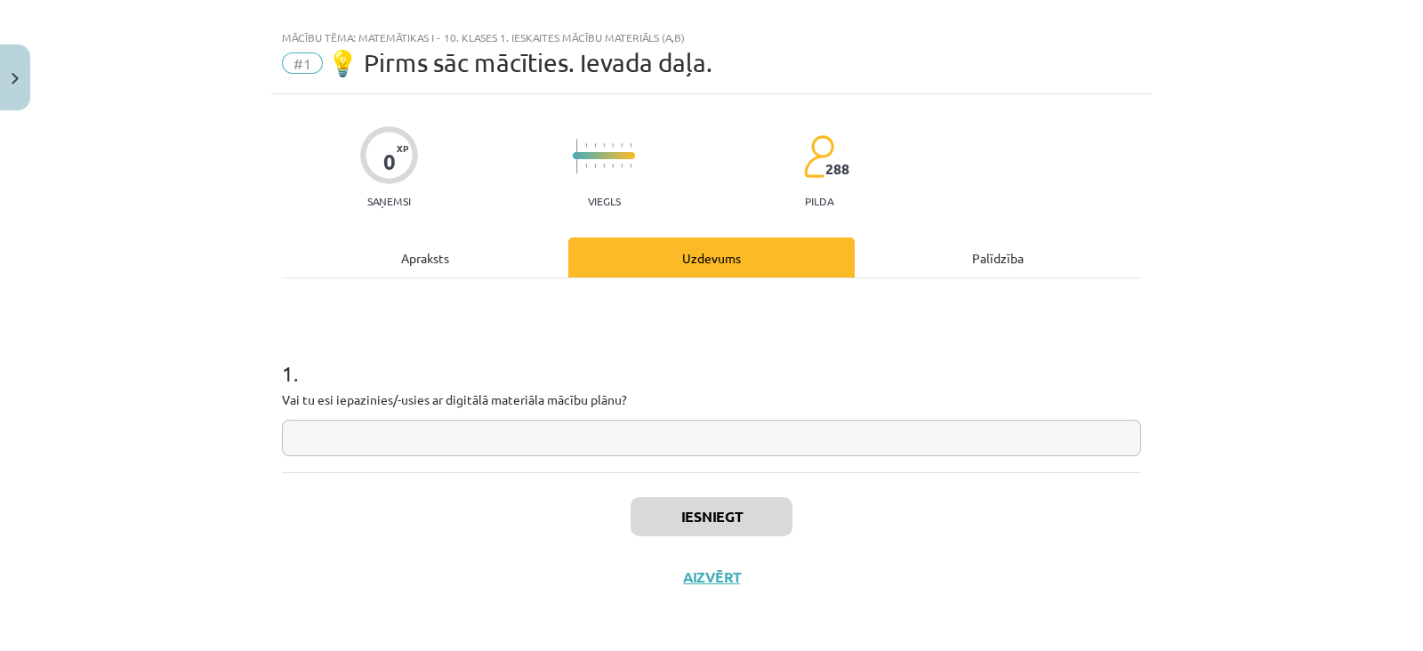
click at [695, 445] on input "text" at bounding box center [711, 438] width 859 height 36
type input "**"
click at [700, 502] on button "Iesniegt" at bounding box center [712, 516] width 162 height 39
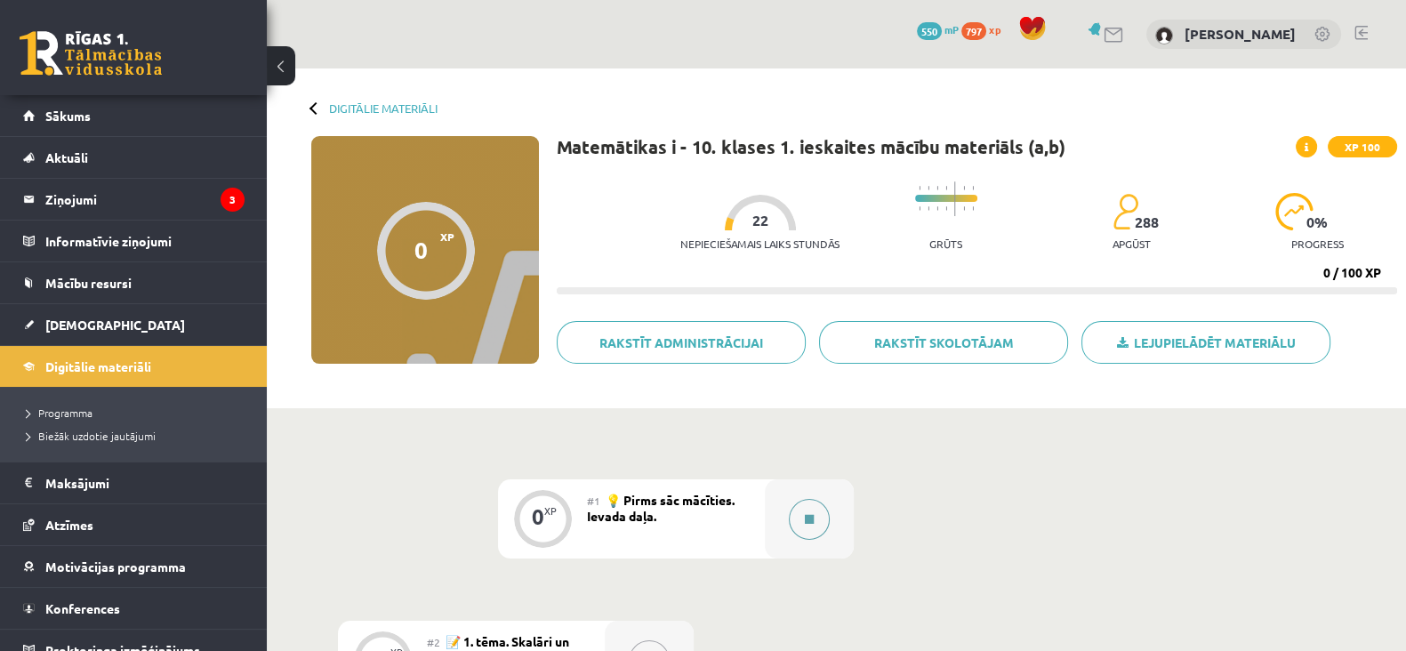
click at [808, 515] on icon at bounding box center [809, 519] width 9 height 11
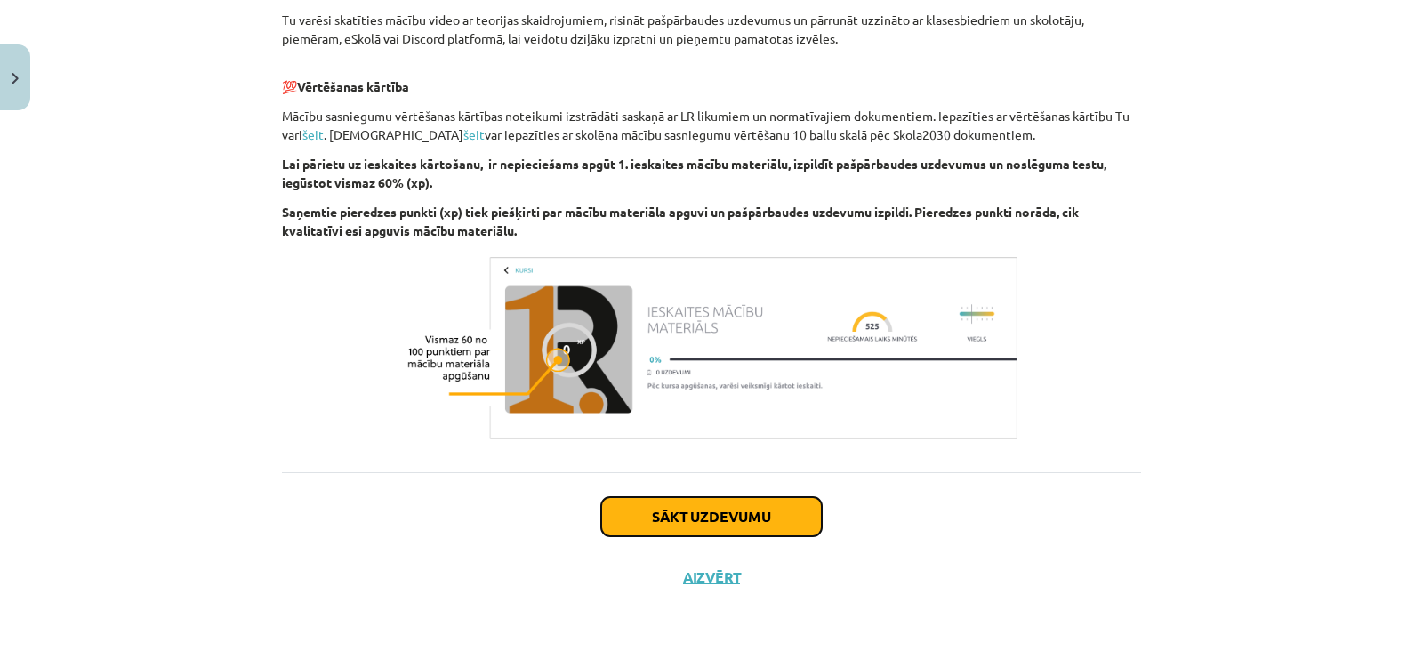
click at [792, 528] on button "Sākt uzdevumu" at bounding box center [711, 516] width 221 height 39
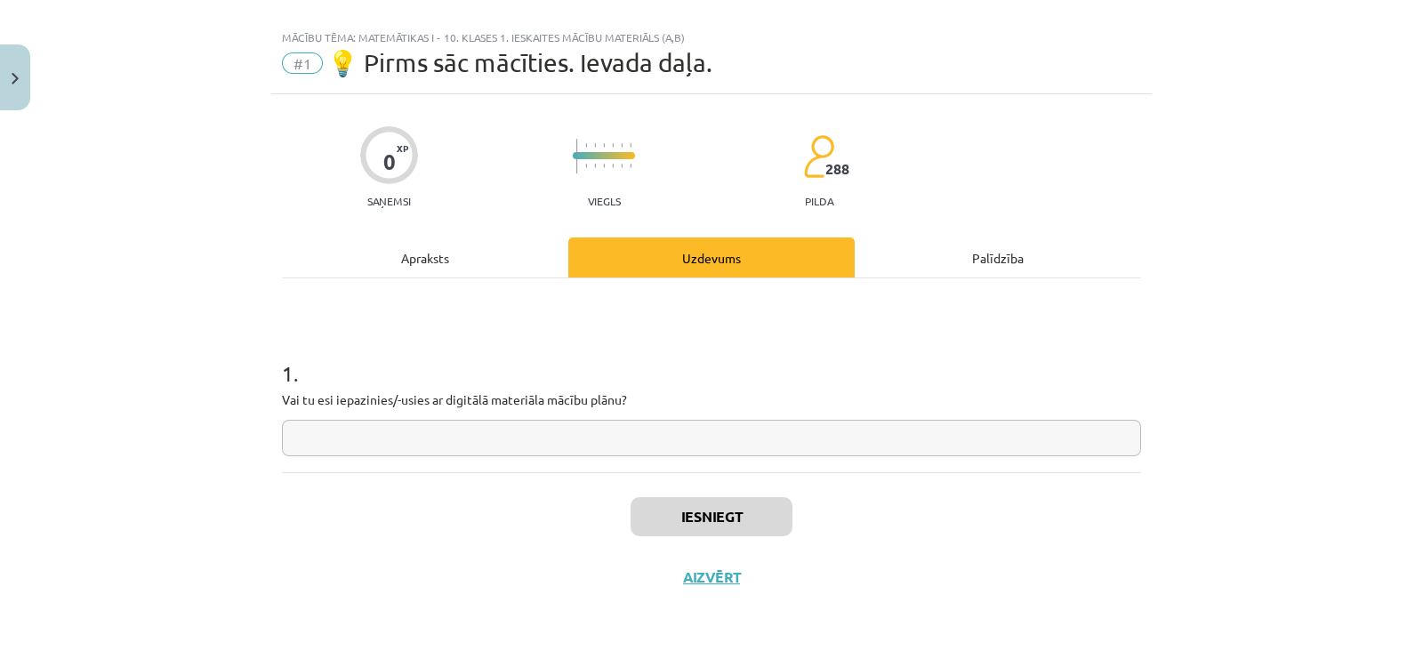
click at [765, 430] on input "text" at bounding box center [711, 438] width 859 height 36
type input "**"
click at [744, 518] on button "Iesniegt" at bounding box center [712, 516] width 162 height 39
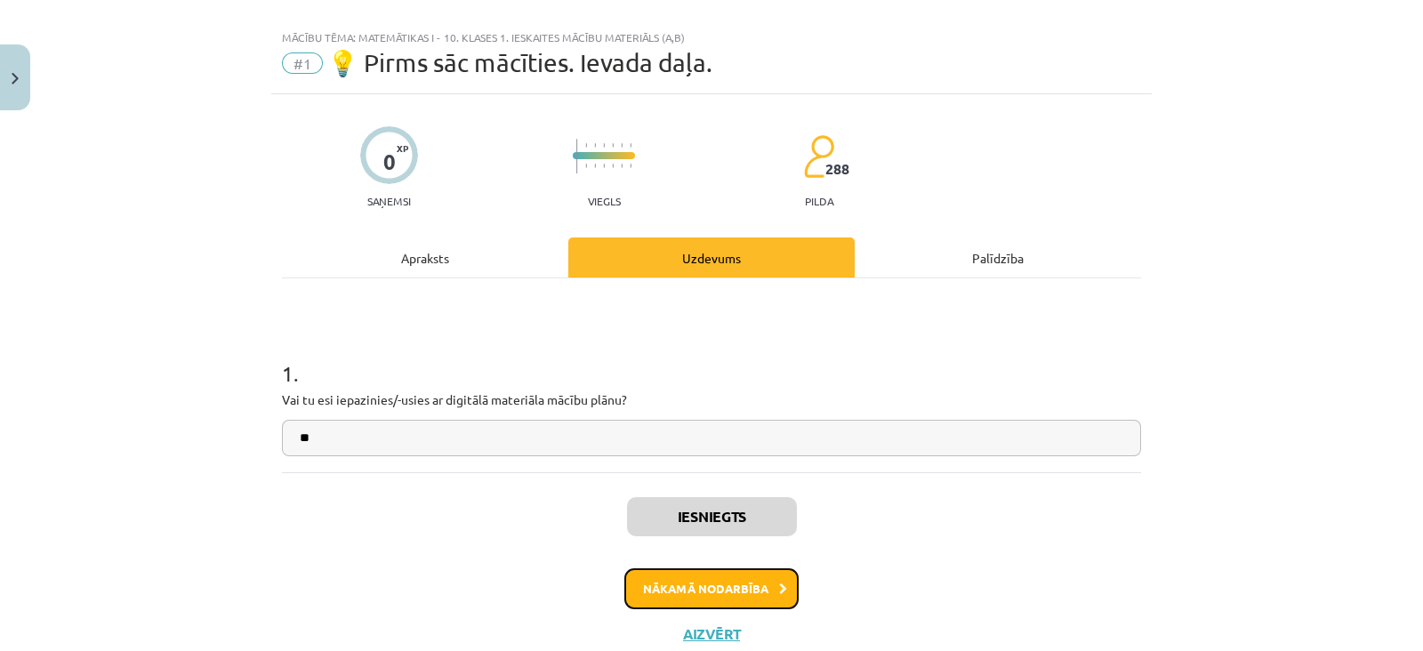
click at [733, 589] on button "Nākamā nodarbība" at bounding box center [711, 588] width 174 height 41
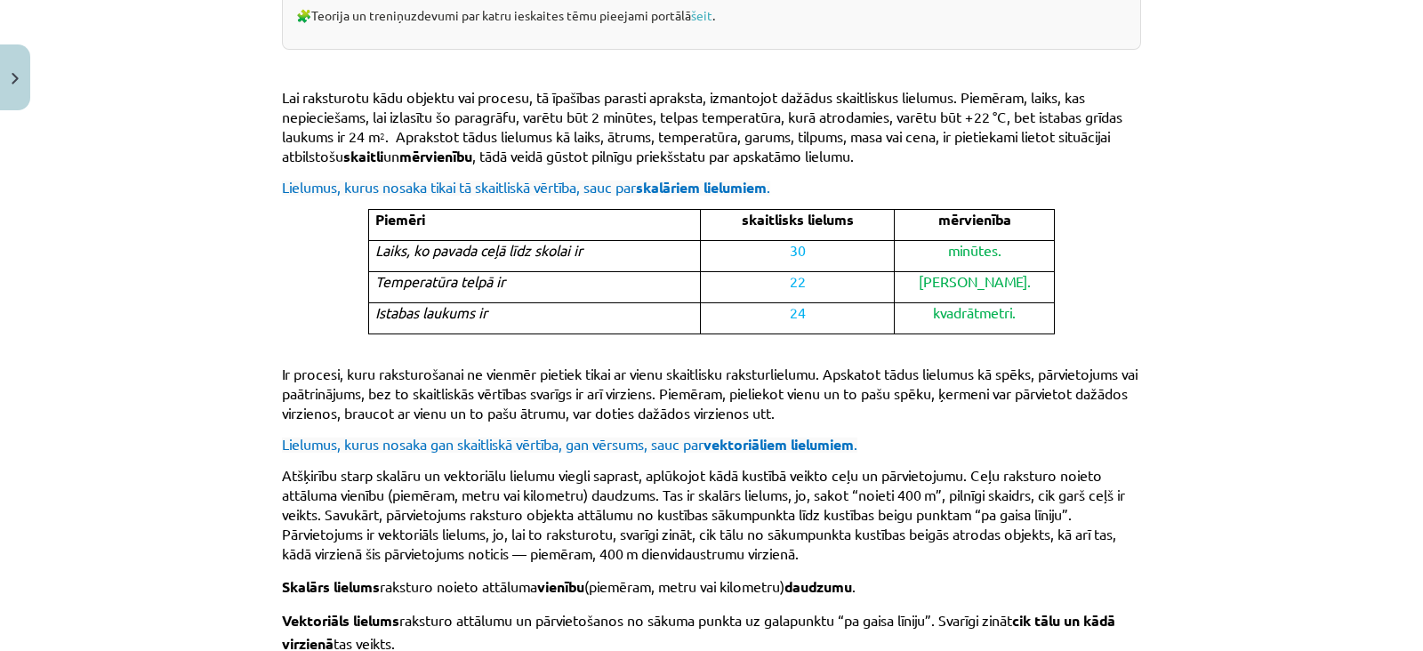
scroll to position [1175, 0]
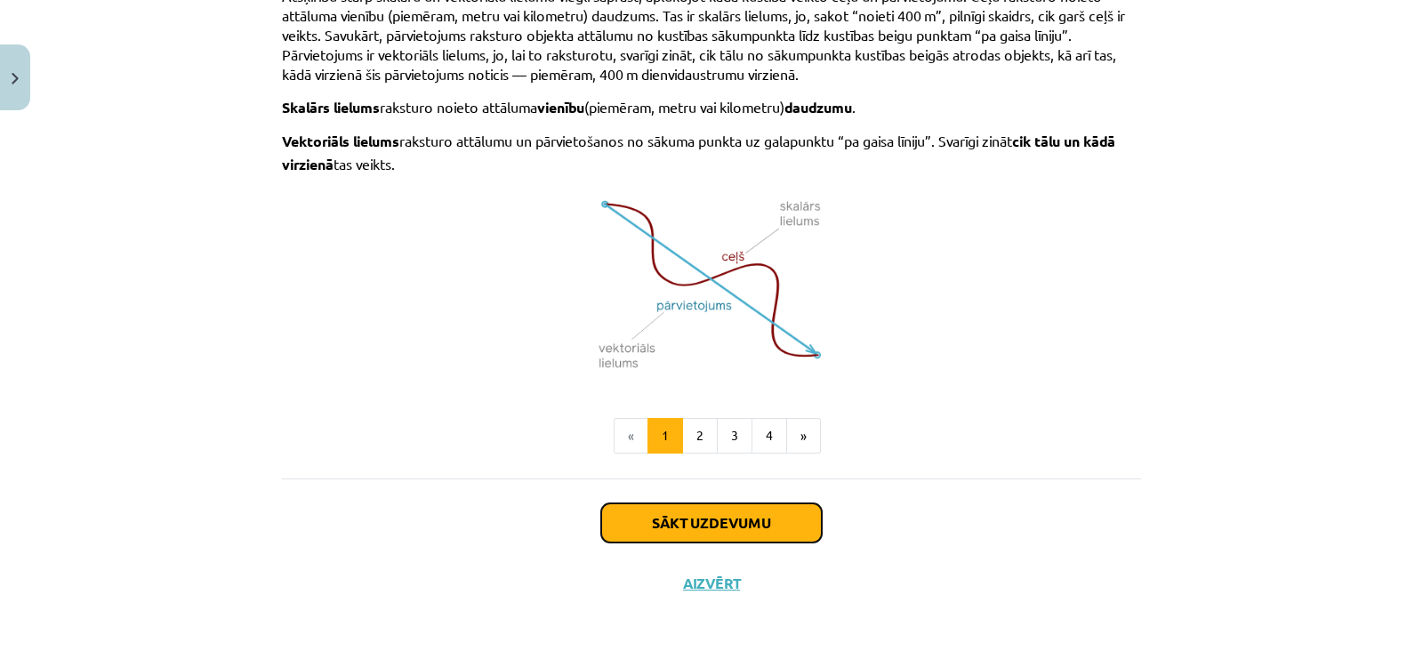
click at [673, 517] on button "Sākt uzdevumu" at bounding box center [711, 522] width 221 height 39
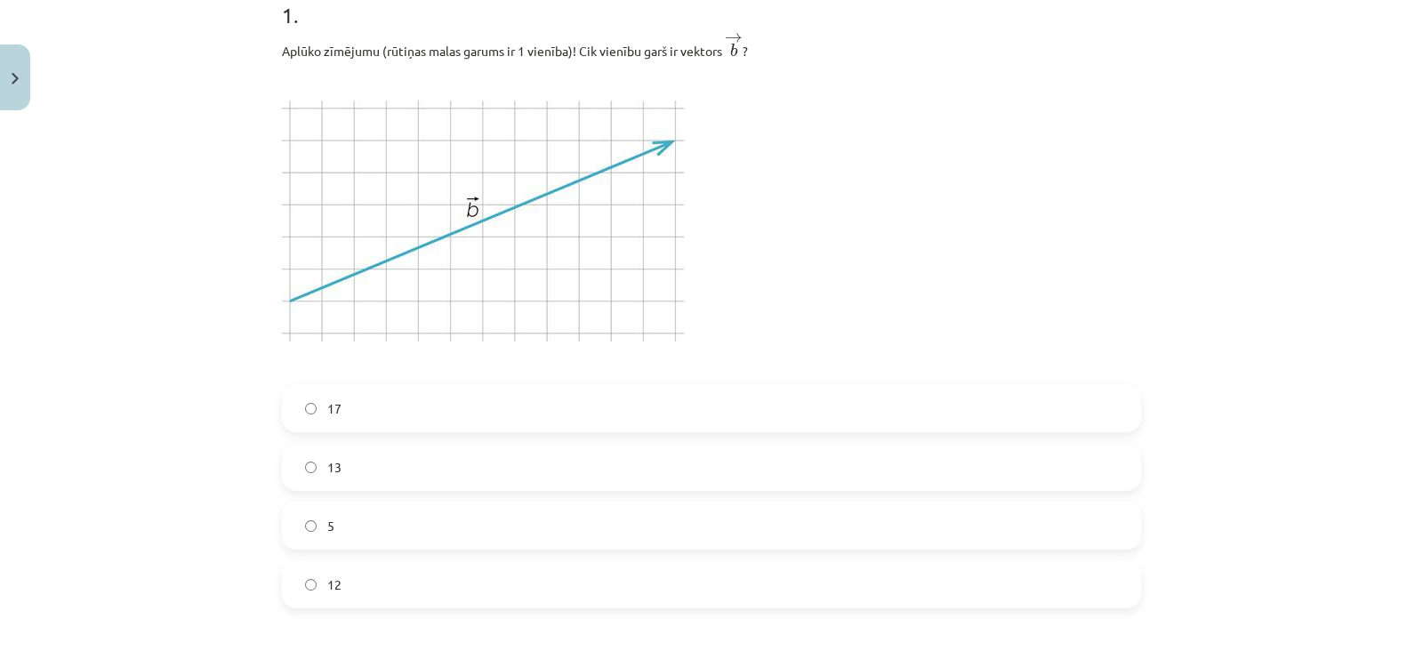
scroll to position [387, 0]
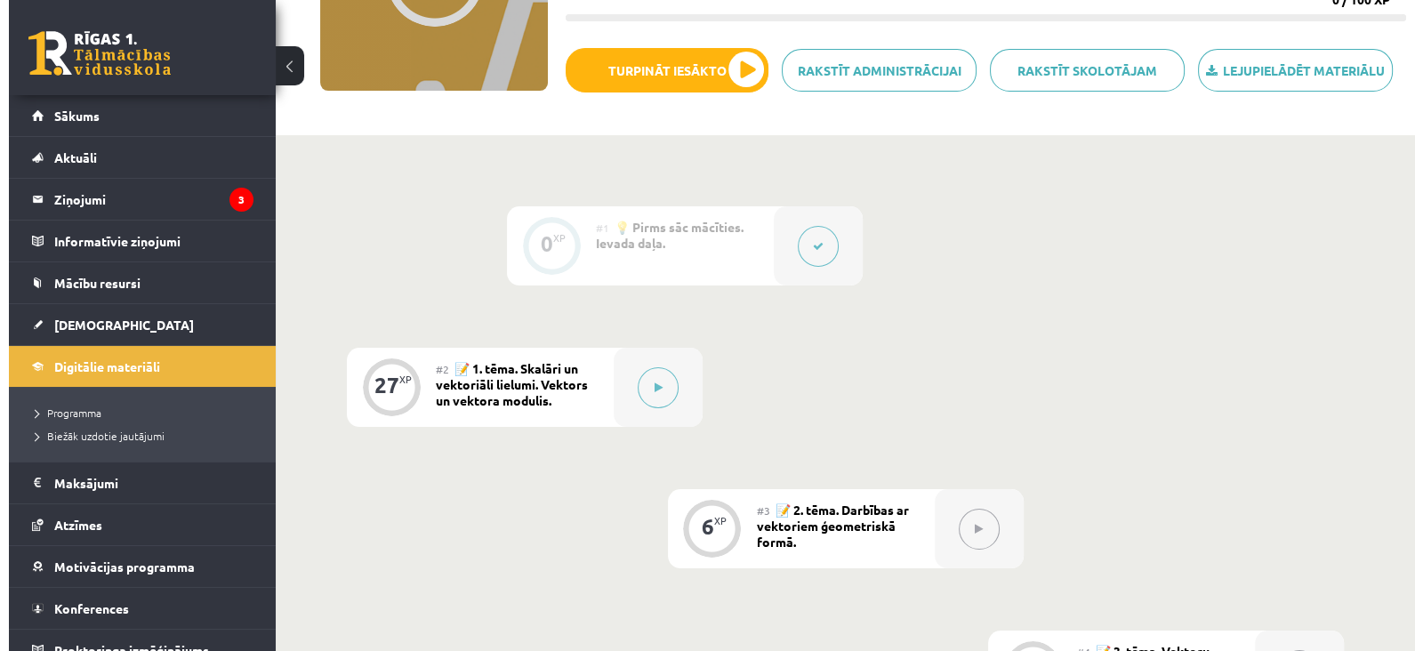
scroll to position [381, 0]
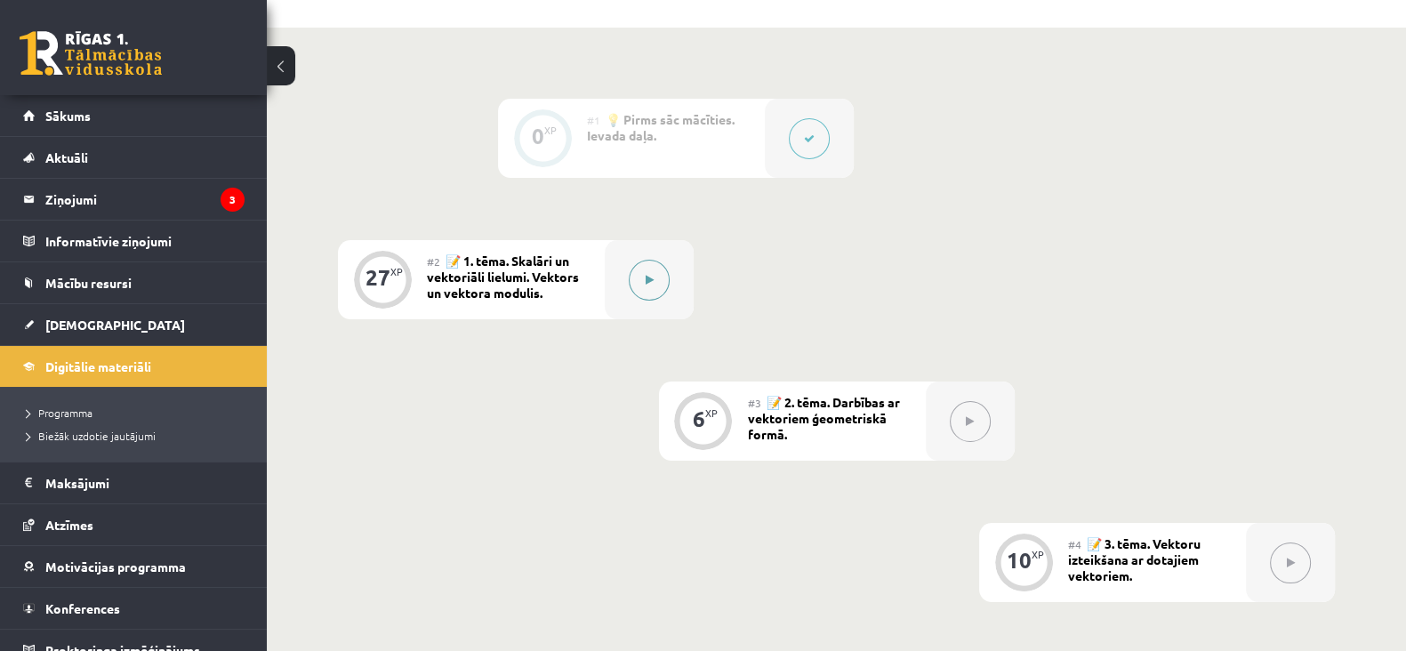
click at [655, 282] on button at bounding box center [649, 280] width 41 height 41
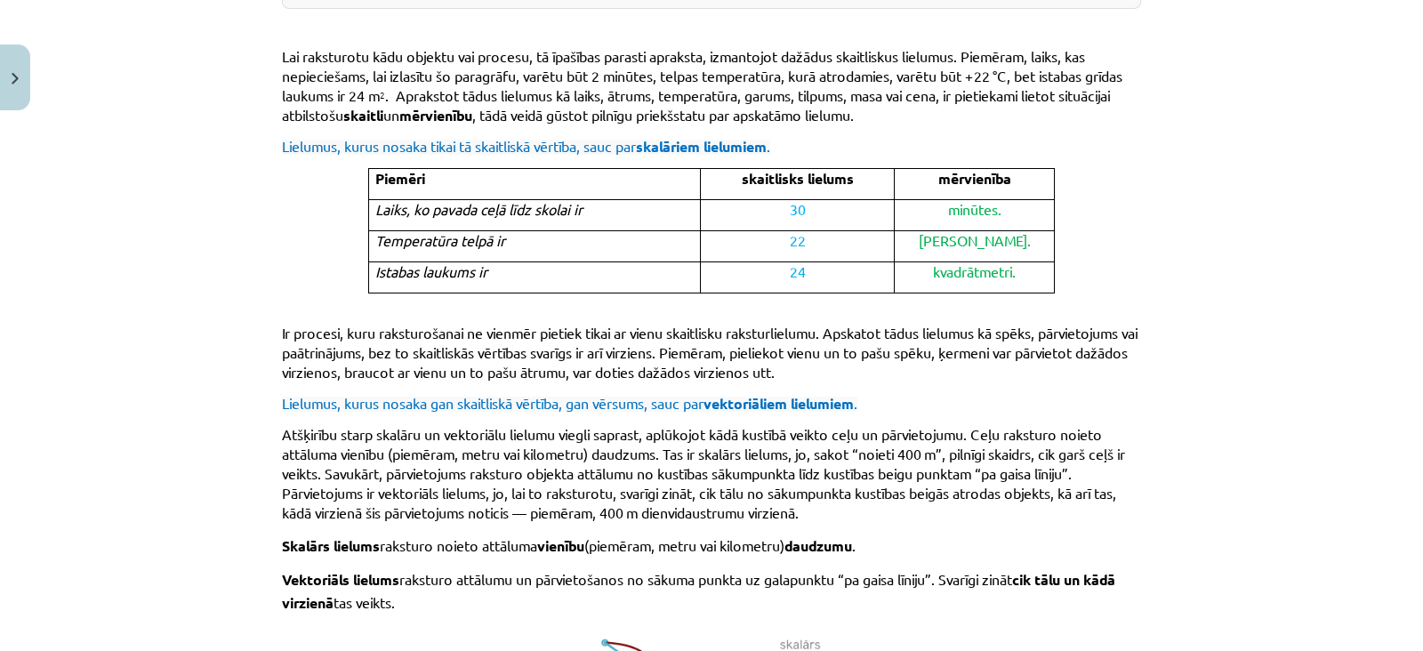
scroll to position [1175, 0]
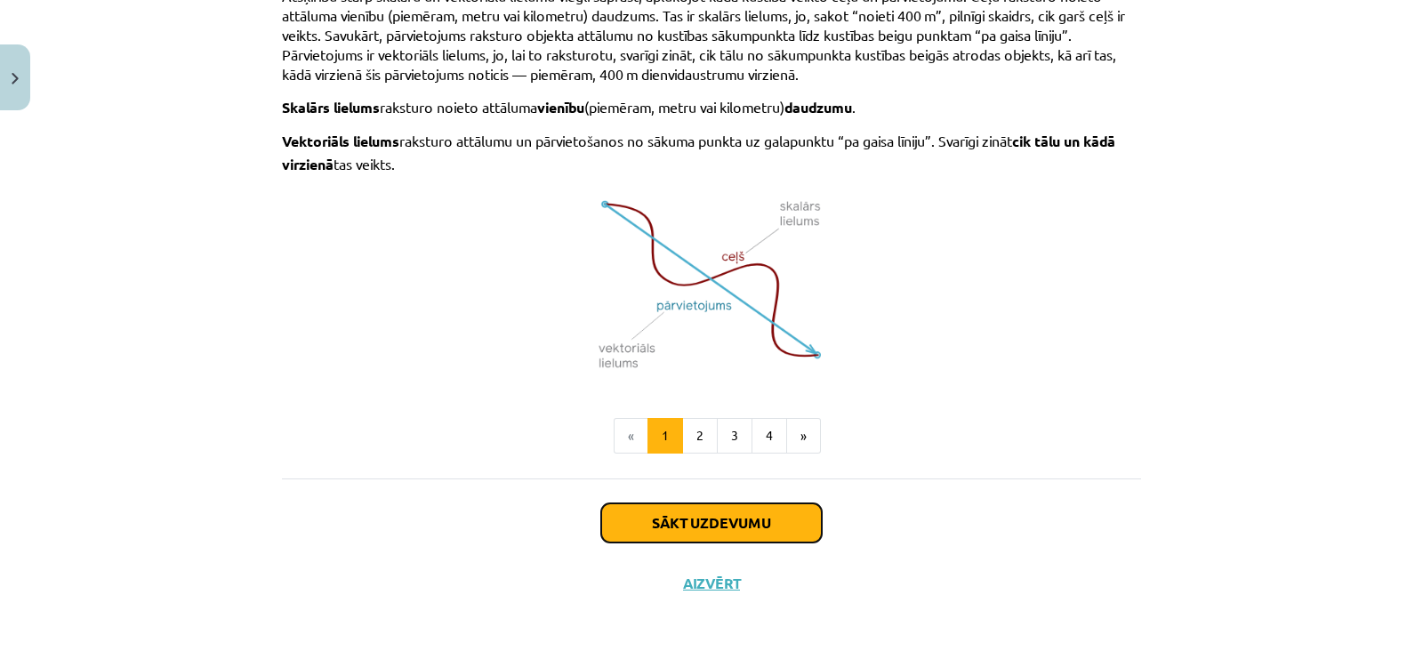
click at [750, 527] on button "Sākt uzdevumu" at bounding box center [711, 522] width 221 height 39
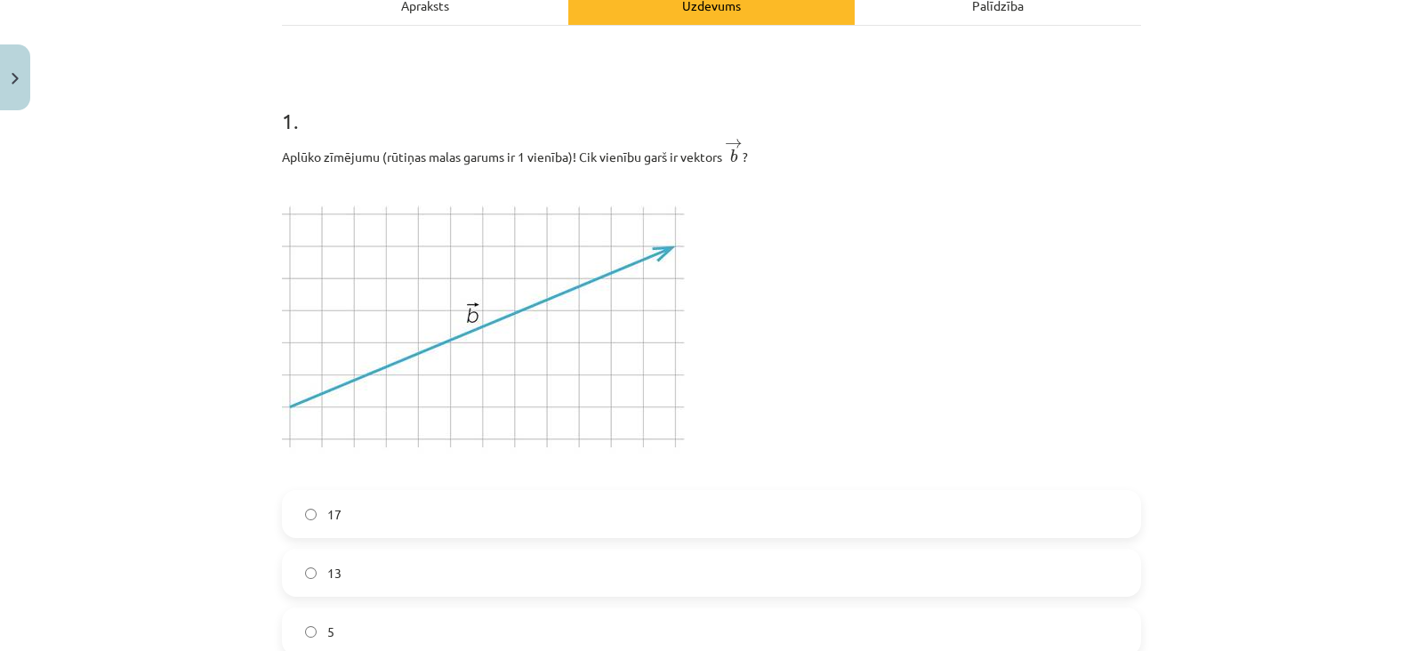
scroll to position [318, 0]
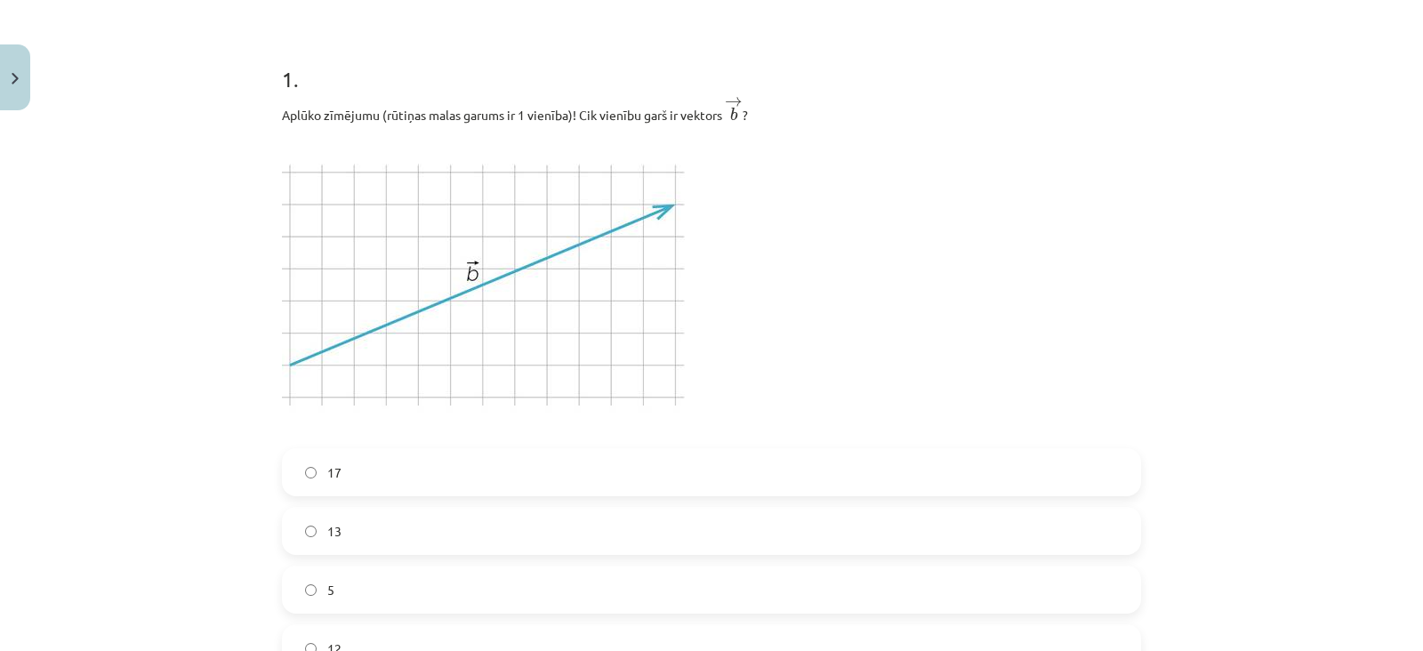
click at [546, 522] on label "13" at bounding box center [712, 531] width 856 height 44
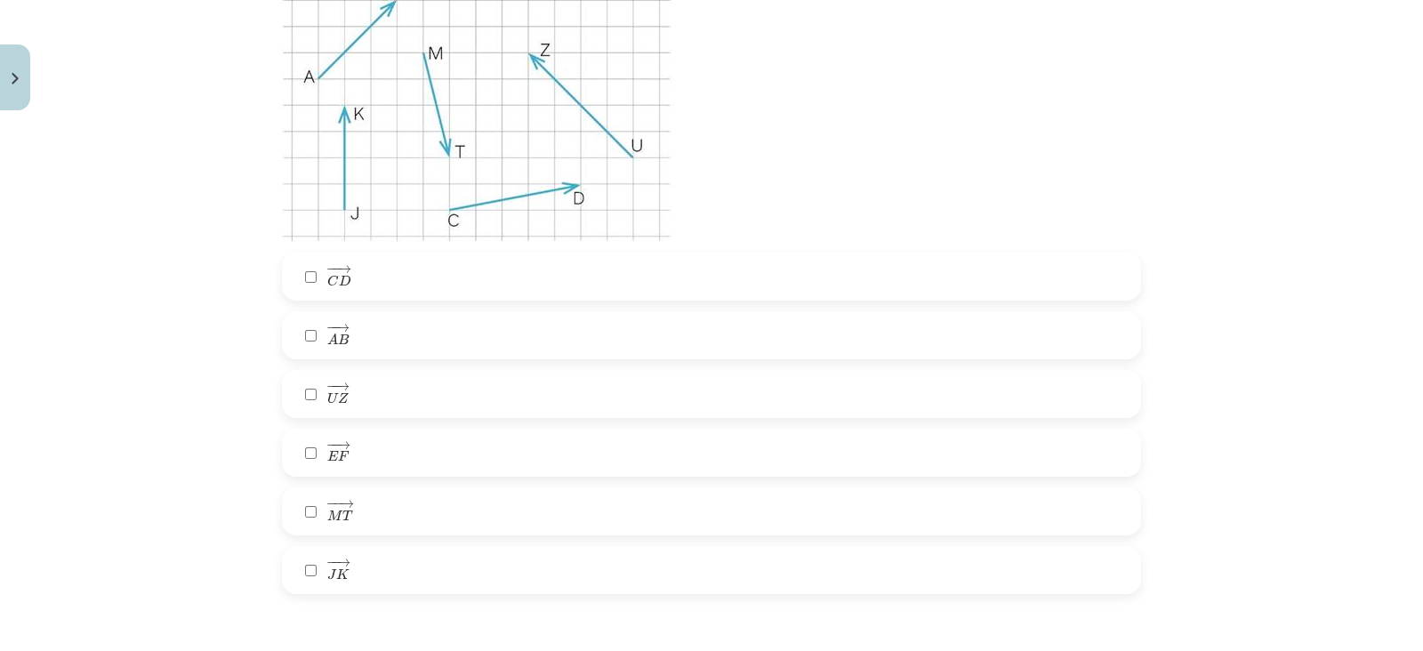
scroll to position [1178, 0]
click at [469, 339] on label "− − → A B A B →" at bounding box center [712, 334] width 856 height 44
click at [458, 387] on label "− − → U Z U Z →" at bounding box center [712, 393] width 856 height 44
click at [428, 564] on label "− − → J K J K →" at bounding box center [712, 569] width 856 height 44
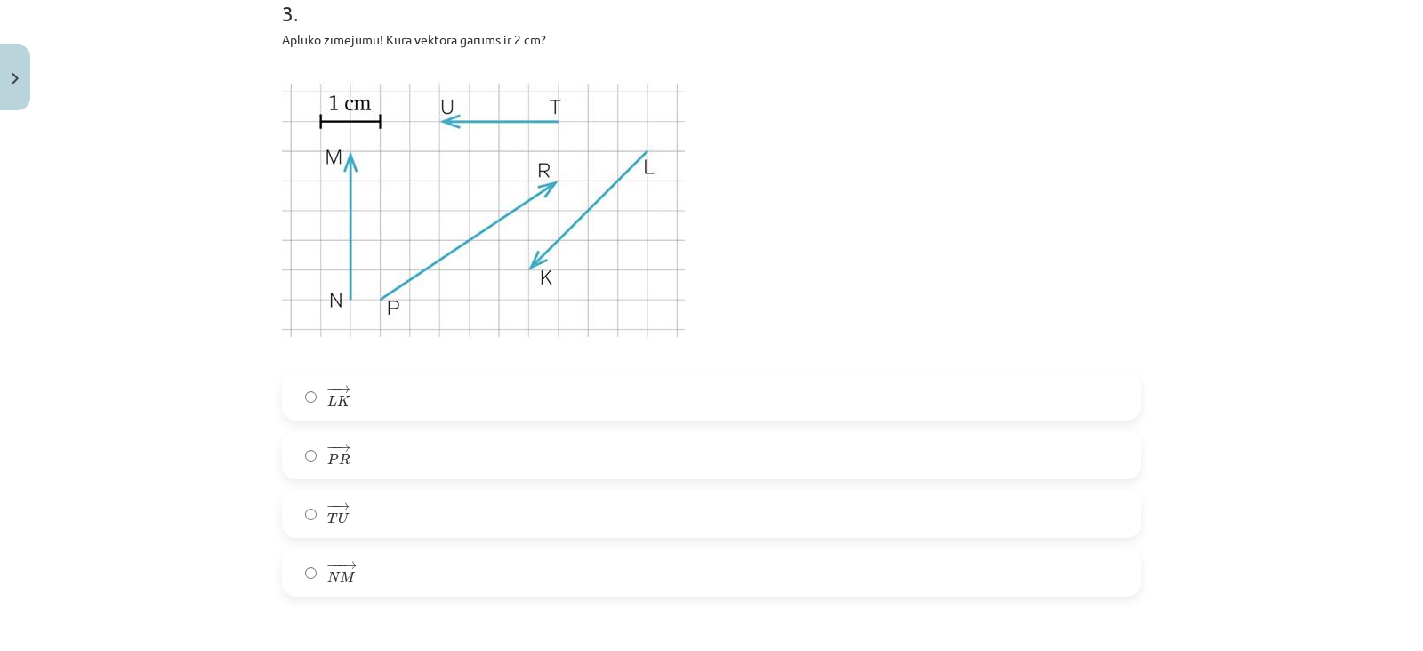
scroll to position [1816, 0]
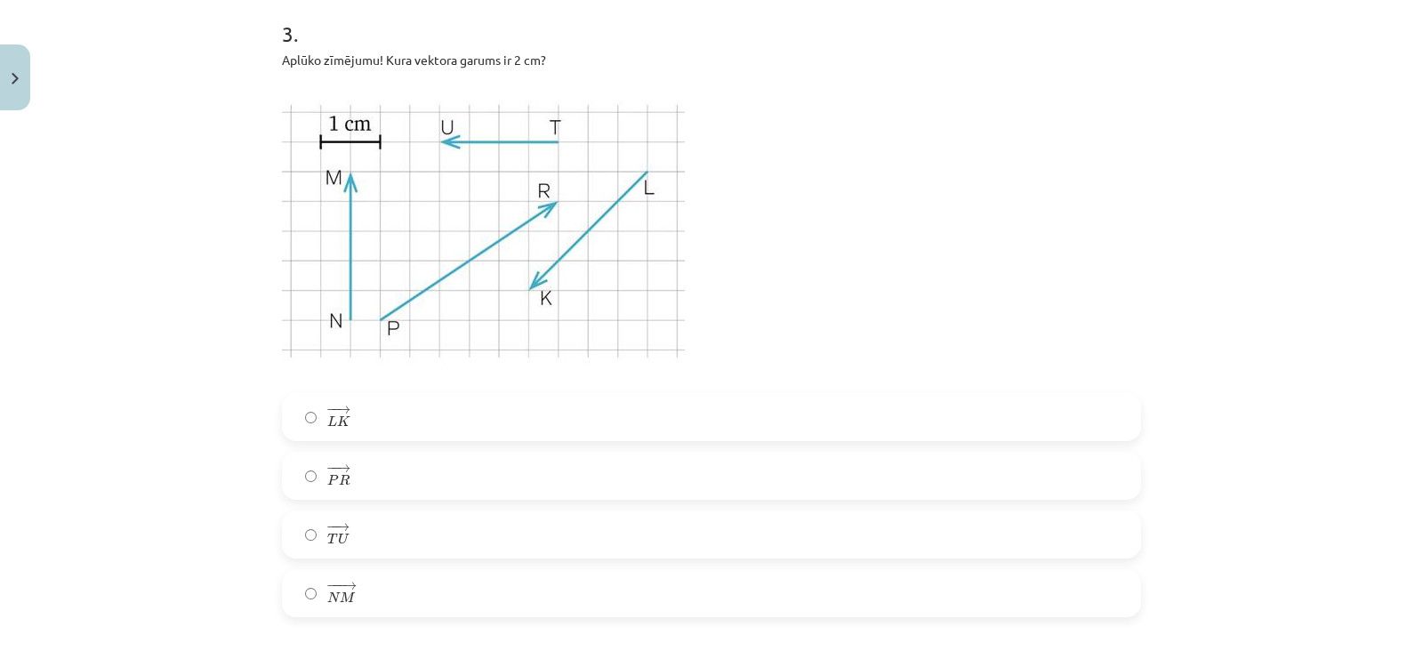
click at [378, 593] on label "− −− → N M N M →" at bounding box center [712, 593] width 856 height 44
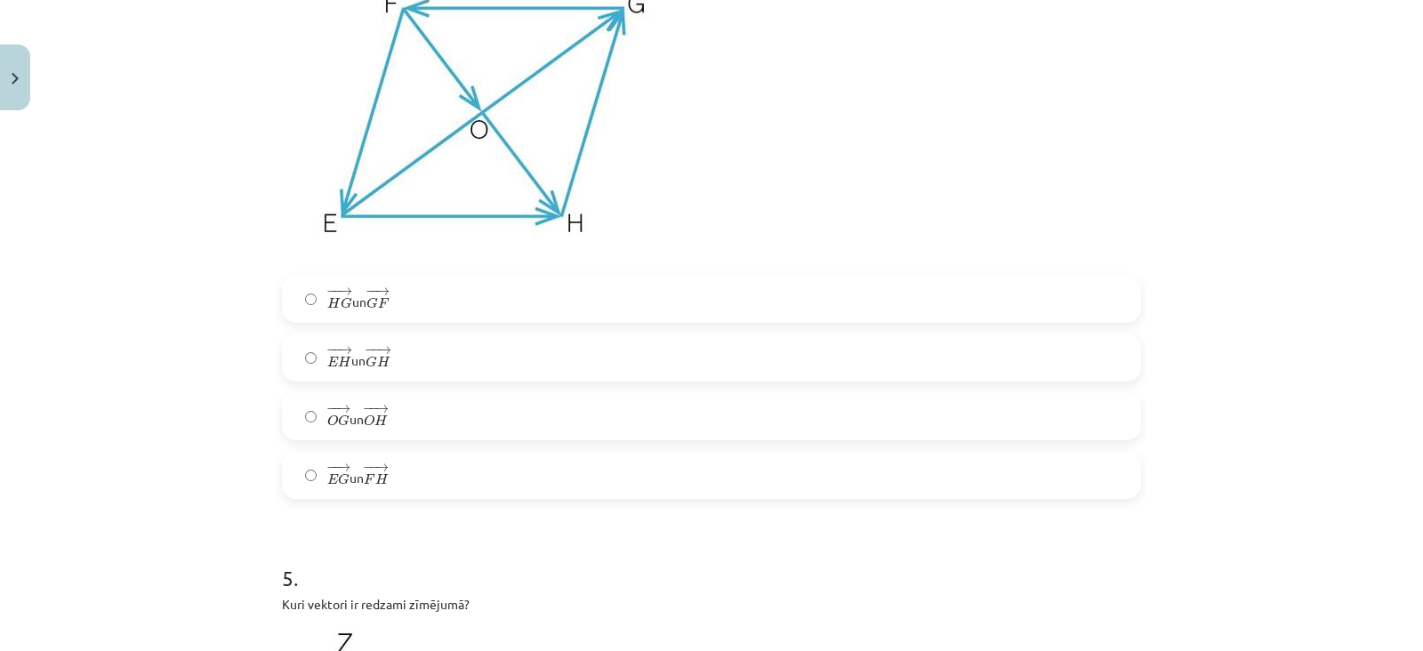
scroll to position [2638, 0]
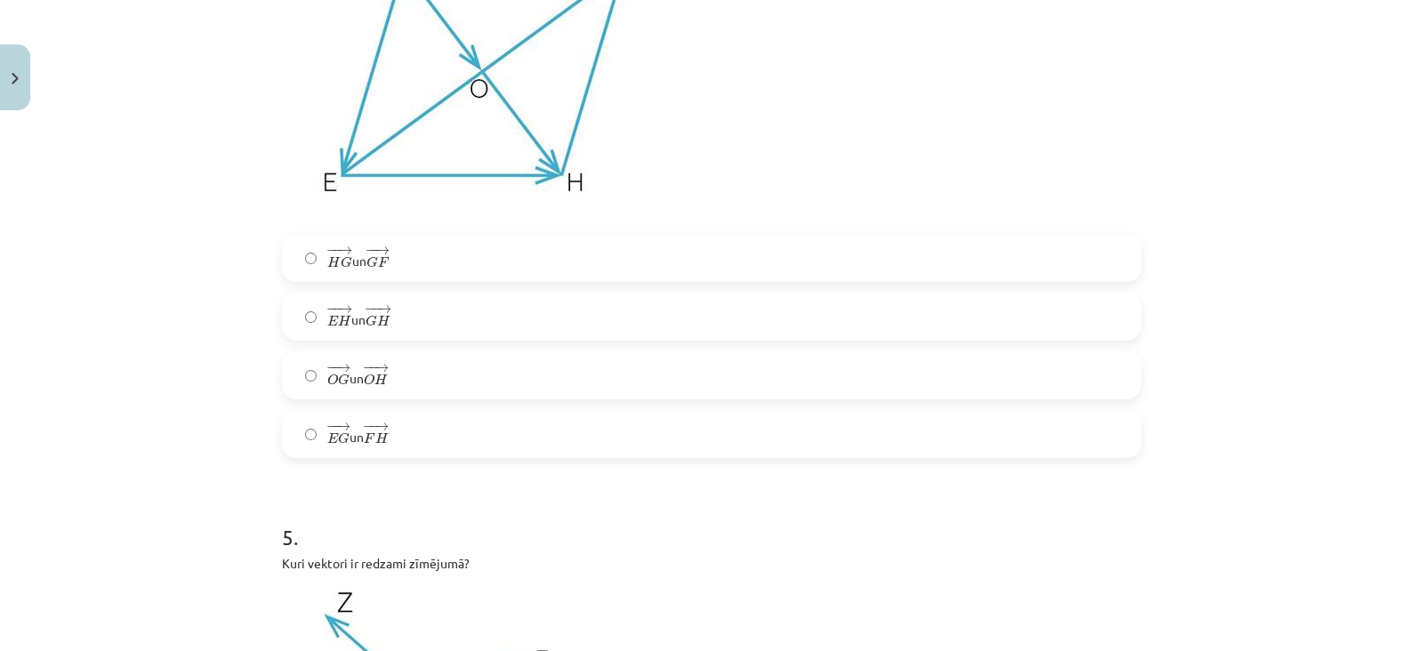
click at [383, 382] on span "H" at bounding box center [380, 380] width 13 height 12
click at [388, 277] on label "− − → H G H G → un − − → G F G F →" at bounding box center [712, 258] width 856 height 44
click at [374, 364] on span "→" at bounding box center [381, 368] width 14 height 8
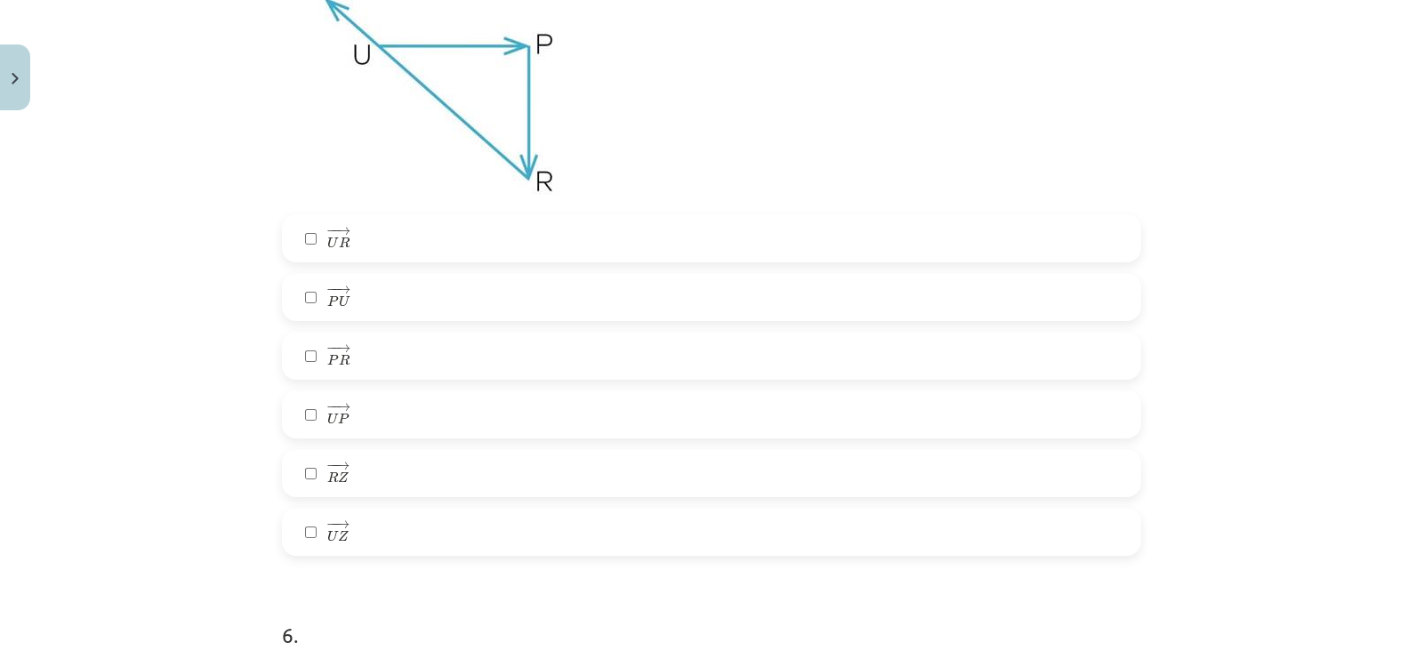
scroll to position [3272, 0]
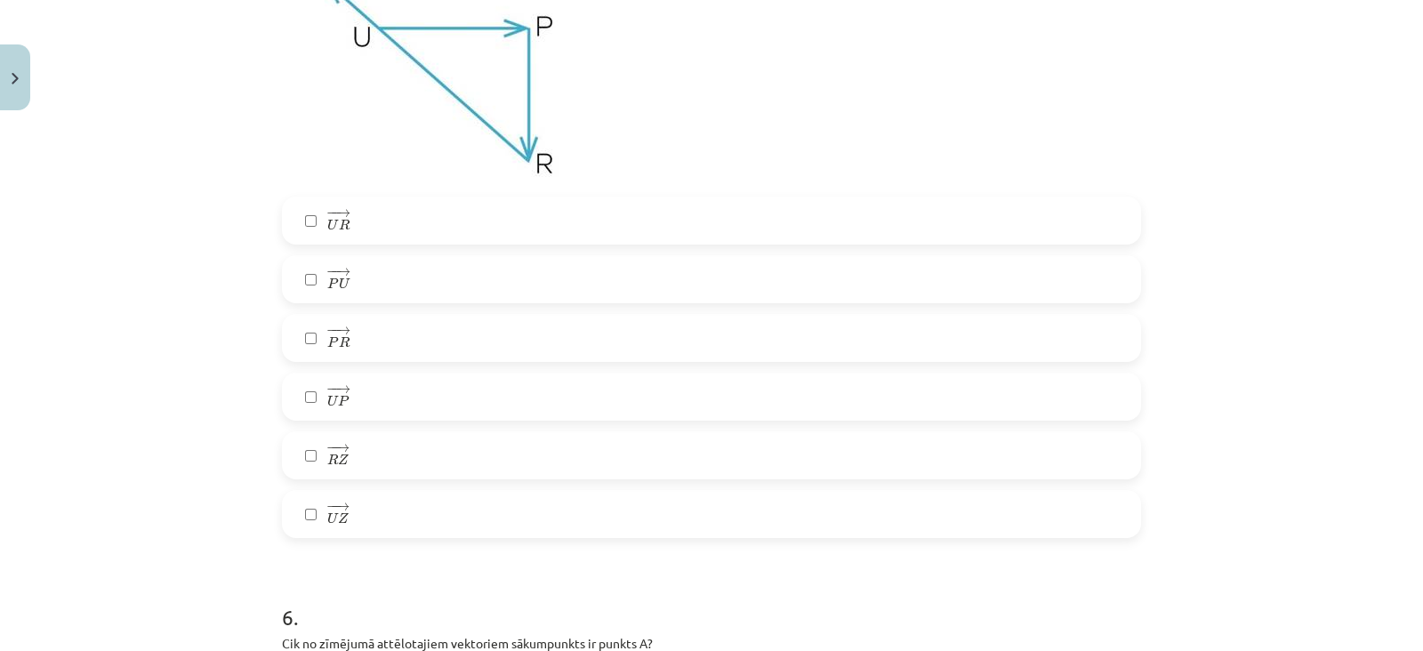
click at [365, 401] on label "− − → U P U P →" at bounding box center [712, 396] width 856 height 44
click at [348, 493] on label "− − → U Z U Z →" at bounding box center [712, 514] width 856 height 44
click at [360, 313] on div "− − → U R U R → − − → P U P U → − − → P R P R → − − → U P U P → − − → R Z R Z →…" at bounding box center [711, 368] width 859 height 342
click at [360, 329] on label "− − → P R P R →" at bounding box center [712, 338] width 856 height 44
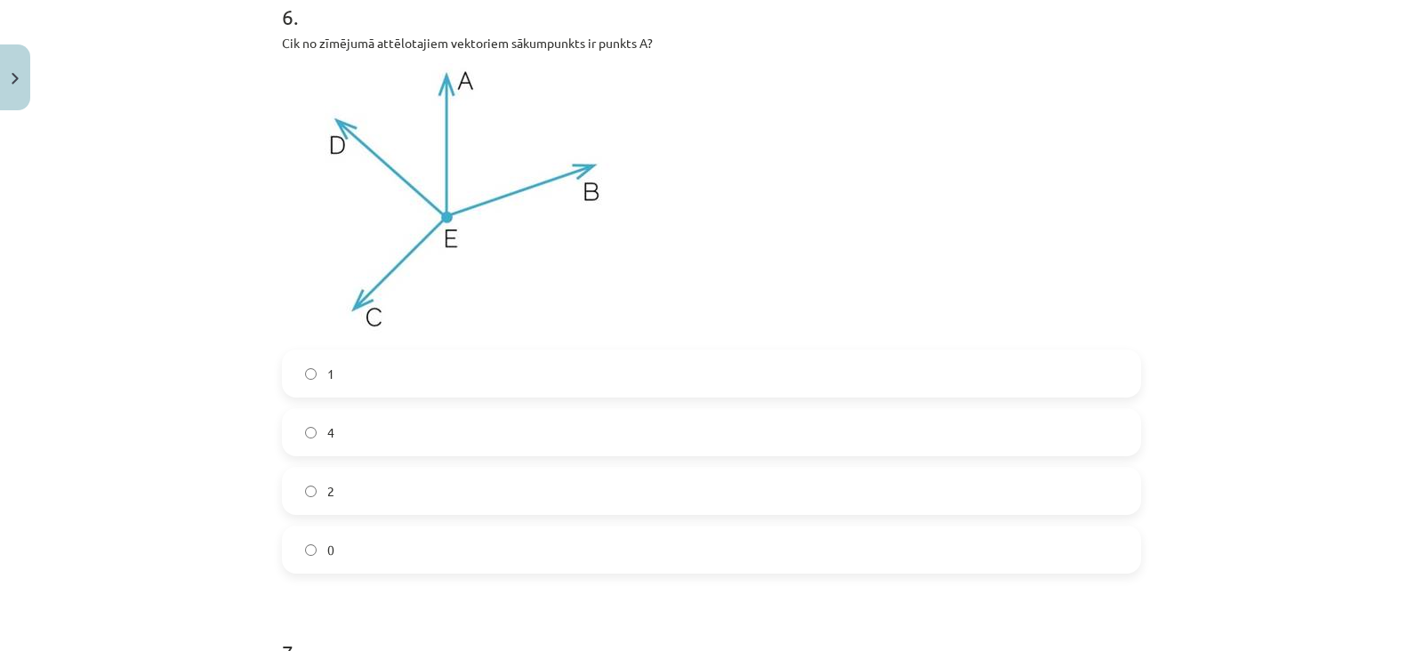
scroll to position [3877, 0]
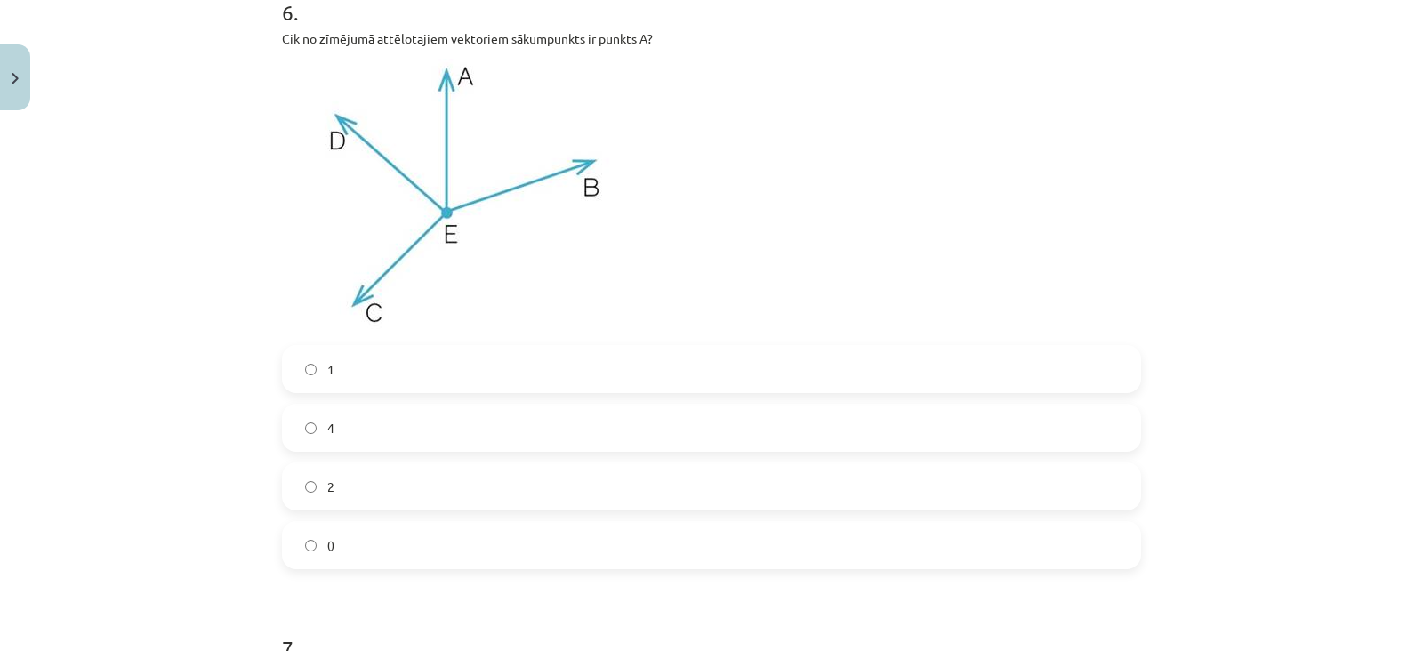
click at [341, 524] on label "0" at bounding box center [712, 545] width 856 height 44
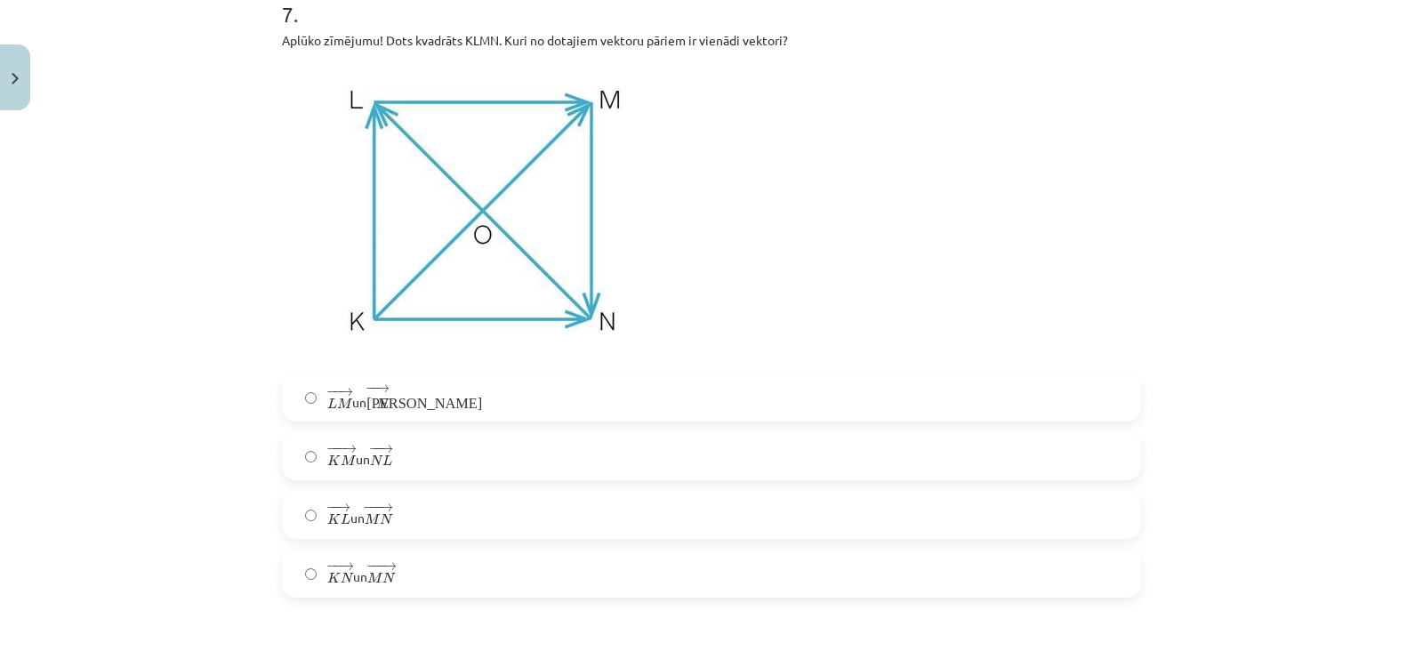
scroll to position [4518, 0]
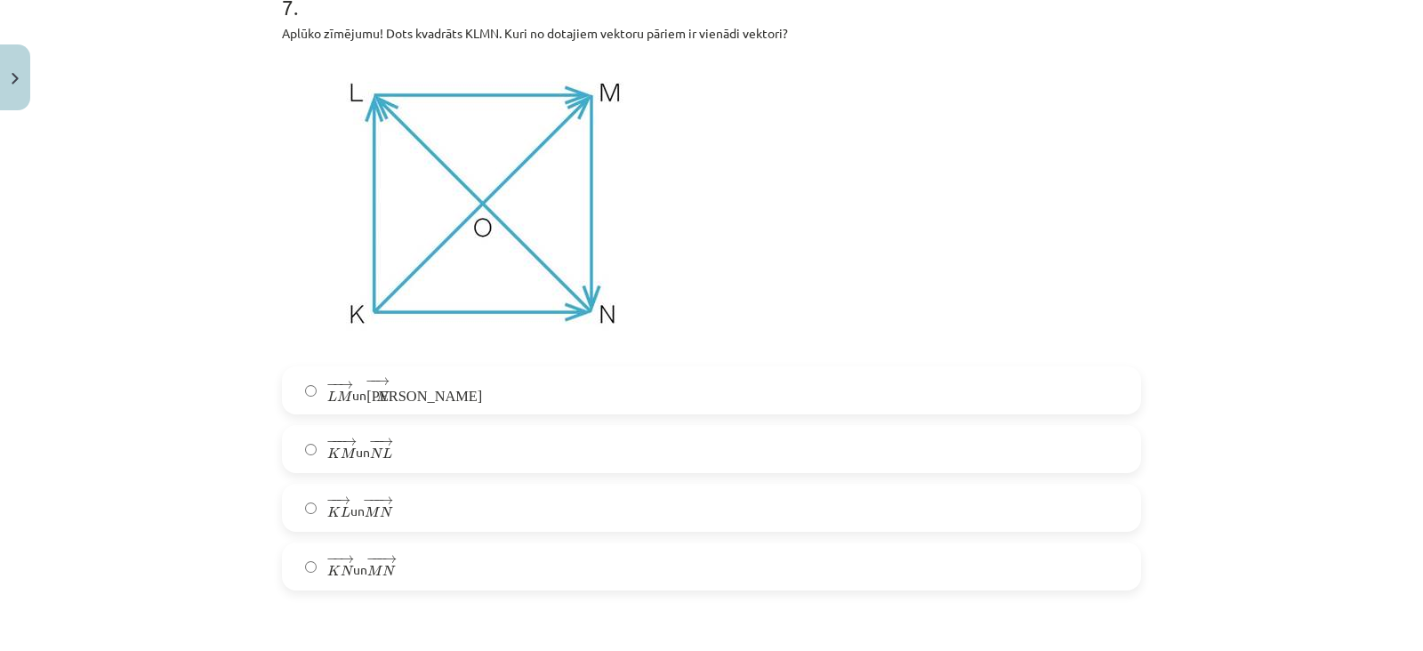
click at [411, 389] on label "− − → L M L M → un − − → К N К N →" at bounding box center [712, 390] width 856 height 44
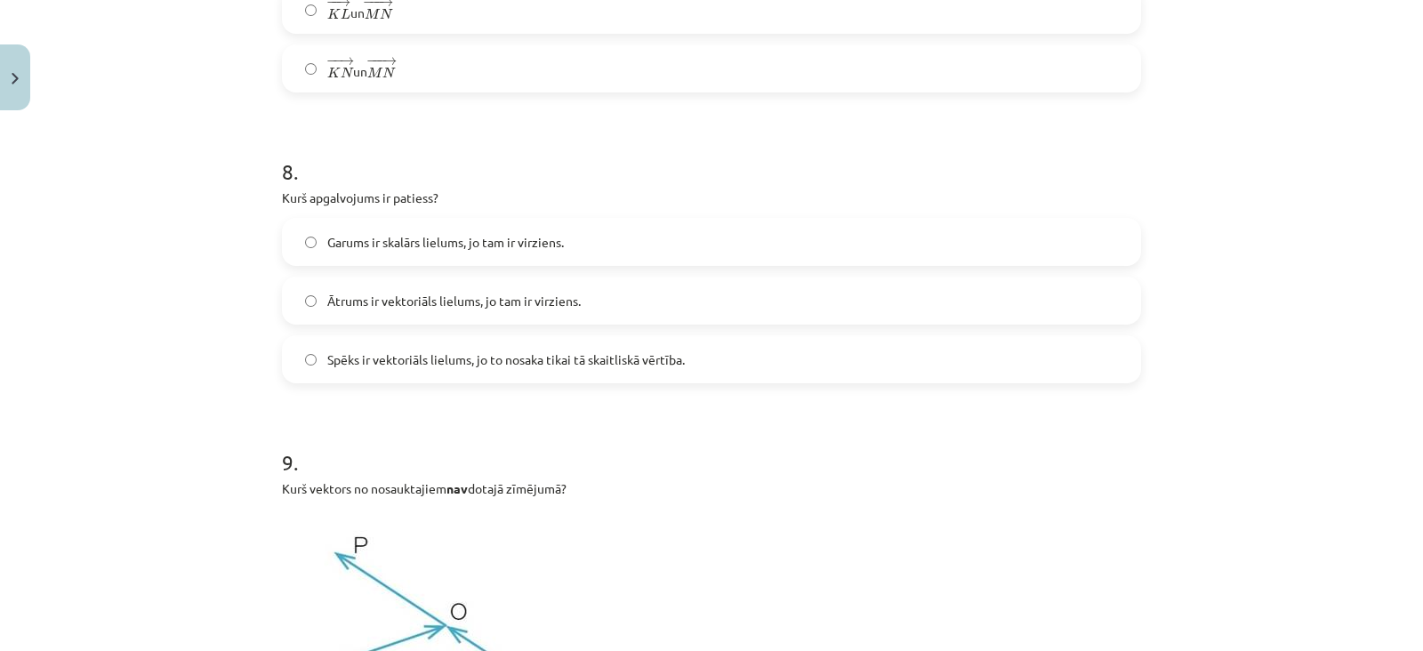
scroll to position [5016, 0]
click at [455, 292] on span "Ātrums ir vektoriāls lielums, jo tam ir virziens." at bounding box center [453, 301] width 253 height 19
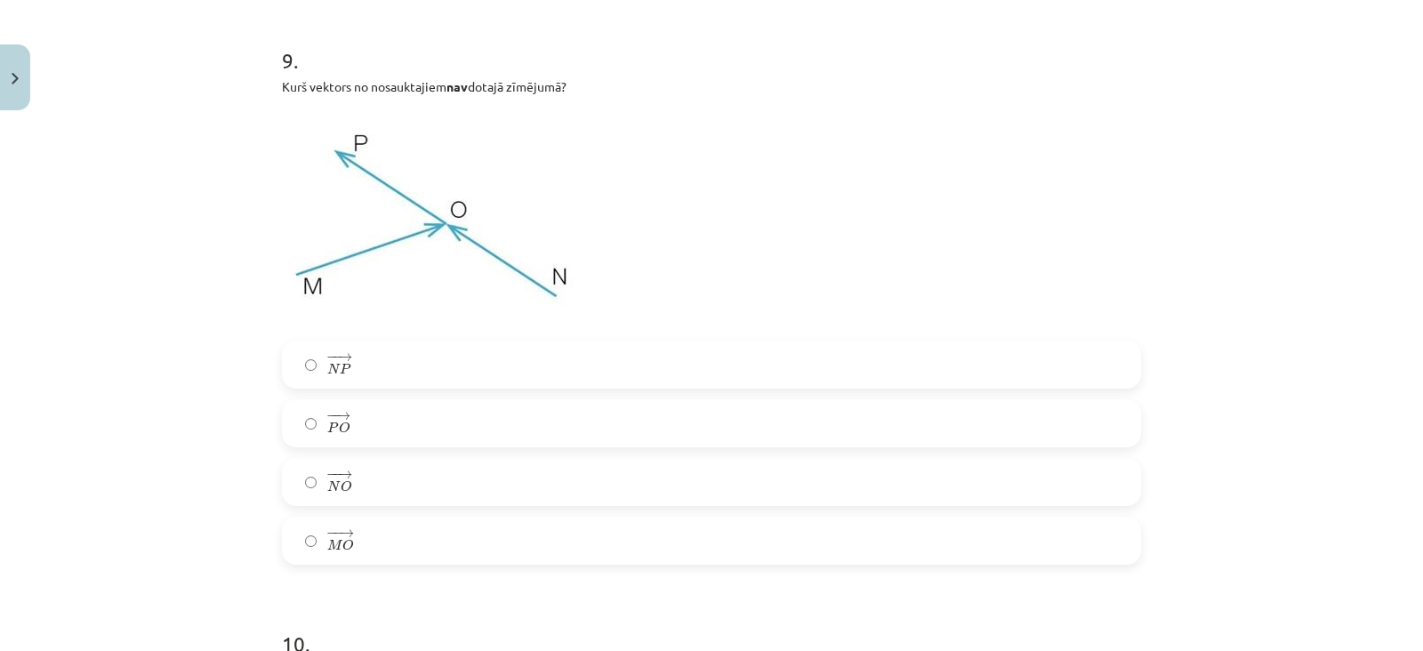
scroll to position [5411, 0]
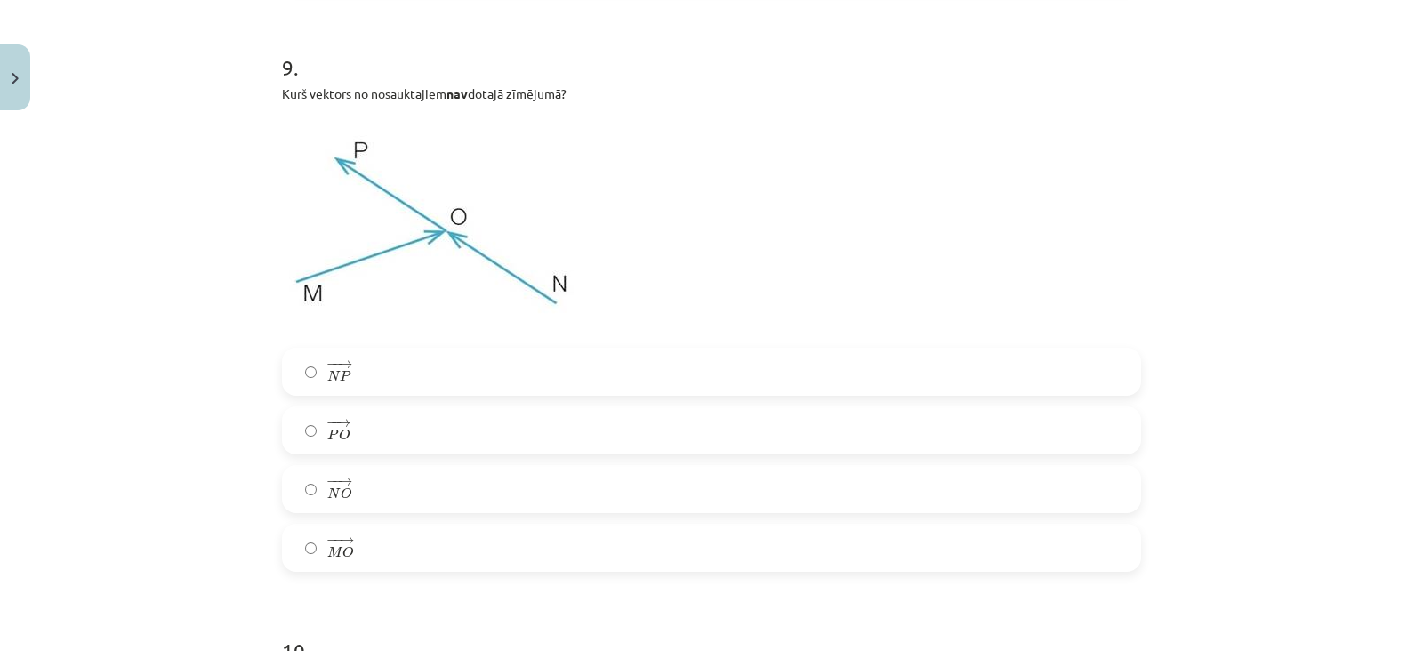
click at [382, 375] on label "− − → N P N P →" at bounding box center [712, 372] width 856 height 44
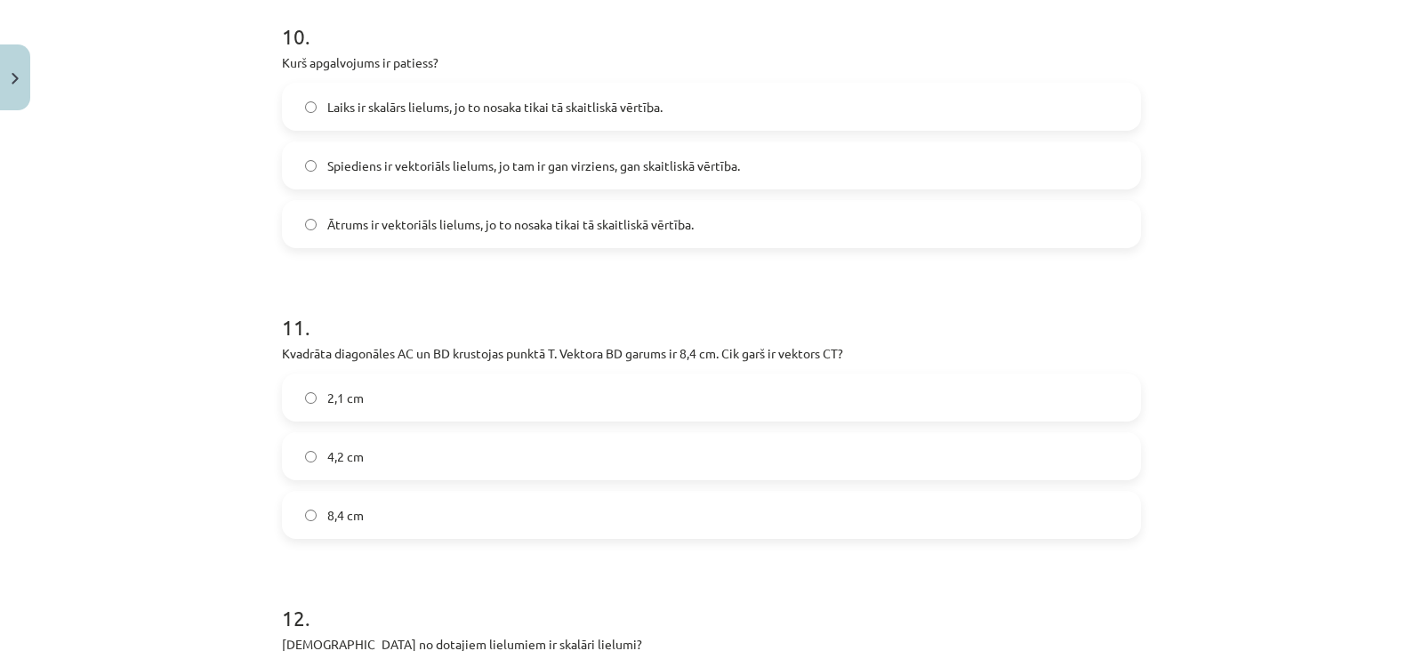
scroll to position [6025, 0]
click at [422, 129] on label "Laiks ir skalārs lielums, jo to nosaka tikai tā skaitliskā vērtība." at bounding box center [712, 107] width 856 height 44
click at [370, 463] on label "4,2 cm" at bounding box center [712, 457] width 856 height 44
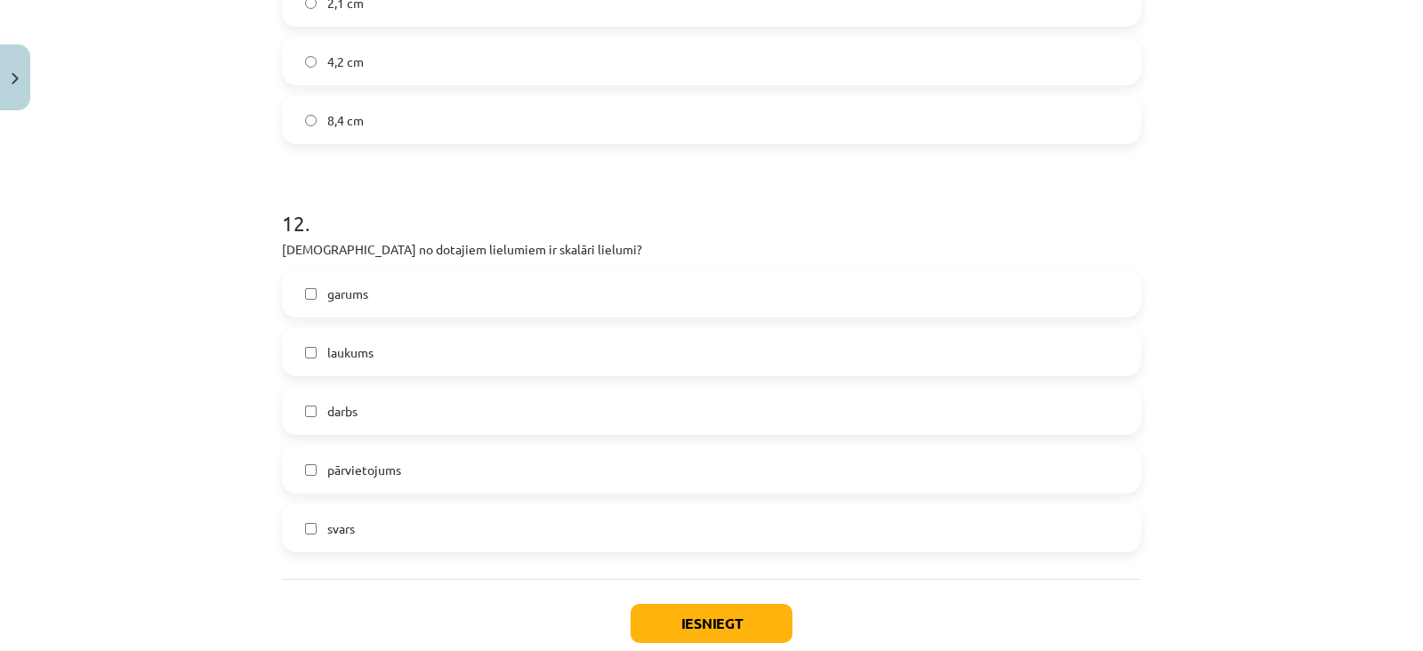
scroll to position [6428, 0]
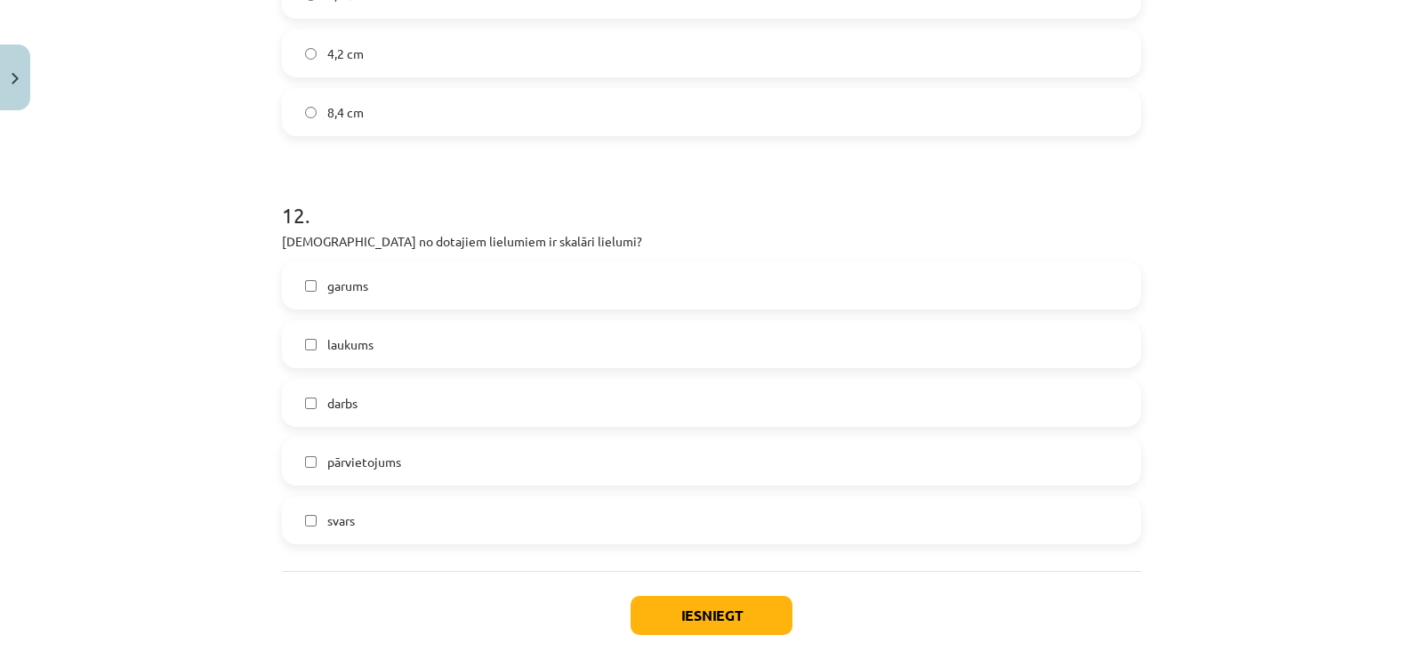
click at [359, 311] on div "garums laukums darbs pārvietojums svars" at bounding box center [711, 402] width 859 height 283
drag, startPoint x: 366, startPoint y: 293, endPoint x: 362, endPoint y: 334, distance: 42.0
click at [362, 334] on div "garums laukums darbs pārvietojums svars" at bounding box center [711, 402] width 859 height 283
click at [362, 335] on span "laukums" at bounding box center [350, 344] width 46 height 19
click at [370, 291] on label "garums" at bounding box center [712, 285] width 856 height 44
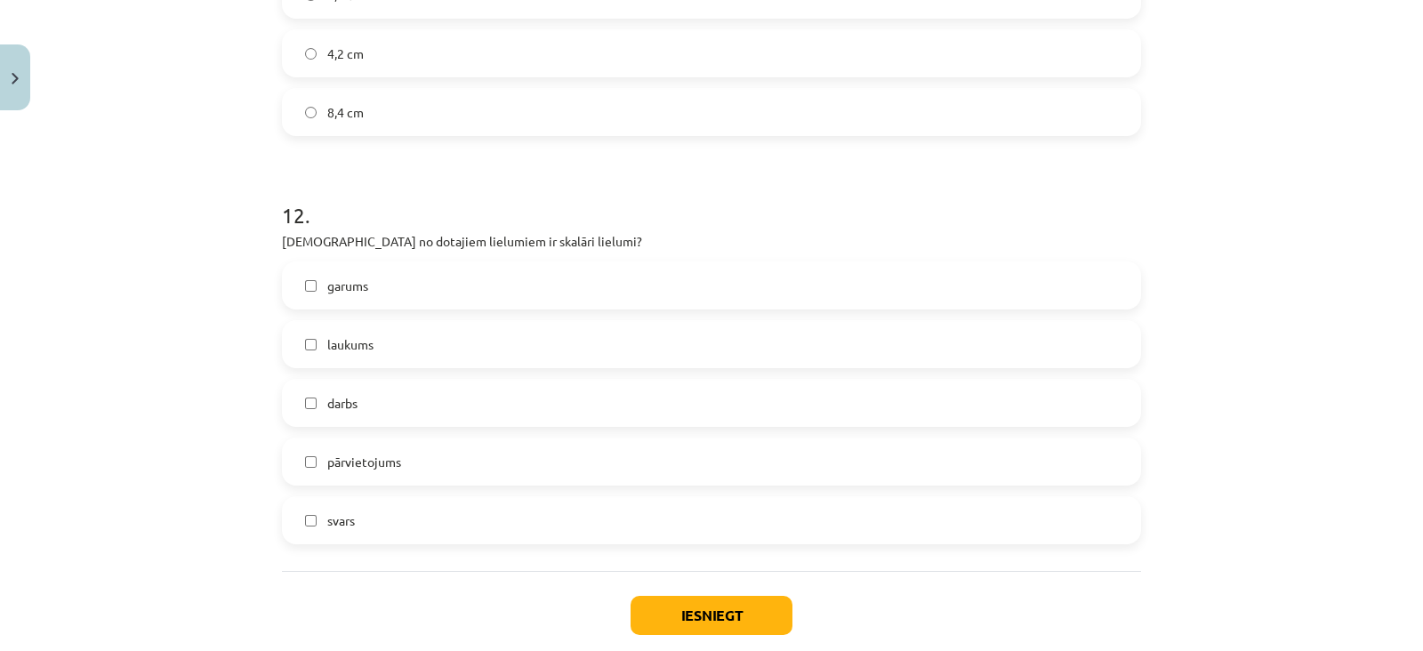
click at [364, 400] on label "darbs" at bounding box center [712, 403] width 856 height 44
click at [344, 517] on span "svars" at bounding box center [341, 520] width 28 height 19
click at [647, 607] on button "Iesniegt" at bounding box center [712, 615] width 162 height 39
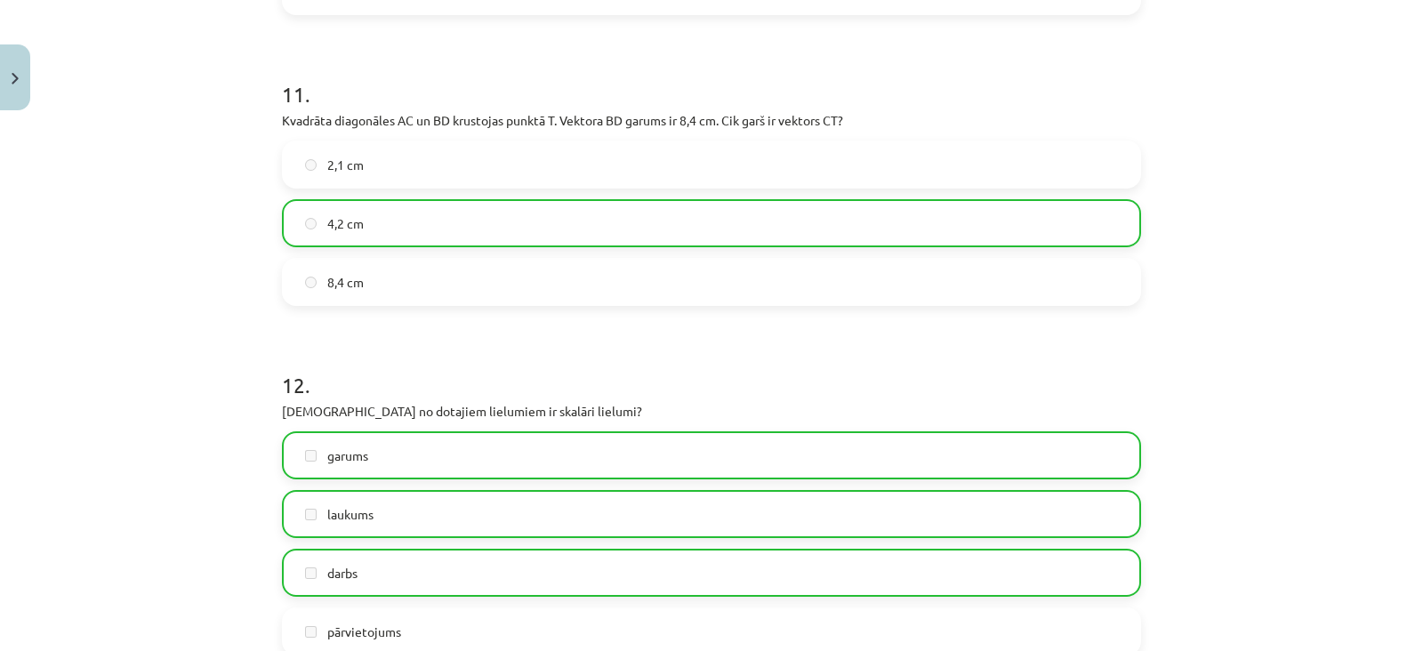
scroll to position [6585, 0]
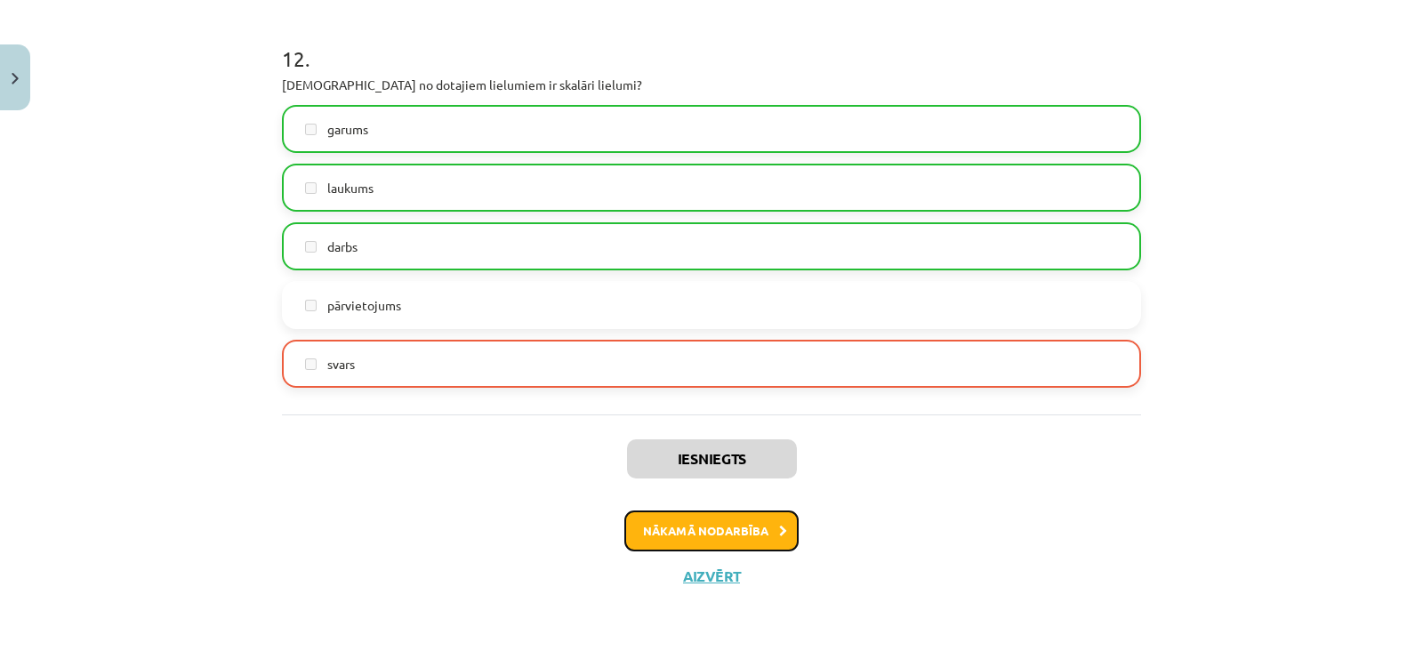
click at [684, 540] on button "Nākamā nodarbība" at bounding box center [711, 530] width 174 height 41
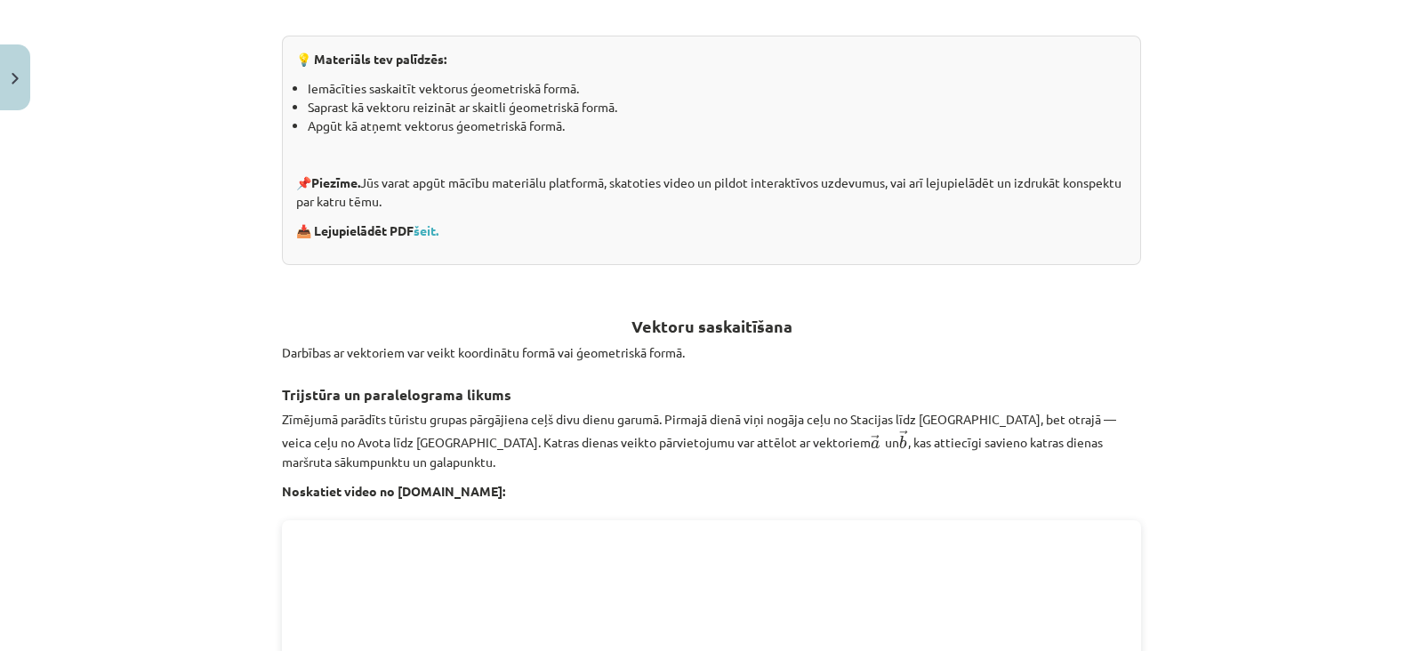
scroll to position [2729, 0]
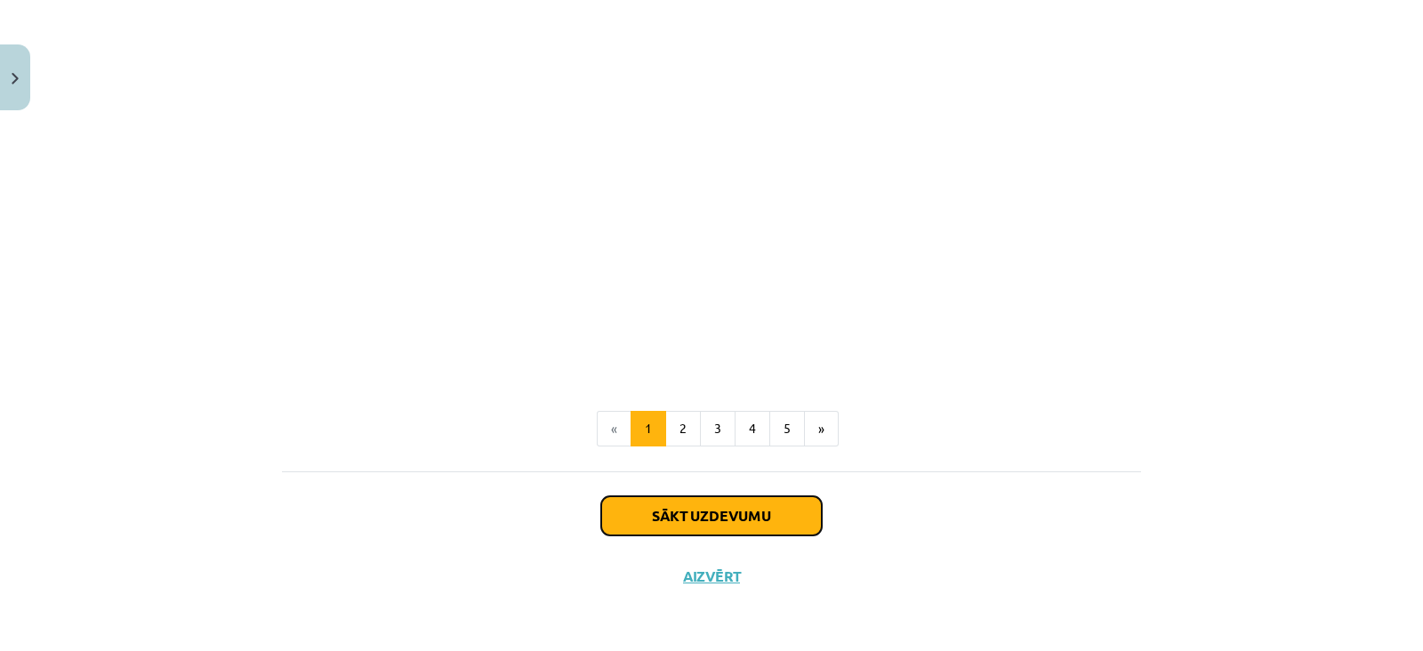
click at [684, 511] on button "Sākt uzdevumu" at bounding box center [711, 515] width 221 height 39
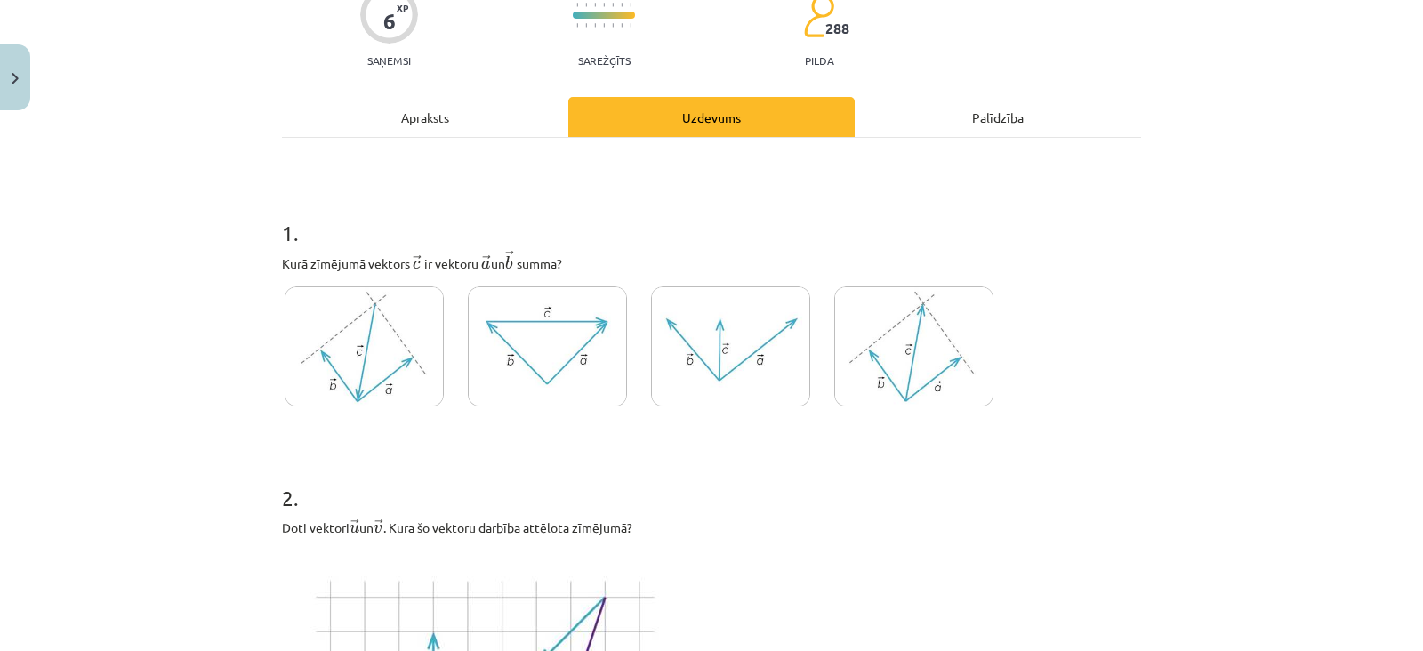
scroll to position [211, 0]
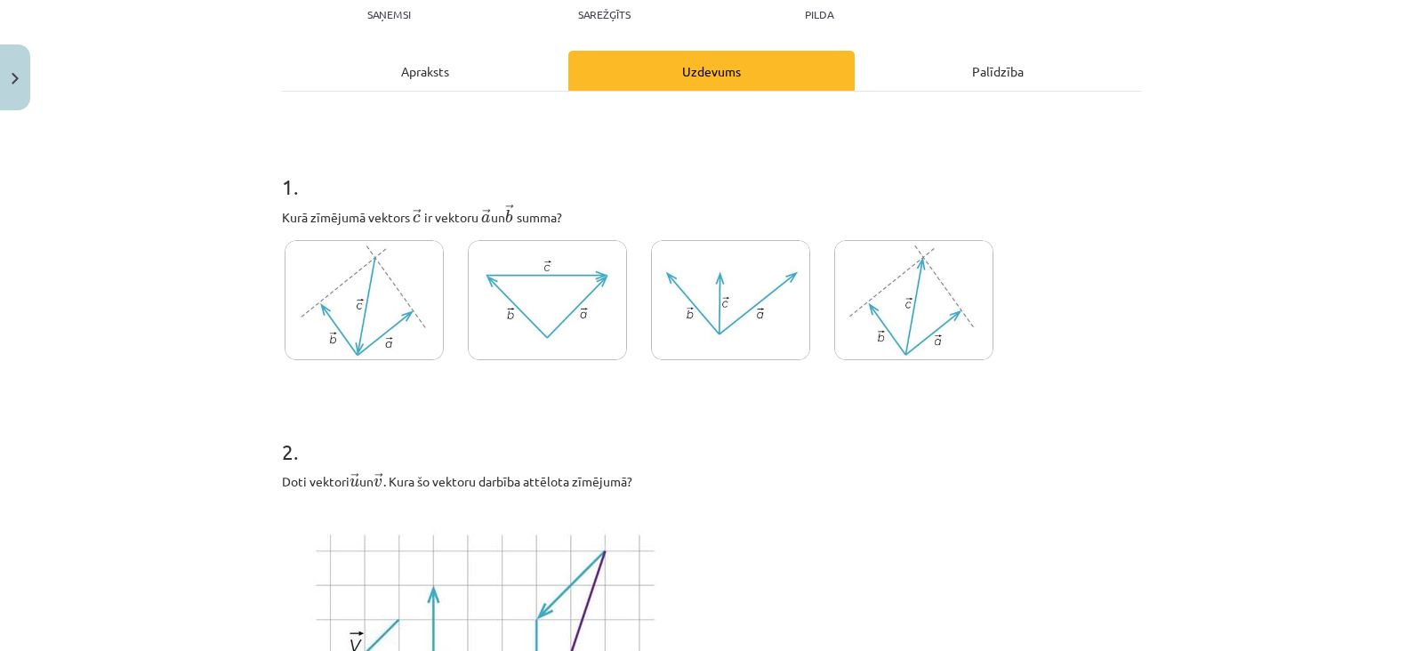
click at [409, 288] on img at bounding box center [364, 300] width 159 height 120
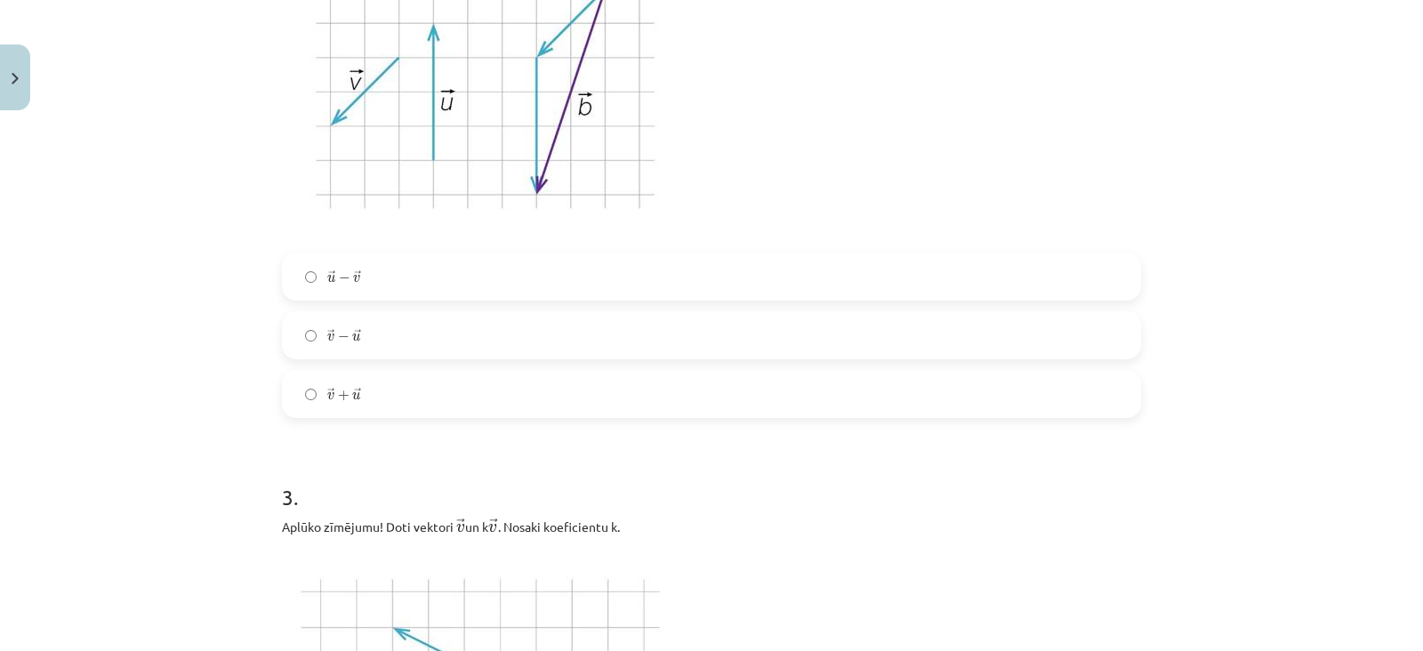
scroll to position [773, 0]
click at [383, 279] on label "→ u − → v u → − v →" at bounding box center [712, 276] width 856 height 44
click at [368, 358] on div "→ v − → u v → − u →" at bounding box center [711, 335] width 859 height 48
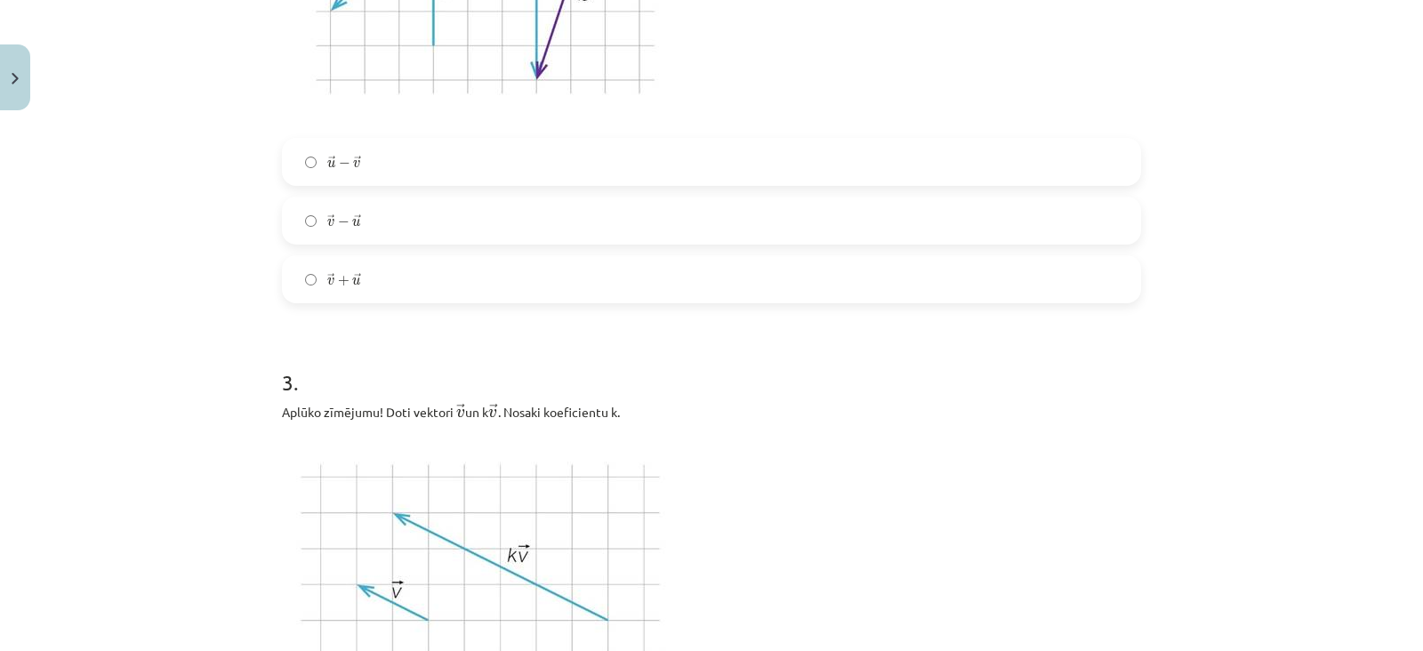
scroll to position [856, 0]
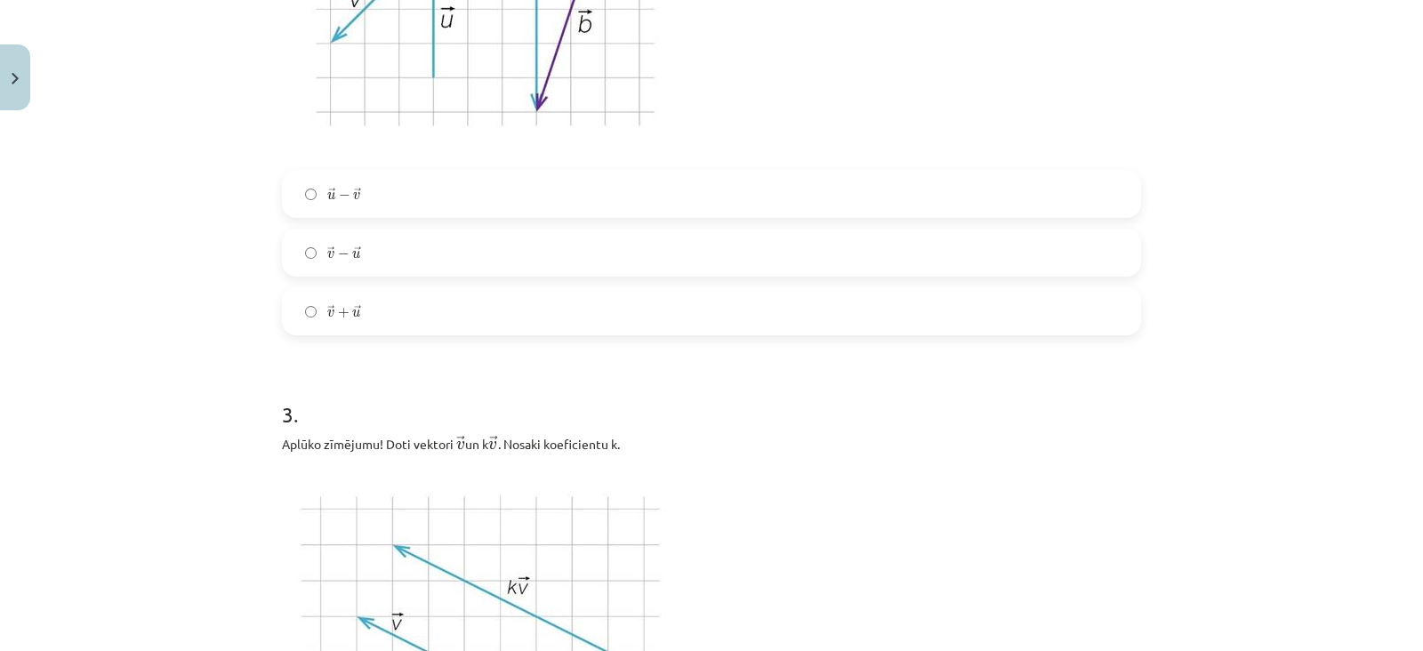
click at [374, 255] on label "→ v − → u v → − u →" at bounding box center [712, 252] width 856 height 44
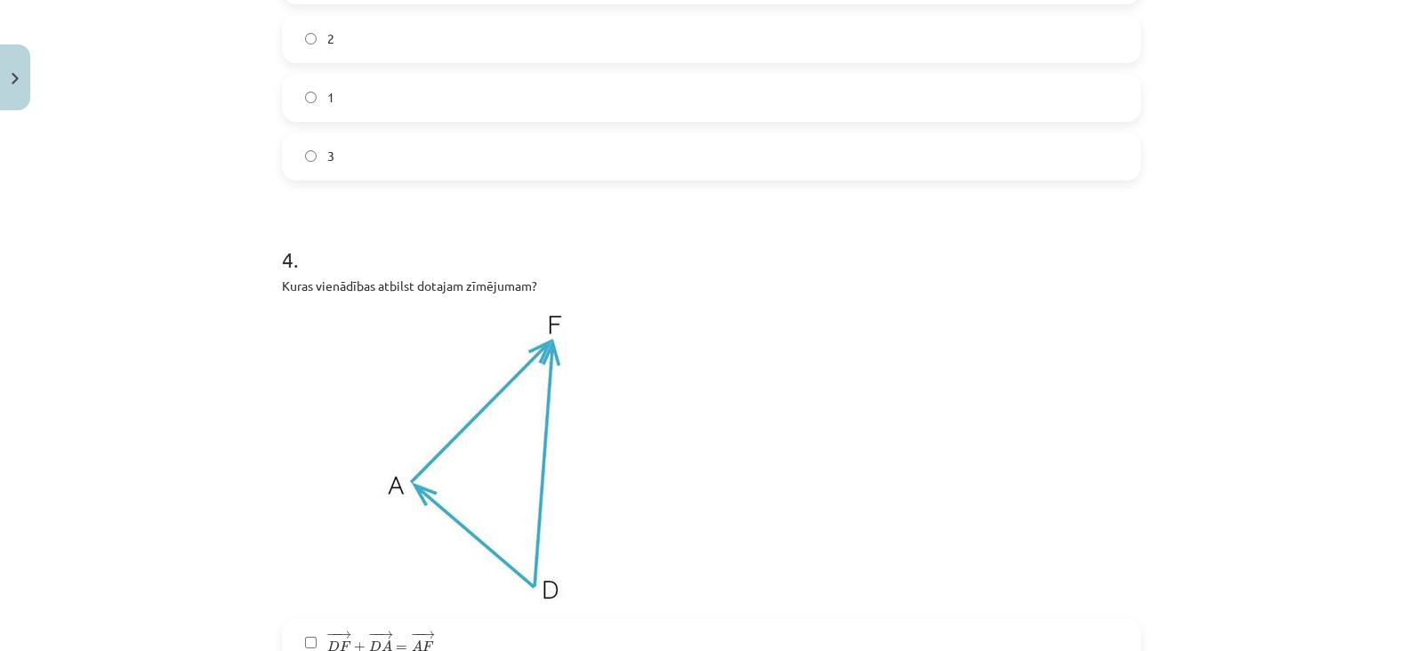
scroll to position [1649, 0]
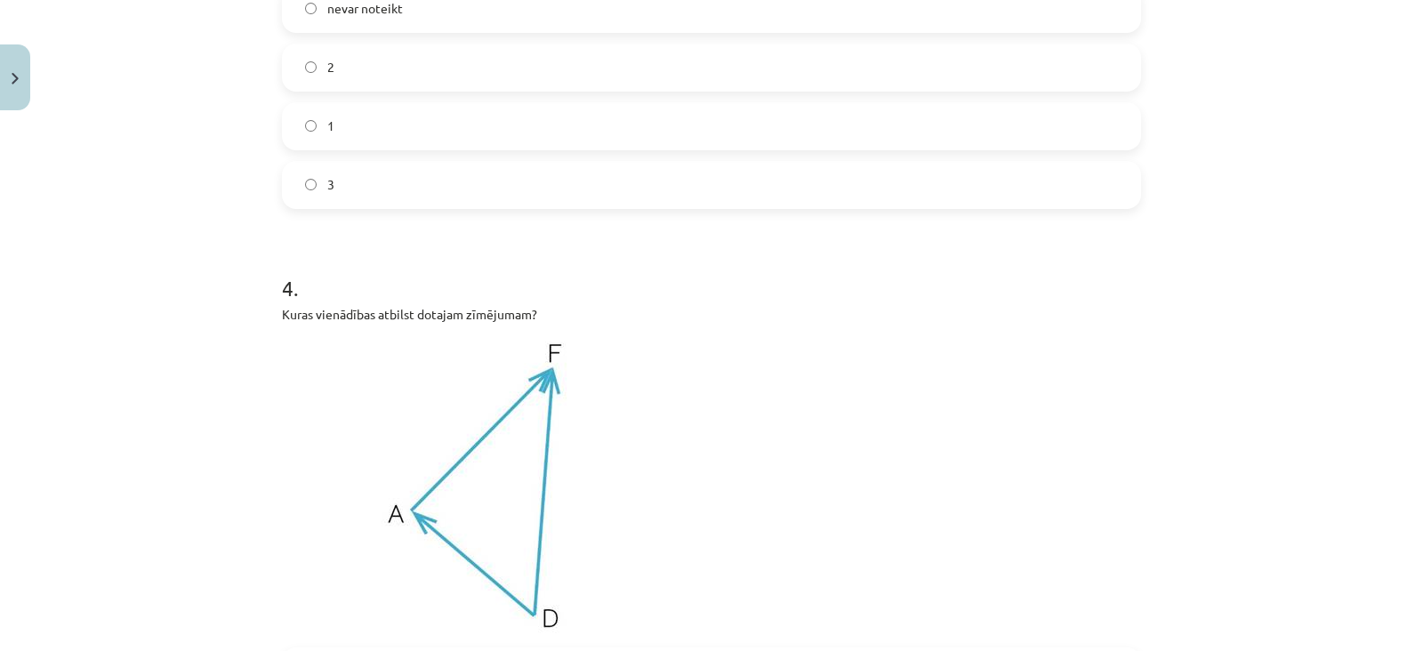
click at [385, 76] on label "2" at bounding box center [712, 67] width 856 height 44
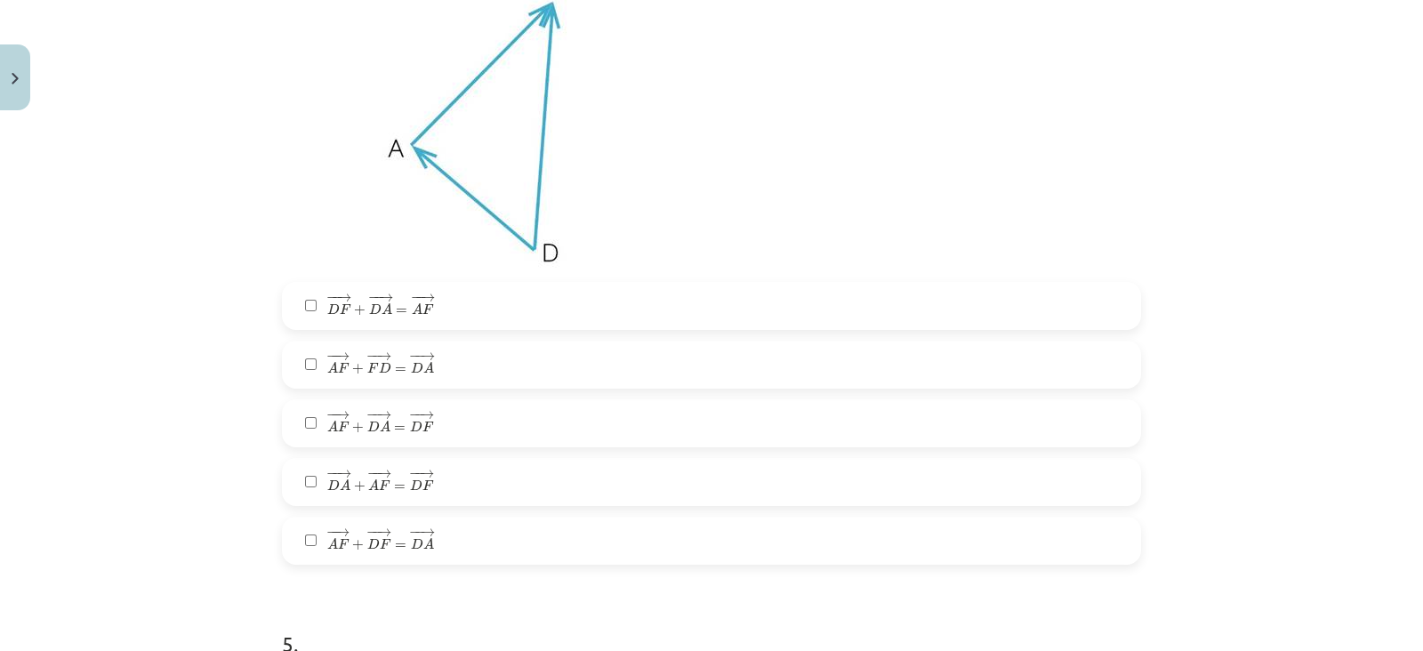
scroll to position [2018, 0]
click at [349, 490] on span "− − → D A + − − → A F = − − → D F D A → + A F → = D F →" at bounding box center [380, 477] width 107 height 25
click at [422, 407] on span "→" at bounding box center [427, 411] width 14 height 8
click at [415, 293] on span "−" at bounding box center [416, 294] width 2 height 8
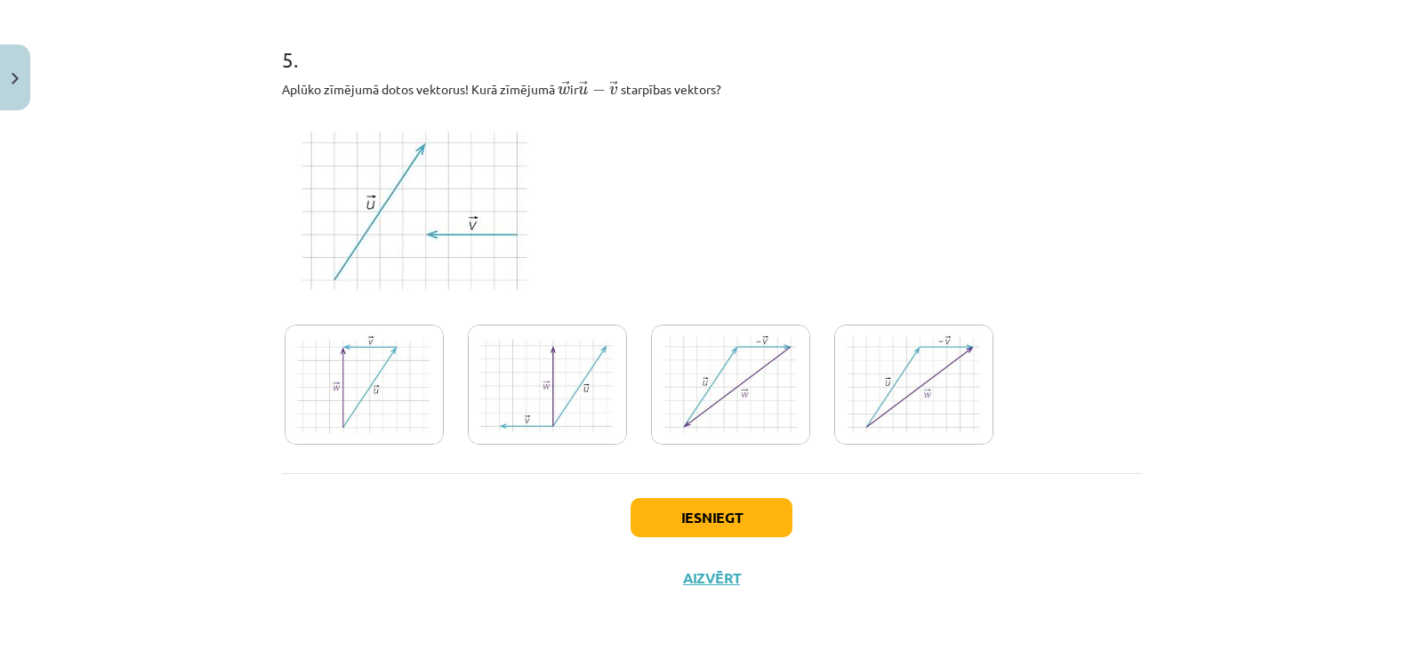
scroll to position [2600, 0]
click at [681, 388] on img at bounding box center [730, 384] width 159 height 120
click at [690, 517] on button "Iesniegt" at bounding box center [712, 516] width 162 height 39
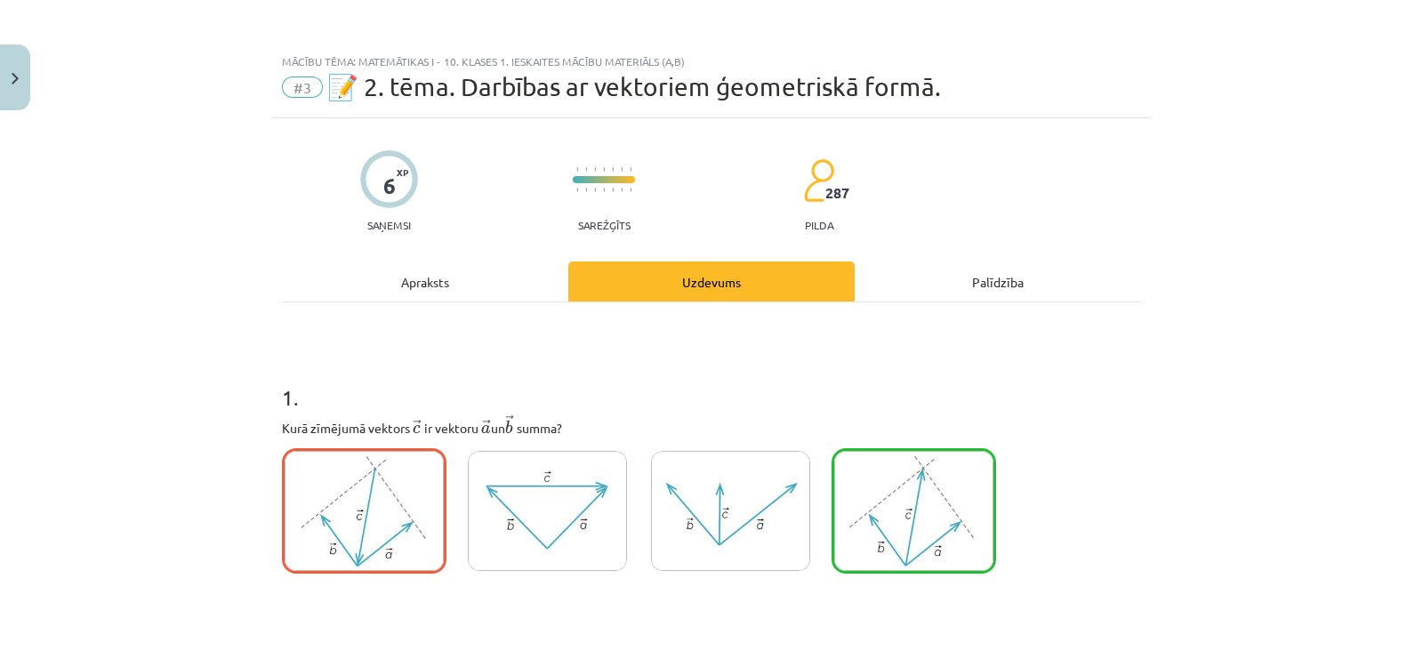
scroll to position [0, 0]
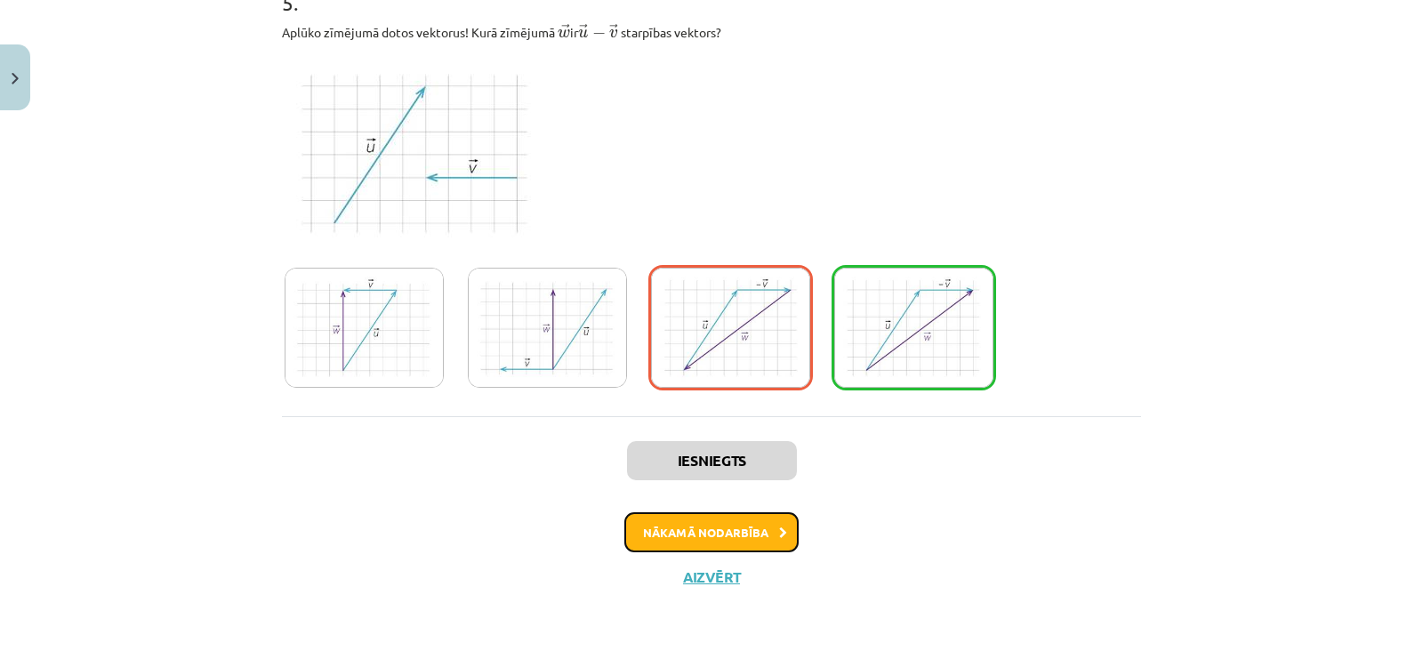
click at [713, 543] on button "Nākamā nodarbība" at bounding box center [711, 532] width 174 height 41
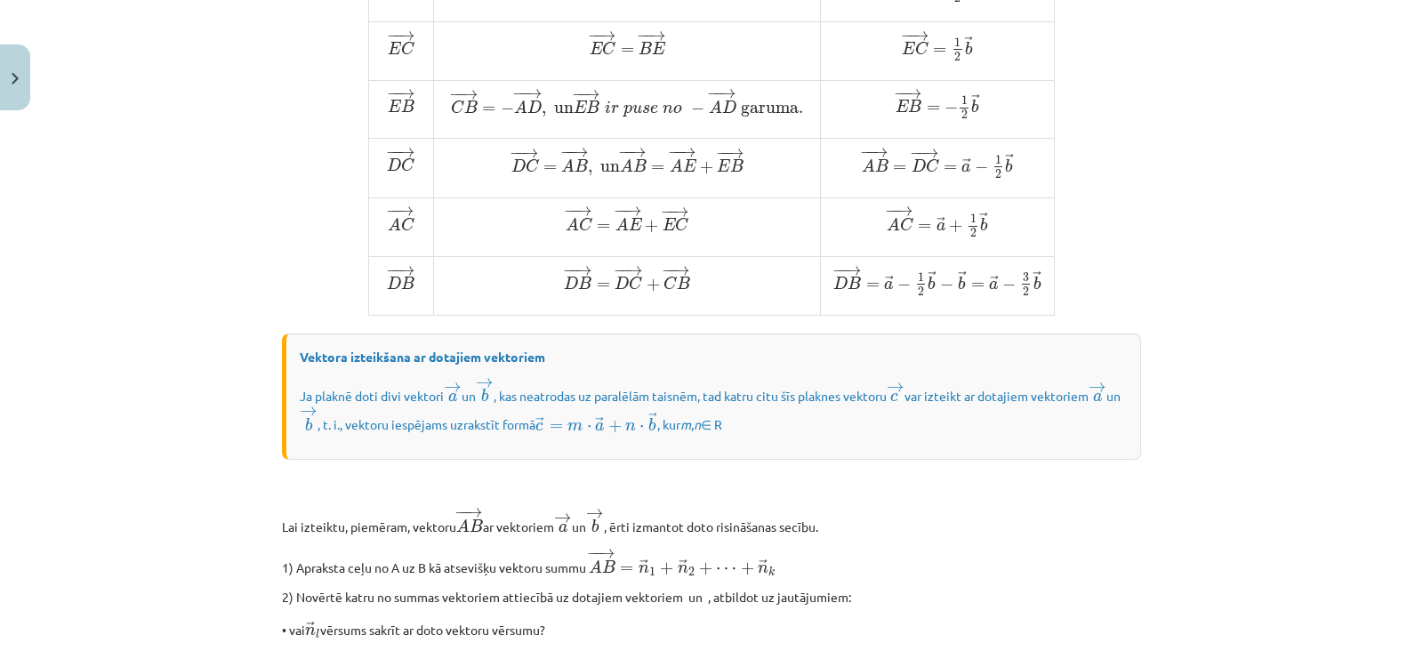
scroll to position [1482, 0]
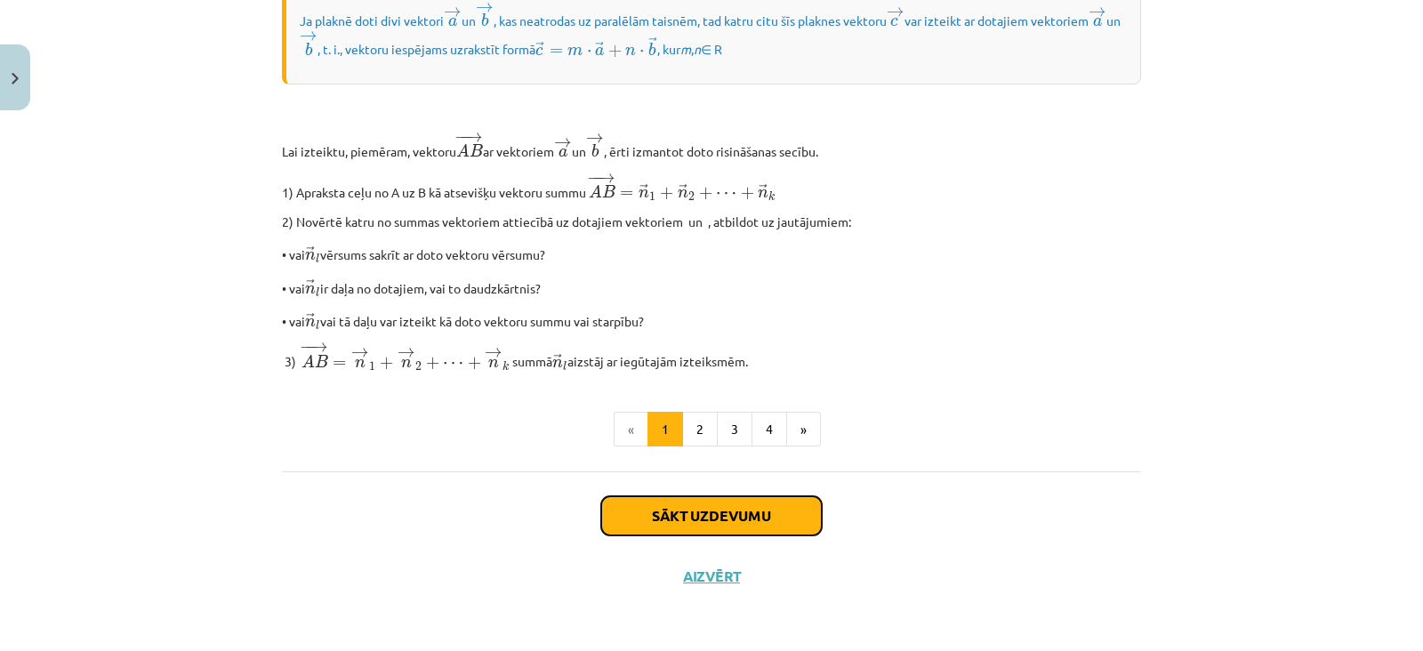
click at [711, 525] on button "Sākt uzdevumu" at bounding box center [711, 515] width 221 height 39
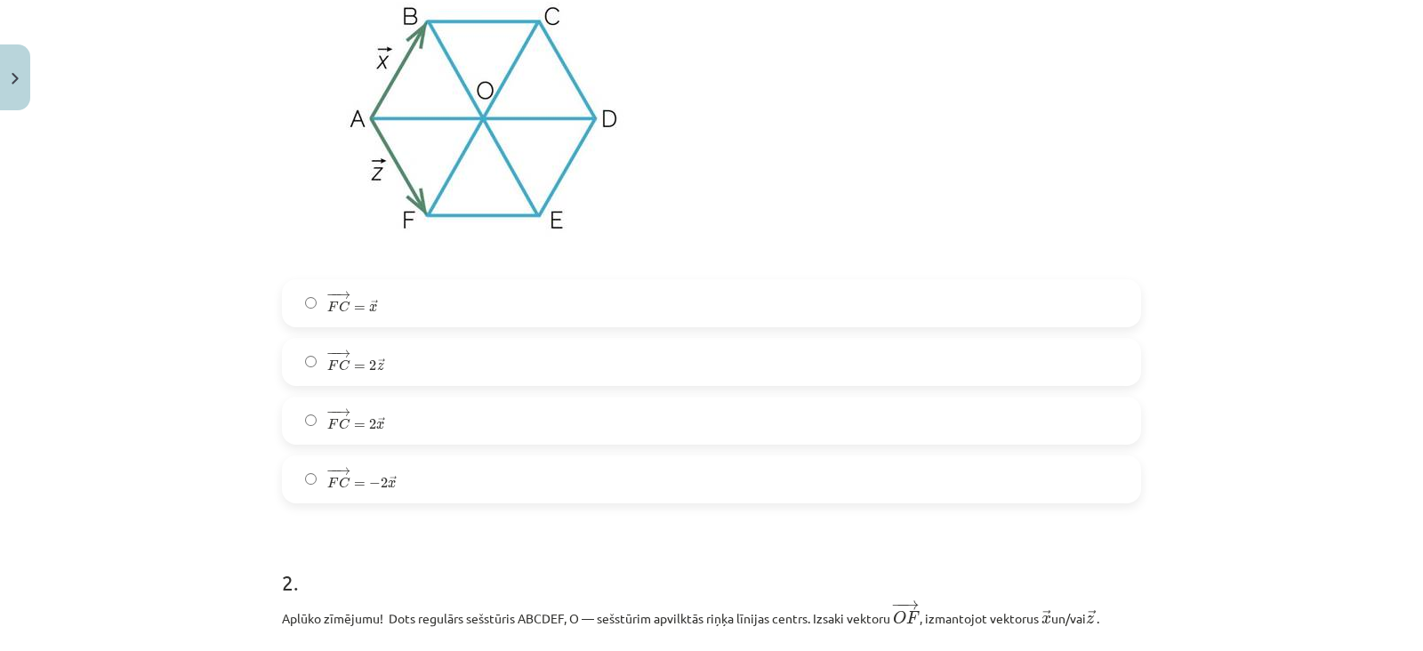
scroll to position [530, 0]
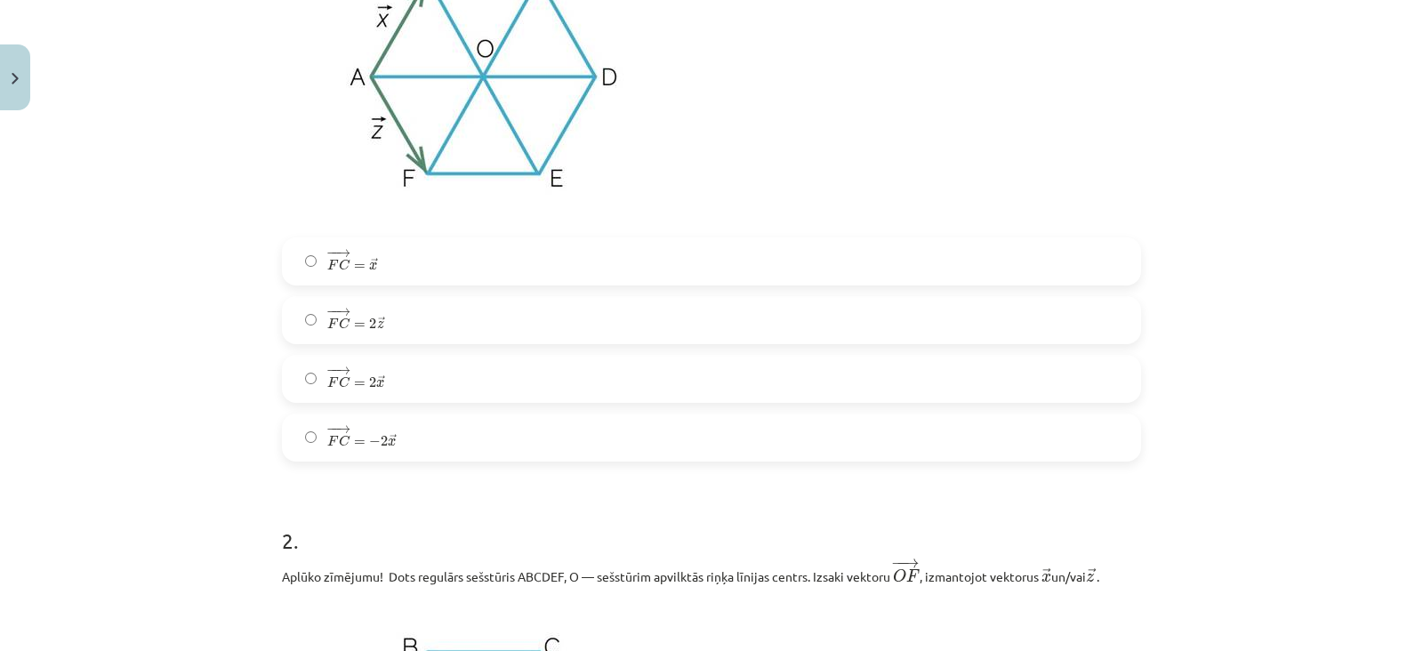
click at [537, 255] on label "− − → F C = → x F C → = x →" at bounding box center [712, 261] width 856 height 44
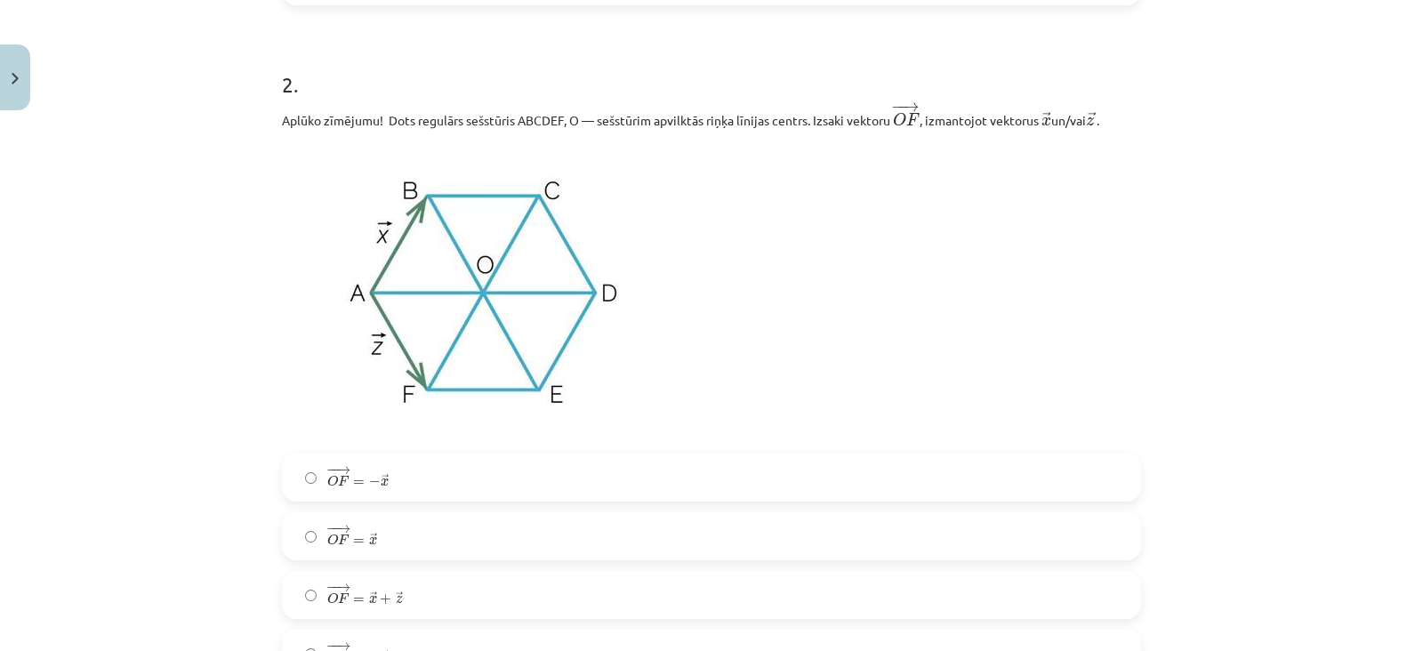
scroll to position [625, 0]
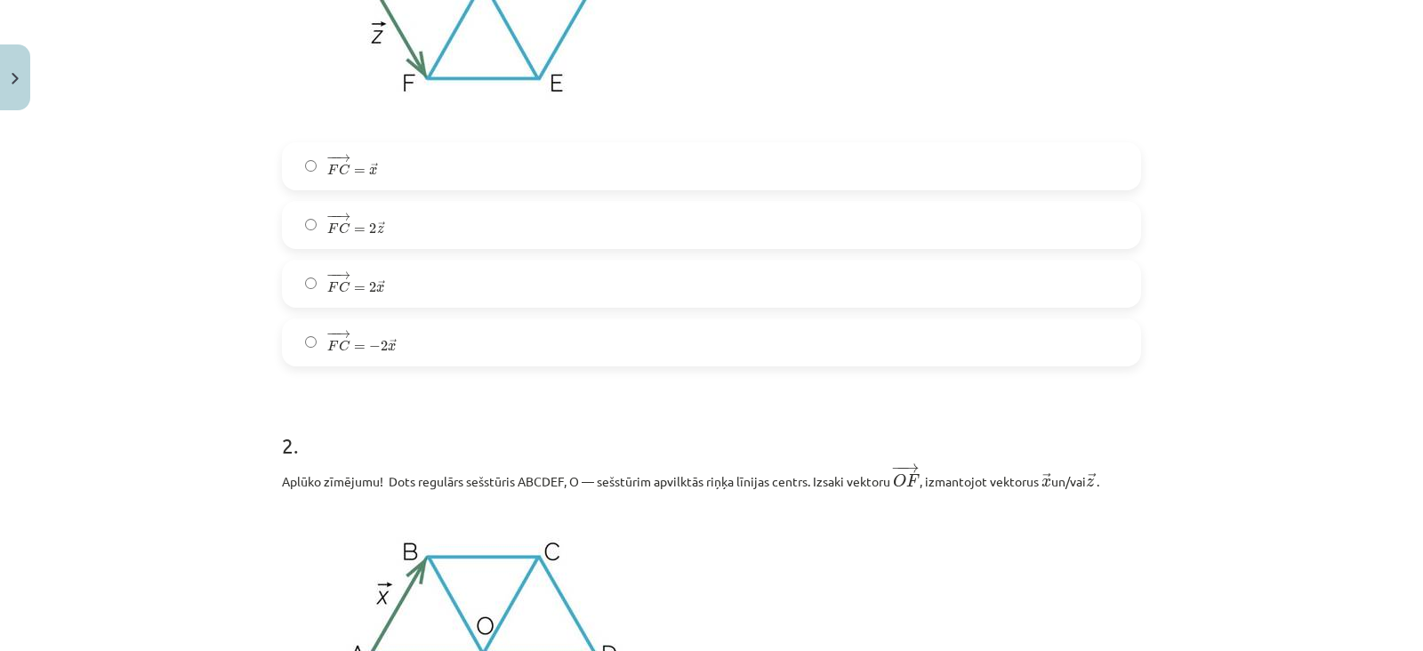
click at [503, 218] on label "− − → F C = 2 → z F C → = 2 z →" at bounding box center [712, 225] width 856 height 44
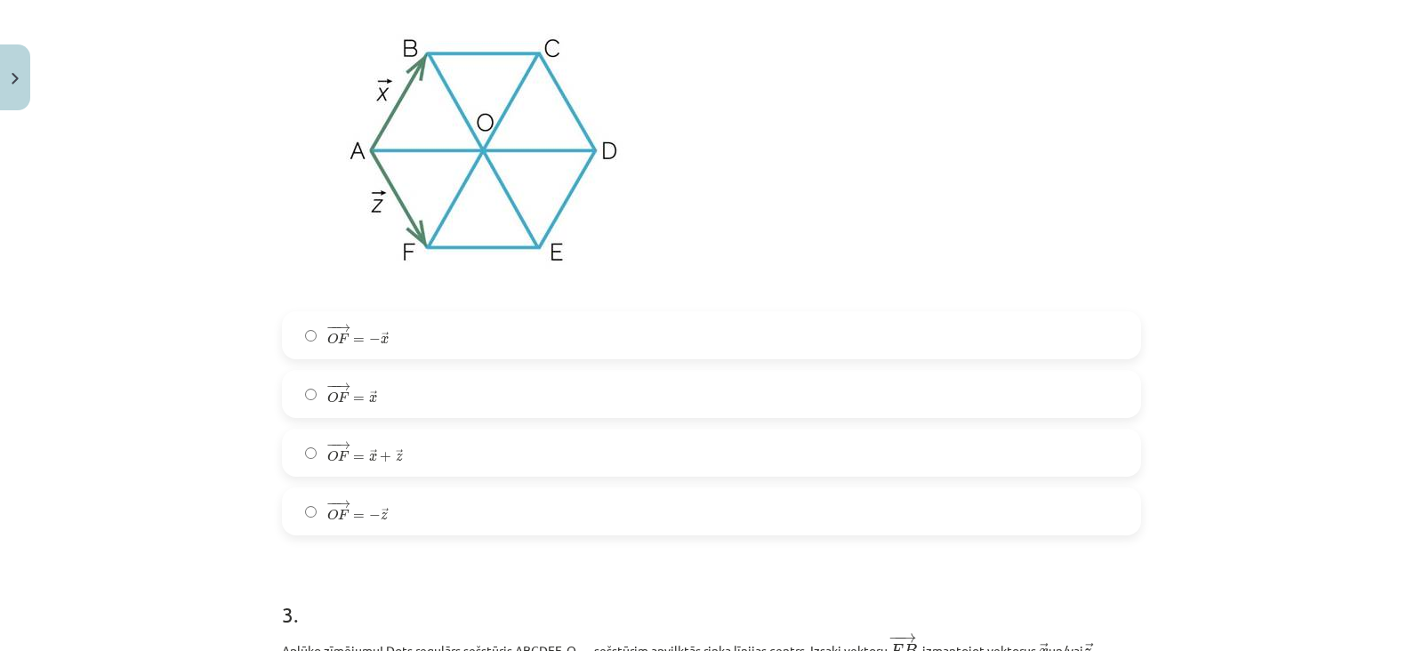
scroll to position [1144, 0]
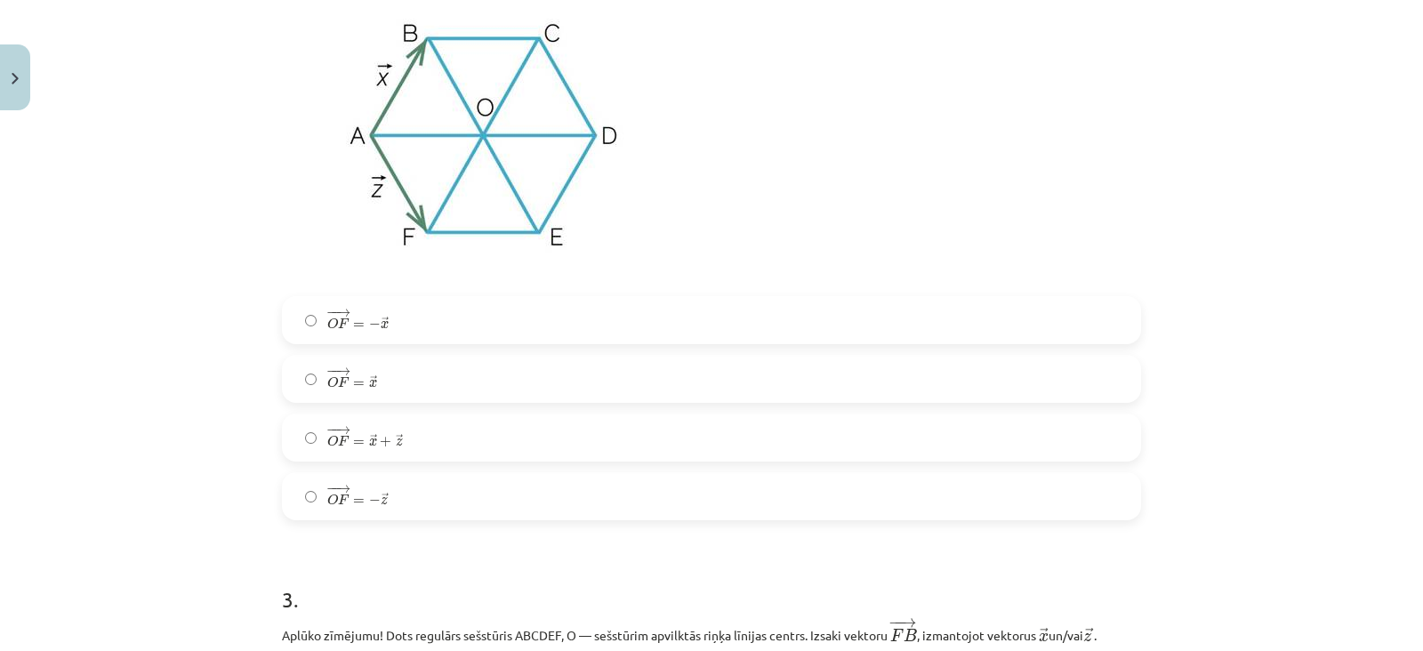
click at [415, 487] on label "− − → O F = − → z O F → = − z →" at bounding box center [712, 496] width 856 height 44
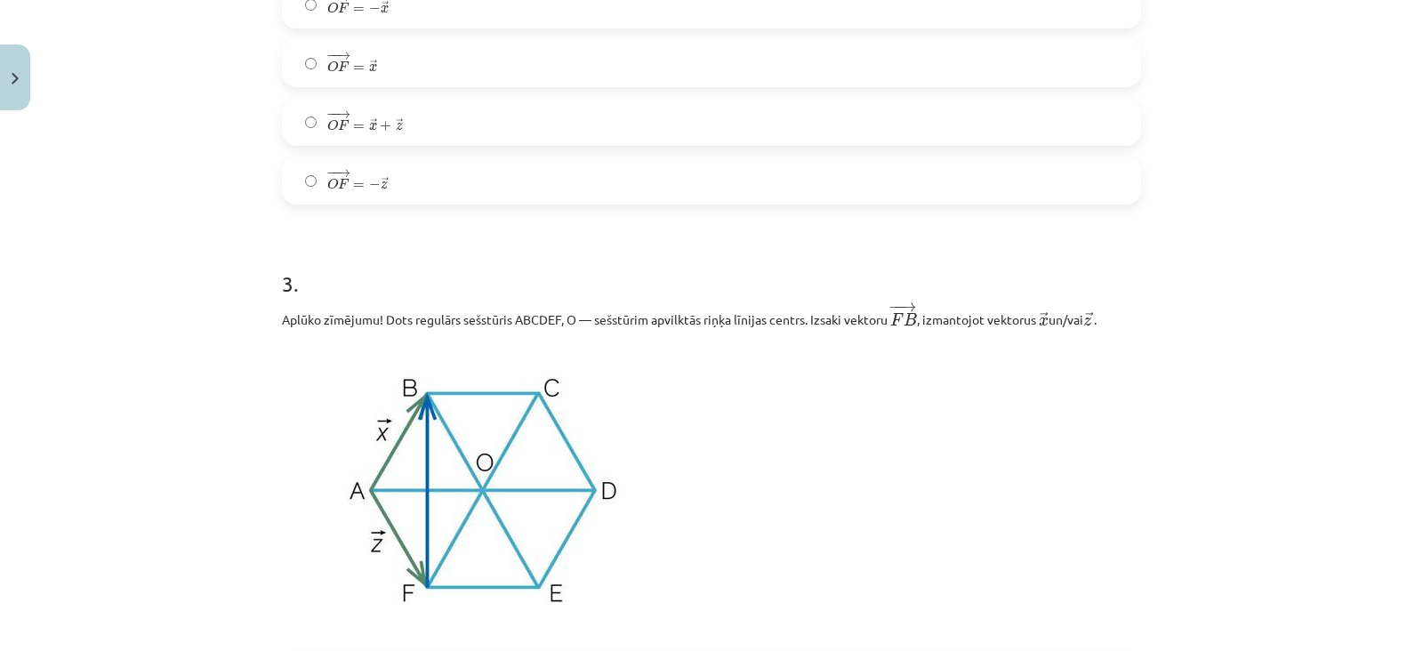
scroll to position [1753, 0]
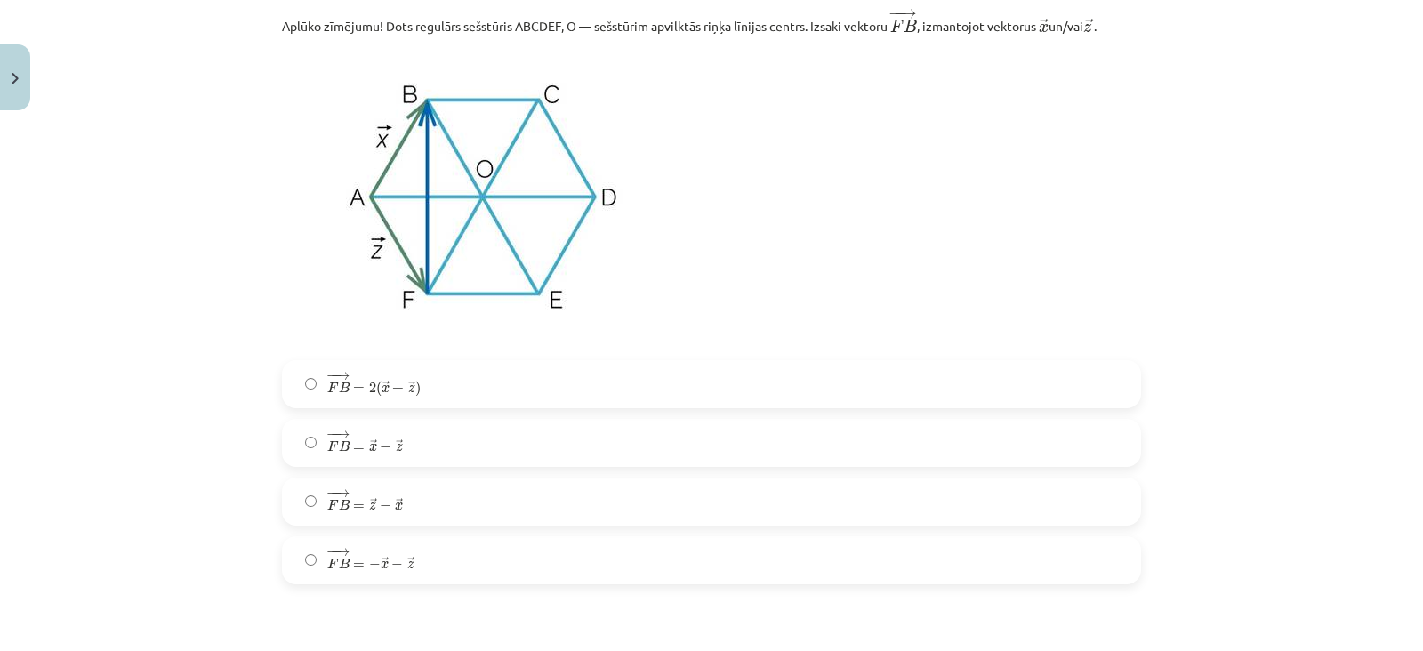
click at [461, 378] on label "− − → F B = 2 ( → x + → z ) F B → = 2 ( x → + z → )" at bounding box center [712, 384] width 856 height 44
click at [431, 459] on label "− − → O D = → x − → z O D → = x → − z →" at bounding box center [712, 441] width 856 height 44
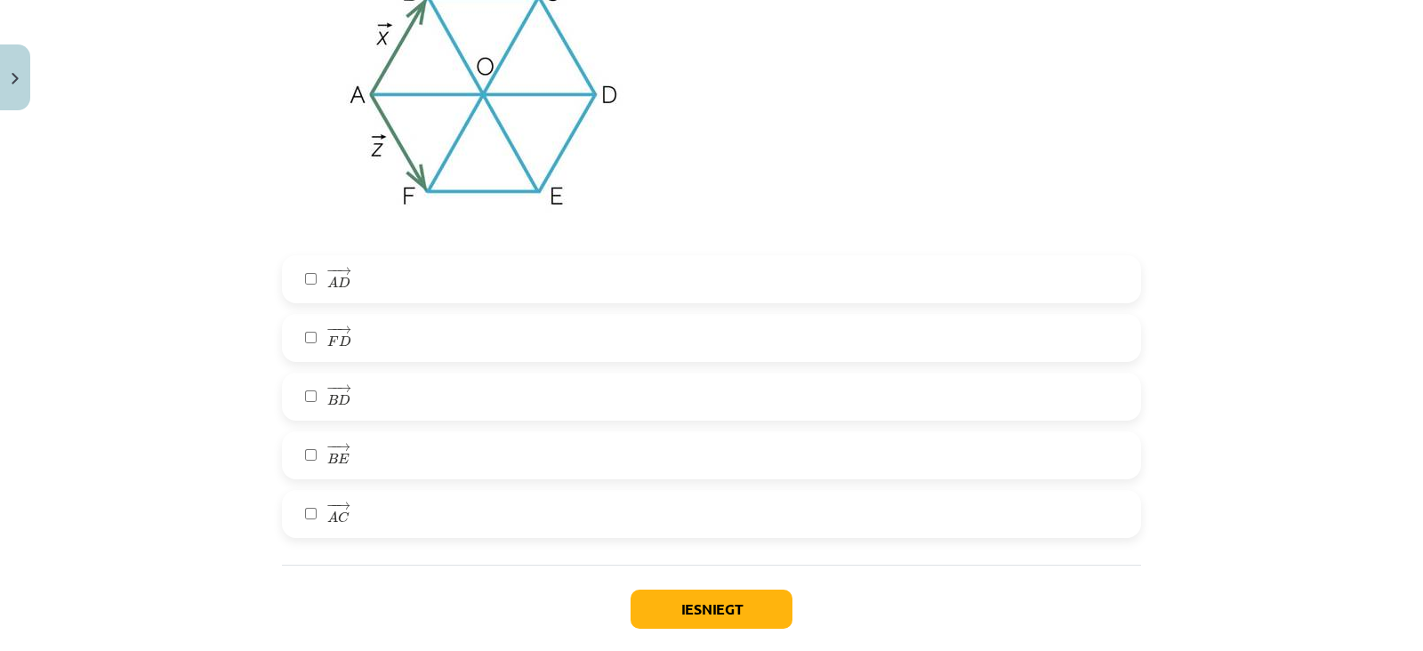
scroll to position [3236, 0]
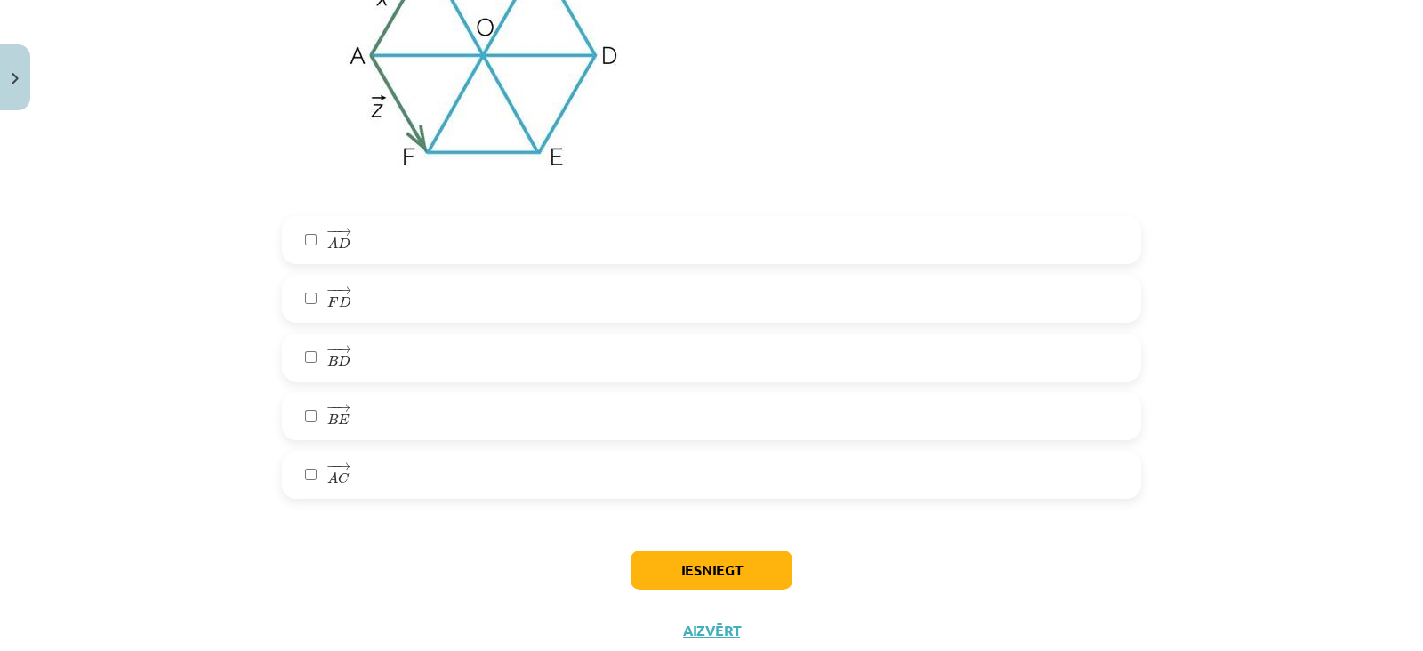
click at [414, 437] on label "− − → B E B E →" at bounding box center [712, 416] width 856 height 44
click at [405, 317] on label "− − → F D F D →" at bounding box center [712, 299] width 856 height 44
click at [414, 241] on label "− − → A D A D →" at bounding box center [712, 240] width 856 height 44
click at [675, 564] on button "Iesniegt" at bounding box center [712, 570] width 162 height 39
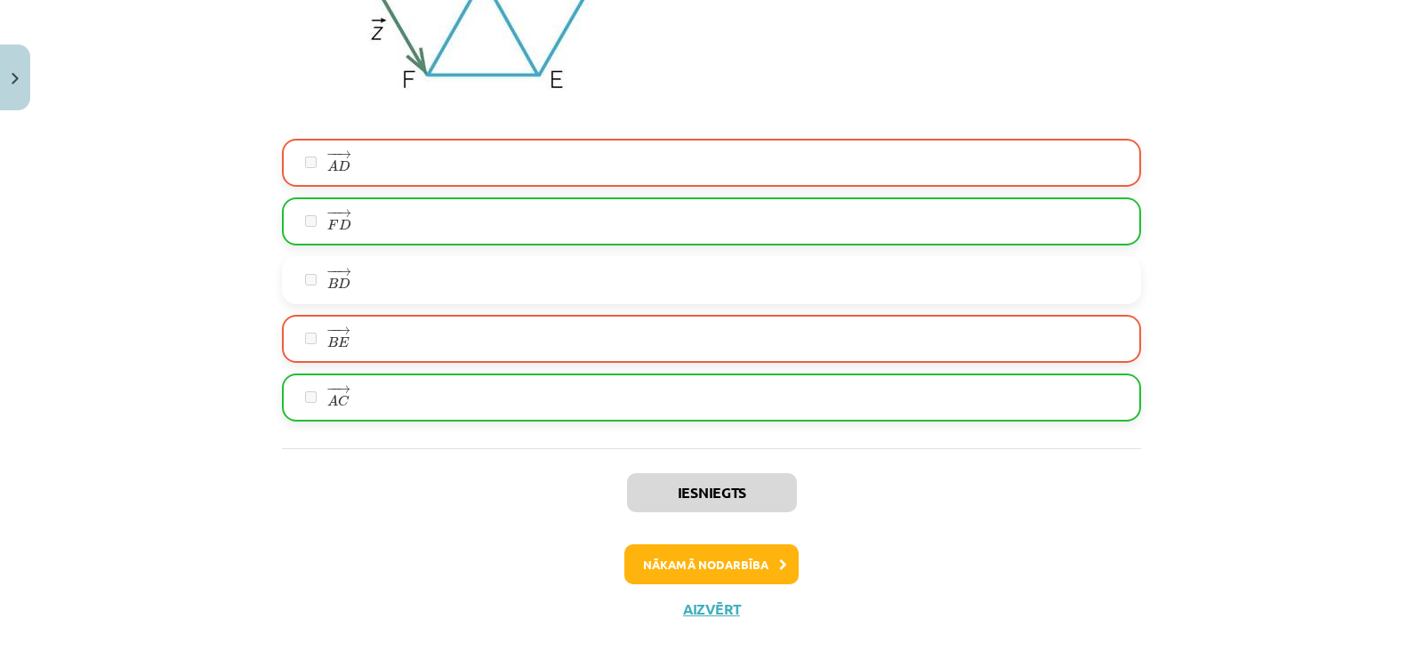
scroll to position [3352, 0]
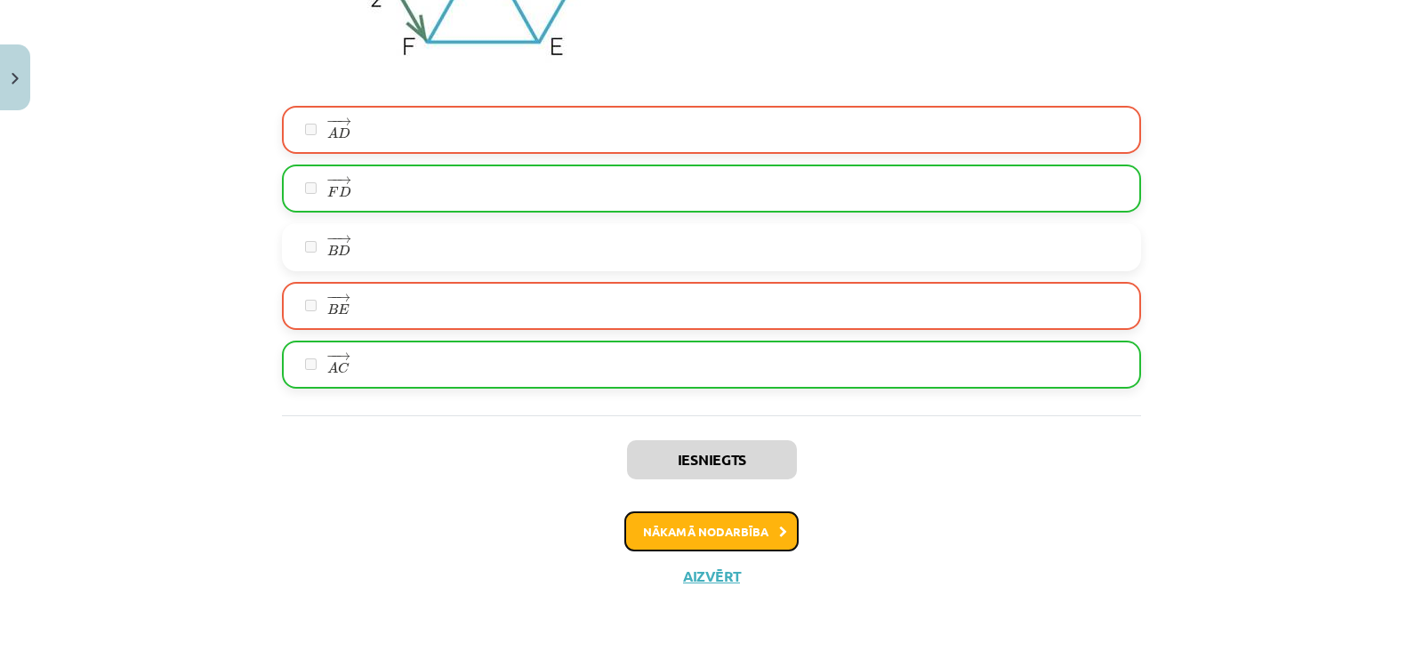
click at [675, 539] on button "Nākamā nodarbība" at bounding box center [711, 531] width 174 height 41
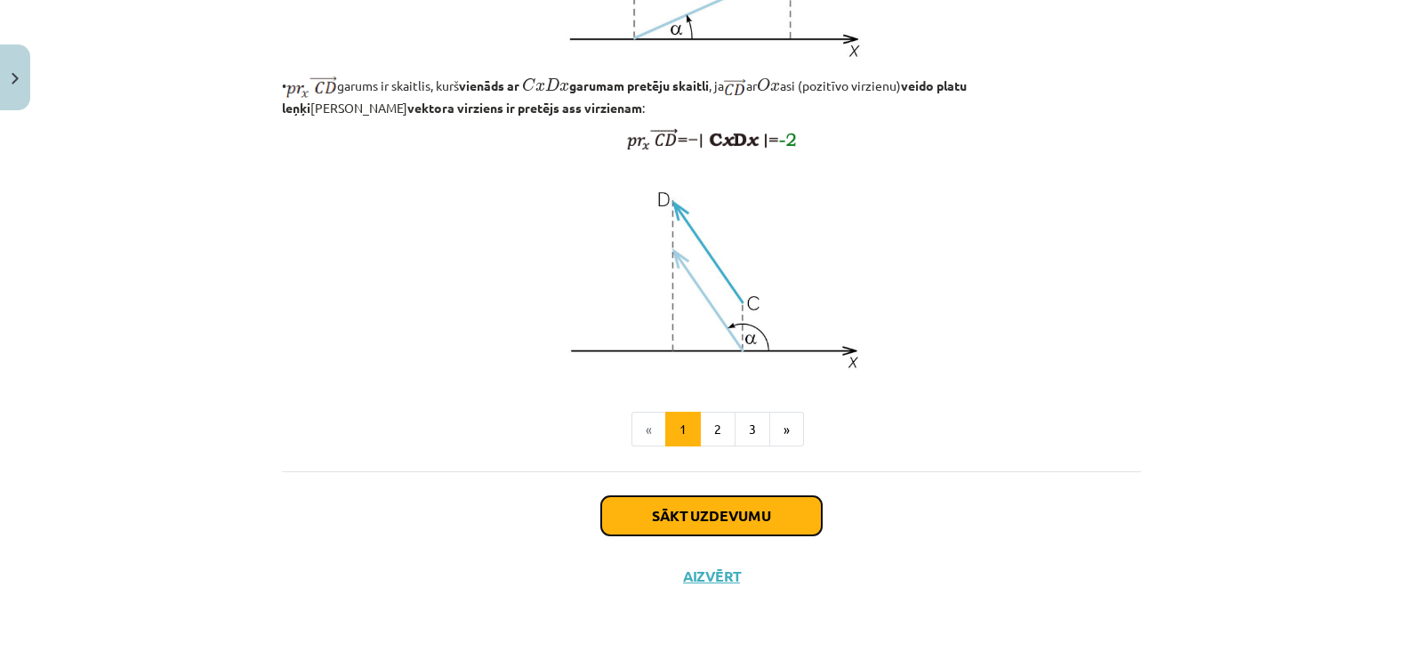
click at [675, 526] on button "Sākt uzdevumu" at bounding box center [711, 515] width 221 height 39
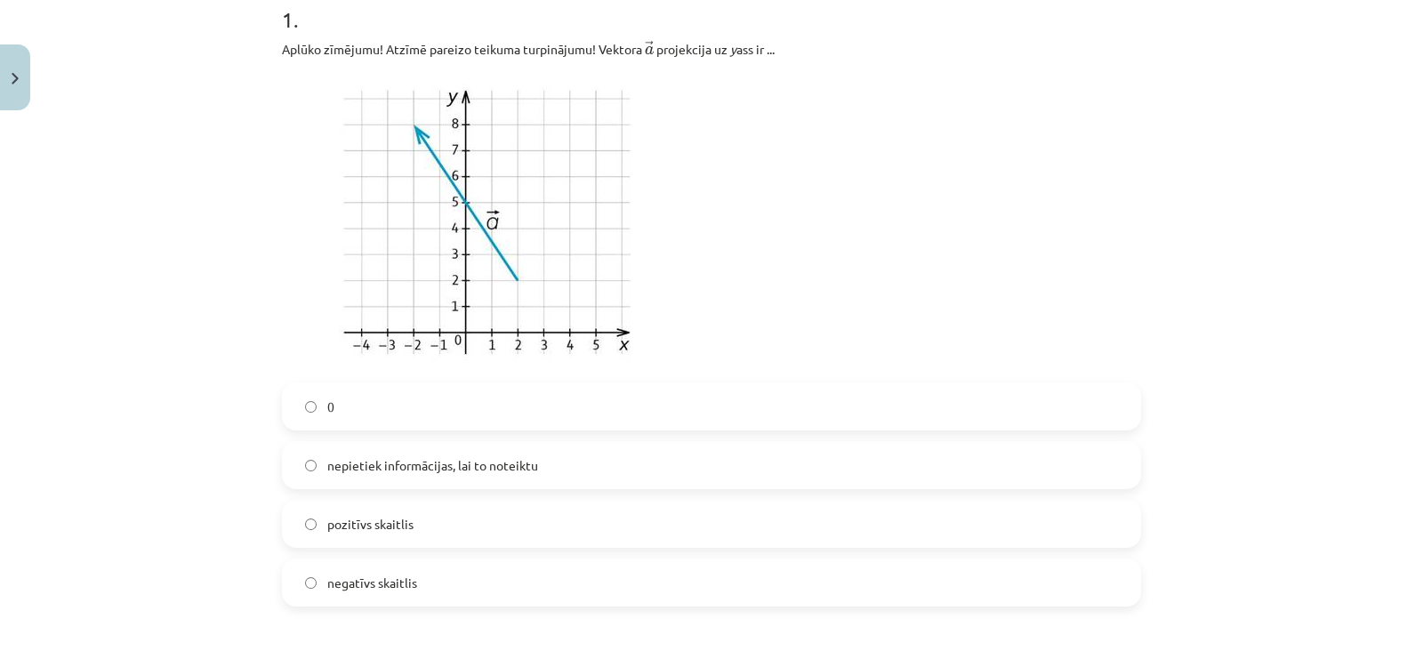
scroll to position [377, 0]
click at [583, 523] on label "pozitīvs skaitlis" at bounding box center [712, 524] width 856 height 44
click at [566, 567] on label "negatīvs skaitlis" at bounding box center [712, 583] width 856 height 44
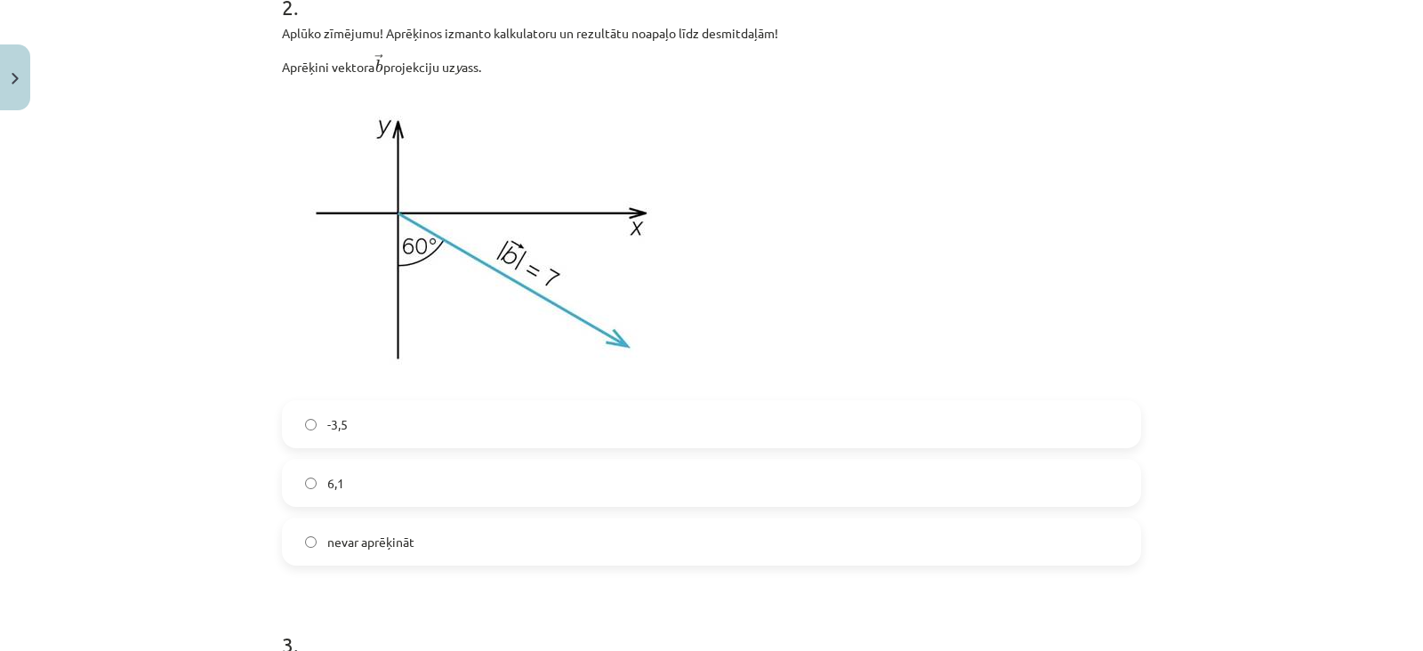
scroll to position [1055, 0]
click at [529, 433] on label "-3,5" at bounding box center [712, 426] width 856 height 44
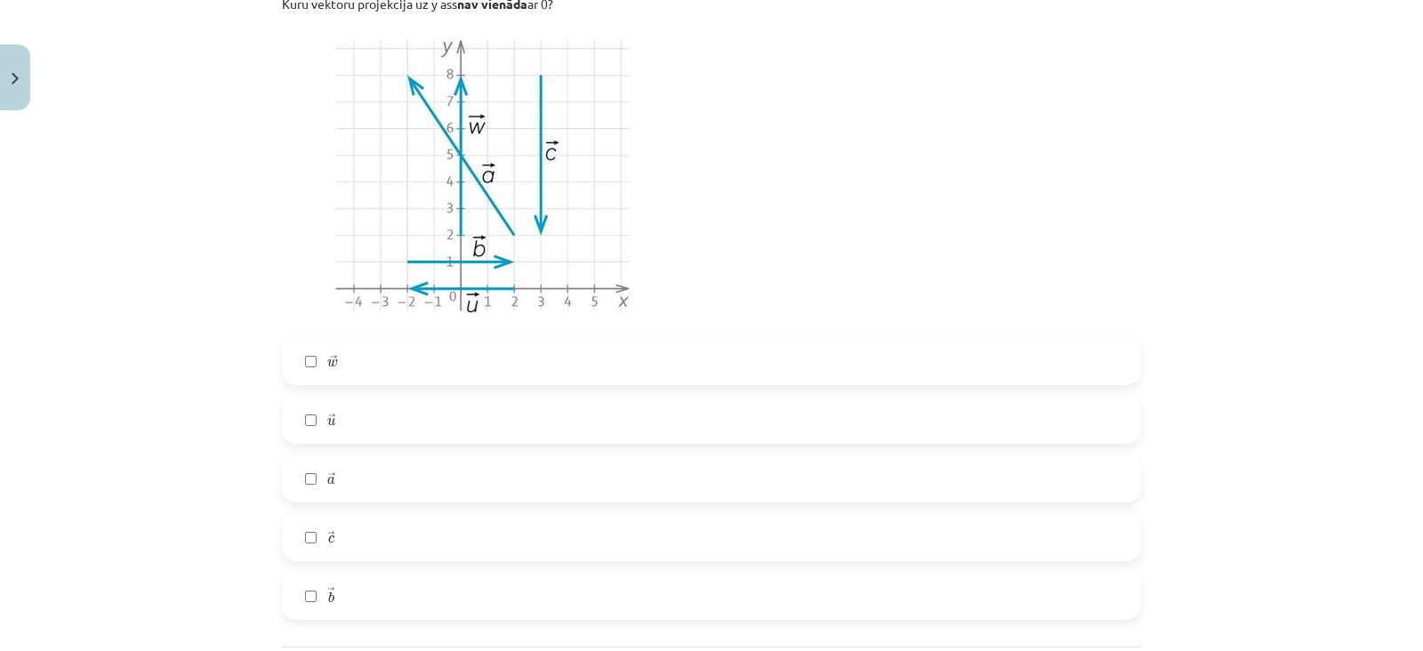
scroll to position [1726, 0]
drag, startPoint x: 356, startPoint y: 488, endPoint x: 360, endPoint y: 537, distance: 49.1
click at [360, 537] on div "→ w w → → u u → → a a → → c c → → b b →" at bounding box center [711, 475] width 859 height 283
click at [360, 537] on label "→ c c →" at bounding box center [712, 534] width 856 height 44
click at [351, 478] on label "→ a a →" at bounding box center [712, 476] width 856 height 44
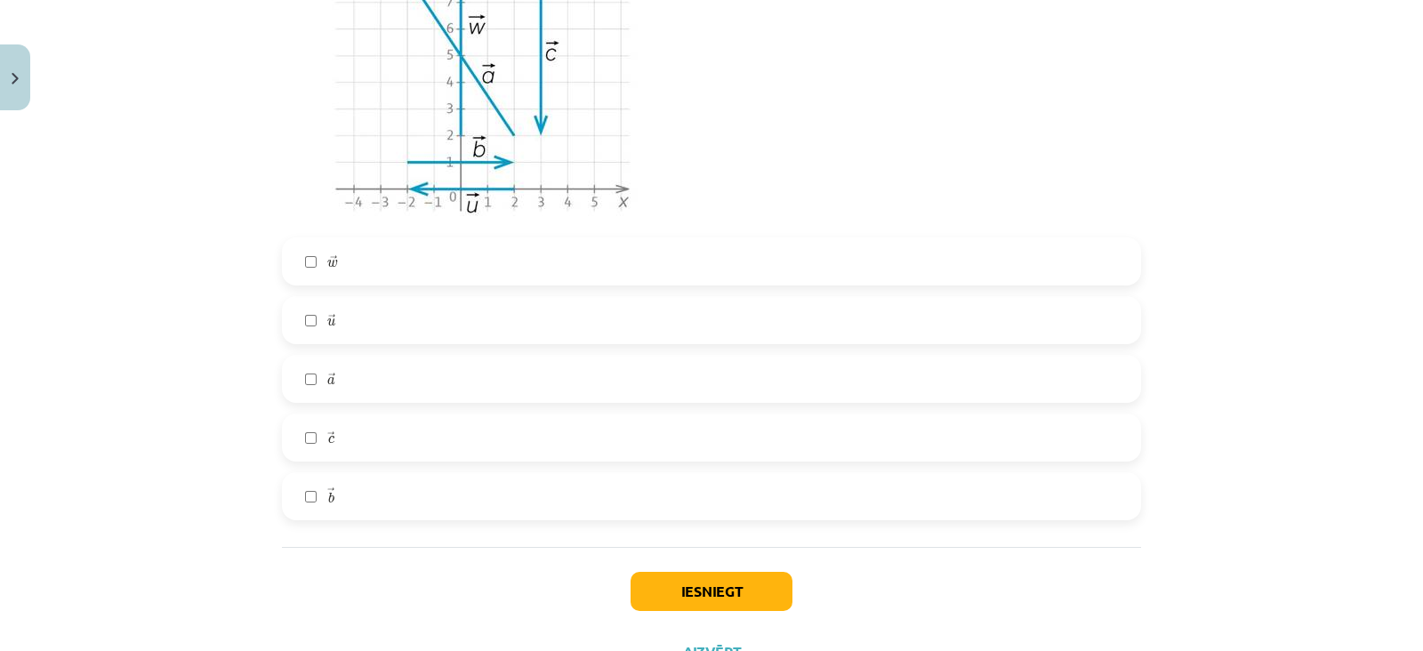
scroll to position [1833, 0]
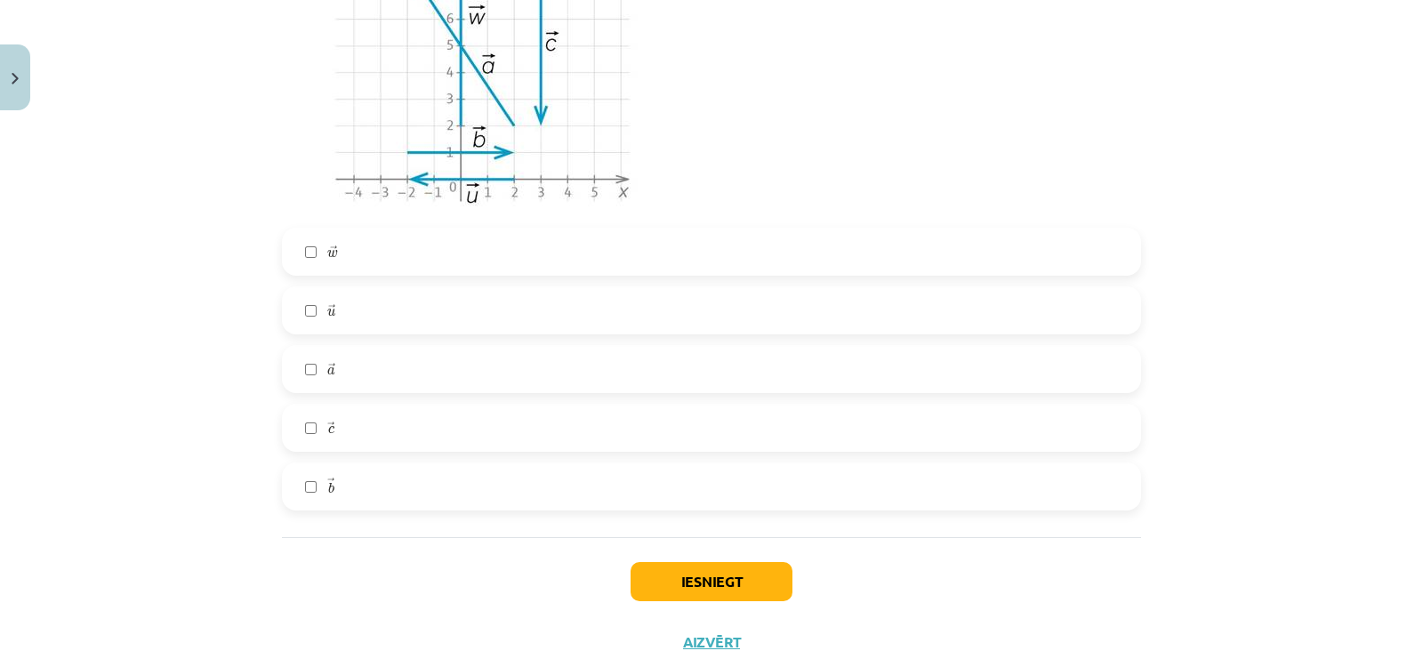
click at [349, 237] on label "→ w w →" at bounding box center [712, 251] width 856 height 44
click at [641, 571] on button "Iesniegt" at bounding box center [712, 581] width 162 height 39
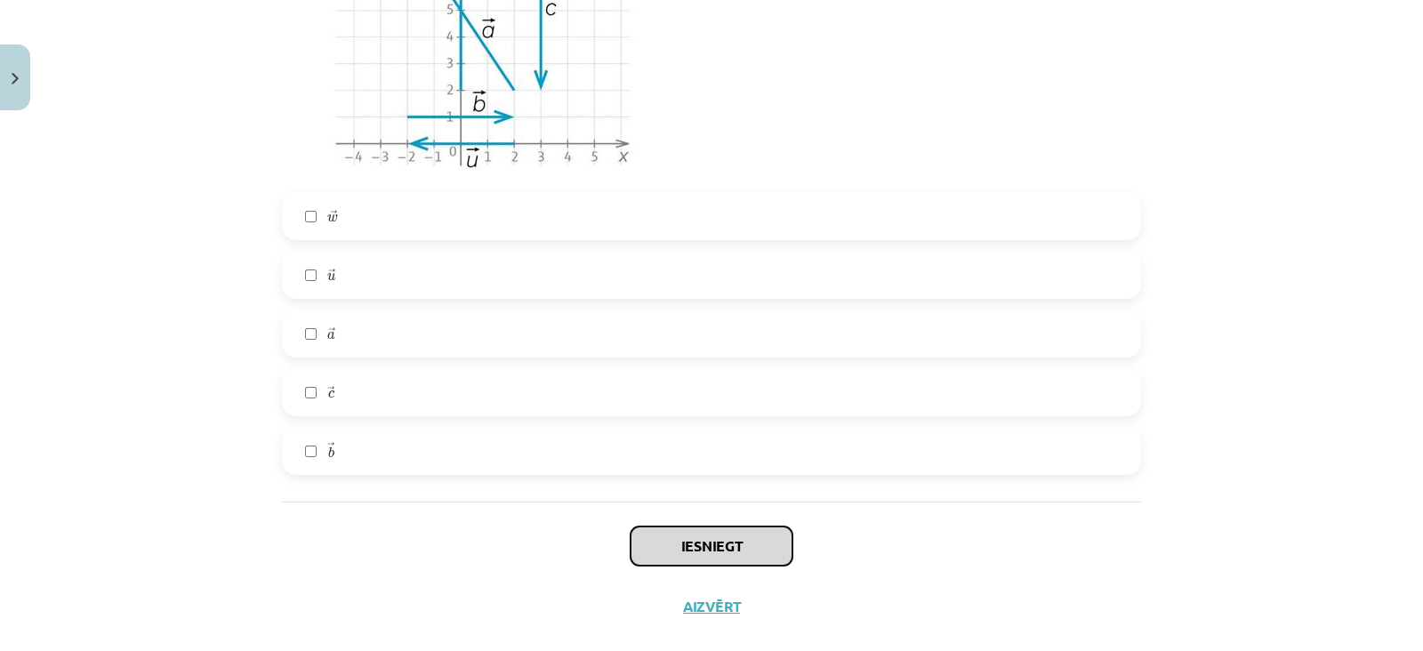
scroll to position [1879, 0]
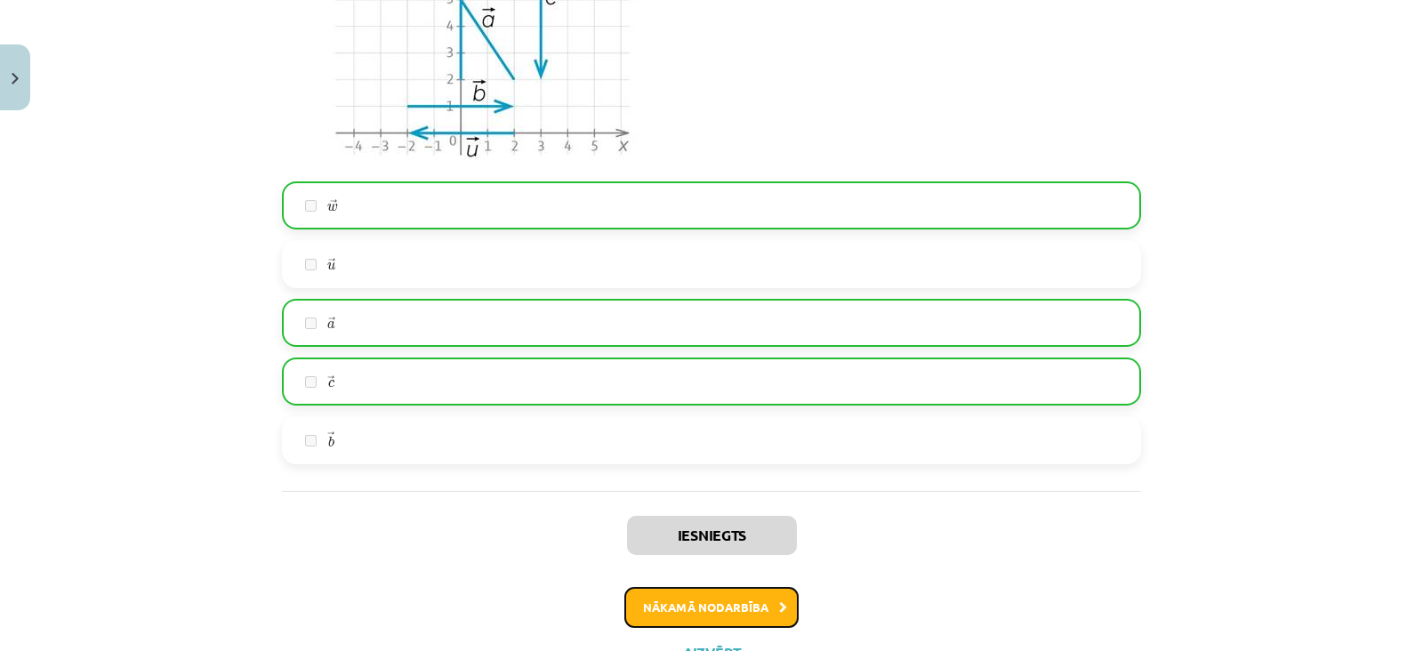
click at [658, 599] on button "Nākamā nodarbība" at bounding box center [711, 607] width 174 height 41
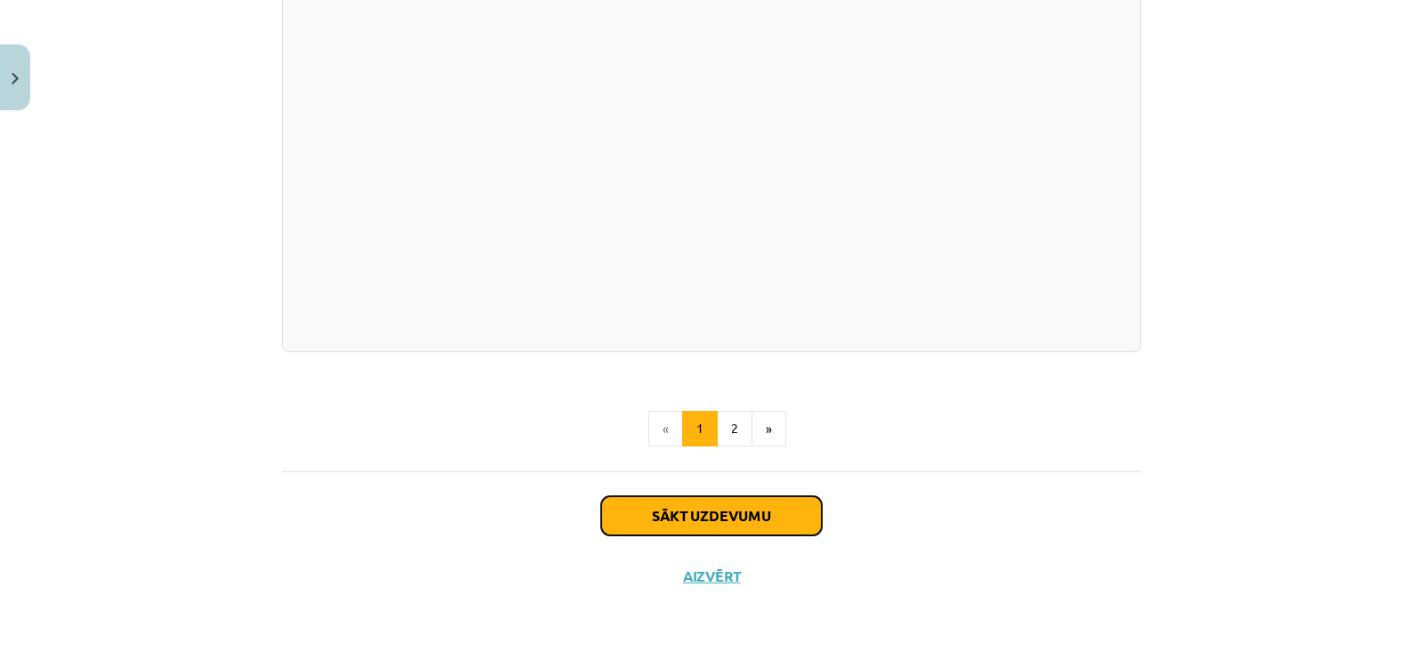
click at [663, 533] on button "Sākt uzdevumu" at bounding box center [711, 515] width 221 height 39
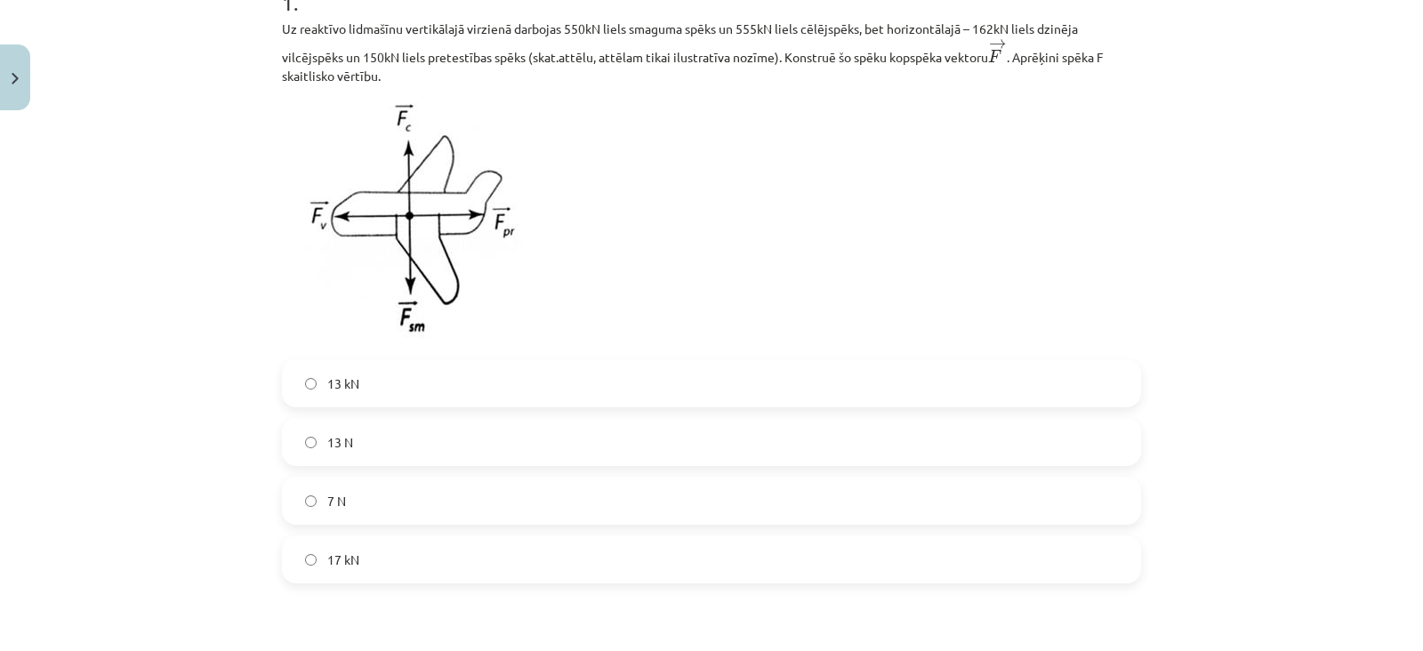
scroll to position [397, 0]
click at [535, 456] on label "13 N" at bounding box center [712, 440] width 856 height 44
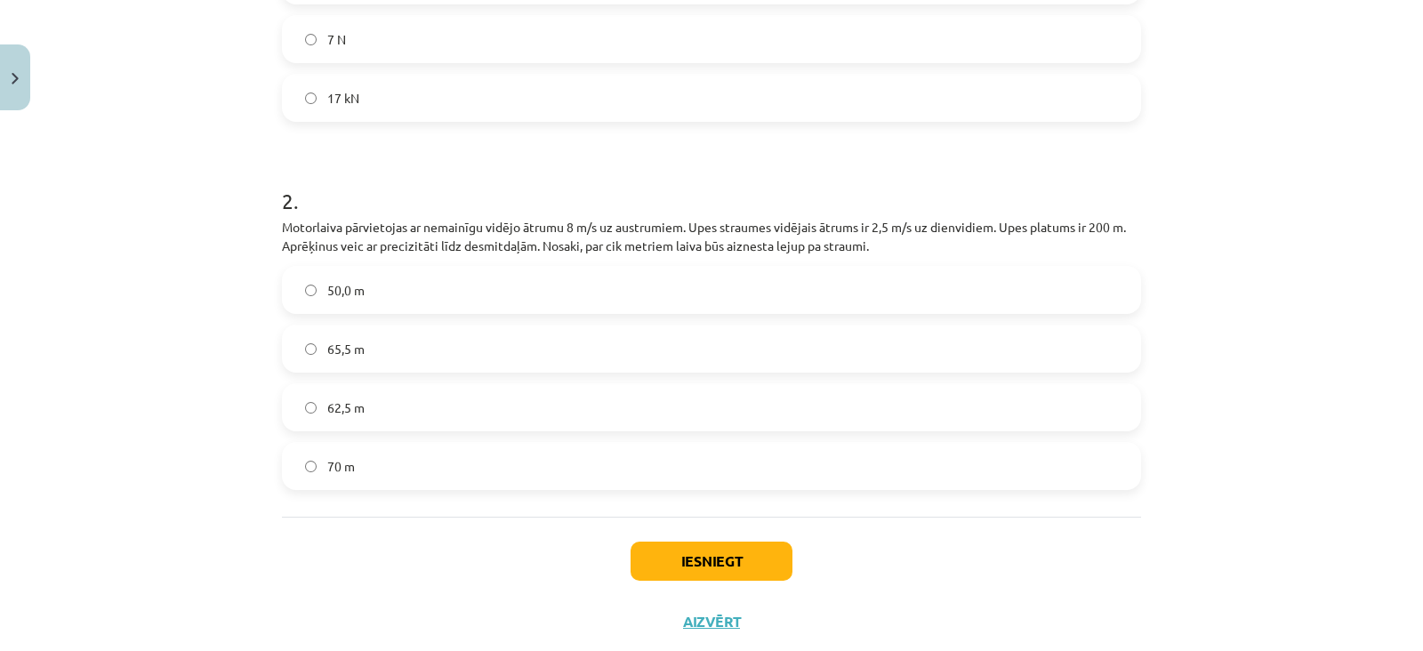
scroll to position [443, 0]
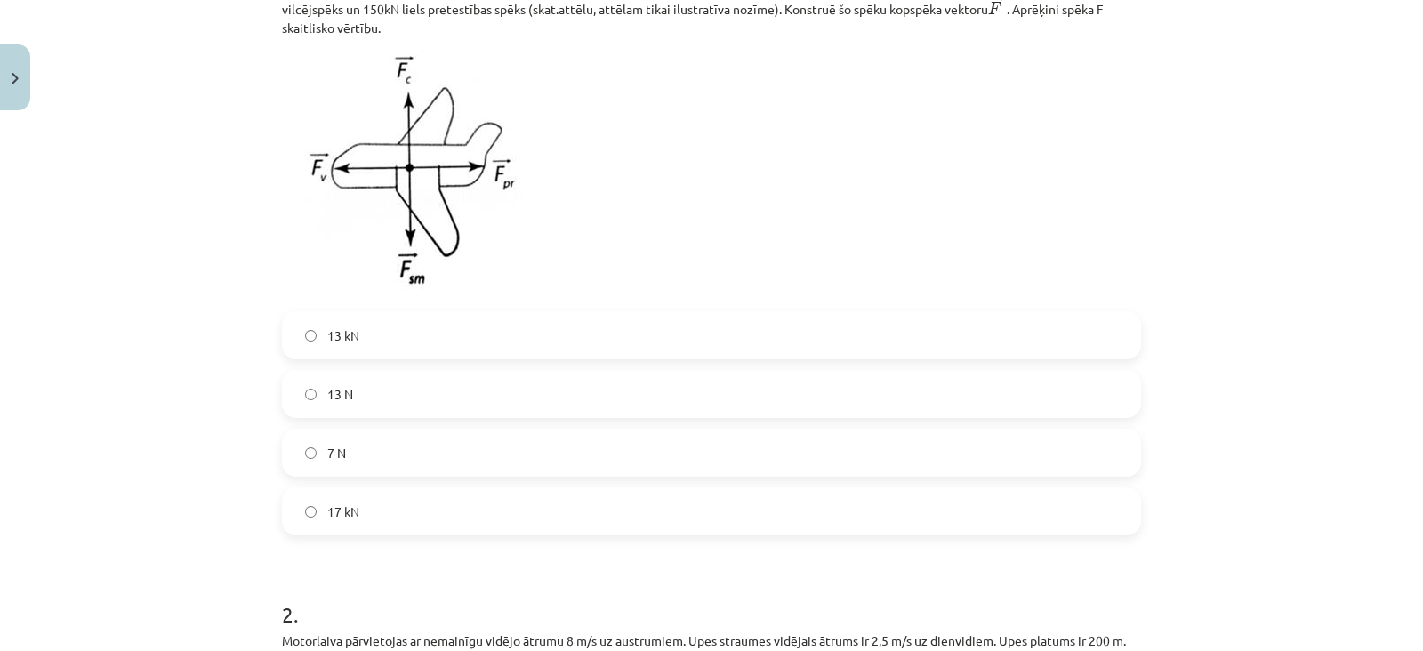
click at [483, 398] on label "13 N" at bounding box center [712, 394] width 856 height 44
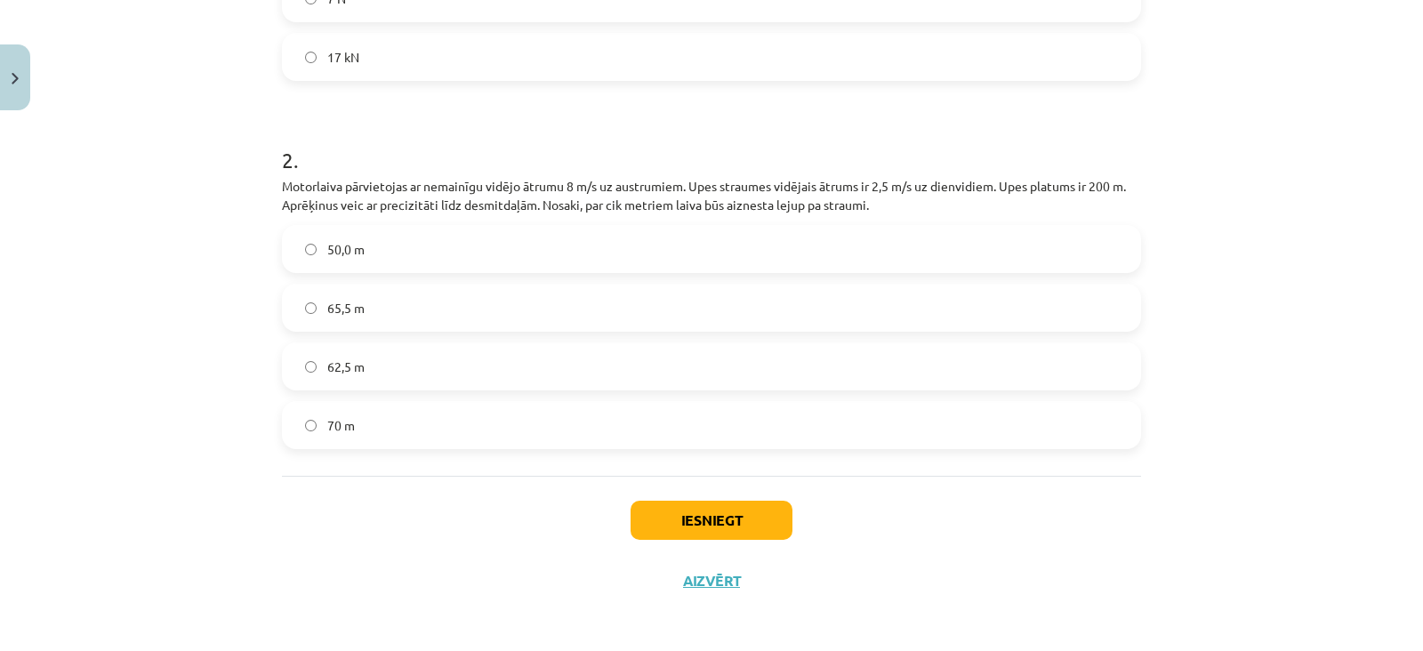
scroll to position [903, 0]
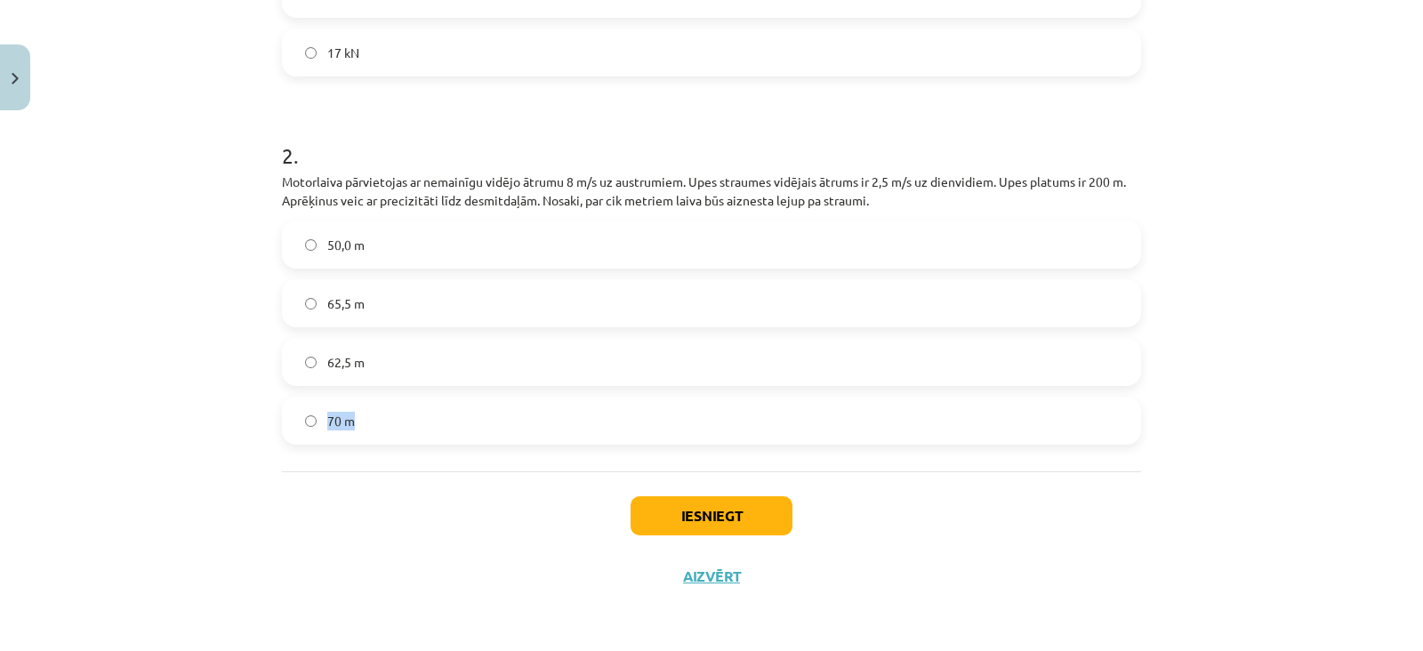
drag, startPoint x: 483, startPoint y: 398, endPoint x: 462, endPoint y: 366, distance: 38.0
click at [462, 366] on div "50,0 m 65,5 m 62,5 m 70 m" at bounding box center [711, 333] width 859 height 224
click at [462, 366] on label "62,5 m" at bounding box center [712, 362] width 856 height 44
click at [688, 518] on button "Iesniegt" at bounding box center [712, 515] width 162 height 39
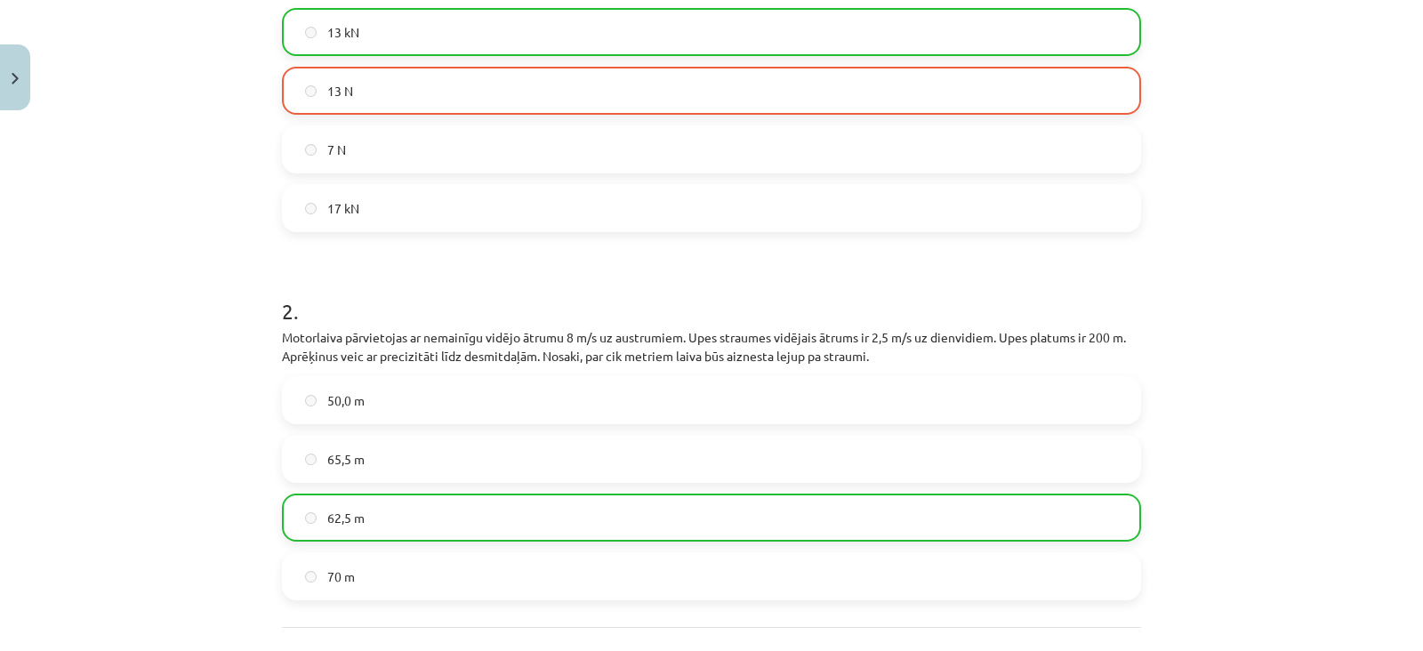
scroll to position [960, 0]
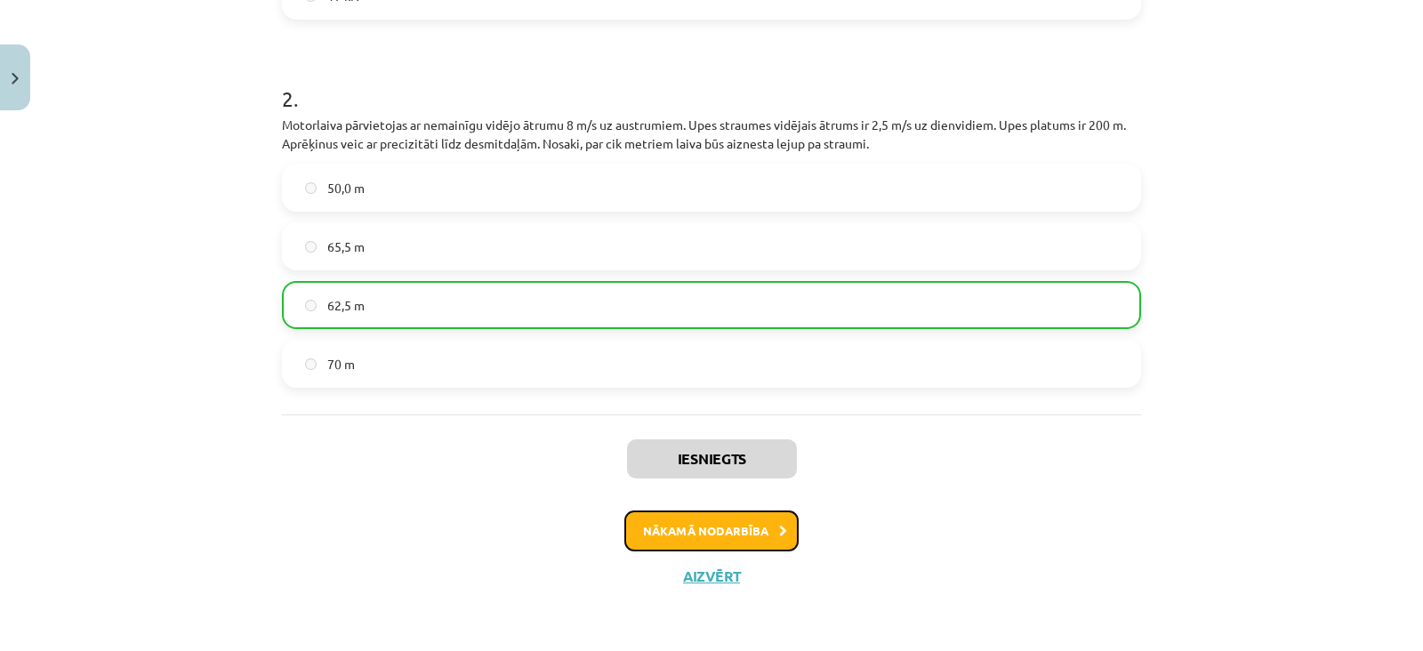
click at [716, 530] on button "Nākamā nodarbība" at bounding box center [711, 530] width 174 height 41
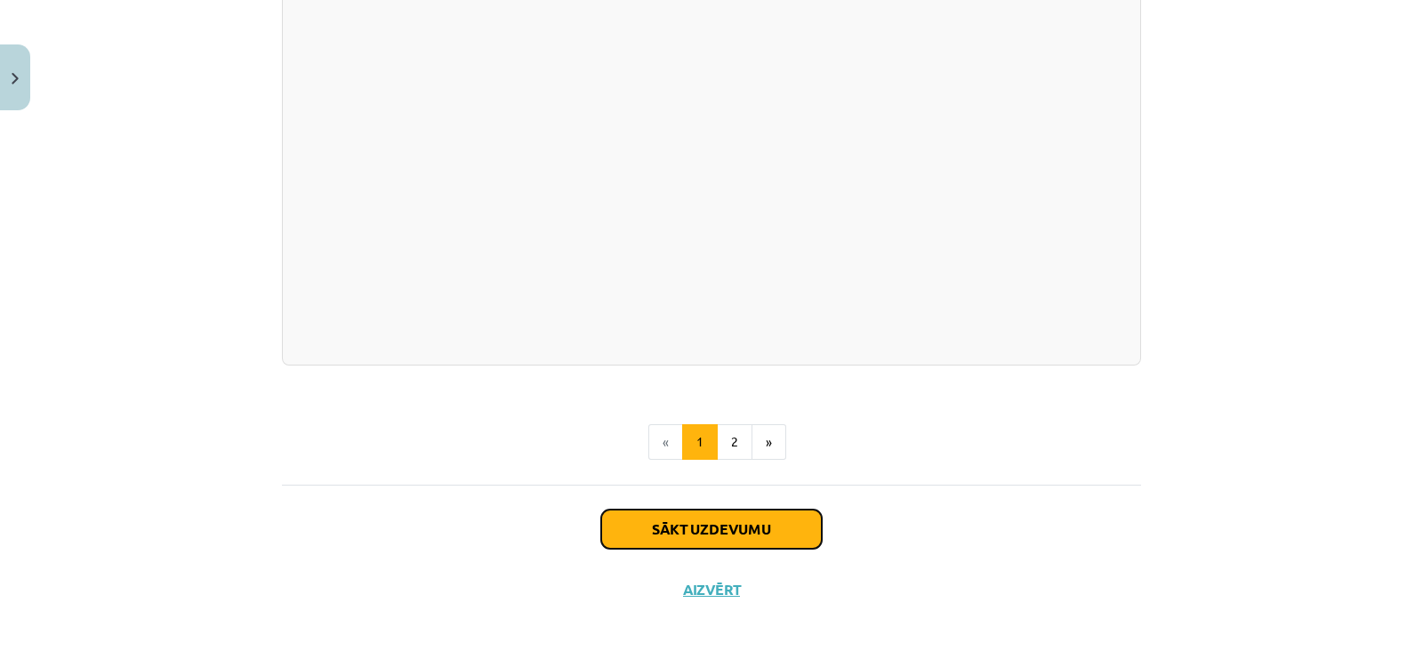
click at [716, 518] on button "Sākt uzdevumu" at bounding box center [711, 529] width 221 height 39
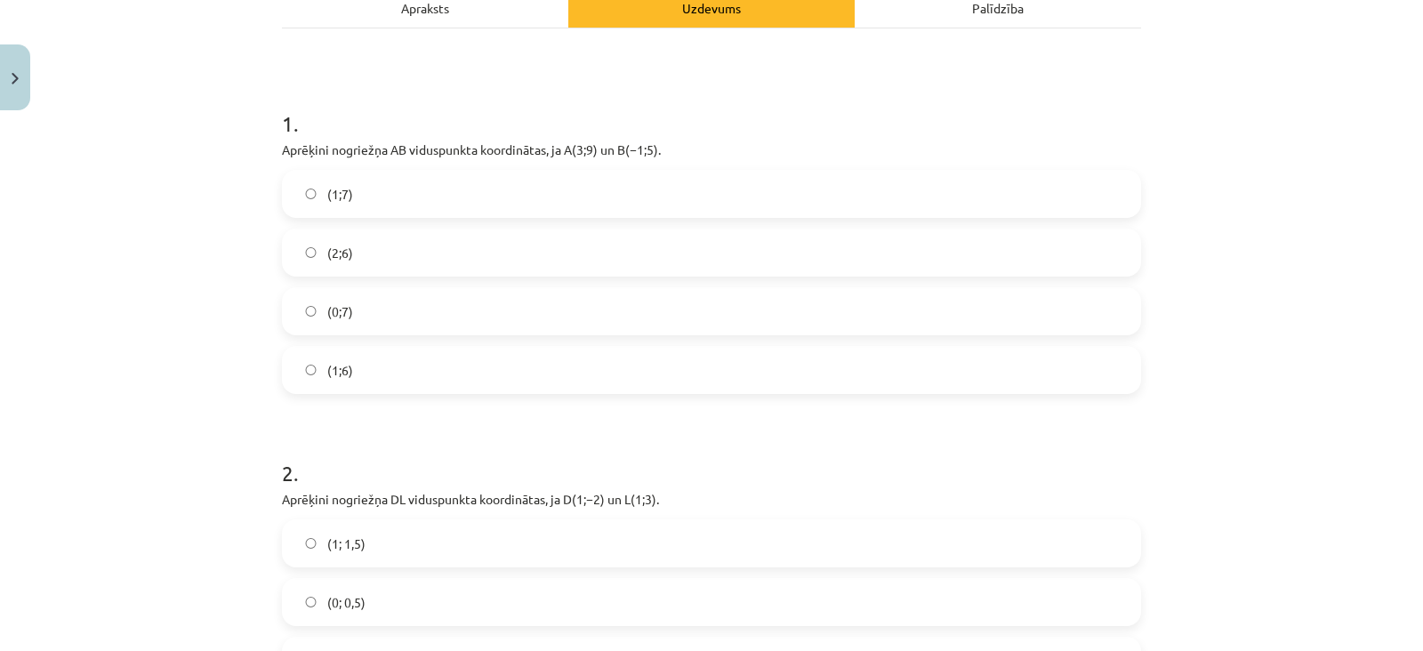
scroll to position [321, 0]
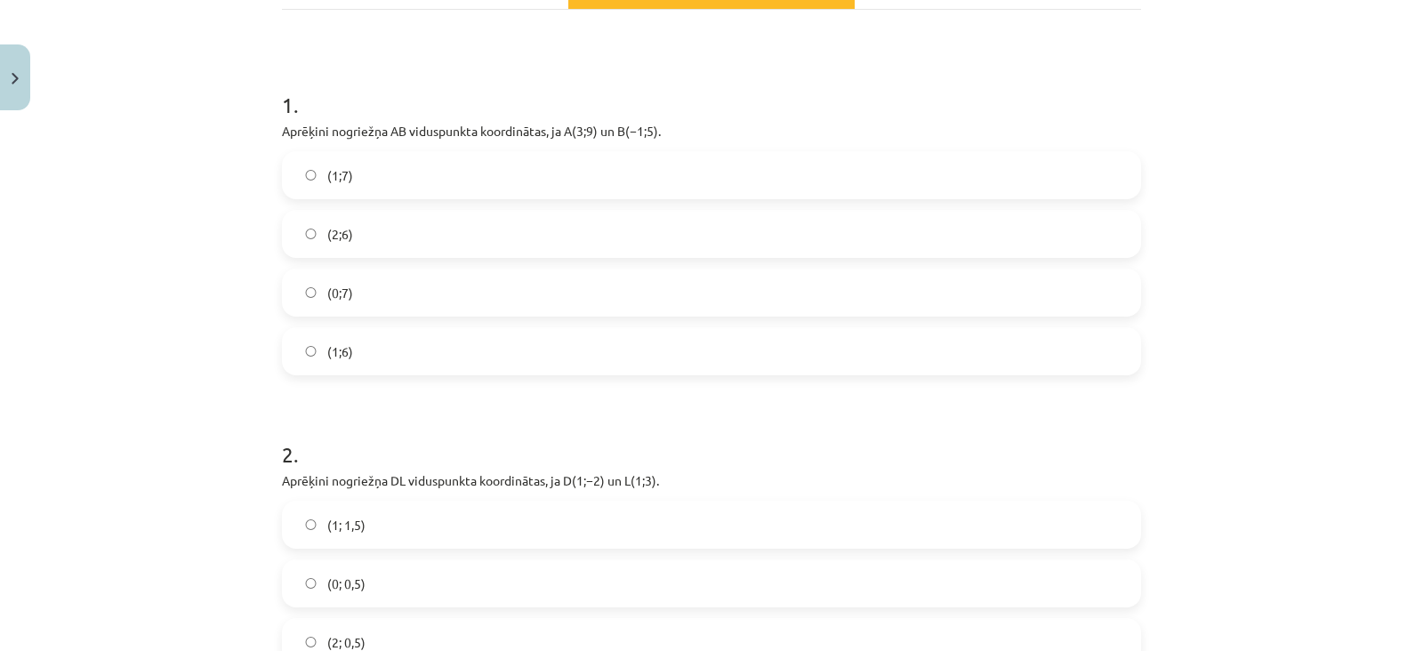
click at [537, 171] on label "(1;7)" at bounding box center [712, 175] width 856 height 44
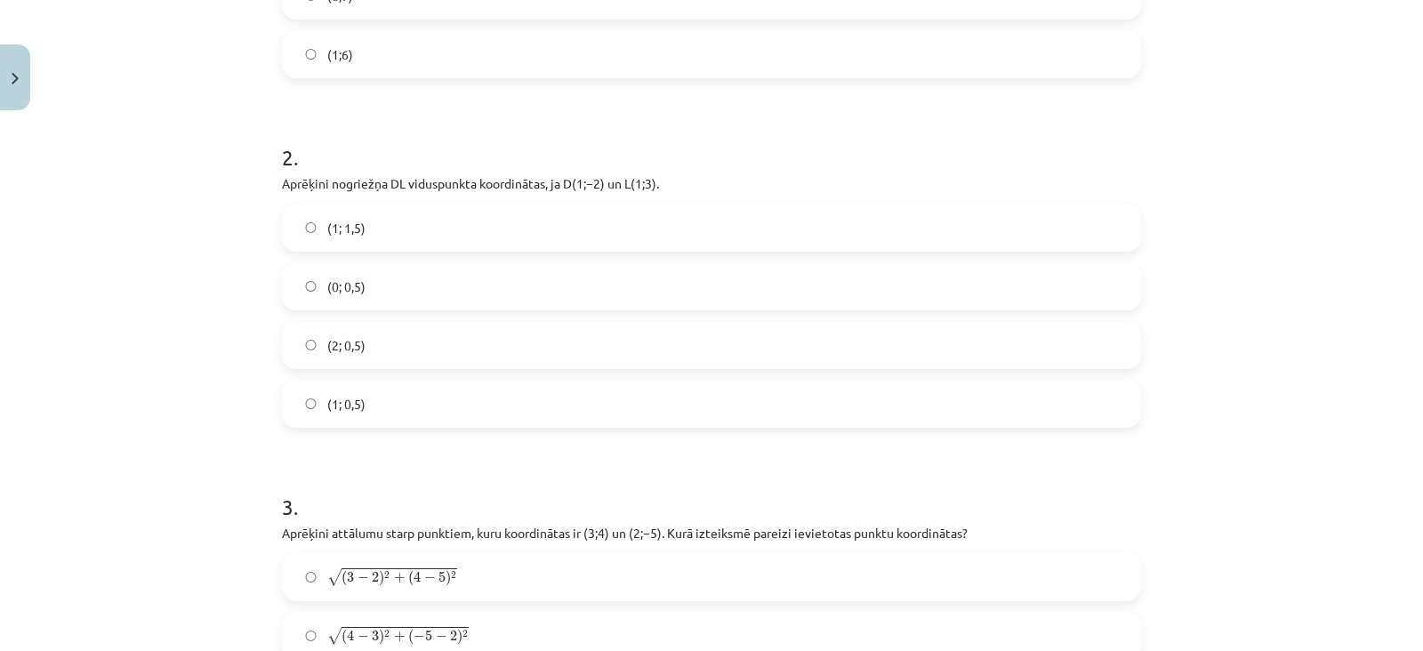
scroll to position [619, 0]
click at [428, 403] on label "(1; 0,5)" at bounding box center [712, 403] width 856 height 44
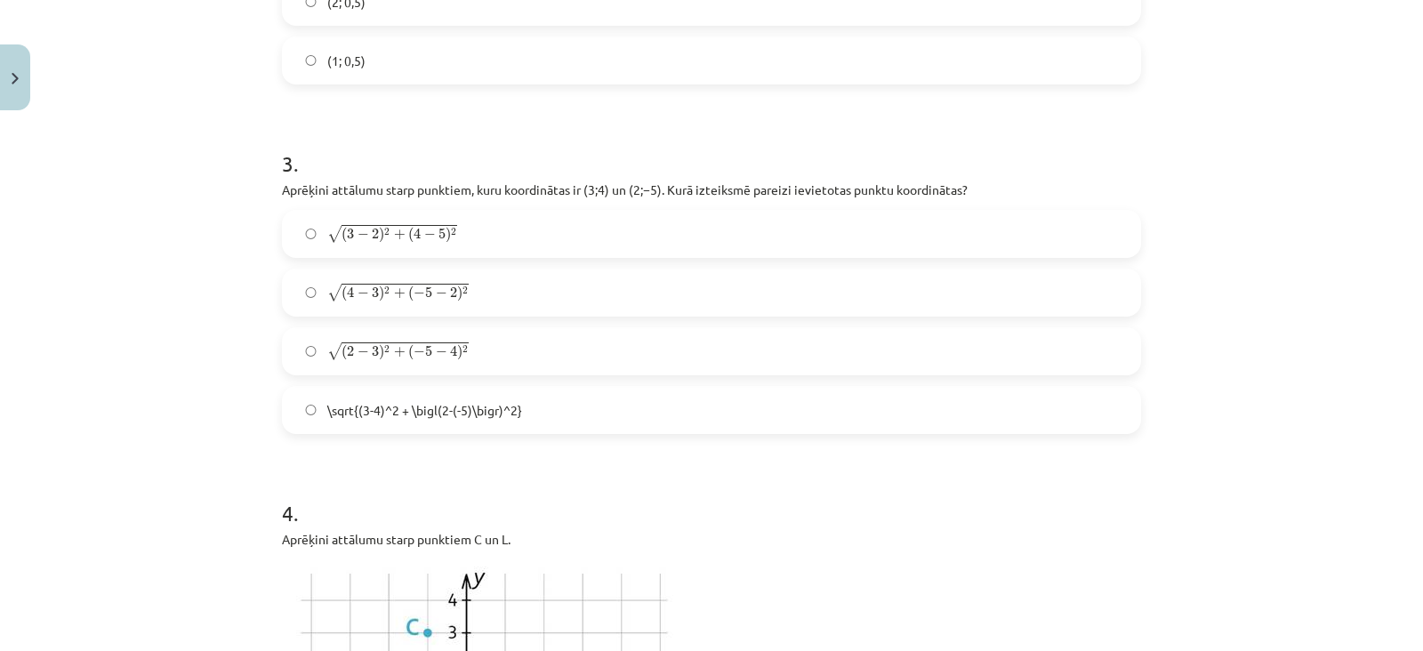
scroll to position [952, 0]
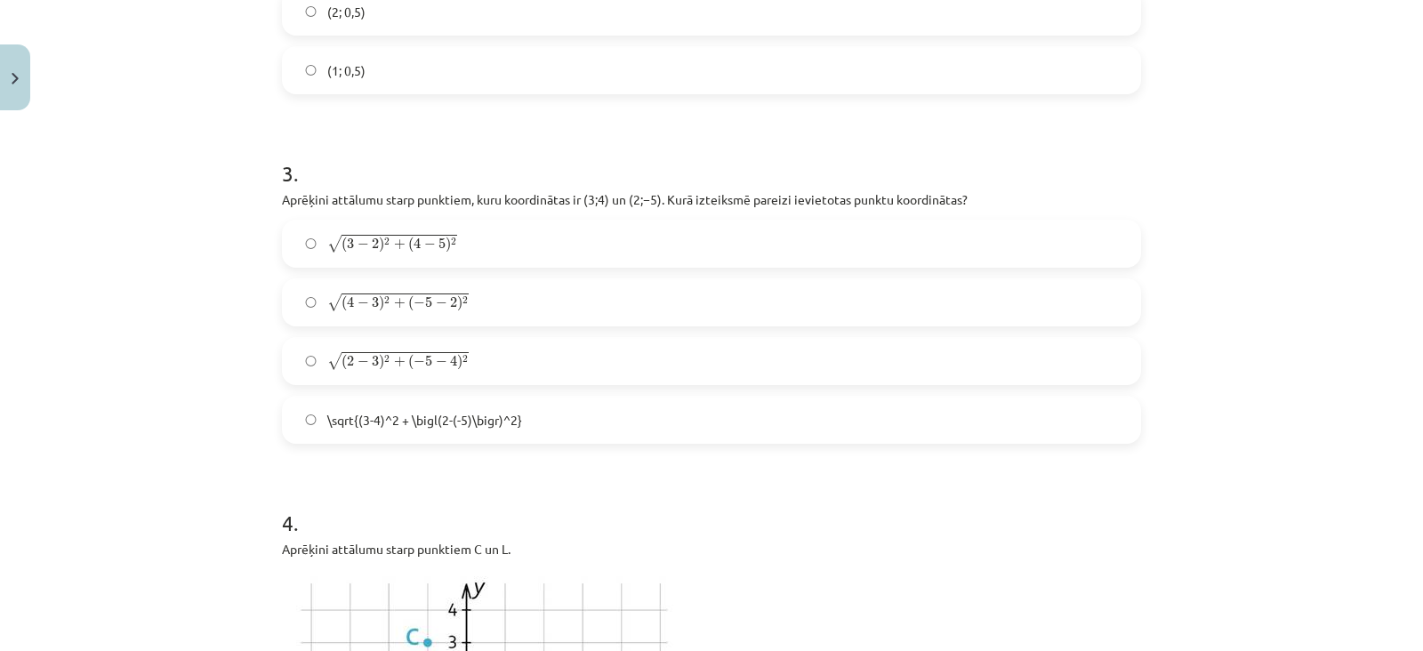
click at [436, 358] on span "−" at bounding box center [442, 362] width 12 height 11
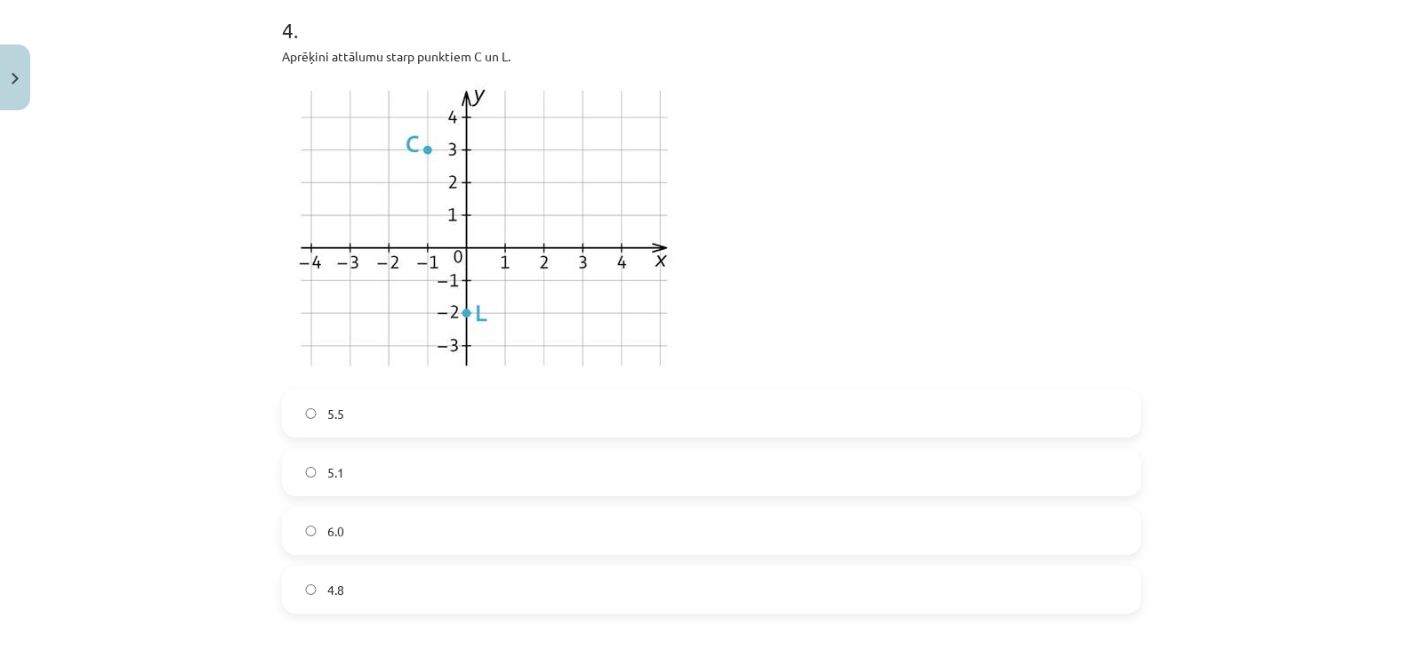
scroll to position [1448, 0]
click at [358, 515] on label "6.0" at bounding box center [712, 527] width 856 height 44
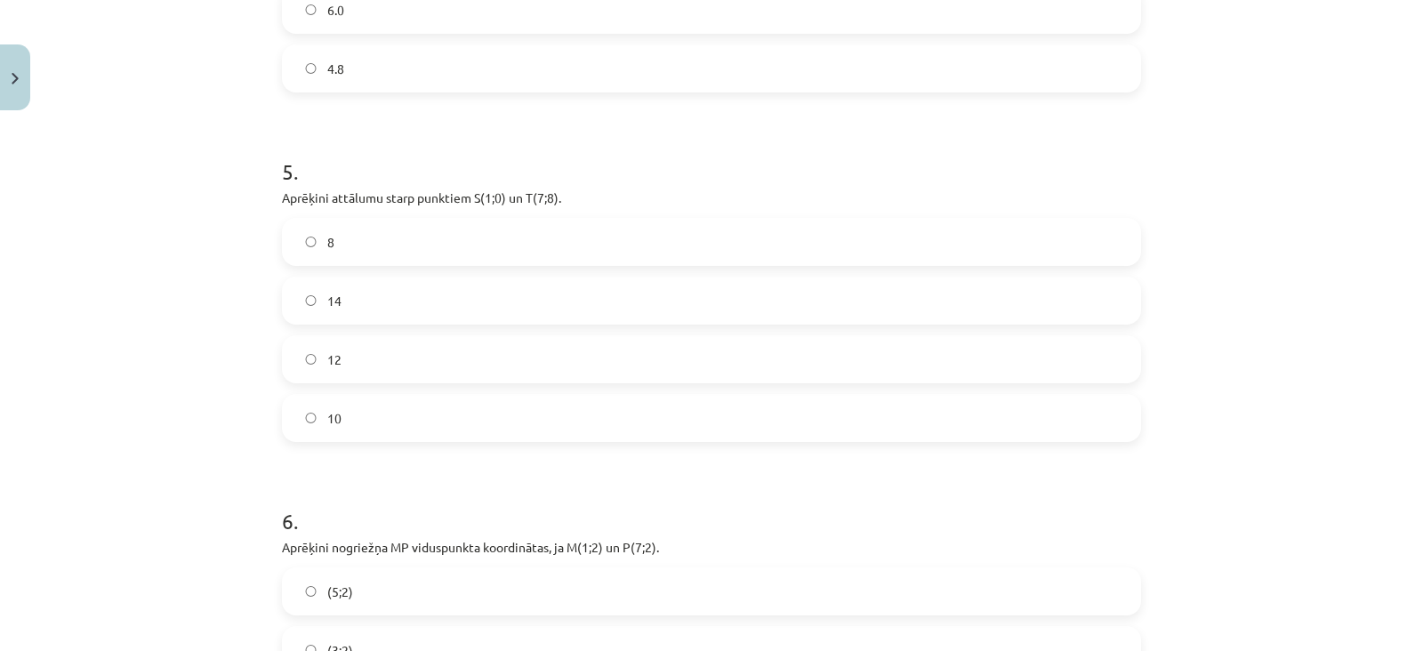
scroll to position [1965, 0]
click at [338, 429] on label "10" at bounding box center [712, 418] width 856 height 44
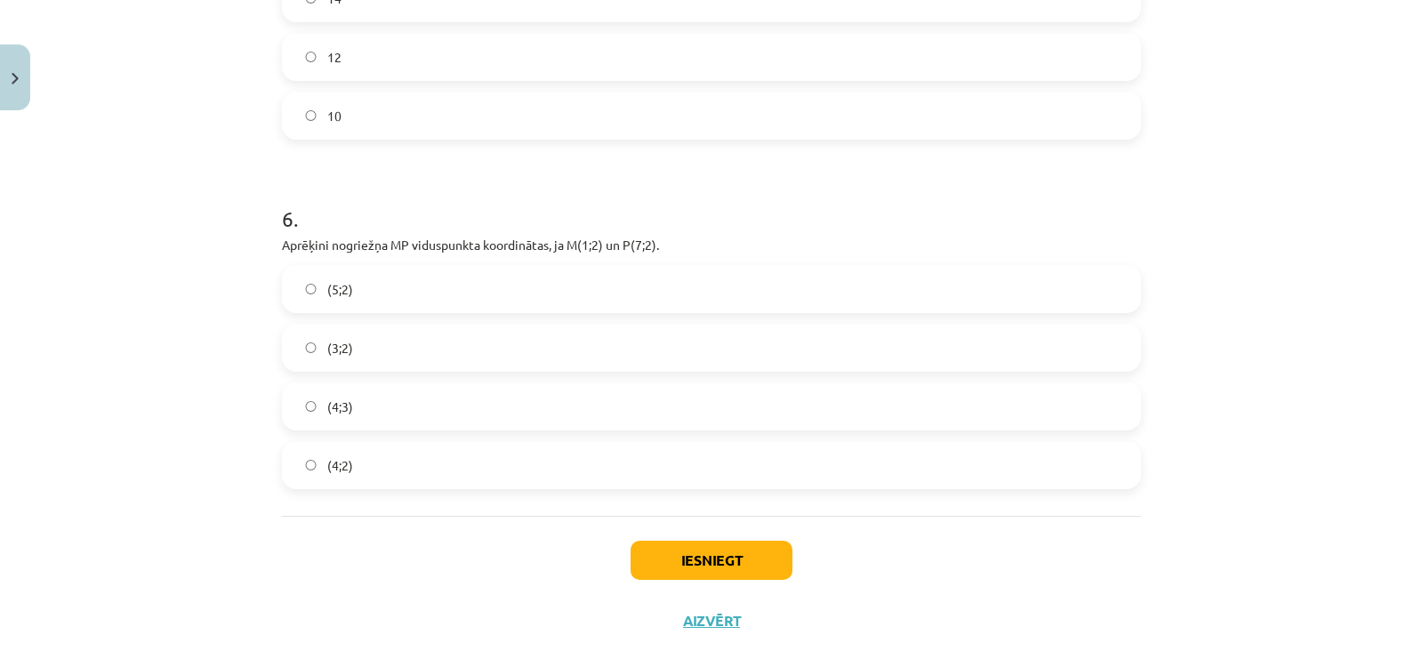
scroll to position [2272, 0]
click at [351, 460] on label "(4;2)" at bounding box center [712, 460] width 856 height 44
click at [639, 544] on button "Iesniegt" at bounding box center [712, 555] width 162 height 39
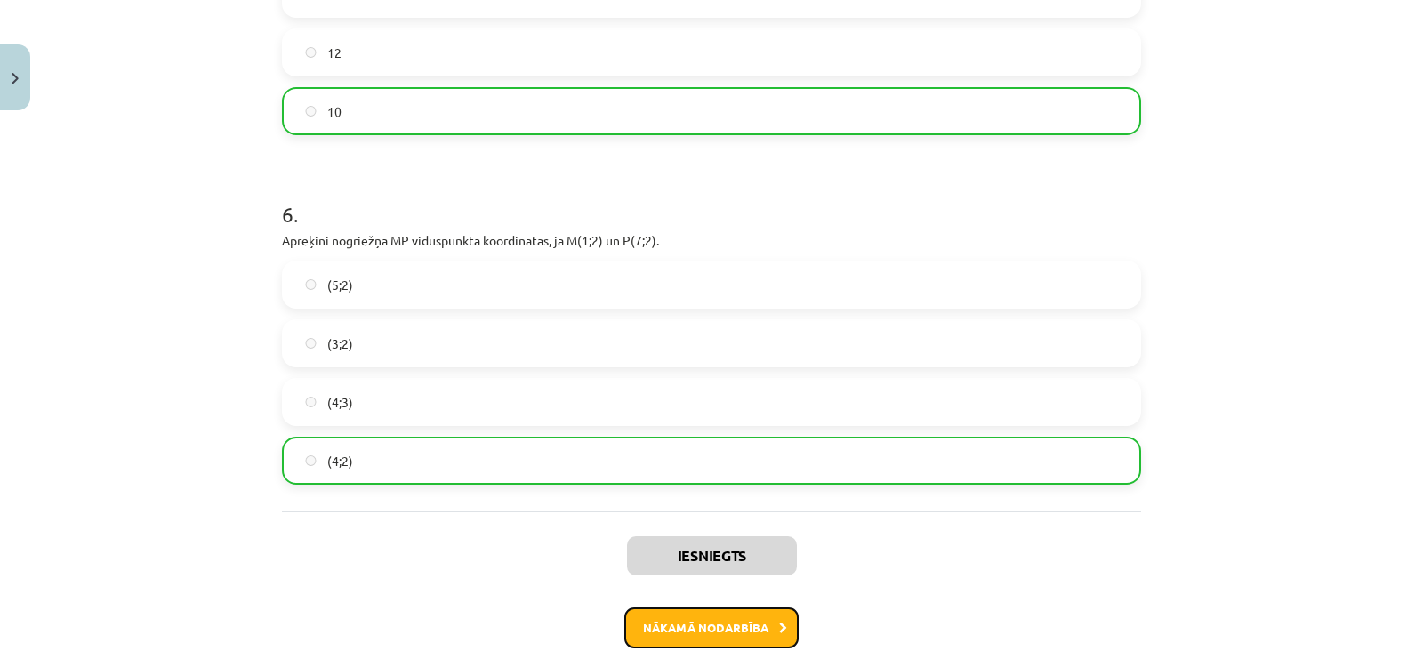
click at [671, 613] on button "Nākamā nodarbība" at bounding box center [711, 627] width 174 height 41
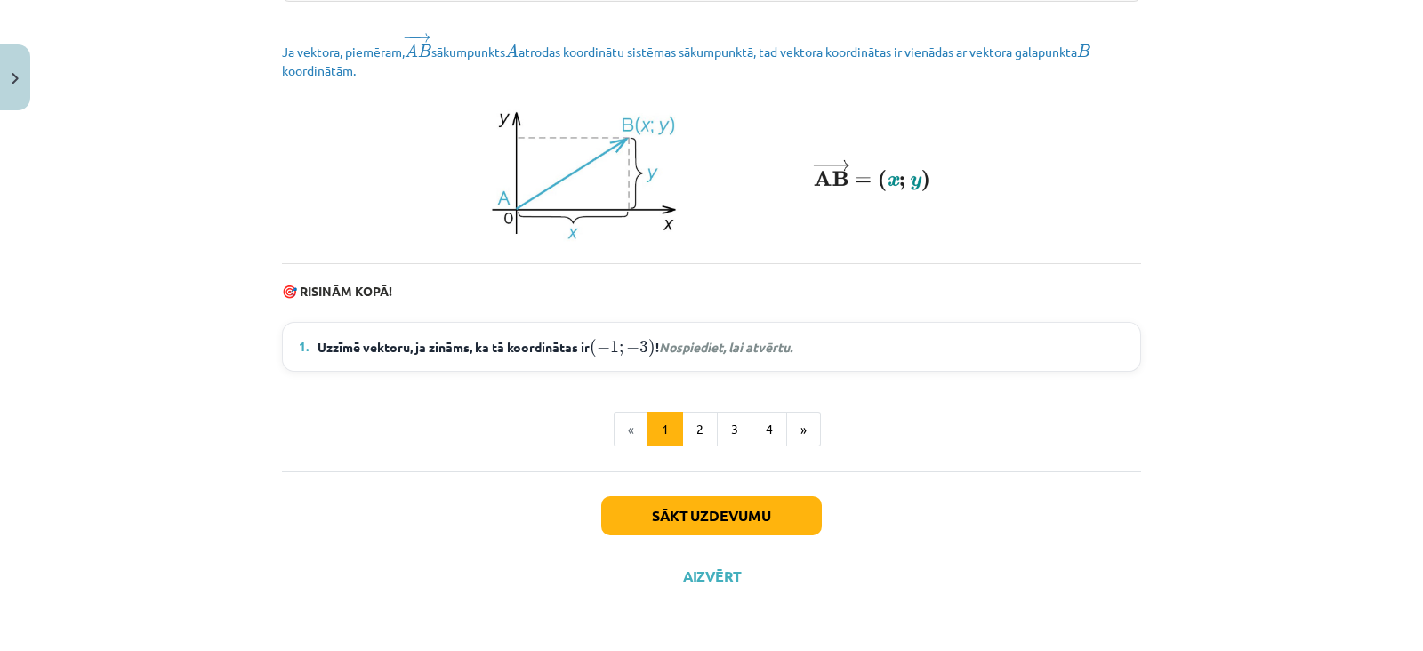
scroll to position [2475, 0]
click at [670, 525] on button "Sākt uzdevumu" at bounding box center [711, 515] width 221 height 39
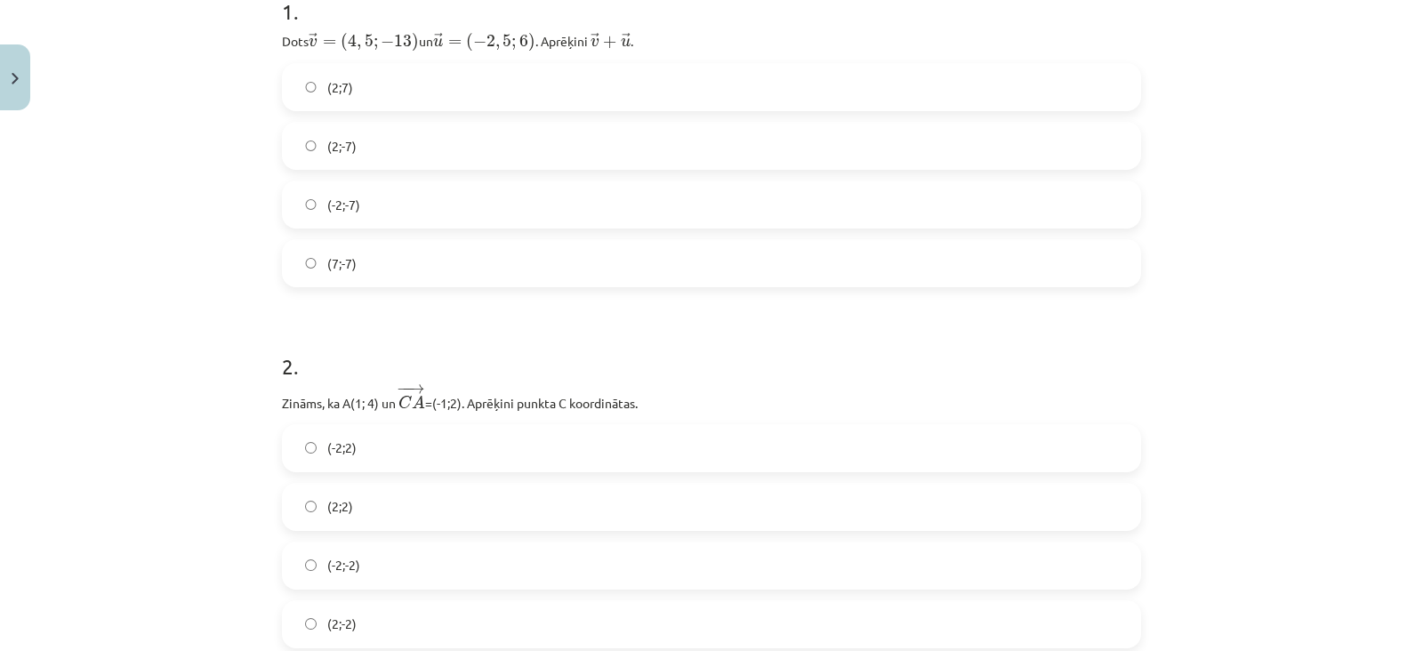
scroll to position [386, 0]
click at [479, 150] on label "(2;-7)" at bounding box center [712, 146] width 856 height 44
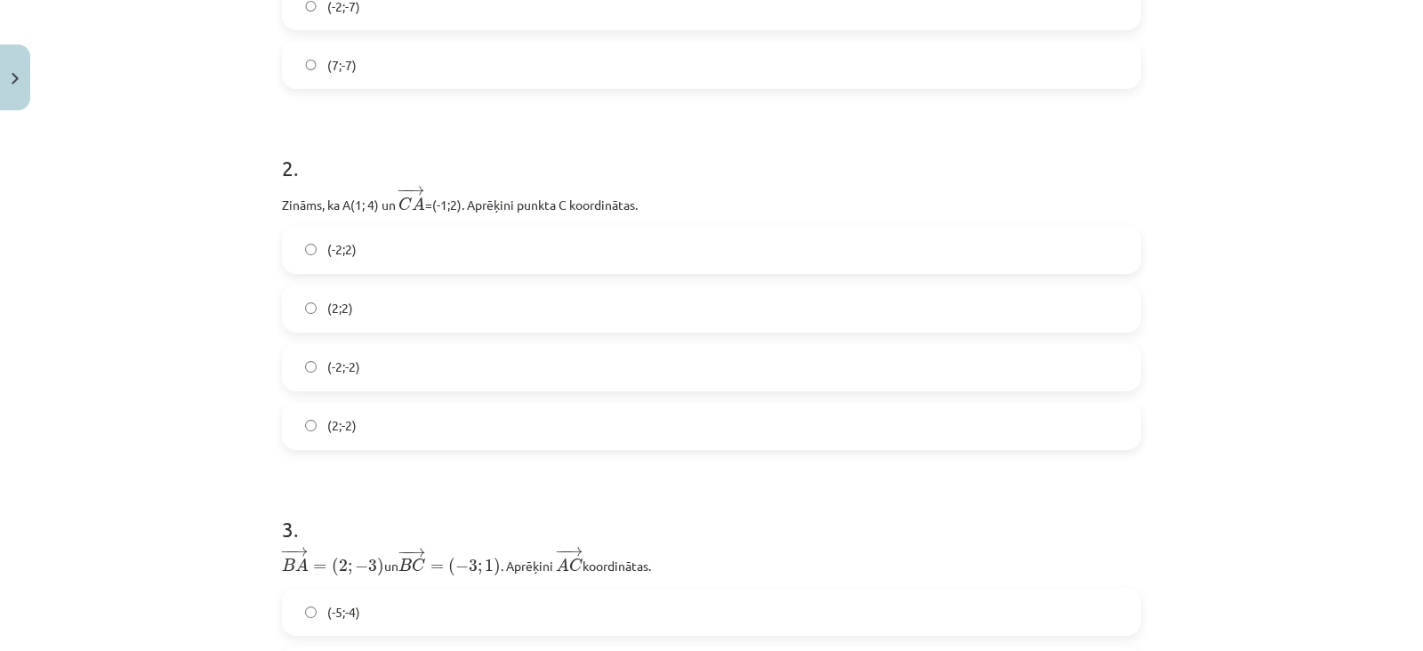
scroll to position [640, 0]
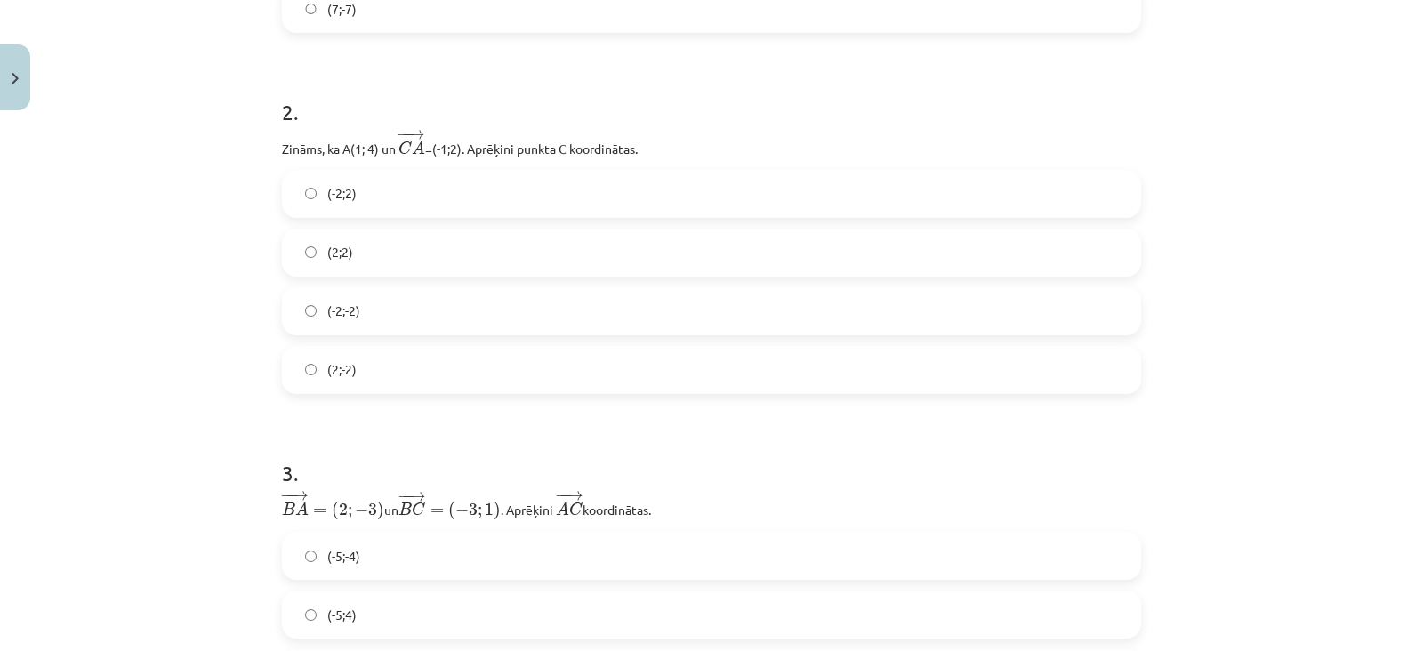
click at [414, 238] on label "(2;2)" at bounding box center [712, 252] width 856 height 44
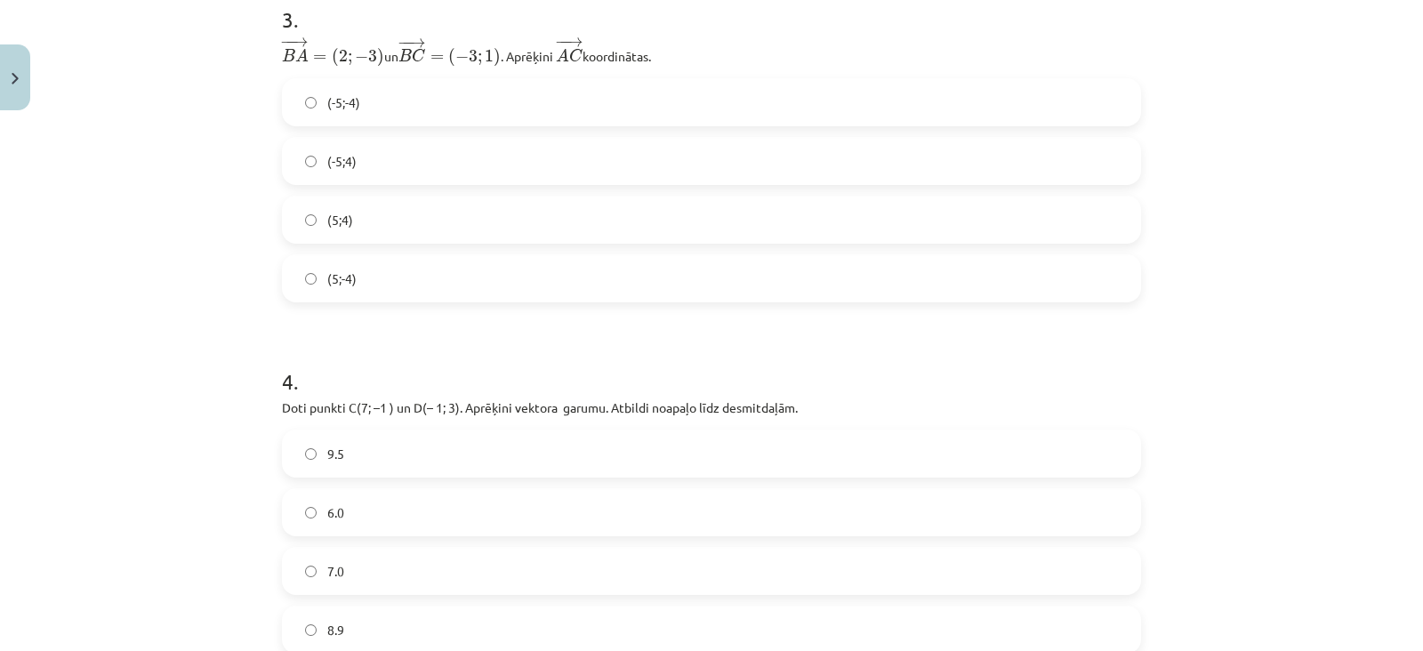
scroll to position [1094, 0]
click at [378, 140] on label "(-5;4)" at bounding box center [712, 161] width 856 height 44
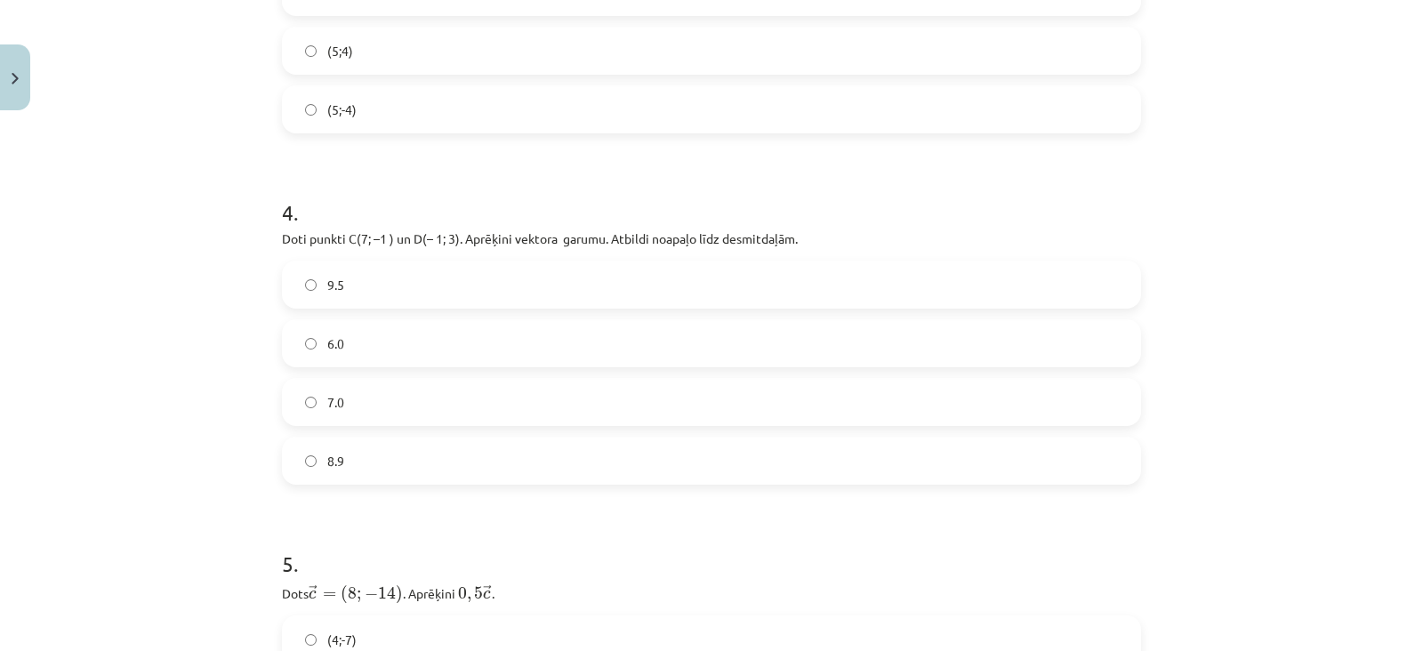
scroll to position [1301, 0]
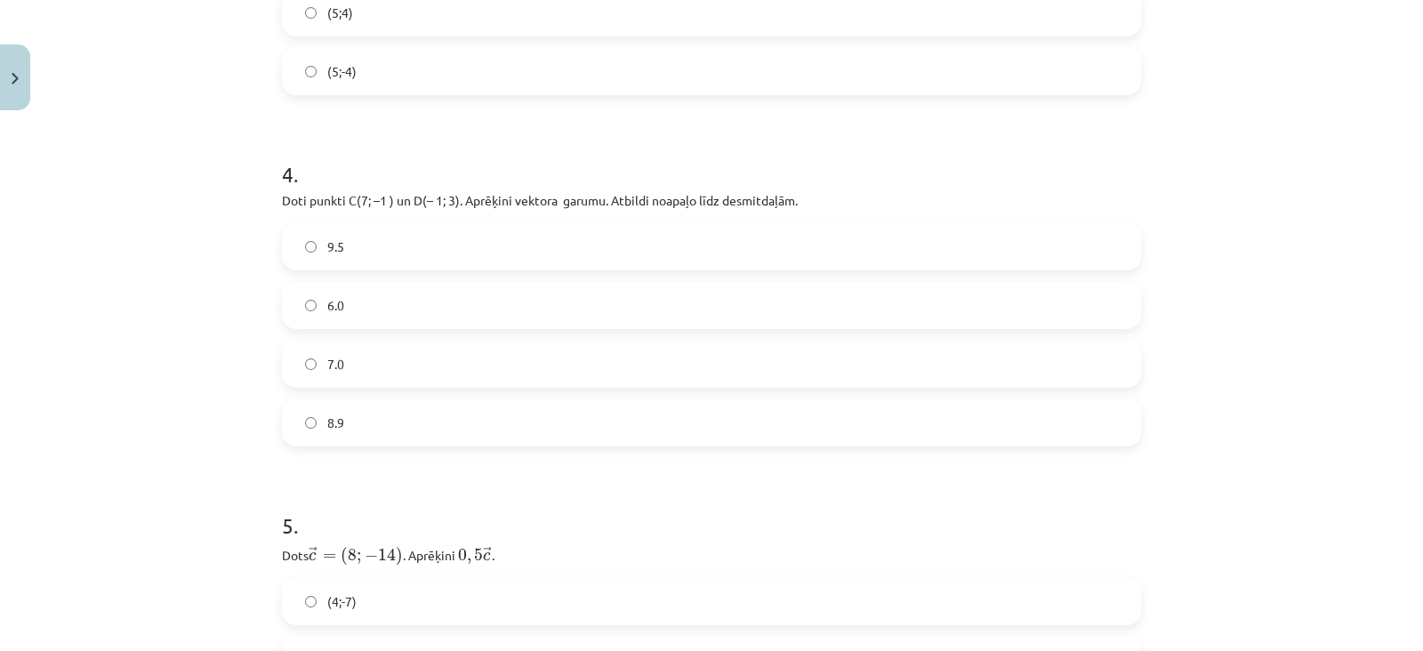
click at [362, 424] on label "8.9" at bounding box center [712, 422] width 856 height 44
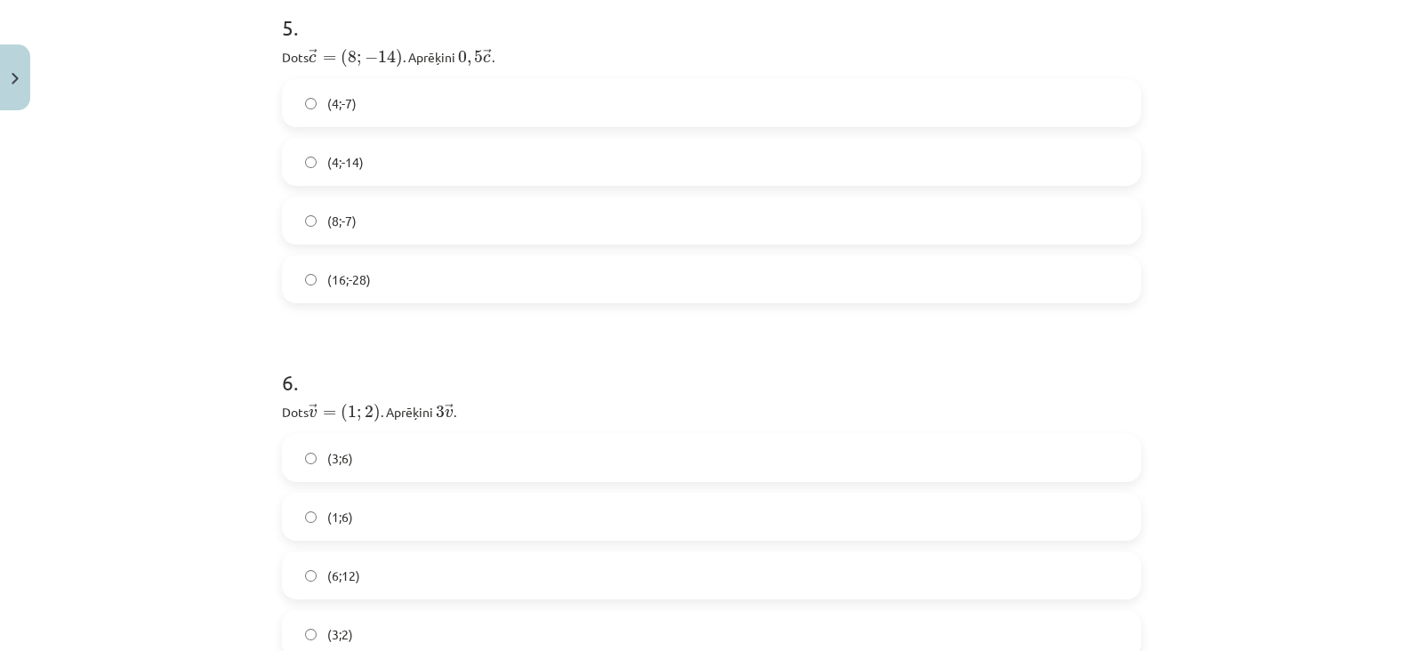
scroll to position [1797, 0]
click at [390, 99] on label "(4;-7)" at bounding box center [712, 105] width 856 height 44
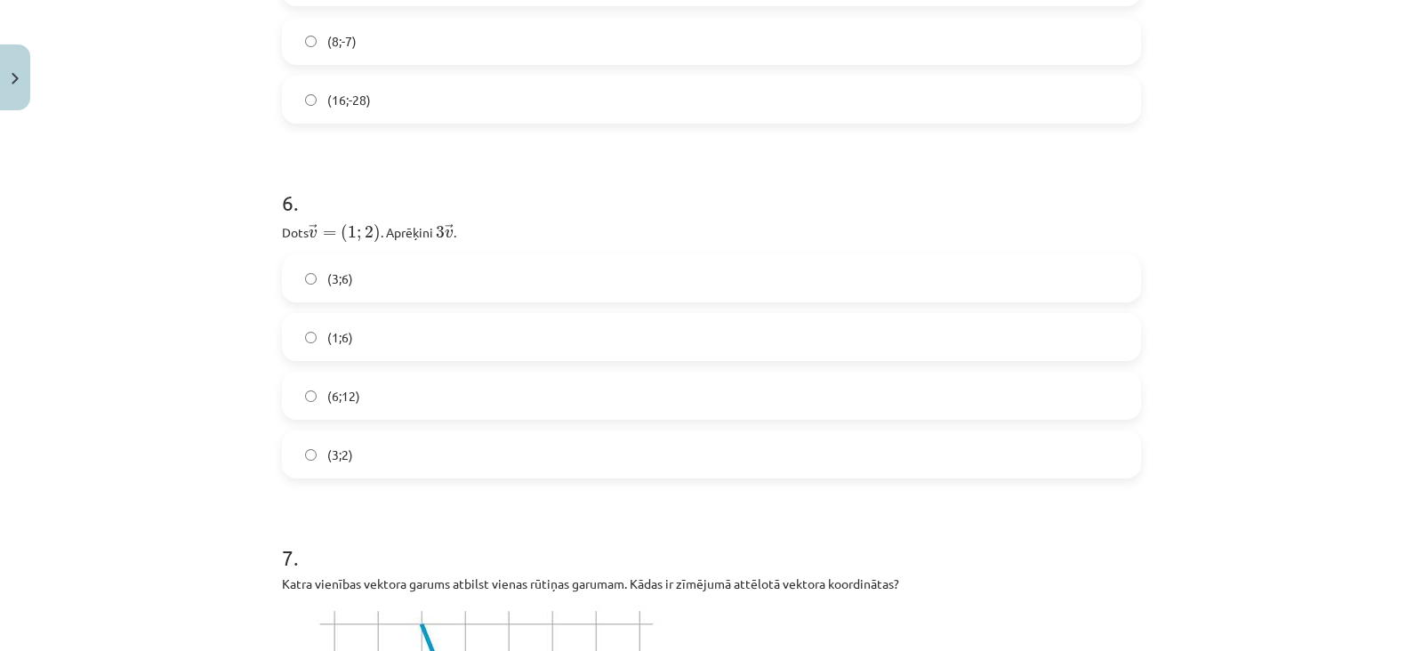
scroll to position [2007, 0]
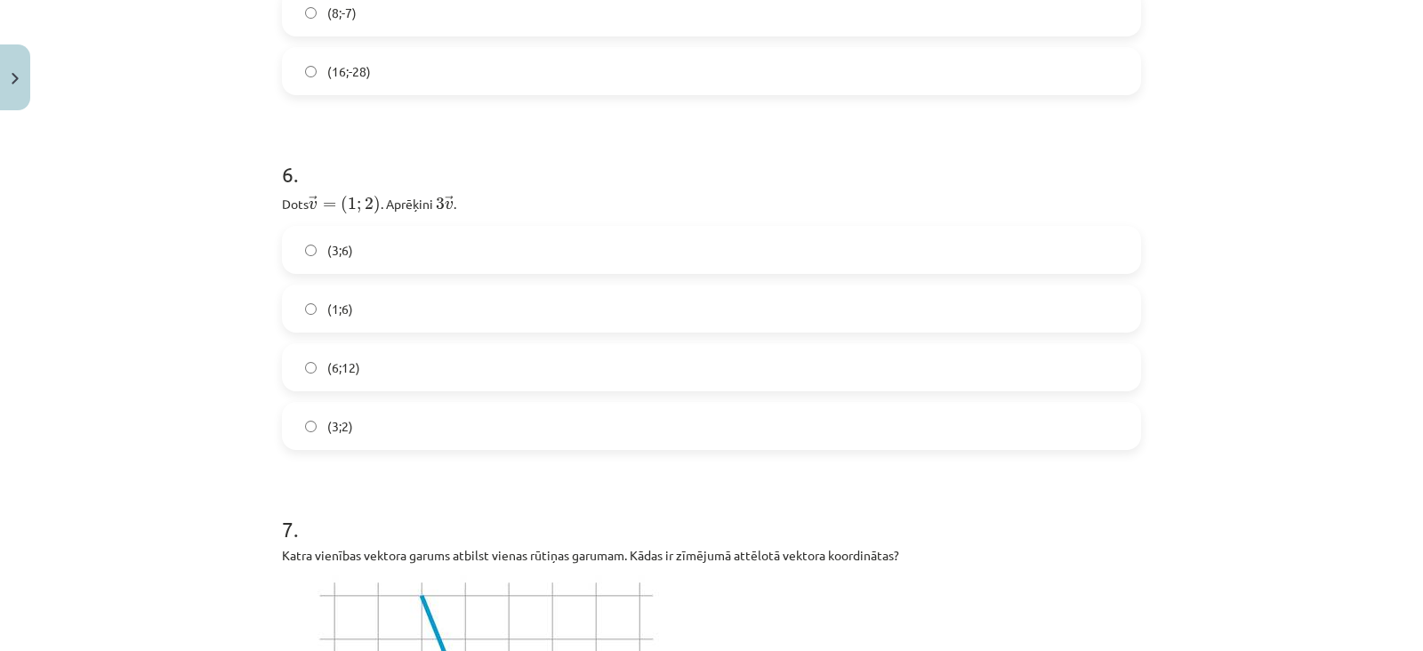
click at [391, 258] on label "(3;6)" at bounding box center [712, 250] width 856 height 44
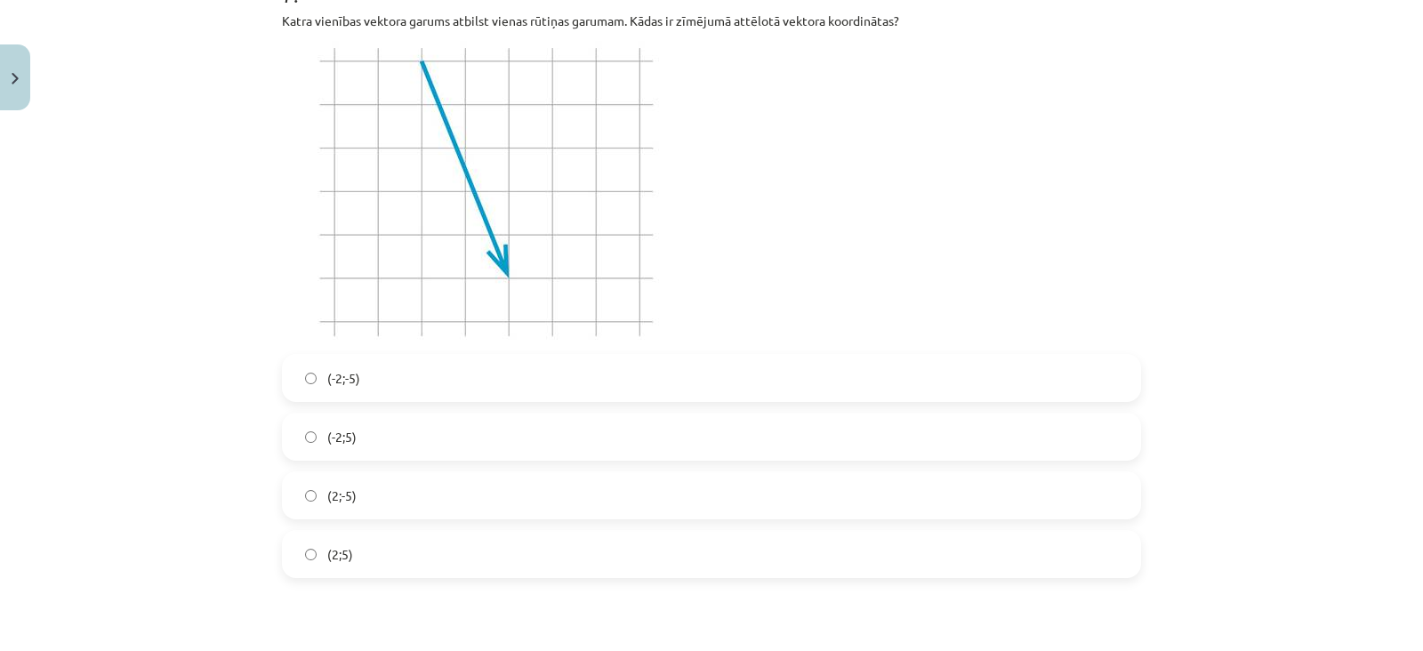
scroll to position [2543, 0]
click at [354, 419] on label "(-2;5)" at bounding box center [712, 436] width 856 height 44
click at [372, 485] on label "(2;-5)" at bounding box center [712, 494] width 856 height 44
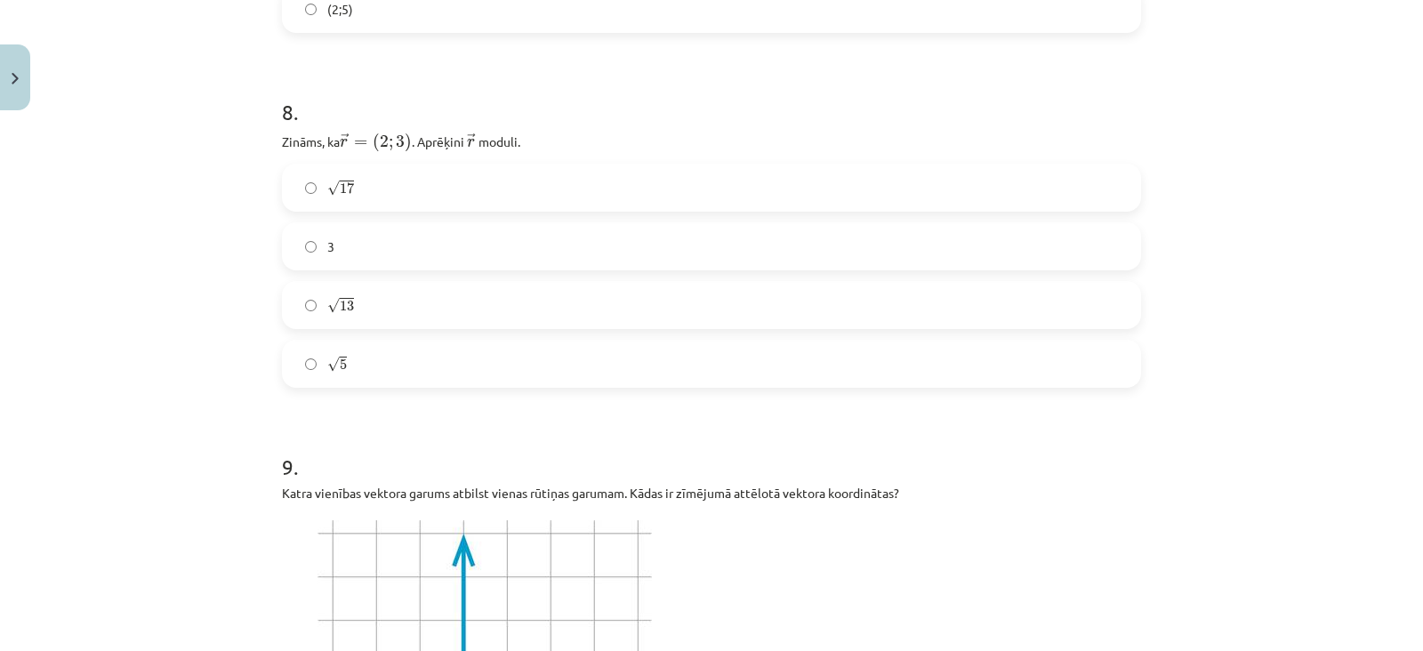
scroll to position [3085, 0]
click at [364, 325] on div "√ 17 17 3 √ 13 13 √ 5 5" at bounding box center [711, 277] width 859 height 224
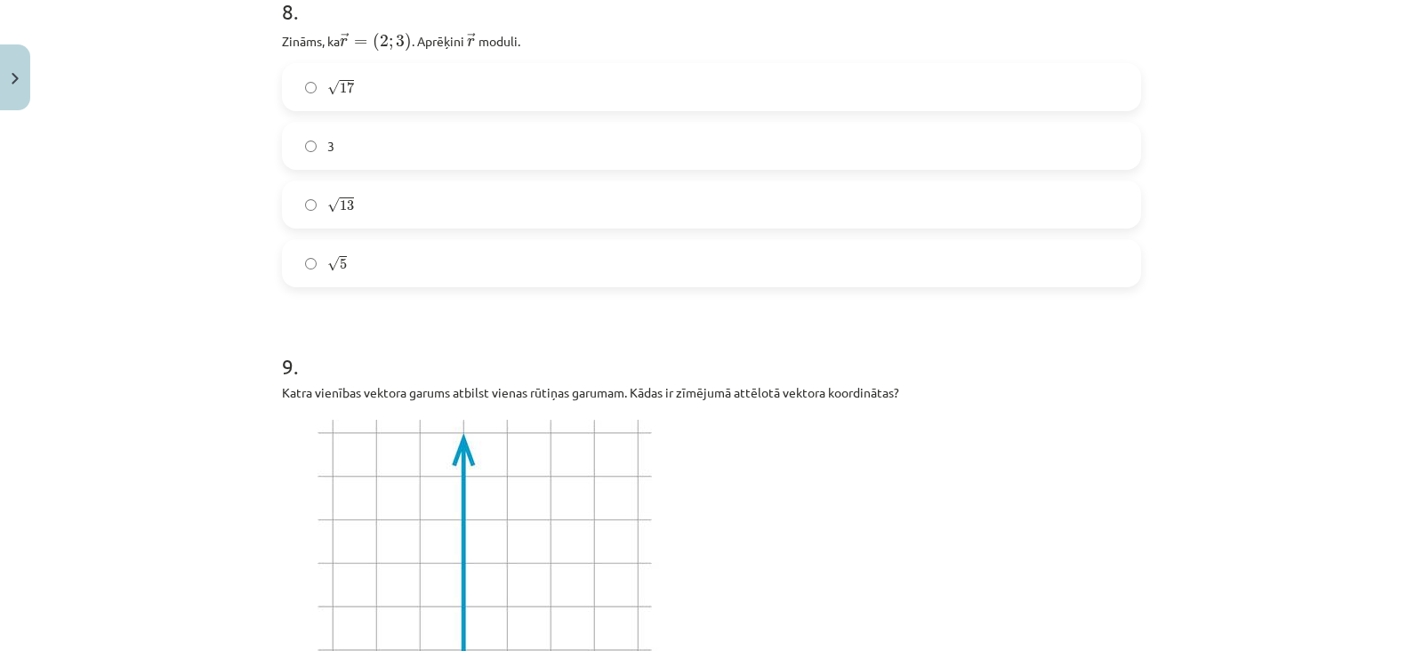
scroll to position [3207, 0]
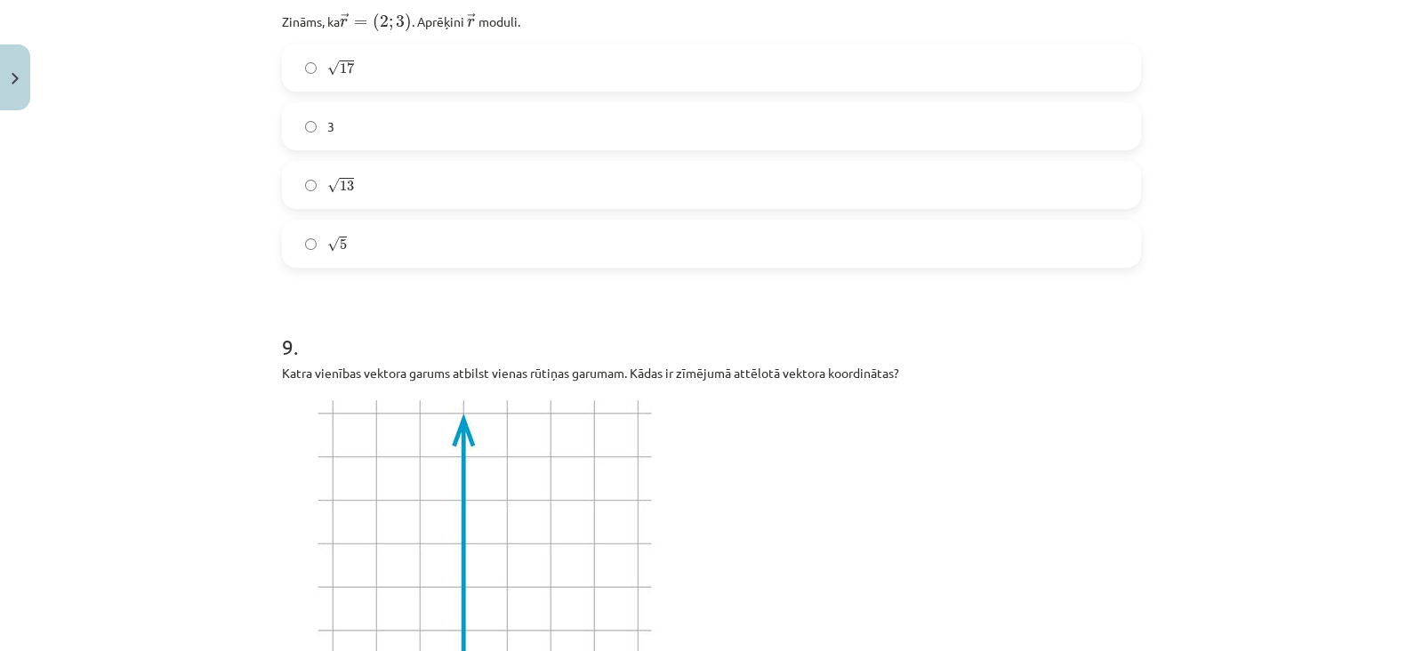
click at [374, 181] on label "√ 13 13" at bounding box center [712, 185] width 856 height 44
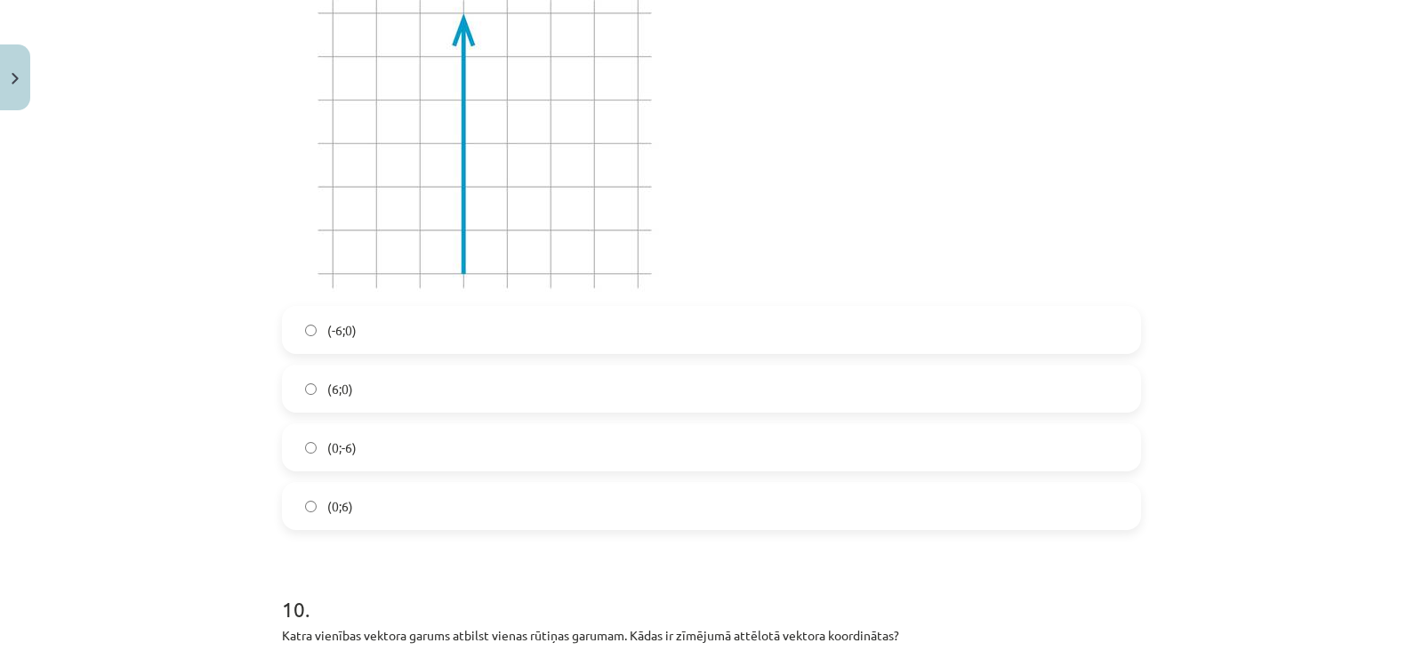
scroll to position [3673, 0]
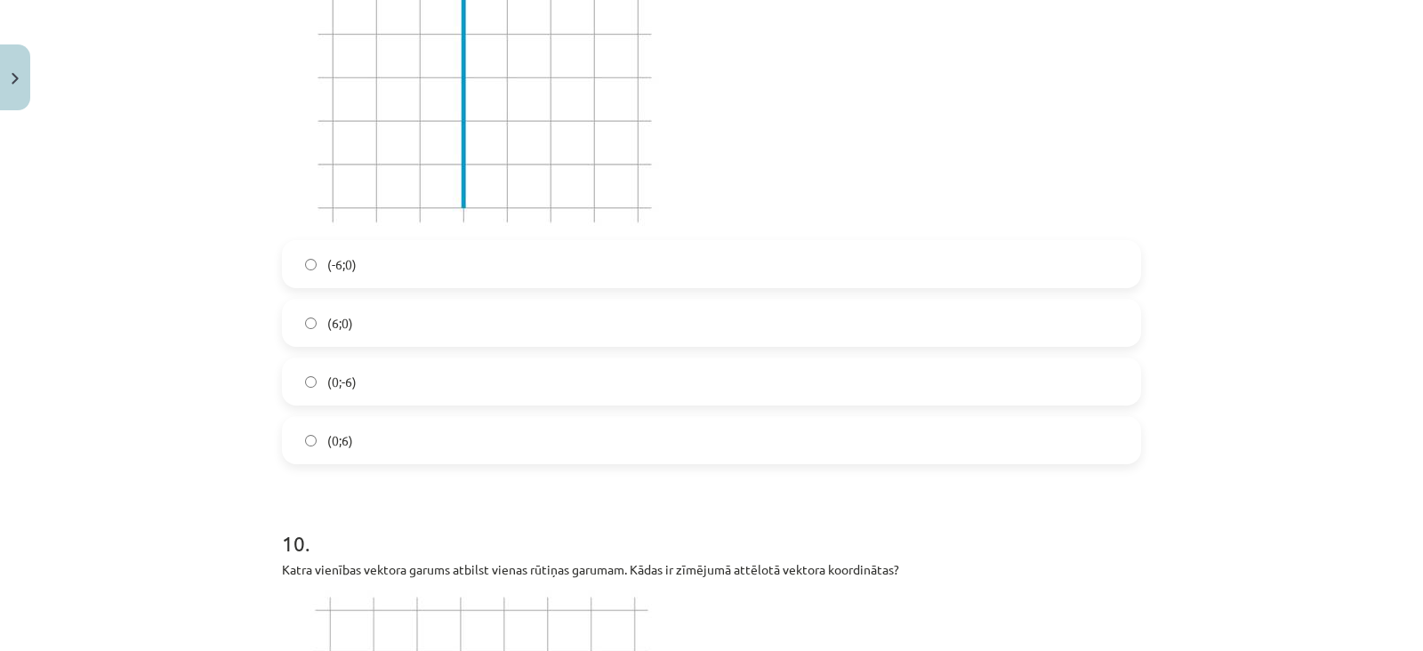
click at [396, 451] on label "(0;6)" at bounding box center [712, 440] width 856 height 44
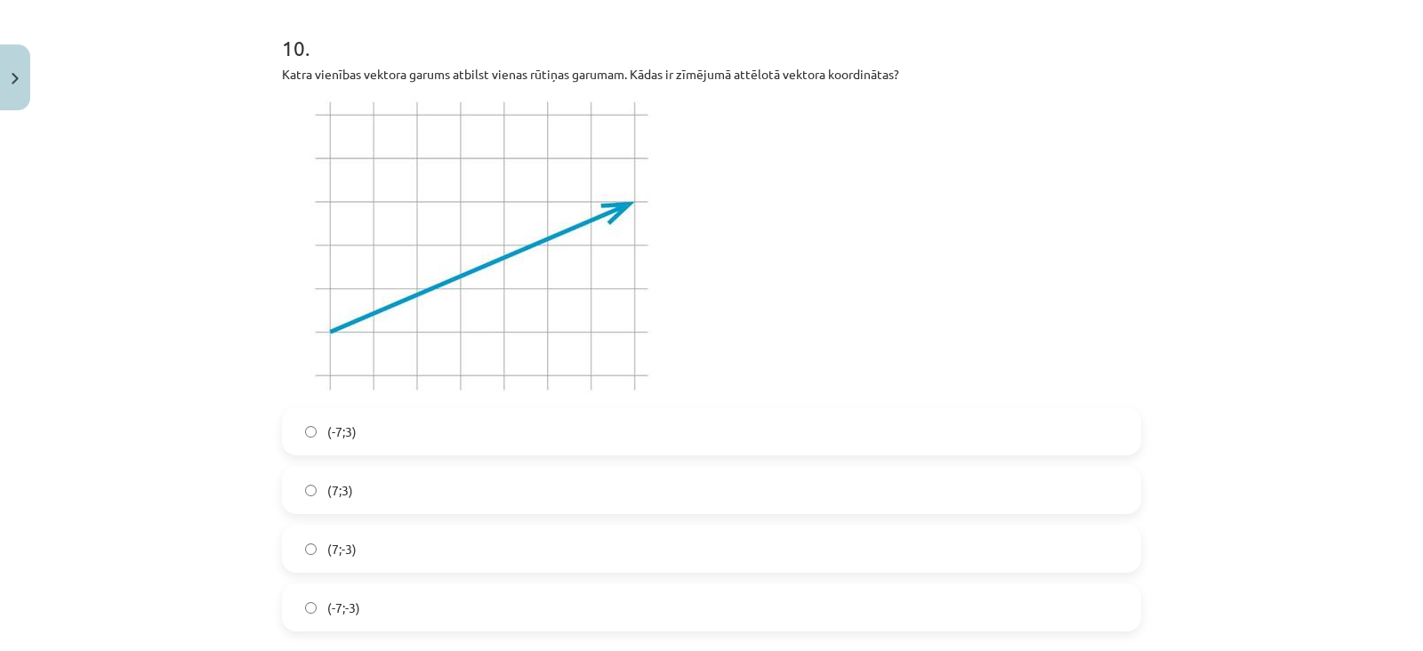
scroll to position [4175, 0]
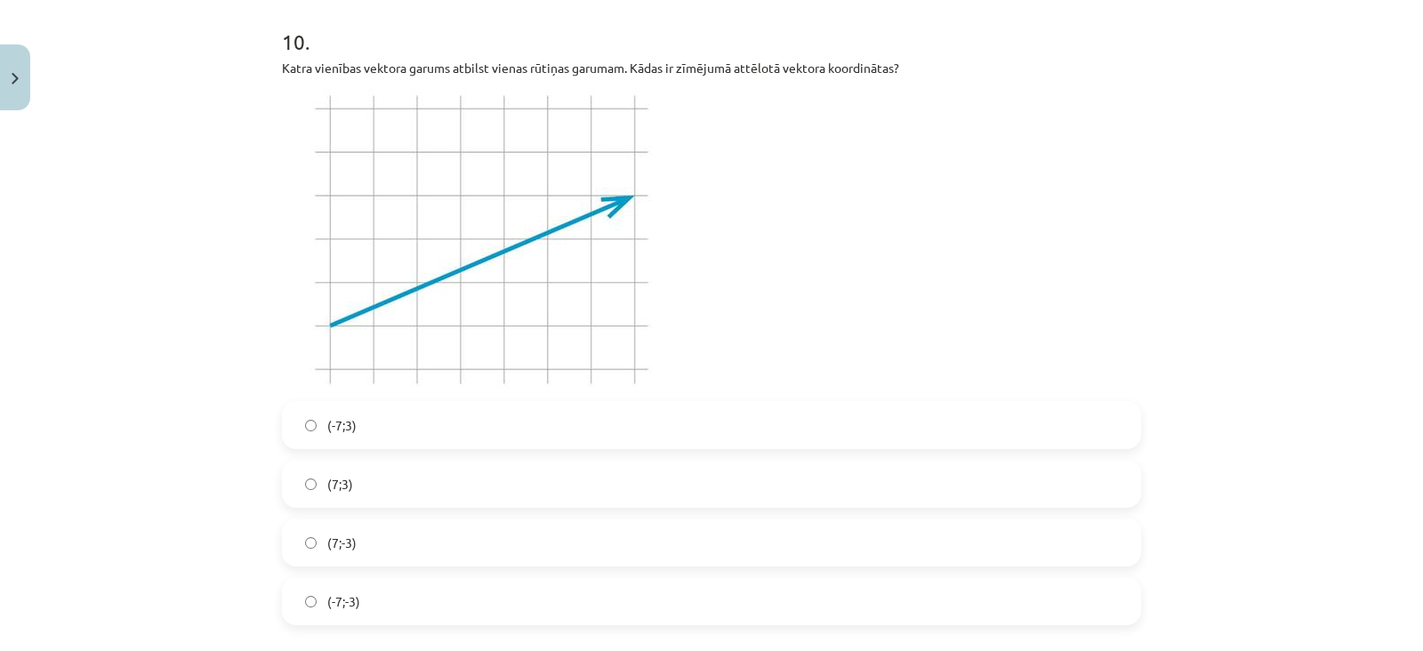
drag, startPoint x: 396, startPoint y: 451, endPoint x: 388, endPoint y: 482, distance: 32.1
click at [388, 482] on div "(-7;3) (7;3) (7;-3) (-7;-3)" at bounding box center [711, 513] width 859 height 224
click at [388, 482] on label "(7;3)" at bounding box center [712, 484] width 856 height 44
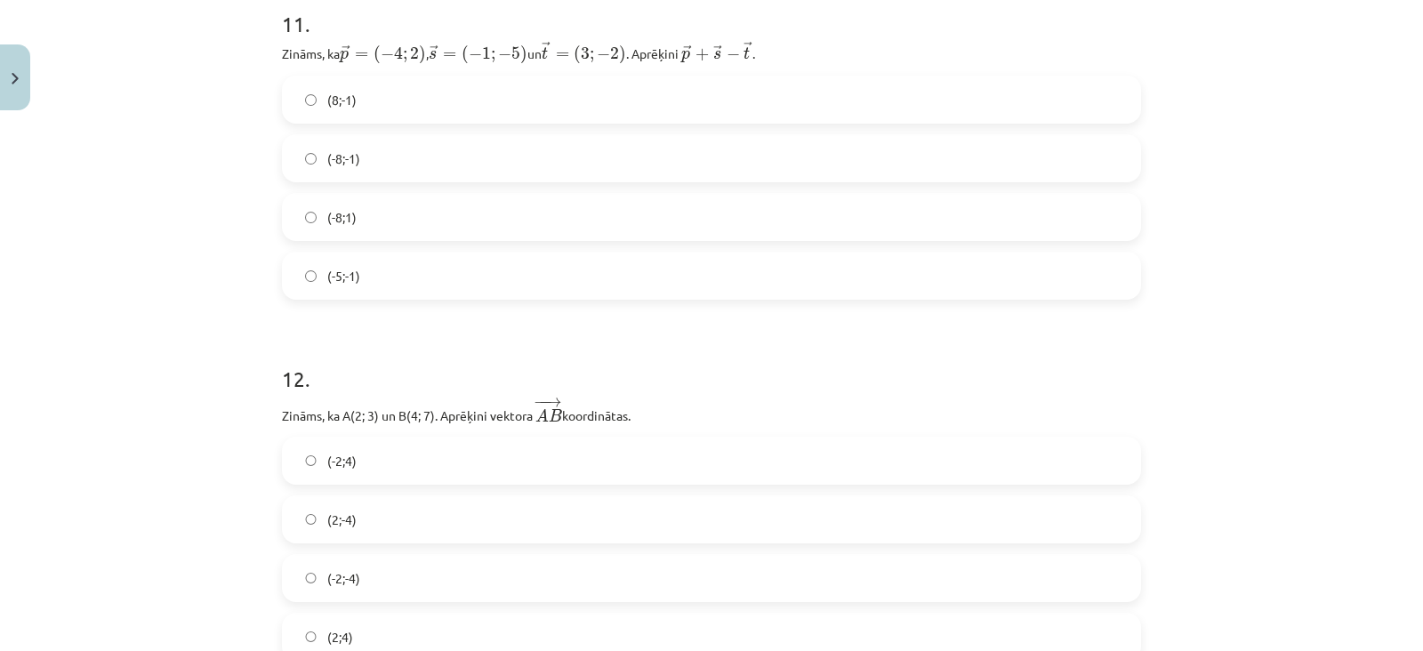
scroll to position [4859, 0]
click at [396, 137] on label "(-8;-1)" at bounding box center [712, 154] width 856 height 44
click at [392, 199] on label "(-8;1)" at bounding box center [712, 212] width 856 height 44
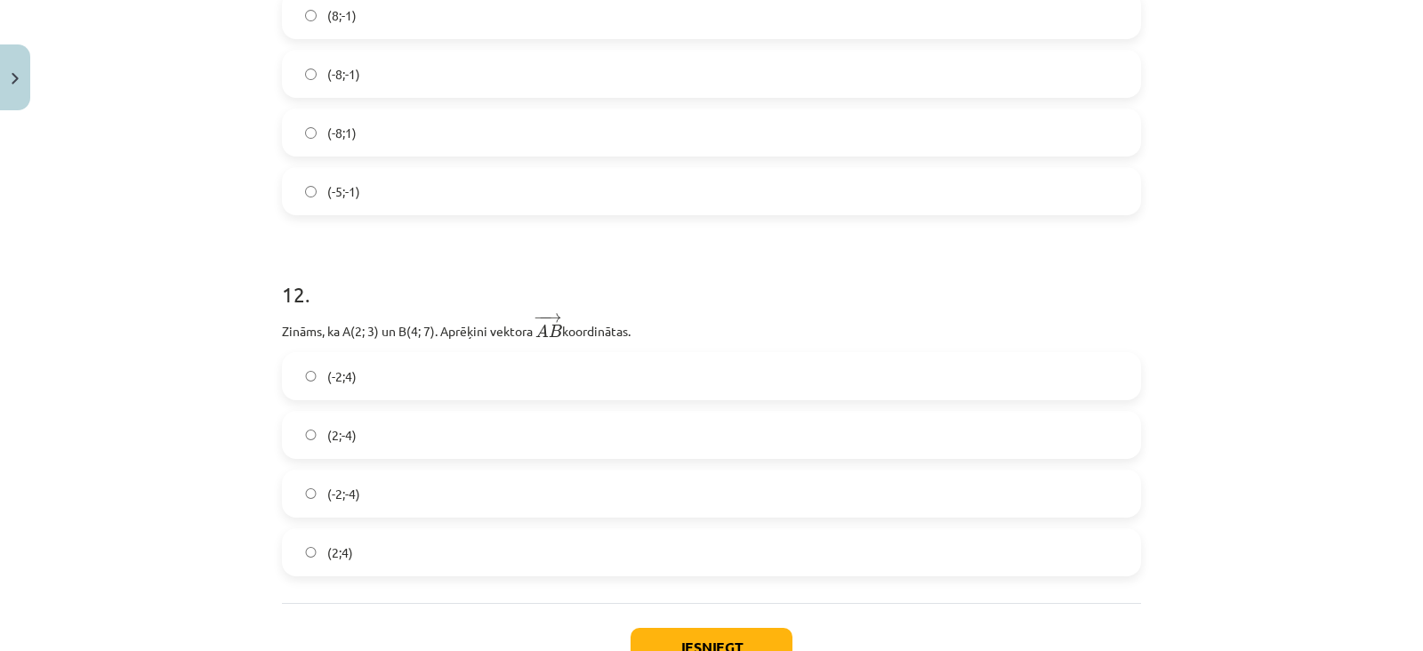
scroll to position [4985, 0]
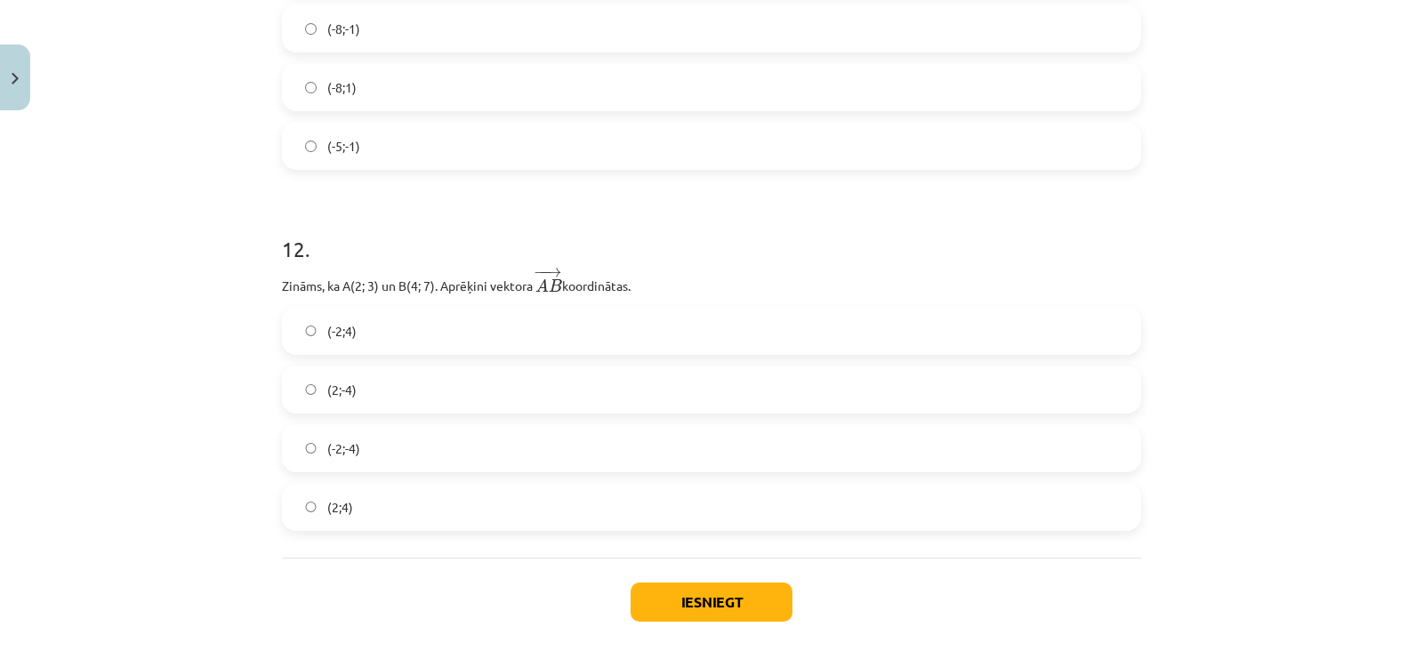
click at [392, 498] on label "(2;4)" at bounding box center [712, 507] width 856 height 44
click at [658, 593] on button "Iesniegt" at bounding box center [712, 602] width 162 height 39
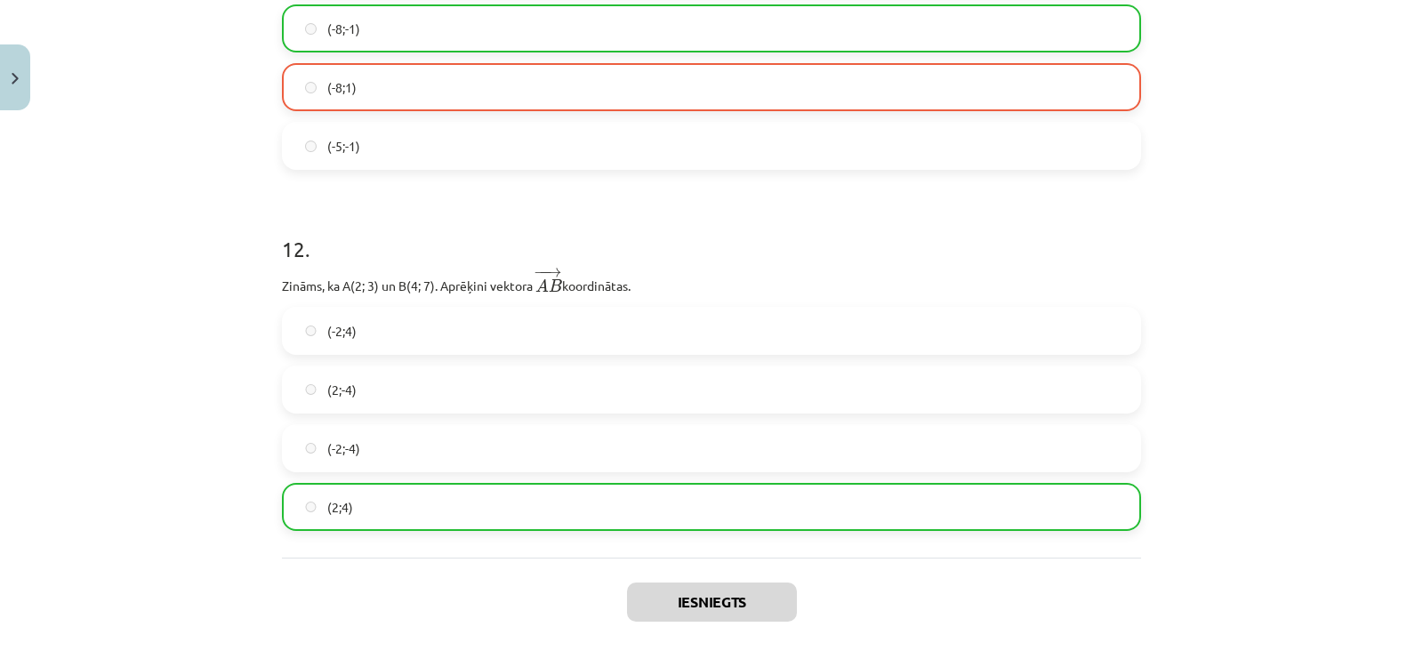
scroll to position [5123, 0]
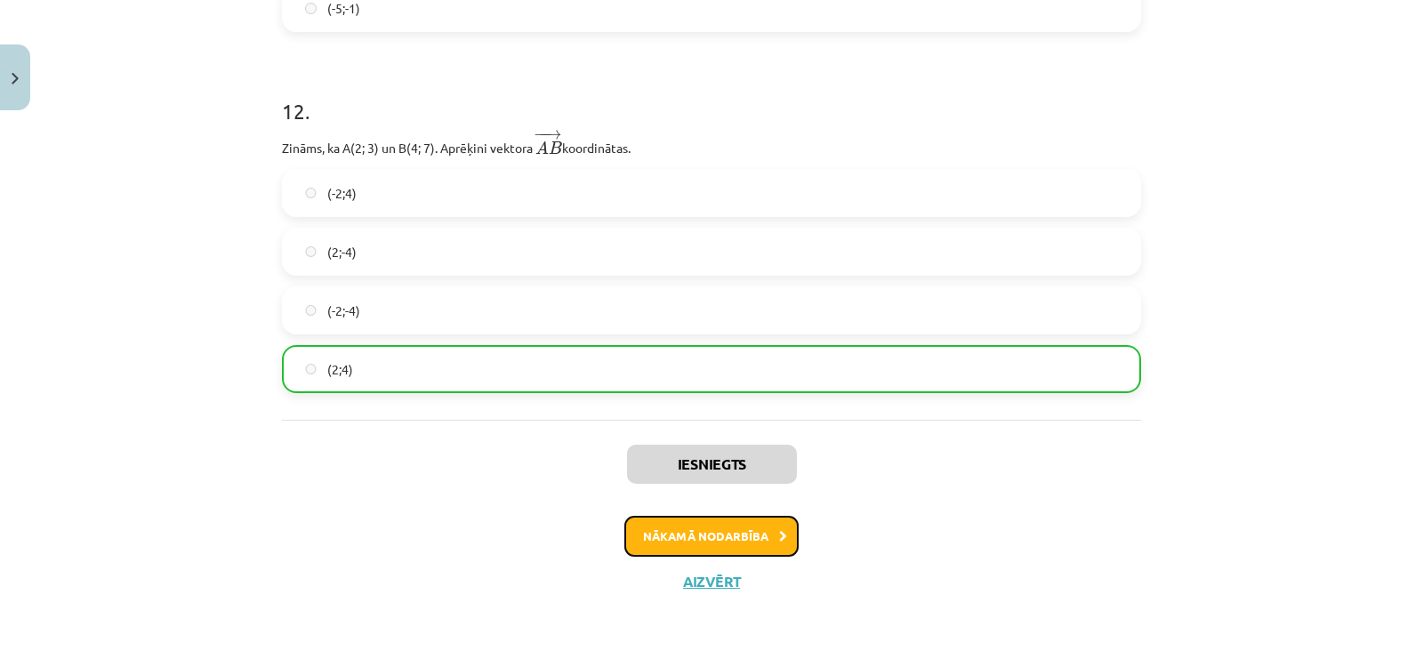
click at [685, 536] on button "Nākamā nodarbība" at bounding box center [711, 536] width 174 height 41
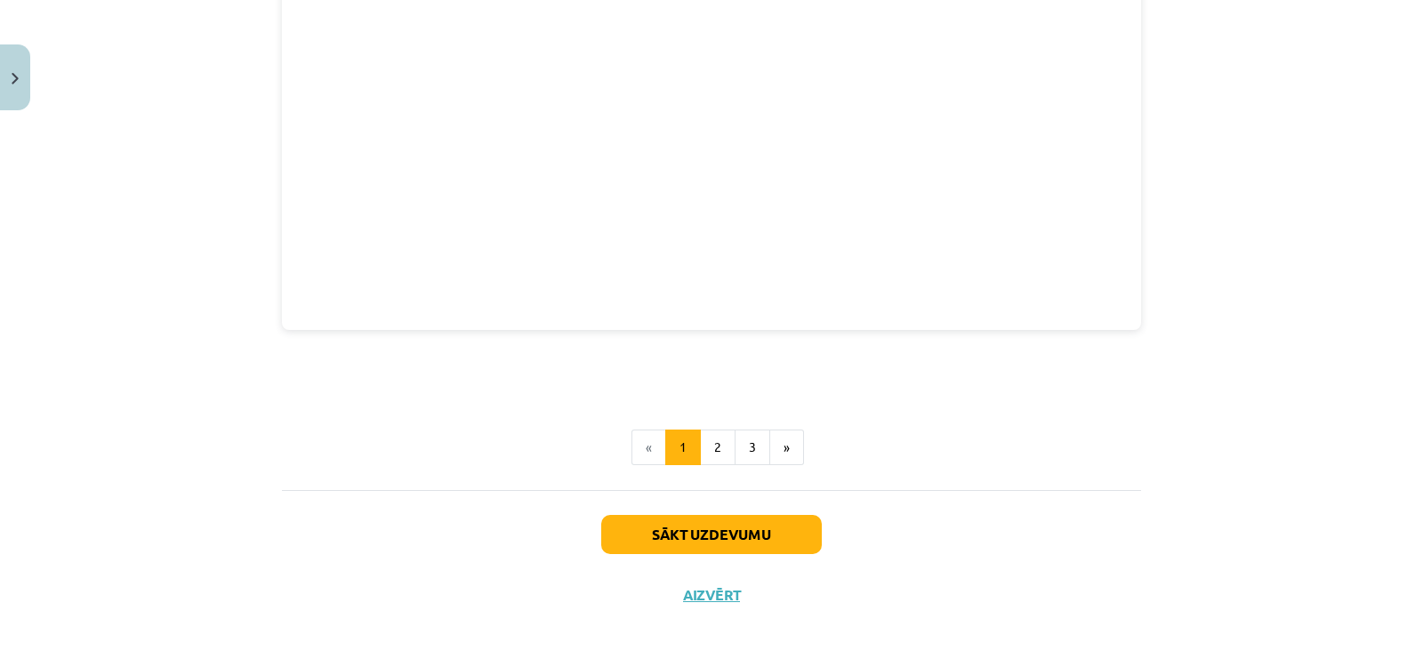
scroll to position [2464, 0]
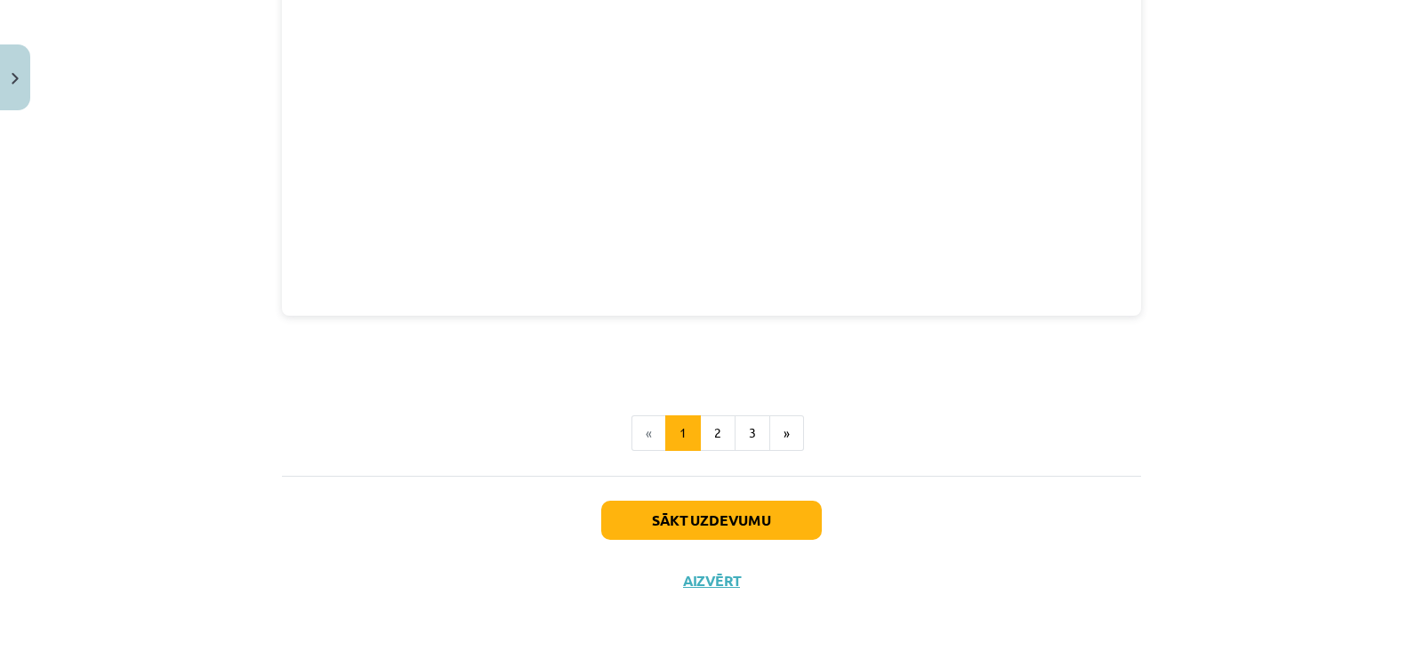
click at [686, 500] on div "Sākt uzdevumu Aizvērt" at bounding box center [711, 538] width 859 height 125
click at [686, 501] on button "Sākt uzdevumu" at bounding box center [711, 520] width 221 height 39
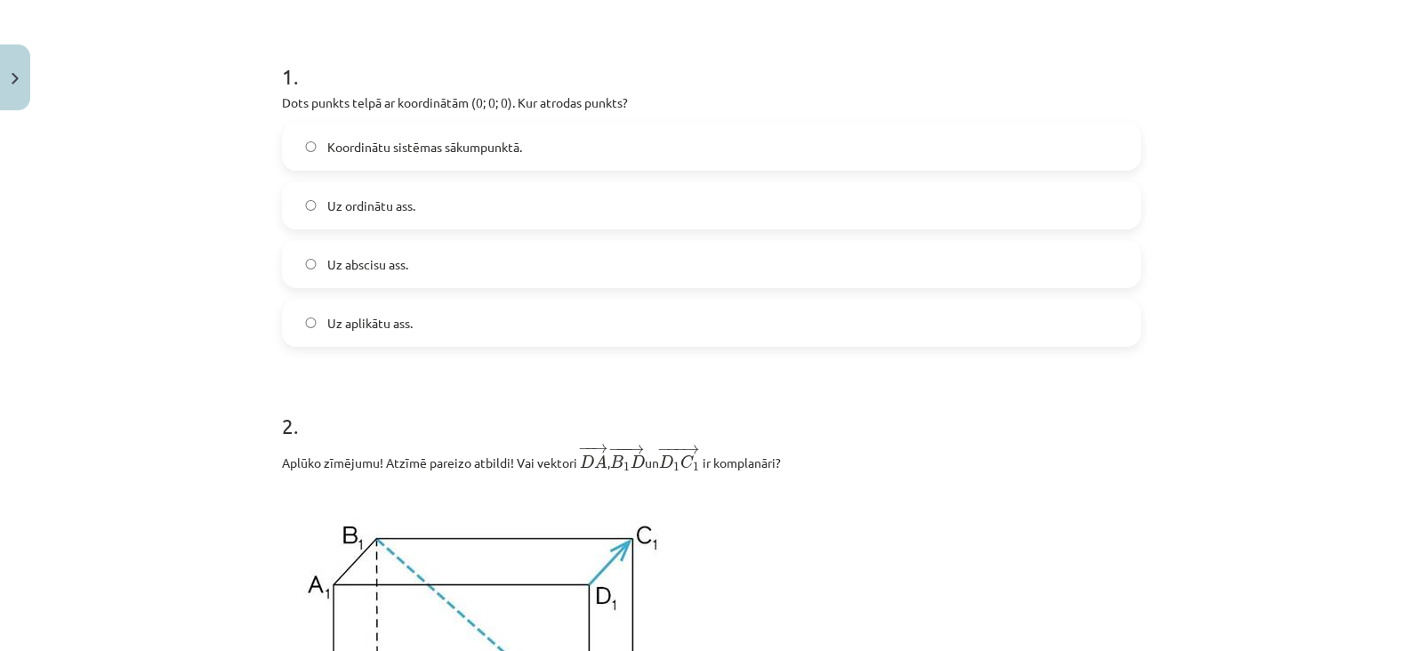
scroll to position [307, 0]
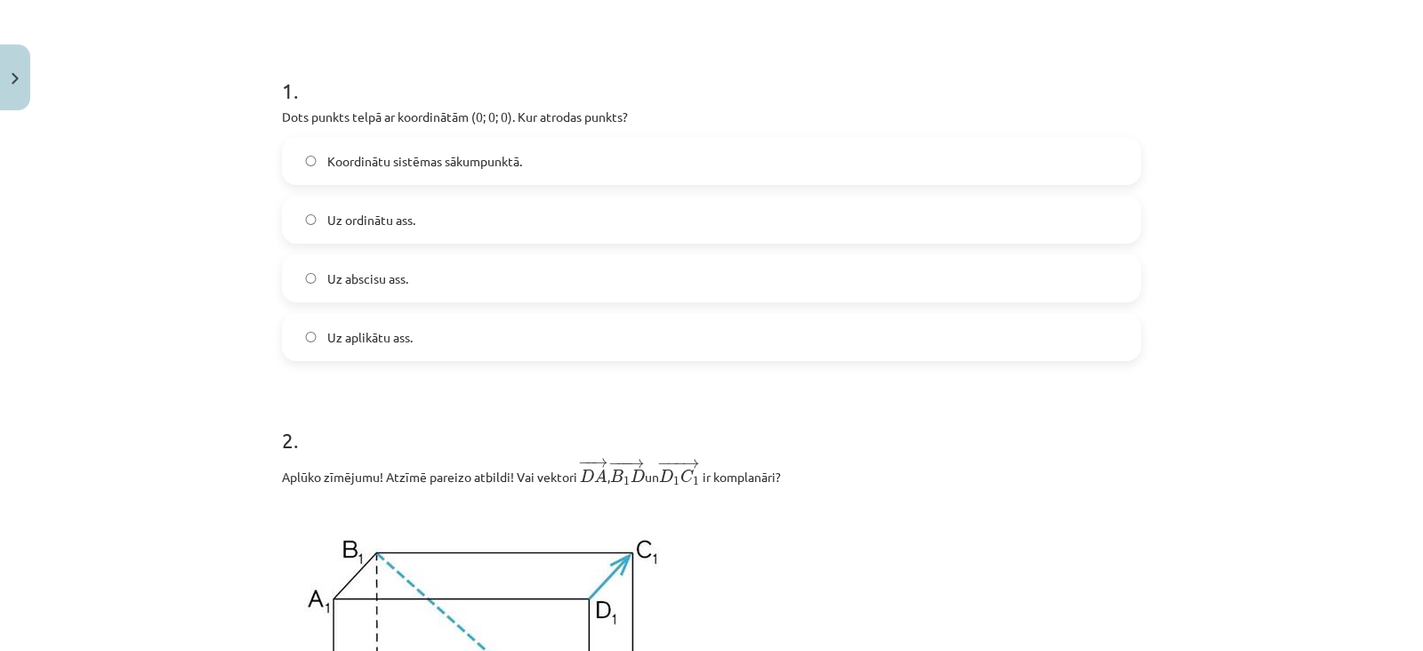
click at [606, 176] on label "Koordinātu sistēmas sākumpunktā." at bounding box center [712, 161] width 856 height 44
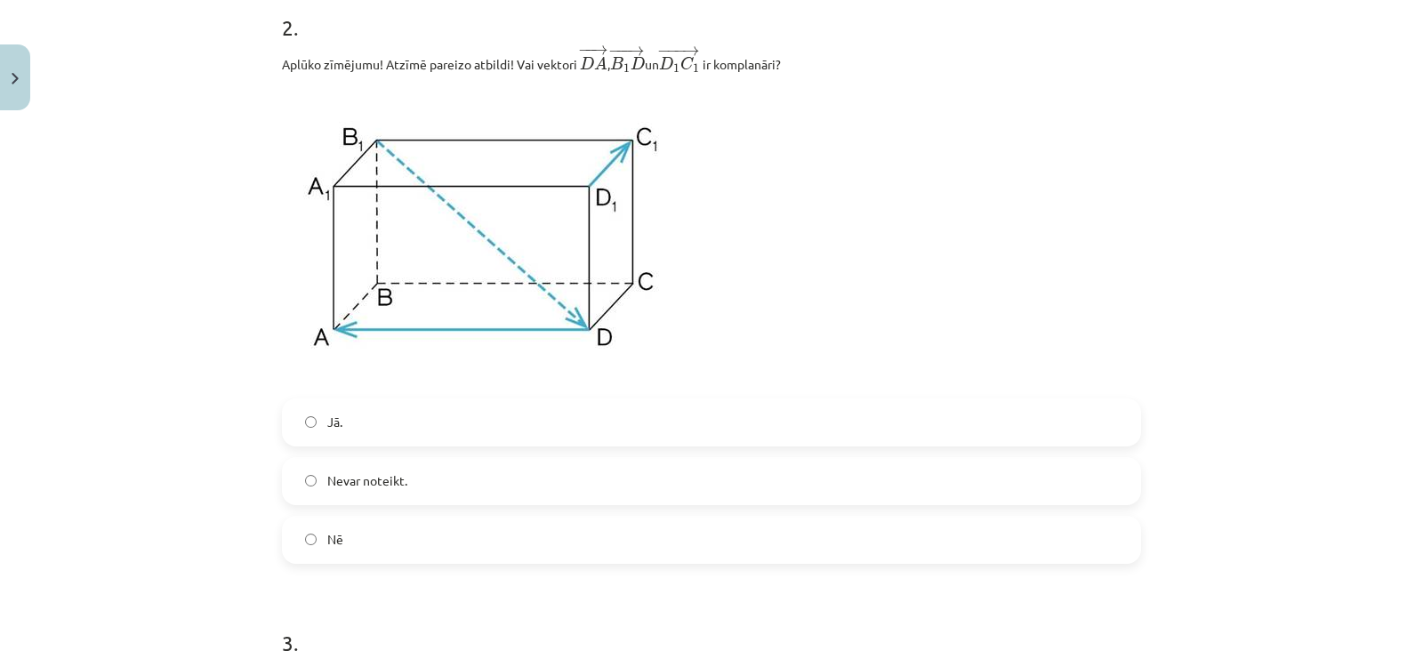
scroll to position [721, 0]
click at [455, 516] on label "Nē" at bounding box center [712, 538] width 856 height 44
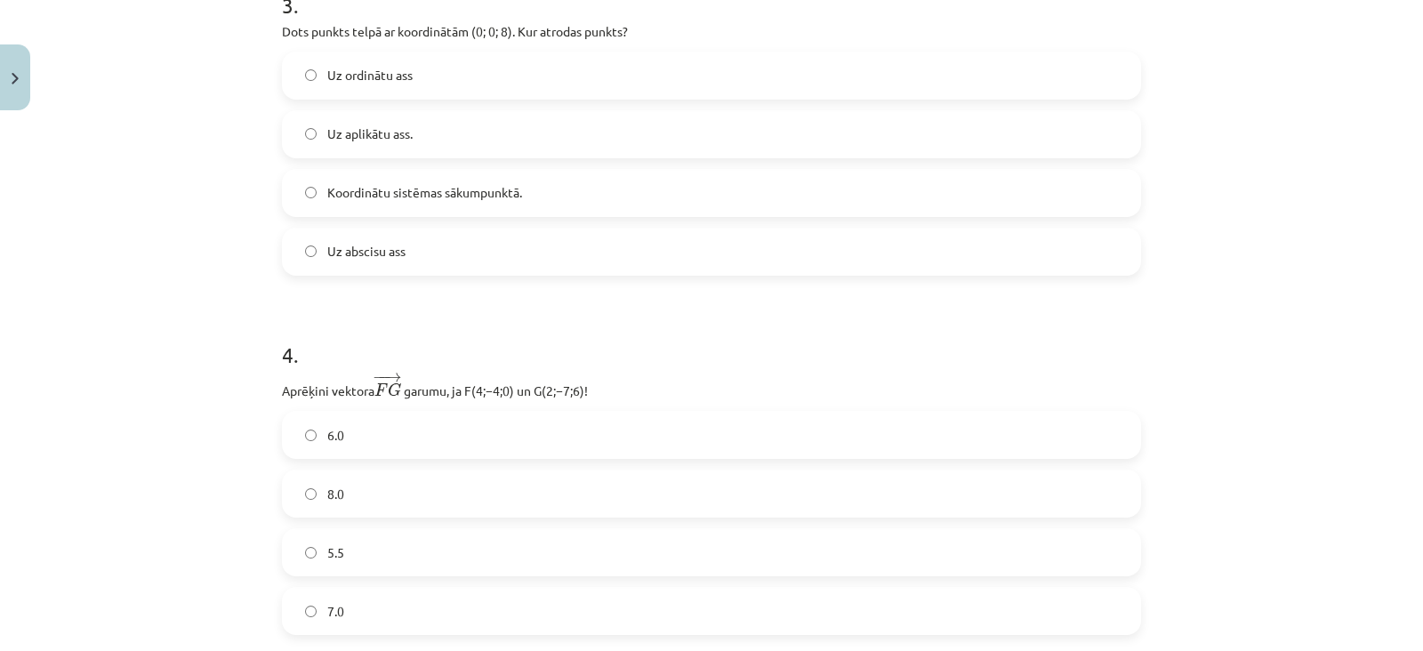
scroll to position [1371, 0]
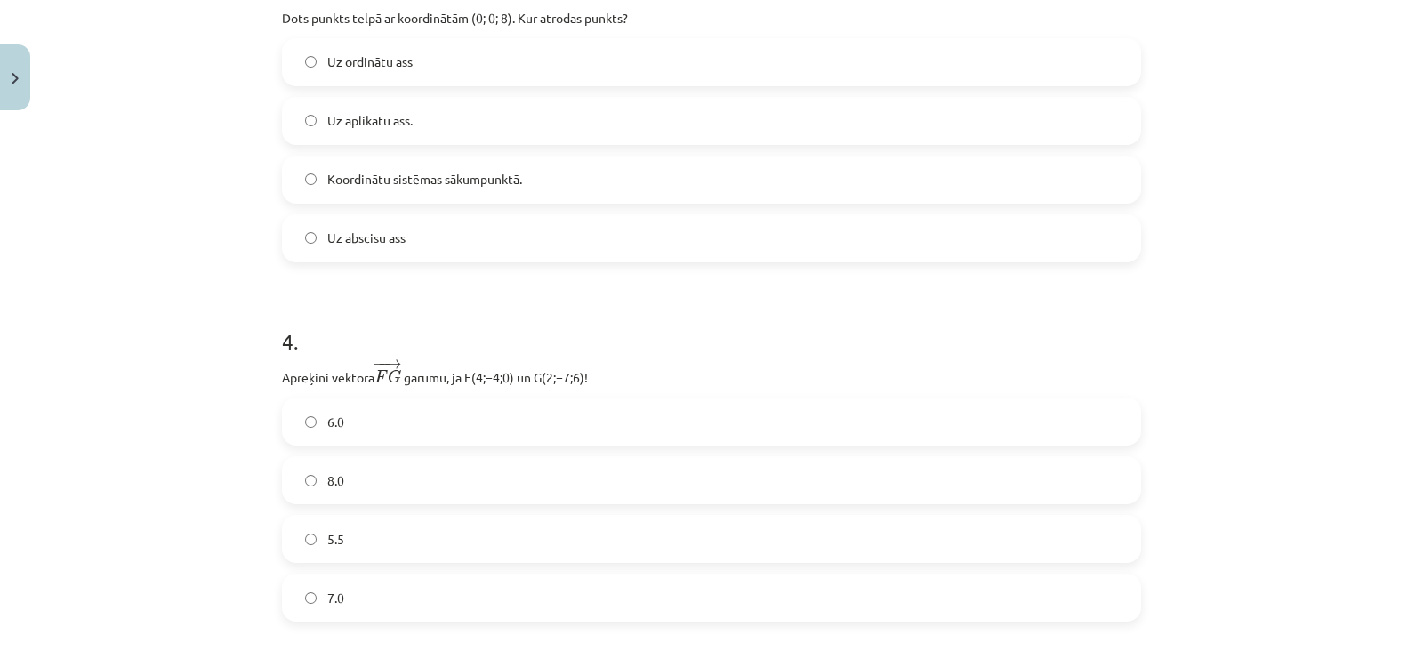
click at [523, 111] on label "Uz aplikātu ass." at bounding box center [712, 121] width 856 height 44
click at [518, 173] on label "Koordinātu sistēmas sākumpunktā." at bounding box center [712, 179] width 856 height 44
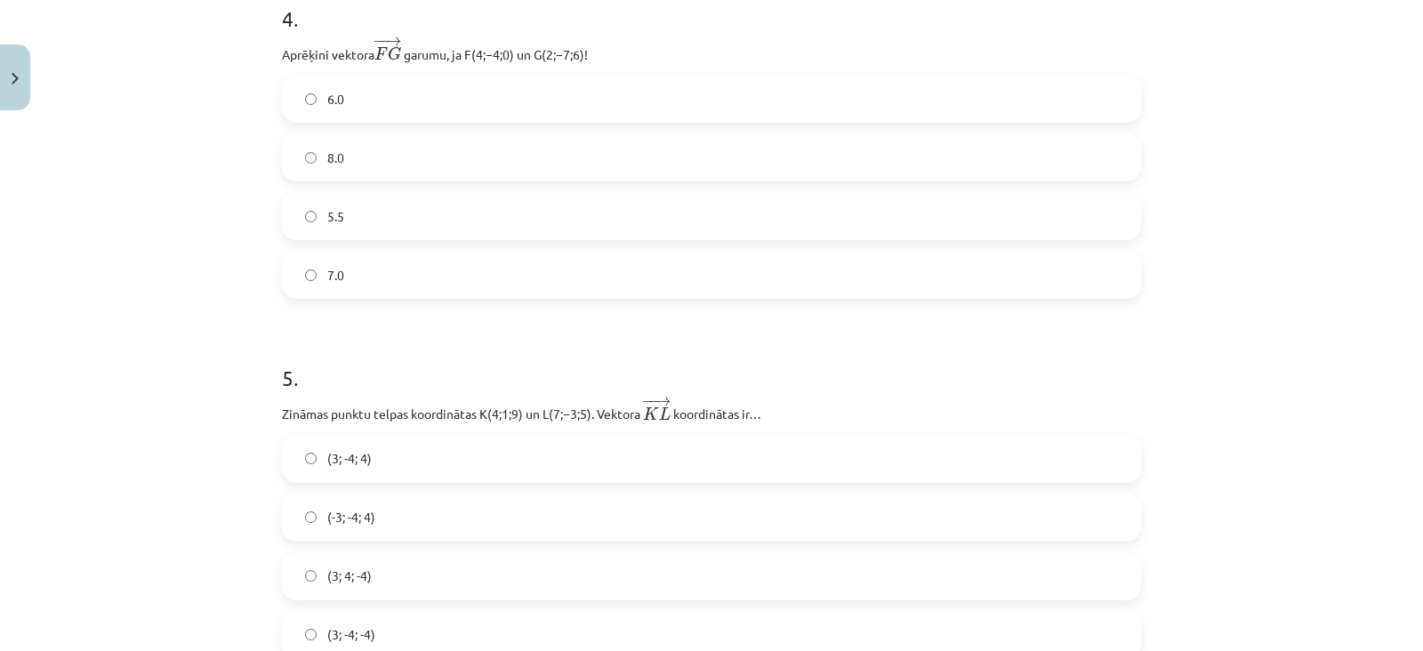
scroll to position [1707, 0]
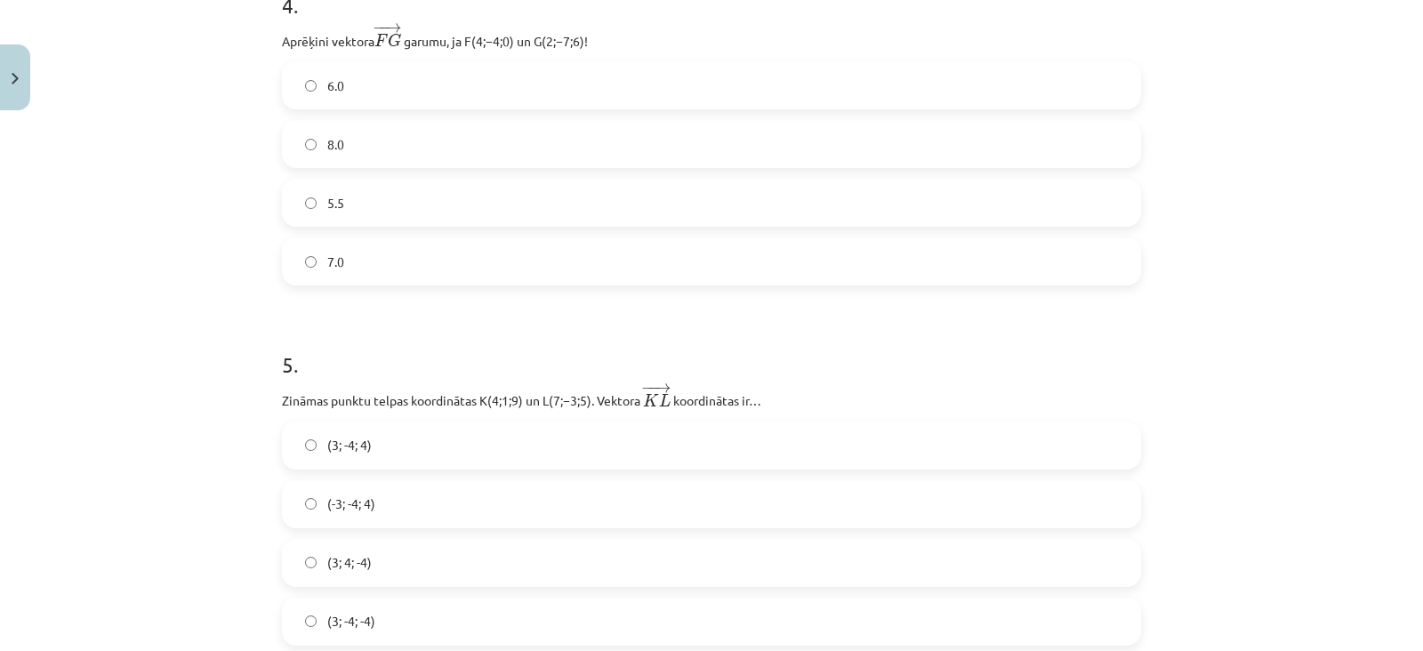
click at [485, 137] on label "8.0" at bounding box center [712, 144] width 856 height 44
click at [417, 261] on label "7.0" at bounding box center [712, 261] width 856 height 44
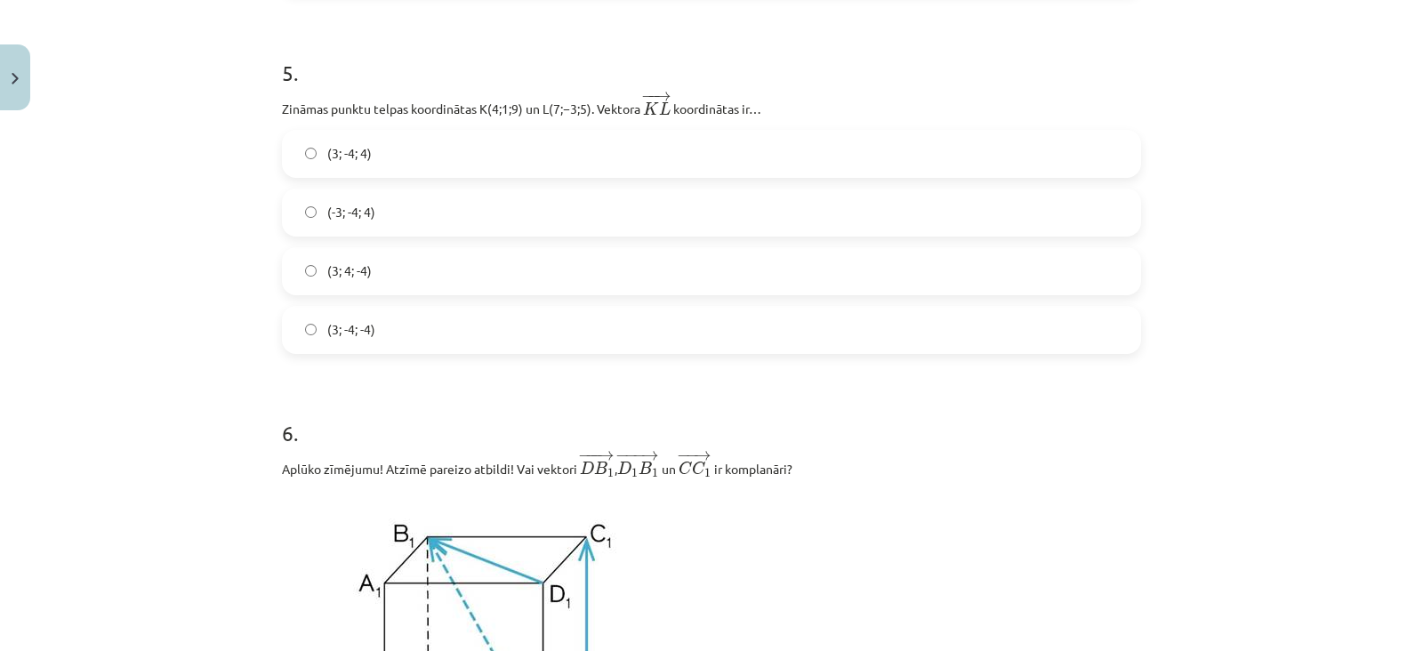
scroll to position [1998, 0]
click at [401, 164] on label "(3; -4; 4)" at bounding box center [712, 155] width 856 height 44
click at [375, 323] on label "(3; -4; -4)" at bounding box center [712, 331] width 856 height 44
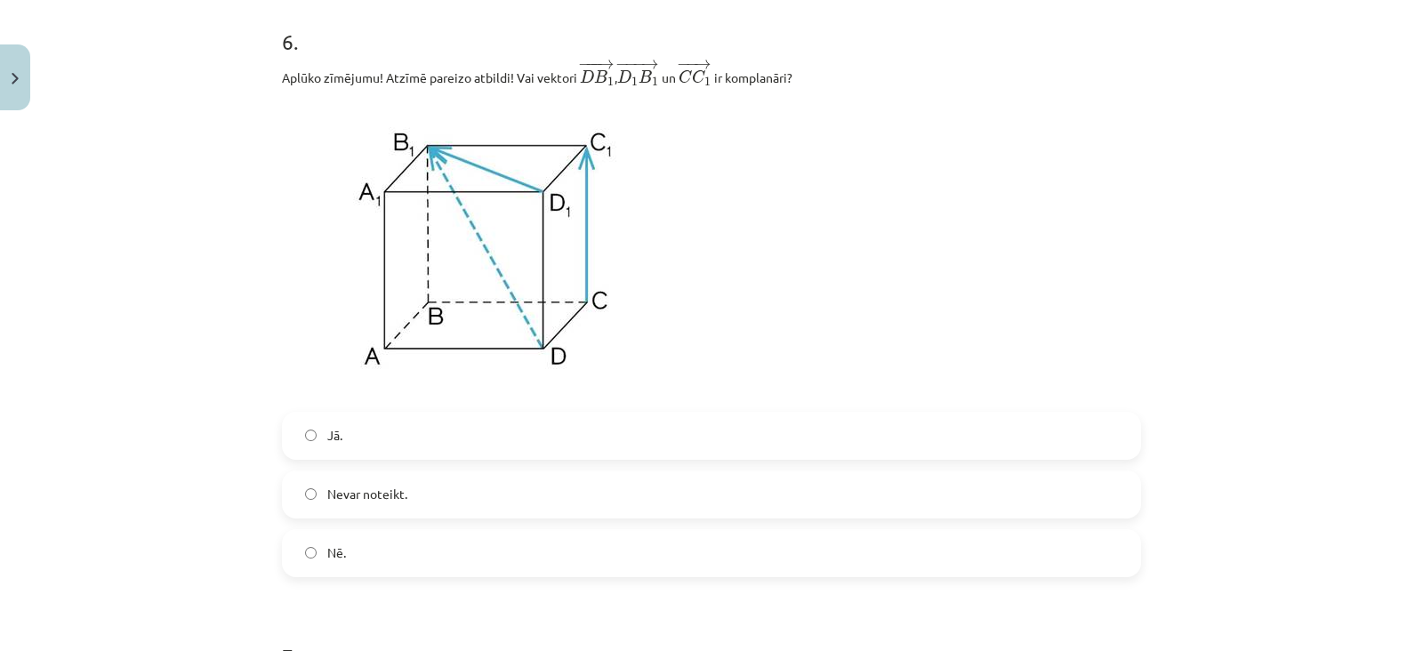
scroll to position [2412, 0]
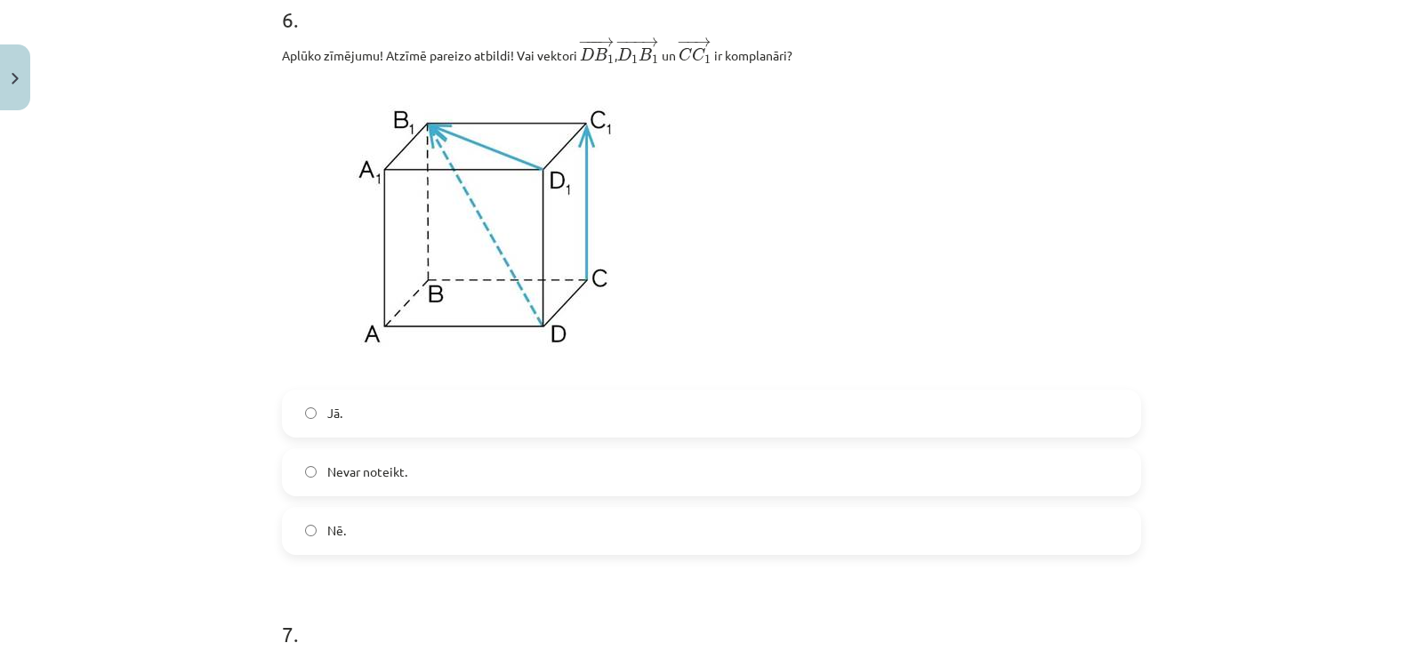
click at [337, 540] on span "Nē." at bounding box center [336, 530] width 19 height 19
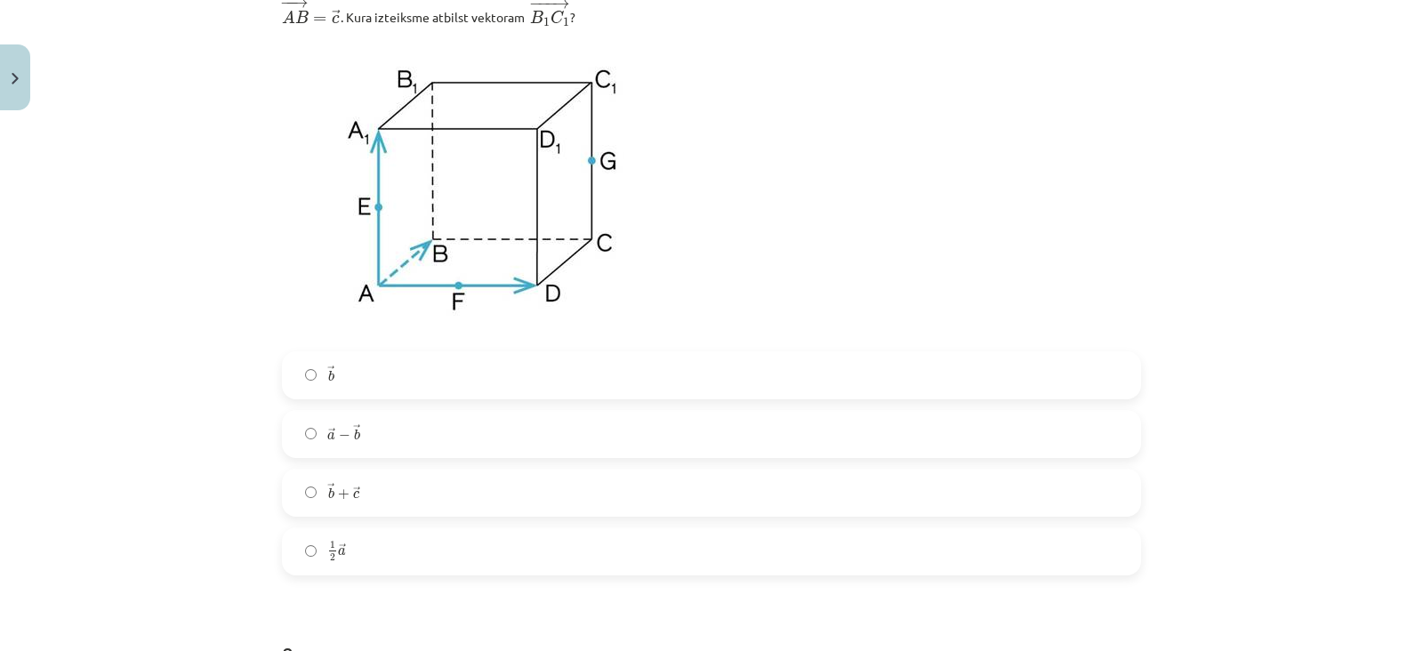
scroll to position [3104, 0]
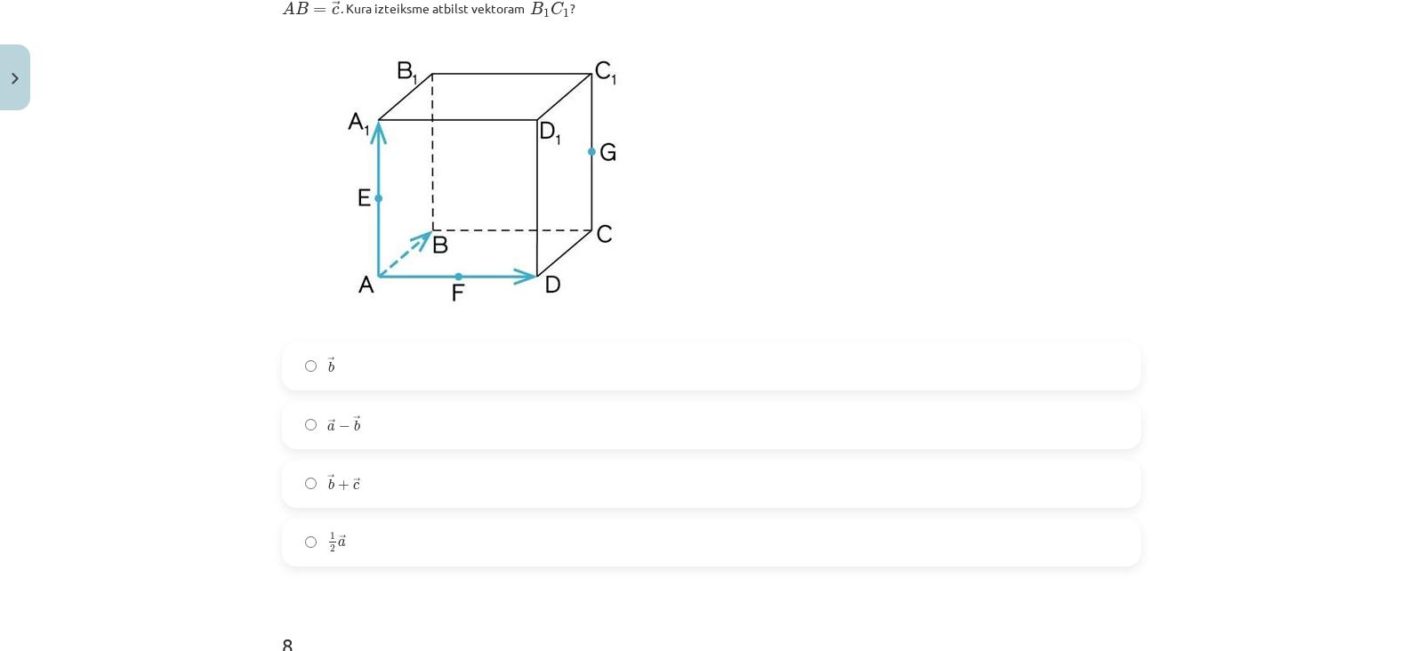
click at [454, 369] on label "→ b b →" at bounding box center [712, 366] width 856 height 44
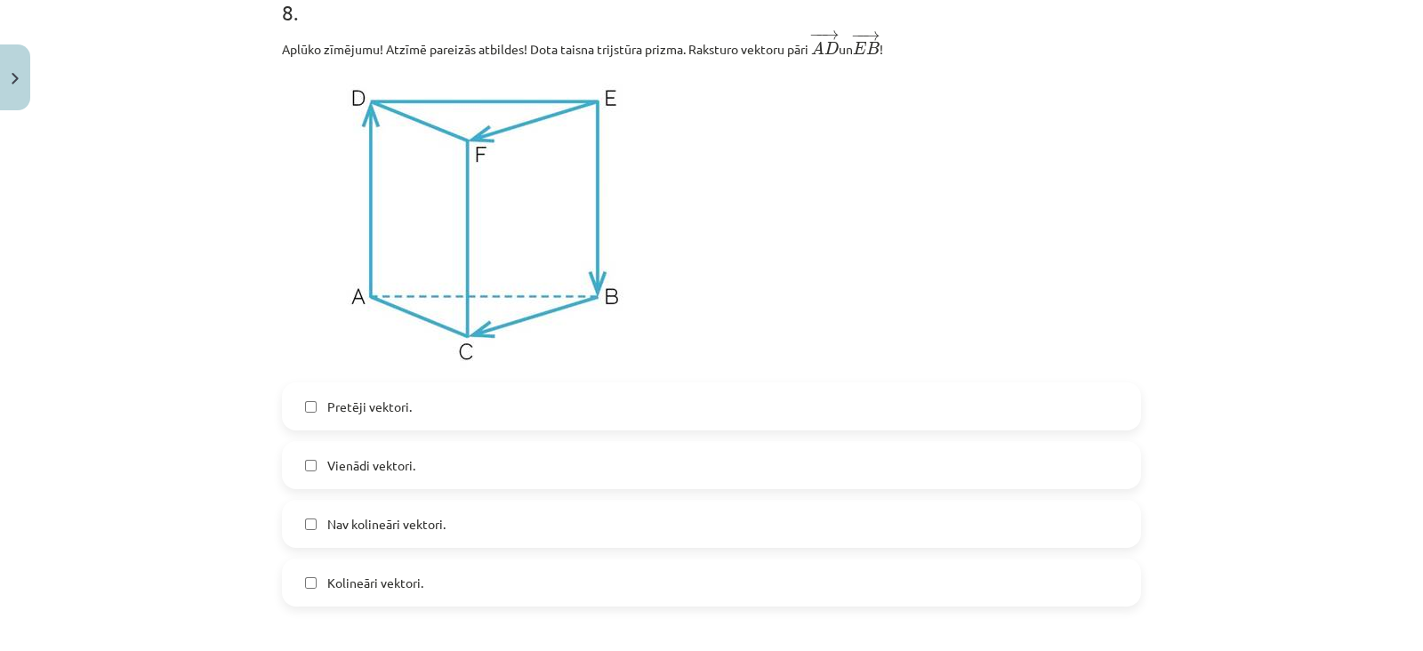
scroll to position [3738, 0]
click at [429, 463] on label "Vienādi vektori." at bounding box center [712, 464] width 856 height 44
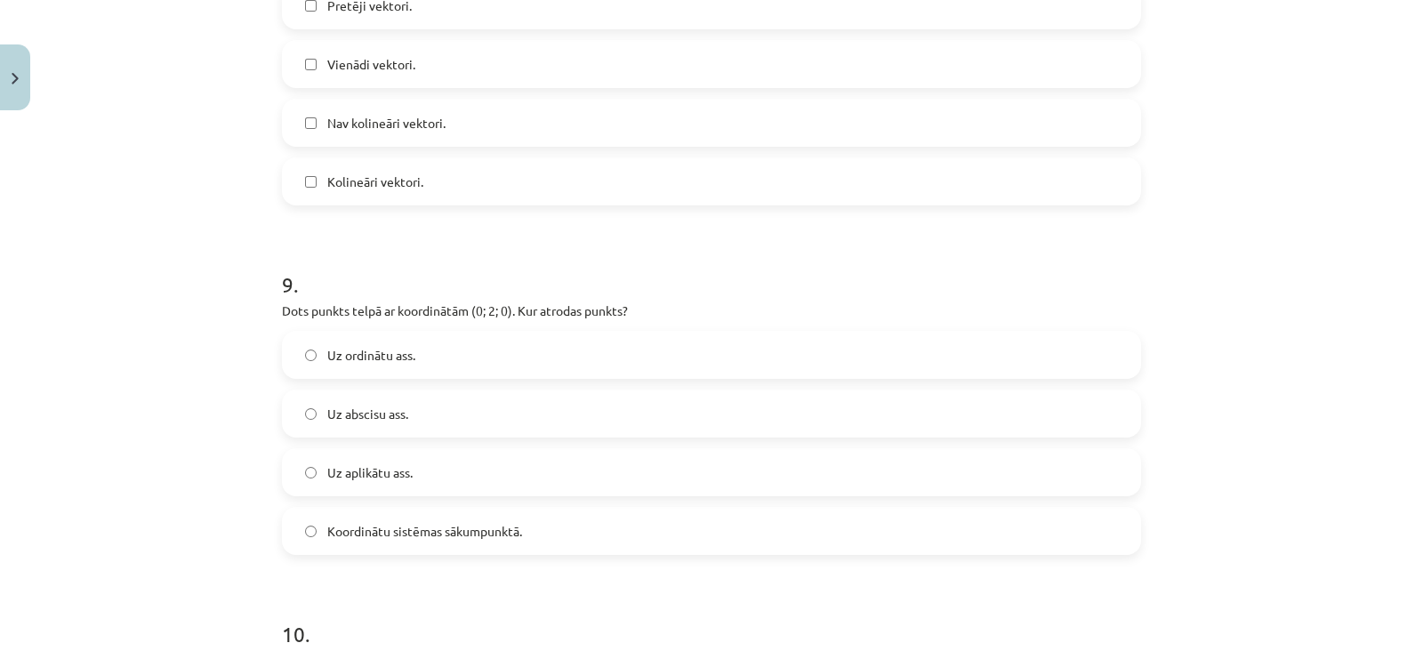
scroll to position [4172, 0]
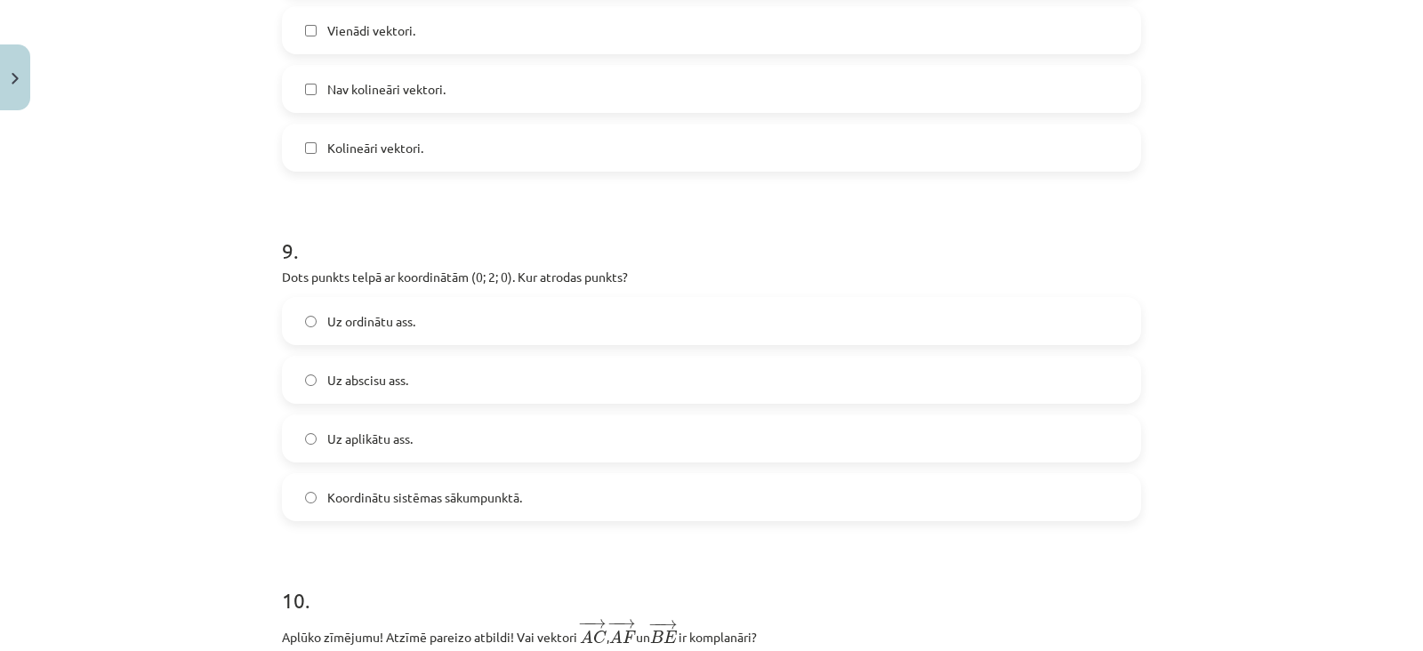
click at [402, 331] on span "Uz ordinātu ass." at bounding box center [371, 321] width 88 height 19
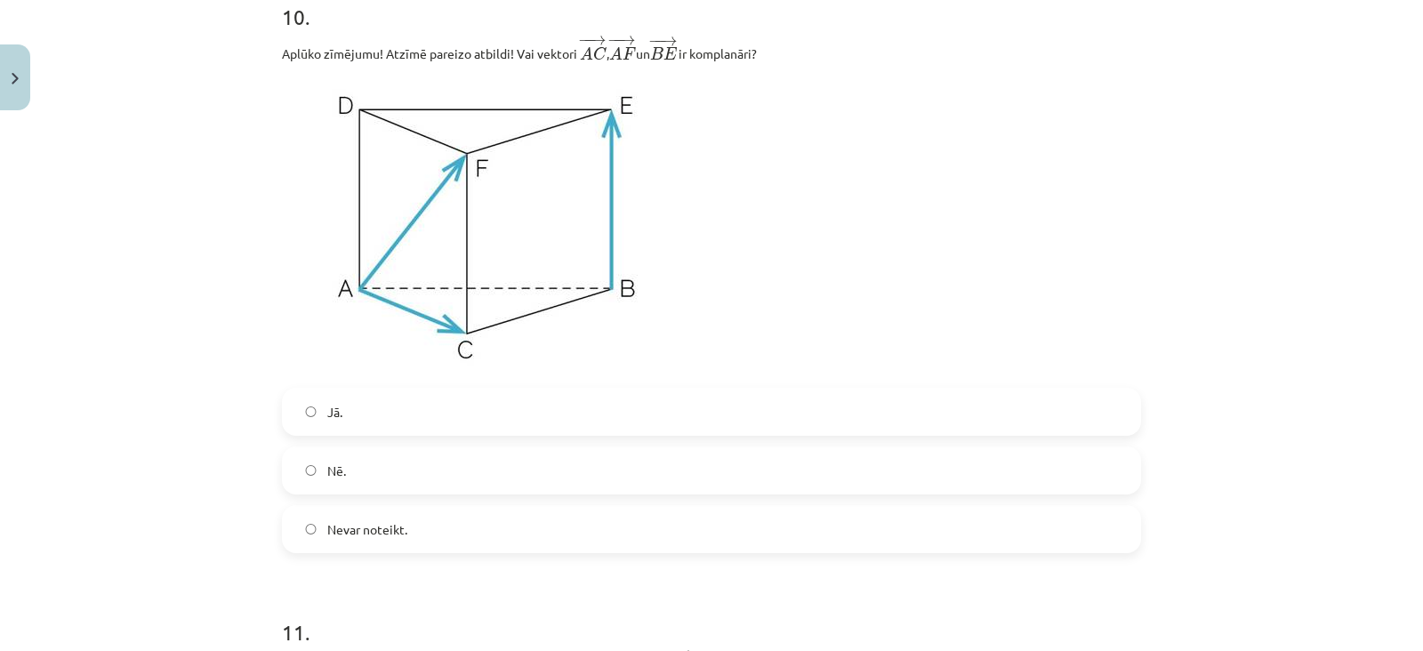
scroll to position [4756, 0]
click at [405, 420] on label "Jā." at bounding box center [712, 411] width 856 height 44
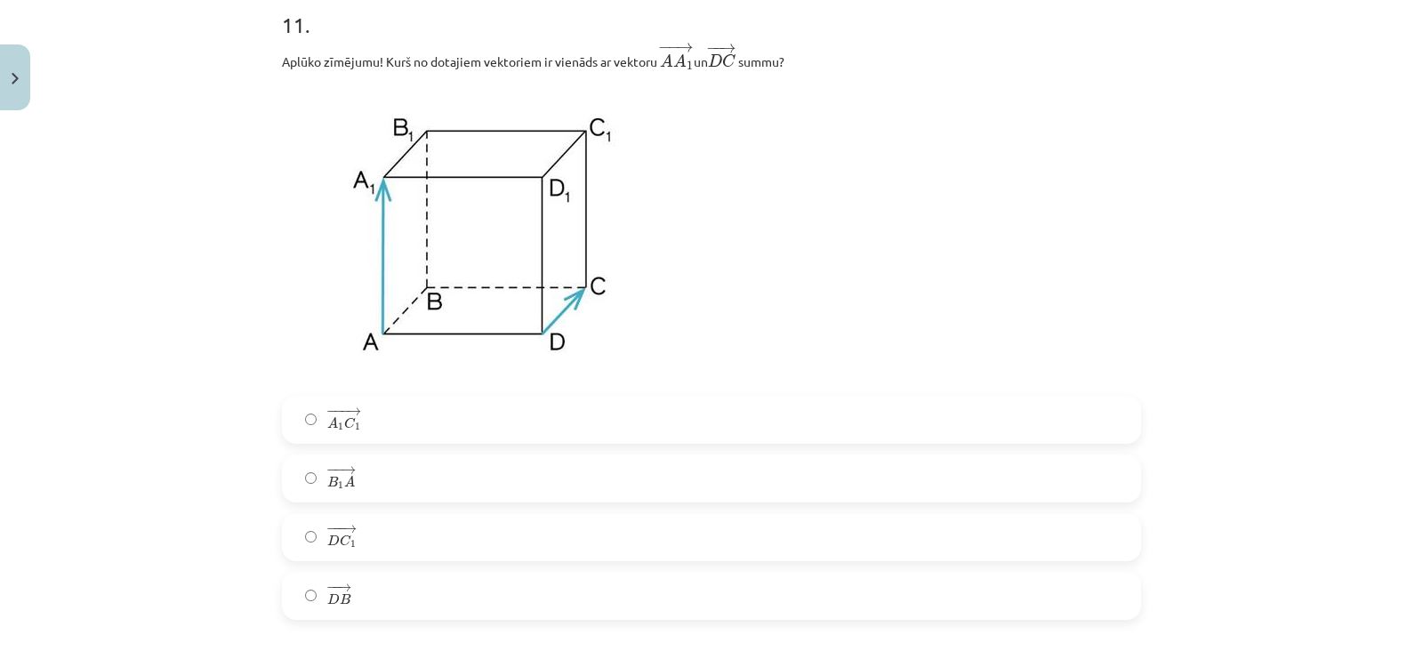
scroll to position [5368, 0]
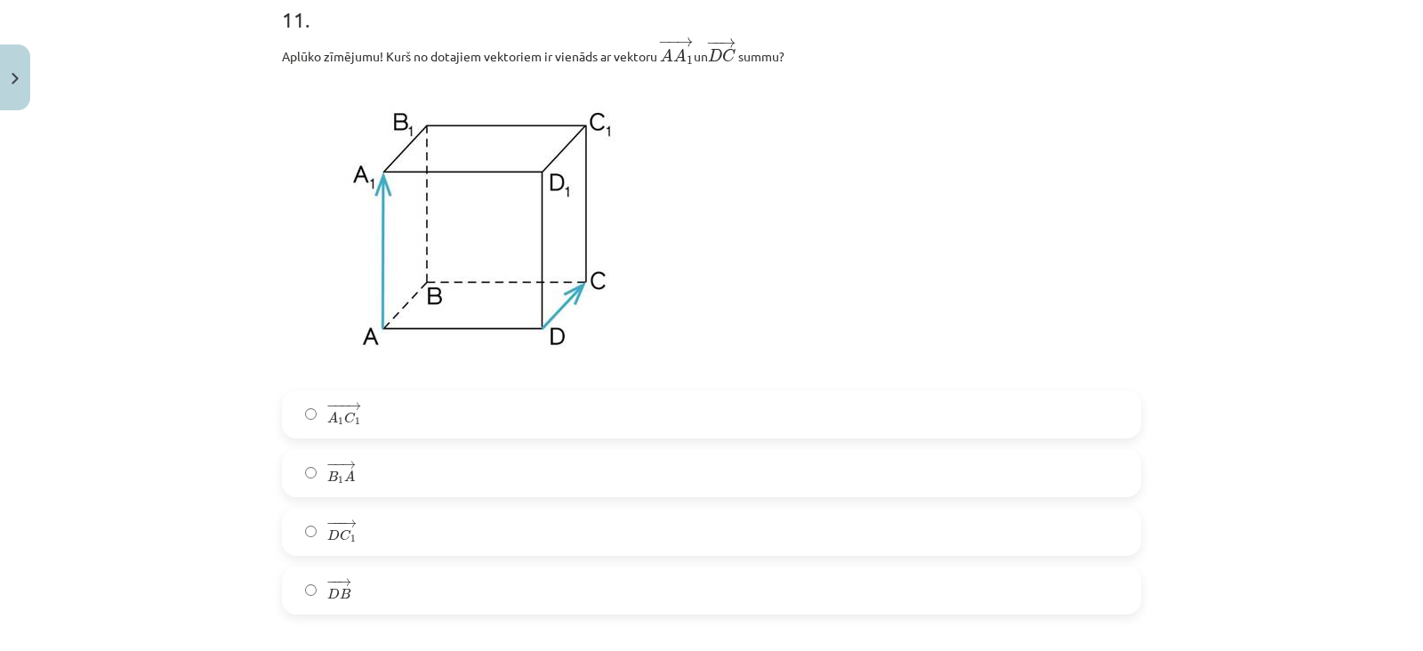
click at [435, 554] on label "− −− → D C 1 D C 1 →" at bounding box center [712, 532] width 856 height 44
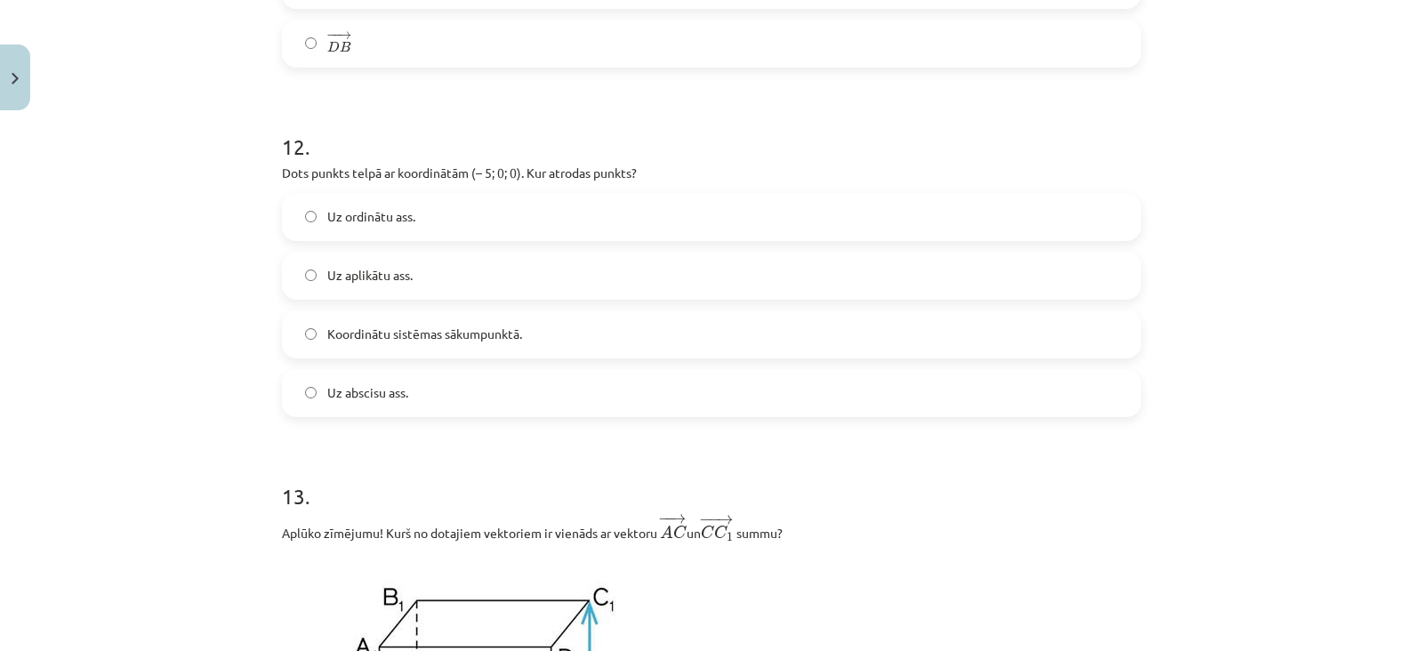
scroll to position [5938, 0]
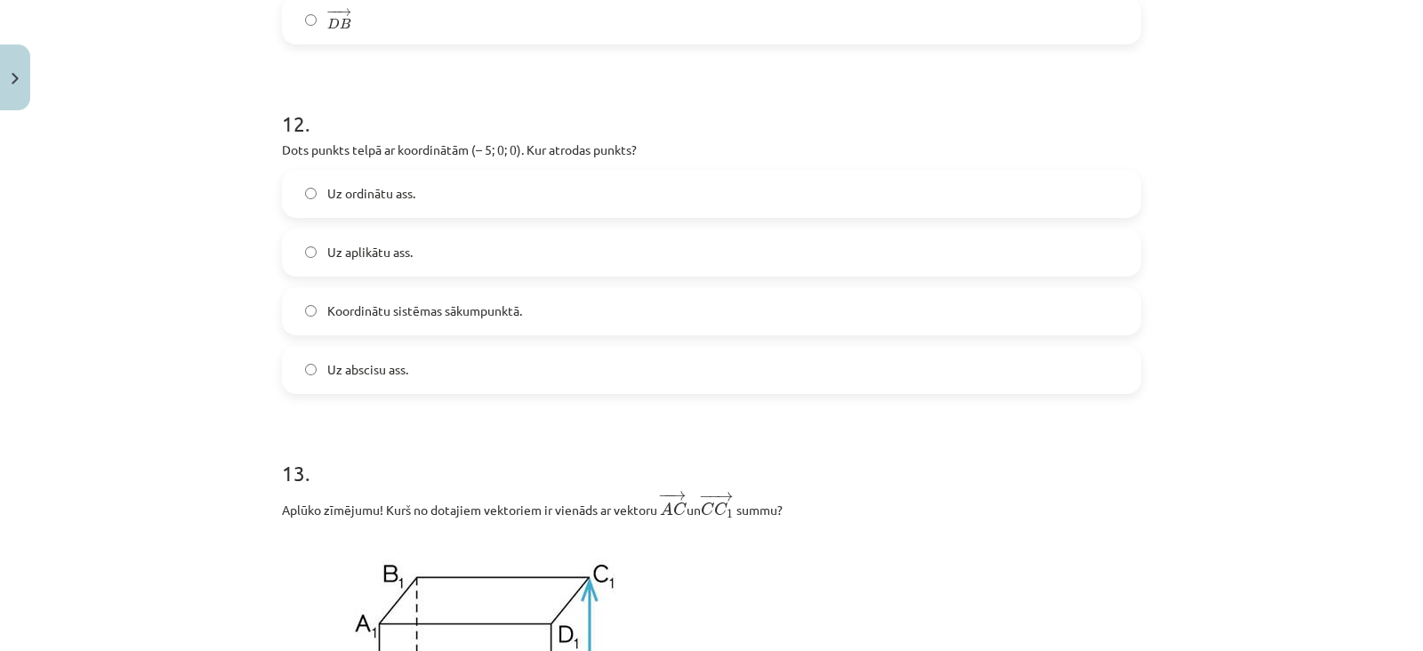
click at [459, 377] on label "Uz abscisu ass." at bounding box center [712, 370] width 856 height 44
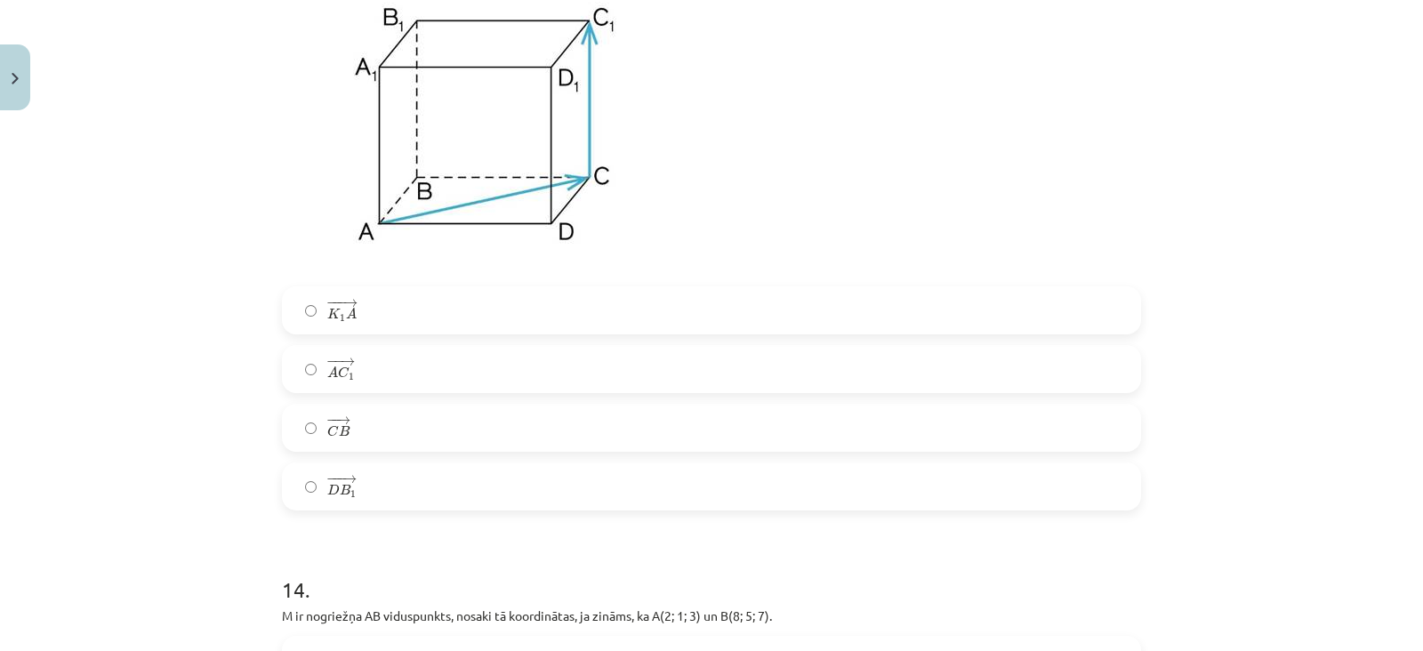
scroll to position [6543, 0]
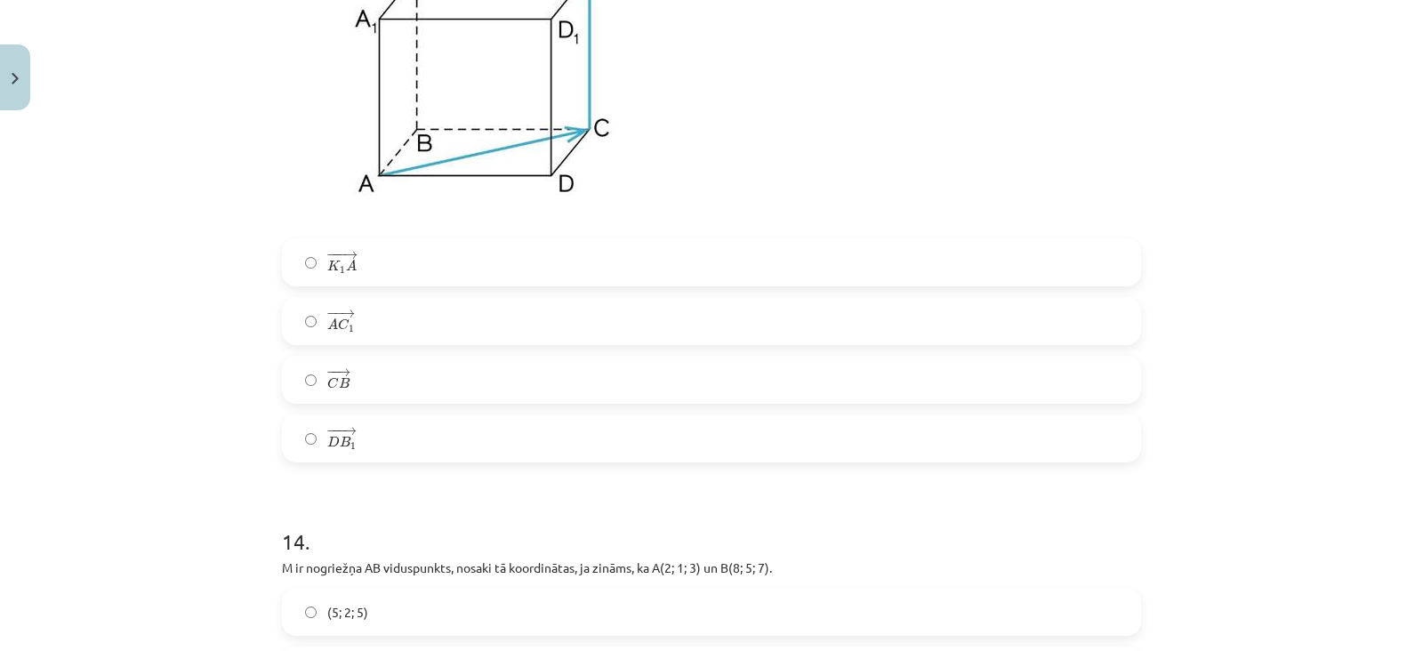
click at [404, 326] on label "− − → A C 1 A C 1 →" at bounding box center [712, 321] width 856 height 44
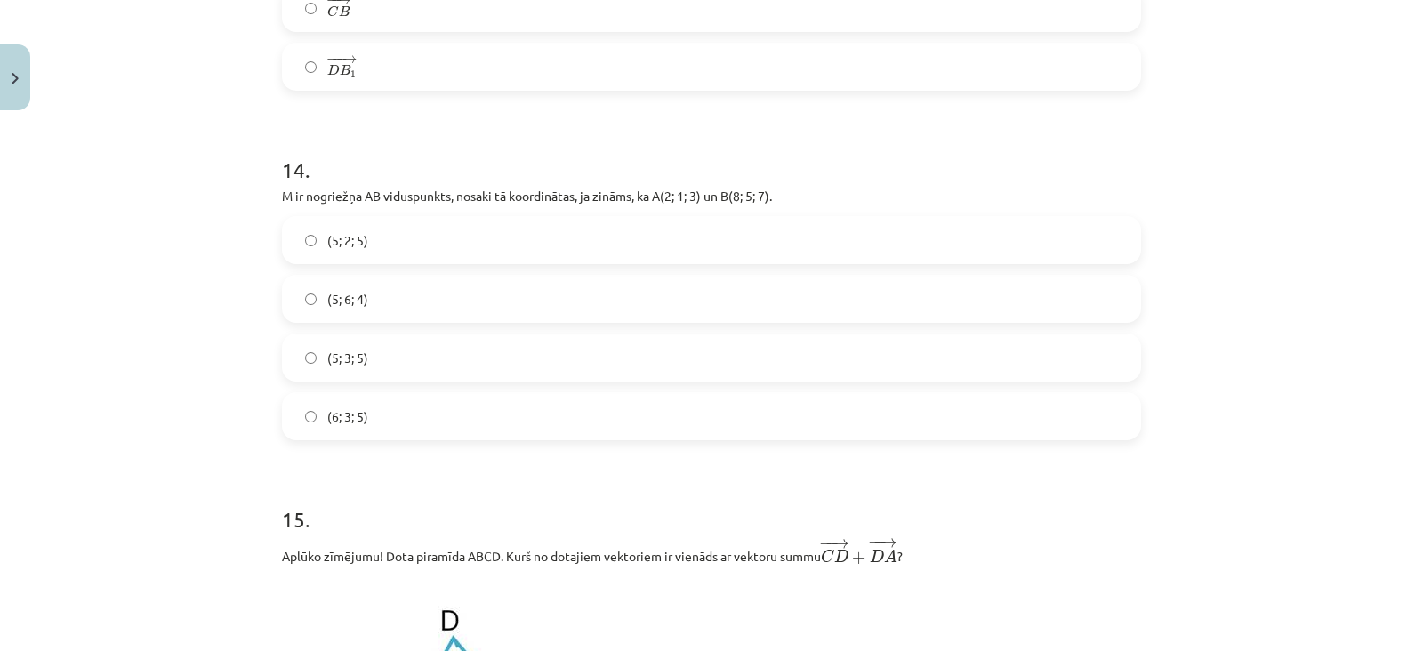
scroll to position [6922, 0]
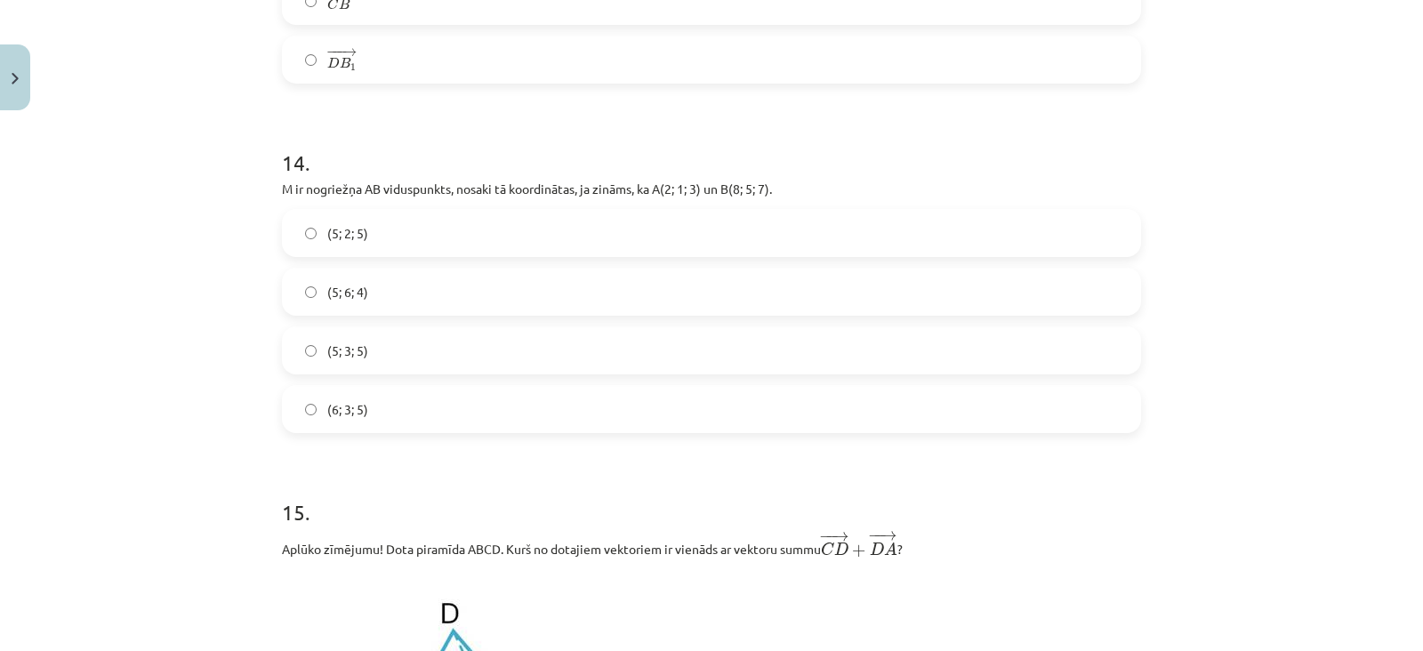
click at [387, 367] on label "(5; 3; 5)" at bounding box center [712, 350] width 856 height 44
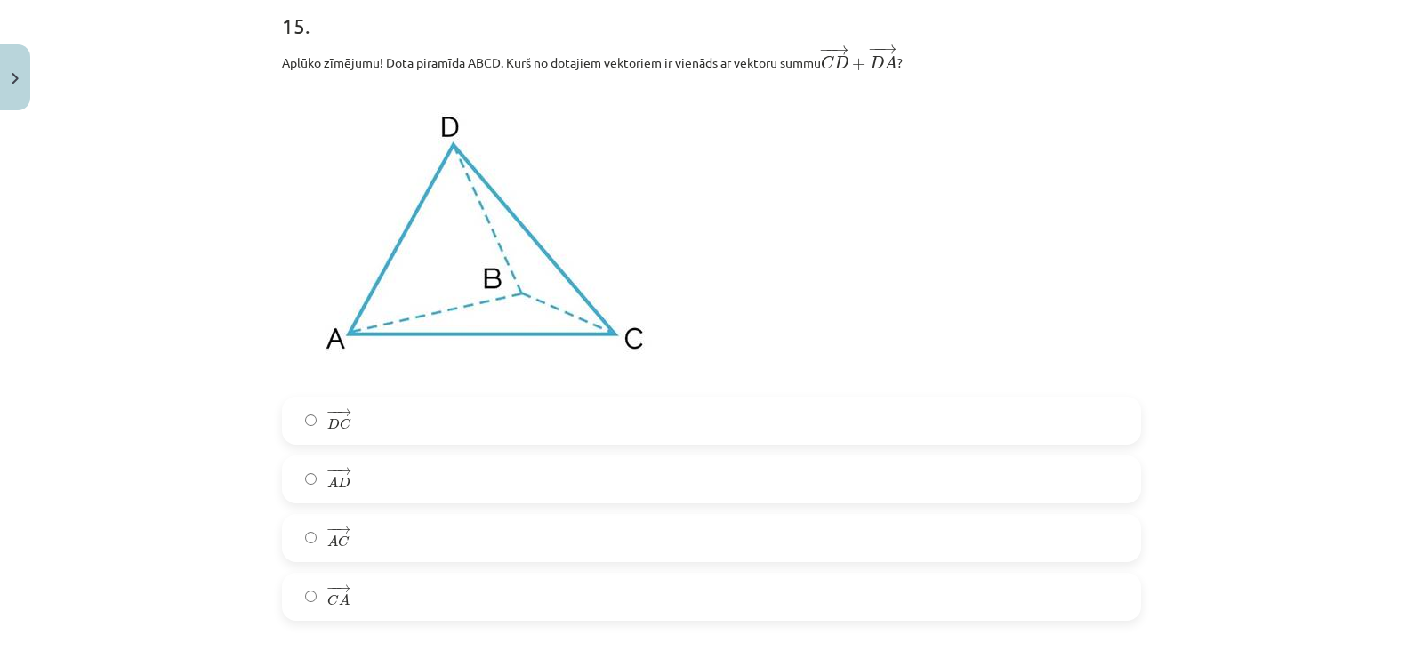
scroll to position [7407, 0]
click at [385, 602] on label "− − → C A C A →" at bounding box center [712, 597] width 856 height 44
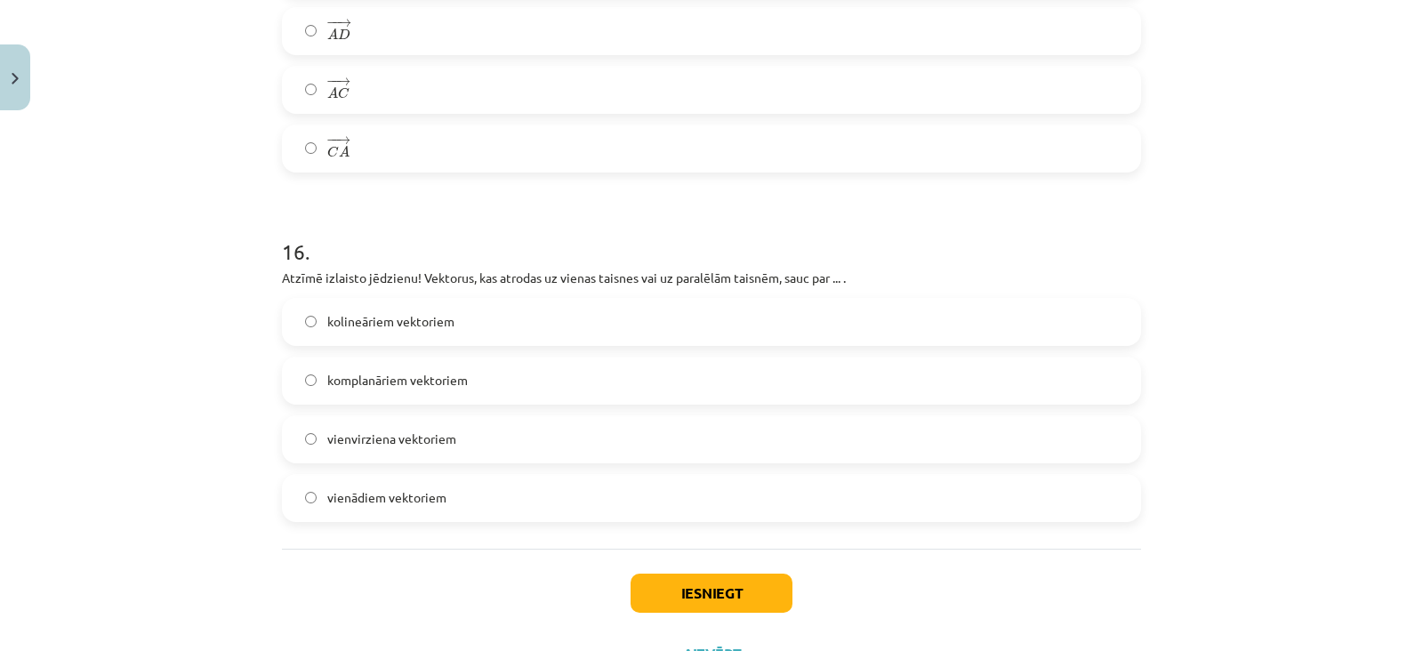
scroll to position [7929, 0]
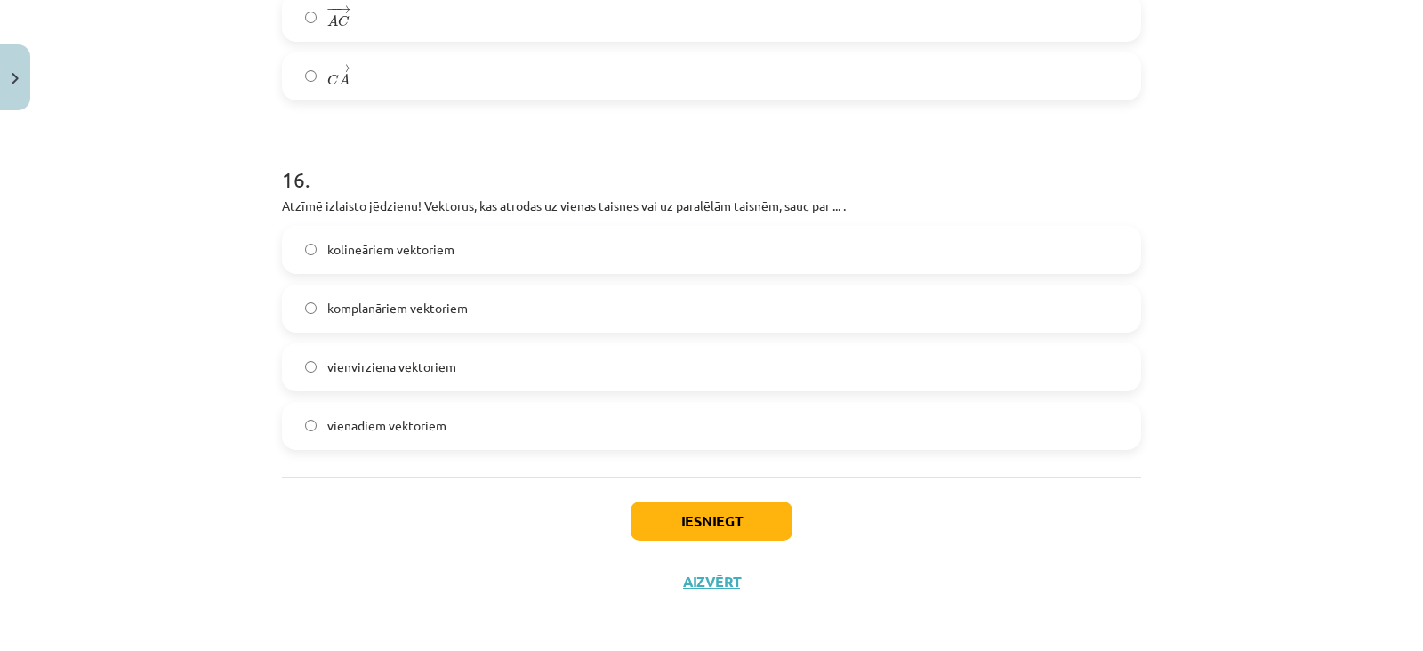
click at [490, 374] on label "vienvirziena vektoriem" at bounding box center [712, 367] width 856 height 44
click at [519, 258] on label "kolineāriem vektoriem" at bounding box center [712, 250] width 856 height 44
click at [636, 528] on button "Iesniegt" at bounding box center [712, 521] width 162 height 39
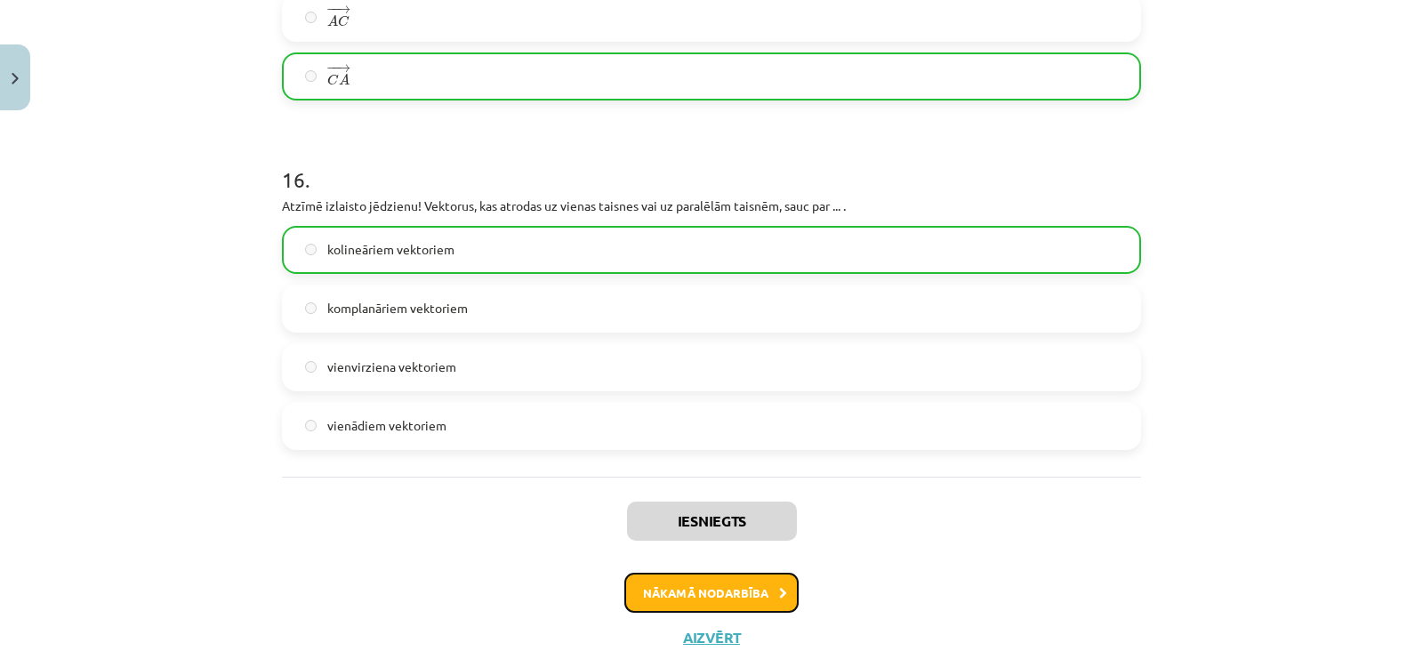
click at [689, 596] on button "Nākamā nodarbība" at bounding box center [711, 593] width 174 height 41
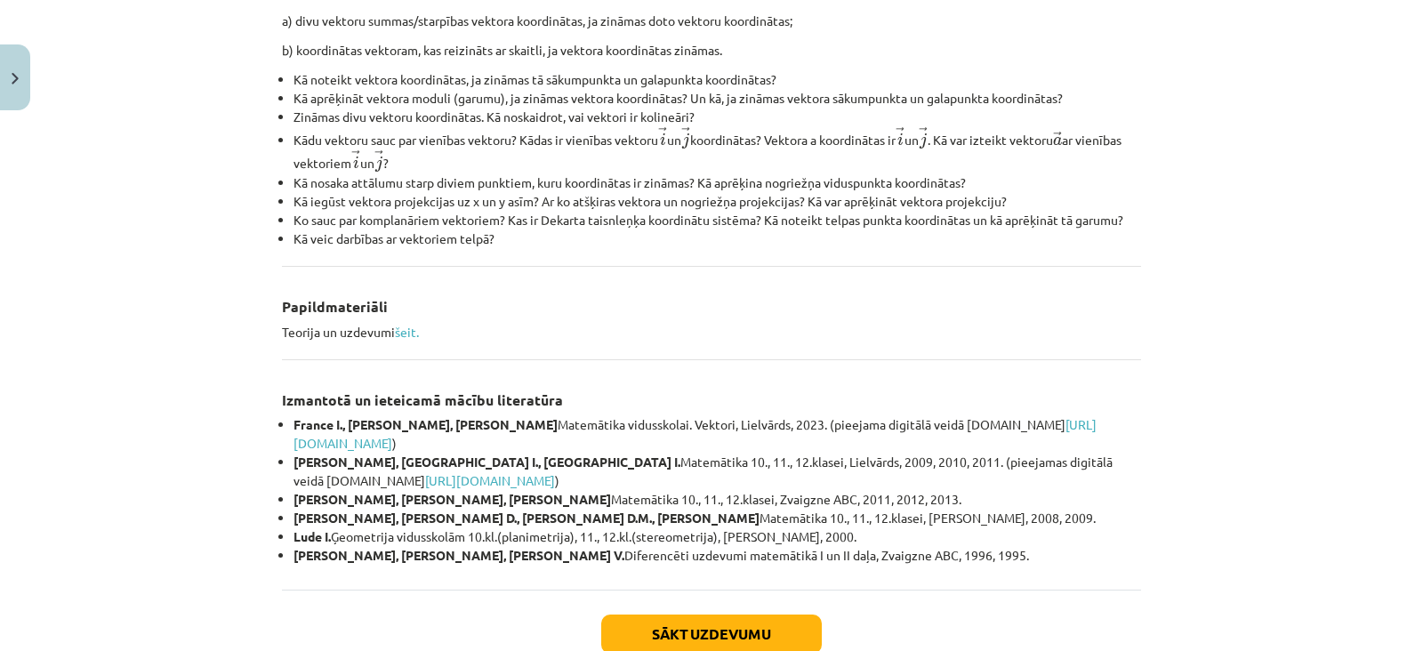
scroll to position [764, 0]
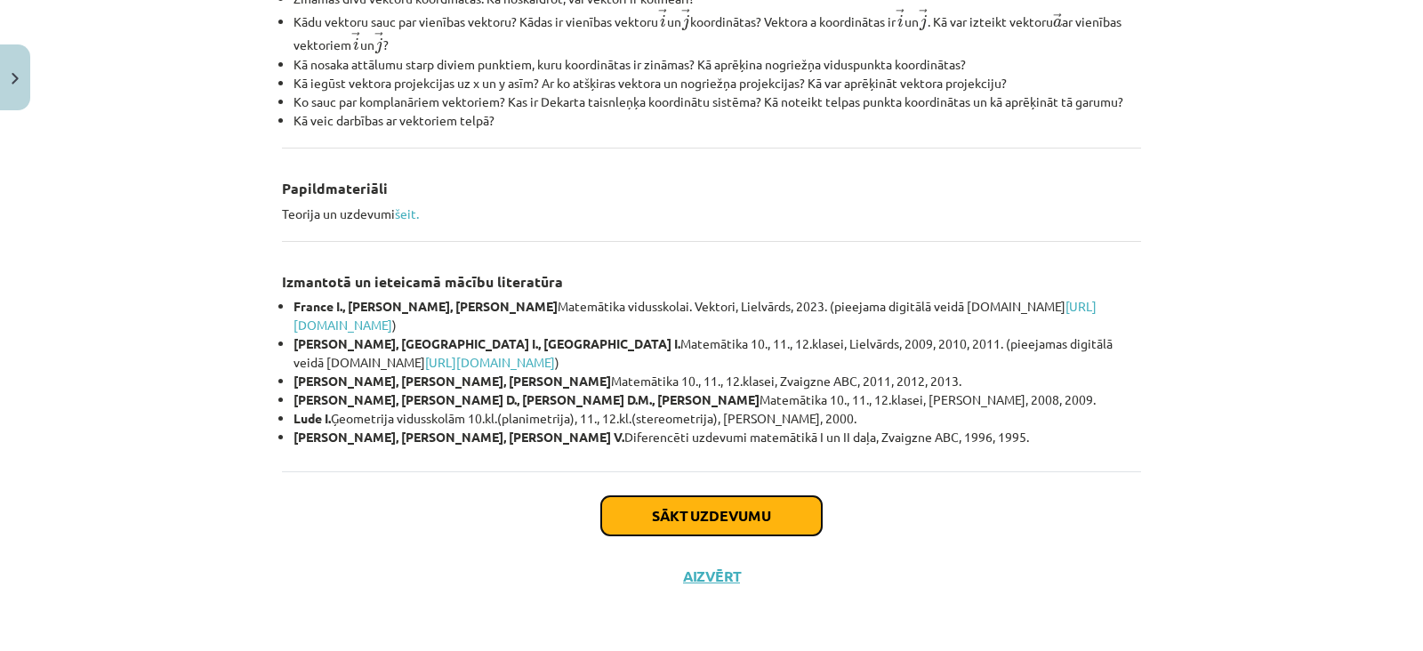
click at [694, 527] on button "Sākt uzdevumu" at bounding box center [711, 515] width 221 height 39
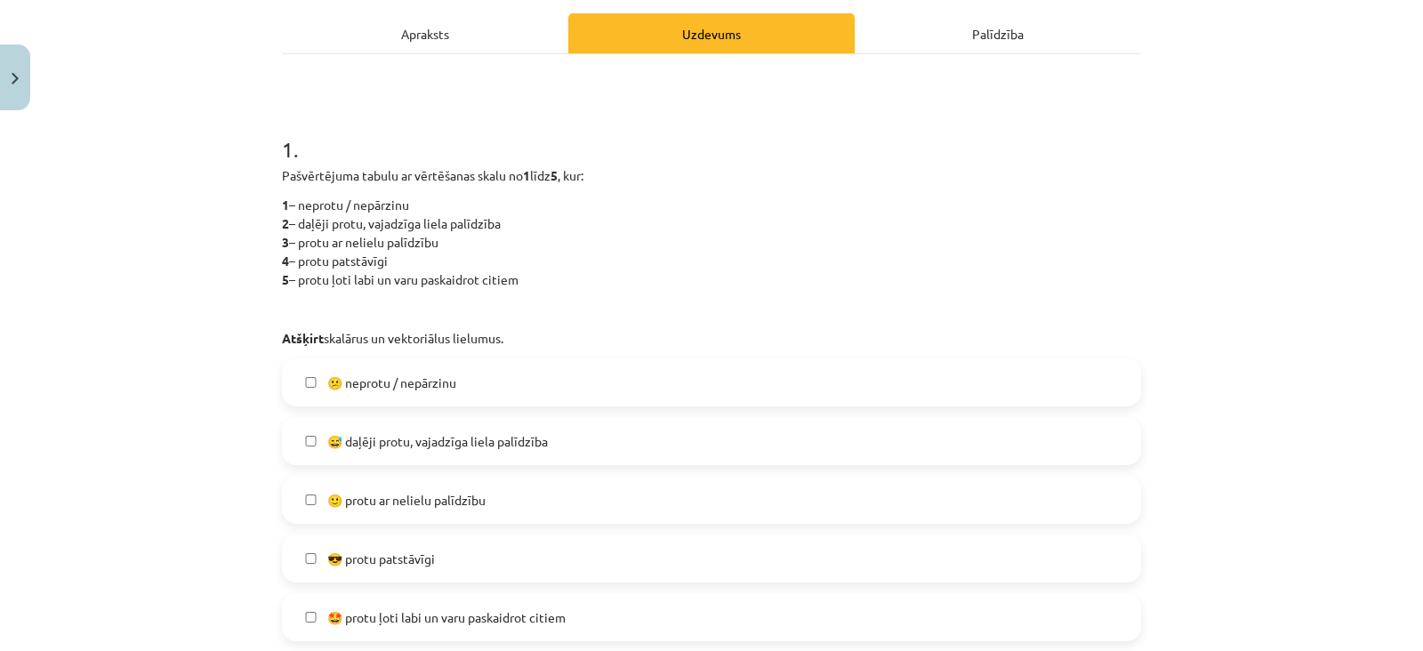
scroll to position [271, 0]
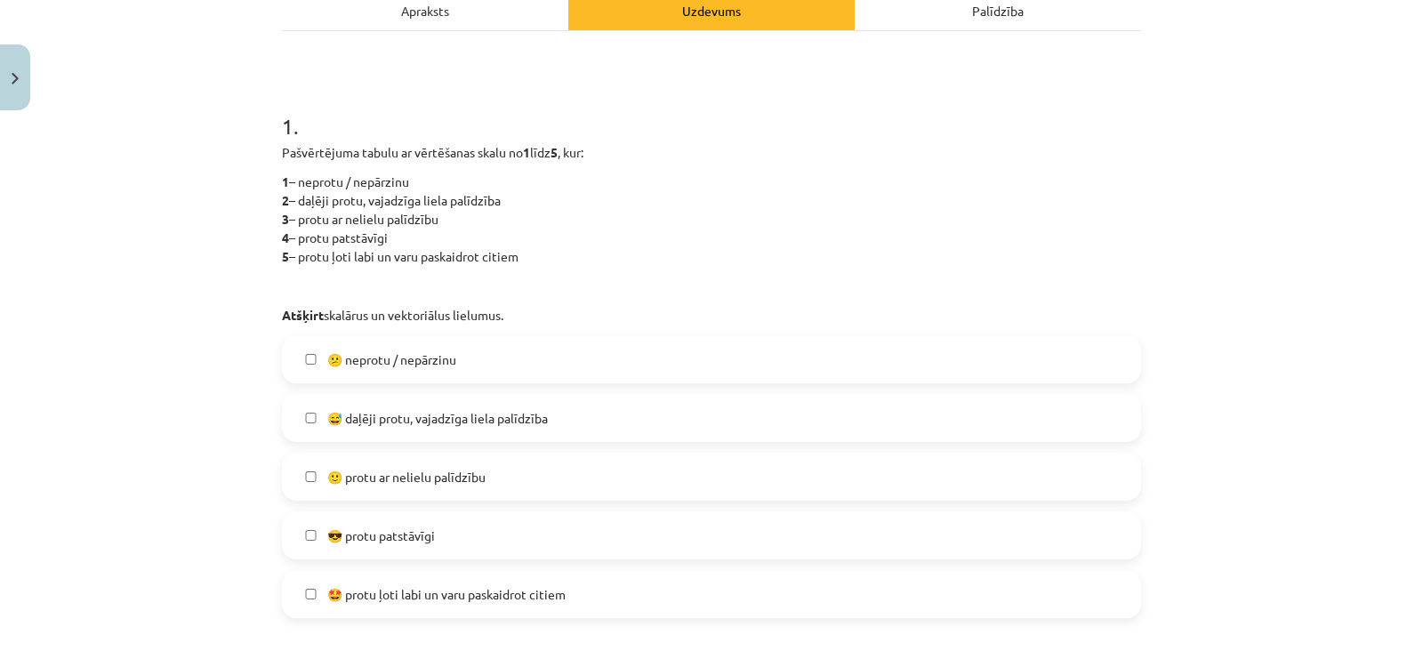
click at [587, 356] on label "😕 neprotu / nepārzinu" at bounding box center [712, 359] width 856 height 44
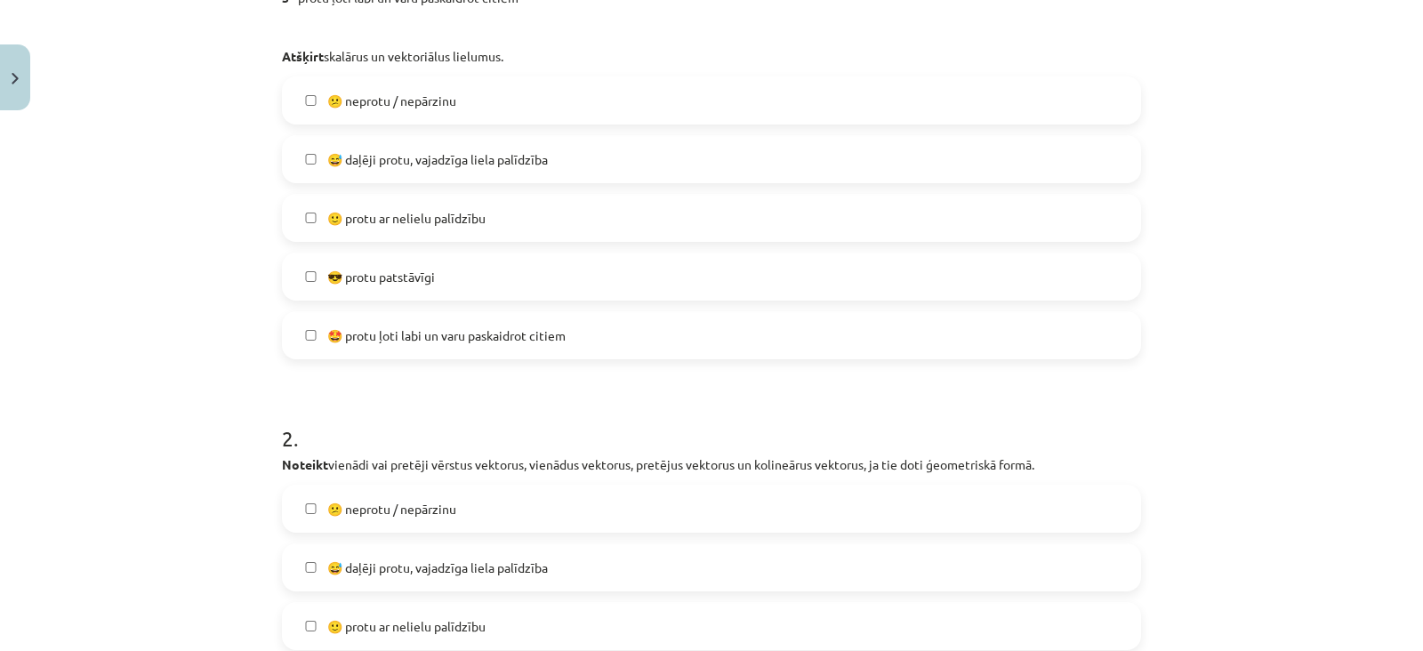
scroll to position [583, 0]
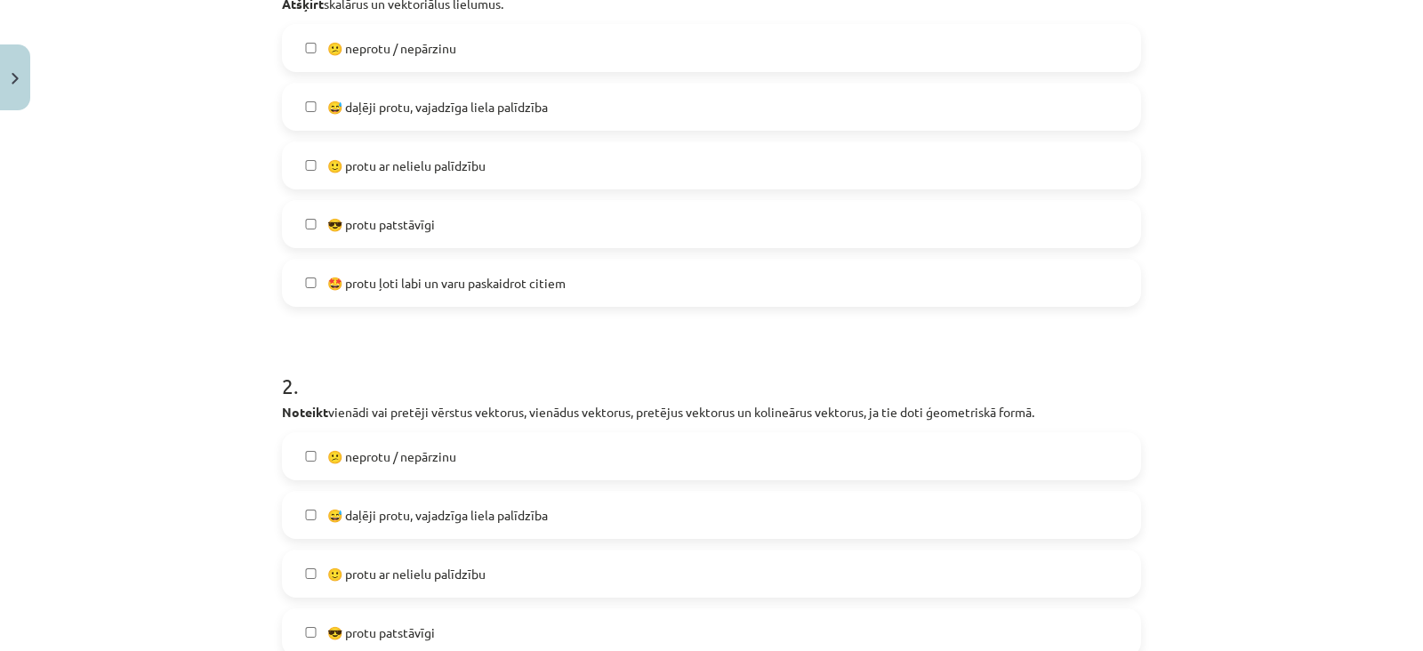
click at [581, 508] on label "😅 daļēji protu, vajadzīga liela palīdzība" at bounding box center [712, 515] width 856 height 44
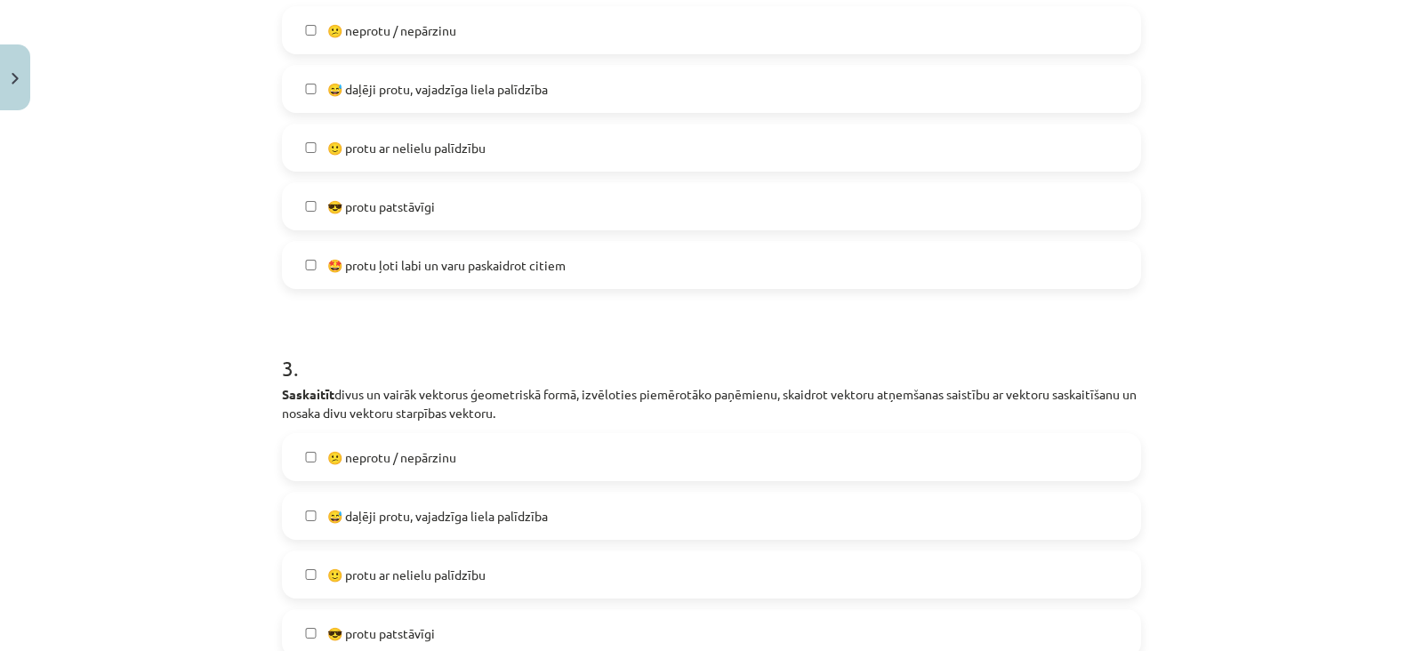
click at [541, 559] on label "🙂 protu ar nelielu palīdzību" at bounding box center [712, 574] width 856 height 44
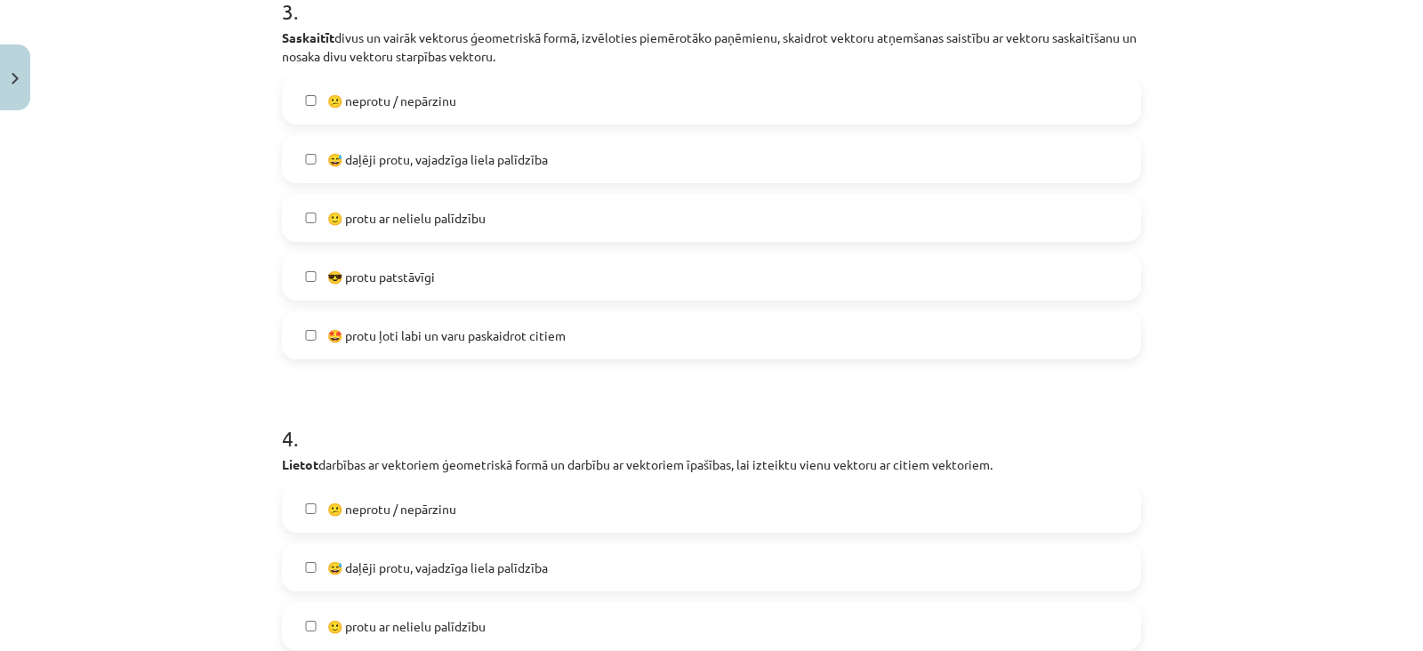
scroll to position [1386, 0]
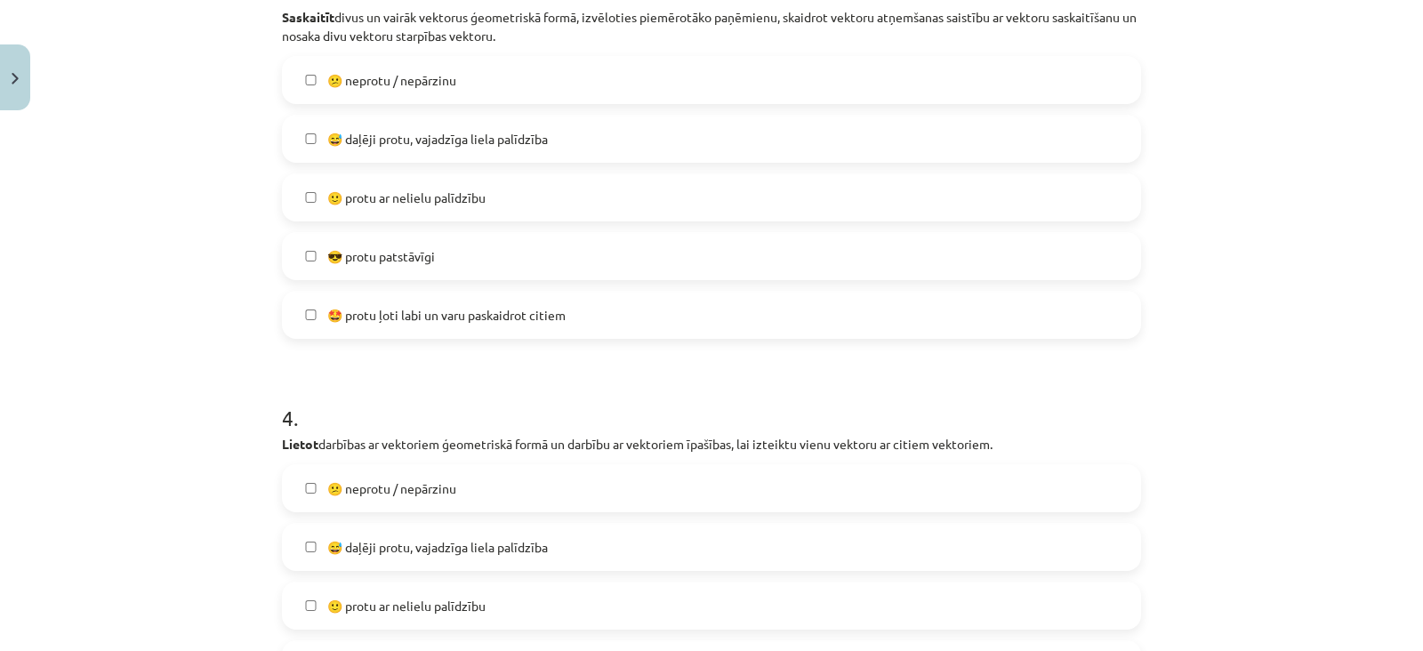
click at [506, 595] on label "🙂 protu ar nelielu palīdzību" at bounding box center [712, 605] width 856 height 44
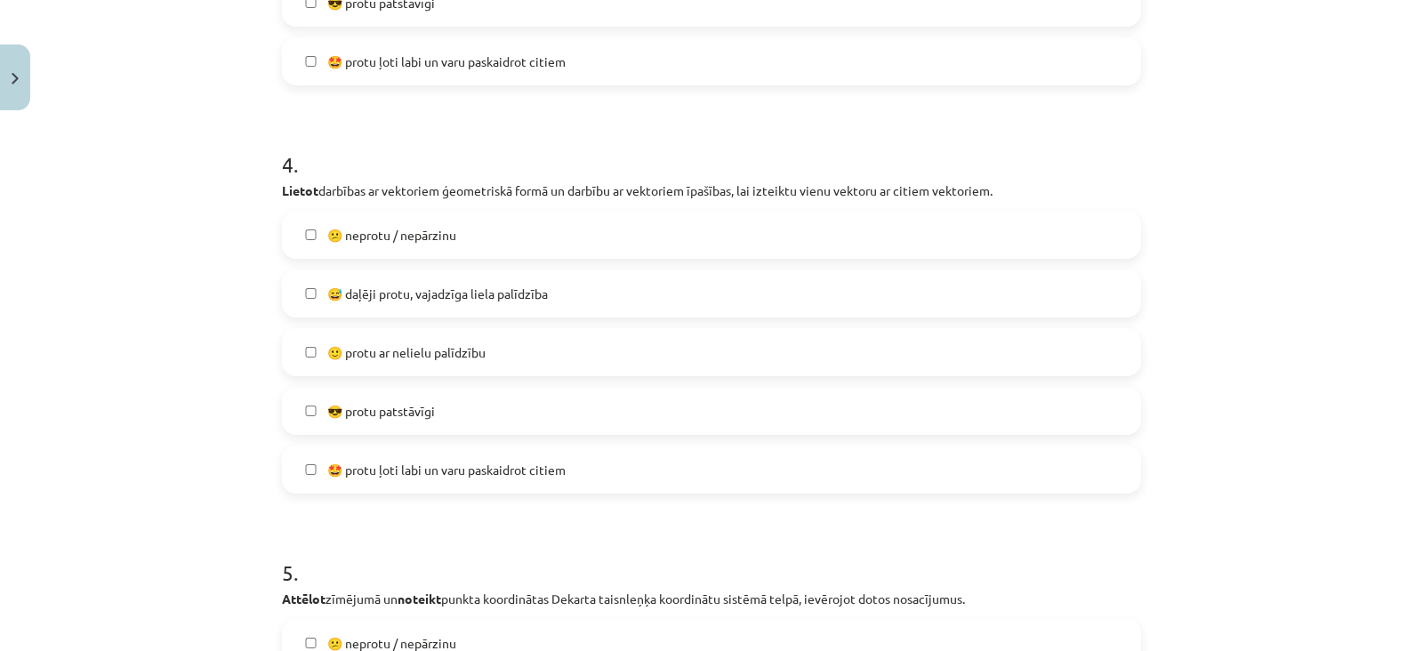
scroll to position [1764, 0]
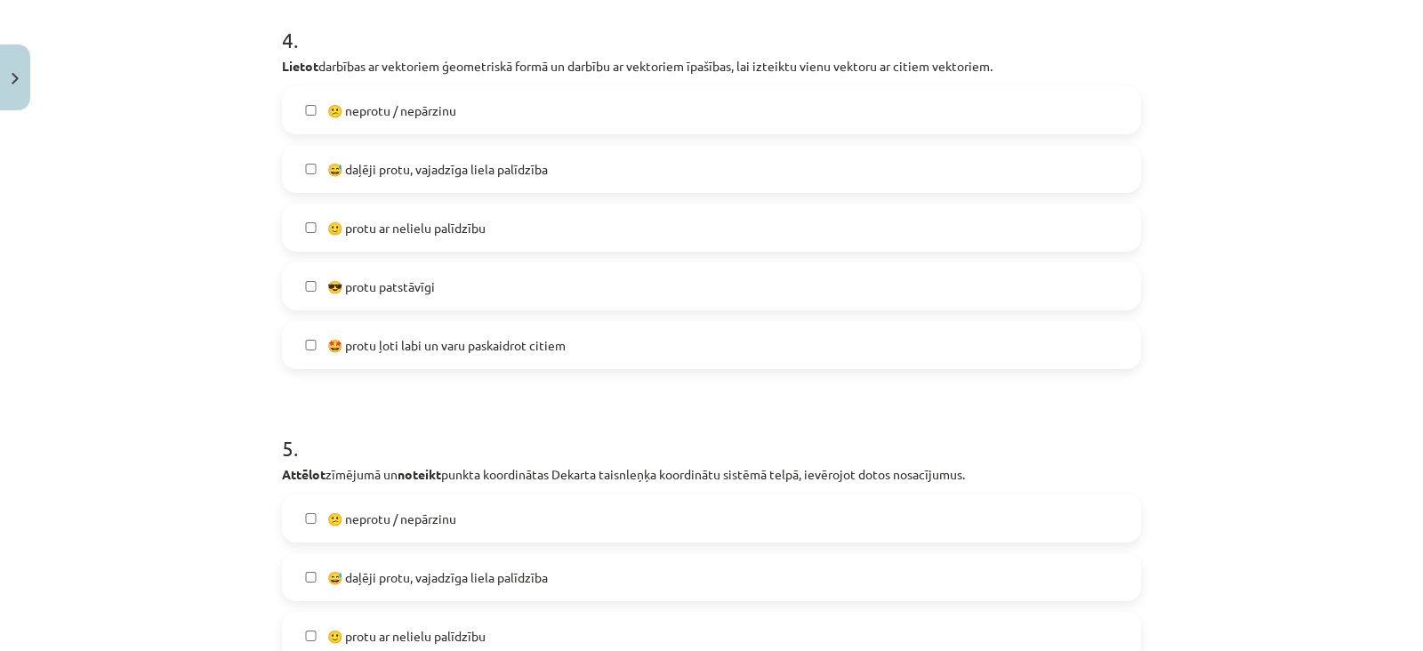
click at [506, 580] on span "😅 daļēji protu, vajadzīga liela palīdzība" at bounding box center [437, 577] width 221 height 19
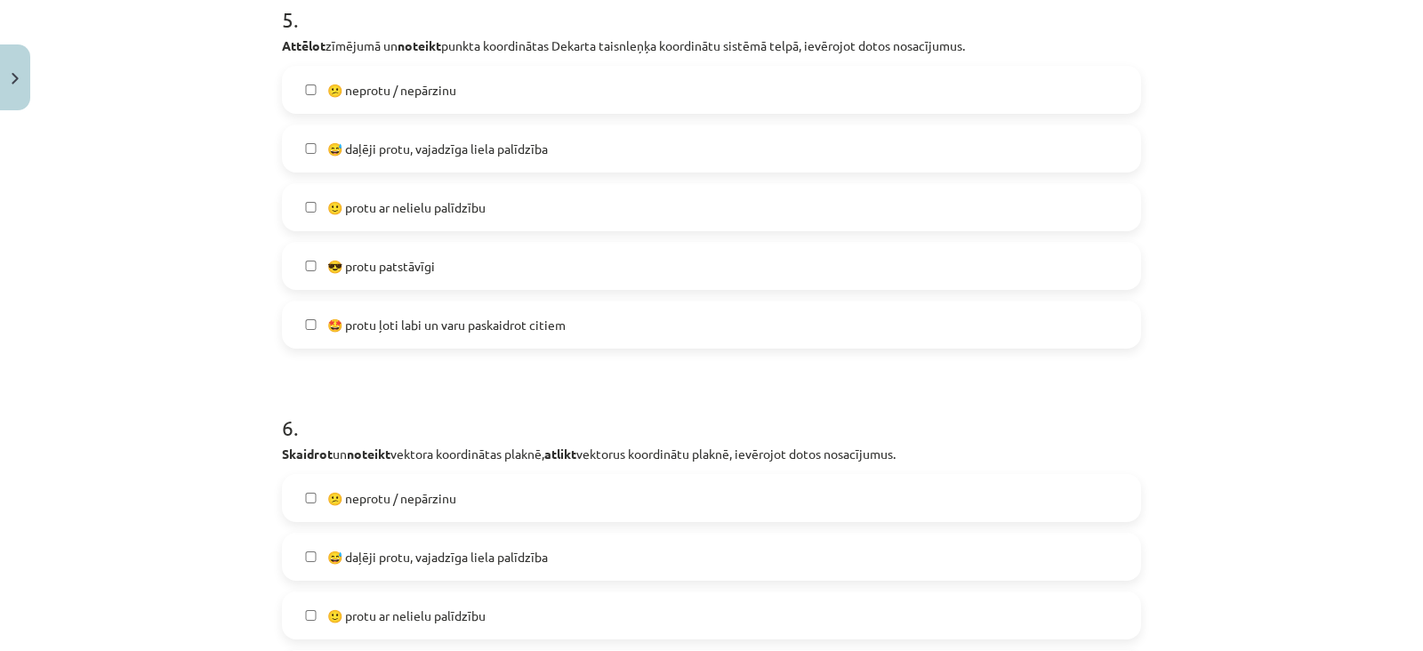
scroll to position [2193, 0]
click at [498, 496] on label "😕 neprotu / nepārzinu" at bounding box center [712, 497] width 856 height 44
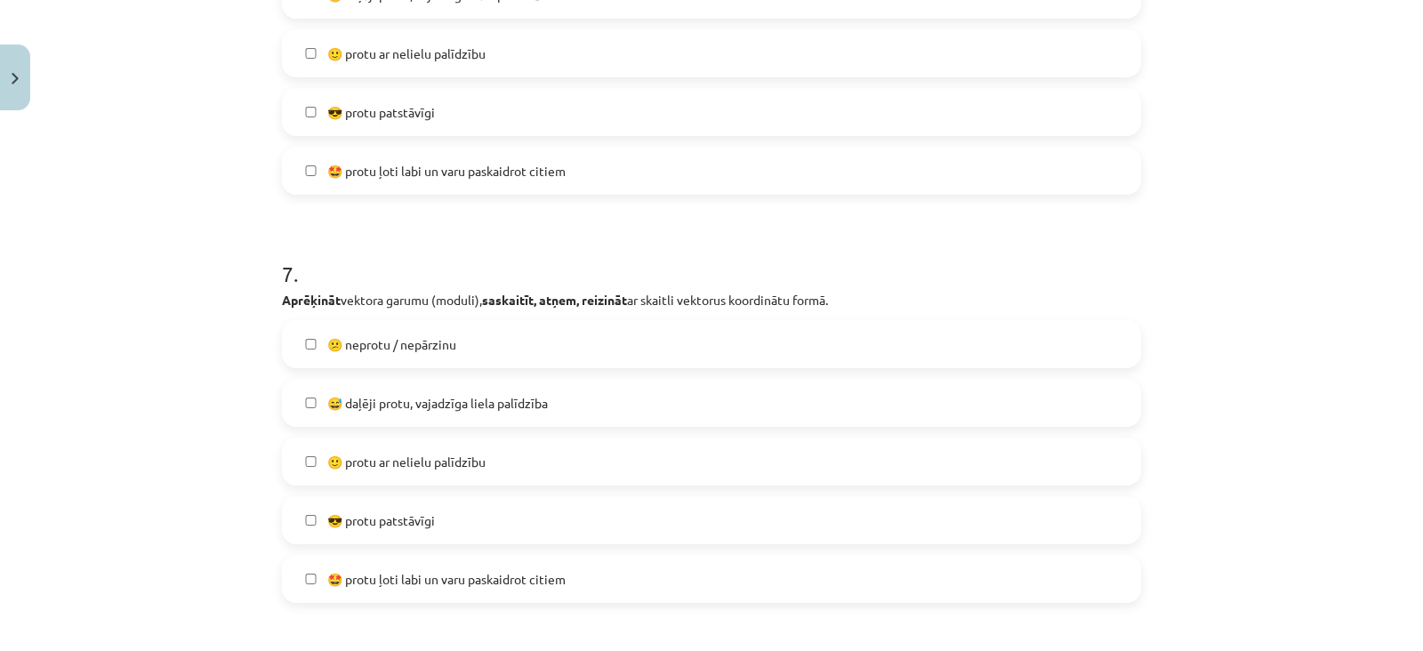
scroll to position [2755, 0]
click at [462, 464] on span "🙂 protu ar nelielu palīdzību" at bounding box center [406, 461] width 158 height 19
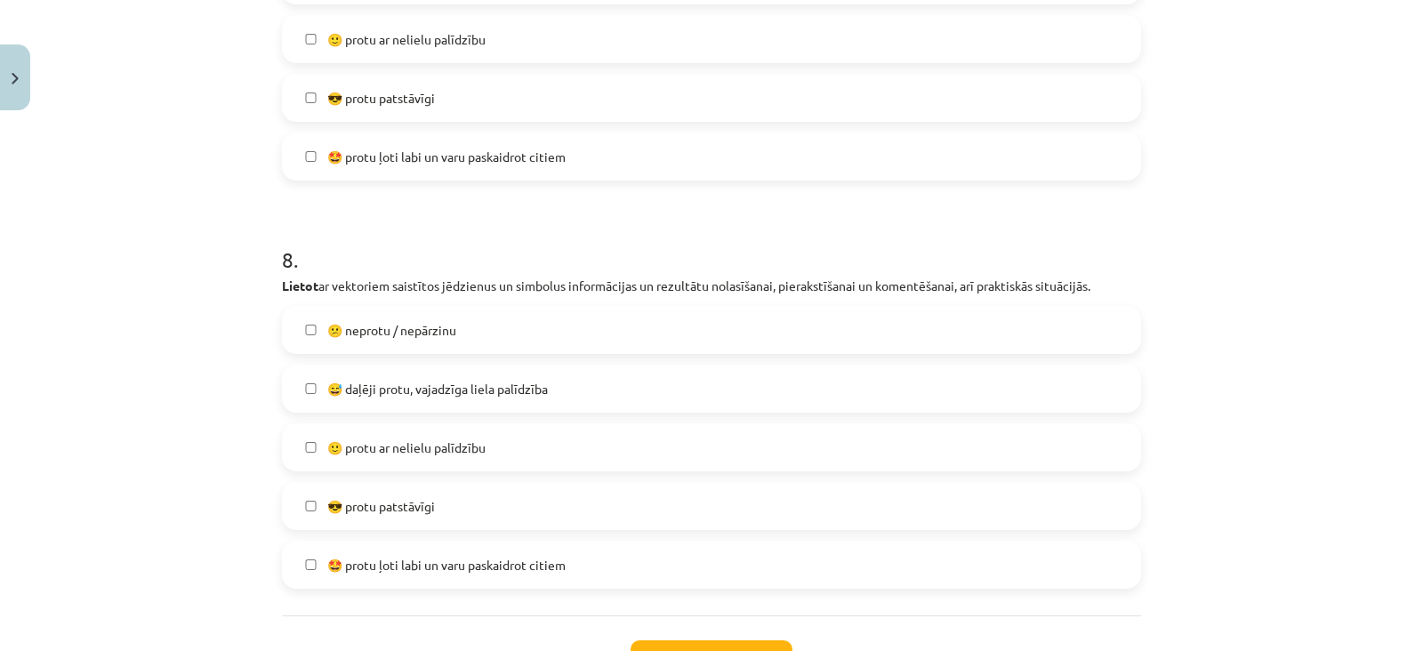
scroll to position [3182, 0]
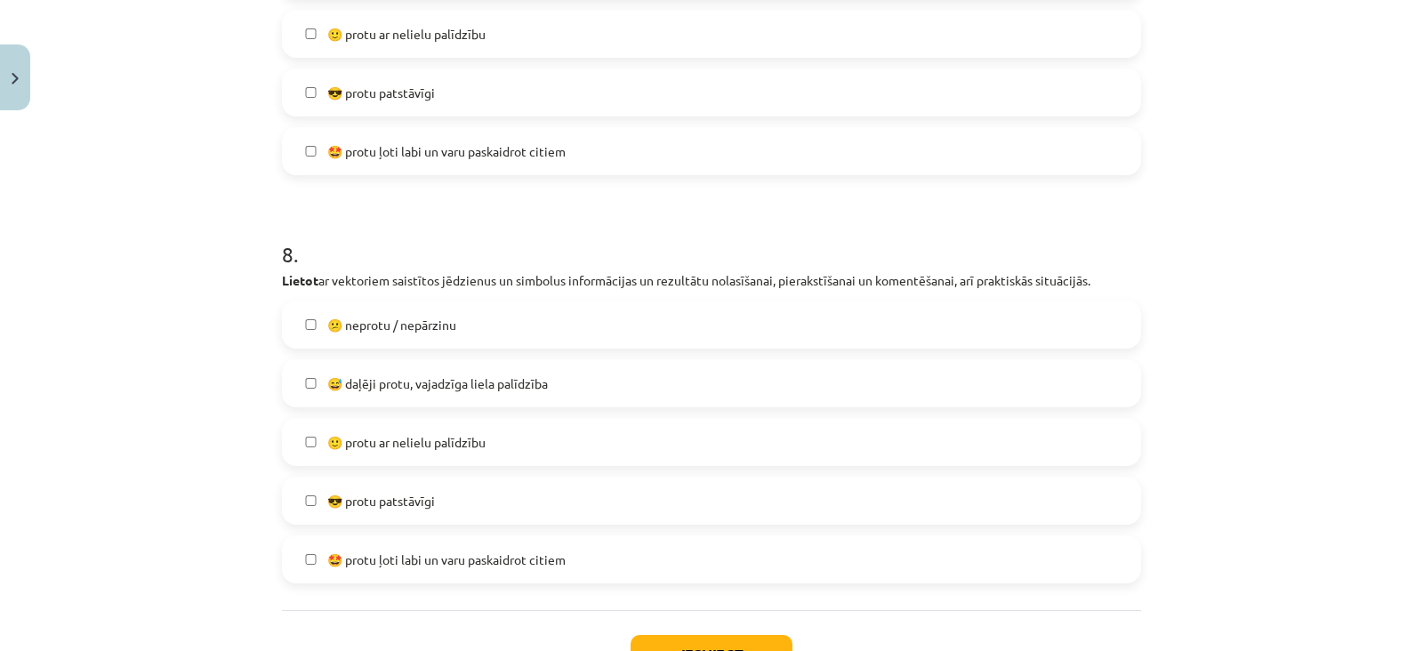
click at [462, 443] on span "🙂 protu ar nelielu palīdzību" at bounding box center [406, 442] width 158 height 19
click at [634, 642] on button "Iesniegt" at bounding box center [712, 654] width 162 height 39
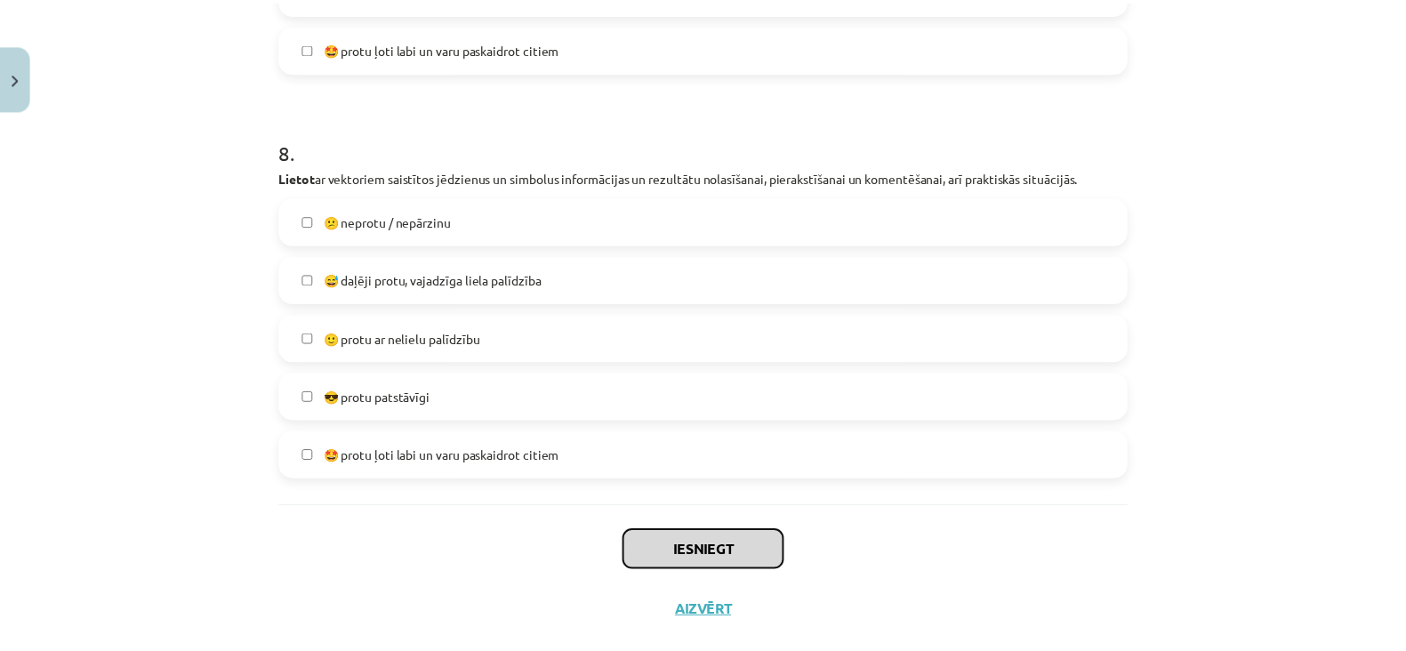
scroll to position [3311, 0]
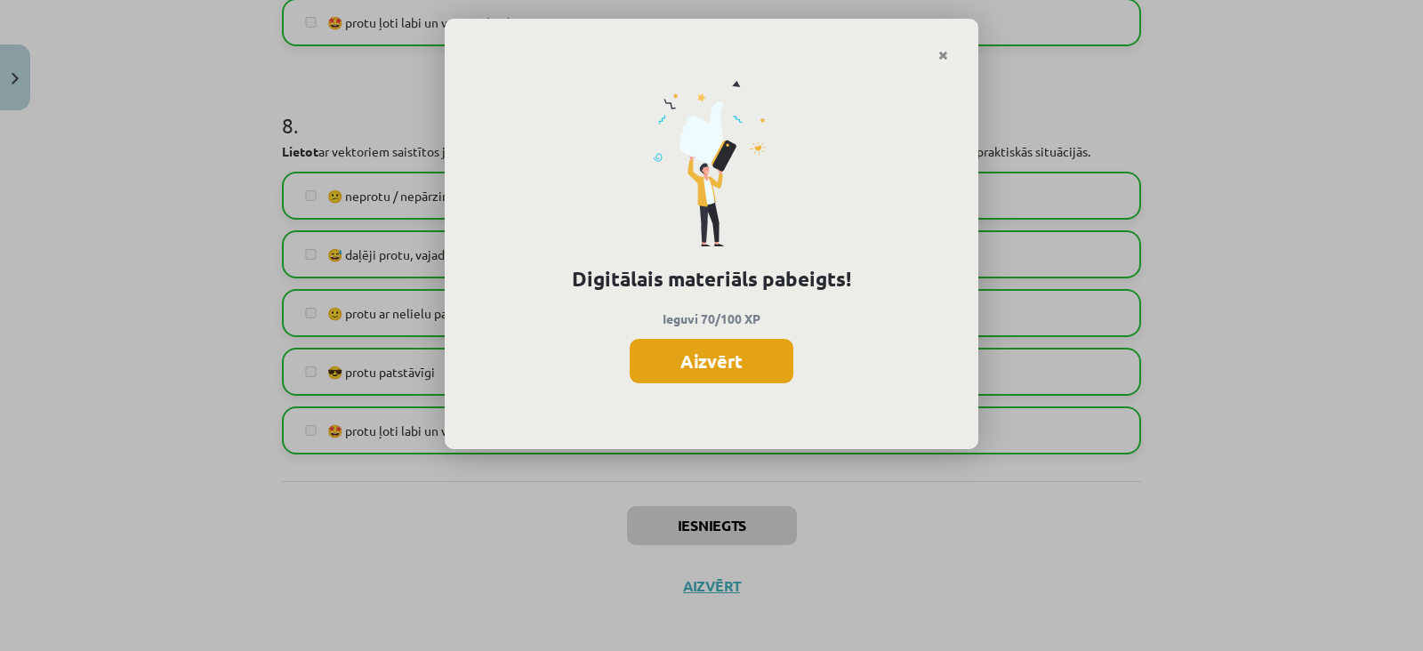
click at [748, 364] on button "Aizvērt" at bounding box center [712, 361] width 164 height 44
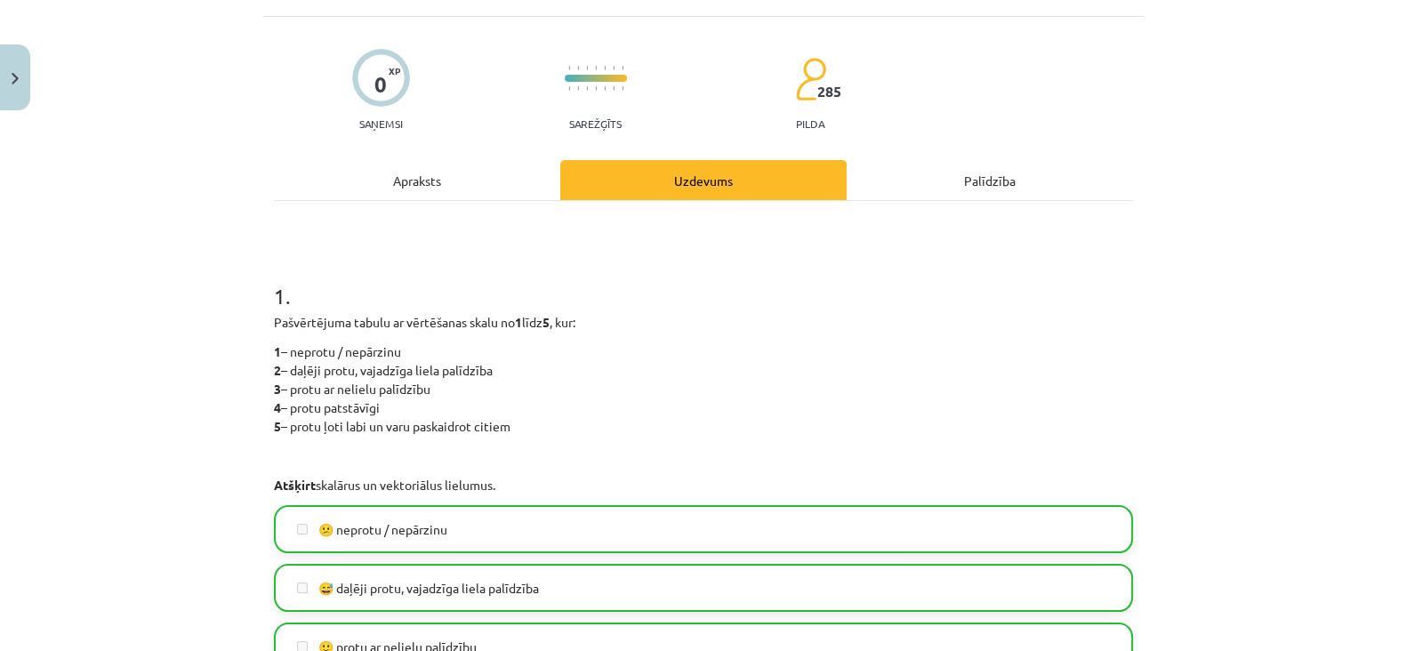
scroll to position [0, 0]
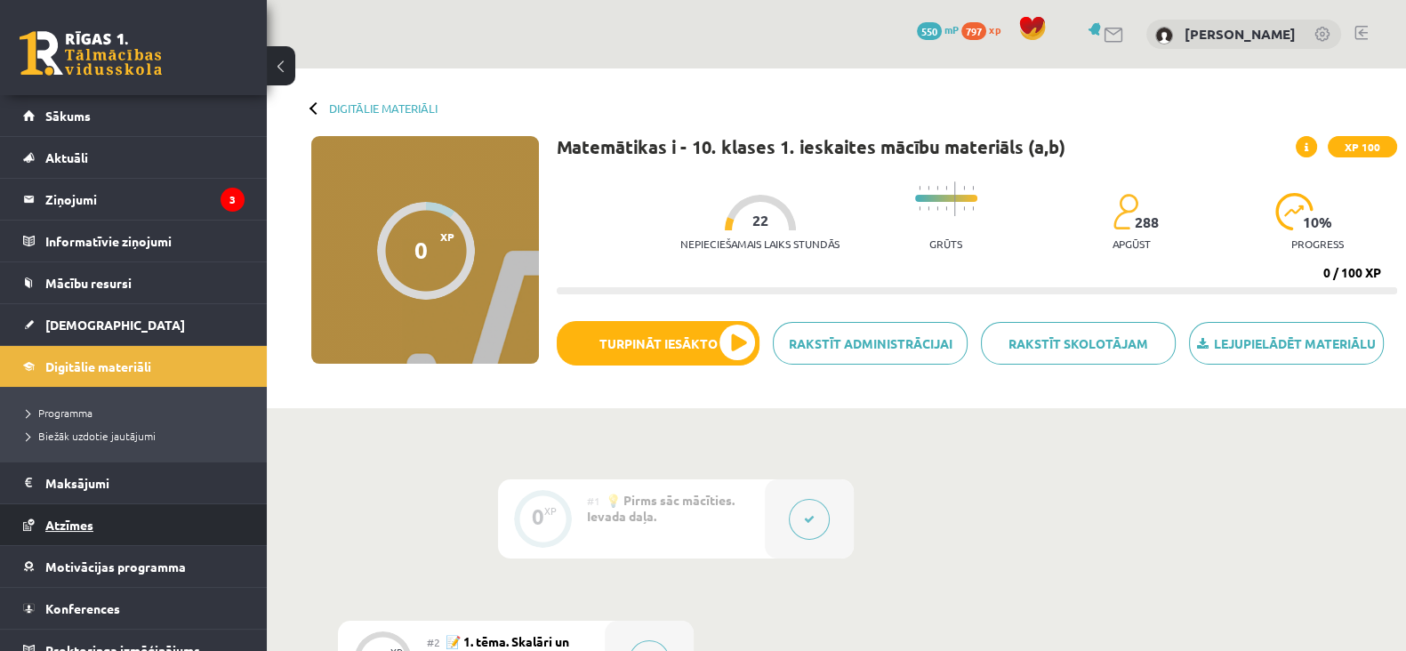
click at [76, 514] on link "Atzīmes" at bounding box center [133, 524] width 221 height 41
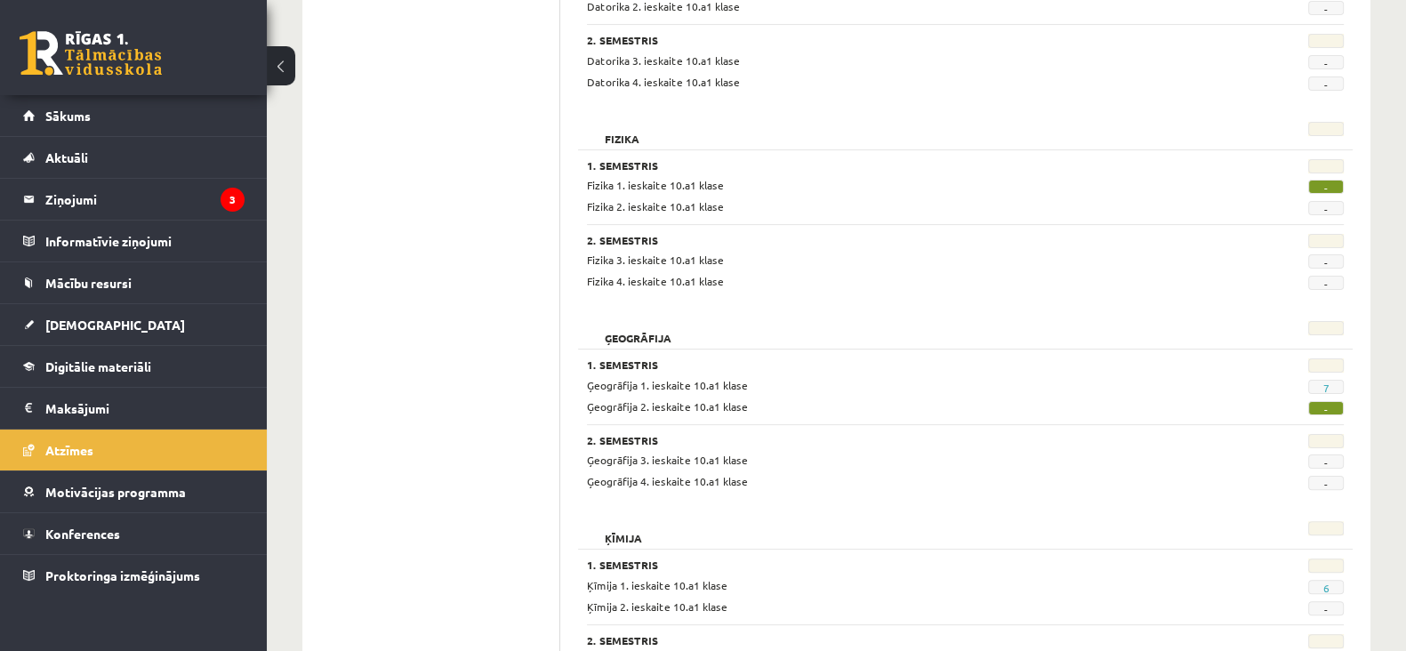
scroll to position [610, 0]
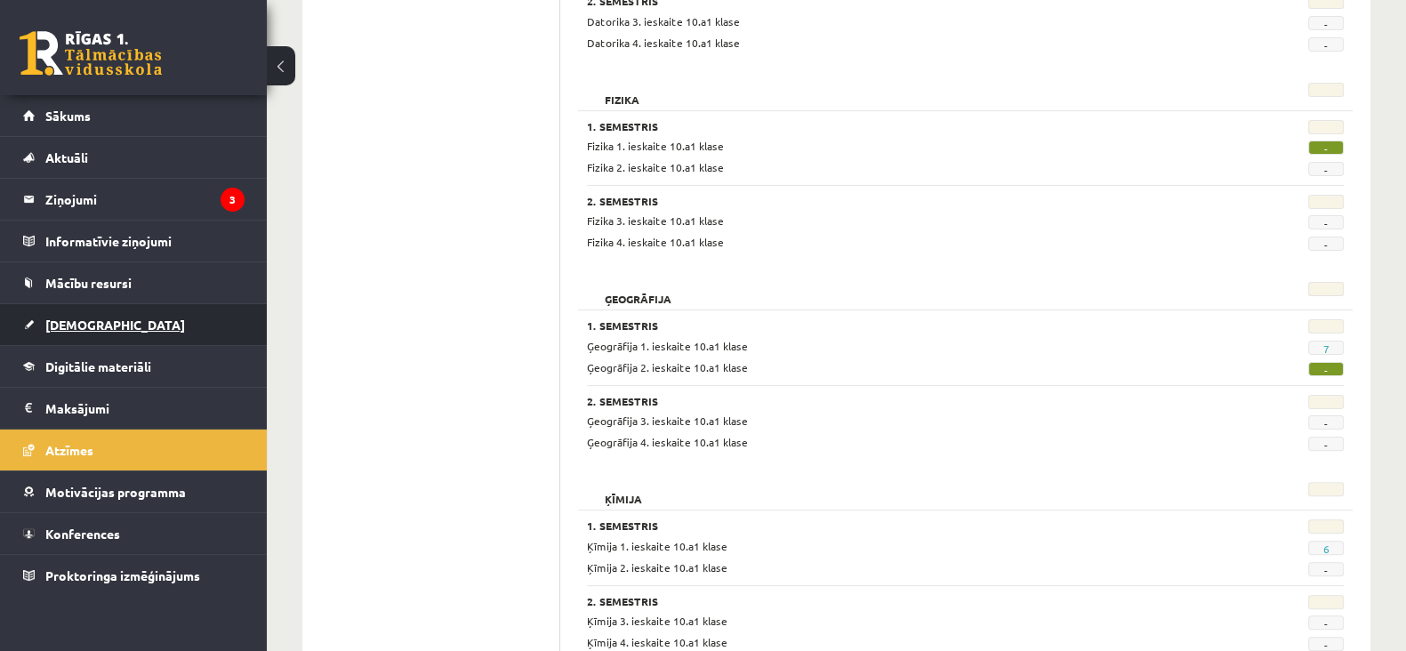
click at [107, 328] on link "[DEMOGRAPHIC_DATA]" at bounding box center [133, 324] width 221 height 41
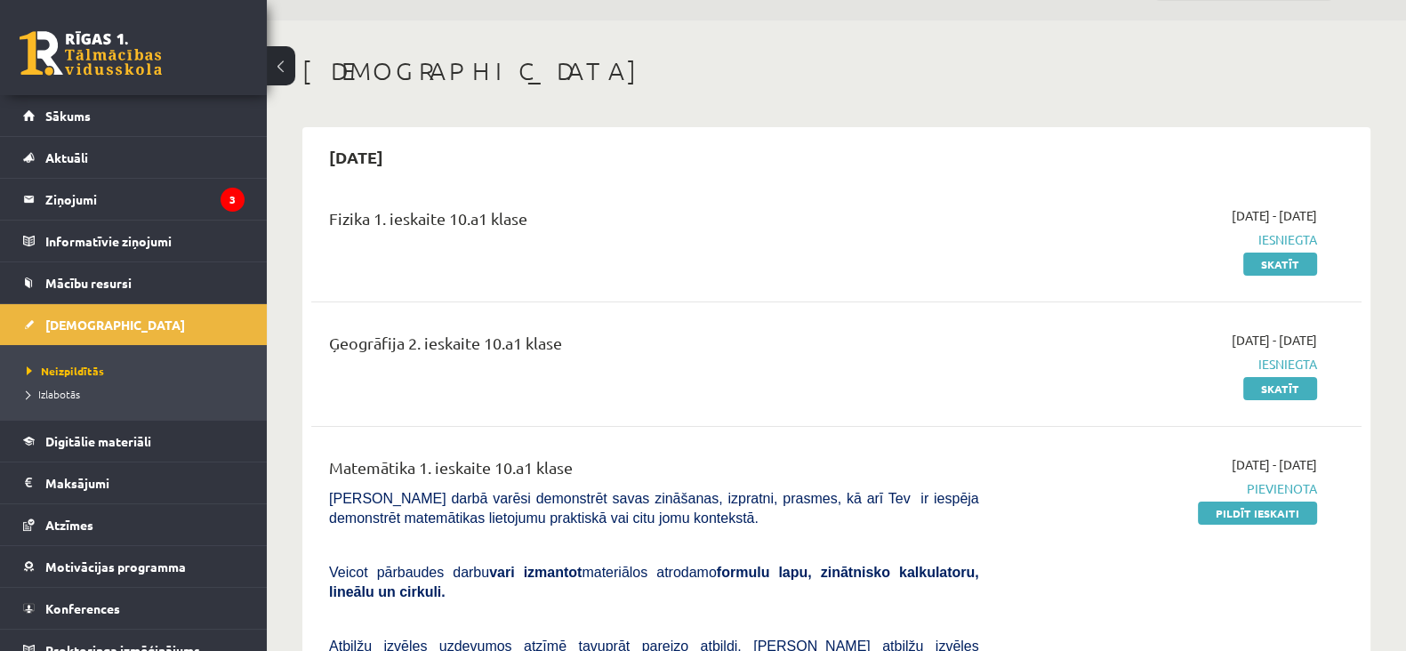
scroll to position [32, 0]
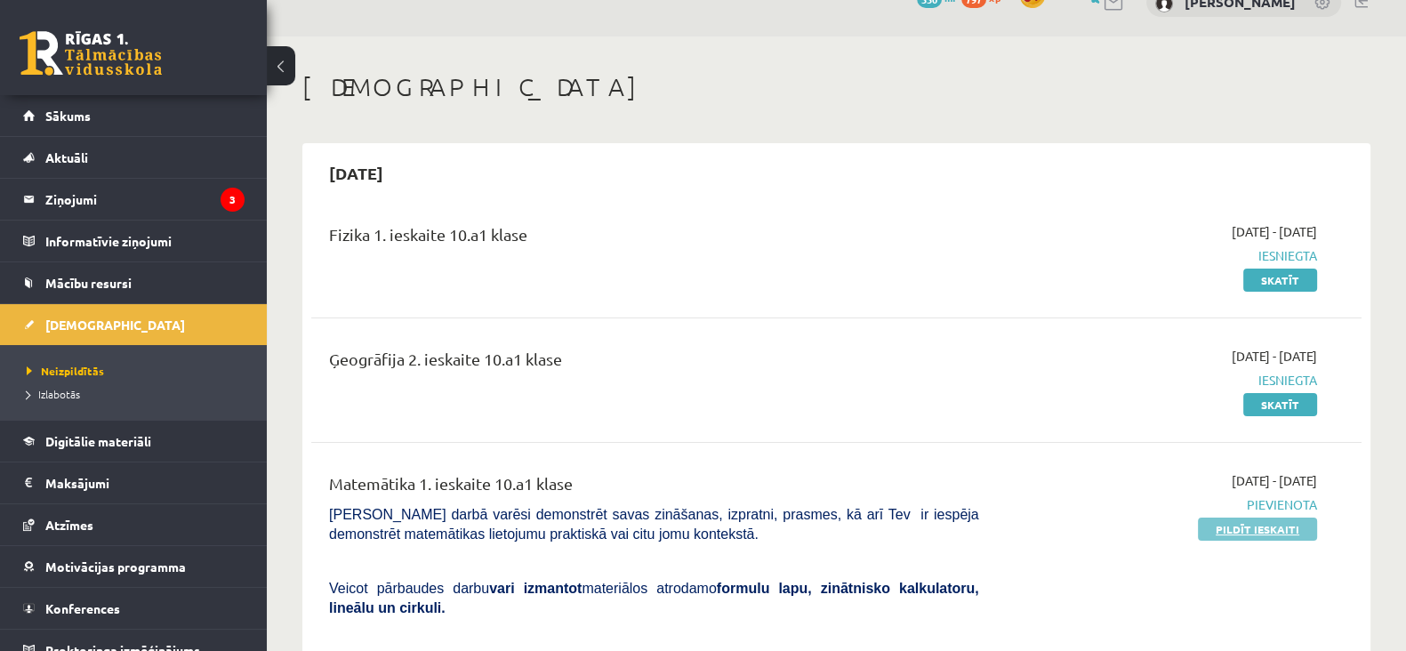
click at [1214, 535] on link "Pildīt ieskaiti" at bounding box center [1257, 529] width 119 height 23
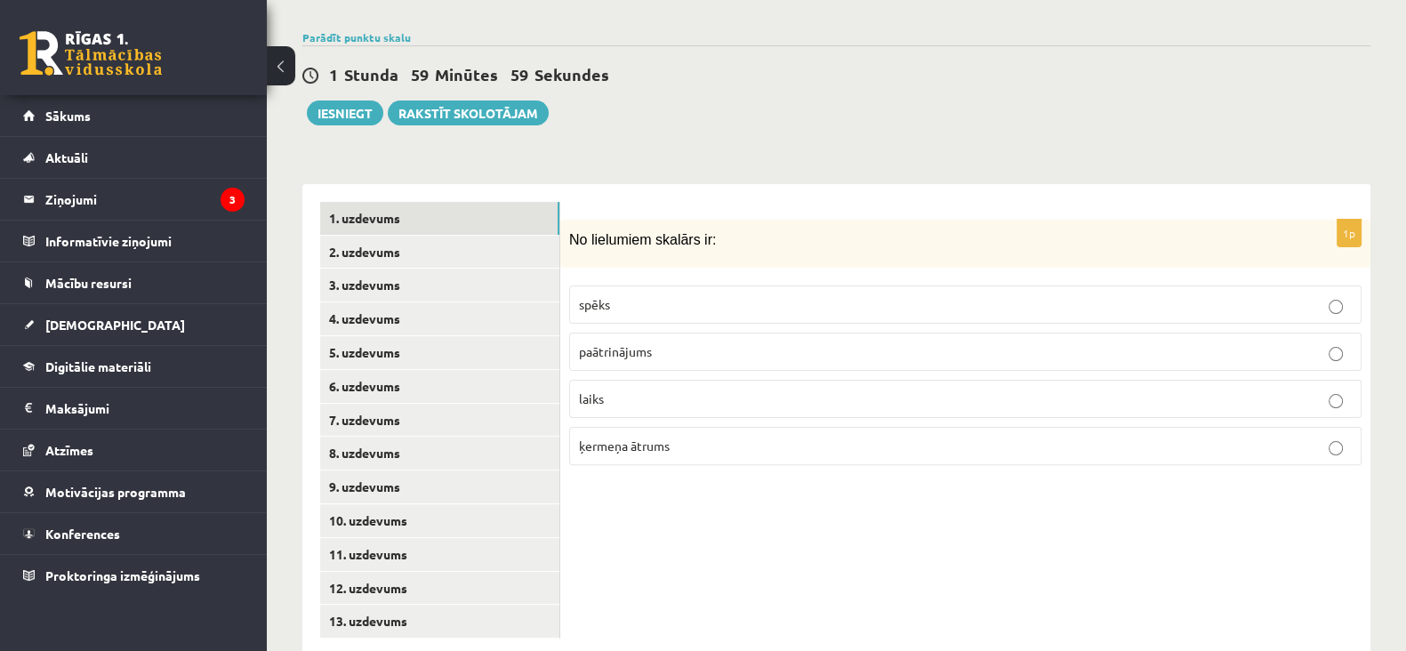
scroll to position [608, 0]
drag, startPoint x: 569, startPoint y: 196, endPoint x: 770, endPoint y: 420, distance: 301.0
click at [770, 420] on div "1p No lielumiem skalārs ir: spēks paātrinājums laiks ķermeņa ātrums" at bounding box center [965, 349] width 810 height 261
click at [770, 426] on label "ķermeņa ātrums" at bounding box center [965, 445] width 792 height 38
click at [776, 455] on div "1p No lielumiem skalārs ir: spēks paātrinājums laiks ķermeņa ātrums" at bounding box center [965, 419] width 810 height 472
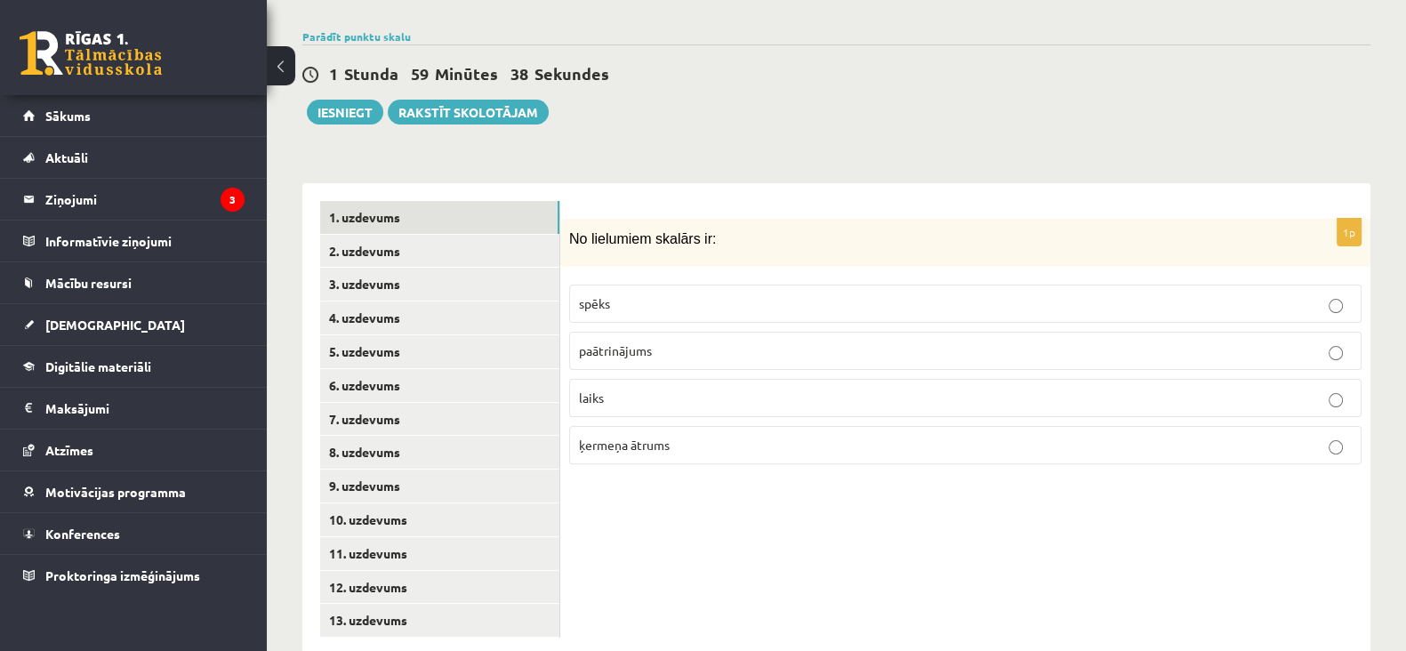
click at [655, 389] on p "laiks" at bounding box center [965, 398] width 773 height 19
click at [374, 235] on link "2. uzdevums" at bounding box center [439, 251] width 239 height 33
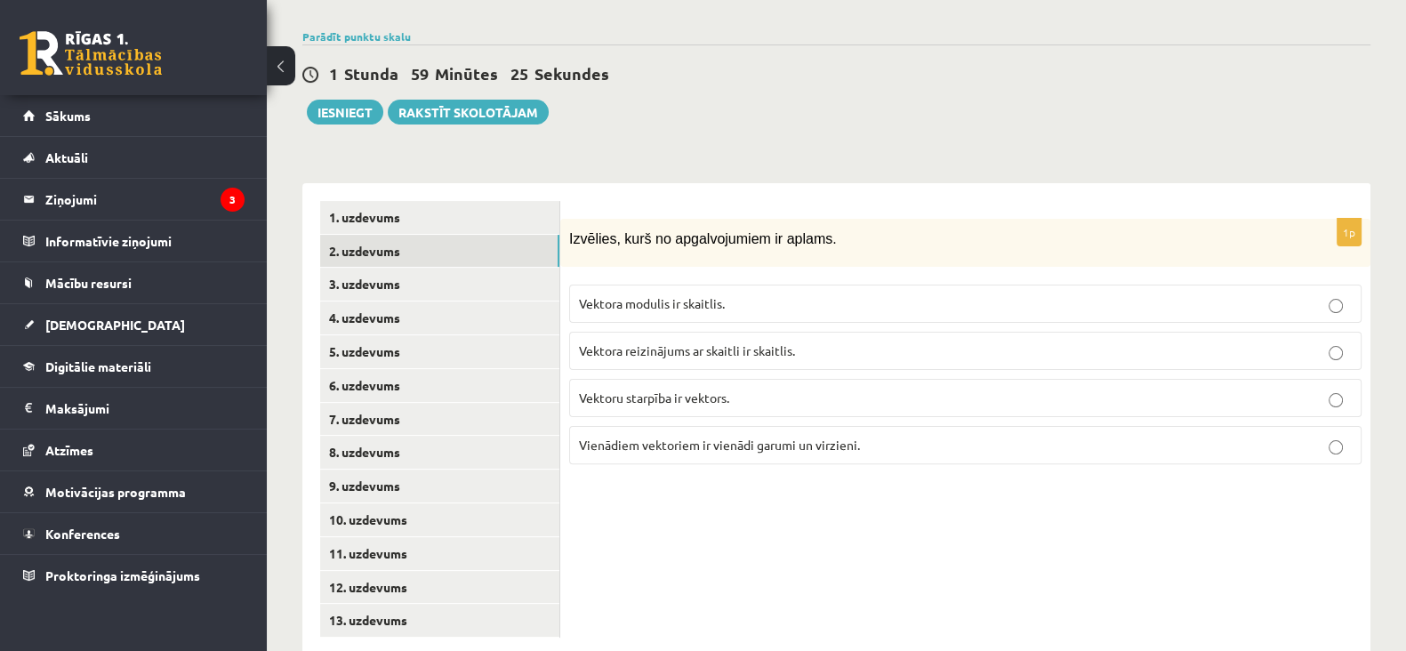
click at [827, 342] on p "Vektora reizinājums ar skaitli ir skaitlis." at bounding box center [965, 351] width 773 height 19
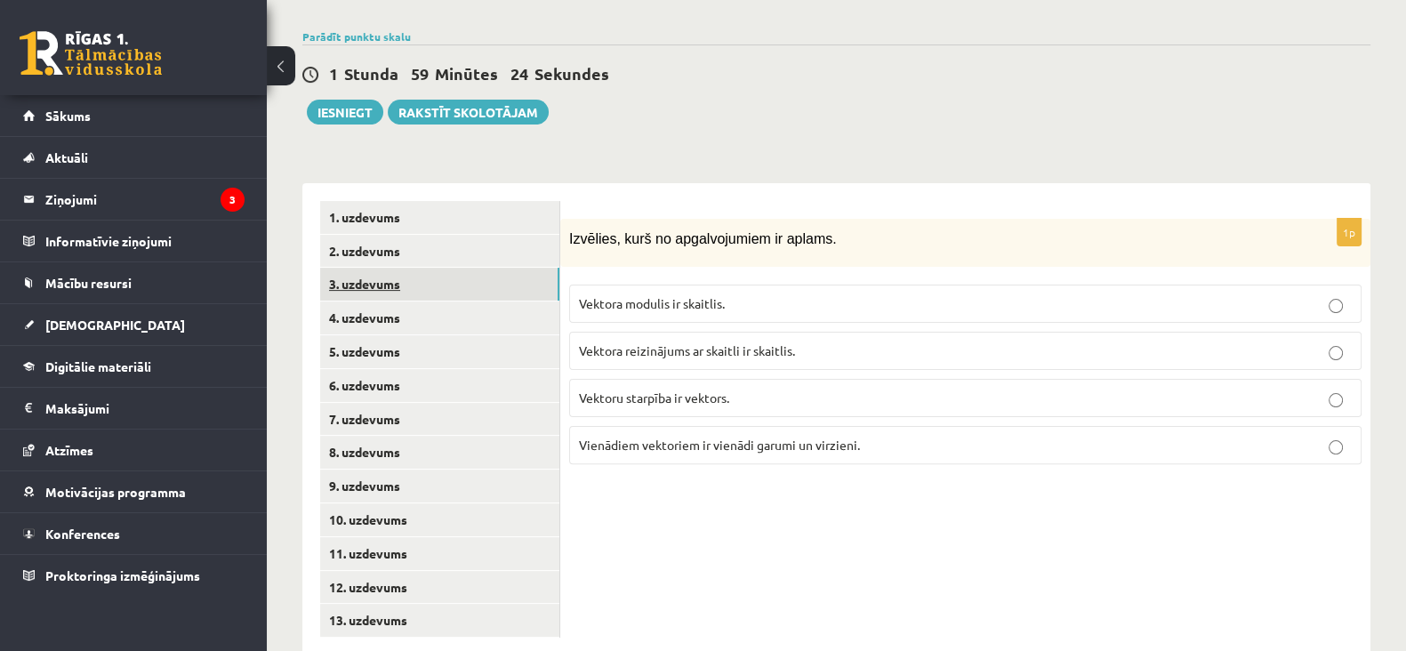
click at [446, 268] on link "3. uzdevums" at bounding box center [439, 284] width 239 height 33
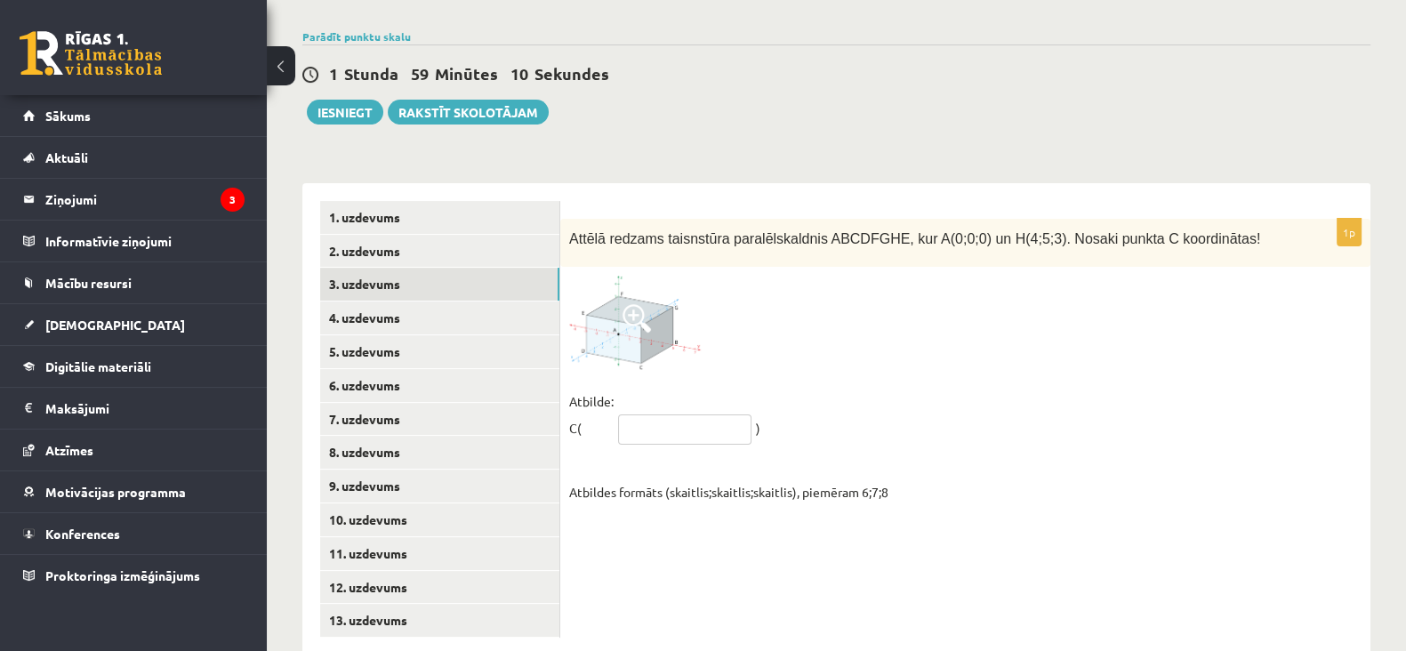
click at [720, 414] on input "text" at bounding box center [684, 429] width 133 height 30
type input "*****"
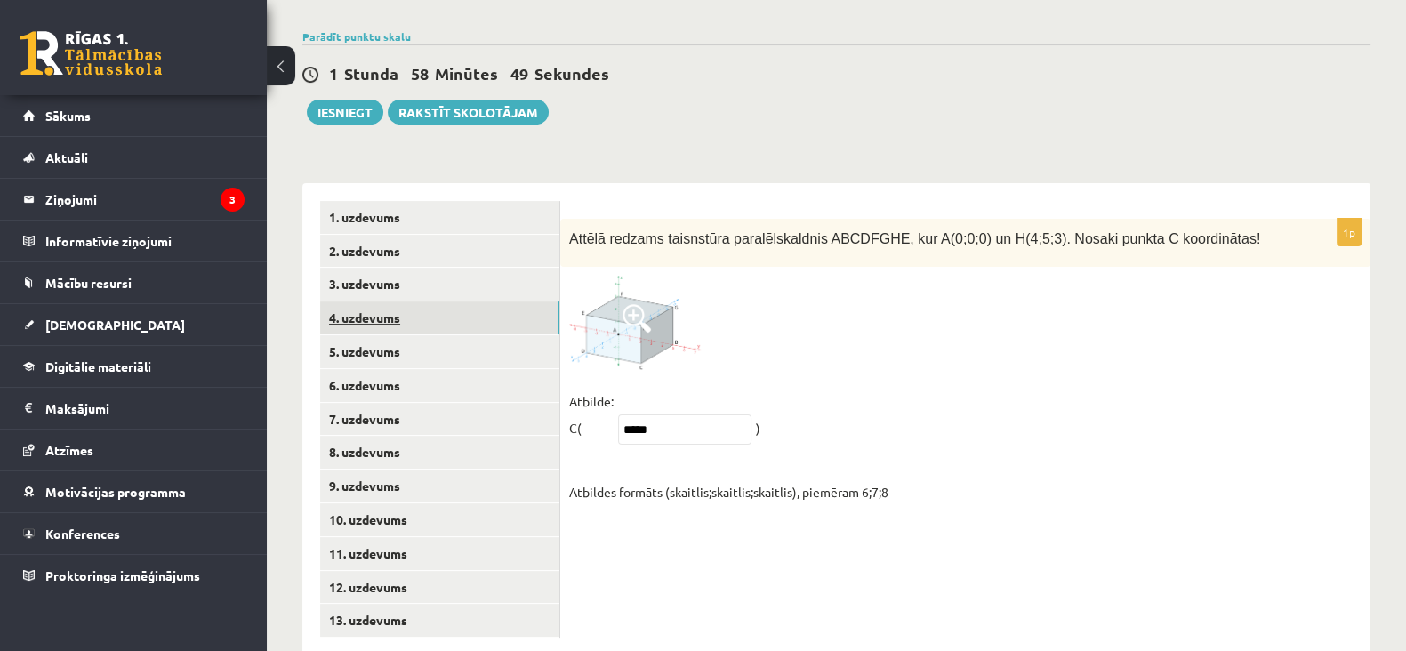
click at [378, 301] on link "4. uzdevums" at bounding box center [439, 317] width 239 height 33
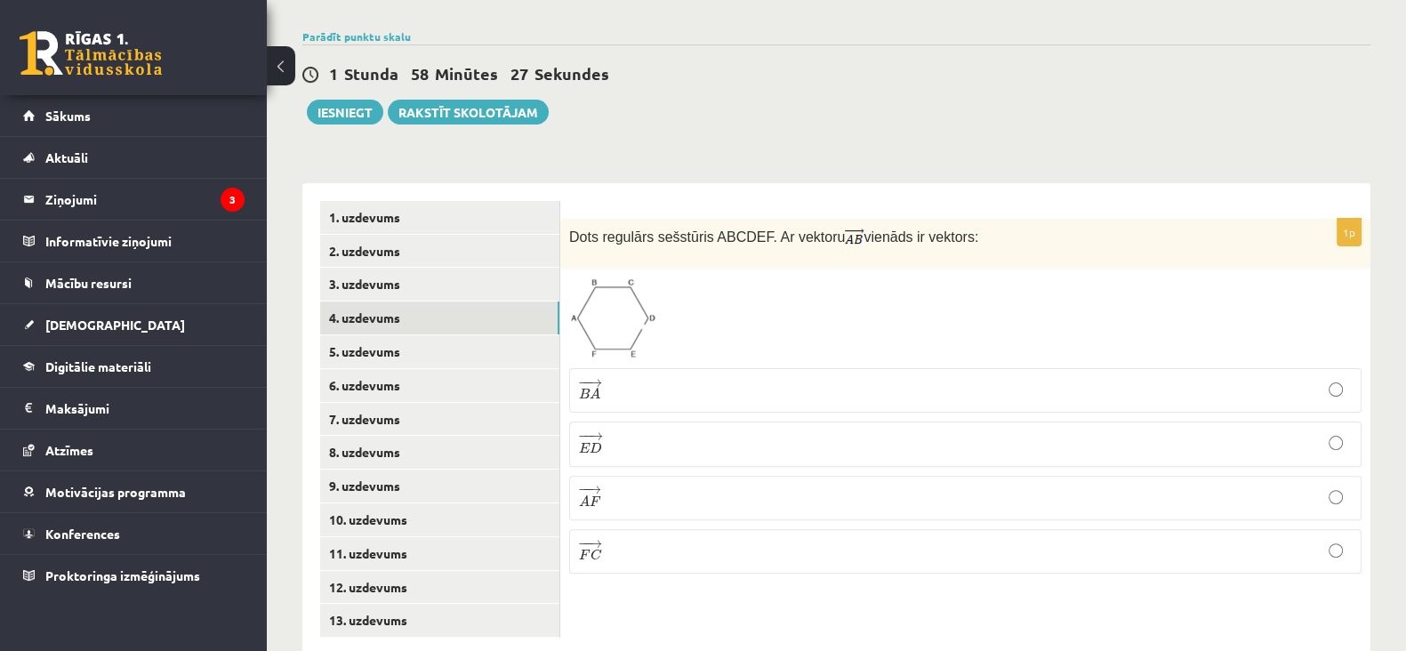
click at [636, 431] on p "− − → E D E D →" at bounding box center [965, 443] width 773 height 25
click at [366, 335] on link "5. uzdevums" at bounding box center [439, 351] width 239 height 33
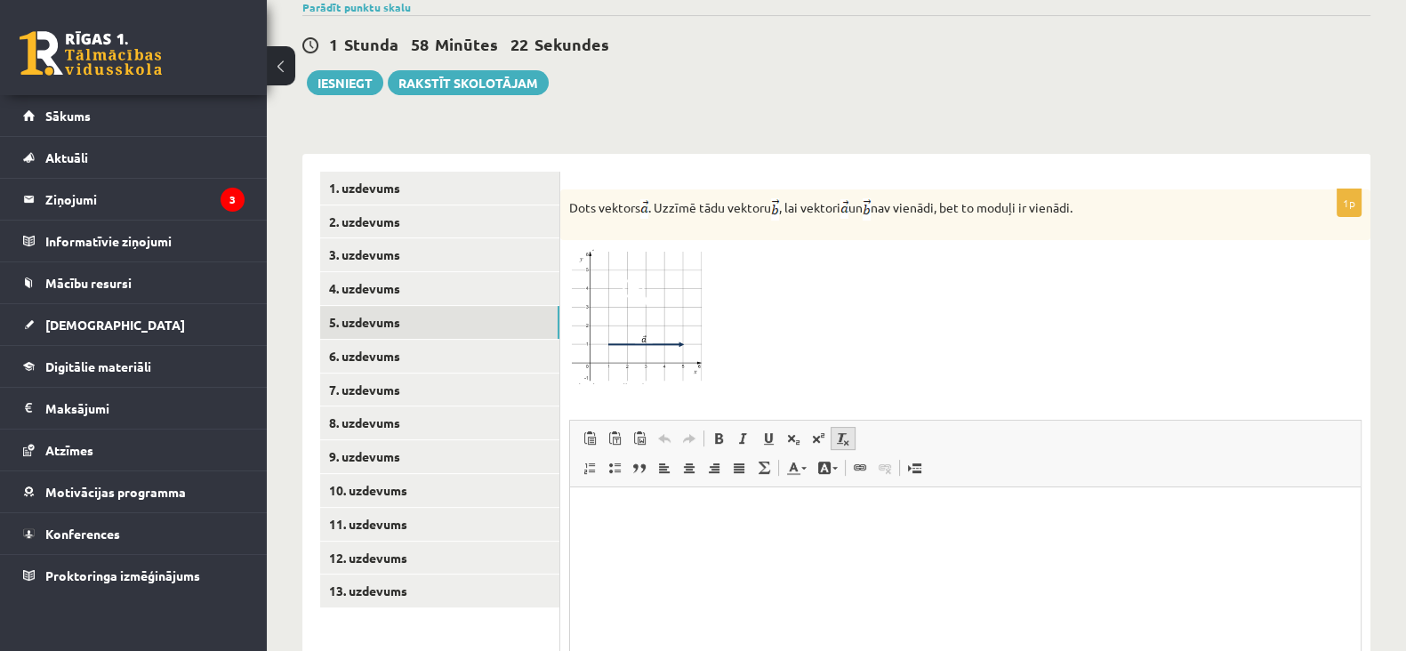
scroll to position [658, 0]
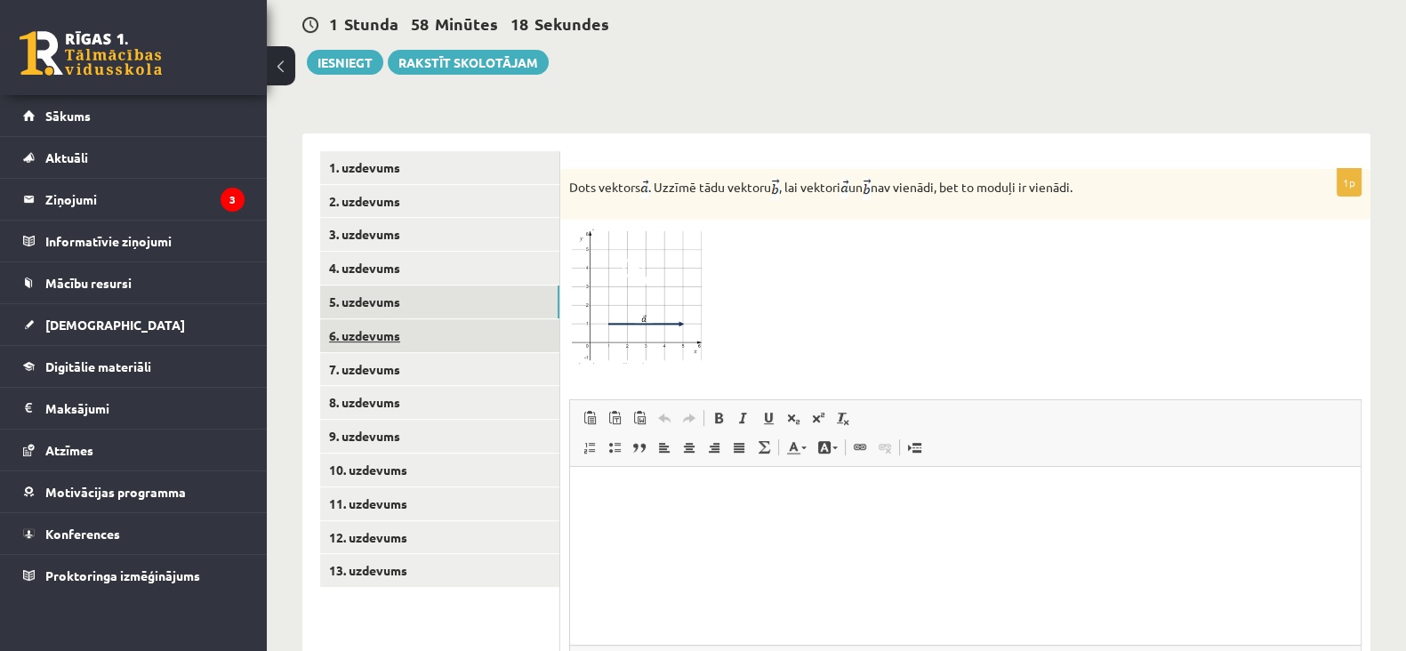
click at [382, 319] on link "6. uzdevums" at bounding box center [439, 335] width 239 height 33
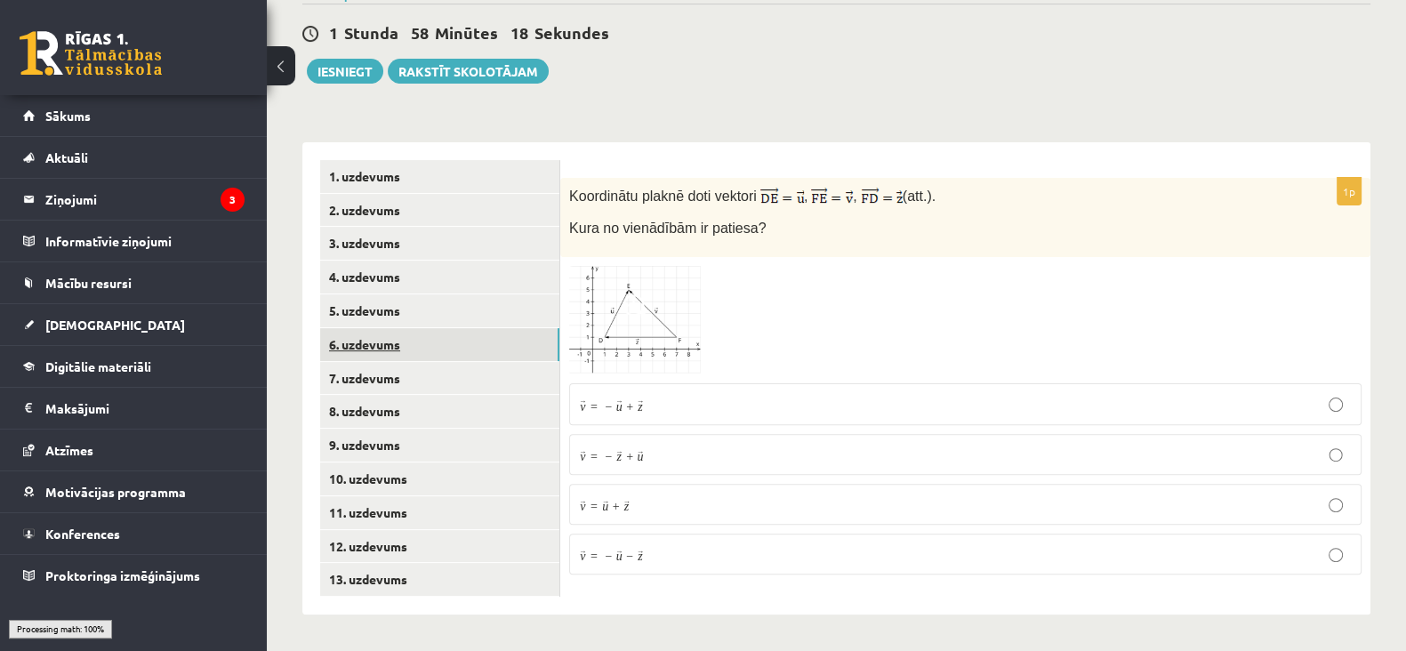
scroll to position [609, 0]
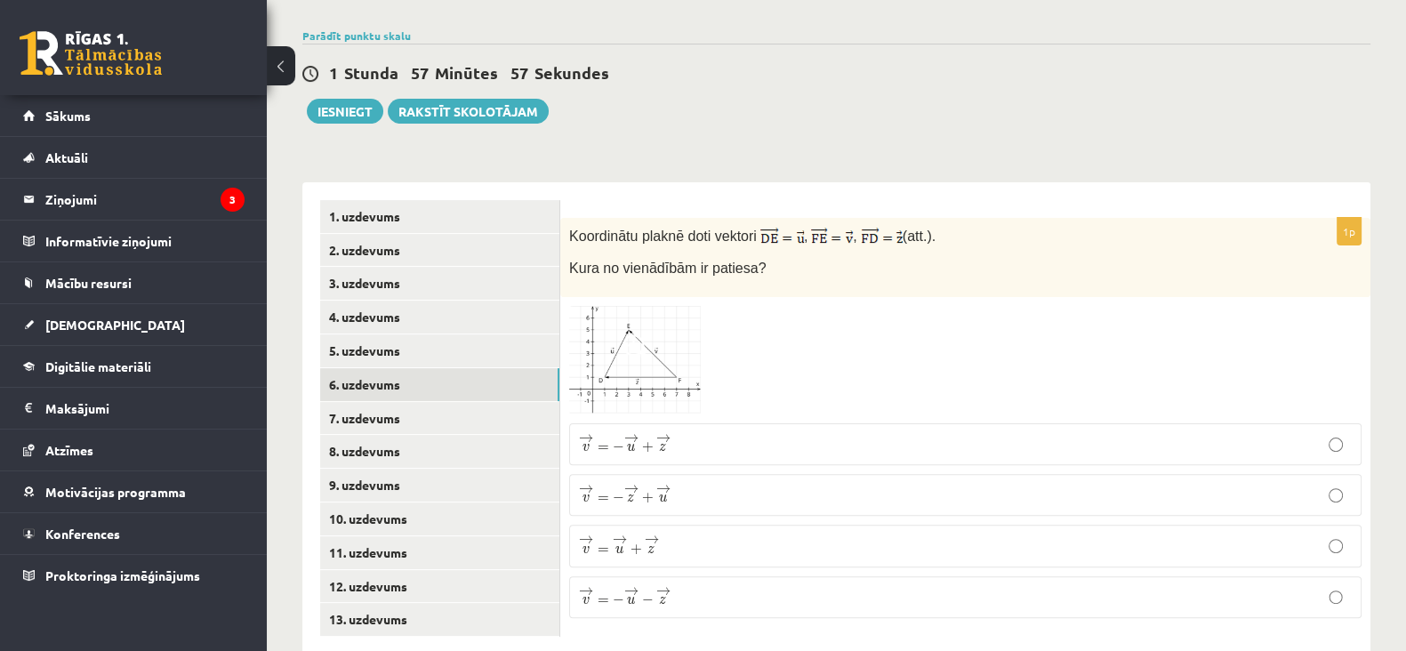
click at [680, 586] on p "→ v = − → u − → z v → = − u → − z →" at bounding box center [965, 597] width 773 height 22
click at [375, 402] on link "7. uzdevums" at bounding box center [439, 418] width 239 height 33
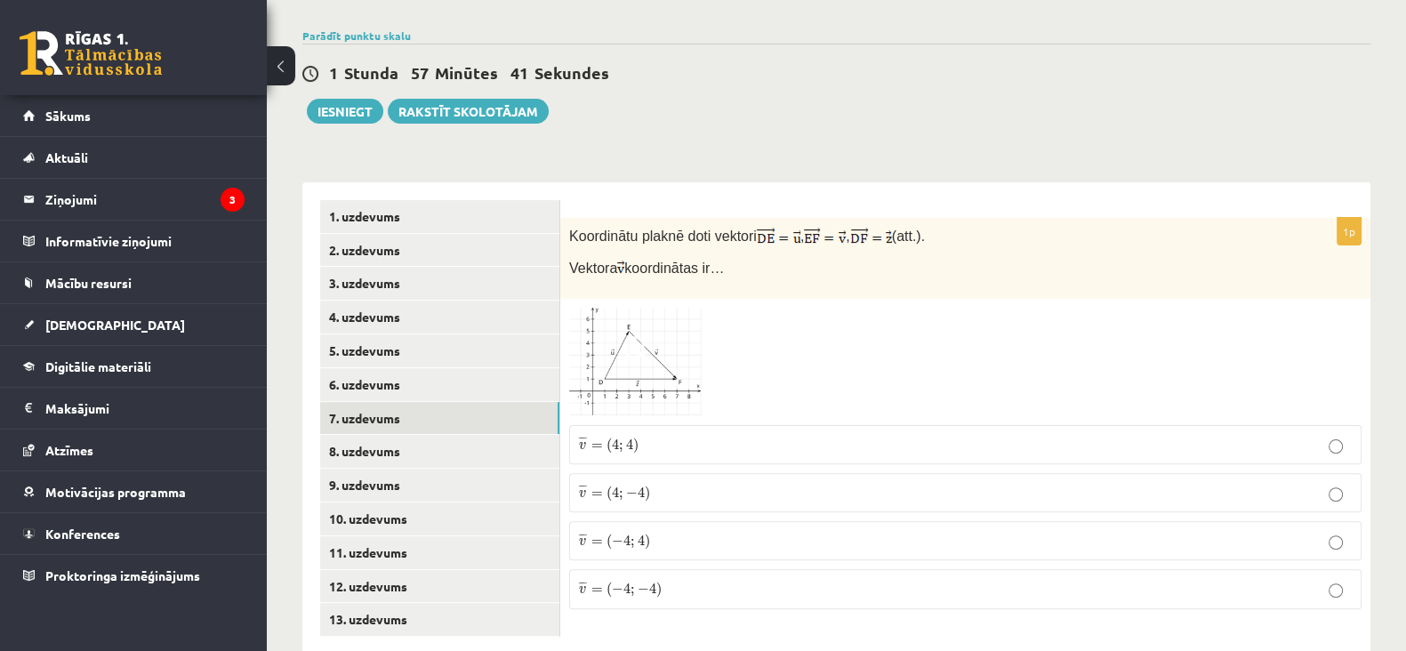
click at [666, 569] on label "¯ ¯ ¯ v = ( − 4 ; − 4 ) v ¯ = ( − 4 ; − 4 )" at bounding box center [965, 588] width 792 height 39
click at [323, 435] on link "8. uzdevums" at bounding box center [439, 451] width 239 height 33
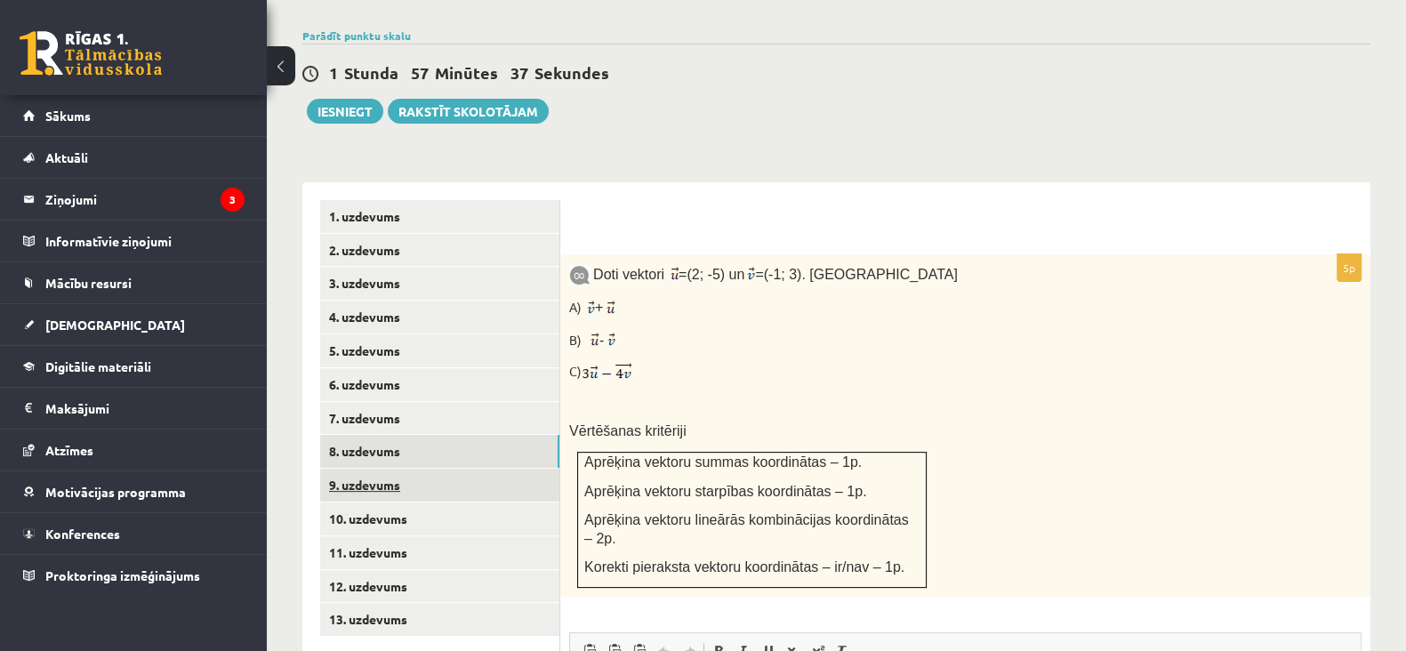
scroll to position [0, 0]
click at [358, 469] on link "9. uzdevums" at bounding box center [439, 485] width 239 height 33
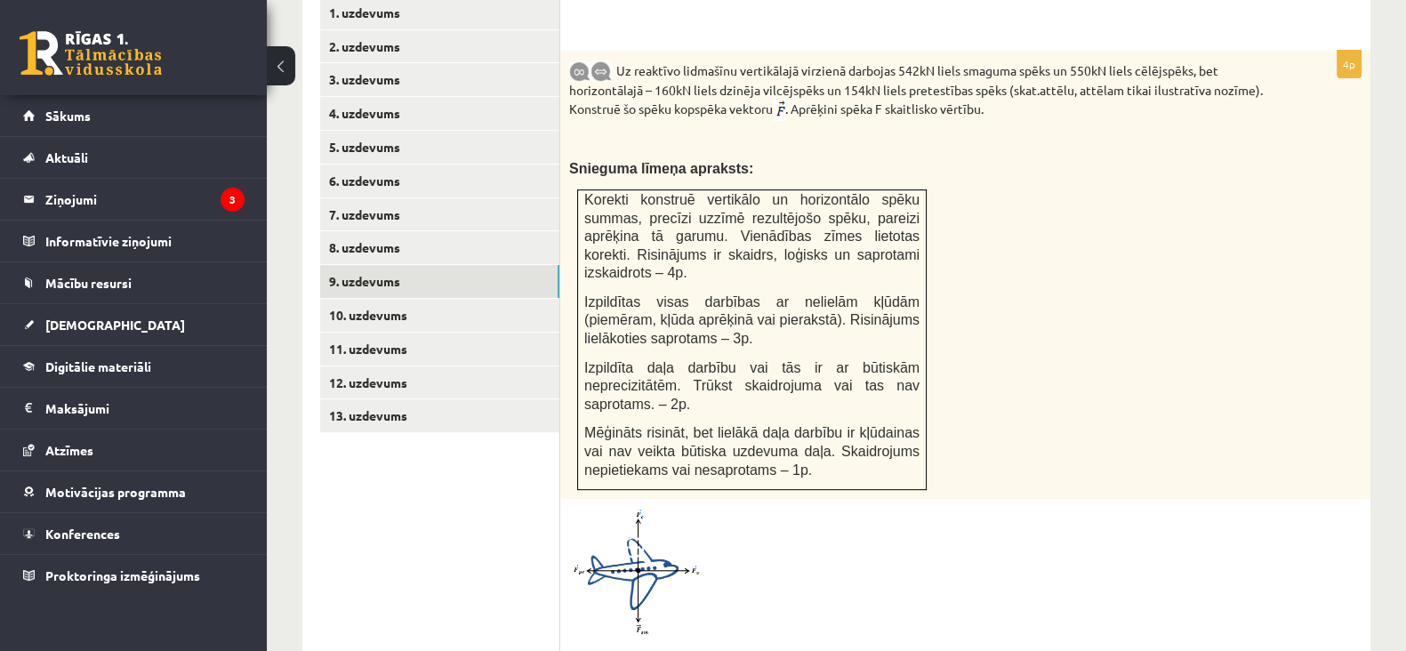
scroll to position [771, 0]
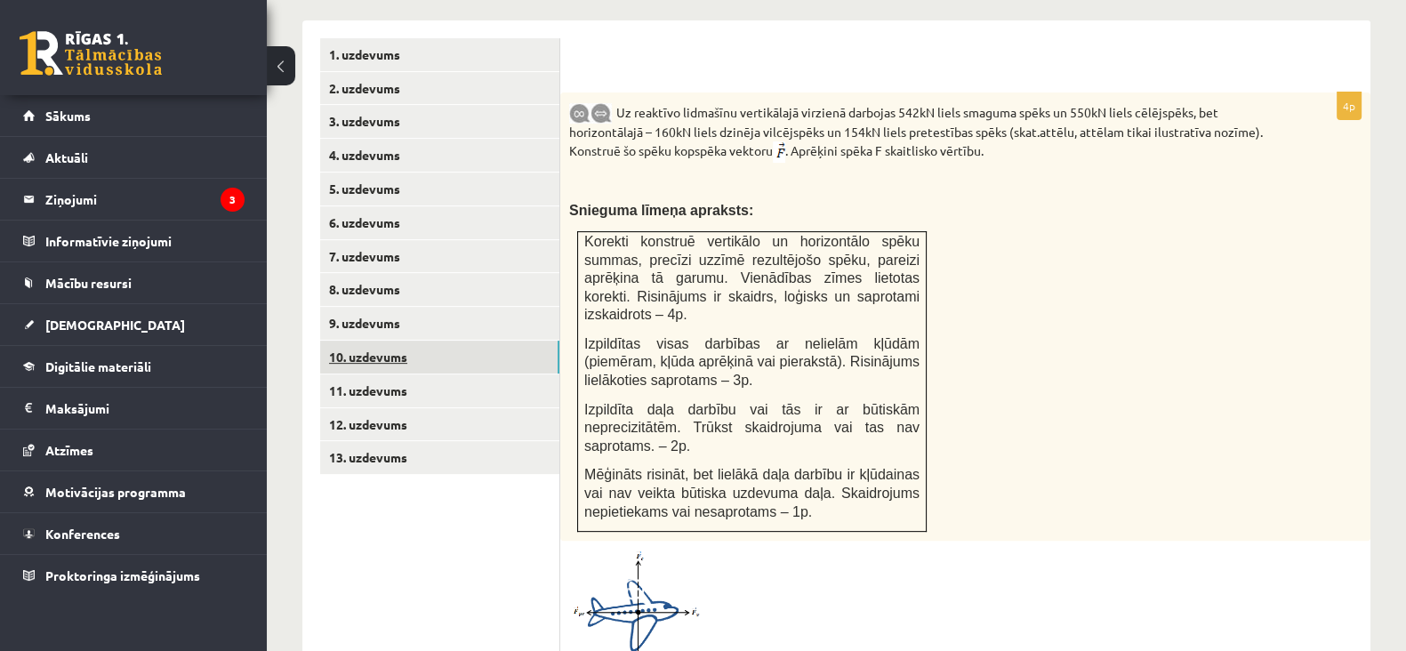
click at [368, 341] on link "10. uzdevums" at bounding box center [439, 357] width 239 height 33
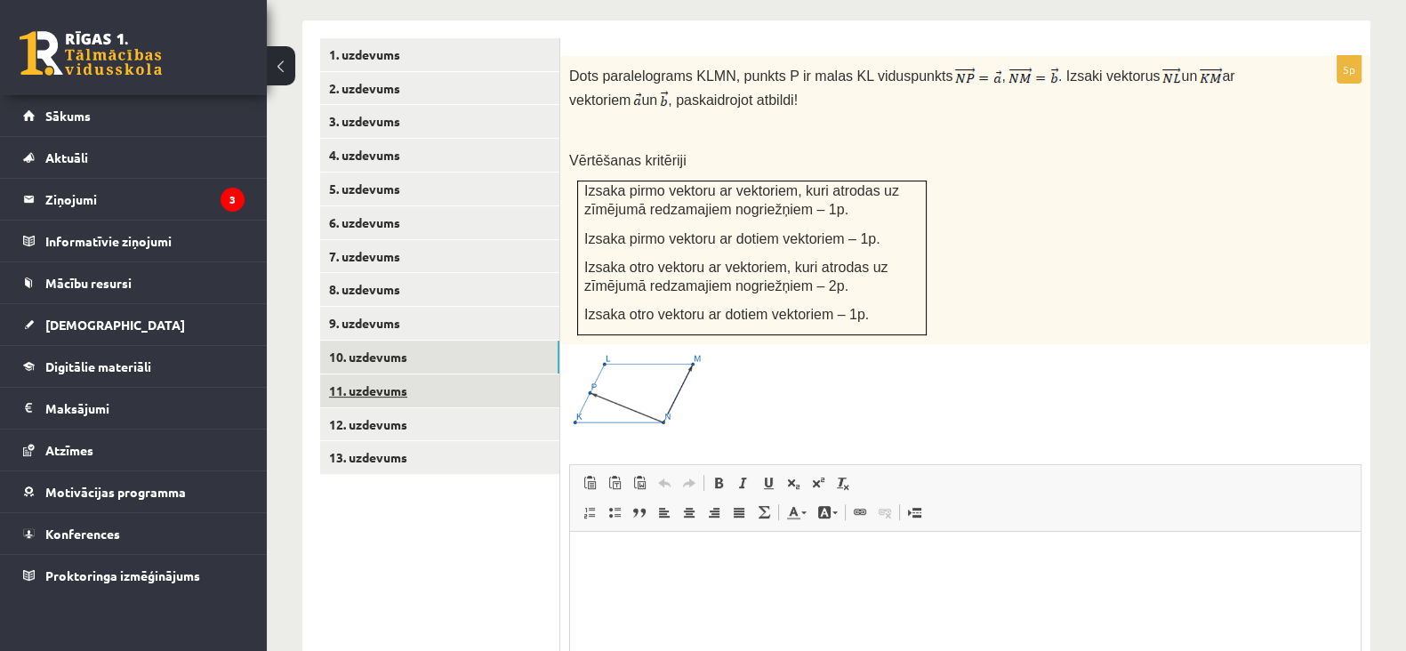
scroll to position [0, 0]
click at [361, 374] on link "11. uzdevums" at bounding box center [439, 390] width 239 height 33
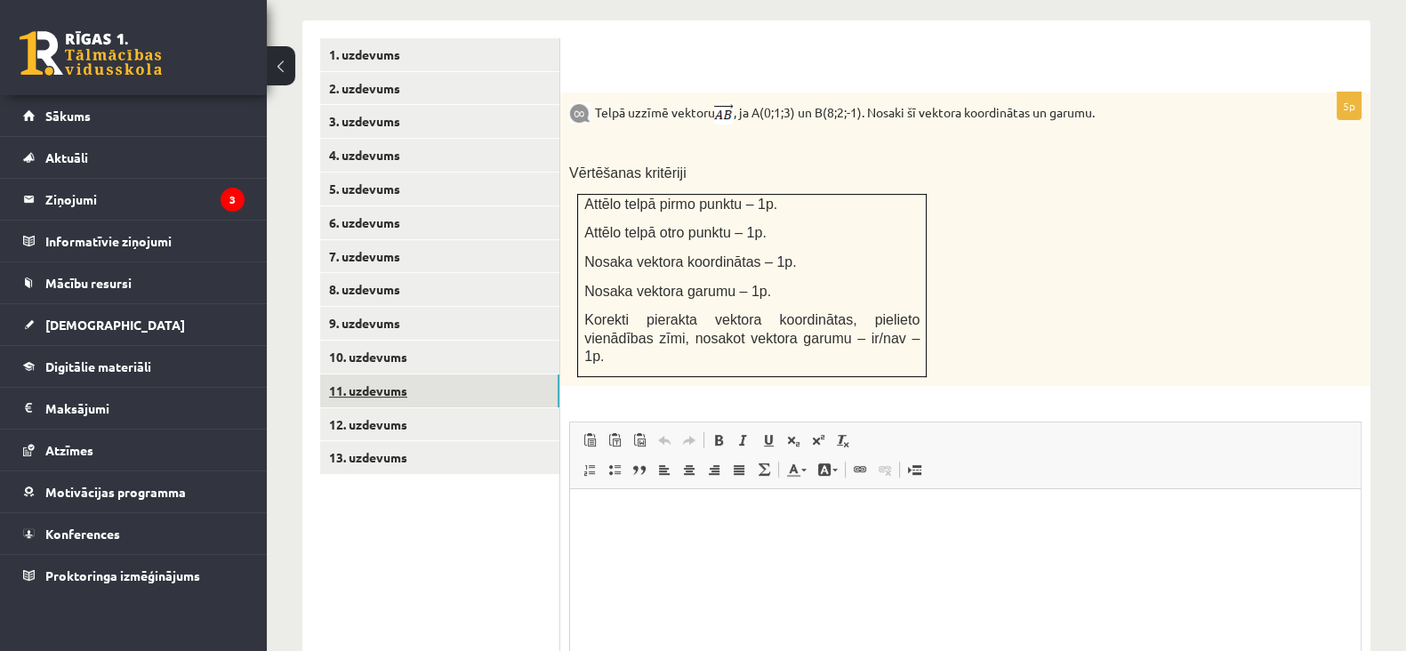
click at [374, 441] on link "13. uzdevums" at bounding box center [439, 457] width 239 height 33
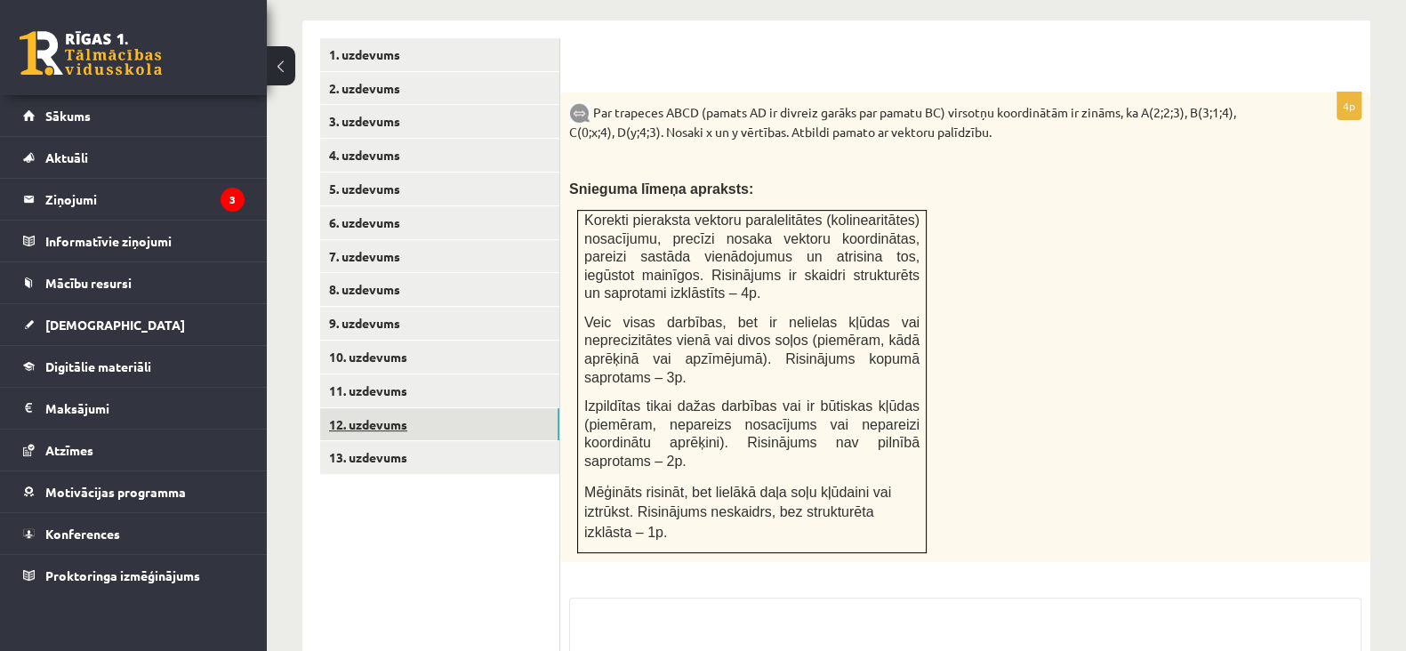
click at [374, 408] on link "12. uzdevums" at bounding box center [439, 424] width 239 height 33
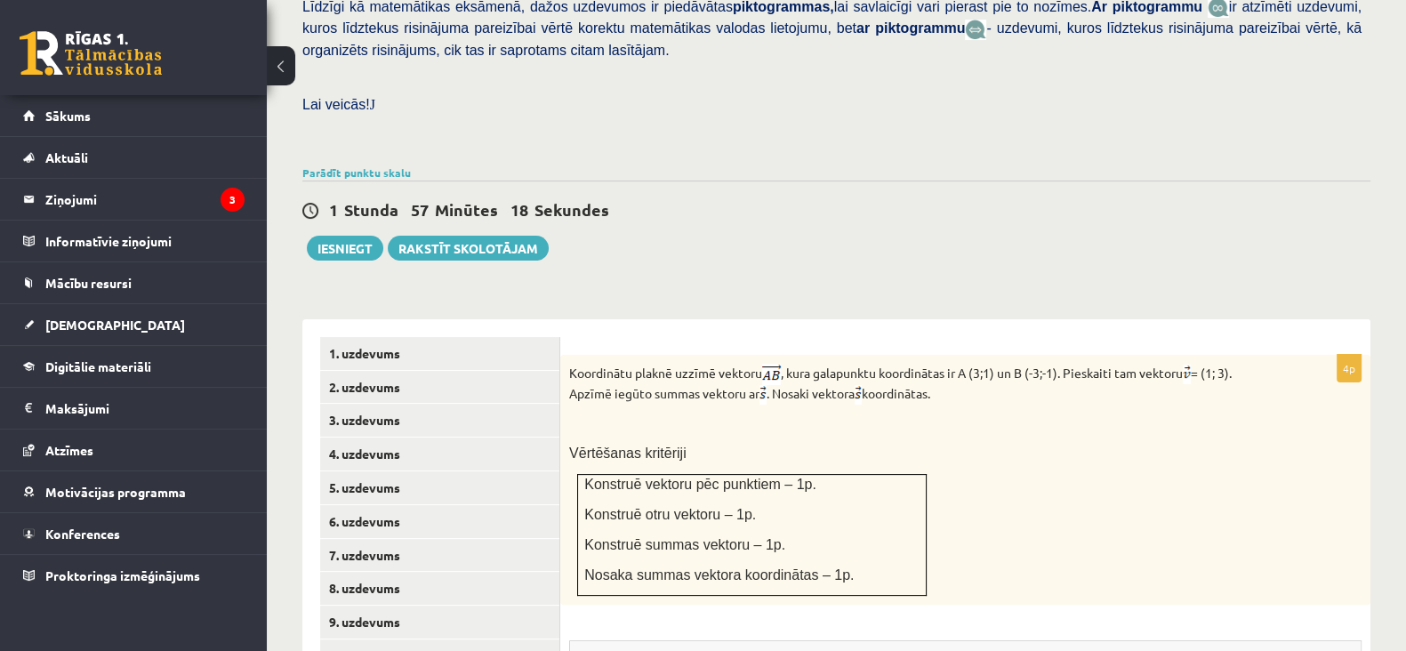
scroll to position [473, 0]
click at [333, 235] on button "Iesniegt" at bounding box center [345, 247] width 76 height 25
click at [364, 470] on link "5. uzdevums" at bounding box center [439, 486] width 239 height 33
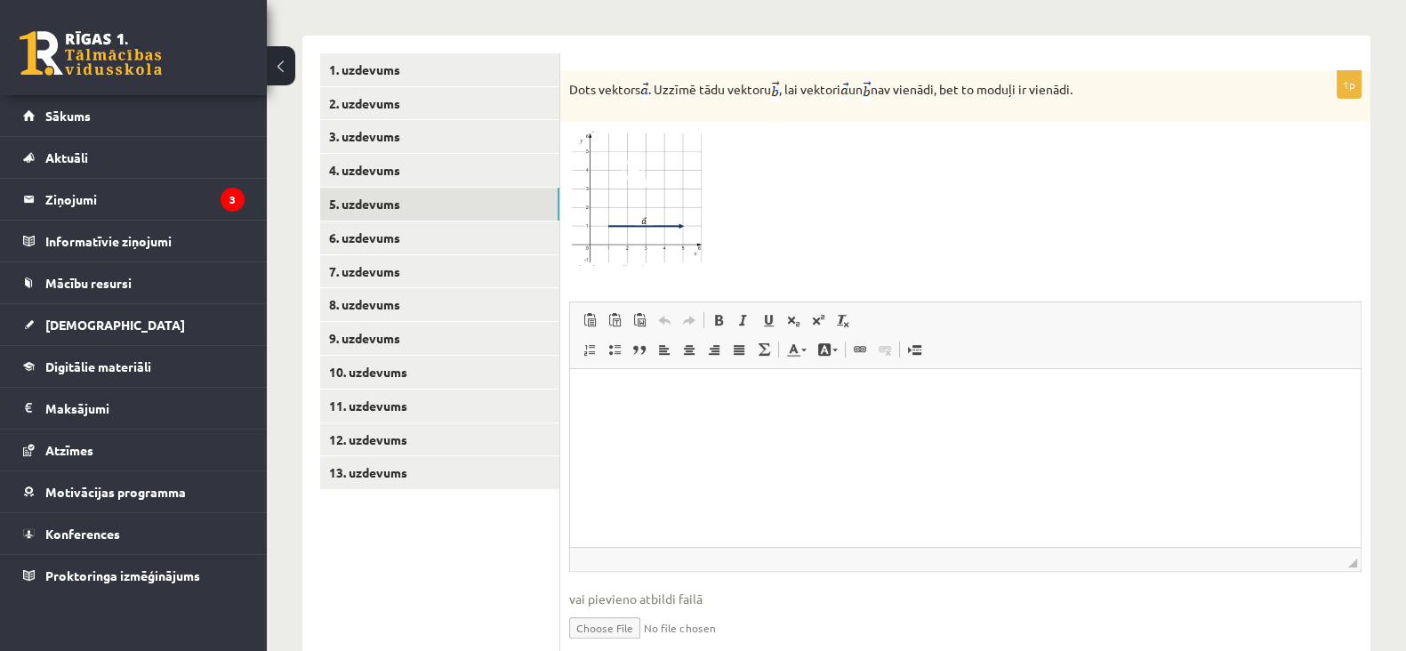
scroll to position [790, 0]
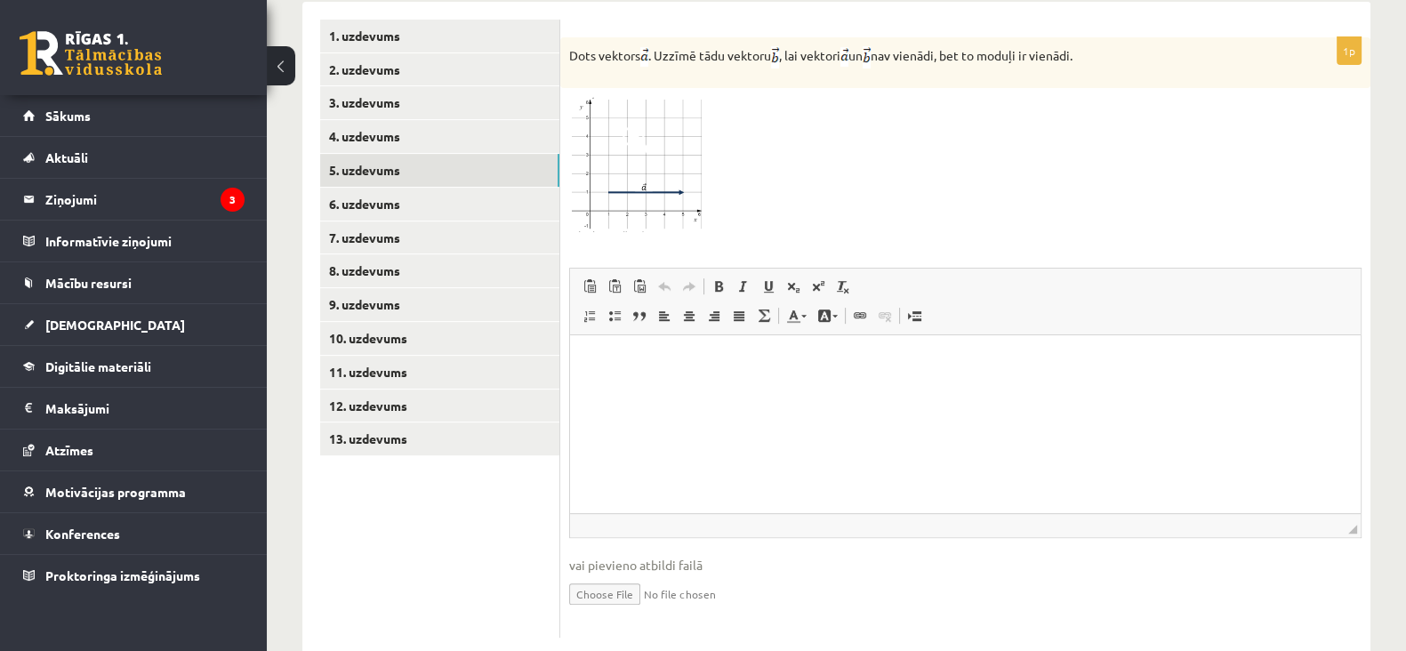
click at [696, 181] on img at bounding box center [635, 164] width 133 height 135
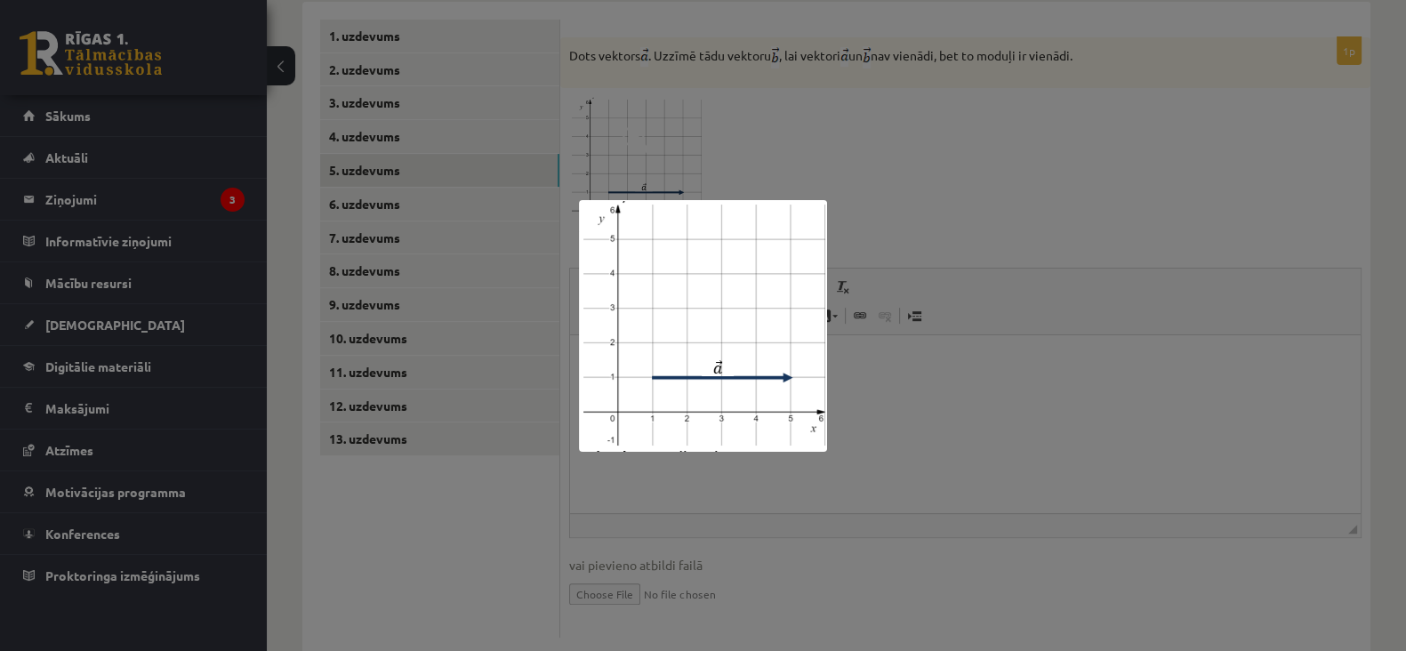
drag, startPoint x: 636, startPoint y: 435, endPoint x: 747, endPoint y: 382, distance: 122.9
drag, startPoint x: 747, startPoint y: 382, endPoint x: 919, endPoint y: 414, distance: 174.6
click at [919, 414] on div at bounding box center [703, 325] width 1406 height 651
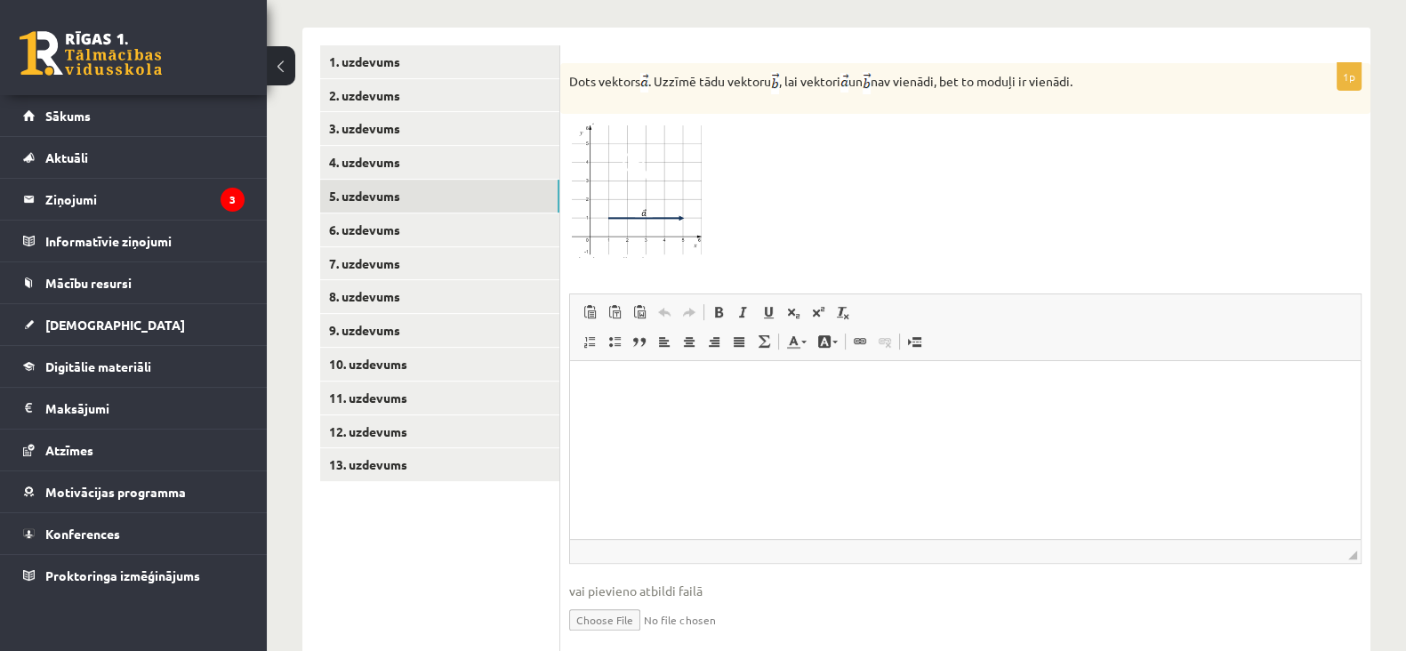
scroll to position [692, 0]
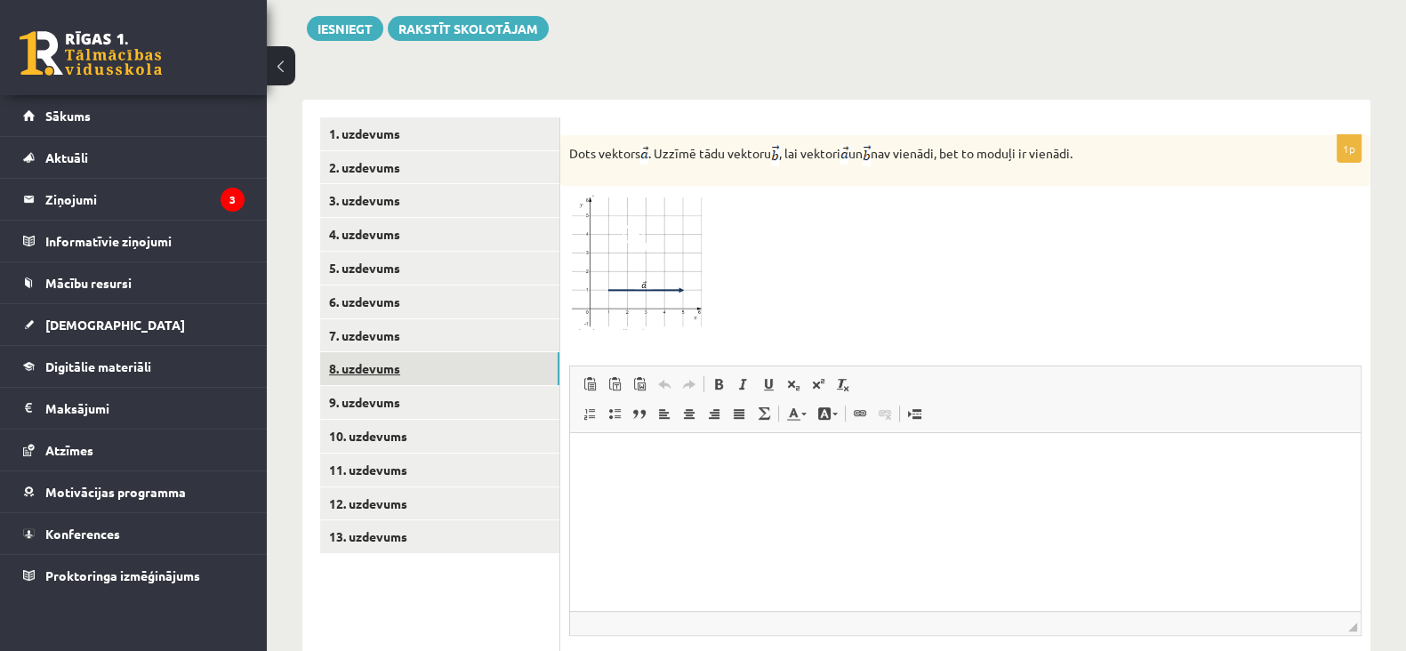
click at [356, 352] on link "8. uzdevums" at bounding box center [439, 368] width 239 height 33
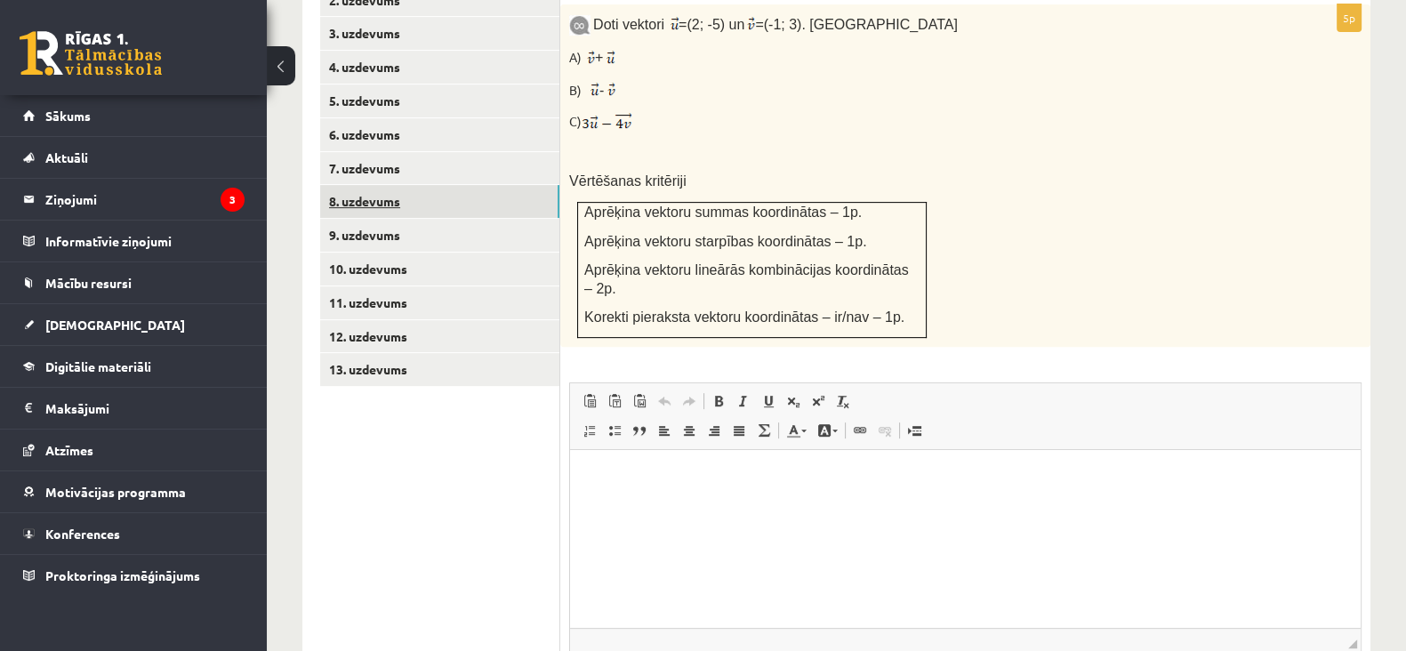
scroll to position [897, 0]
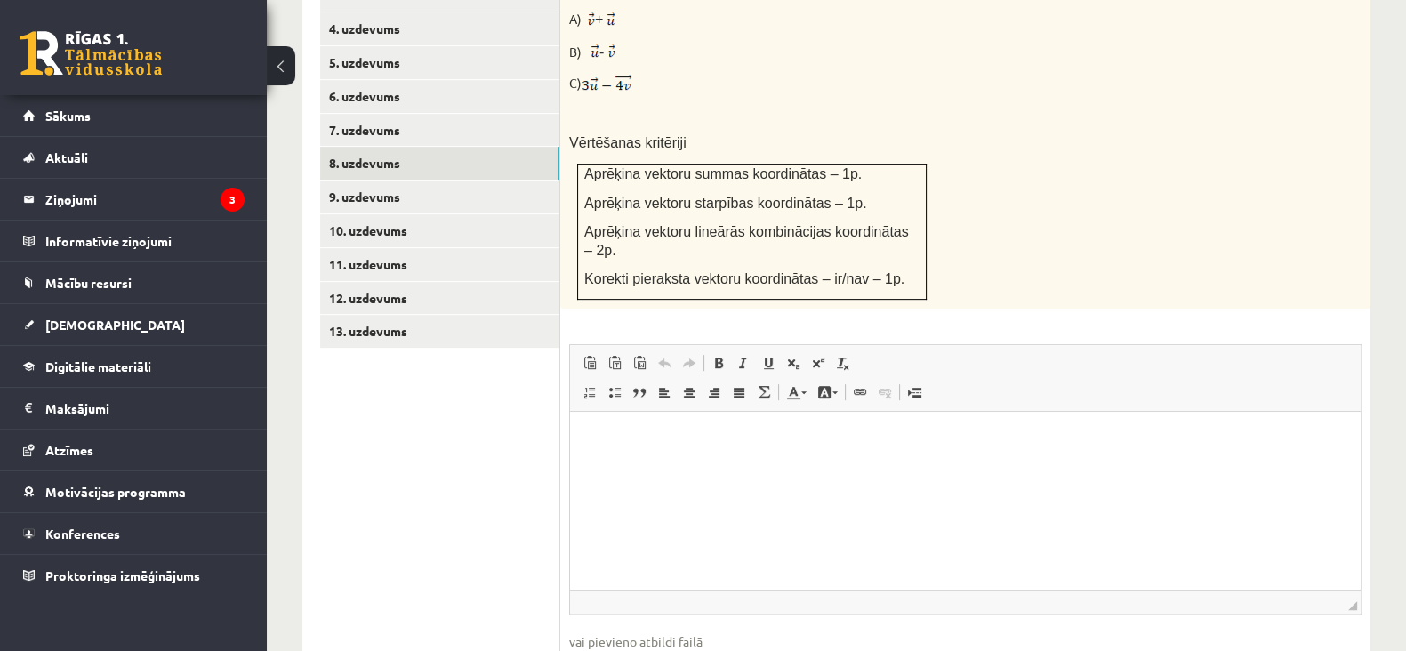
click at [606, 452] on html at bounding box center [965, 438] width 791 height 54
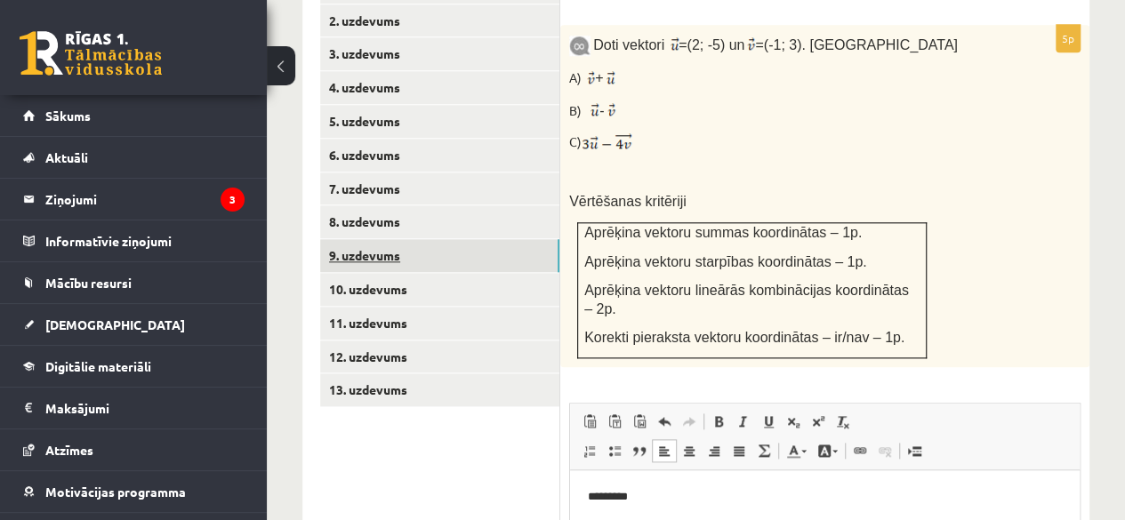
click at [381, 239] on link "9. uzdevums" at bounding box center [439, 255] width 239 height 33
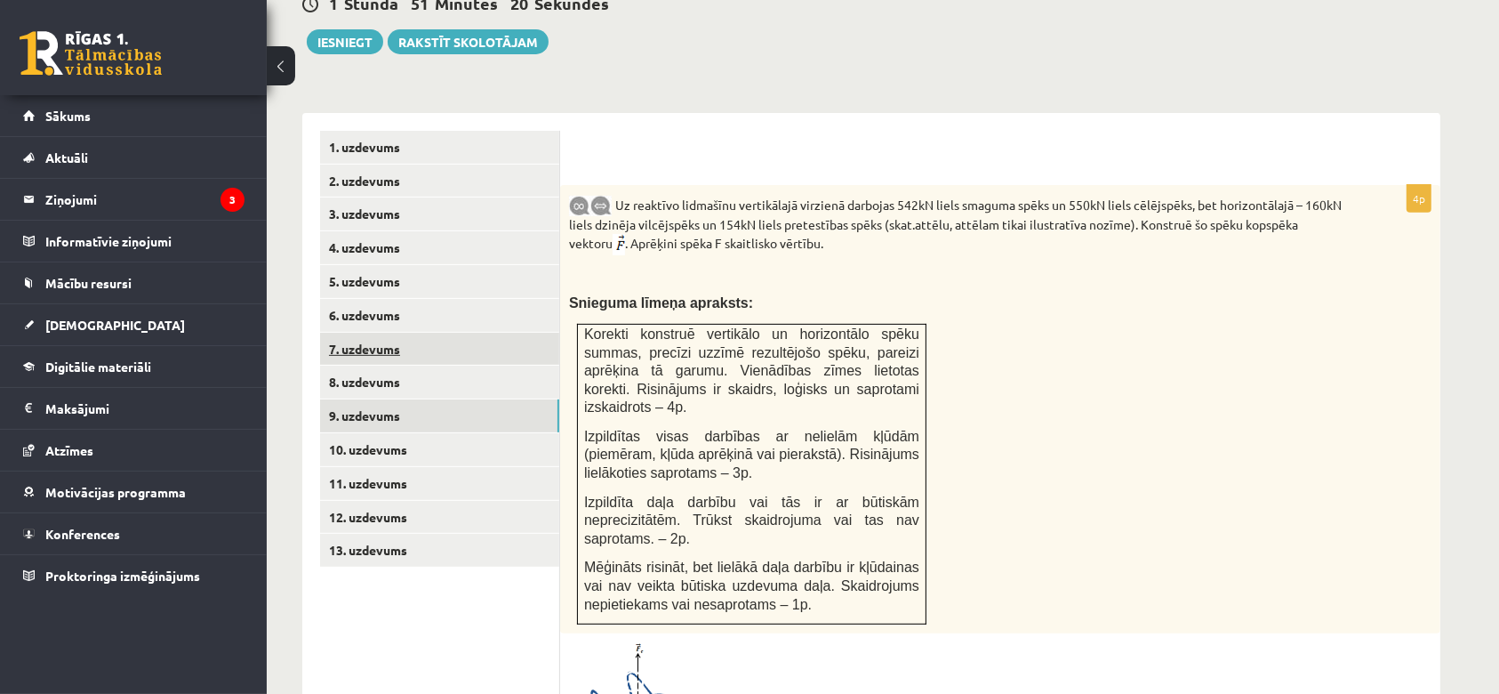
scroll to position [639, 0]
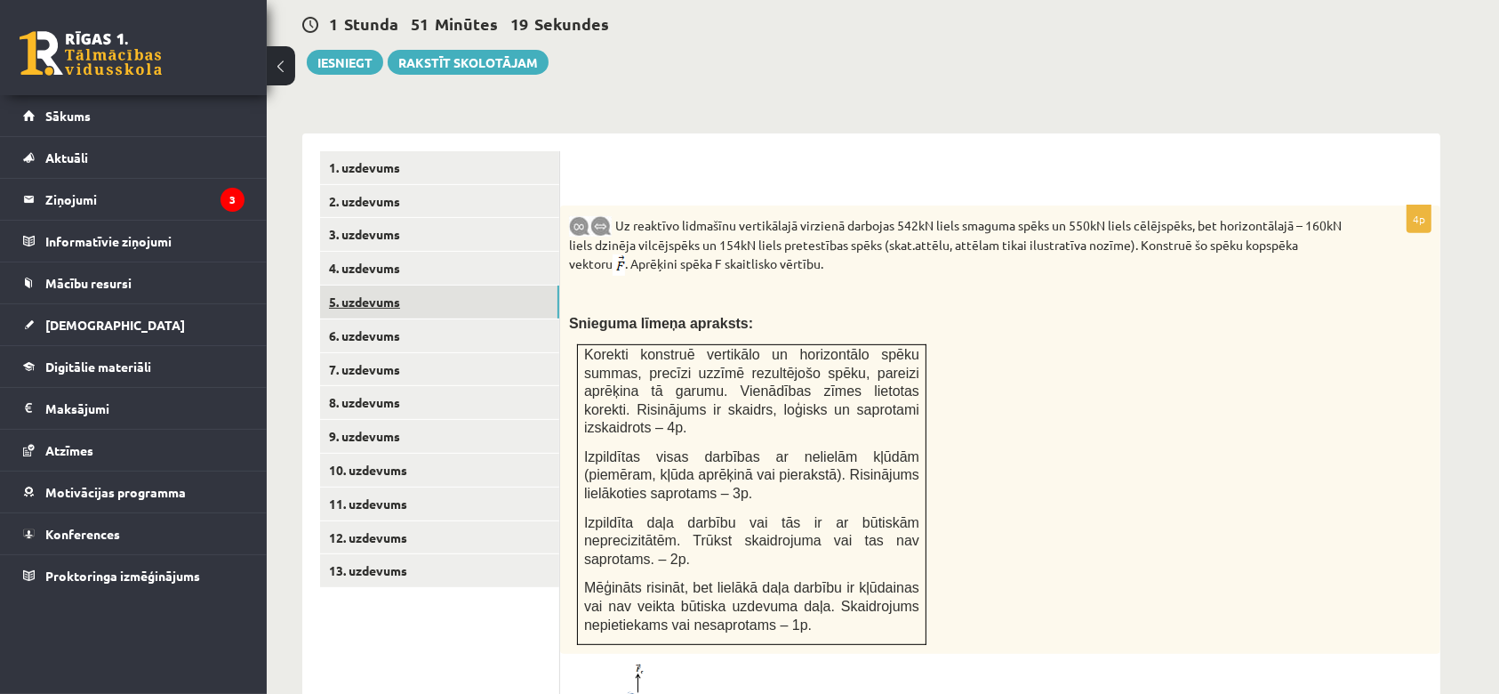
click at [343, 285] on link "5. uzdevums" at bounding box center [439, 301] width 239 height 33
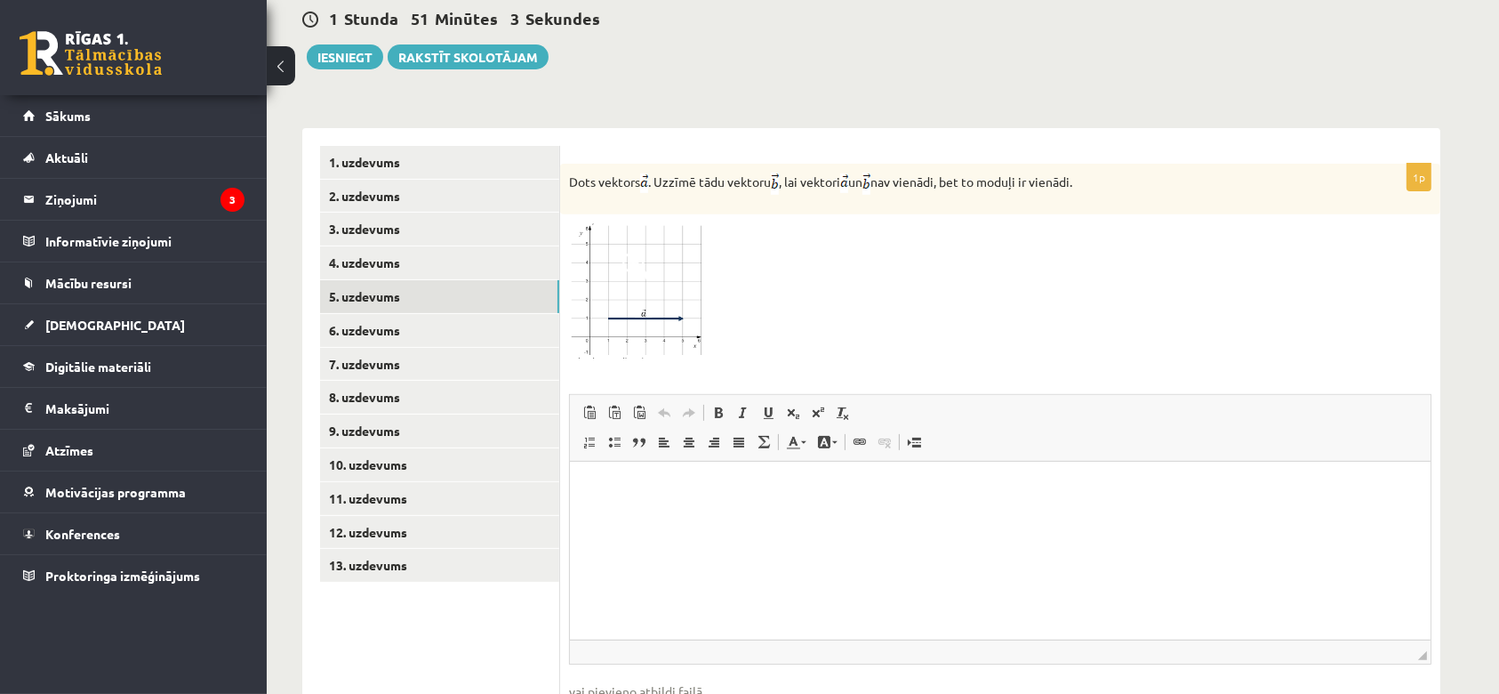
scroll to position [727, 0]
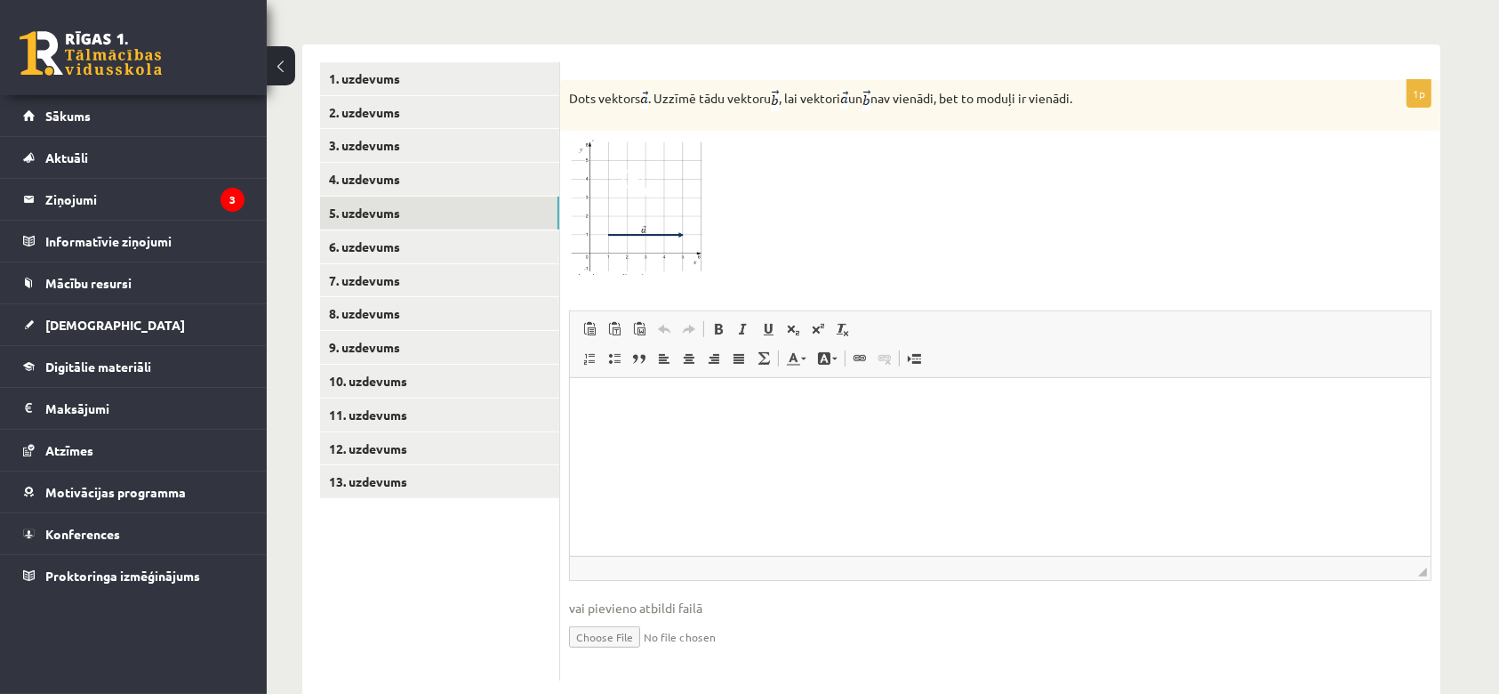
click at [647, 599] on span "vai pievieno atbildi failā" at bounding box center [1000, 608] width 863 height 19
click at [647, 617] on input "file" at bounding box center [1000, 635] width 863 height 36
click at [615, 318] on link "Вставить только текст Комбинация клавиш Ctrl+Shift+V" at bounding box center [614, 329] width 25 height 23
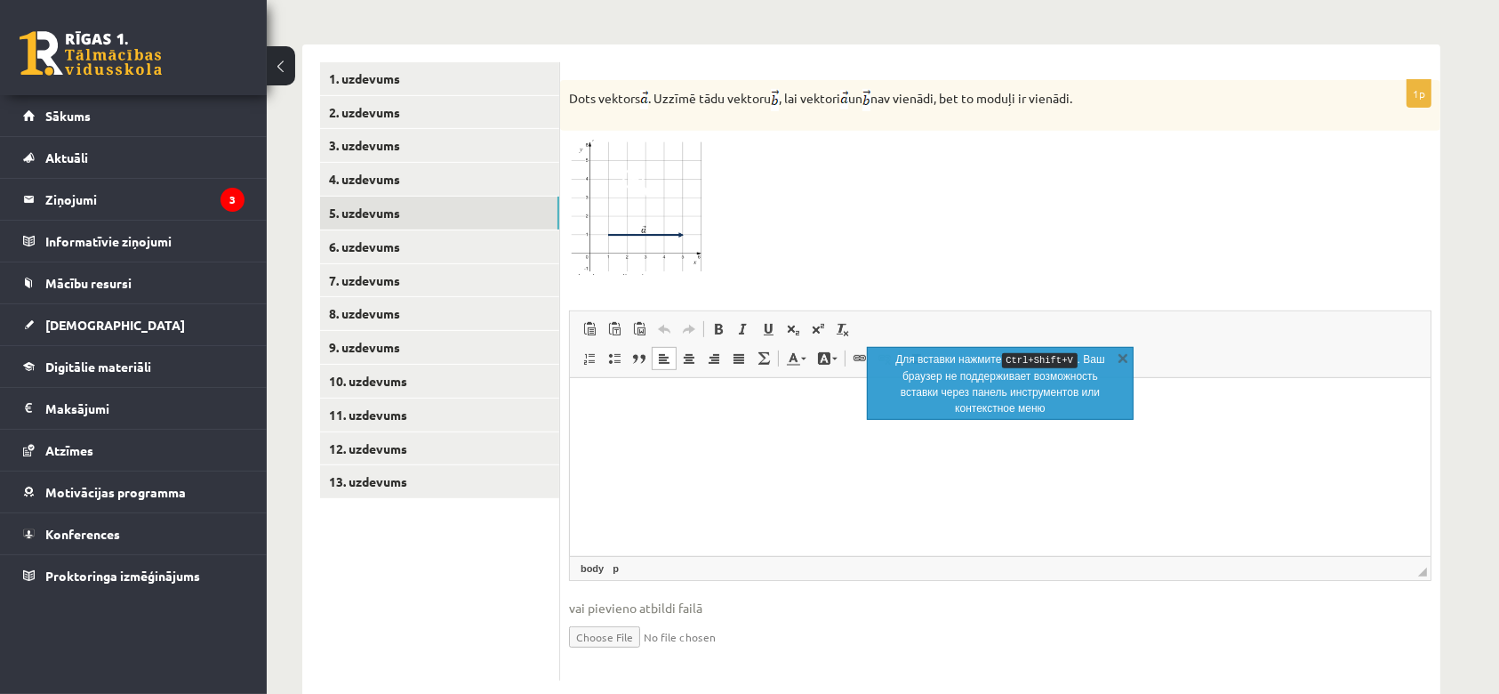
click at [642, 168] on span at bounding box center [637, 182] width 28 height 28
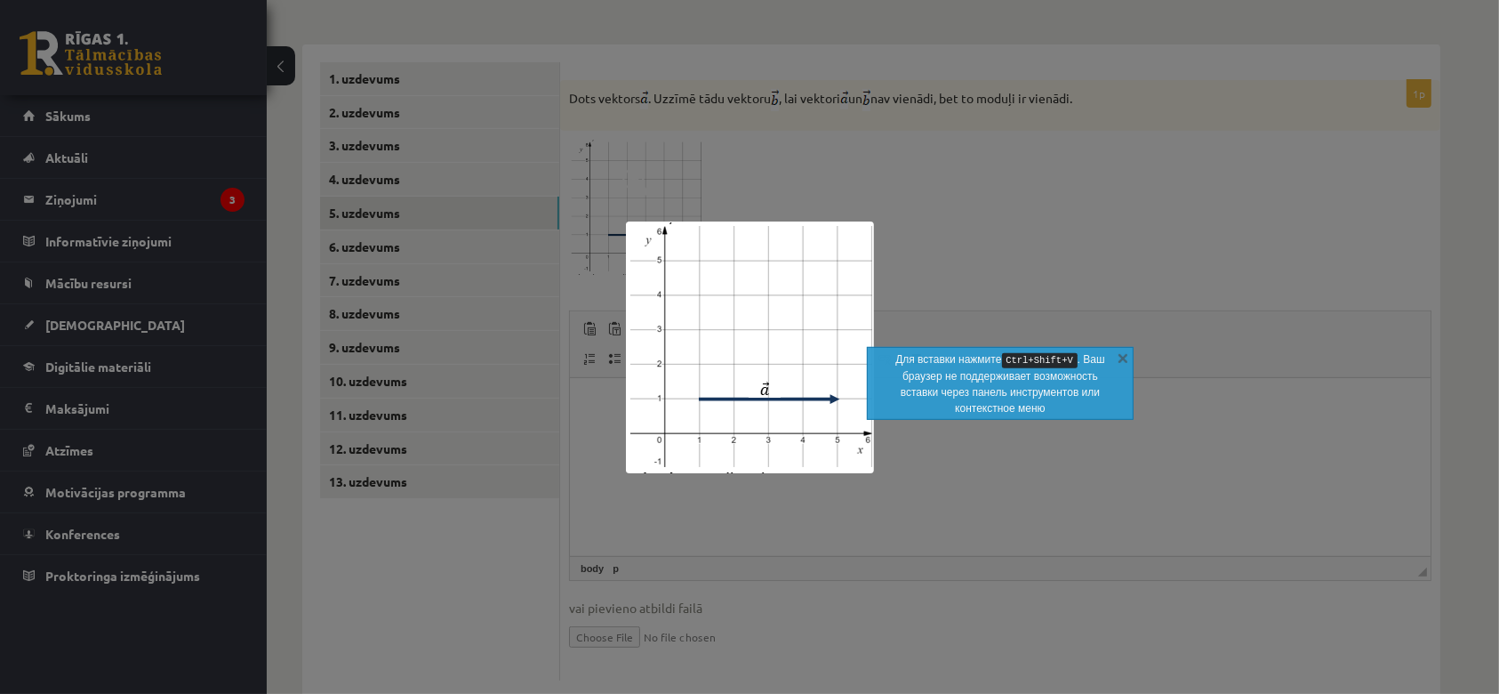
click at [811, 348] on img at bounding box center [750, 347] width 248 height 252
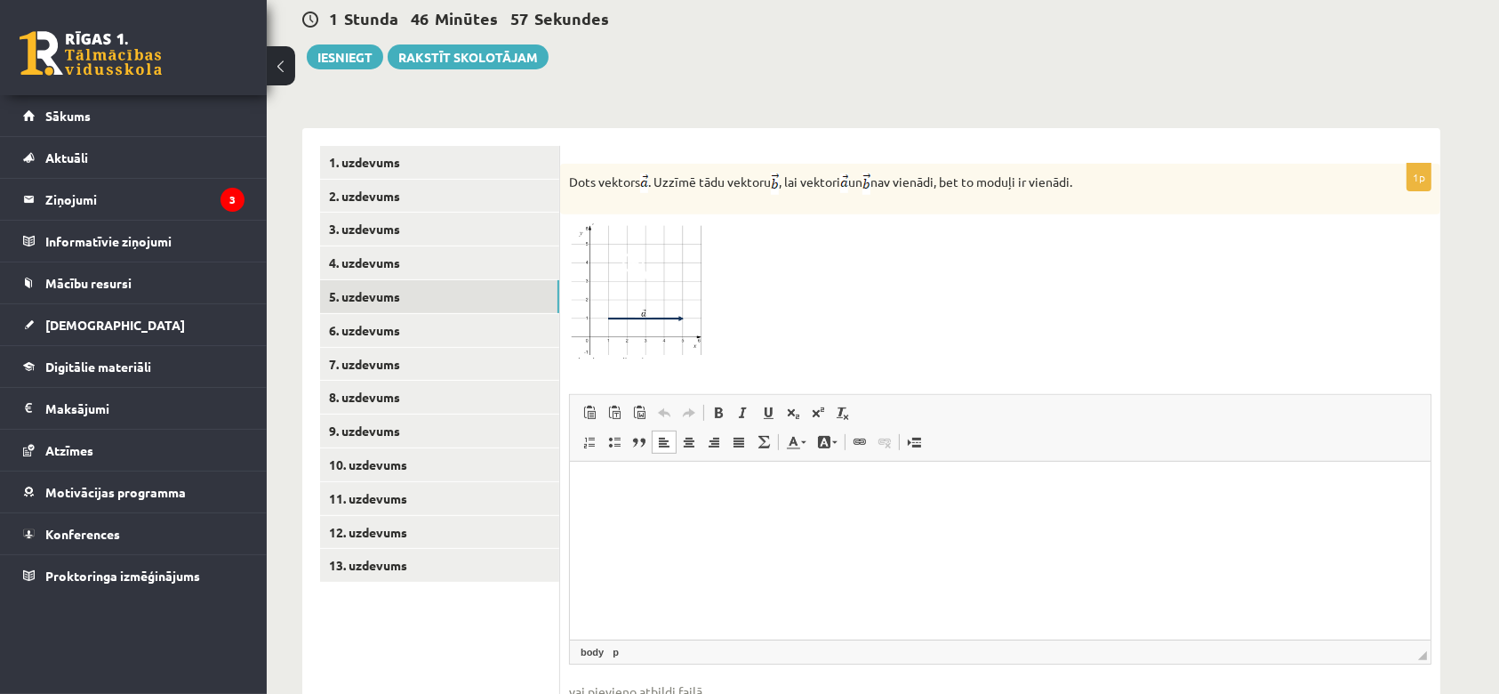
scroll to position [643, 0]
click at [639, 253] on span at bounding box center [637, 267] width 28 height 28
click at [639, 231] on img at bounding box center [750, 347] width 248 height 252
click at [648, 246] on img at bounding box center [635, 291] width 133 height 135
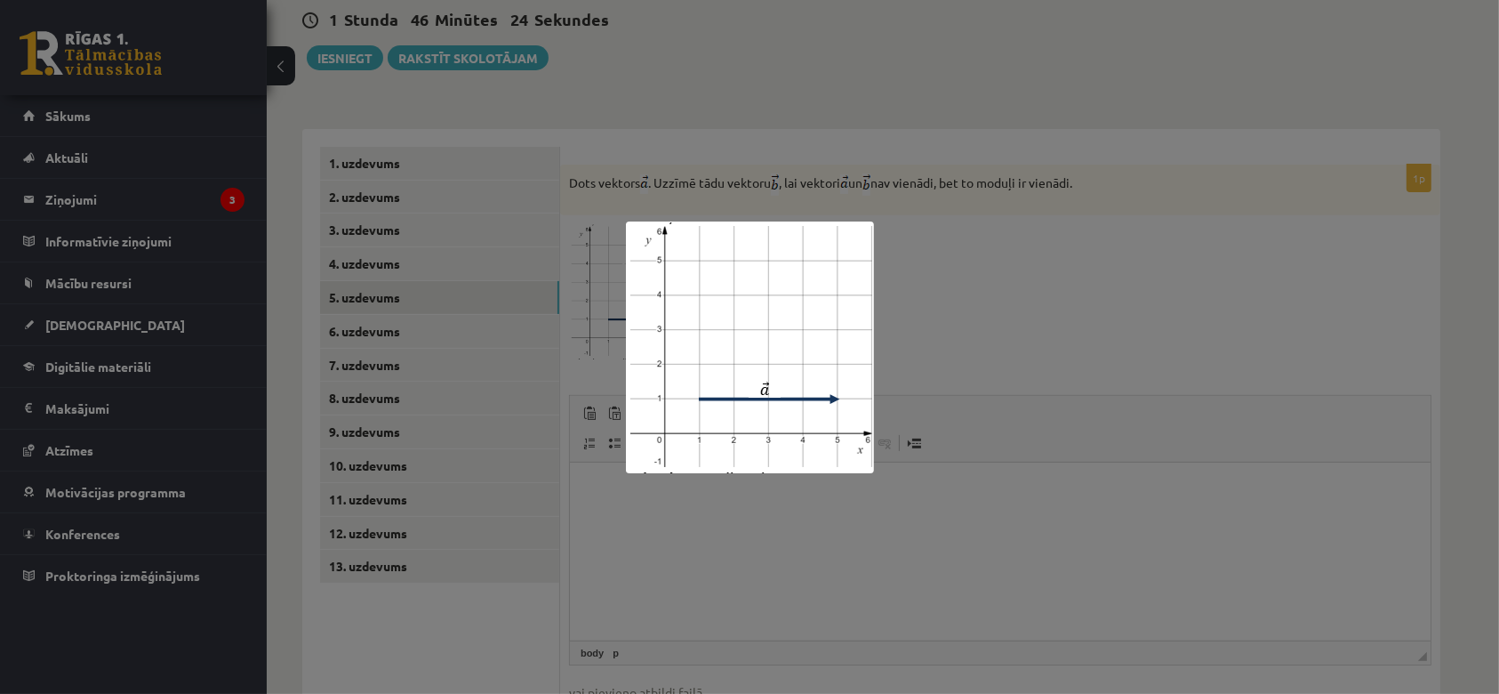
click at [937, 103] on div at bounding box center [749, 347] width 1499 height 694
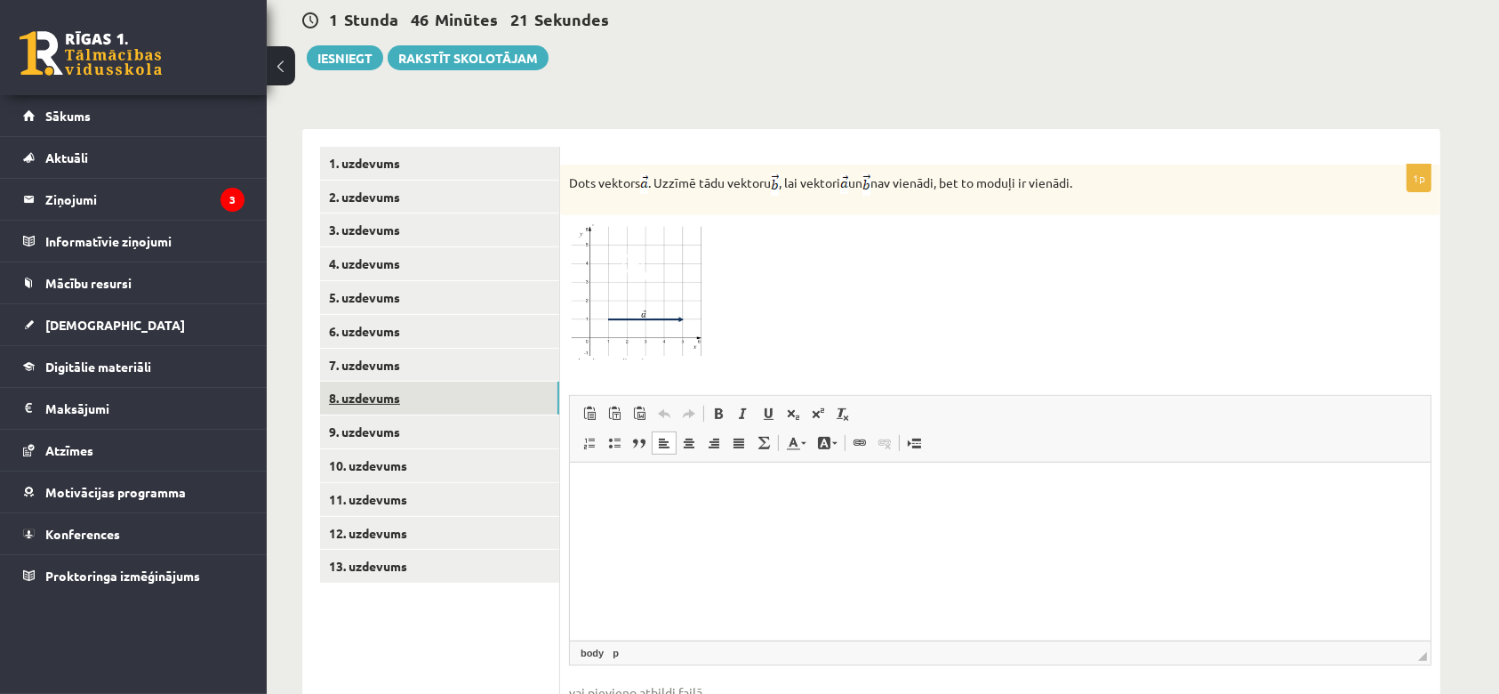
click at [398, 382] on link "8. uzdevums" at bounding box center [439, 398] width 239 height 33
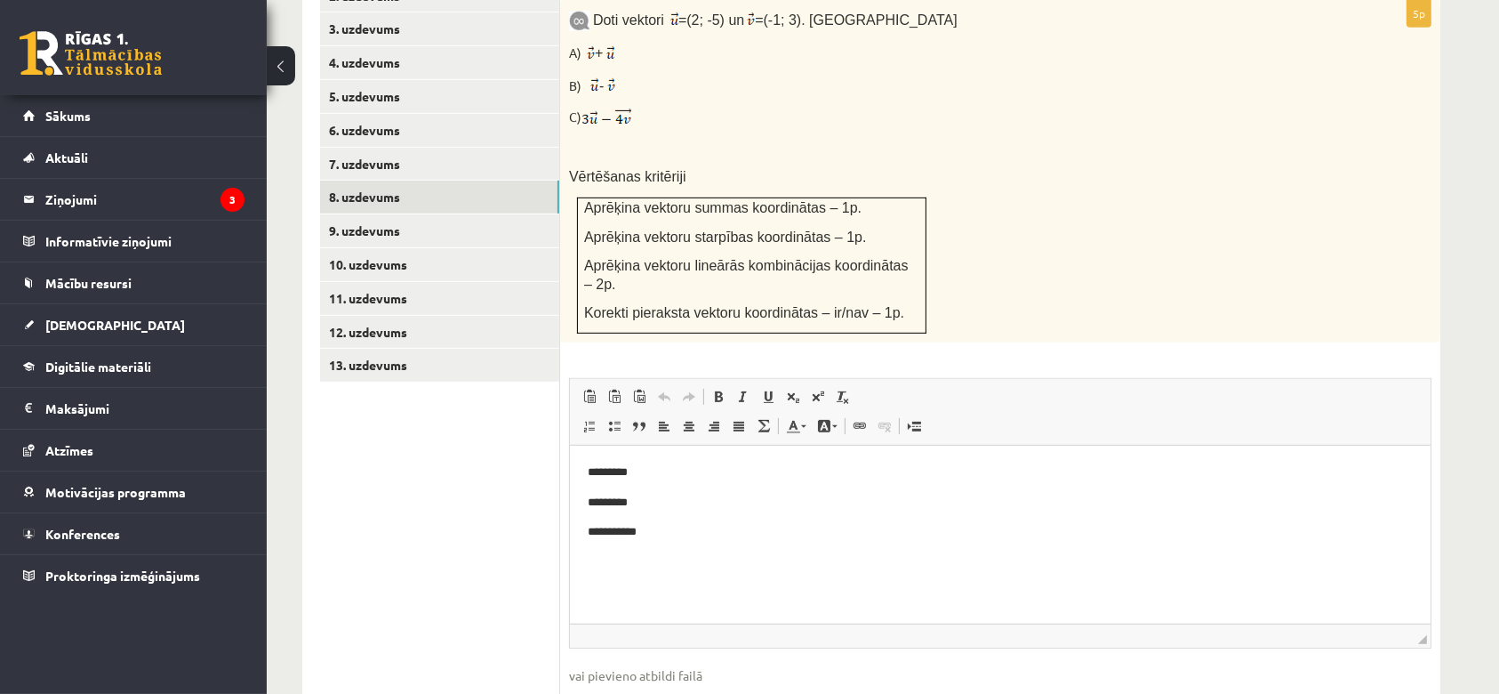
scroll to position [846, 0]
click at [348, 213] on link "9. uzdevums" at bounding box center [439, 229] width 239 height 33
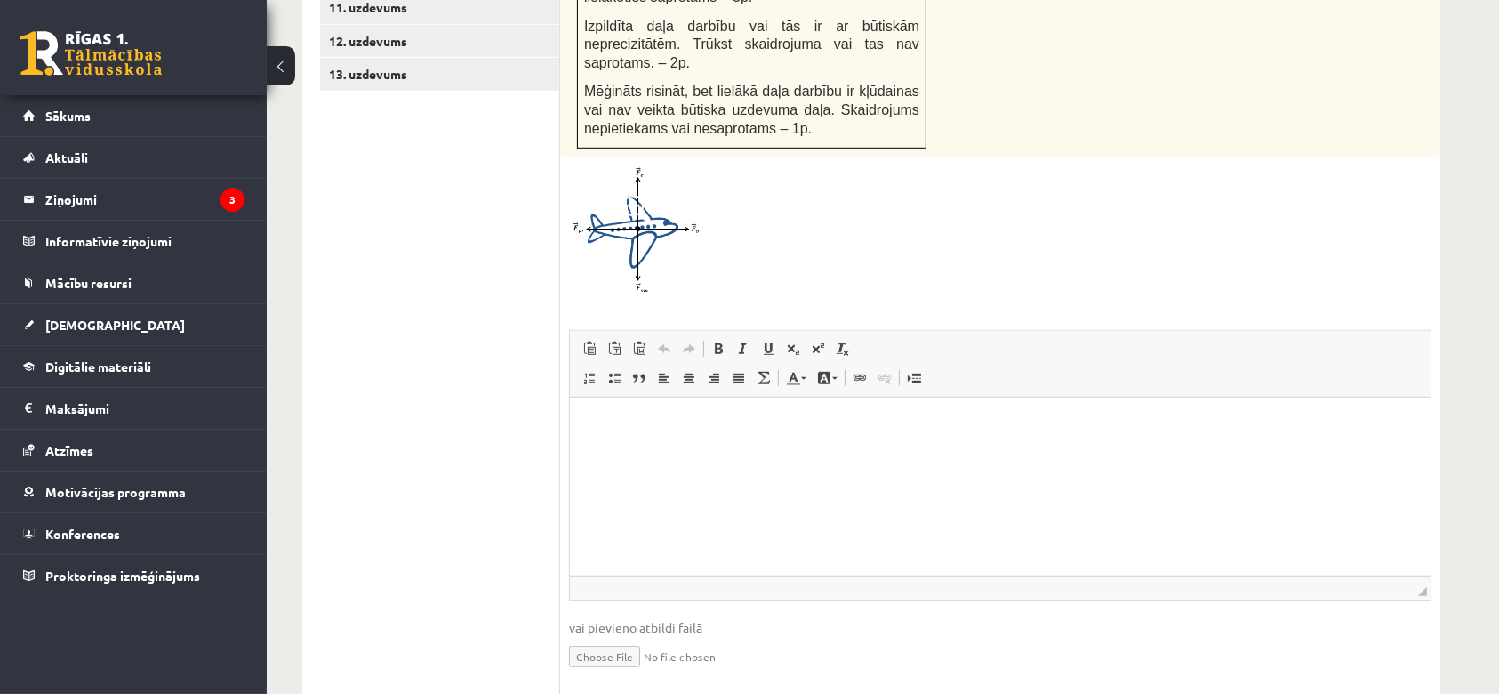
scroll to position [1133, 0]
drag, startPoint x: 1317, startPoint y: 798, endPoint x: 747, endPoint y: 459, distance: 663.2
click at [747, 453] on html at bounding box center [999, 425] width 861 height 54
